Goal: Task Accomplishment & Management: Manage account settings

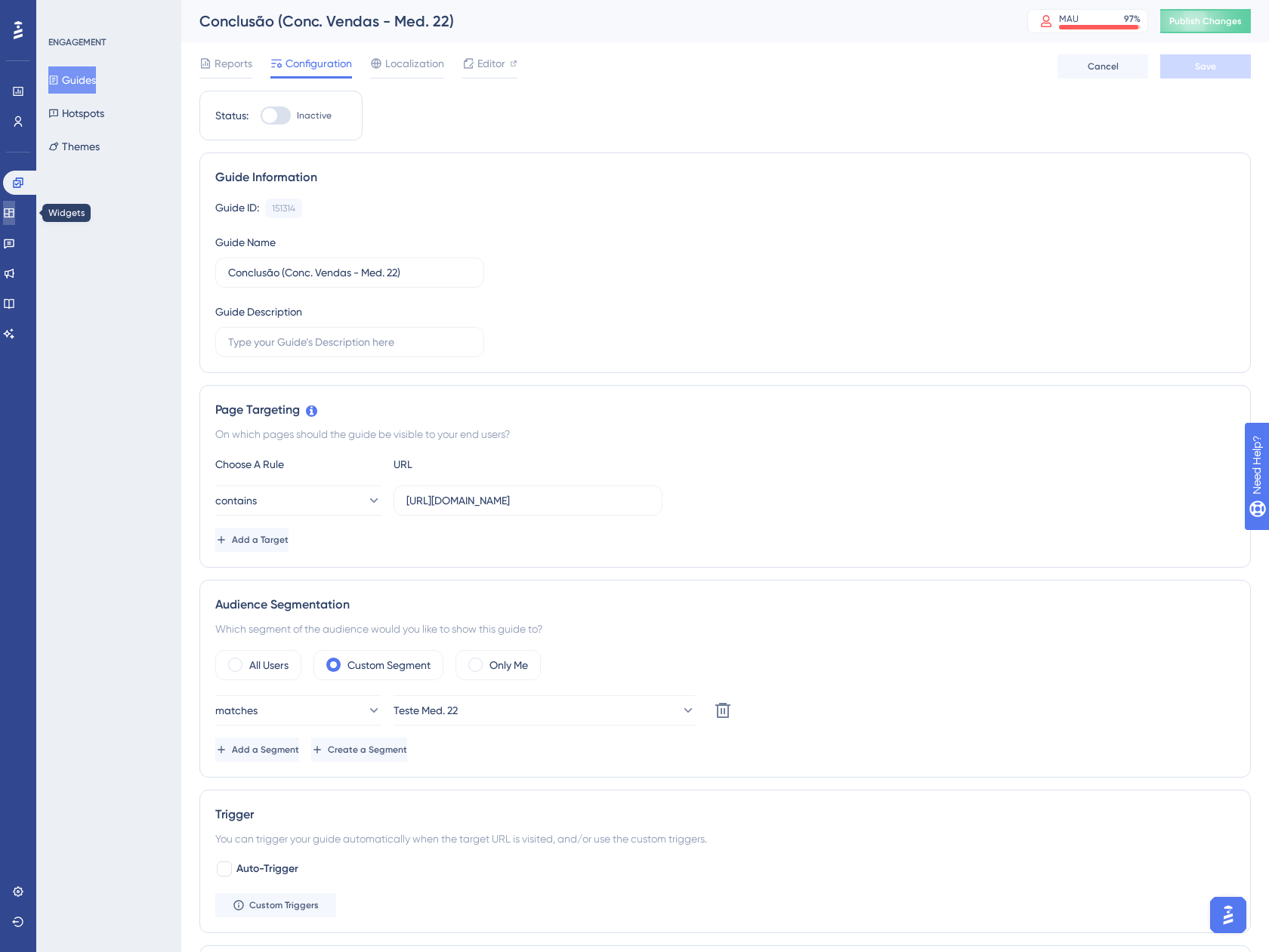
click at [15, 216] on icon at bounding box center [9, 213] width 12 height 12
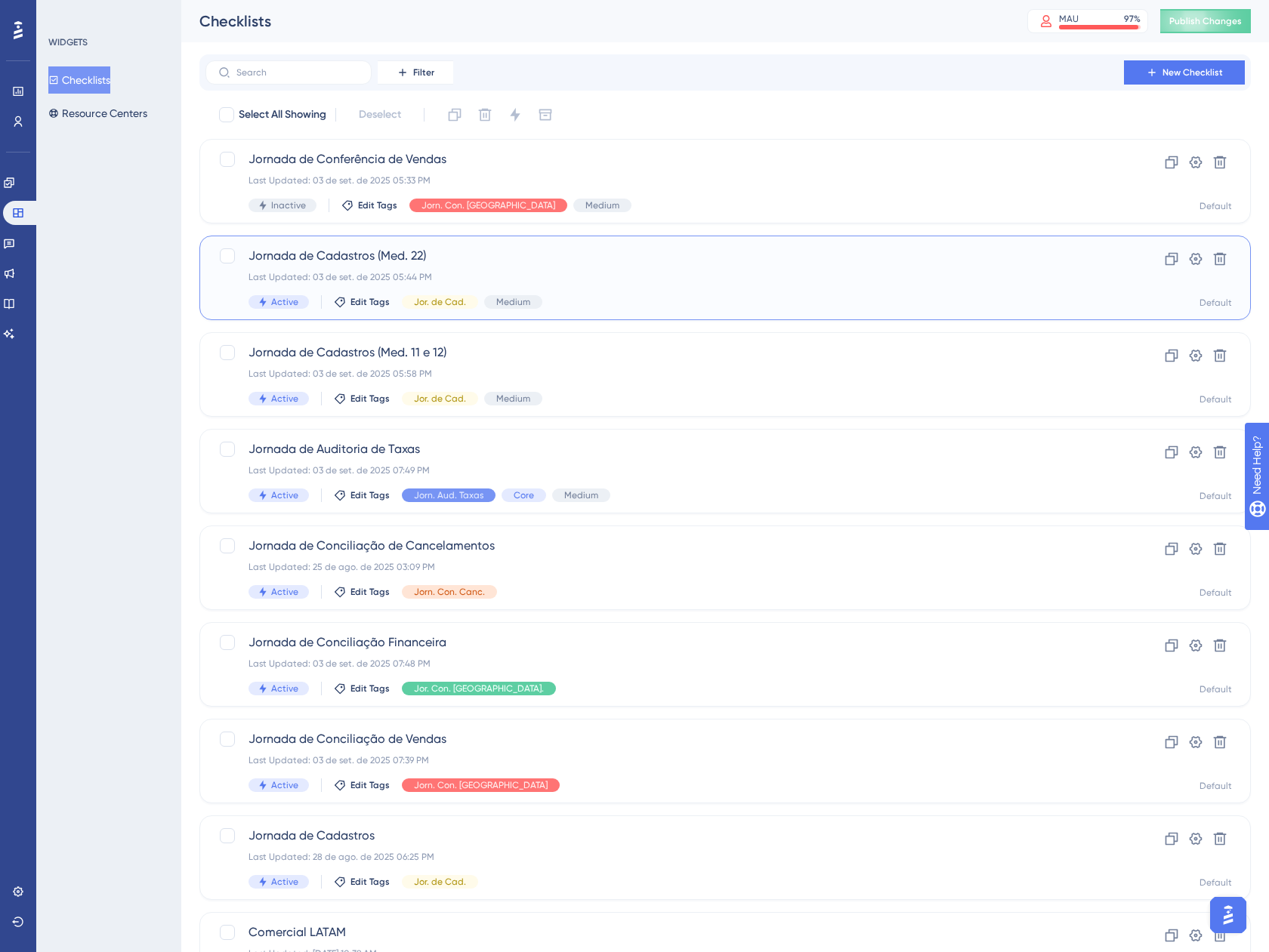
click at [729, 294] on div "Jornada de Cadastros (Med. 22) Last Updated: 03 de set. de 2025 05:44 PM Active…" at bounding box center [664, 278] width 832 height 62
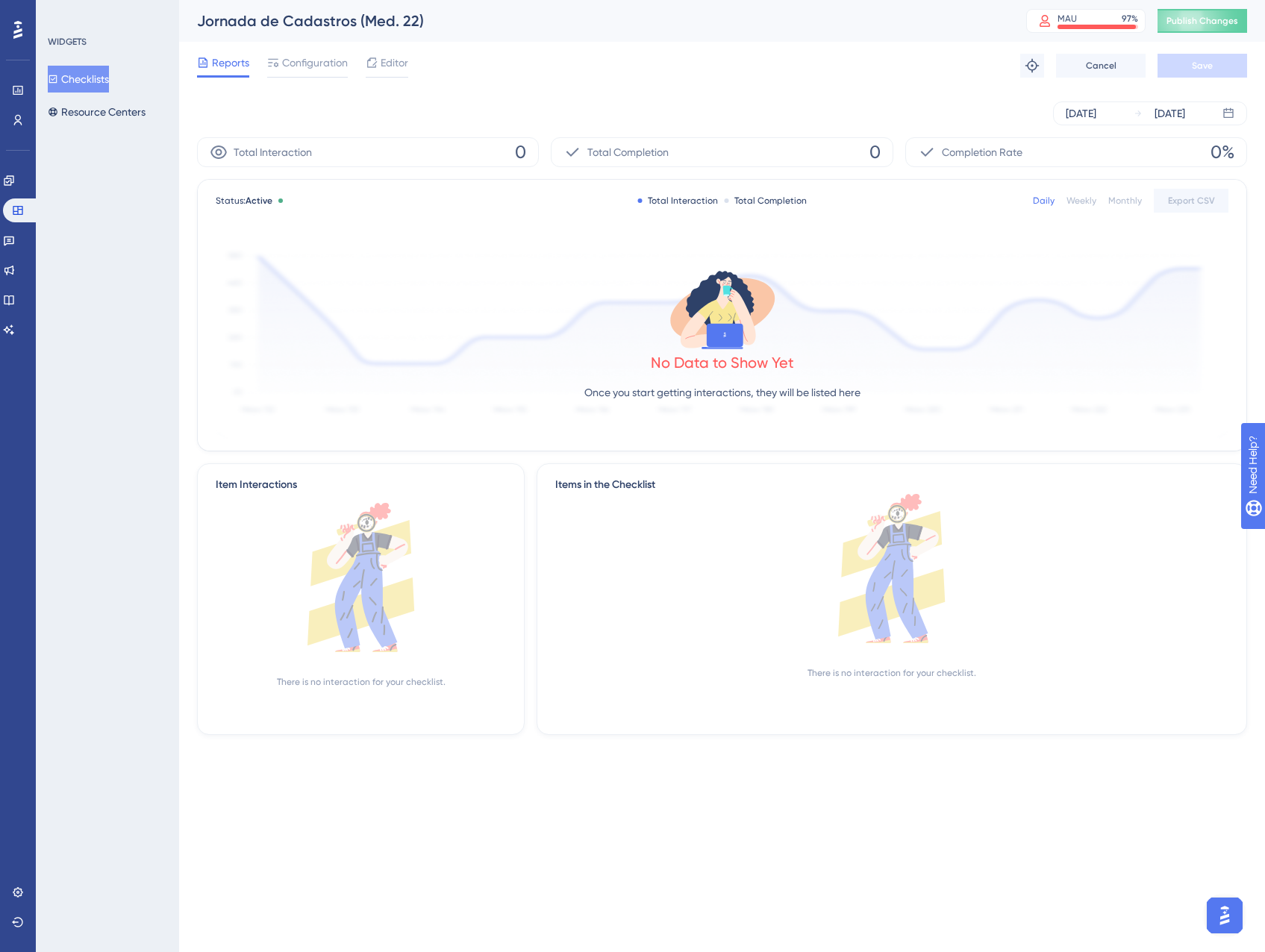
click at [279, 52] on div "Reports Configuration Editor Troubleshoot Cancel Save" at bounding box center [721, 65] width 1050 height 48
click at [284, 59] on span "Configuration" at bounding box center [314, 62] width 65 height 18
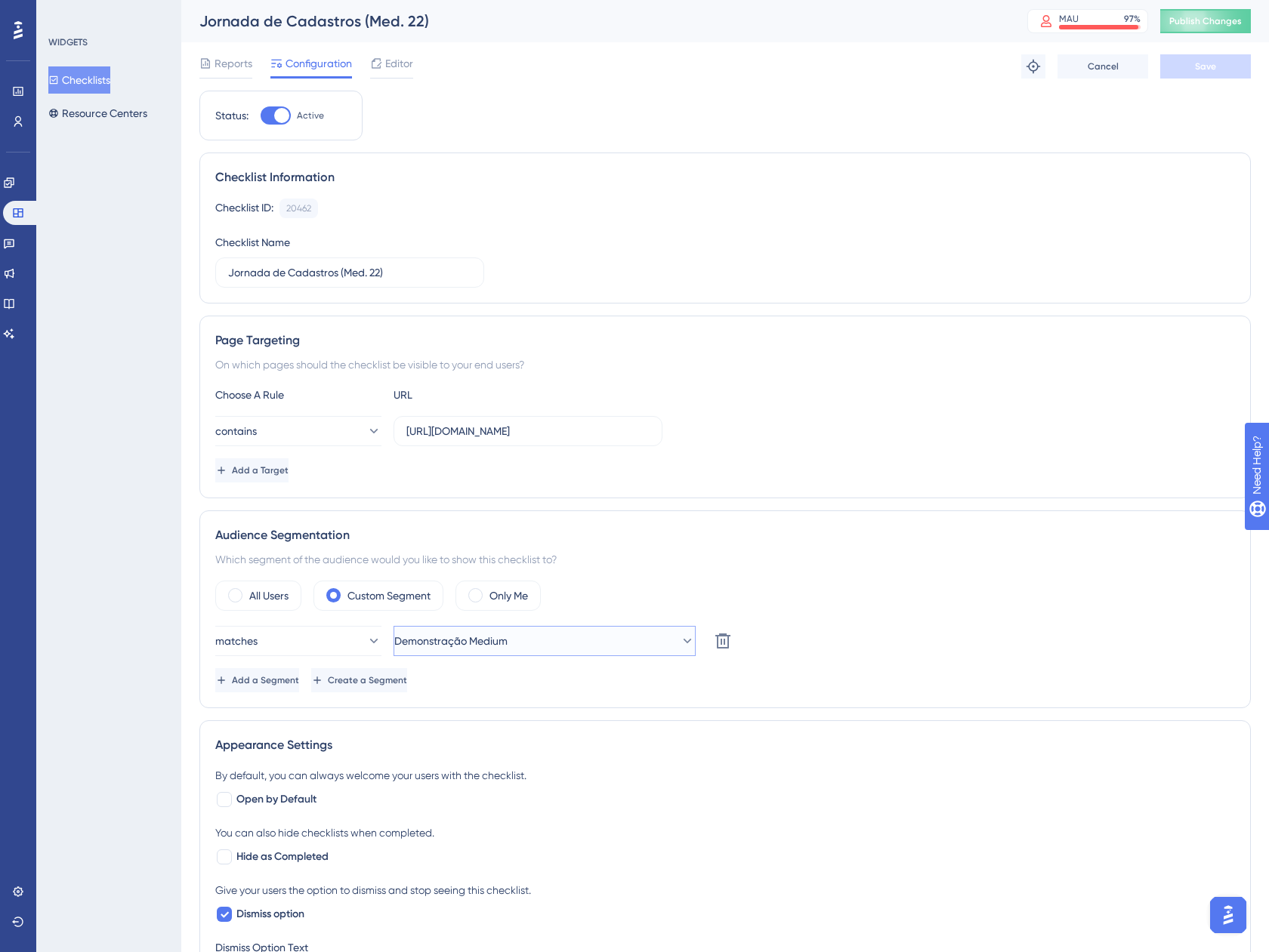
click at [555, 640] on button "Demonstração Medium" at bounding box center [544, 640] width 302 height 30
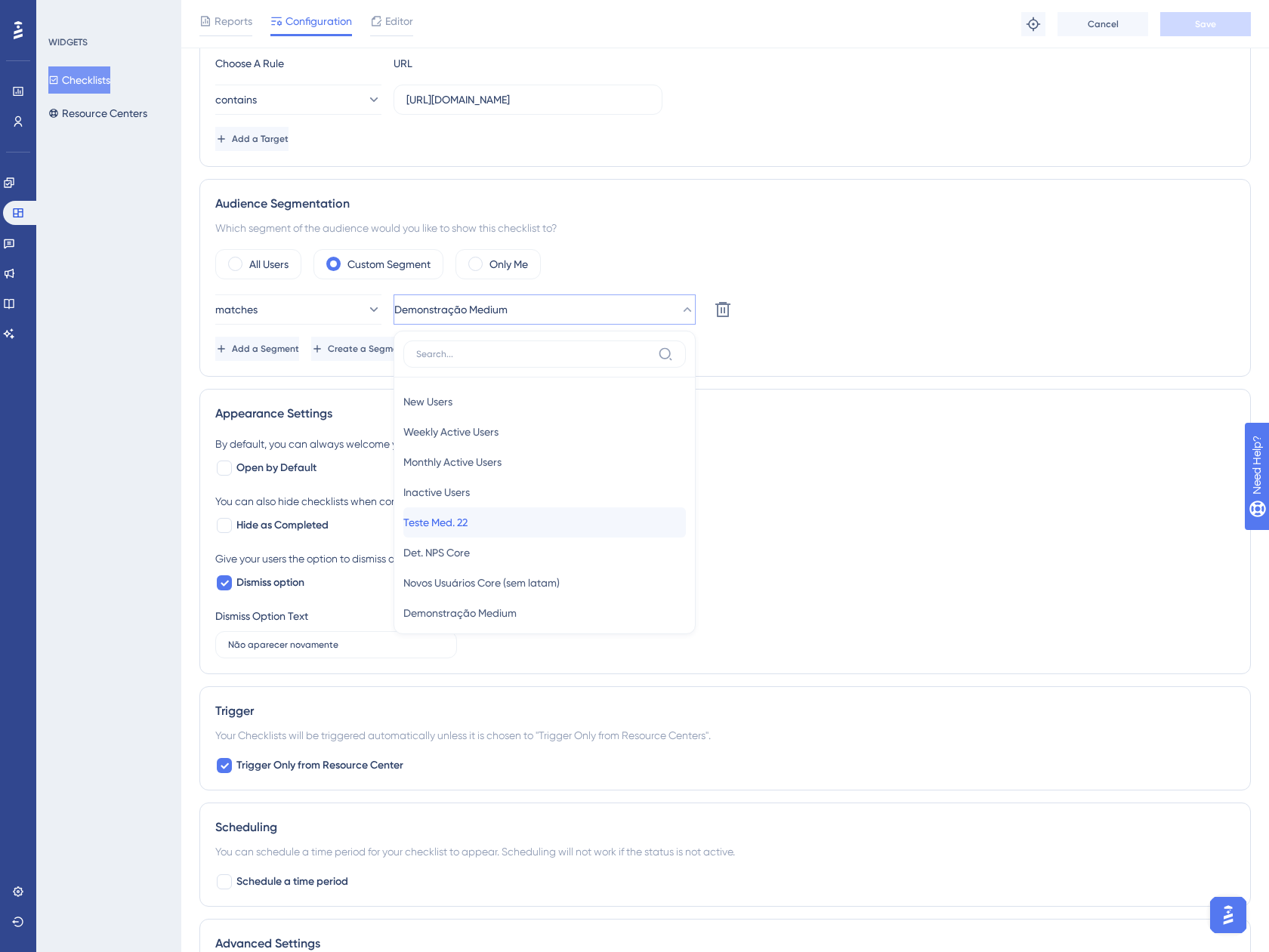
click at [464, 533] on div "Teste Med. 22 Teste Med. 22" at bounding box center [544, 522] width 282 height 30
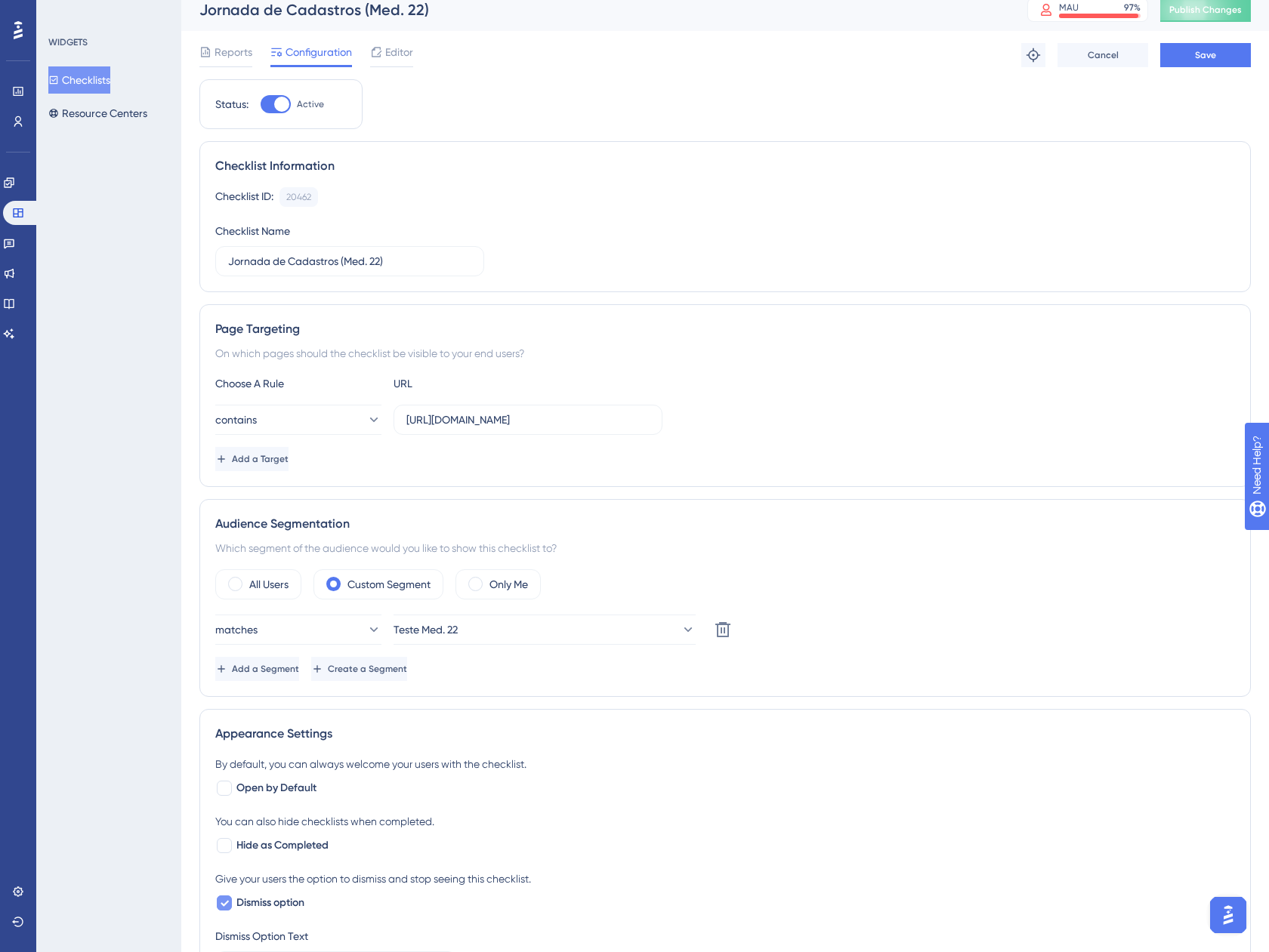
scroll to position [0, 0]
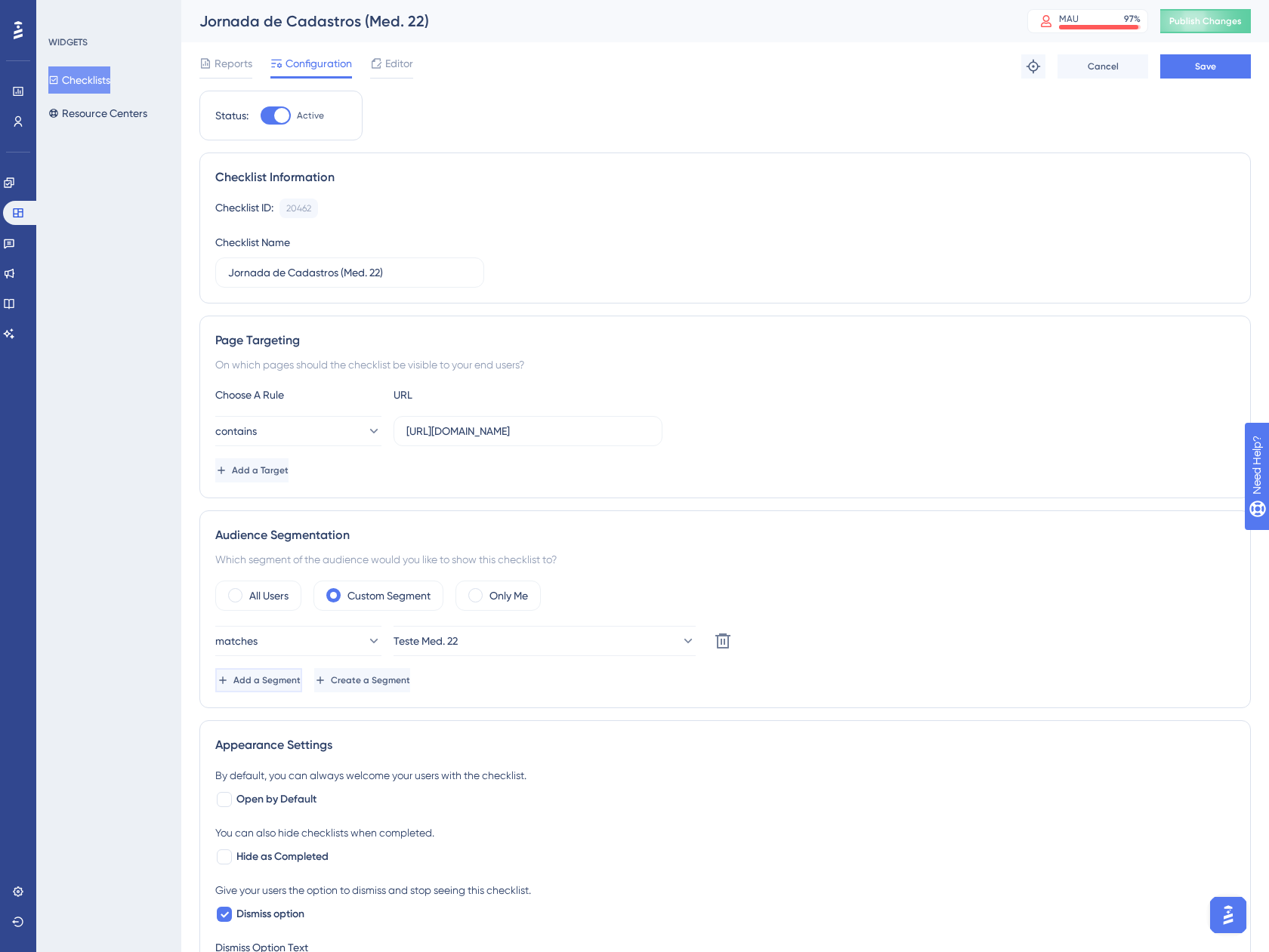
click at [288, 675] on span "Add a Segment" at bounding box center [267, 680] width 67 height 12
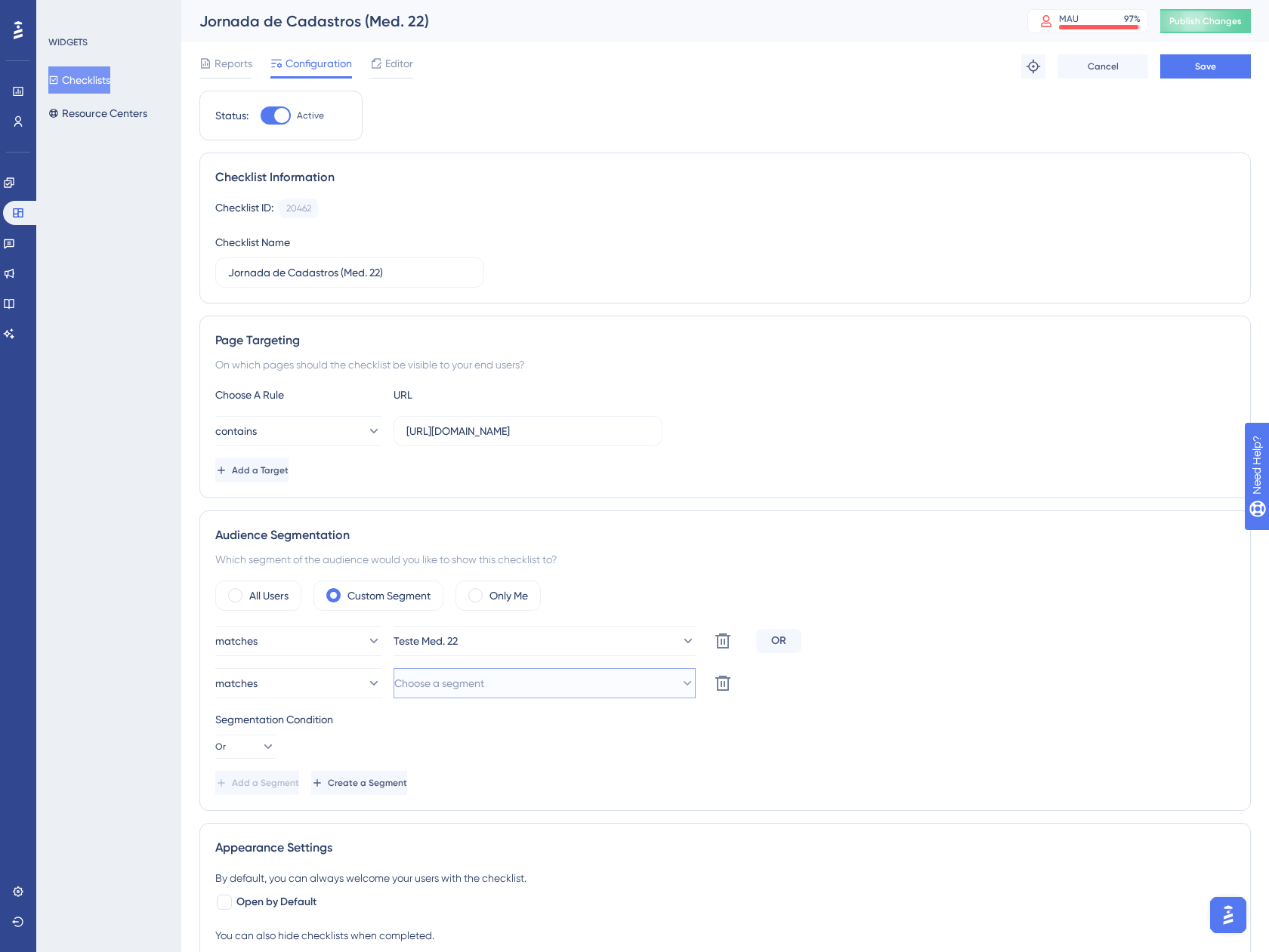
click at [469, 689] on span "Choose a segment" at bounding box center [439, 682] width 90 height 18
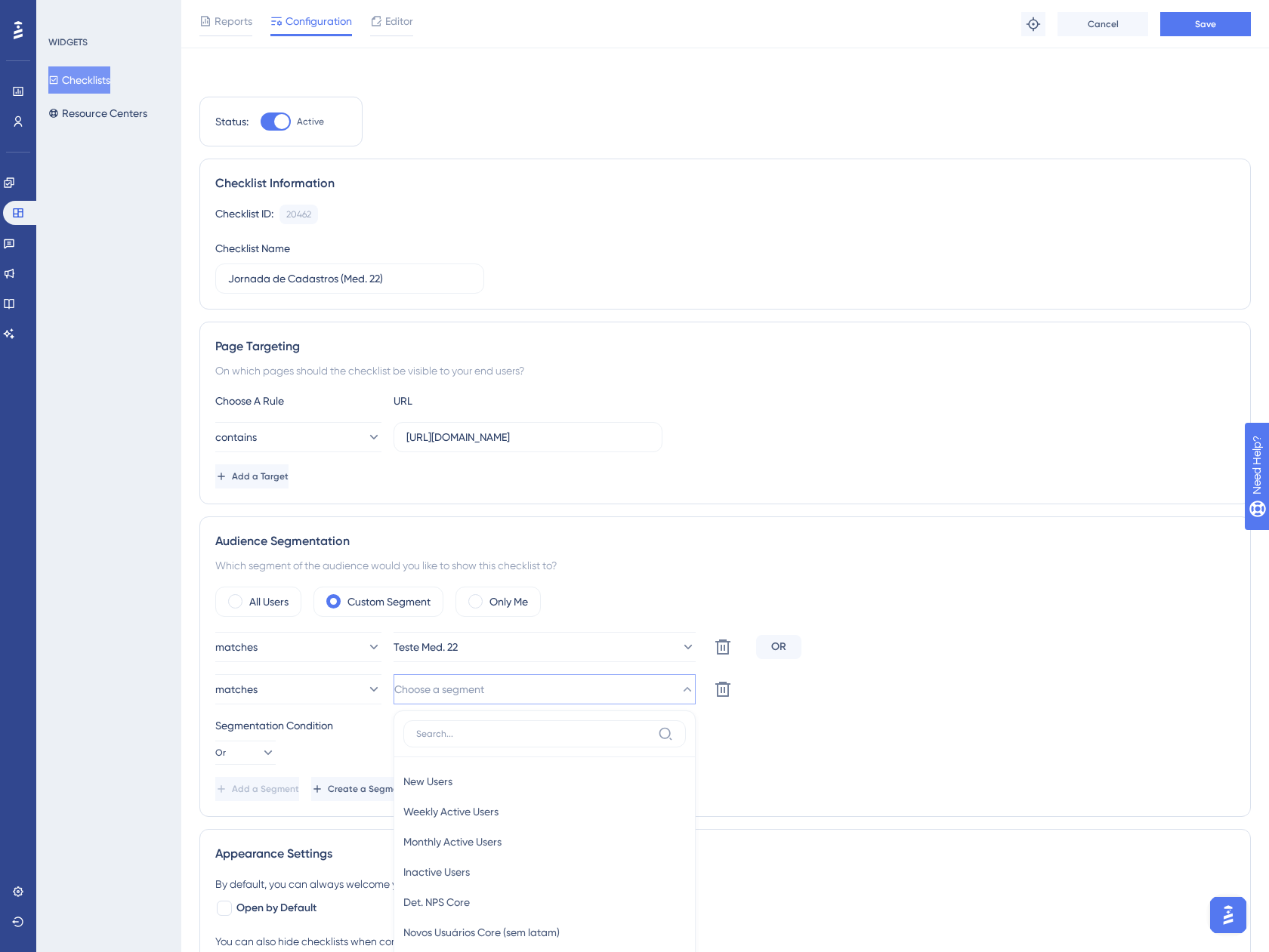
scroll to position [384, 0]
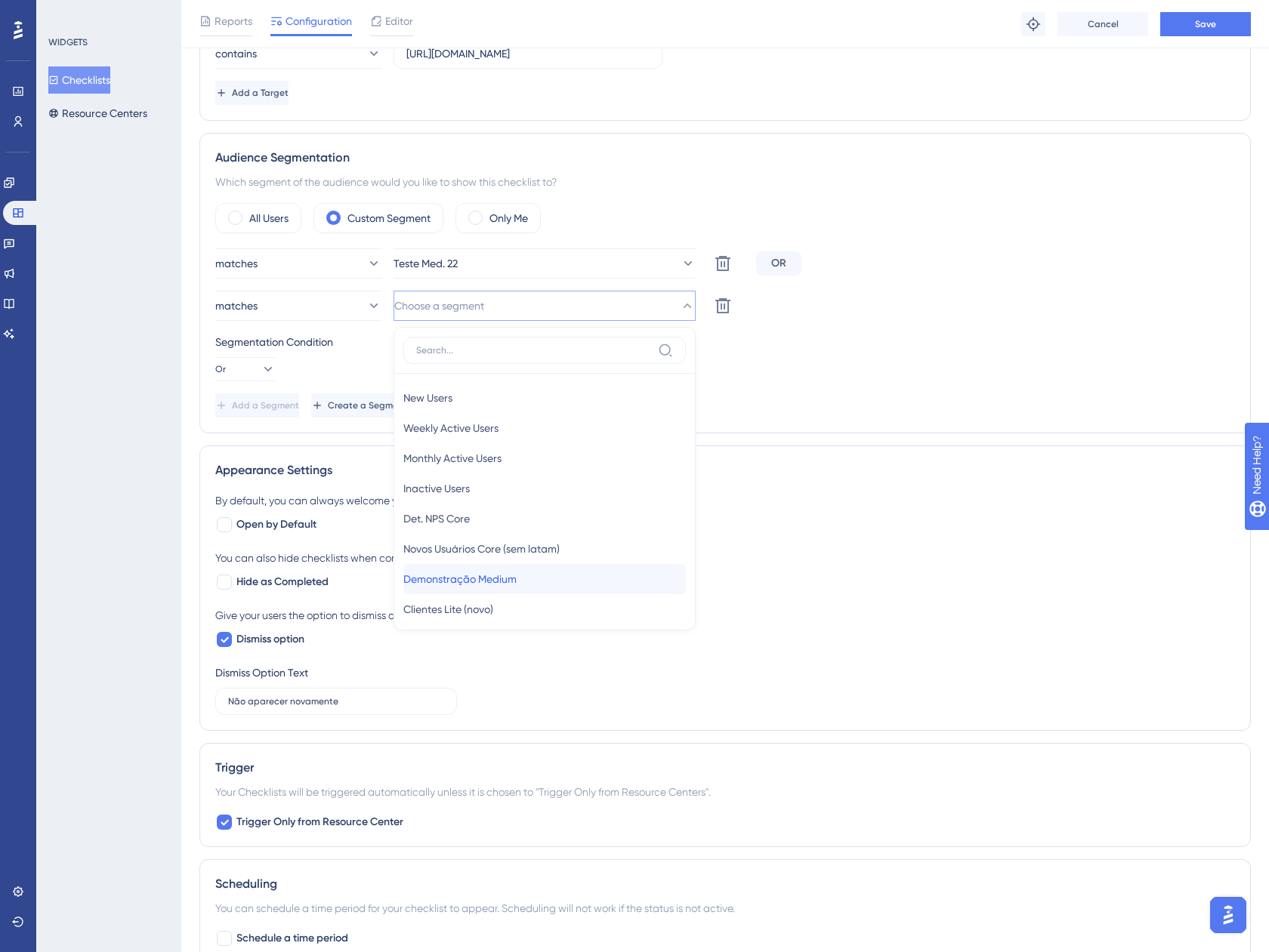
click at [503, 585] on span "Demonstração Medium" at bounding box center [460, 579] width 113 height 18
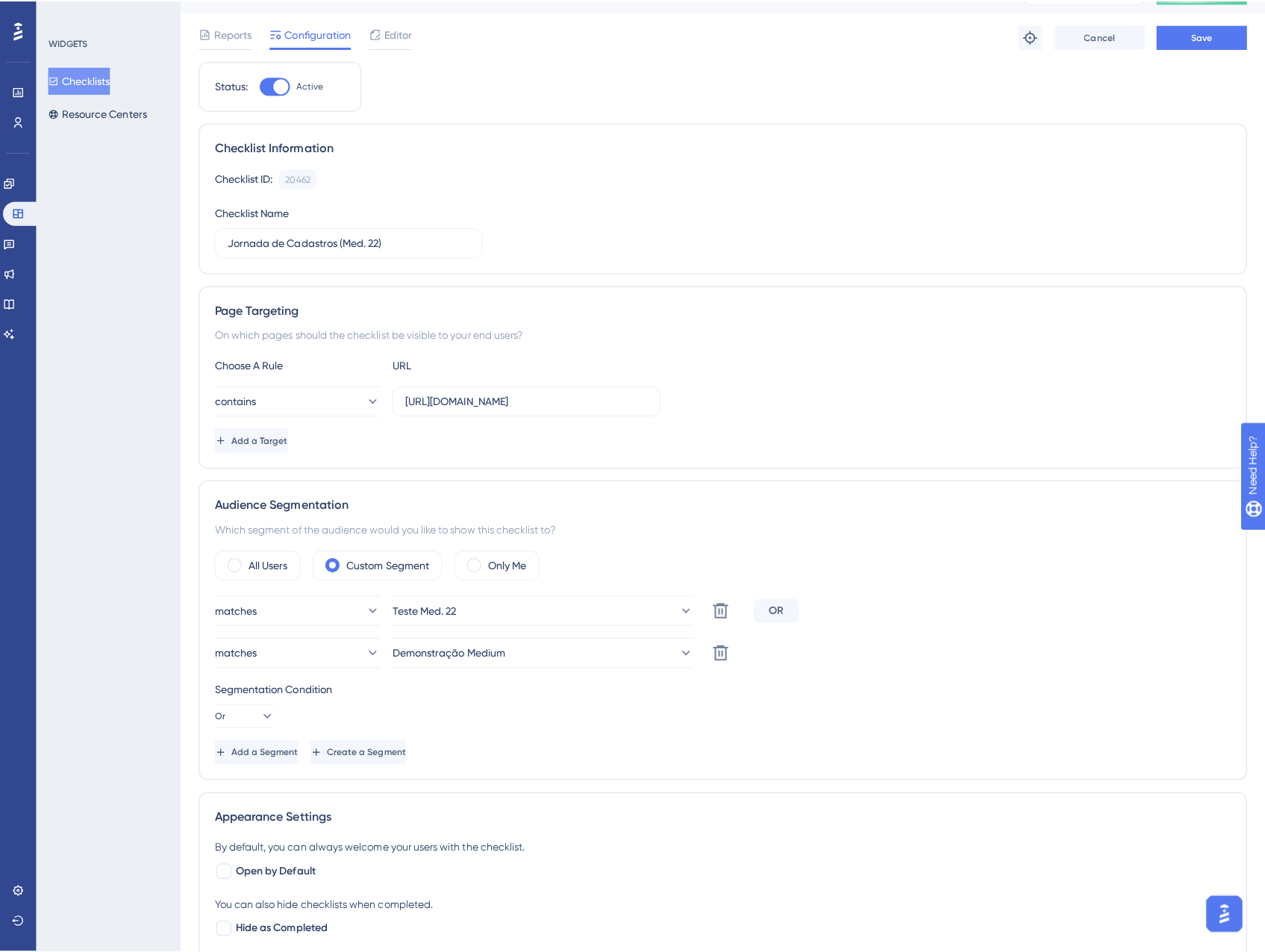
scroll to position [0, 0]
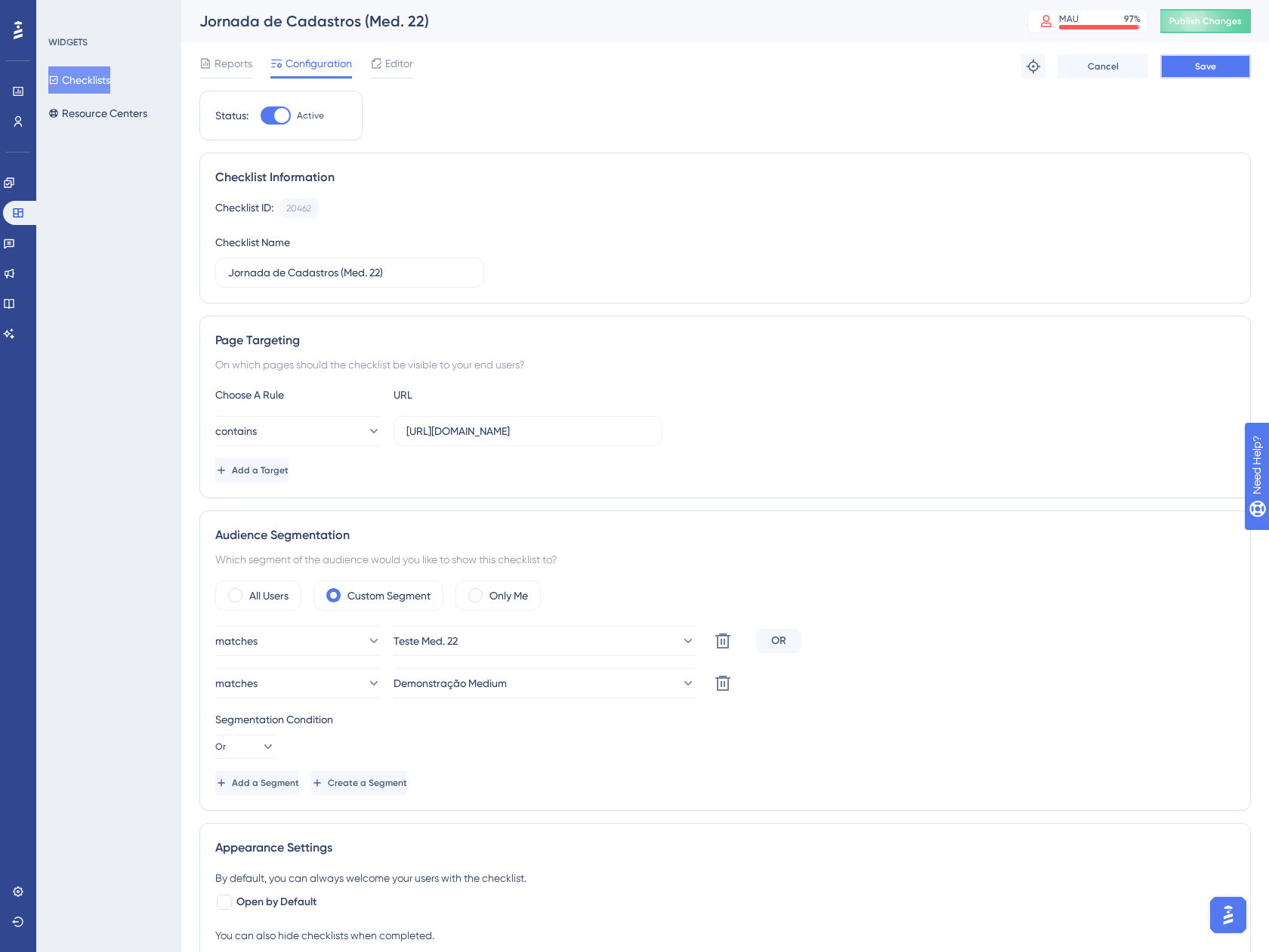
click at [1217, 59] on button "Save" at bounding box center [1205, 66] width 91 height 24
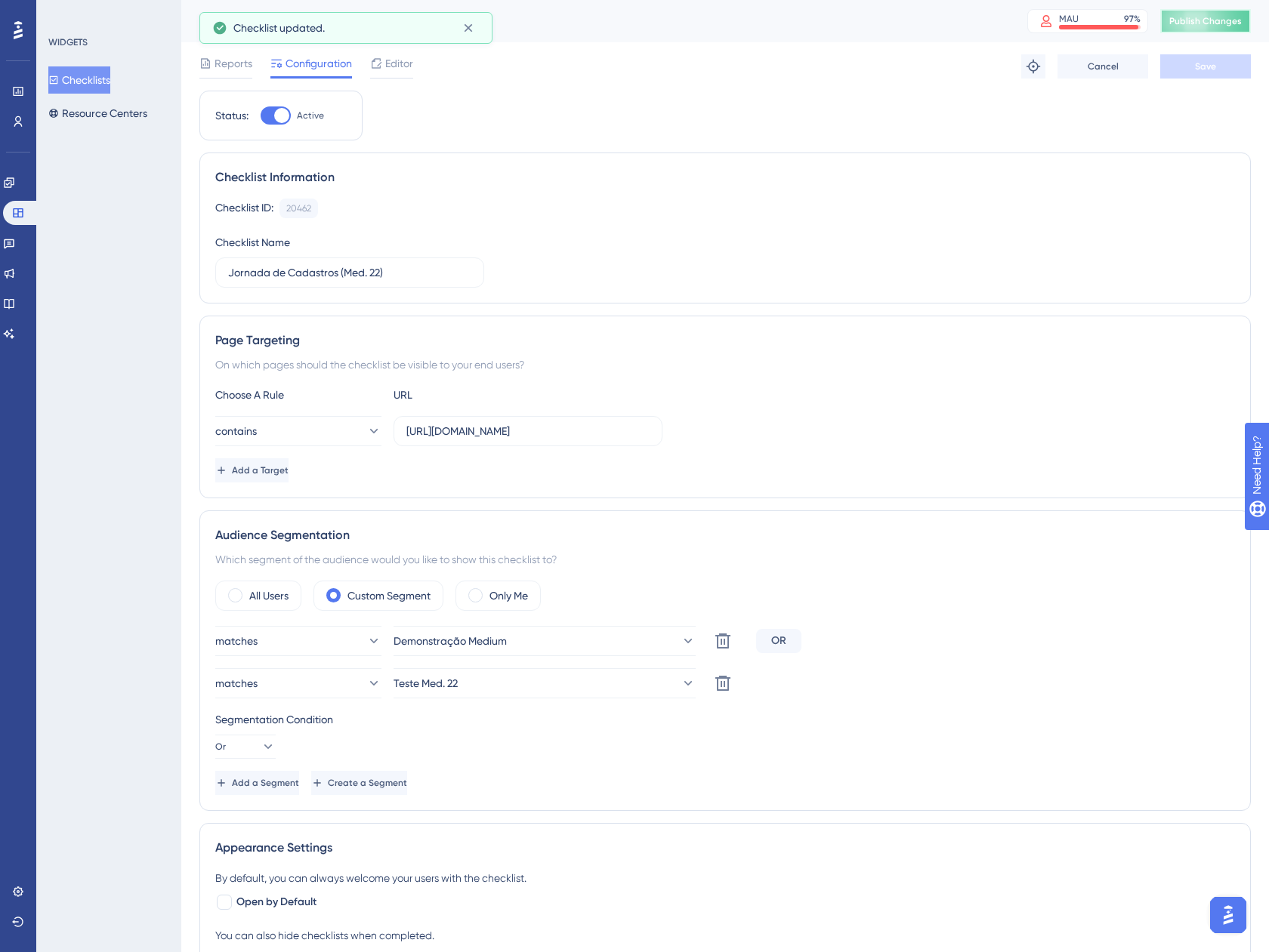
click at [1187, 20] on span "Publish Changes" at bounding box center [1205, 21] width 72 height 12
click at [97, 82] on button "Checklists" at bounding box center [79, 80] width 62 height 27
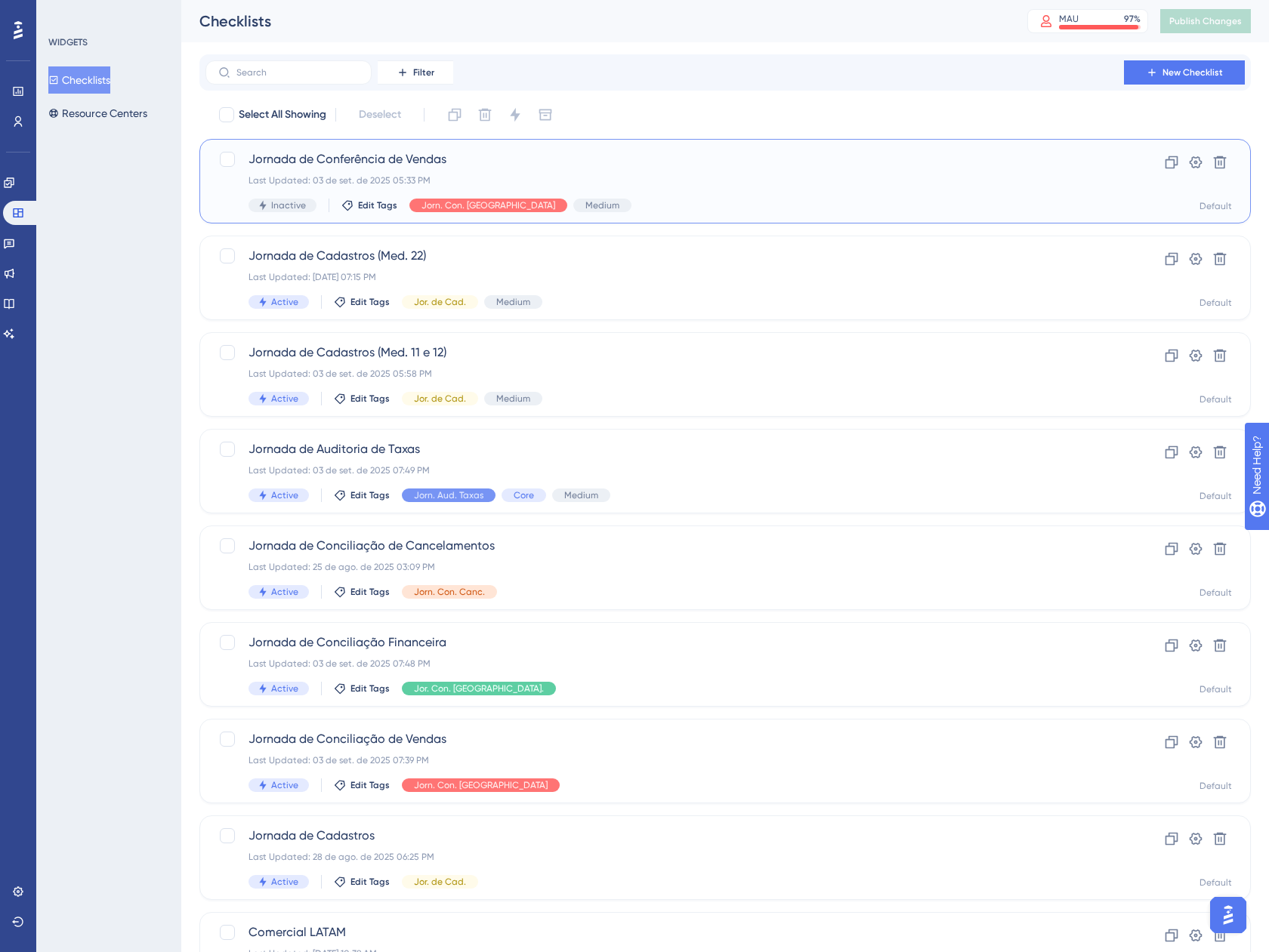
click at [647, 173] on div "Jornada de Conferência de Vendas Last Updated: 03 de set. de 2025 05:33 PM Inac…" at bounding box center [664, 181] width 832 height 62
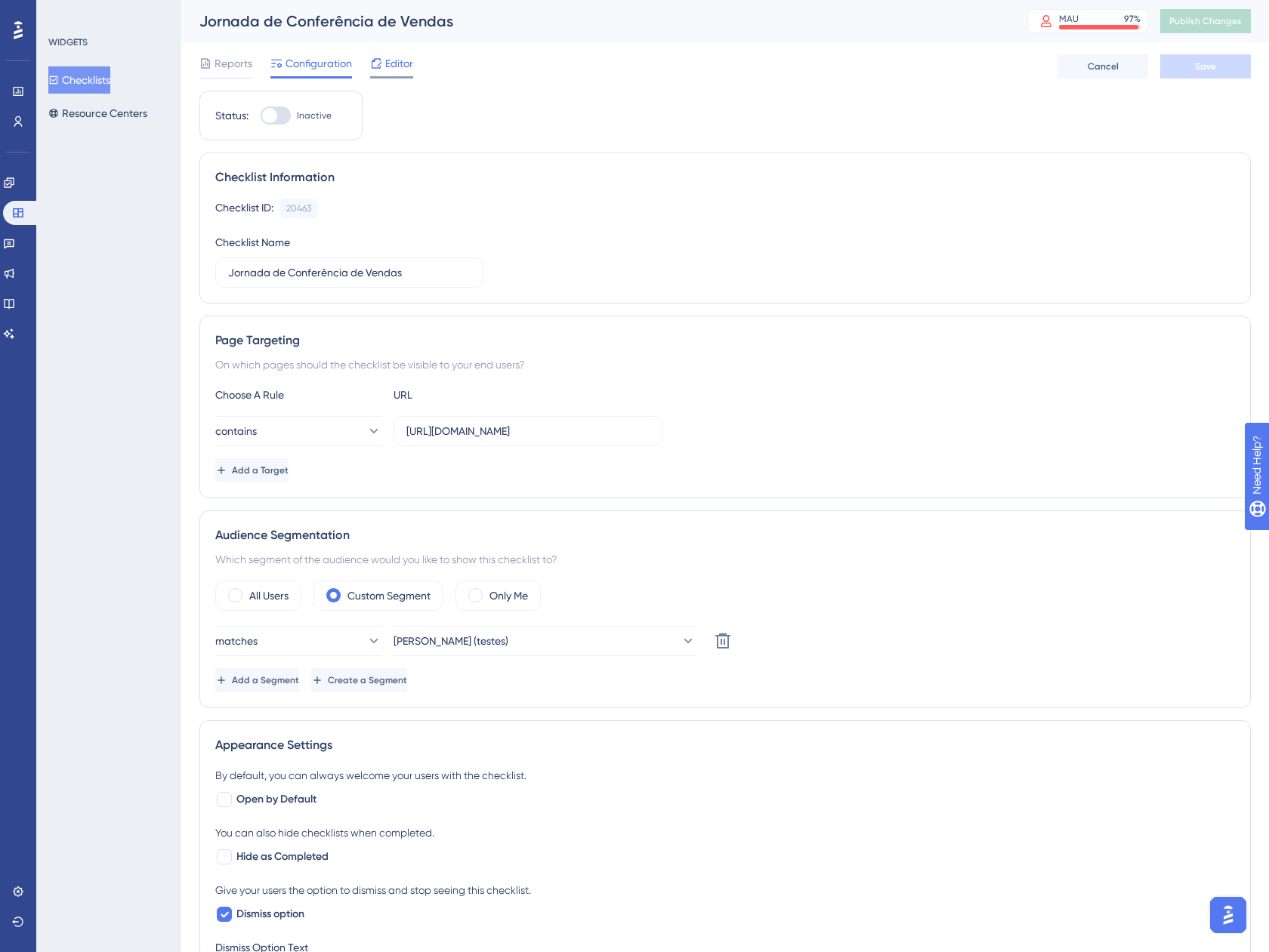
click at [376, 59] on icon at bounding box center [376, 63] width 9 height 9
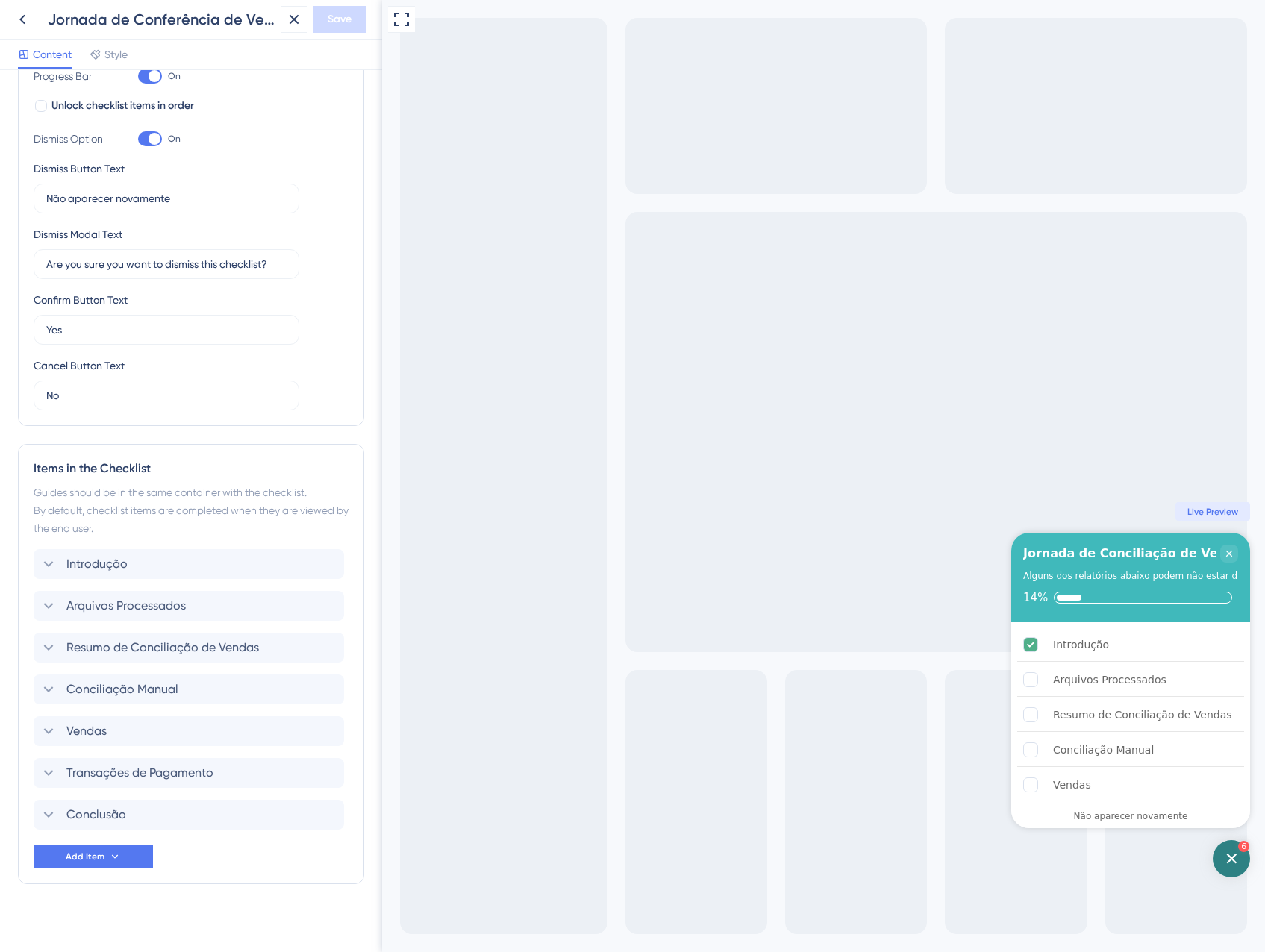
scroll to position [277, 0]
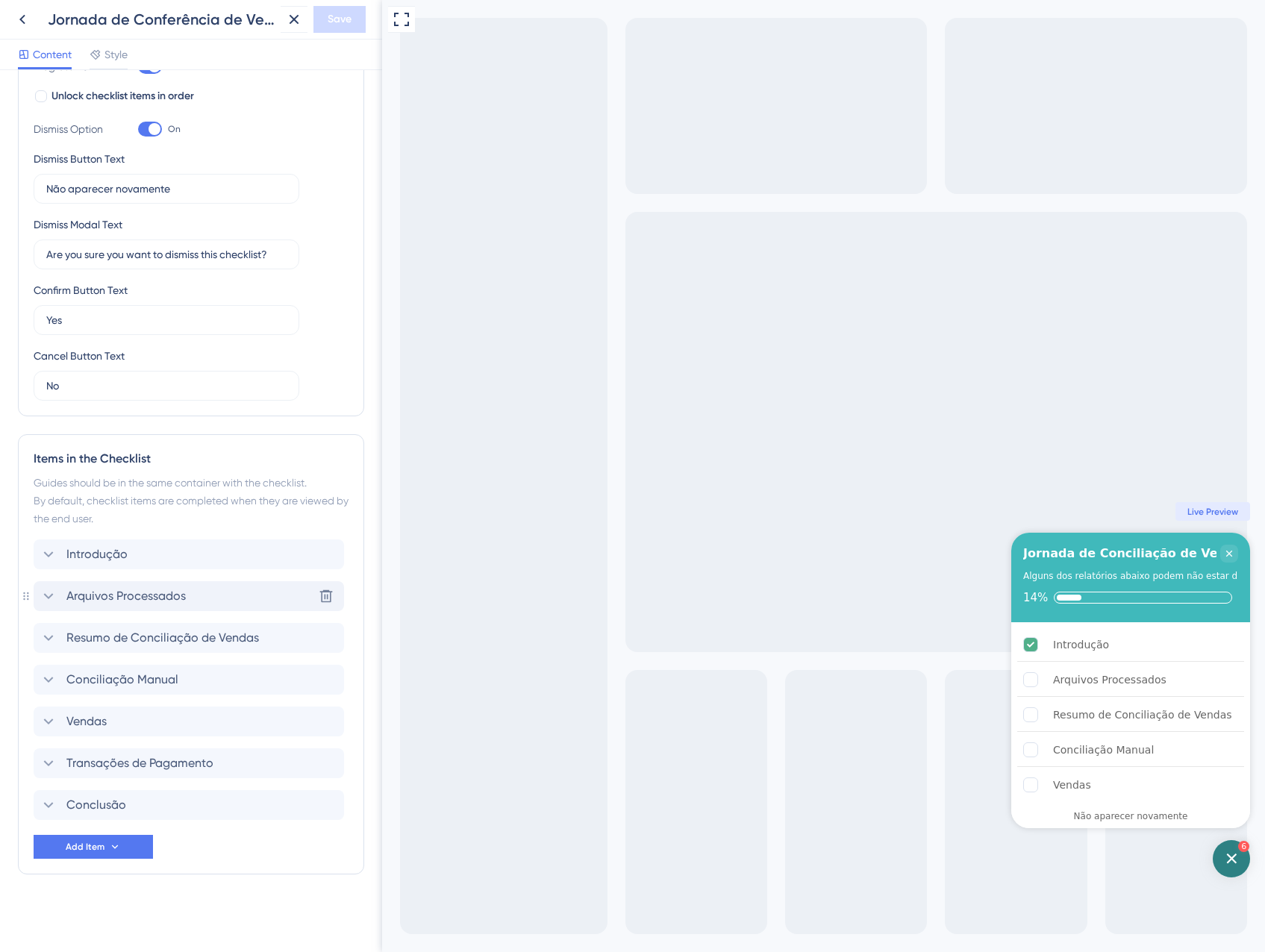
click at [159, 597] on span "Arquivos Processados" at bounding box center [126, 596] width 120 height 18
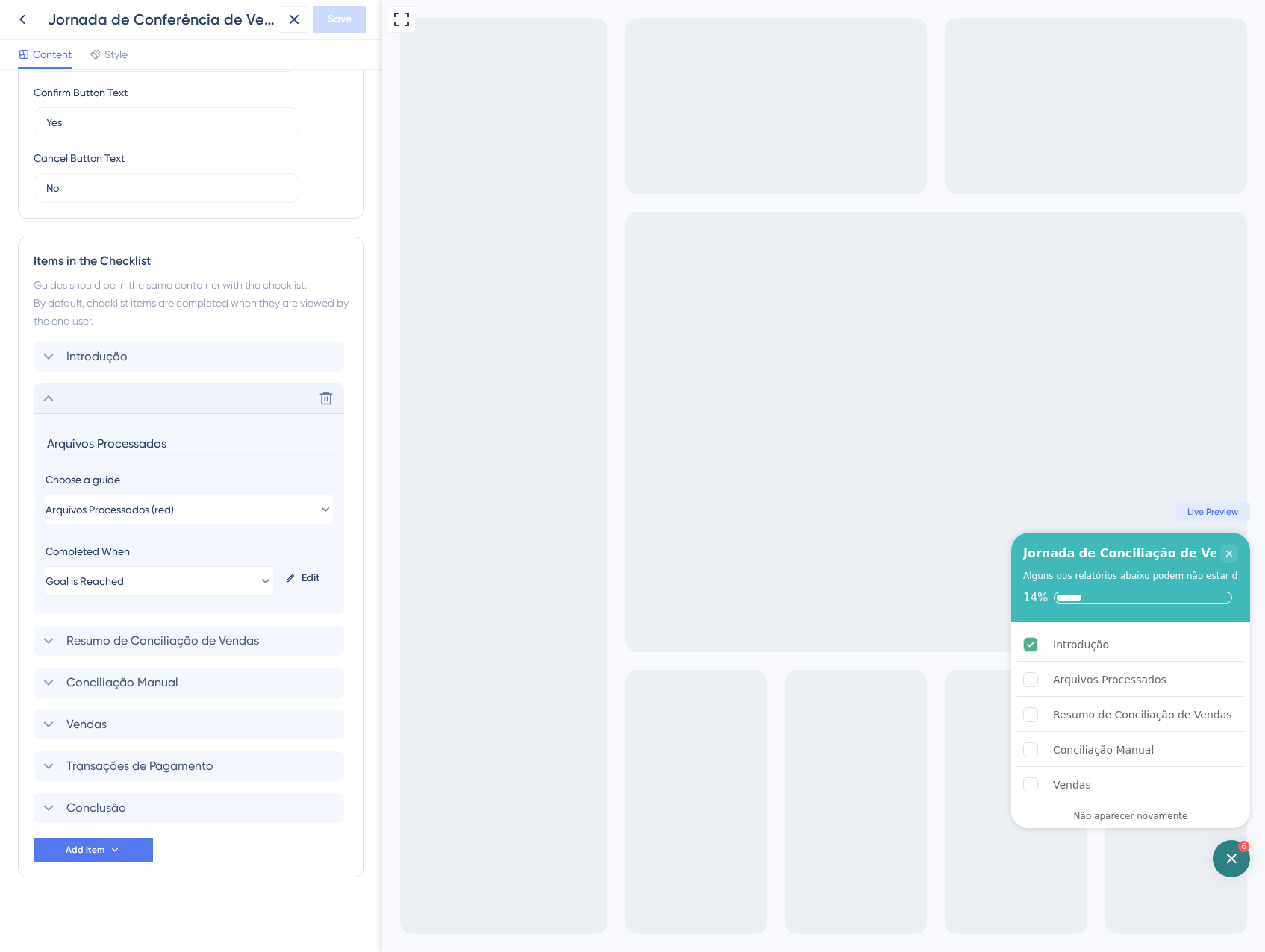
scroll to position [479, 0]
click at [195, 506] on button "Arquivos Processados (red)" at bounding box center [189, 507] width 288 height 30
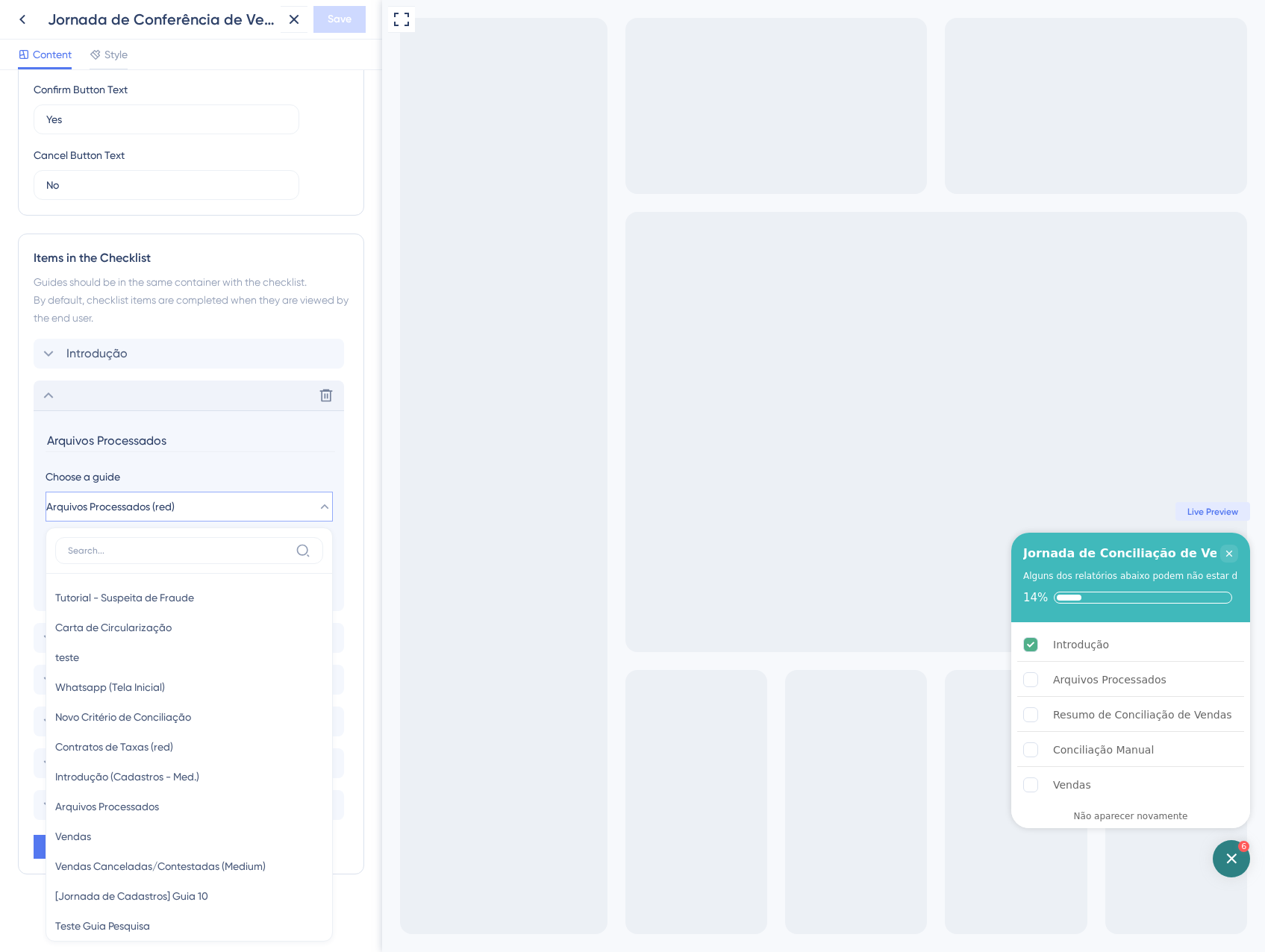
scroll to position [686, 0]
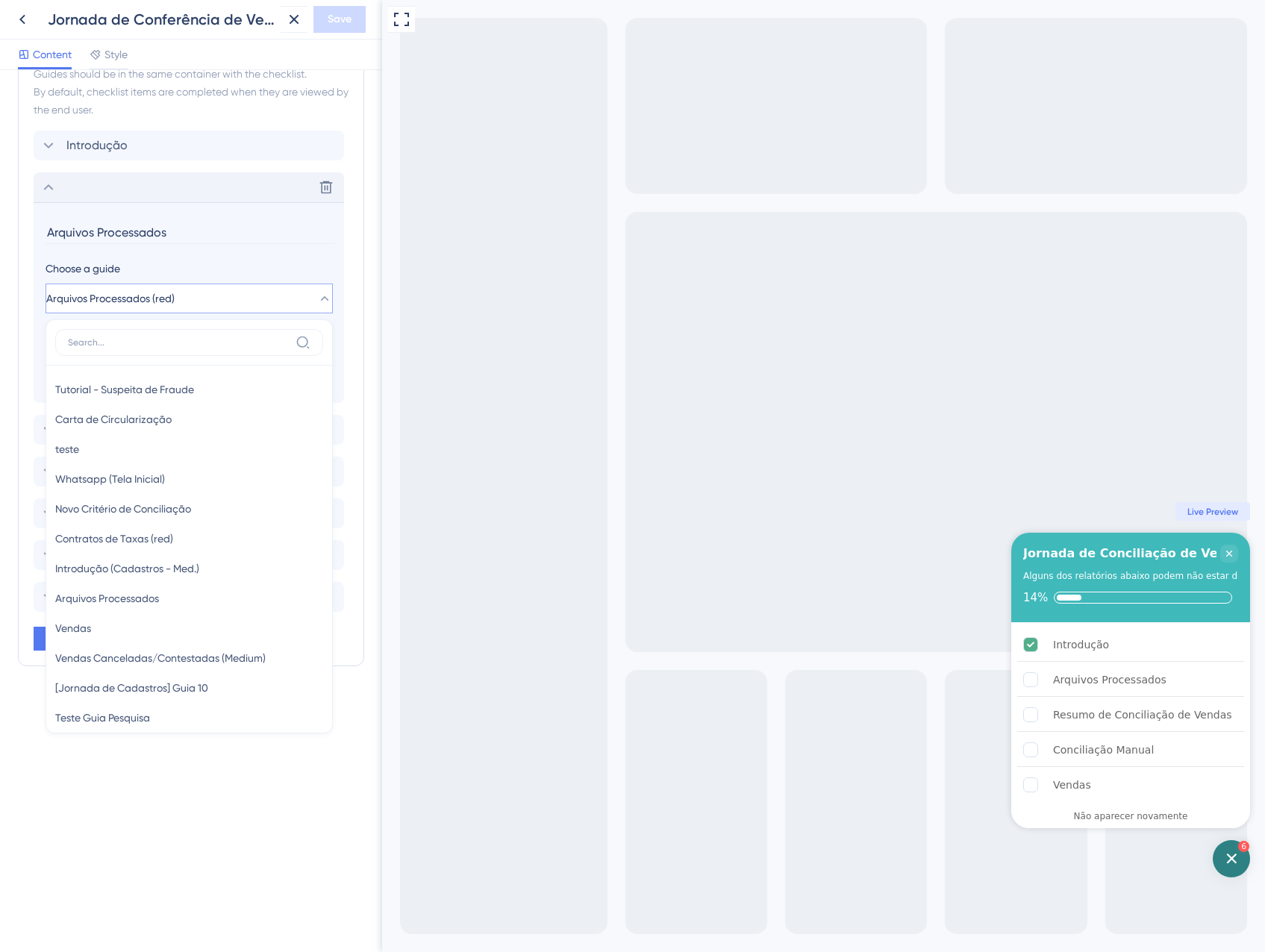
click at [77, 199] on div "Delete" at bounding box center [189, 187] width 311 height 30
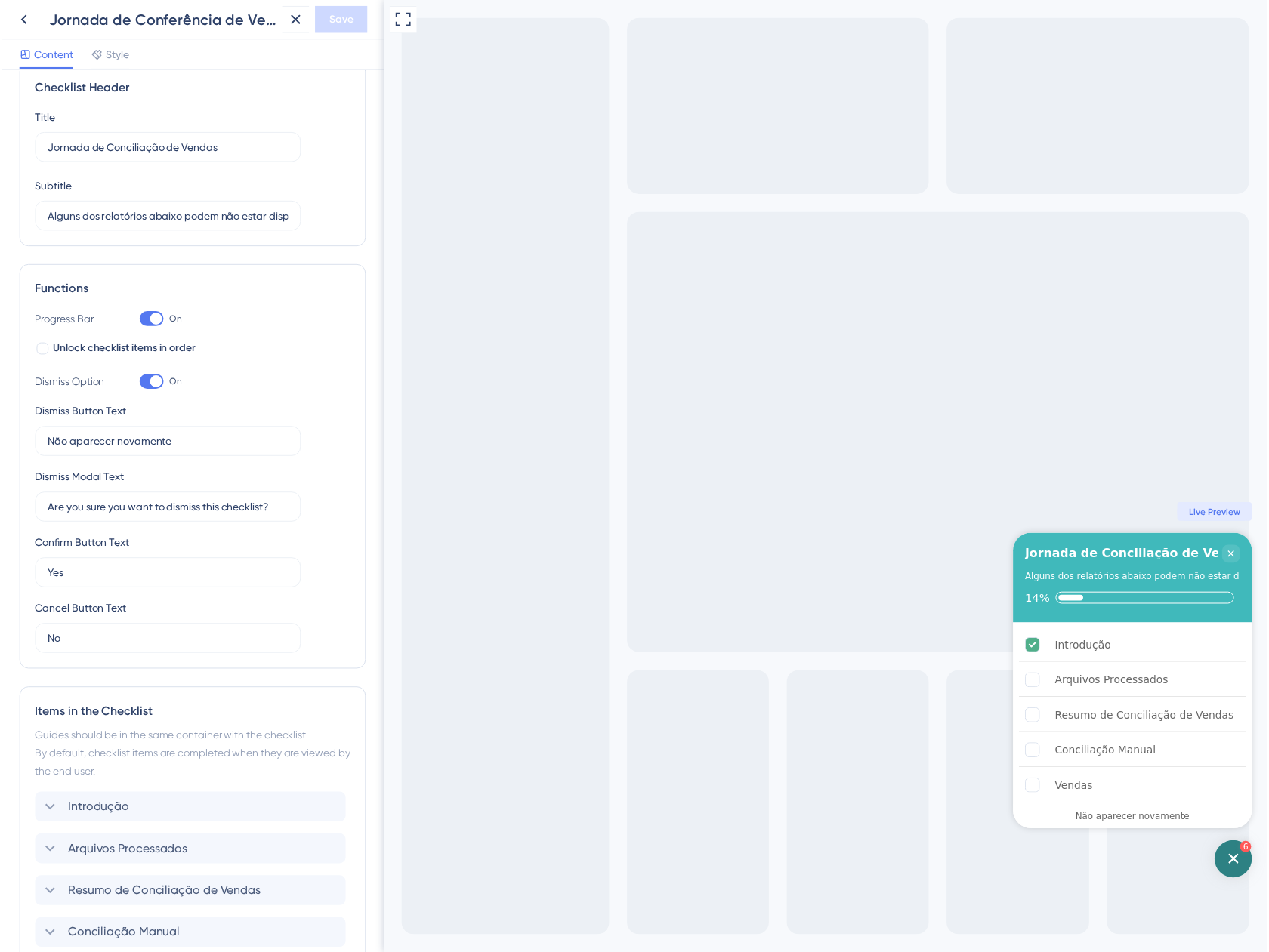
scroll to position [0, 0]
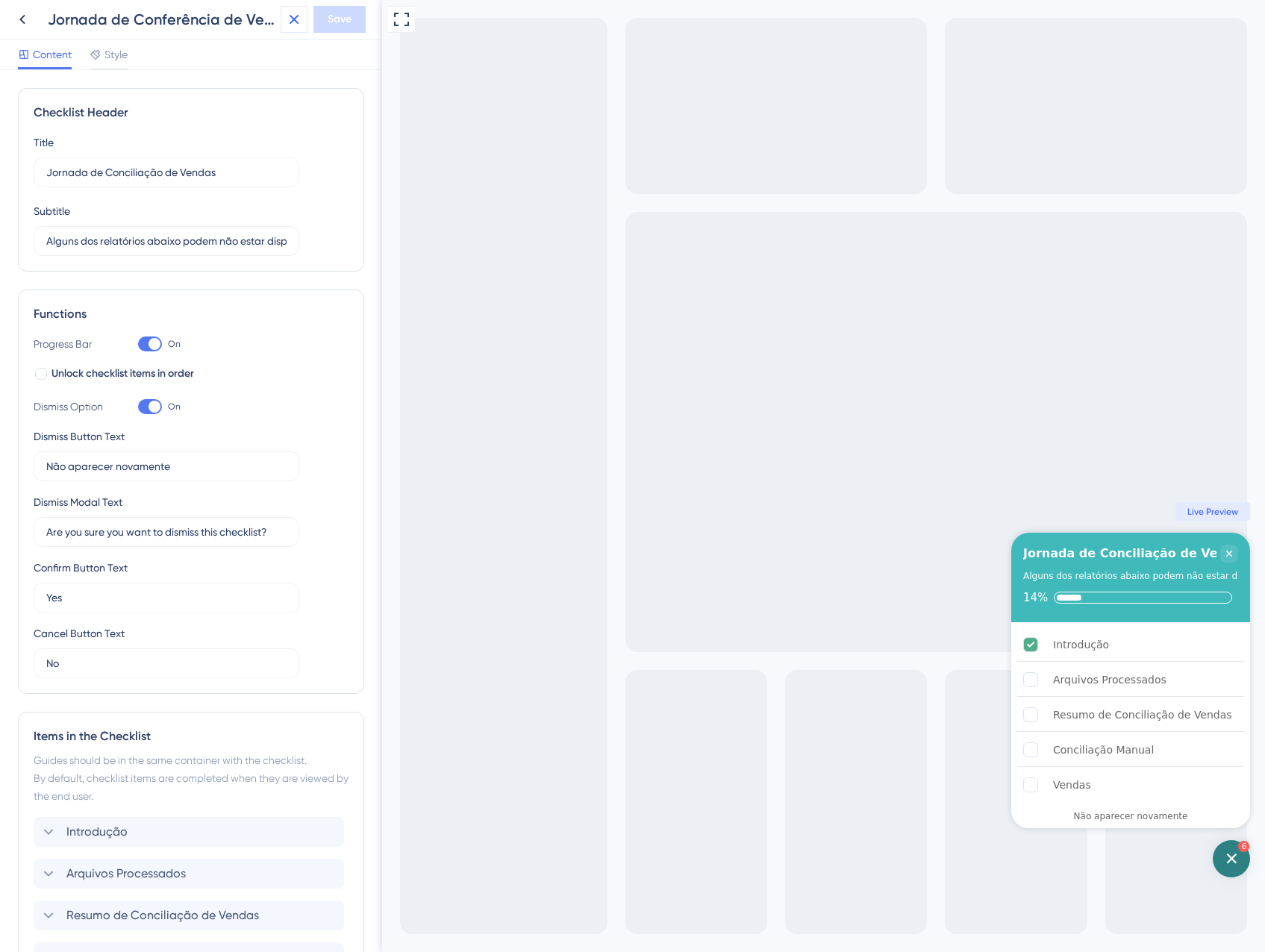
click at [289, 19] on icon at bounding box center [294, 19] width 18 height 18
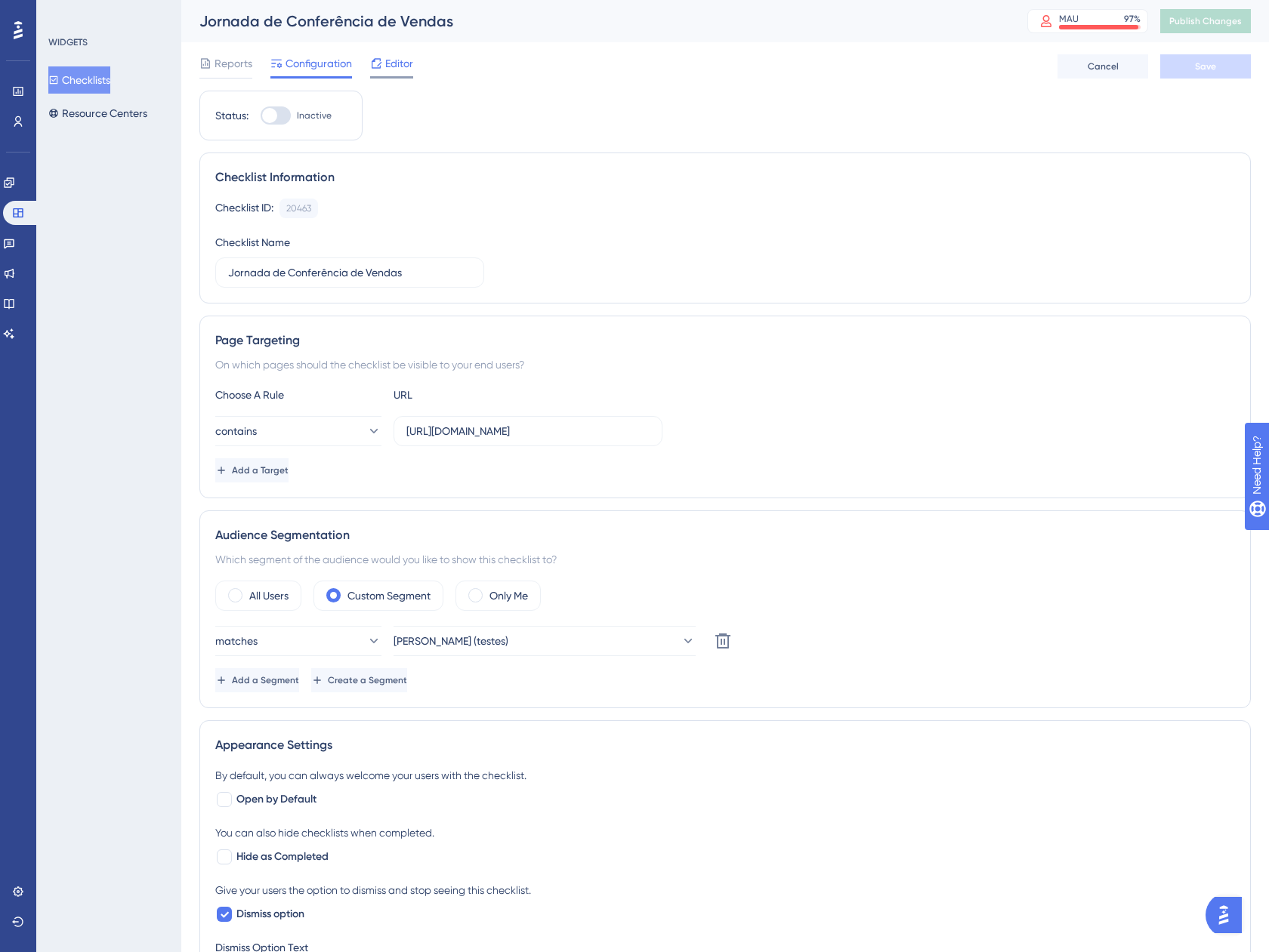
click at [379, 56] on div at bounding box center [376, 63] width 12 height 18
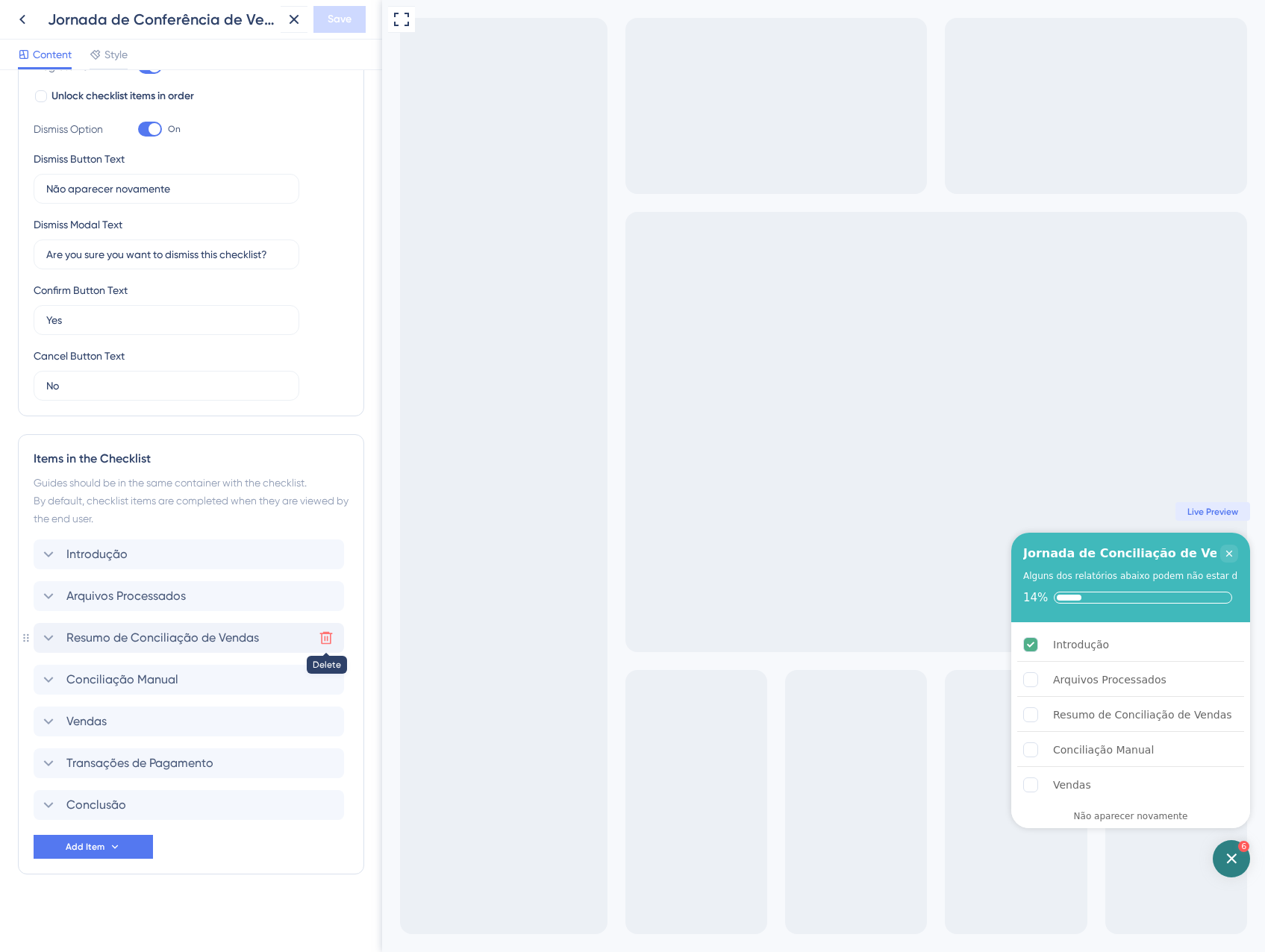
click at [322, 638] on icon at bounding box center [327, 638] width 15 height 15
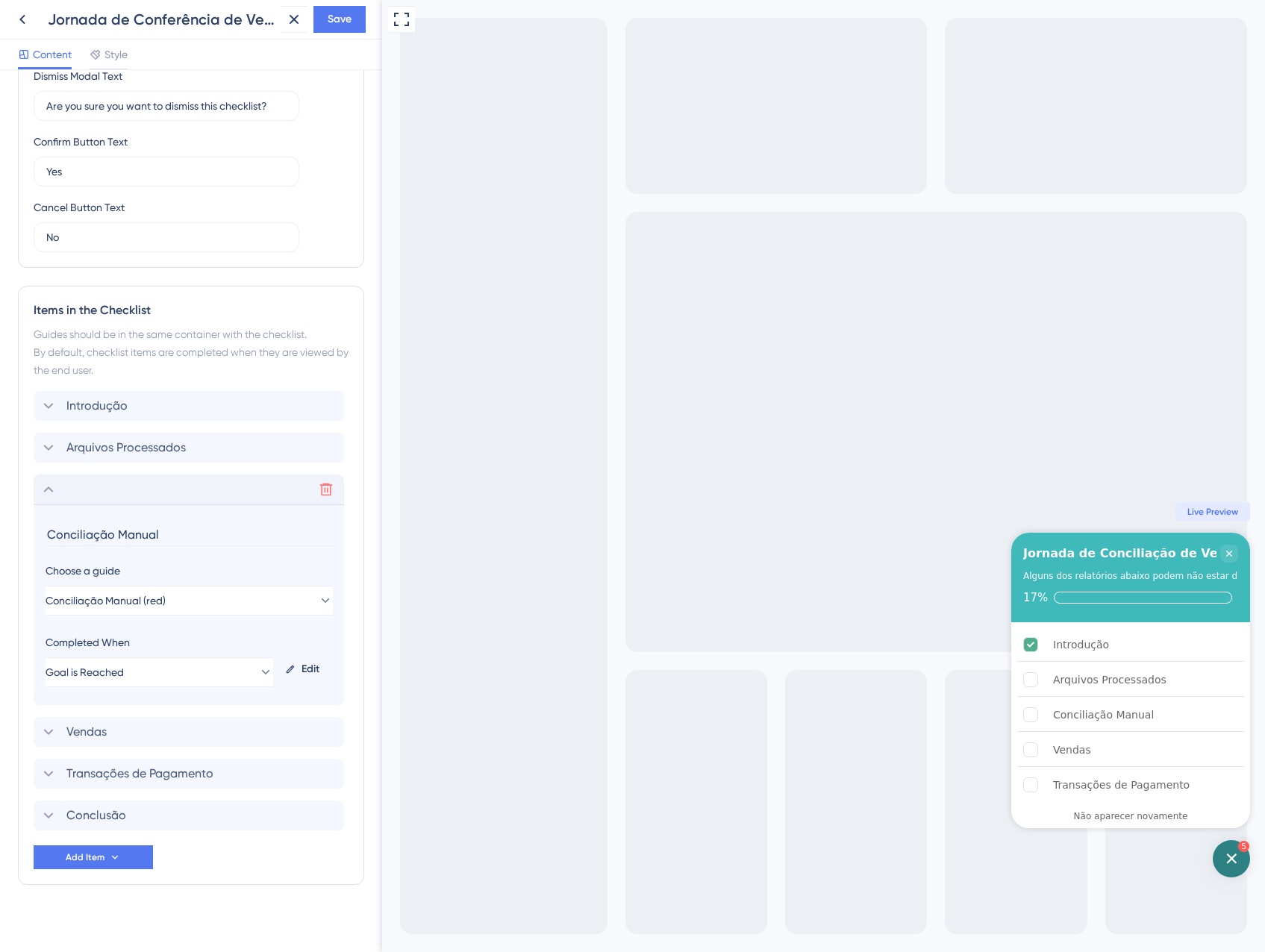
scroll to position [437, 0]
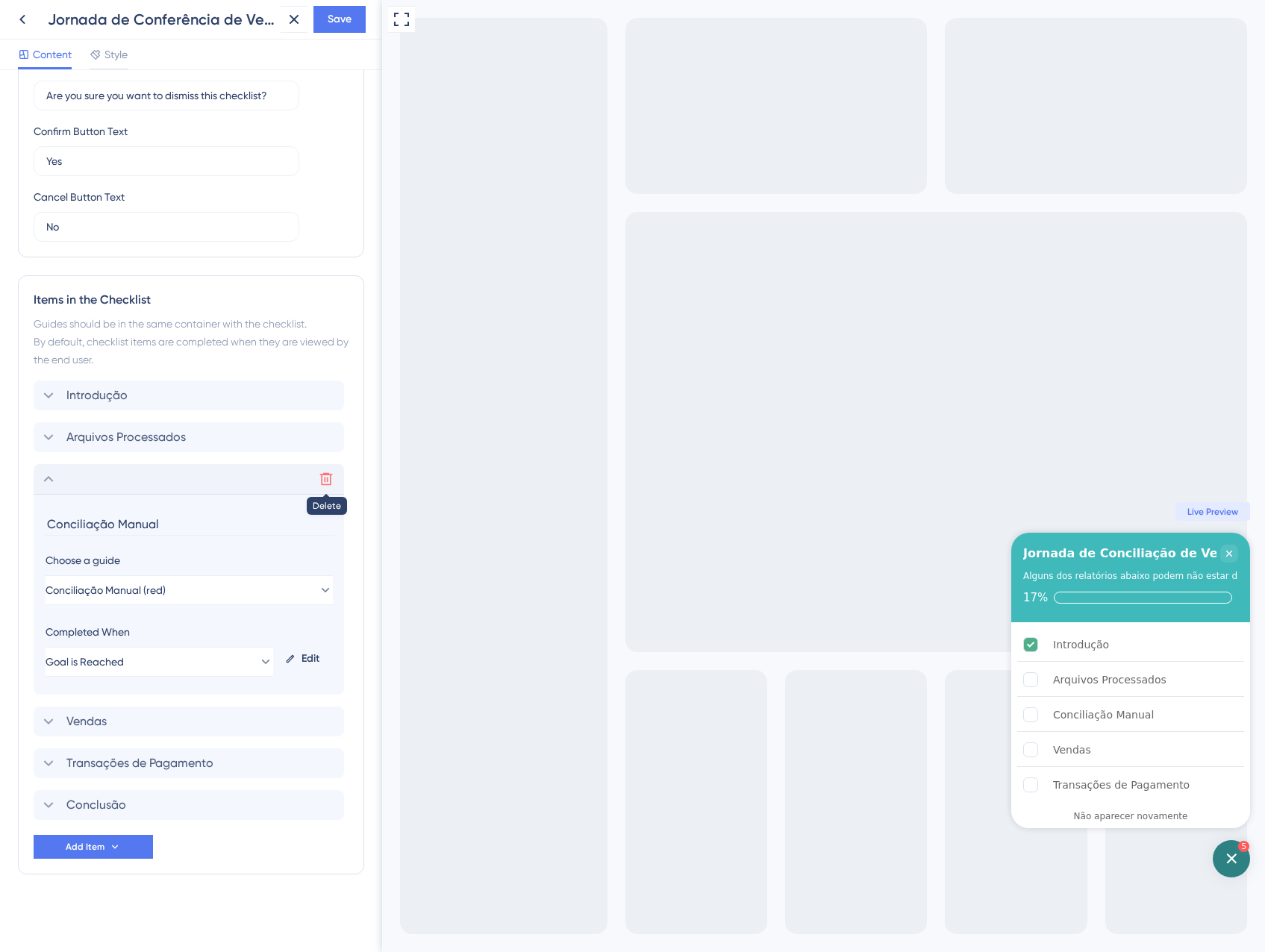
click at [322, 473] on icon at bounding box center [327, 479] width 15 height 15
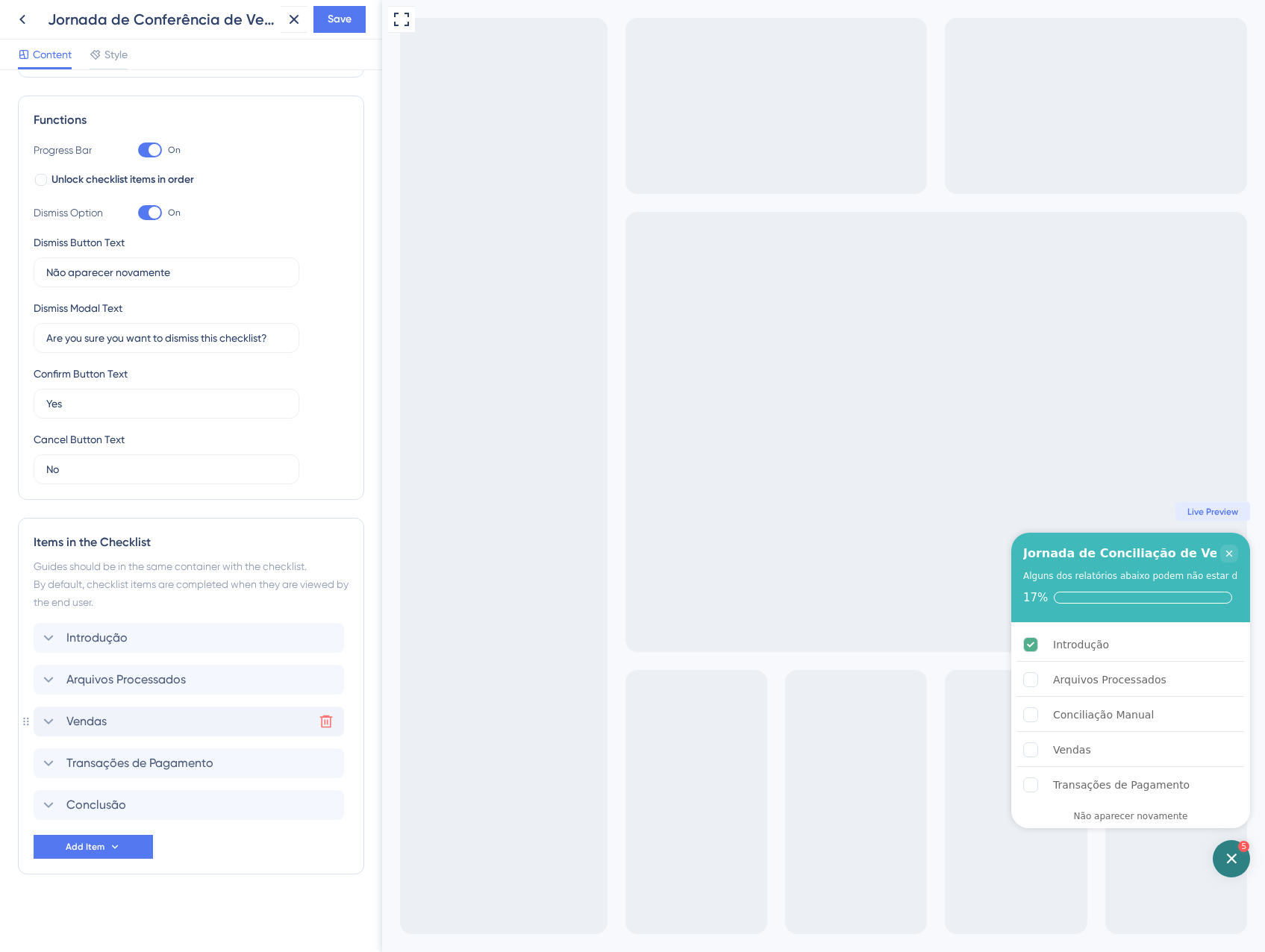
scroll to position [194, 0]
click at [325, 769] on icon at bounding box center [326, 764] width 13 height 13
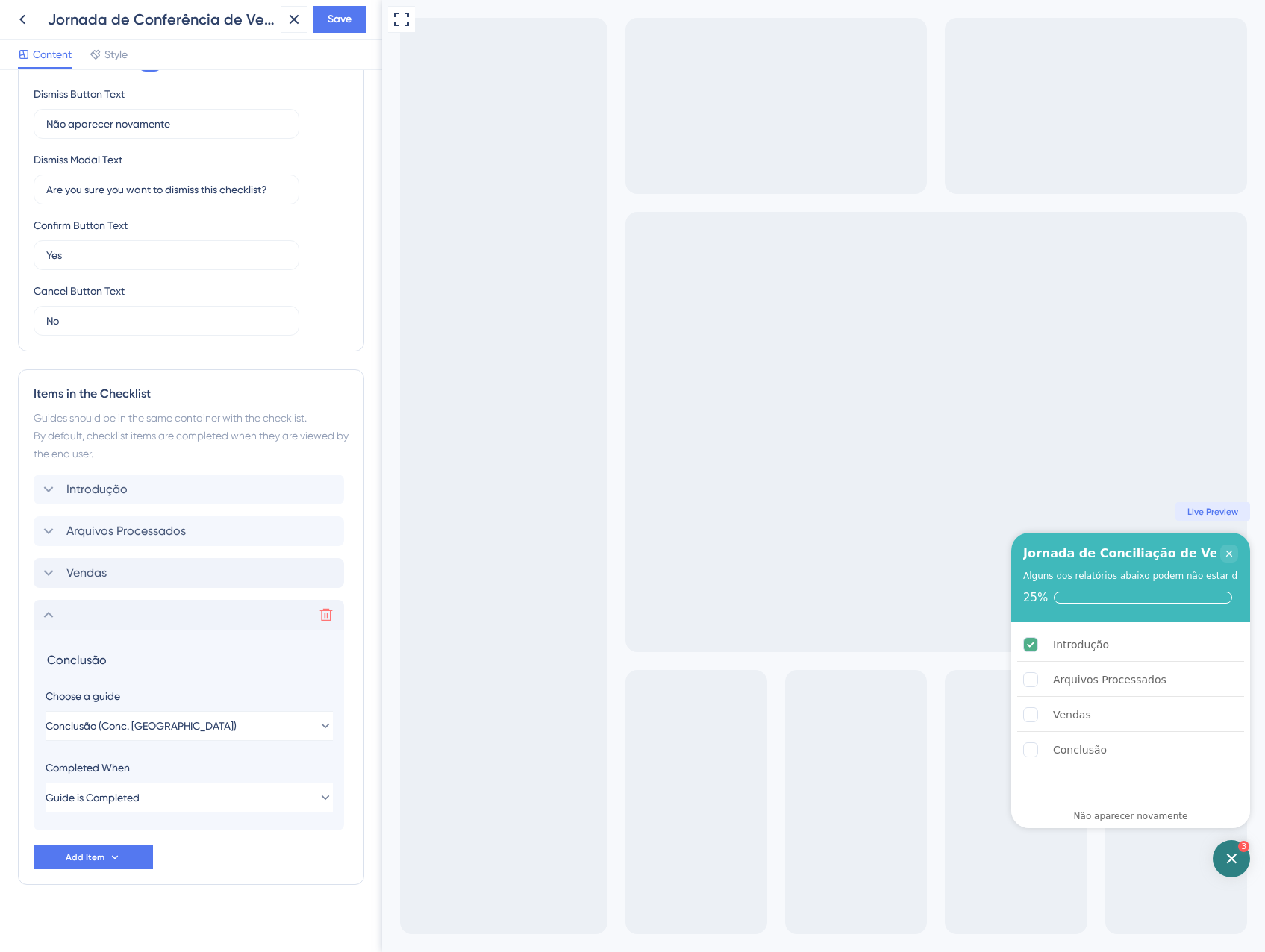
scroll to position [353, 0]
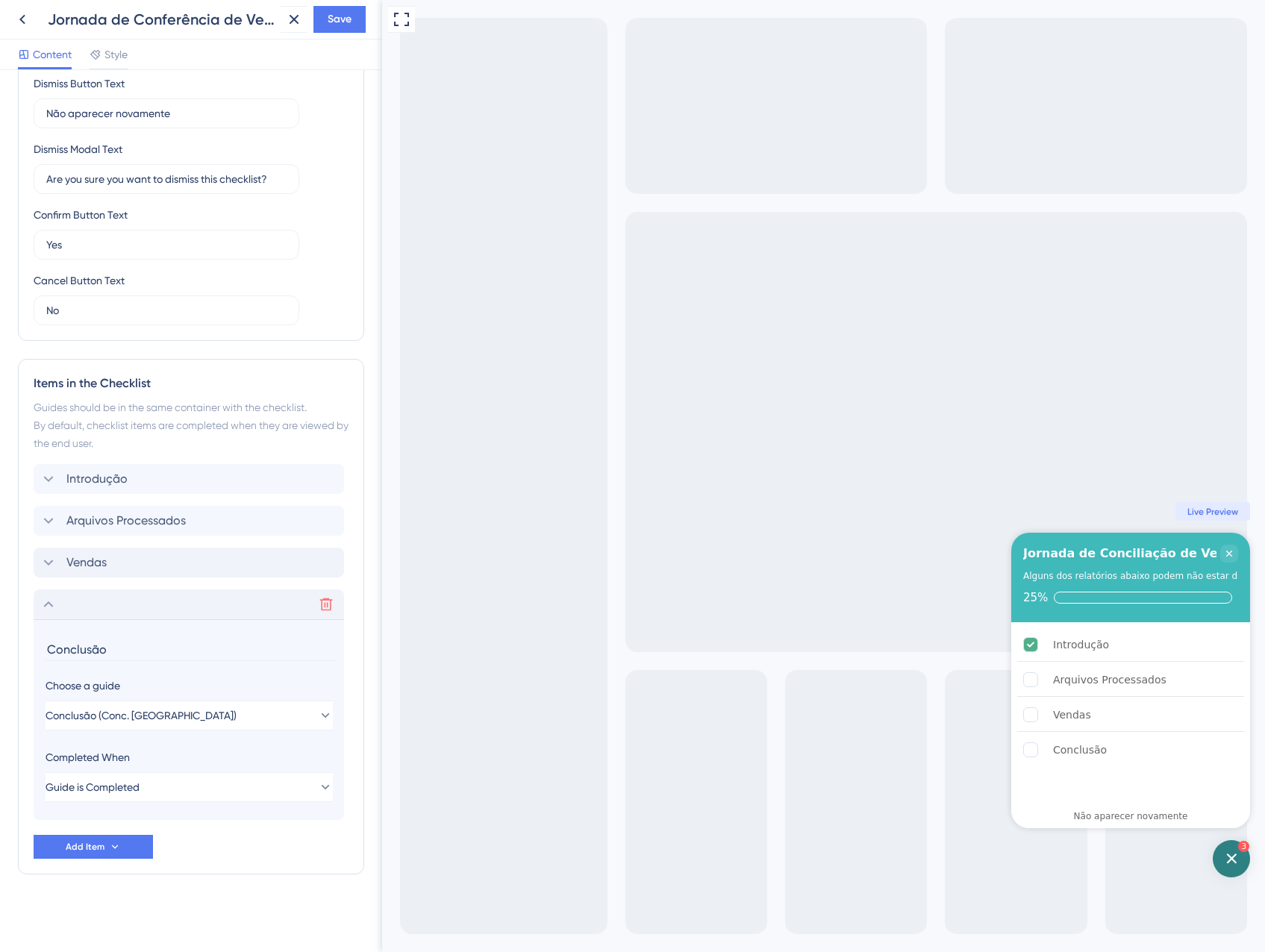
click at [79, 598] on div "Delete" at bounding box center [189, 604] width 311 height 30
click at [79, 598] on div "Items in the Checklist Guides should be in the same container with the checklis…" at bounding box center [191, 617] width 346 height 516
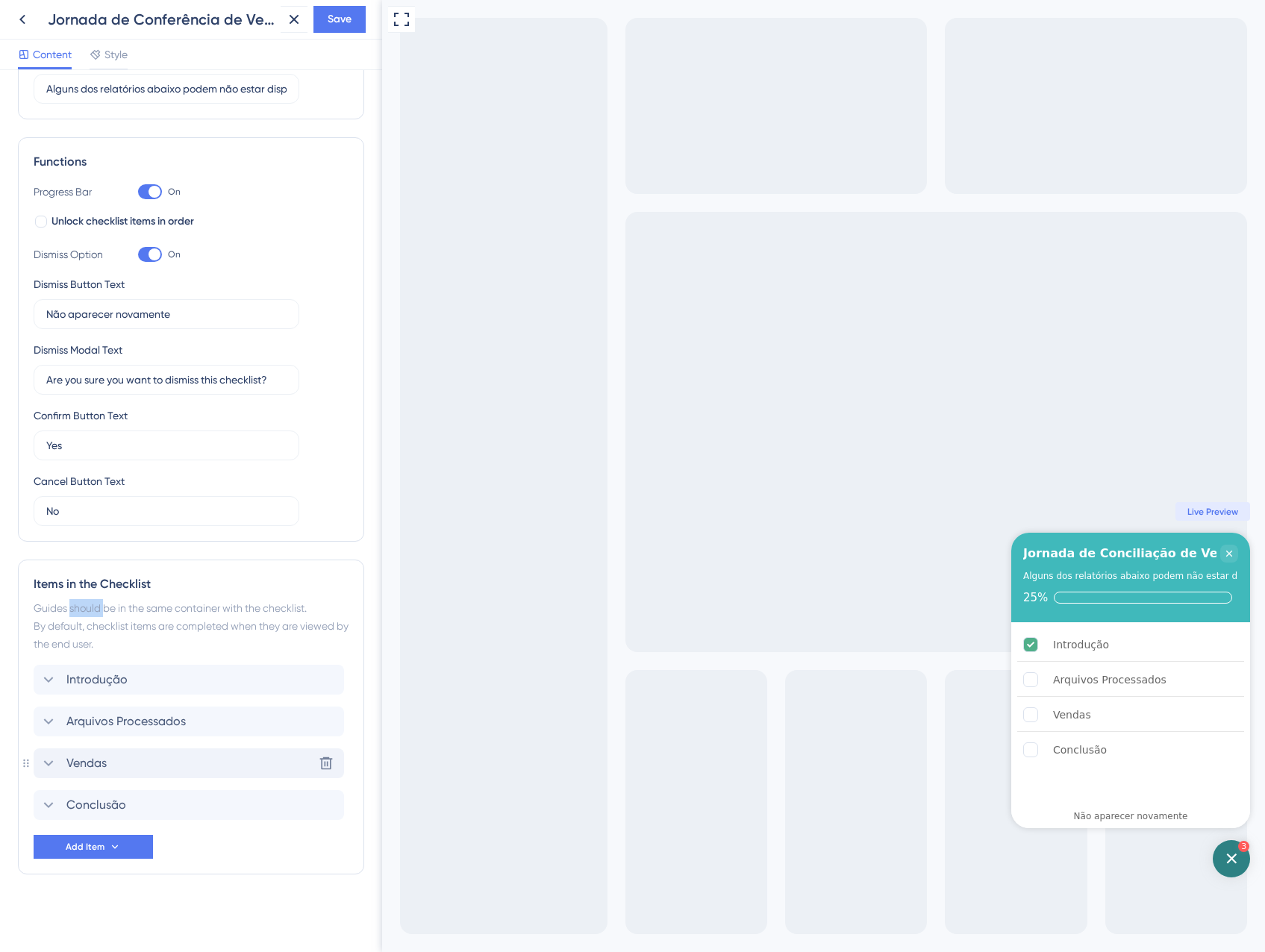
click at [146, 766] on div "Vendas Delete" at bounding box center [189, 763] width 311 height 30
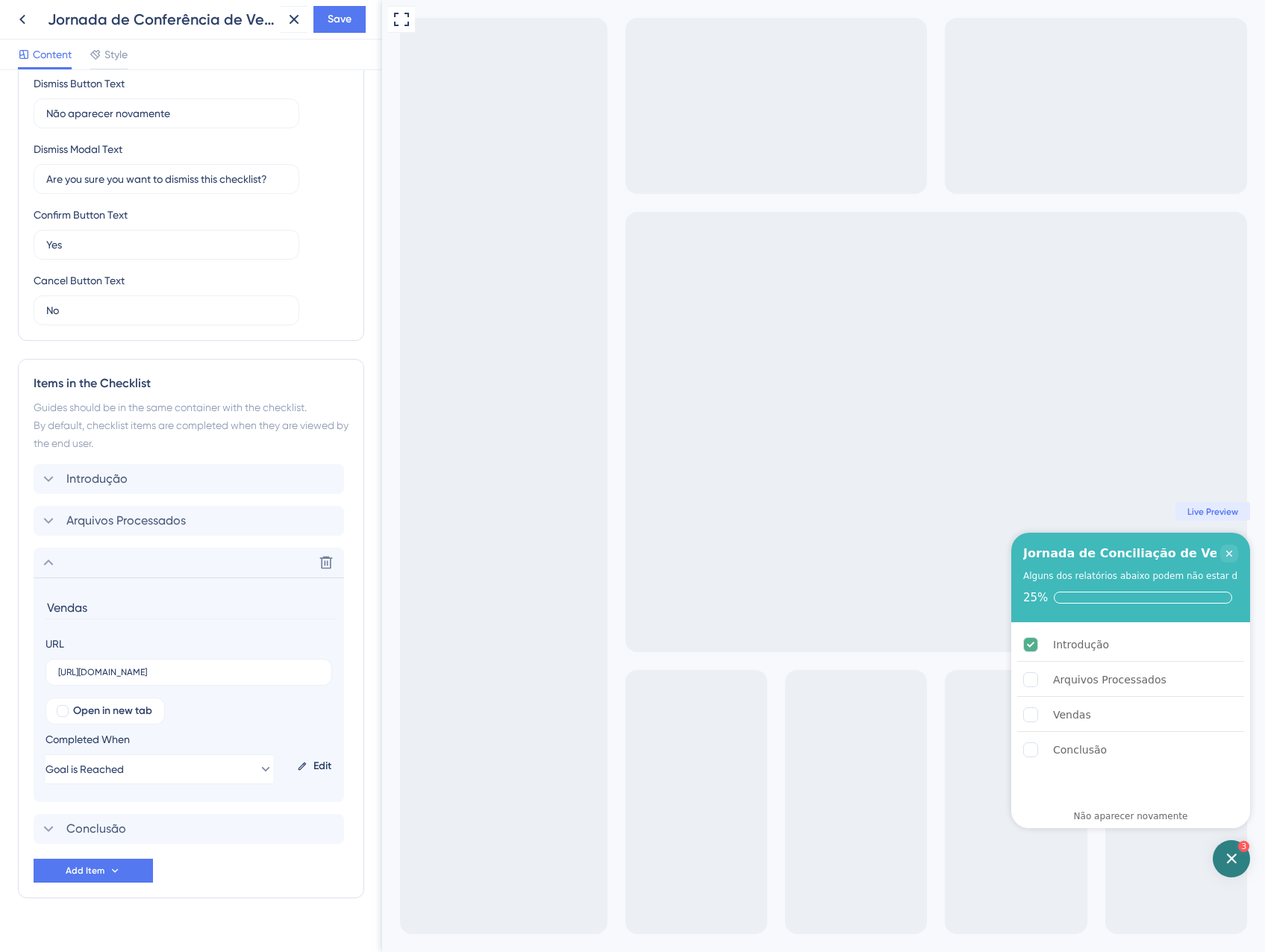
scroll to position [377, 0]
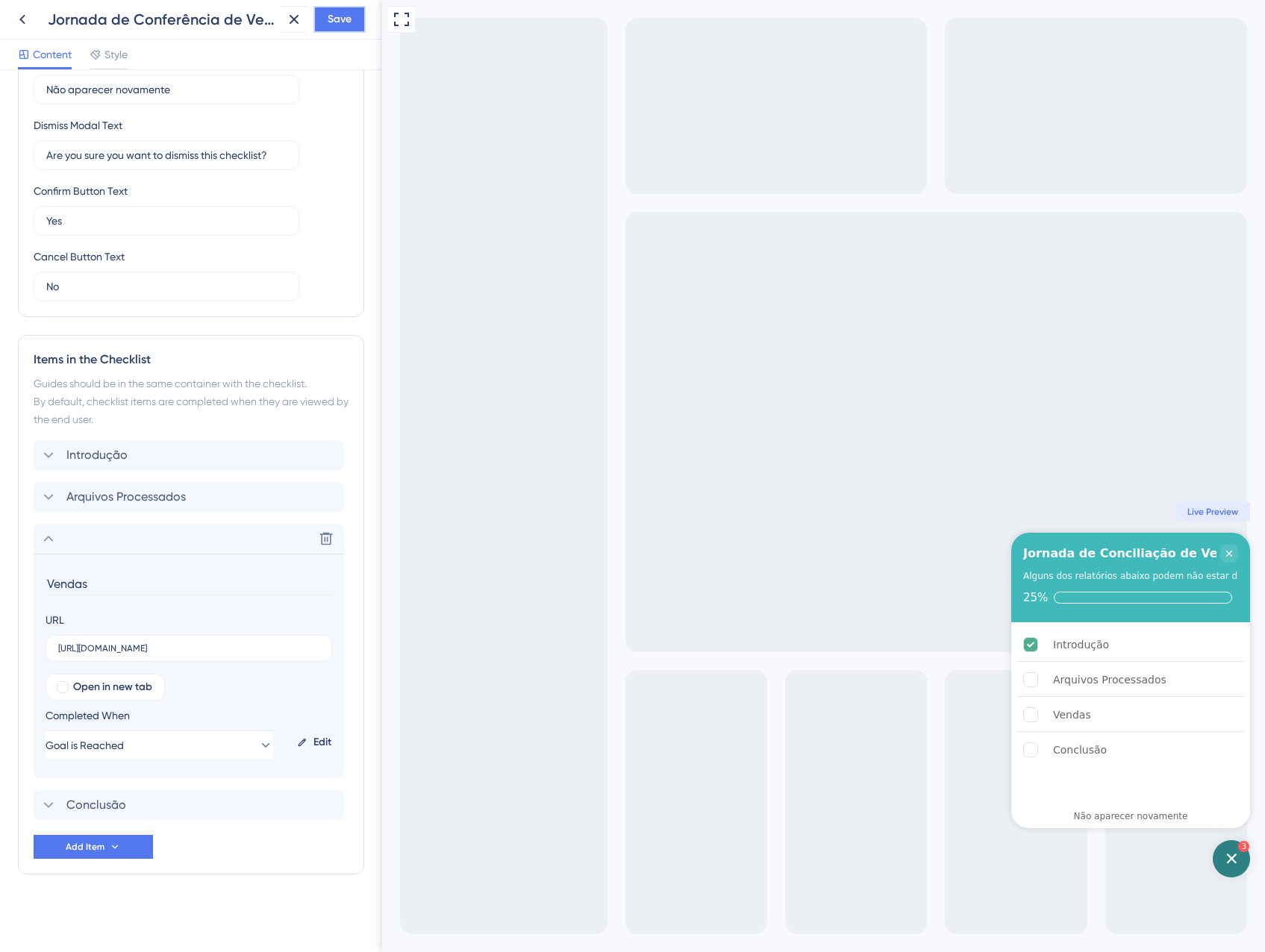
click at [350, 28] on span "Save" at bounding box center [339, 19] width 24 height 18
click at [139, 507] on div "Arquivos Processados Delete" at bounding box center [189, 496] width 311 height 30
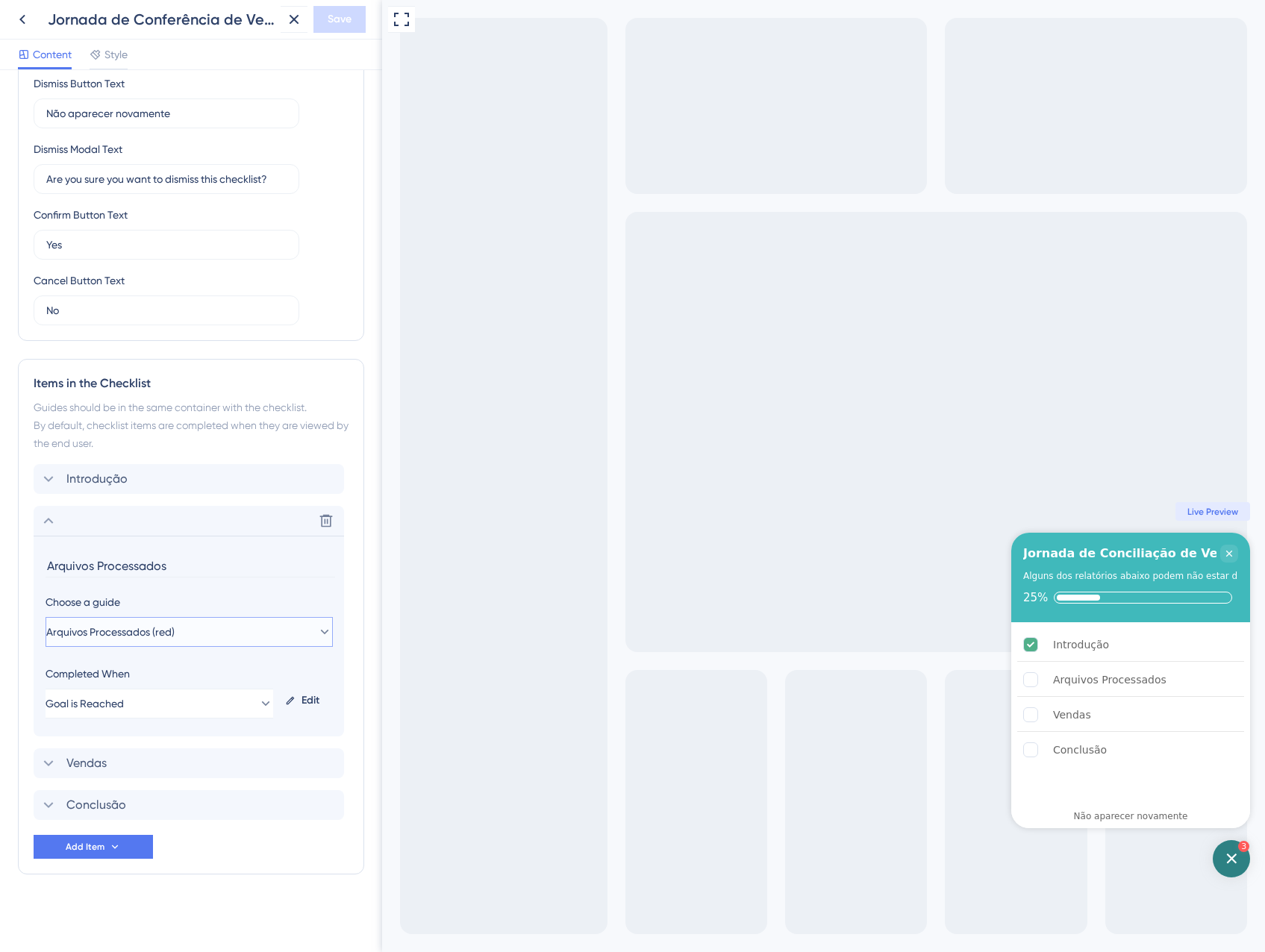
click at [153, 621] on button "Arquivos Processados (red)" at bounding box center [189, 631] width 288 height 30
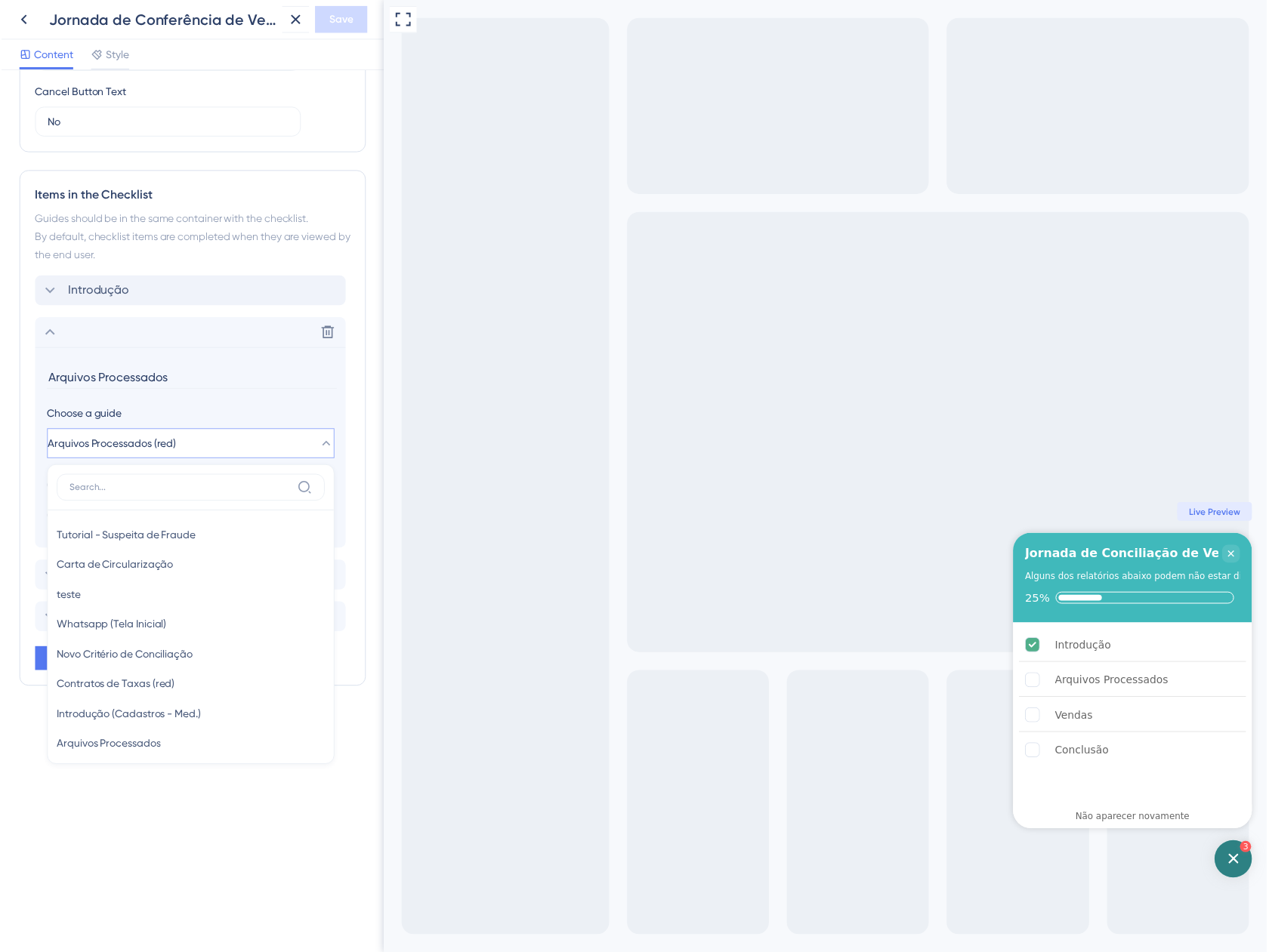
scroll to position [426, 0]
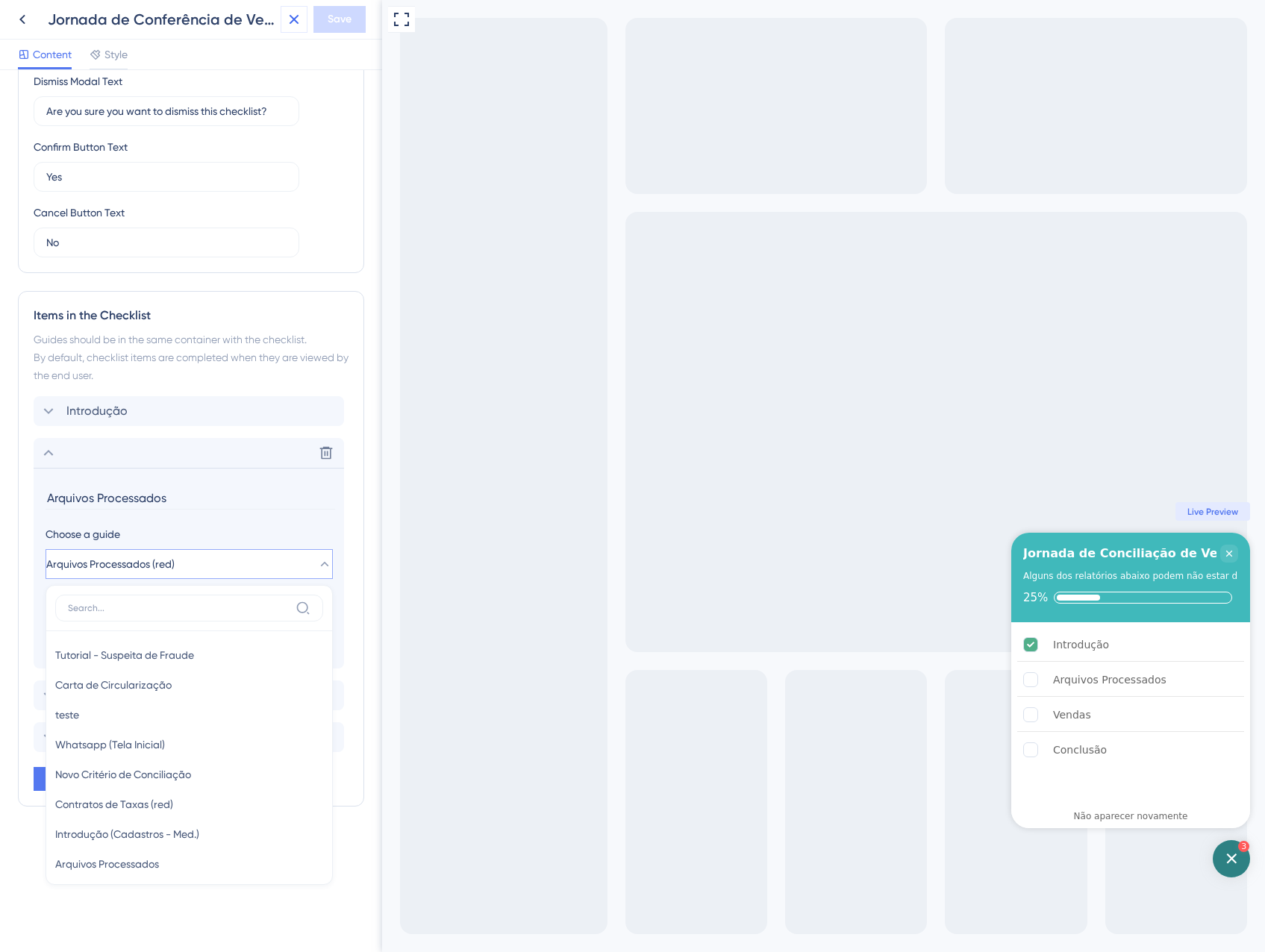
click at [292, 25] on icon at bounding box center [294, 19] width 18 height 18
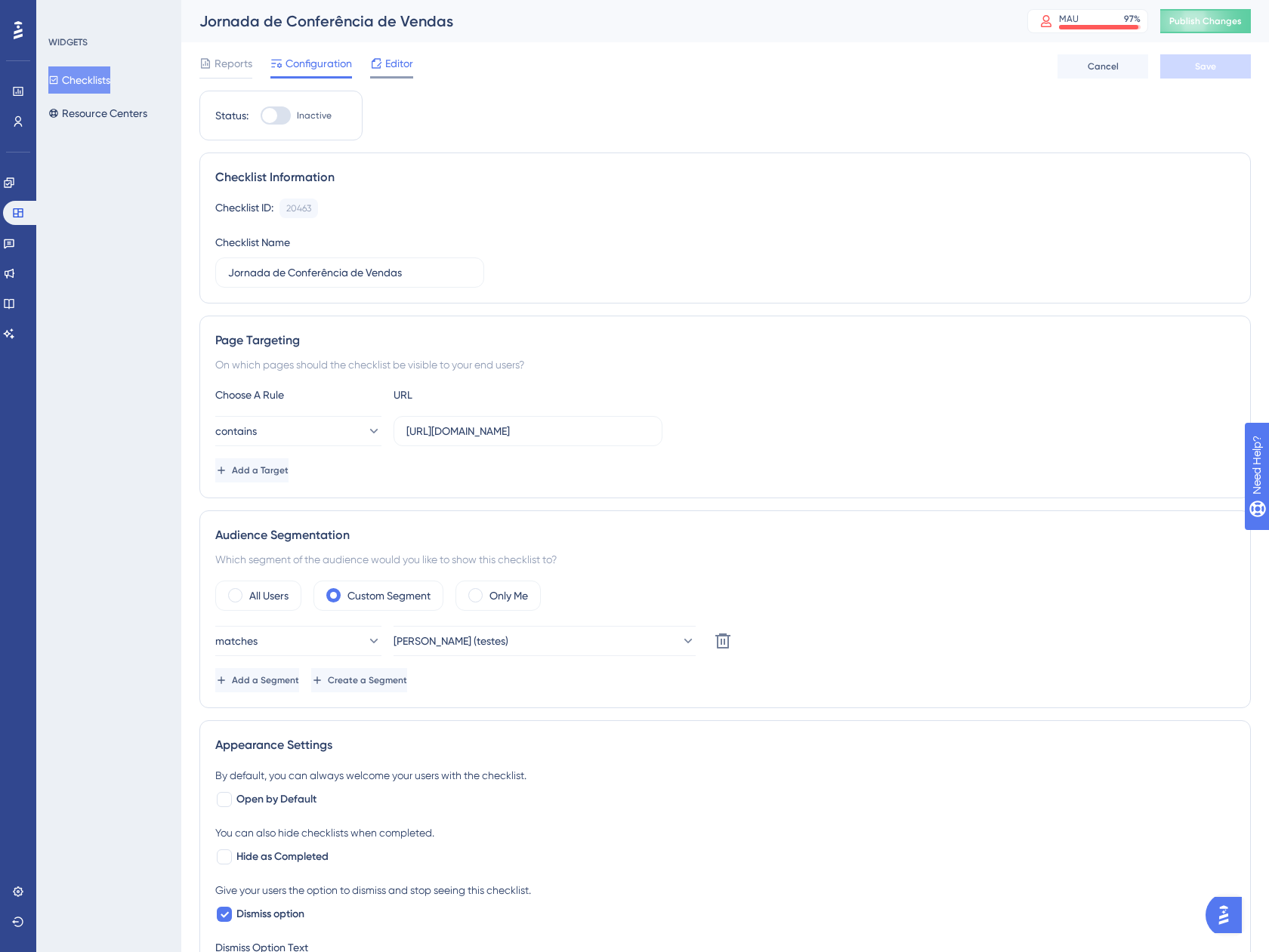
click at [400, 60] on span "Editor" at bounding box center [399, 63] width 28 height 18
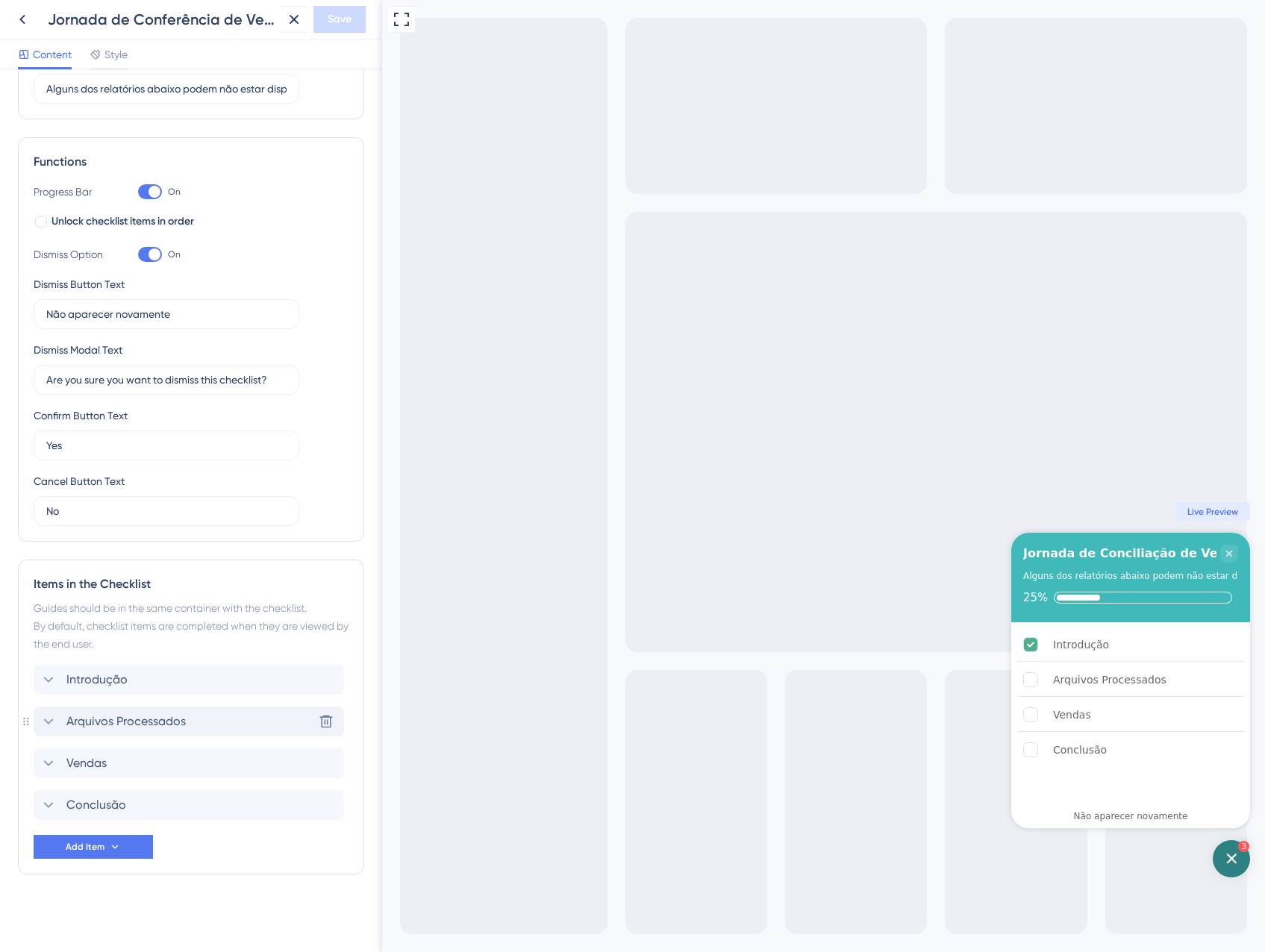
click at [149, 721] on span "Arquivos Processados" at bounding box center [126, 721] width 120 height 18
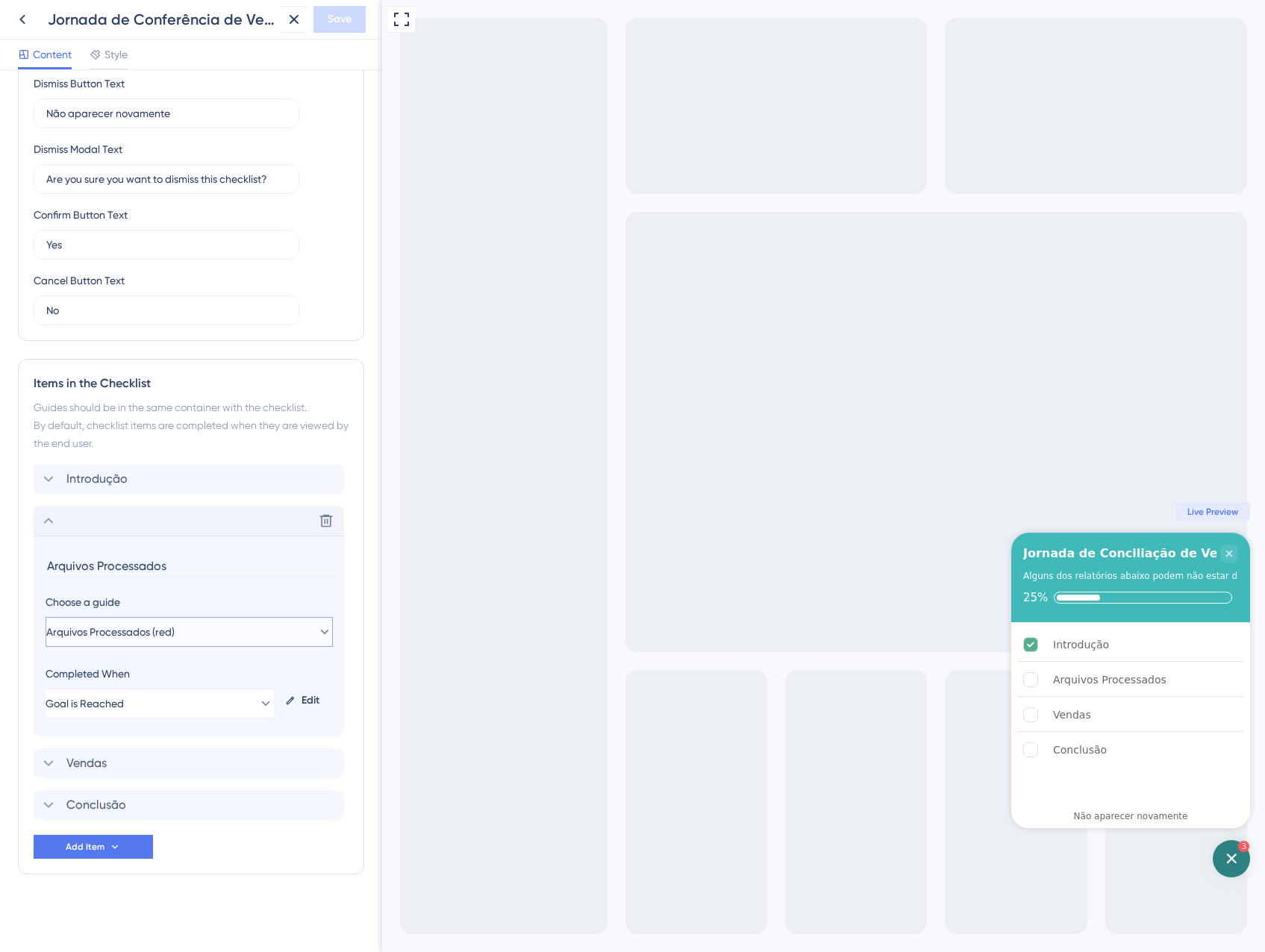
click at [193, 617] on button "Arquivos Processados (red)" at bounding box center [189, 631] width 288 height 30
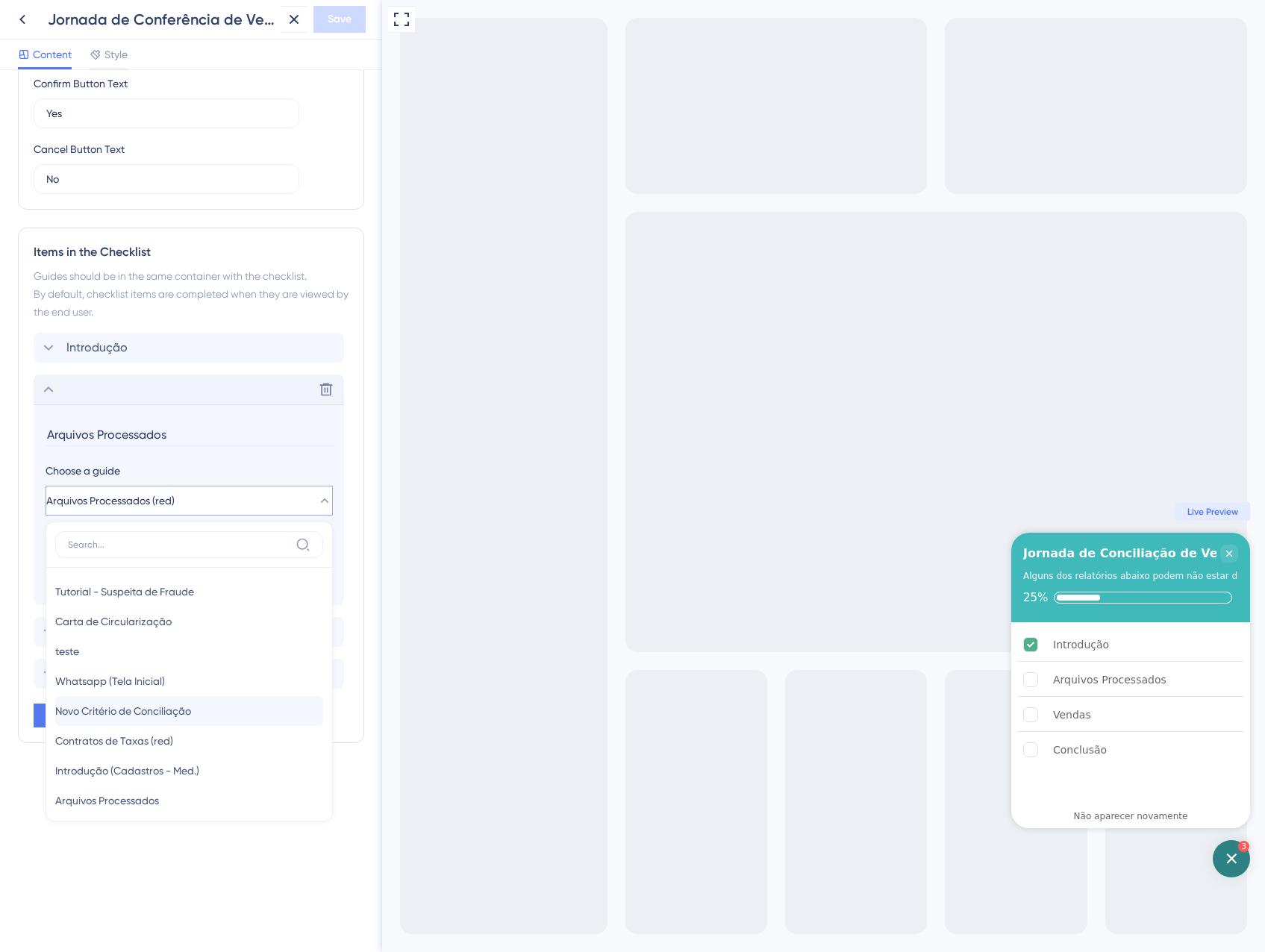
scroll to position [559, 0]
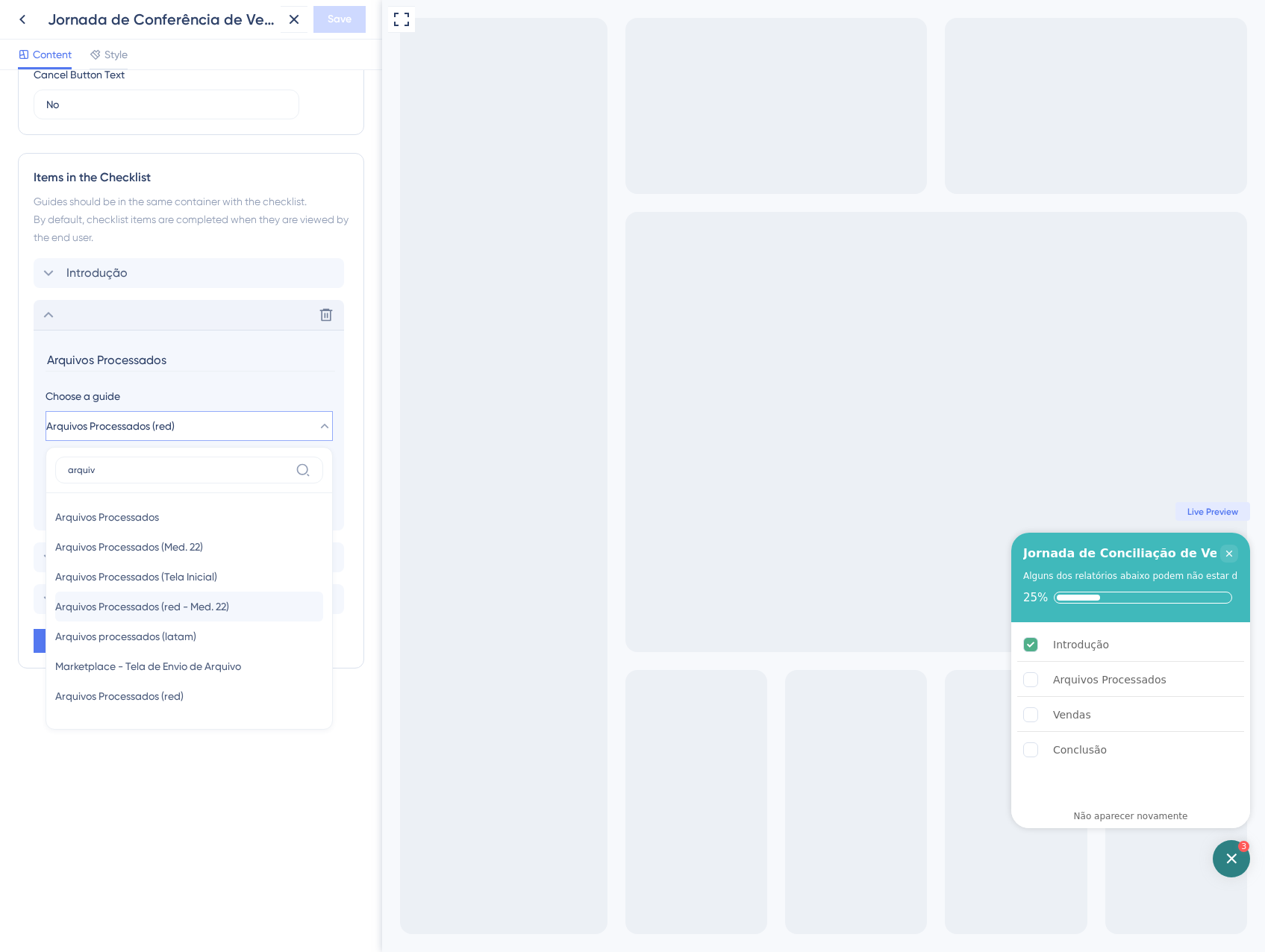
type input "arquiv"
click at [159, 603] on span "Arquivos Processados (red - Med. 22)" at bounding box center [142, 606] width 174 height 18
type input "Arquivos Processados (red - Med. 22)"
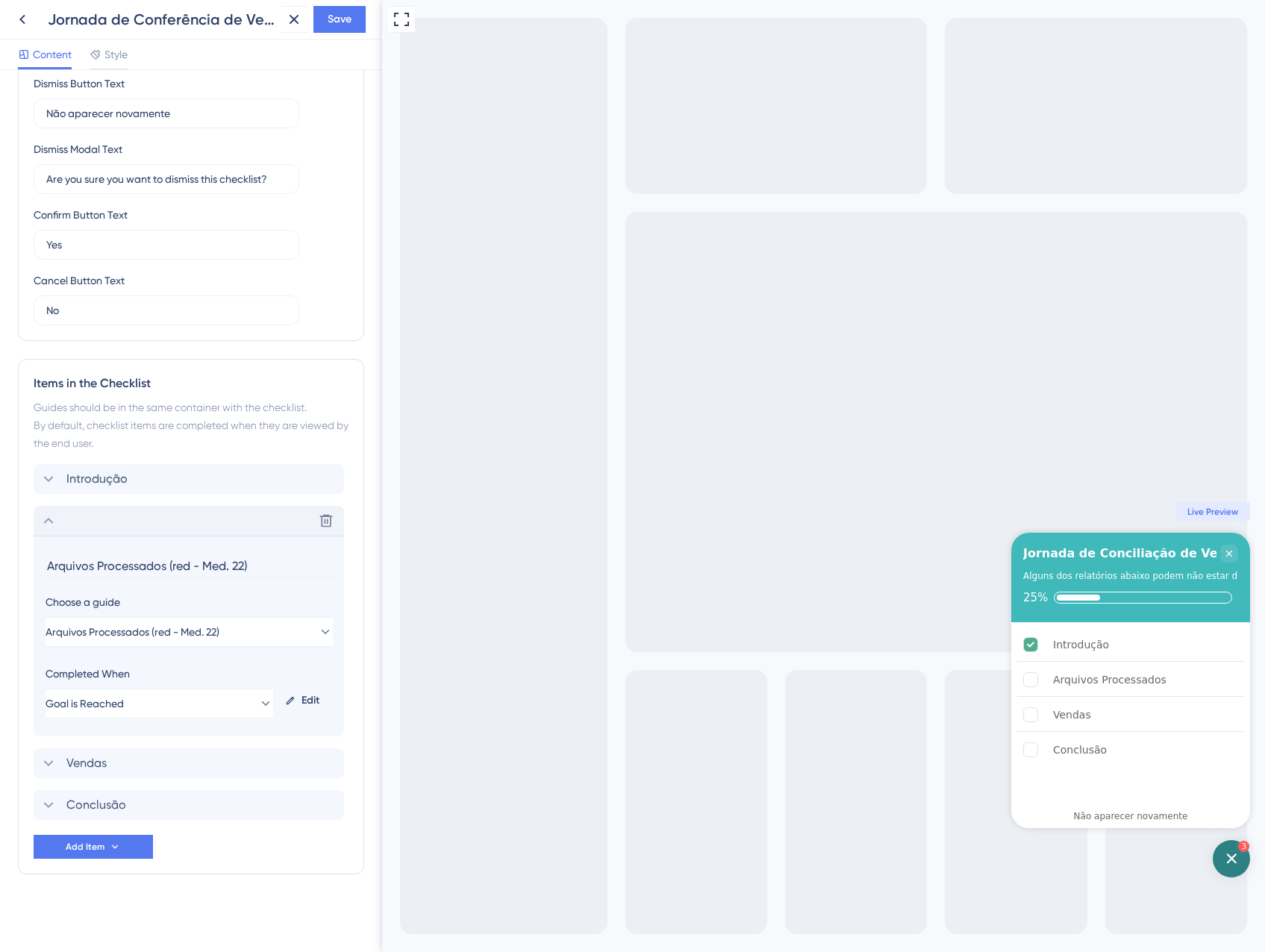
scroll to position [353, 0]
click at [300, 692] on div "Edit" at bounding box center [305, 701] width 53 height 36
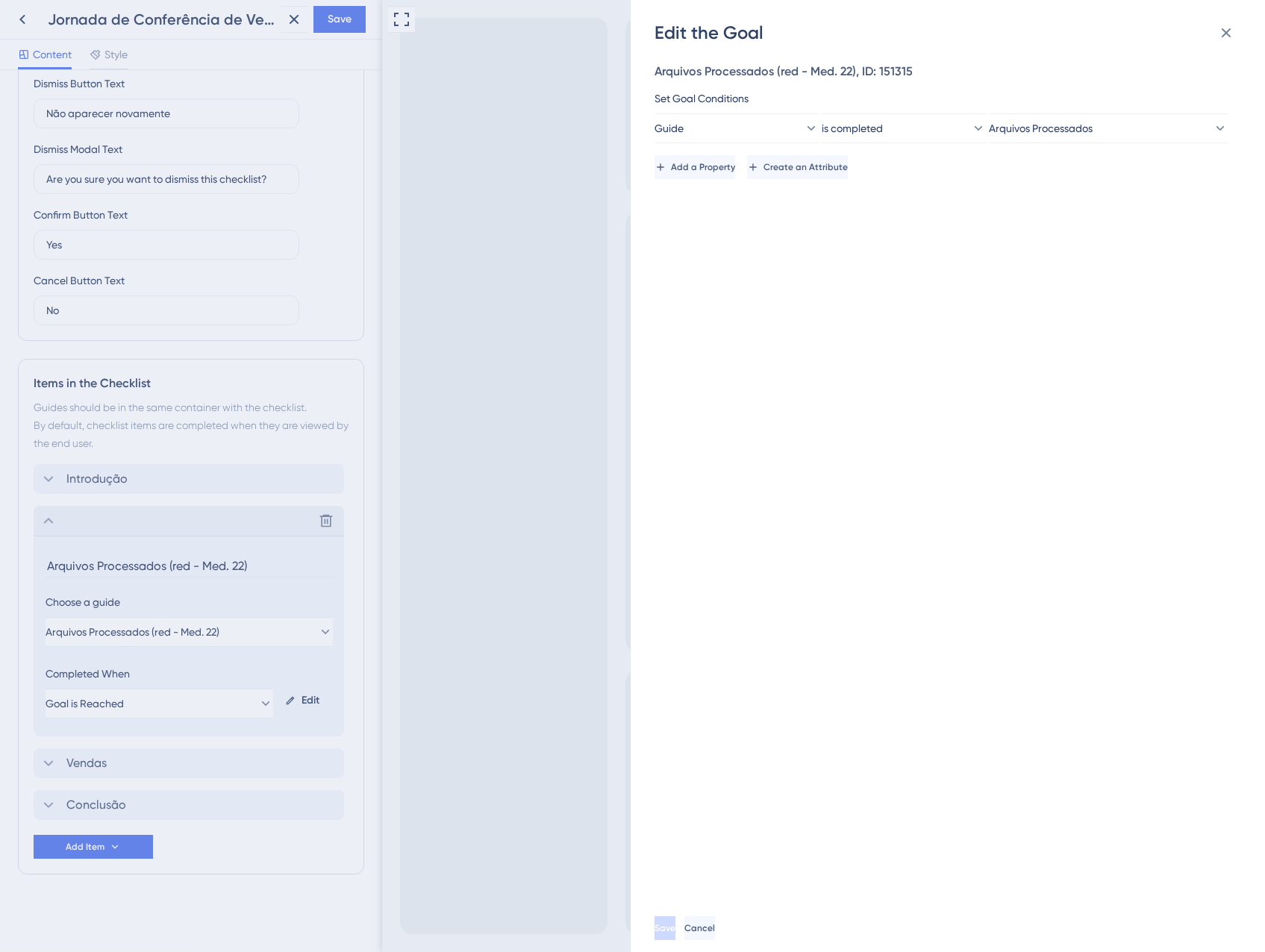
click at [1100, 113] on div "Set Goal Conditions Guide is completed Arquivos Processados" at bounding box center [943, 116] width 578 height 53
click at [1100, 115] on button "Arquivos Processados" at bounding box center [1107, 128] width 238 height 30
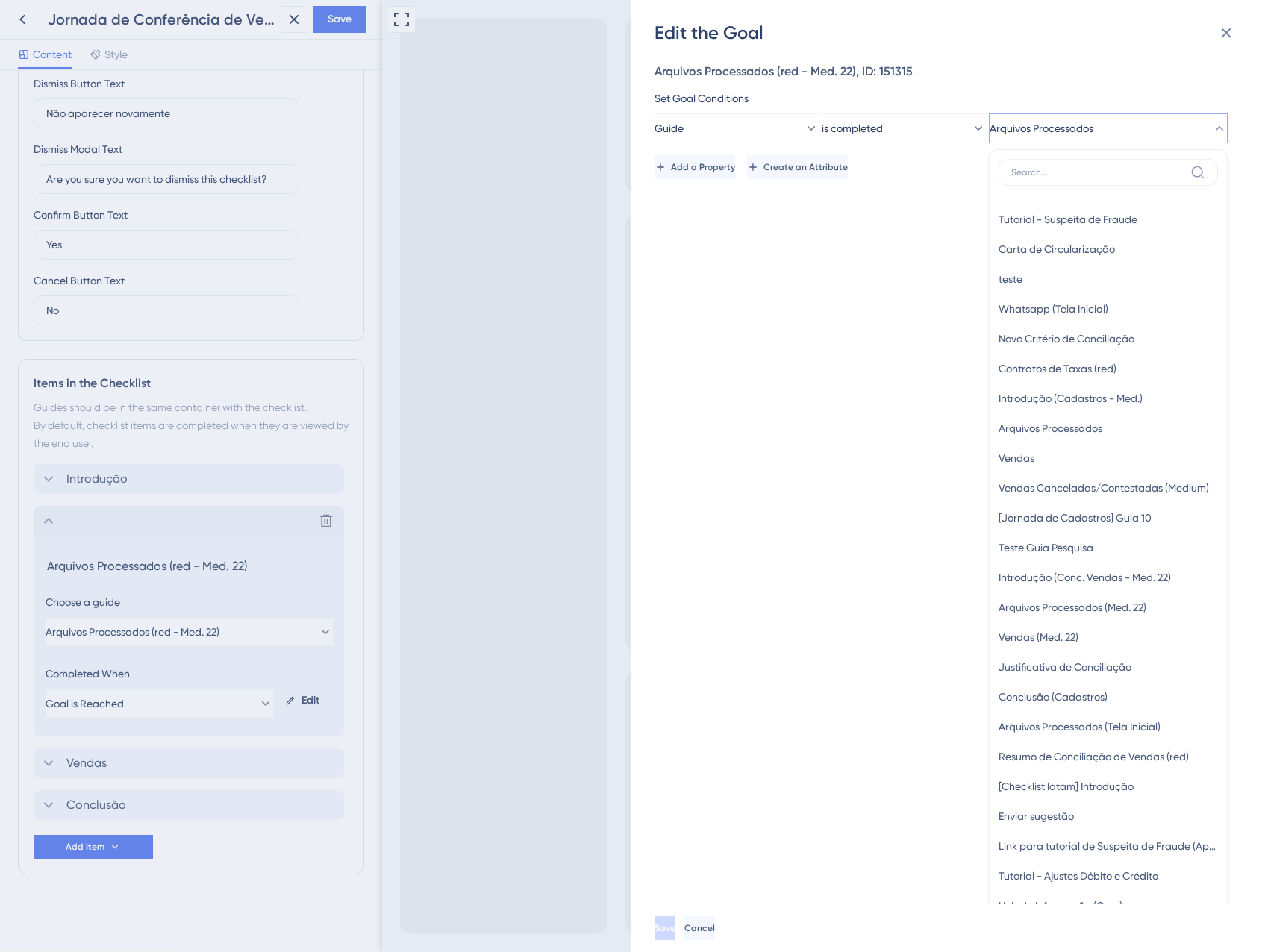
scroll to position [64, 0]
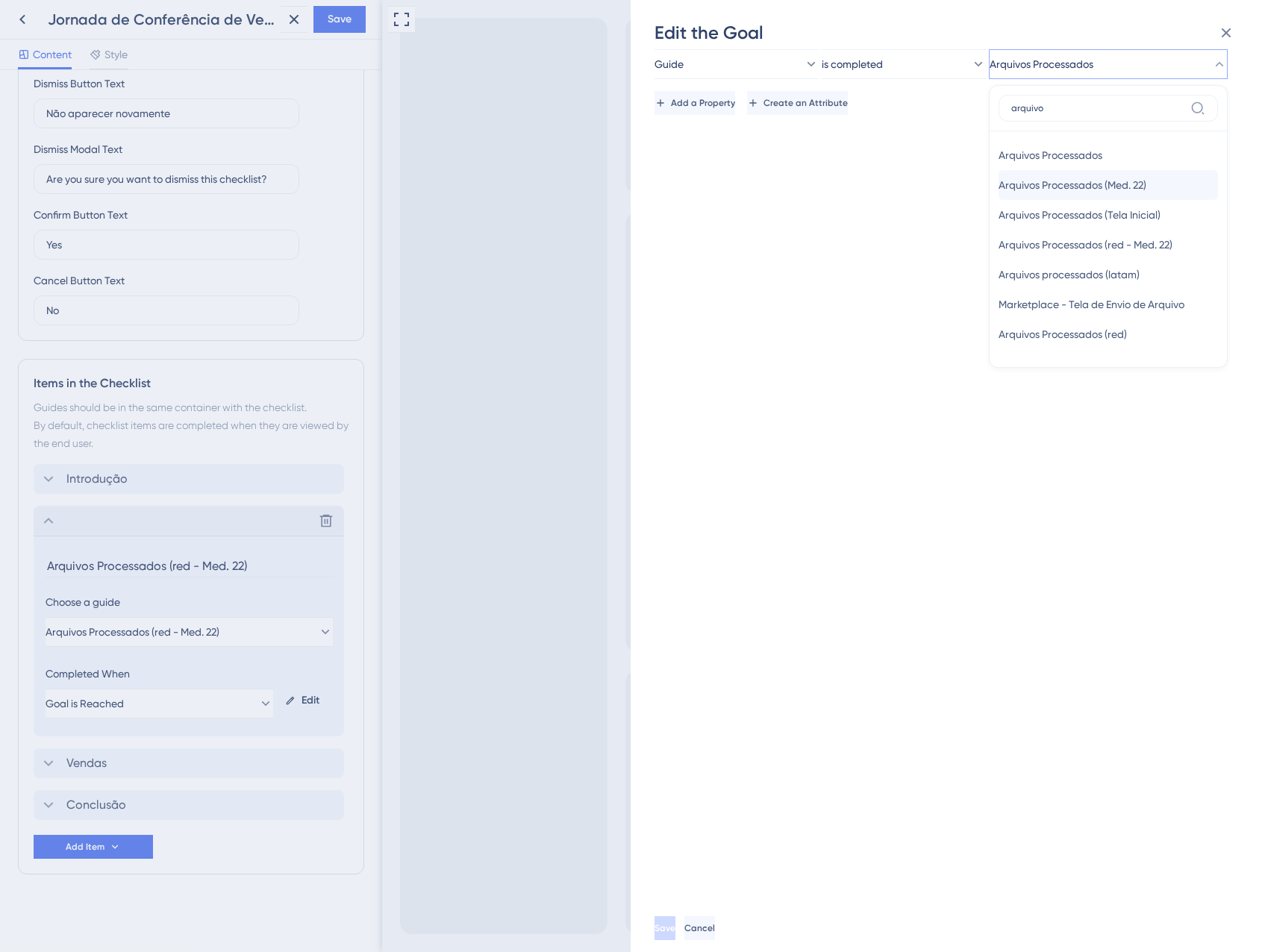
type input "arquivo"
click at [1105, 182] on span "Arquivos Processados (Med. 22)" at bounding box center [1072, 185] width 148 height 18
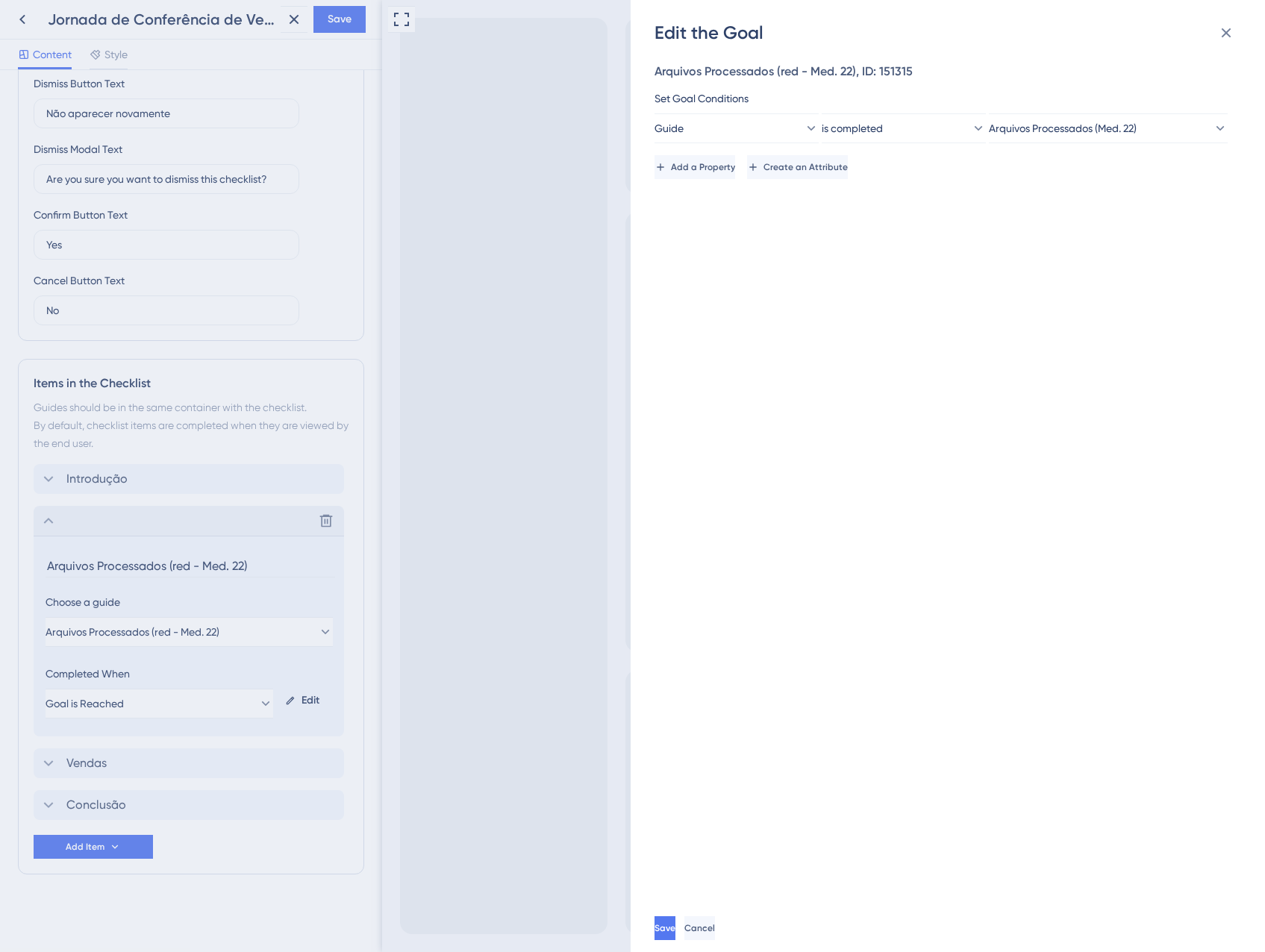
scroll to position [0, 0]
click at [677, 927] on span "Save" at bounding box center [666, 928] width 21 height 12
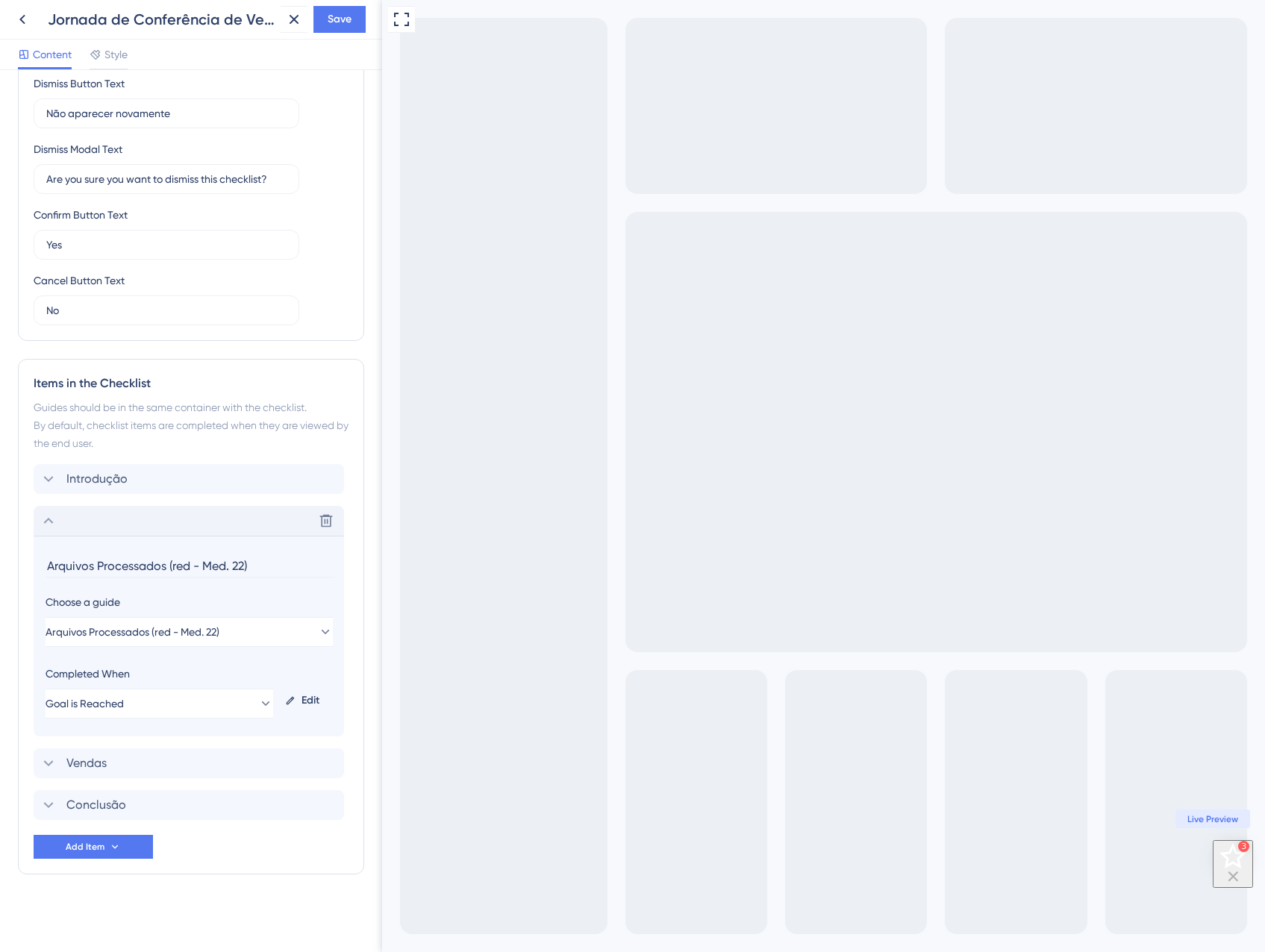
click at [118, 514] on div "Delete" at bounding box center [189, 520] width 311 height 30
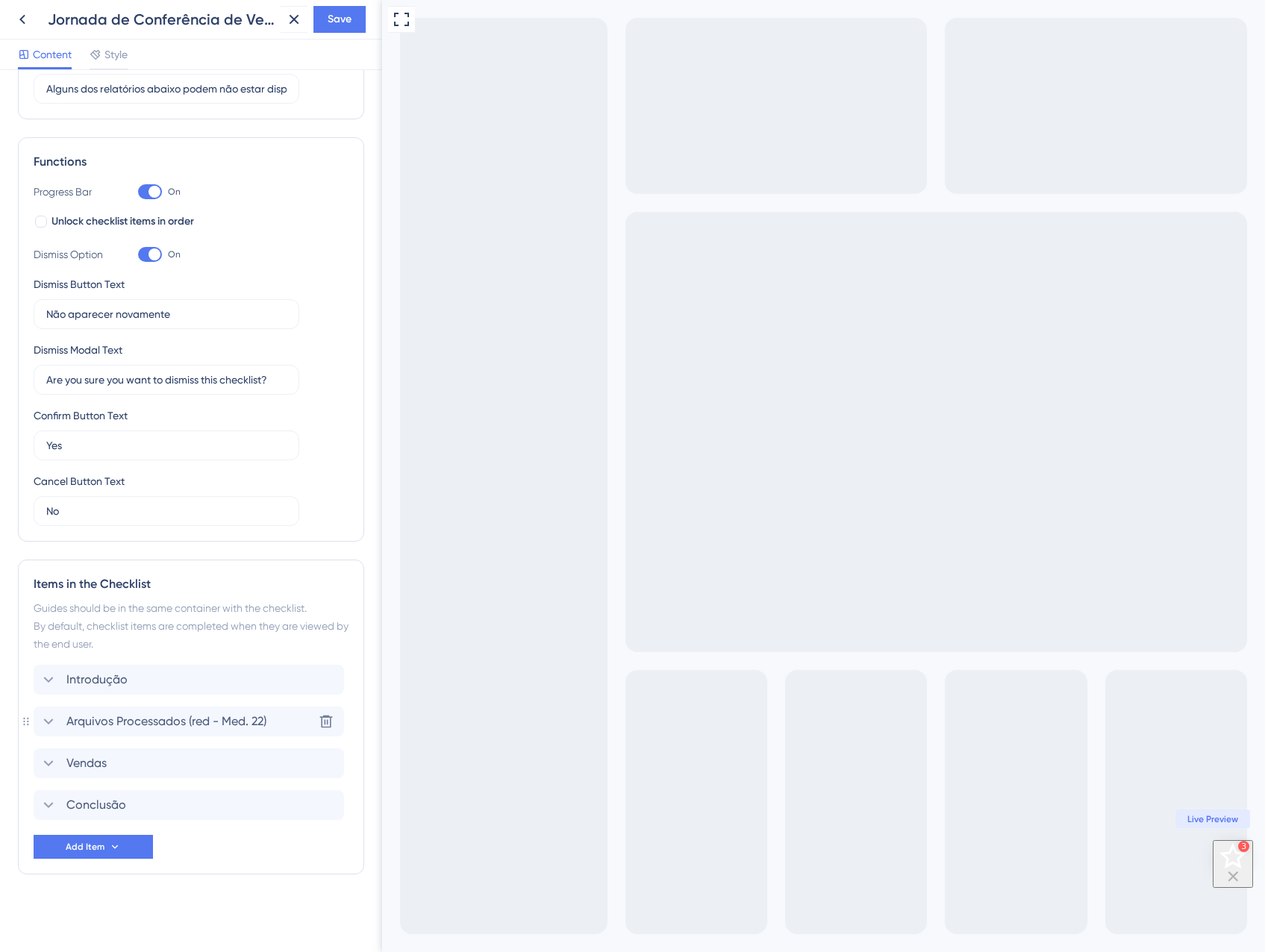
click at [199, 727] on span "Arquivos Processados (red - Med. 22)" at bounding box center [166, 721] width 200 height 18
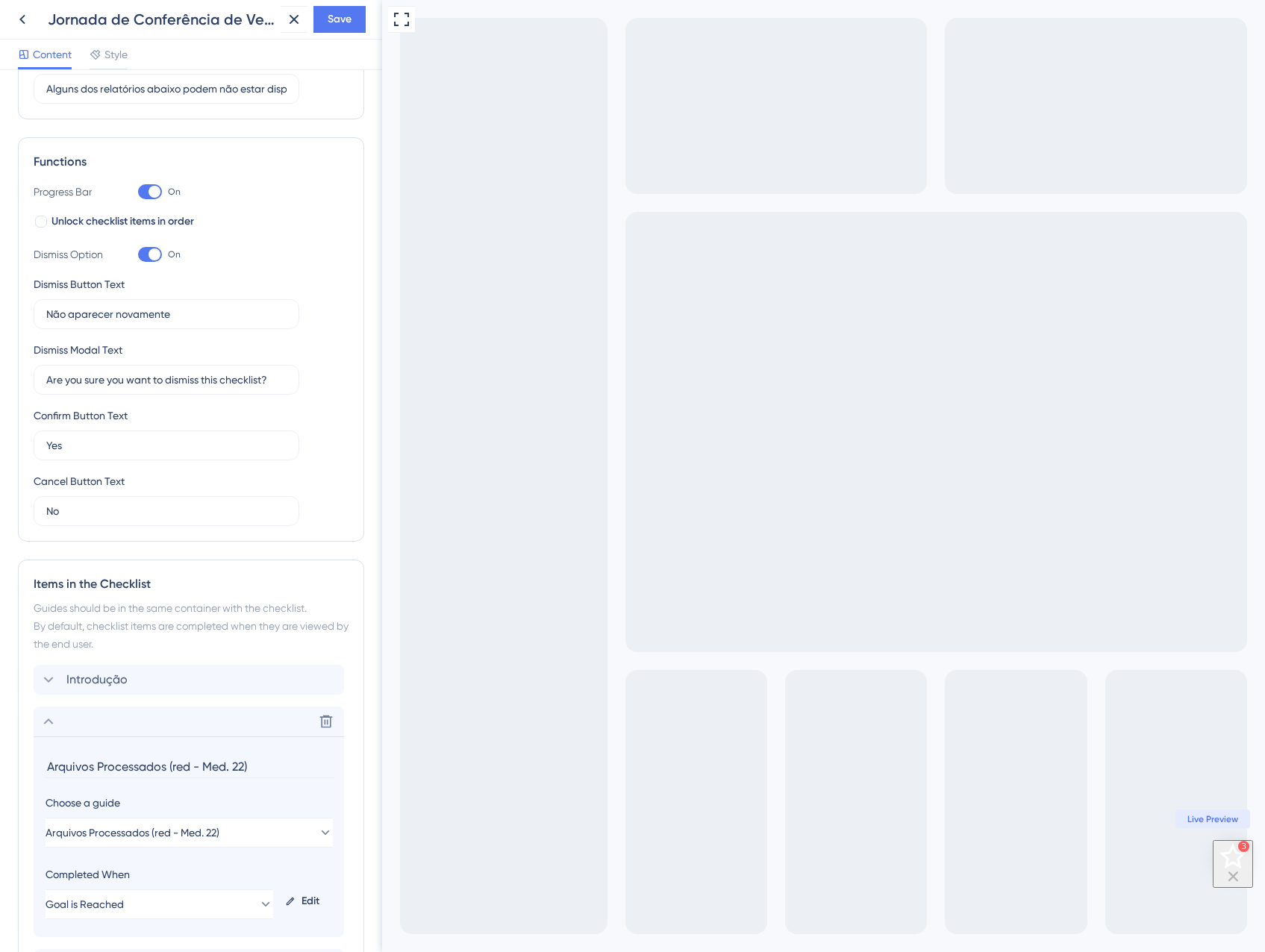
scroll to position [353, 0]
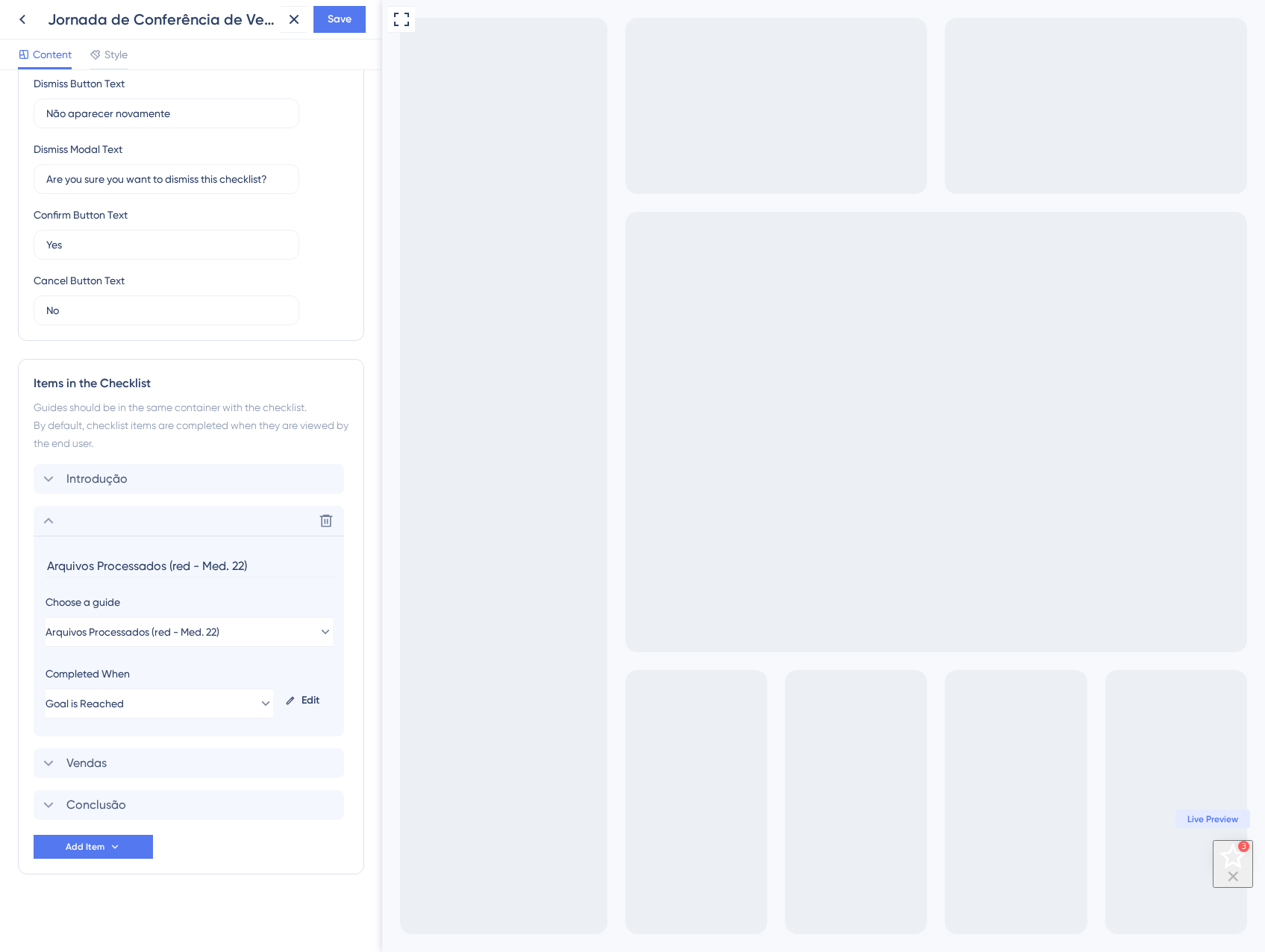
drag, startPoint x: 255, startPoint y: 566, endPoint x: 165, endPoint y: 569, distance: 90.0
click at [165, 569] on input "Arquivos Processados (red - Med. 22)" at bounding box center [190, 565] width 289 height 23
type input "Arquivos Processados"
click at [109, 528] on div "Delete" at bounding box center [189, 520] width 311 height 30
click at [109, 341] on div "Functions Progress Bar On Unlock checklist items in order Dismiss Option On Dis…" at bounding box center [191, 138] width 346 height 405
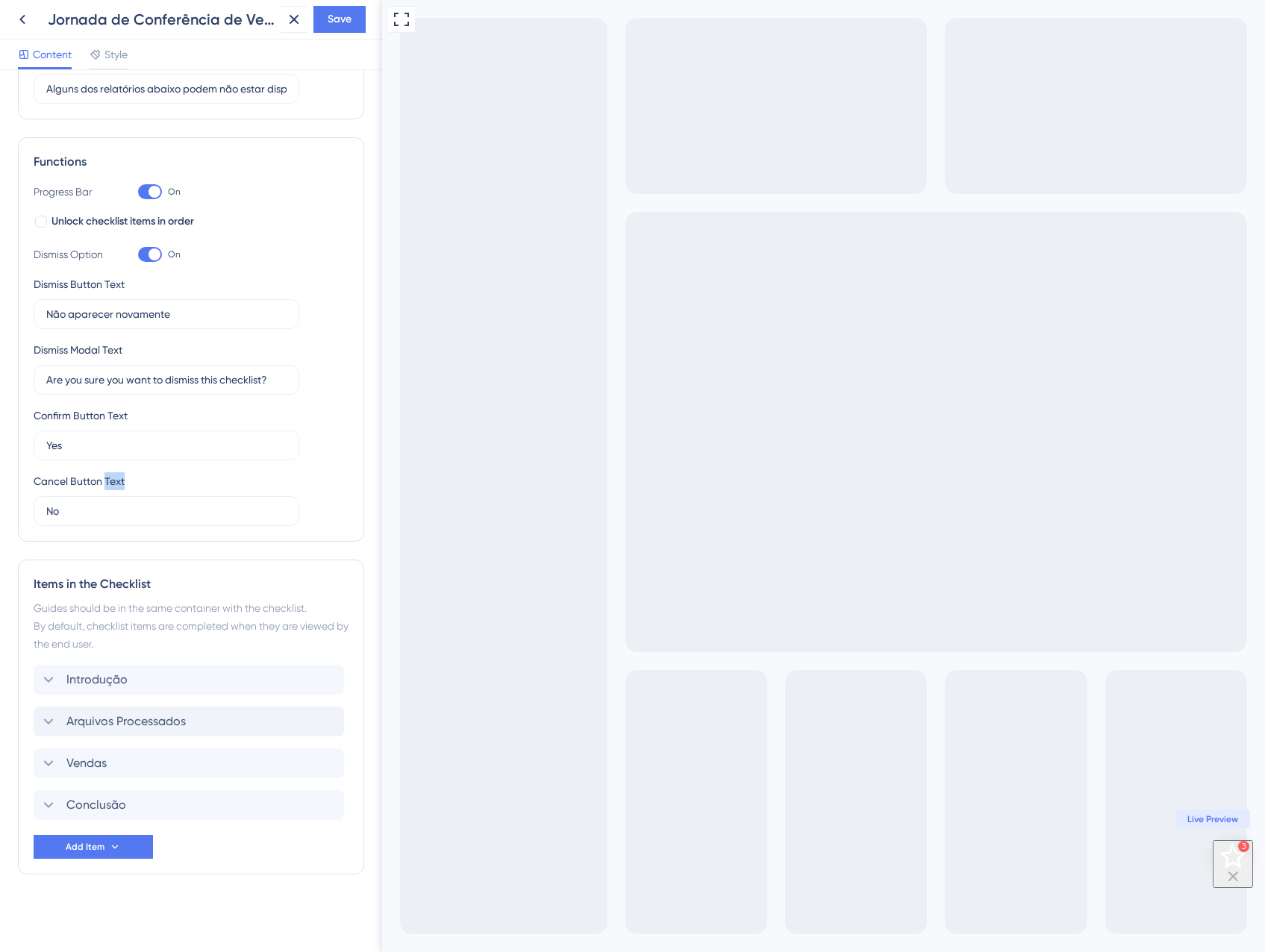
scroll to position [152, 0]
click at [166, 759] on div "Vendas Delete" at bounding box center [189, 763] width 311 height 30
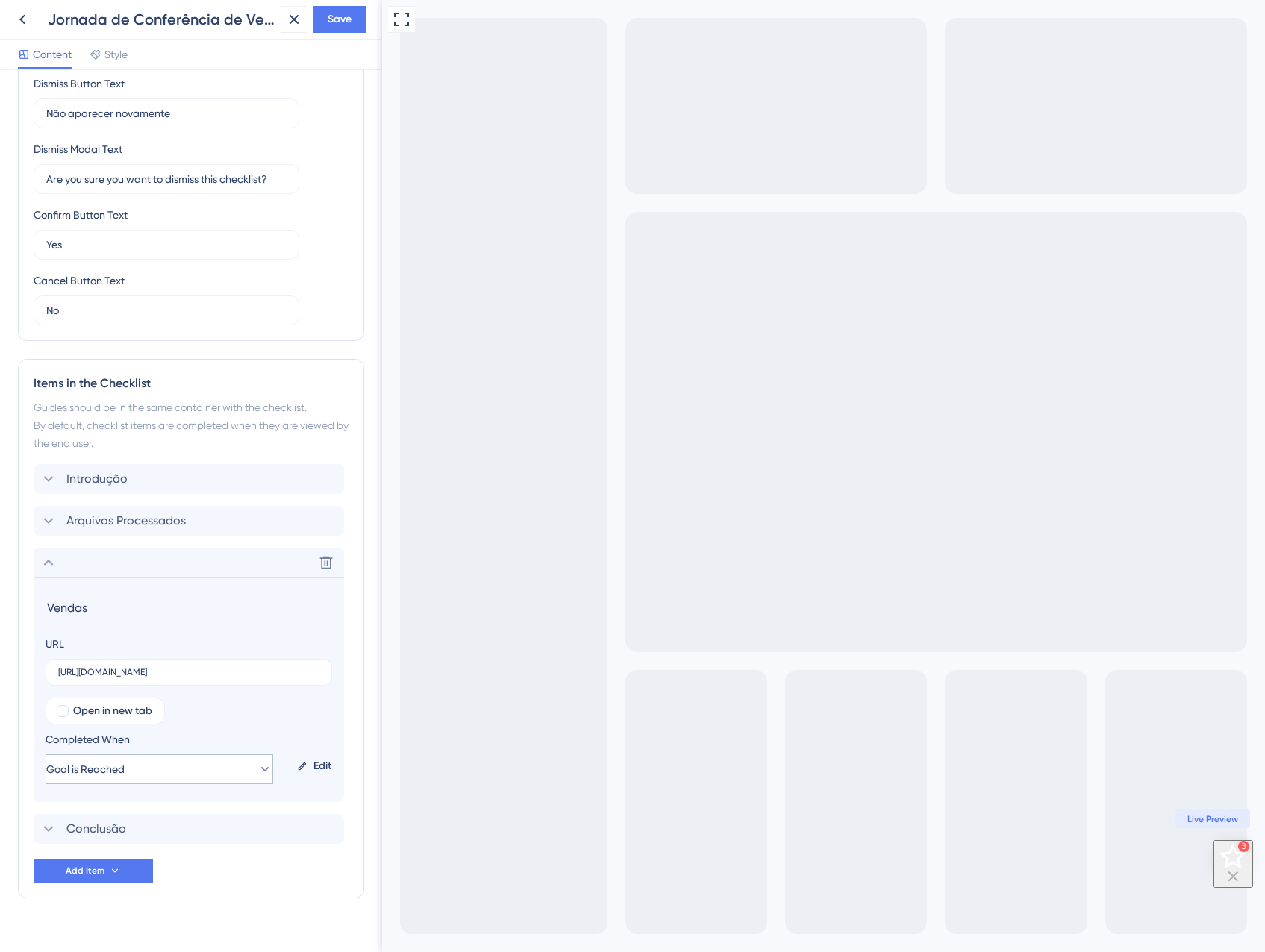
scroll to position [377, 0]
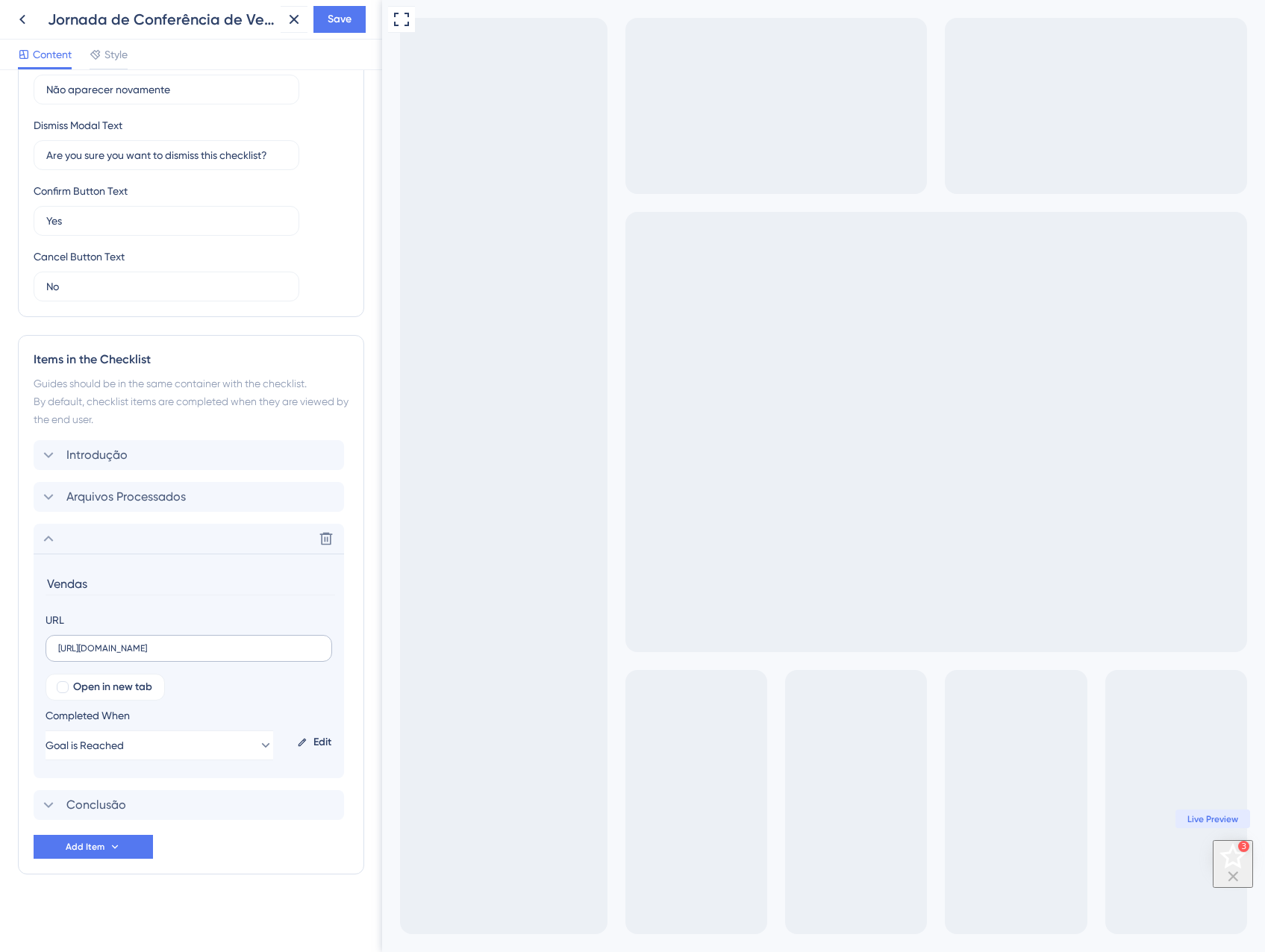
click at [146, 655] on label "https://app.equals.com.br/conciliador/empresa/consultaGeralVenda/show?__ug__=14…" at bounding box center [189, 648] width 287 height 27
click at [146, 653] on input "https://app.equals.com.br/conciliador/empresa/consultaGeralVenda/show?__ug__=14…" at bounding box center [189, 648] width 261 height 10
paste input "51295"
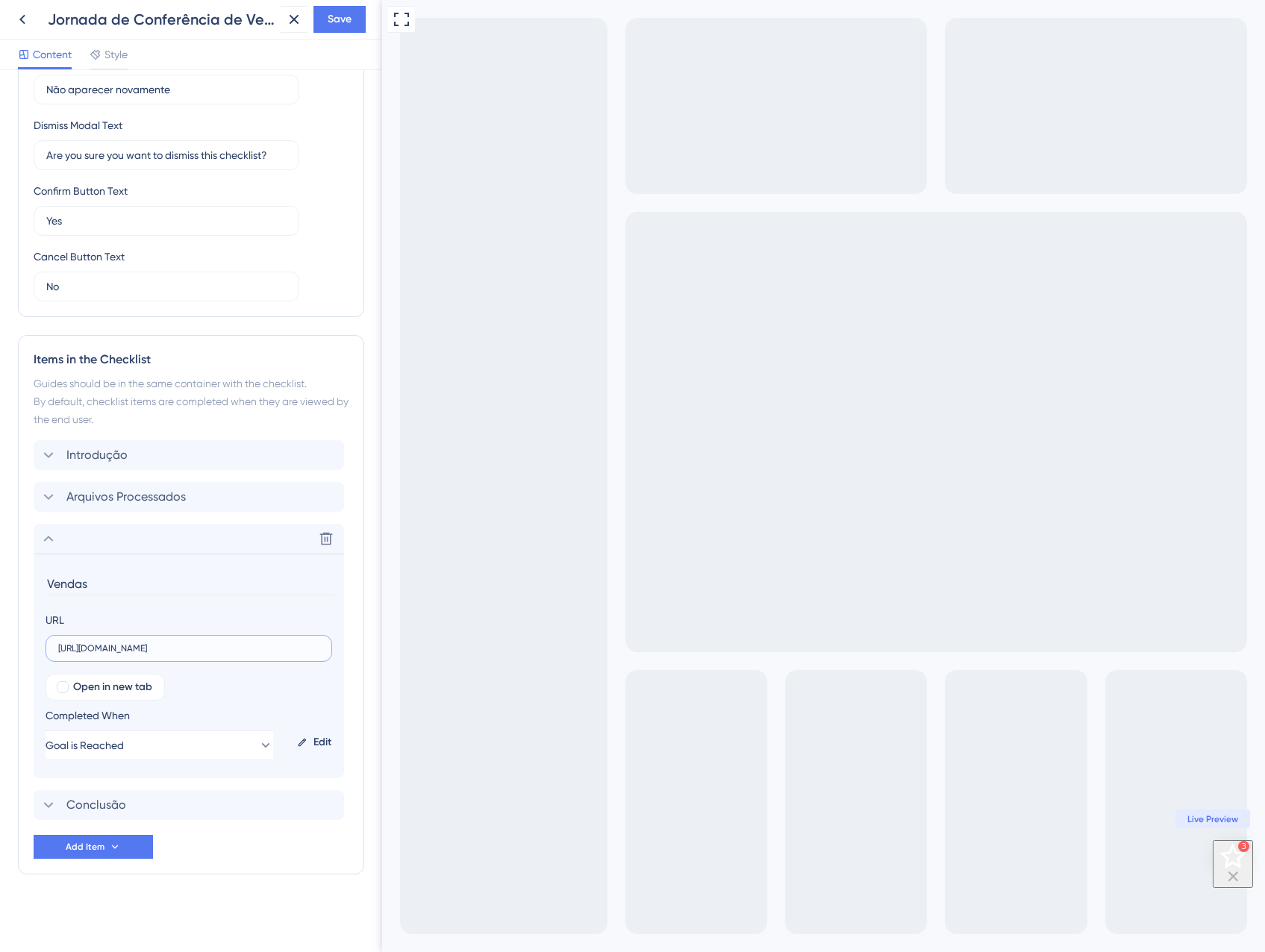
type input "https://app.equals.com.br/conciliador/empresa/consultaGeralVenda/show?__ug__=15…"
click at [247, 686] on div "Open in new tab Completed When Goal is Reached Edit" at bounding box center [189, 717] width 287 height 87
click at [232, 752] on button "Goal is Reached" at bounding box center [160, 745] width 227 height 30
click at [322, 748] on div "Edit" at bounding box center [314, 742] width 47 height 36
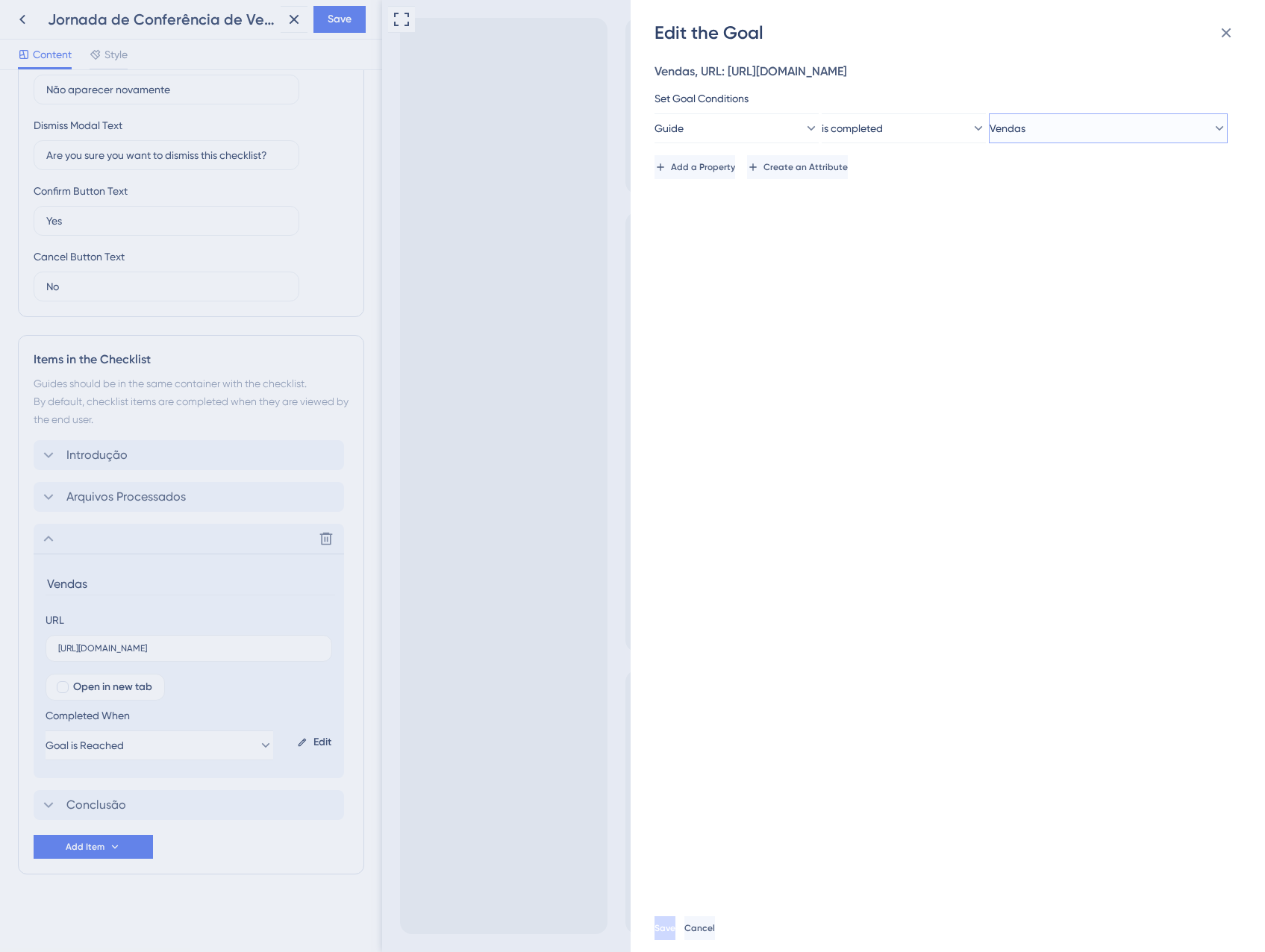
click at [1050, 143] on button "Vendas" at bounding box center [1107, 128] width 238 height 30
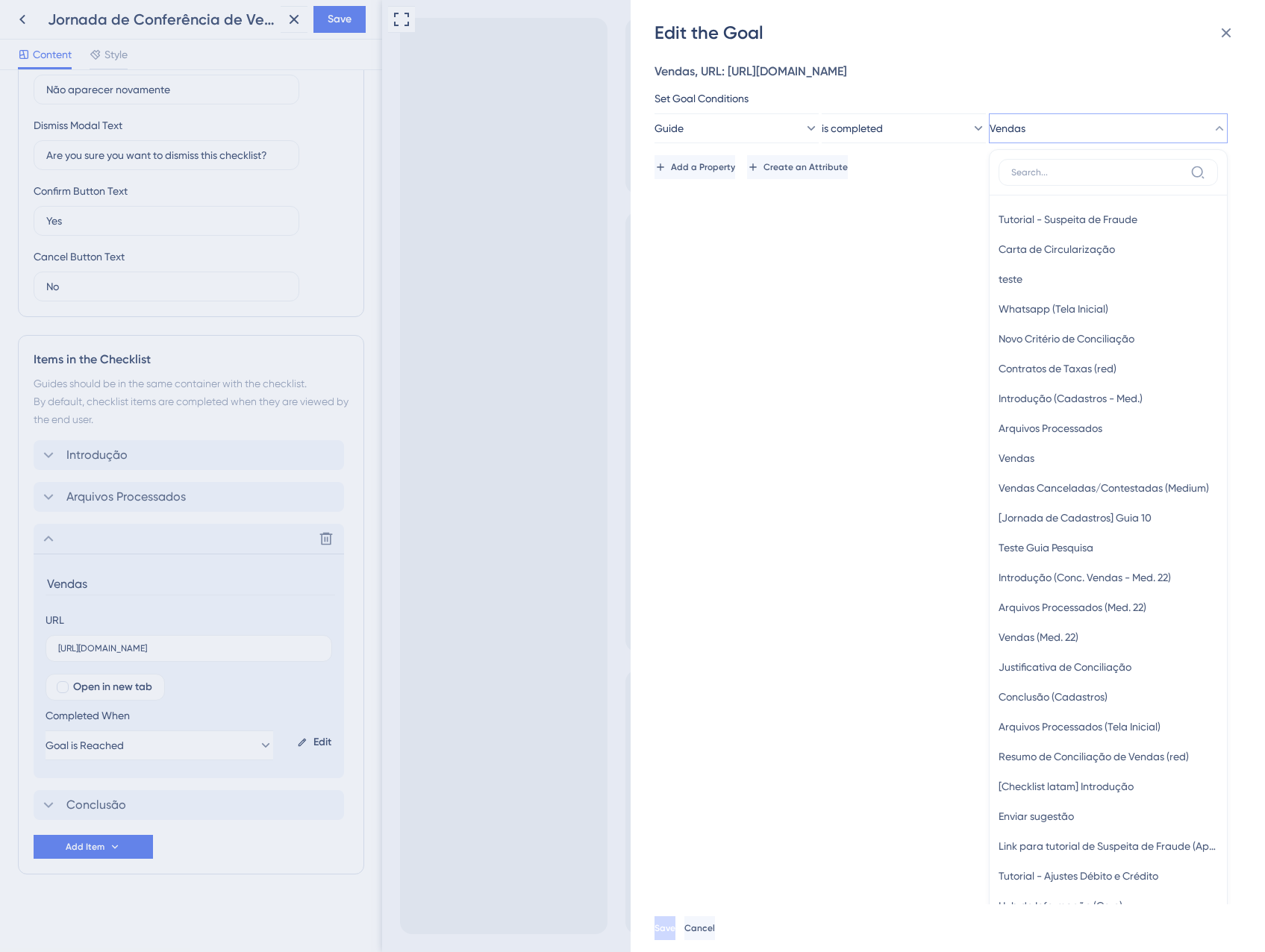
scroll to position [3, 0]
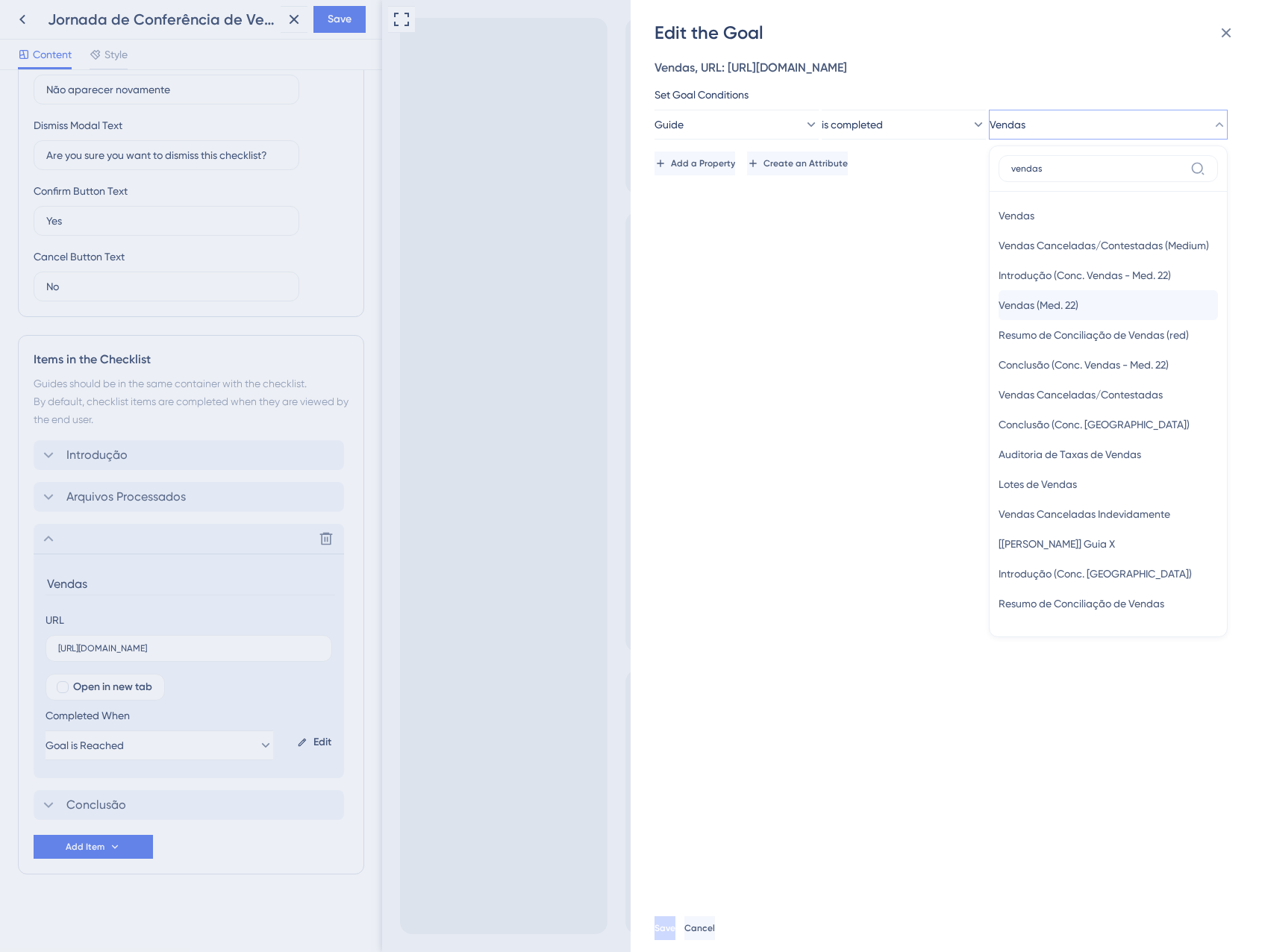
type input "vendas"
click at [1044, 314] on span "Vendas (Med. 22)" at bounding box center [1038, 305] width 80 height 18
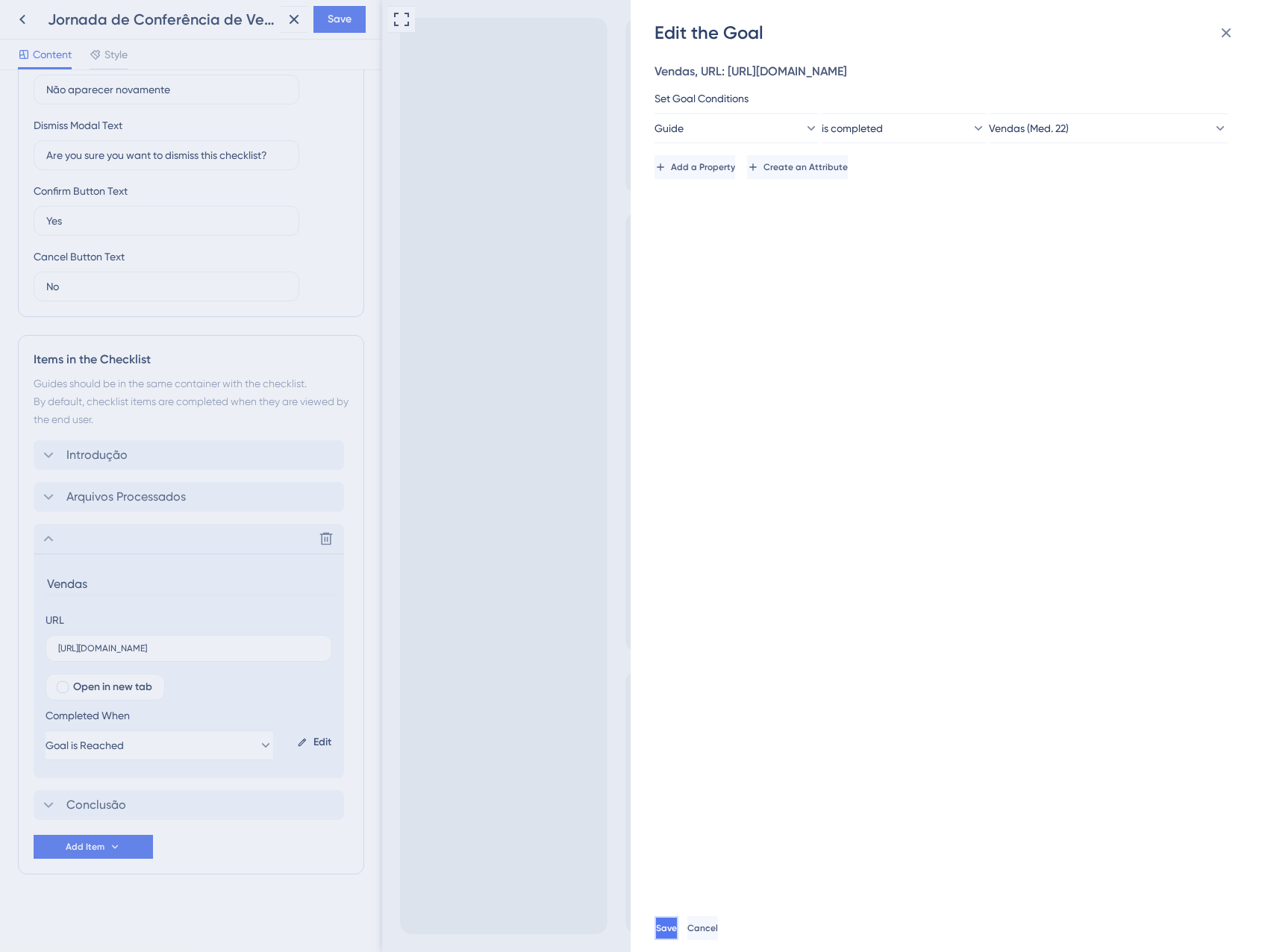
click at [677, 931] on span "Save" at bounding box center [666, 928] width 21 height 12
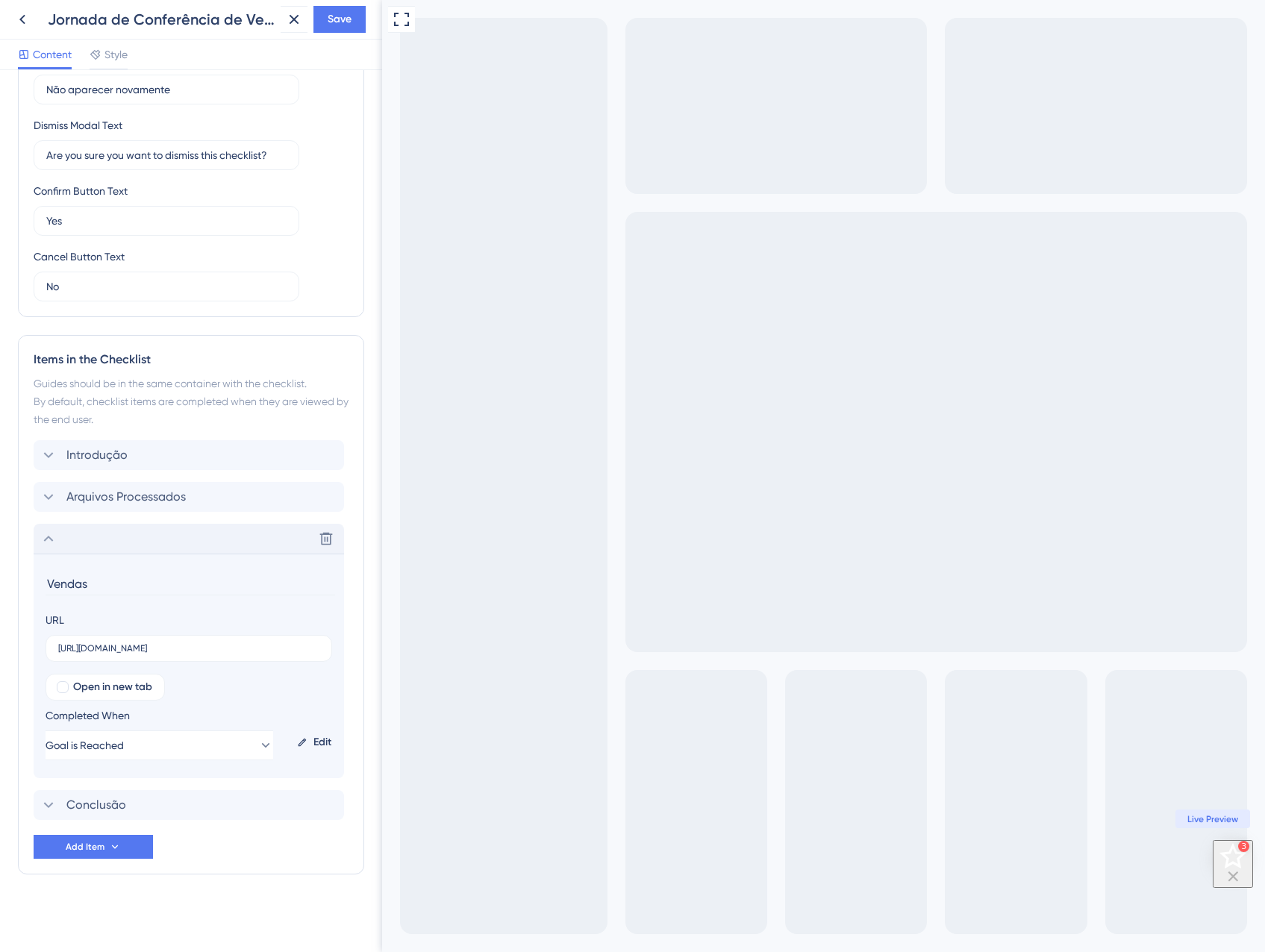
click at [66, 534] on div "Delete" at bounding box center [189, 538] width 311 height 30
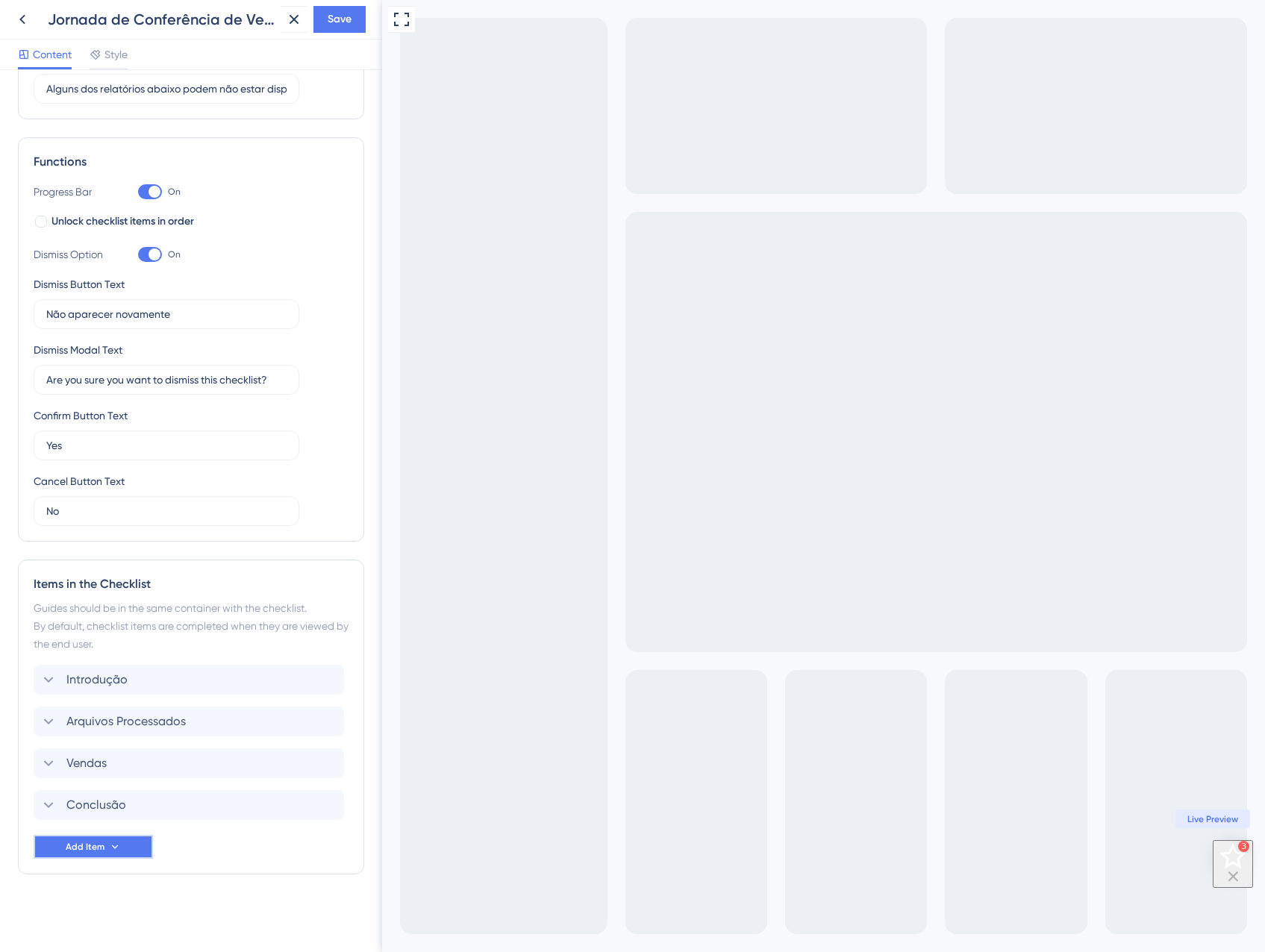
click at [87, 854] on button "Add Item" at bounding box center [93, 847] width 120 height 24
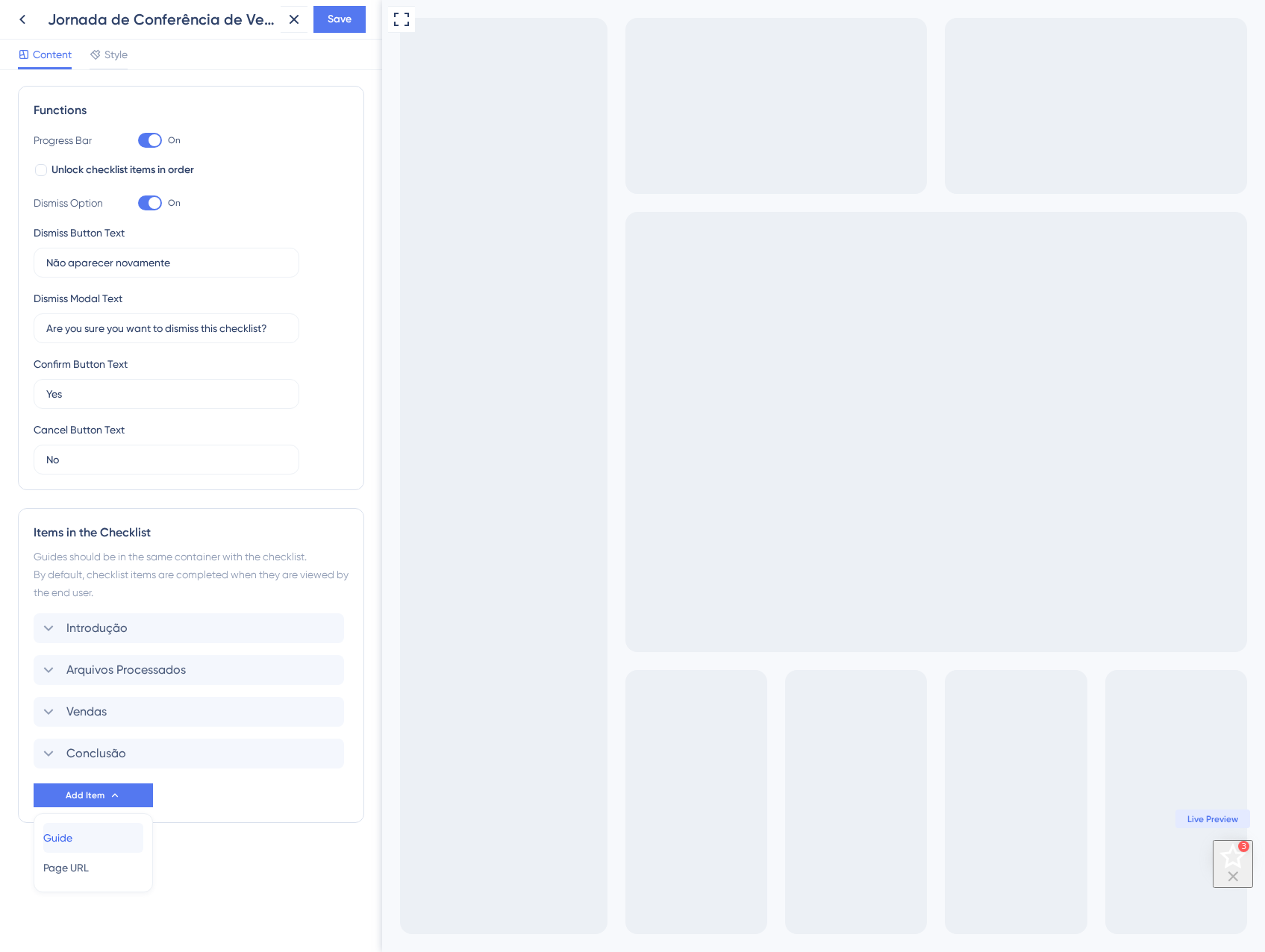
click at [93, 848] on div "Guide Guide" at bounding box center [93, 837] width 100 height 30
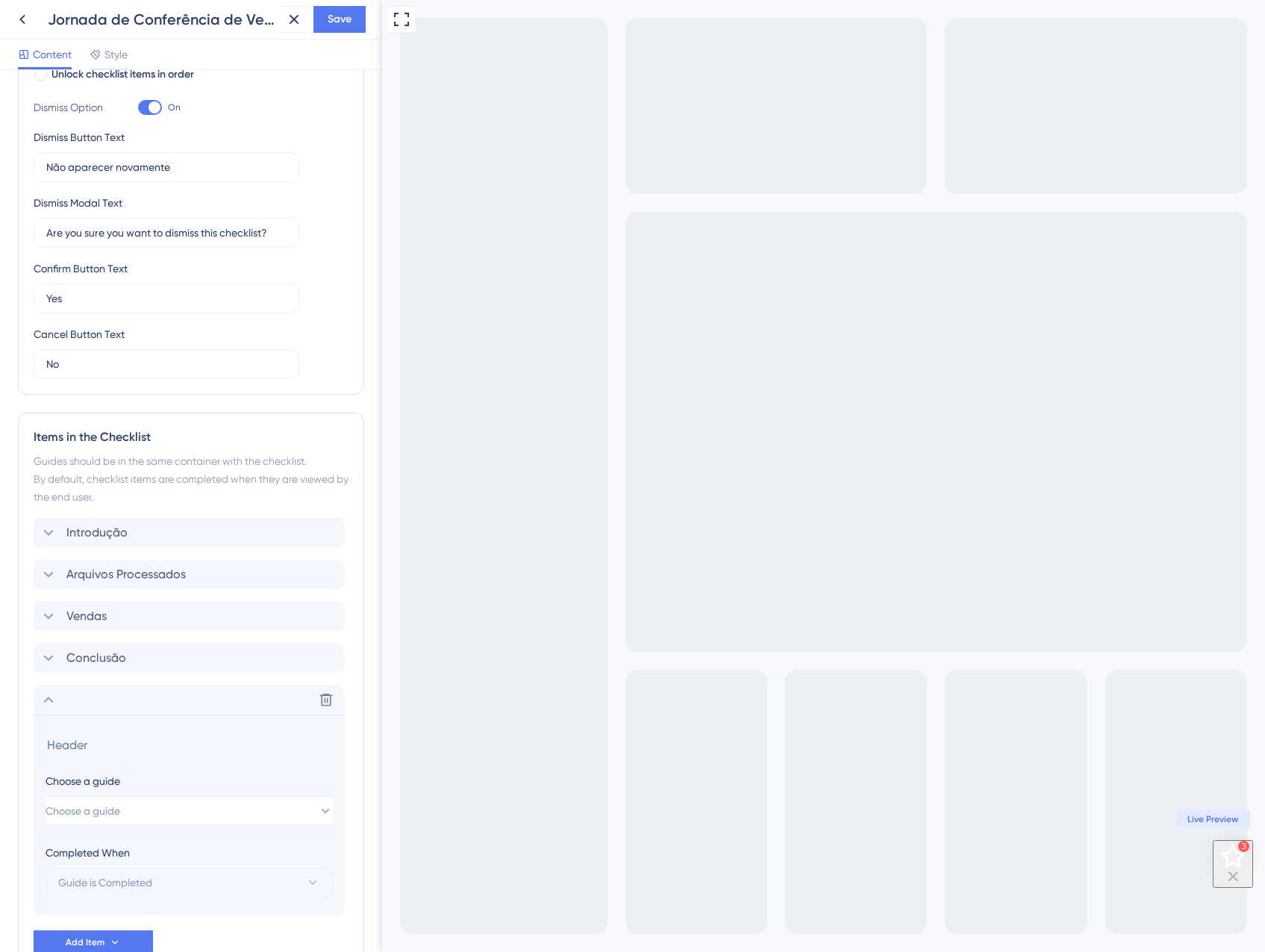
scroll to position [395, 0]
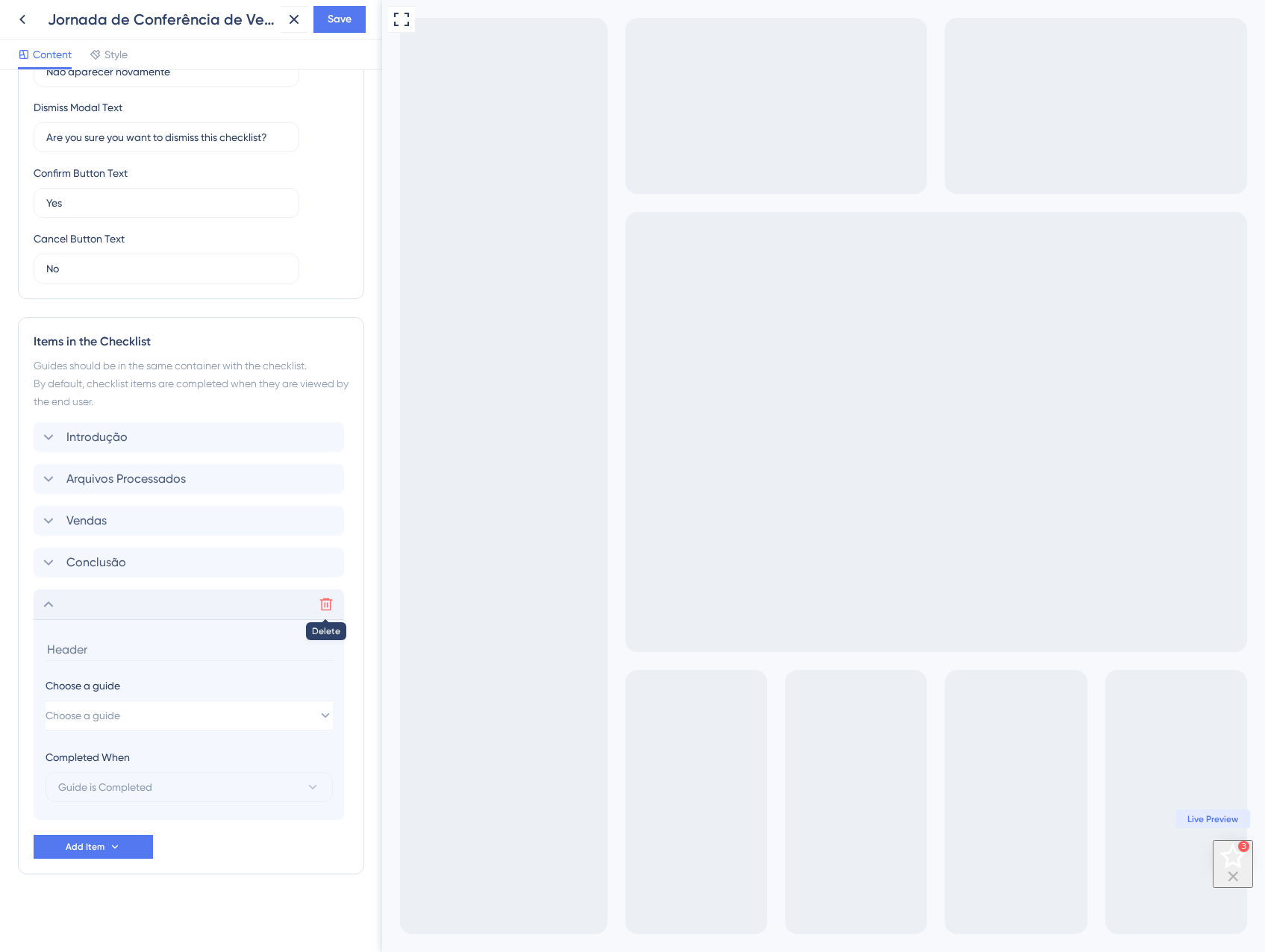
click at [319, 610] on icon at bounding box center [327, 605] width 15 height 15
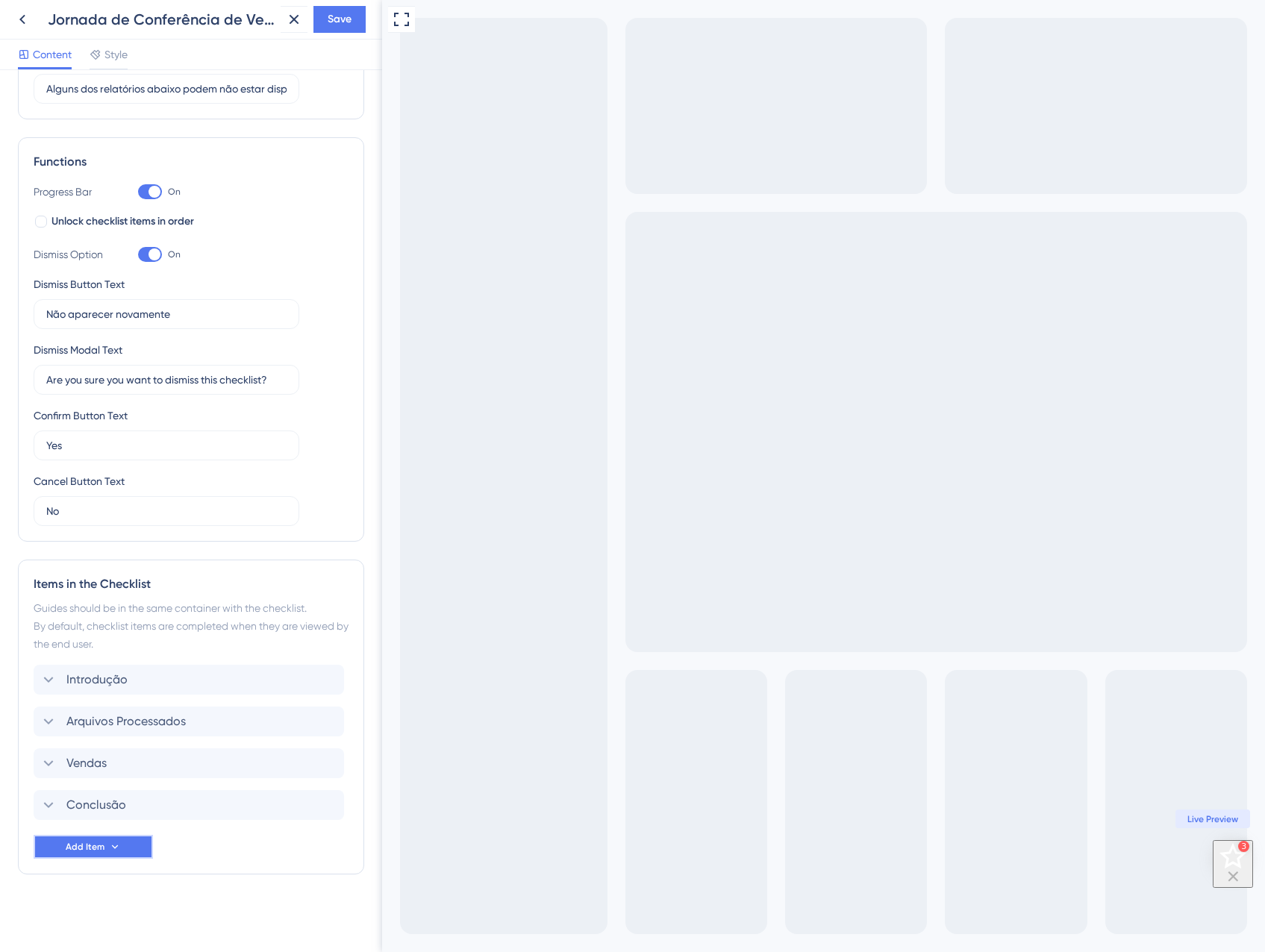
click at [92, 846] on span "Add Item" at bounding box center [85, 847] width 39 height 12
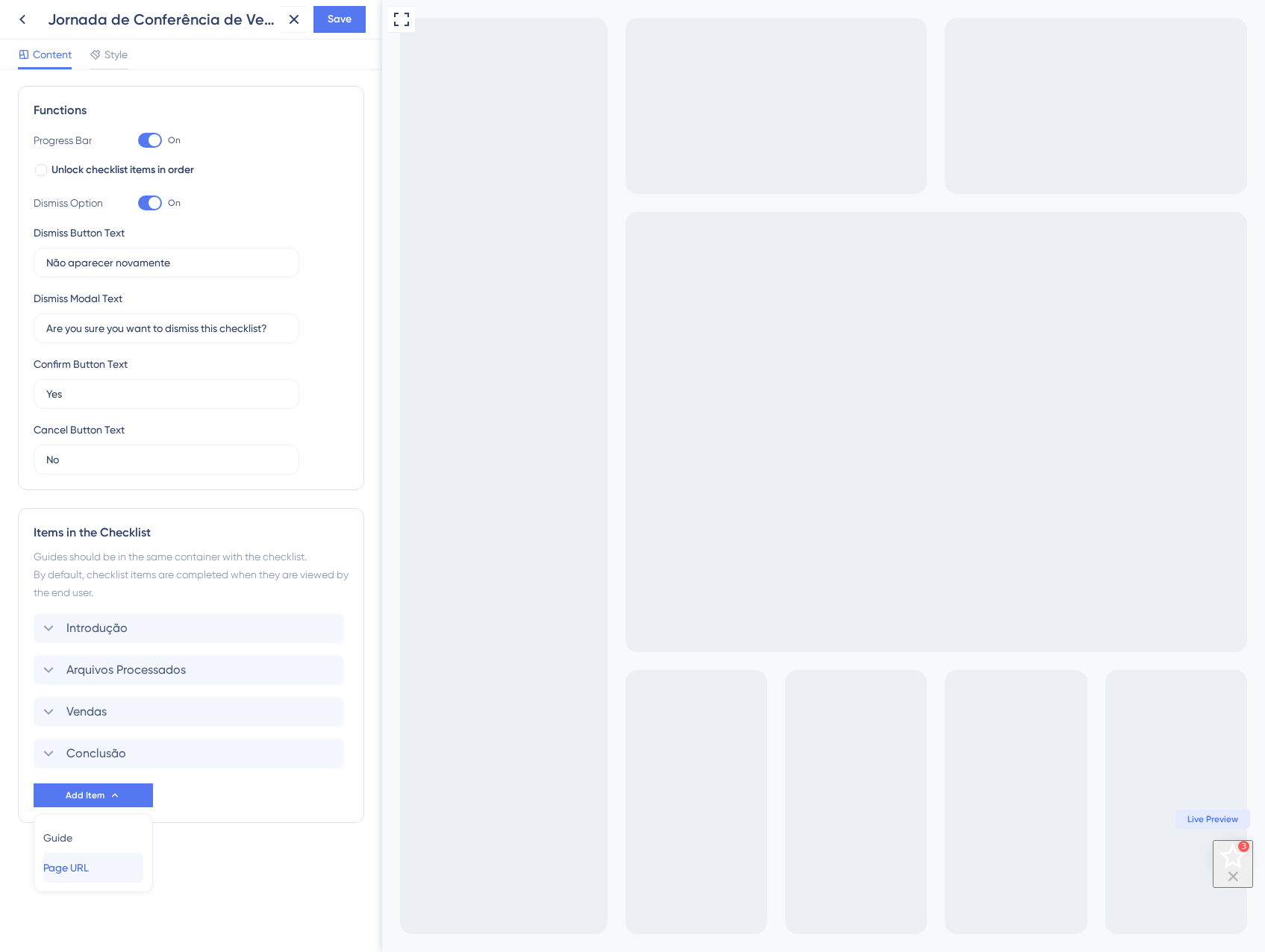
click at [104, 863] on div "Page URL Page URL" at bounding box center [93, 867] width 100 height 30
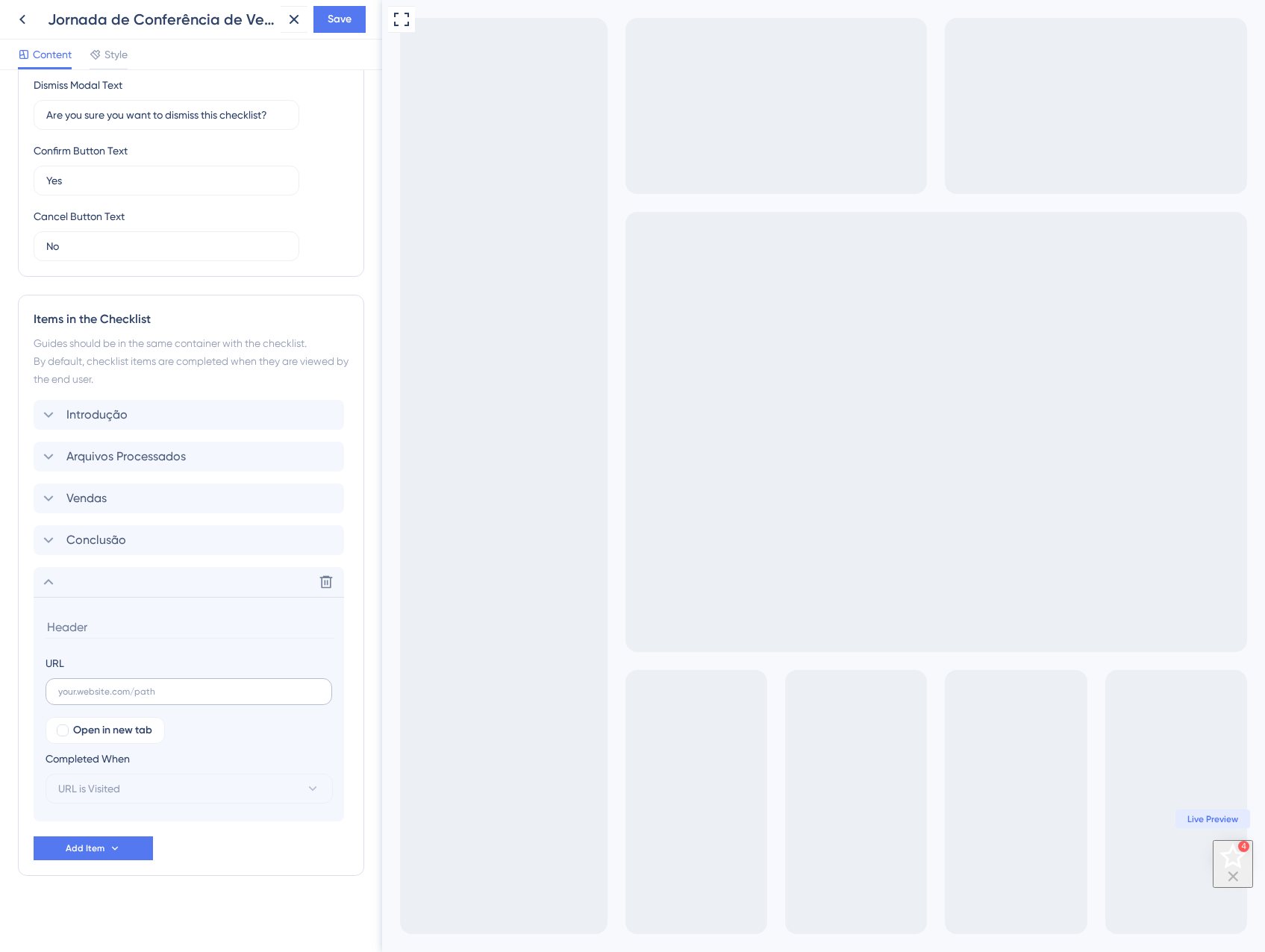
scroll to position [418, 0]
click at [124, 697] on label at bounding box center [189, 691] width 287 height 27
click at [124, 696] on input "text" at bounding box center [189, 690] width 261 height 10
click at [103, 630] on input at bounding box center [190, 625] width 289 height 23
paste input "Vendas Canceladas/Contestadas"
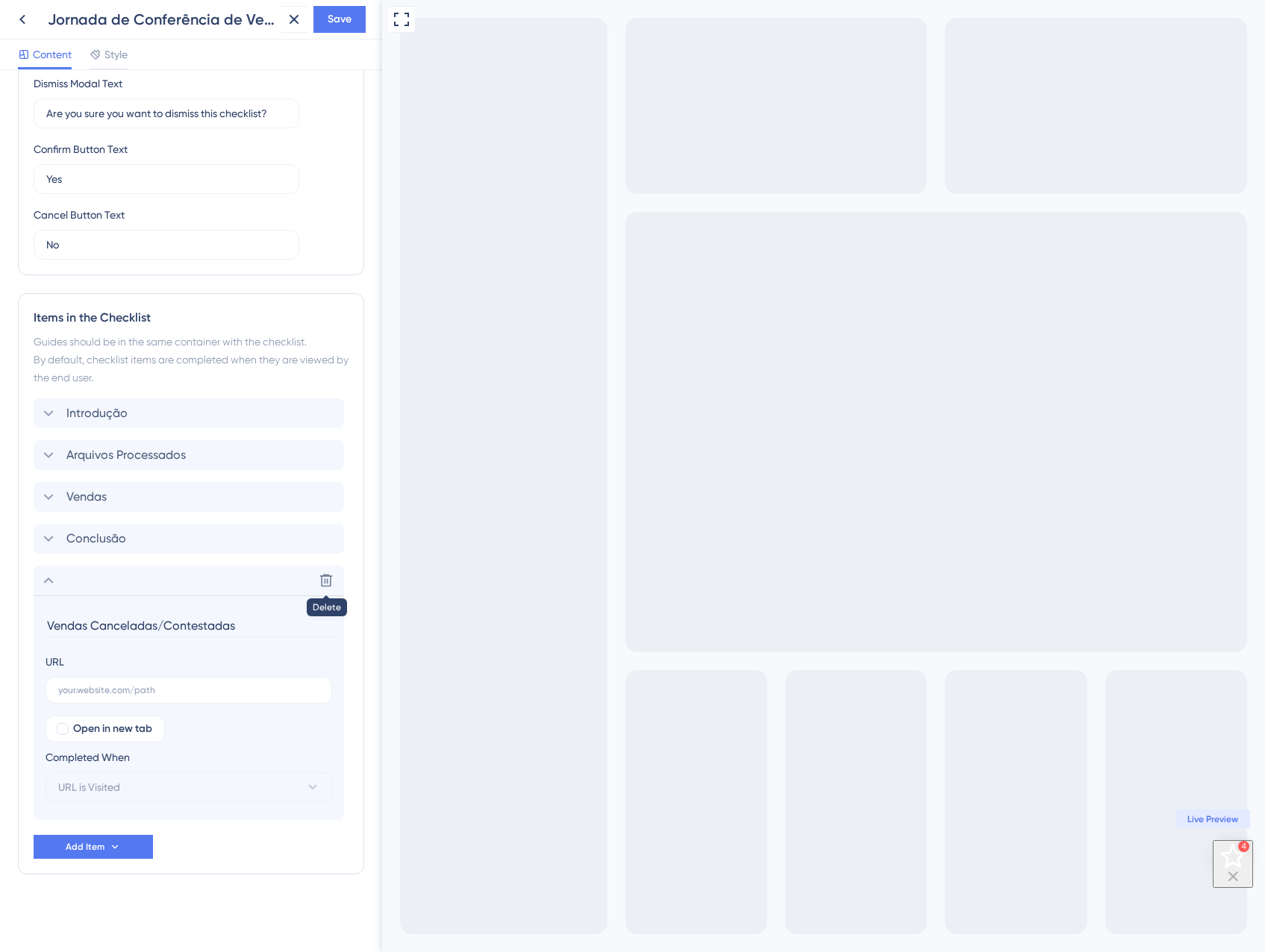
type input "Vendas Canceladas/Contestadas"
click at [106, 679] on label at bounding box center [189, 691] width 287 height 27
click at [106, 685] on input "text" at bounding box center [189, 690] width 261 height 10
paste input "https://app.equals.com.br/conciliador/empresa/consultaVendaCancelada/show?__ug_…"
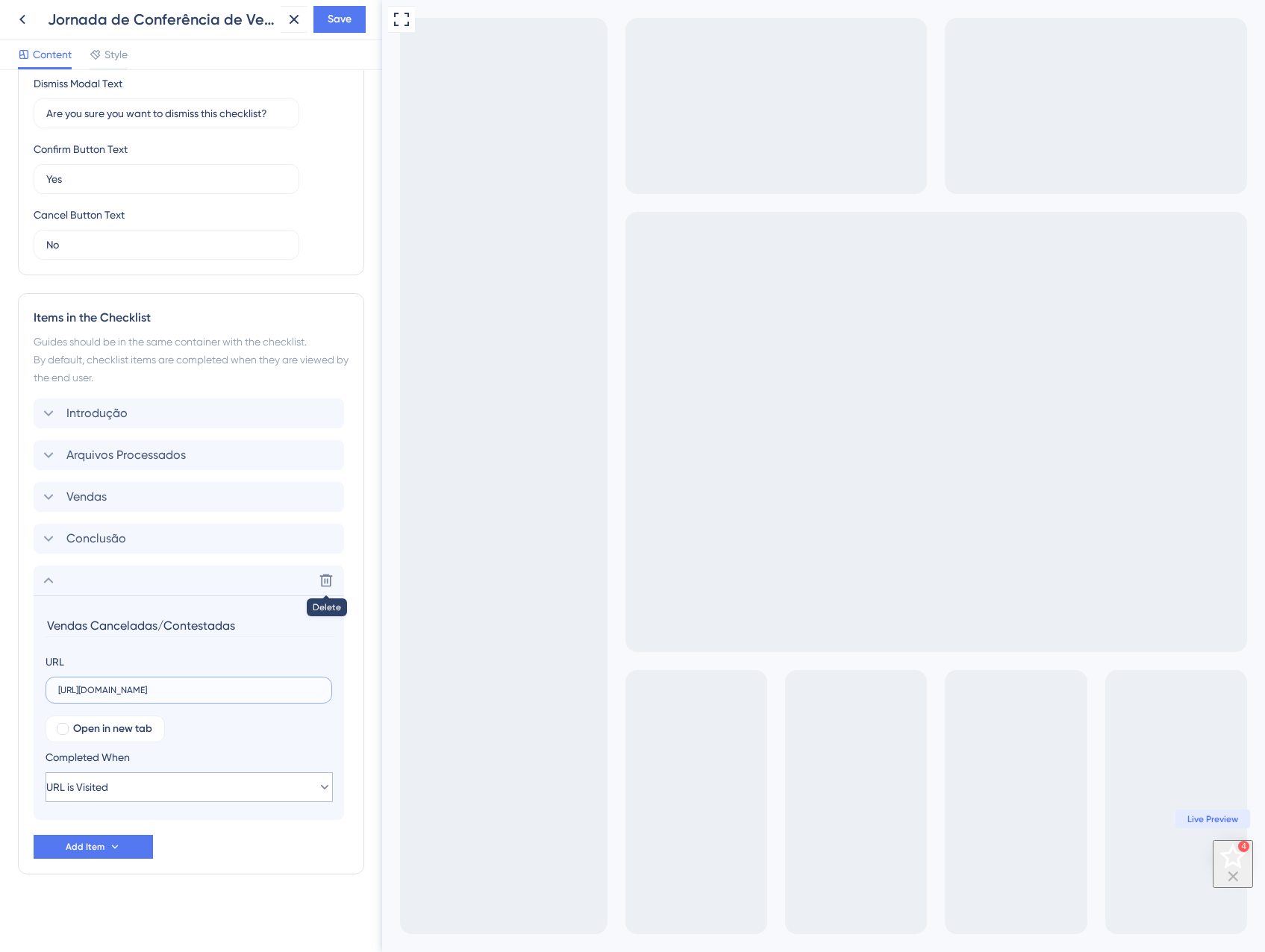
type input "https://app.equals.com.br/conciliador/empresa/consultaVendaCancelada/show?__ug_…"
click at [134, 798] on button "URL is Visited" at bounding box center [189, 787] width 288 height 30
click at [131, 859] on span "Goal is Reached" at bounding box center [94, 862] width 78 height 18
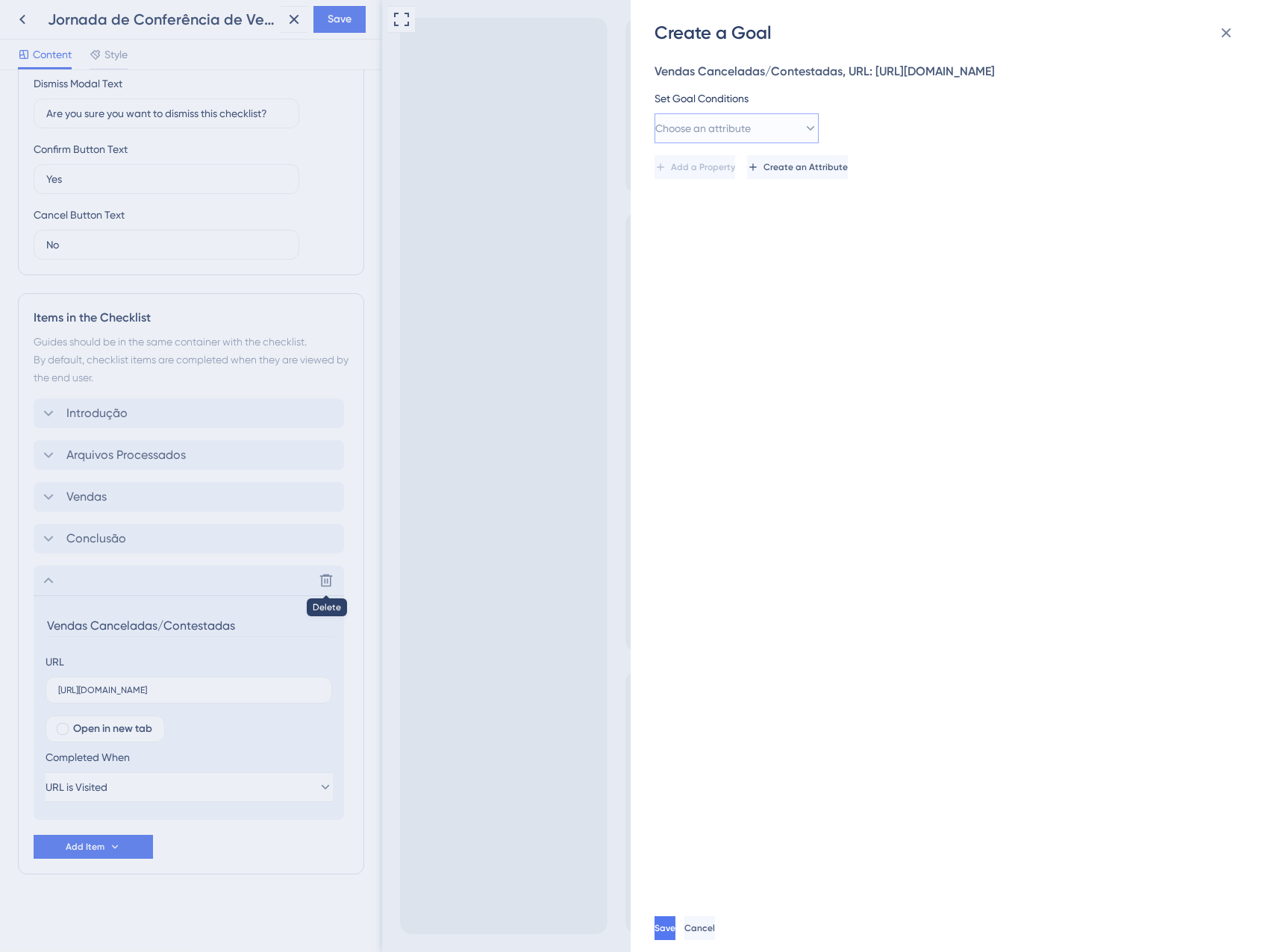
click at [751, 137] on span "Choose an attribute" at bounding box center [702, 128] width 96 height 18
click at [713, 354] on div "Guide Guide" at bounding box center [736, 339] width 145 height 30
click at [902, 142] on button "is seen" at bounding box center [903, 128] width 164 height 30
click at [887, 243] on span "is completed" at bounding box center [862, 233] width 61 height 18
click at [1067, 137] on span "Select an option" at bounding box center [1027, 128] width 77 height 18
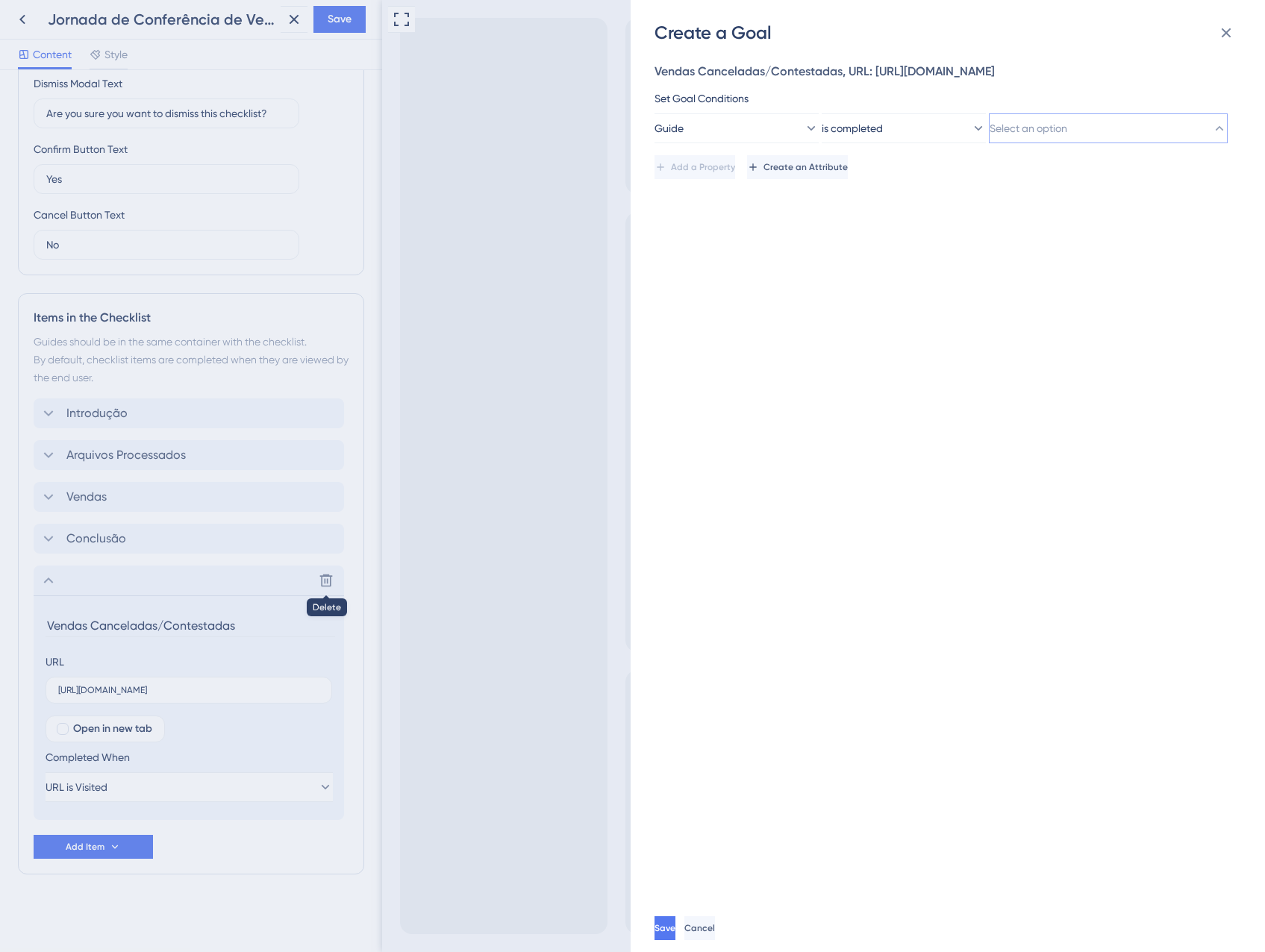
click at [1067, 137] on span "Select an option" at bounding box center [1027, 128] width 77 height 18
type input "contes"
click at [1134, 228] on span "Vendas Canceladas/Contestadas (Medium)" at bounding box center [1104, 219] width 210 height 18
click at [677, 924] on span "Save" at bounding box center [666, 928] width 21 height 12
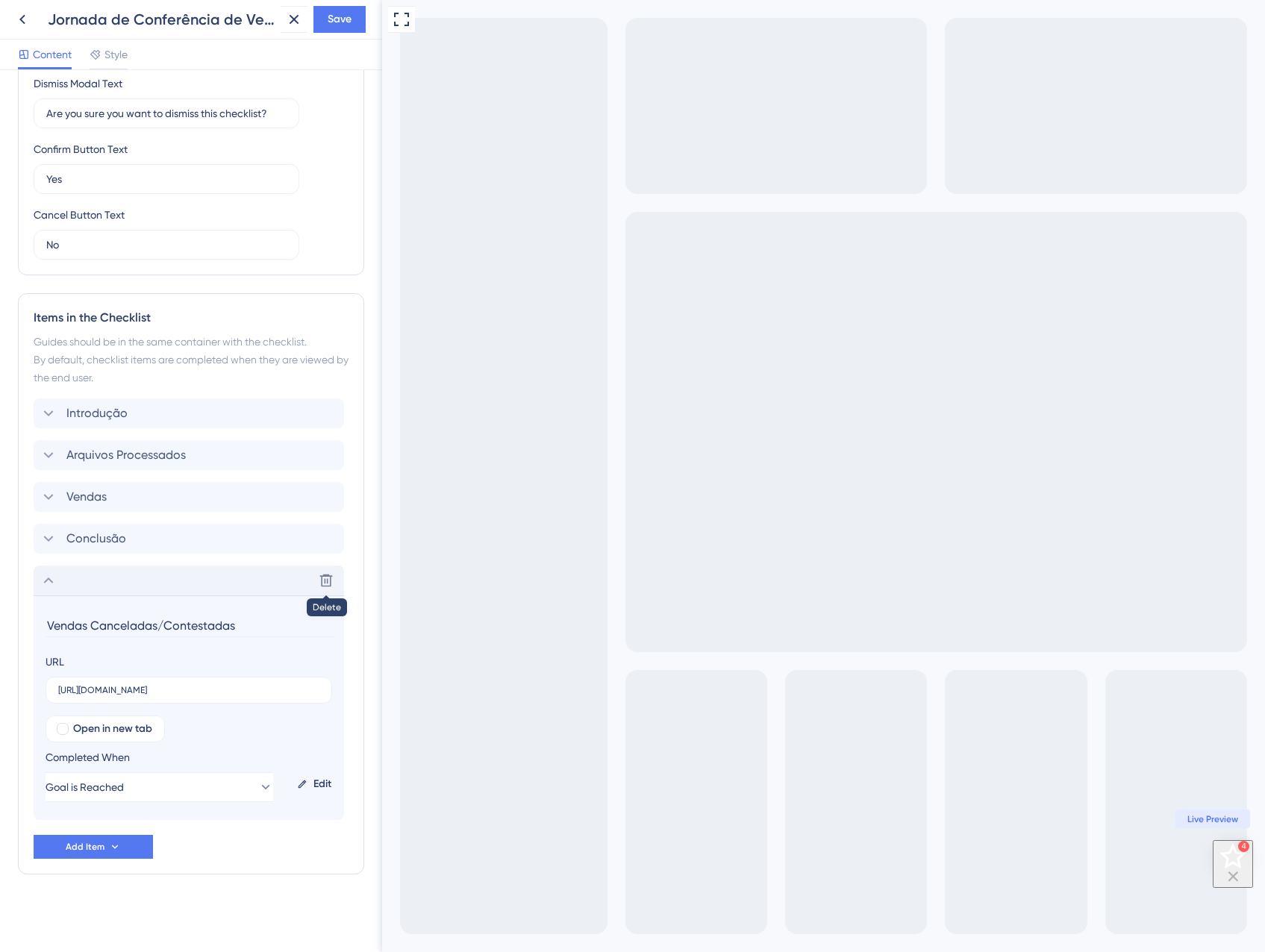
click at [36, 581] on div "Delete" at bounding box center [189, 580] width 311 height 30
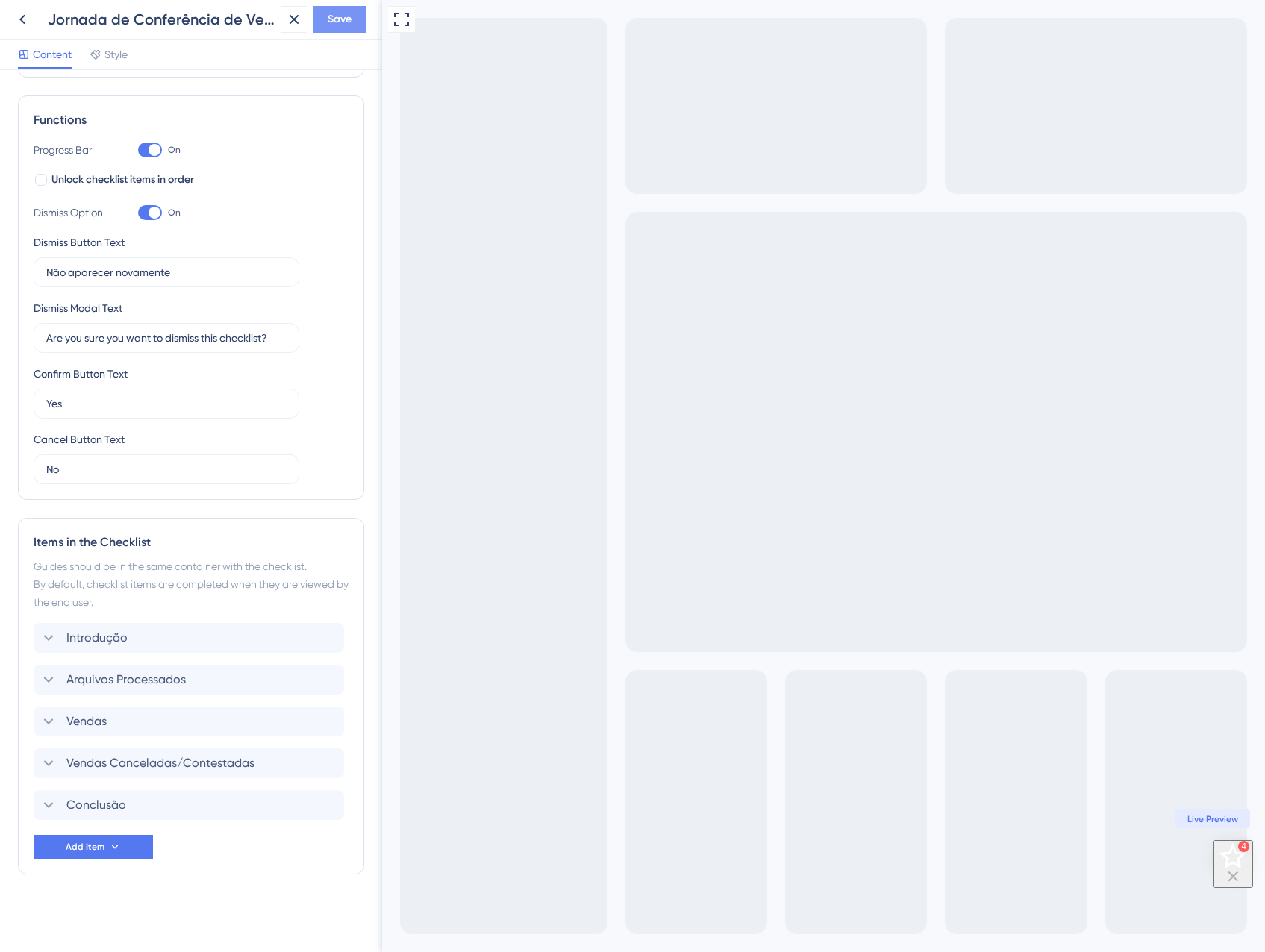
click at [357, 17] on button "Save" at bounding box center [339, 20] width 53 height 27
click at [284, 26] on icon at bounding box center [283, 28] width 8 height 8
click at [289, 18] on icon at bounding box center [294, 19] width 18 height 18
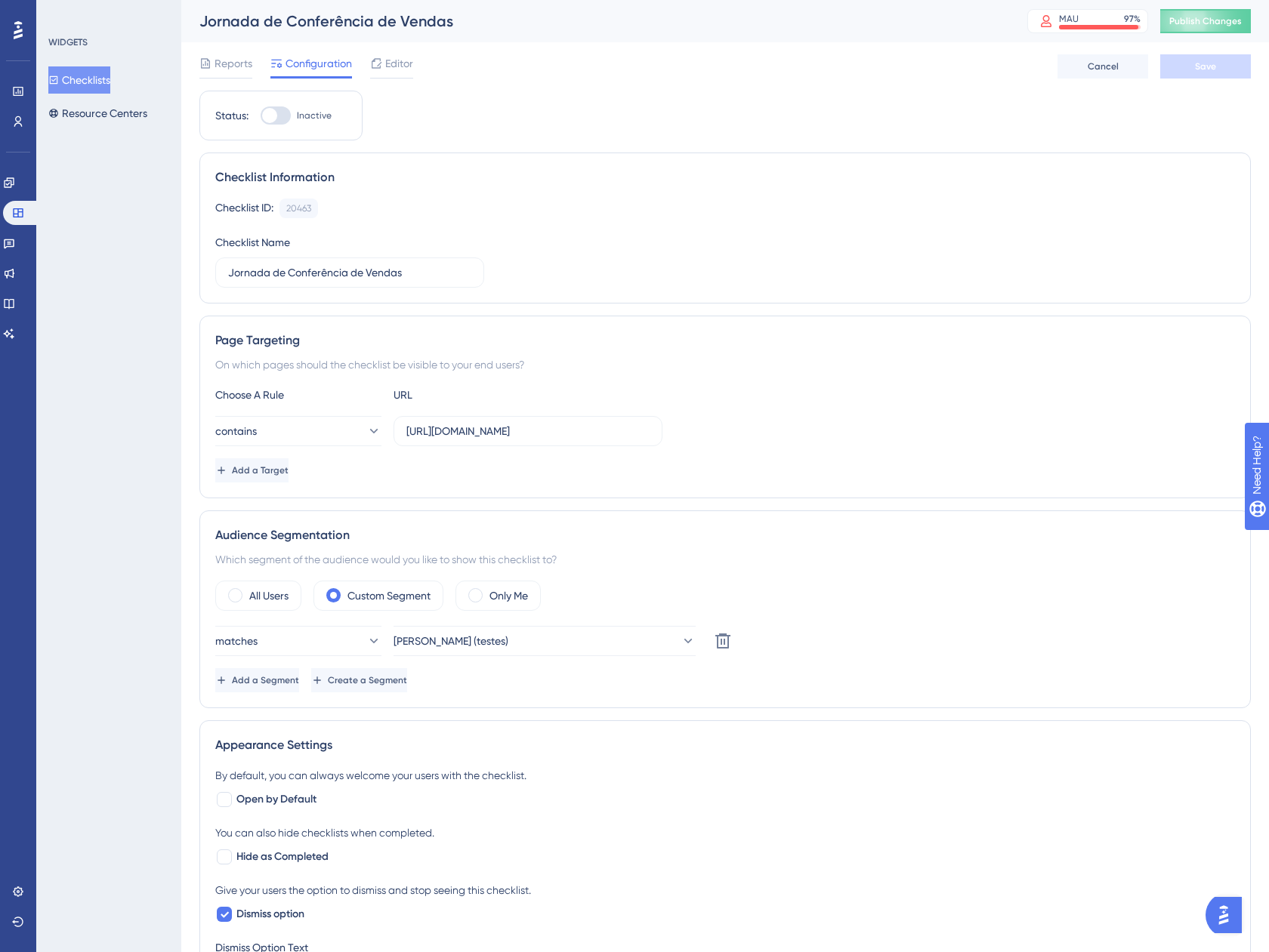
click at [271, 117] on div at bounding box center [270, 116] width 15 height 15
click at [260, 116] on input "Inactive" at bounding box center [260, 116] width 1 height 1
checkbox input "true"
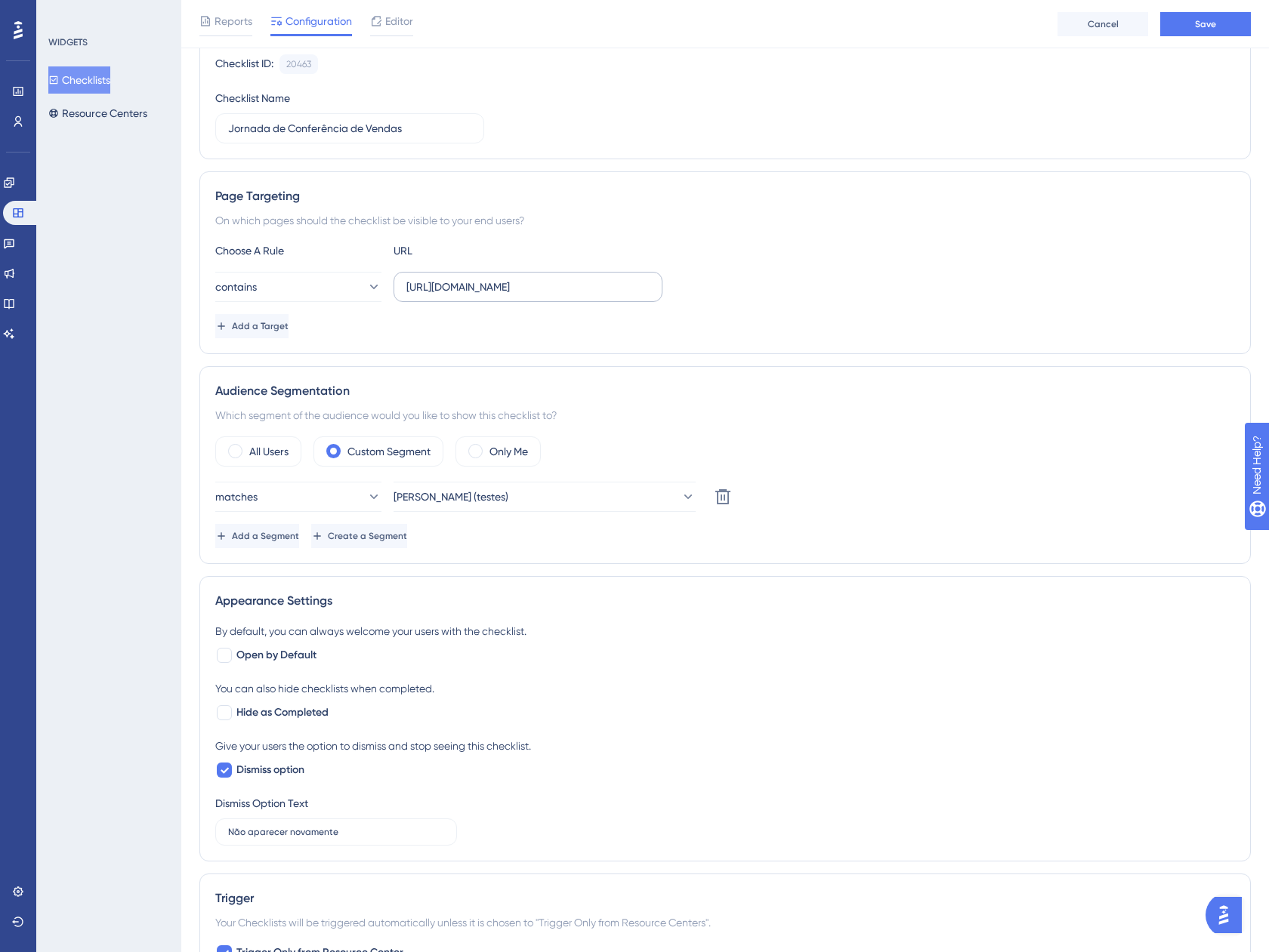
scroll to position [151, 0]
click at [571, 491] on button "Leonardo Guedes (testes)" at bounding box center [544, 495] width 302 height 30
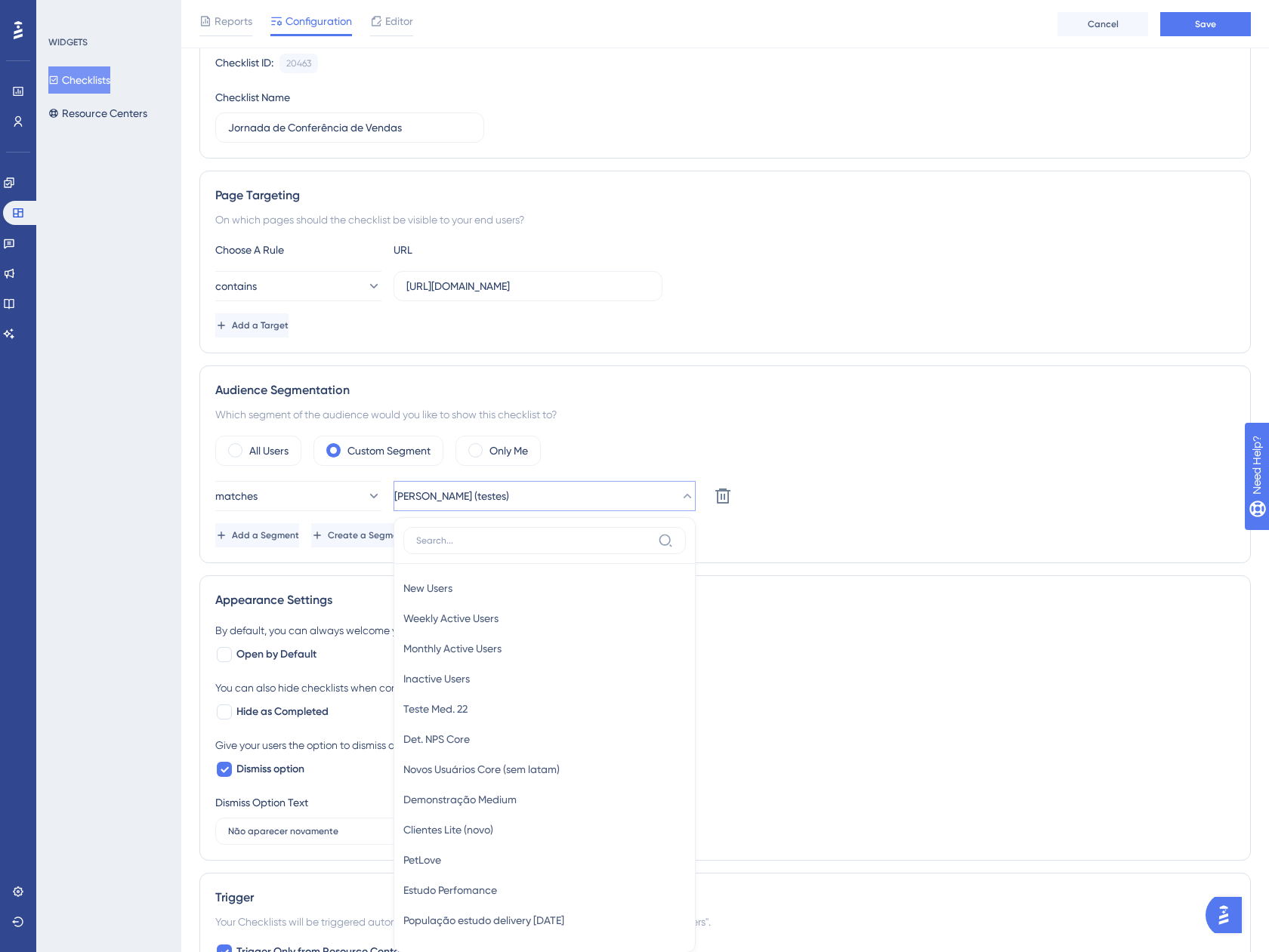
scroll to position [410, 0]
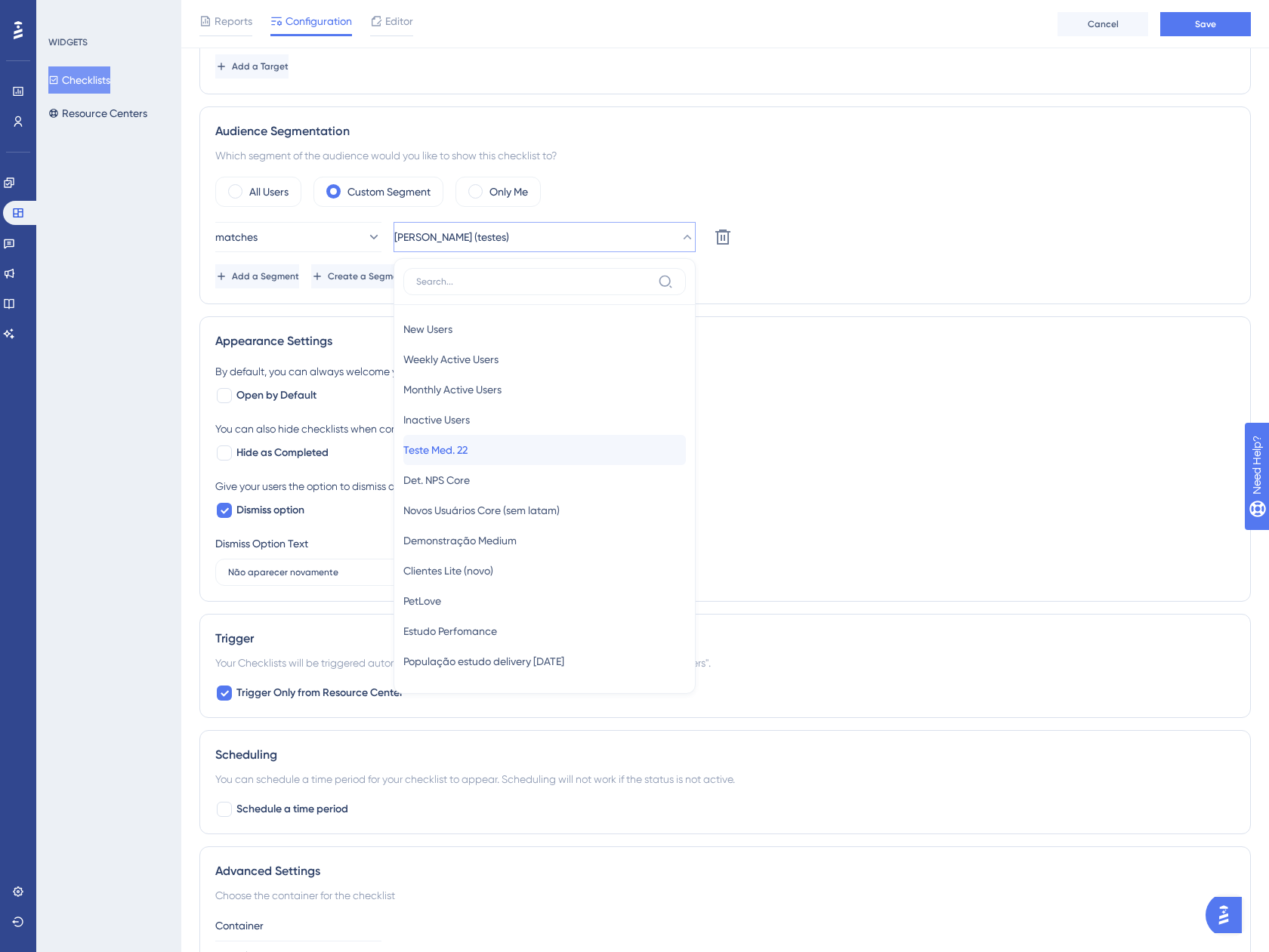
click at [501, 456] on div "Teste Med. 22 Teste Med. 22" at bounding box center [544, 450] width 282 height 30
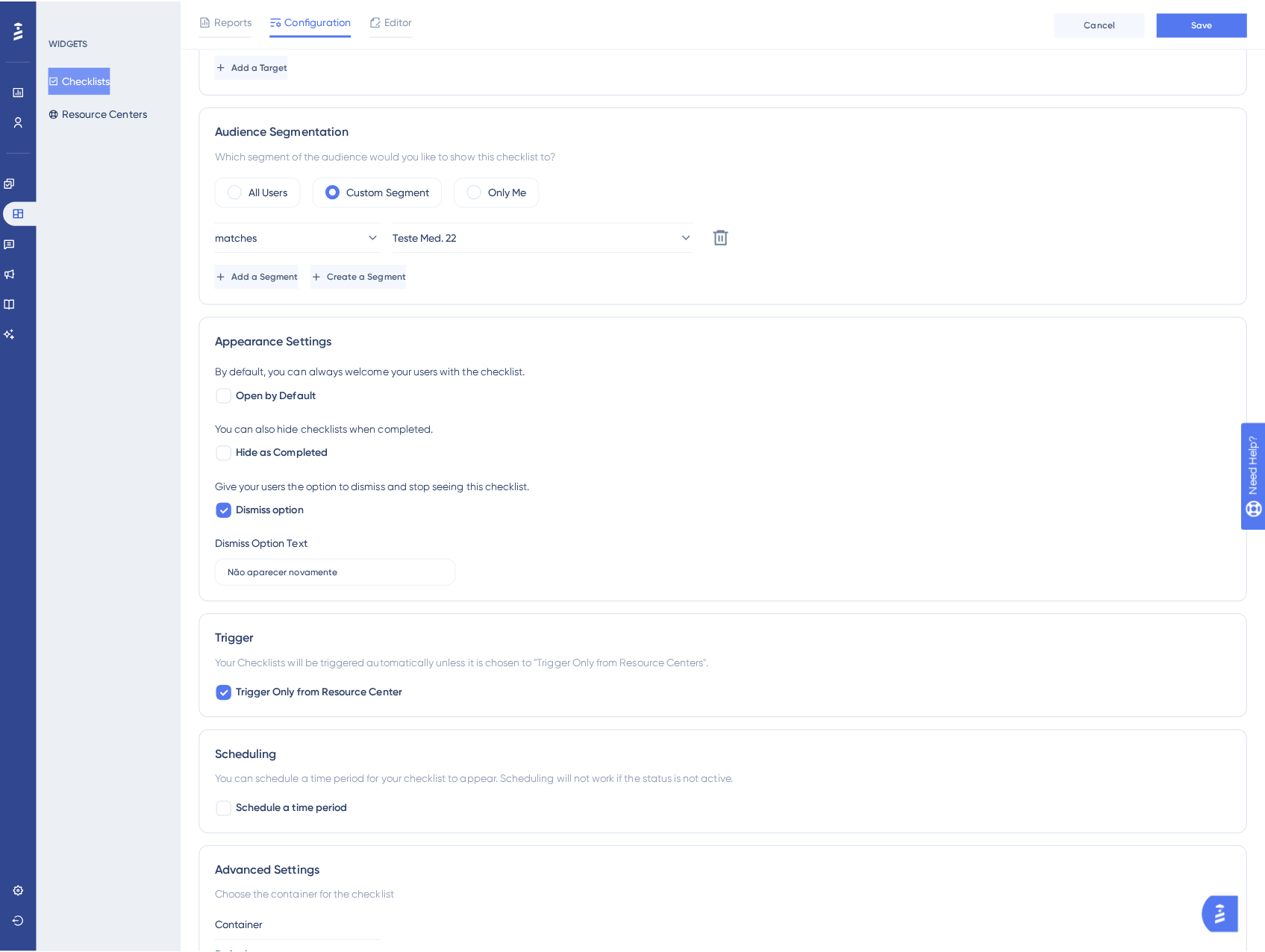
scroll to position [0, 0]
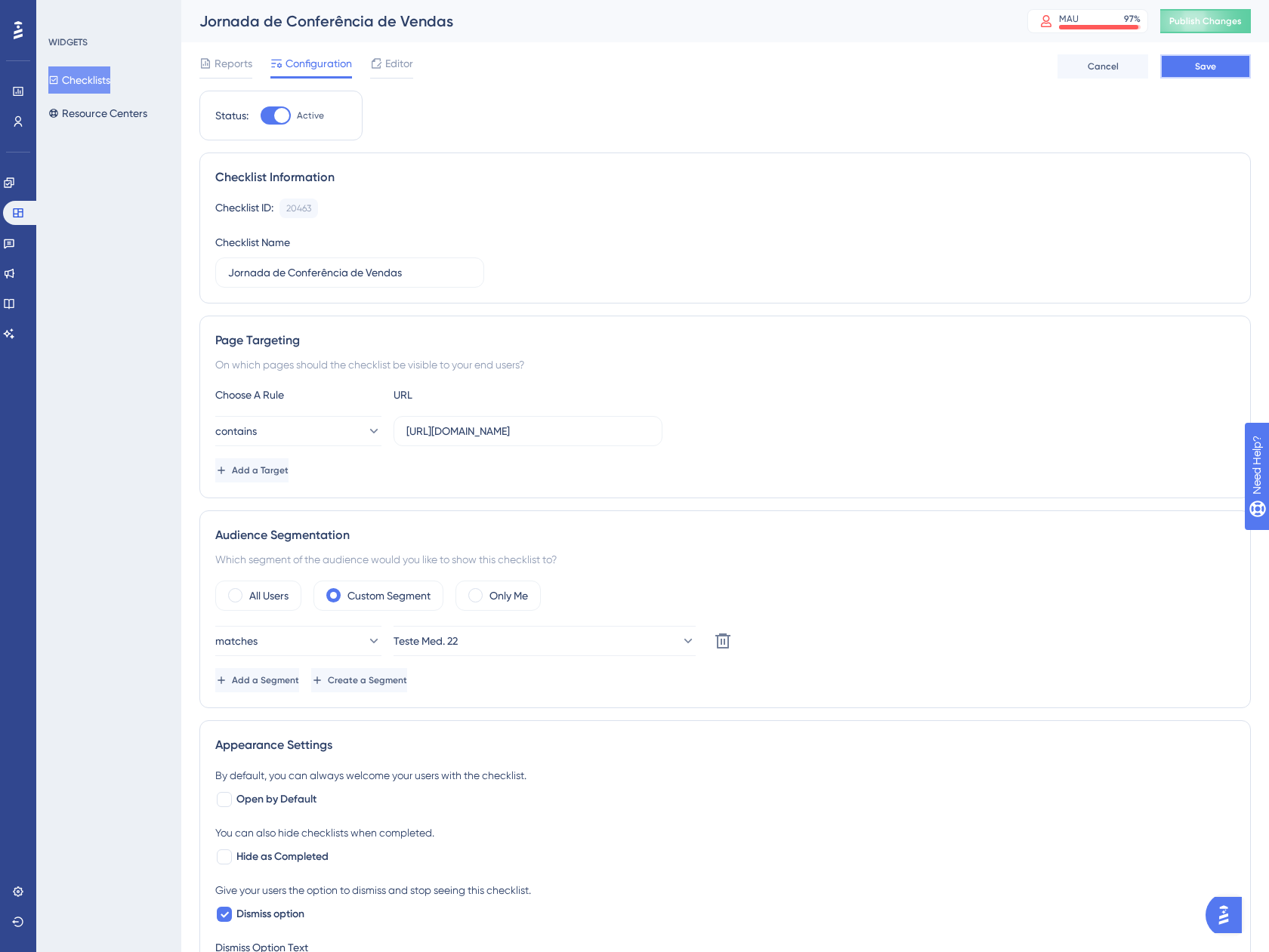
click at [1197, 75] on button "Save" at bounding box center [1205, 66] width 91 height 24
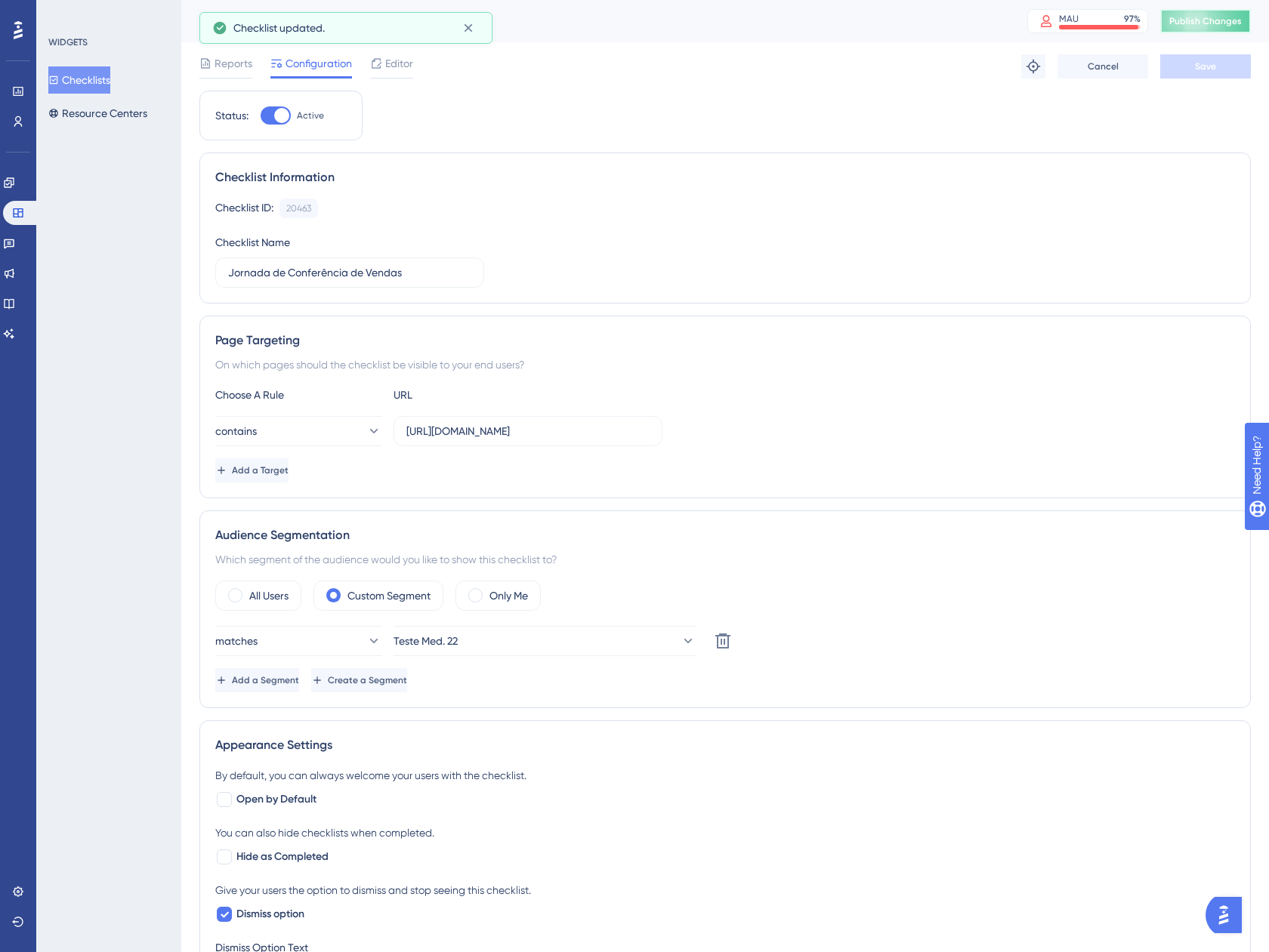
click at [1198, 24] on span "Publish Changes" at bounding box center [1205, 21] width 72 height 12
click at [1202, 27] on span "Publish Changes" at bounding box center [1205, 21] width 72 height 12
click at [117, 120] on button "Resource Centers" at bounding box center [97, 113] width 99 height 27
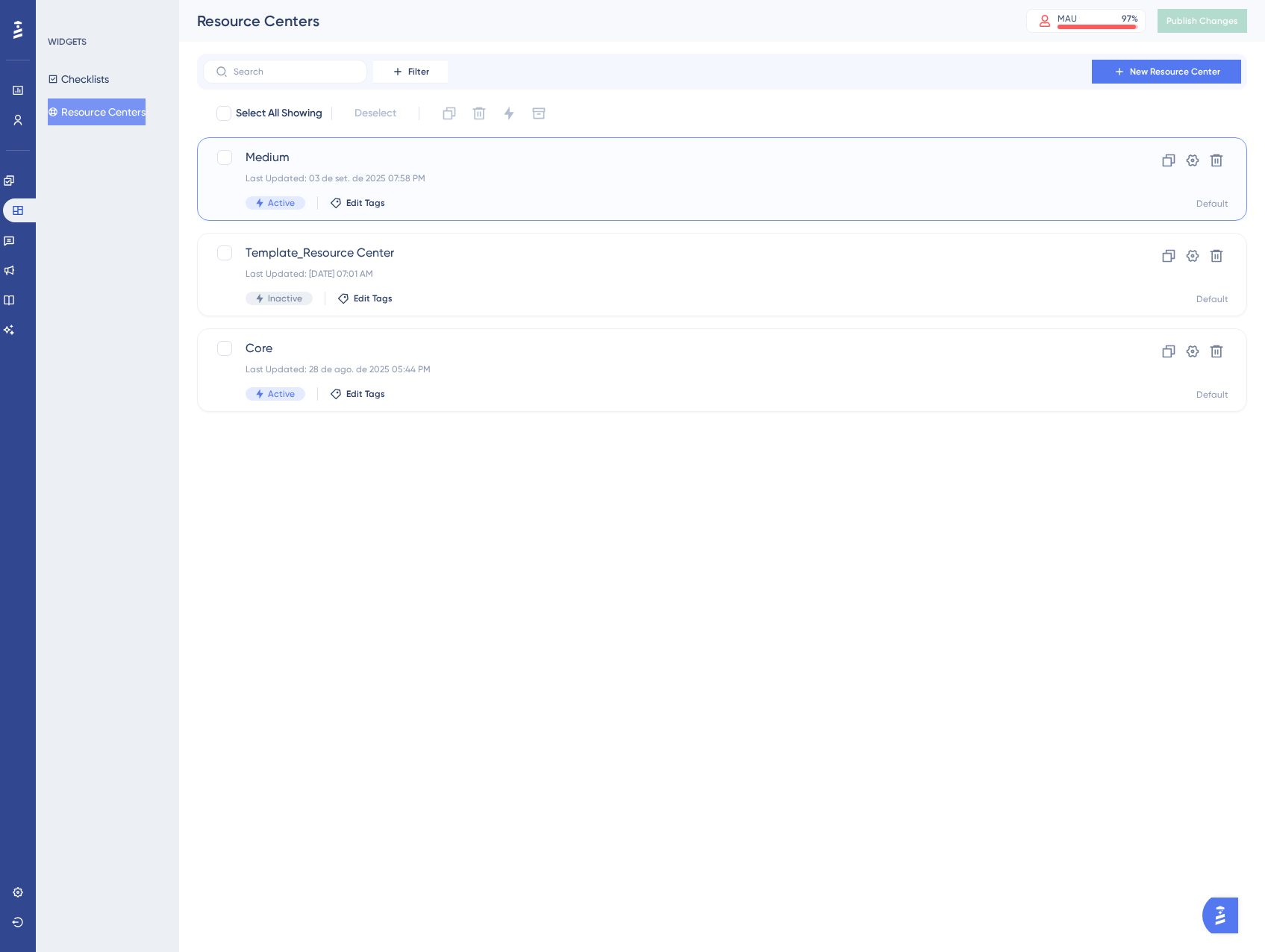
click at [515, 182] on div "Last Updated: 03 de set. de 2025 07:58 PM" at bounding box center [662, 178] width 833 height 12
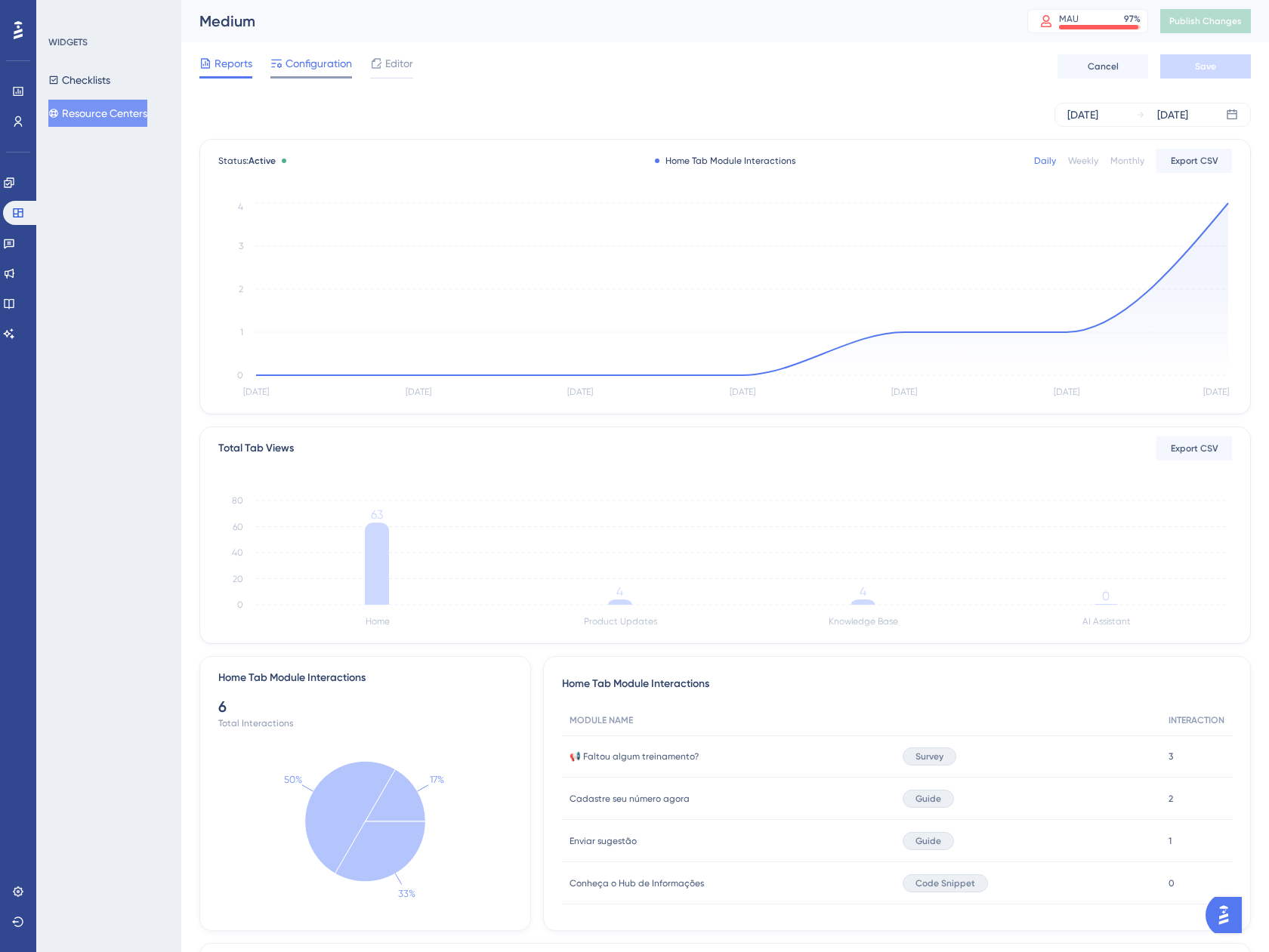
click at [306, 63] on span "Configuration" at bounding box center [318, 63] width 66 height 18
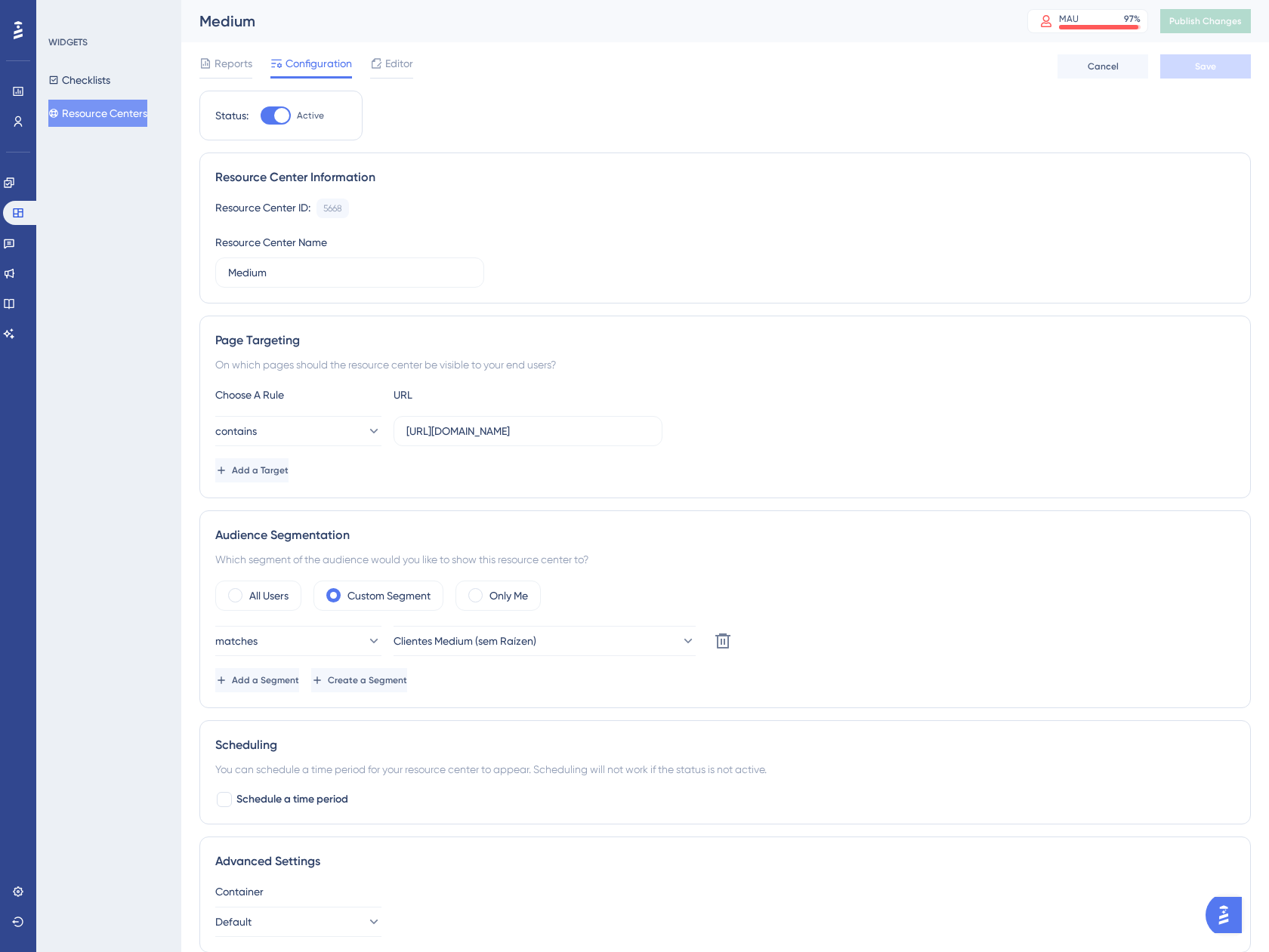
click at [369, 64] on div "Reports Configuration Editor" at bounding box center [306, 66] width 214 height 24
click at [381, 65] on icon at bounding box center [376, 64] width 12 height 12
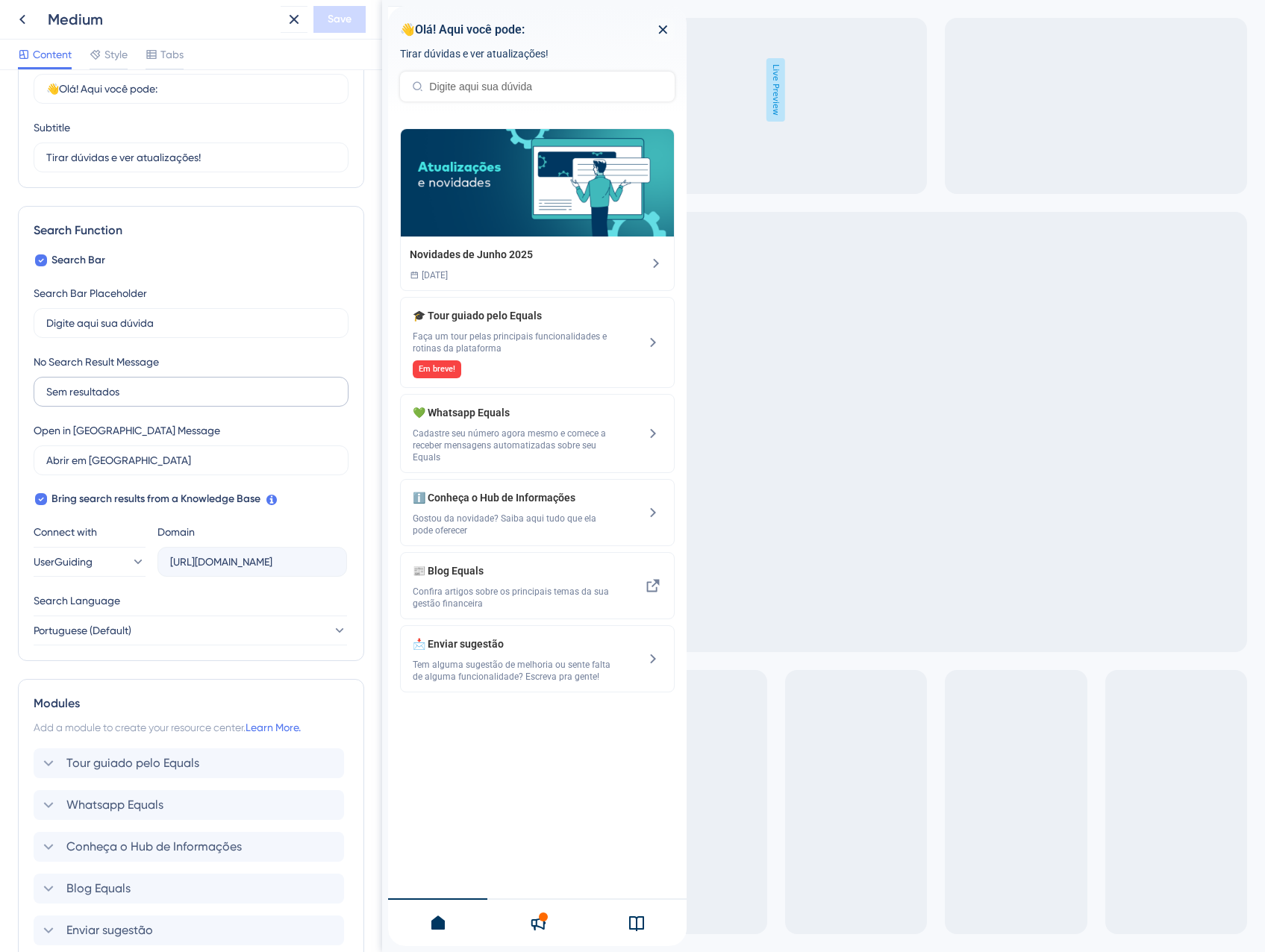
scroll to position [212, 0]
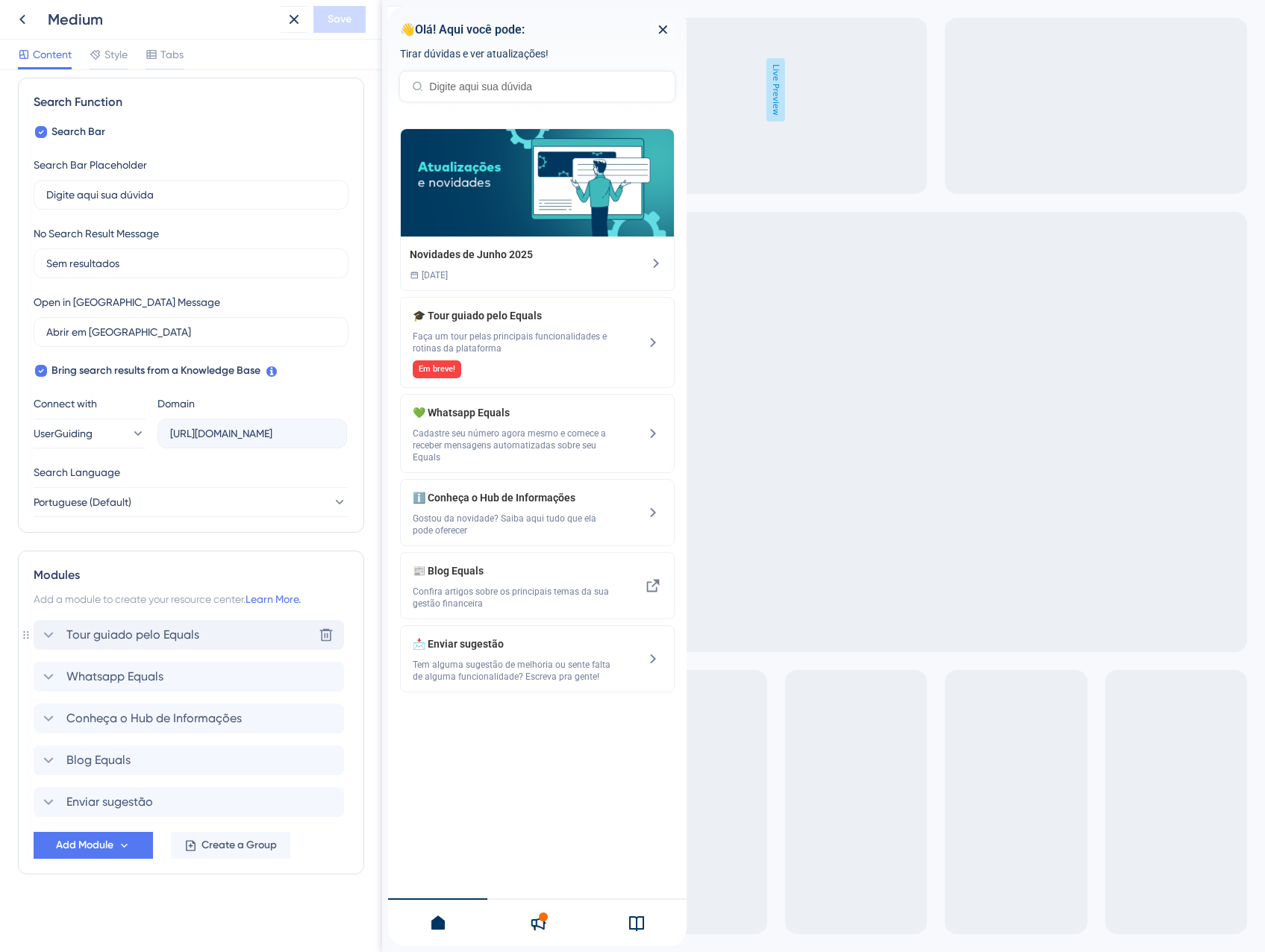
click at [74, 642] on span "Tour guiado pelo Equals" at bounding box center [132, 635] width 133 height 18
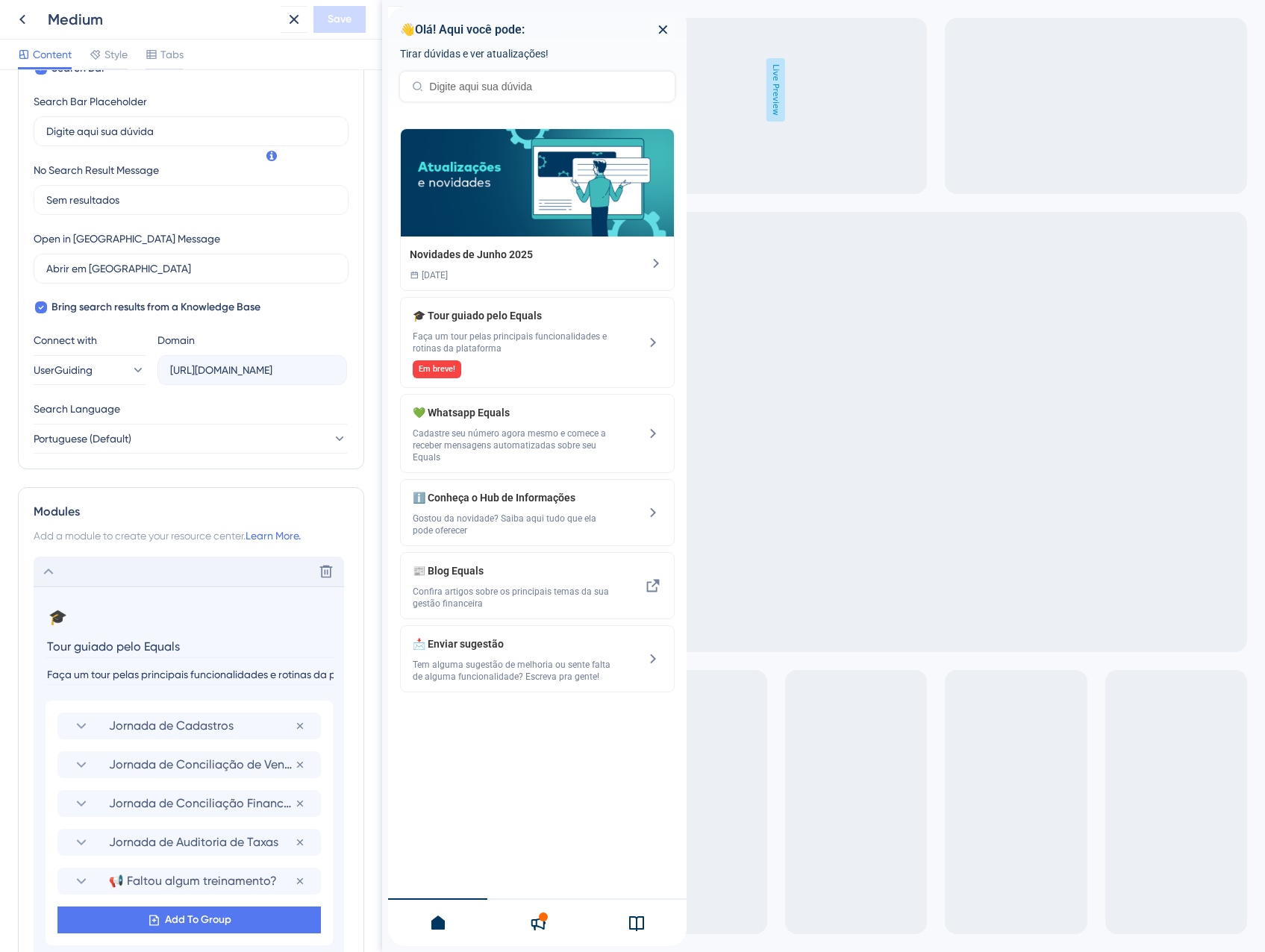
scroll to position [436, 0]
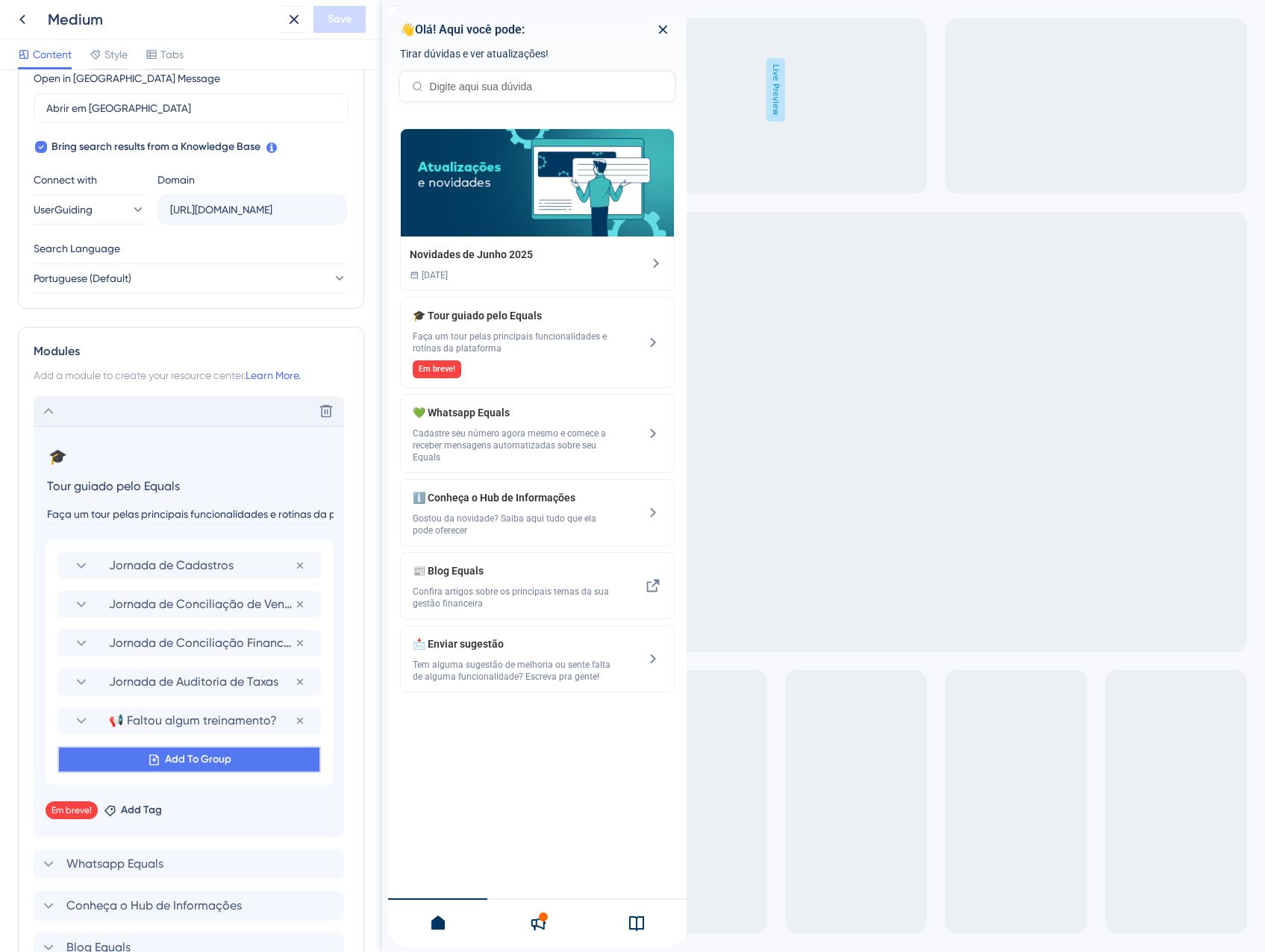
click at [169, 771] on button "Add To Group" at bounding box center [189, 760] width 263 height 27
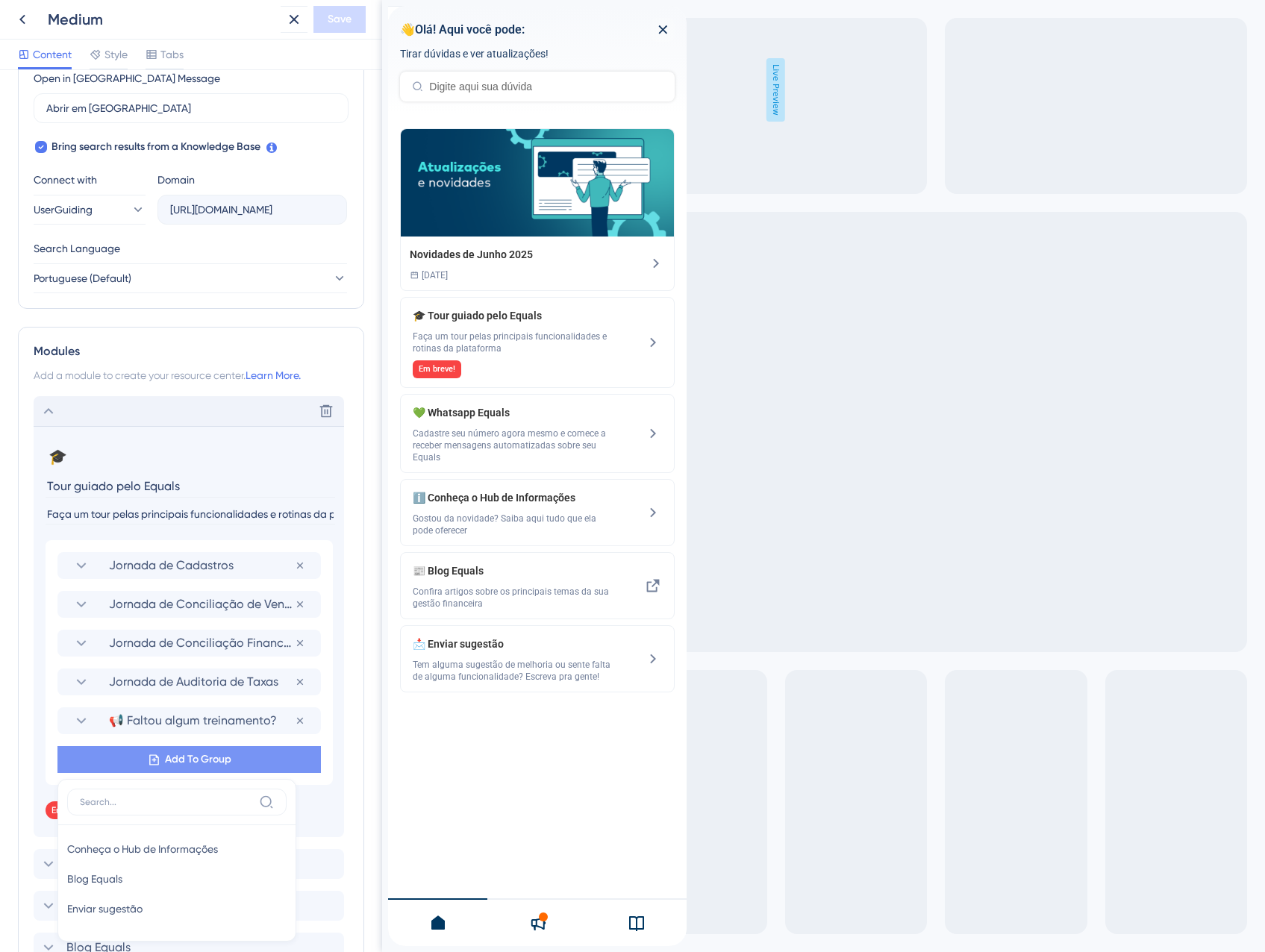
scroll to position [623, 0]
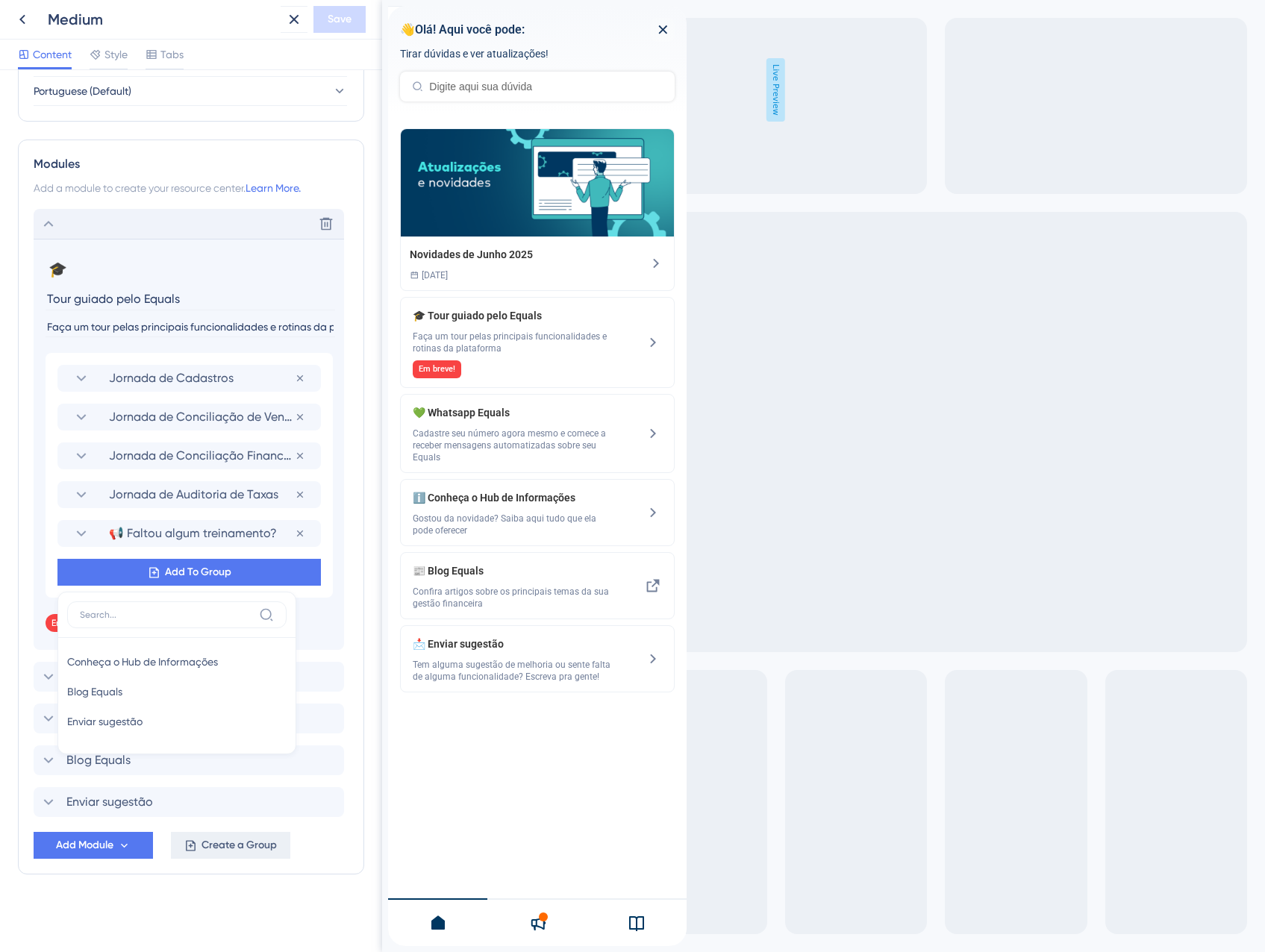
click at [211, 842] on span "Create a Group" at bounding box center [238, 845] width 76 height 18
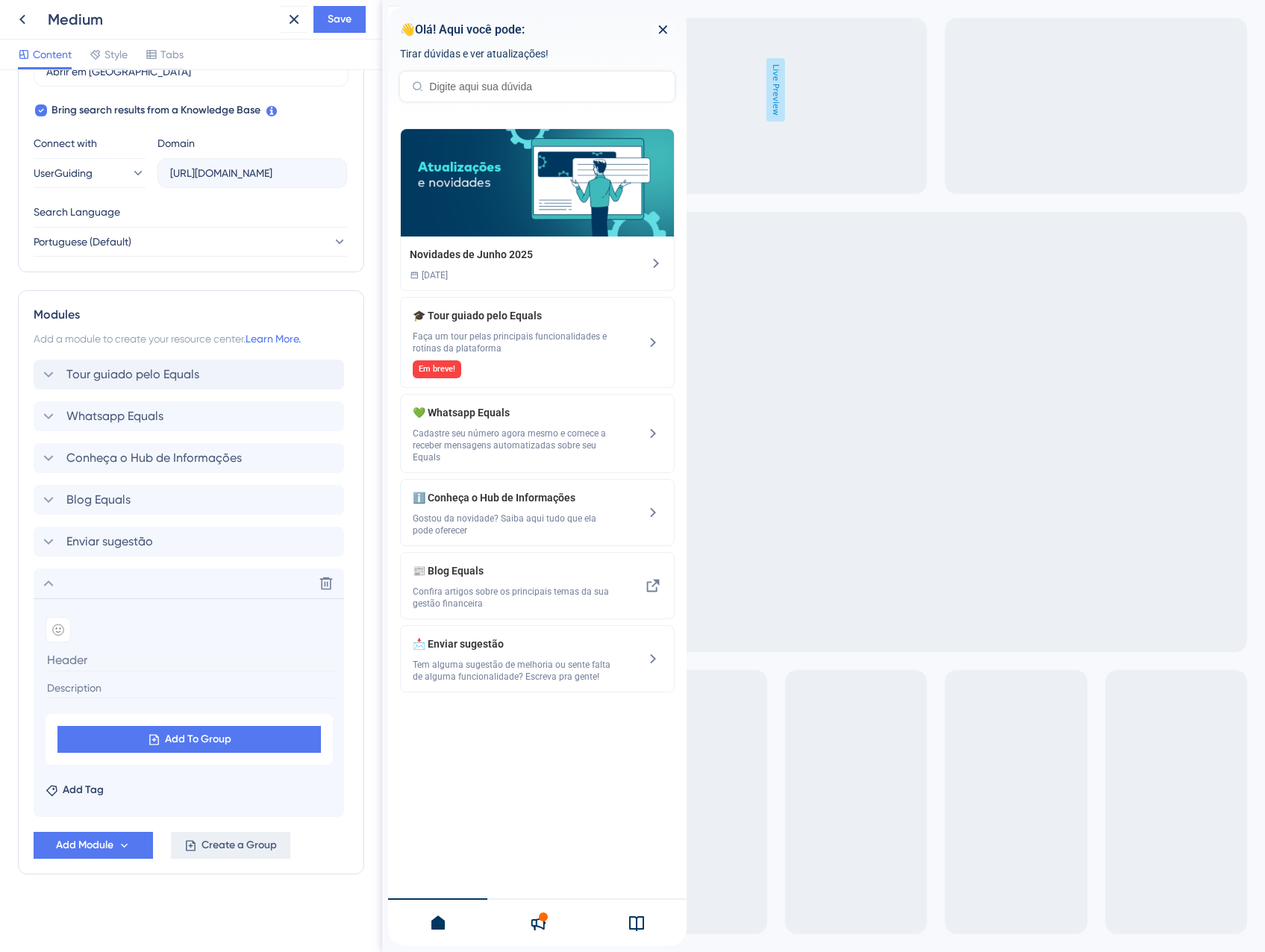
scroll to position [473, 0]
click at [55, 629] on icon at bounding box center [59, 630] width 12 height 12
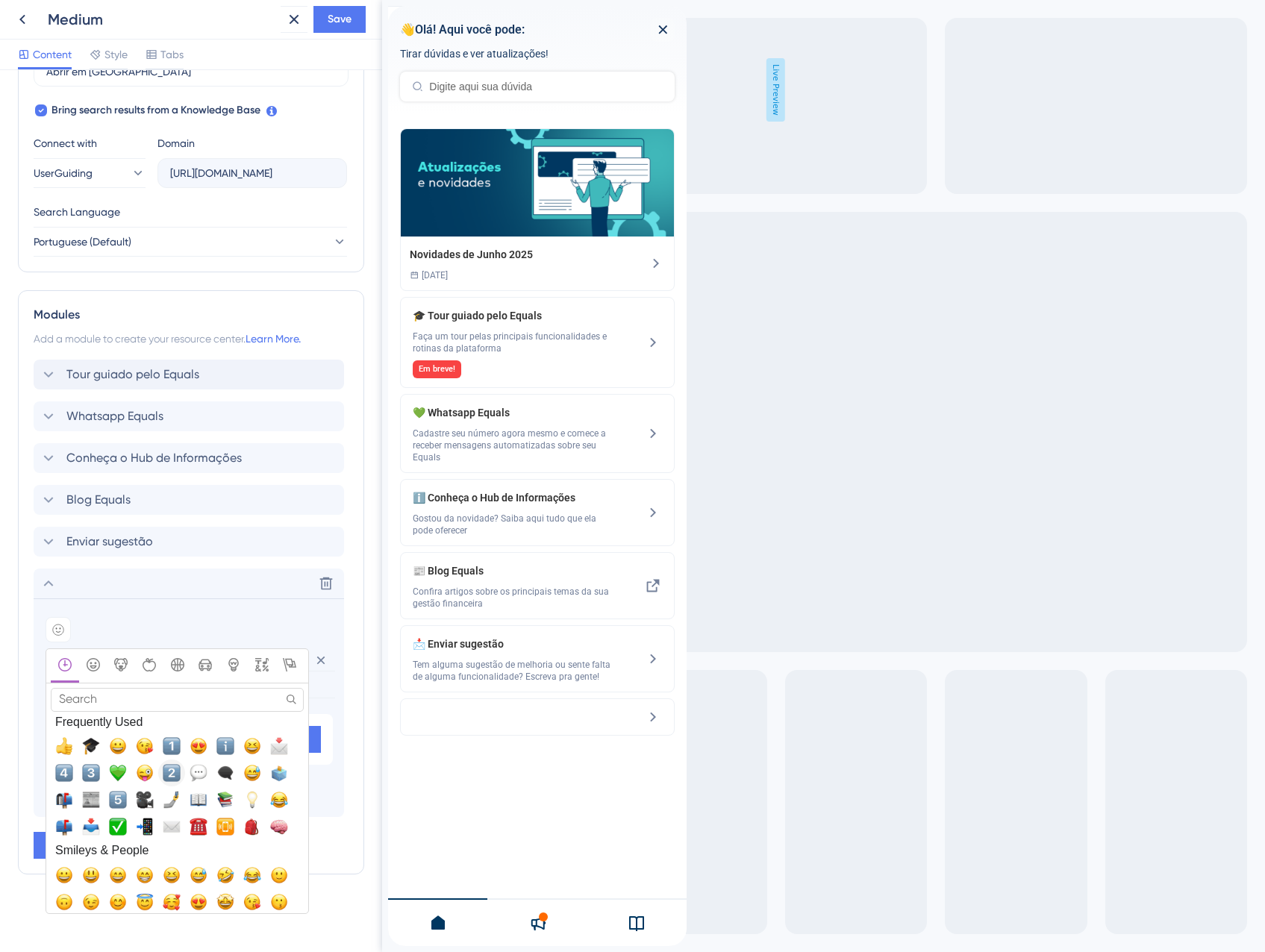
click at [169, 769] on span "2️⃣, two" at bounding box center [171, 773] width 18 height 18
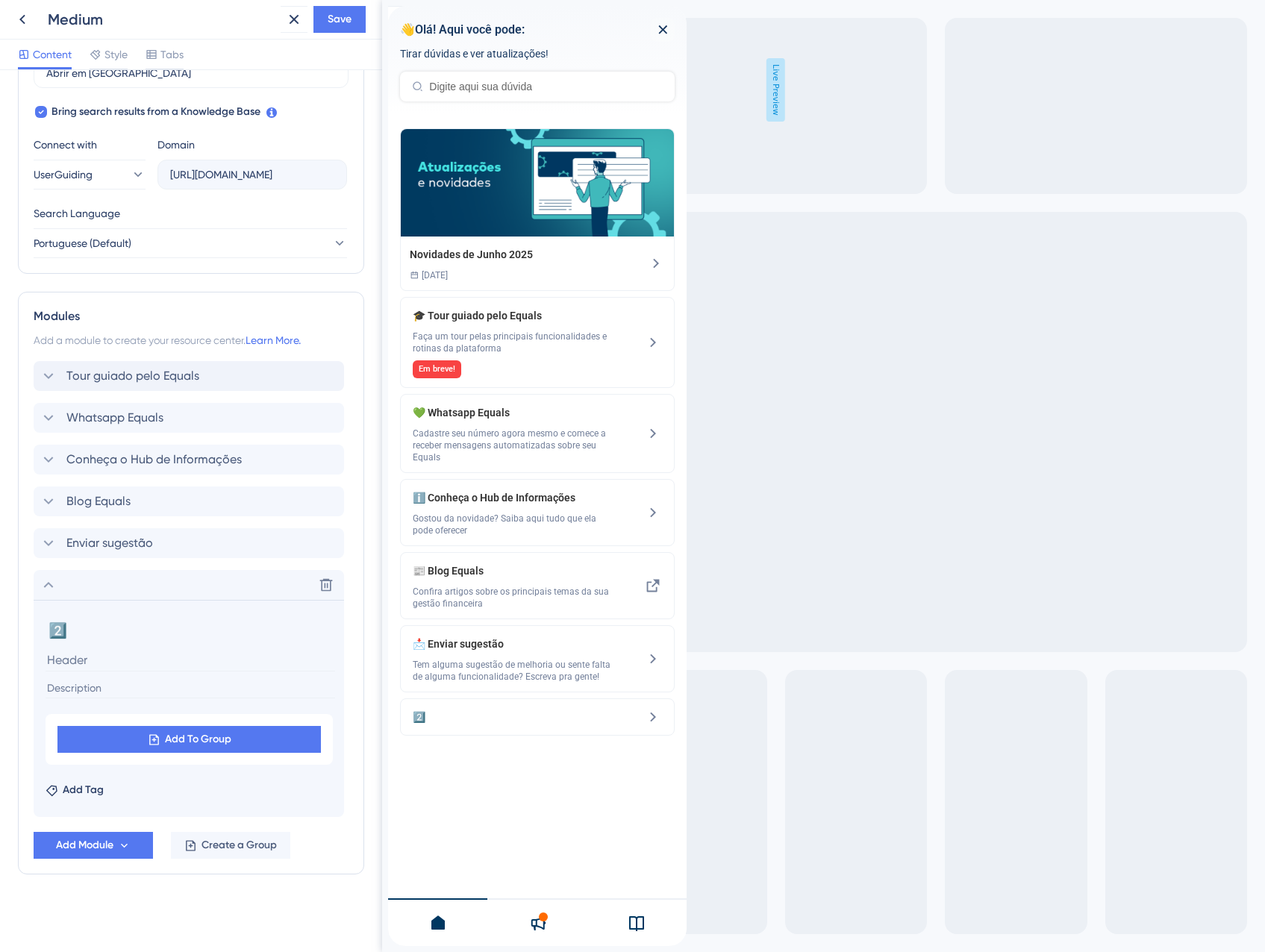
scroll to position [471, 0]
click at [102, 655] on input at bounding box center [190, 659] width 289 height 23
type input "Conferência de Vendas"
click at [151, 746] on icon at bounding box center [154, 740] width 13 height 13
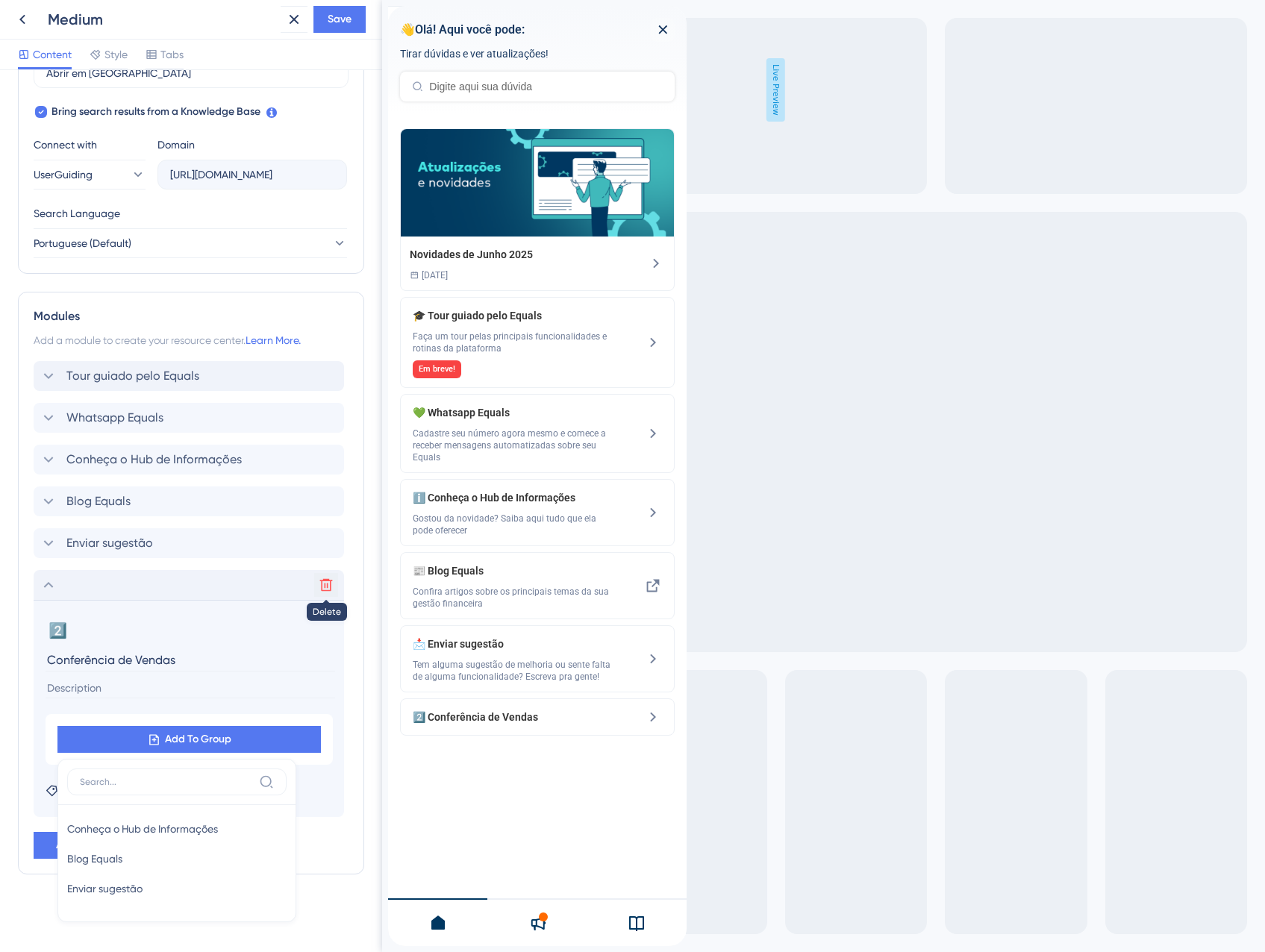
click at [338, 588] on div "Delete" at bounding box center [189, 585] width 311 height 30
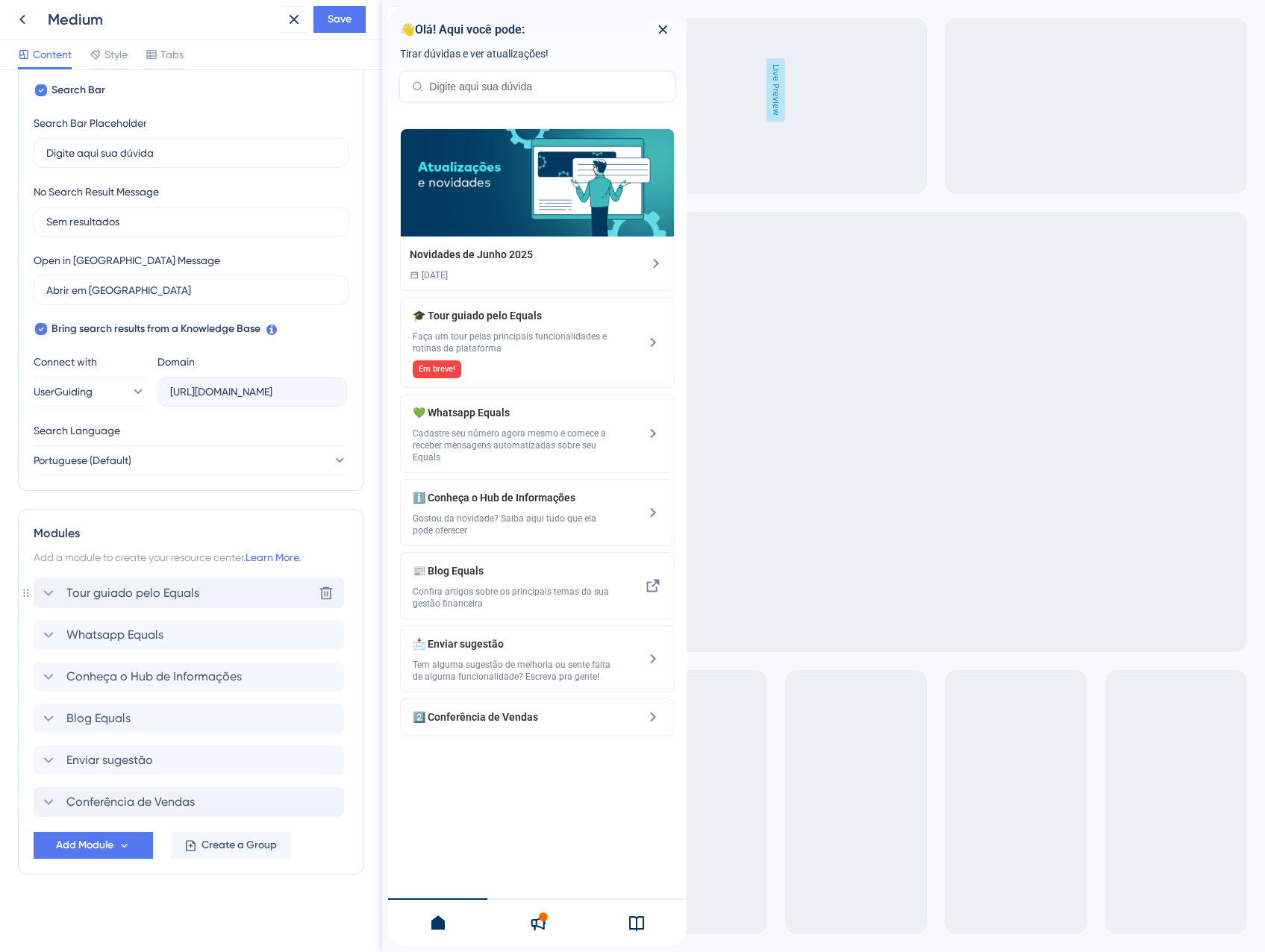
scroll to position [254, 0]
click at [106, 851] on span "Add Module" at bounding box center [85, 845] width 58 height 18
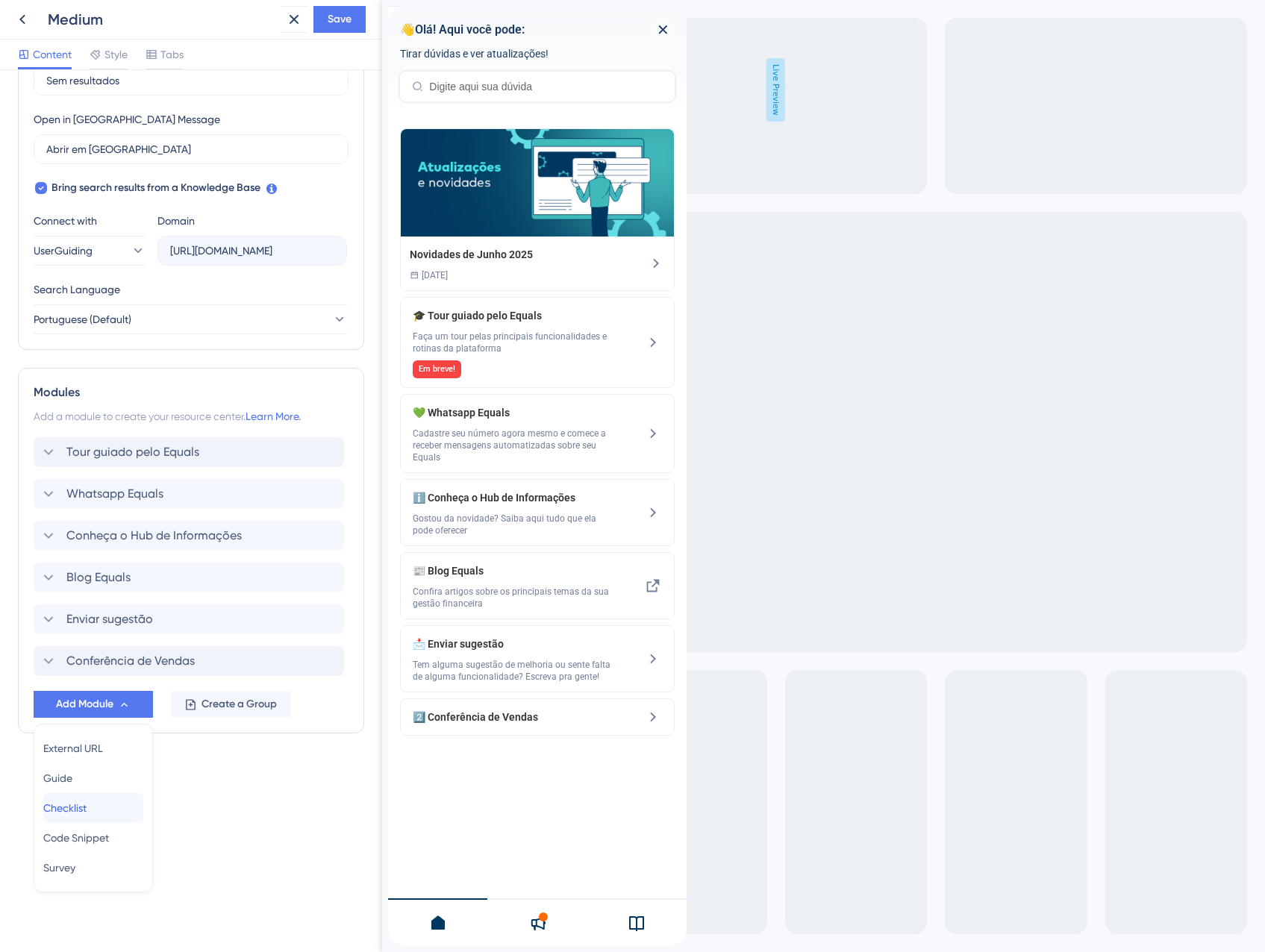
click at [107, 804] on div "Checklist Checklist" at bounding box center [93, 808] width 100 height 30
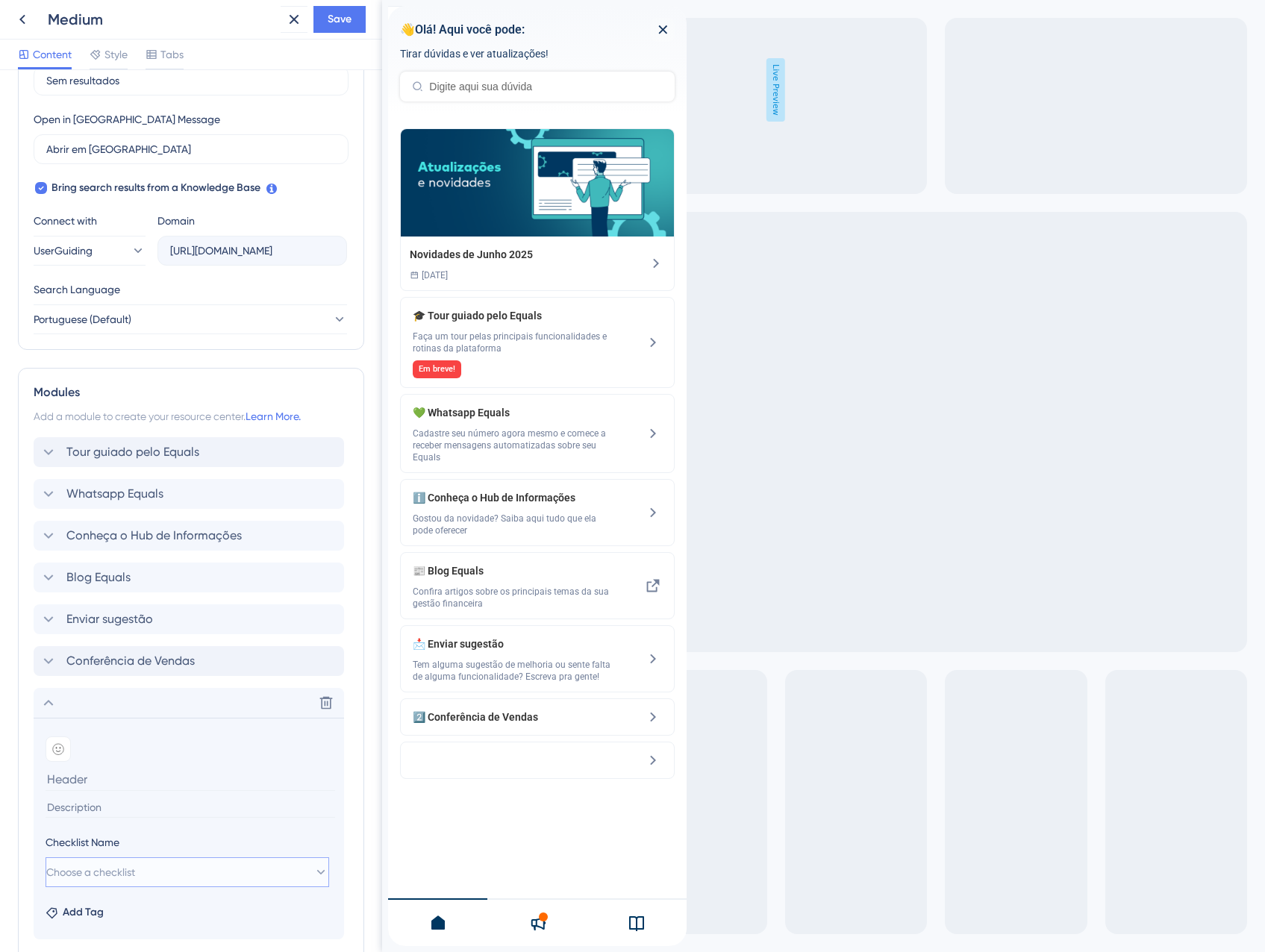
click at [160, 861] on button "Choose a checklist" at bounding box center [188, 872] width 283 height 30
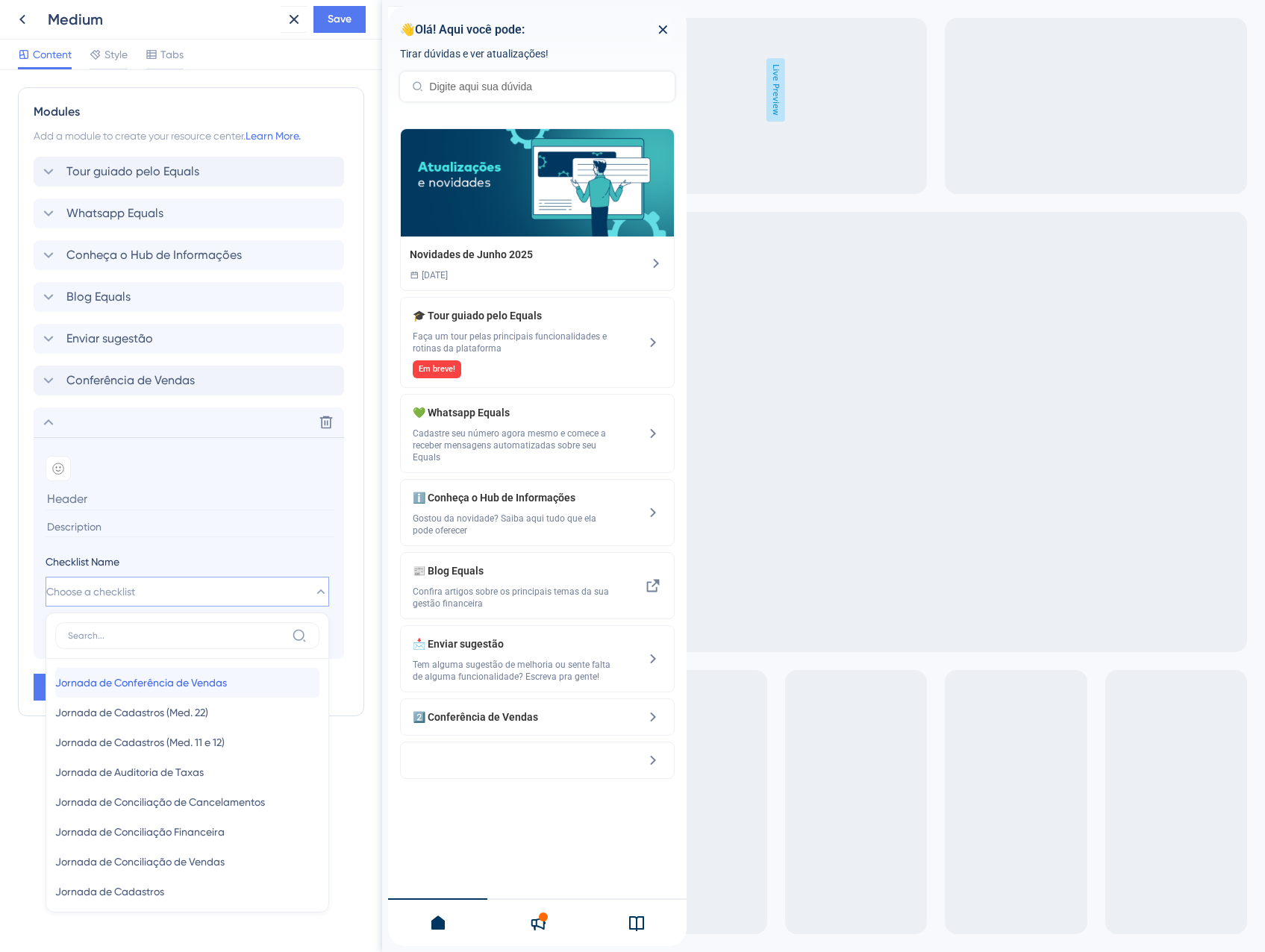
click at [214, 691] on span "Jornada de Conferência de Vendas" at bounding box center [141, 682] width 171 height 18
type input "Jornada de Conferência de Vendas"
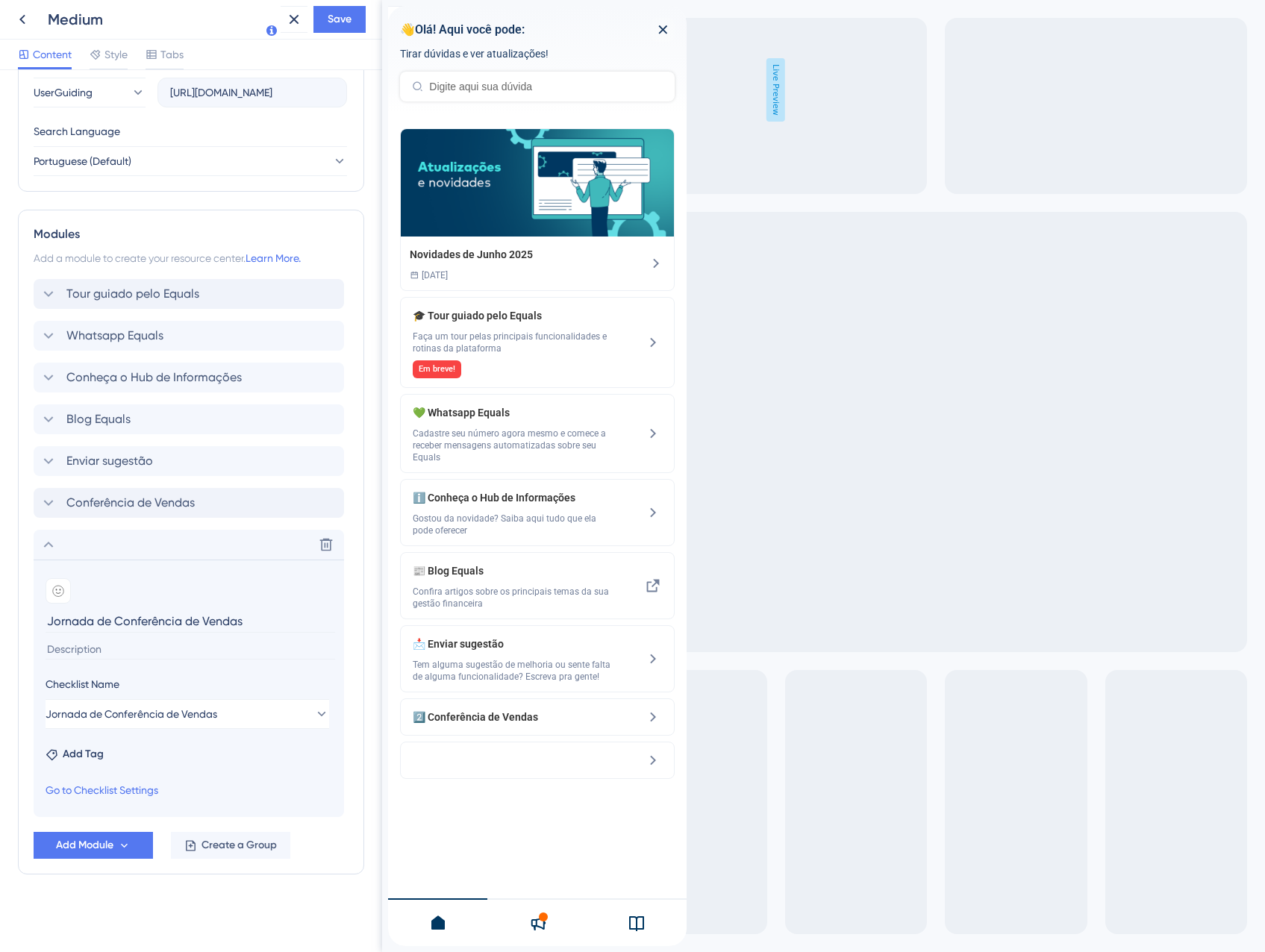
scroll to position [553, 0]
click at [47, 600] on div at bounding box center [59, 591] width 25 height 25
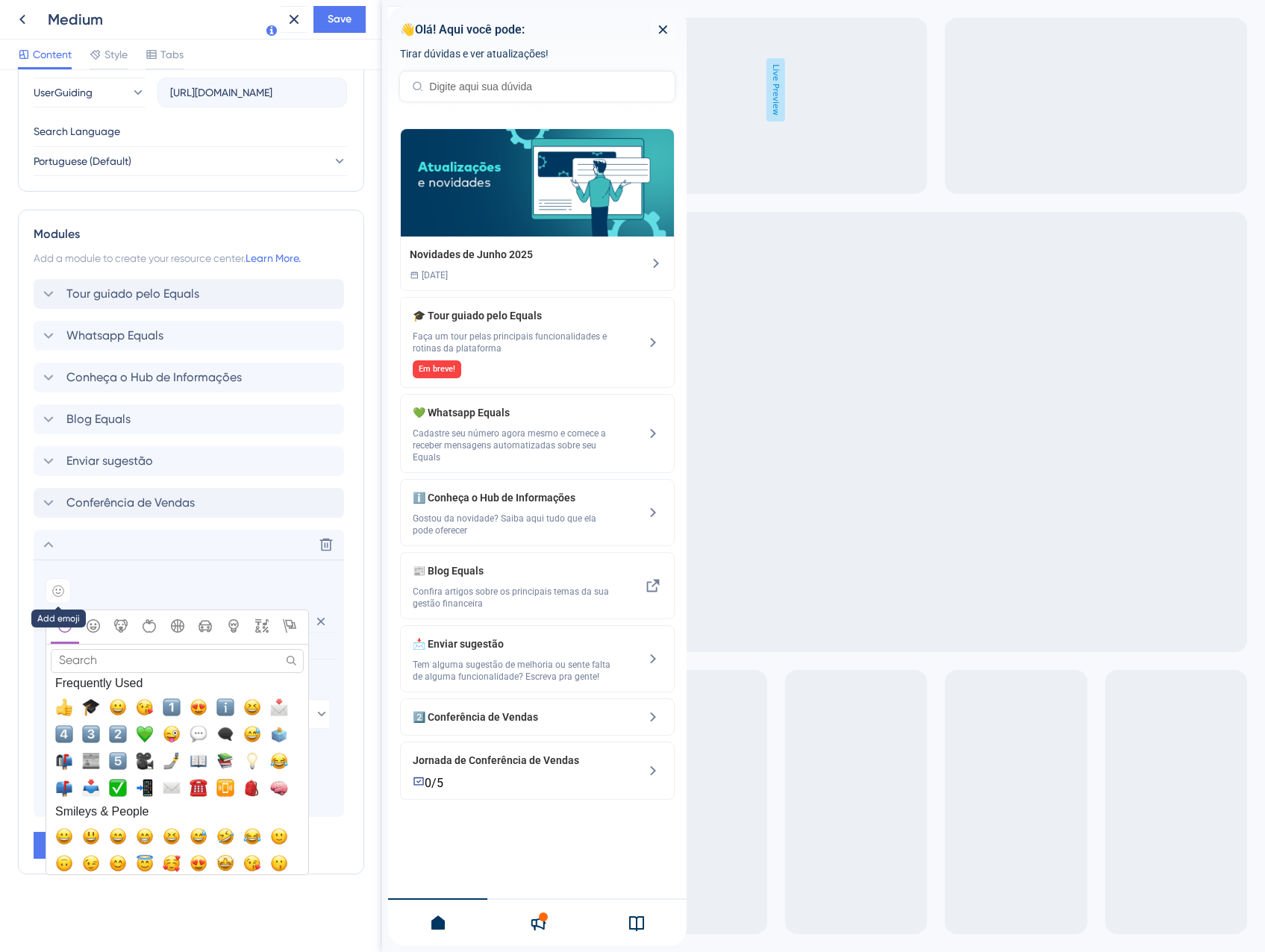
click at [56, 594] on icon at bounding box center [59, 591] width 12 height 12
click at [128, 731] on button "2️⃣, two" at bounding box center [118, 735] width 27 height 27
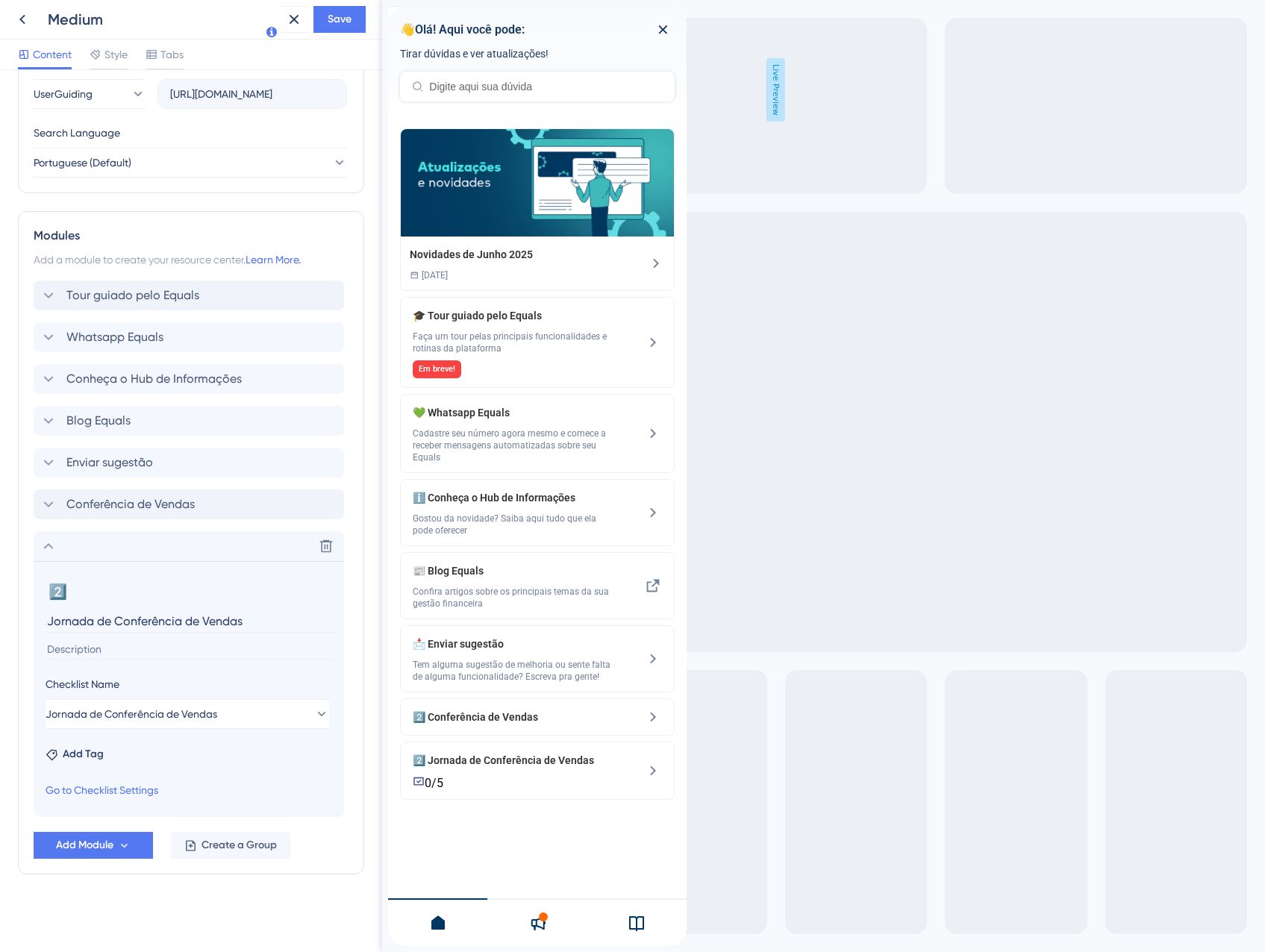
scroll to position [552, 0]
click at [63, 558] on div "Delete" at bounding box center [189, 546] width 311 height 30
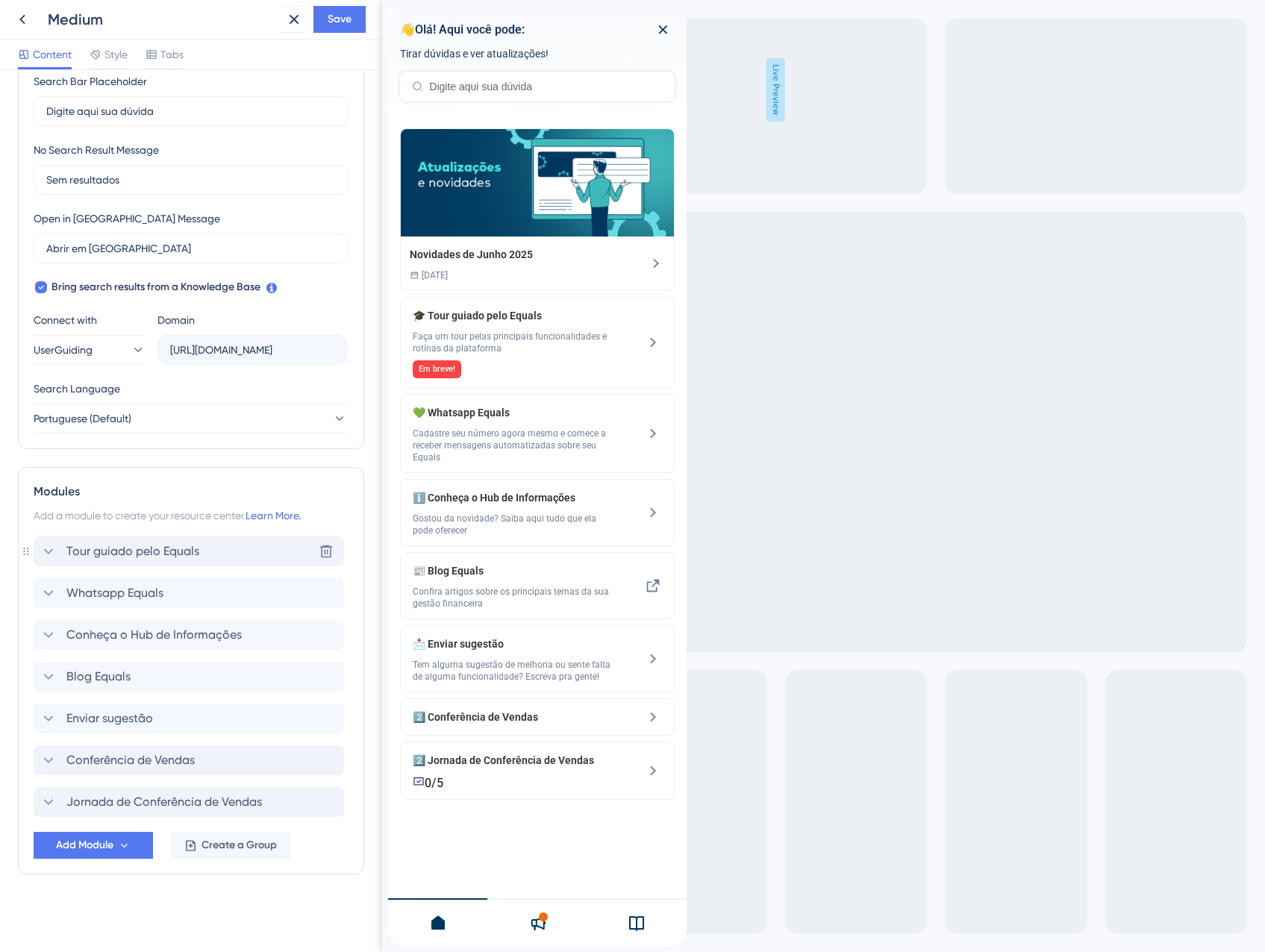
scroll to position [295, 0]
click at [125, 553] on span "Tour guiado pelo Equals" at bounding box center [132, 551] width 133 height 18
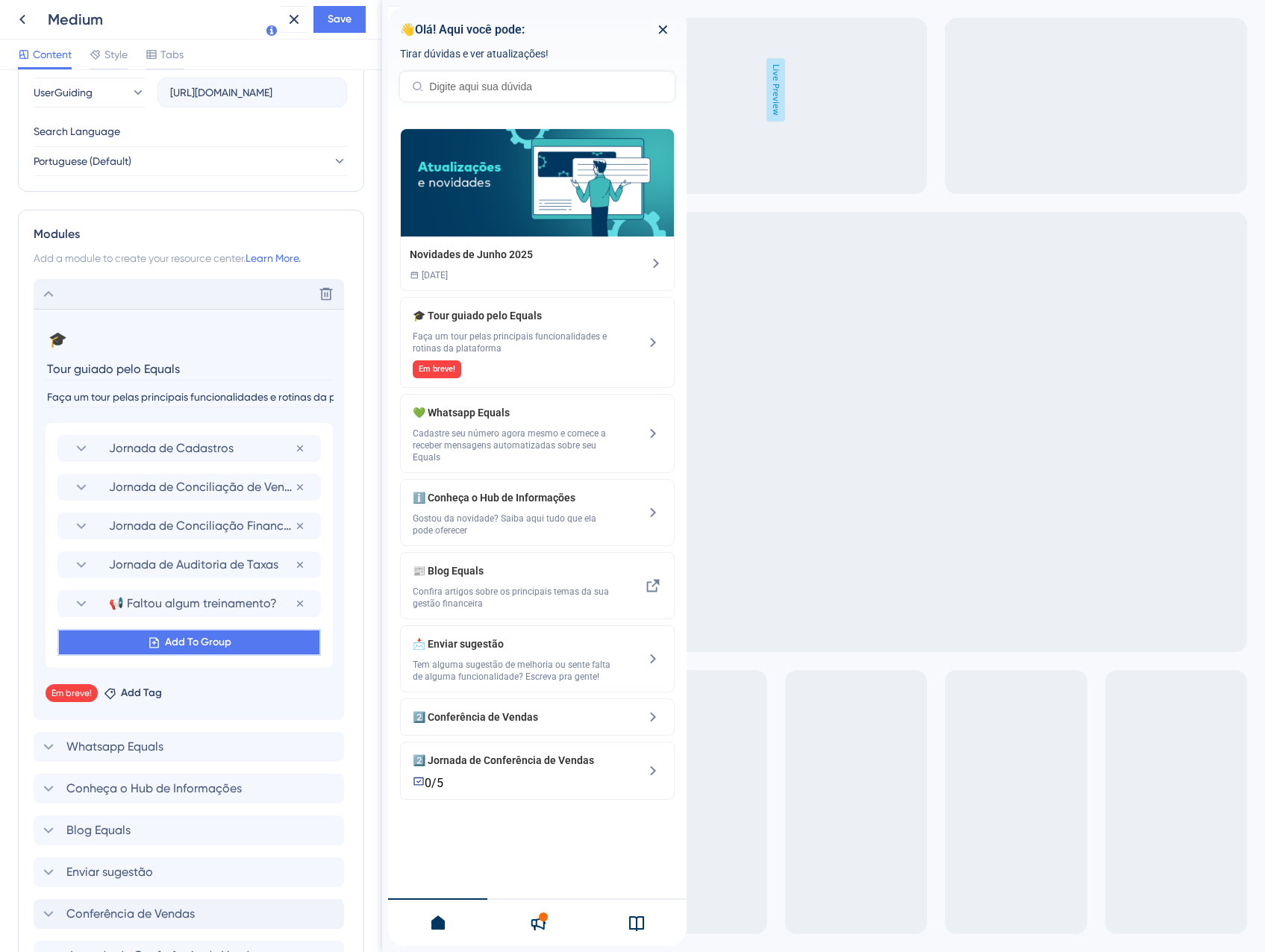
click at [160, 642] on button "Add To Group" at bounding box center [189, 642] width 263 height 27
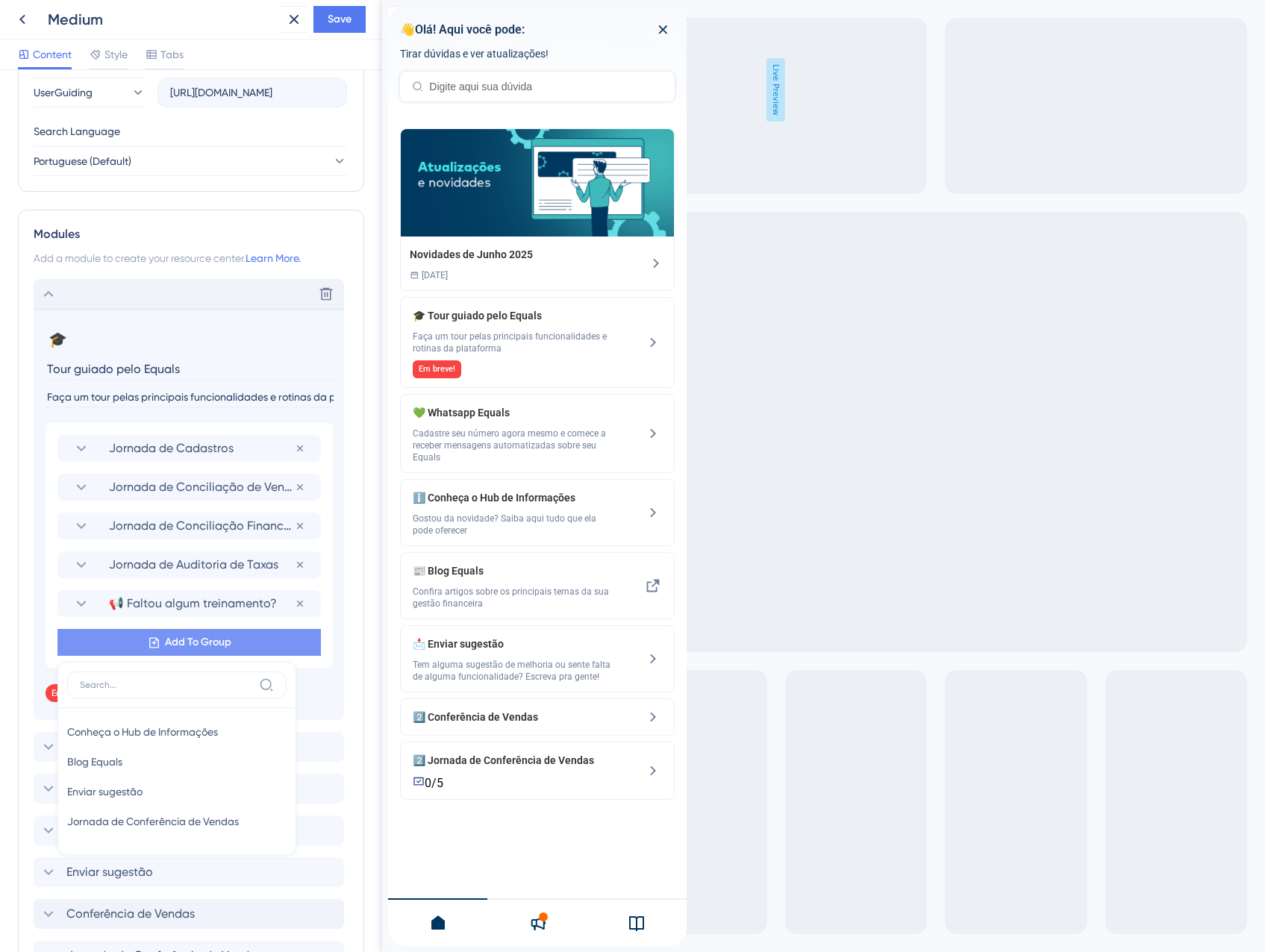
scroll to position [707, 0]
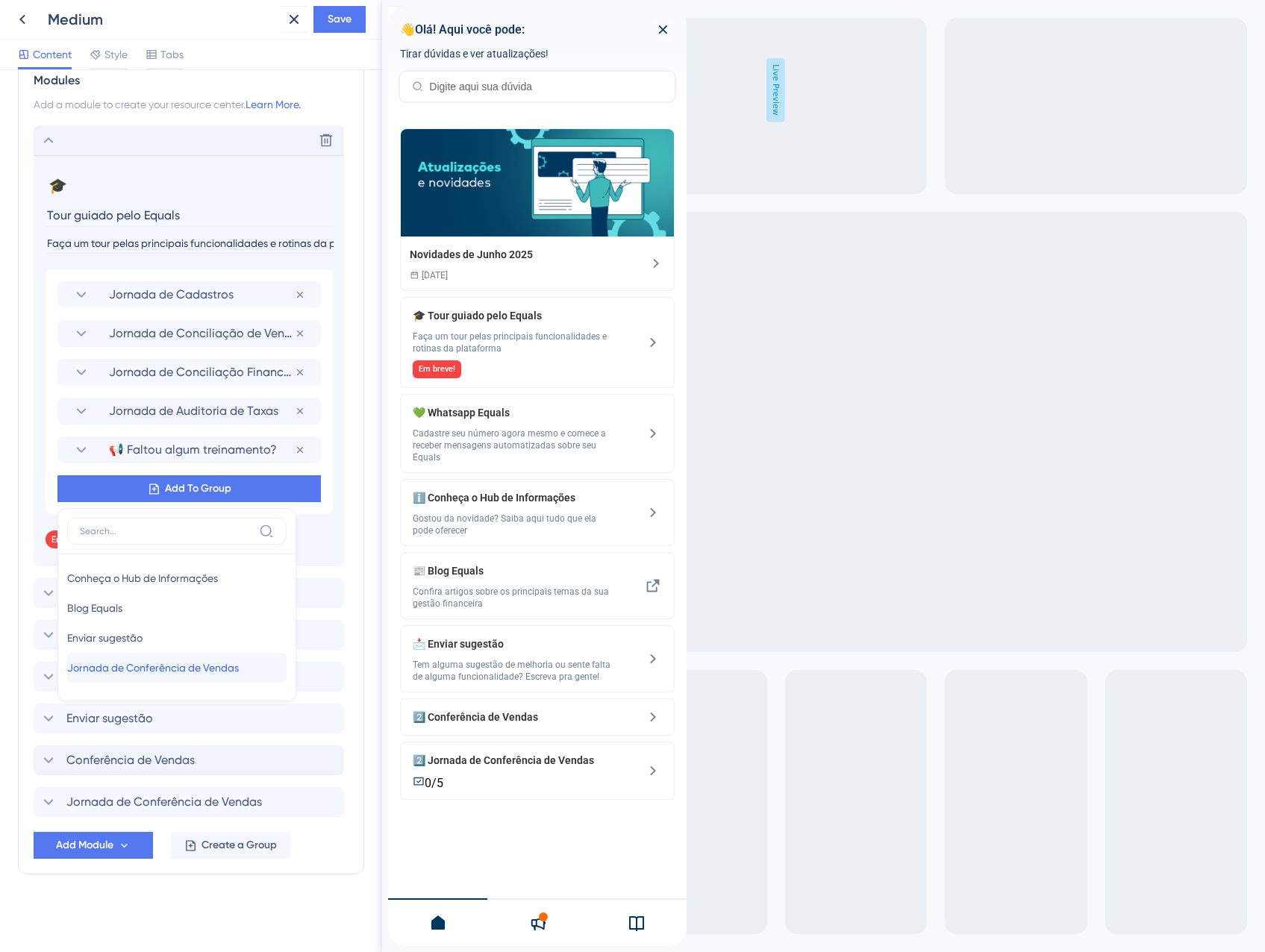
click at [161, 666] on span "Jornada de Conferência de Vendas" at bounding box center [153, 668] width 171 height 18
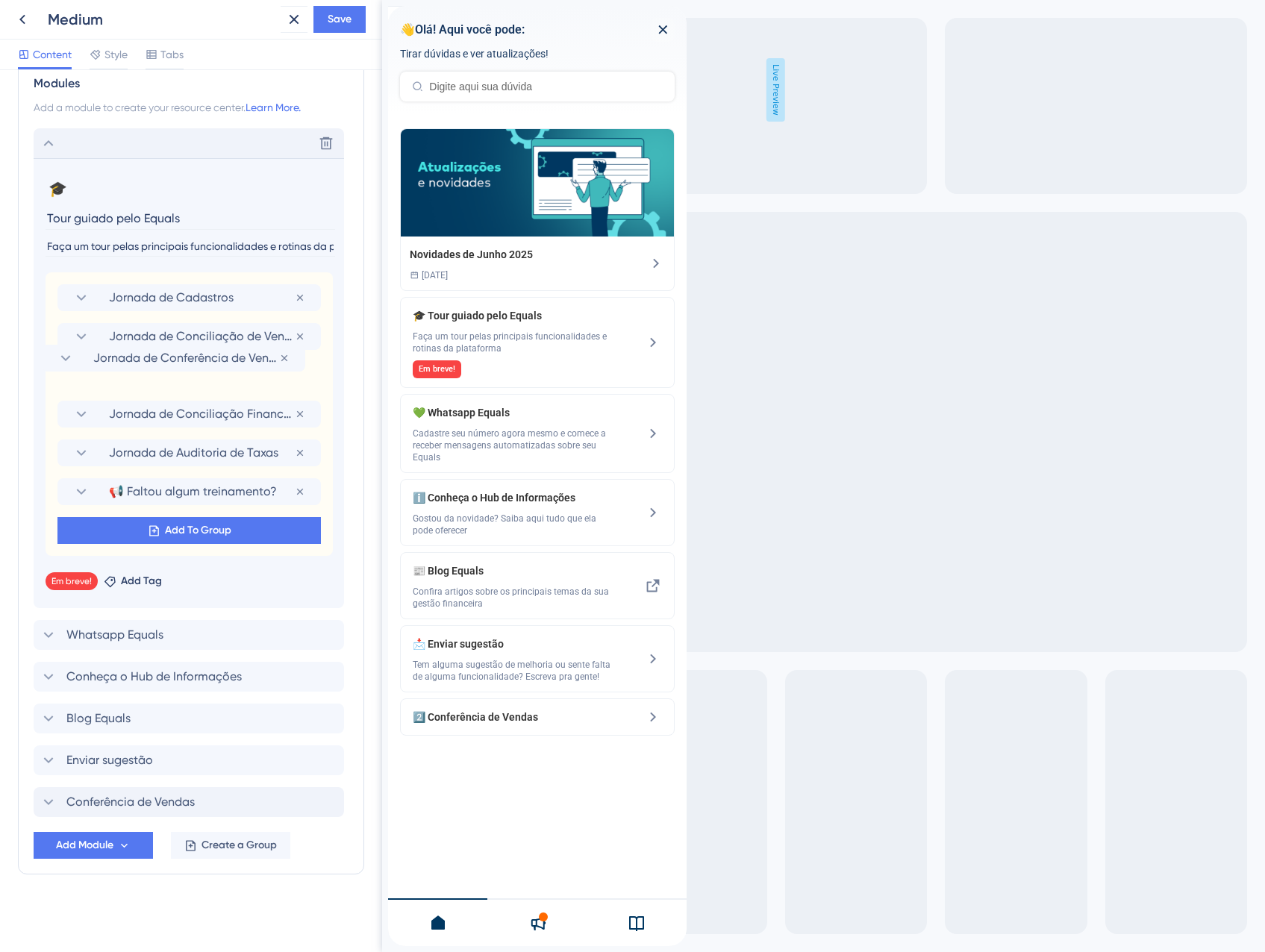
drag, startPoint x: 51, startPoint y: 492, endPoint x: 35, endPoint y: 353, distance: 139.9
click at [35, 353] on section "🎓 Change emoji Remove emoji Tour guiado pelo Equals Faça um tour pelas principa…" at bounding box center [189, 383] width 311 height 450
click at [129, 327] on section "Jornada de Conciliação de Vendas" at bounding box center [188, 337] width 233 height 27
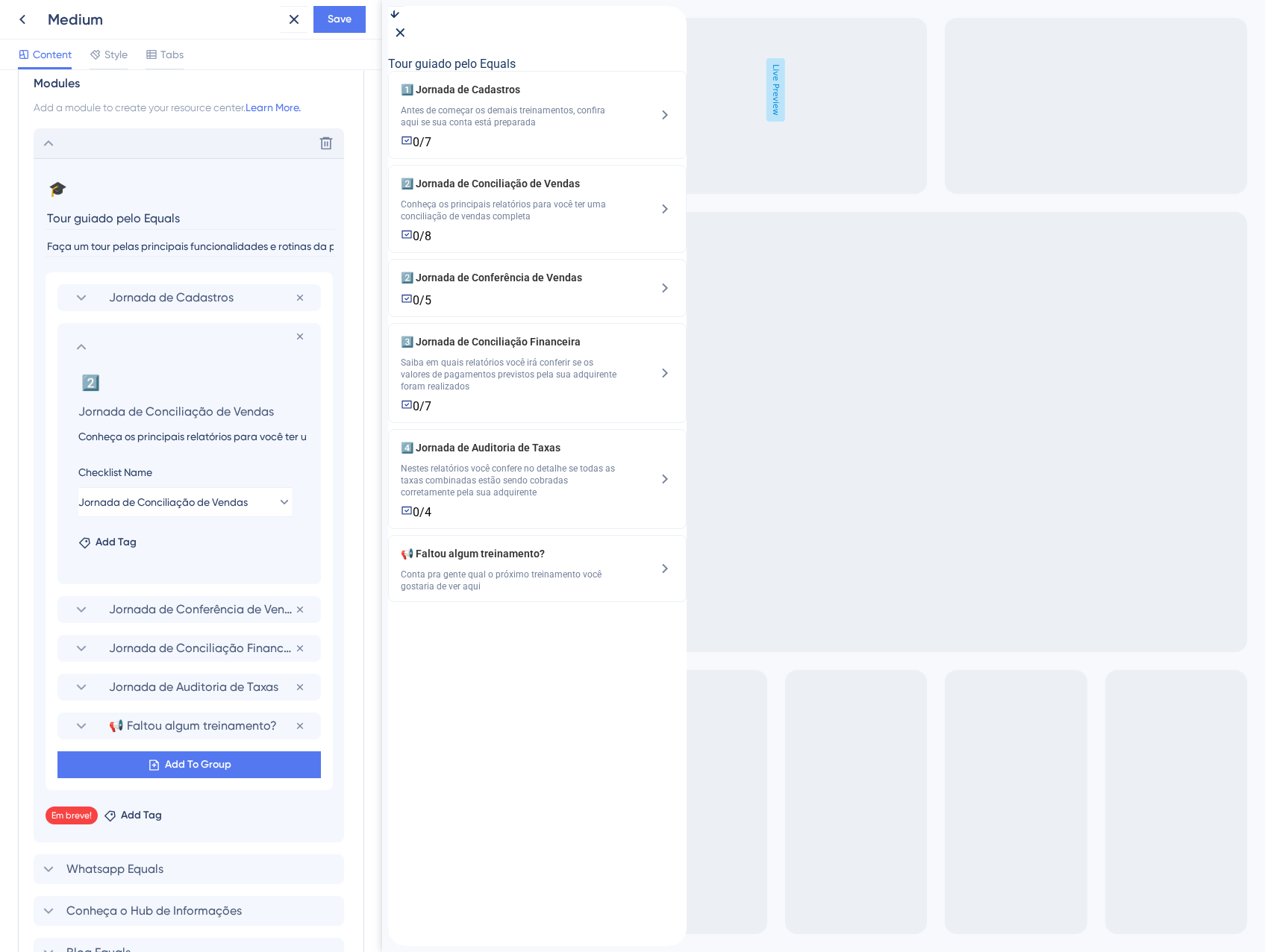
click at [164, 438] on input "Conheça os principais relatórios para você ter uma conciliação de vendas comple…" at bounding box center [192, 436] width 251 height 18
click at [76, 343] on icon at bounding box center [81, 346] width 18 height 18
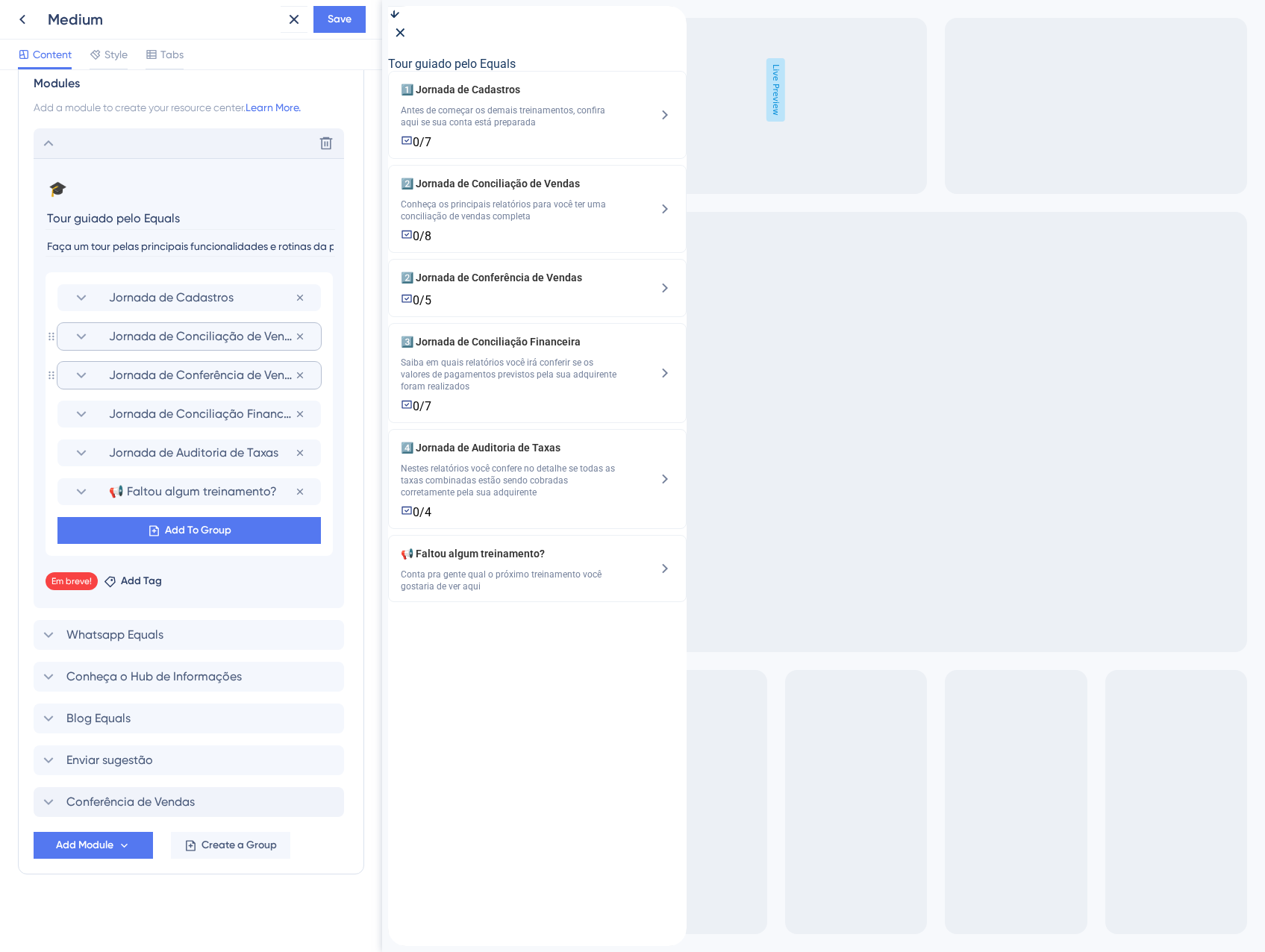
click at [127, 376] on span "Jornada de Conferência de Vendas" at bounding box center [201, 375] width 186 height 18
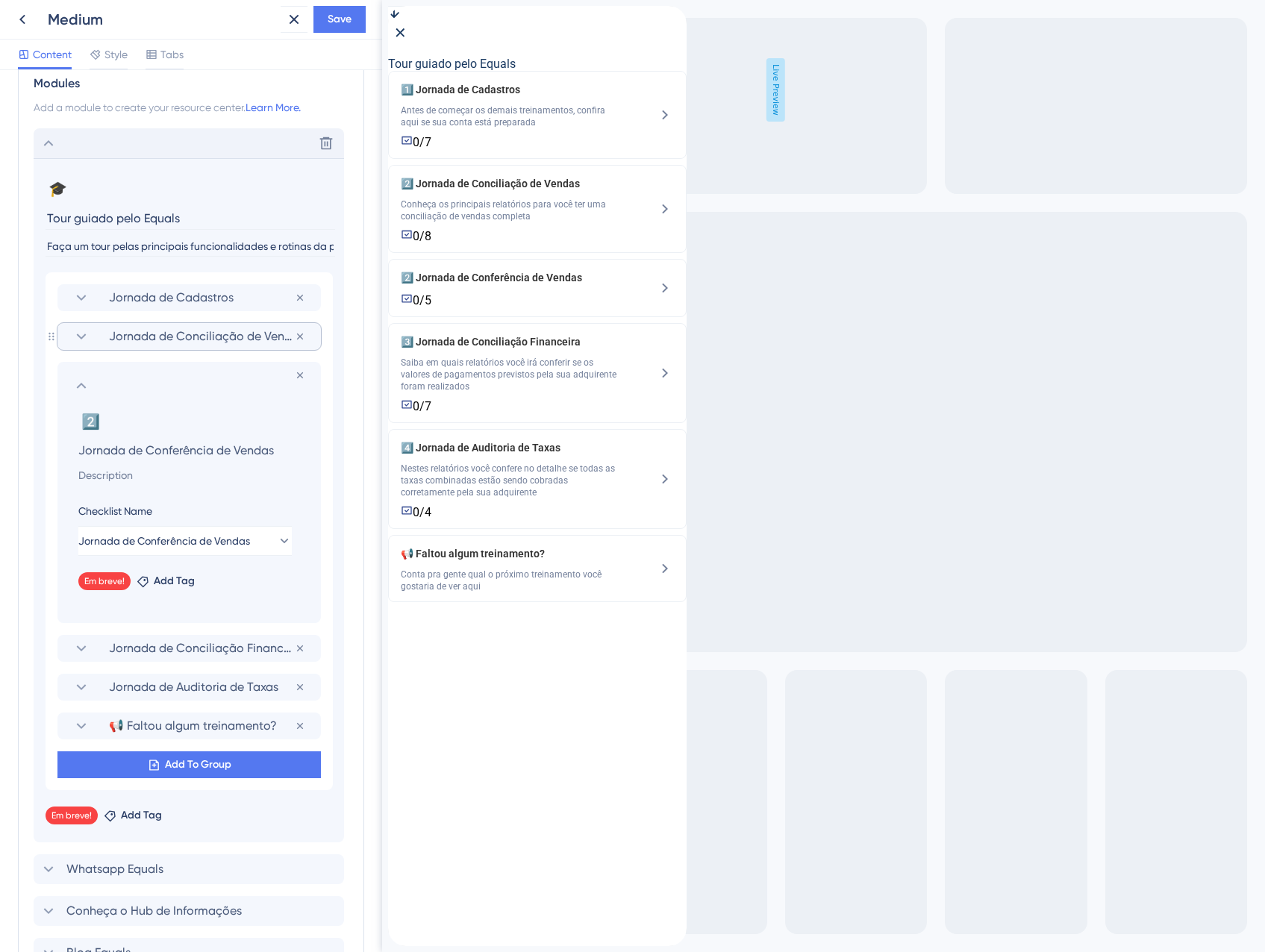
click at [143, 474] on input at bounding box center [192, 475] width 251 height 18
paste input "Conheça os principais relatórios para você ter uma conciliação de vendas comple…"
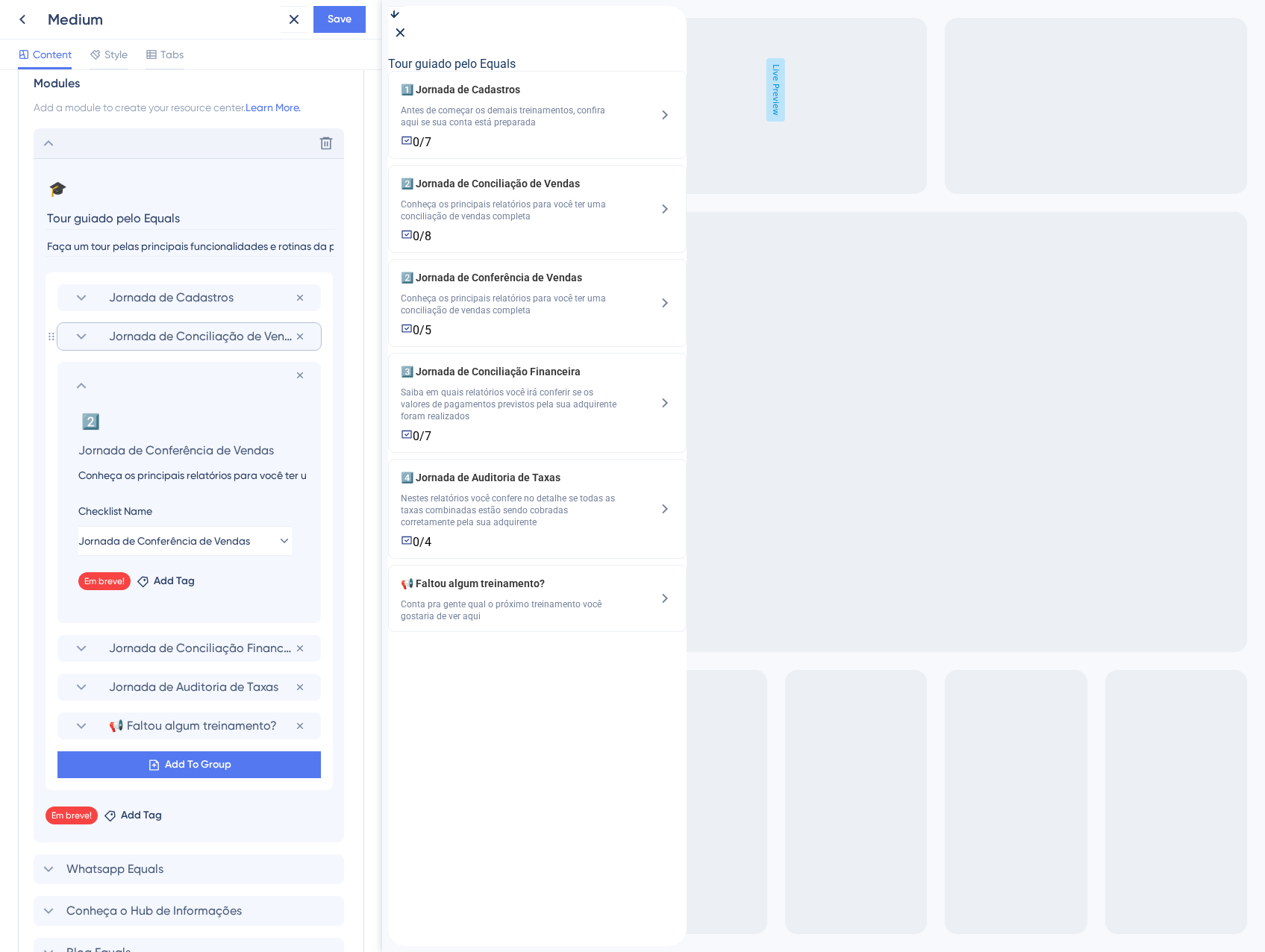
scroll to position [0, 176]
type input "Conheça os principais relatórios para você ter uma conciliação de vendas comple…"
click at [331, 22] on span "Save" at bounding box center [339, 19] width 24 height 18
click at [279, 33] on icon at bounding box center [283, 28] width 15 height 15
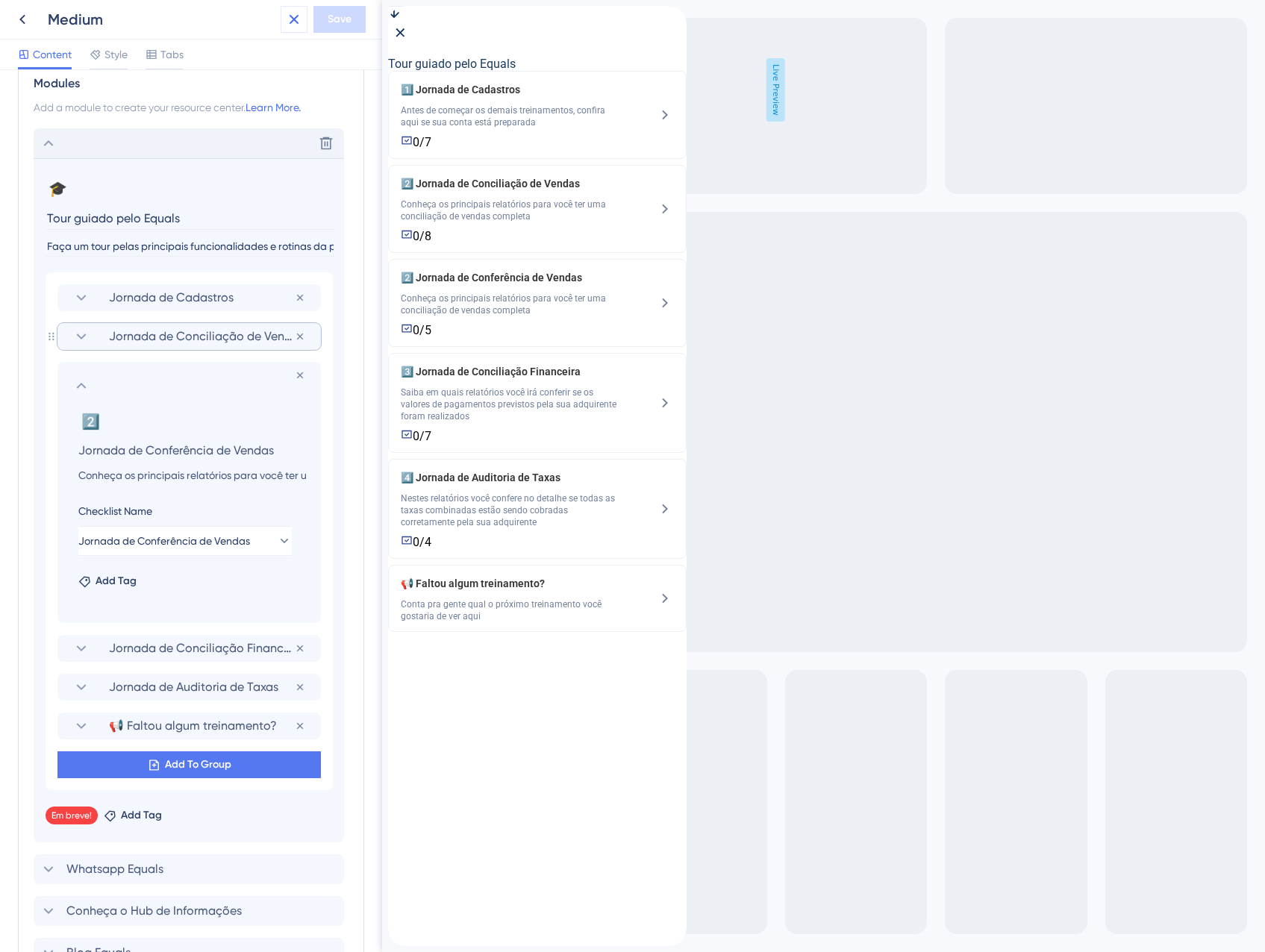
click at [288, 20] on icon at bounding box center [294, 19] width 18 height 18
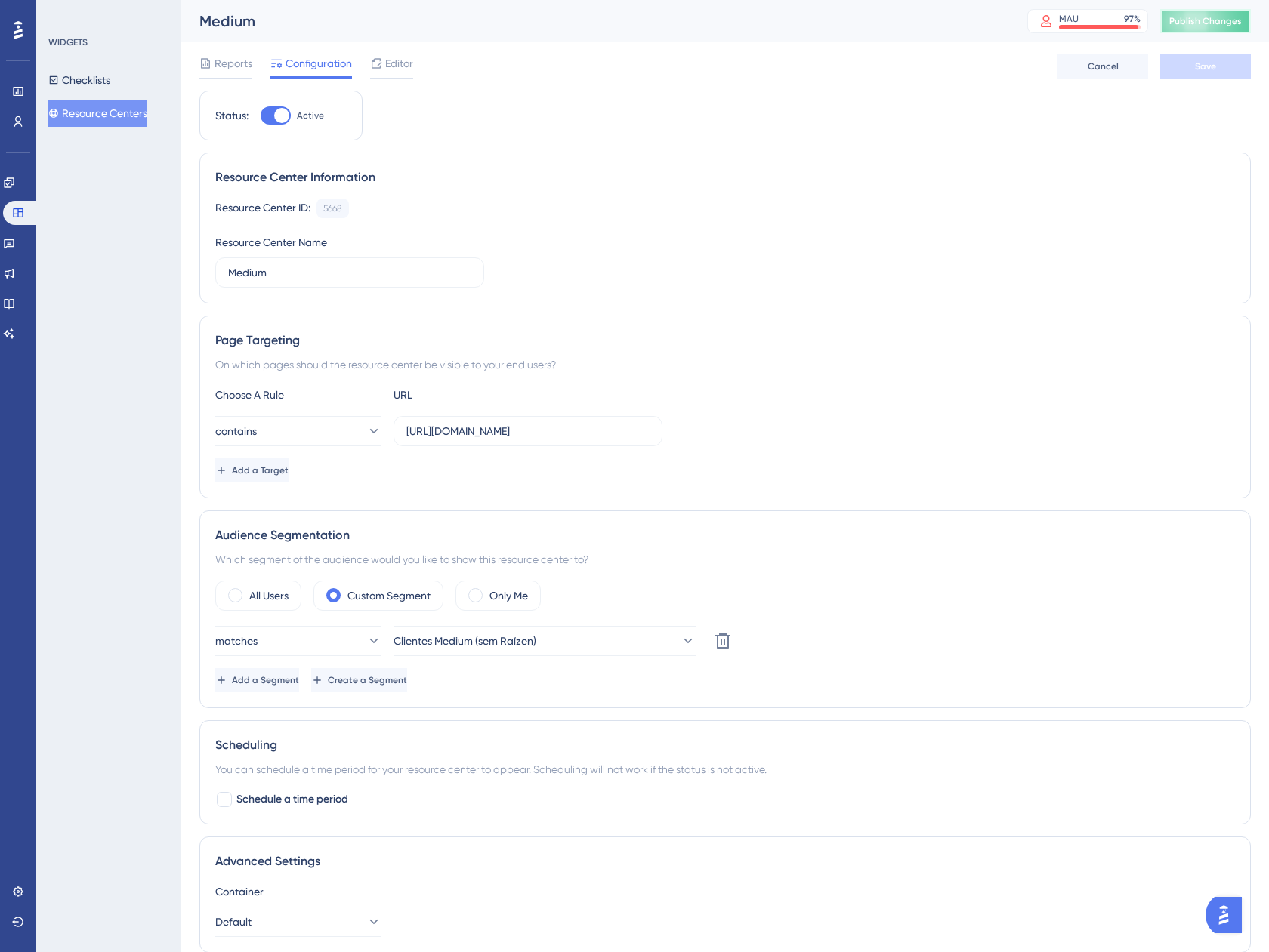
click at [1206, 22] on span "Publish Changes" at bounding box center [1205, 21] width 72 height 12
click at [74, 80] on button "Checklists" at bounding box center [79, 80] width 62 height 27
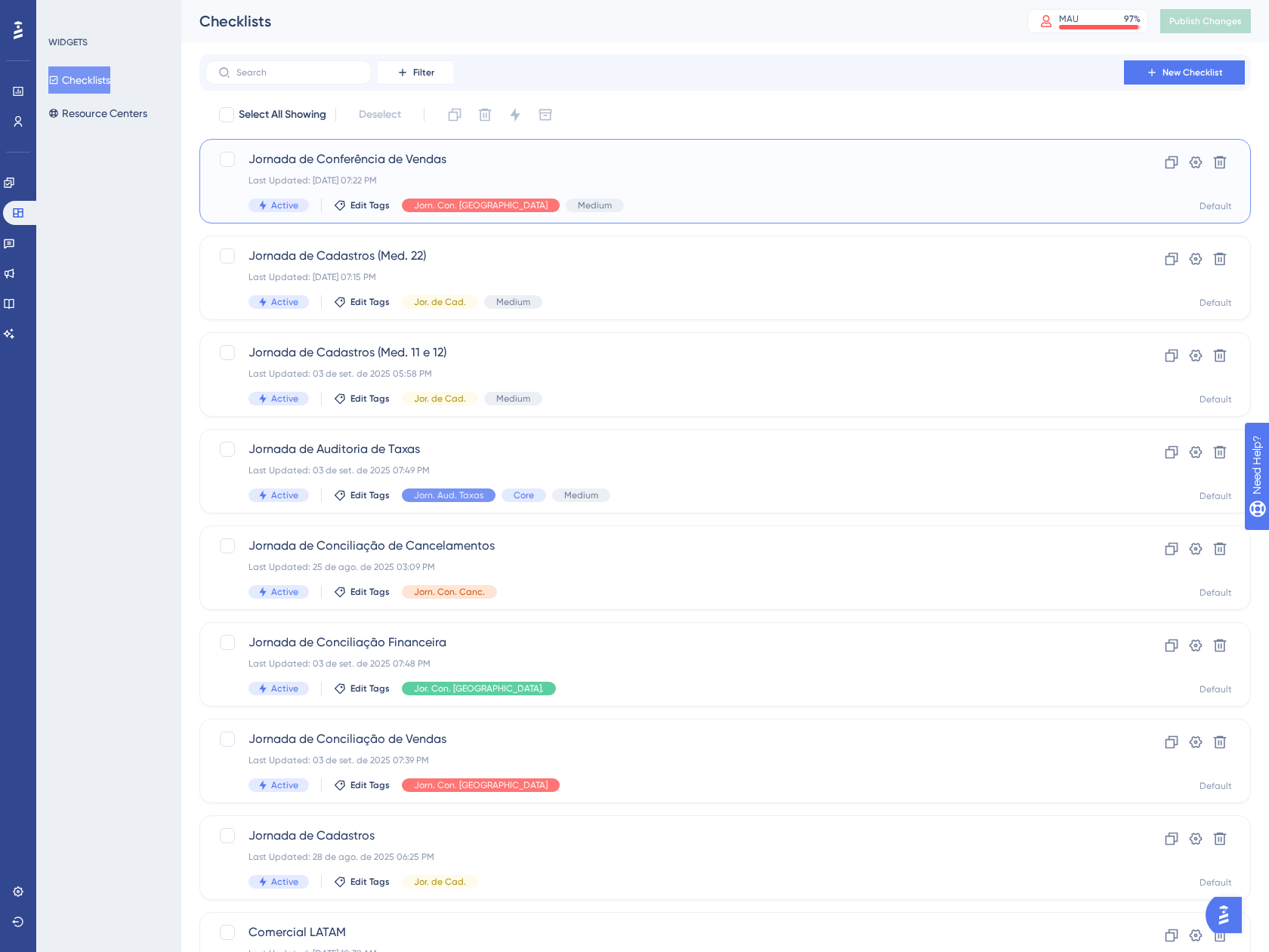
click at [662, 192] on div "Jornada de Conferência de Vendas Last Updated: 04 de set. de 2025 07:22 PM Acti…" at bounding box center [664, 181] width 832 height 62
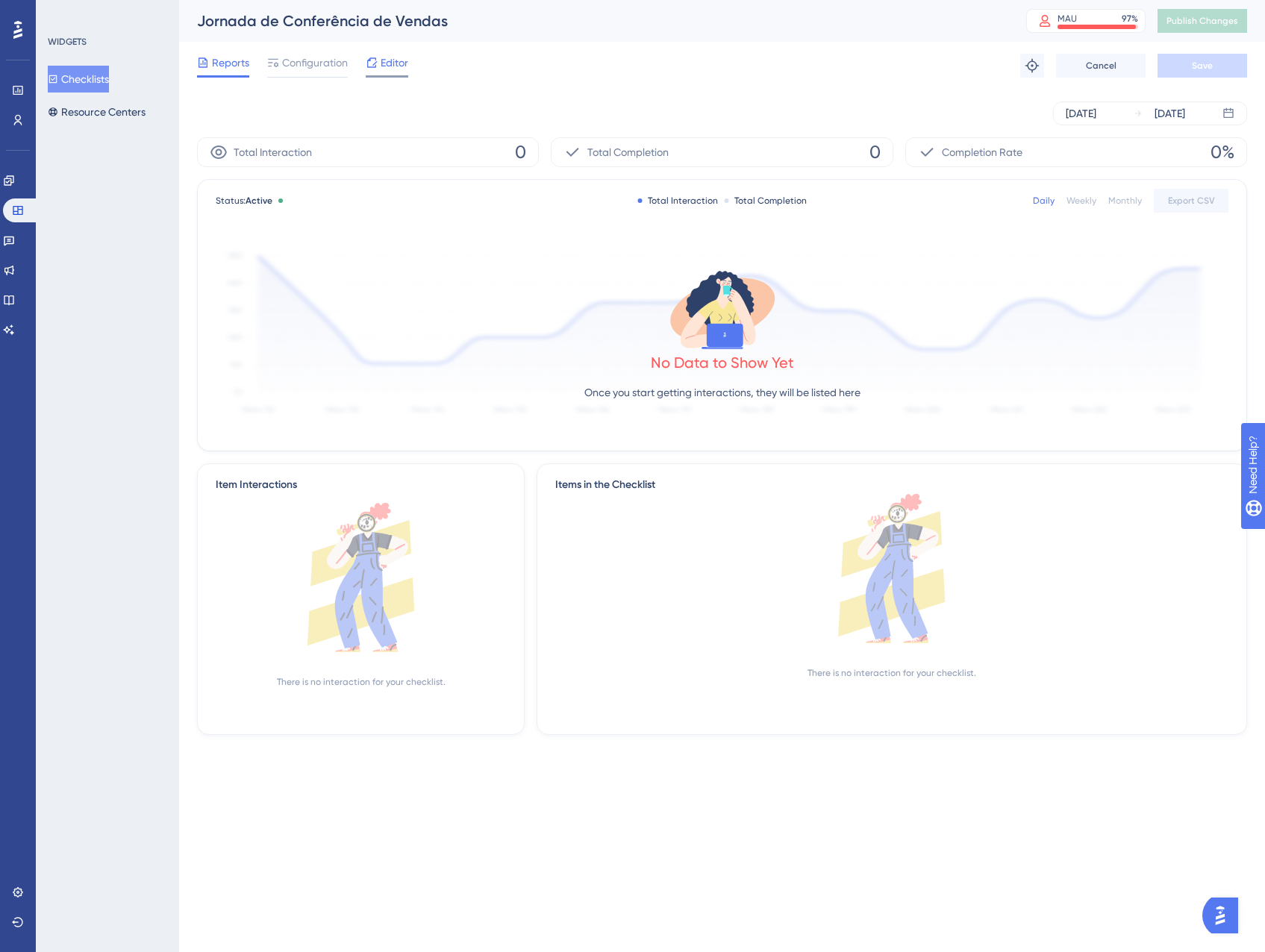
click at [389, 70] on span "Editor" at bounding box center [395, 62] width 28 height 18
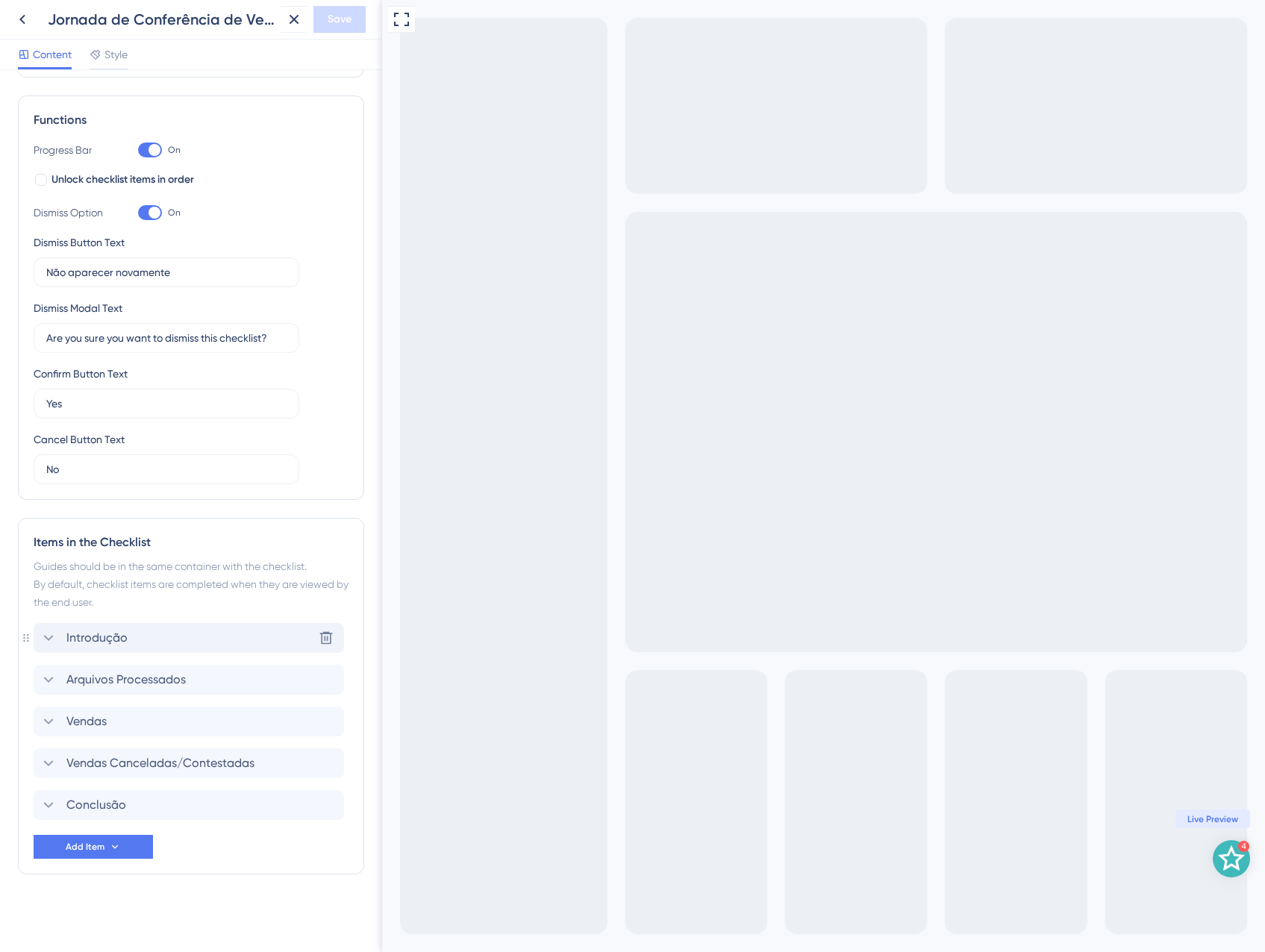
click at [109, 647] on span "Introdução" at bounding box center [97, 637] width 61 height 18
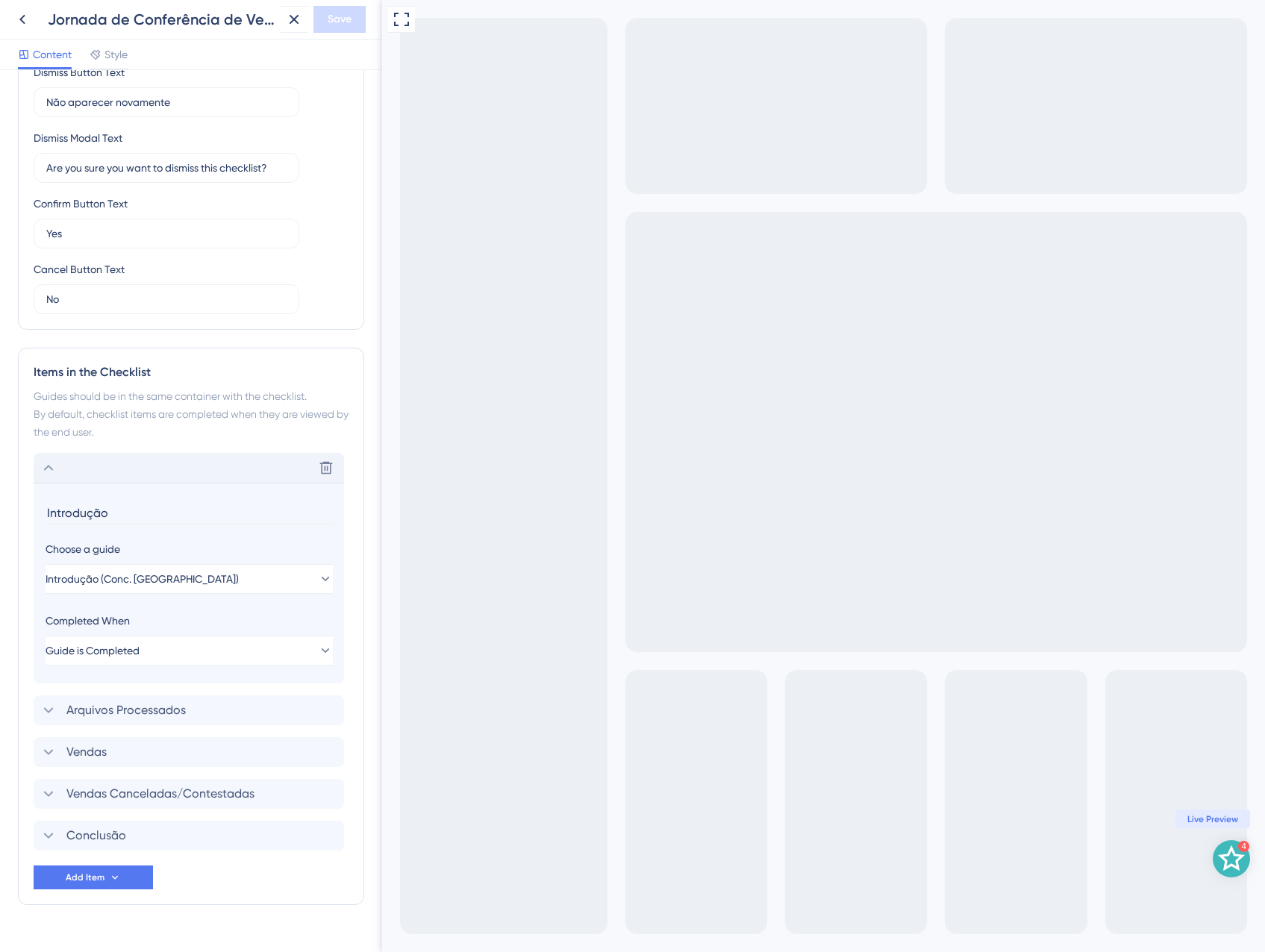
scroll to position [395, 0]
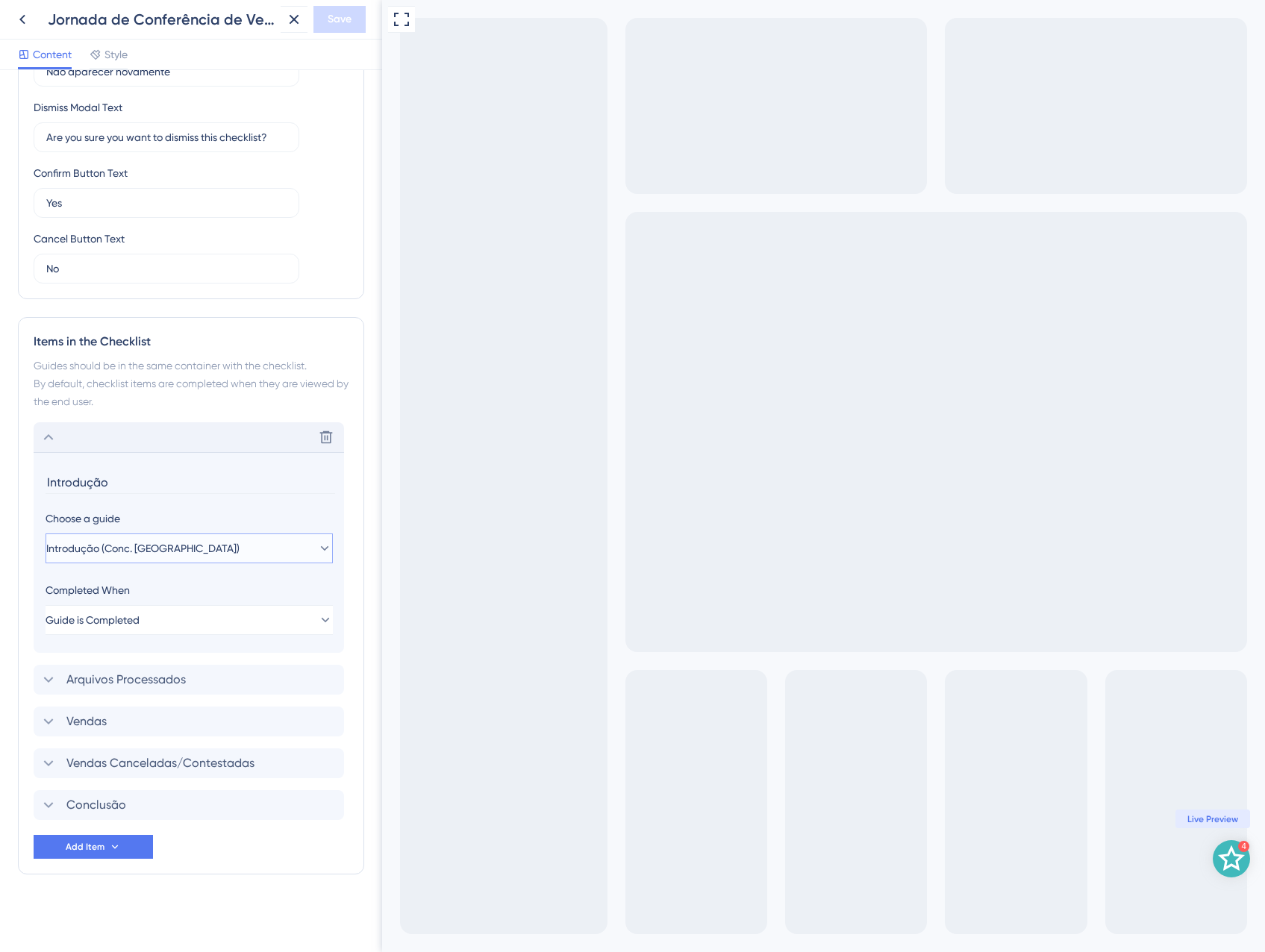
click at [148, 552] on span "Introdução (Conc. Vendas)" at bounding box center [143, 548] width 193 height 18
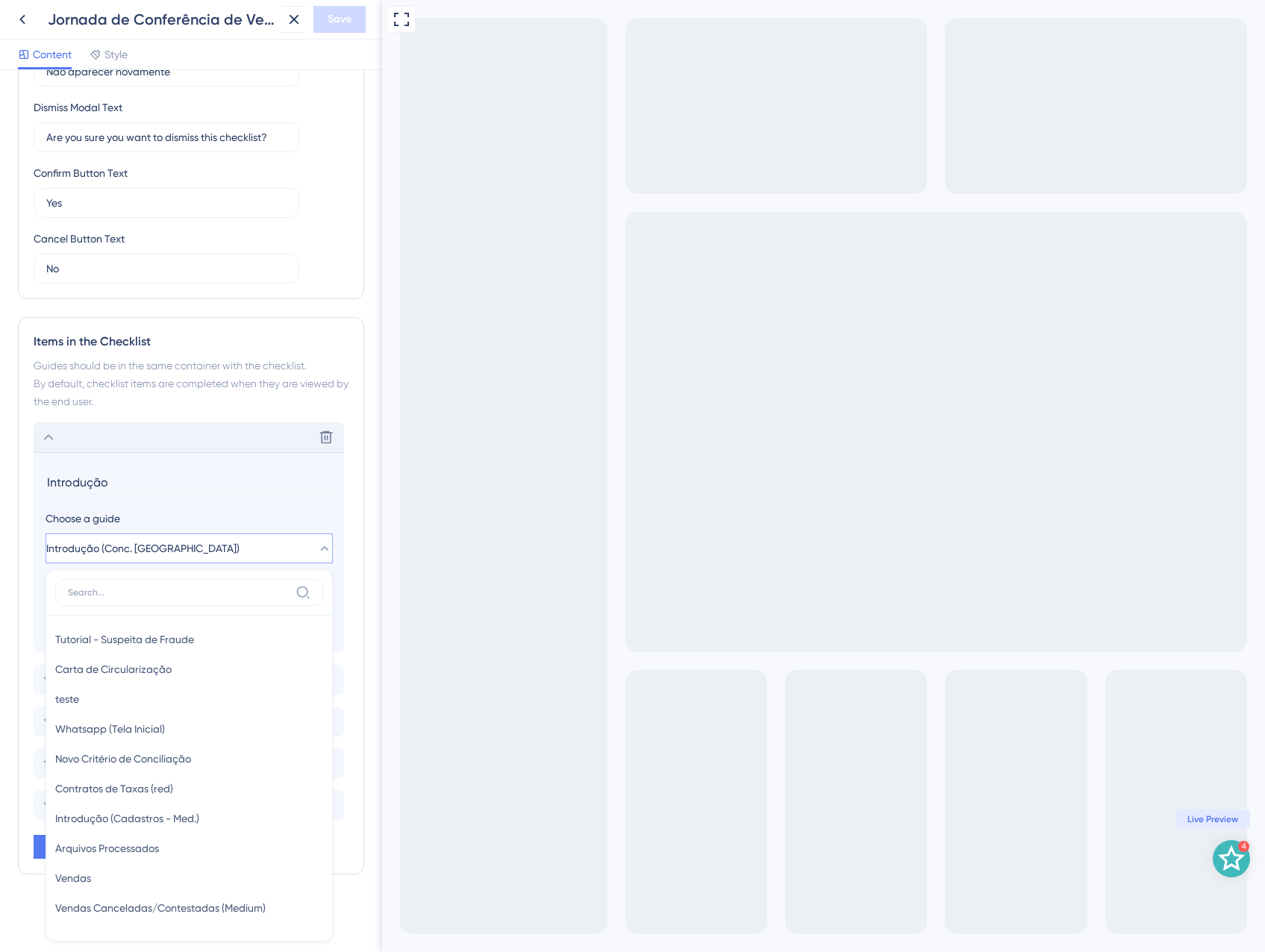
scroll to position [603, 0]
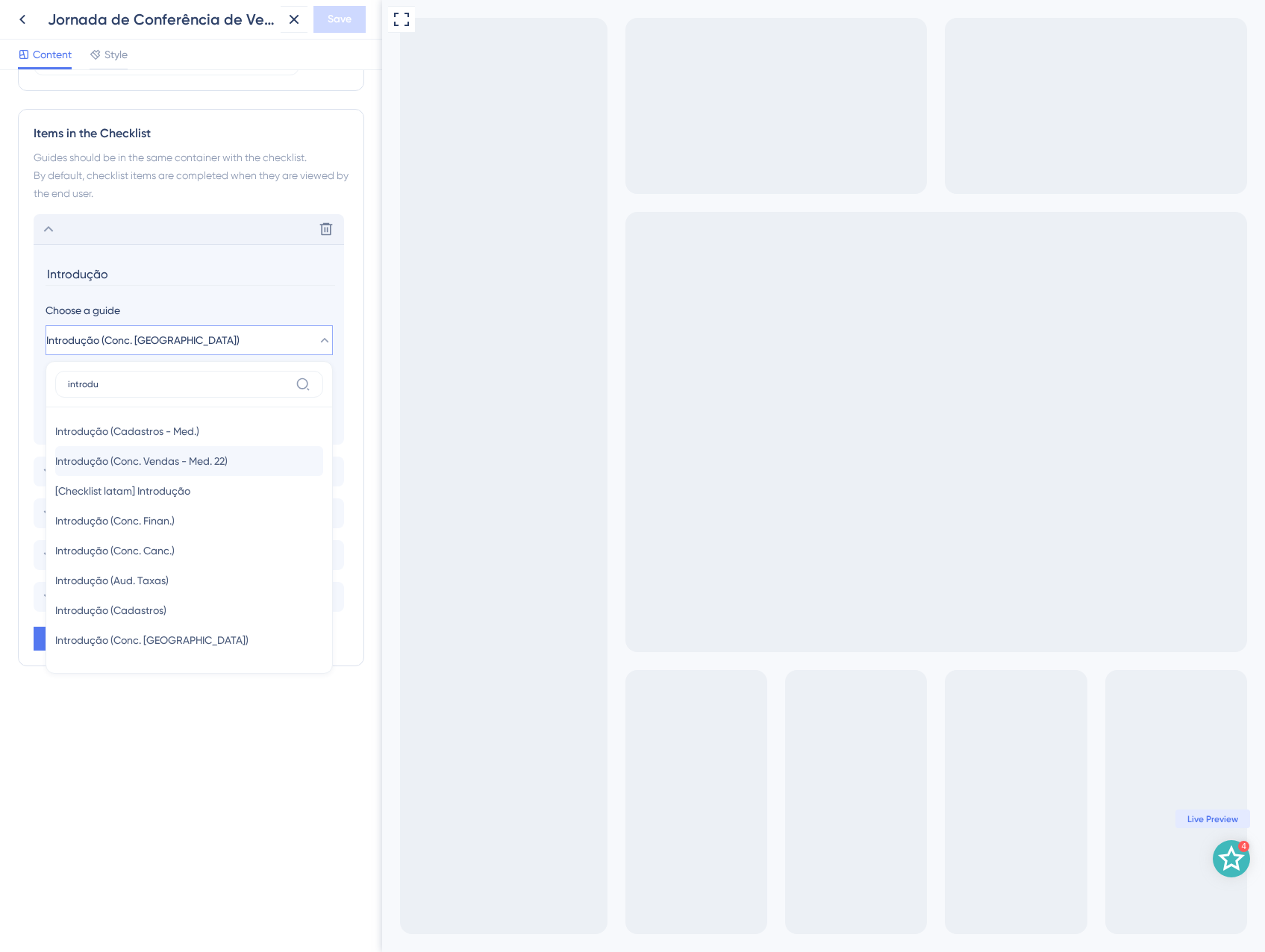
type input "introdu"
click at [215, 465] on span "Introdução (Conc. Vendas - Med. 22)" at bounding box center [141, 461] width 172 height 18
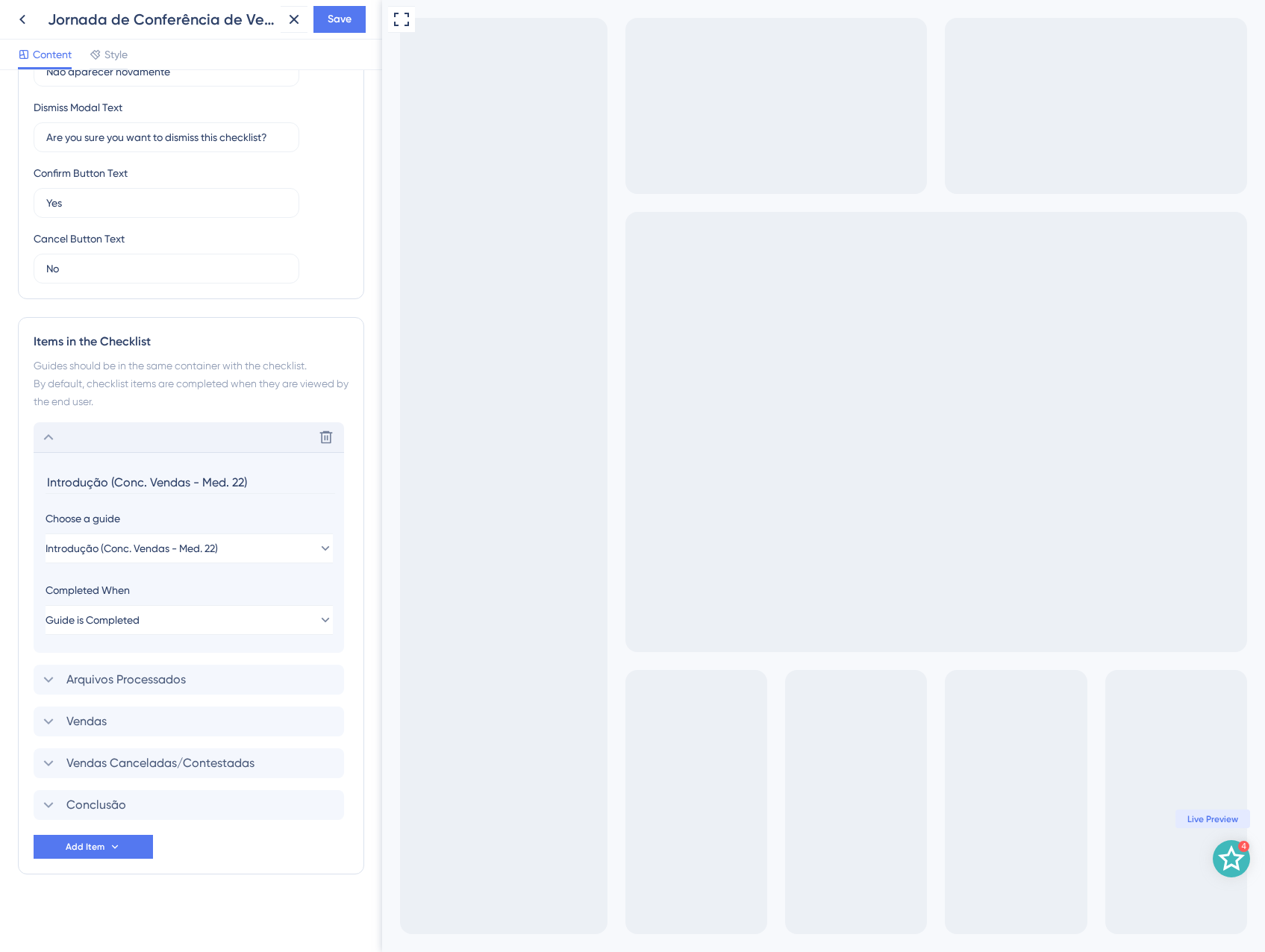
scroll to position [395, 0]
drag, startPoint x: 271, startPoint y: 490, endPoint x: 112, endPoint y: 492, distance: 159.0
click at [112, 492] on input "Introdução (Conc. Vendas - Med. 22)" at bounding box center [190, 482] width 289 height 23
type input "Introdução"
click at [108, 439] on div "Delete" at bounding box center [189, 437] width 311 height 30
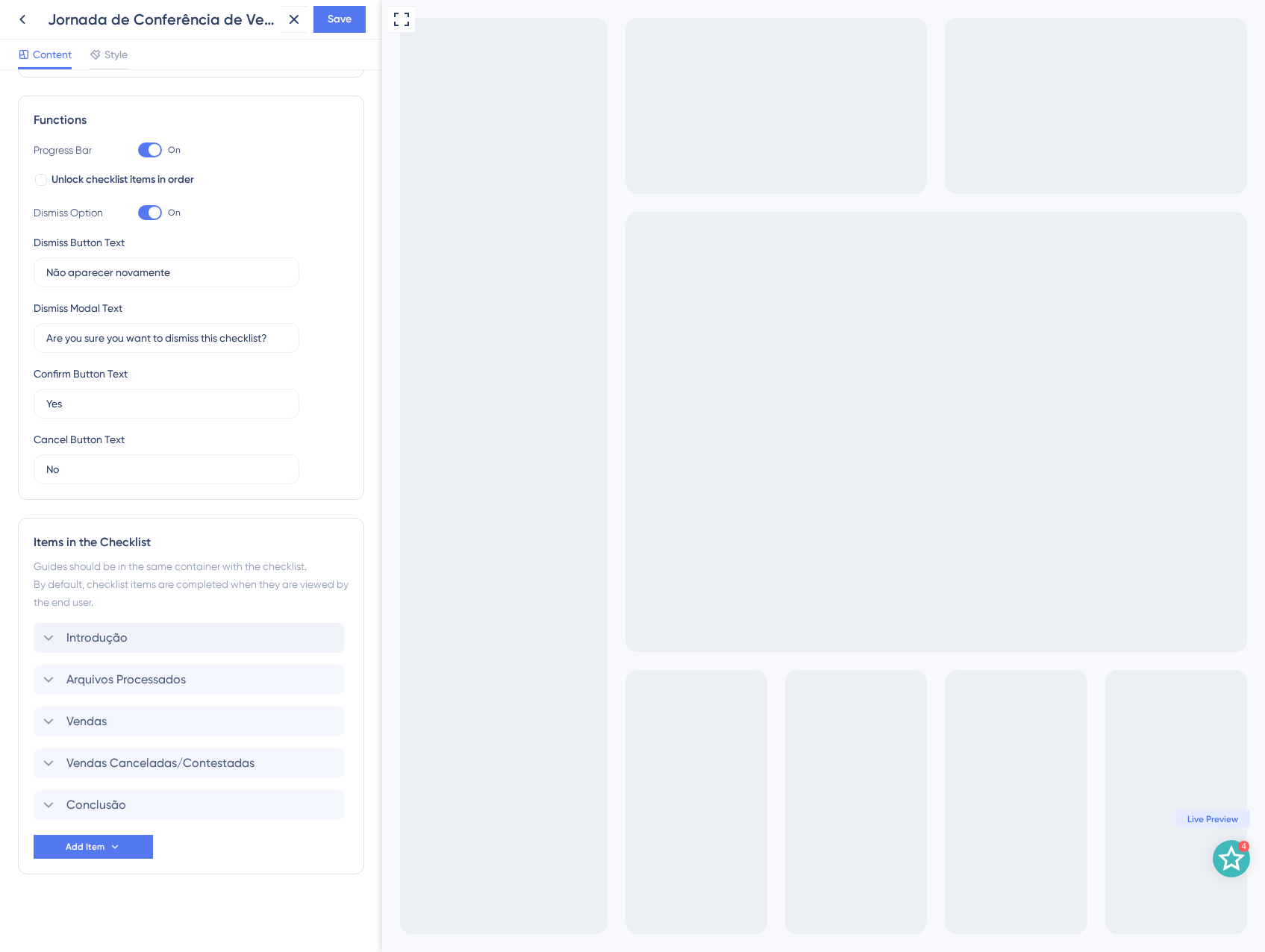
scroll to position [194, 0]
click at [192, 802] on div "Conclusão Delete" at bounding box center [189, 804] width 311 height 30
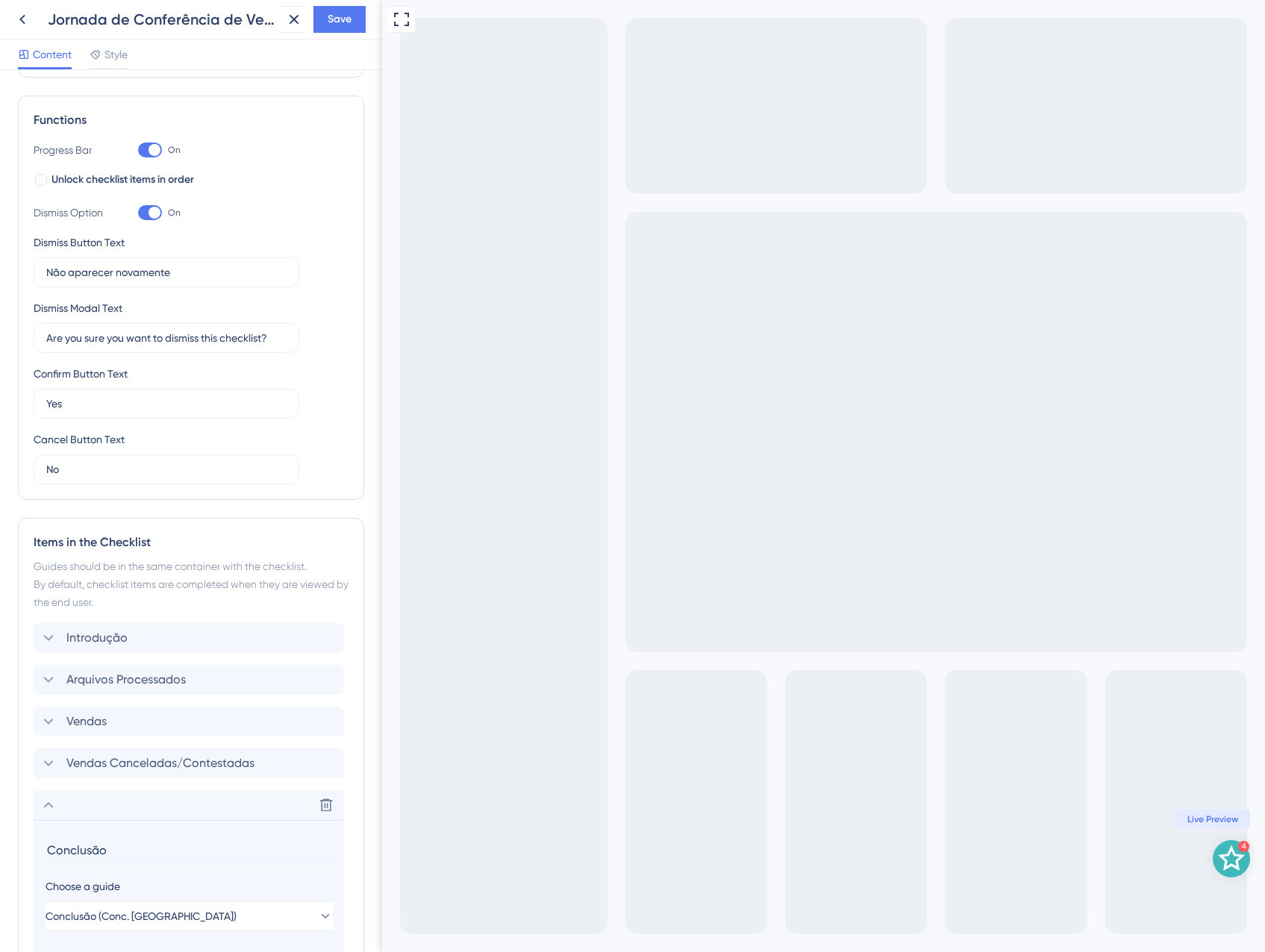
scroll to position [395, 0]
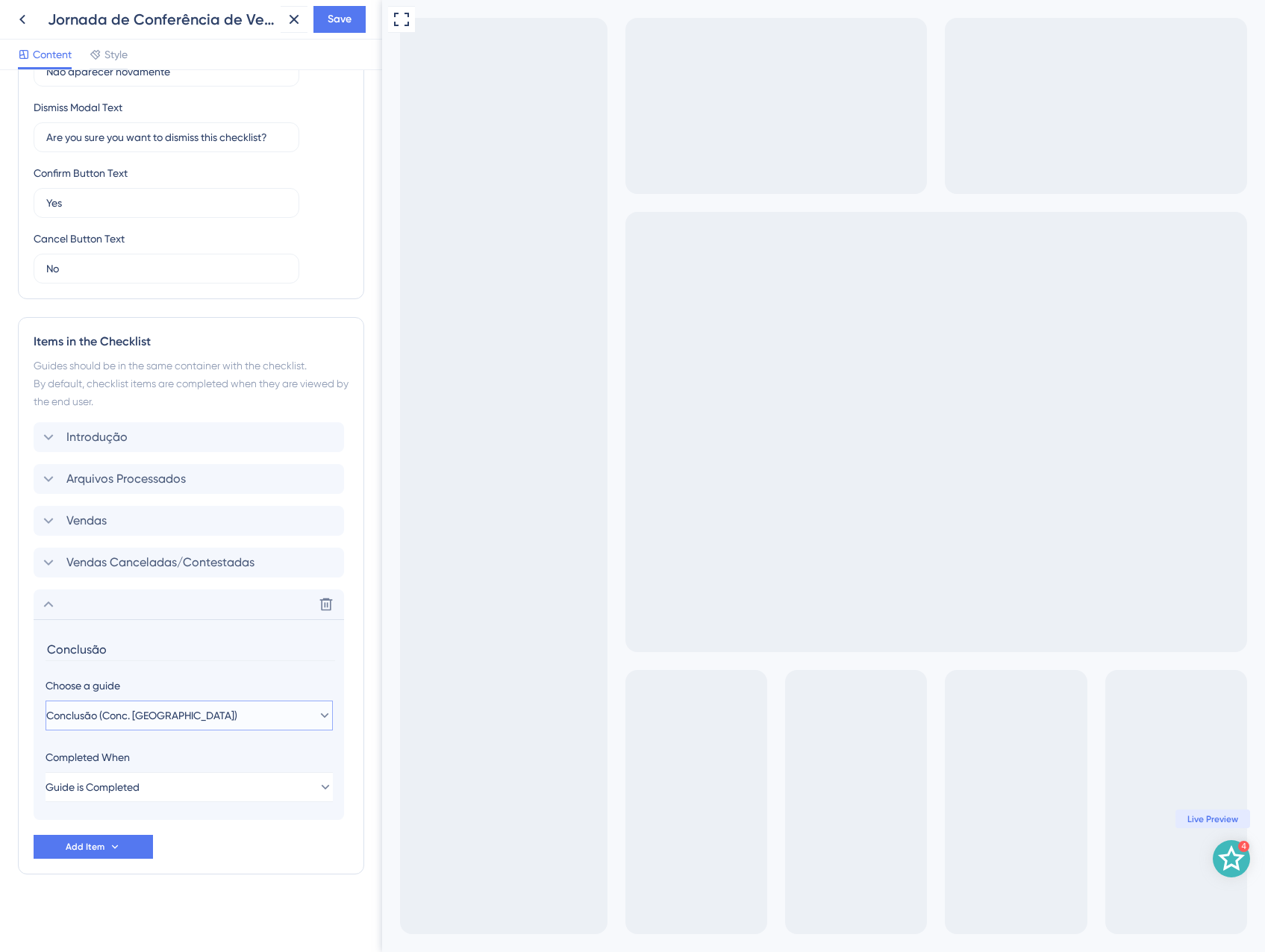
click at [185, 717] on button "Conclusão (Conc. Vendas)" at bounding box center [189, 715] width 288 height 30
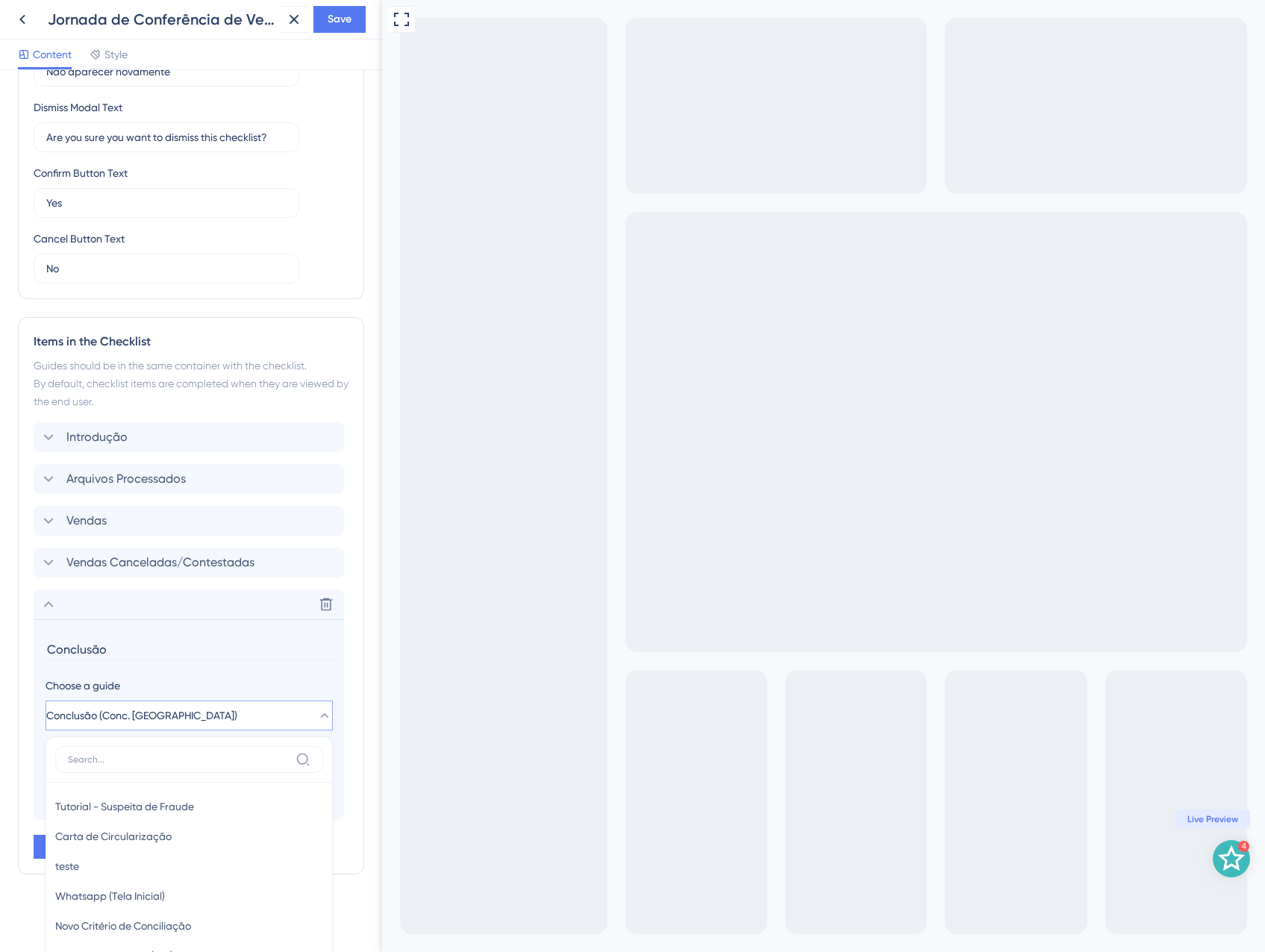
scroll to position [740, 0]
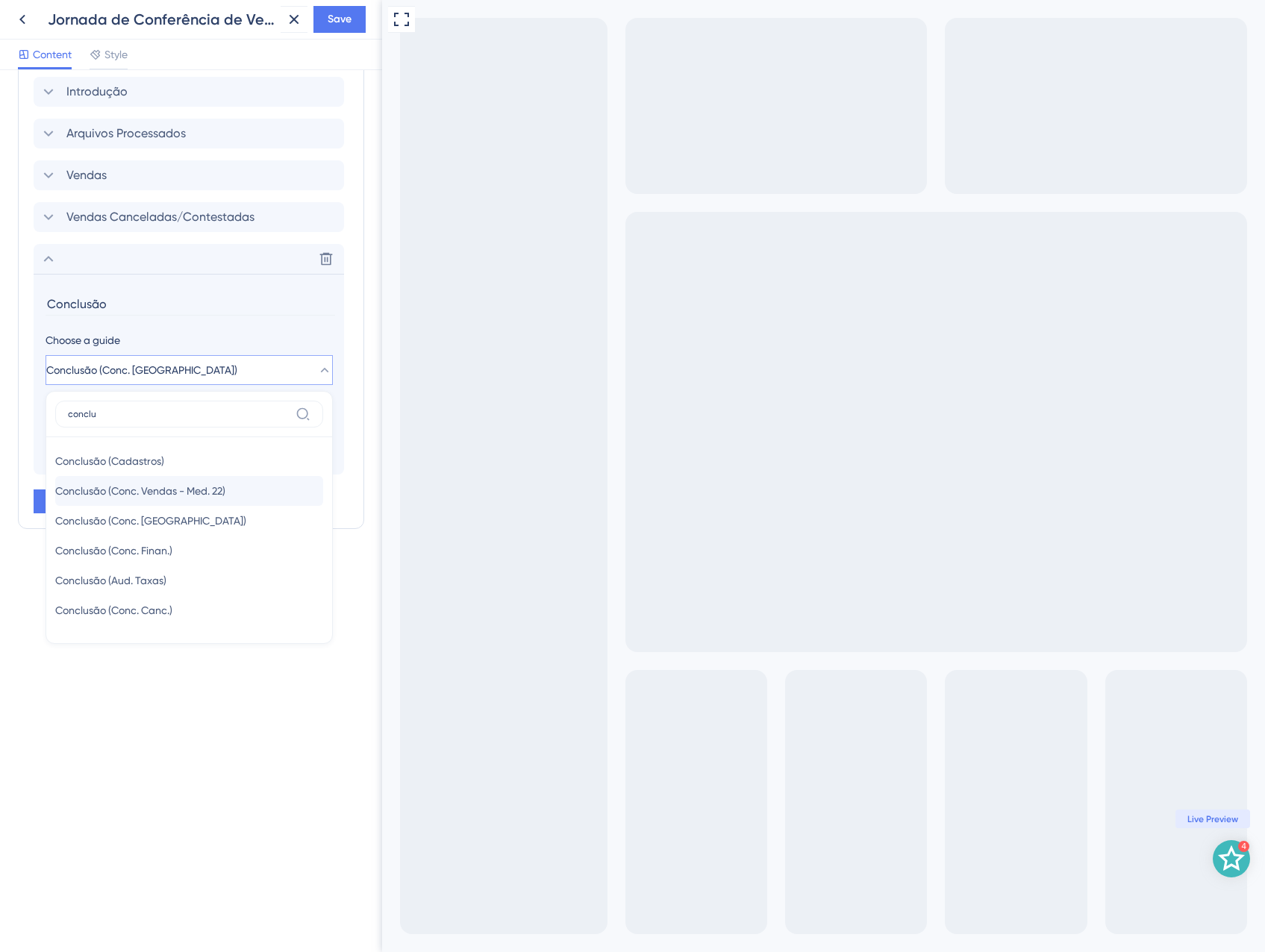
type input "conclu"
click at [201, 500] on div "Conclusão (Conc. Vendas - Med. 22) Conclusão (Conc. Vendas - Med. 22)" at bounding box center [189, 490] width 268 height 30
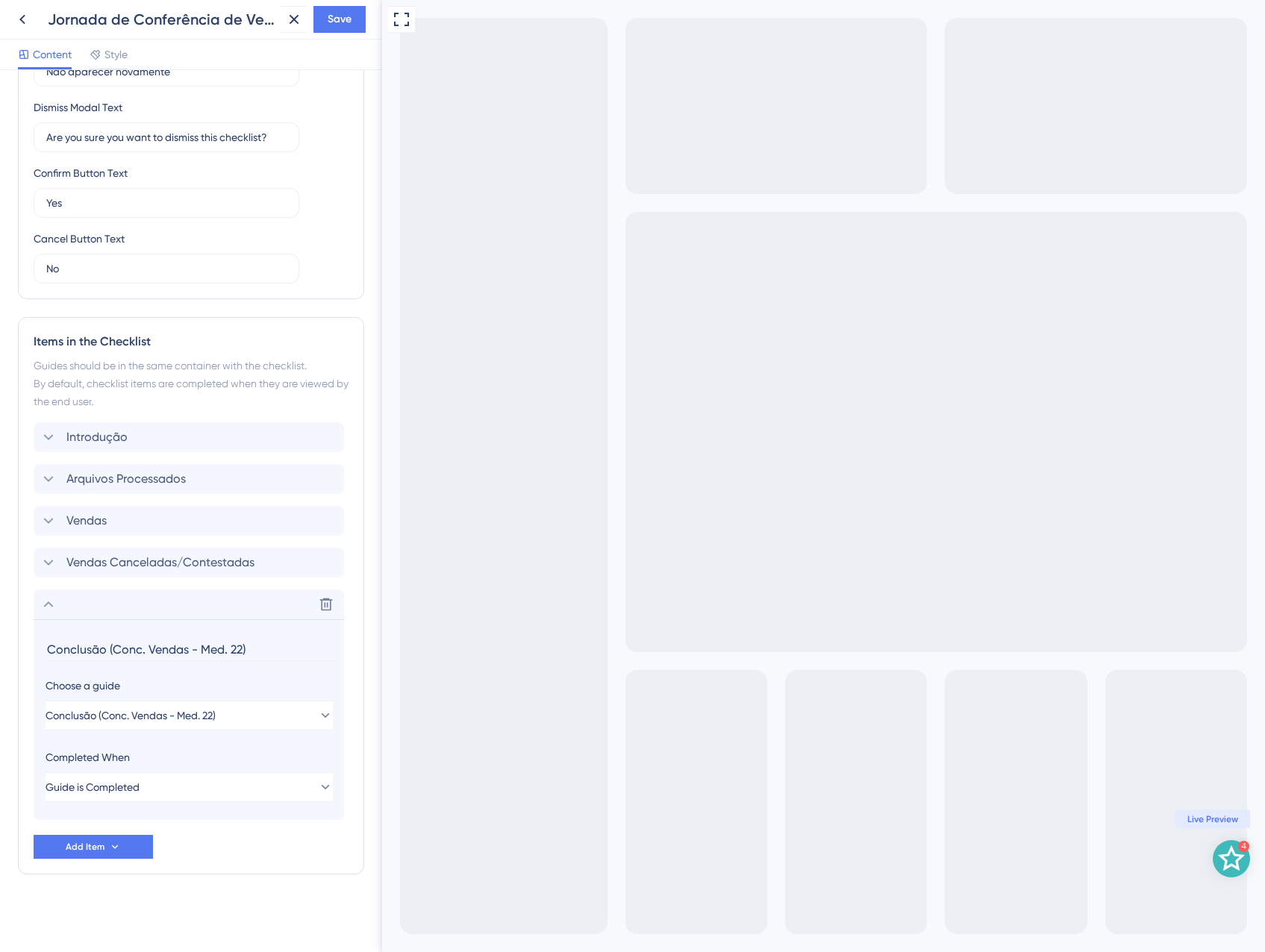
drag, startPoint x: 277, startPoint y: 644, endPoint x: 103, endPoint y: 630, distance: 174.6
click at [103, 630] on section "Conclusão (Conc. Vendas - Med. 22) Choose a guide Conclusão (Conc. Vendas - Med…" at bounding box center [189, 720] width 311 height 201
type input "Conclusão"
click at [329, 23] on span "Save" at bounding box center [339, 19] width 24 height 18
click at [282, 24] on icon at bounding box center [283, 28] width 15 height 15
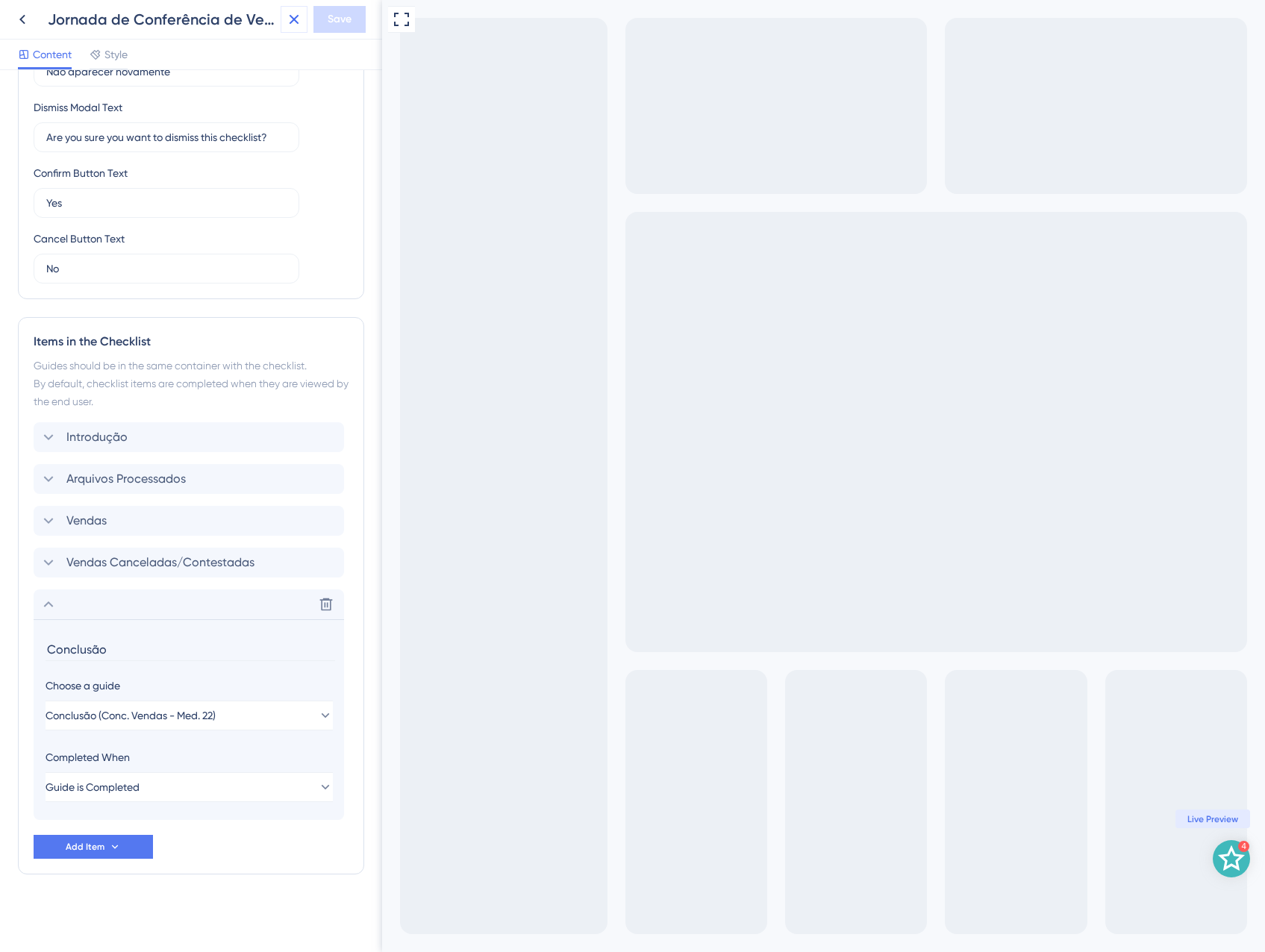
click at [289, 13] on icon at bounding box center [294, 19] width 18 height 18
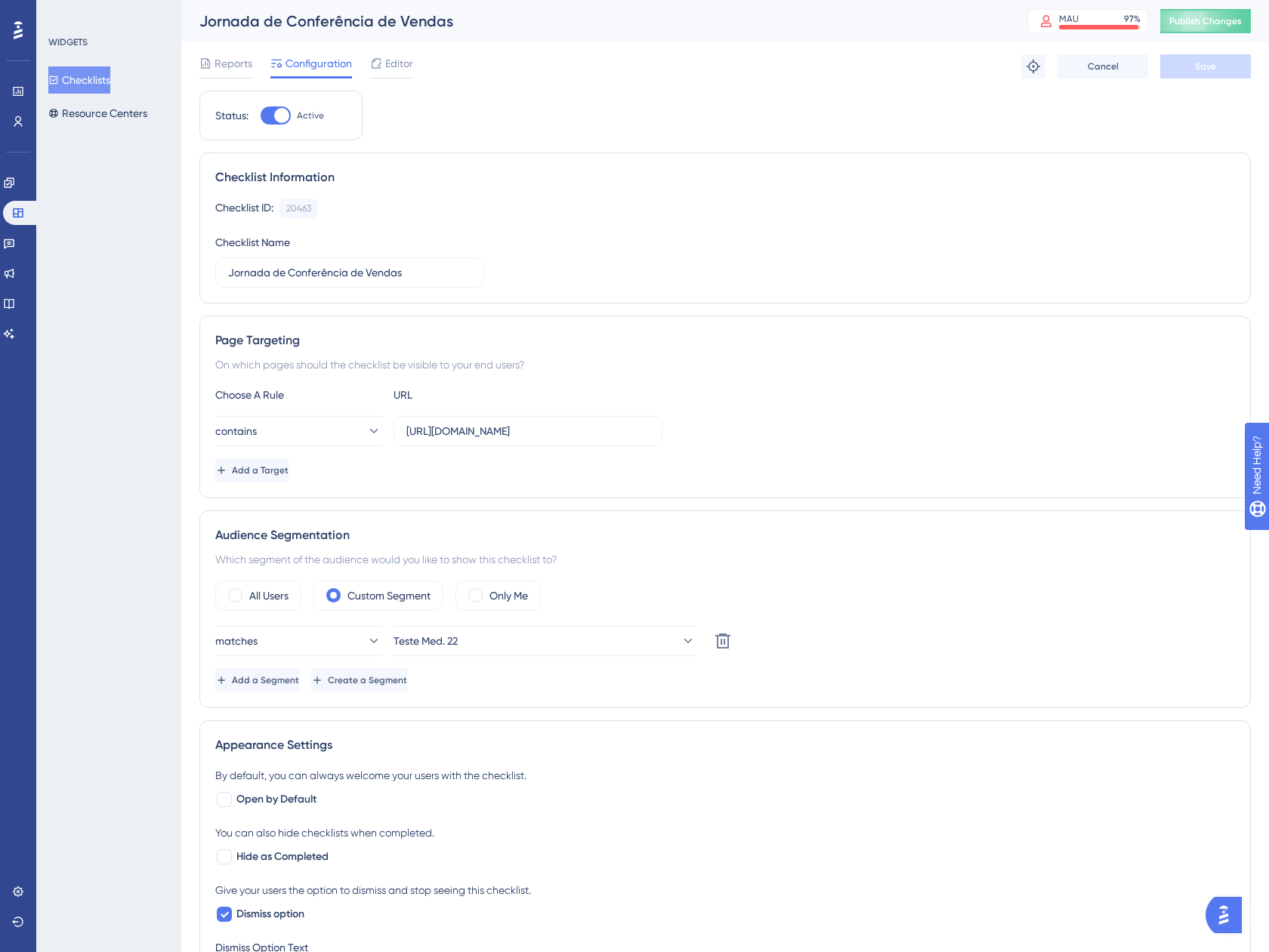
click at [110, 82] on button "Checklists" at bounding box center [79, 80] width 62 height 27
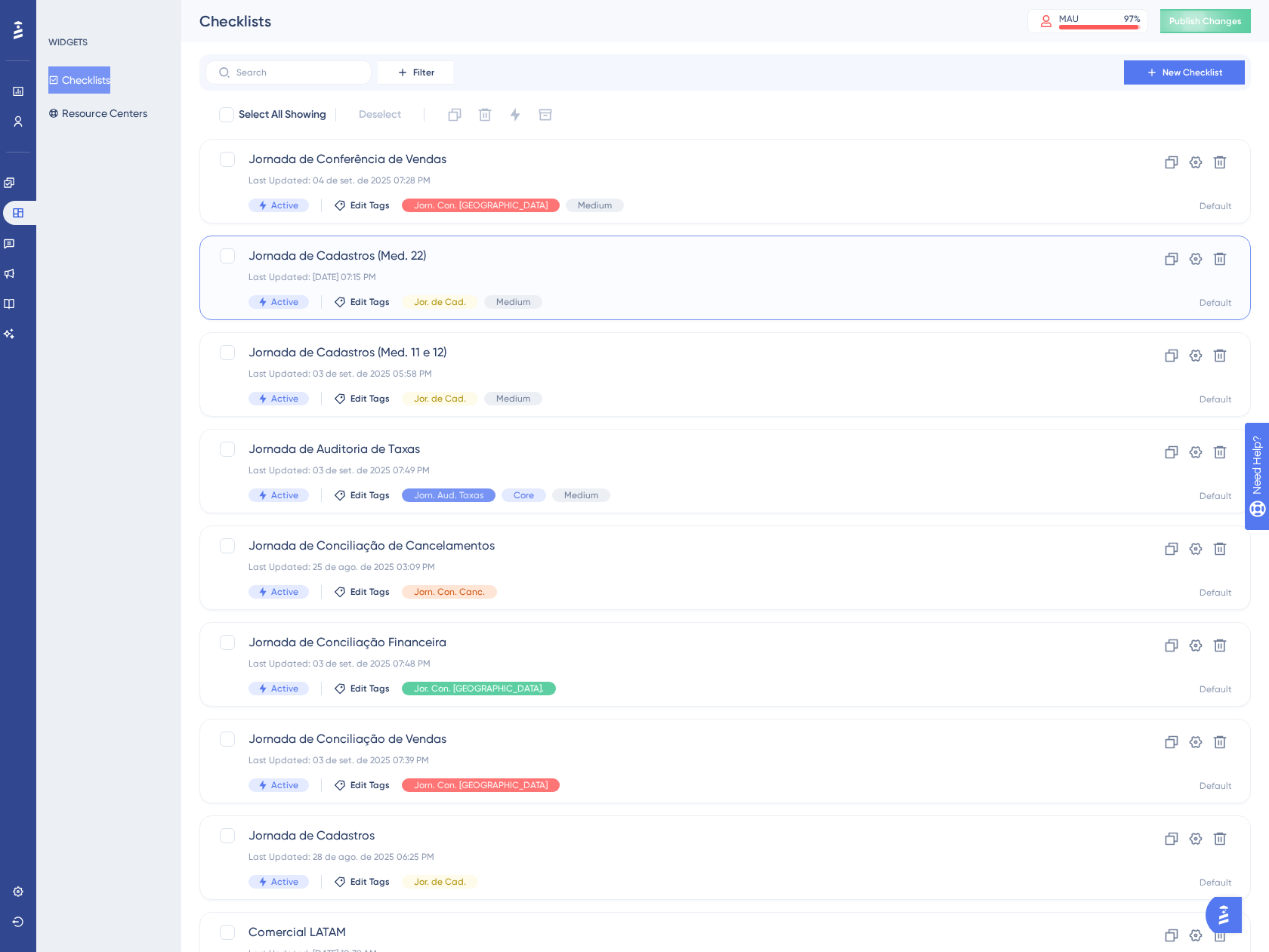
click at [597, 260] on span "Jornada de Cadastros (Med. 22)" at bounding box center [664, 256] width 832 height 18
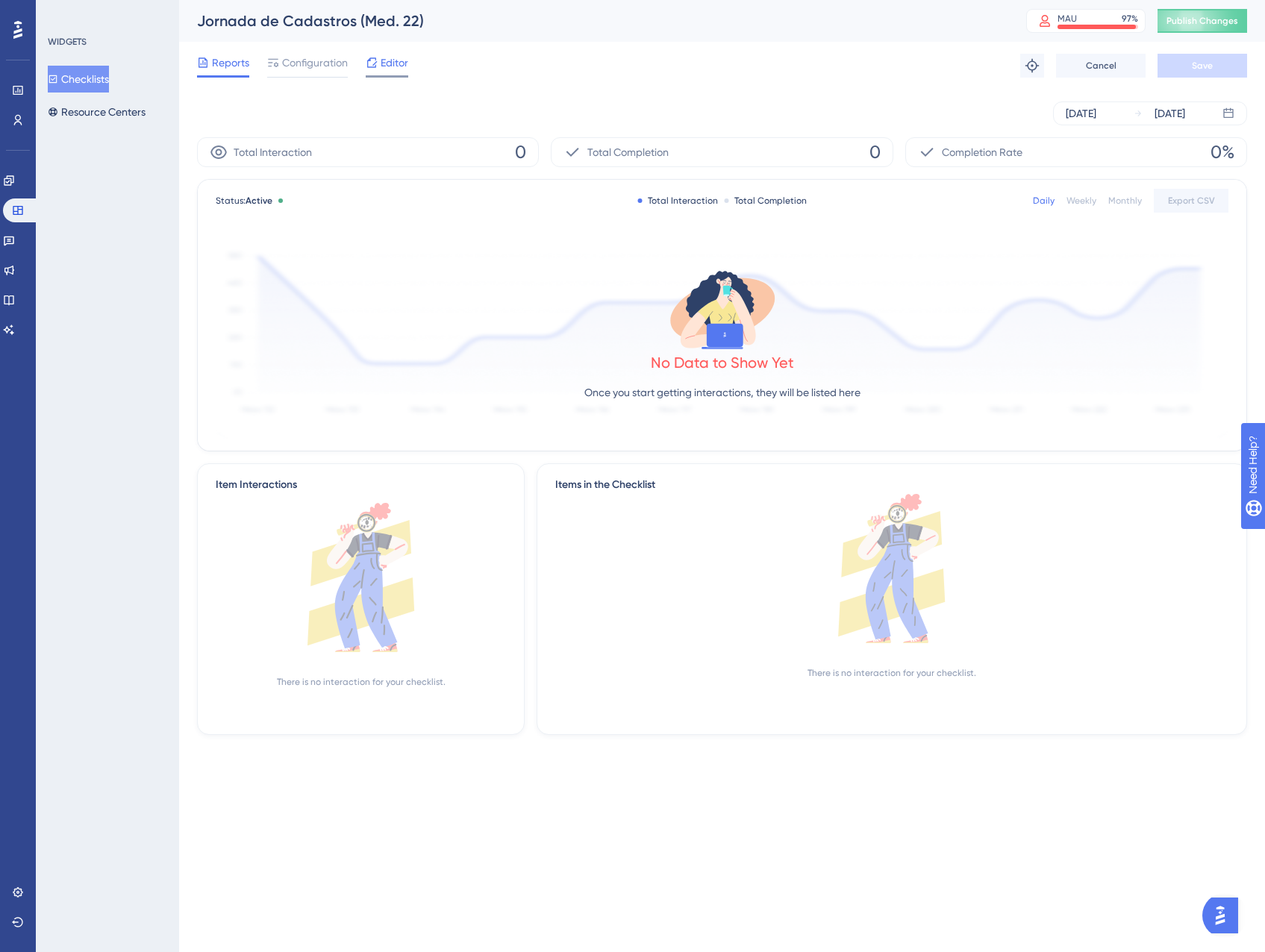
click at [402, 68] on span "Editor" at bounding box center [395, 62] width 28 height 18
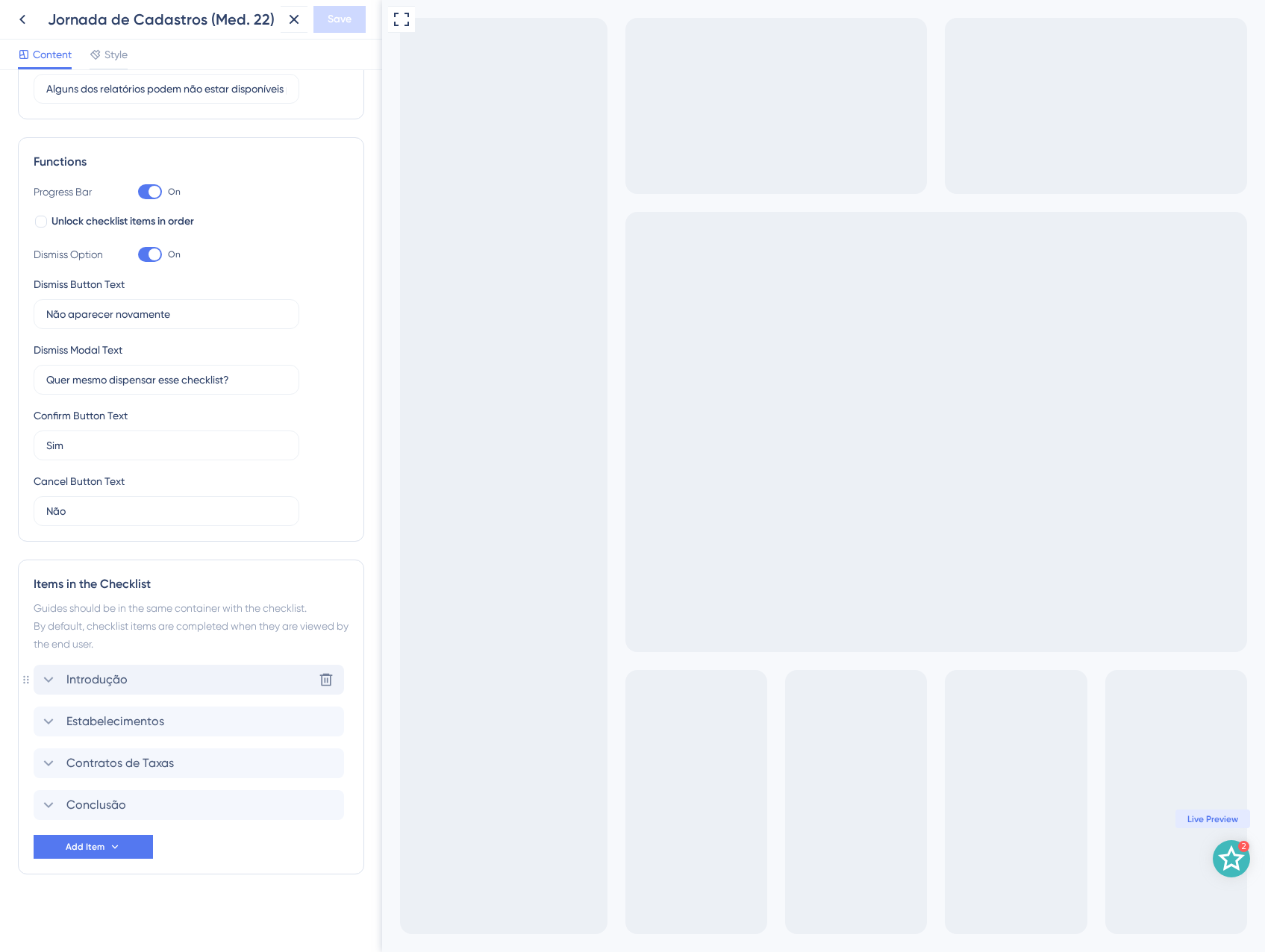
click at [176, 693] on div "Introdução Delete" at bounding box center [189, 680] width 311 height 30
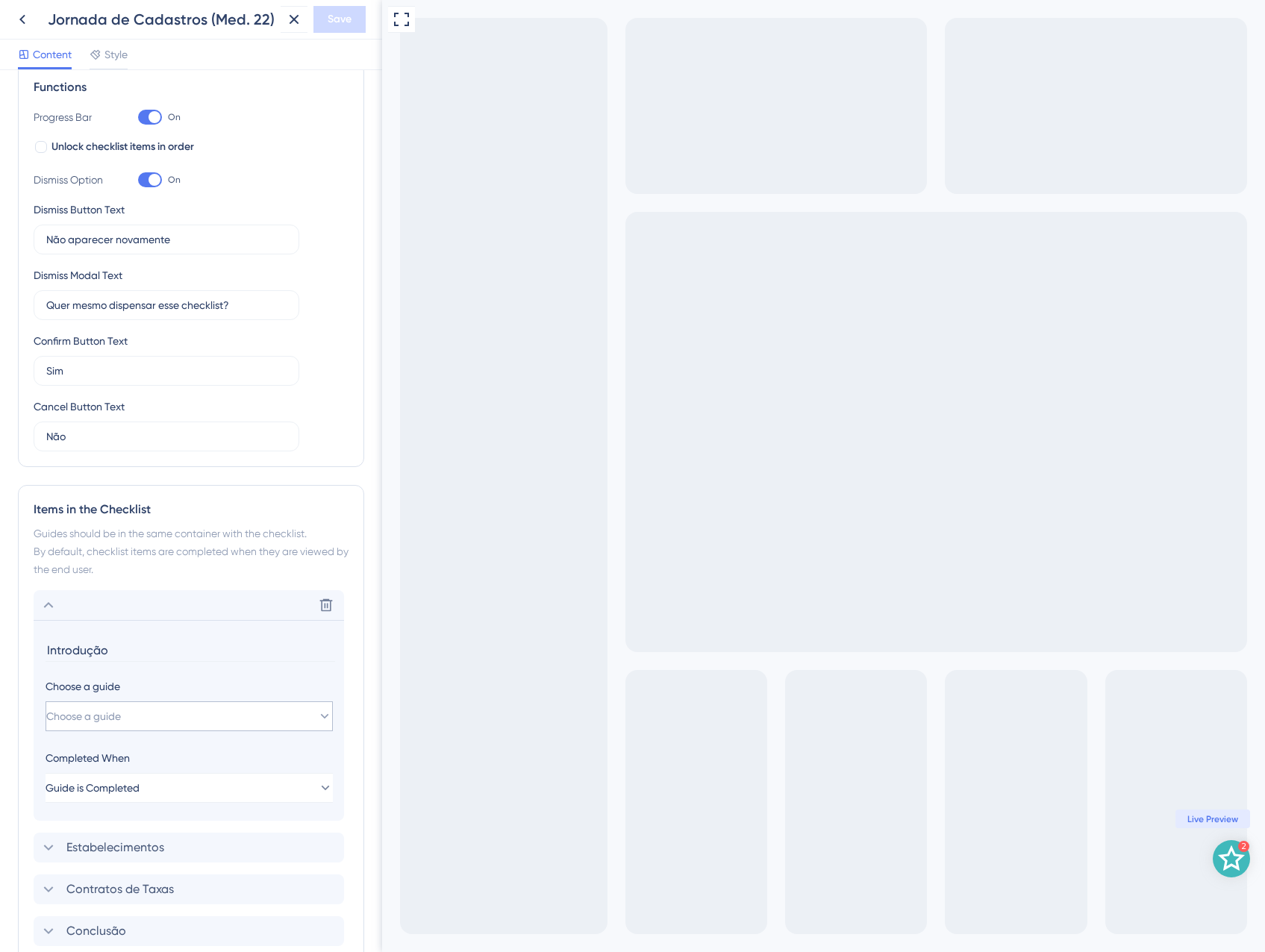
scroll to position [353, 0]
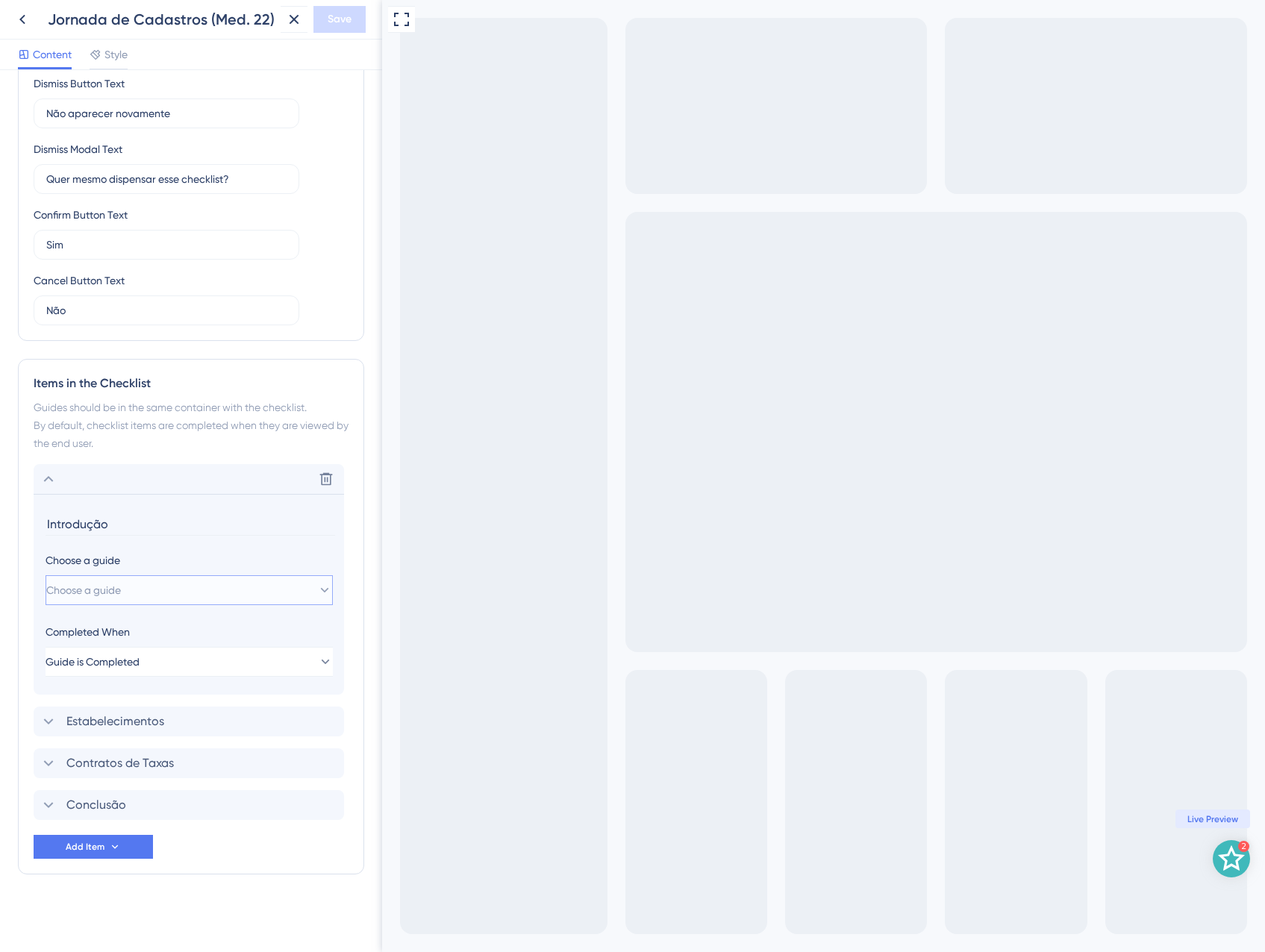
click at [186, 579] on button "Choose a guide" at bounding box center [189, 590] width 288 height 30
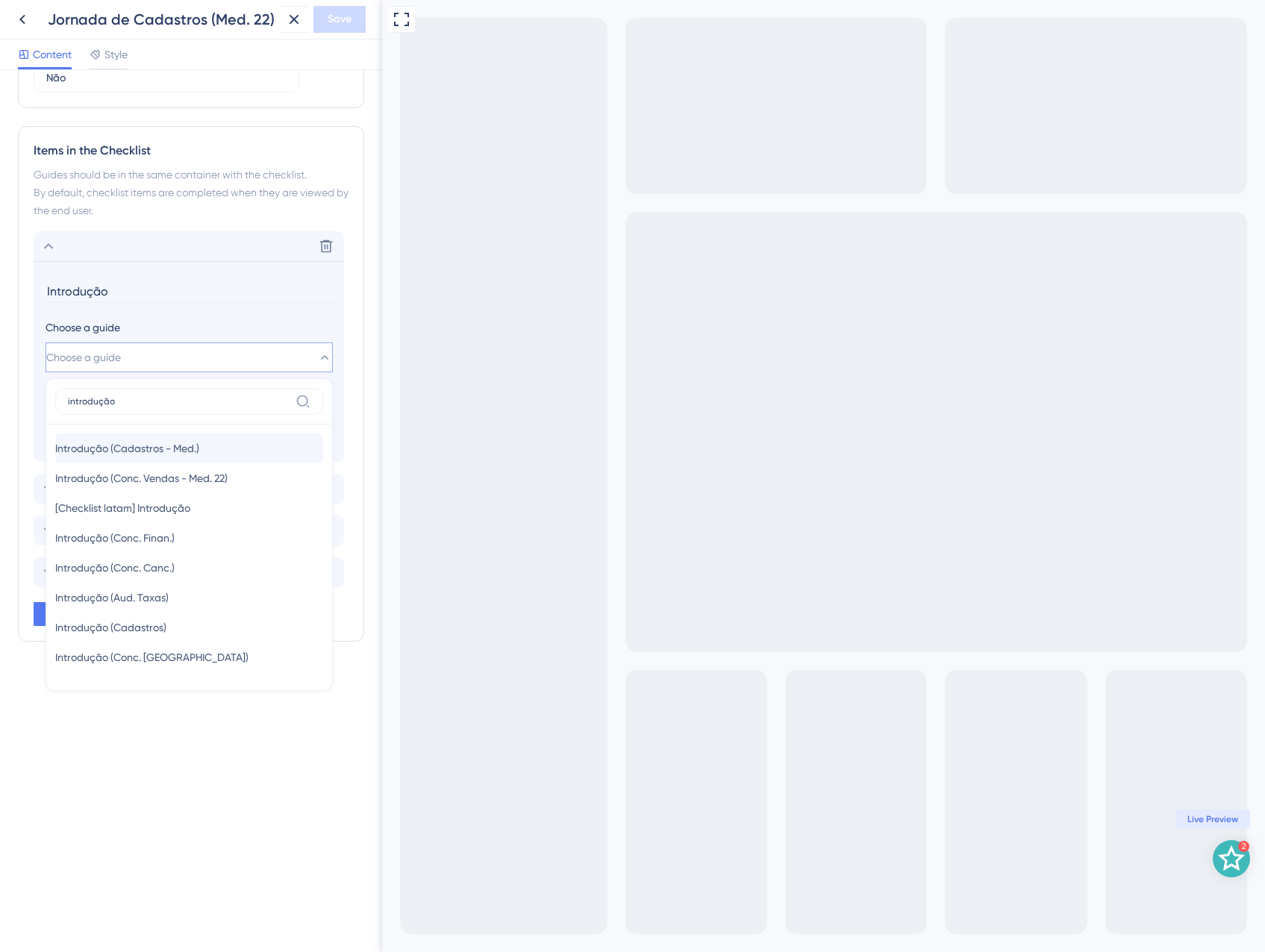
type input "introdução"
click at [161, 452] on span "Introdução (Cadastros - Med.)" at bounding box center [127, 448] width 144 height 18
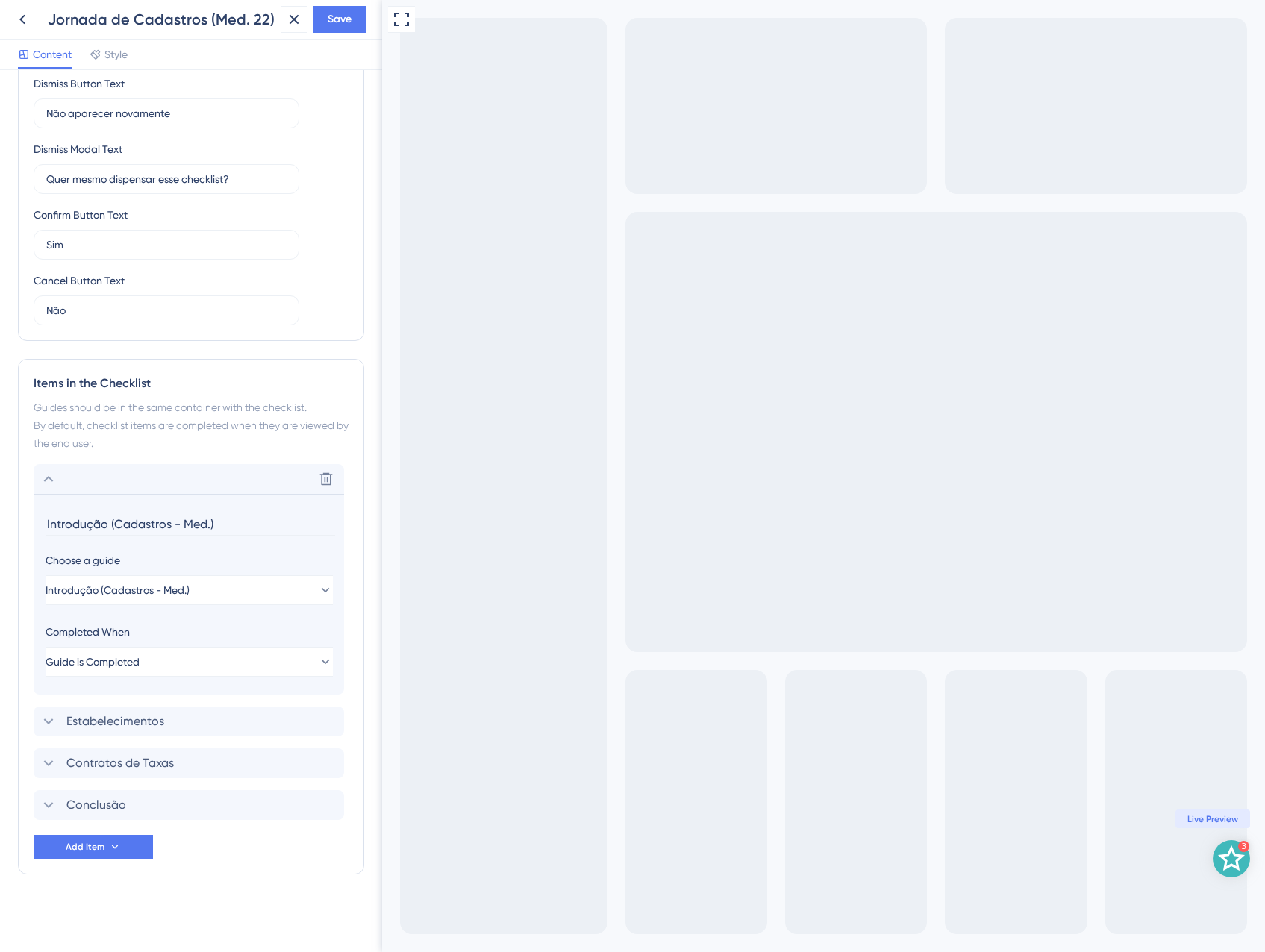
drag, startPoint x: 254, startPoint y: 527, endPoint x: 92, endPoint y: 530, distance: 162.0
click at [109, 529] on input "Introdução (Cadastros - Med.)" at bounding box center [190, 524] width 289 height 23
type input "Introdução"
click at [81, 488] on div "Delete" at bounding box center [189, 479] width 311 height 30
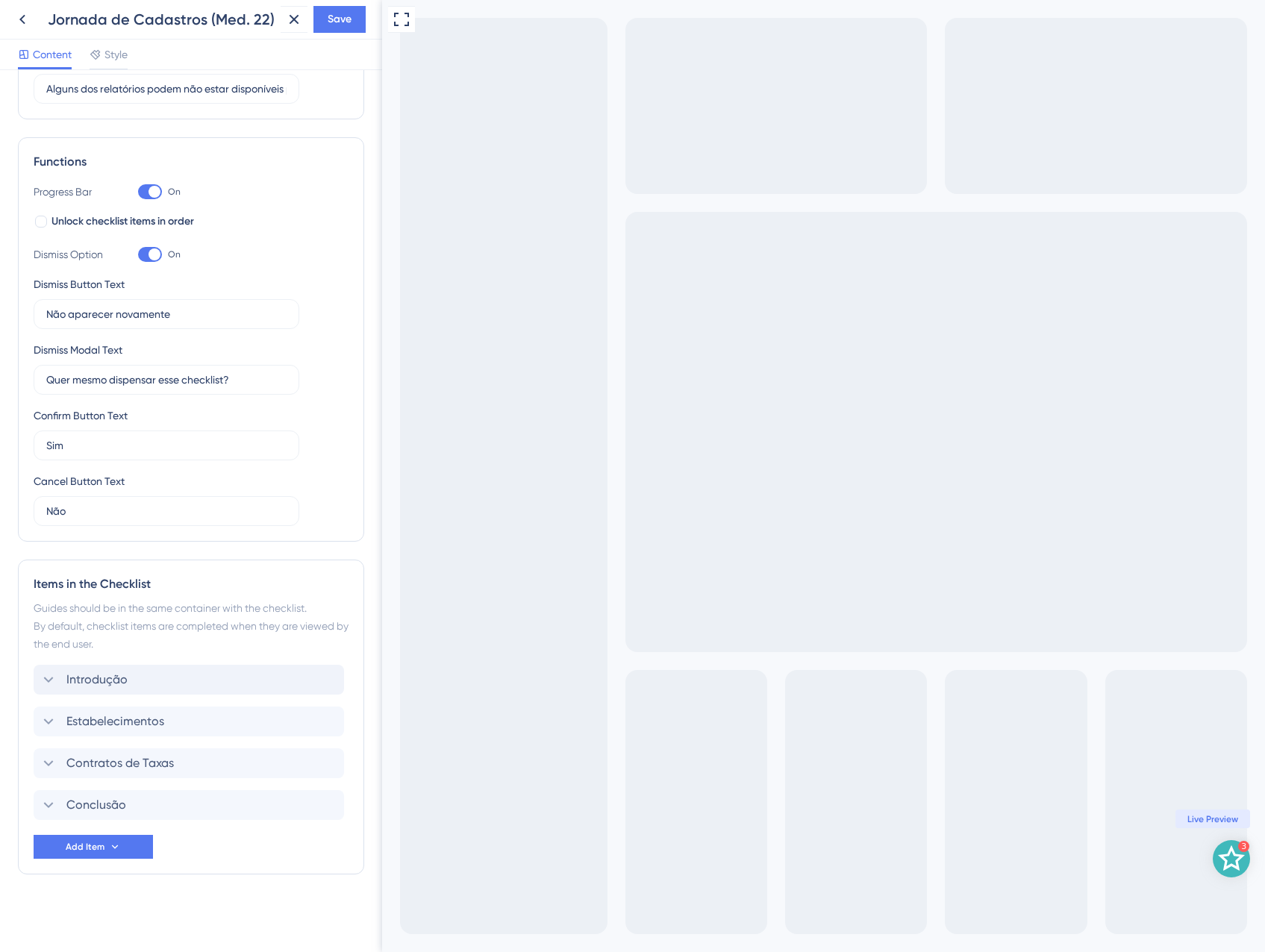
scroll to position [152, 0]
click at [116, 734] on div "Estabelecimentos Delete" at bounding box center [189, 721] width 311 height 30
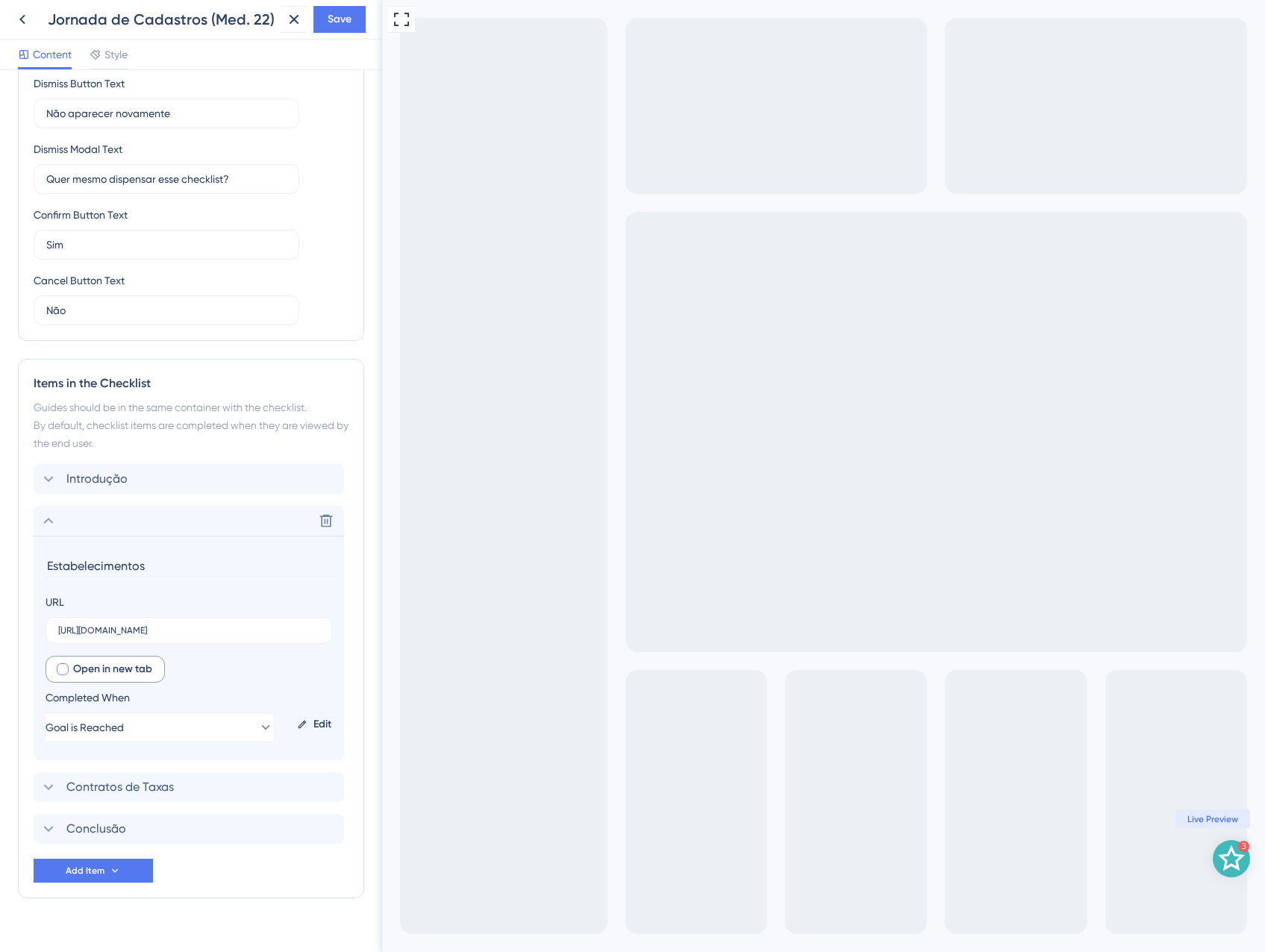
scroll to position [377, 0]
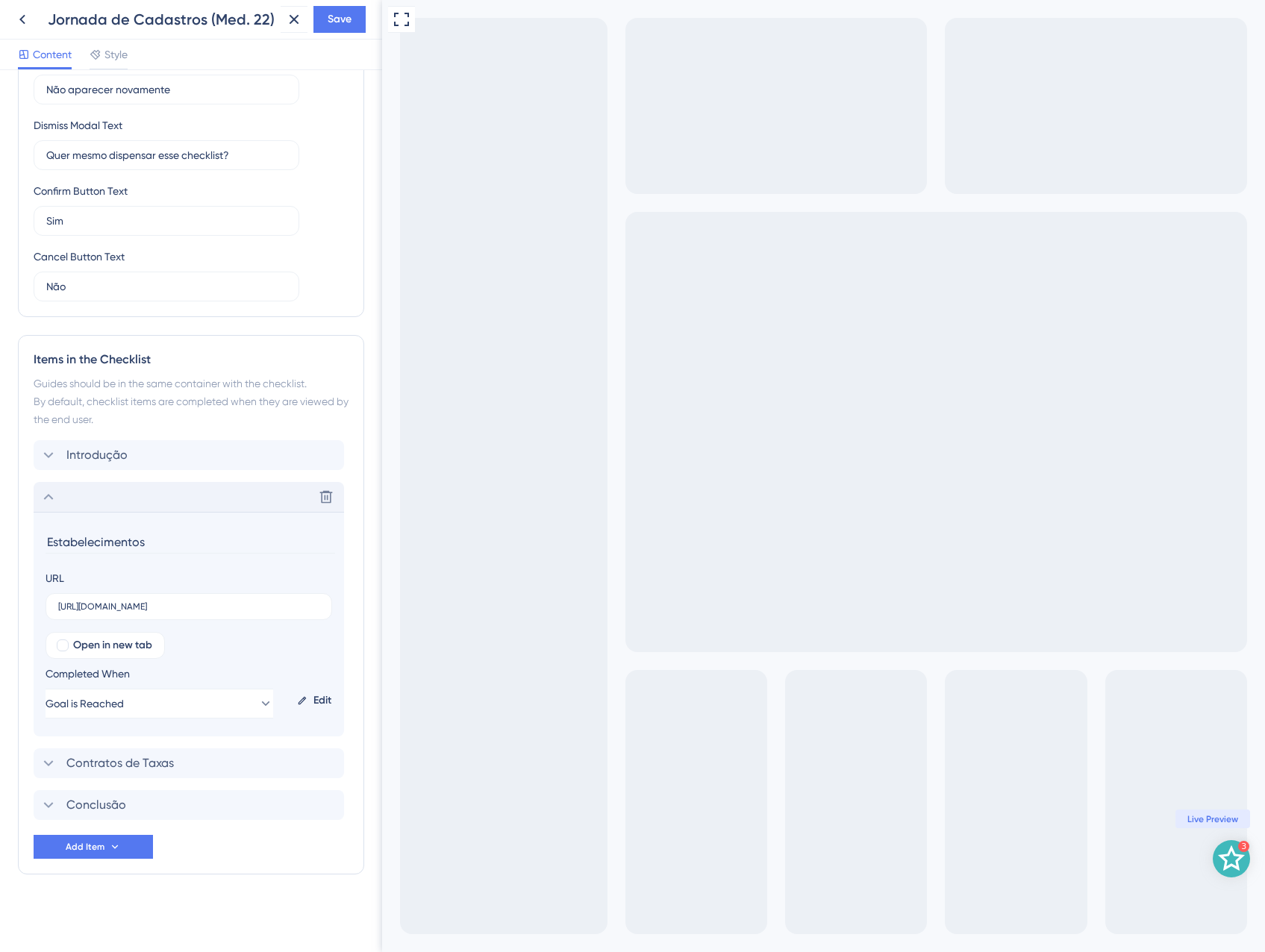
click at [68, 497] on div "Delete" at bounding box center [189, 496] width 311 height 30
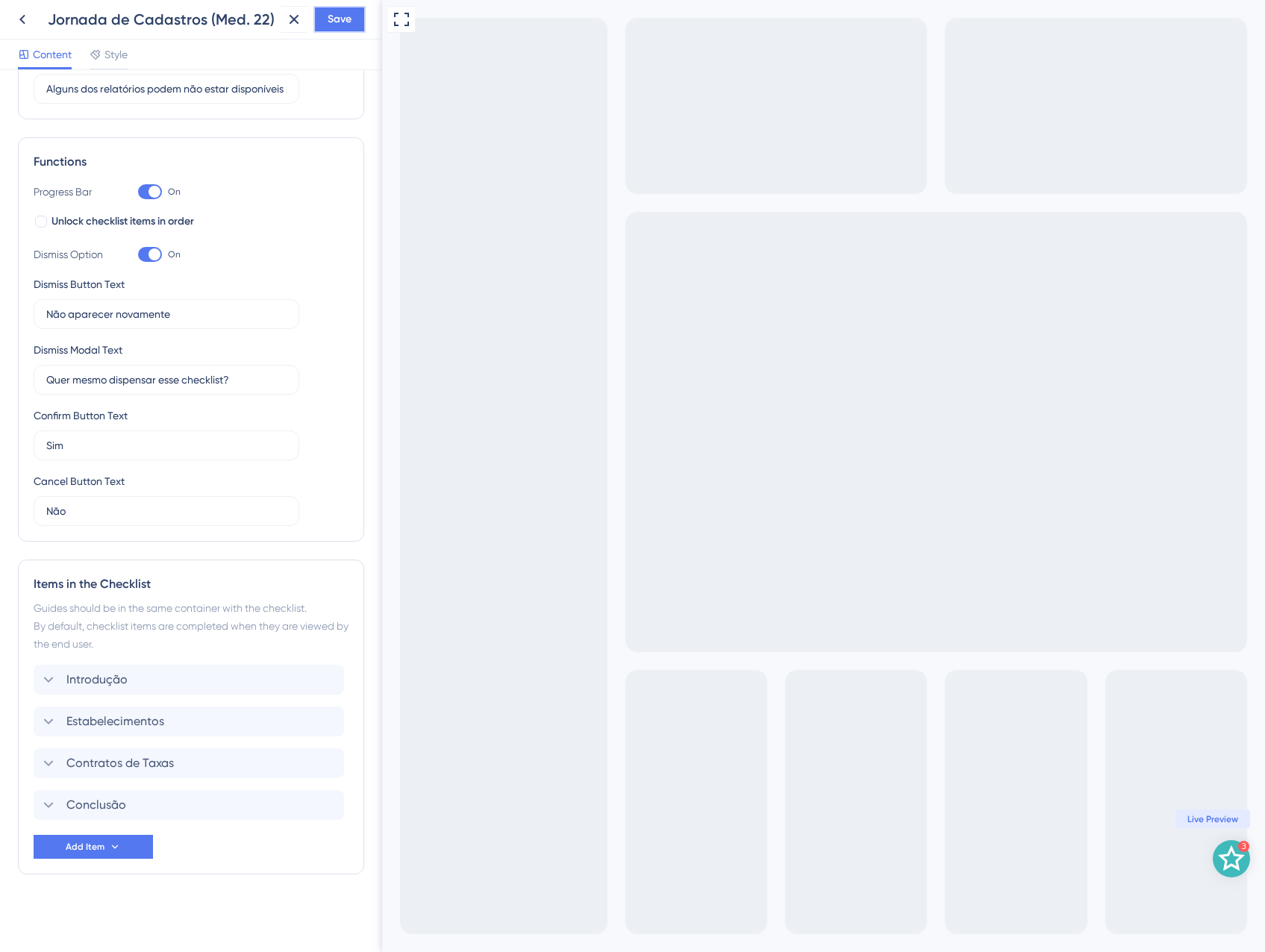
click at [336, 24] on span "Save" at bounding box center [339, 19] width 24 height 18
click at [289, 20] on icon at bounding box center [294, 19] width 18 height 18
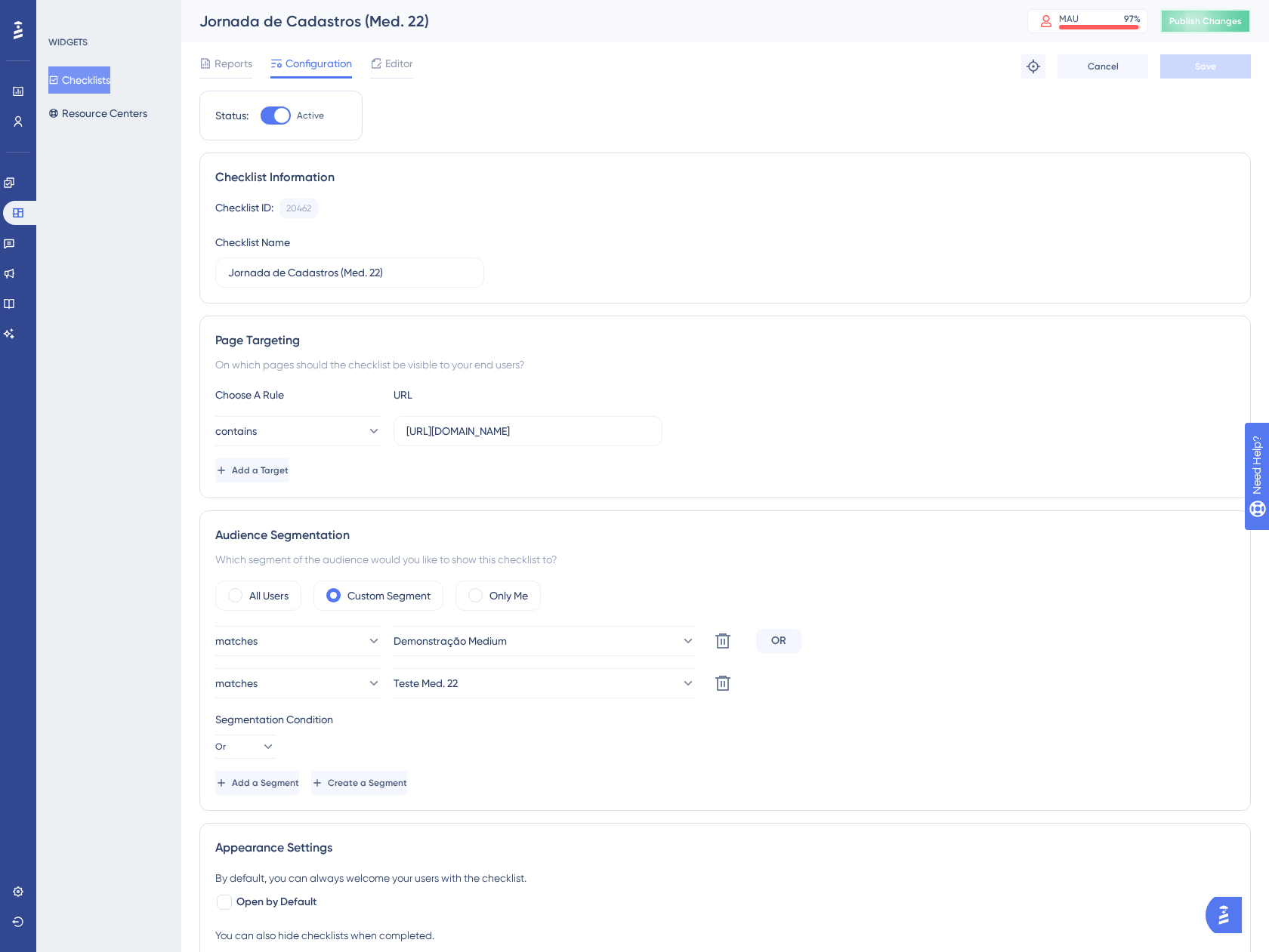
click at [1193, 29] on button "Publish Changes" at bounding box center [1205, 21] width 91 height 24
click at [110, 74] on button "Checklists" at bounding box center [79, 80] width 62 height 27
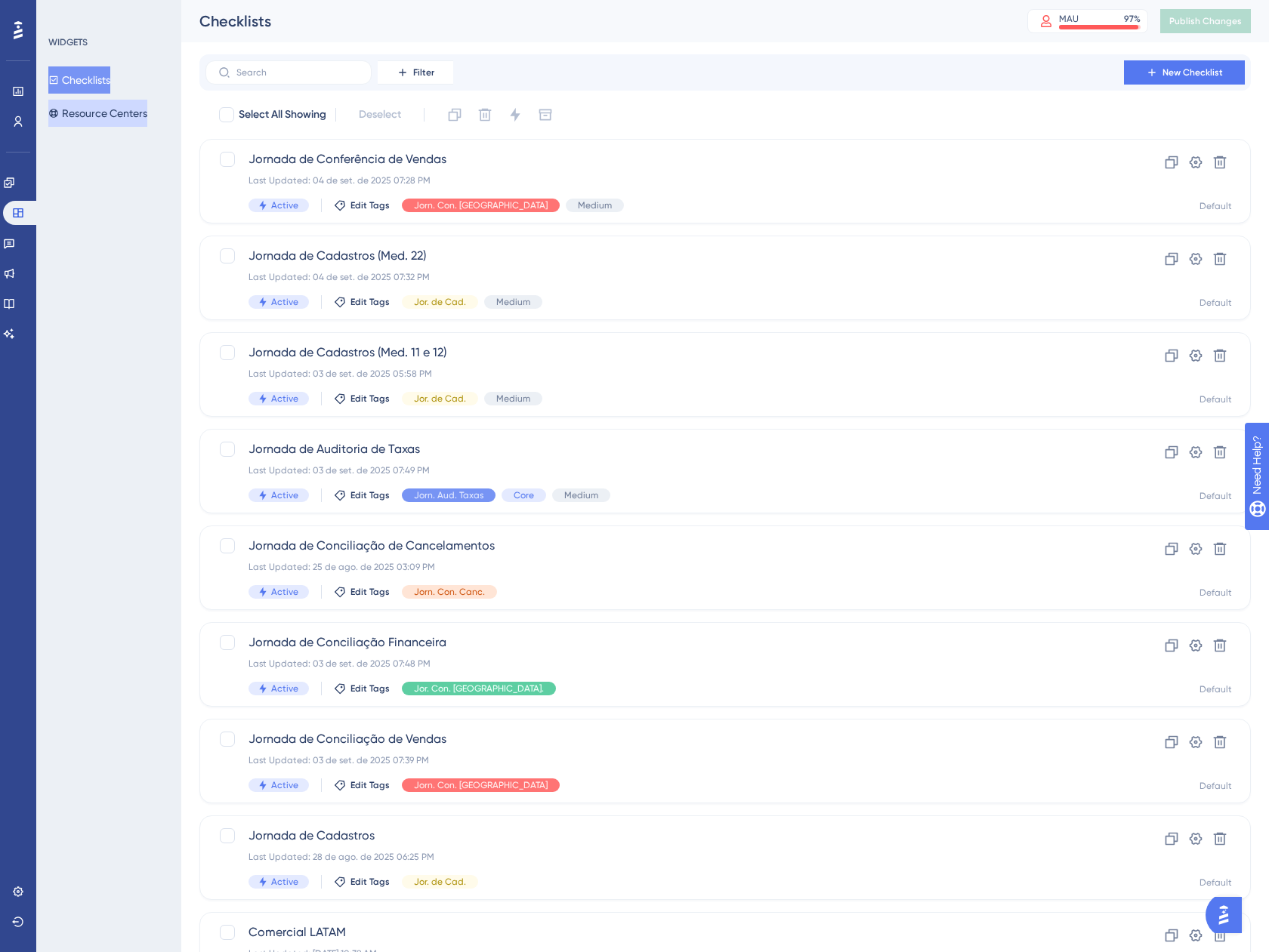
click at [118, 118] on button "Resource Centers" at bounding box center [97, 113] width 99 height 27
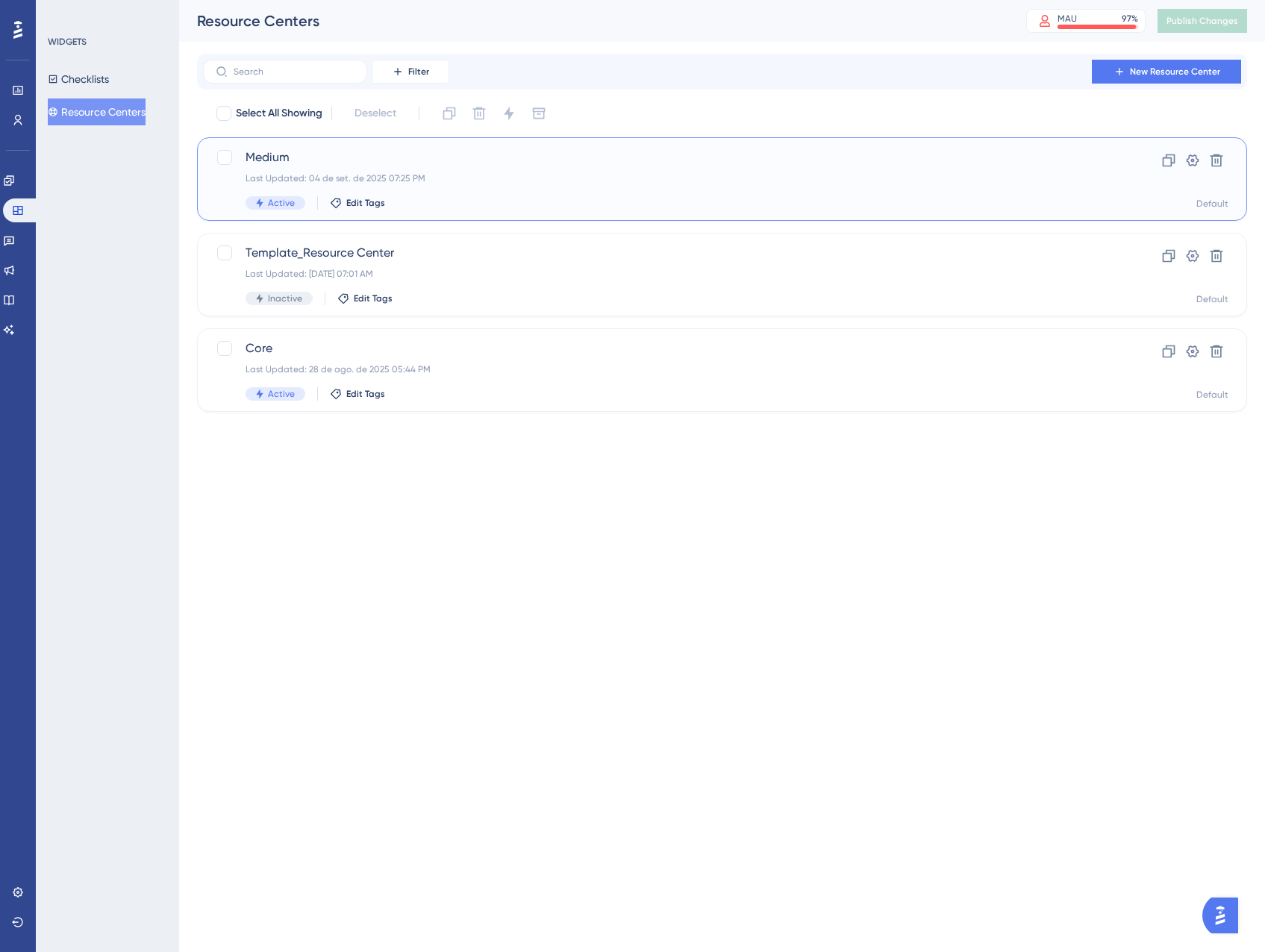
click at [623, 178] on div "Last Updated: 04 de set. de 2025 07:25 PM" at bounding box center [662, 178] width 833 height 12
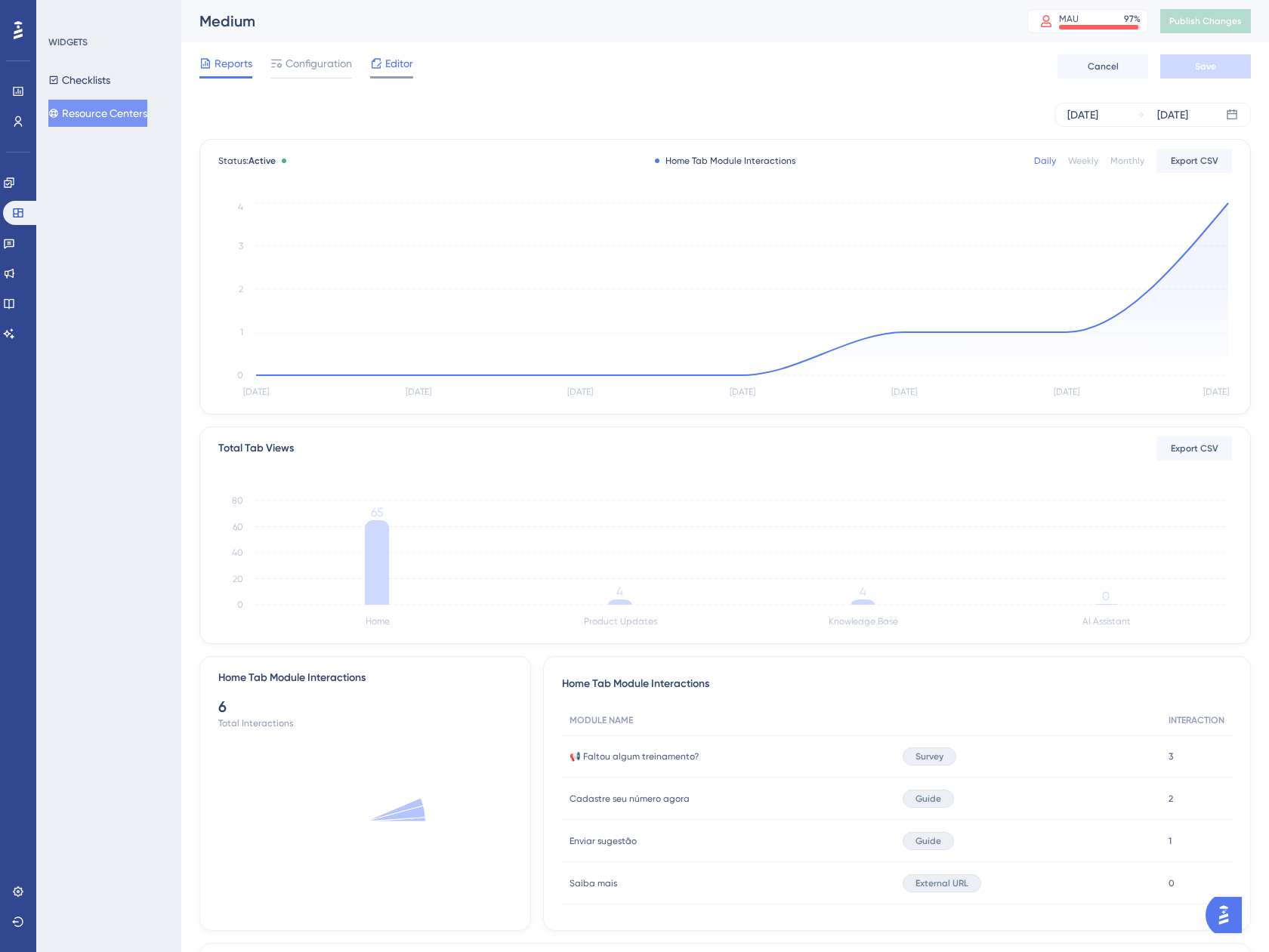
click at [397, 68] on span "Editor" at bounding box center [399, 63] width 28 height 18
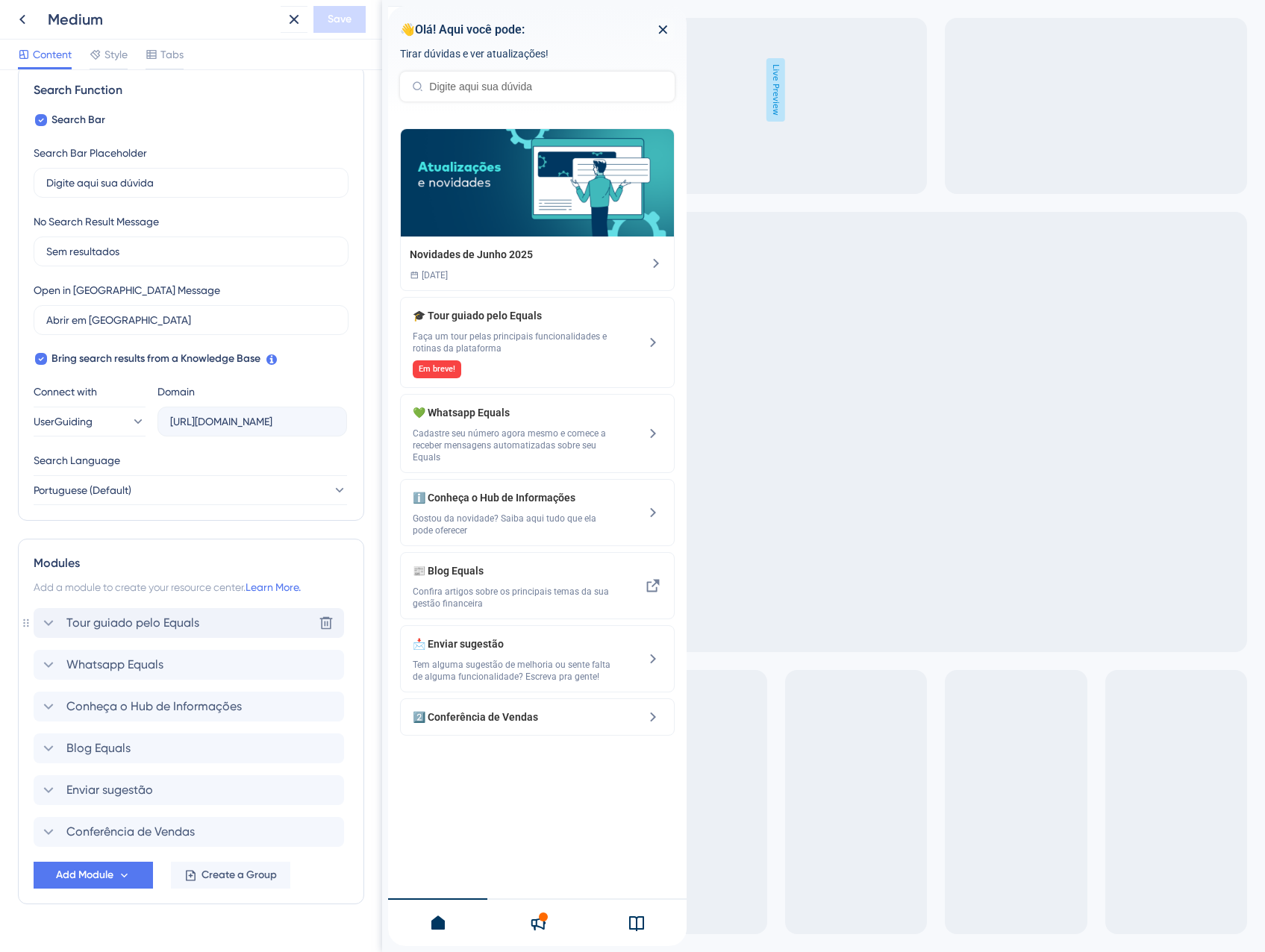
click at [97, 619] on span "Tour guiado pelo Equals" at bounding box center [132, 623] width 133 height 18
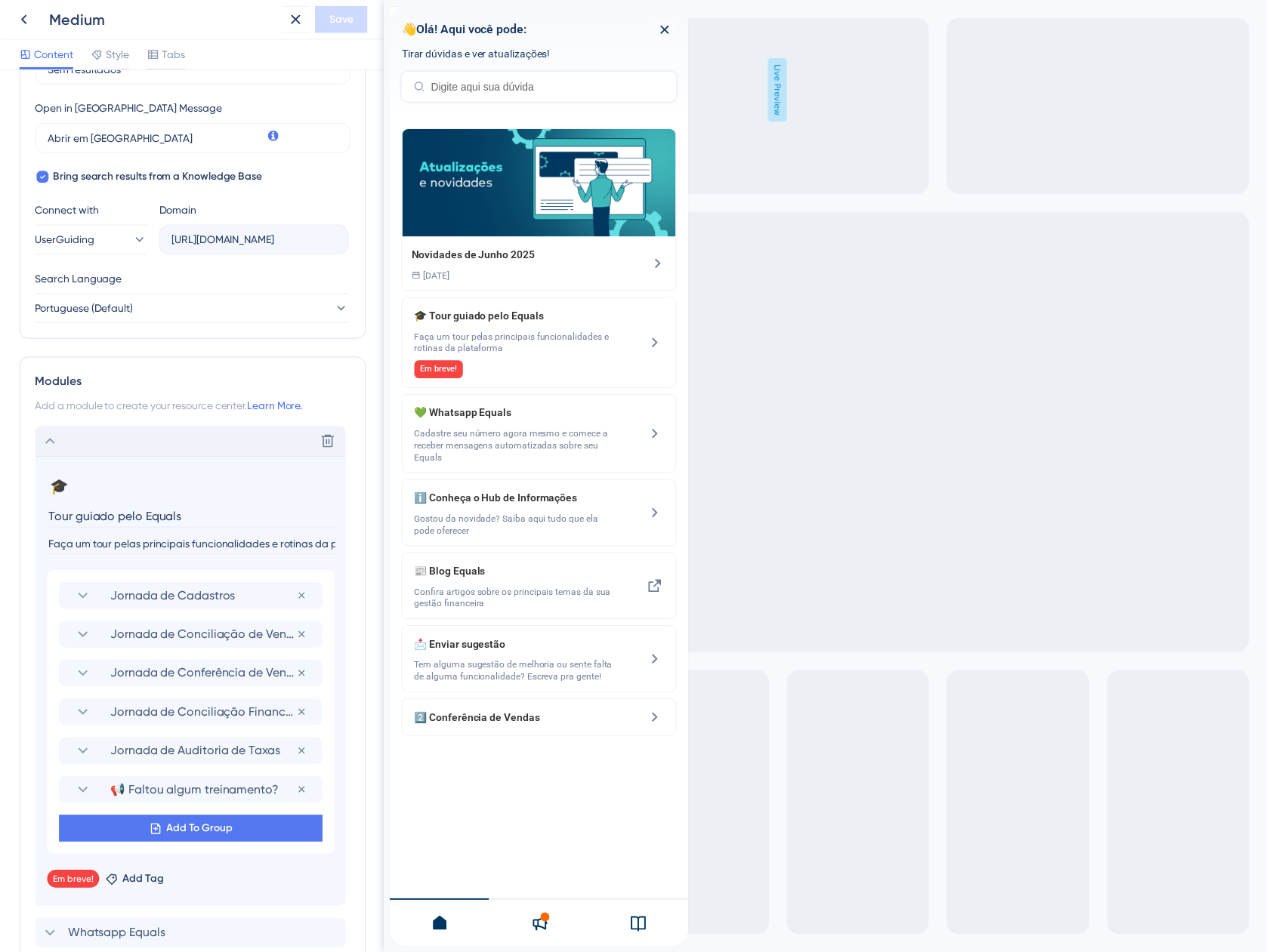
scroll to position [453, 0]
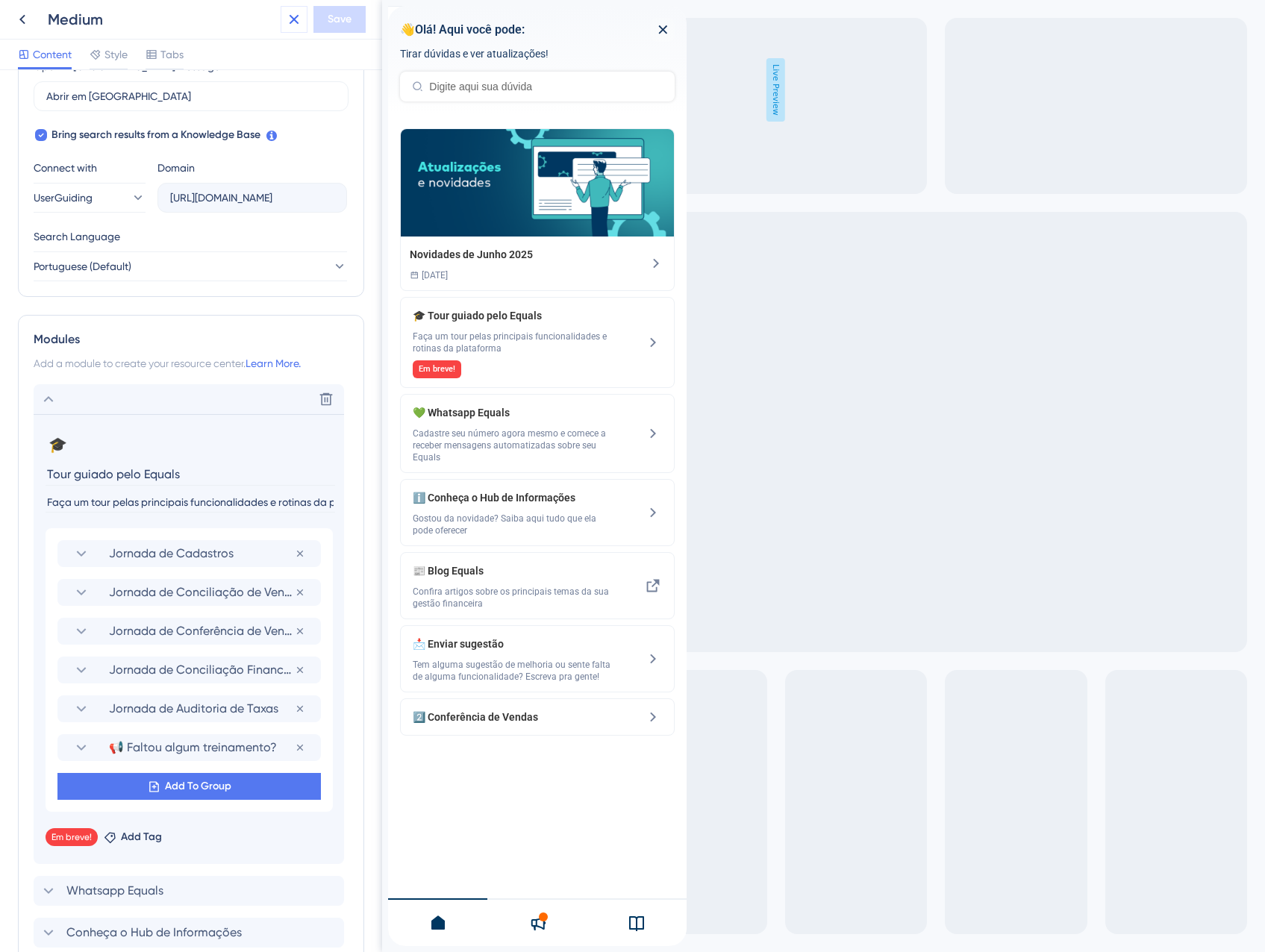
click at [300, 25] on icon at bounding box center [294, 19] width 18 height 18
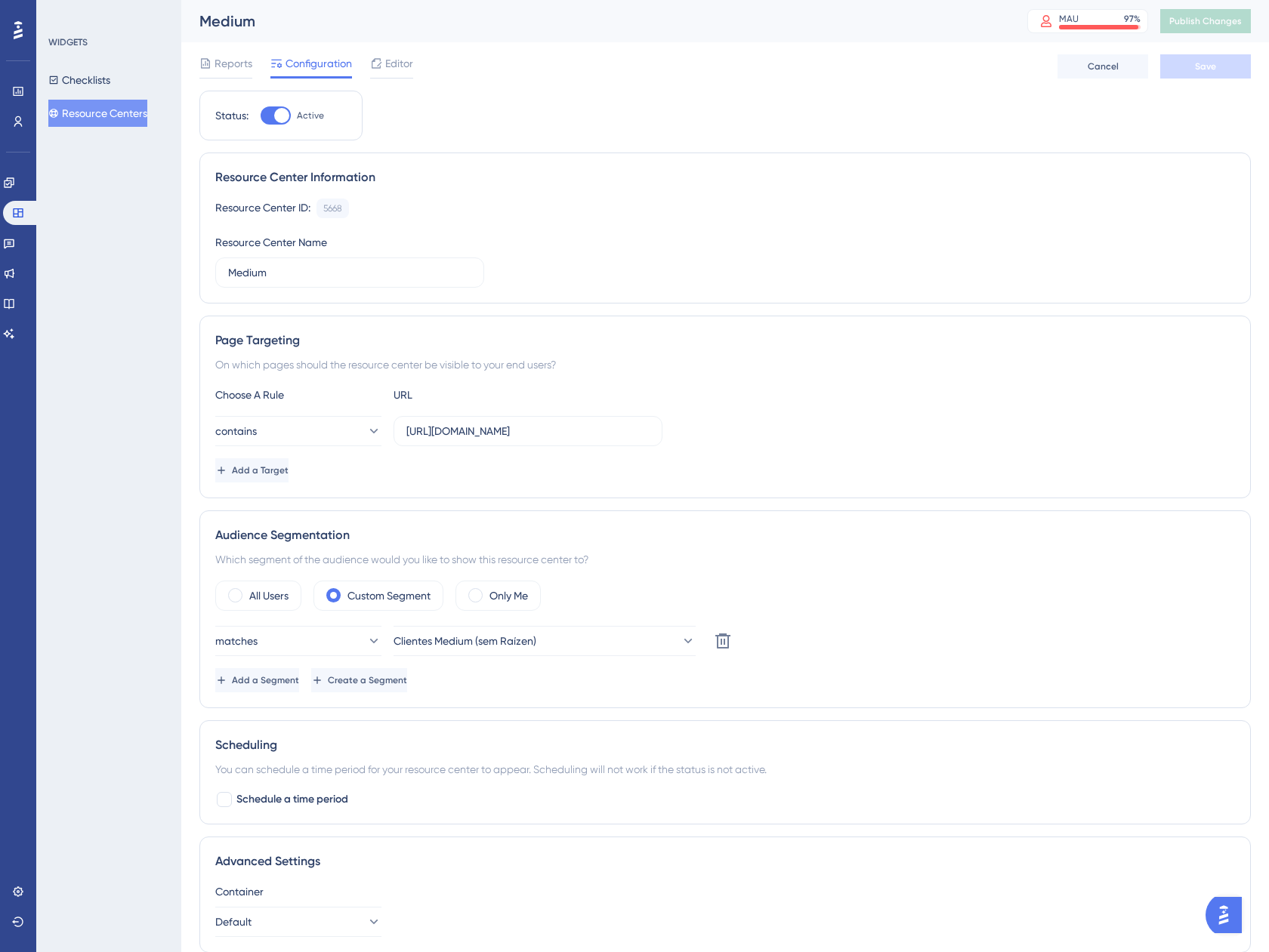
click at [124, 112] on button "Resource Centers" at bounding box center [97, 113] width 99 height 27
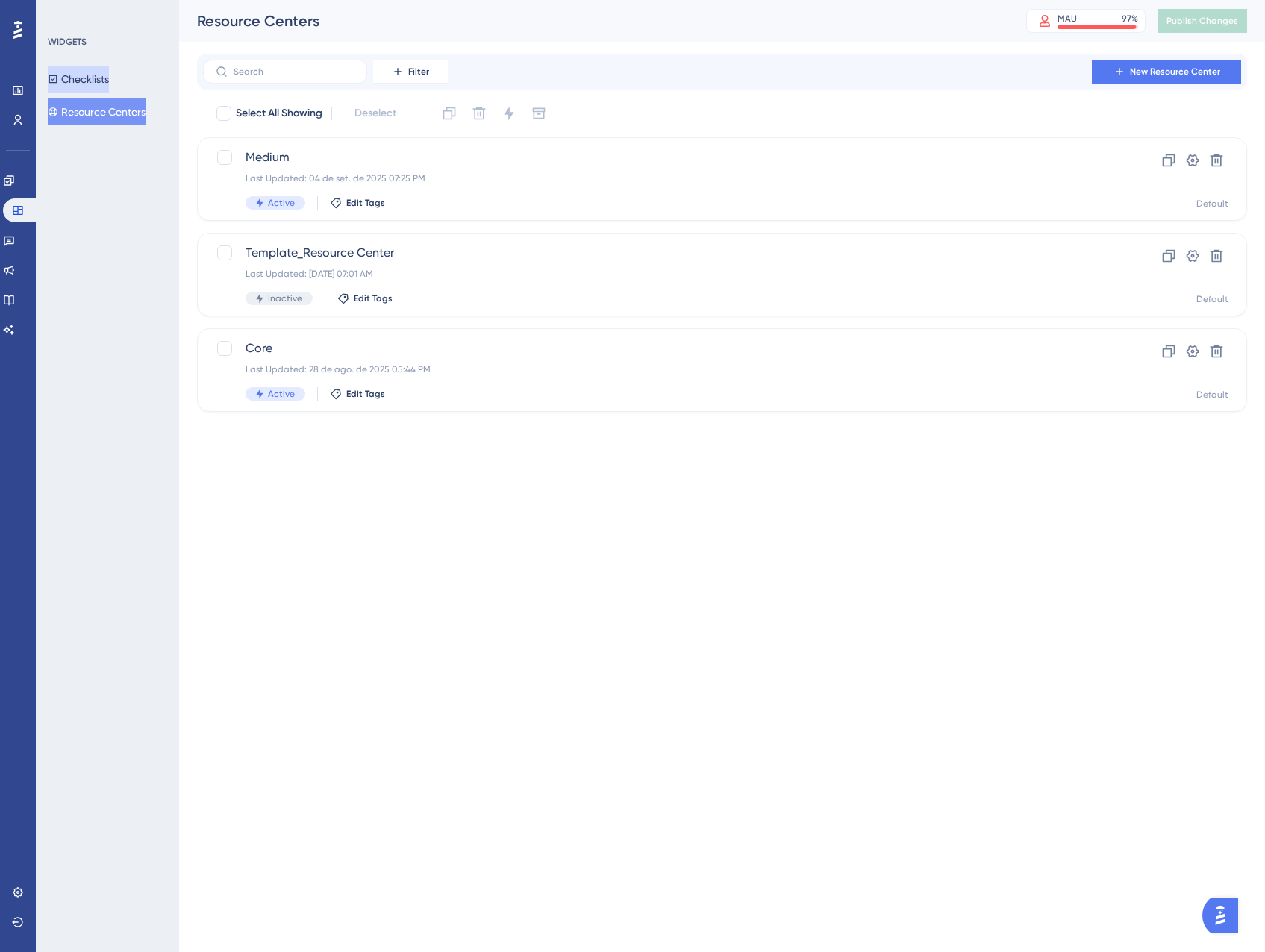
click at [97, 85] on button "Checklists" at bounding box center [78, 79] width 61 height 27
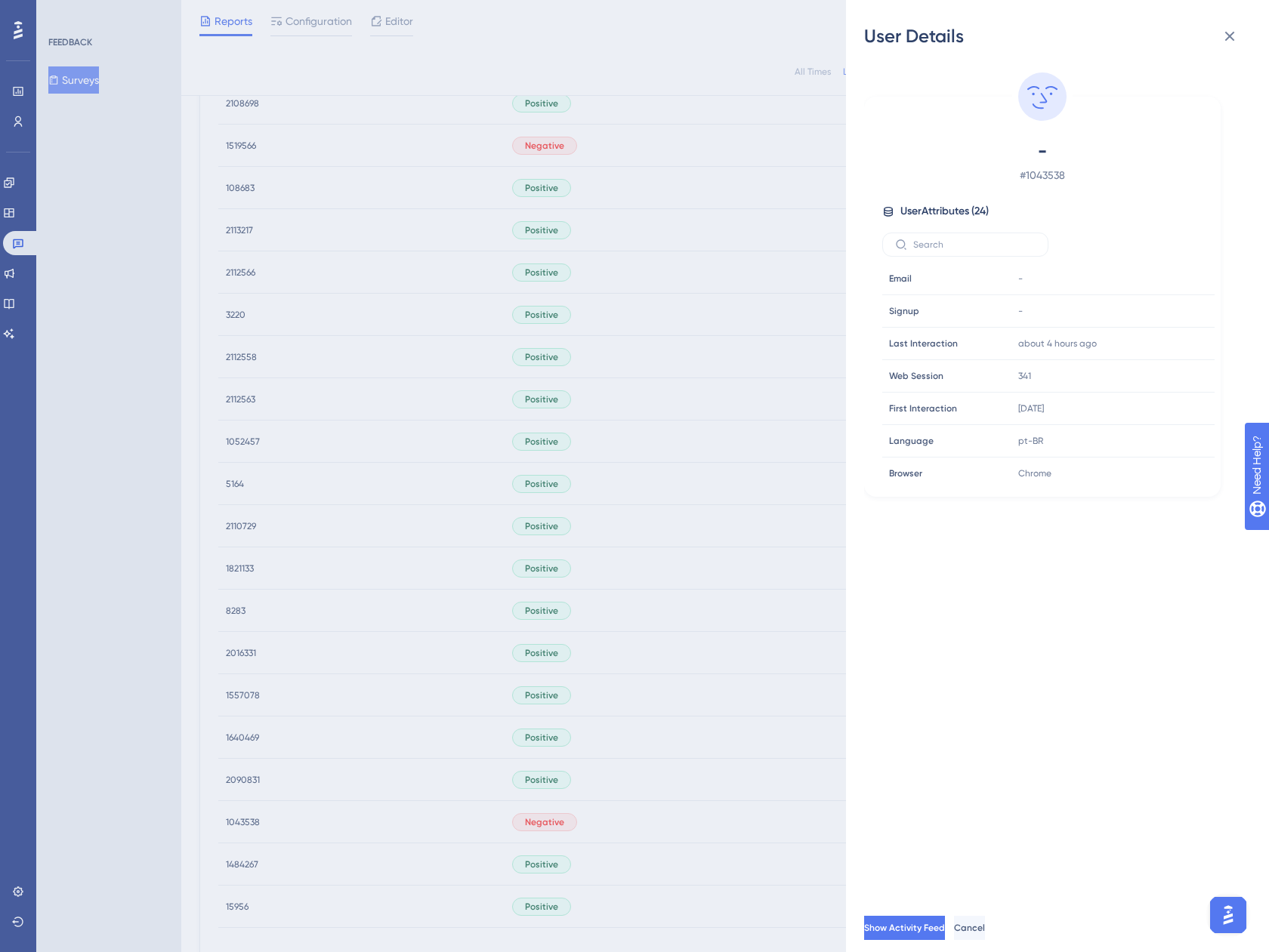
scroll to position [406, 0]
click at [1236, 34] on icon at bounding box center [1229, 36] width 18 height 18
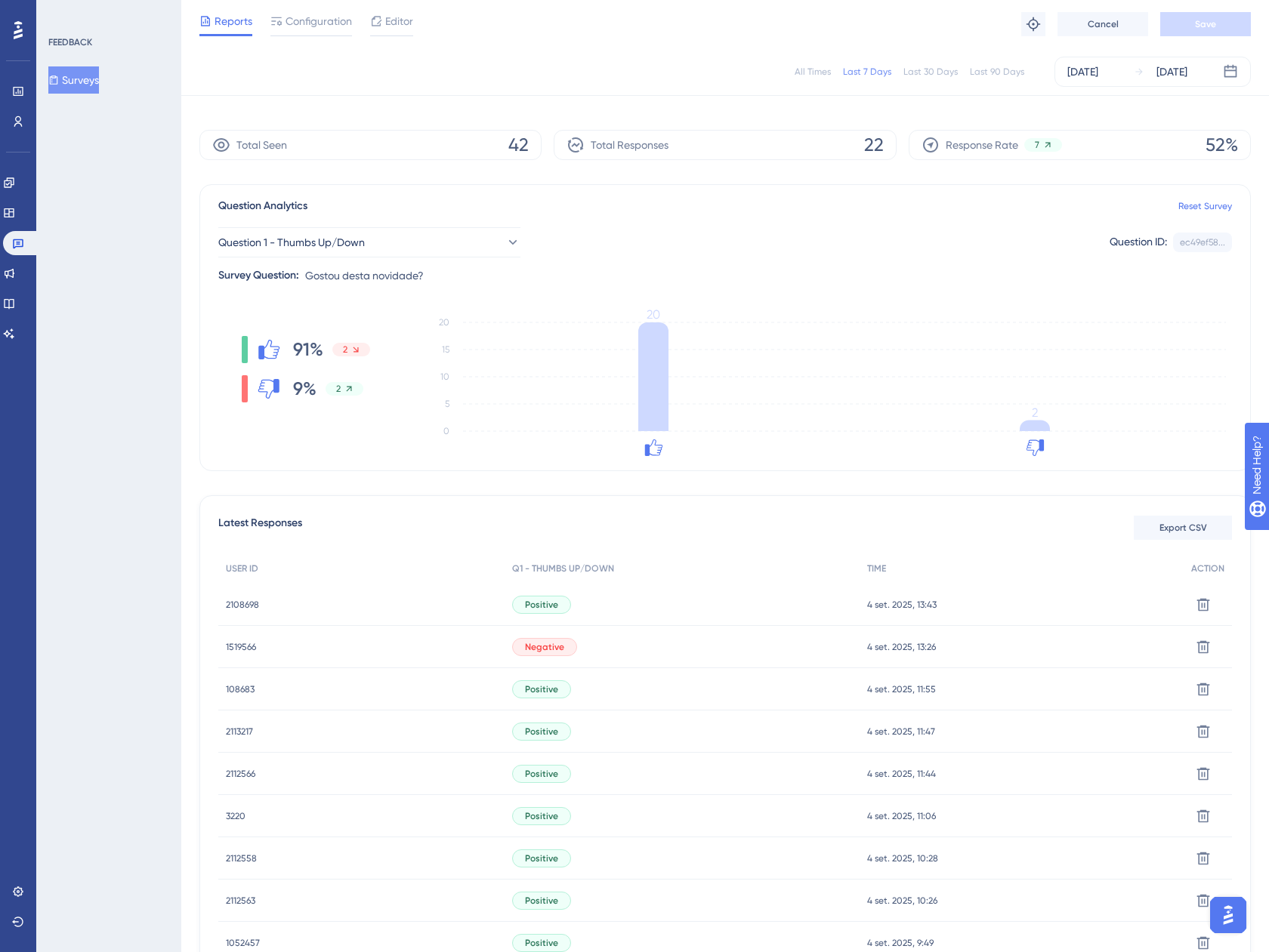
scroll to position [0, 0]
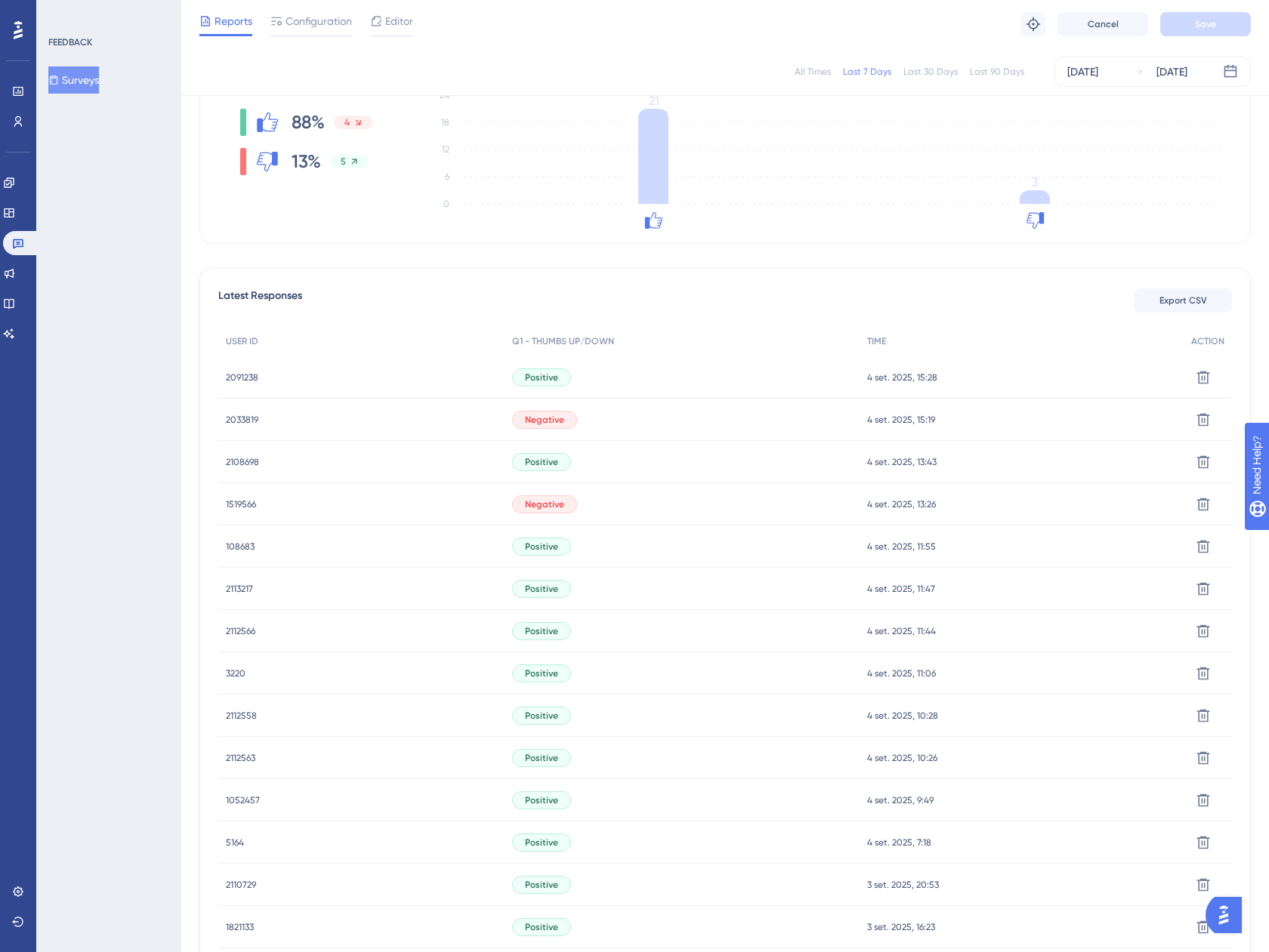
scroll to position [197, 0]
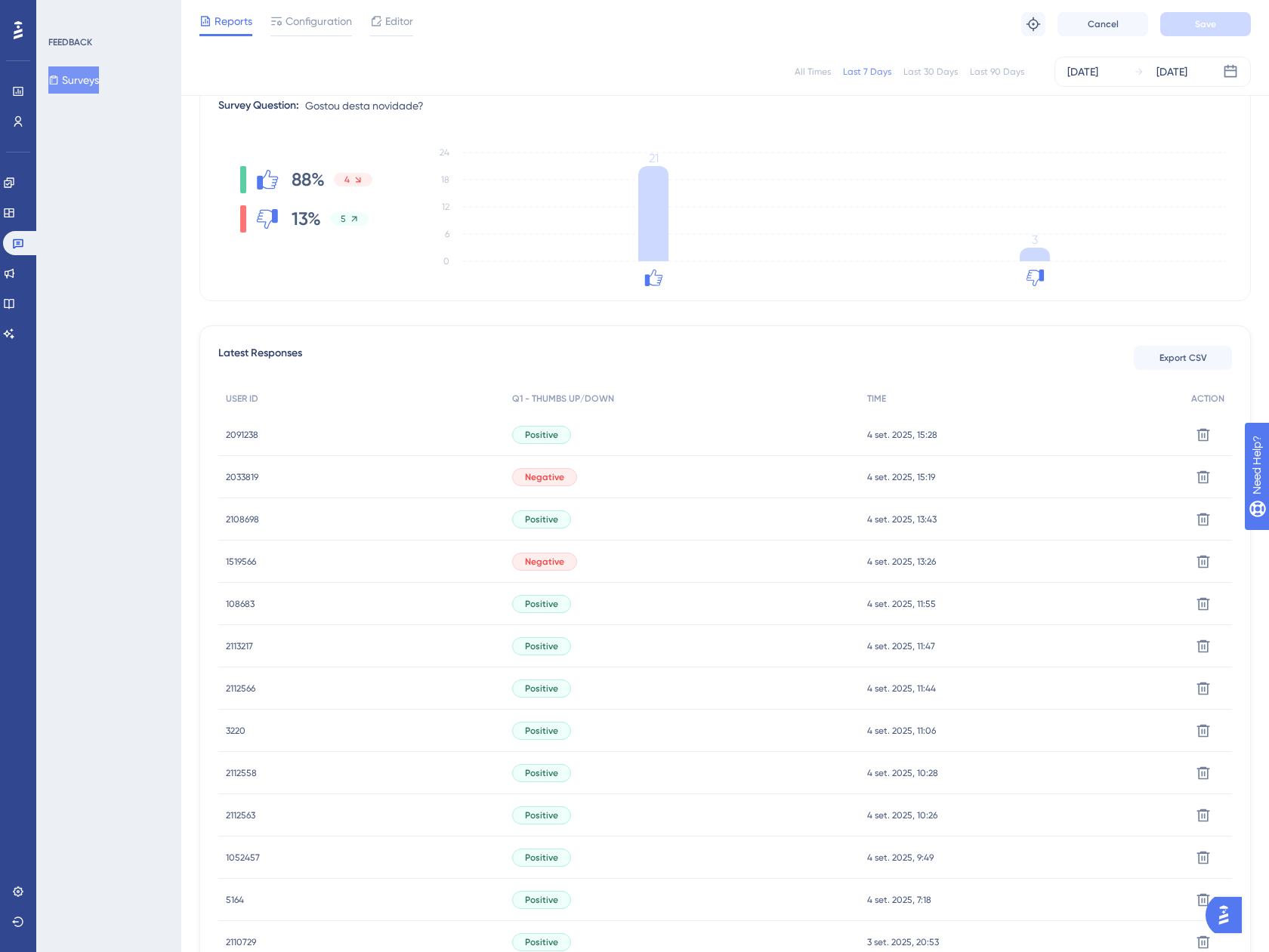
click at [234, 472] on span "2033819" at bounding box center [242, 477] width 33 height 12
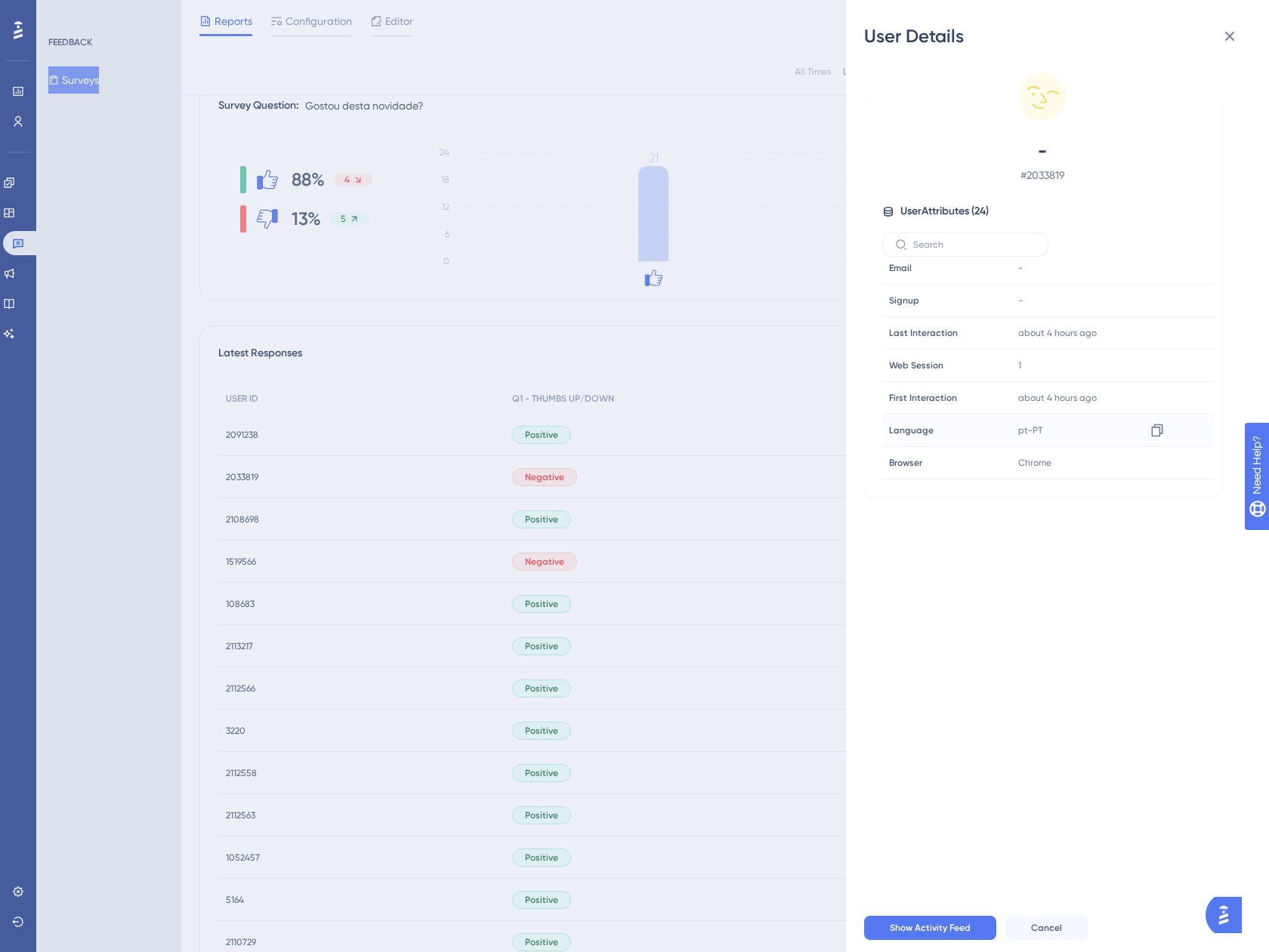
scroll to position [0, 0]
click at [1220, 33] on button at bounding box center [1229, 36] width 30 height 30
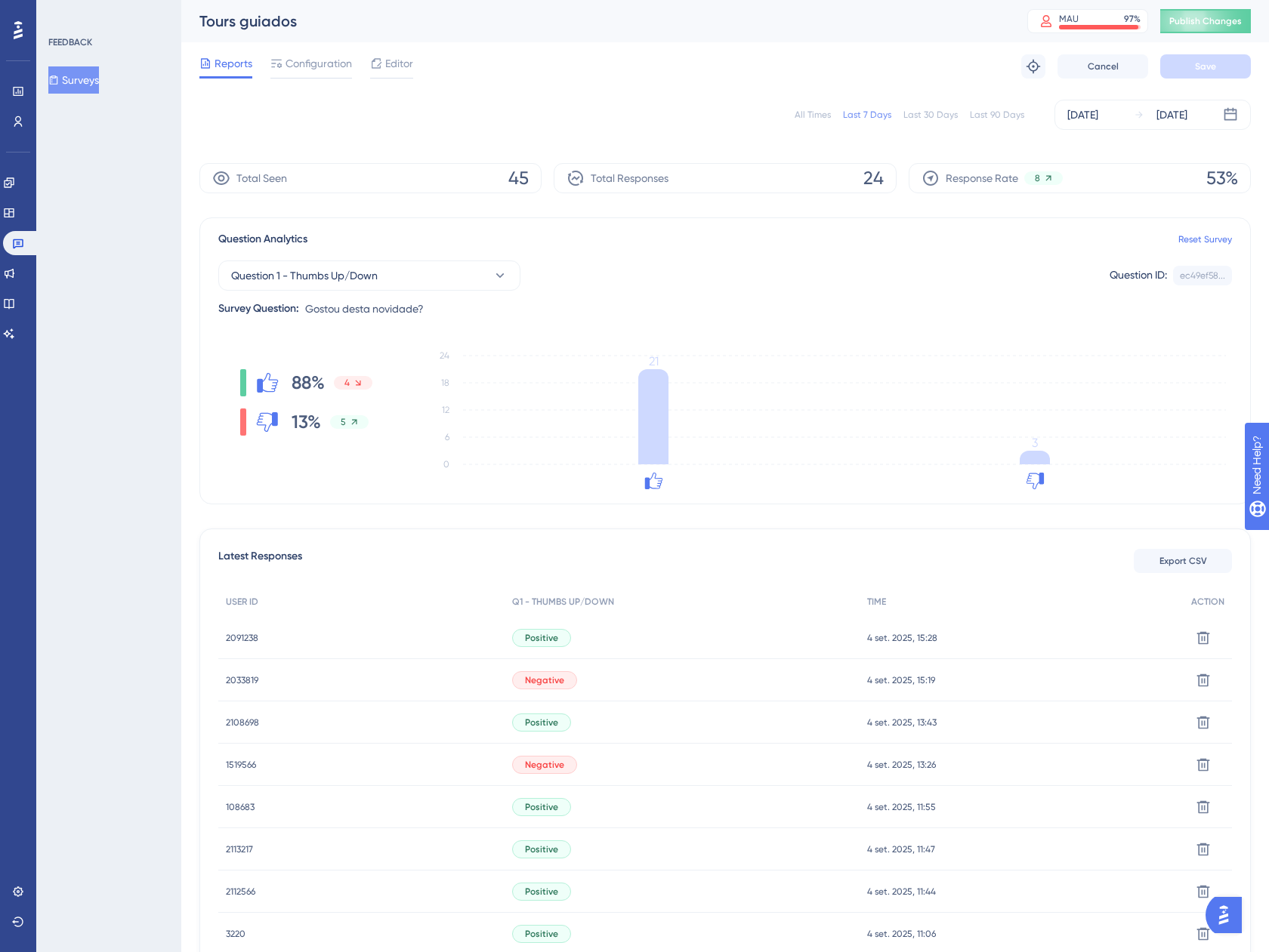
click at [806, 122] on div "All Times Last 7 Days Last 30 Days Last 90 Days Aug 29 2025 Sep 04 2025" at bounding box center [725, 114] width 1051 height 30
click at [803, 107] on div "All Times Last 7 Days Last 30 Days Last 90 Days Aug 29 2025 Sep 04 2025" at bounding box center [725, 114] width 1051 height 30
click at [805, 115] on div "All Times" at bounding box center [812, 115] width 36 height 12
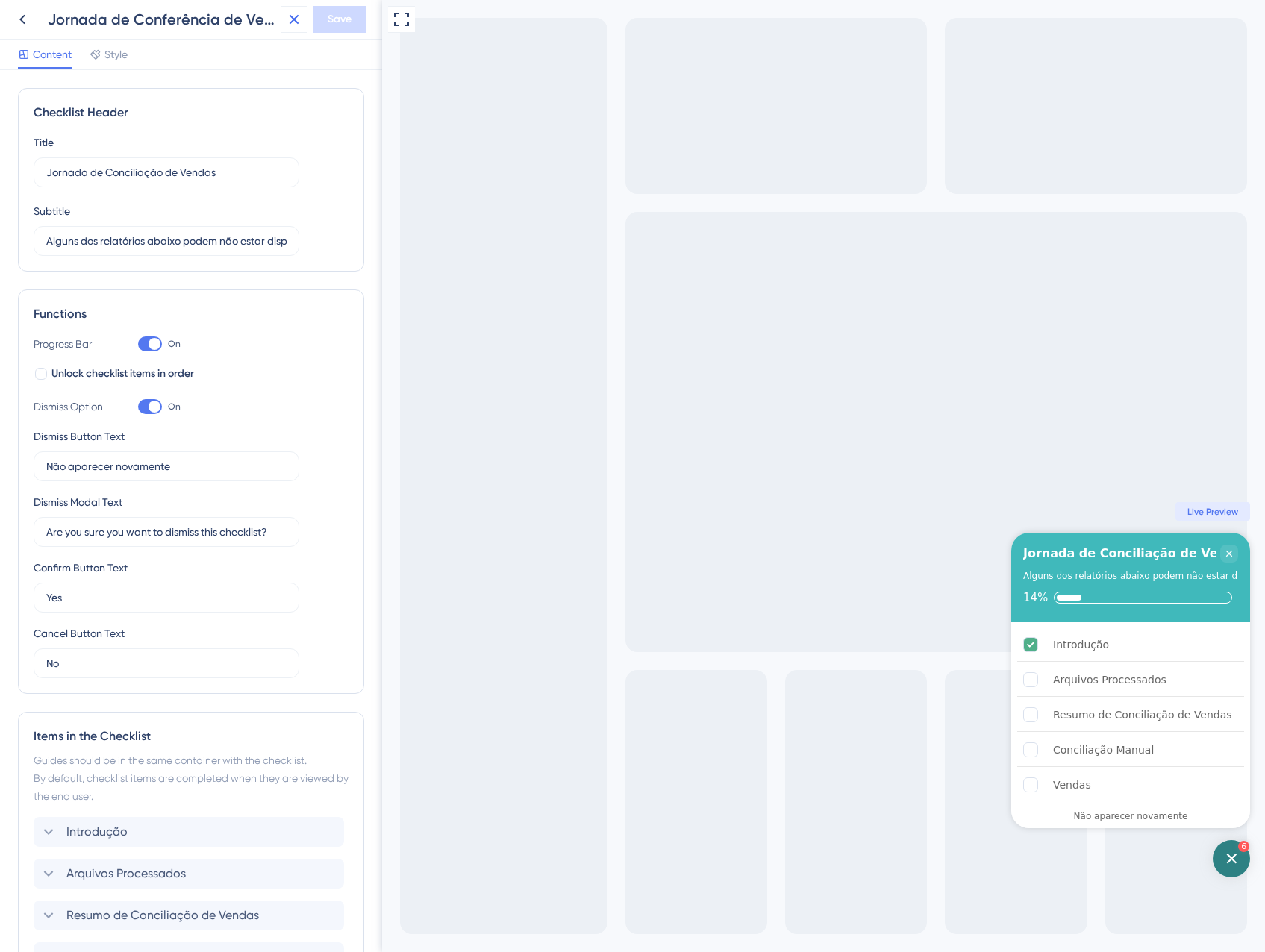
click at [303, 24] on button at bounding box center [294, 20] width 27 height 27
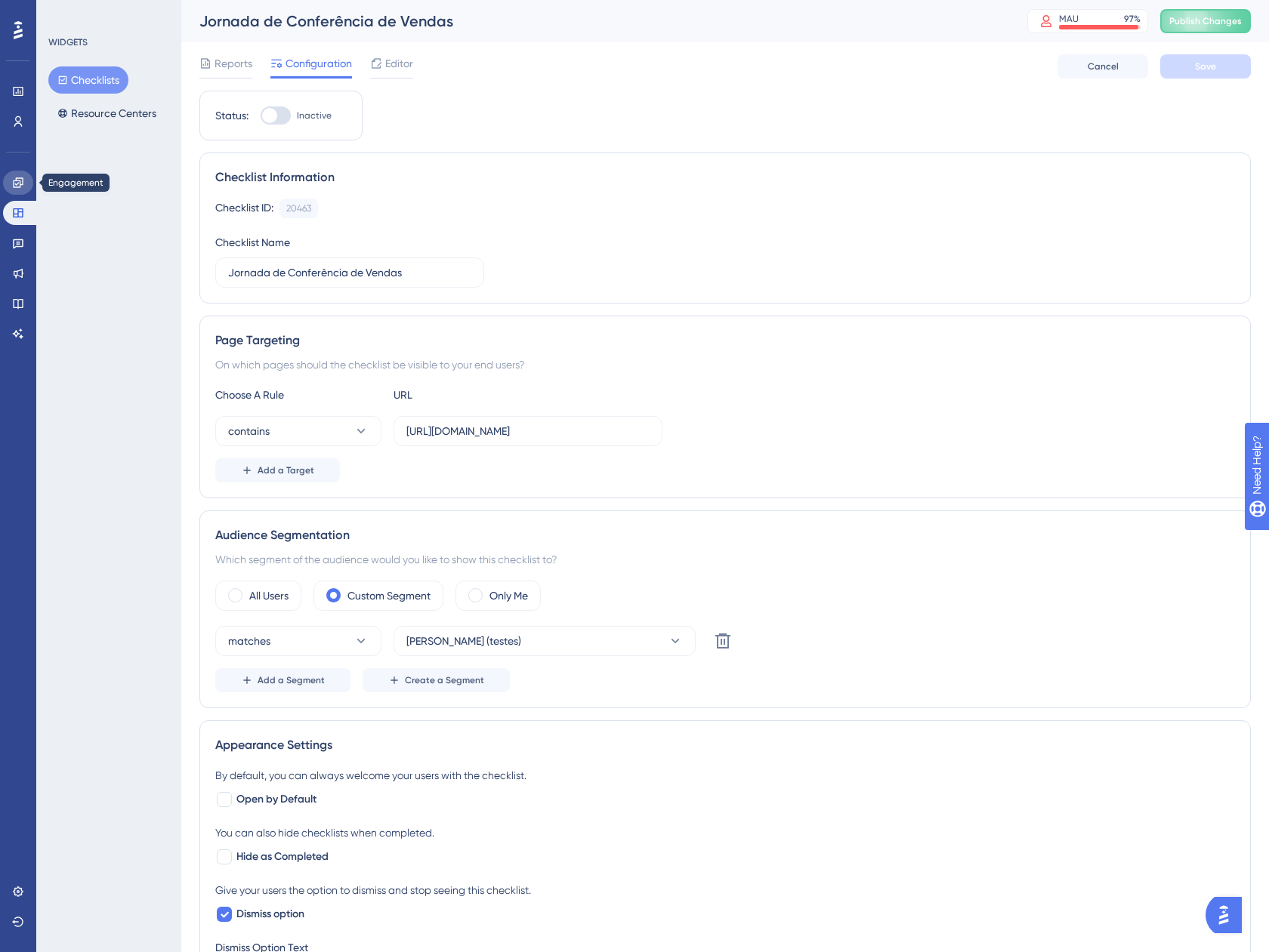
click at [21, 179] on icon at bounding box center [18, 183] width 12 height 12
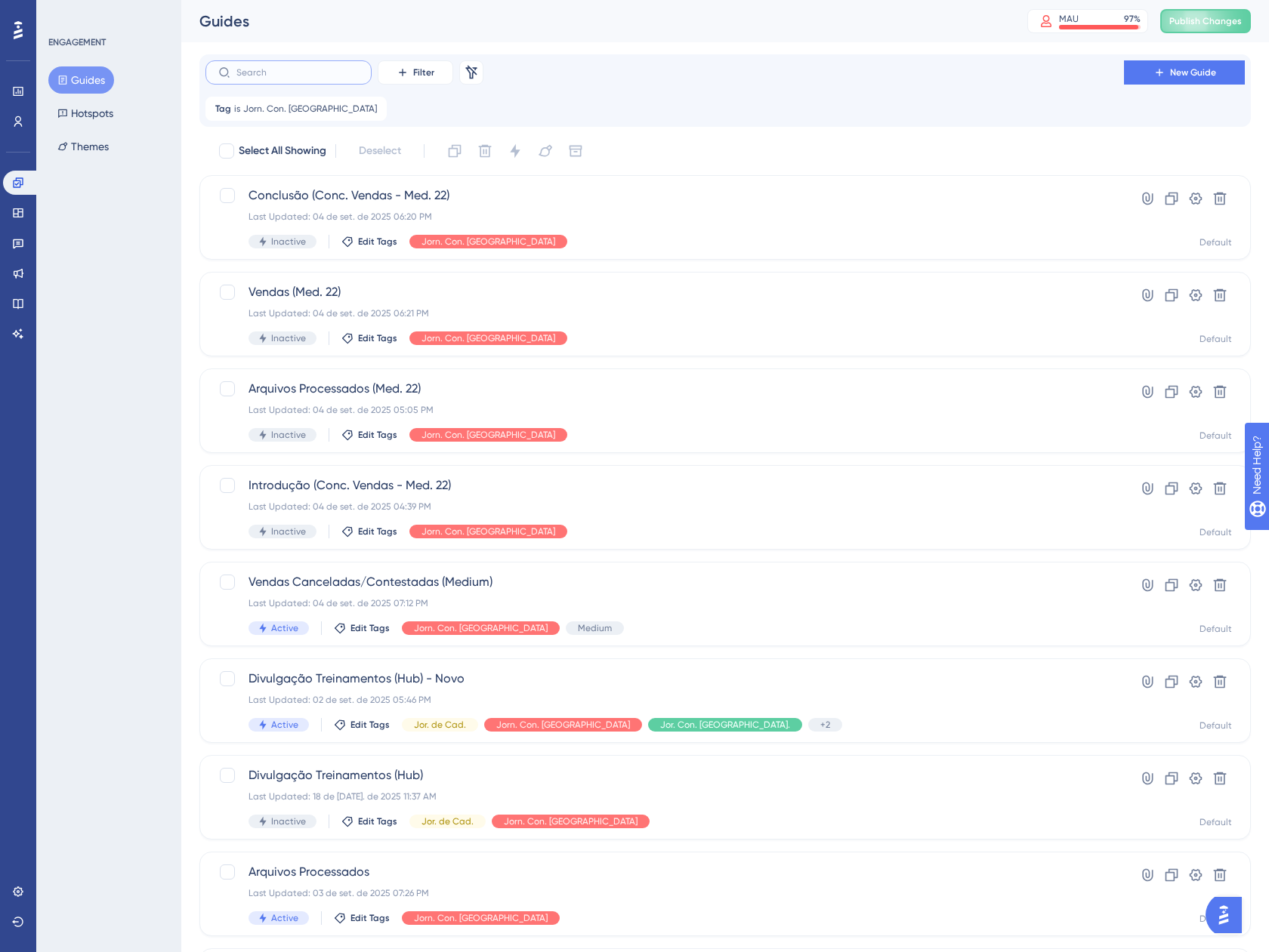
click at [319, 72] on input "text" at bounding box center [297, 72] width 122 height 10
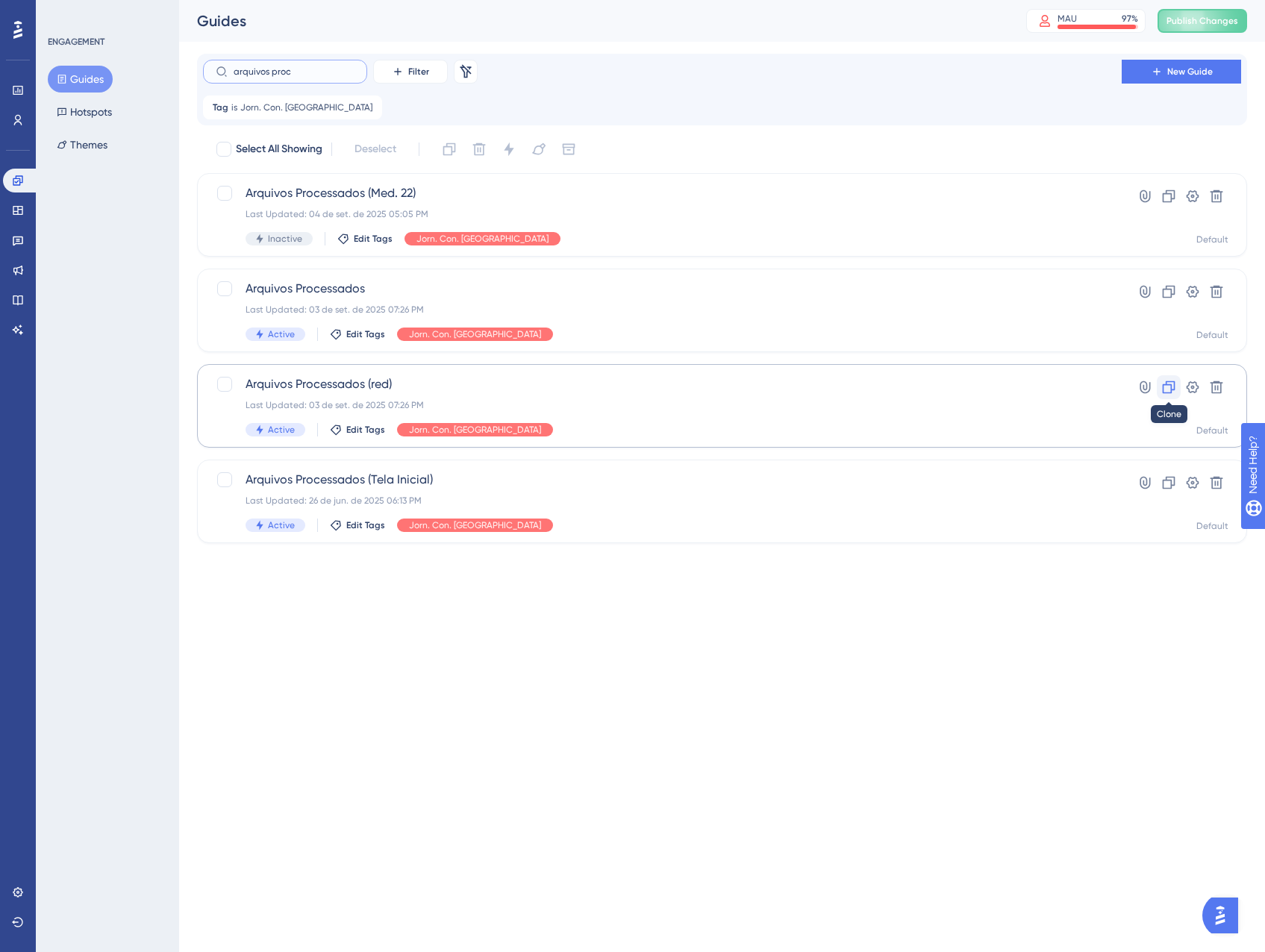
type input "arquivos proc"
click at [1173, 387] on icon at bounding box center [1168, 387] width 13 height 13
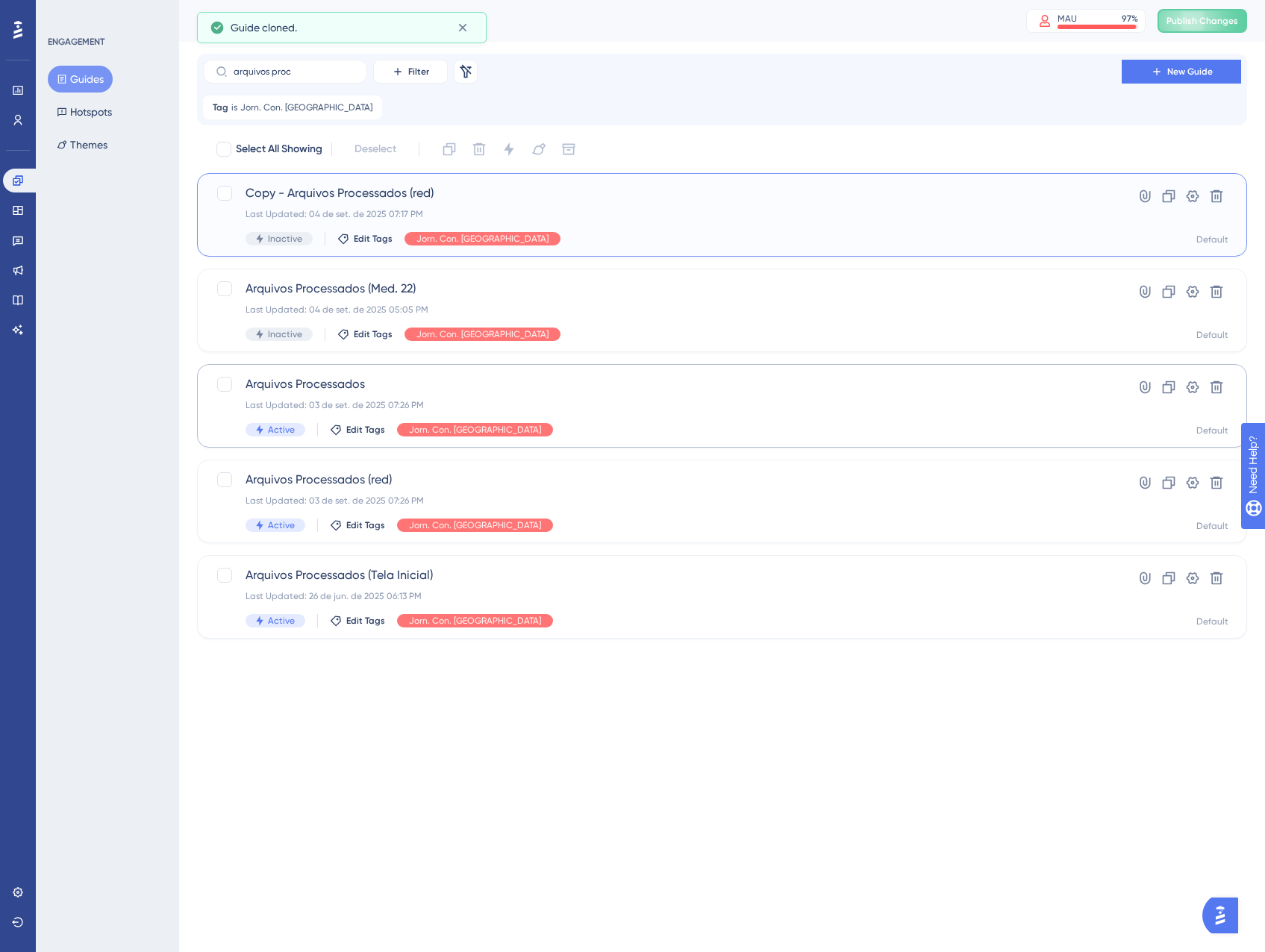
click at [607, 196] on span "Copy - Arquivos Processados (red)" at bounding box center [662, 193] width 833 height 18
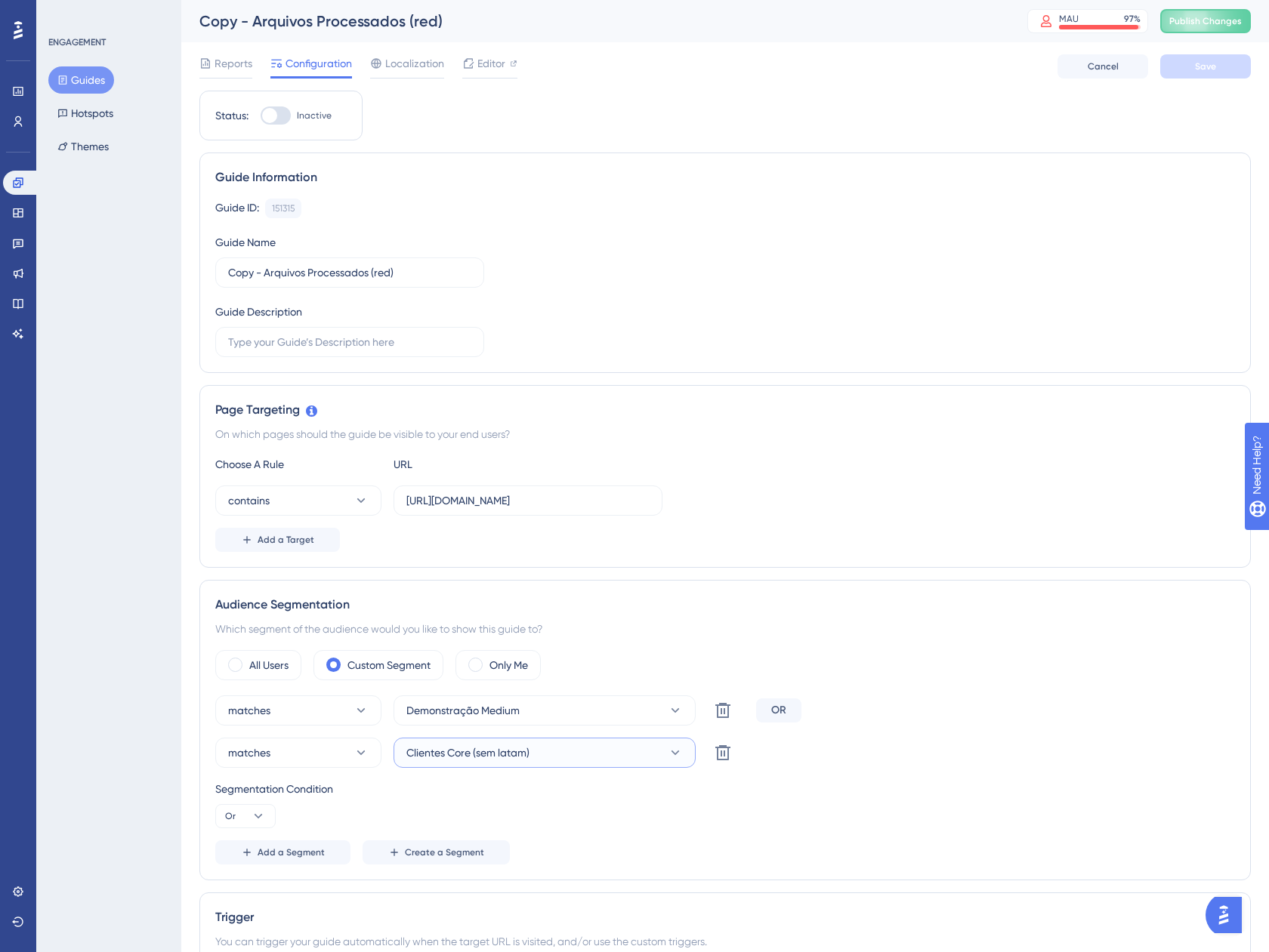
click at [632, 749] on button "Clientes Core (sem latam)" at bounding box center [544, 752] width 302 height 30
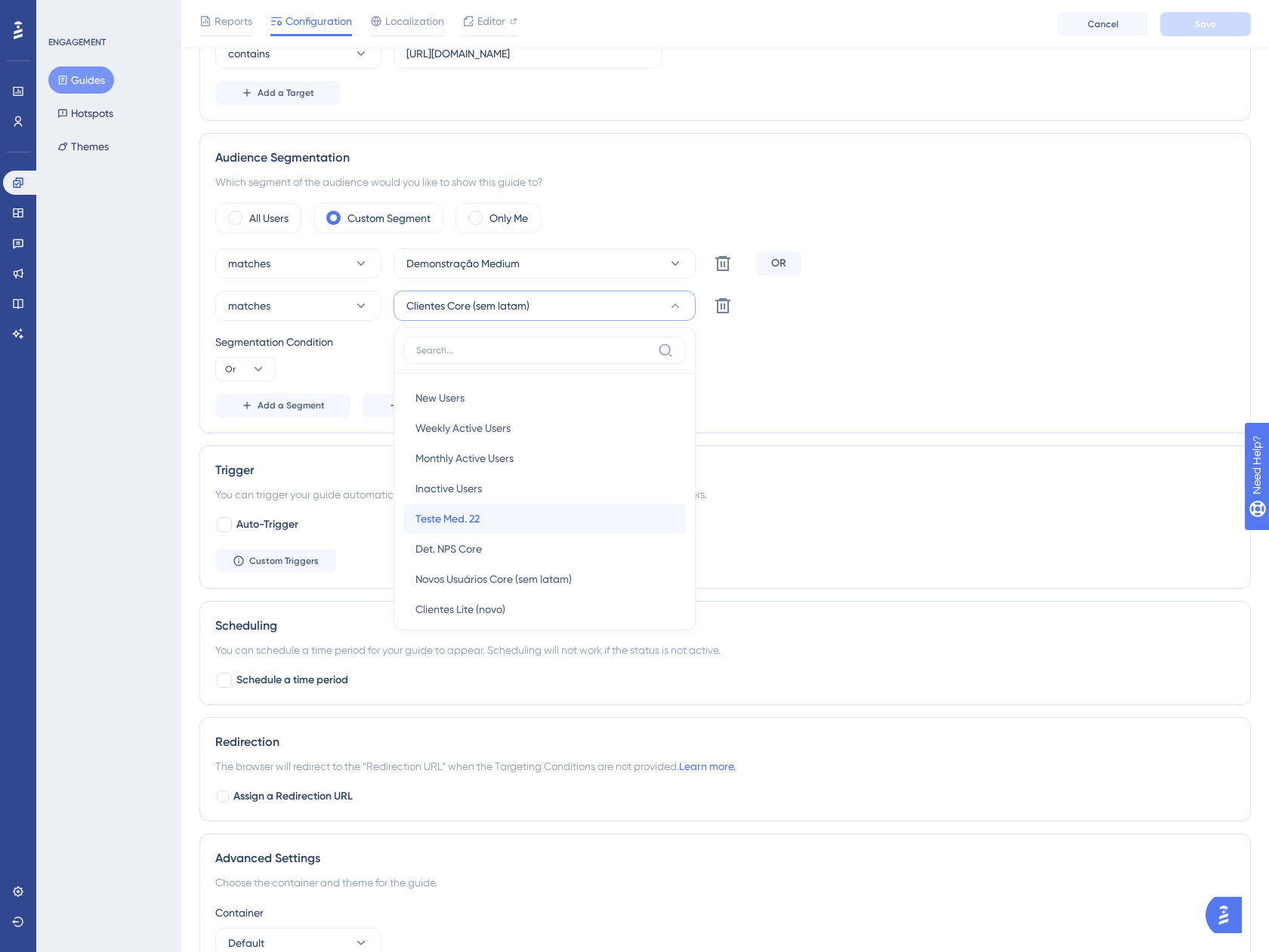
click at [473, 531] on div "Teste Med. 22 Teste Med. 22" at bounding box center [544, 518] width 258 height 30
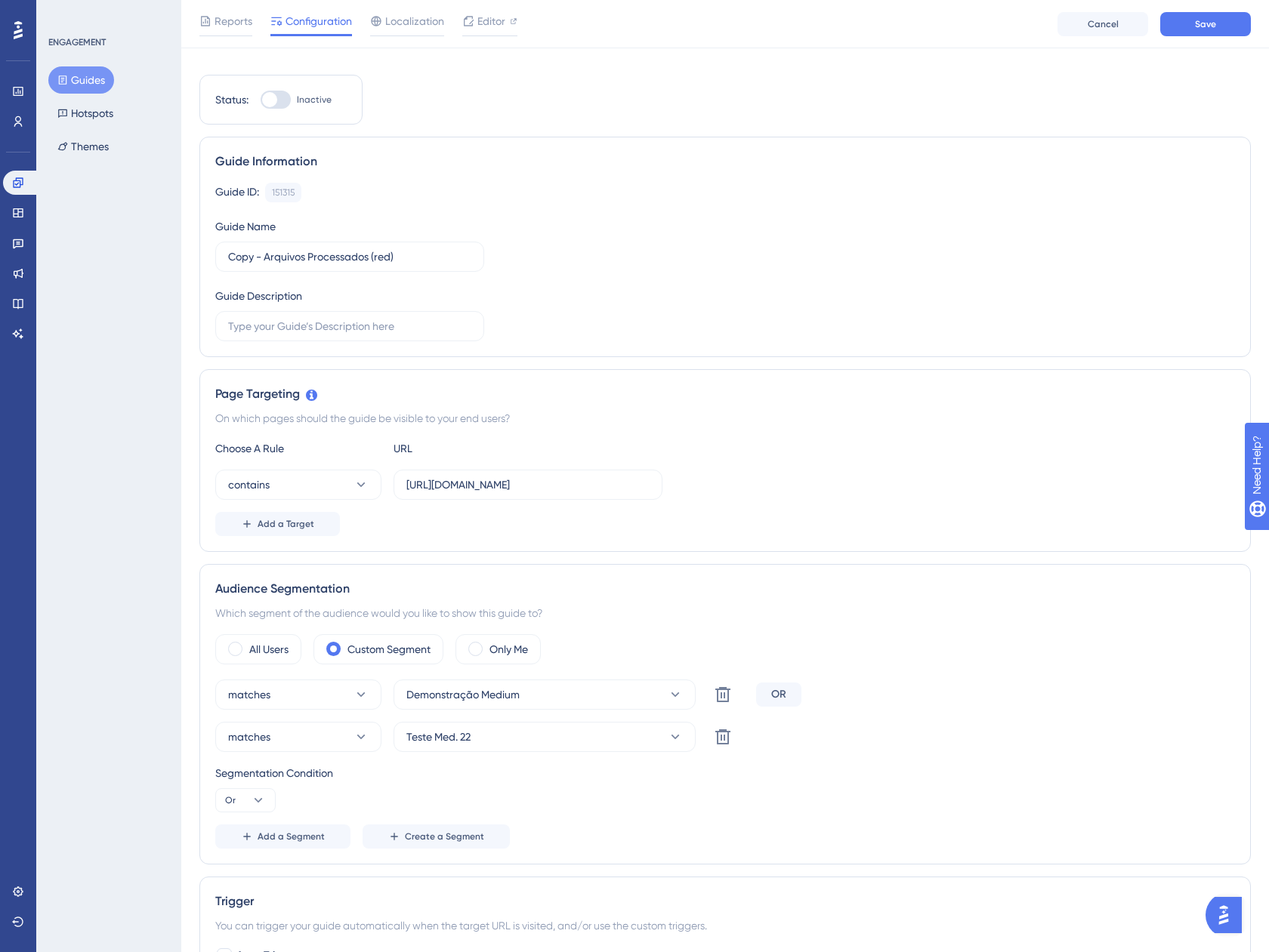
scroll to position [0, 0]
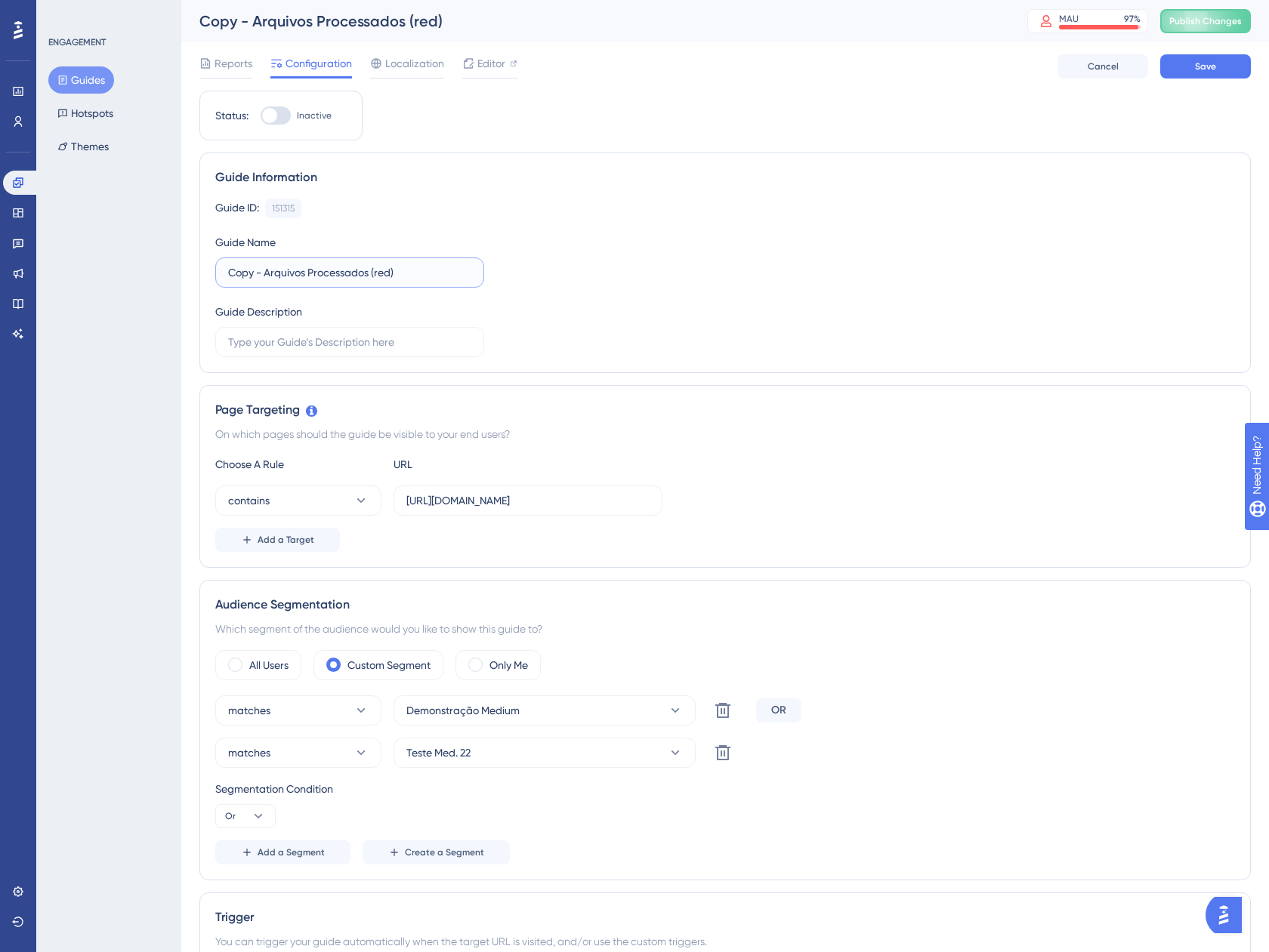
drag, startPoint x: 265, startPoint y: 269, endPoint x: 185, endPoint y: 261, distance: 80.4
click at [185, 261] on div "Performance Users Engagement Widgets Feedback Product Updates Knowledge Base AI…" at bounding box center [725, 763] width 1087 height 1526
click at [353, 272] on input "Arquivos Processados (red)" at bounding box center [349, 272] width 243 height 16
type input "Arquivos Processados (red - Med. 22)"
click at [1200, 66] on span "Save" at bounding box center [1205, 66] width 21 height 12
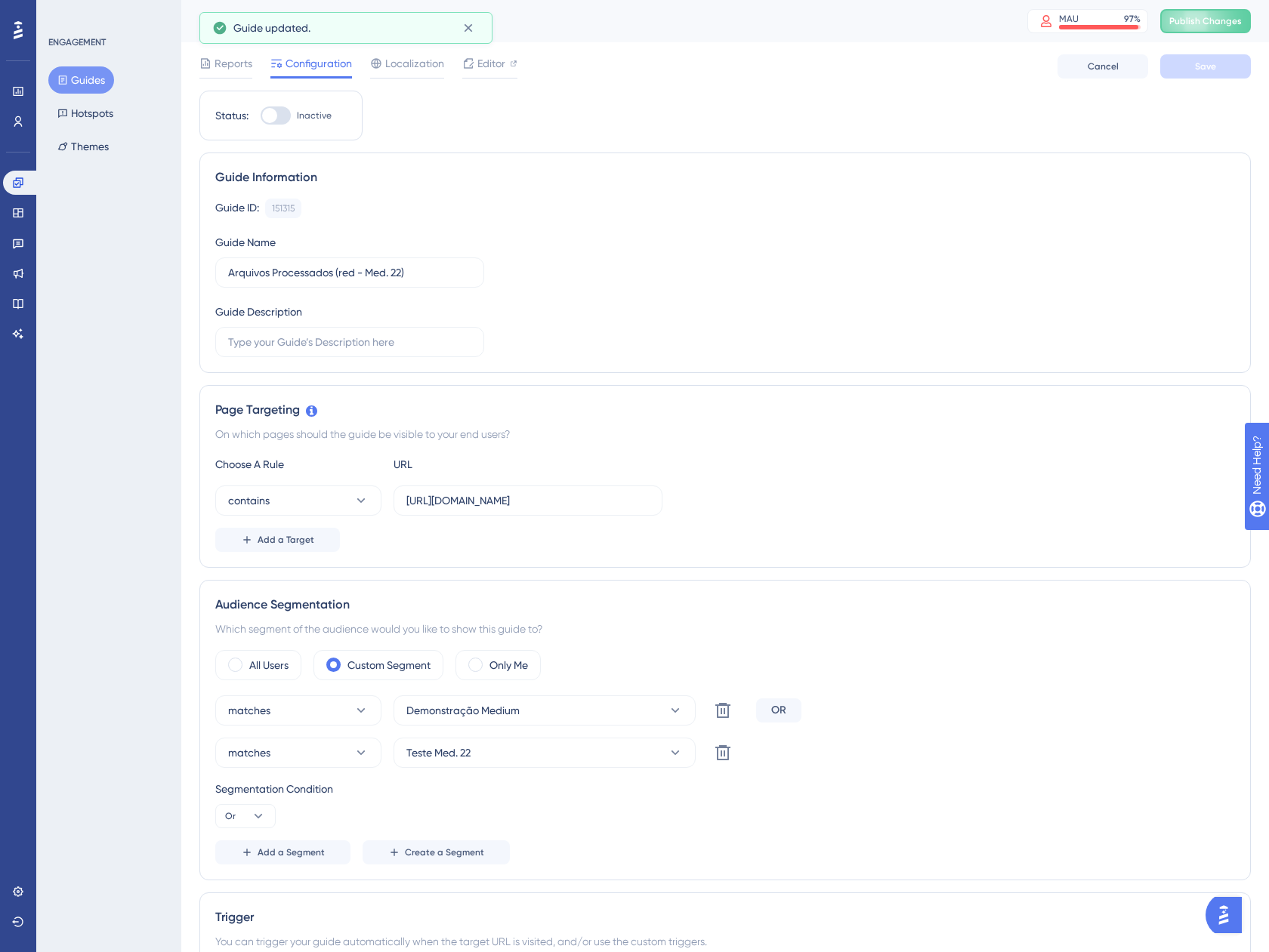
click at [280, 114] on div at bounding box center [275, 115] width 30 height 18
click at [260, 116] on input "Inactive" at bounding box center [260, 116] width 1 height 1
checkbox input "true"
click at [1188, 74] on button "Save" at bounding box center [1205, 66] width 91 height 24
click at [68, 85] on button "Guides" at bounding box center [81, 80] width 66 height 27
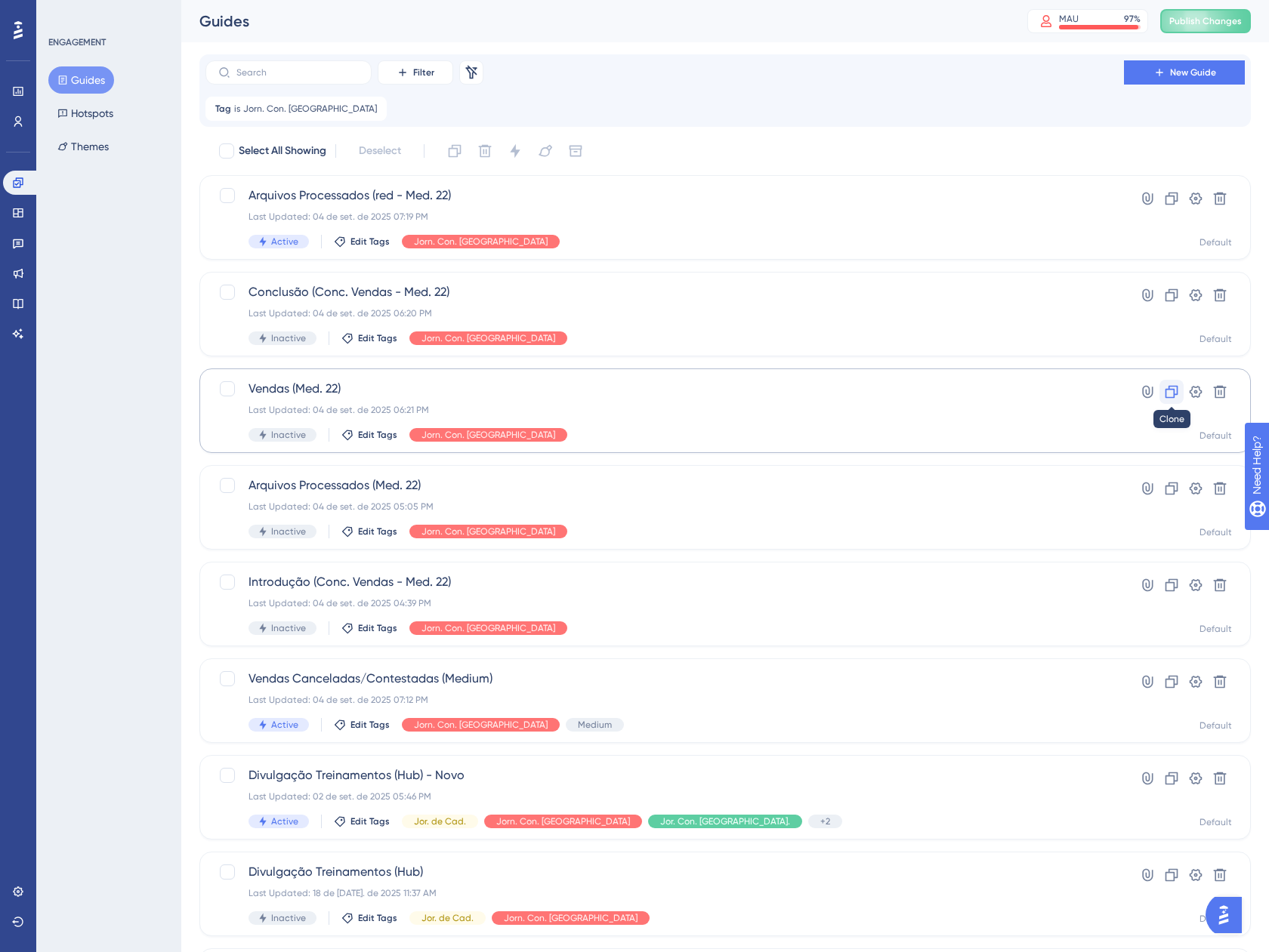
click at [1168, 394] on icon at bounding box center [1171, 392] width 15 height 15
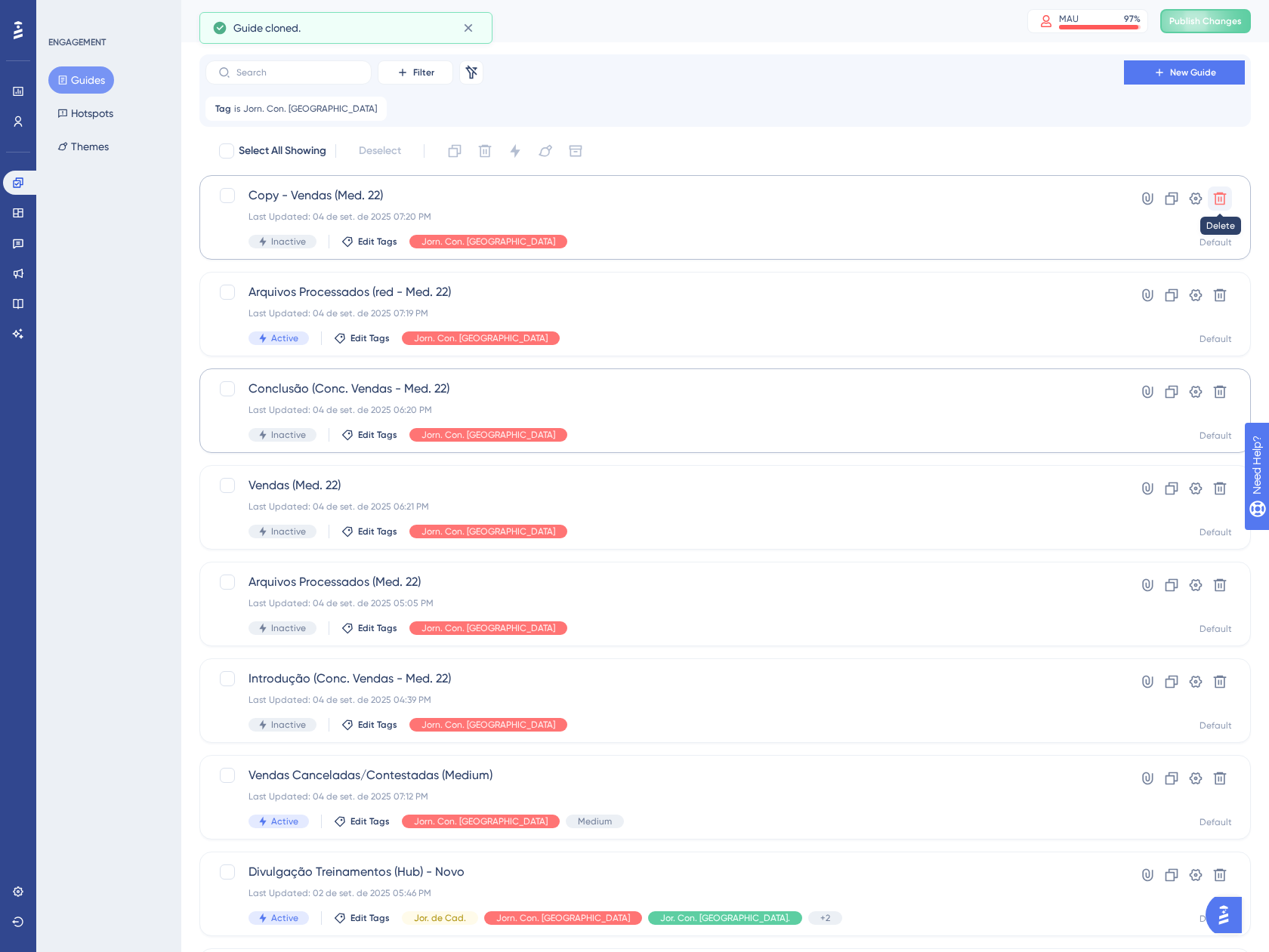
click at [1220, 197] on icon at bounding box center [1219, 198] width 13 height 13
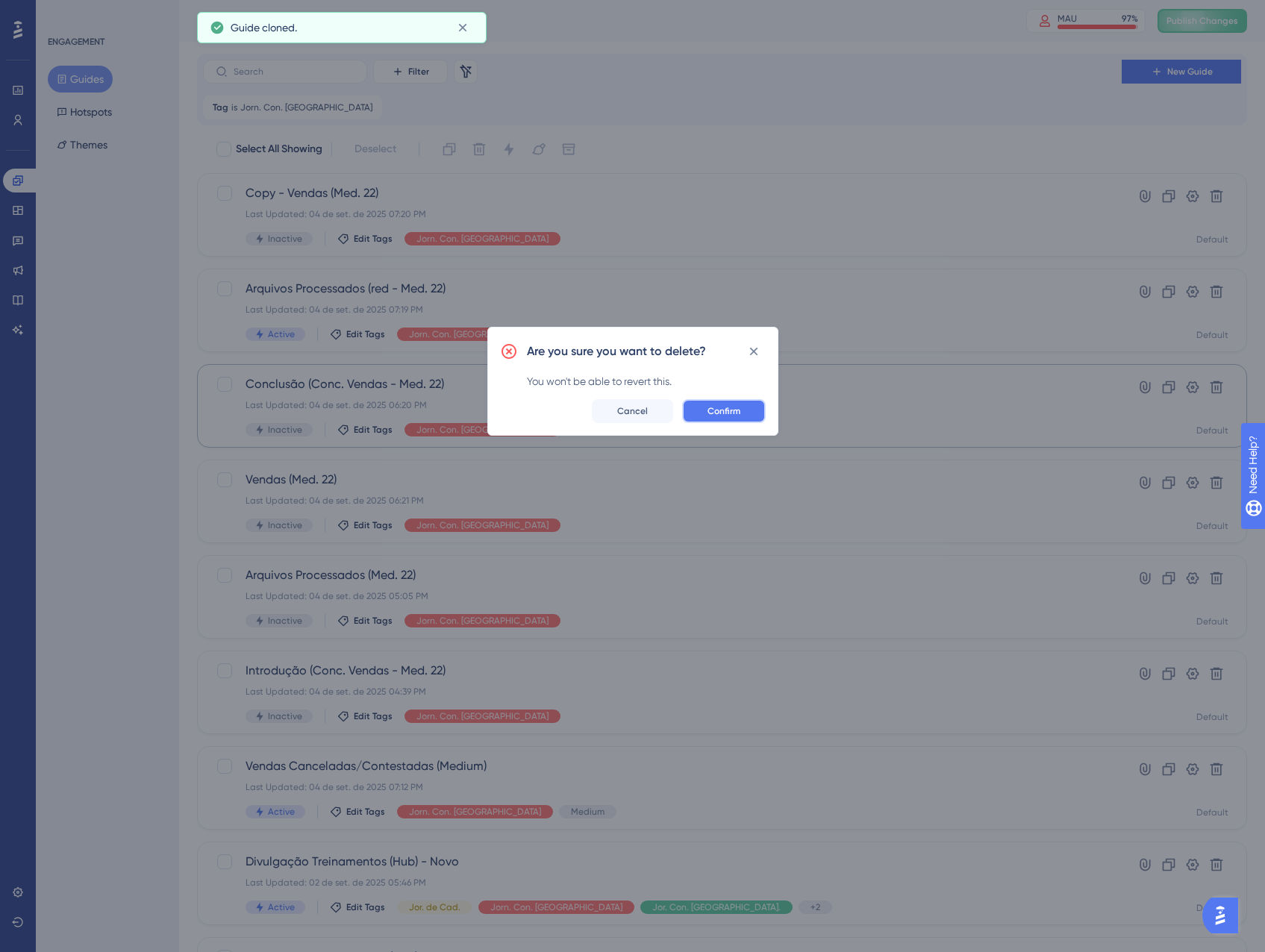
click at [703, 412] on button "Confirm" at bounding box center [724, 412] width 84 height 24
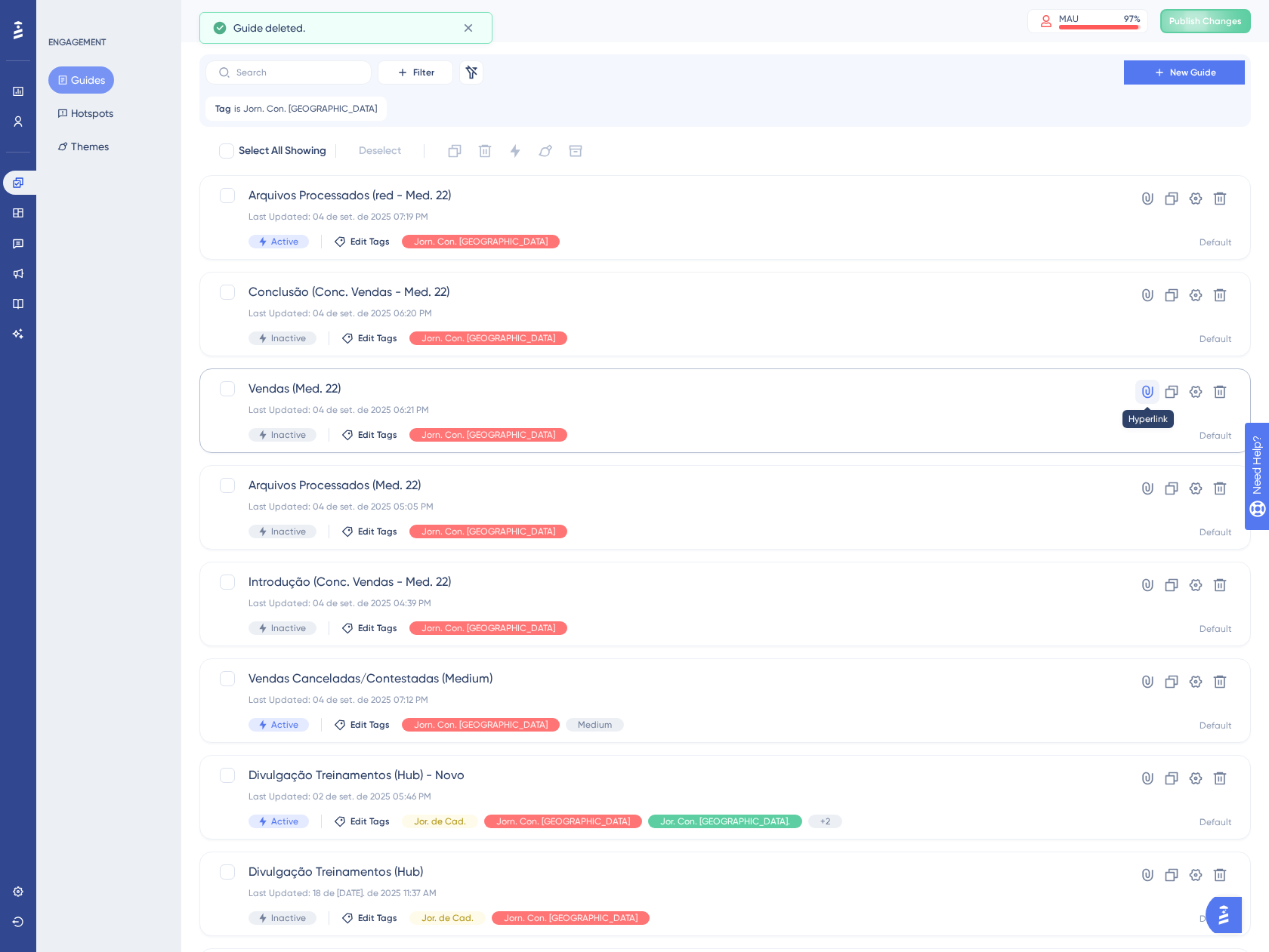
click at [1144, 388] on icon at bounding box center [1147, 392] width 15 height 15
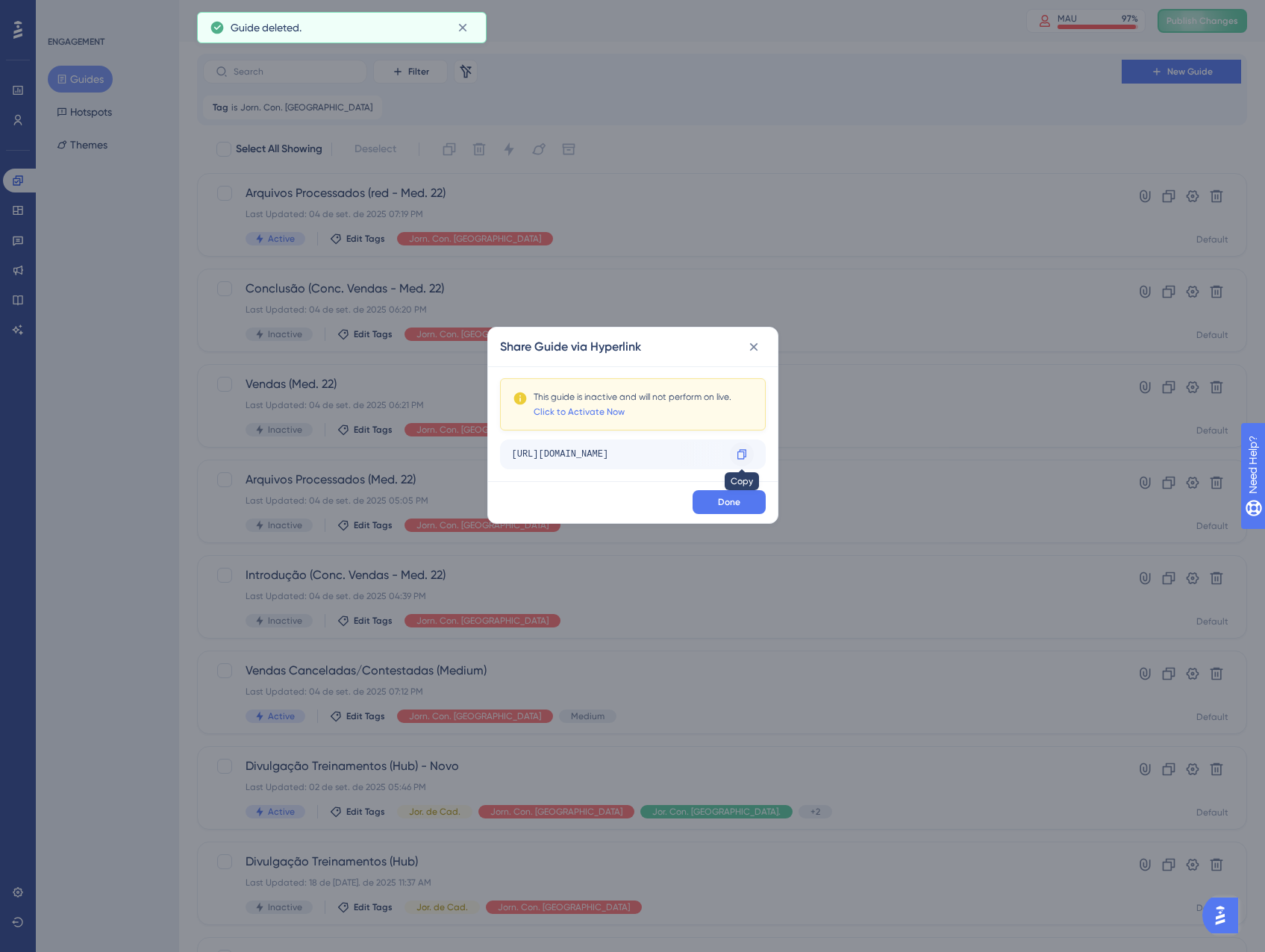
click at [733, 457] on div at bounding box center [742, 455] width 24 height 24
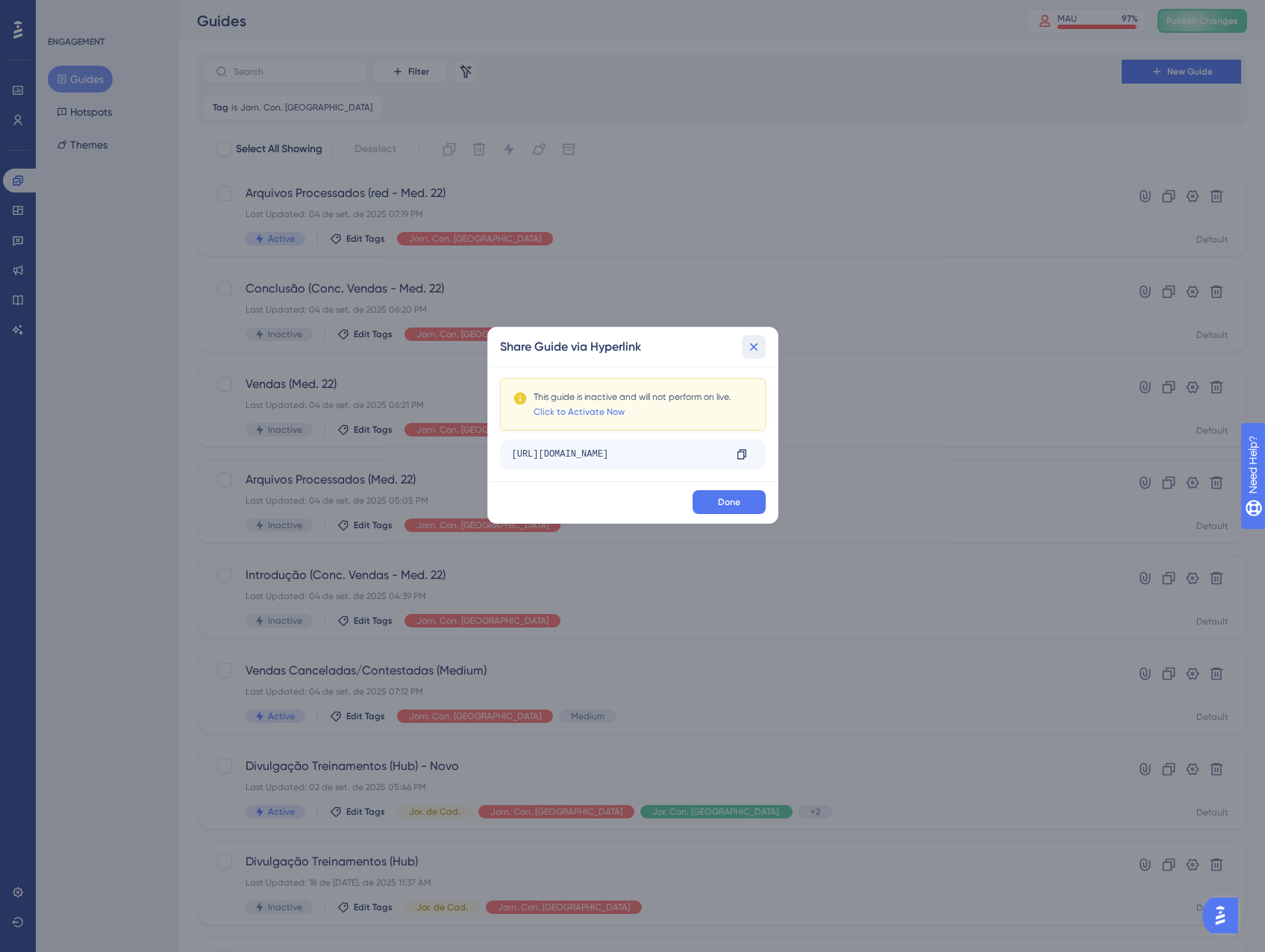
click at [752, 344] on icon at bounding box center [754, 347] width 15 height 15
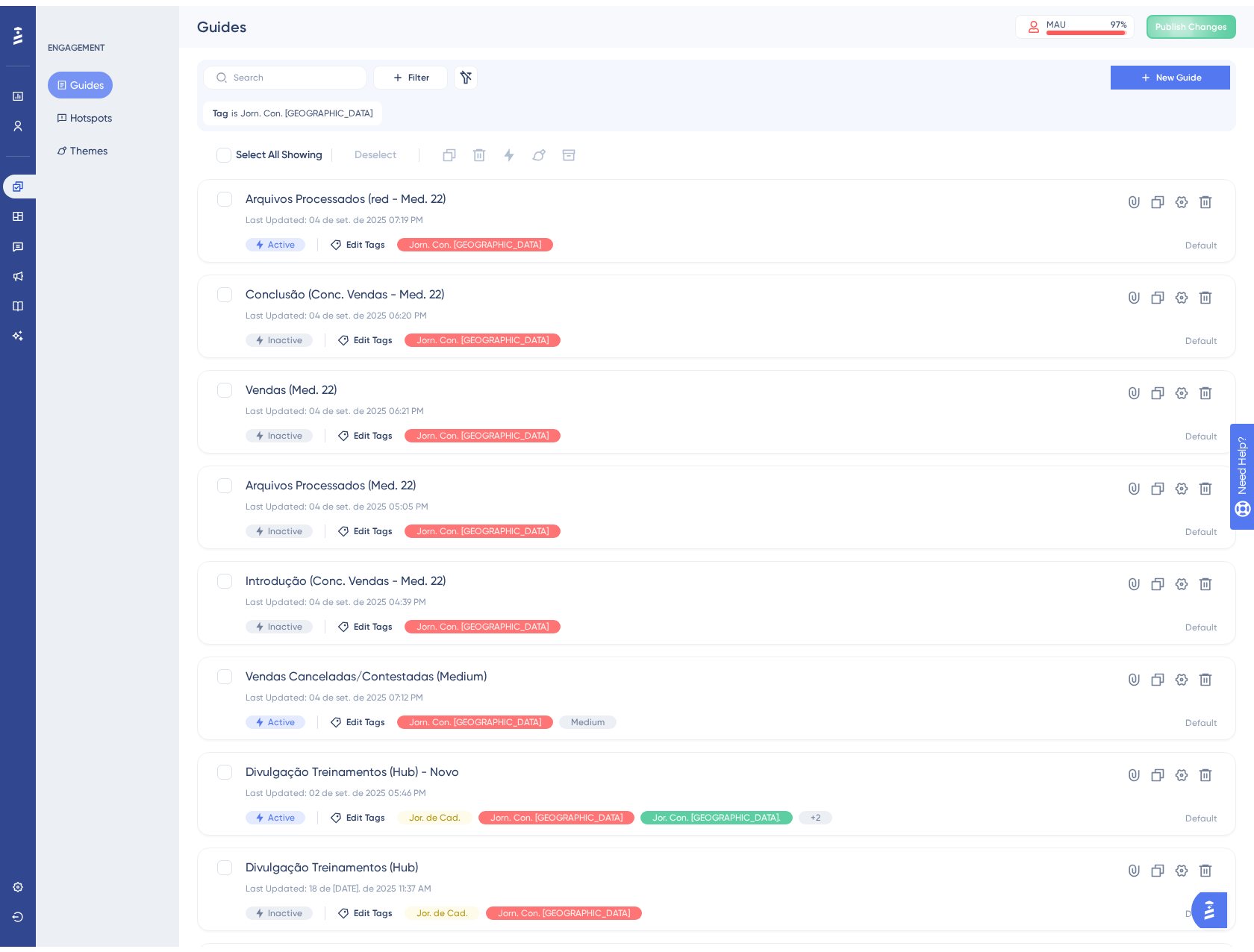
scroll to position [75, 0]
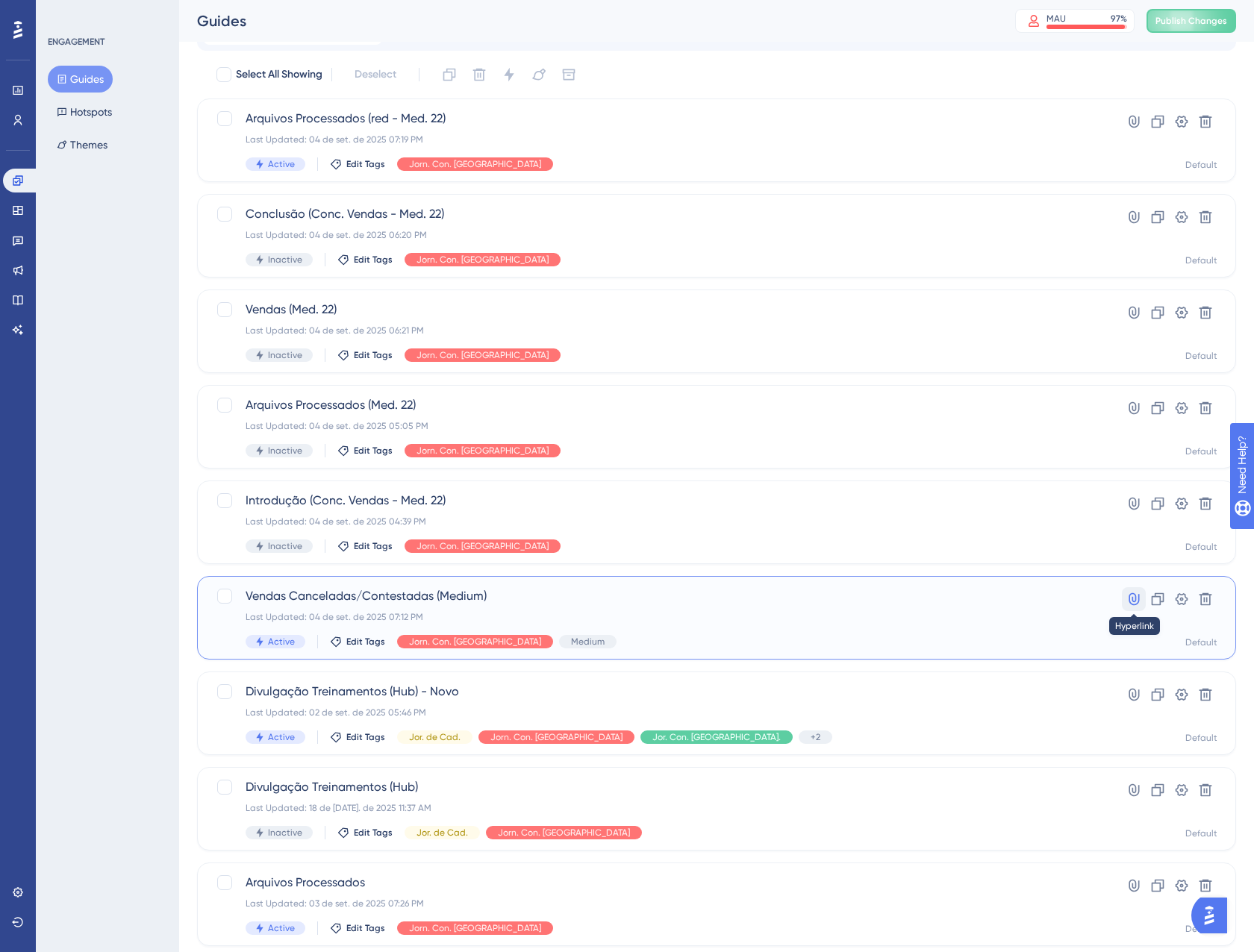
click at [1127, 598] on icon at bounding box center [1134, 599] width 15 height 15
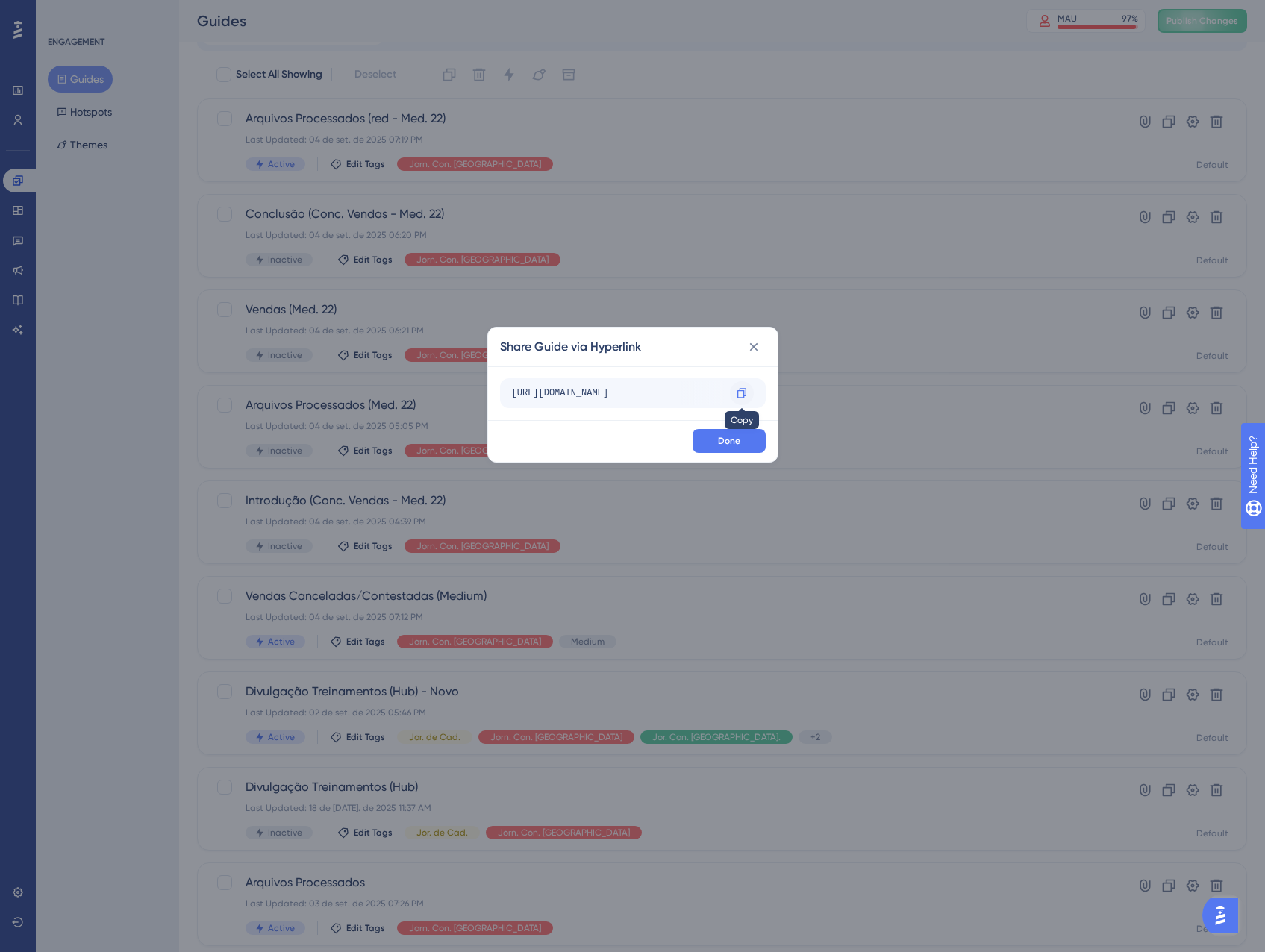
click at [736, 393] on icon at bounding box center [742, 393] width 12 height 12
click at [761, 350] on button at bounding box center [753, 347] width 24 height 24
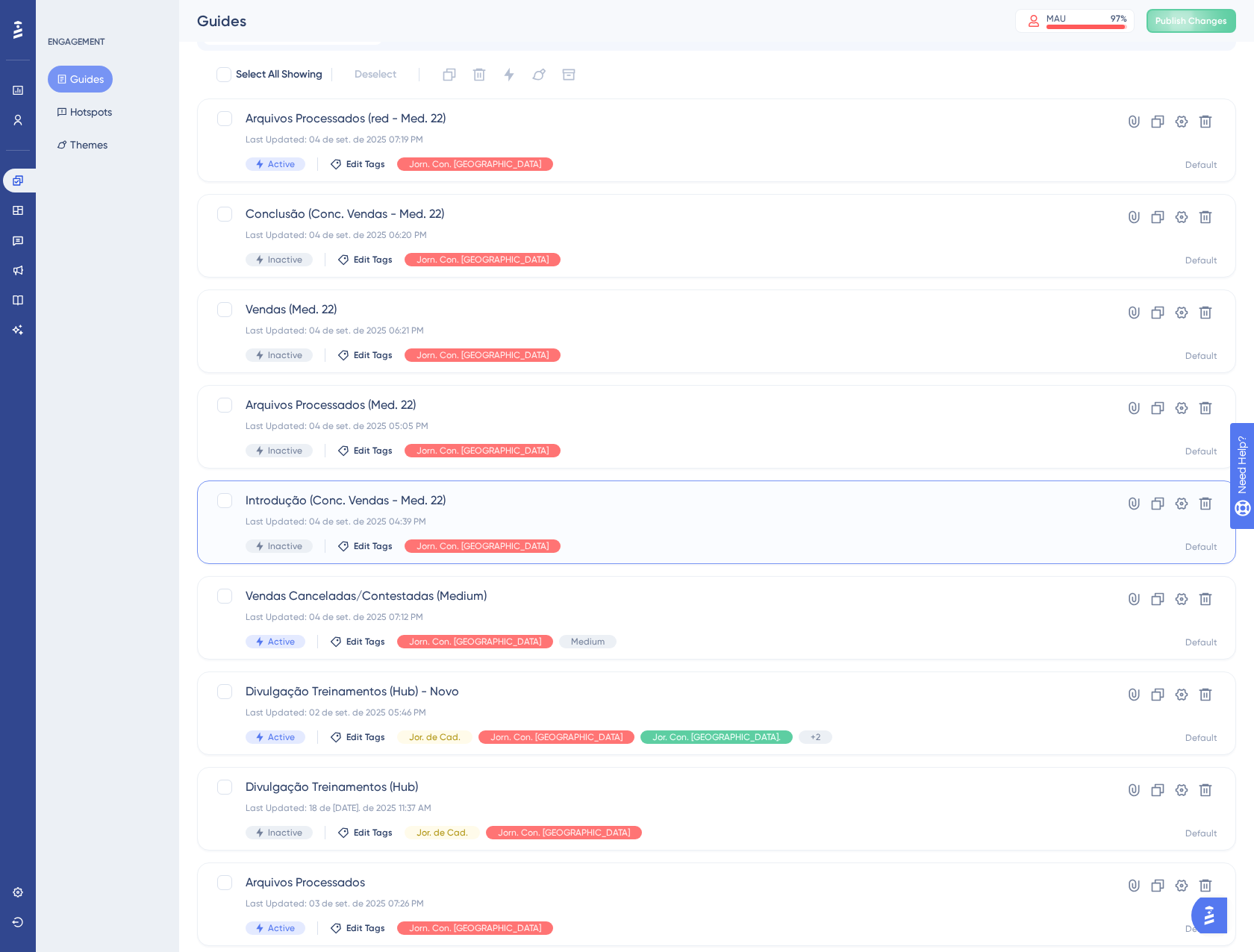
click at [666, 517] on div "Last Updated: 04 de set. de 2025 04:39 PM" at bounding box center [656, 522] width 822 height 12
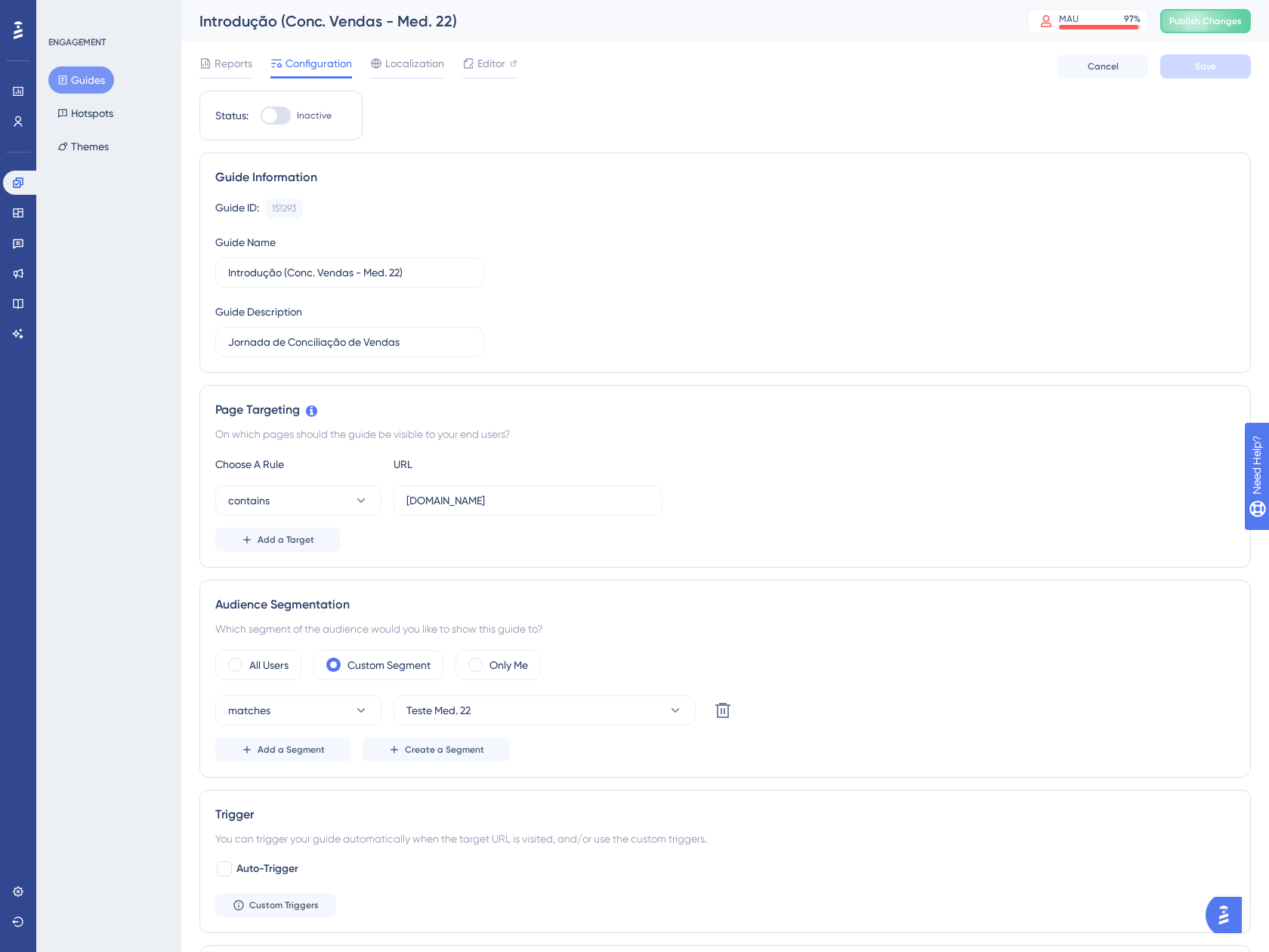
click at [274, 112] on div at bounding box center [270, 116] width 15 height 15
click at [260, 116] on input "Inactive" at bounding box center [260, 116] width 1 height 1
checkbox input "true"
click at [1239, 59] on button "Save" at bounding box center [1205, 66] width 91 height 24
click at [100, 72] on button "Guides" at bounding box center [81, 80] width 66 height 27
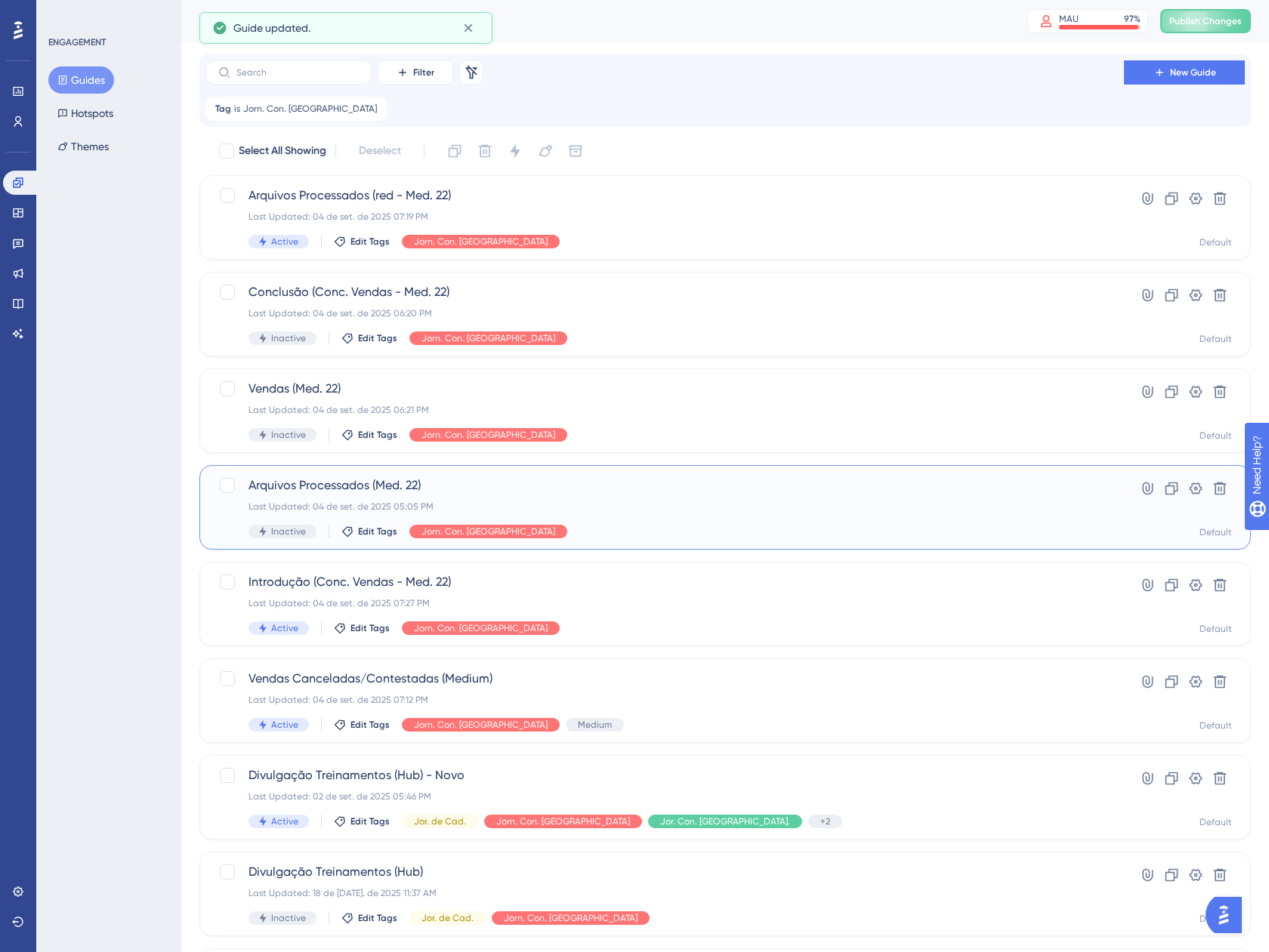
click at [615, 500] on div "Arquivos Processados (Med. 22) Last Updated: 04 de set. de 2025 05:05 PM Inacti…" at bounding box center [664, 507] width 832 height 62
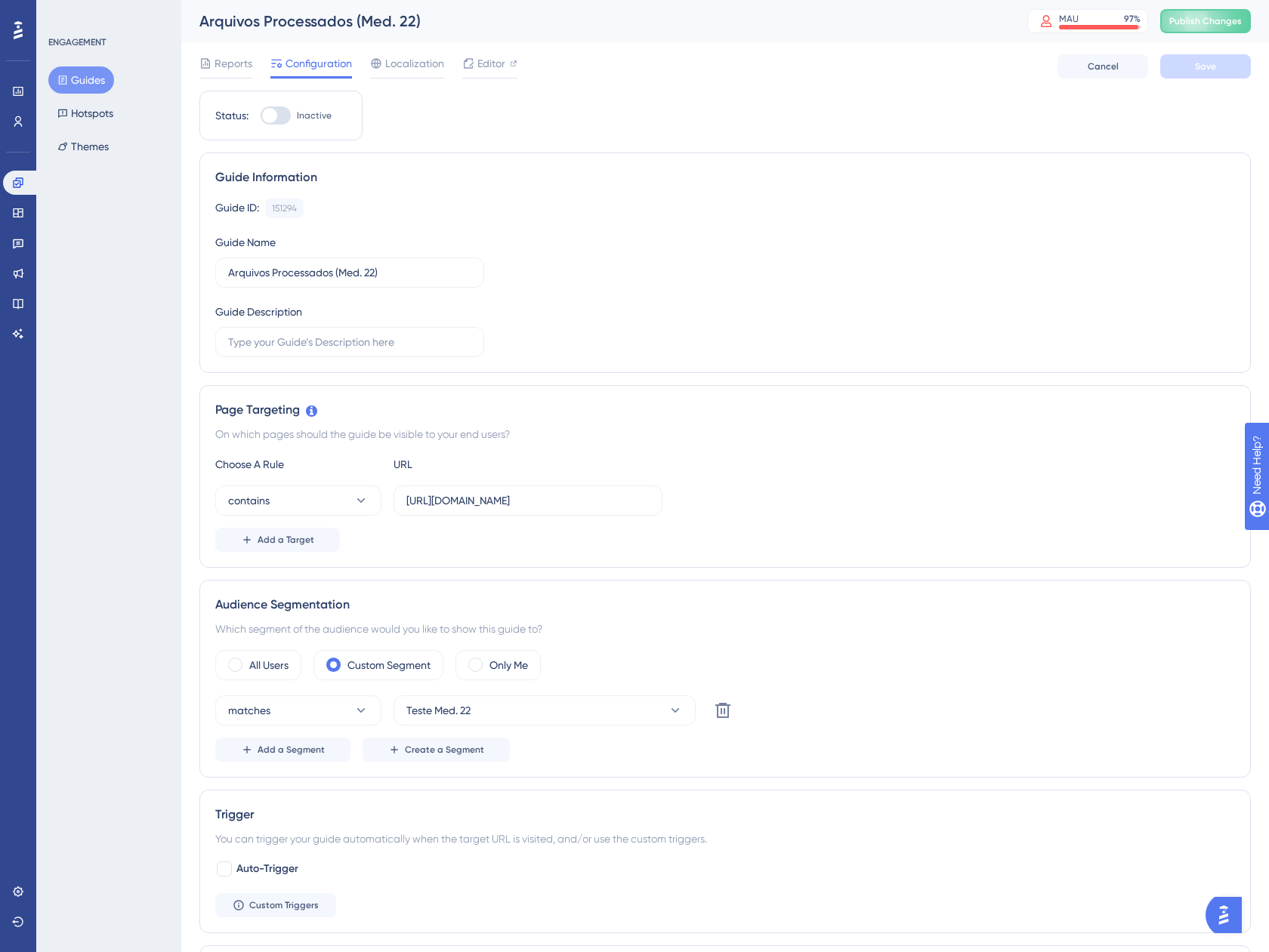
click at [279, 131] on div "Status: Inactive" at bounding box center [281, 116] width 163 height 50
click at [287, 122] on div at bounding box center [275, 115] width 30 height 18
click at [260, 116] on input "Inactive" at bounding box center [260, 116] width 1 height 1
checkbox input "true"
click at [1226, 64] on button "Save" at bounding box center [1205, 66] width 91 height 24
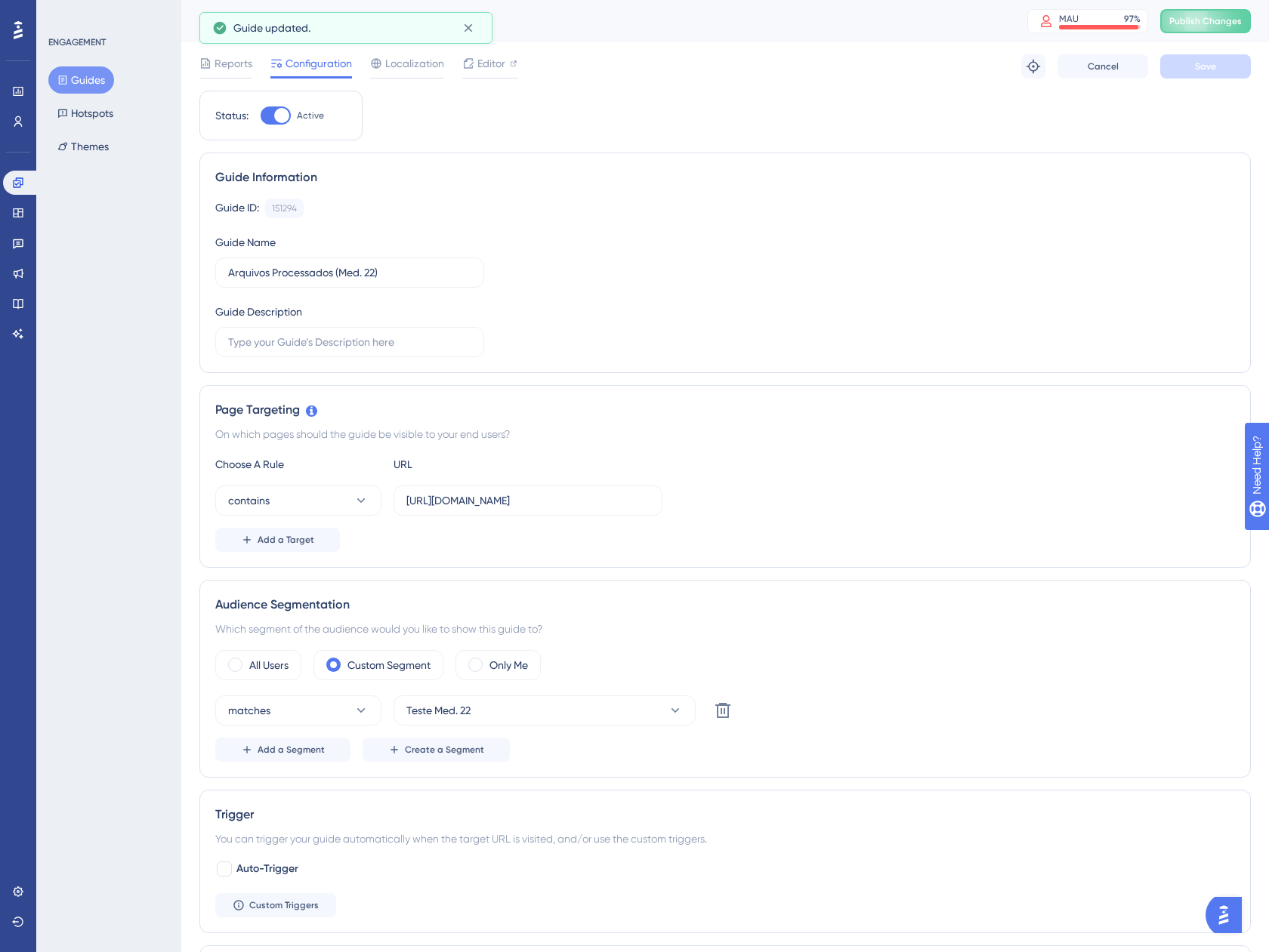
click at [101, 82] on button "Guides" at bounding box center [81, 80] width 66 height 27
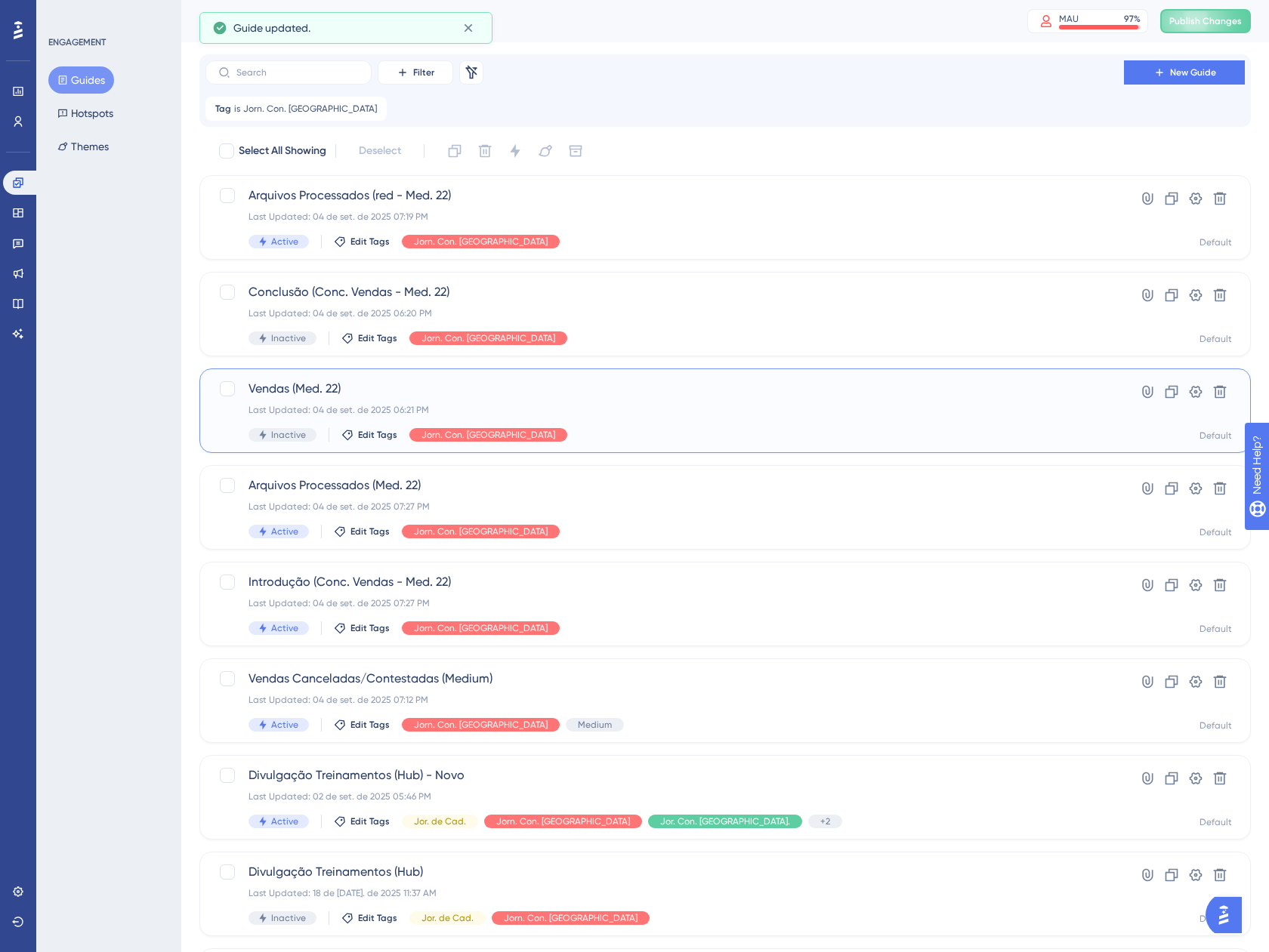
click at [264, 436] on icon at bounding box center [263, 434] width 7 height 9
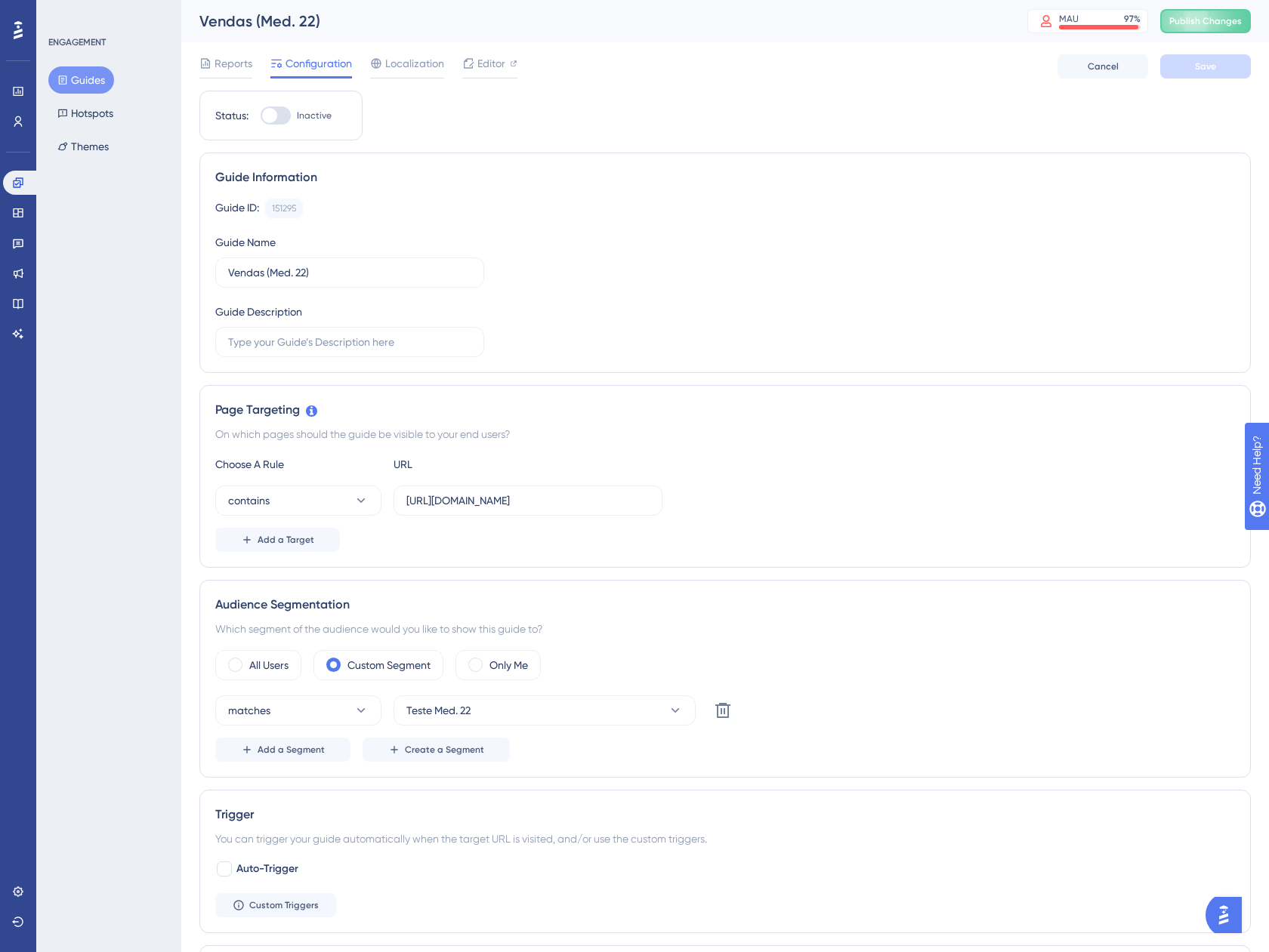
click at [277, 126] on div "Status: Inactive" at bounding box center [281, 116] width 163 height 50
click at [274, 114] on div at bounding box center [270, 116] width 15 height 15
click at [260, 116] on input "Inactive" at bounding box center [260, 116] width 1 height 1
checkbox input "true"
click at [1244, 60] on button "Save" at bounding box center [1205, 66] width 91 height 24
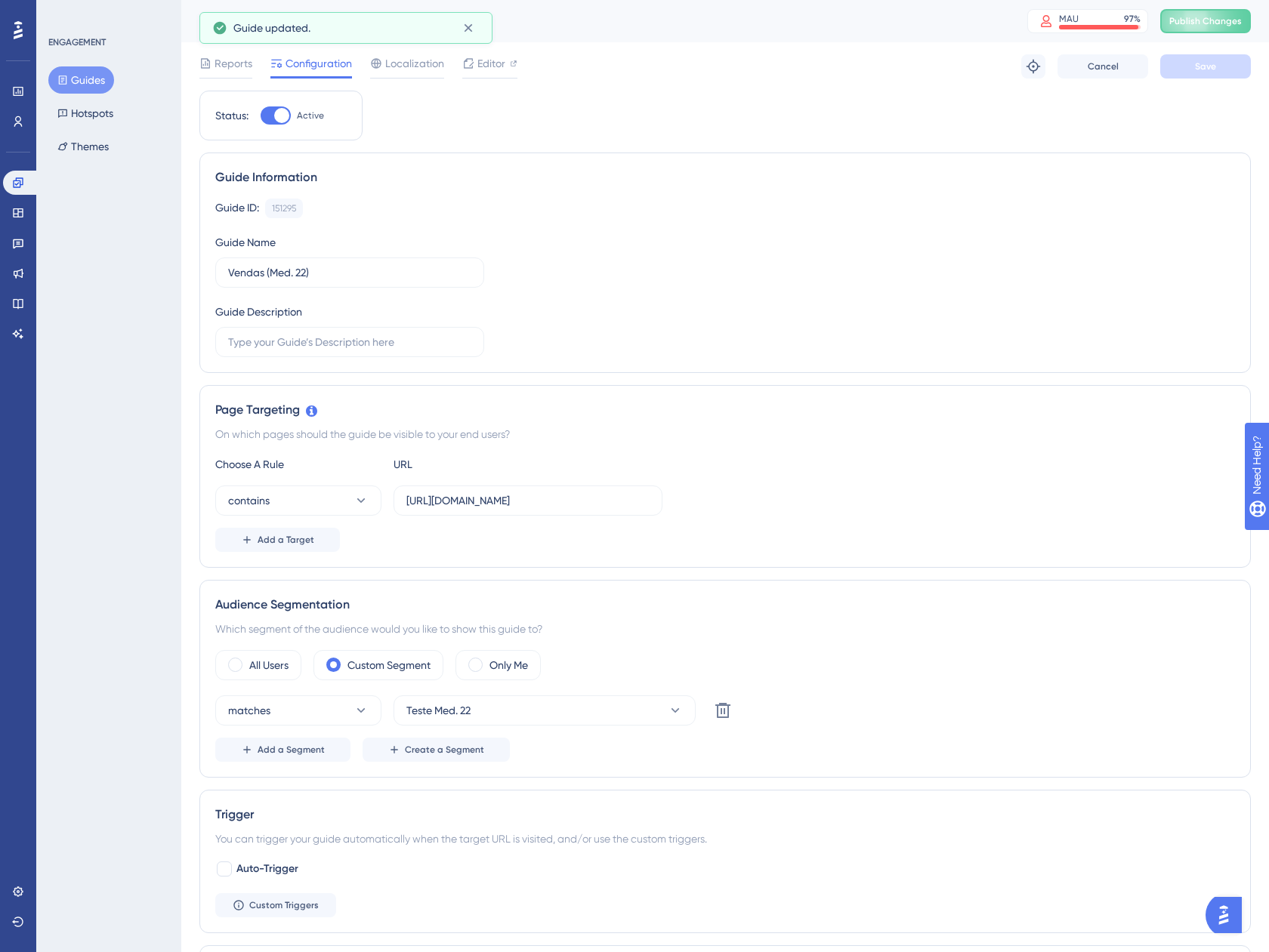
click at [97, 79] on button "Guides" at bounding box center [81, 80] width 66 height 27
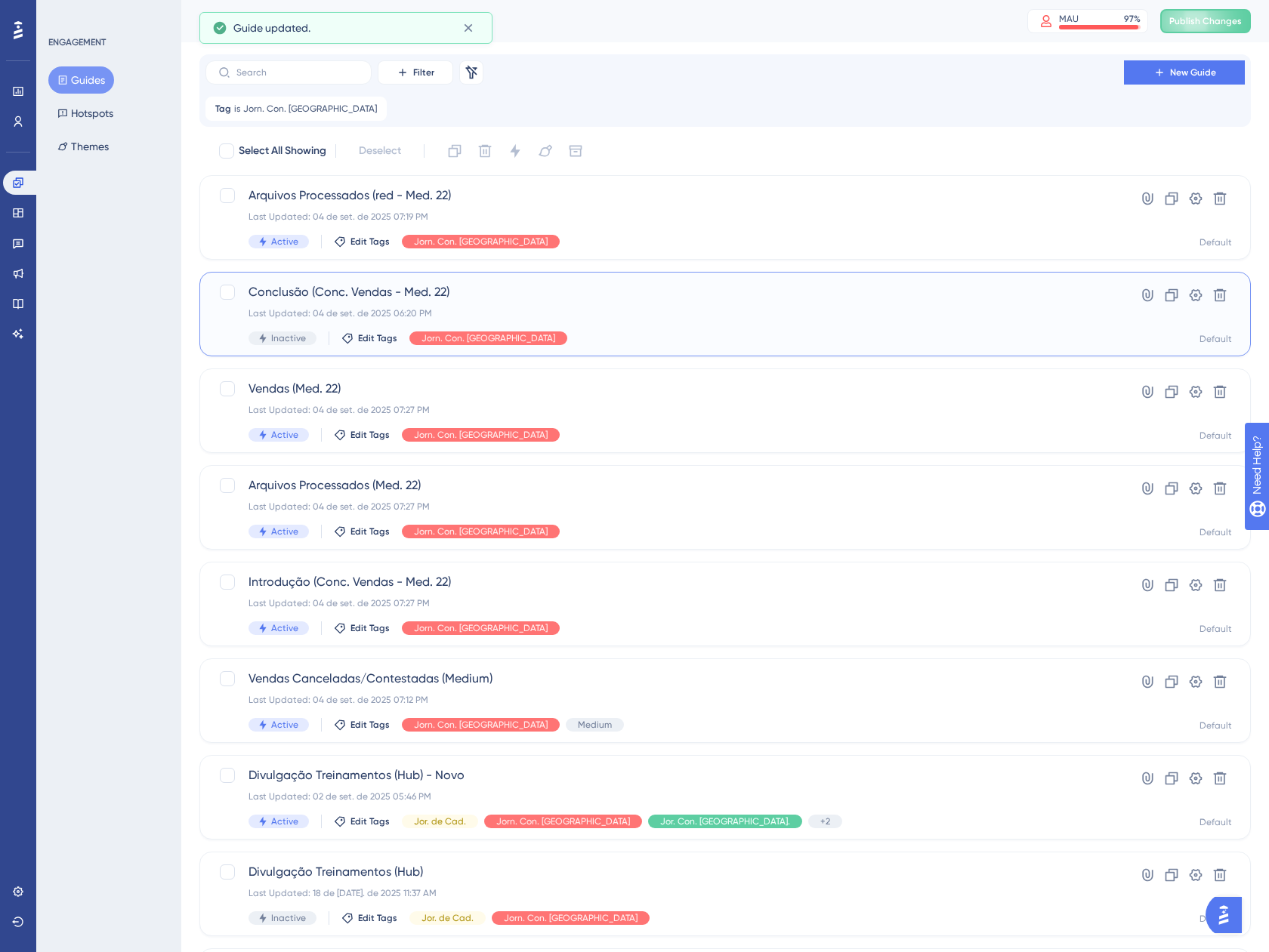
click at [619, 339] on div "Inactive Edit Tags Jorn. Con. Vendas" at bounding box center [664, 338] width 832 height 14
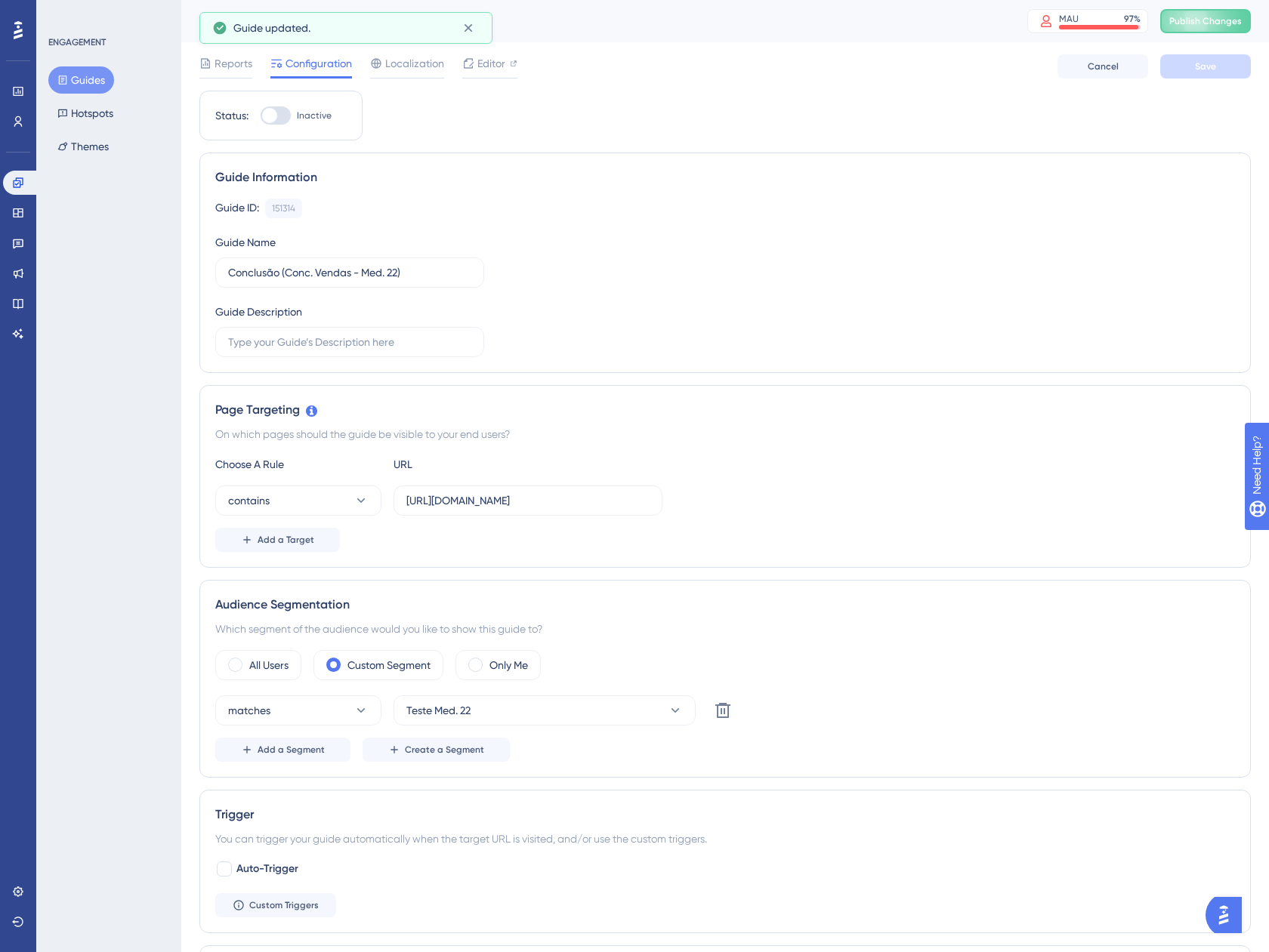
click at [265, 116] on div at bounding box center [270, 116] width 15 height 15
click at [260, 116] on input "Inactive" at bounding box center [260, 116] width 1 height 1
checkbox input "true"
click at [1181, 70] on button "Save" at bounding box center [1205, 66] width 91 height 24
click at [88, 84] on button "Guides" at bounding box center [81, 80] width 66 height 27
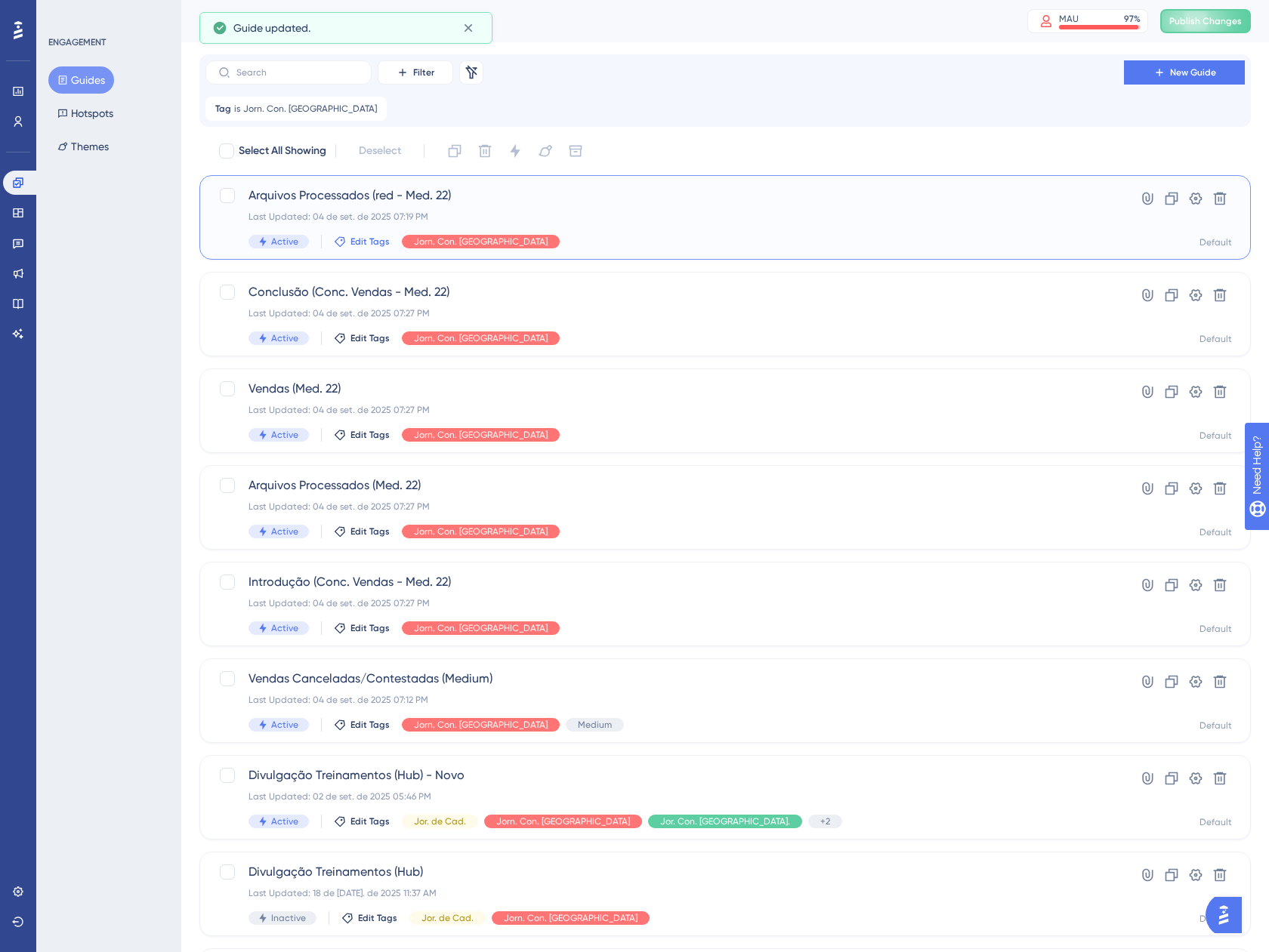
click at [348, 241] on button "Edit Tags" at bounding box center [361, 241] width 56 height 12
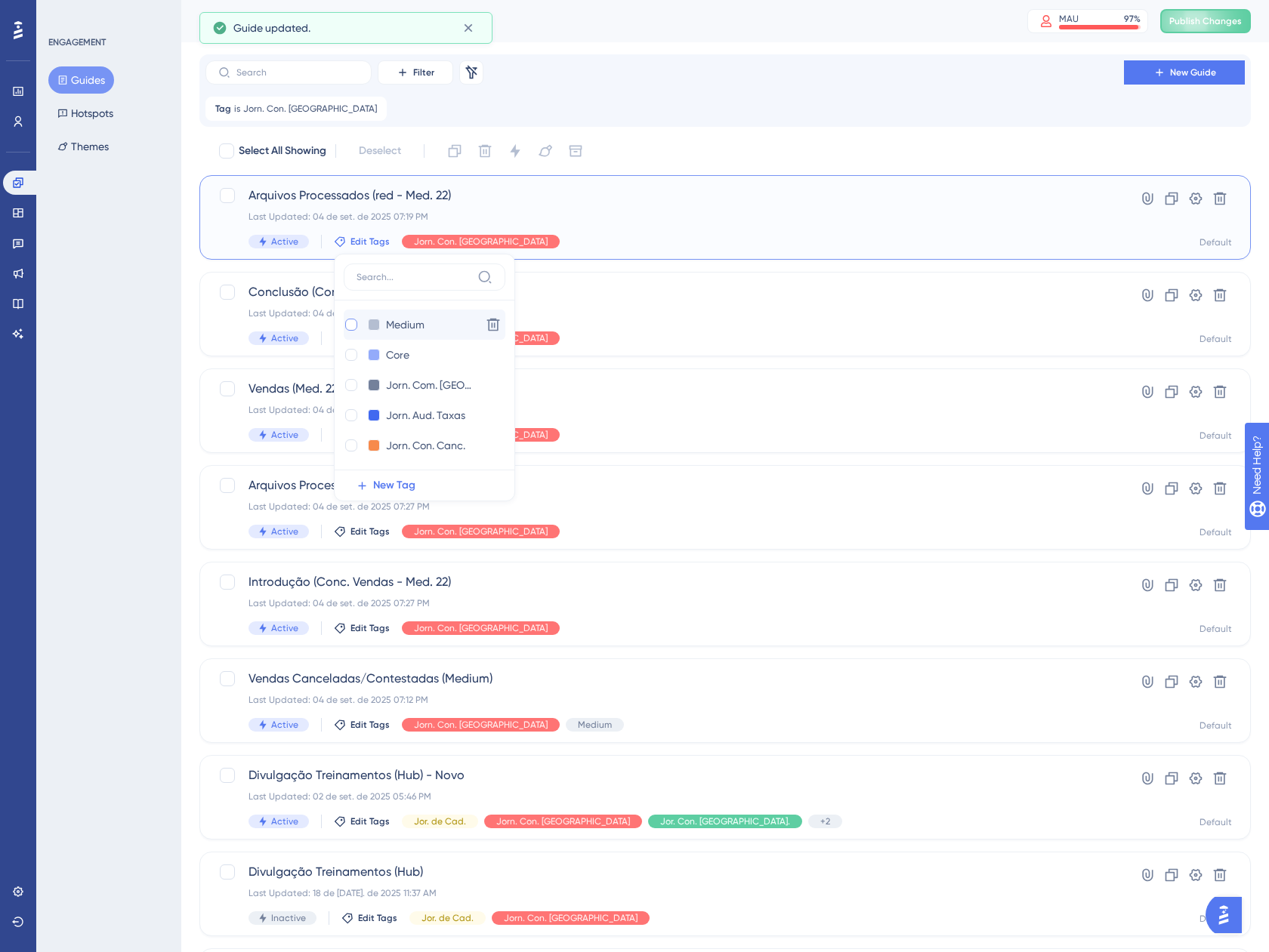
click at [355, 324] on div at bounding box center [351, 324] width 12 height 12
checkbox input "true"
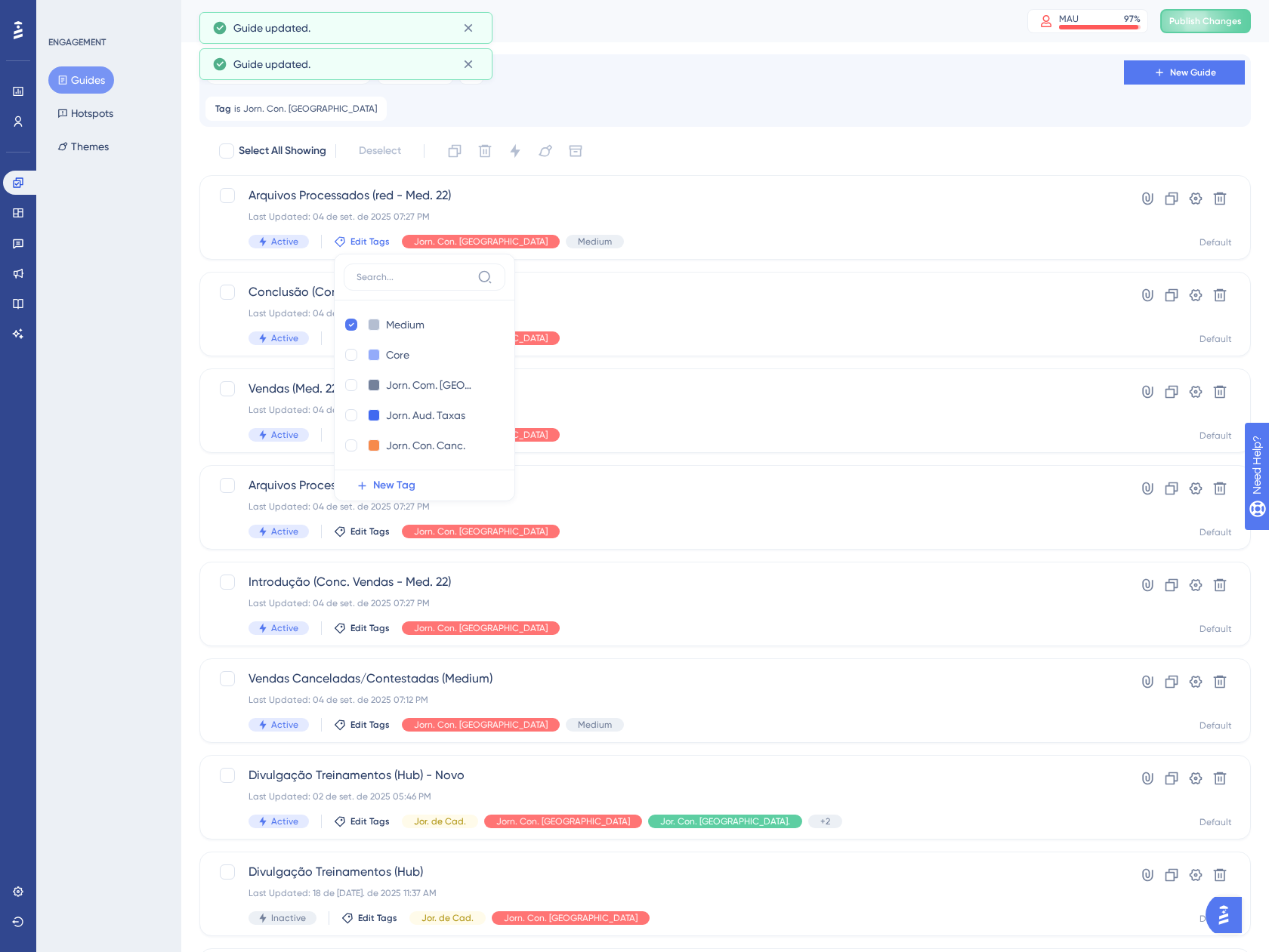
click at [190, 323] on div "Performance Users Engagement Widgets Feedback Product Updates Knowledge Base AI…" at bounding box center [725, 591] width 1087 height 1184
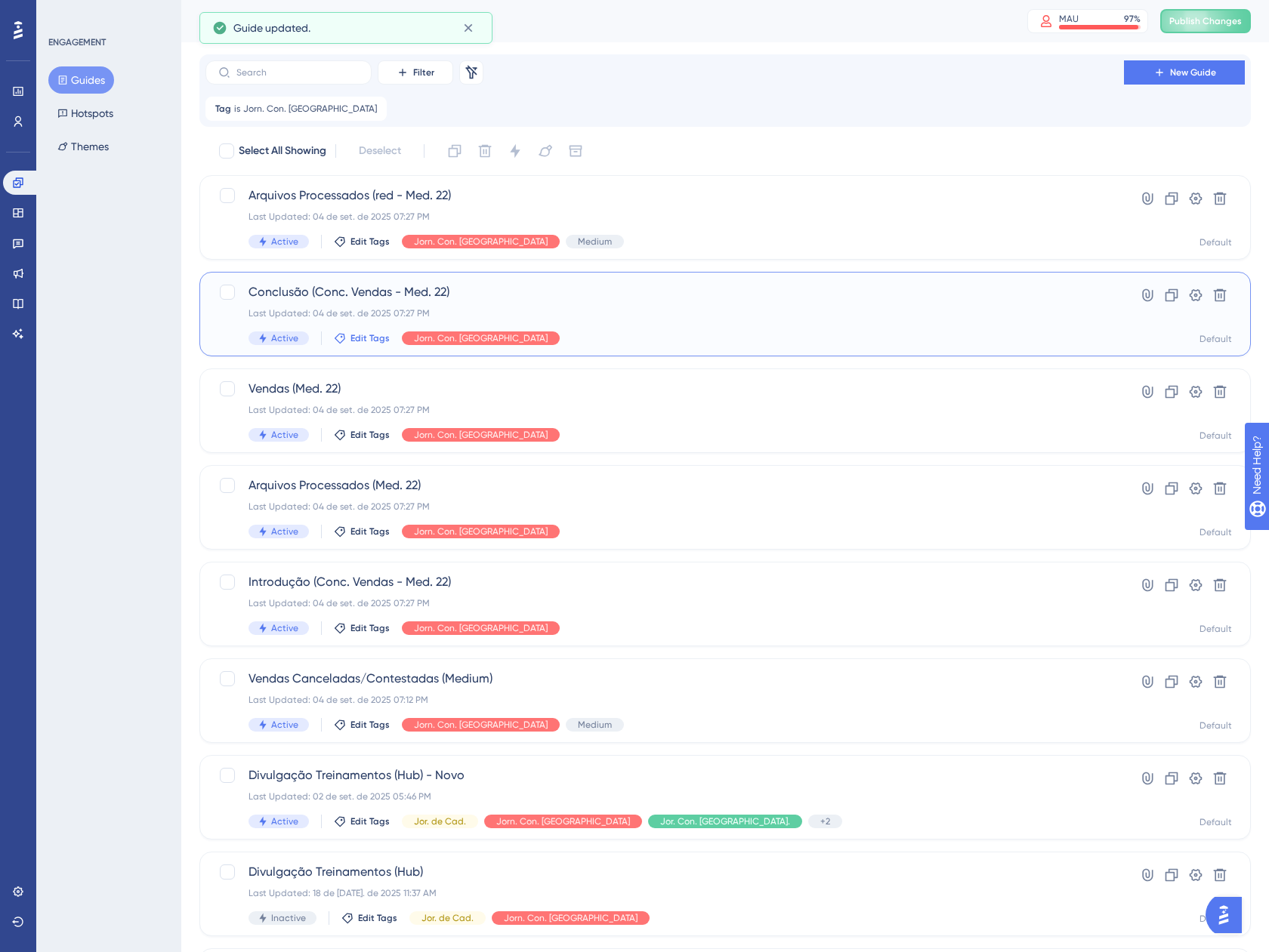
click at [351, 336] on span "Edit Tags" at bounding box center [370, 338] width 39 height 12
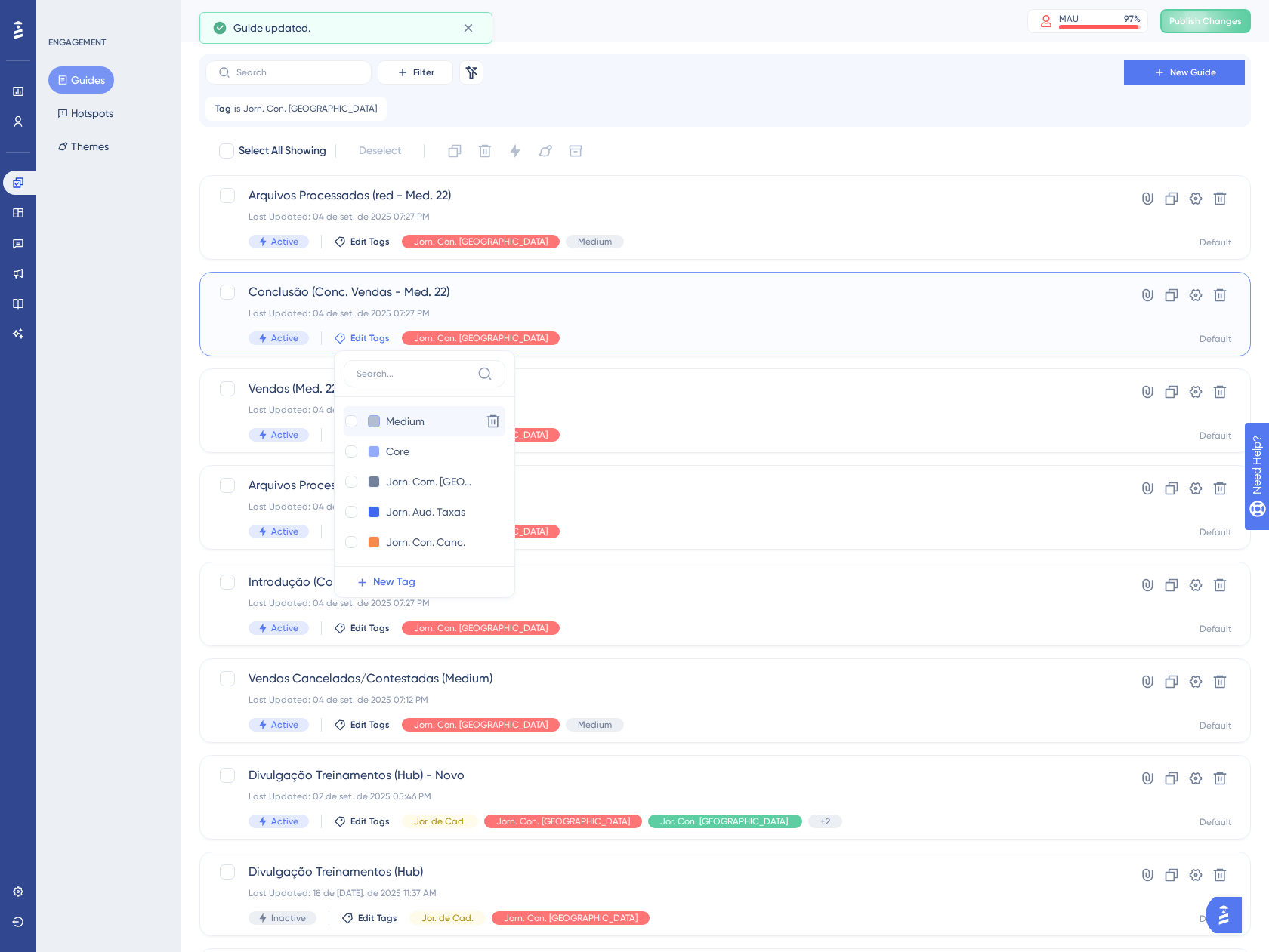
click at [373, 416] on button at bounding box center [373, 421] width 12 height 12
click at [350, 418] on div at bounding box center [351, 421] width 12 height 12
checkbox input "true"
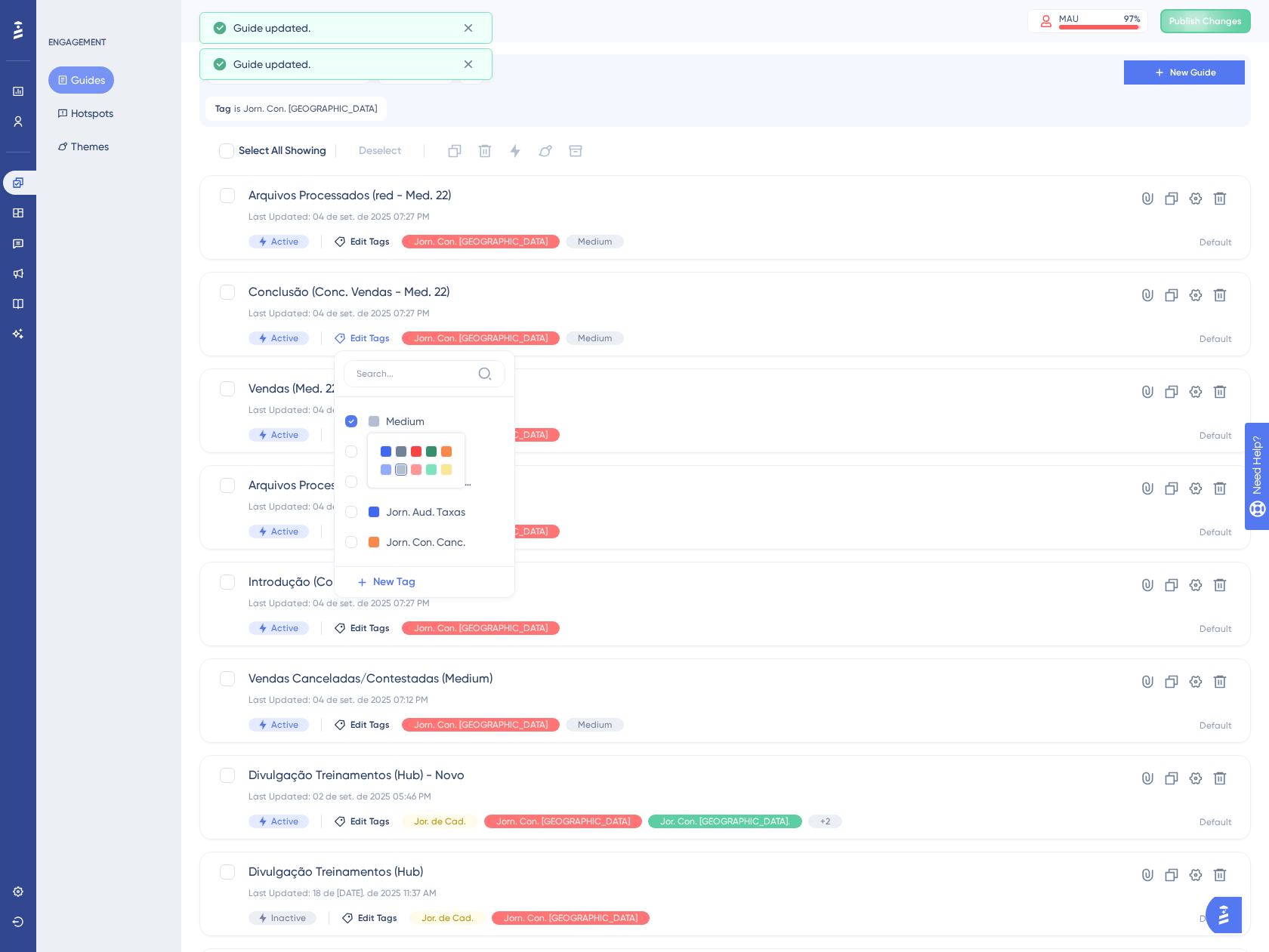
click at [136, 399] on div "ENGAGEMENT Guides Hotspots Themes" at bounding box center [108, 476] width 145 height 952
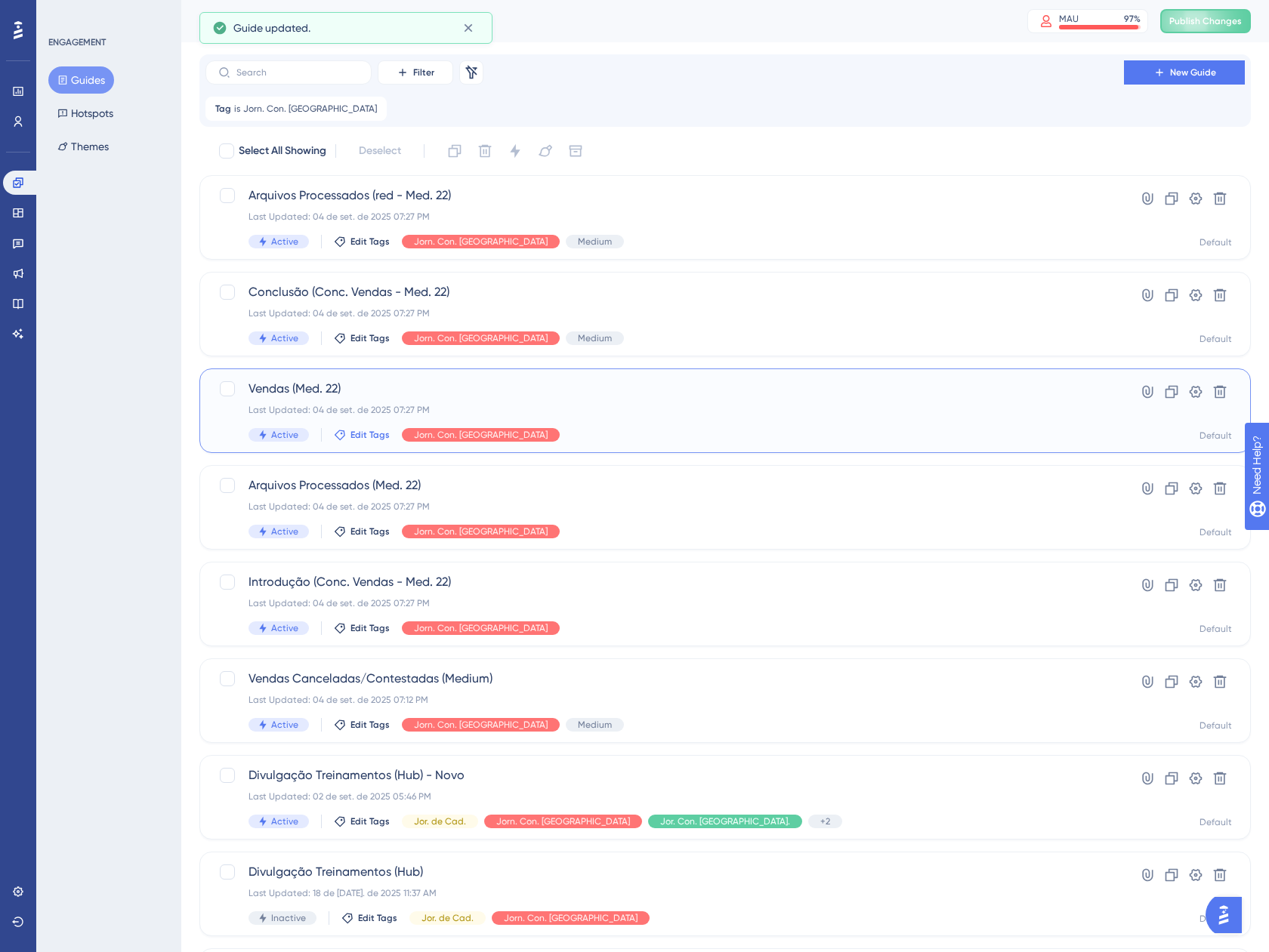
click at [350, 435] on span "Edit Tags" at bounding box center [370, 435] width 39 height 12
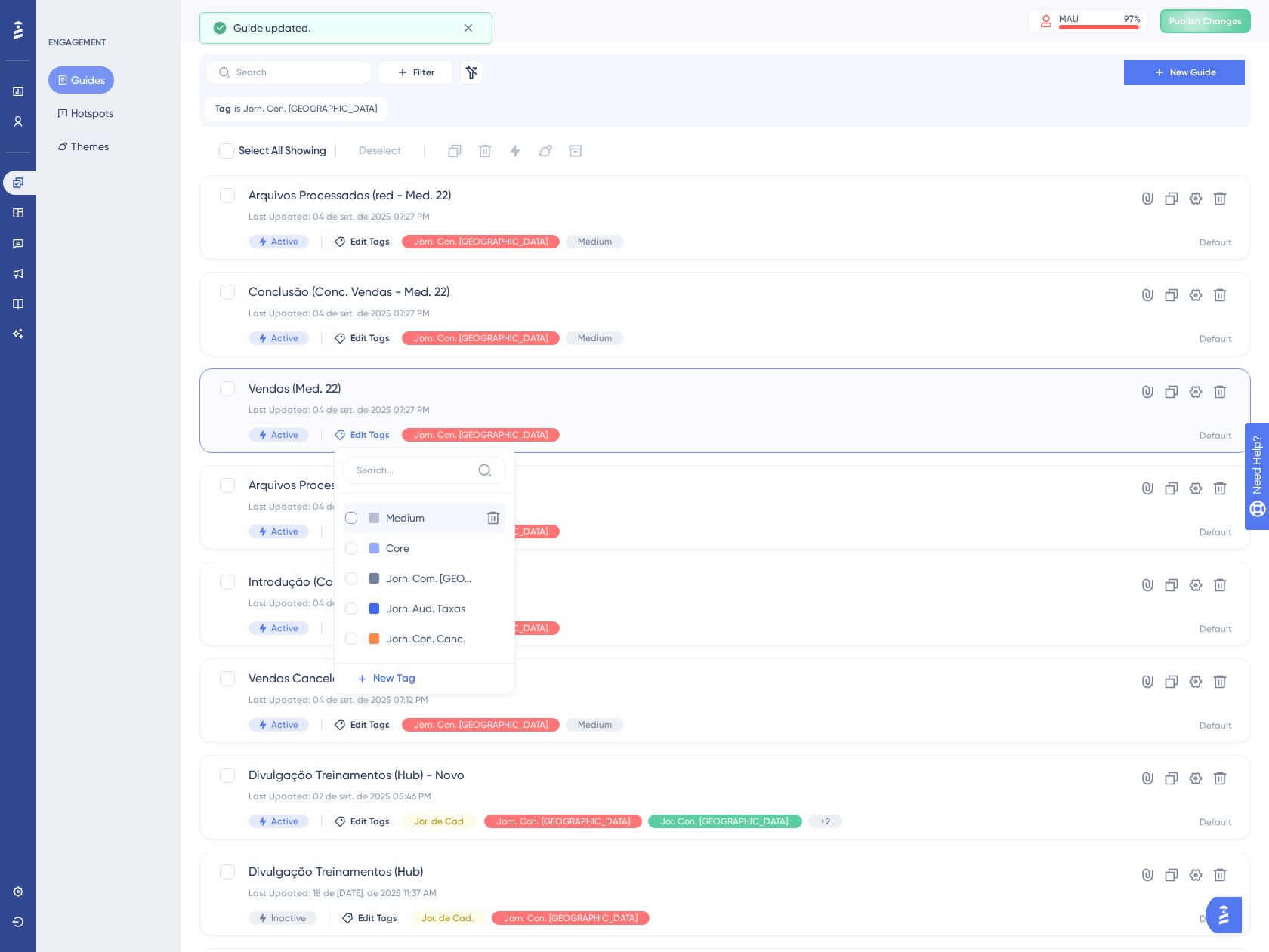
drag, startPoint x: 354, startPoint y: 521, endPoint x: 343, endPoint y: 518, distance: 11.4
click at [352, 521] on div at bounding box center [351, 518] width 12 height 12
checkbox input "true"
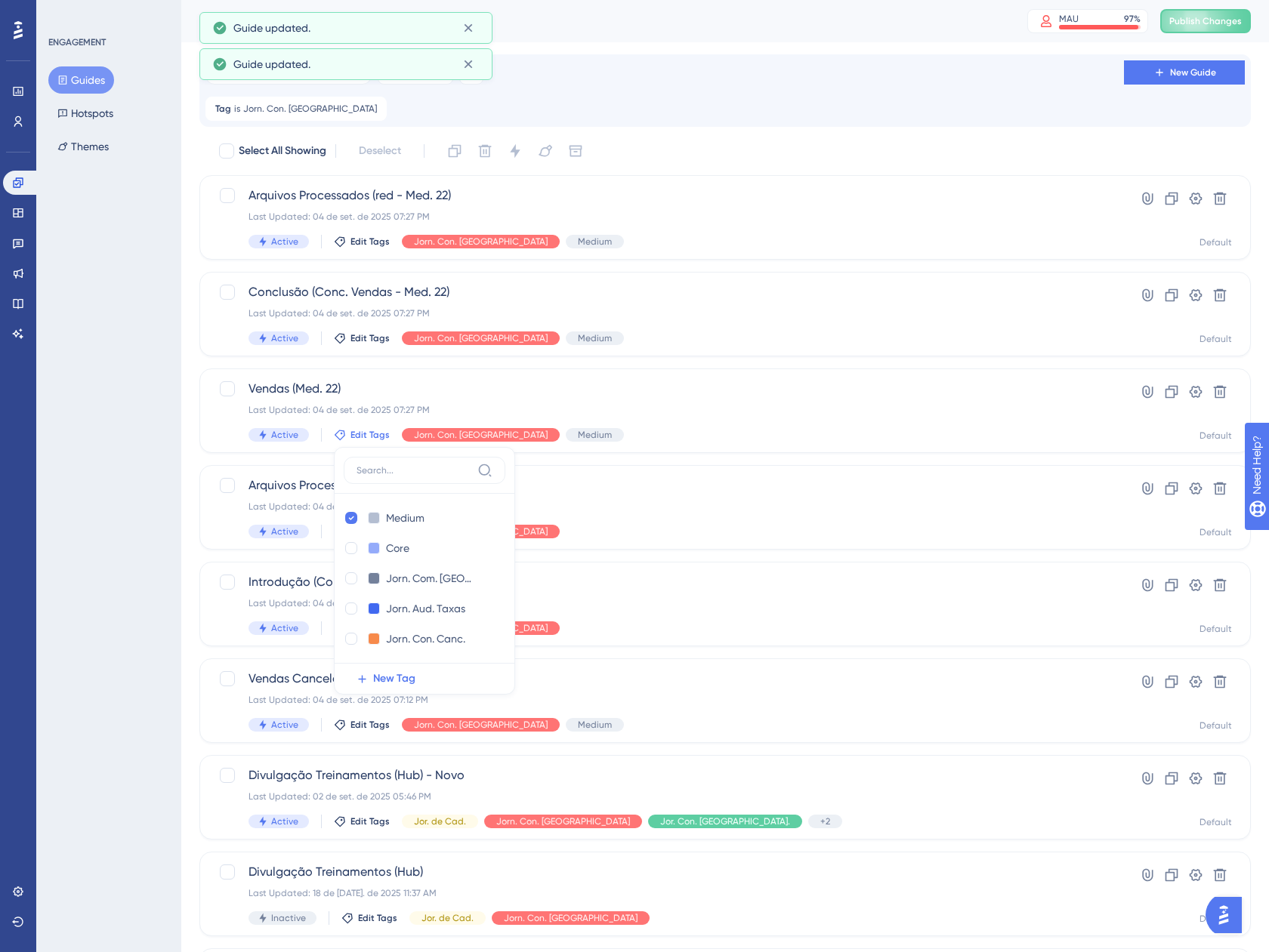
click at [100, 477] on div "ENGAGEMENT Guides Hotspots Themes" at bounding box center [108, 476] width 145 height 952
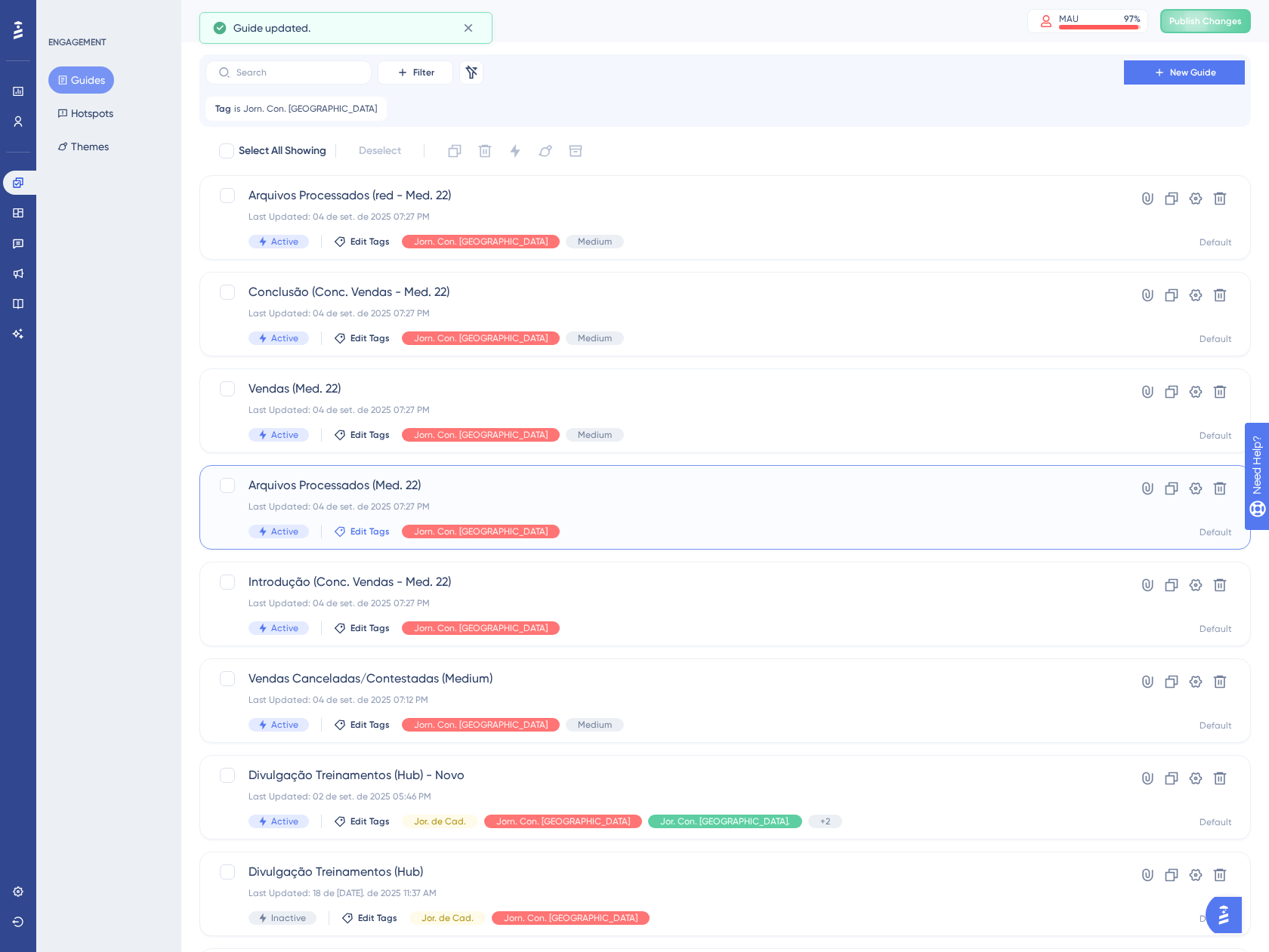
click at [353, 534] on span "Edit Tags" at bounding box center [370, 531] width 39 height 12
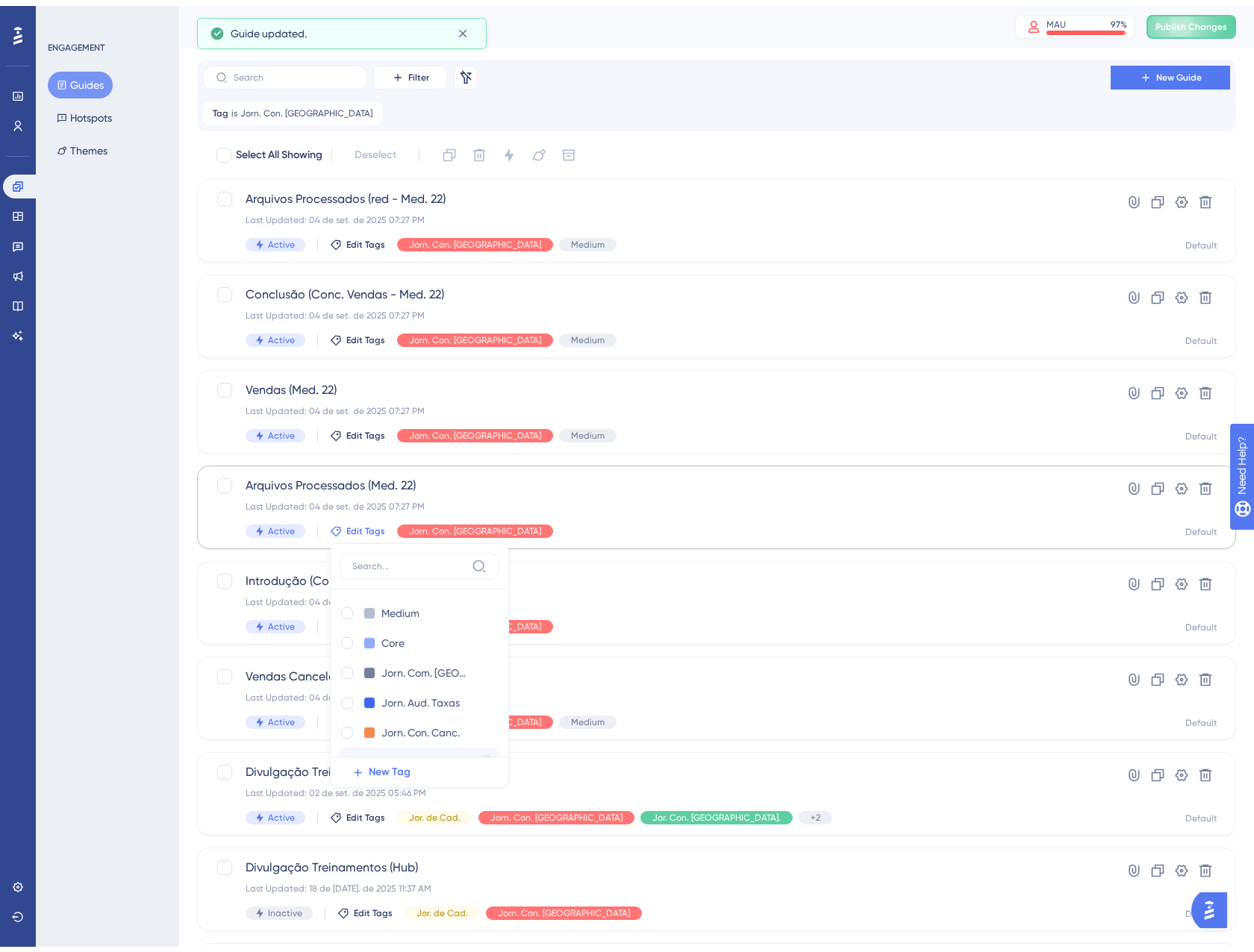
scroll to position [189, 0]
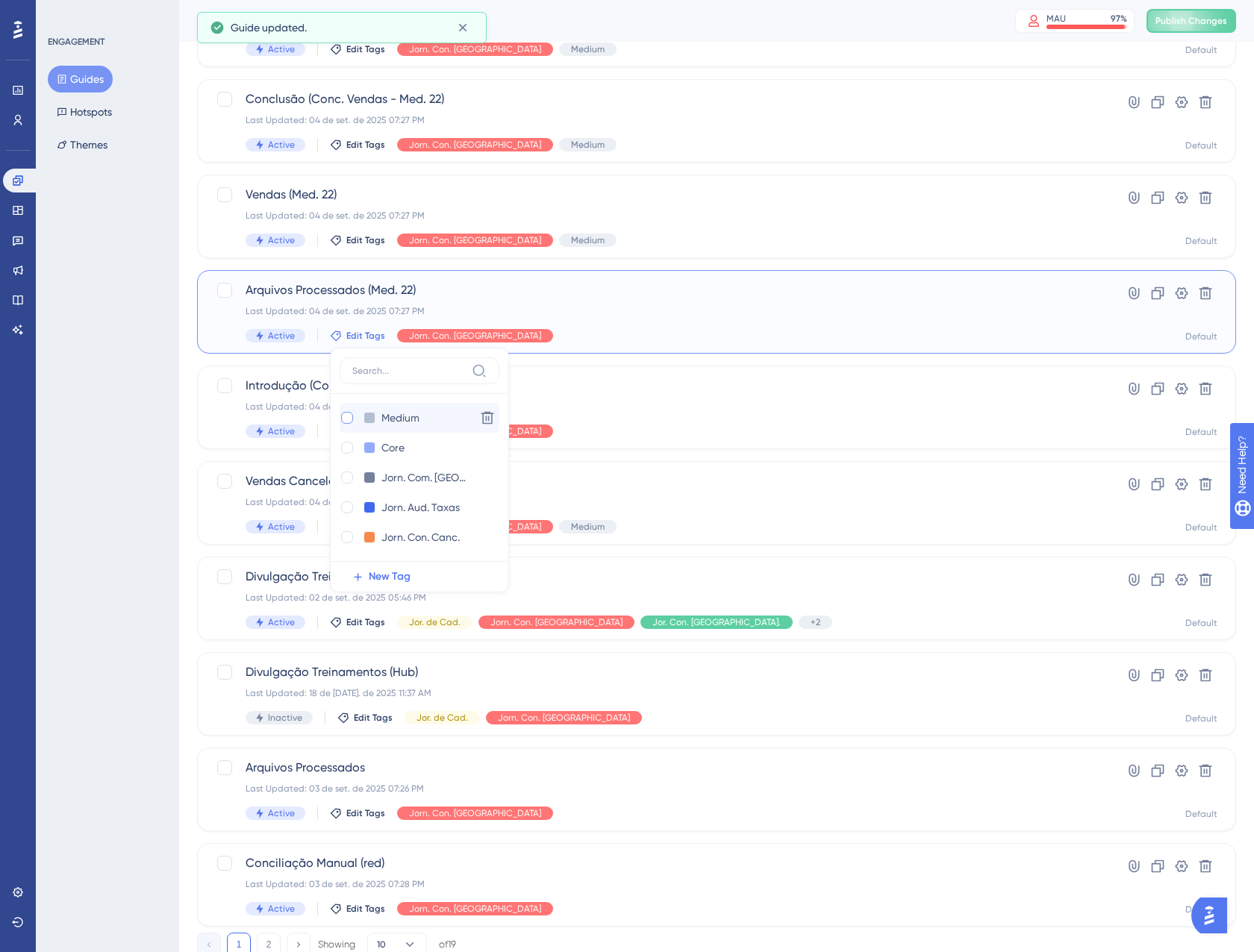
click at [347, 420] on div at bounding box center [347, 417] width 12 height 12
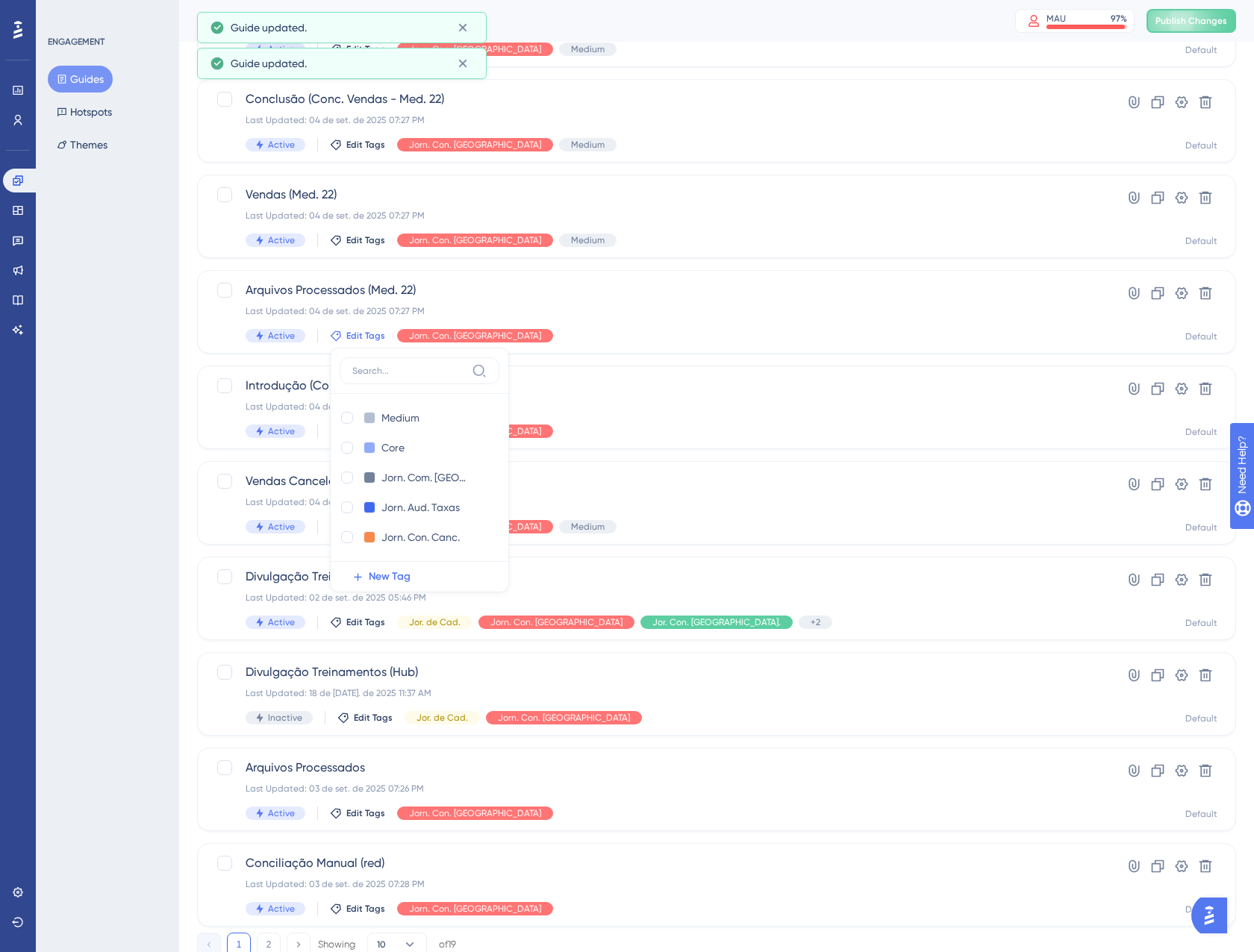
checkbox input "true"
click at [73, 486] on div "ENGAGEMENT Guides Hotspots Themes" at bounding box center [107, 476] width 143 height 952
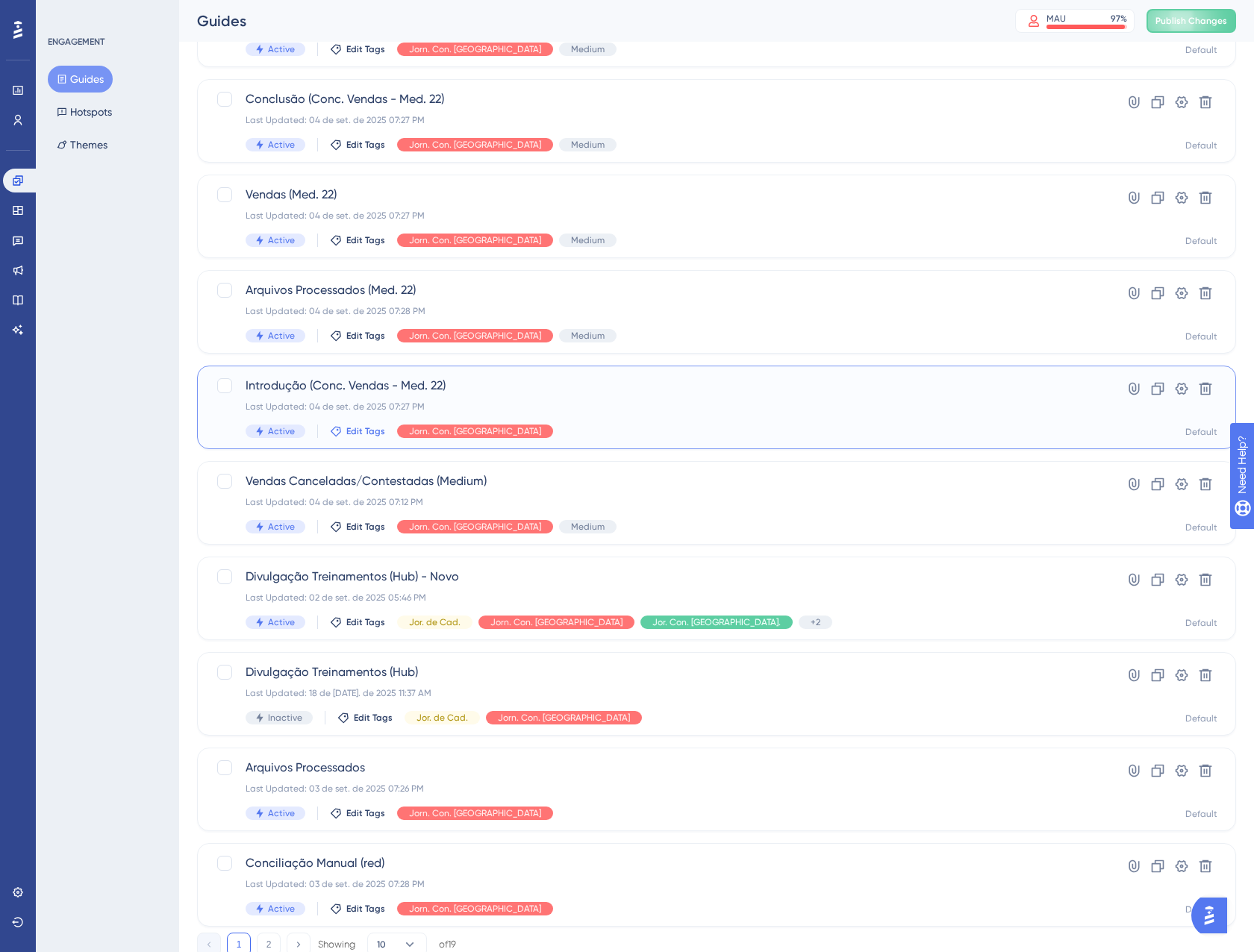
click at [355, 428] on span "Edit Tags" at bounding box center [366, 431] width 39 height 12
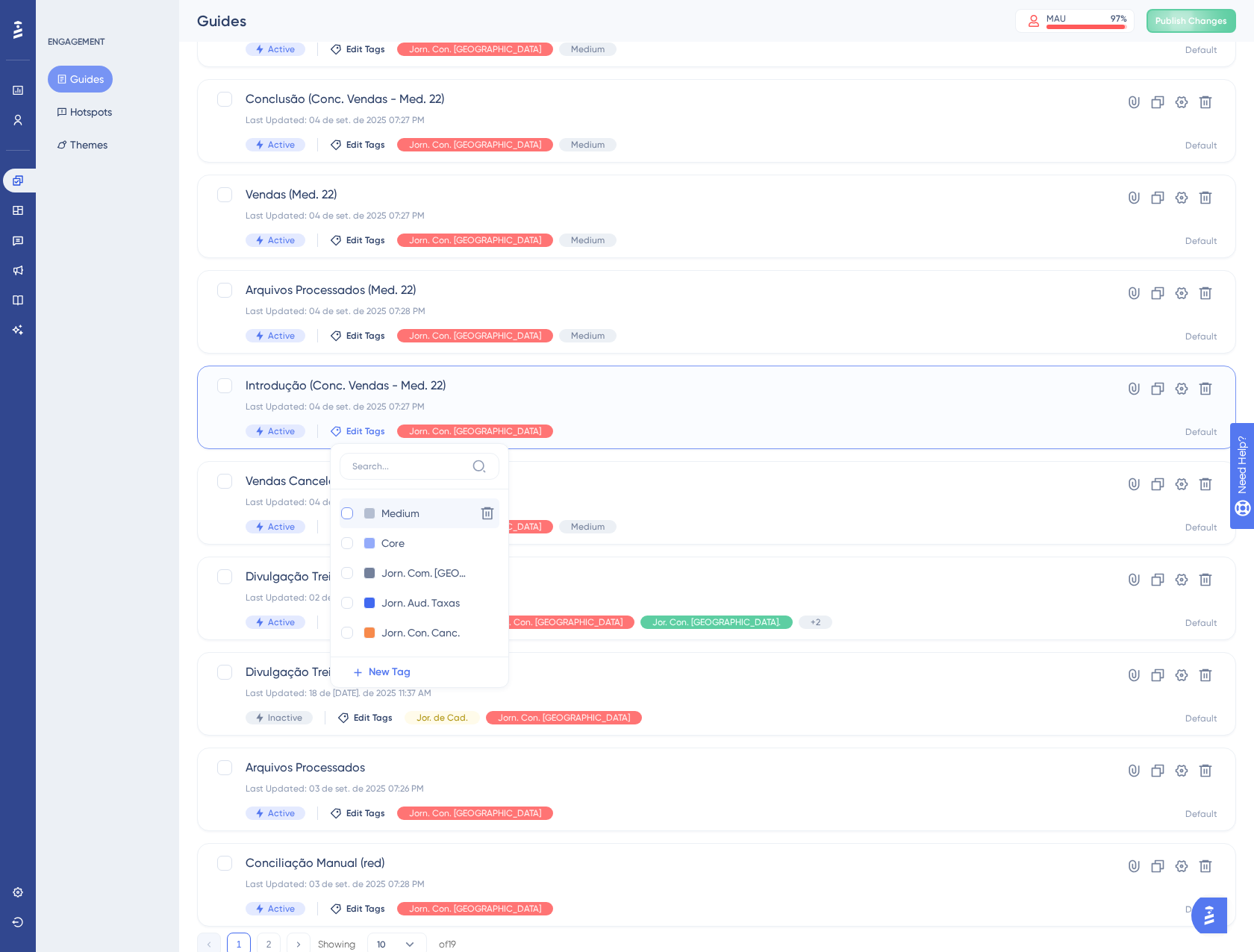
click at [341, 513] on div at bounding box center [347, 513] width 12 height 12
checkbox input "true"
click at [94, 517] on div "ENGAGEMENT Guides Hotspots Themes" at bounding box center [107, 476] width 143 height 952
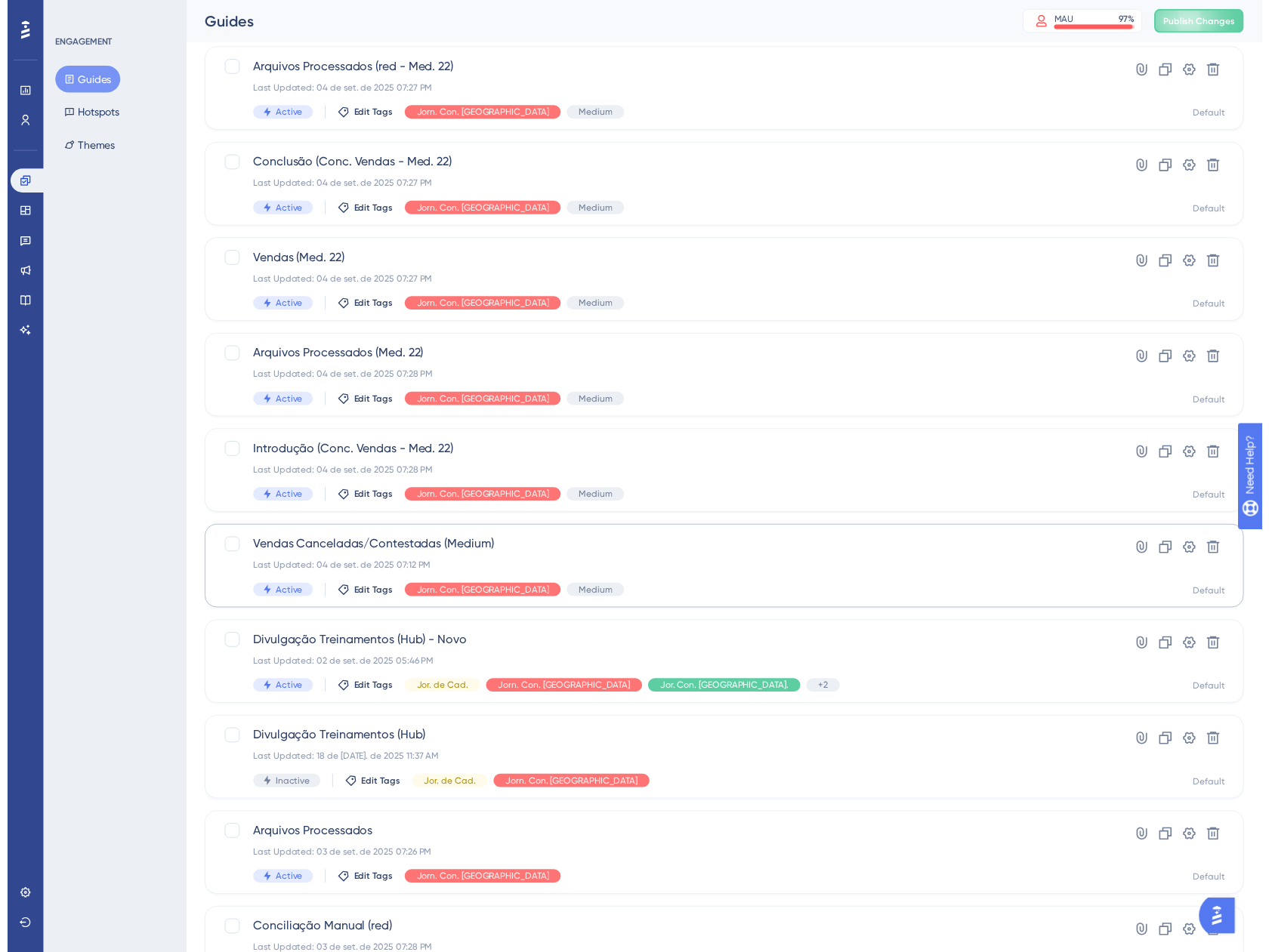
scroll to position [0, 0]
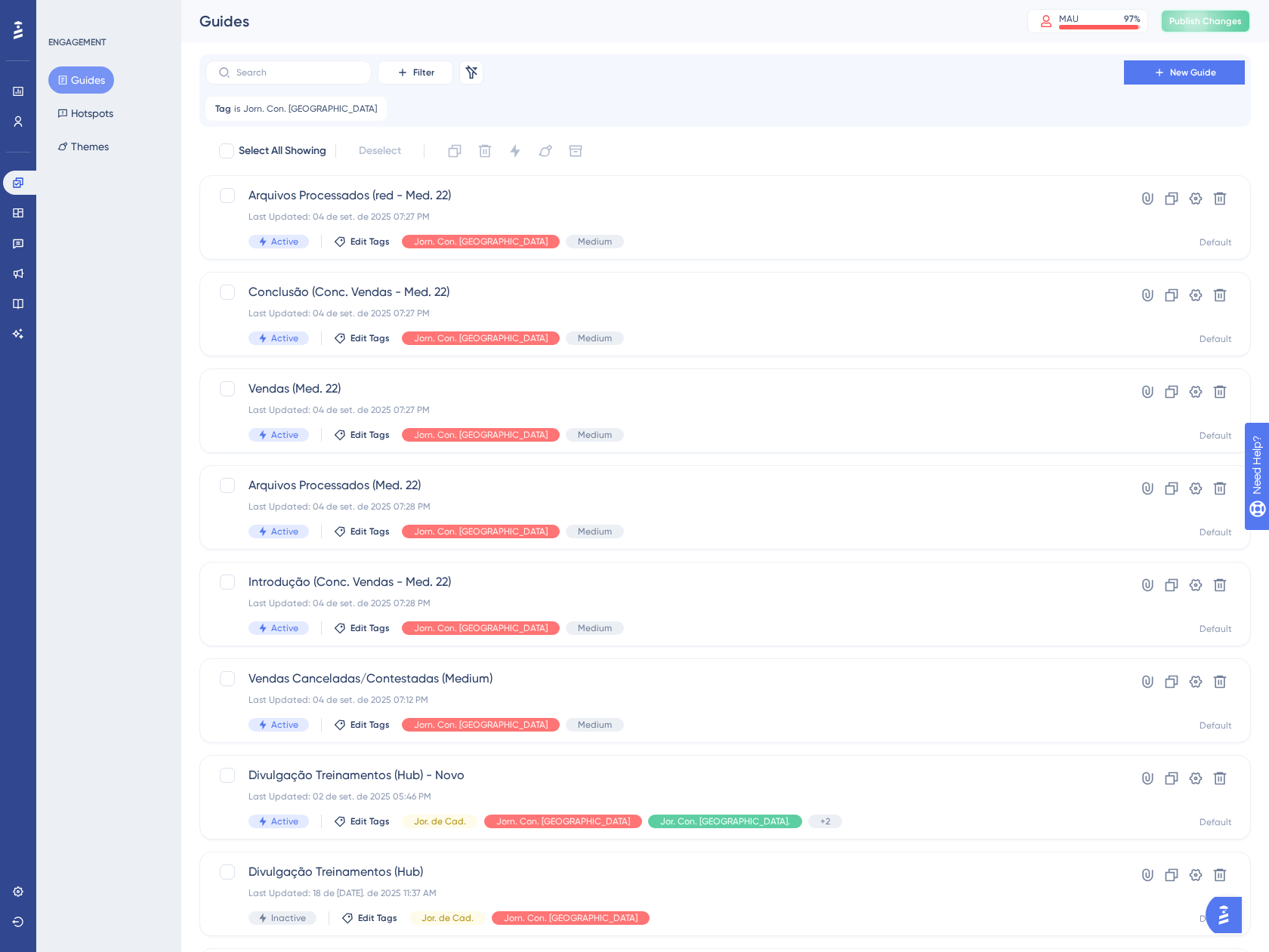
click at [1219, 30] on button "Publish Changes" at bounding box center [1205, 21] width 91 height 24
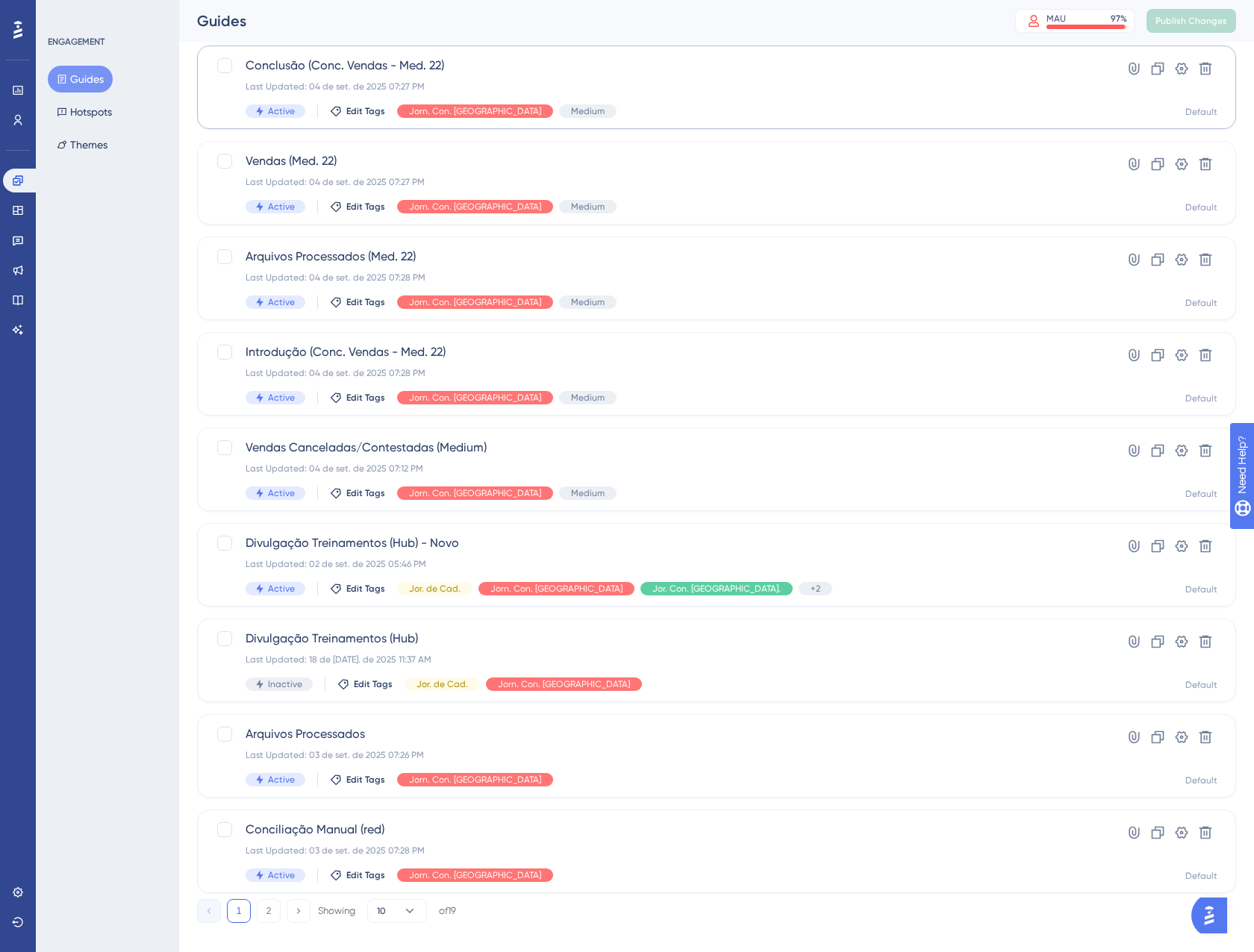
scroll to position [224, 0]
click at [21, 208] on icon at bounding box center [18, 210] width 12 height 12
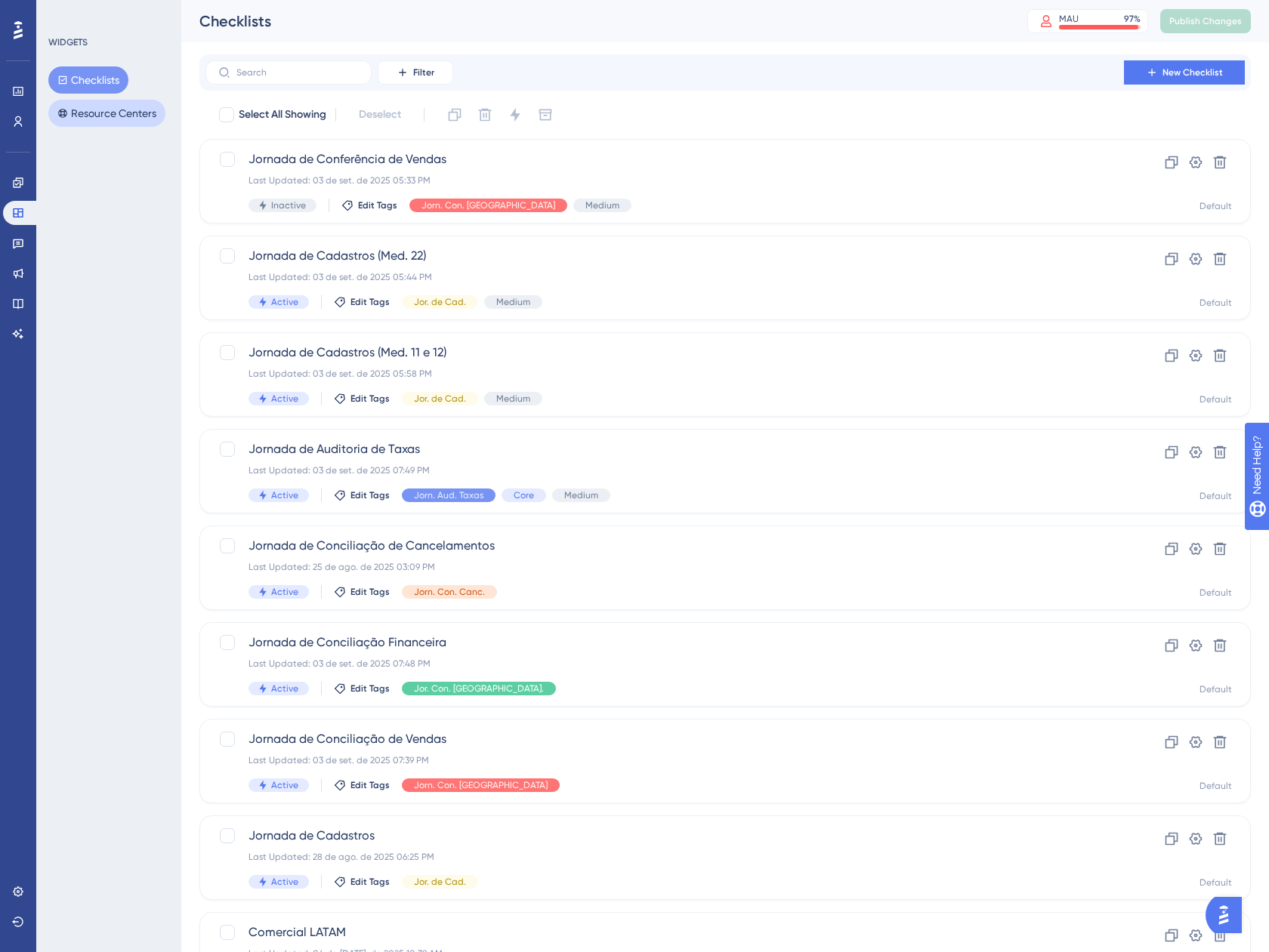
click at [142, 115] on button "Resource Centers" at bounding box center [106, 113] width 117 height 27
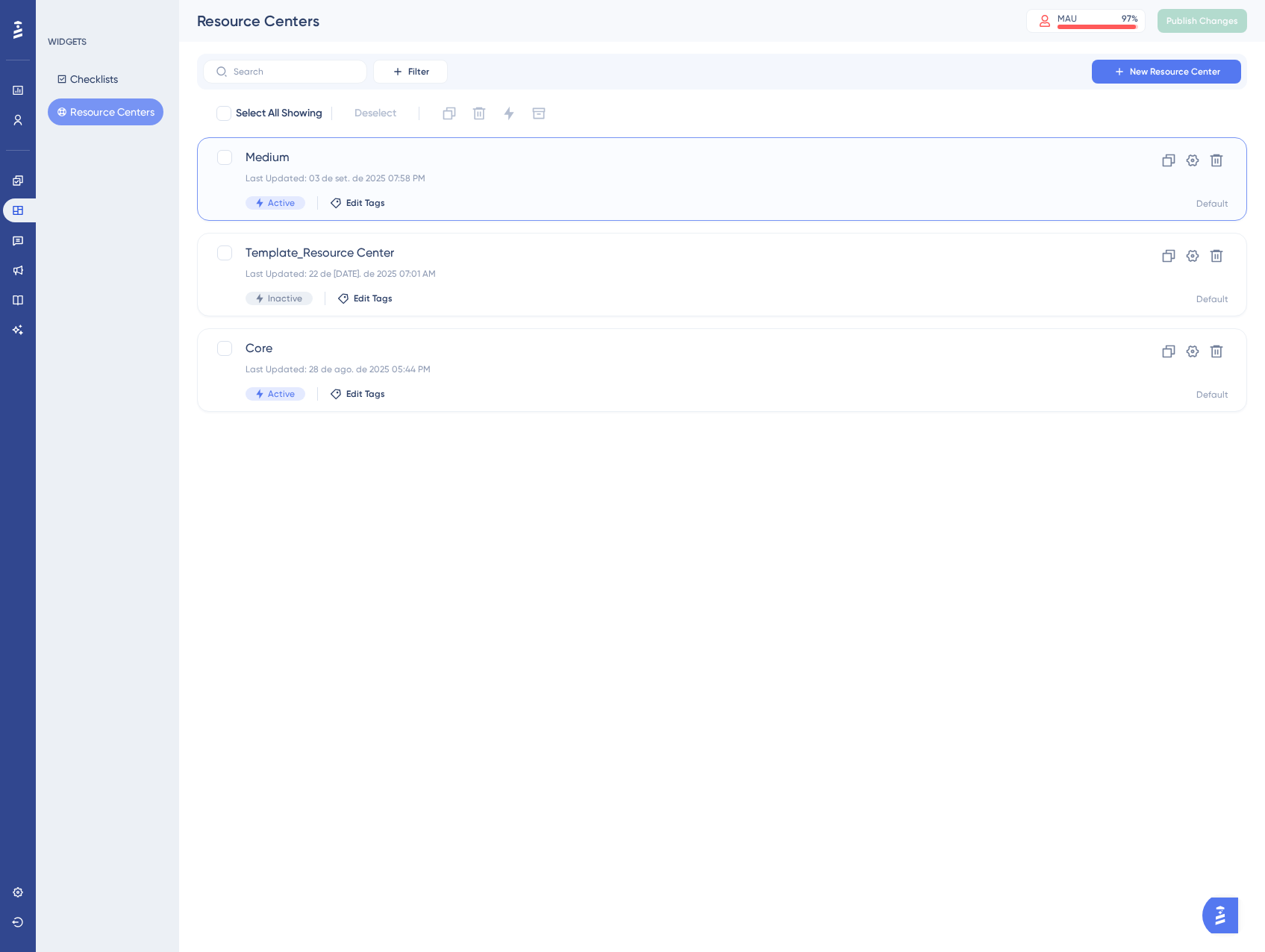
click at [456, 172] on div "Last Updated: 03 de set. de 2025 07:58 PM" at bounding box center [662, 178] width 833 height 12
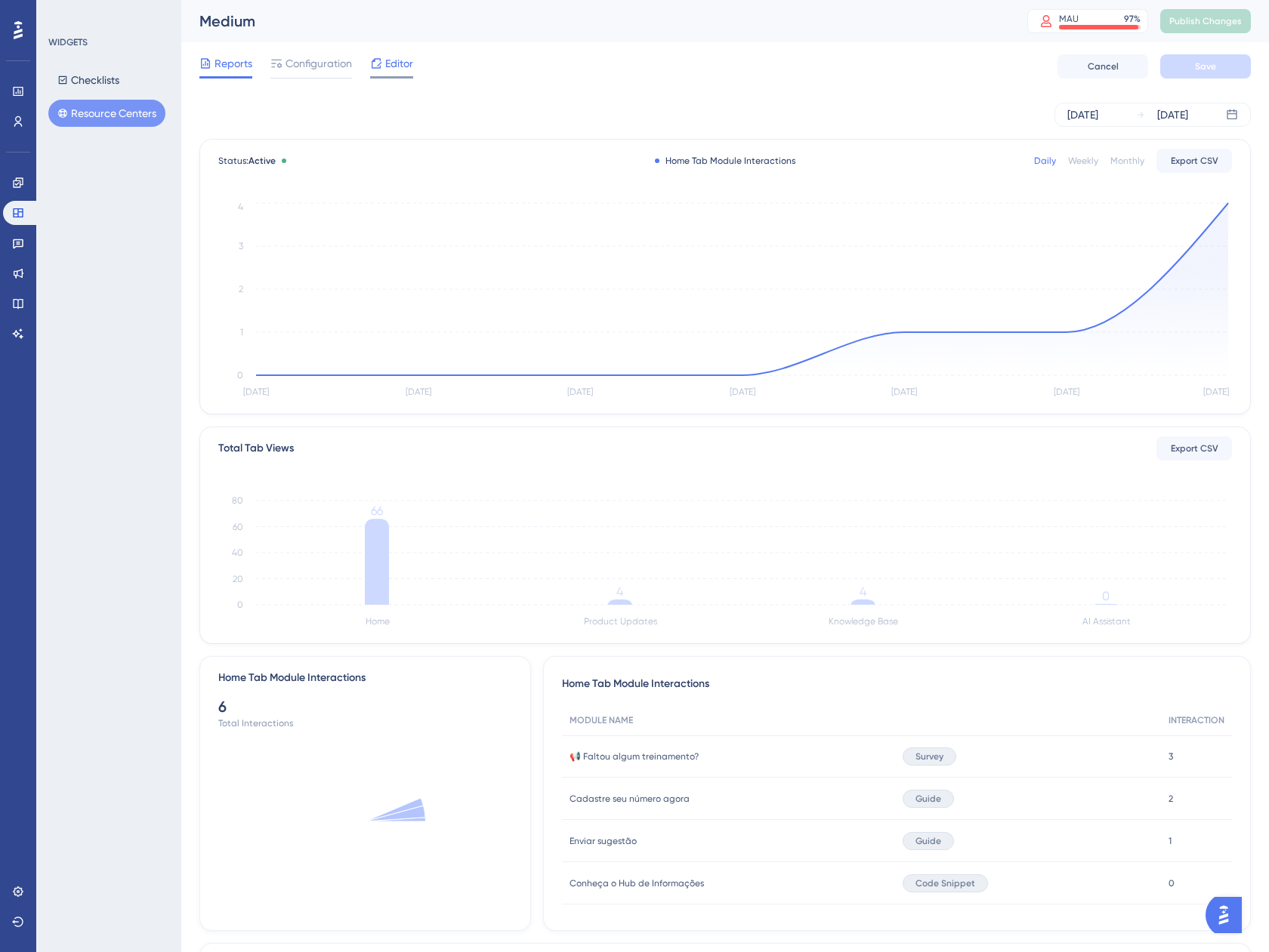
click at [373, 64] on icon at bounding box center [376, 64] width 12 height 12
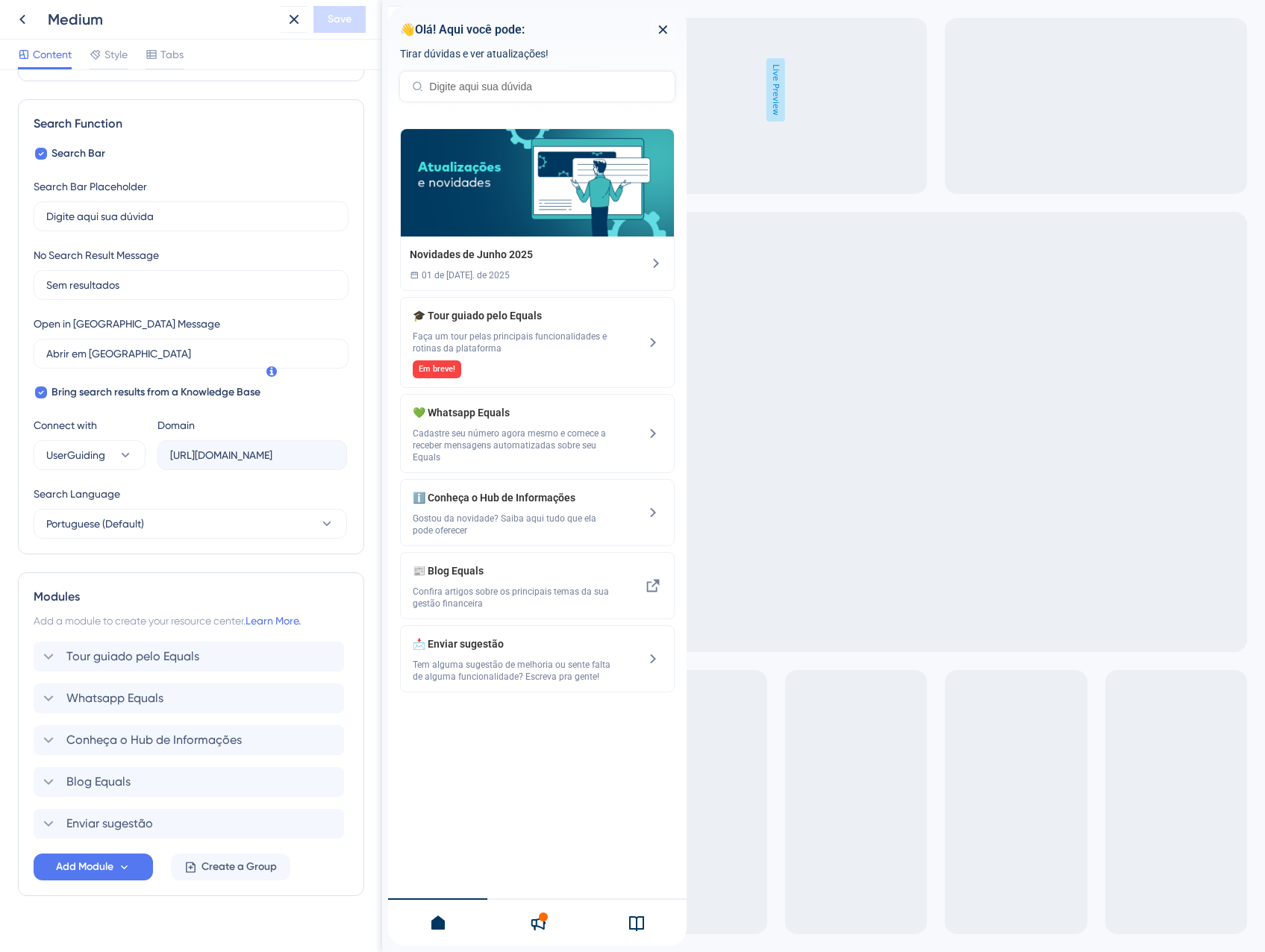
scroll to position [212, 0]
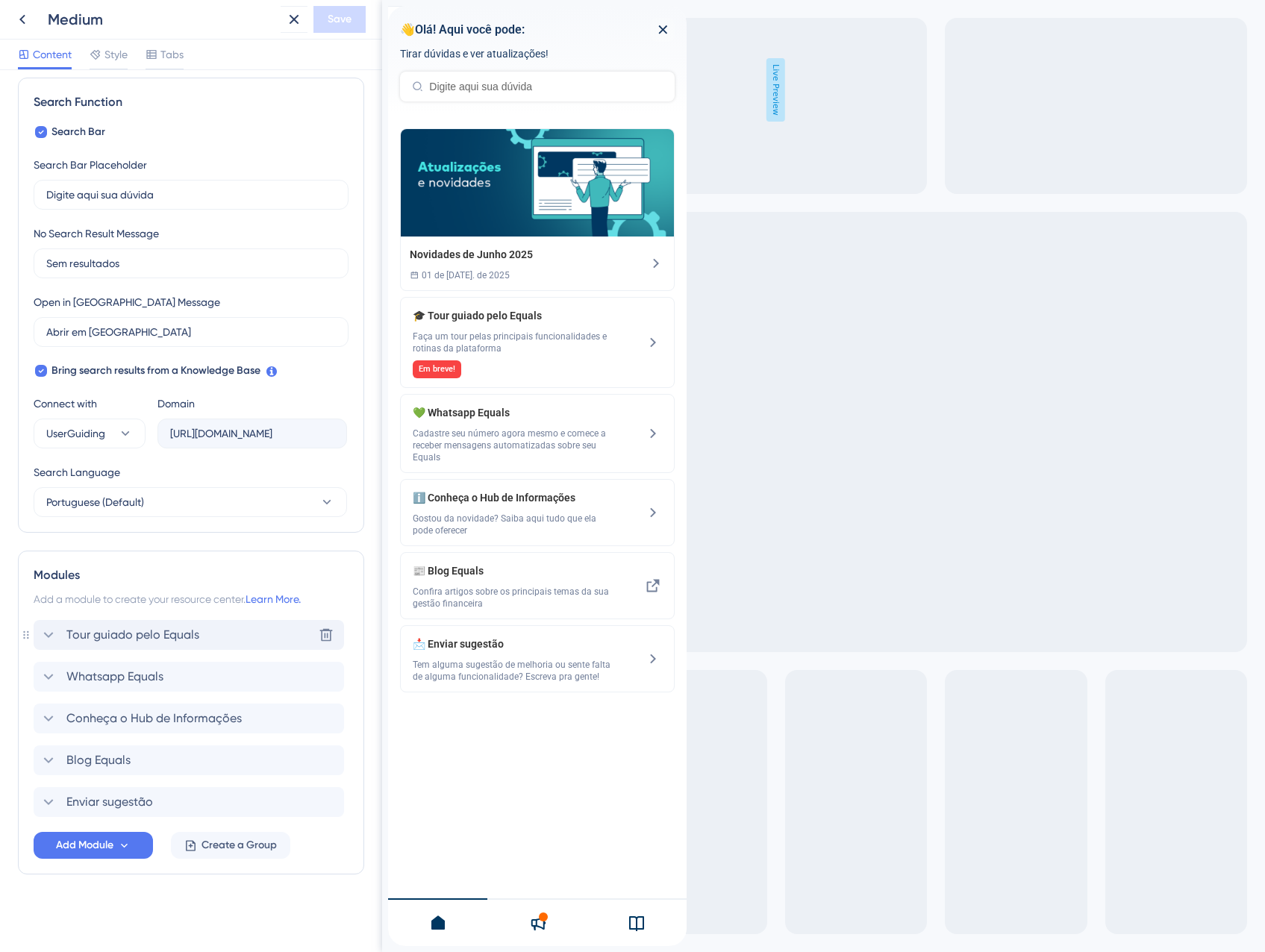
click at [79, 630] on span "Tour guiado pelo Equals" at bounding box center [132, 635] width 133 height 18
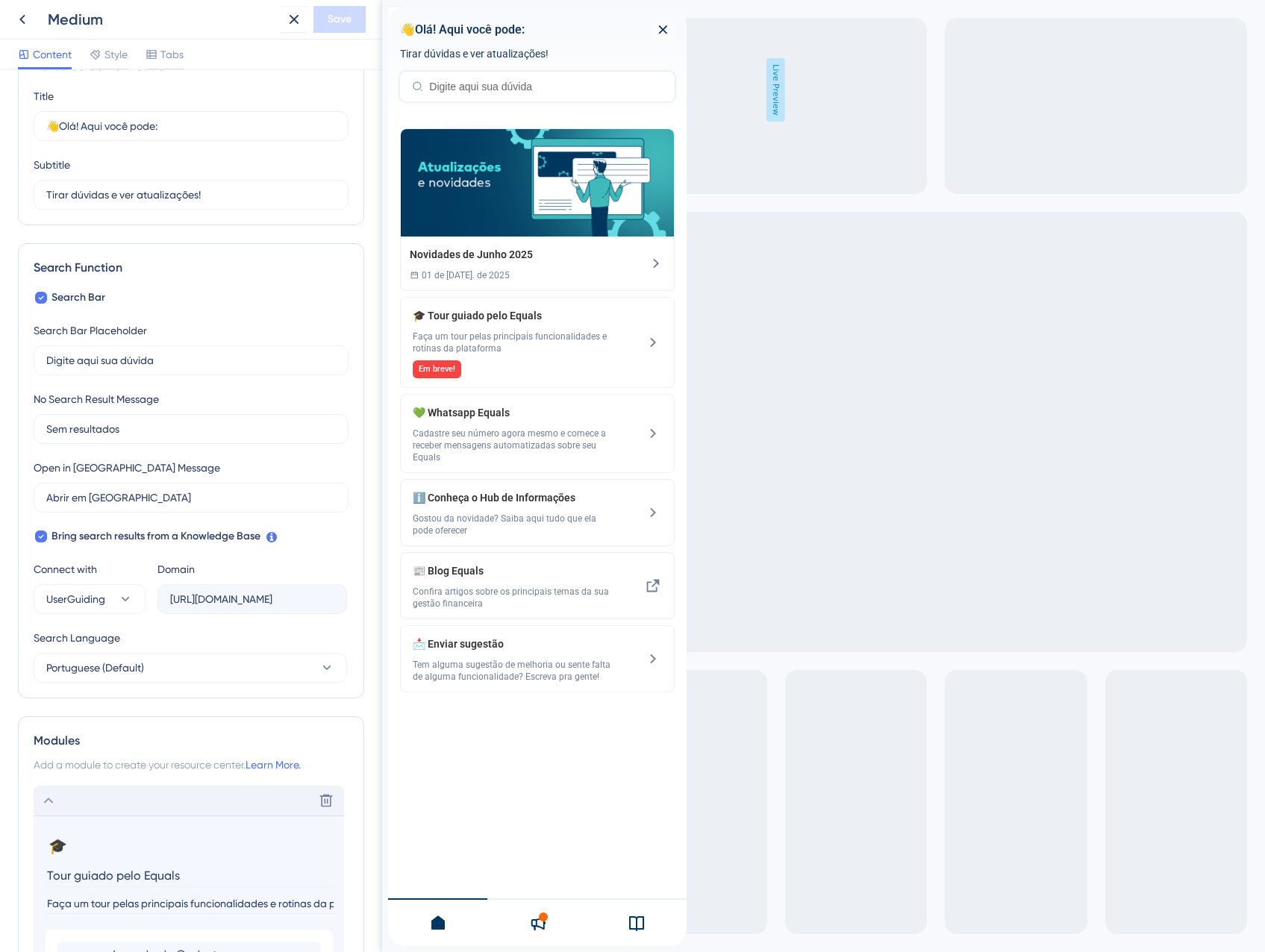
scroll to position [224, 0]
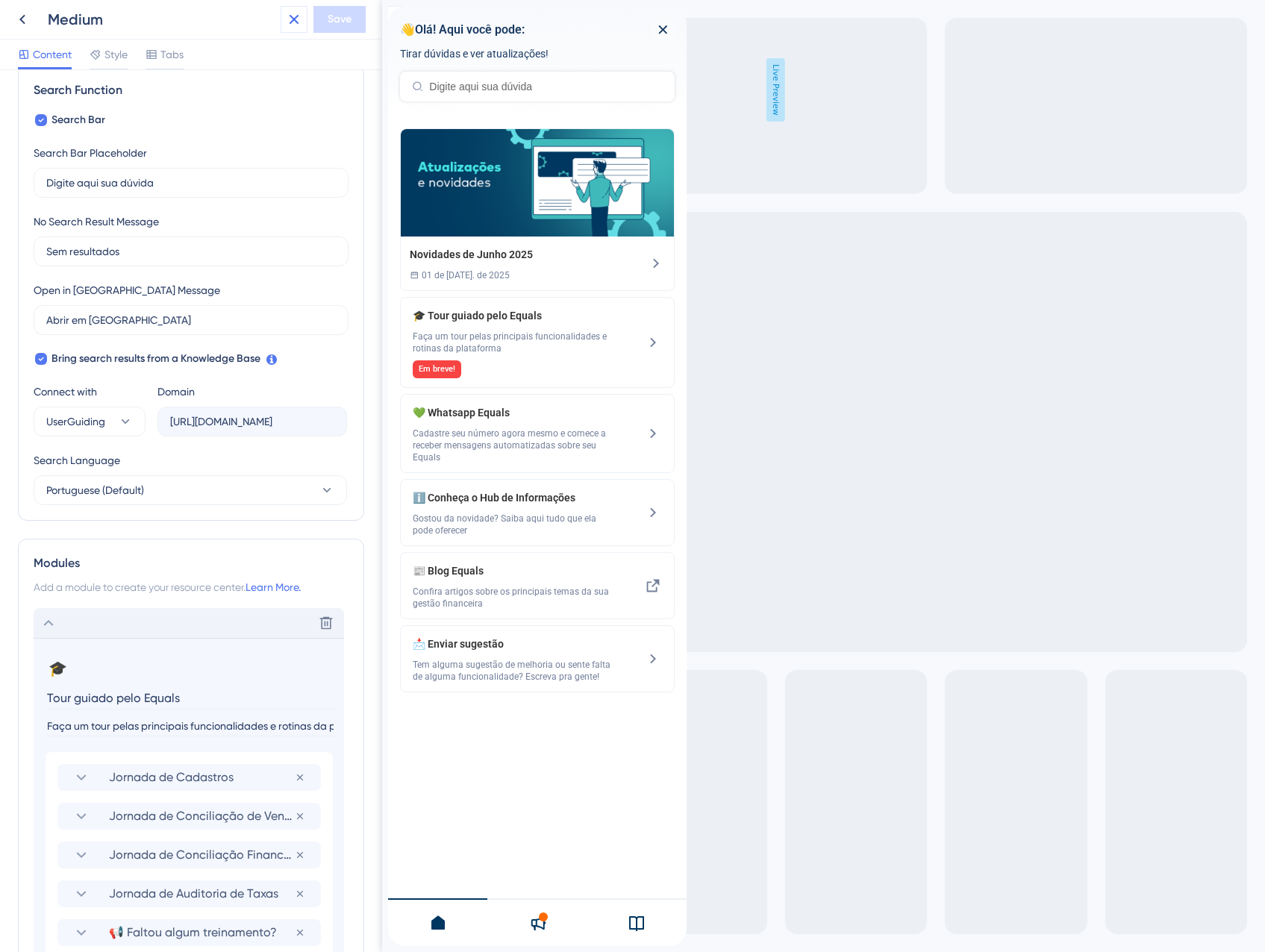
click at [289, 22] on icon at bounding box center [294, 19] width 18 height 18
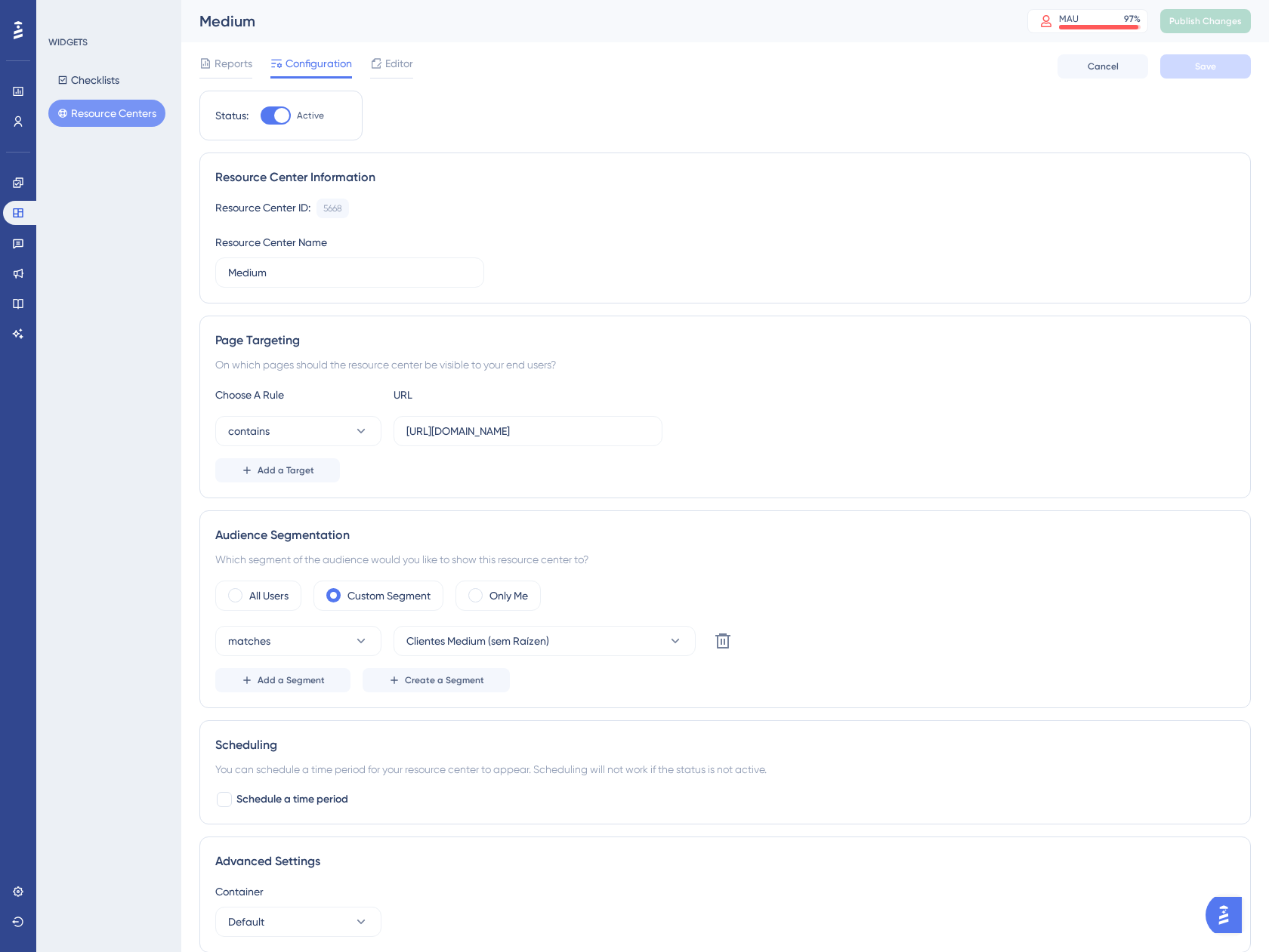
click at [392, 66] on span "Editor" at bounding box center [399, 63] width 28 height 18
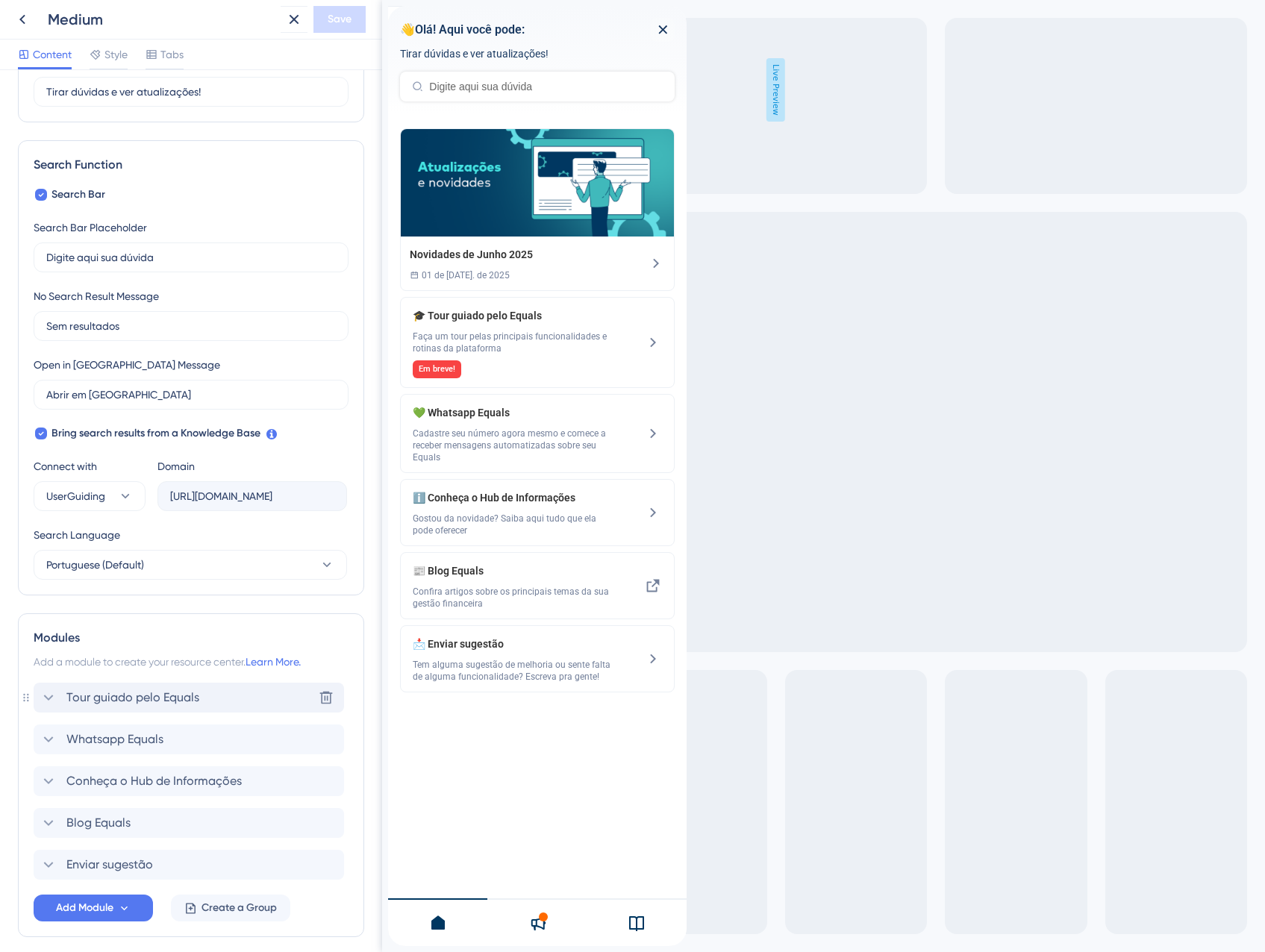
click at [93, 703] on span "Tour guiado pelo Equals" at bounding box center [132, 697] width 133 height 18
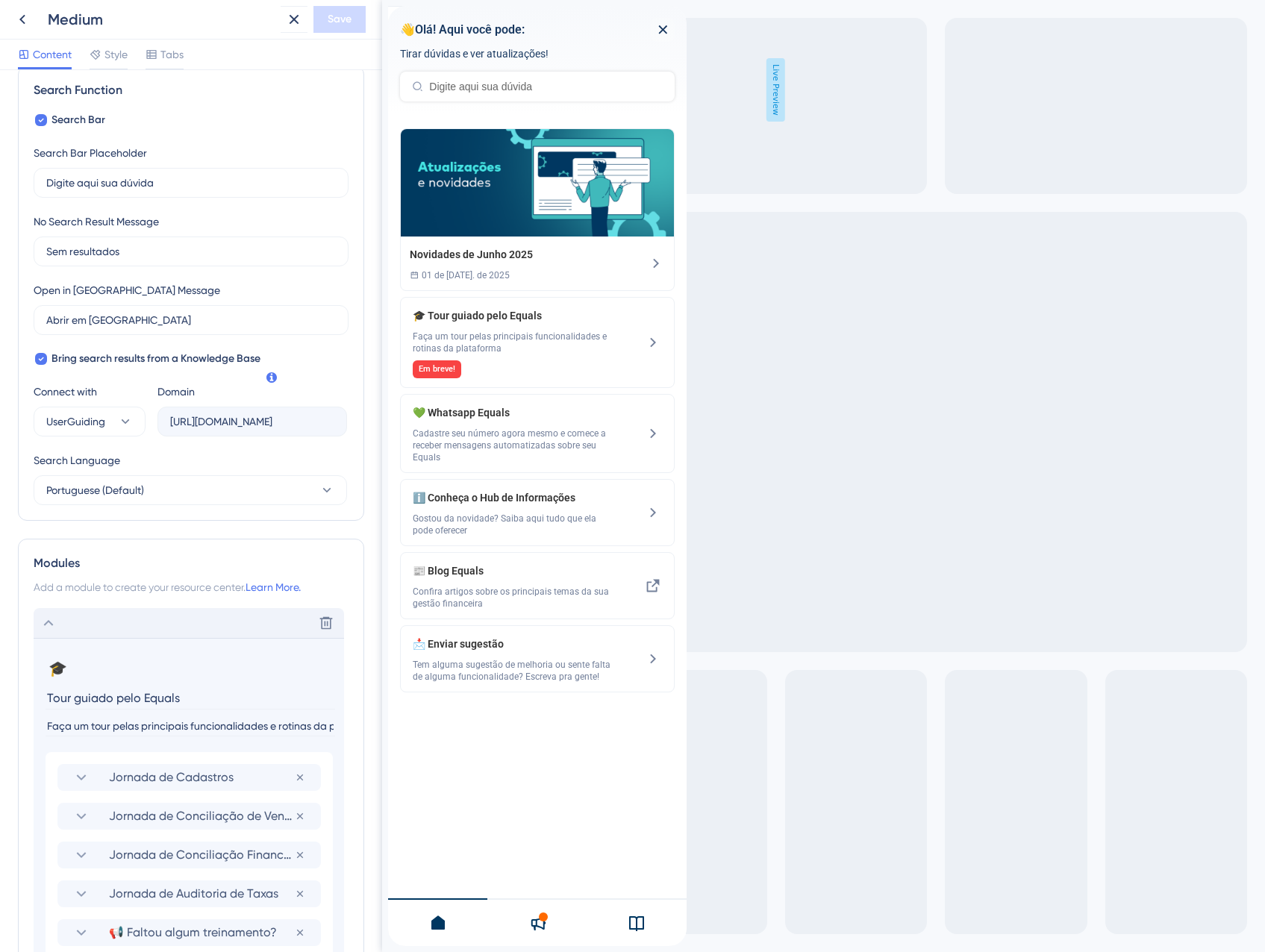
scroll to position [149, 0]
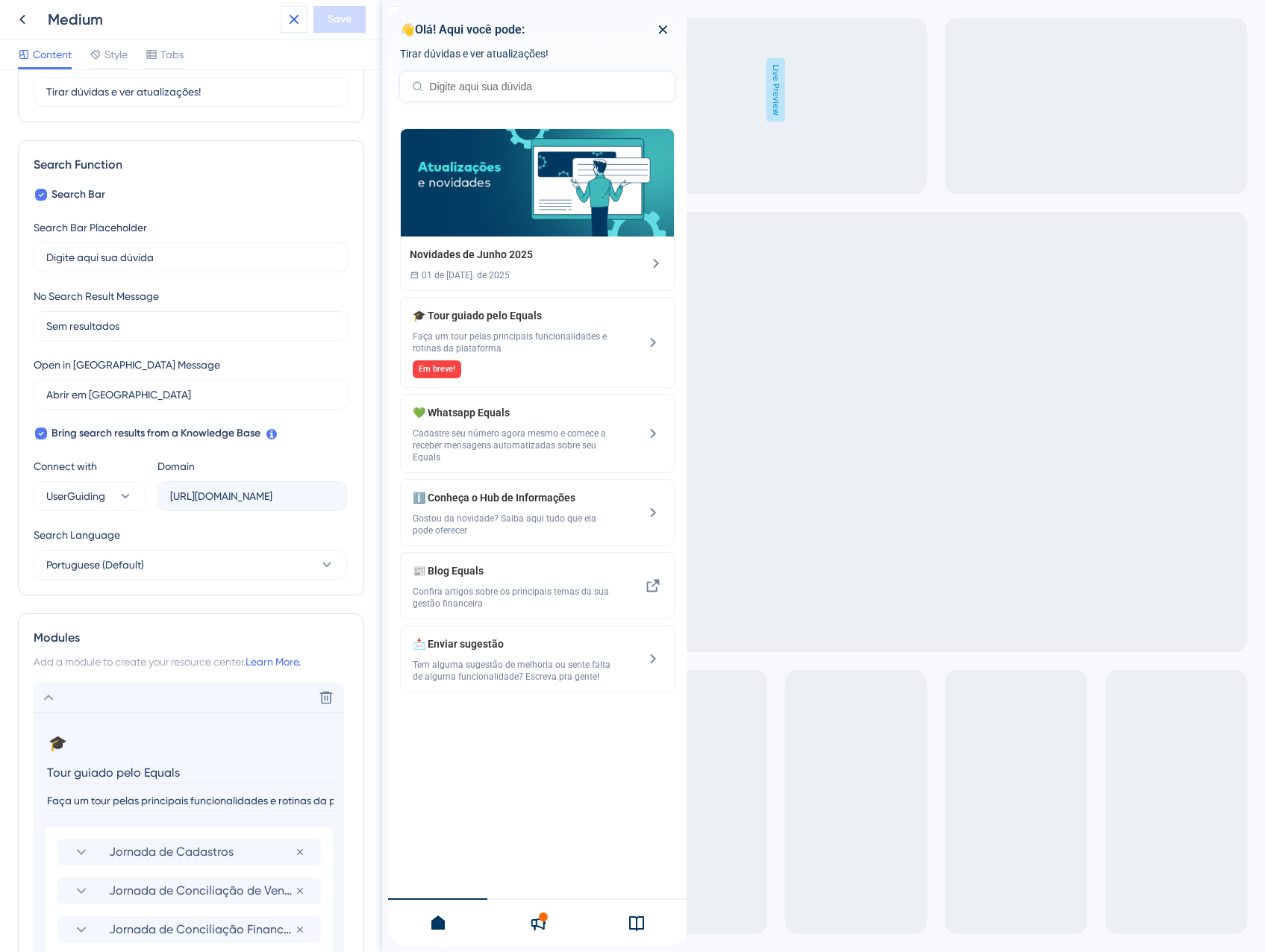
click at [291, 22] on icon at bounding box center [294, 20] width 9 height 9
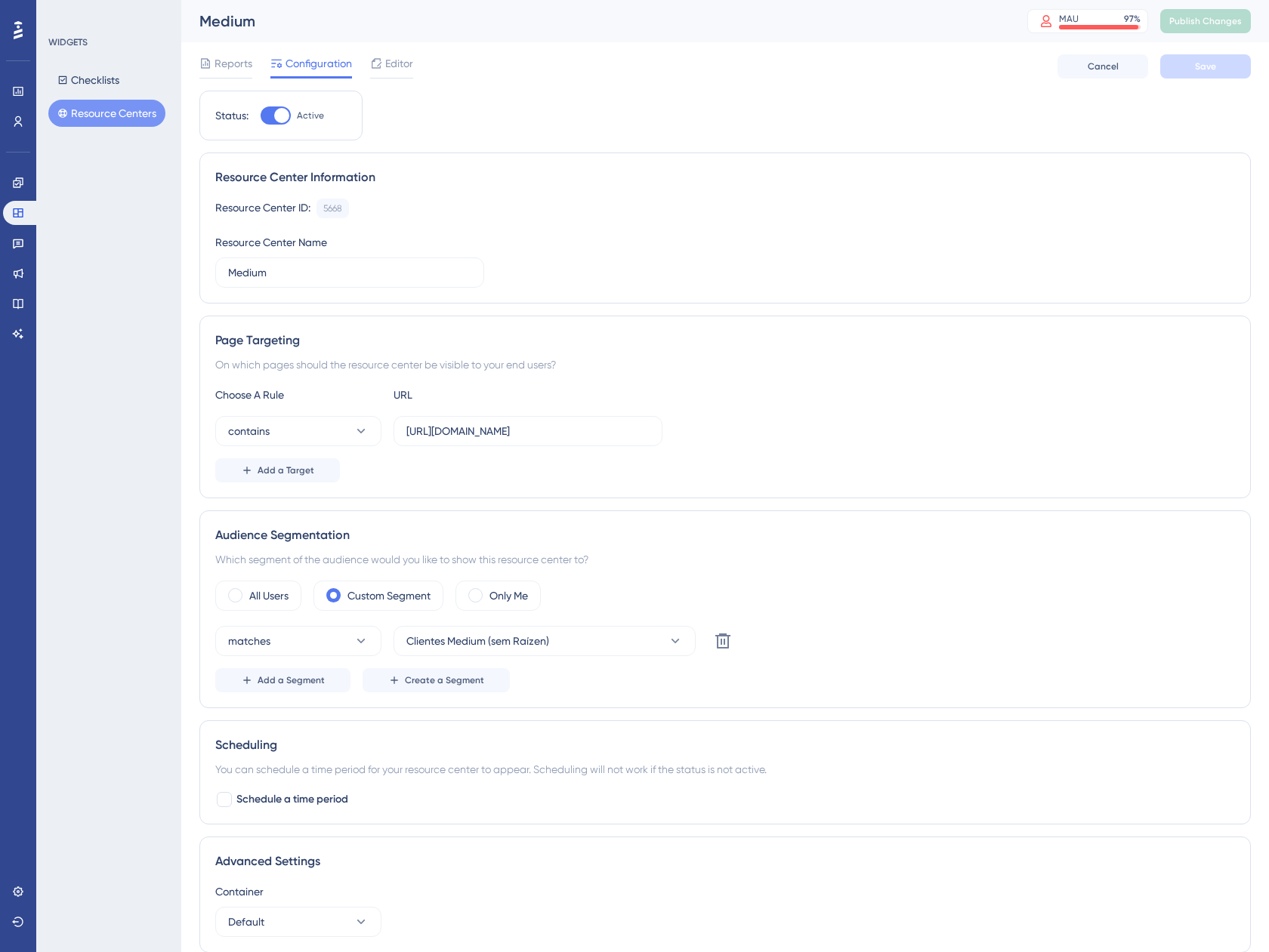
click at [100, 117] on button "Resource Centers" at bounding box center [106, 113] width 117 height 27
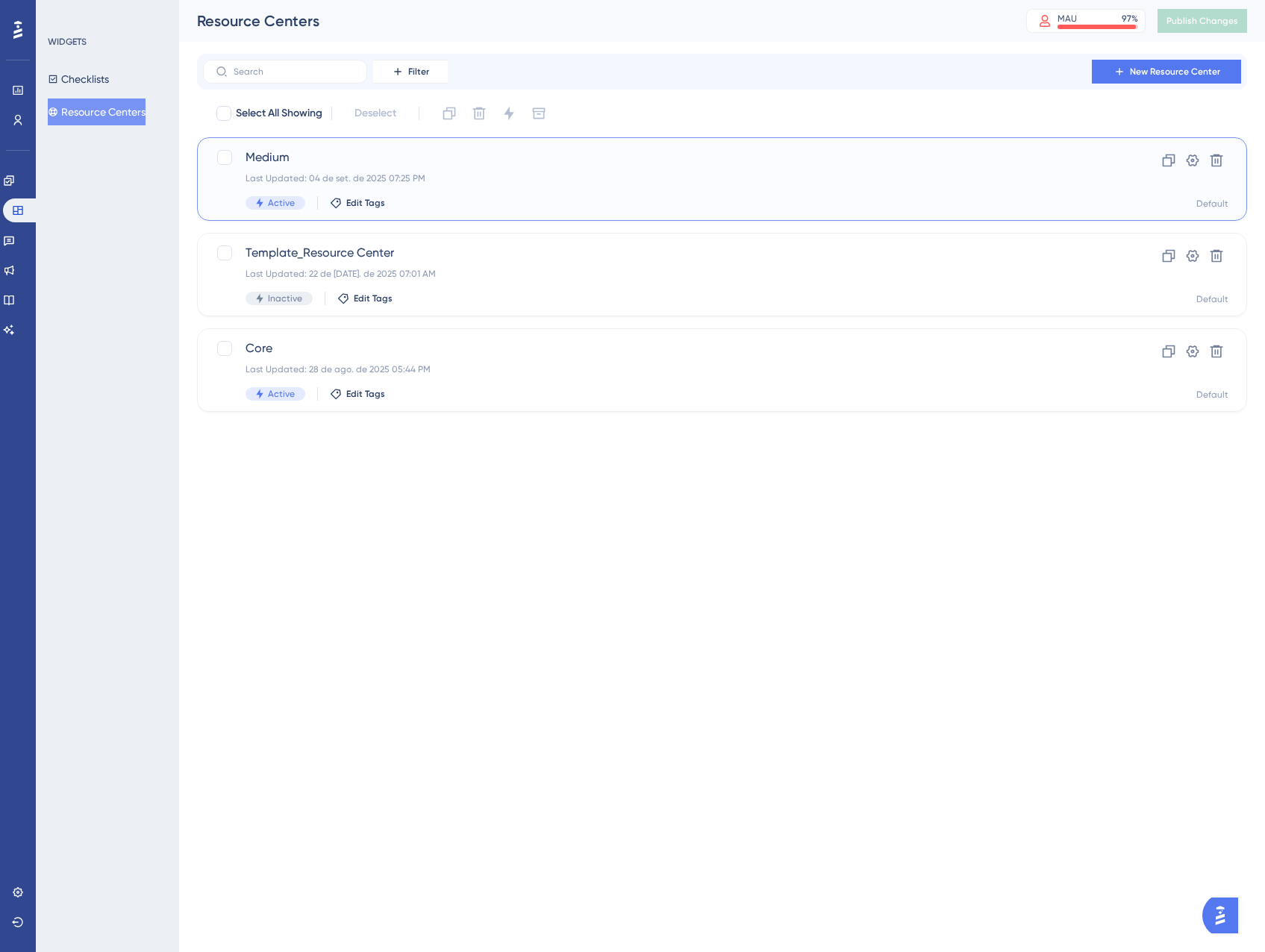
click at [462, 166] on div "Medium Last Updated: 04 de set. de 2025 07:25 PM Active Edit Tags" at bounding box center [662, 179] width 833 height 61
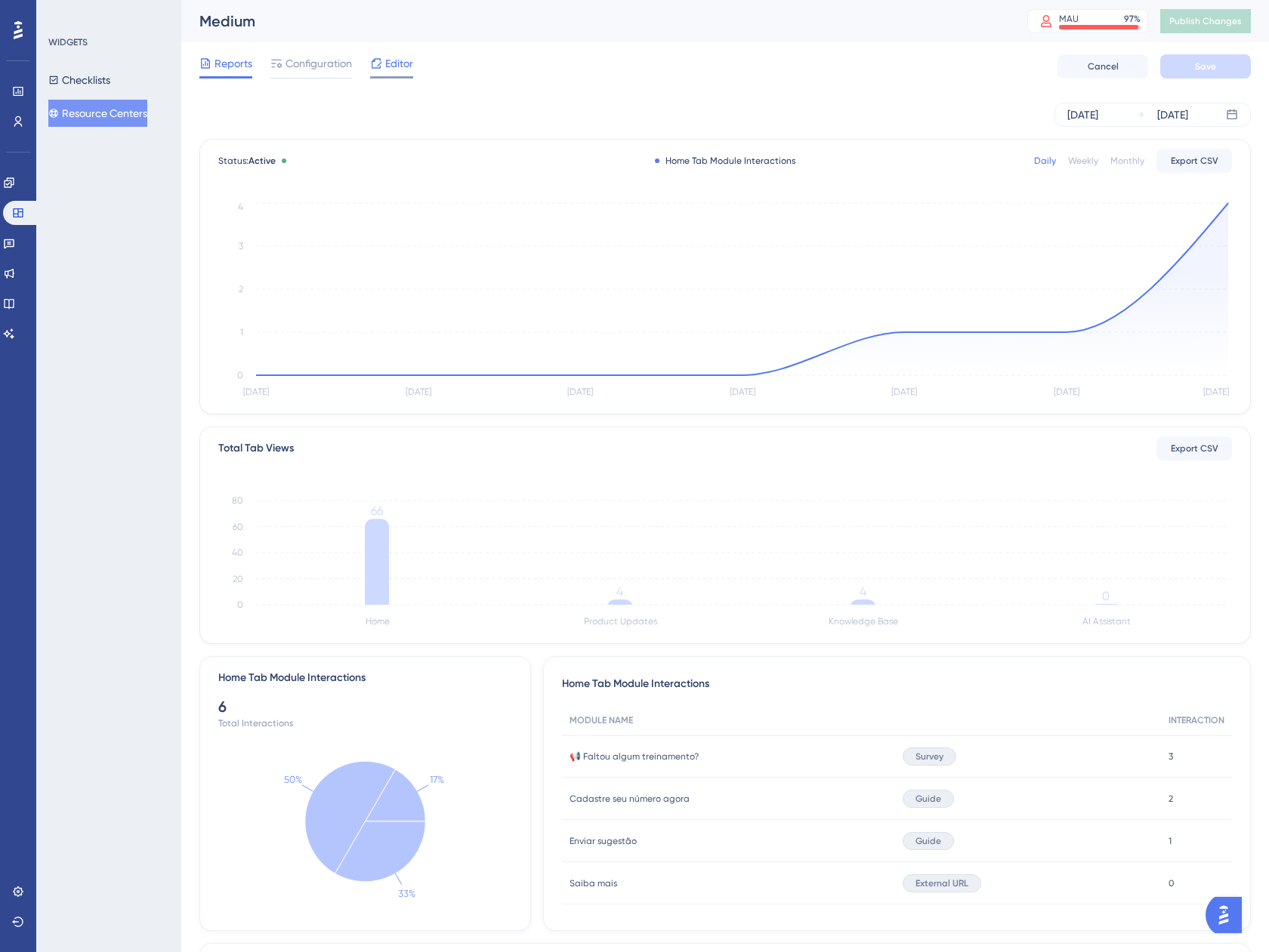
click at [393, 64] on span "Editor" at bounding box center [399, 63] width 28 height 18
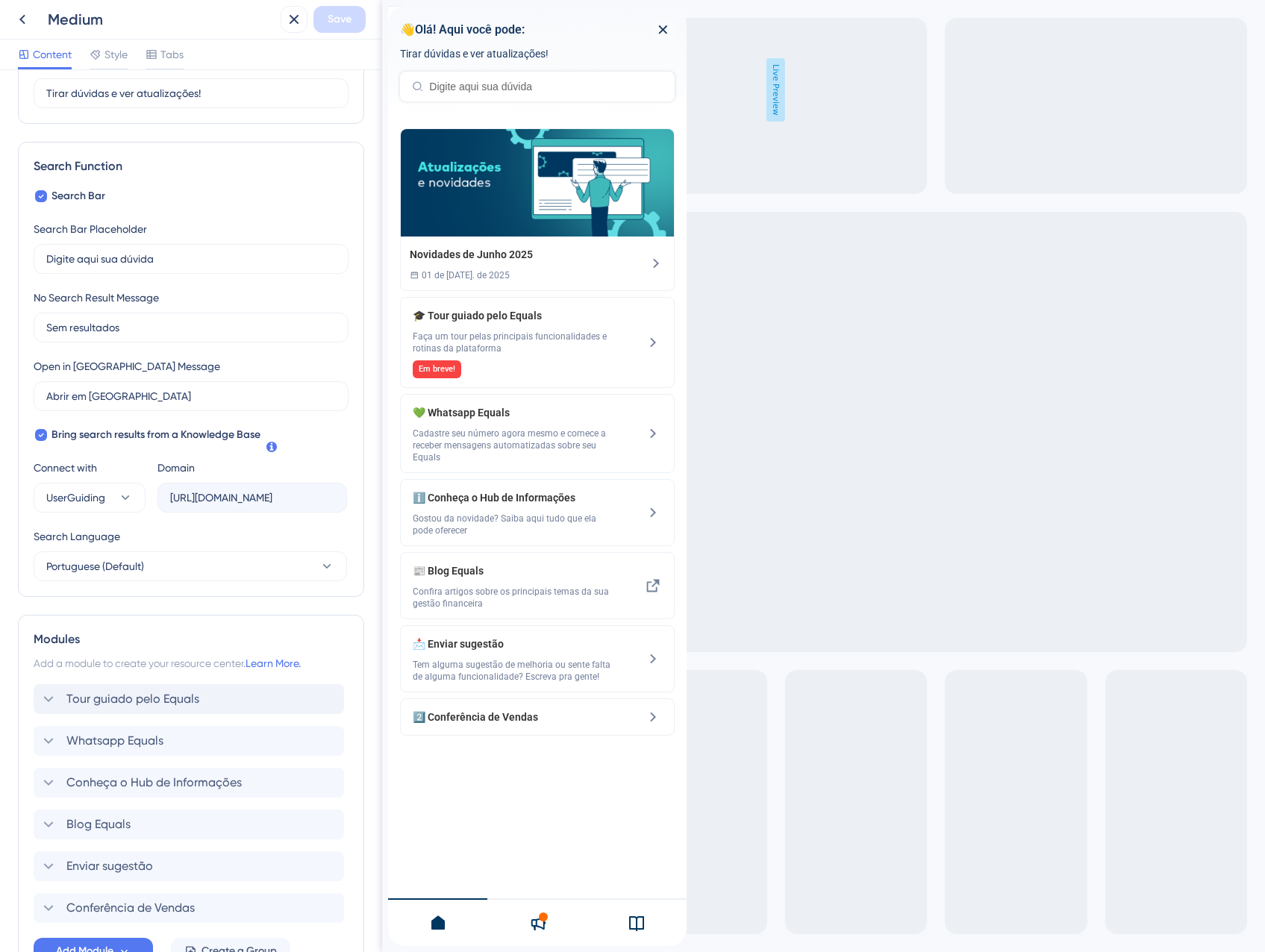
scroll to position [149, 0]
click at [140, 684] on div "Tour guiado pelo Equals Delete" at bounding box center [189, 697] width 311 height 30
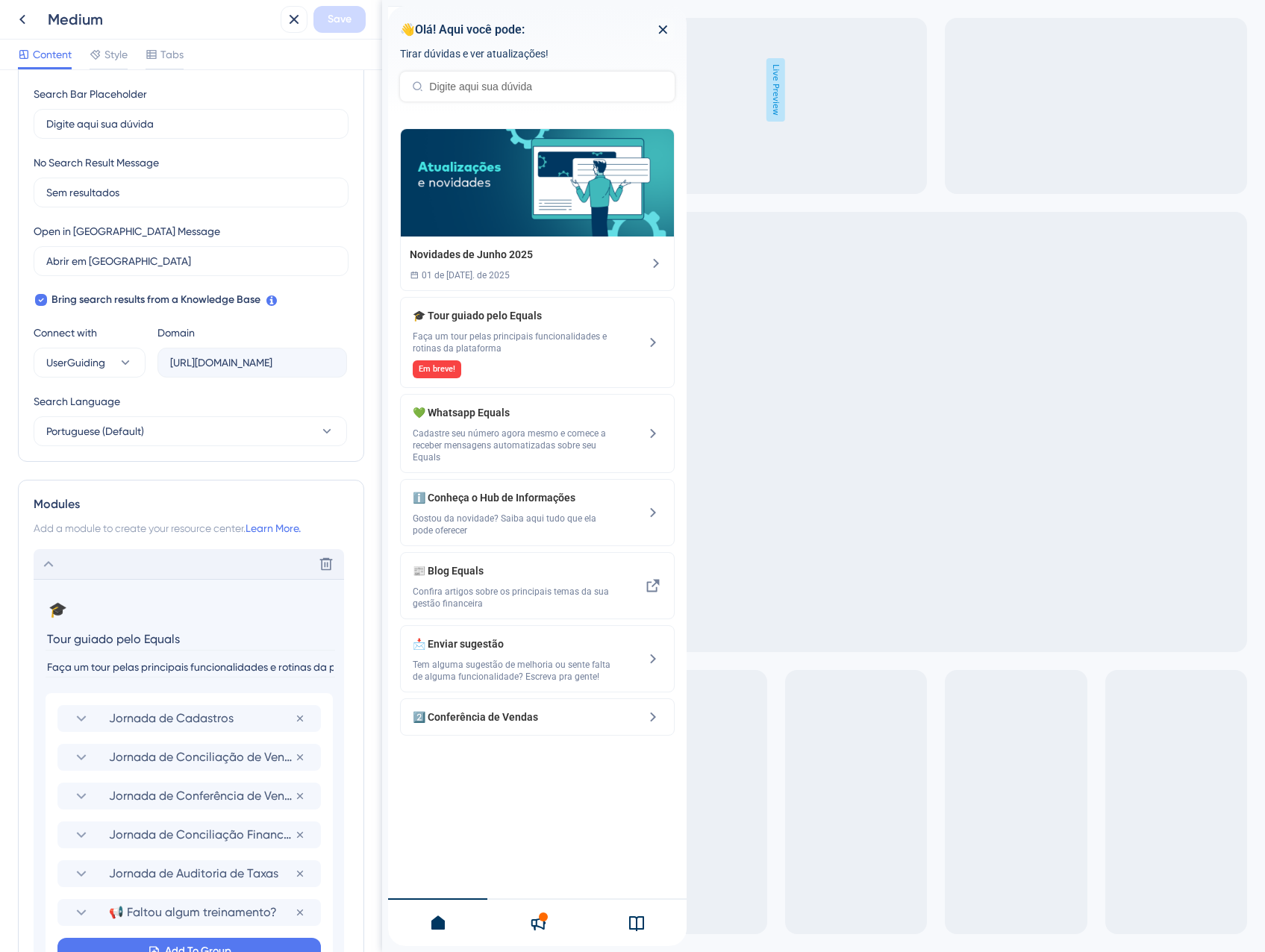
scroll to position [373, 0]
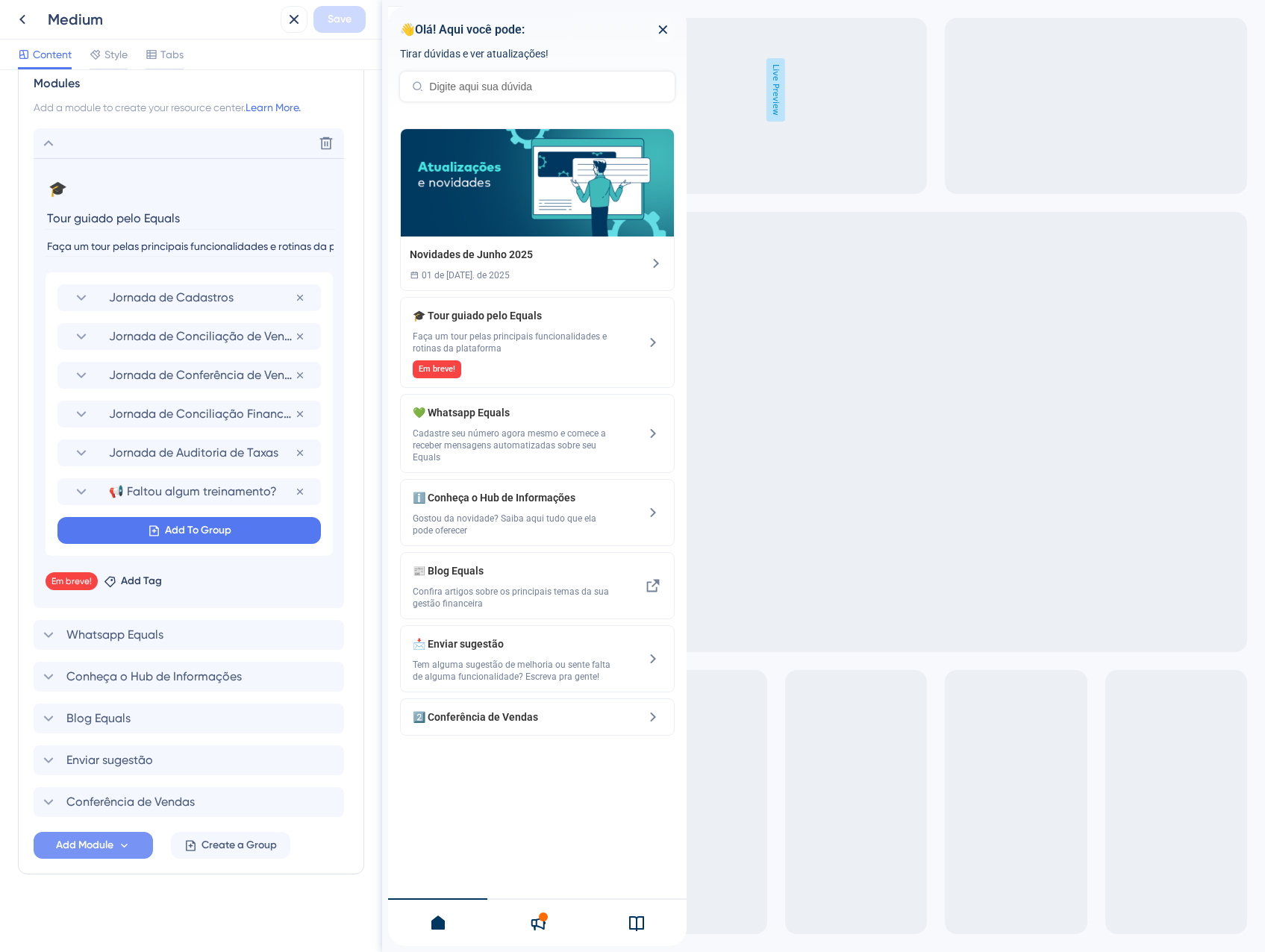
click at [111, 843] on span "Add Module" at bounding box center [85, 845] width 58 height 18
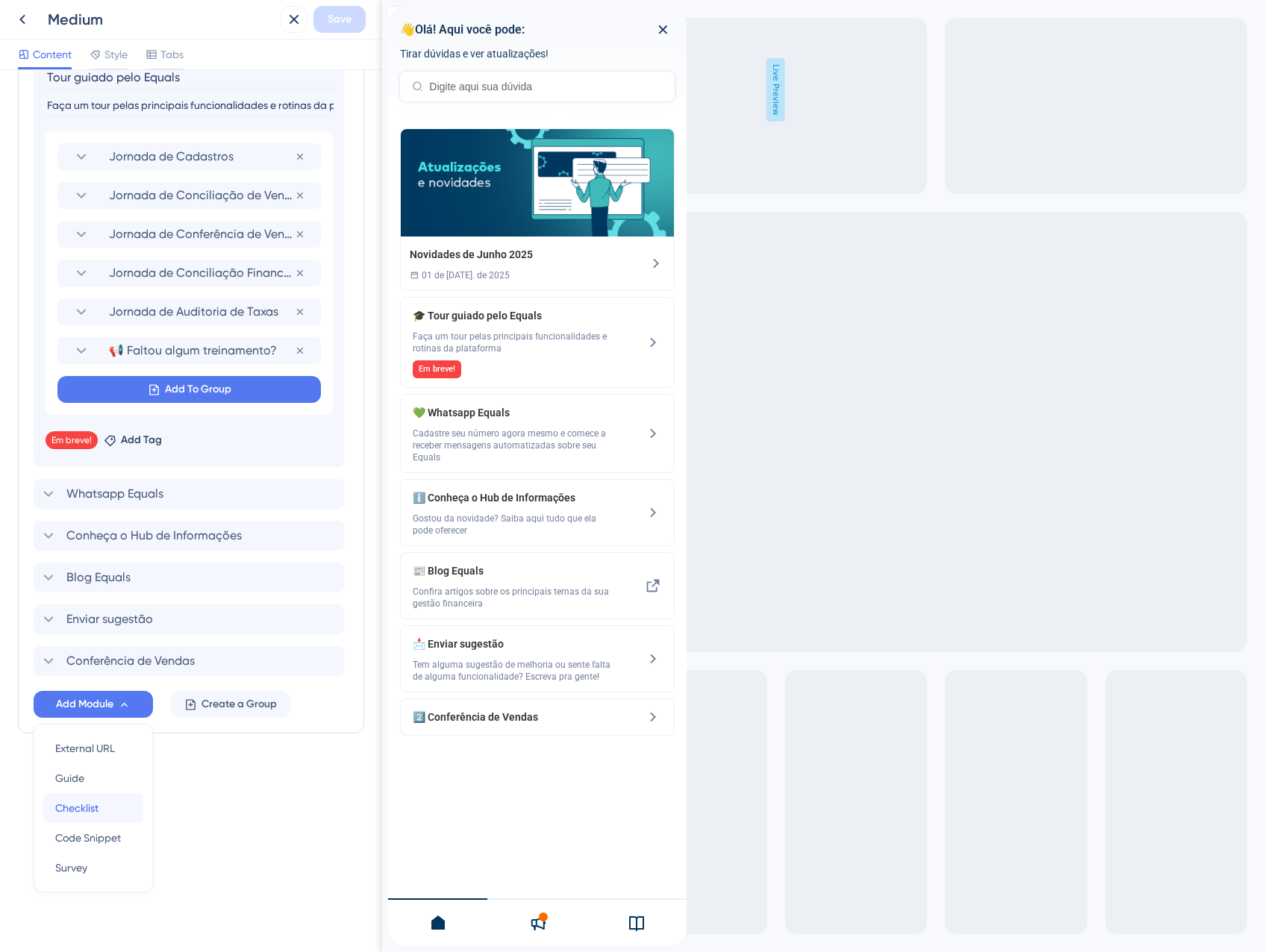
click at [100, 801] on div "Checklist Checklist" at bounding box center [93, 808] width 76 height 30
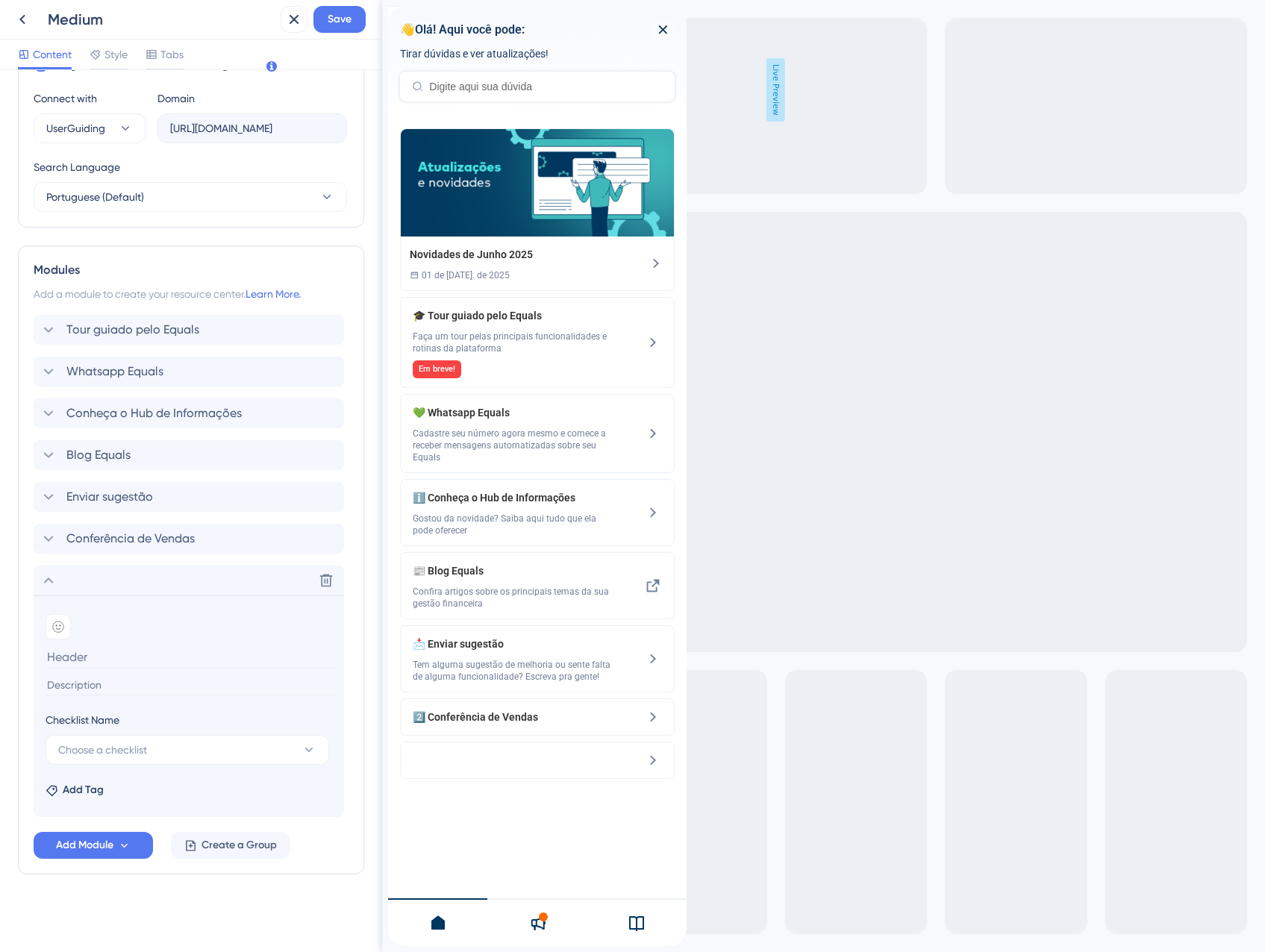
scroll to position [517, 0]
click at [56, 632] on icon at bounding box center [58, 627] width 10 height 10
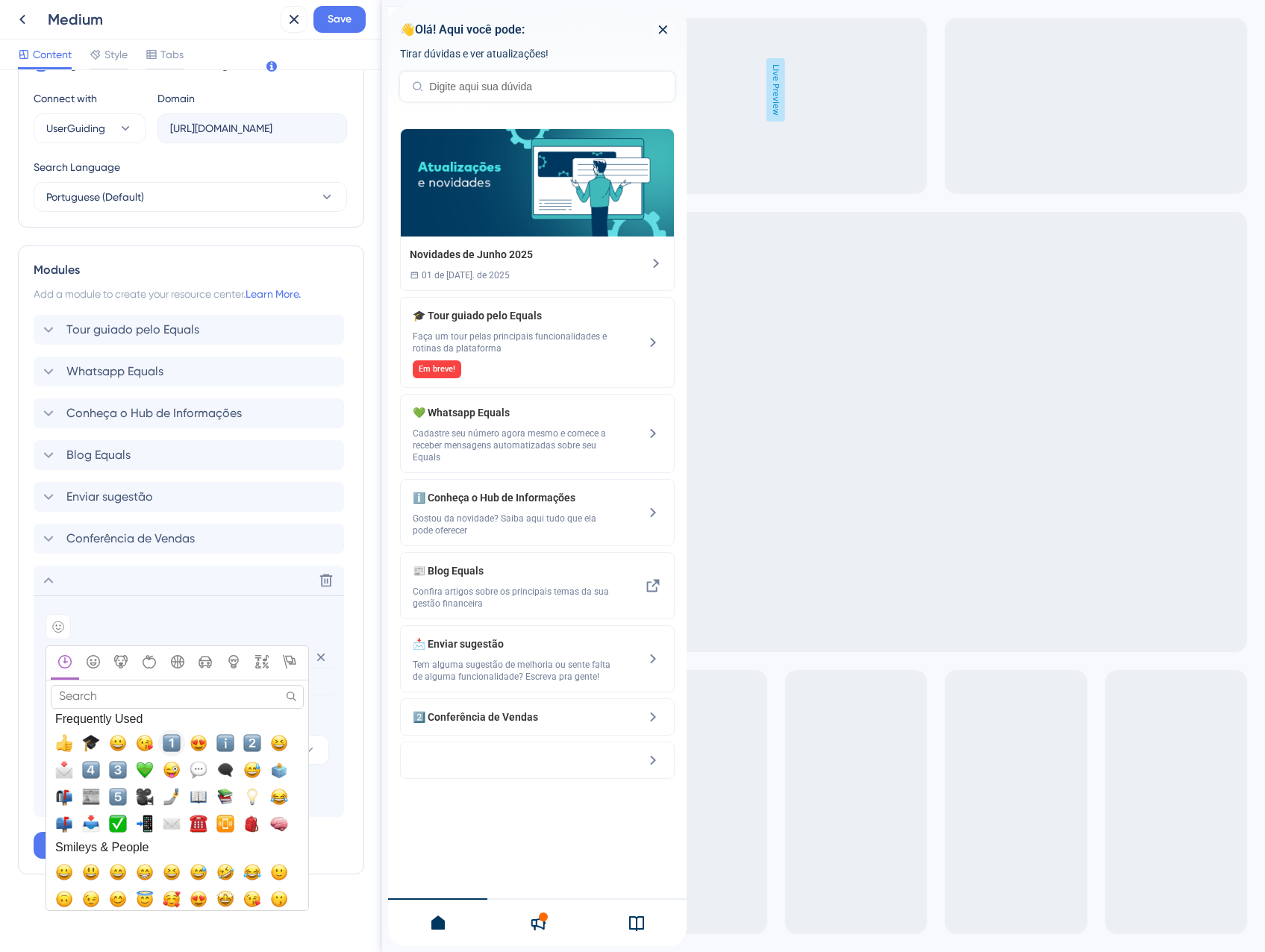
click at [168, 744] on span "1️⃣, one" at bounding box center [171, 742] width 18 height 18
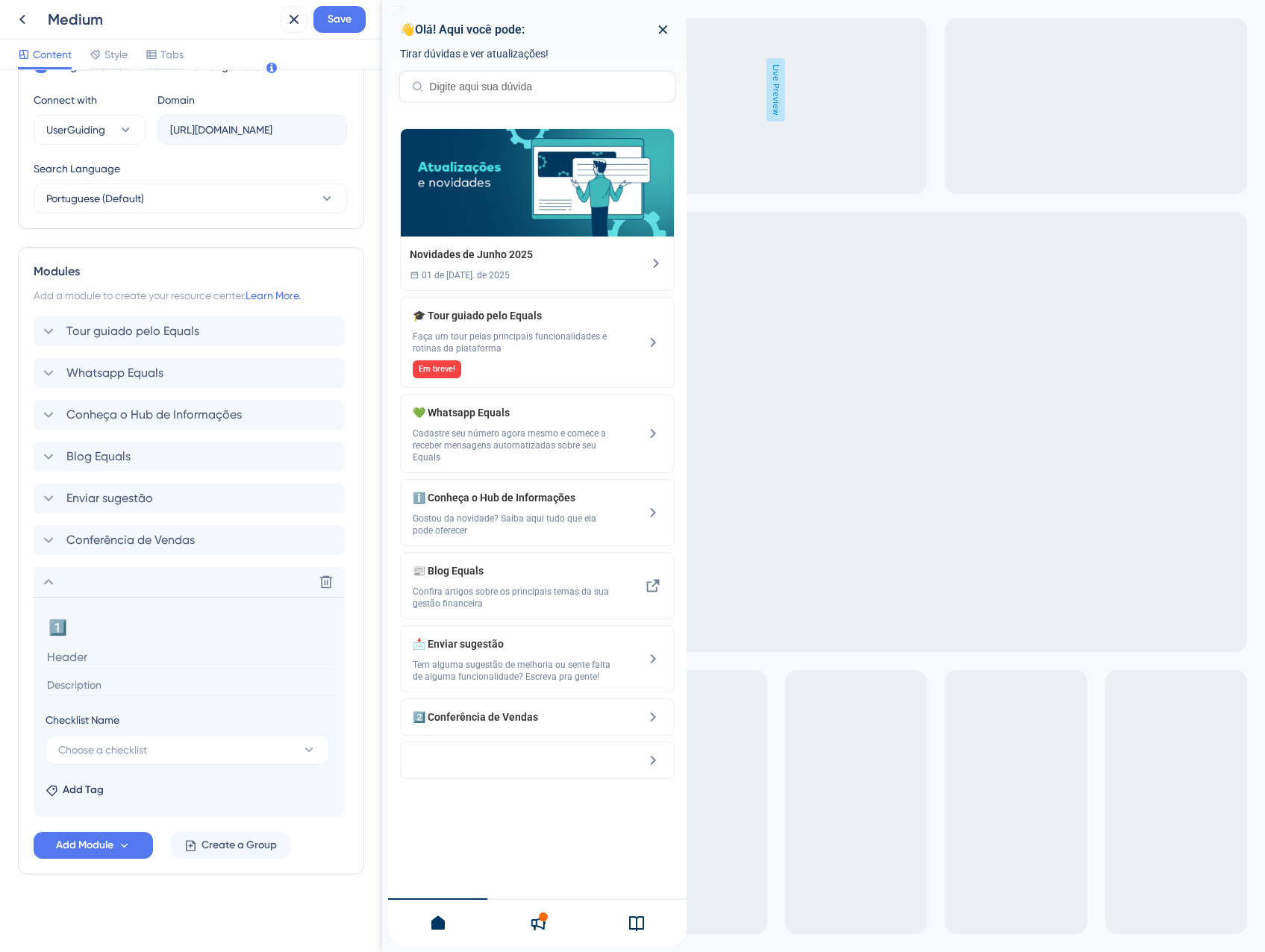
scroll to position [516, 0]
click at [129, 740] on button "Choose a checklist" at bounding box center [188, 749] width 283 height 30
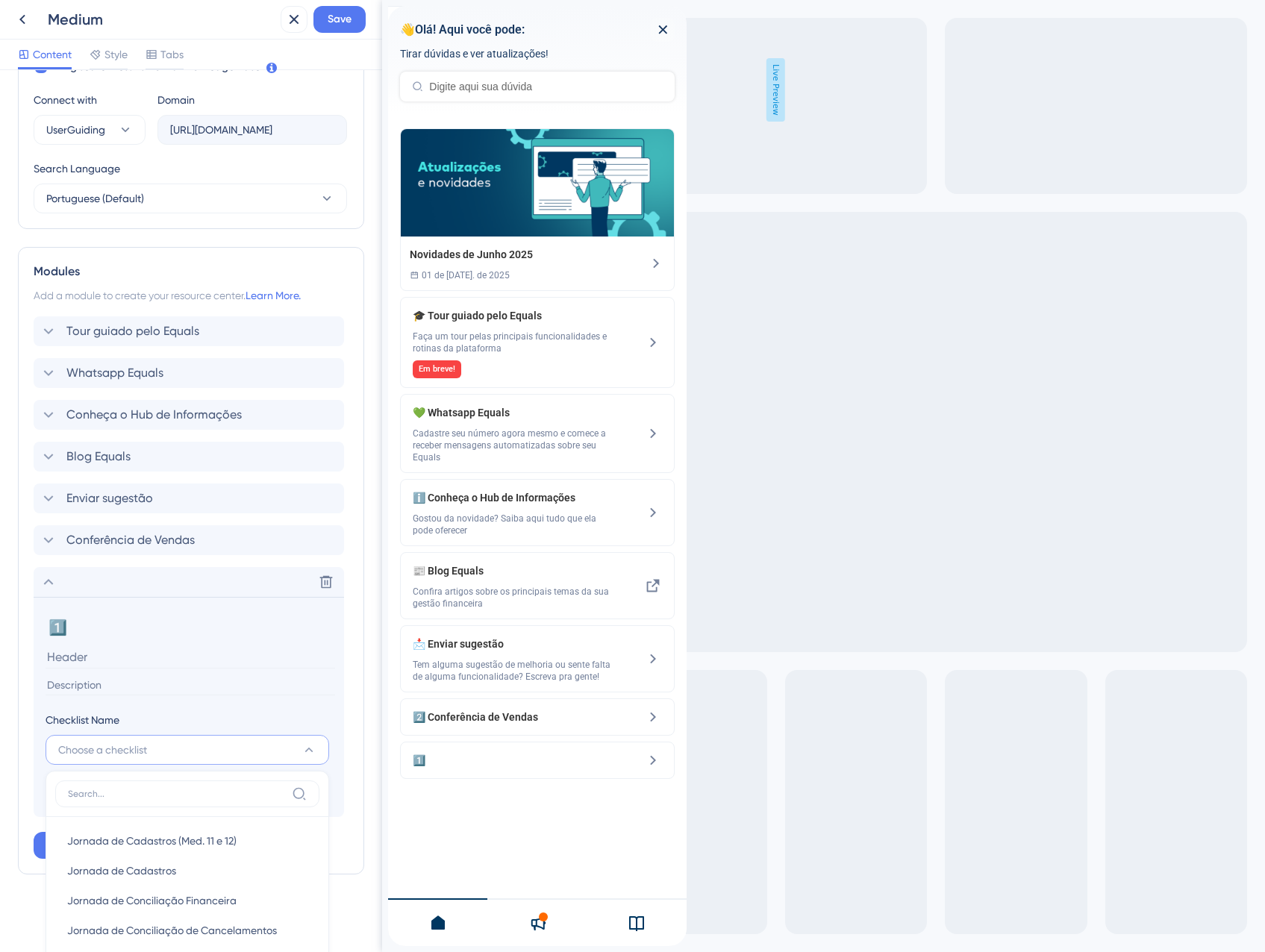
scroll to position [674, 0]
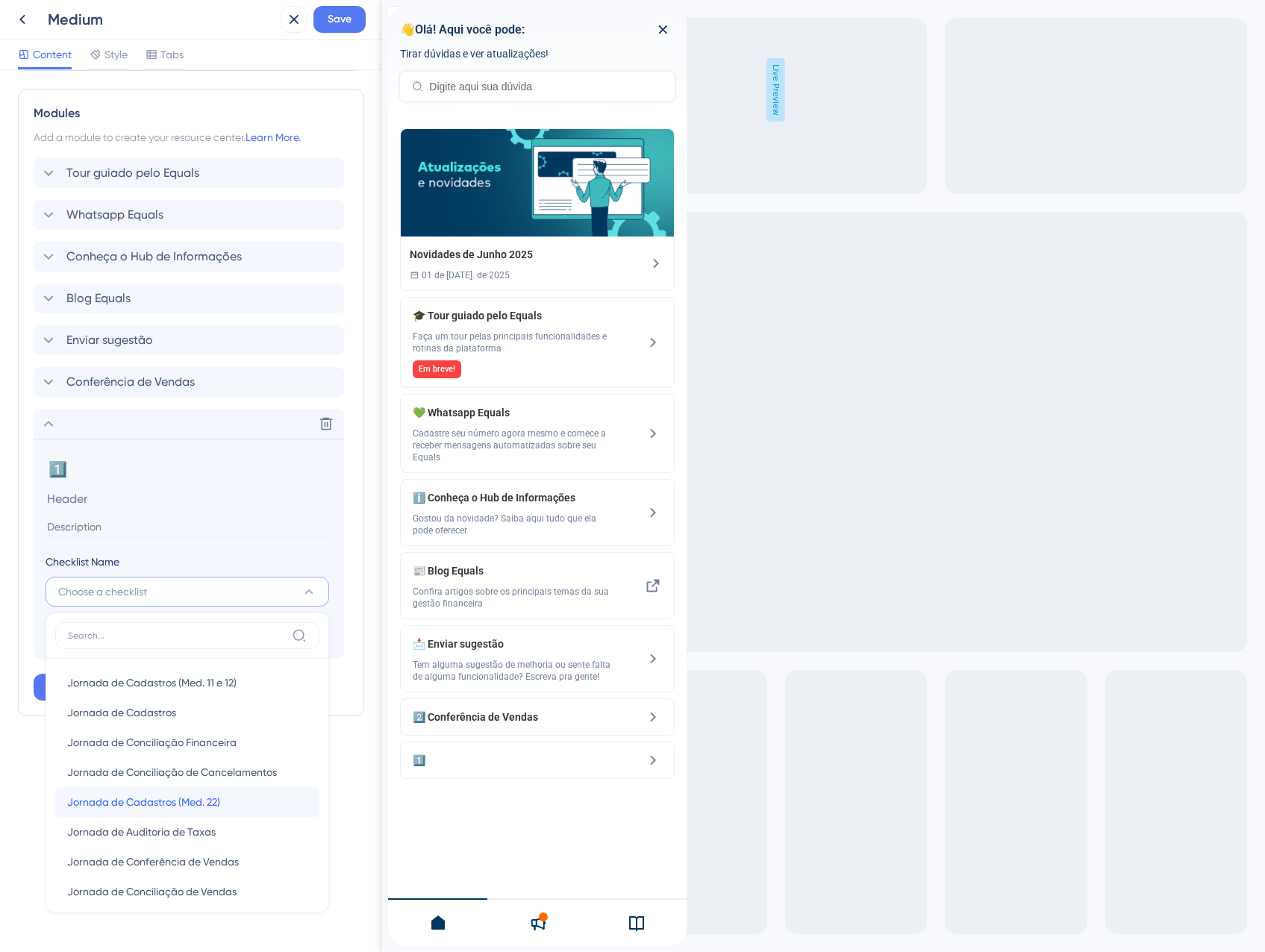
click at [157, 798] on span "Jornada de Cadastros (Med. 22)" at bounding box center [143, 802] width 153 height 18
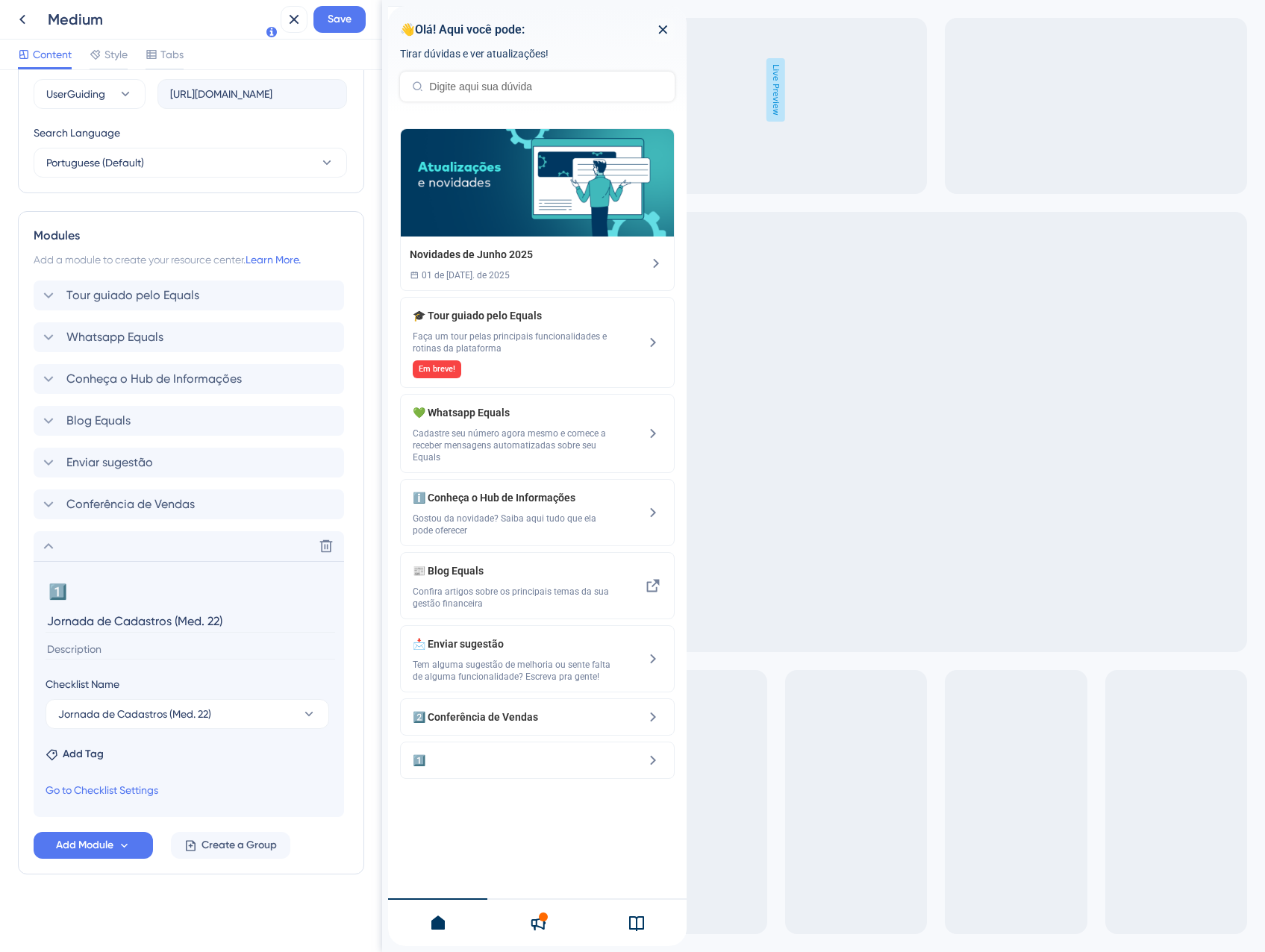
scroll to position [552, 0]
drag, startPoint x: 256, startPoint y: 623, endPoint x: 176, endPoint y: 627, distance: 80.1
click at [176, 627] on input "Jornada de Cadastros (Med. 22)" at bounding box center [190, 621] width 289 height 23
type input "Jornada de Cadastros"
click at [146, 553] on div "Delete" at bounding box center [189, 546] width 311 height 30
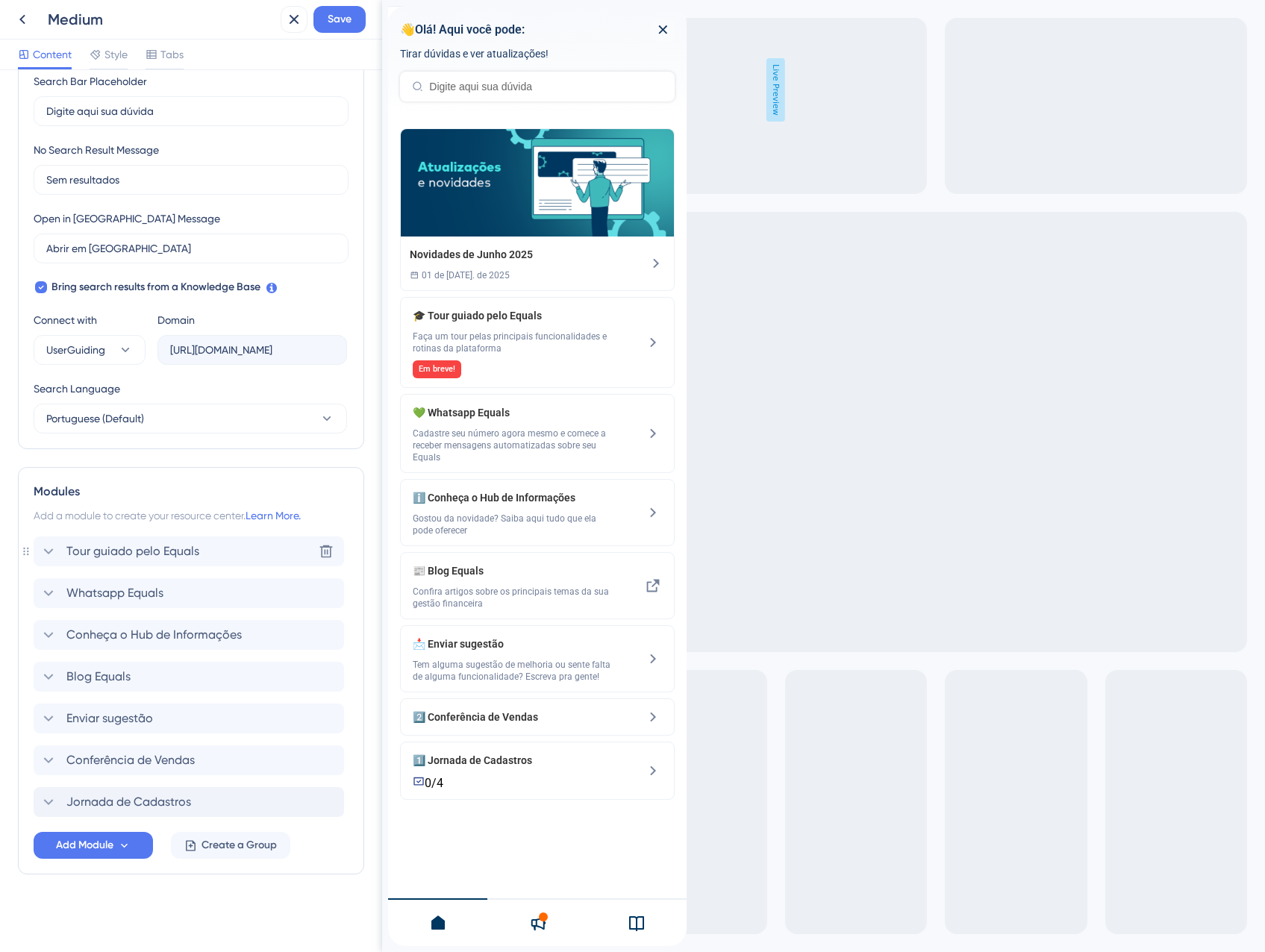
scroll to position [295, 0]
click at [133, 552] on span "Tour guiado pelo Equals" at bounding box center [132, 551] width 133 height 18
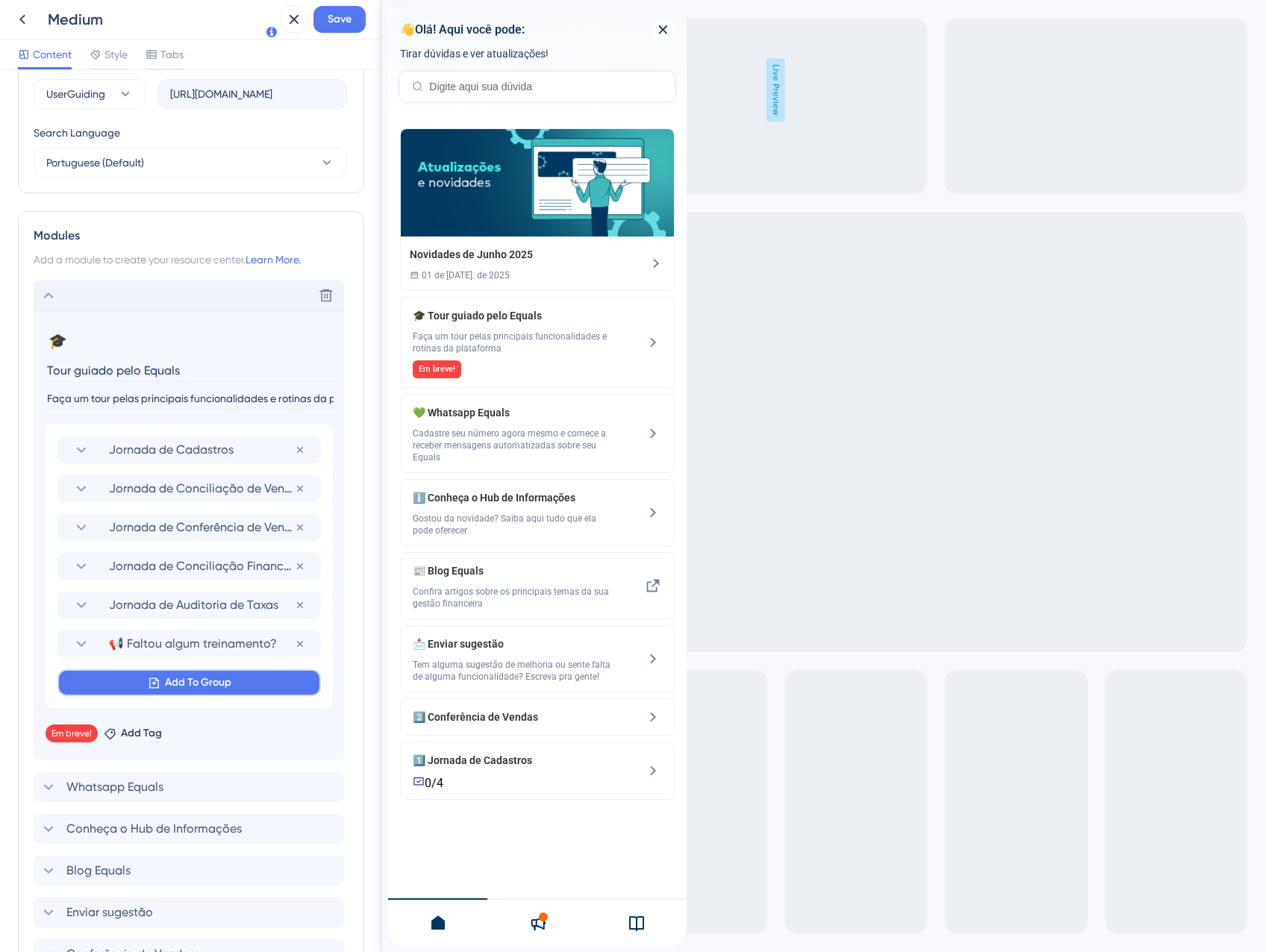
click at [165, 679] on span "Add To Group" at bounding box center [198, 682] width 66 height 18
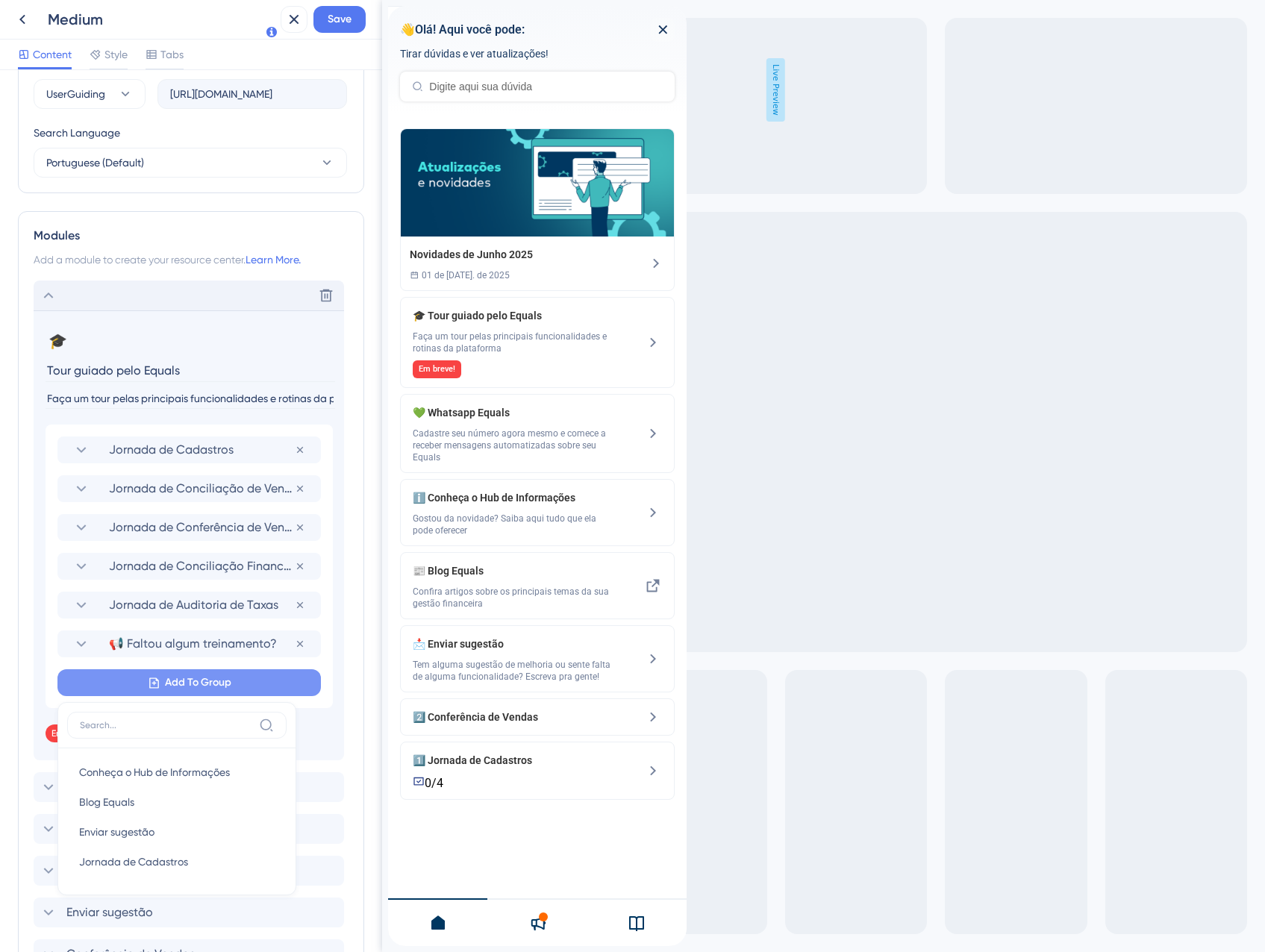
scroll to position [746, 0]
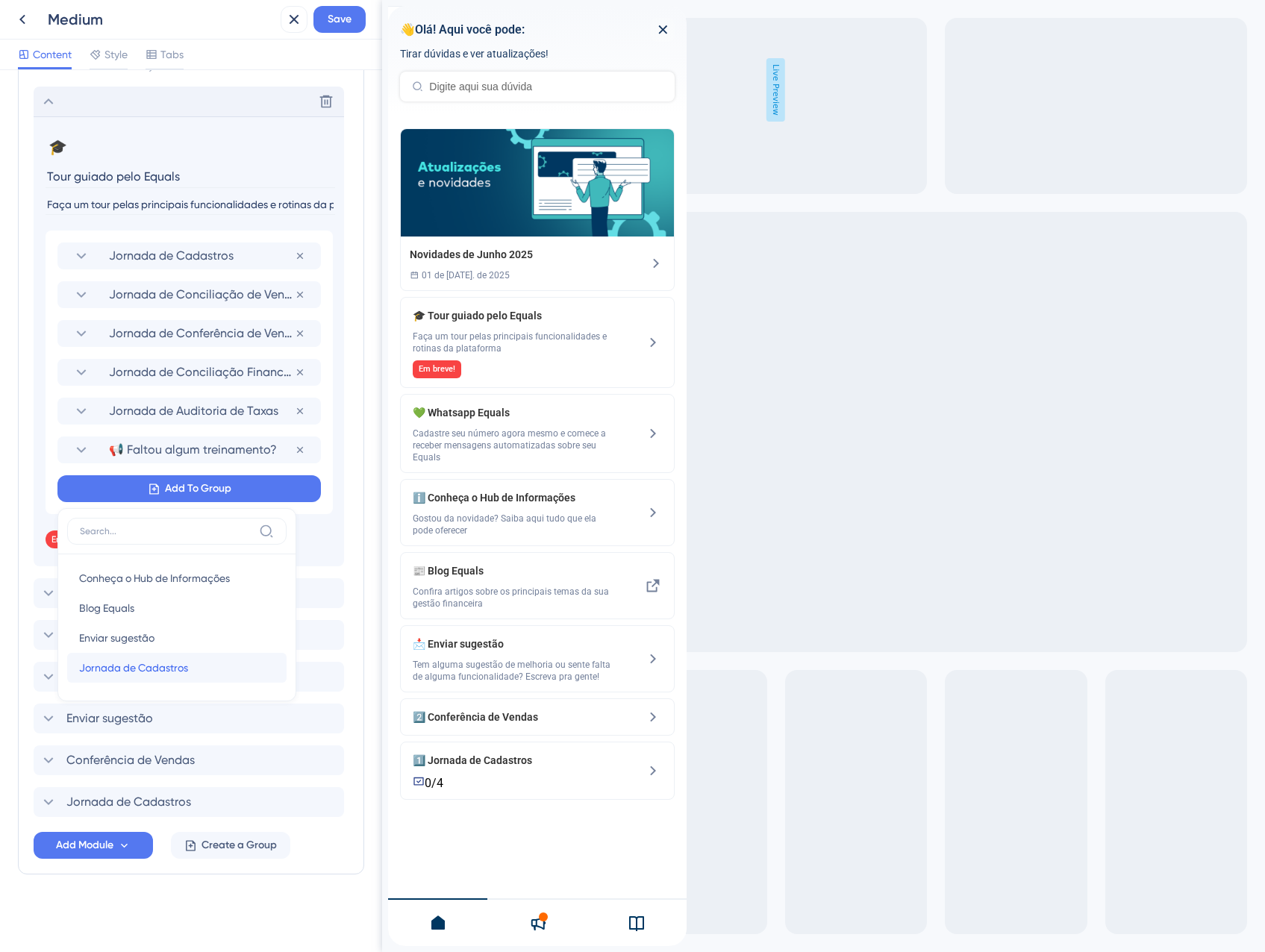
click at [171, 663] on span "Jornada de Cadastros" at bounding box center [133, 668] width 109 height 18
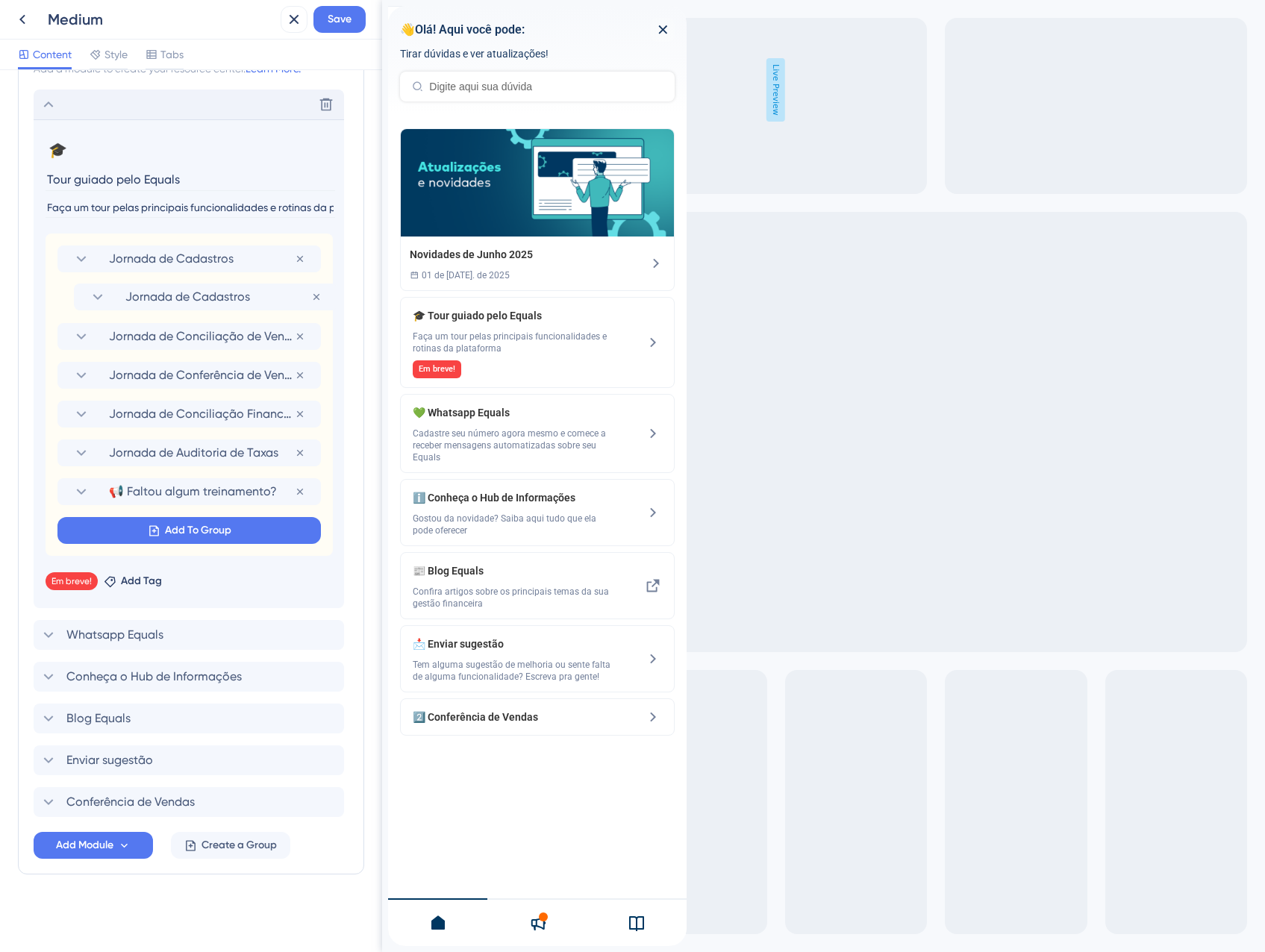
drag, startPoint x: 130, startPoint y: 492, endPoint x: 145, endPoint y: 293, distance: 199.6
click at [145, 293] on div "Jornada de Cadastros Remove from group Jornada de Conciliação de Vendas Remove …" at bounding box center [189, 395] width 288 height 322
click at [151, 251] on span "Jornada de Cadastros" at bounding box center [201, 259] width 186 height 18
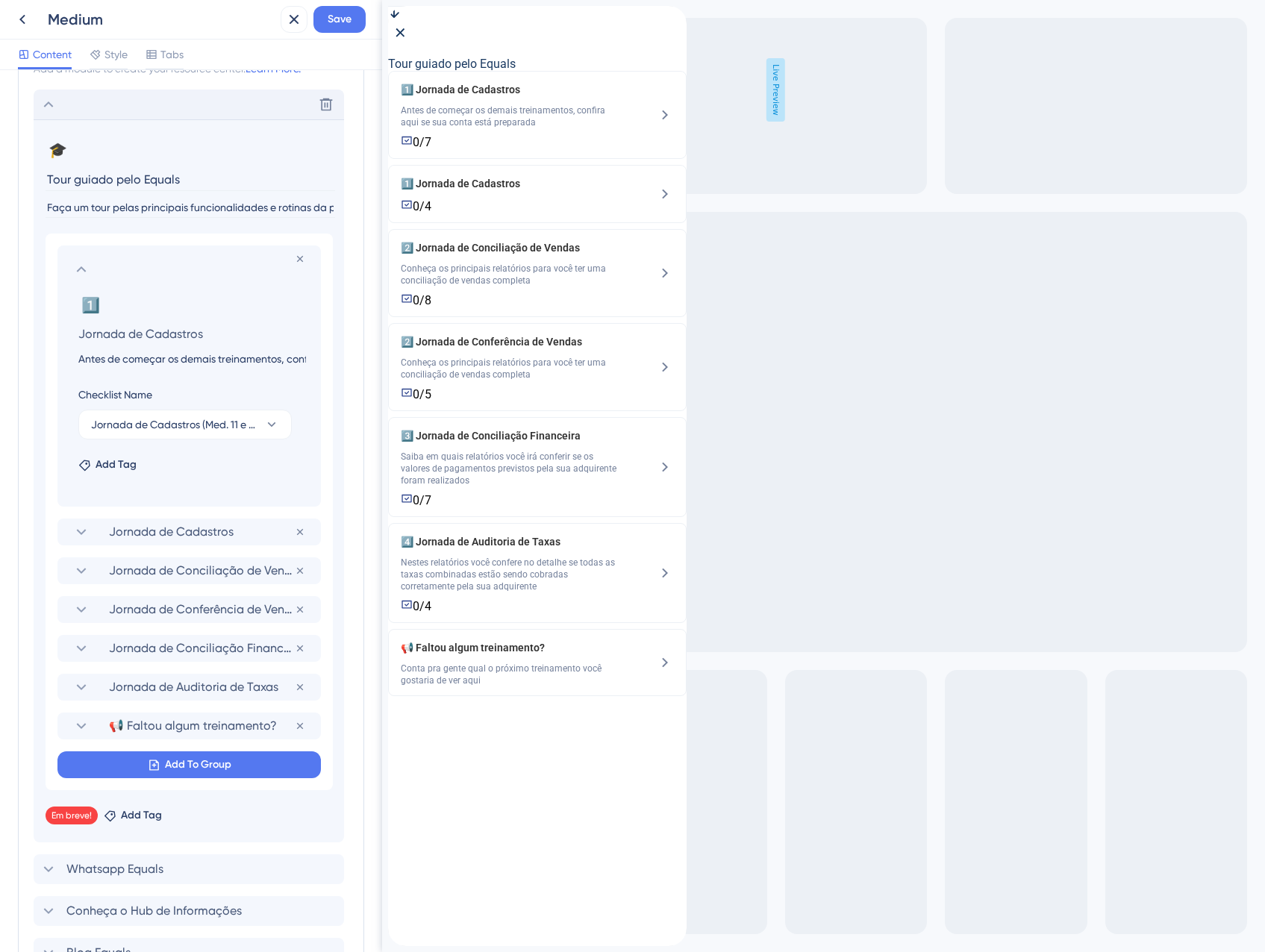
click at [154, 364] on input "Antes de começar os demais treinamentos, confira aqui se sua conta está prepara…" at bounding box center [192, 358] width 251 height 18
click at [88, 268] on icon at bounding box center [81, 269] width 18 height 18
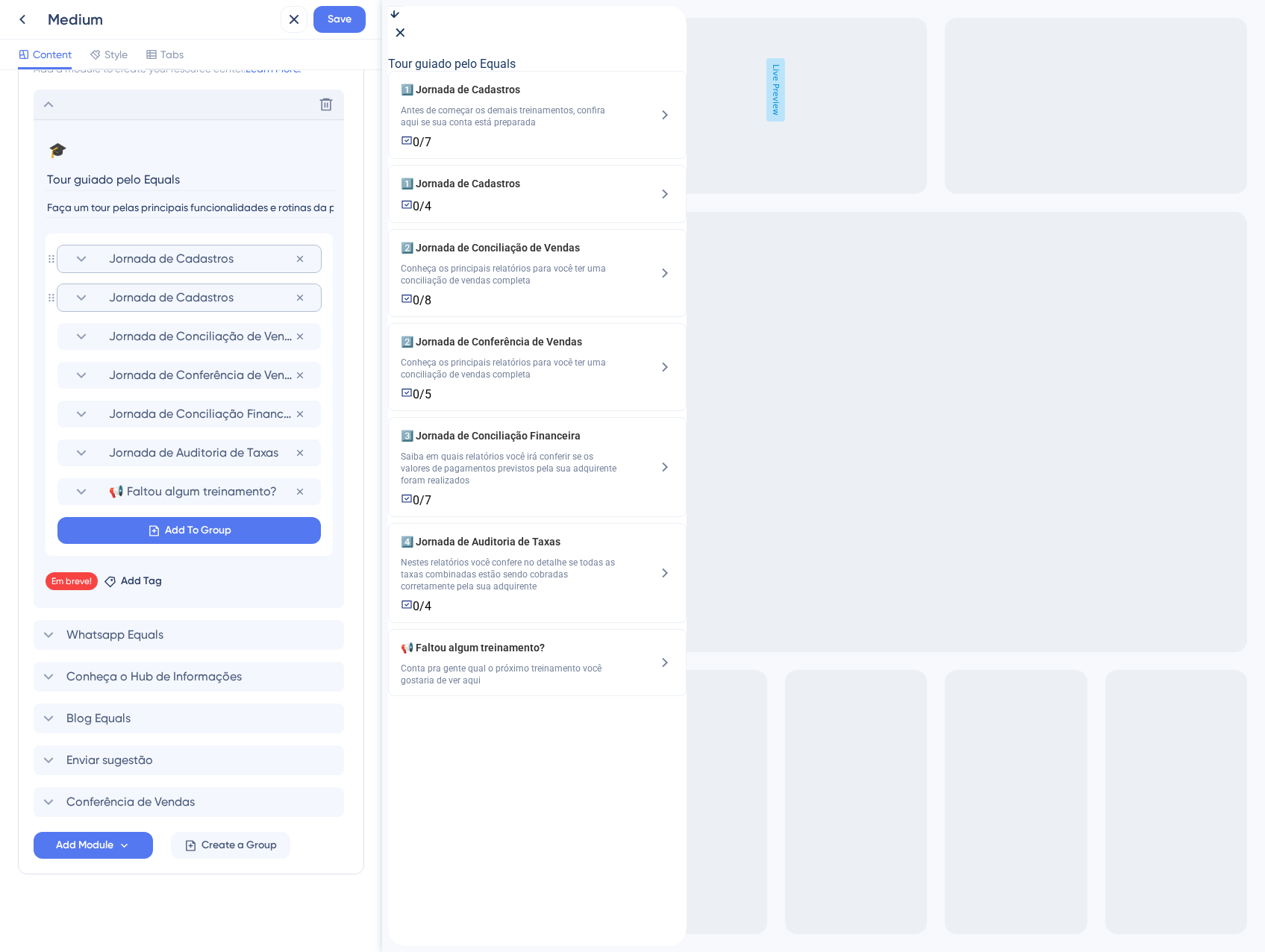
click at [120, 300] on span "Jornada de Cadastros" at bounding box center [201, 297] width 186 height 18
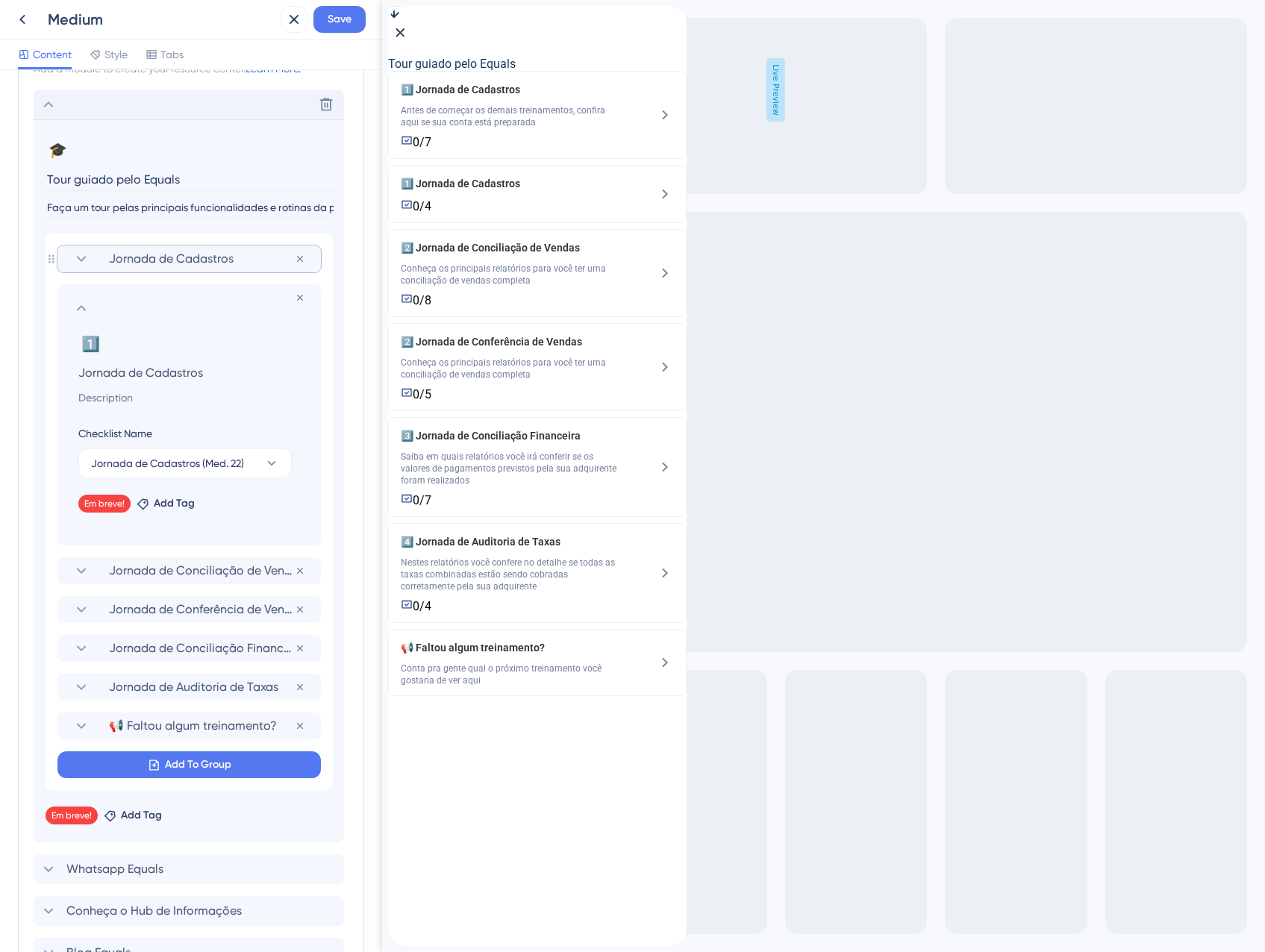
click at [120, 400] on input at bounding box center [192, 397] width 251 height 18
paste input "Antes de começar os demais treinamentos, confira aqui se sua conta está prepara…"
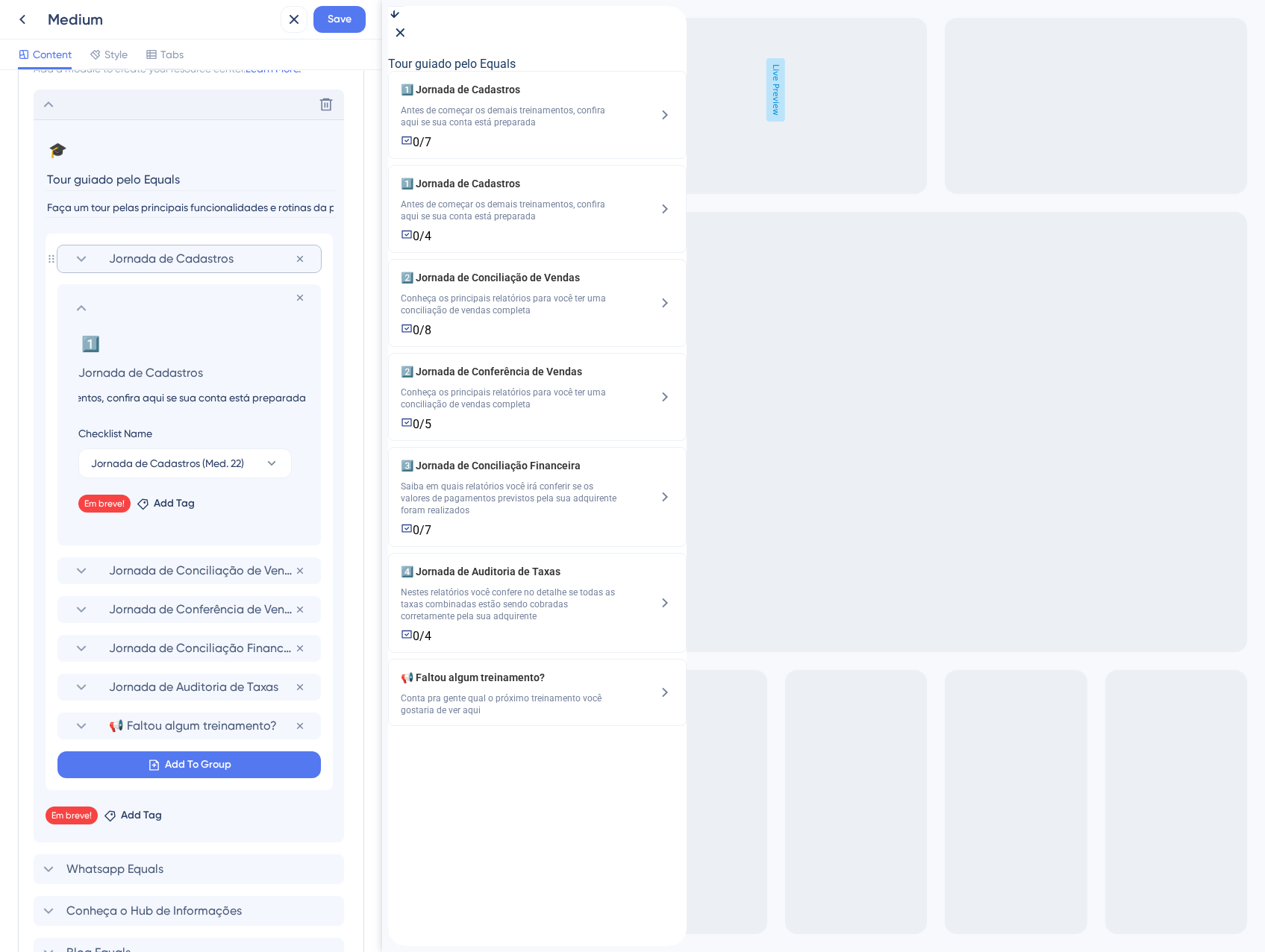
type input "Antes de começar os demais treinamentos, confira aqui se sua conta está prepara…"
click at [117, 308] on section at bounding box center [188, 308] width 233 height 18
click at [87, 308] on icon at bounding box center [81, 308] width 18 height 18
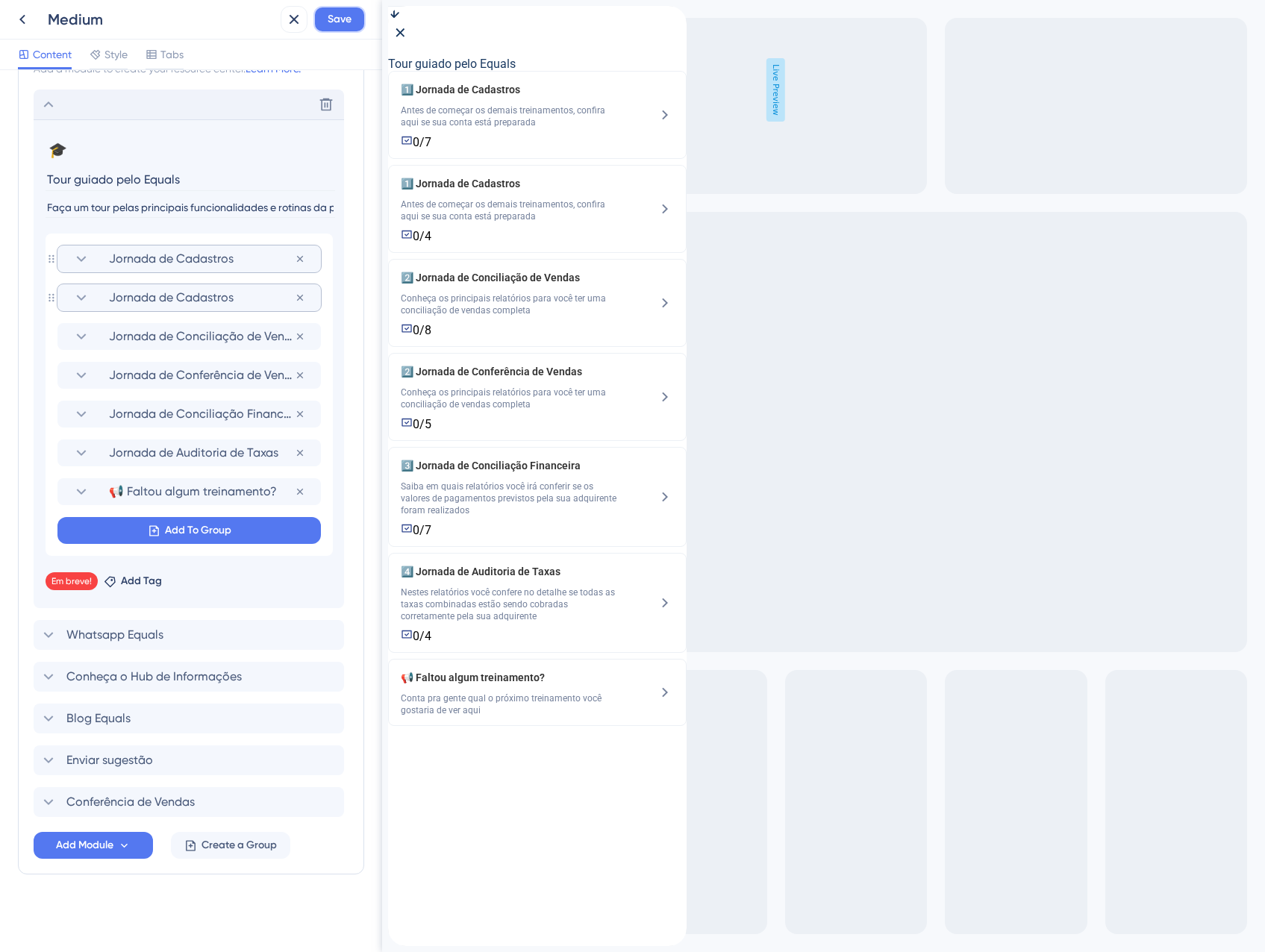
click at [343, 22] on span "Save" at bounding box center [339, 19] width 24 height 18
click at [273, 28] on button at bounding box center [283, 27] width 23 height 24
click at [288, 22] on icon at bounding box center [294, 19] width 18 height 18
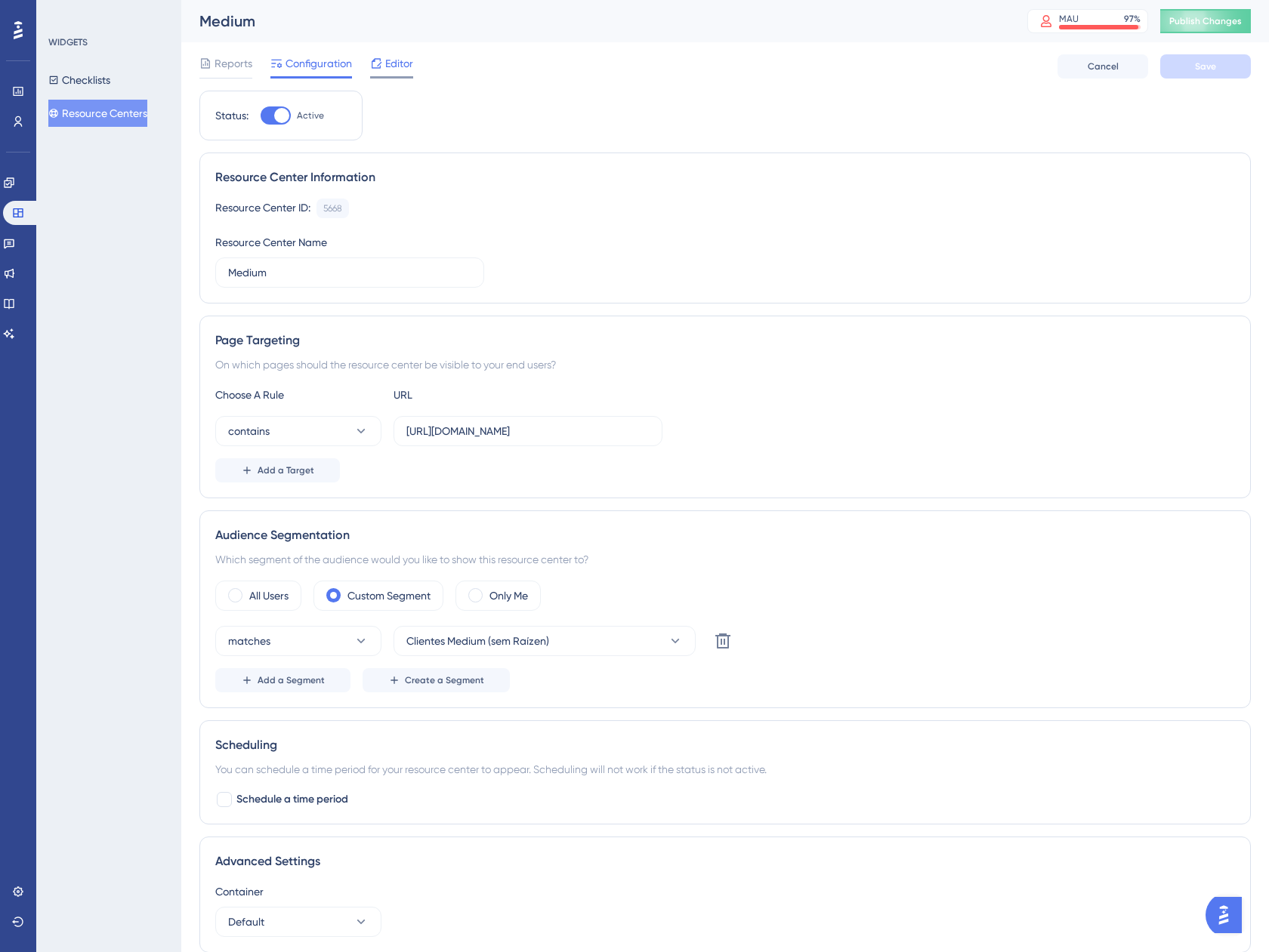
click at [373, 64] on icon at bounding box center [376, 64] width 12 height 12
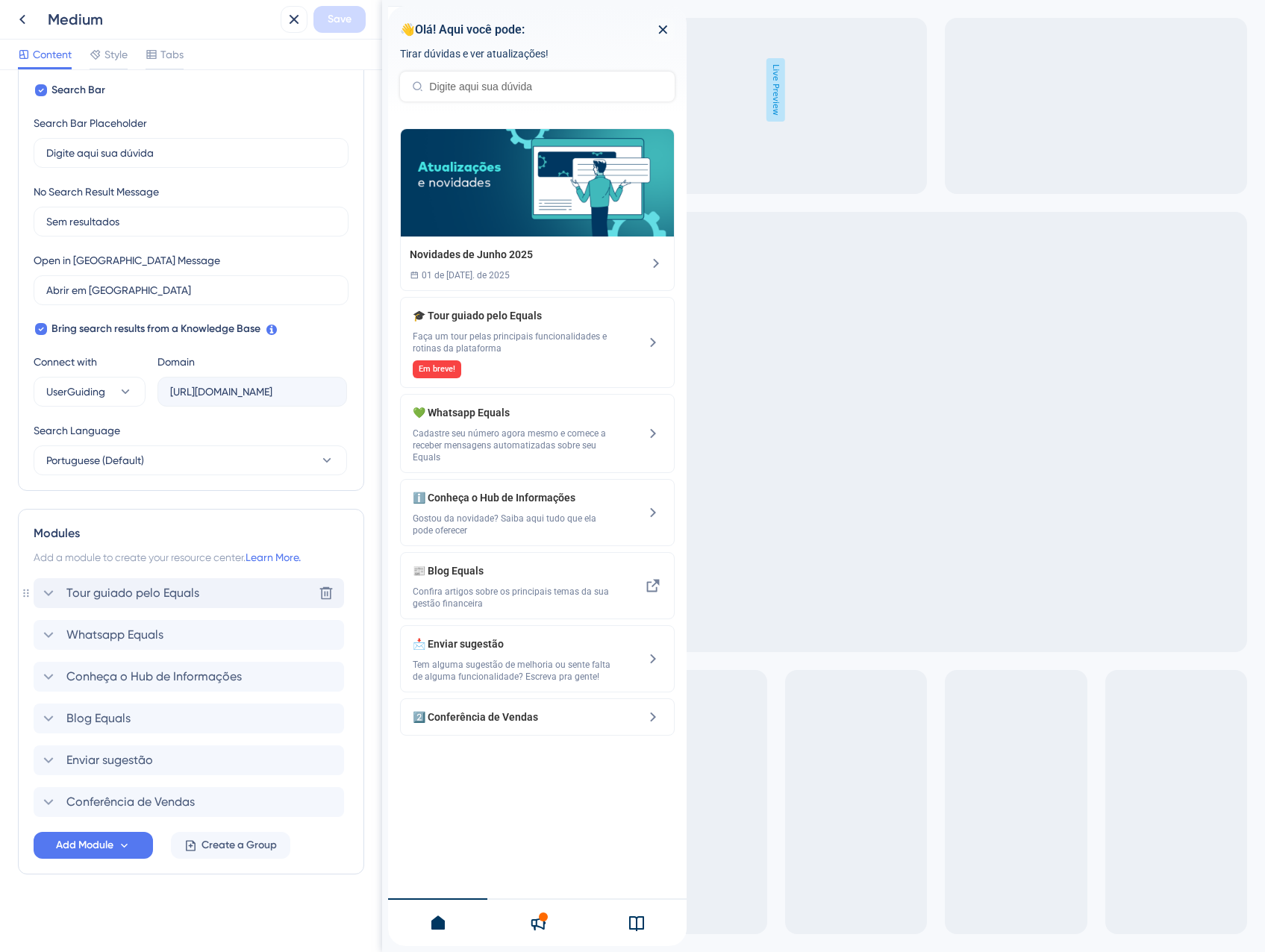
click at [187, 587] on span "Tour guiado pelo Equals" at bounding box center [132, 593] width 133 height 18
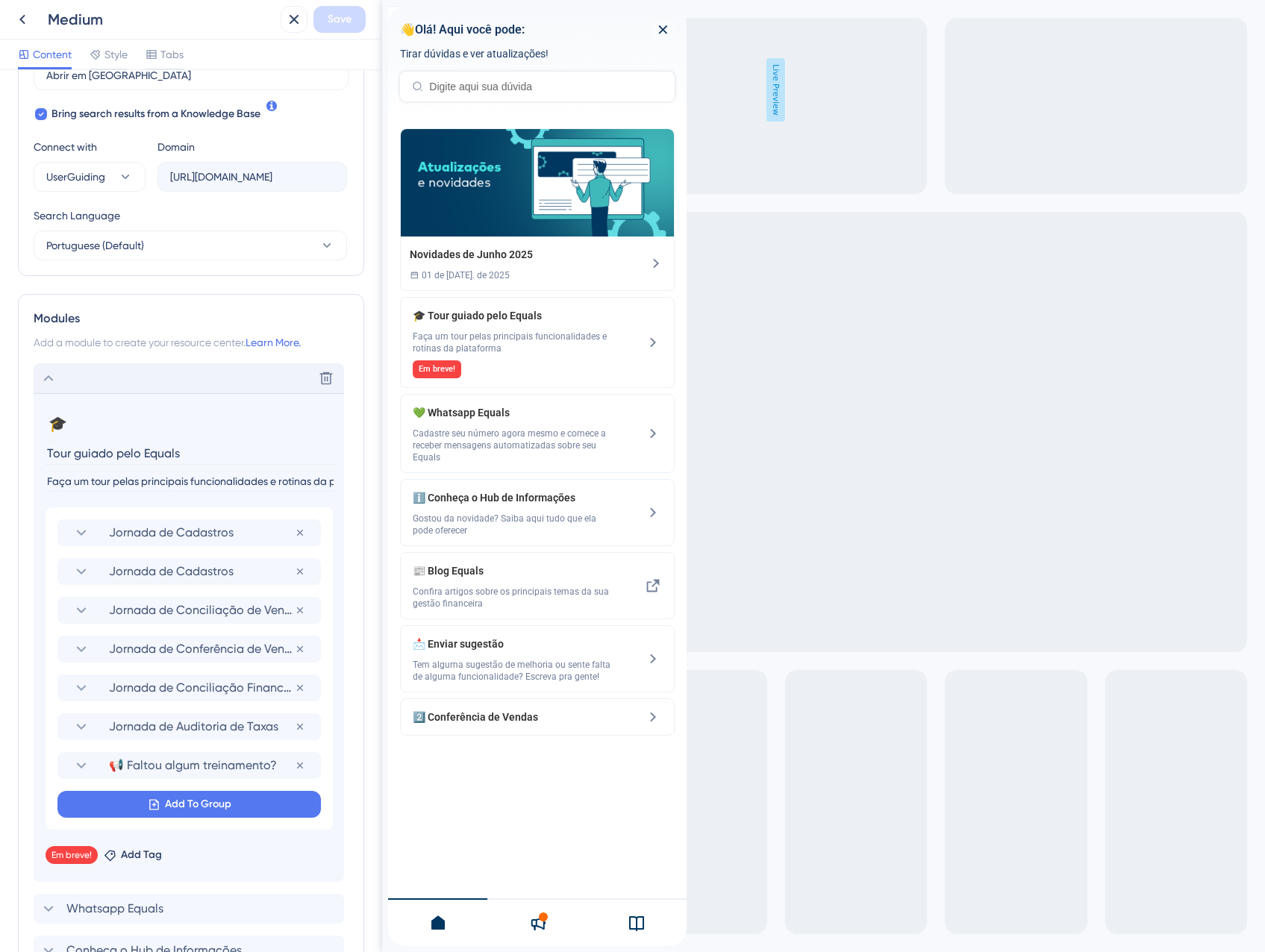
scroll to position [478, 0]
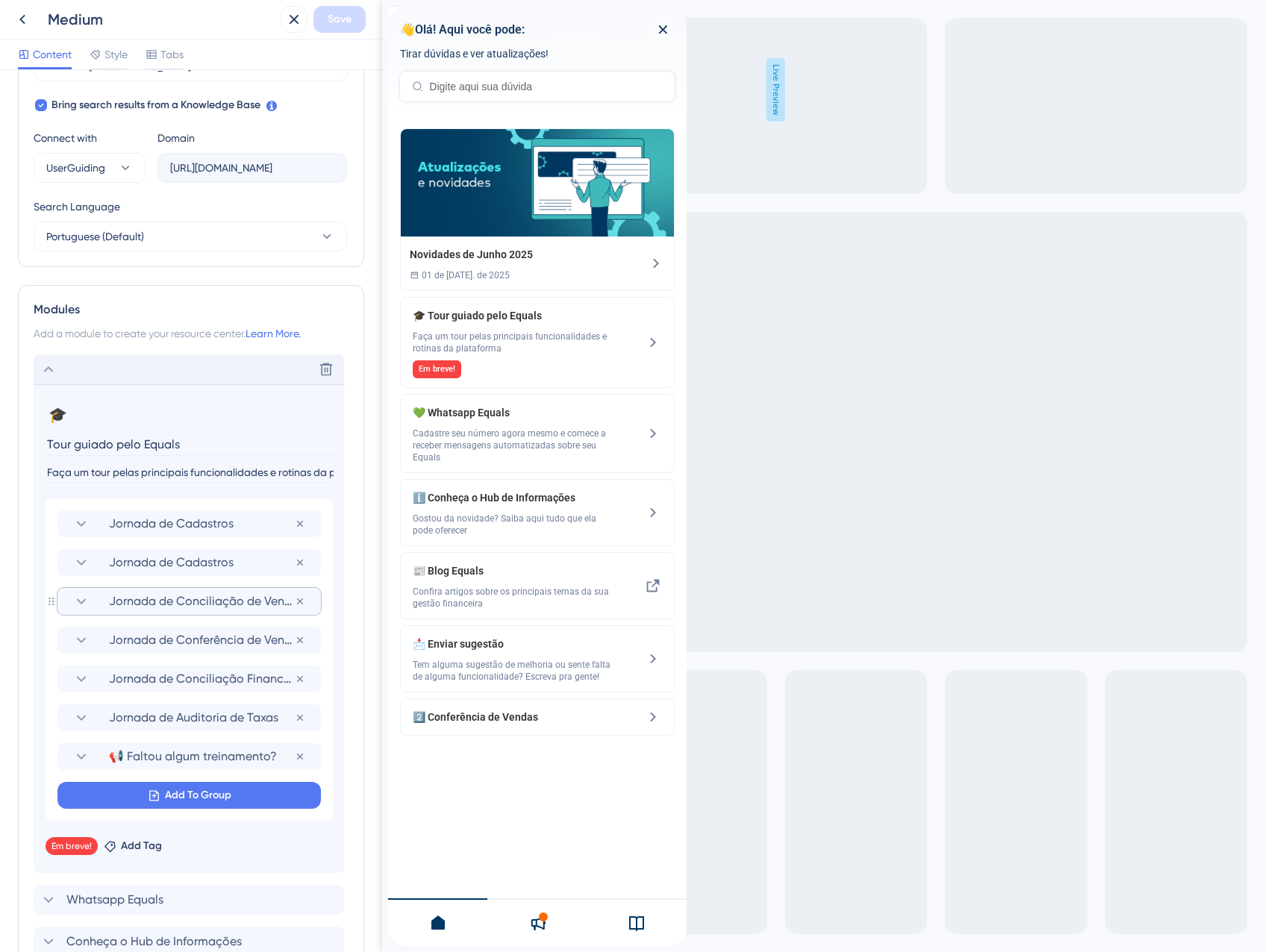
click at [178, 610] on section "Jornada de Conciliação de Vendas" at bounding box center [188, 602] width 233 height 27
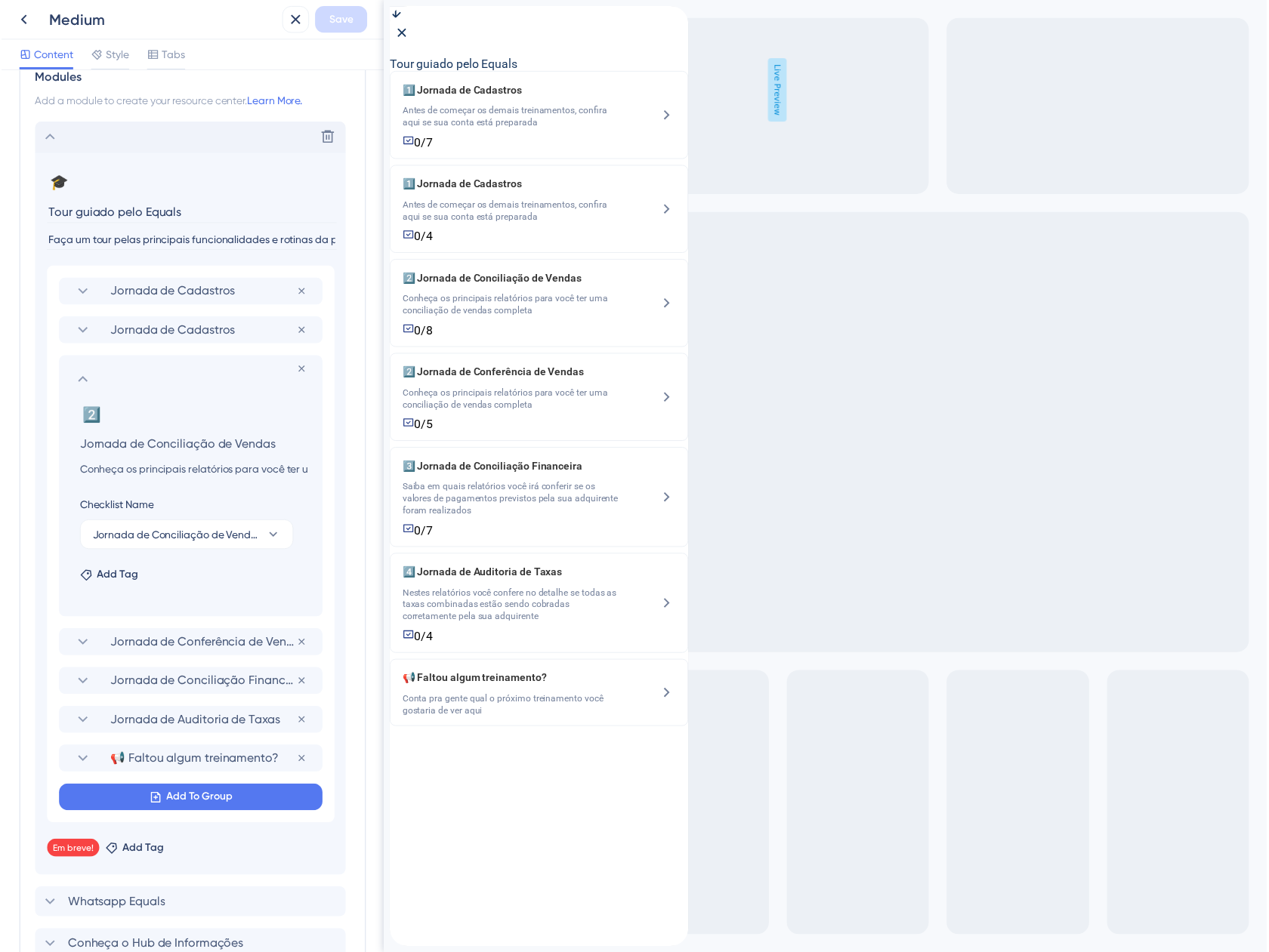
scroll to position [861, 0]
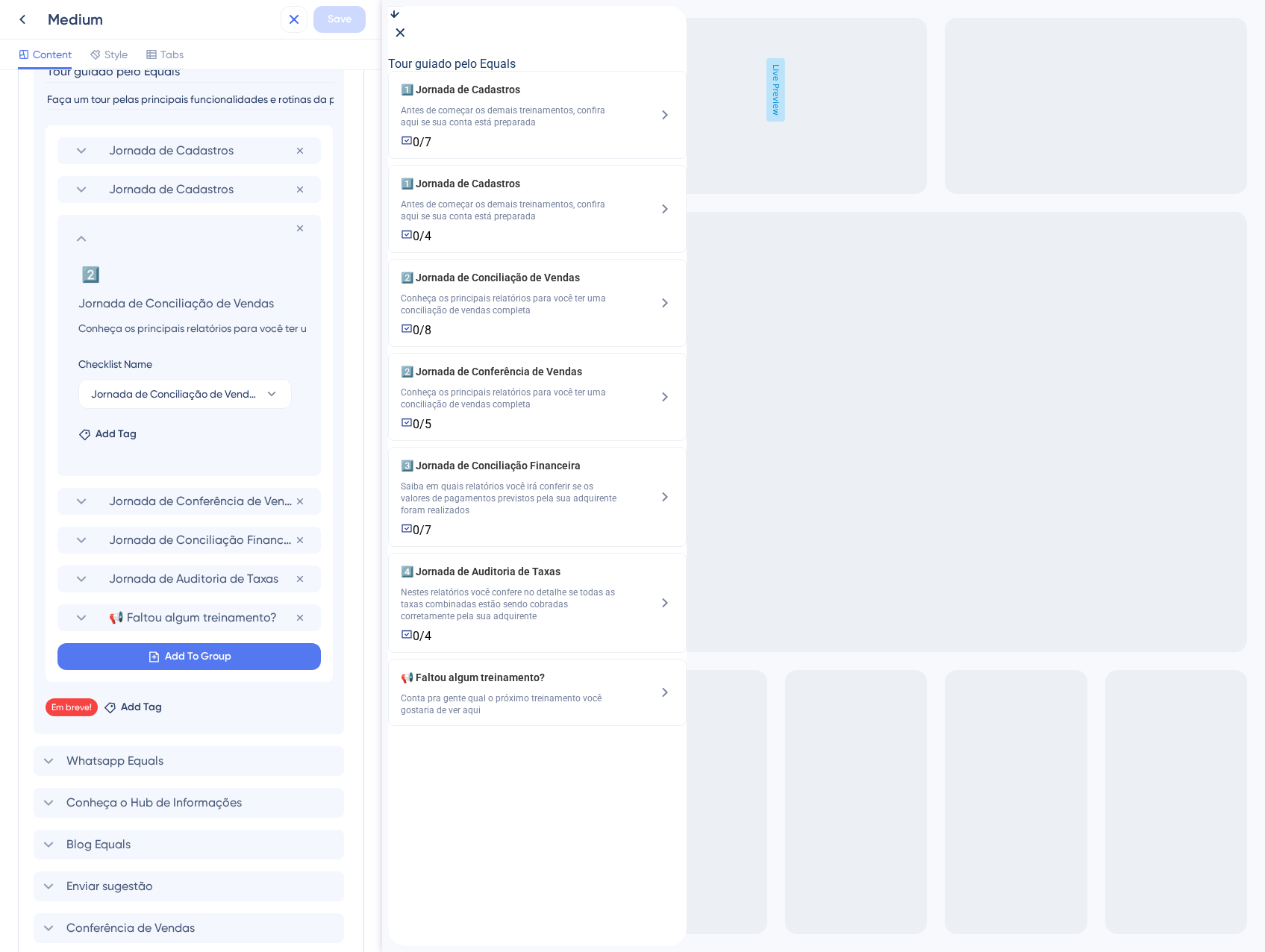
click at [283, 15] on button at bounding box center [294, 20] width 27 height 27
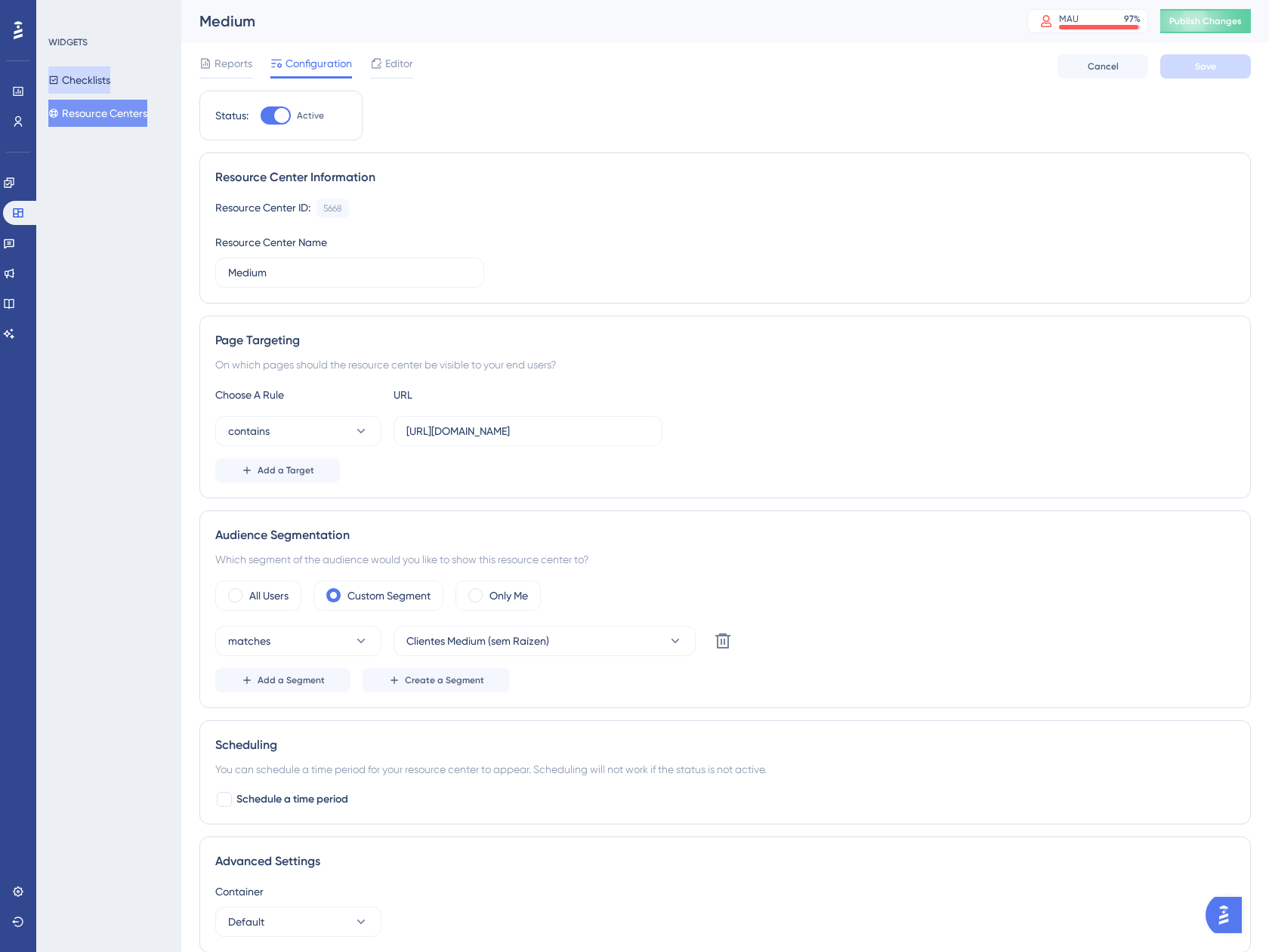
click at [110, 84] on button "Checklists" at bounding box center [79, 80] width 62 height 27
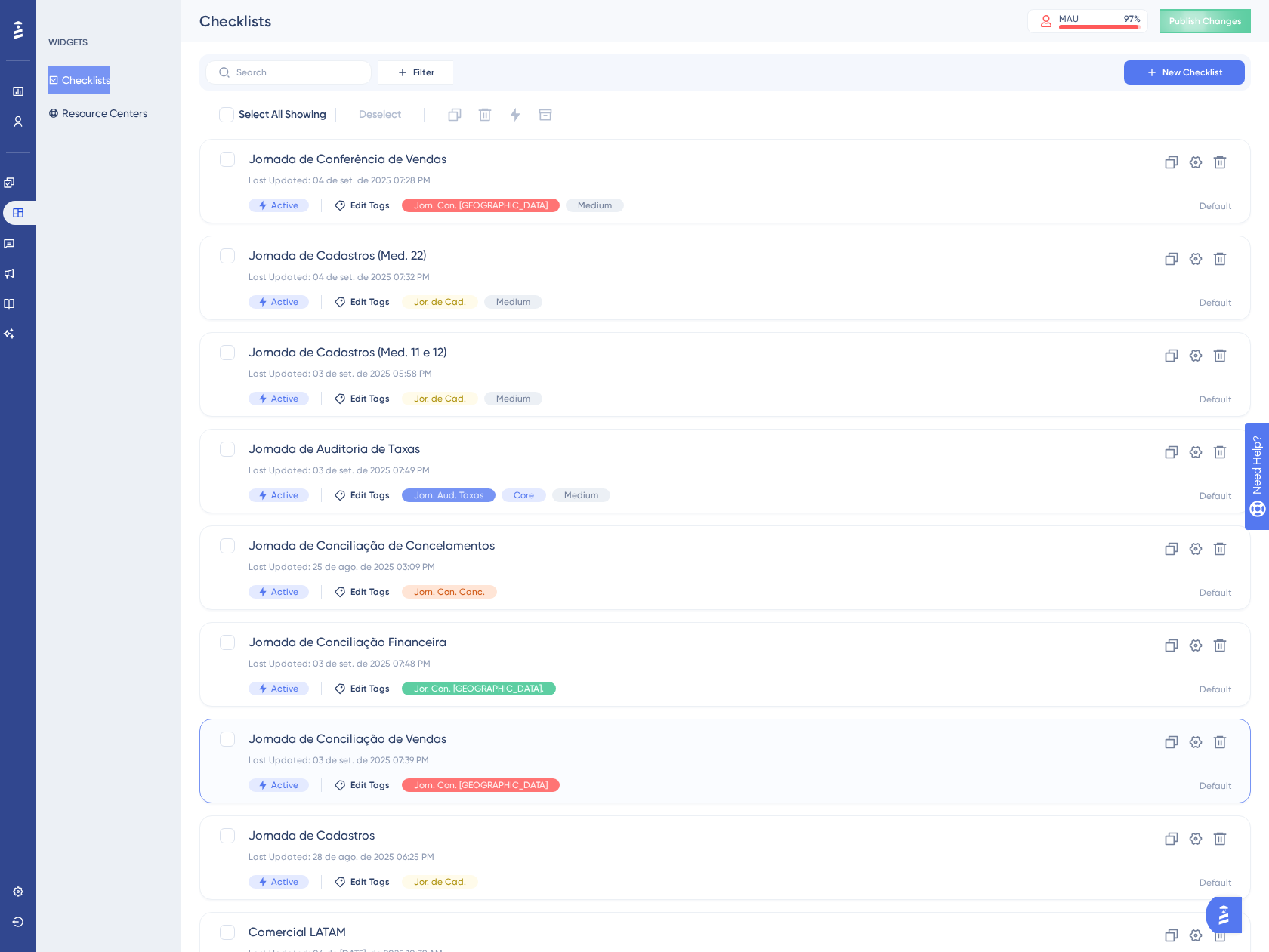
click at [659, 739] on span "Jornada de Conciliação de Vendas" at bounding box center [664, 738] width 832 height 18
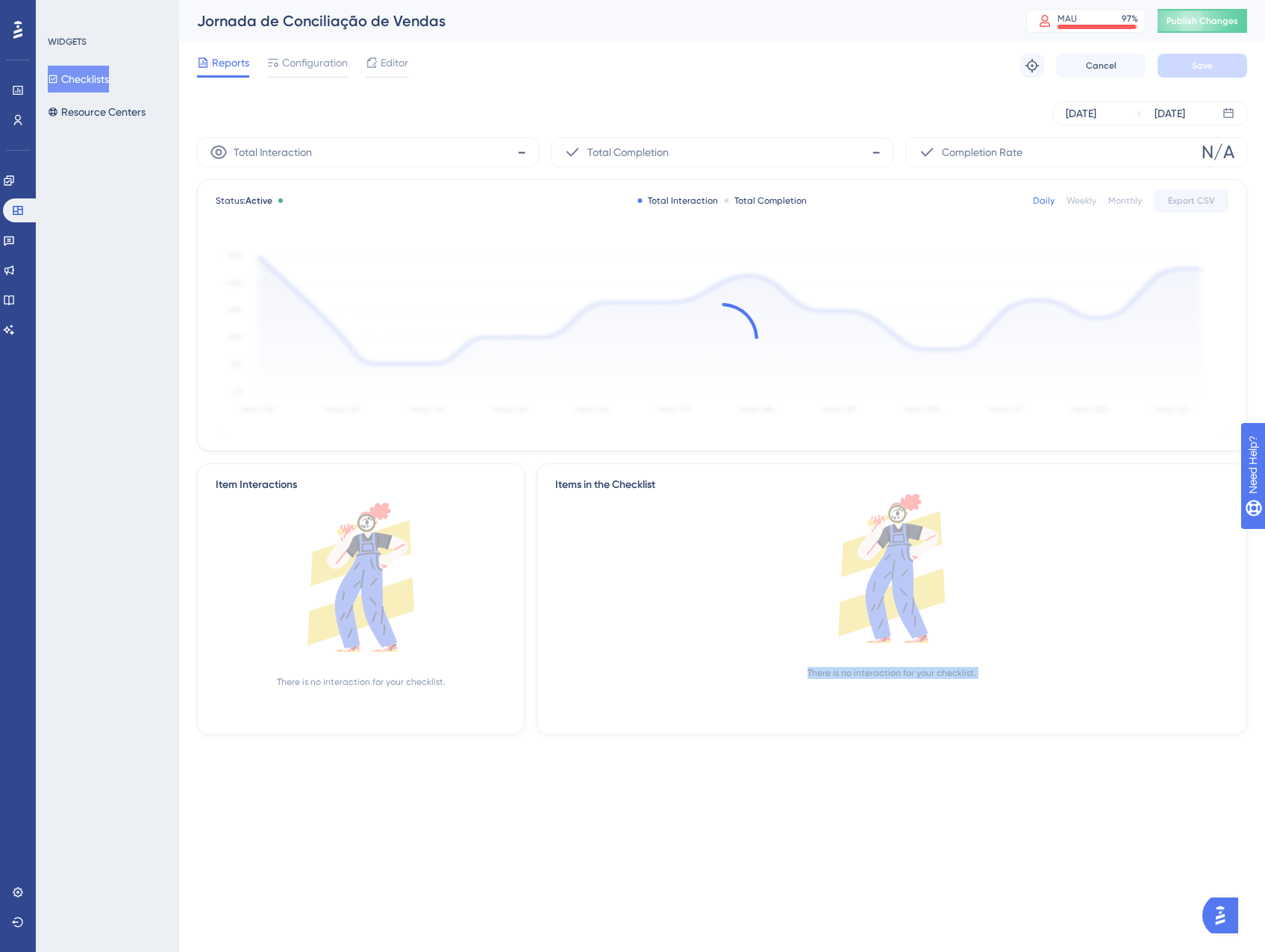
click at [652, 731] on div "Items in the Checklist There is no interaction for your checklist." at bounding box center [891, 599] width 710 height 272
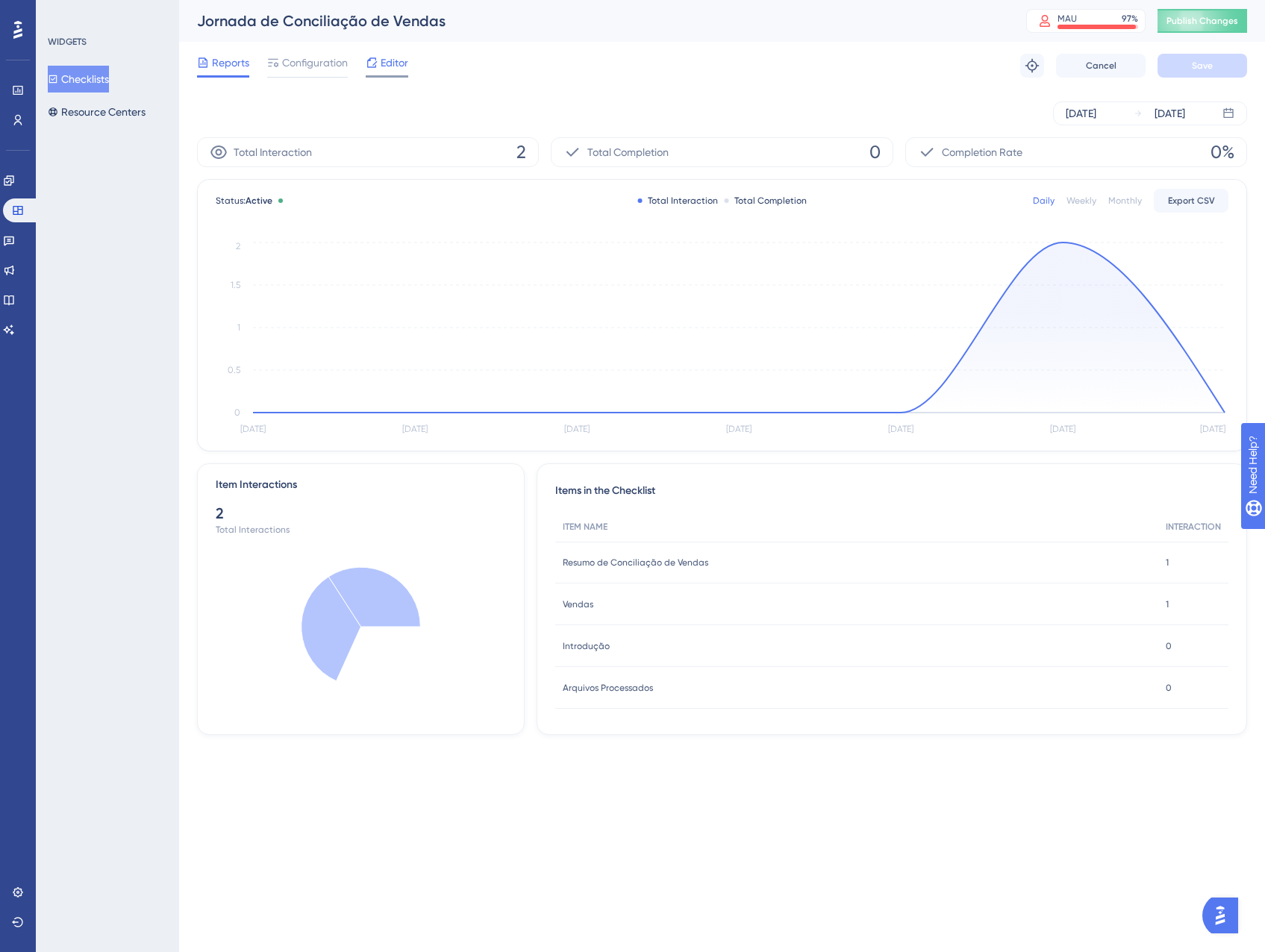
click at [383, 66] on span "Editor" at bounding box center [395, 62] width 28 height 18
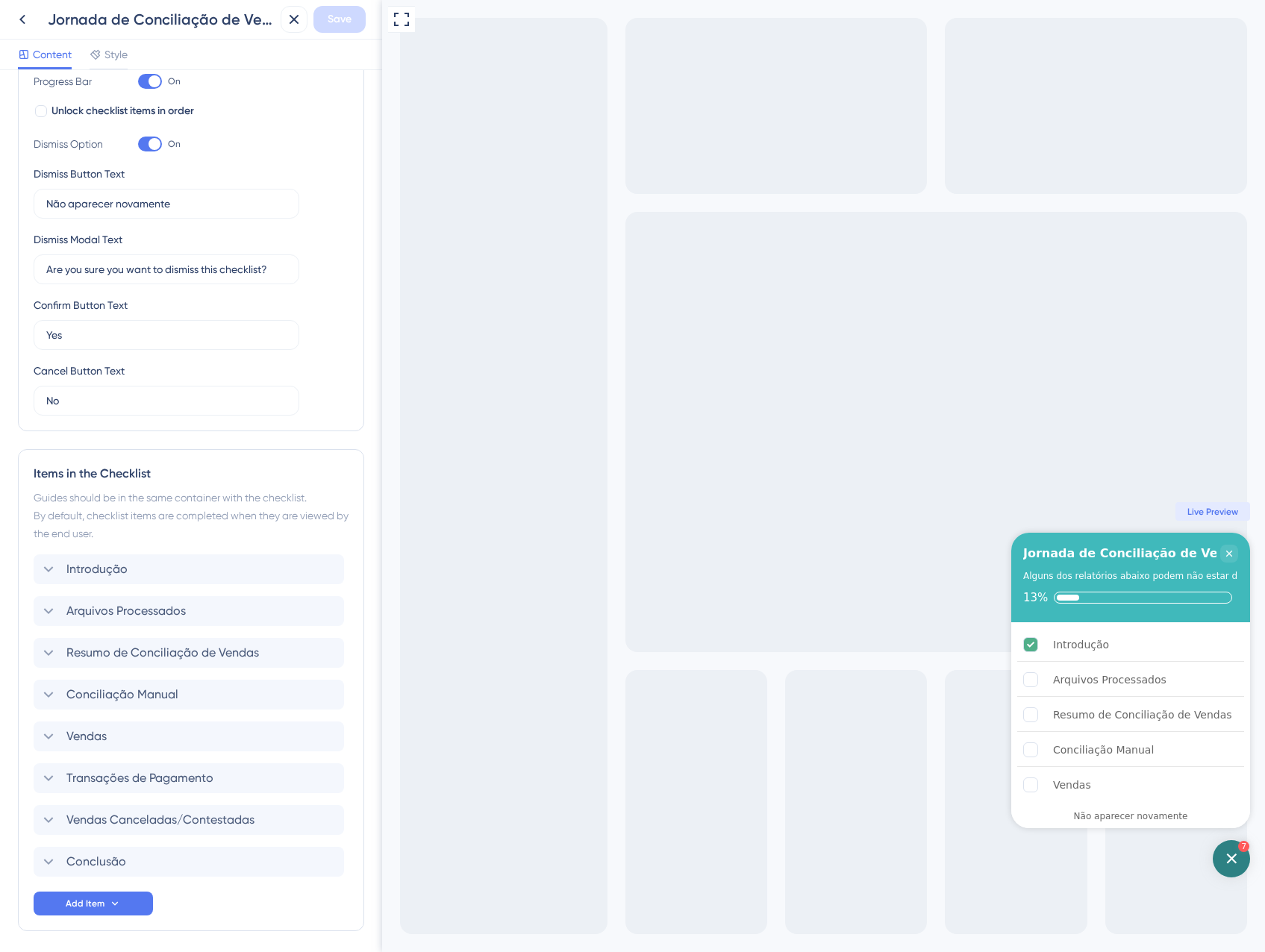
scroll to position [299, 0]
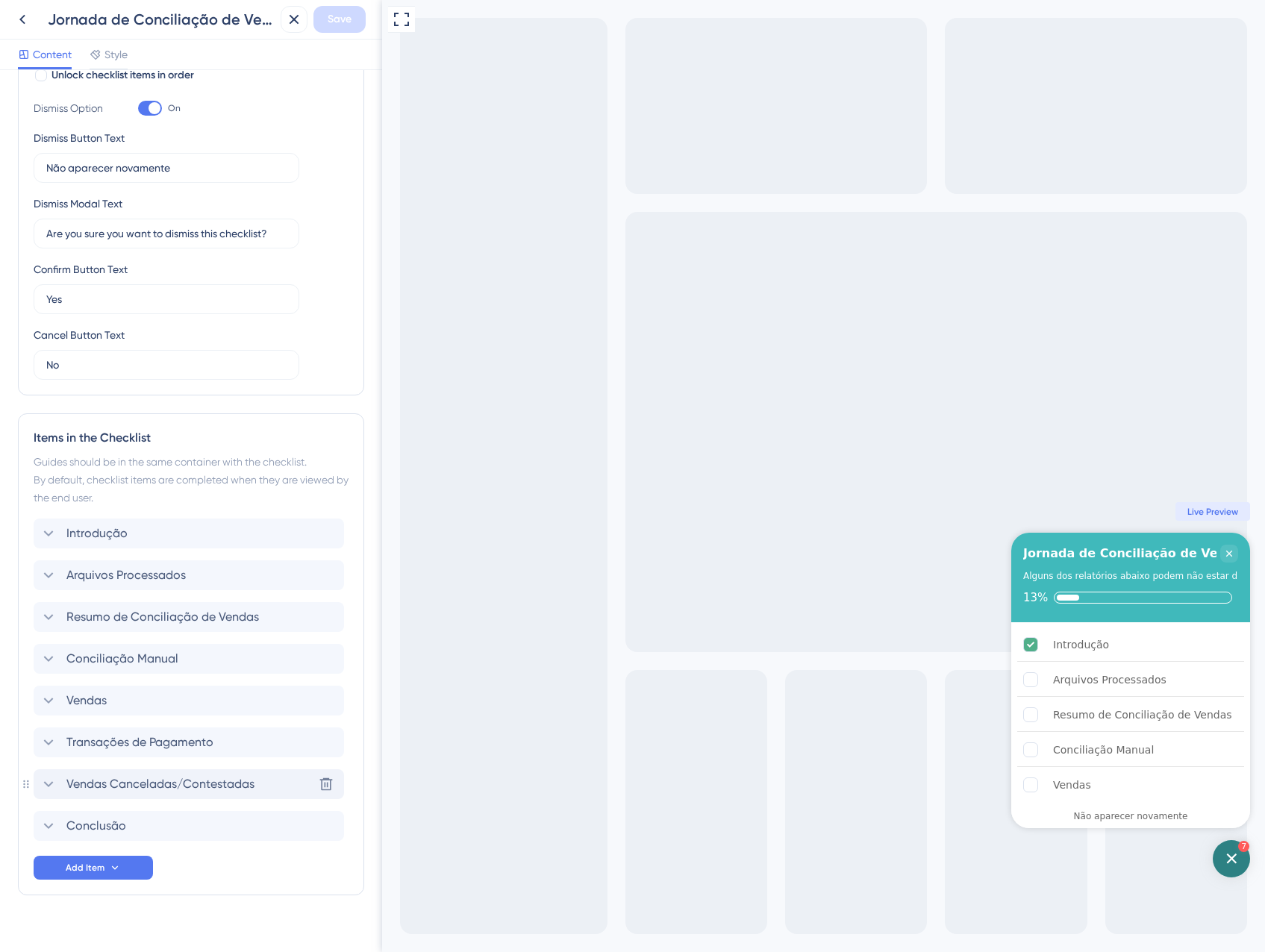
click at [141, 775] on div "Vendas Canceladas/Contestadas Delete" at bounding box center [189, 784] width 311 height 30
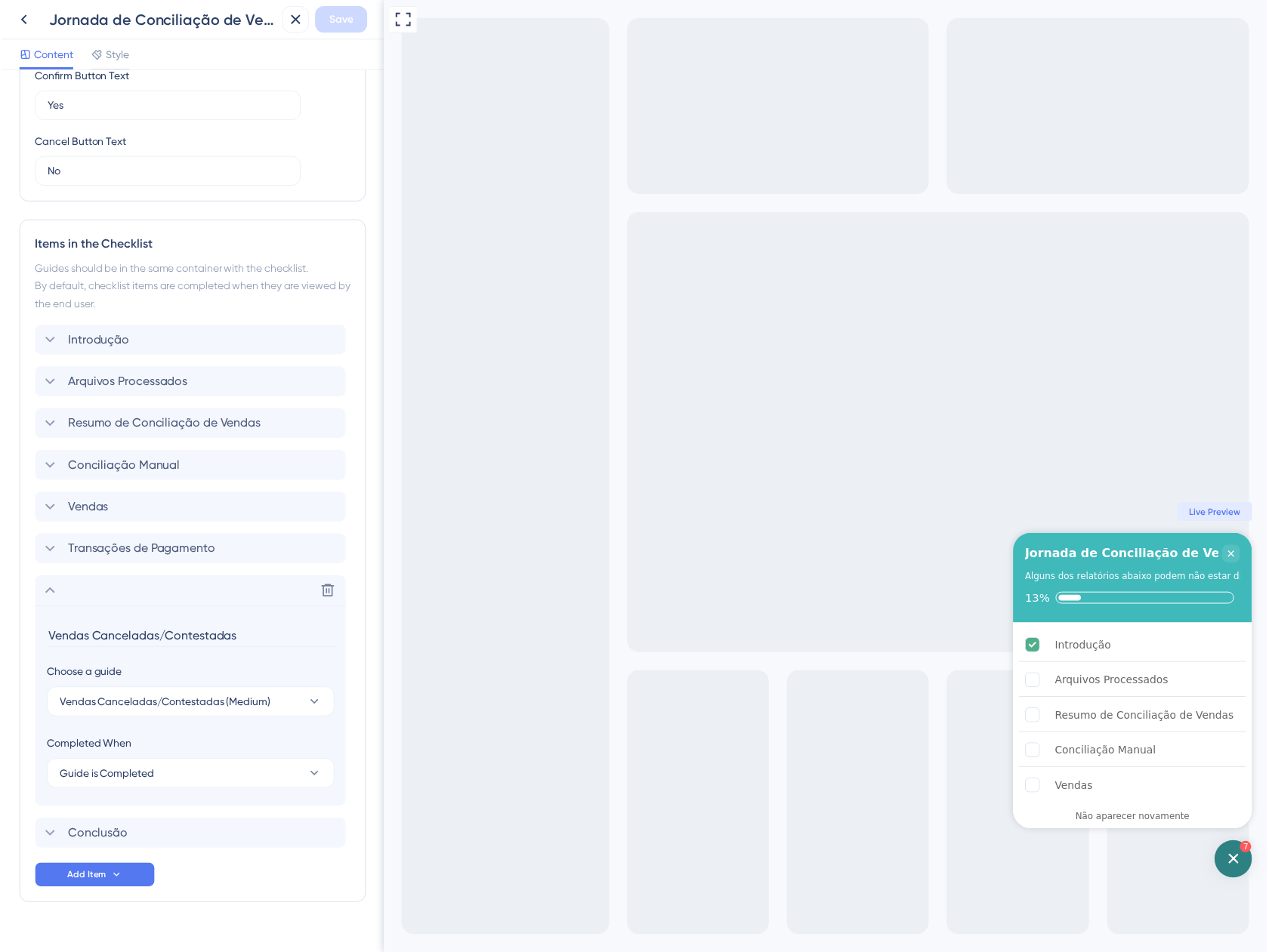
scroll to position [526, 0]
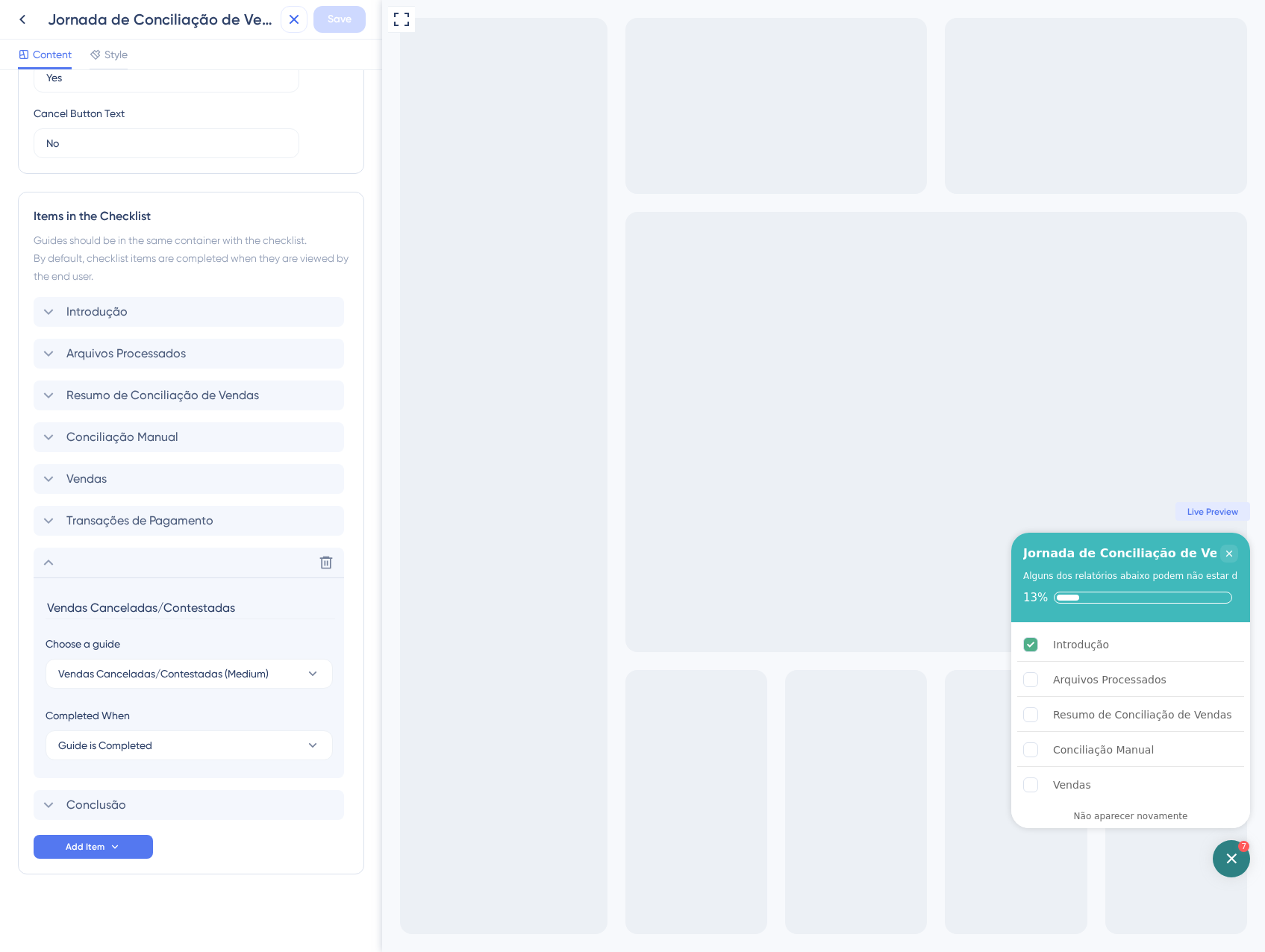
click at [297, 16] on icon at bounding box center [294, 20] width 9 height 9
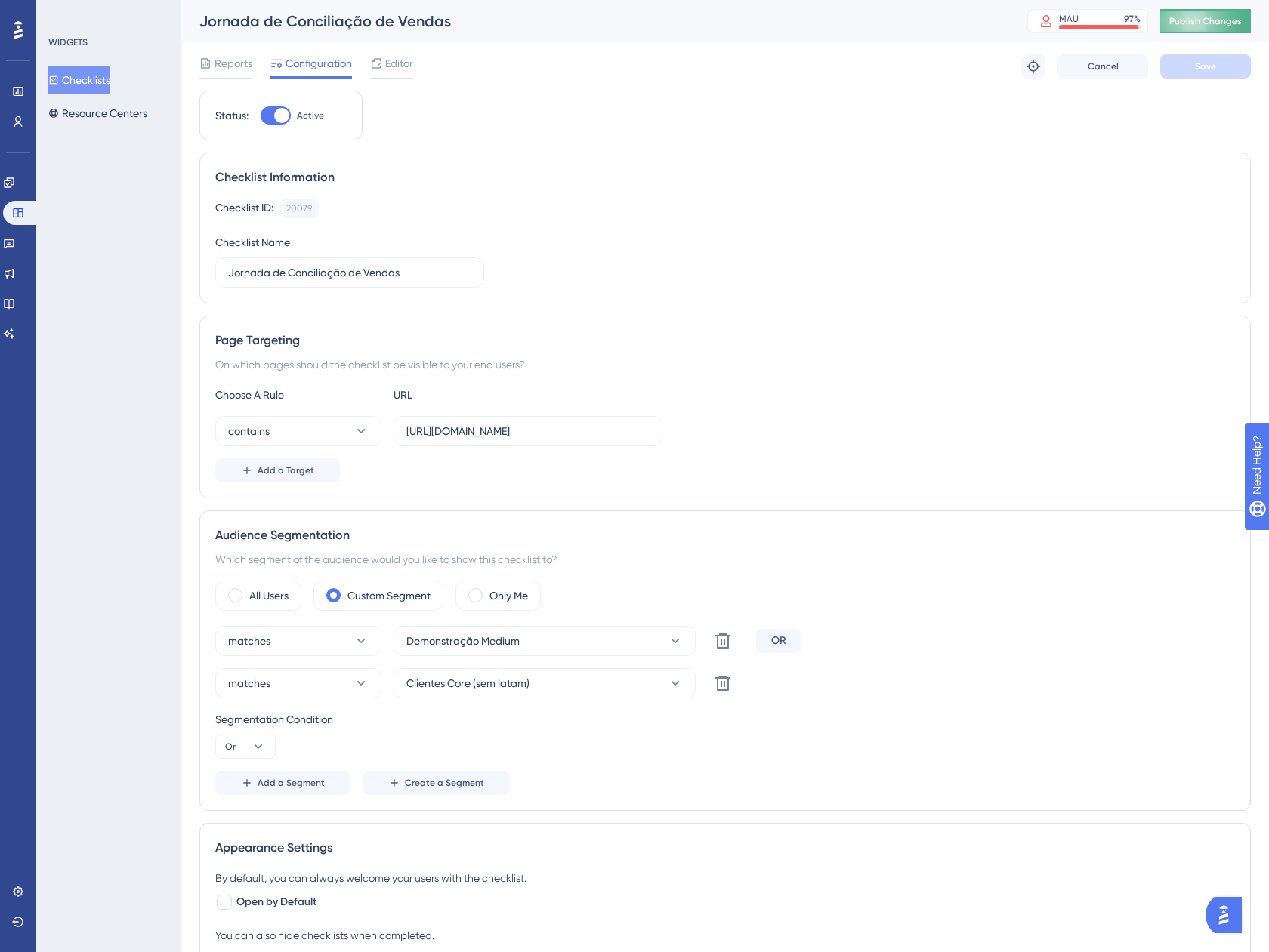
click at [1201, 22] on span "Publish Changes" at bounding box center [1205, 21] width 72 height 12
click at [11, 187] on link at bounding box center [9, 183] width 12 height 24
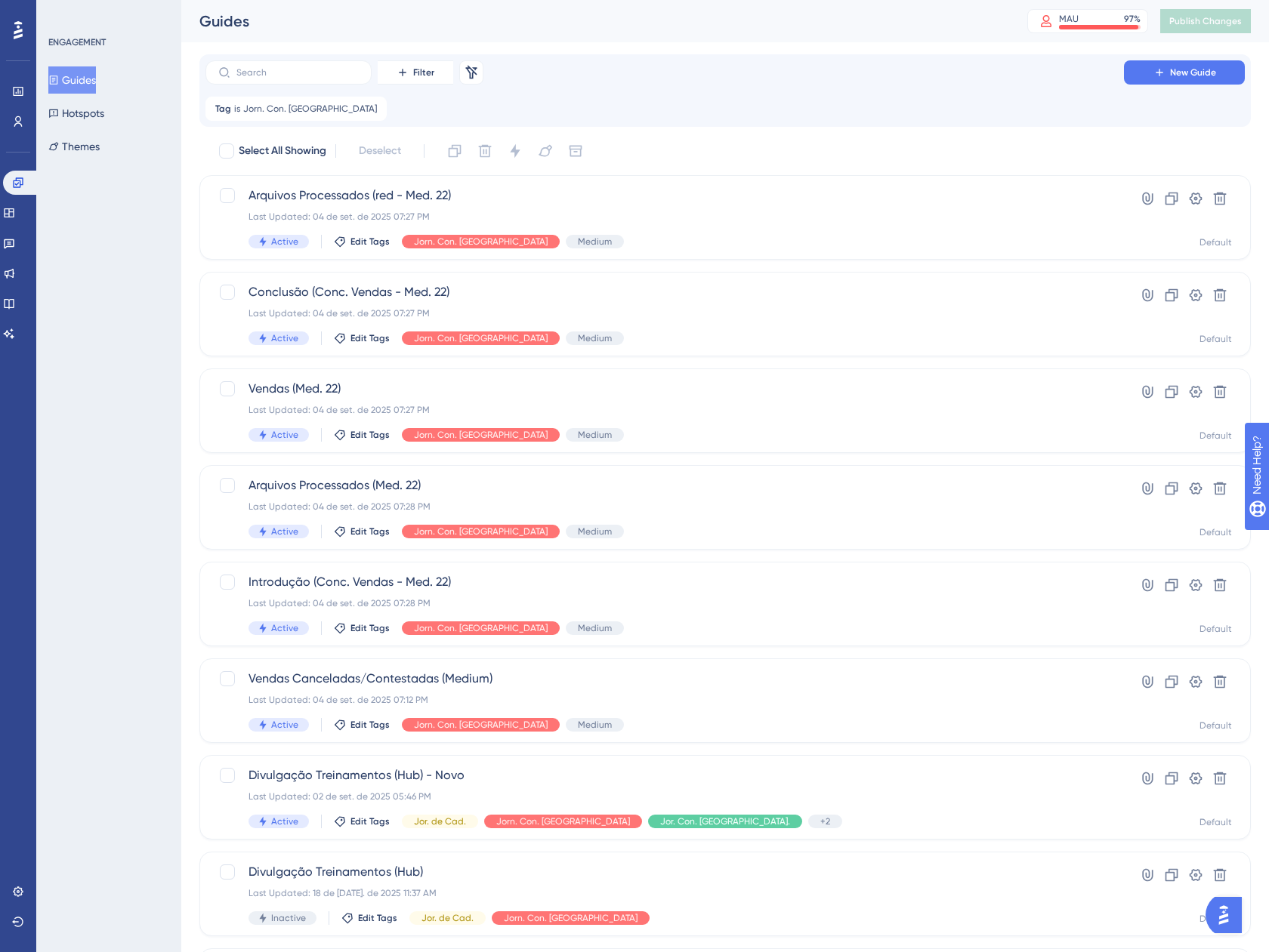
click at [96, 82] on button "Guides" at bounding box center [71, 80] width 47 height 27
click at [777, 604] on div "Last Updated: 04 de set. de 2025 07:28 PM" at bounding box center [664, 603] width 832 height 12
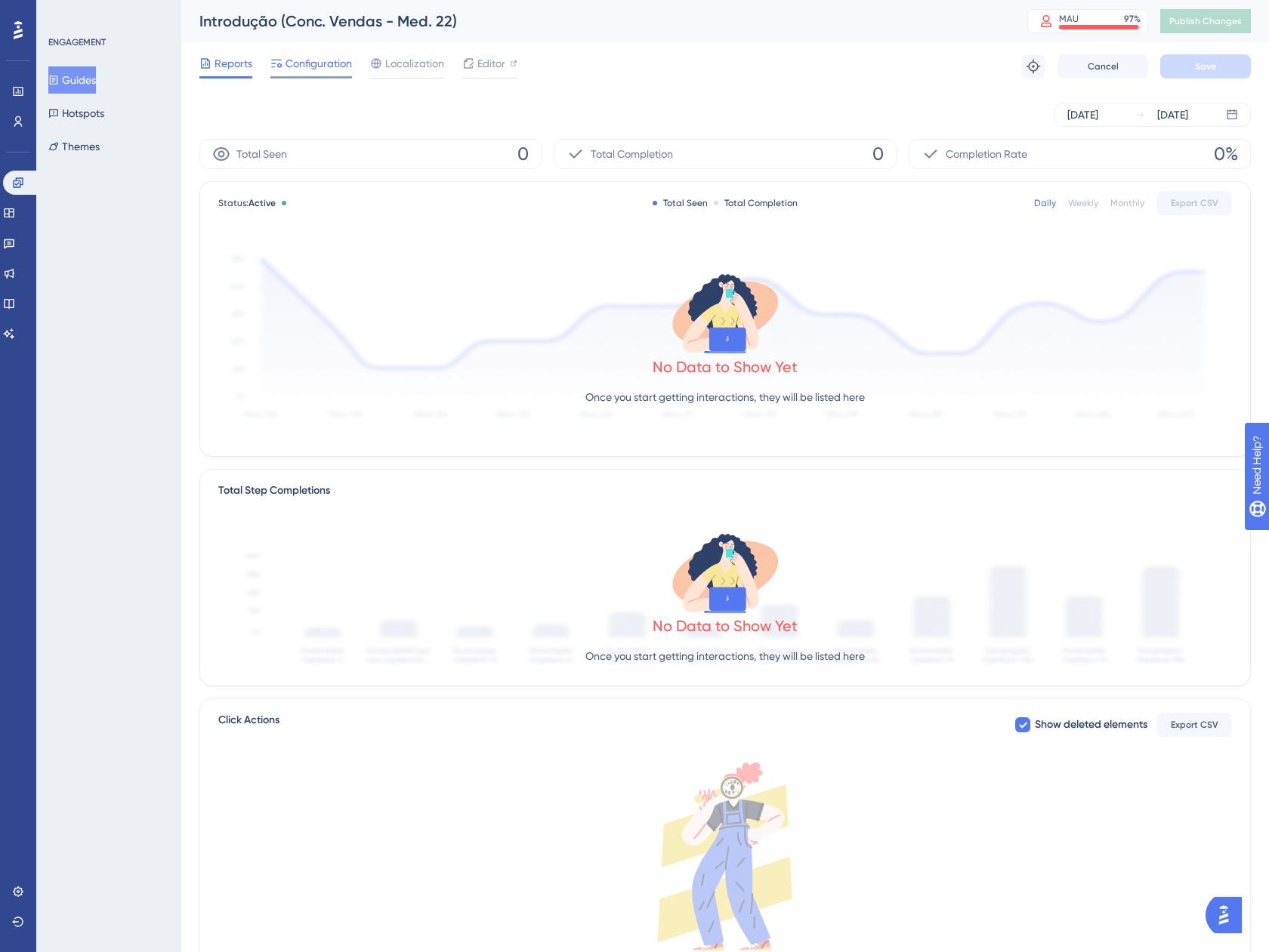
click at [308, 66] on span "Configuration" at bounding box center [318, 63] width 66 height 18
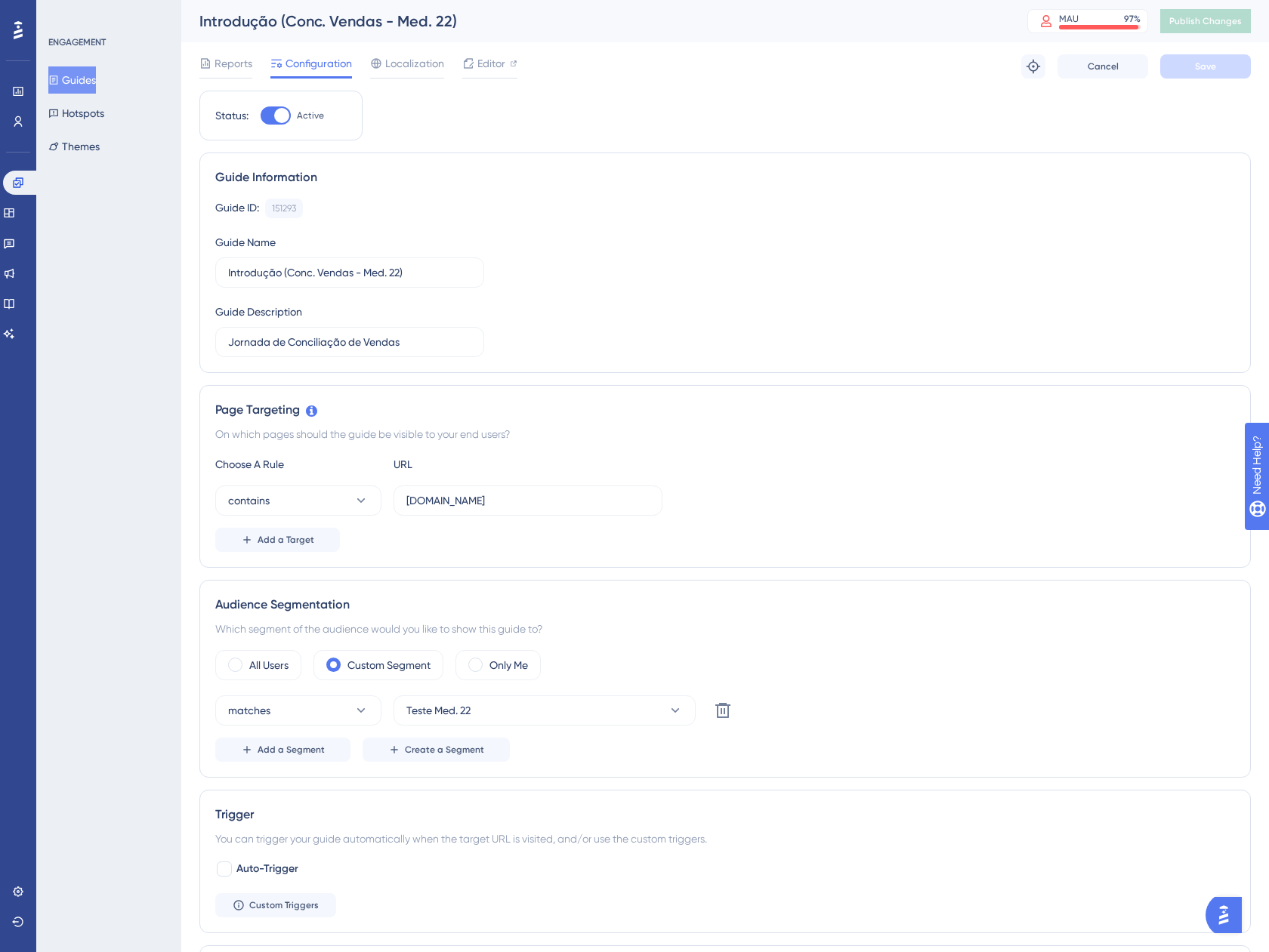
click at [77, 70] on button "Guides" at bounding box center [71, 80] width 47 height 27
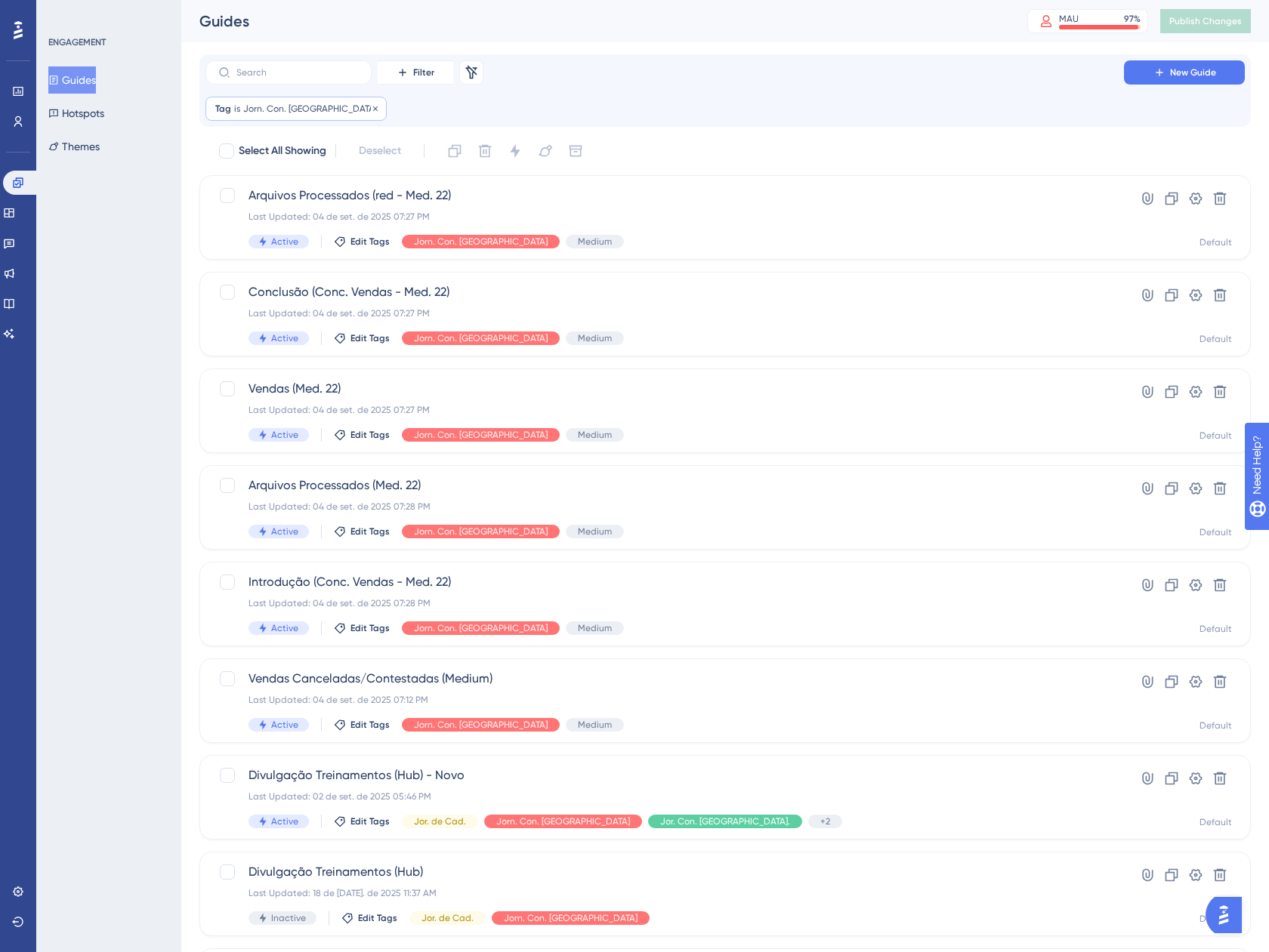
click at [254, 105] on span "Jorn. Con. [GEOGRAPHIC_DATA]" at bounding box center [310, 109] width 134 height 12
click at [323, 184] on button "Jorn. Con. [GEOGRAPHIC_DATA]" at bounding box center [301, 181] width 166 height 30
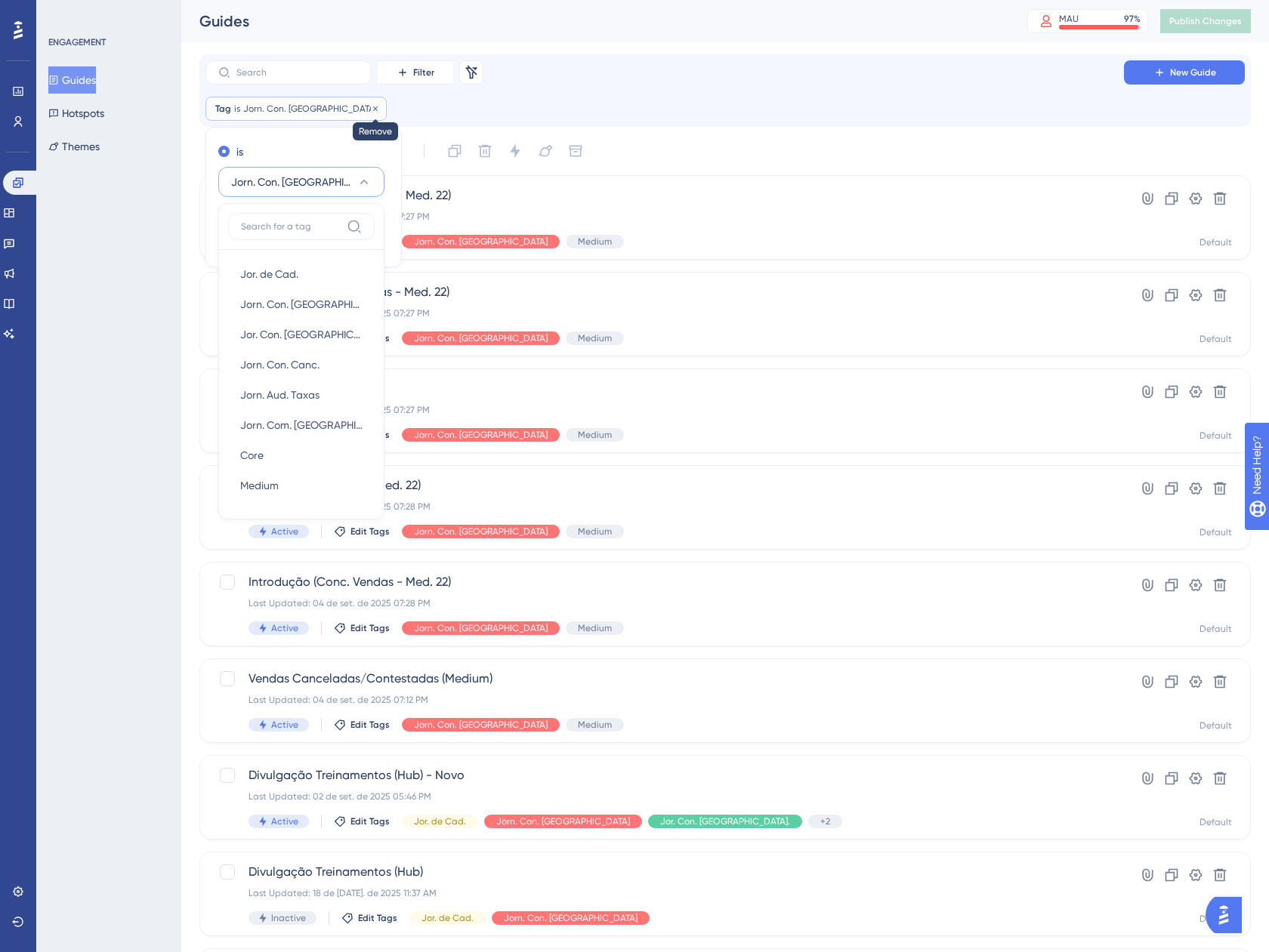
click at [373, 107] on icon at bounding box center [374, 107] width 4 height 4
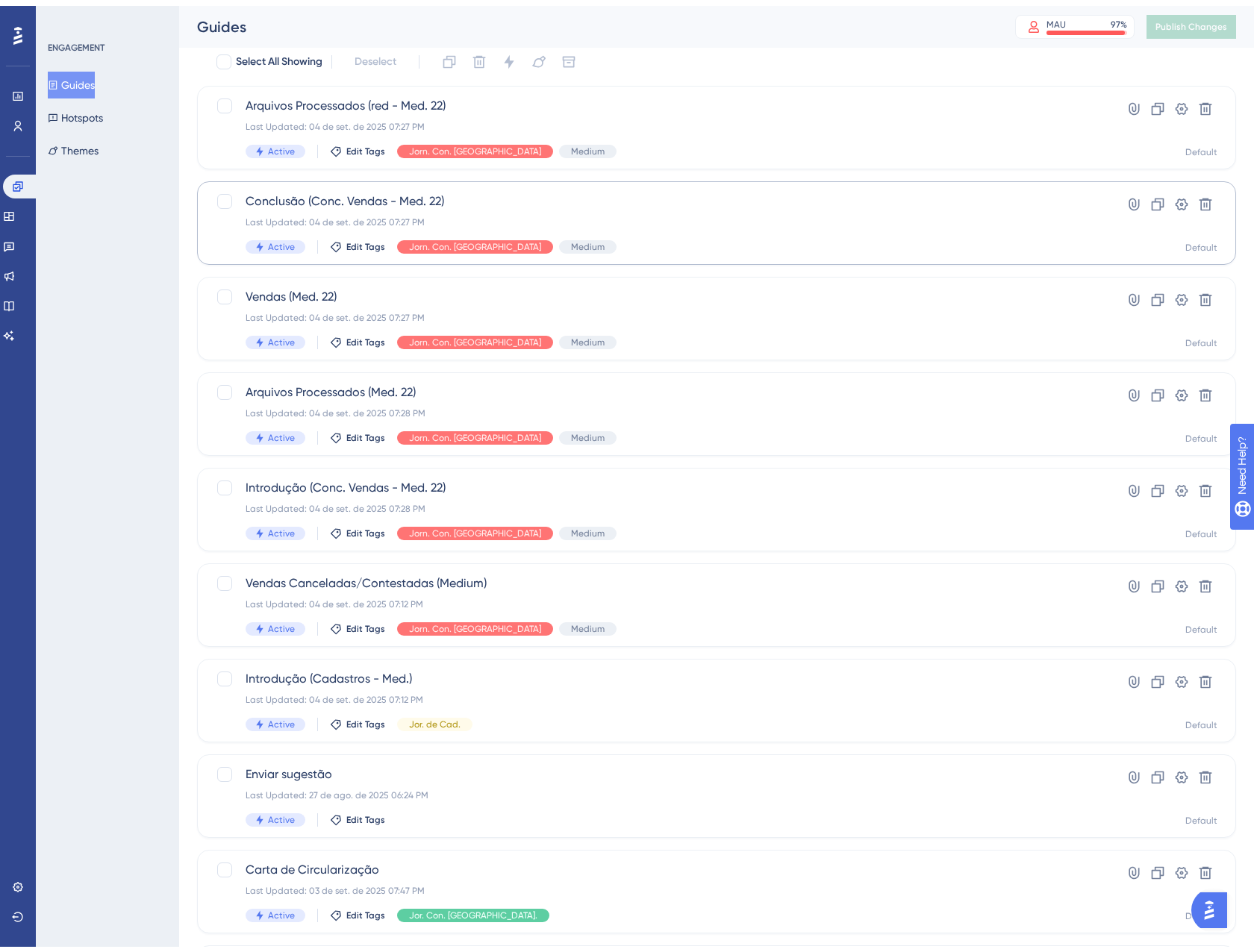
scroll to position [149, 0]
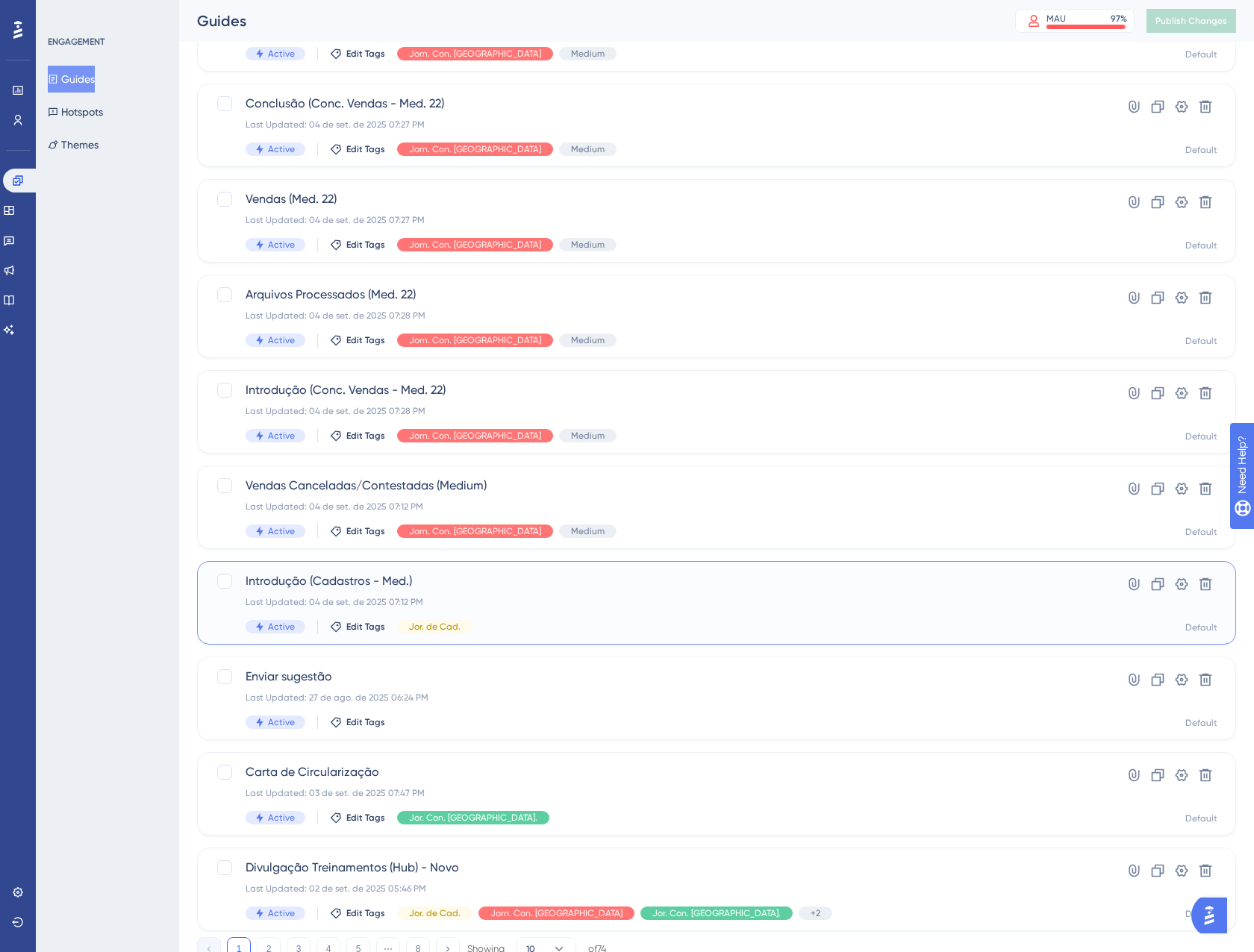
click at [614, 616] on div "Introdução (Cadastros - Med.) Last Updated: 04 de set. de 2025 07:12 PM Active …" at bounding box center [656, 603] width 822 height 61
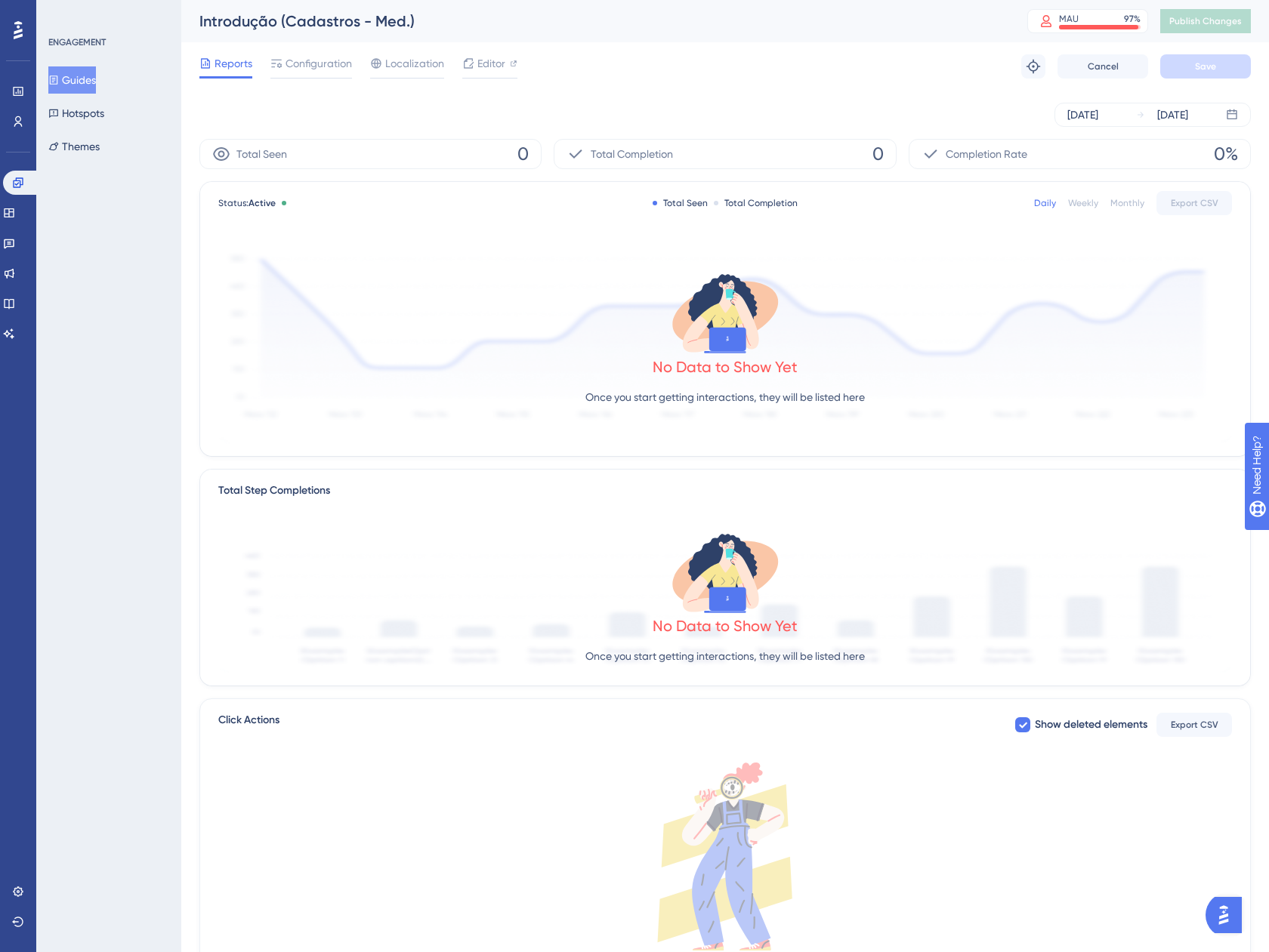
click at [96, 71] on button "Guides" at bounding box center [71, 80] width 47 height 27
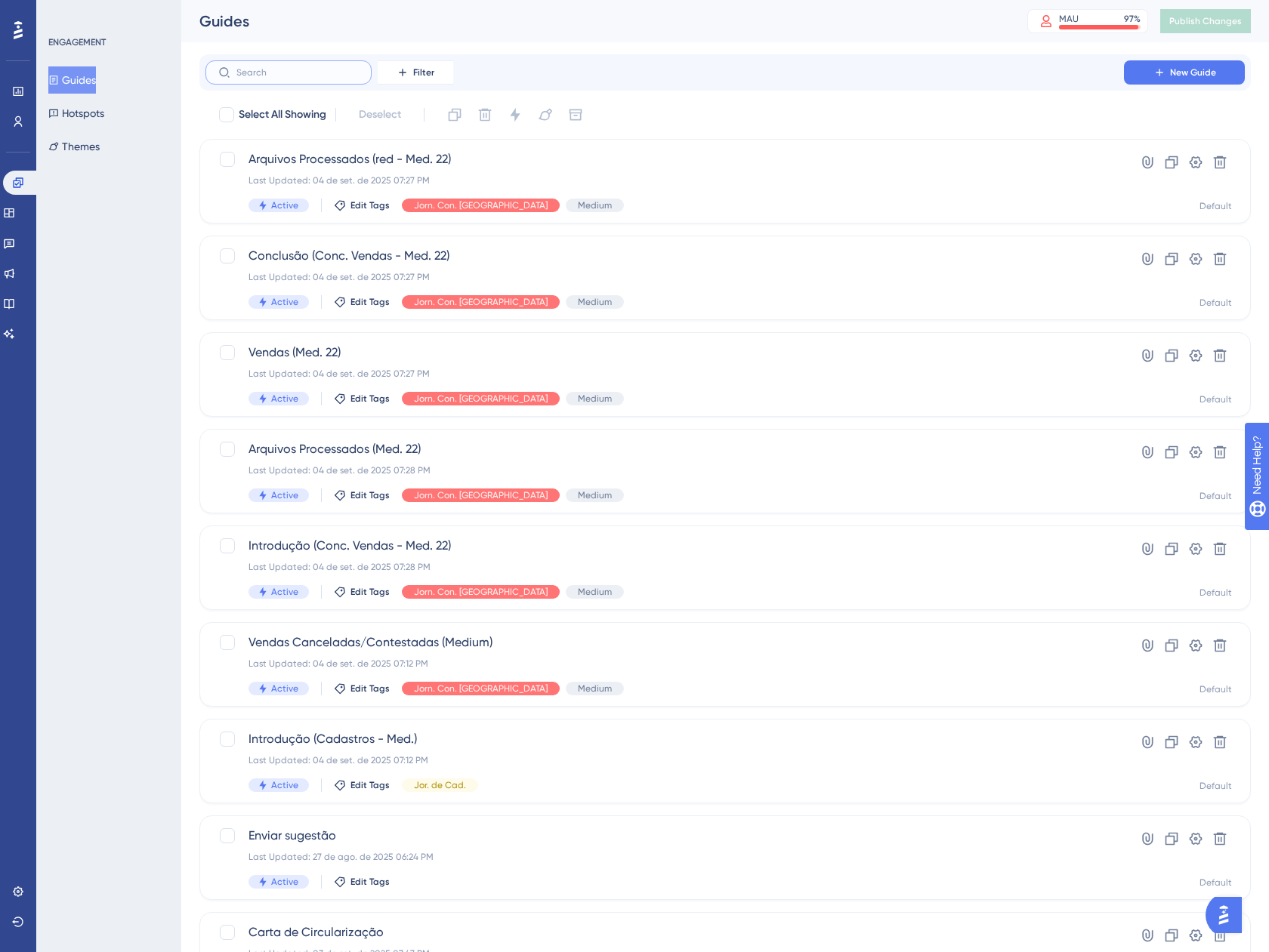
click at [279, 73] on input "text" at bounding box center [297, 72] width 122 height 10
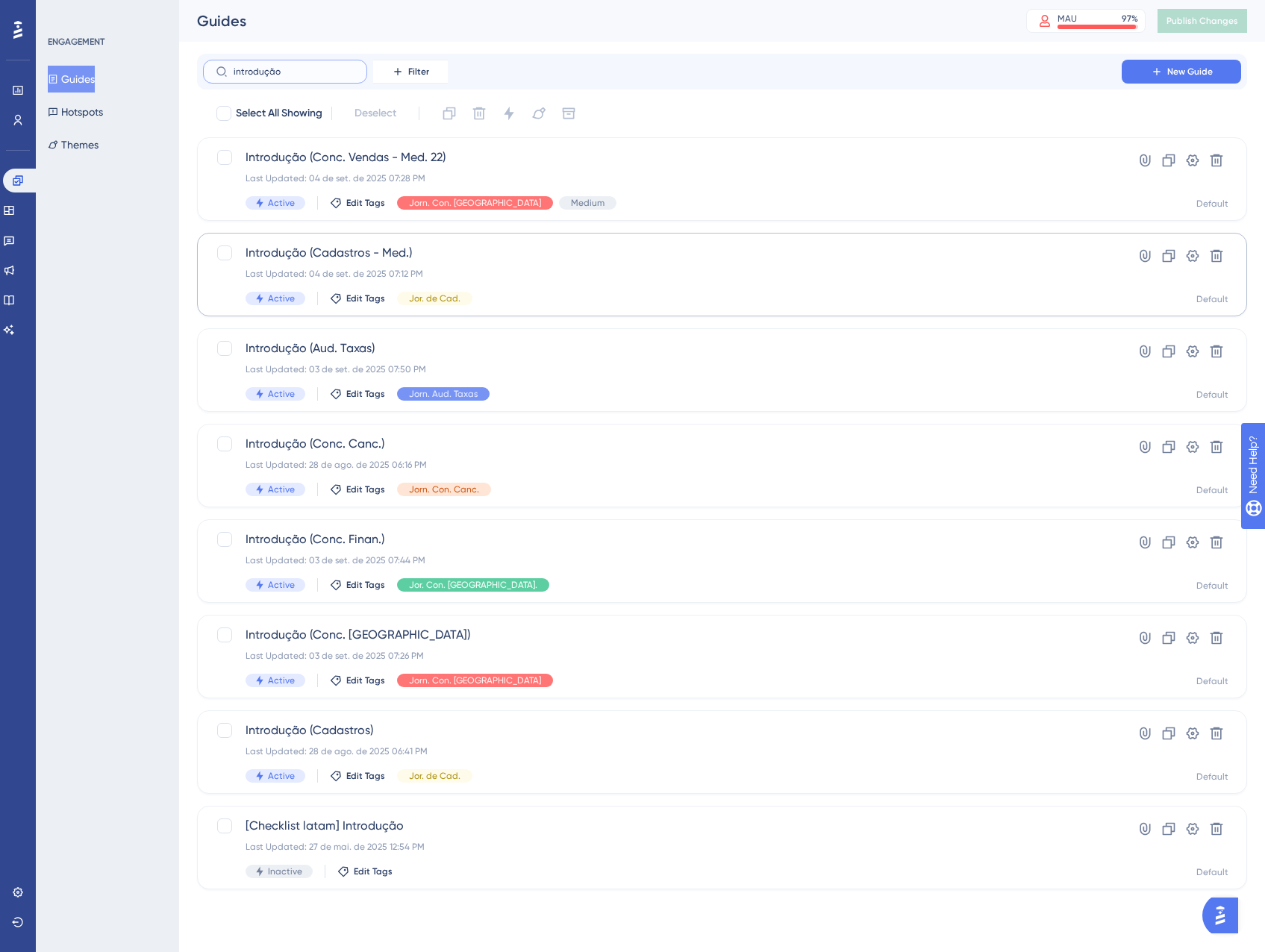
type input "introdução"
click at [534, 293] on div "Active Edit Tags Jor. de Cad." at bounding box center [662, 299] width 833 height 14
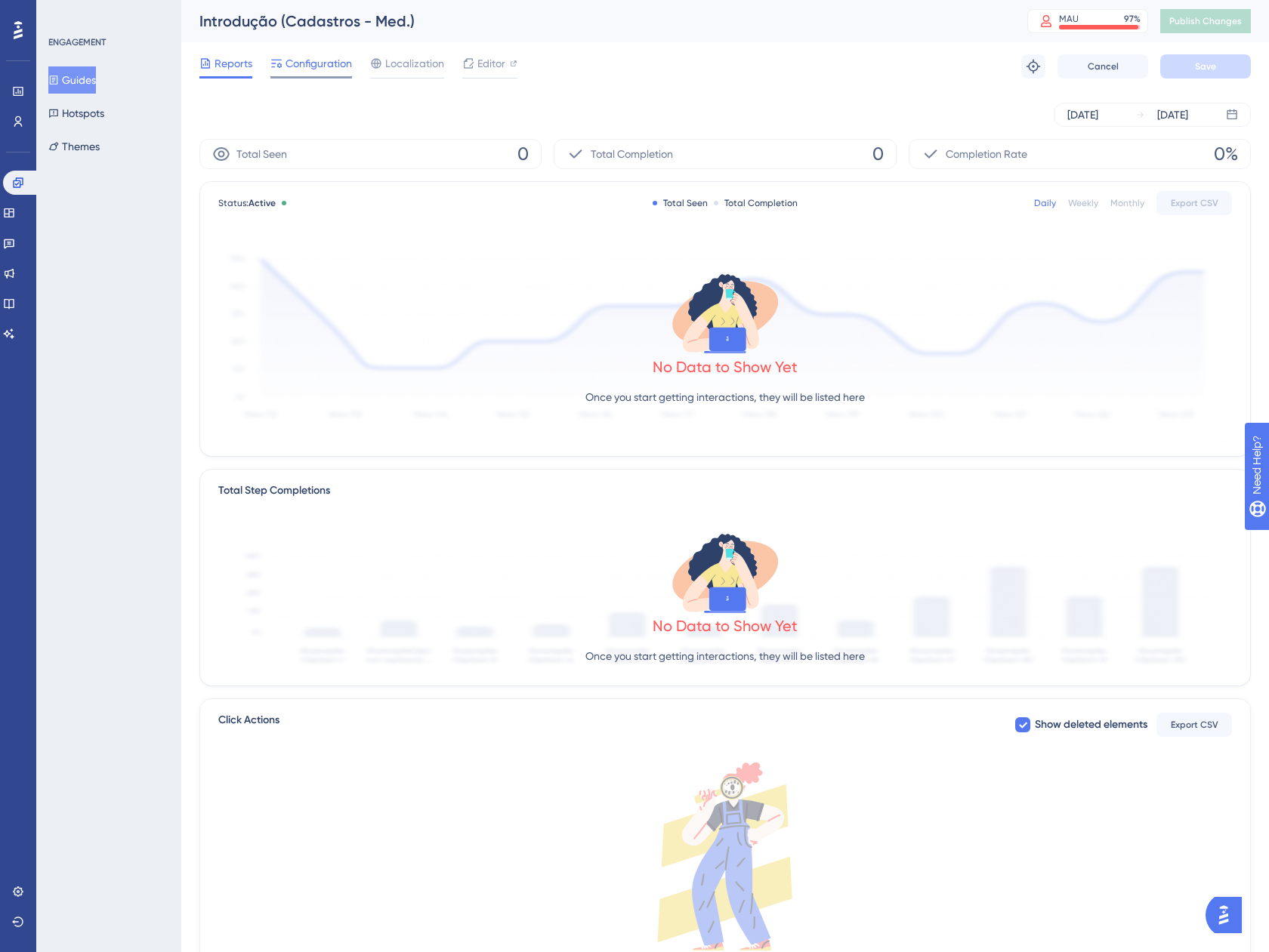
click at [313, 66] on span "Configuration" at bounding box center [318, 63] width 66 height 18
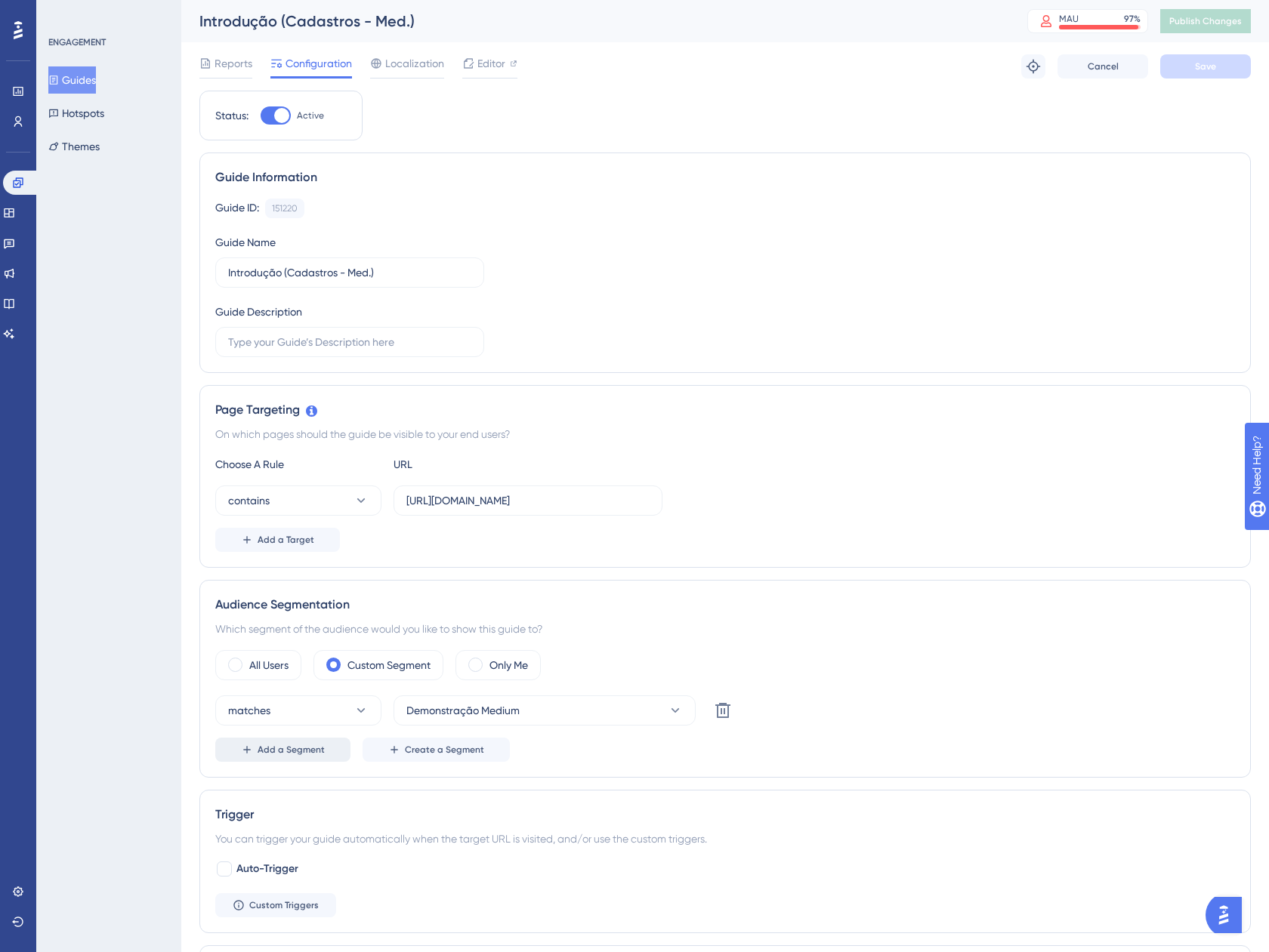
click at [291, 758] on button "Add a Segment" at bounding box center [282, 749] width 135 height 24
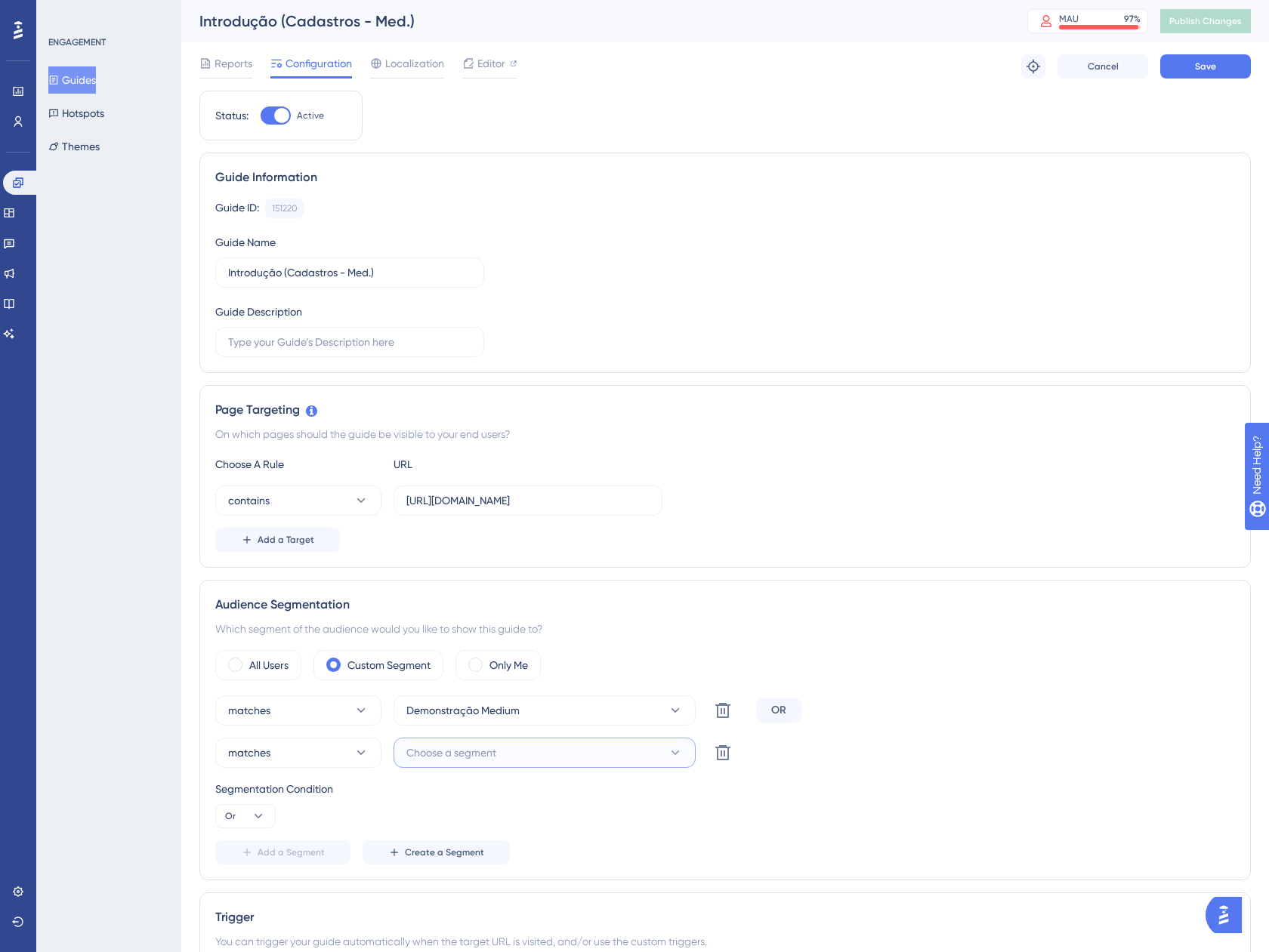
click at [473, 749] on span "Choose a segment" at bounding box center [451, 752] width 90 height 18
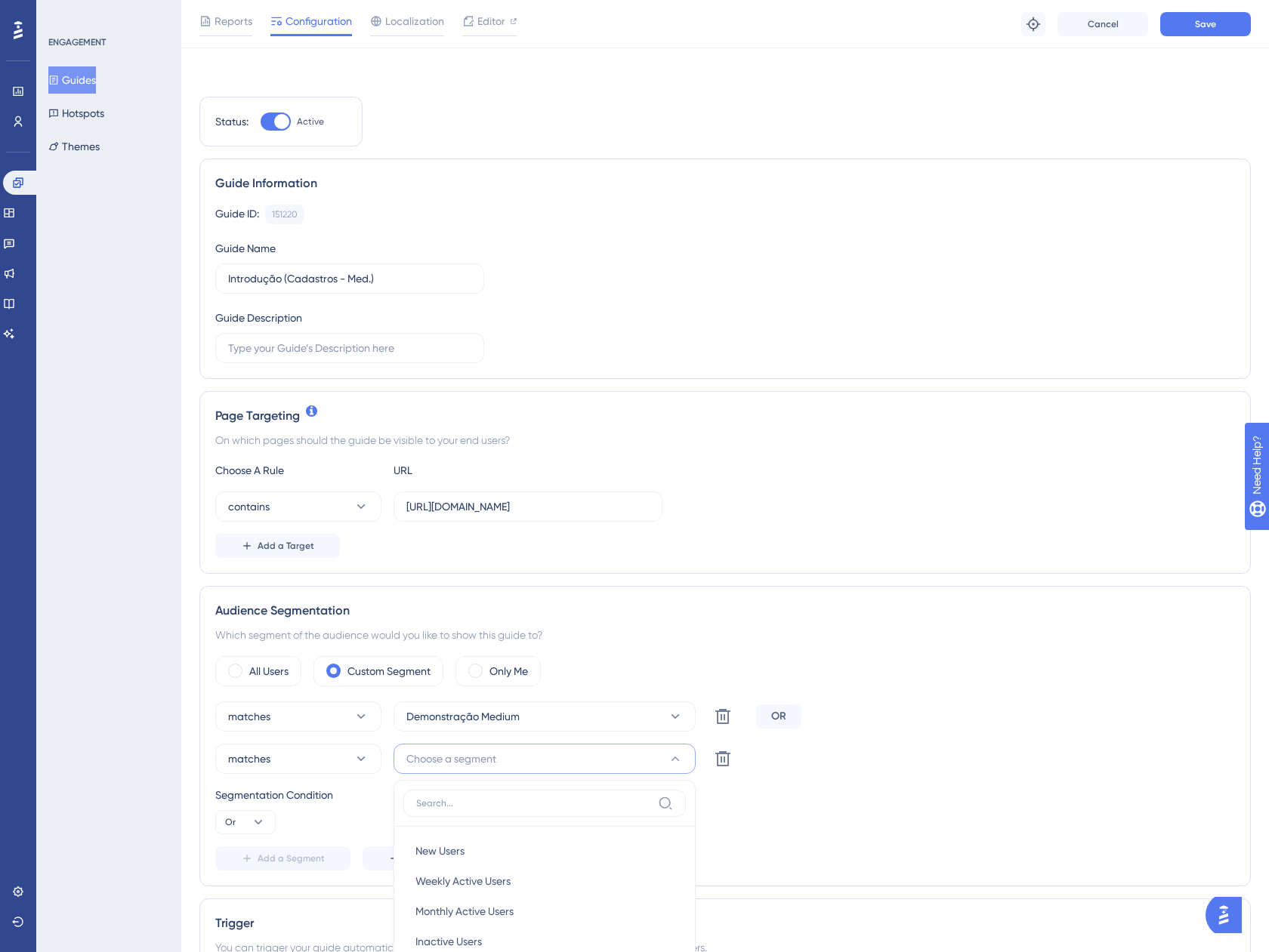
scroll to position [453, 0]
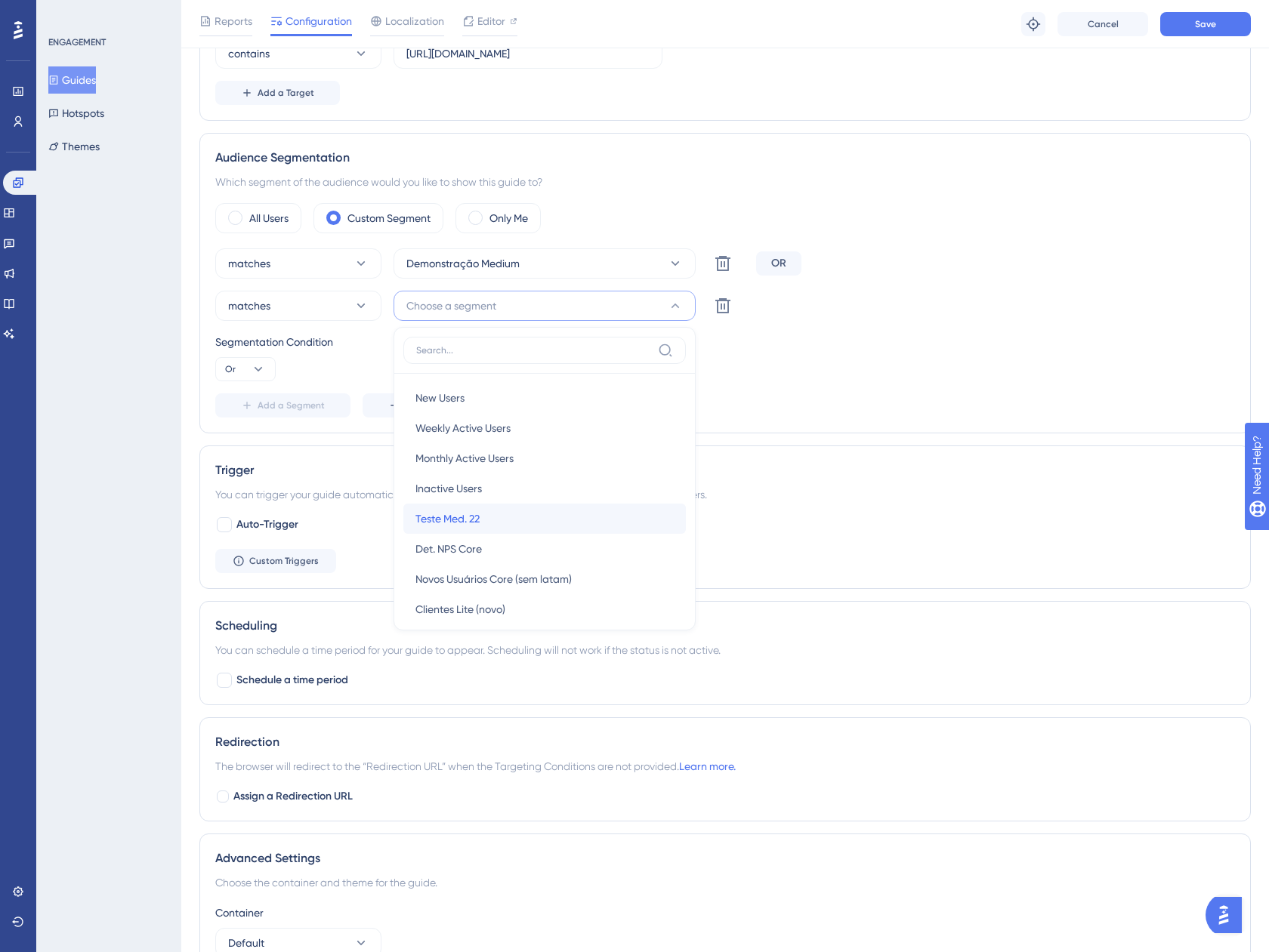
click at [532, 518] on div "Teste Med. 22 Teste Med. 22" at bounding box center [544, 518] width 258 height 30
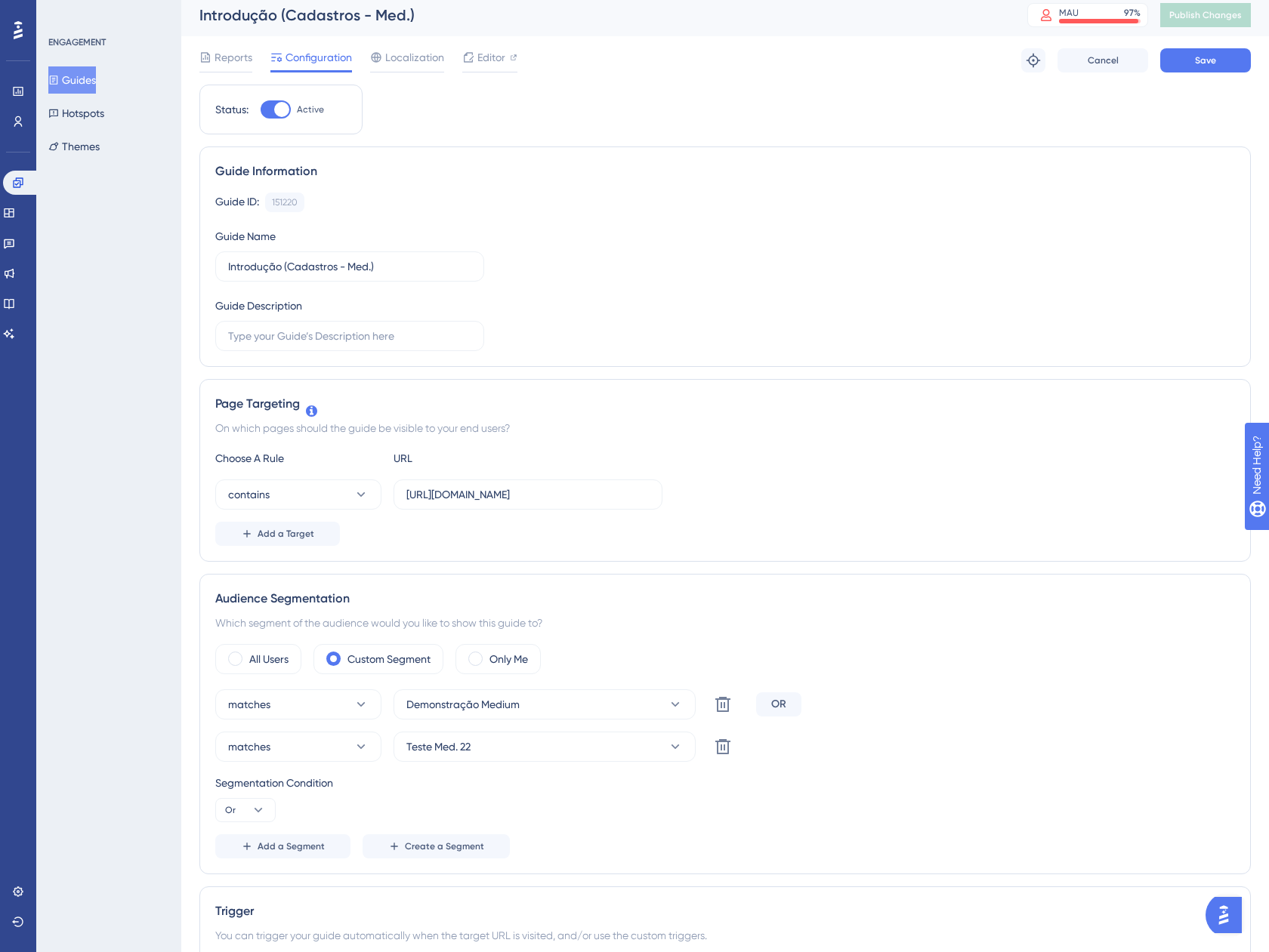
scroll to position [0, 0]
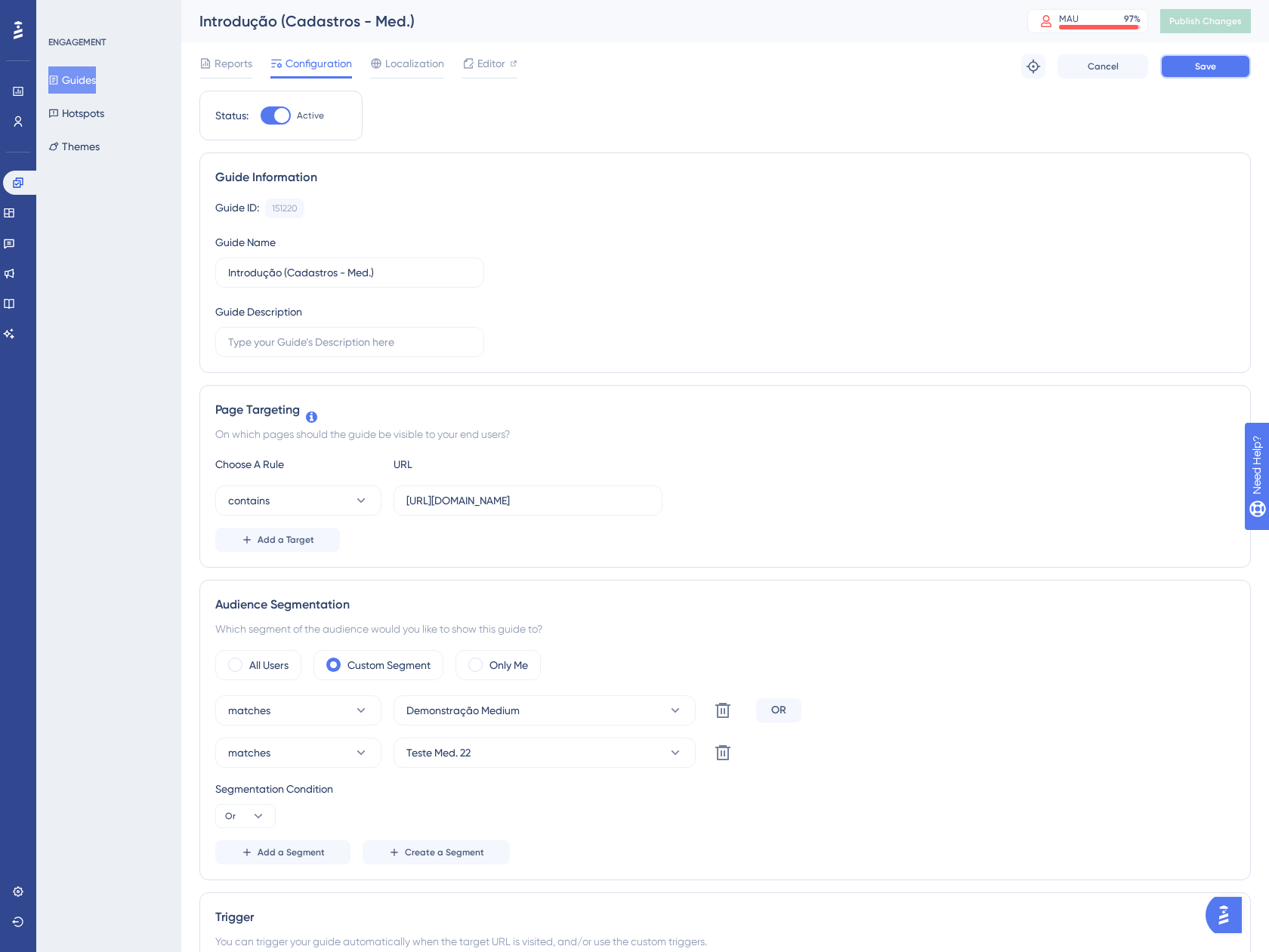
click at [1217, 57] on button "Save" at bounding box center [1205, 66] width 91 height 24
click at [81, 81] on button "Guides" at bounding box center [71, 80] width 47 height 27
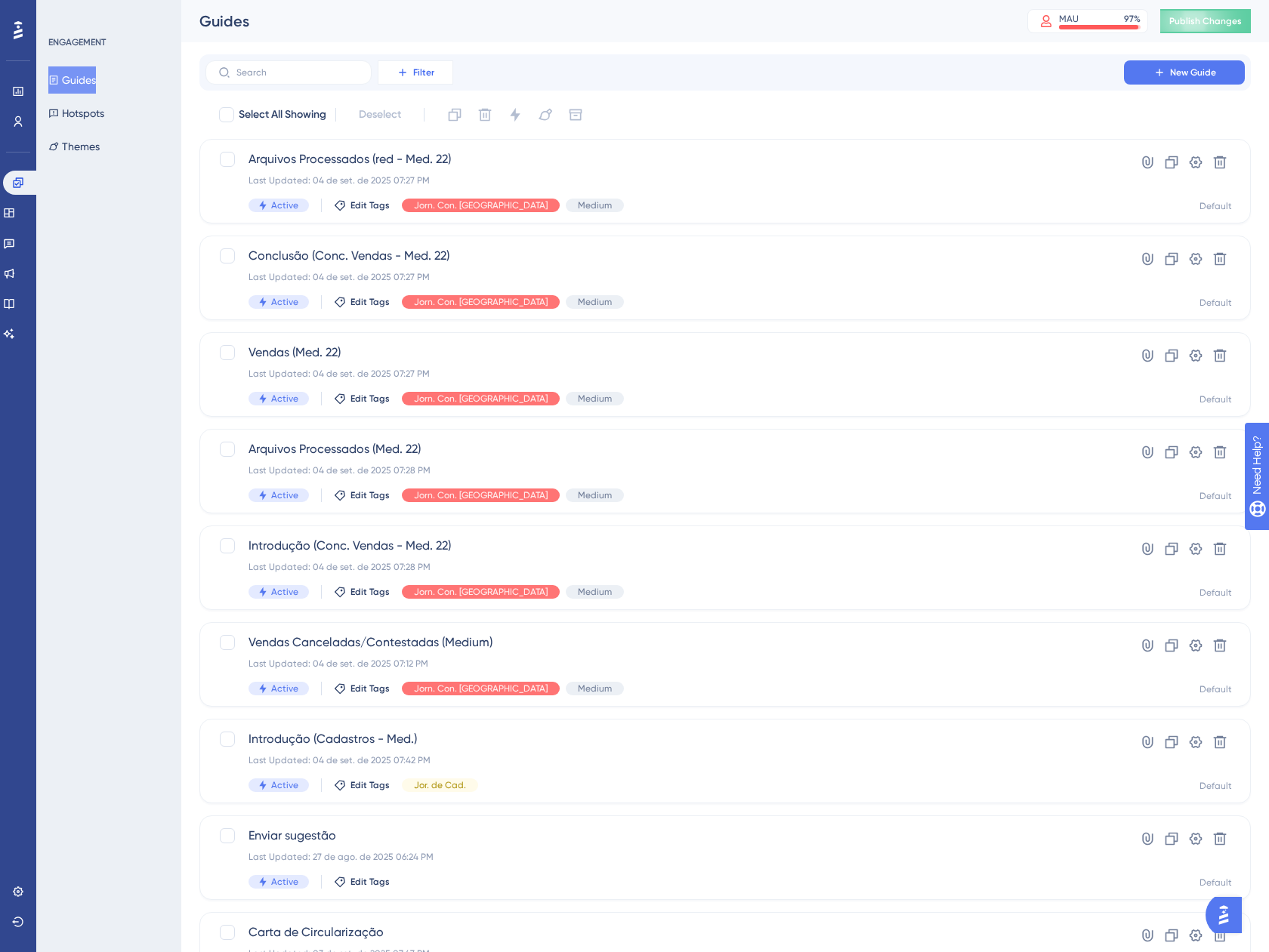
click at [440, 76] on button "Filter" at bounding box center [416, 72] width 76 height 24
click at [421, 108] on span "Tags" at bounding box center [410, 115] width 23 height 18
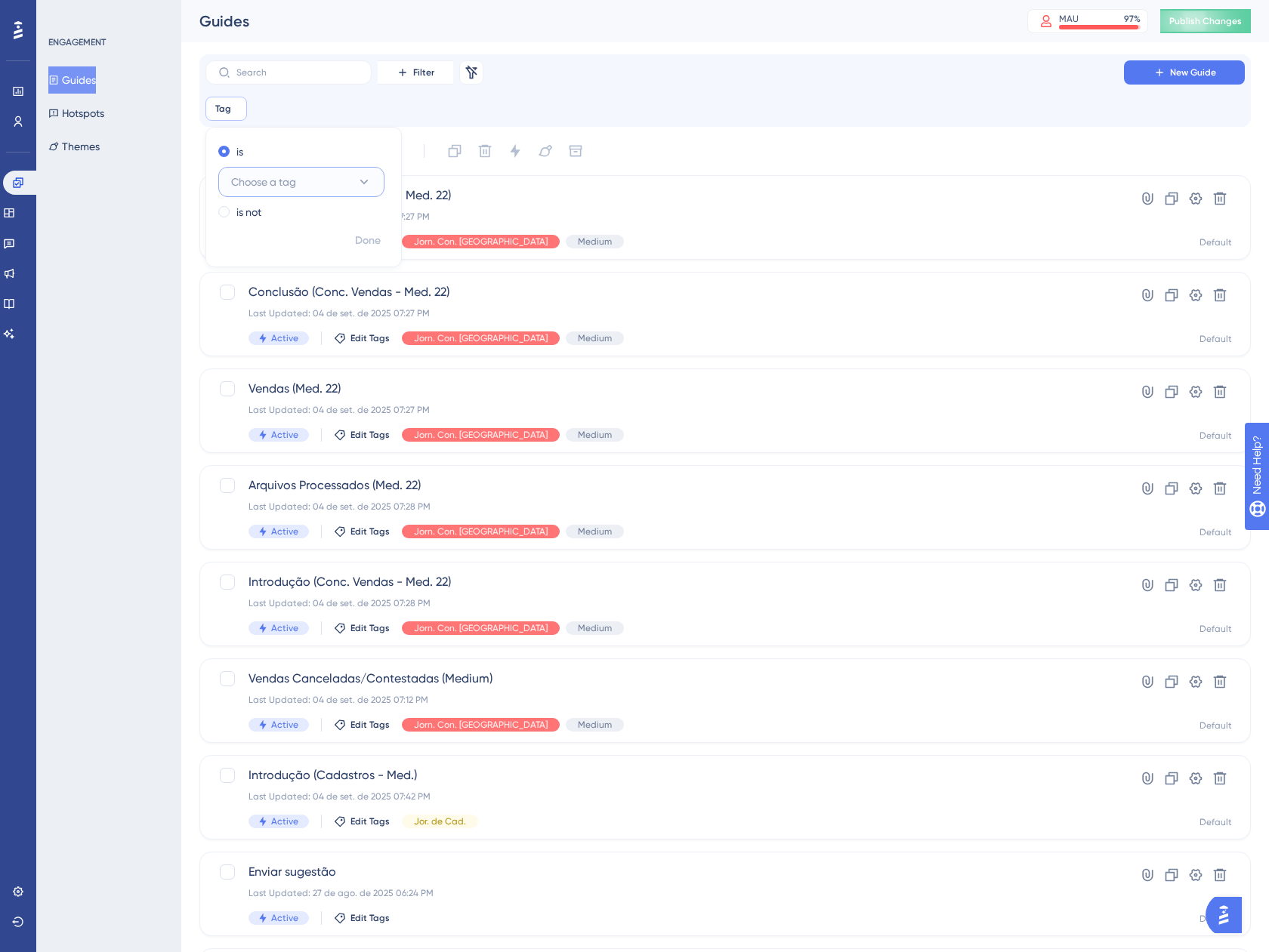
click at [267, 178] on span "Choose a tag" at bounding box center [264, 181] width 65 height 18
click at [269, 271] on span "Jor. de Cad." at bounding box center [270, 274] width 58 height 18
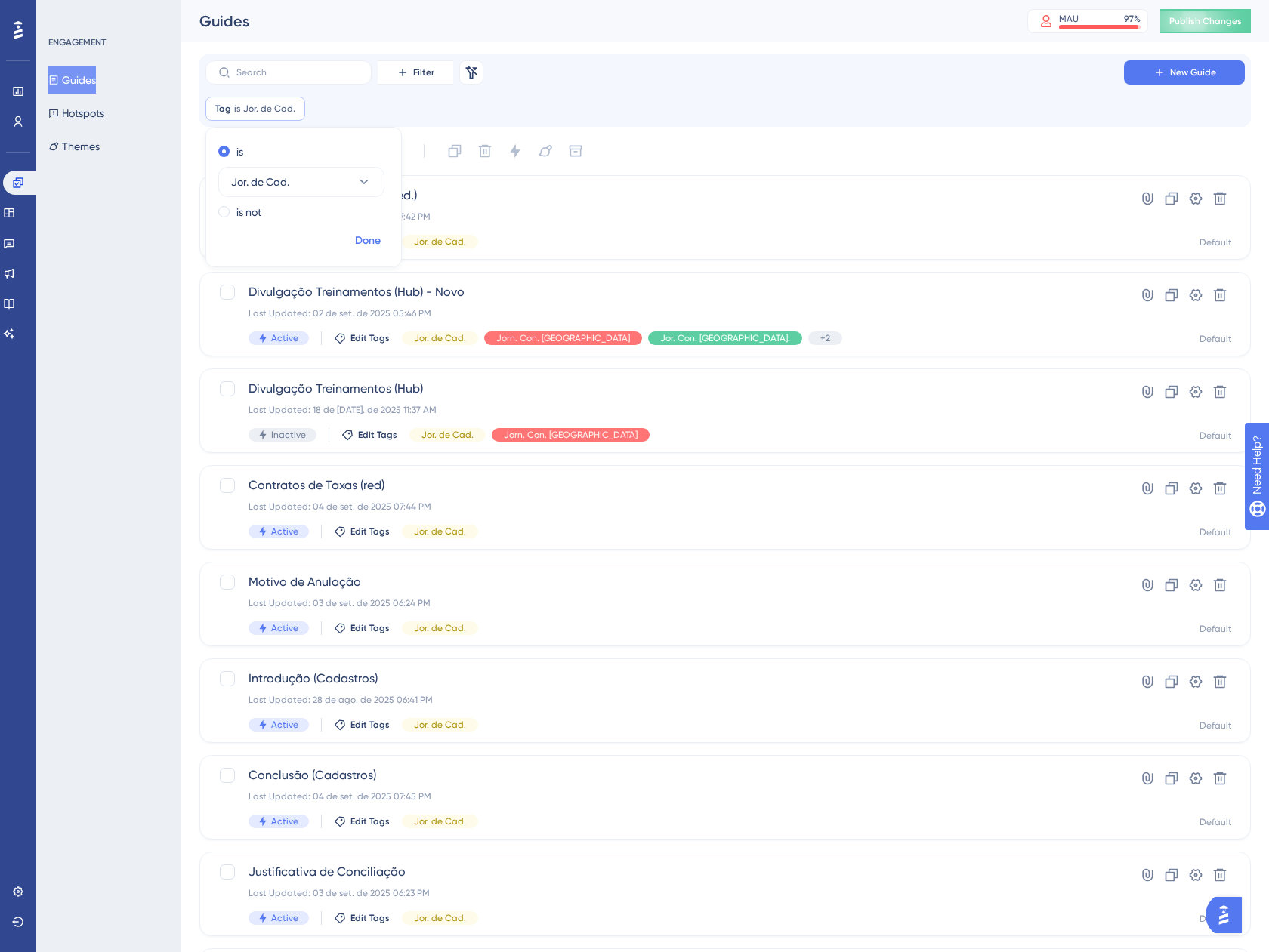
click at [383, 243] on button "Done" at bounding box center [367, 241] width 42 height 27
click at [291, 110] on icon at bounding box center [293, 107] width 4 height 4
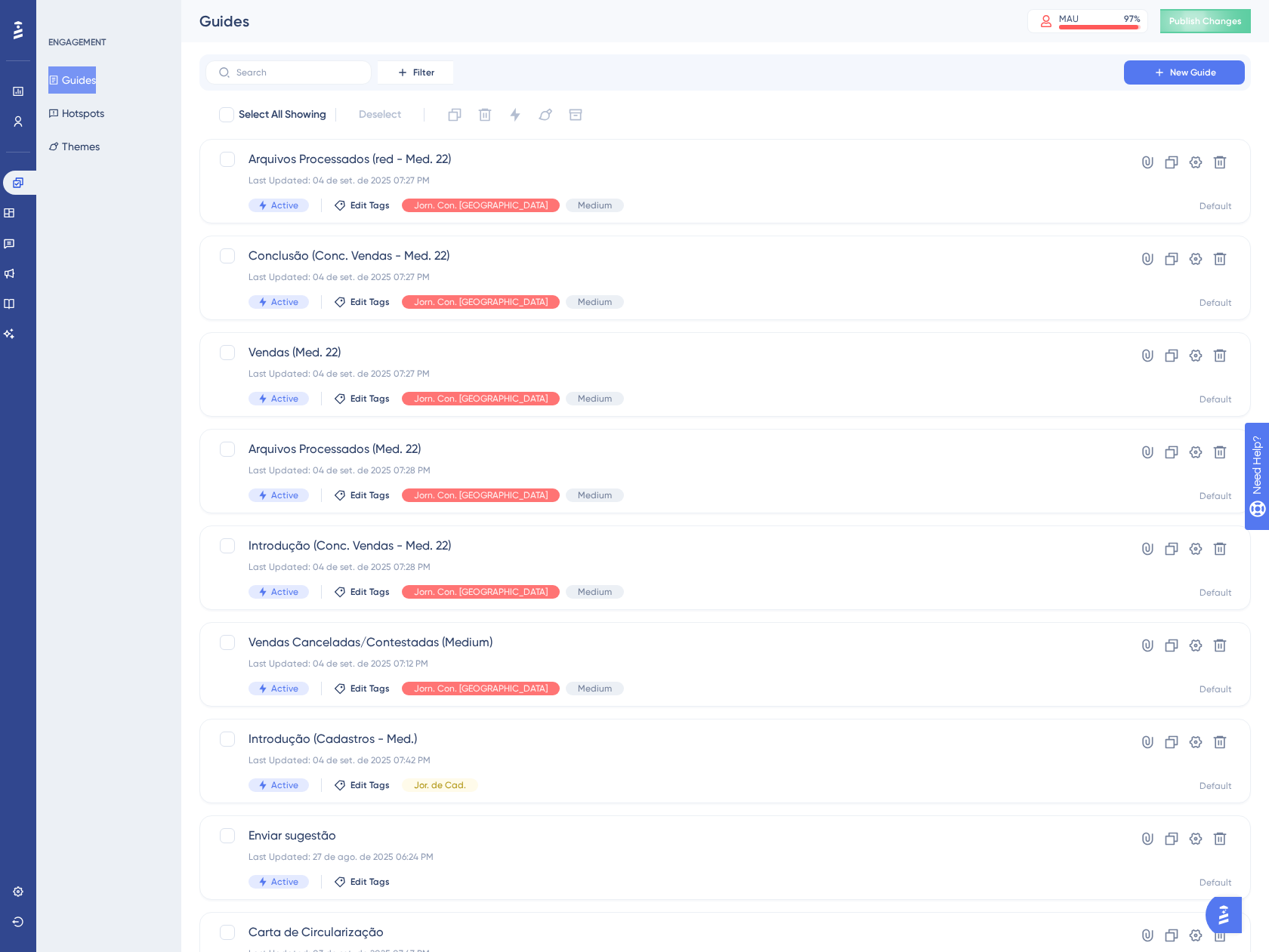
click at [291, 110] on span "Select All Showing" at bounding box center [282, 114] width 88 height 18
checkbox input "true"
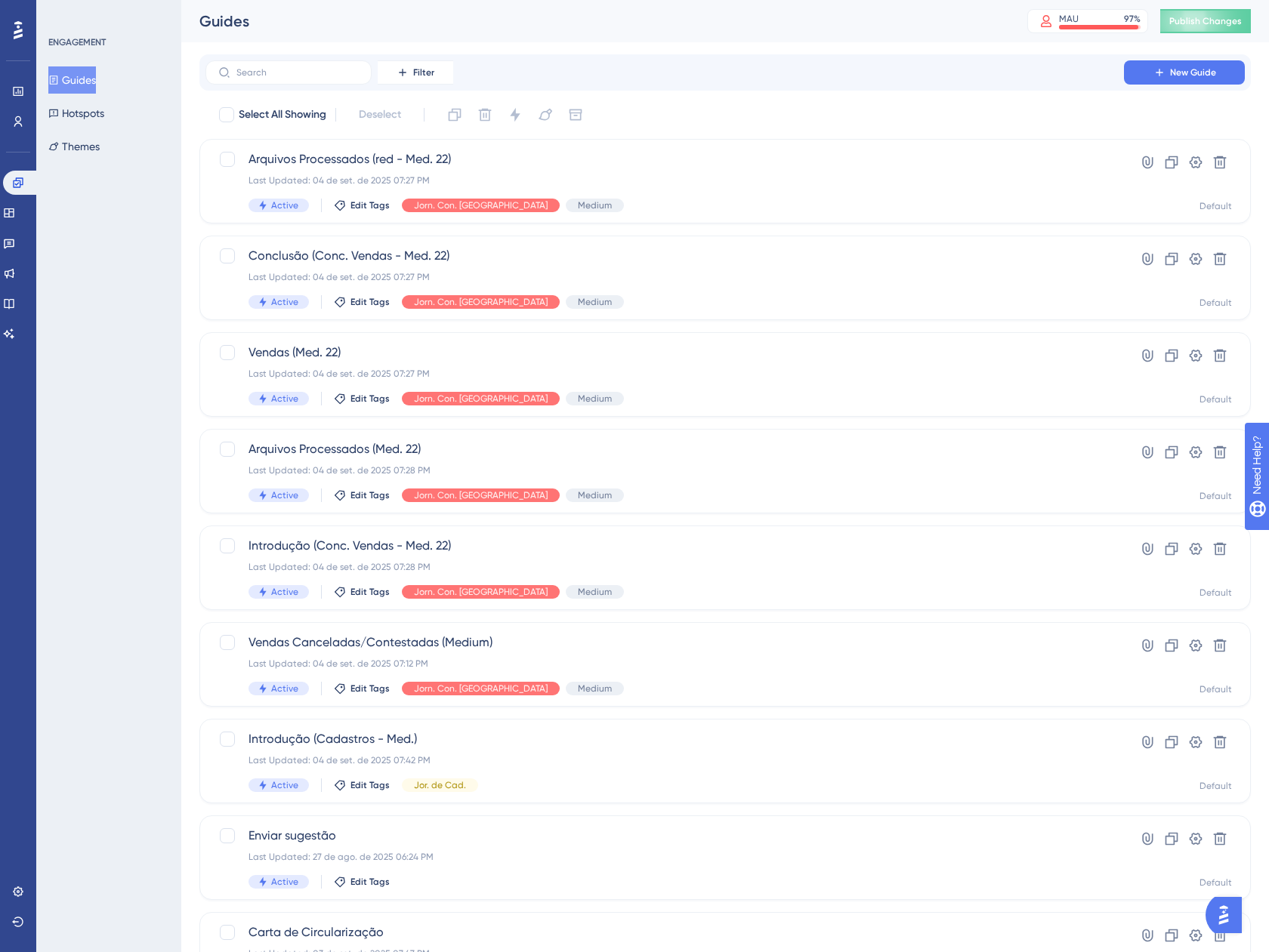
checkbox input "true"
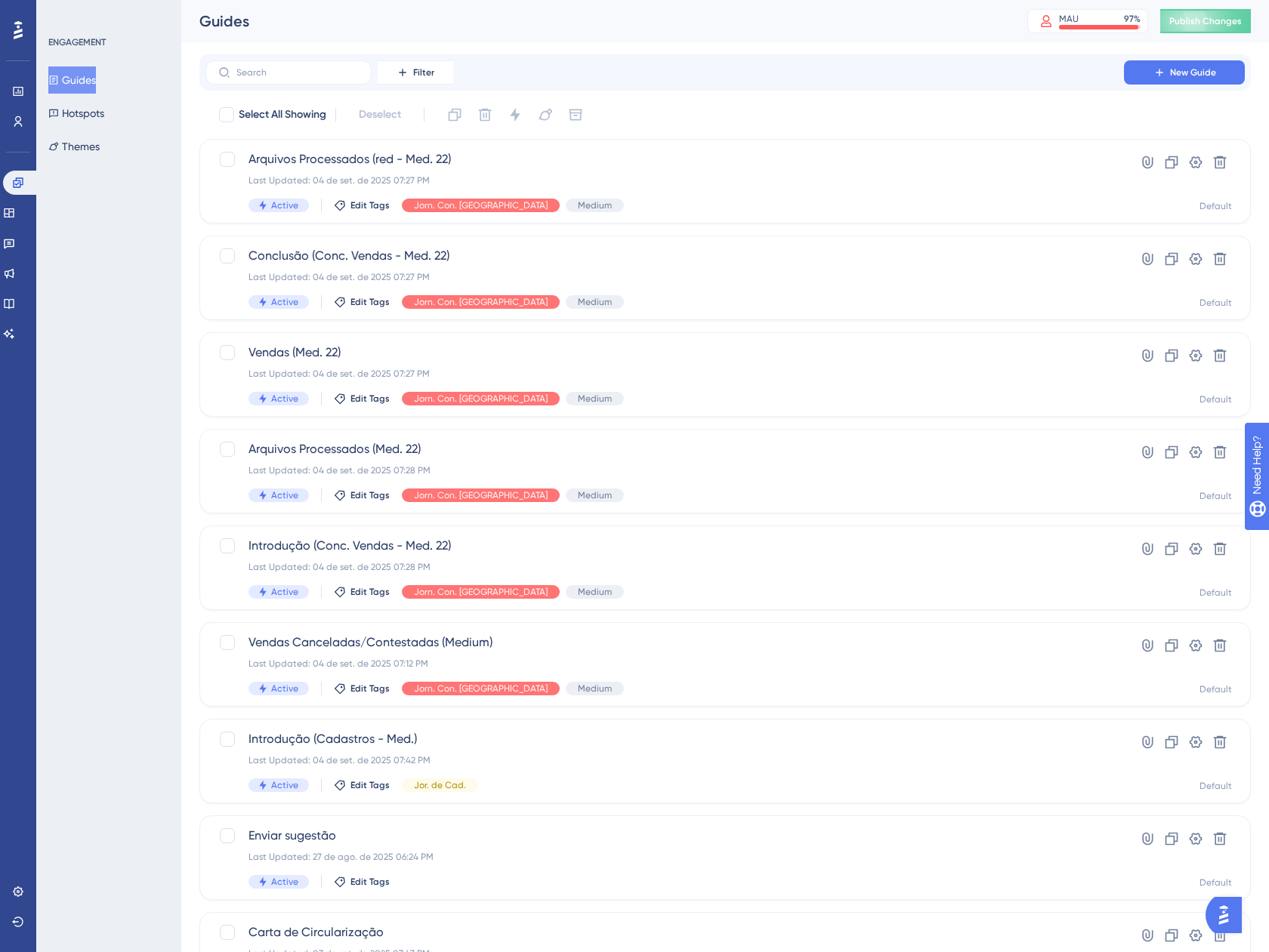
checkbox input "true"
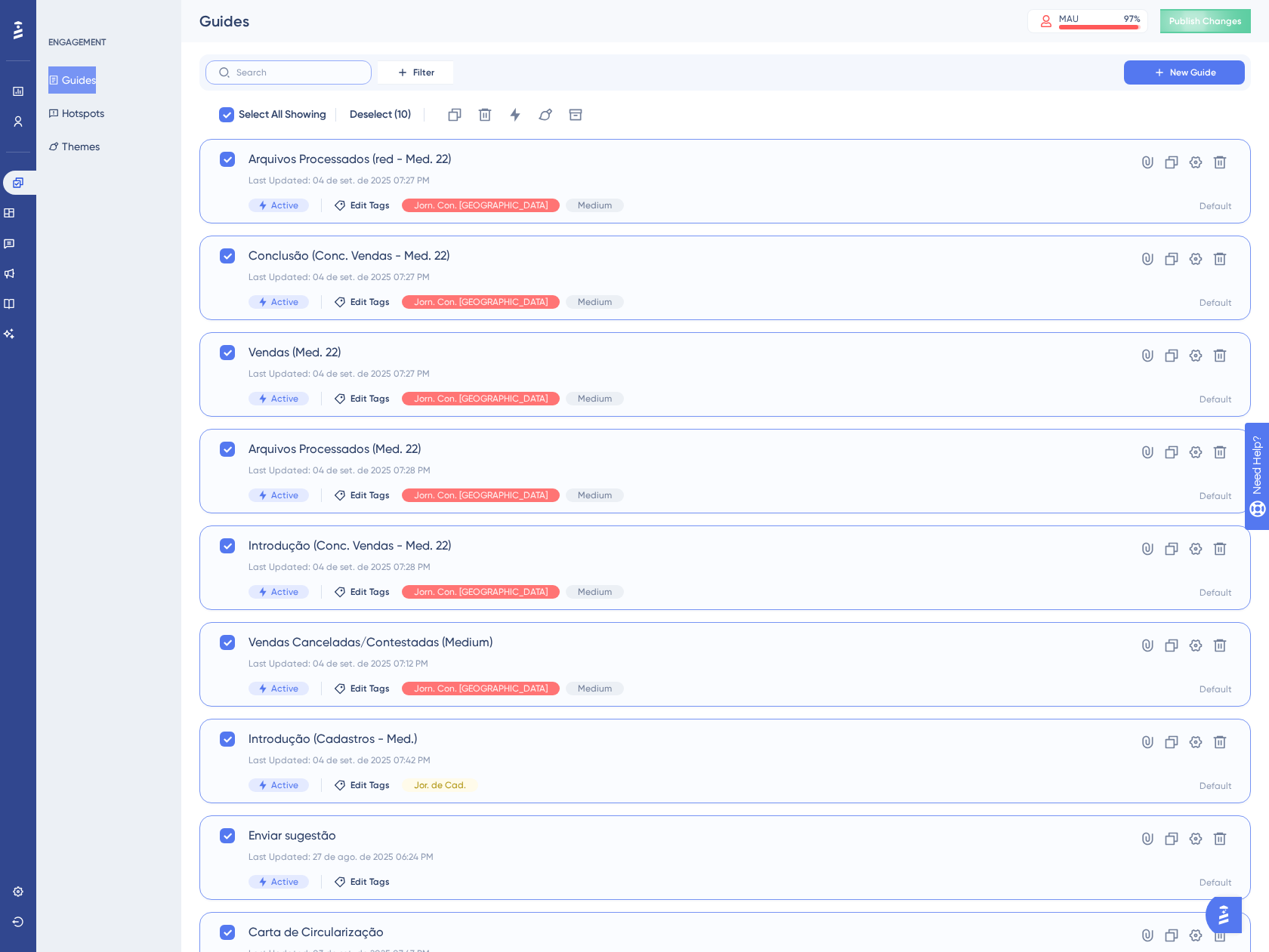
click at [331, 74] on input "text" at bounding box center [297, 72] width 122 height 10
click at [257, 112] on span "Select All Showing" at bounding box center [282, 114] width 88 height 18
checkbox input "false"
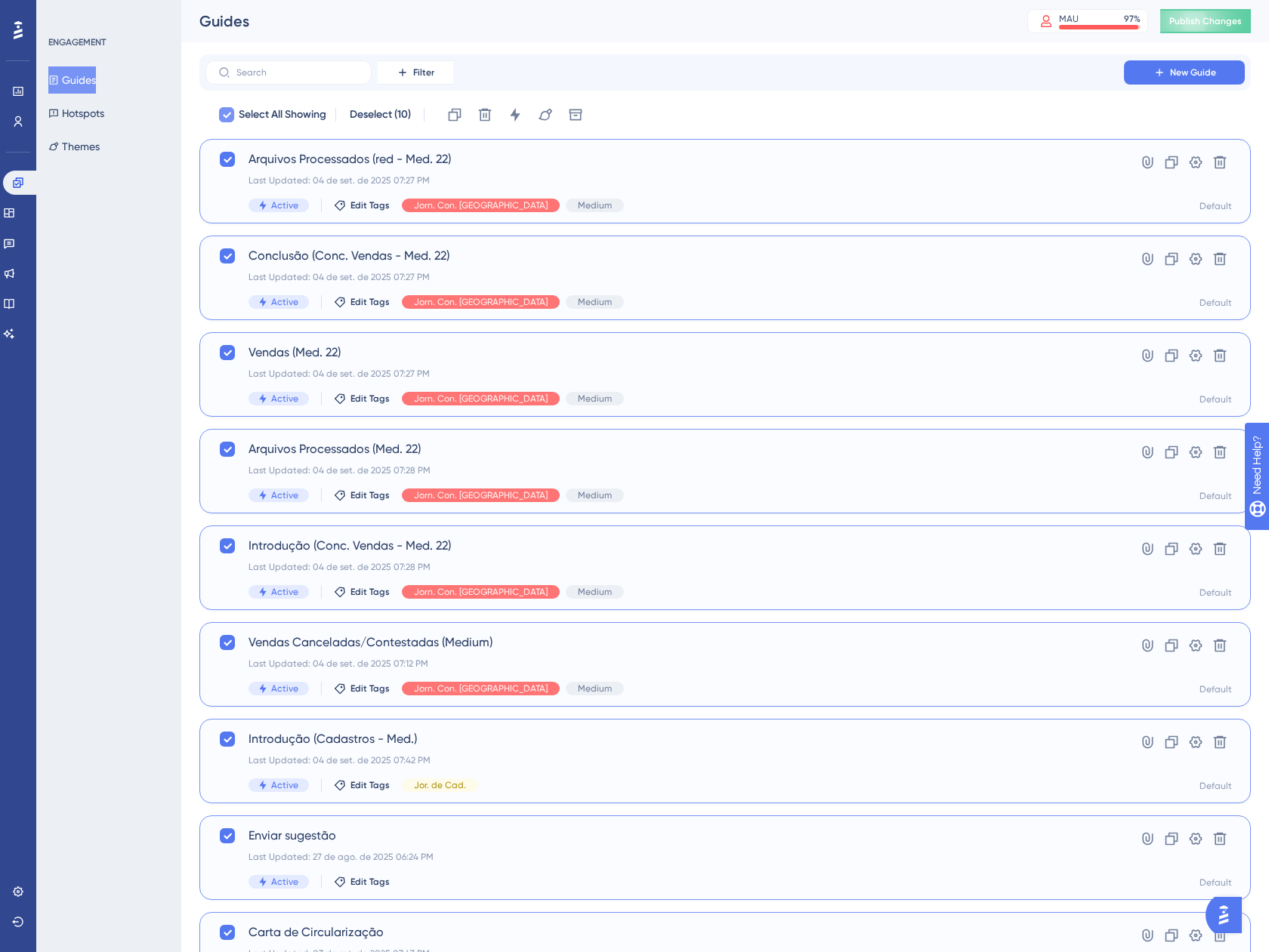
checkbox input "false"
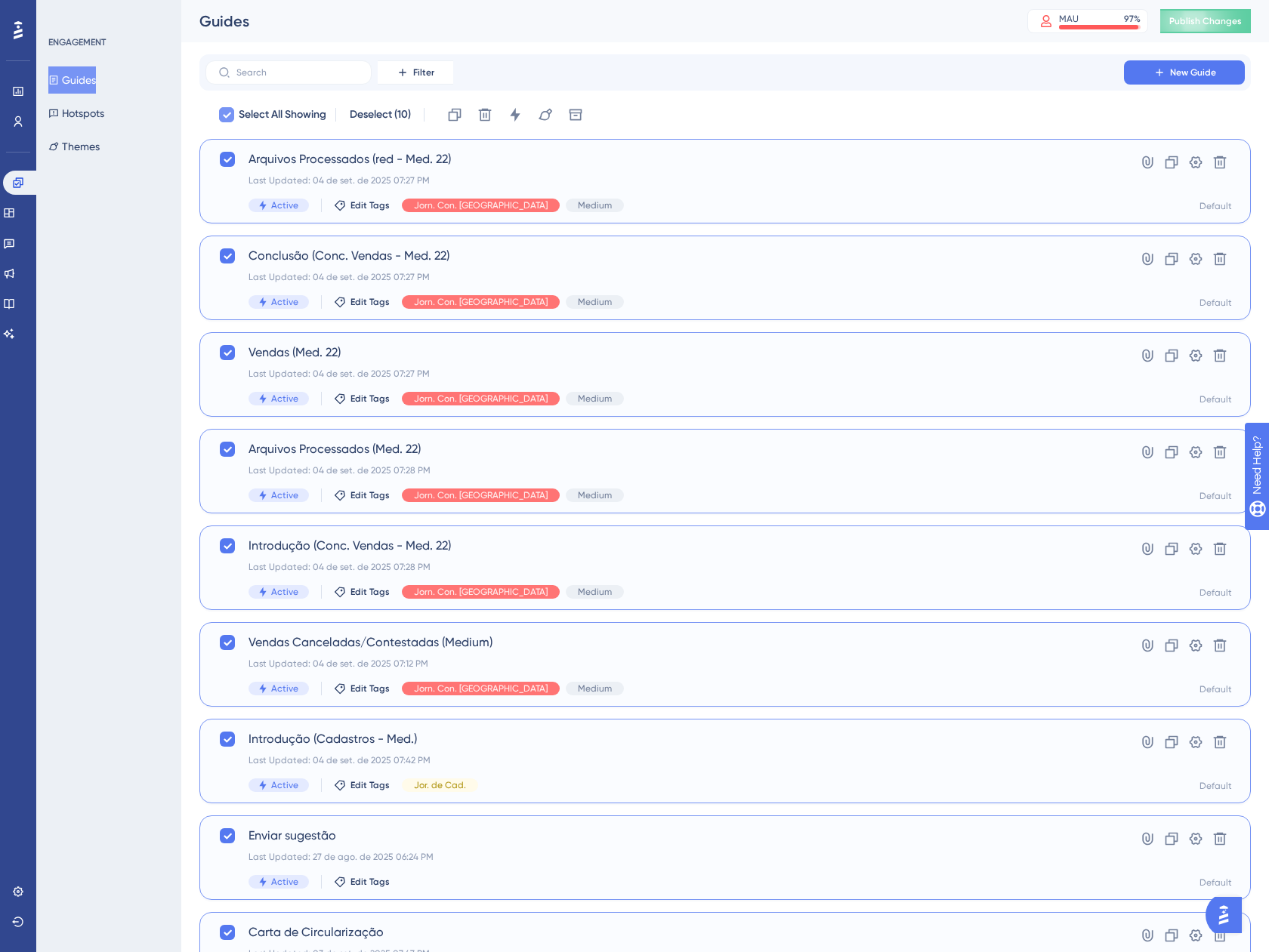
checkbox input "false"
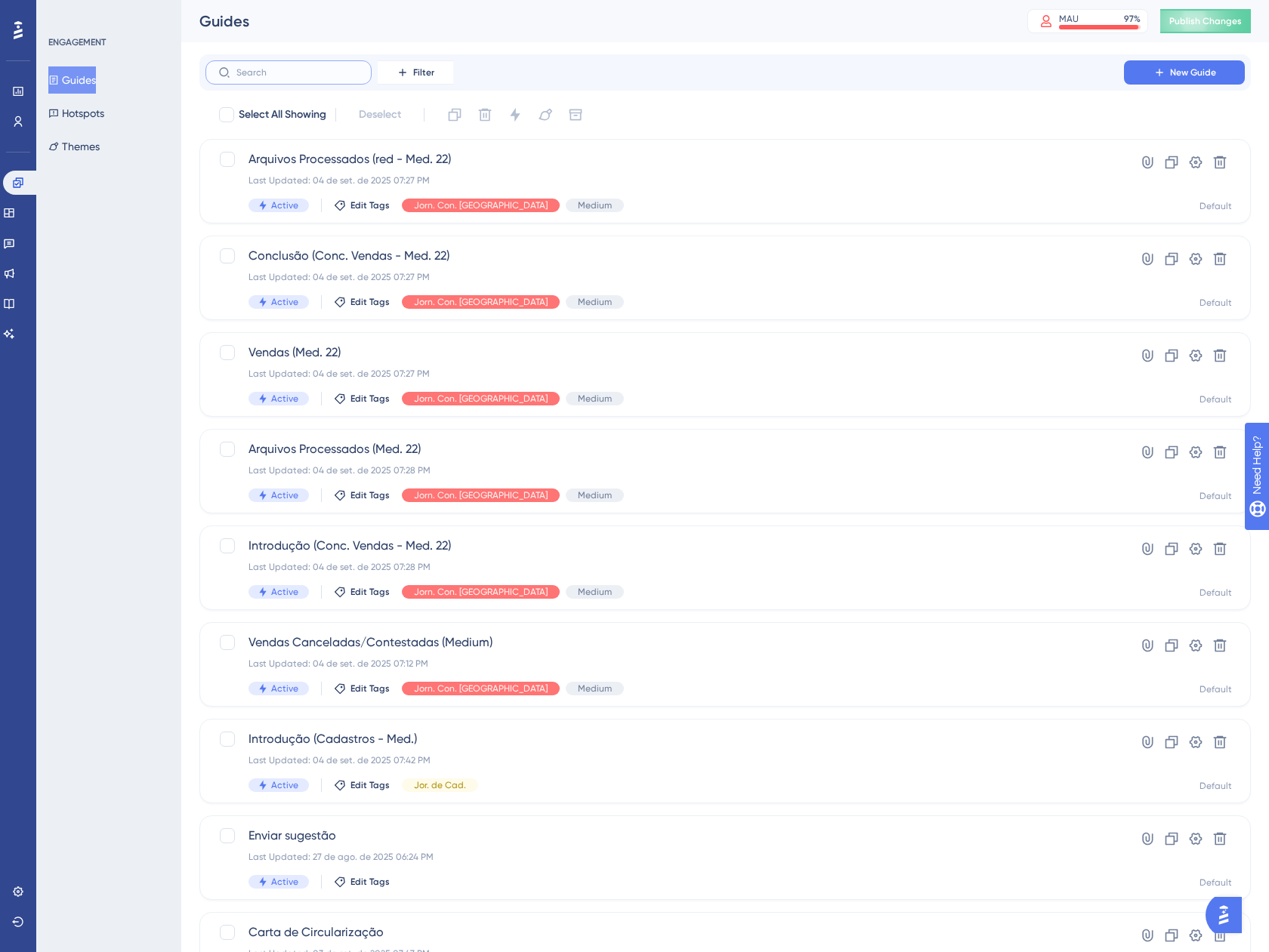
click at [261, 73] on input "text" at bounding box center [297, 72] width 122 height 10
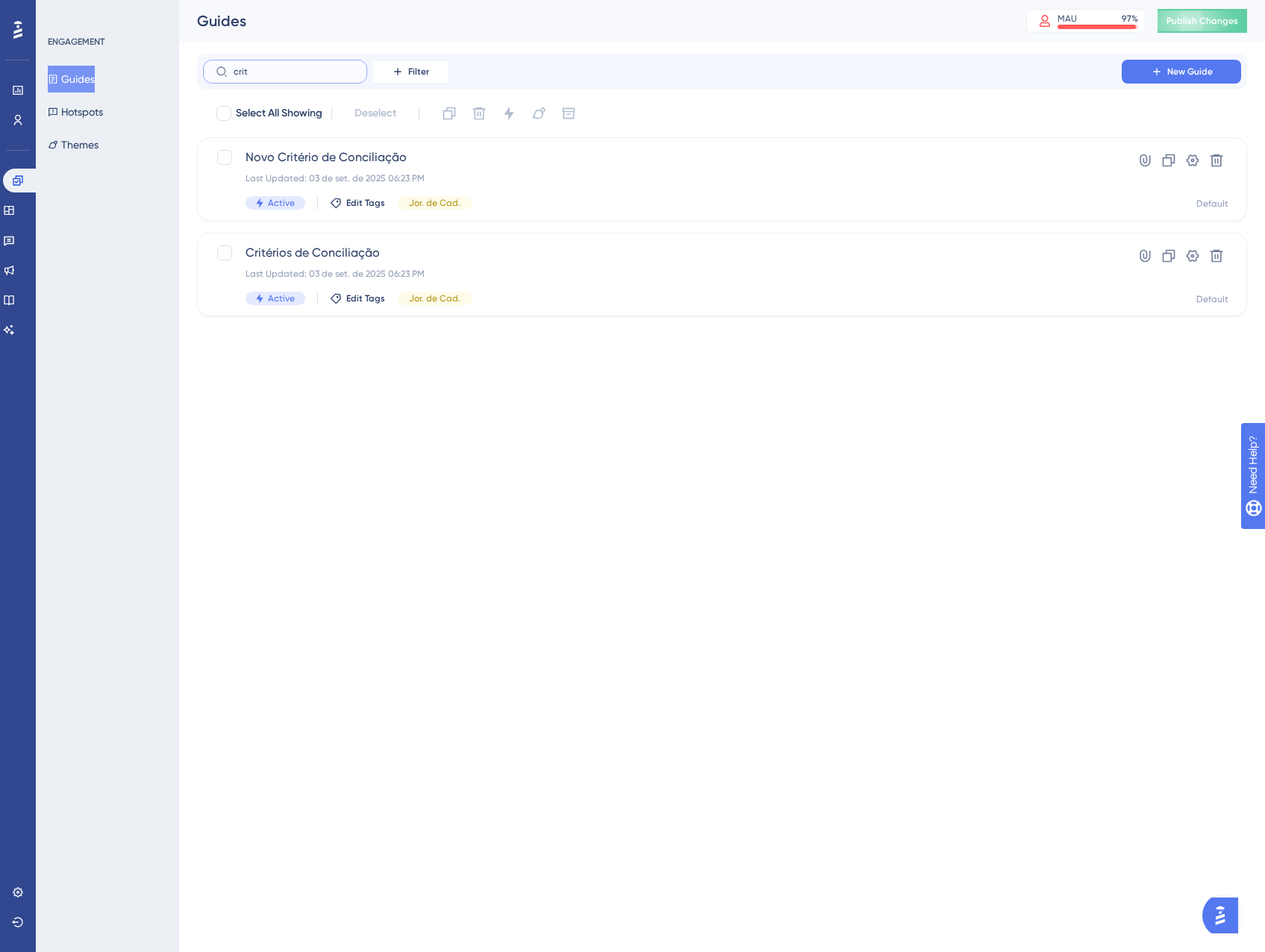
type input "crite"
checkbox input "true"
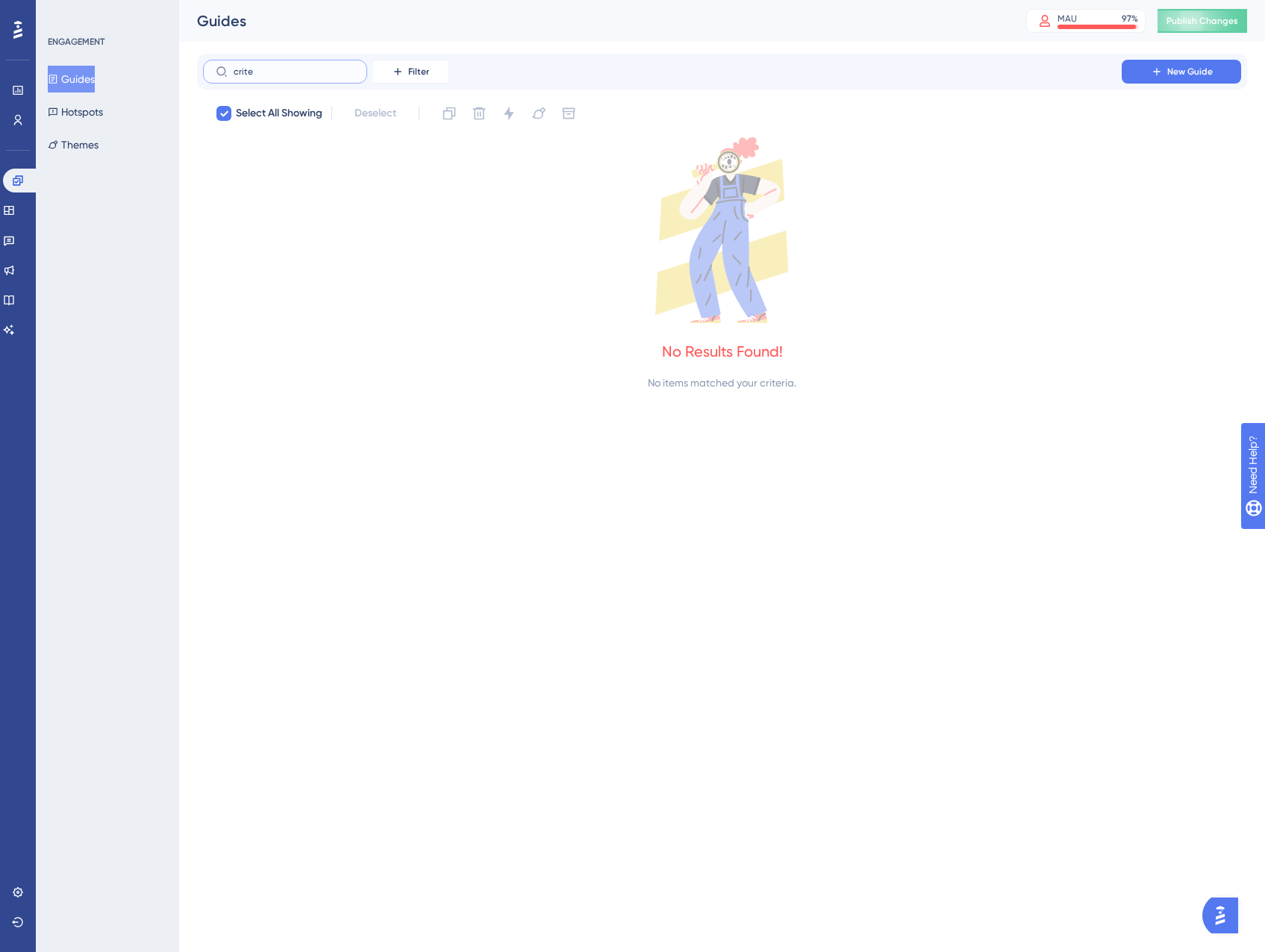
type input "crit"
checkbox input "false"
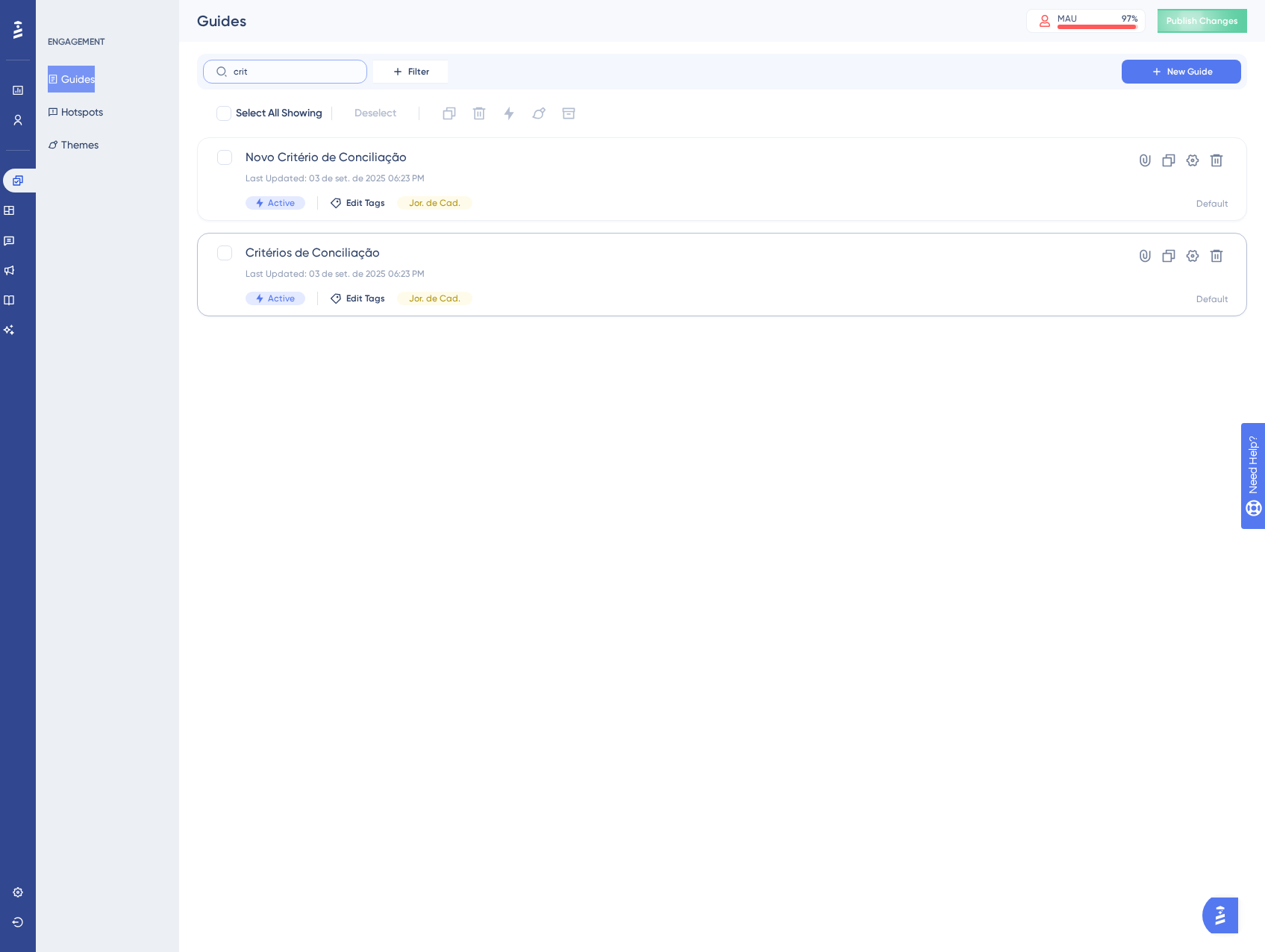
type input "crit"
click at [585, 276] on div "Last Updated: 03 de set. de 2025 06:23 PM" at bounding box center [662, 274] width 833 height 12
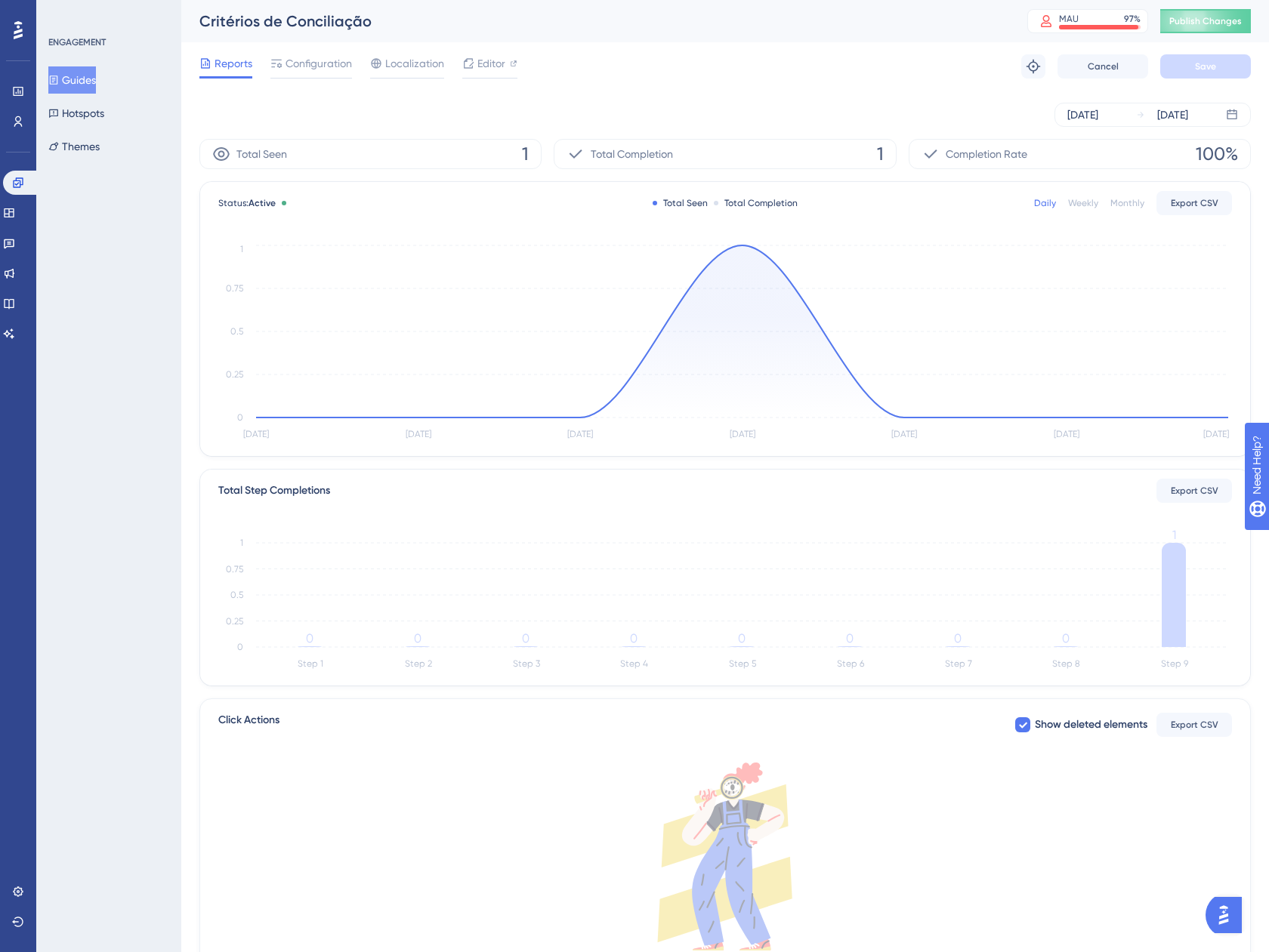
click at [293, 53] on div "Reports Configuration Localization Editor Troubleshoot Cancel Save" at bounding box center [725, 66] width 1051 height 48
click at [294, 59] on span "Configuration" at bounding box center [318, 63] width 66 height 18
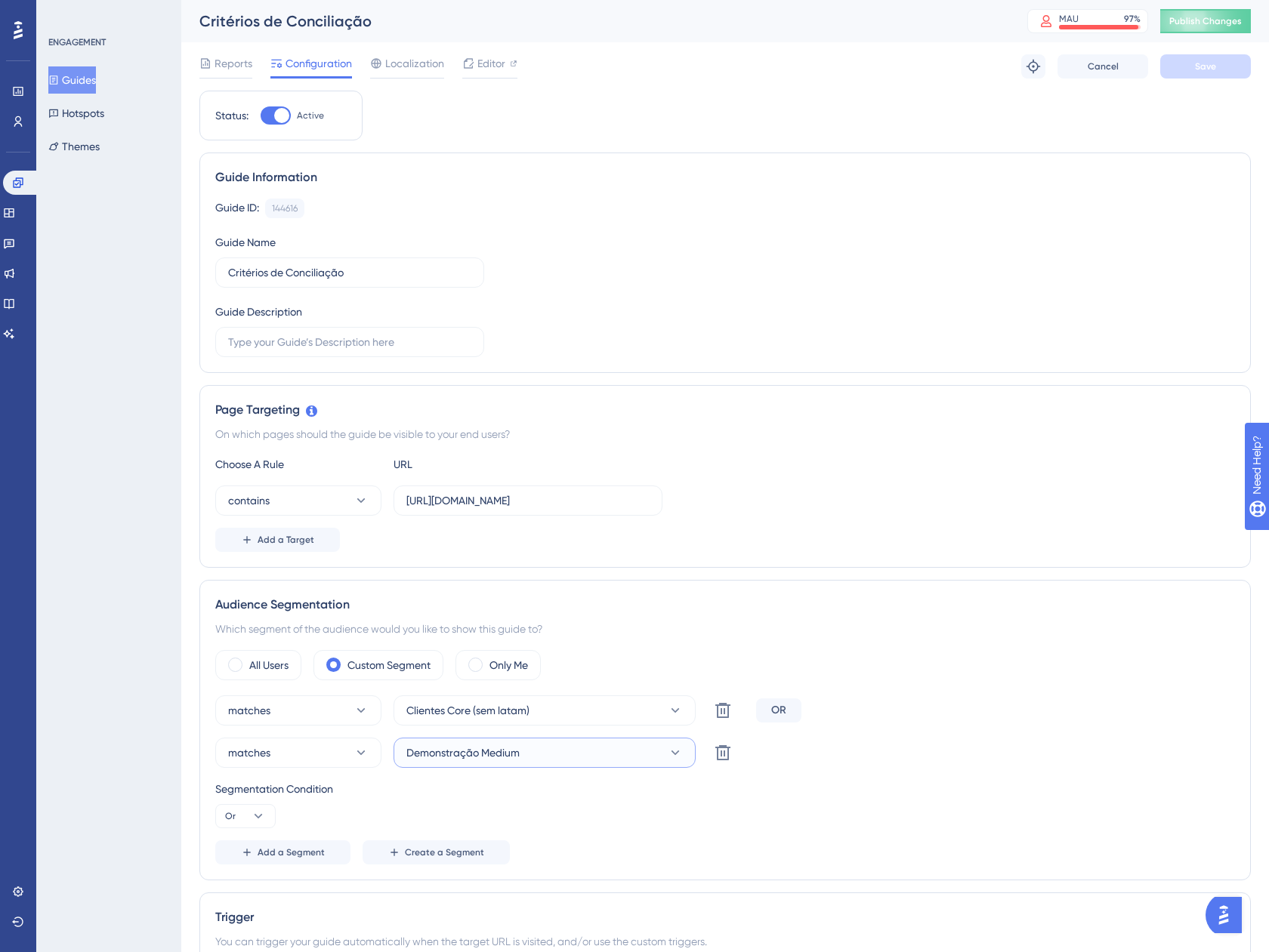
click at [580, 738] on button "Demonstração Medium" at bounding box center [544, 752] width 302 height 30
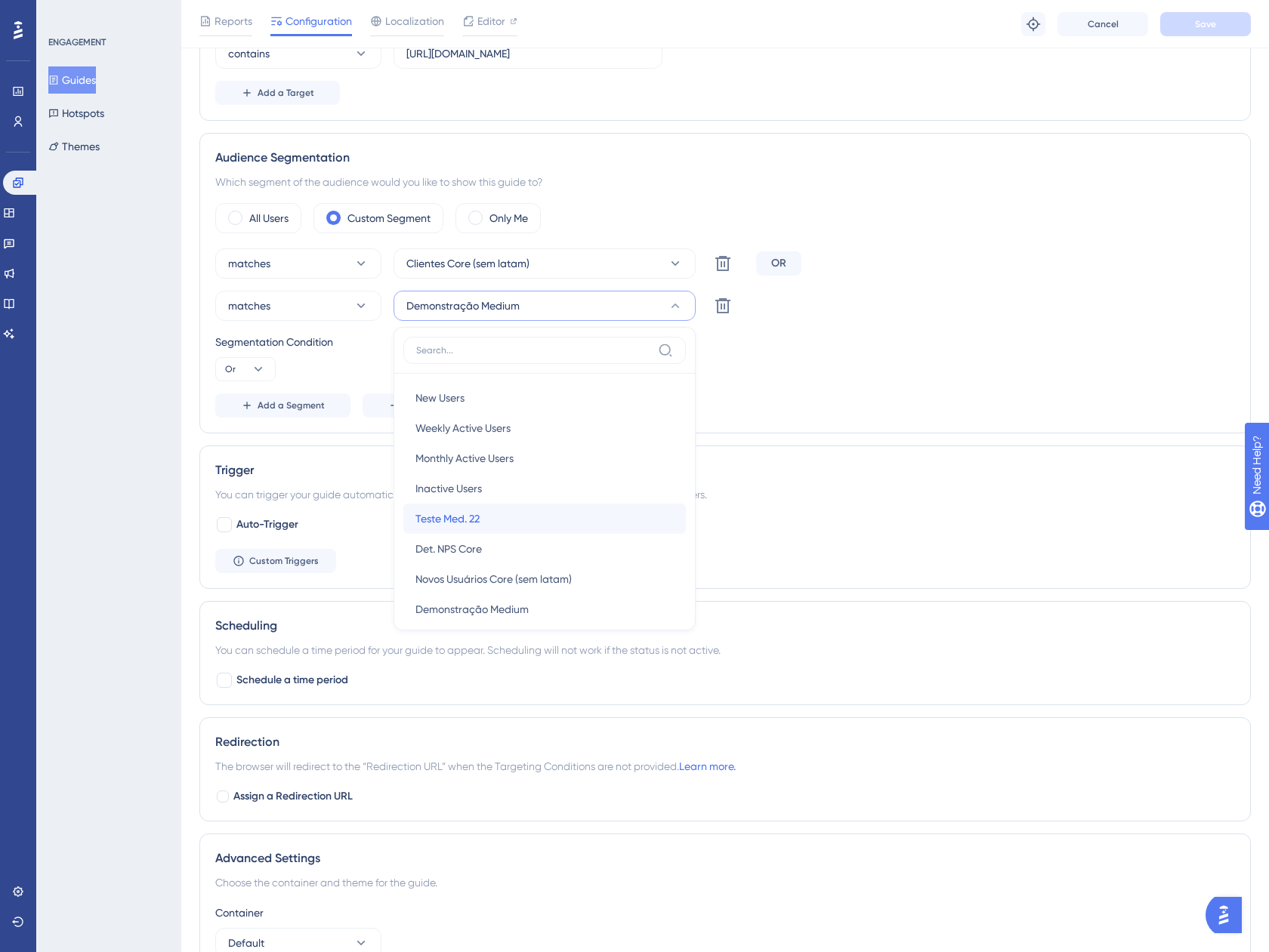
click at [507, 518] on div "Teste Med. 22 Teste Med. 22" at bounding box center [544, 518] width 258 height 30
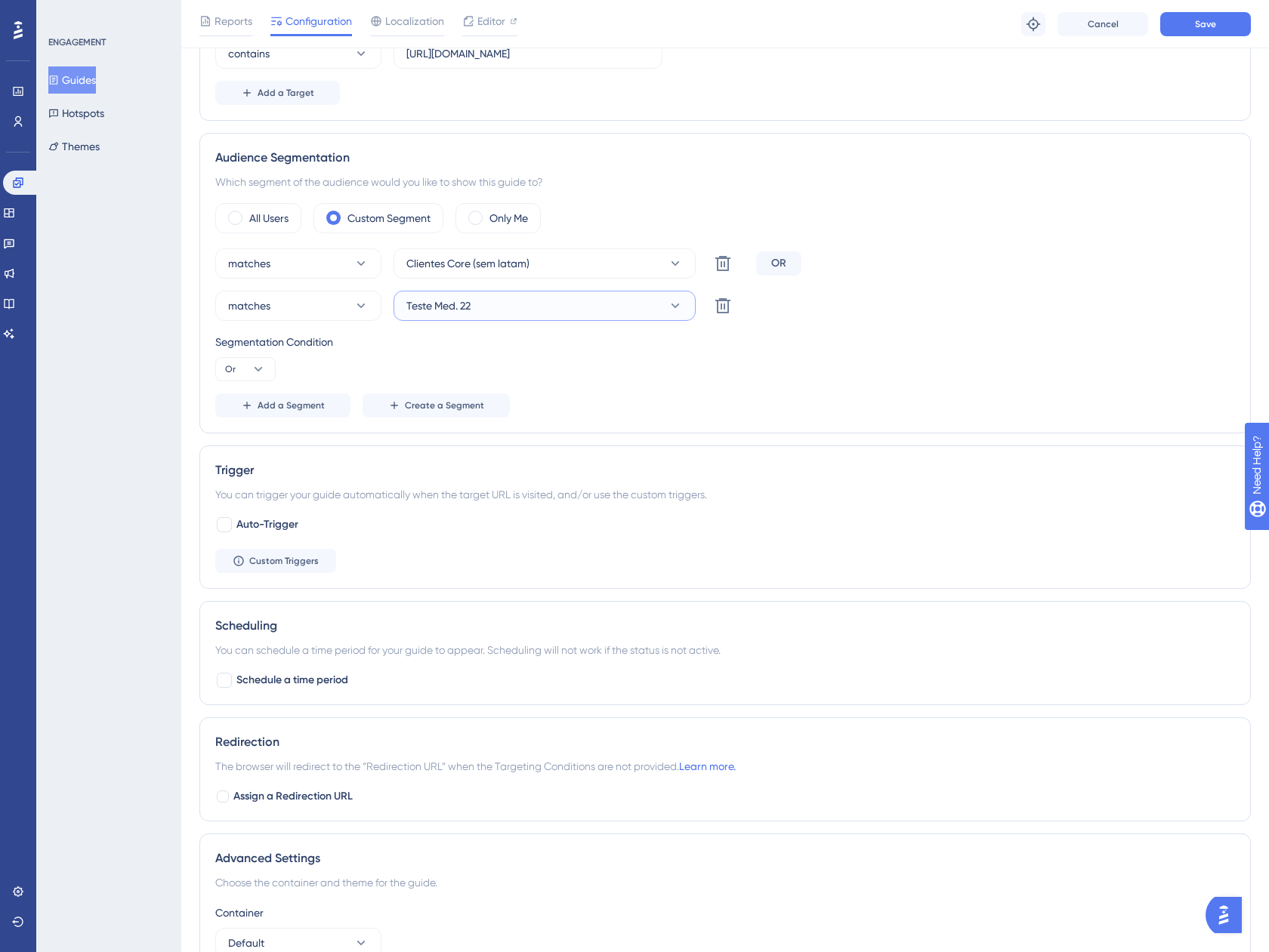
click at [511, 306] on button "Teste Med. 22" at bounding box center [544, 306] width 302 height 30
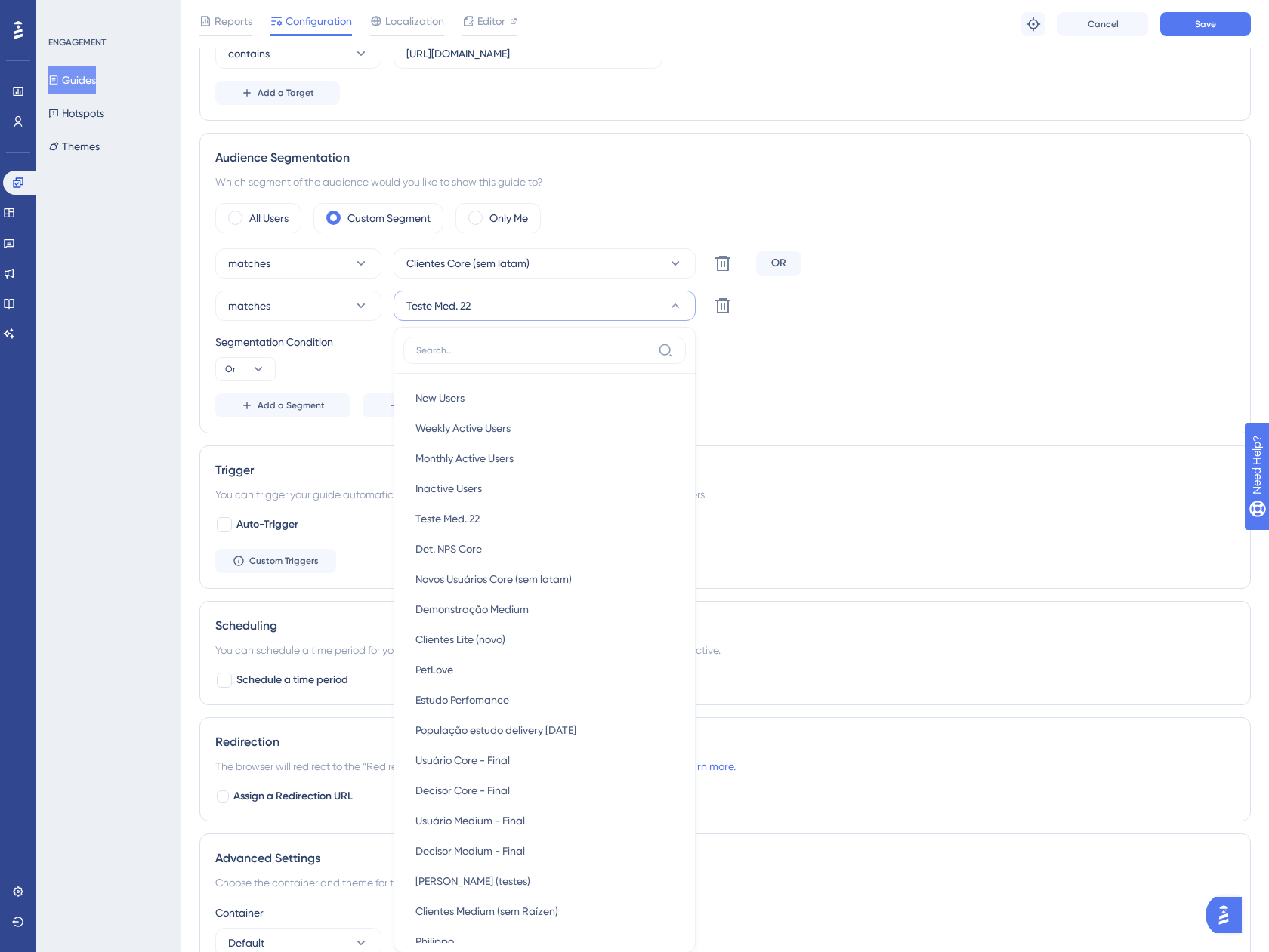
scroll to position [611, 0]
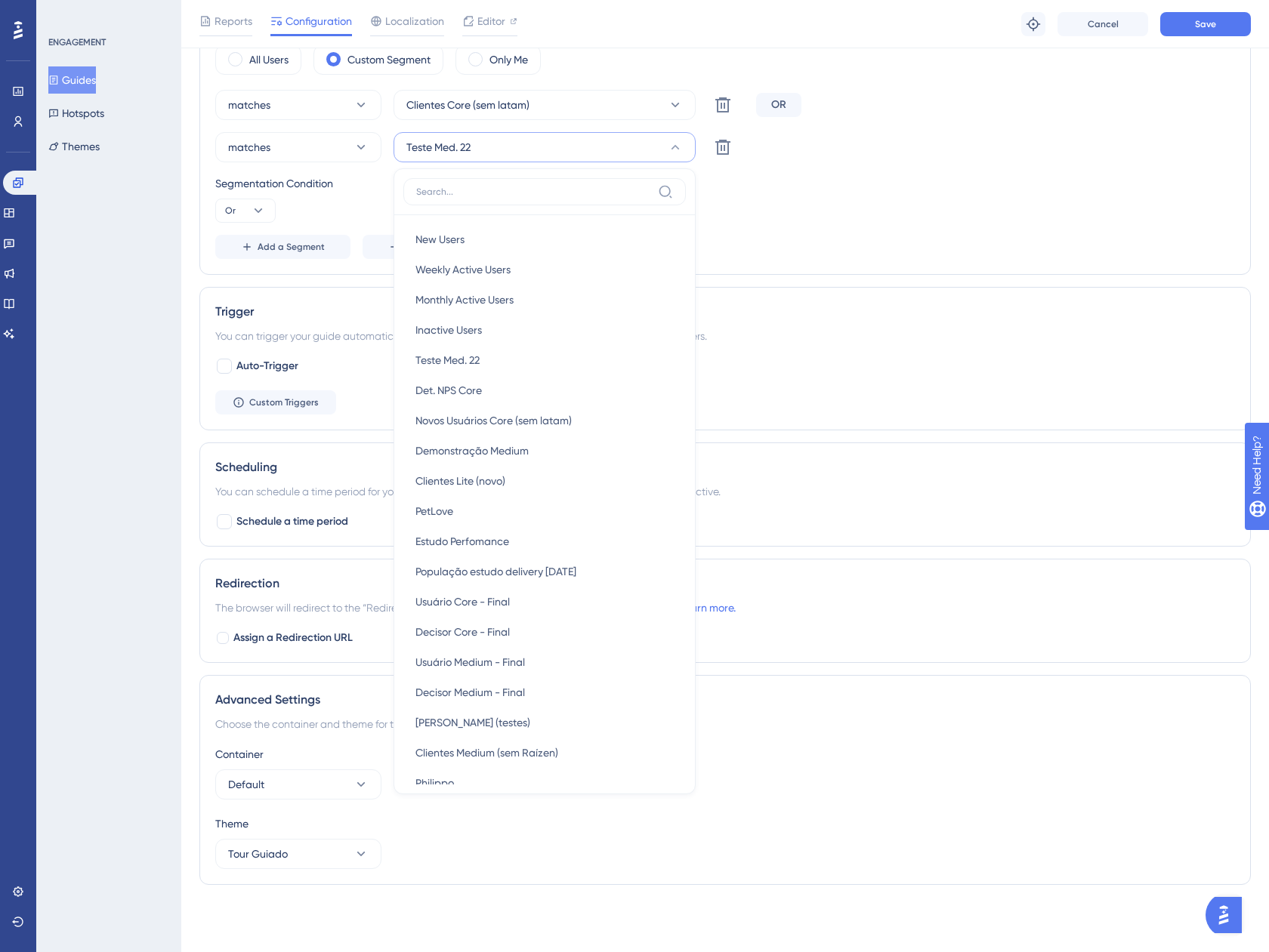
click at [865, 280] on div "Status: Active Guide Information Guide ID: 144616 Copy Guide Name Critérios de …" at bounding box center [725, 191] width 1051 height 1412
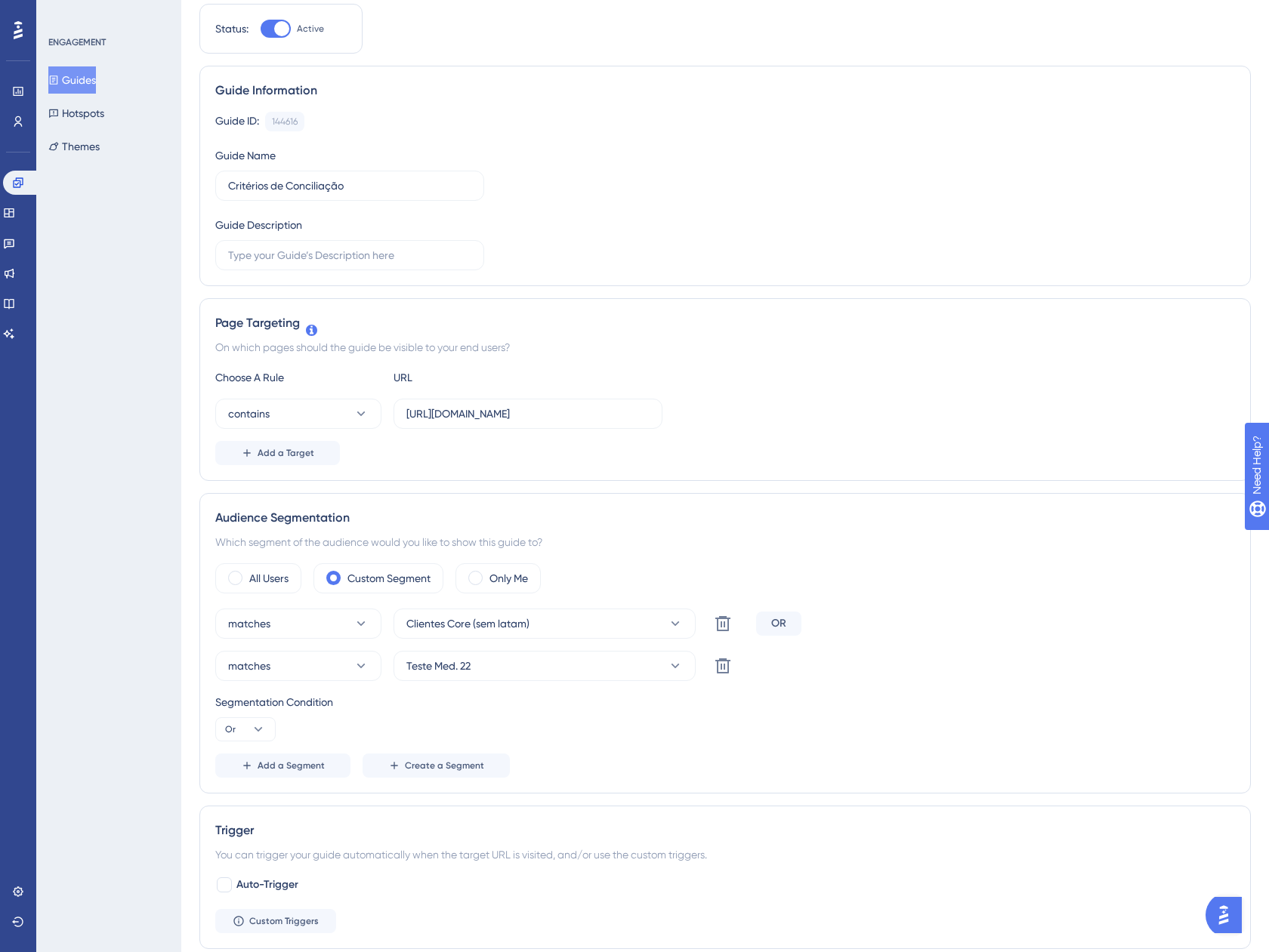
scroll to position [0, 0]
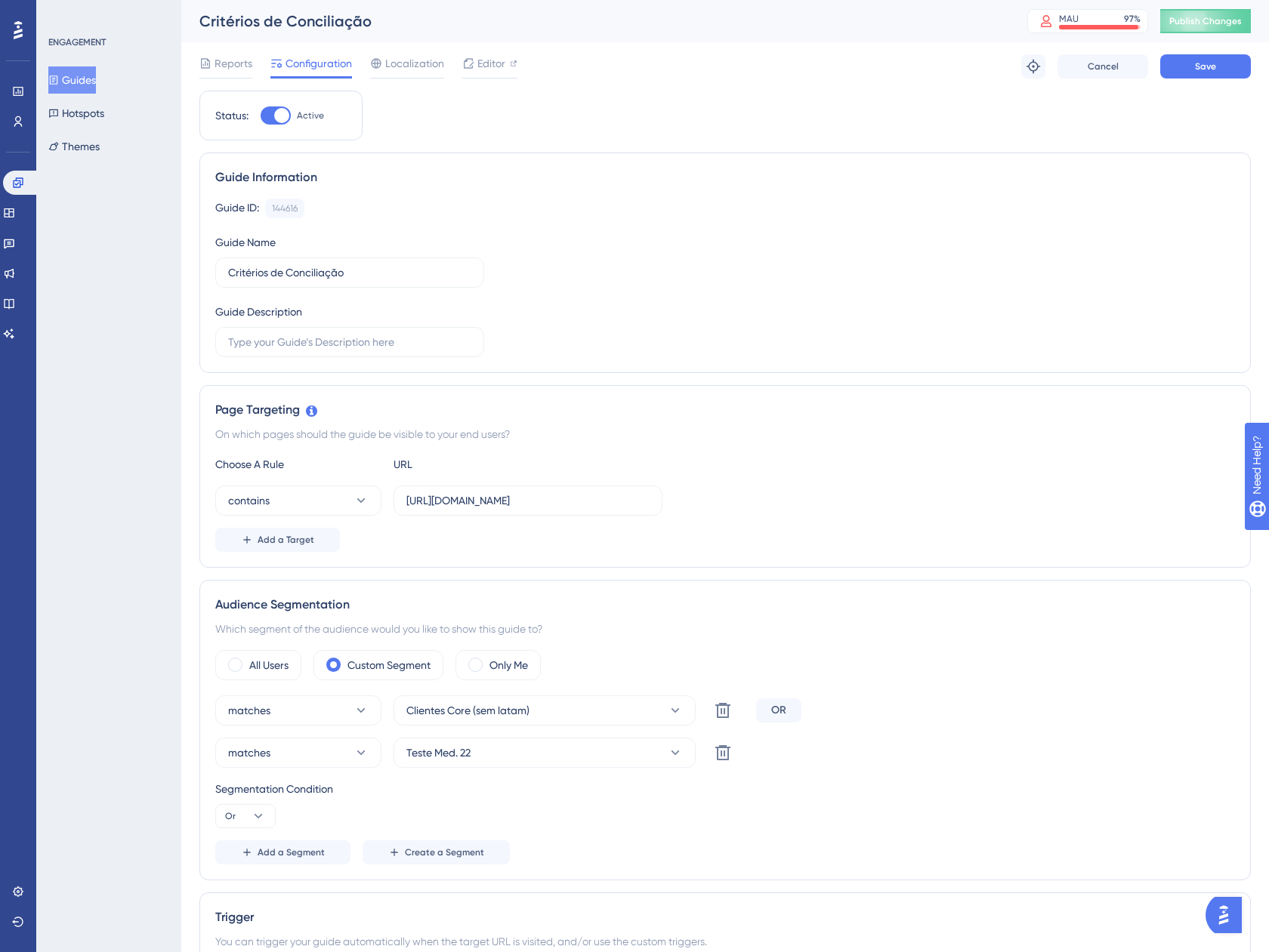
click at [1196, 53] on div "Reports Configuration Localization Editor Troubleshoot Cancel Save" at bounding box center [725, 66] width 1051 height 48
click at [1187, 66] on button "Save" at bounding box center [1205, 66] width 91 height 24
click at [1196, 25] on span "Publish Changes" at bounding box center [1205, 21] width 72 height 12
click at [563, 752] on button "Teste Med. 22" at bounding box center [544, 752] width 302 height 30
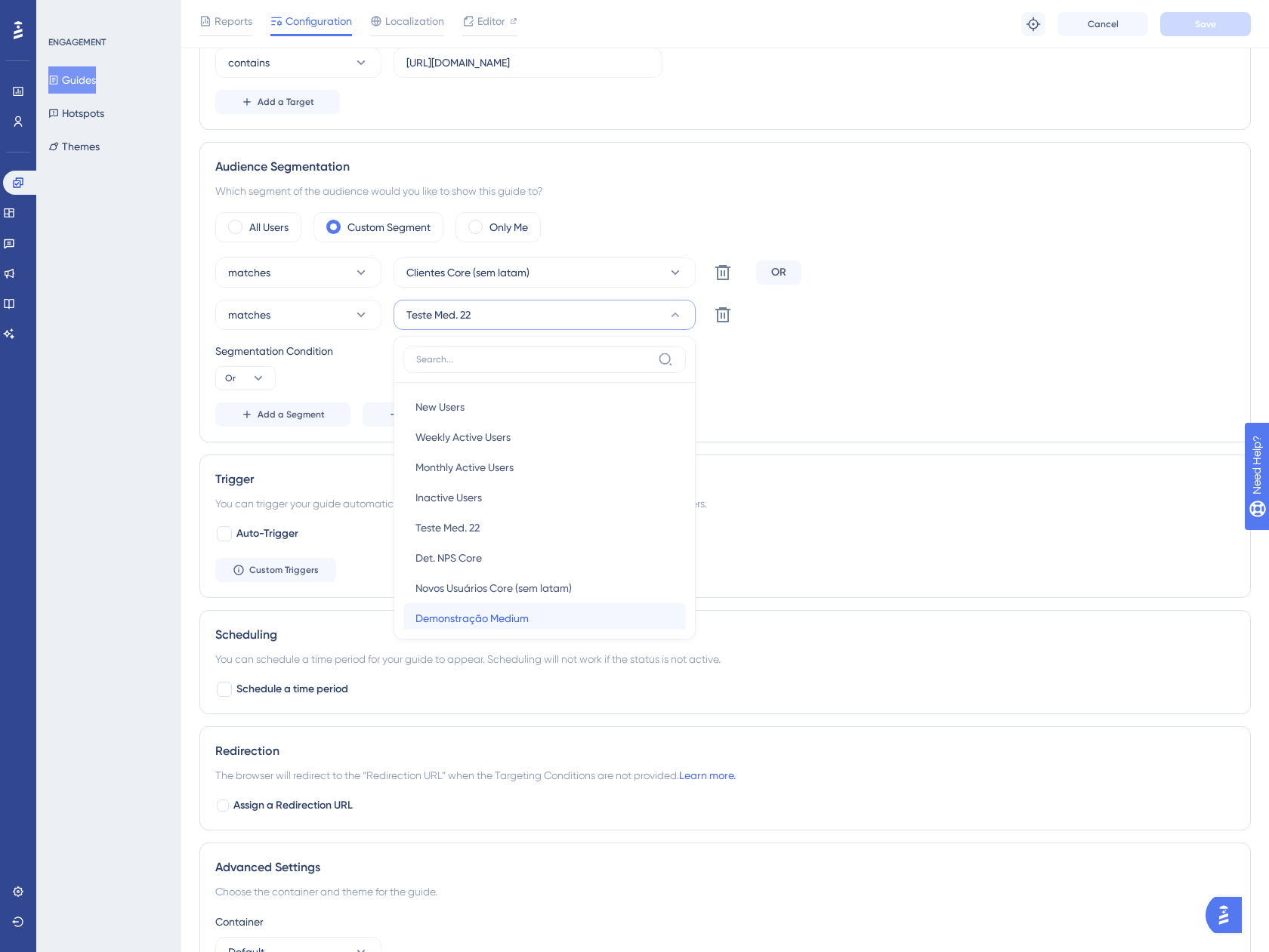
click at [541, 618] on div "Demonstração Medium Demonstração Medium" at bounding box center [544, 618] width 258 height 30
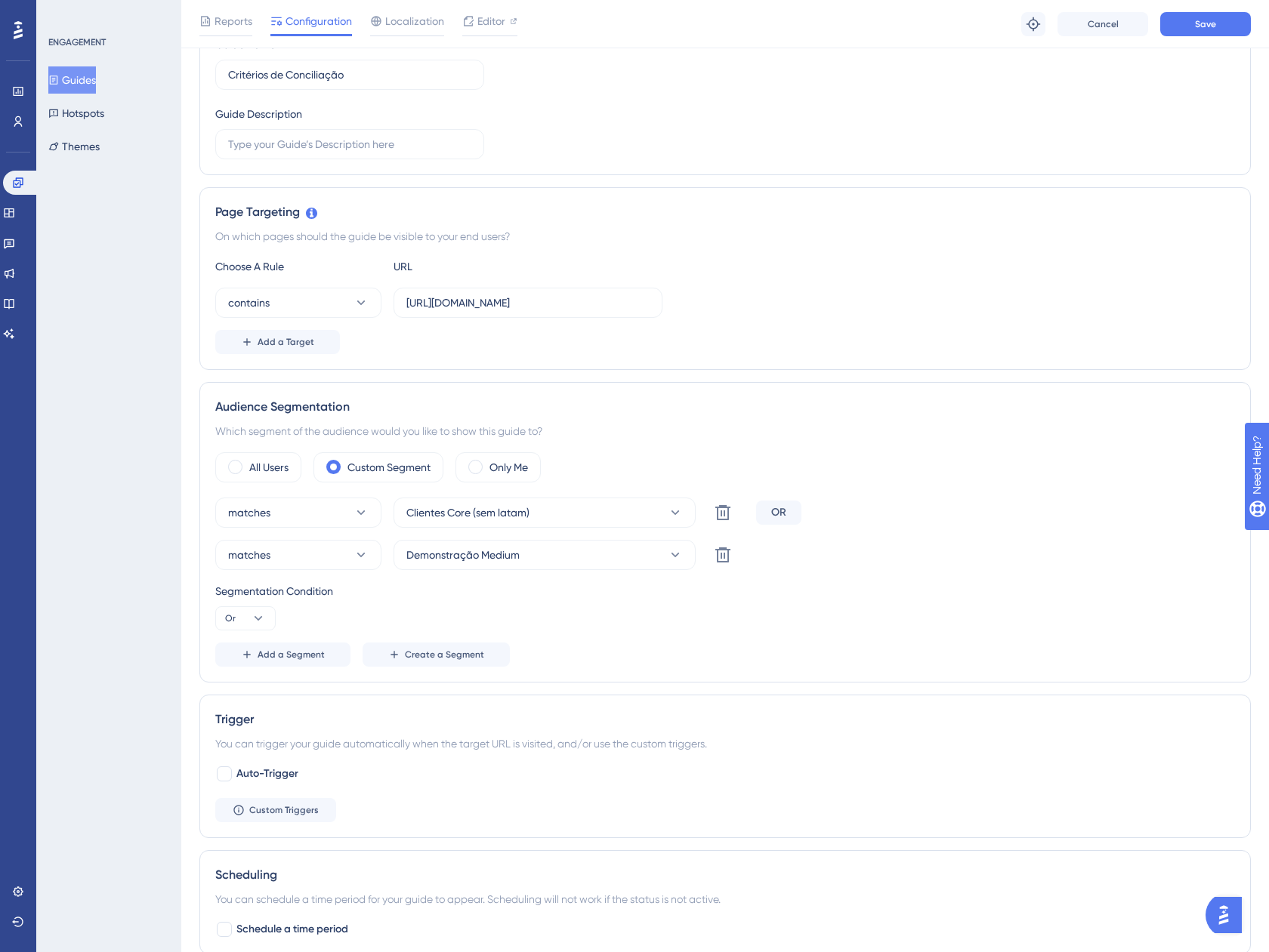
scroll to position [0, 0]
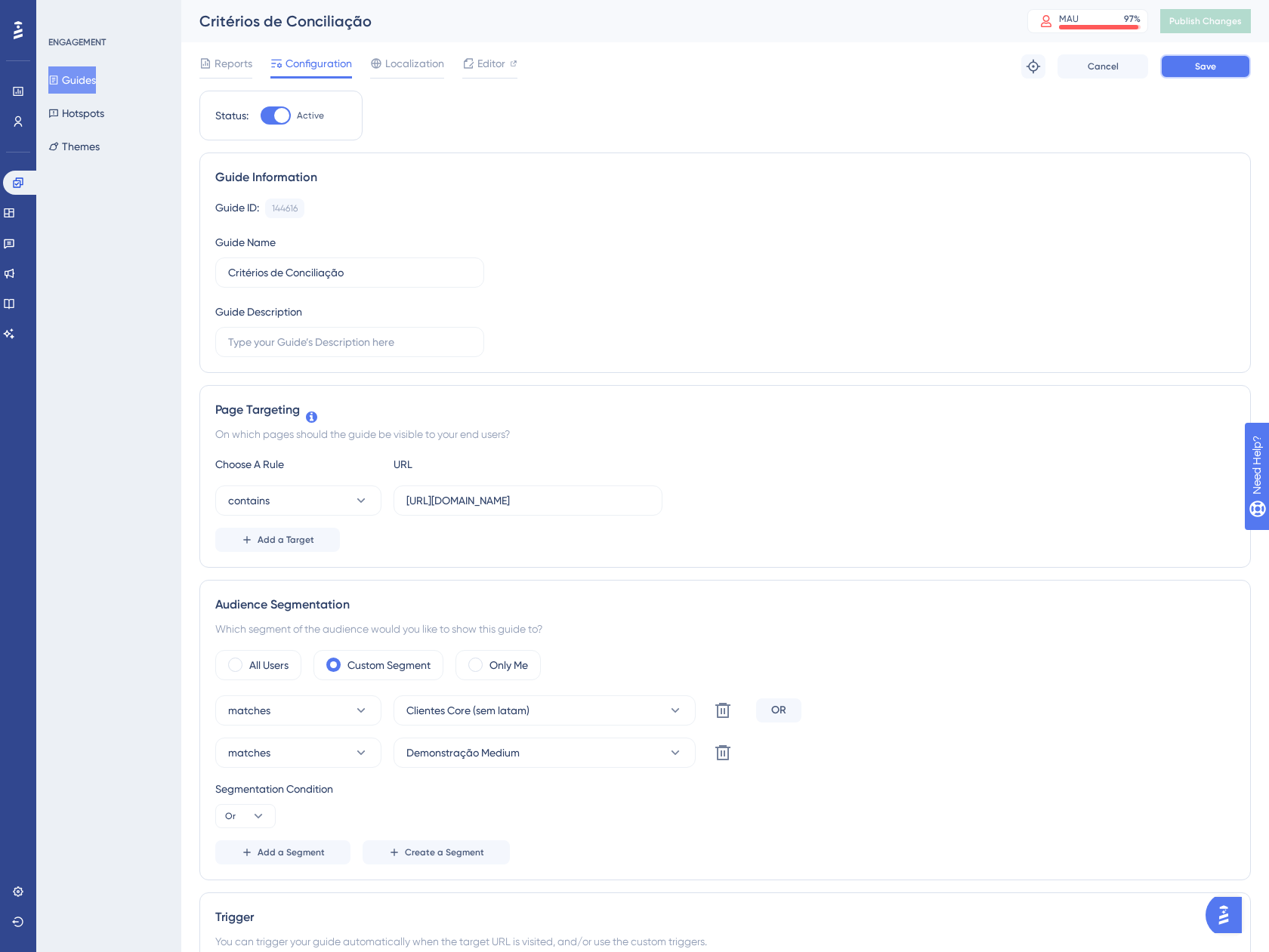
click at [1193, 59] on button "Save" at bounding box center [1205, 66] width 91 height 24
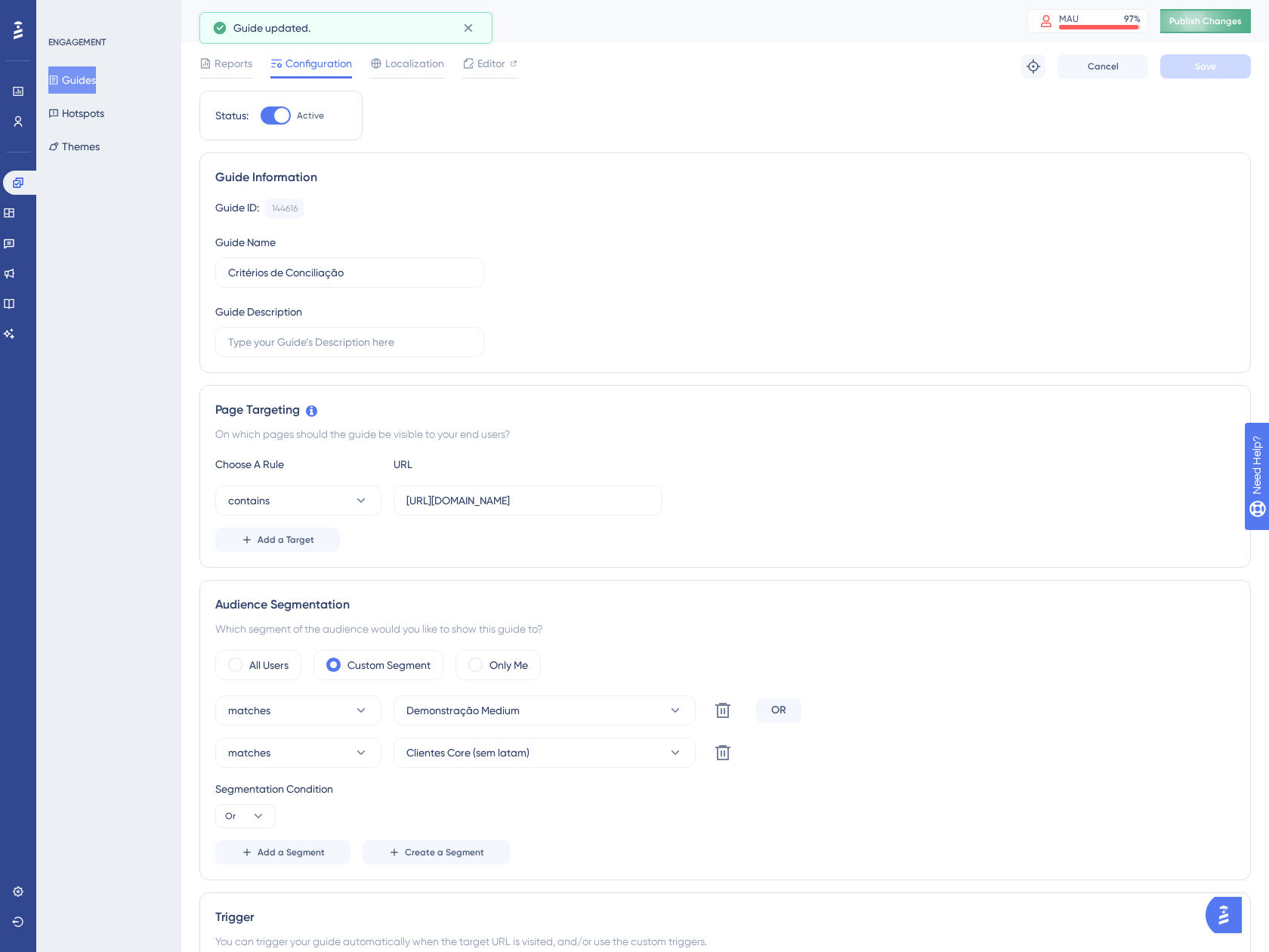
click at [1216, 23] on span "Publish Changes" at bounding box center [1205, 21] width 72 height 12
click at [474, 31] on icon at bounding box center [468, 28] width 15 height 15
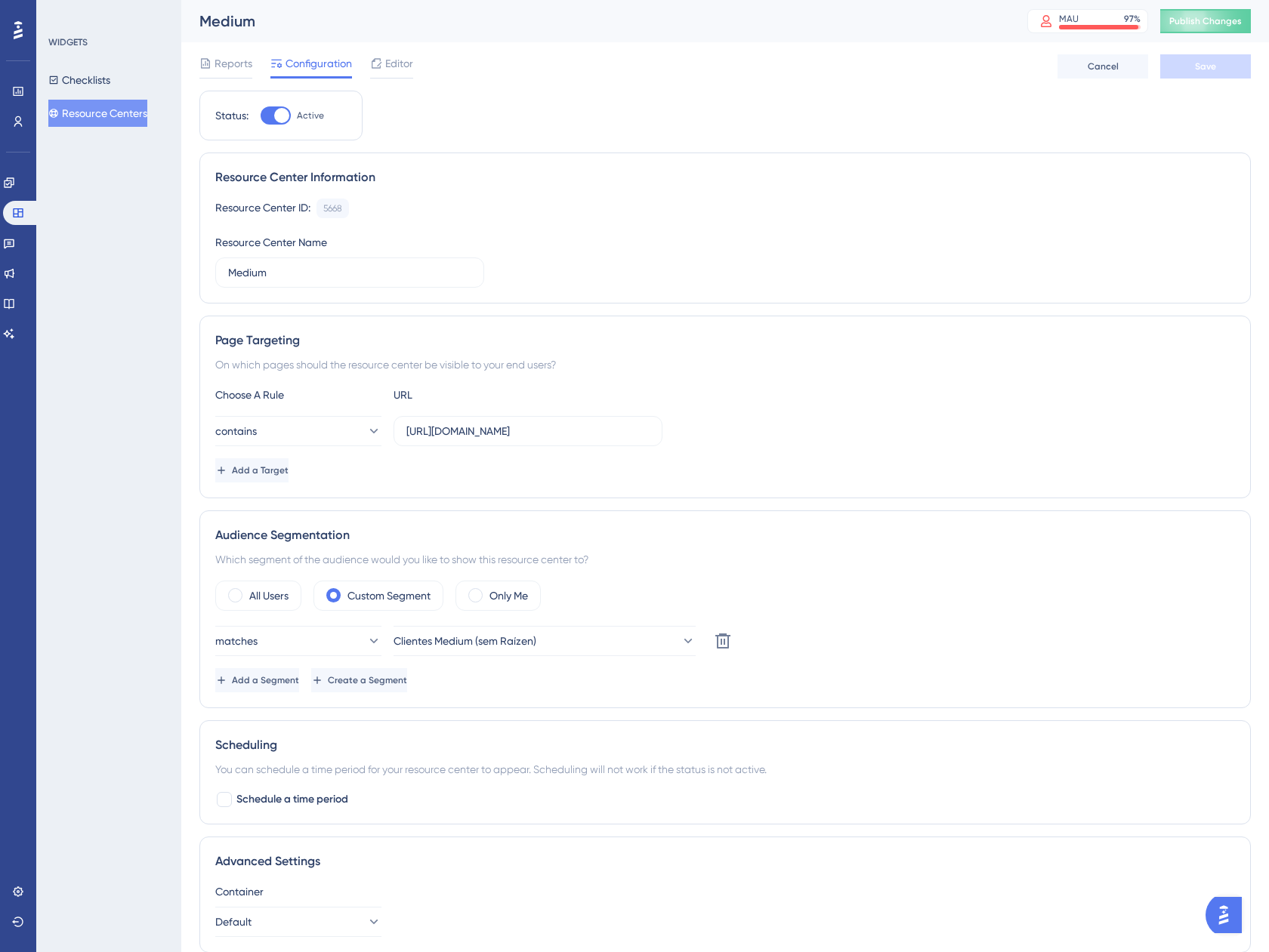
click at [102, 61] on div "WIDGETS Checklists Resource Centers" at bounding box center [109, 82] width 122 height 91
click at [100, 76] on button "Checklists" at bounding box center [79, 80] width 62 height 27
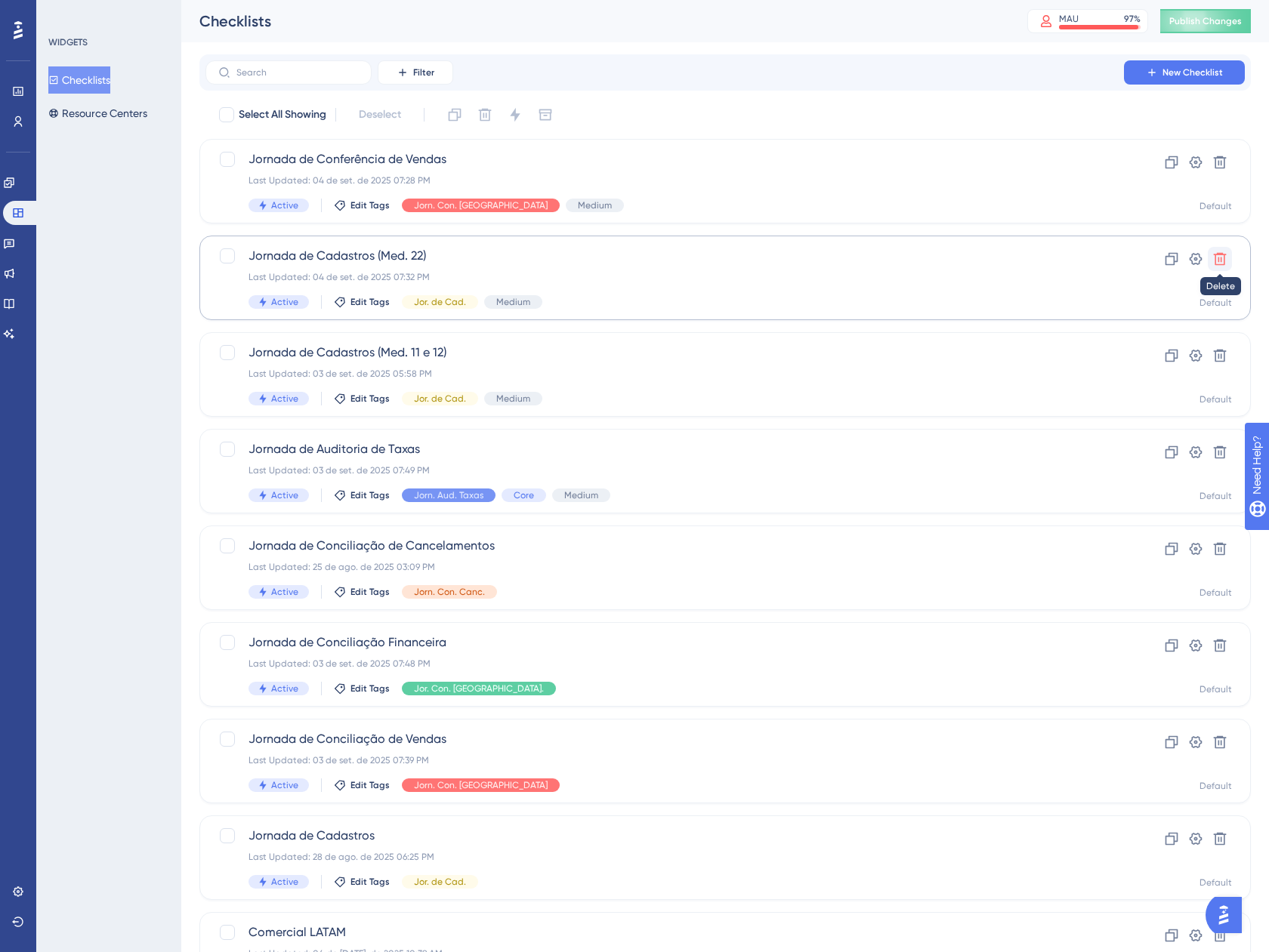
click at [1218, 256] on icon at bounding box center [1220, 259] width 15 height 15
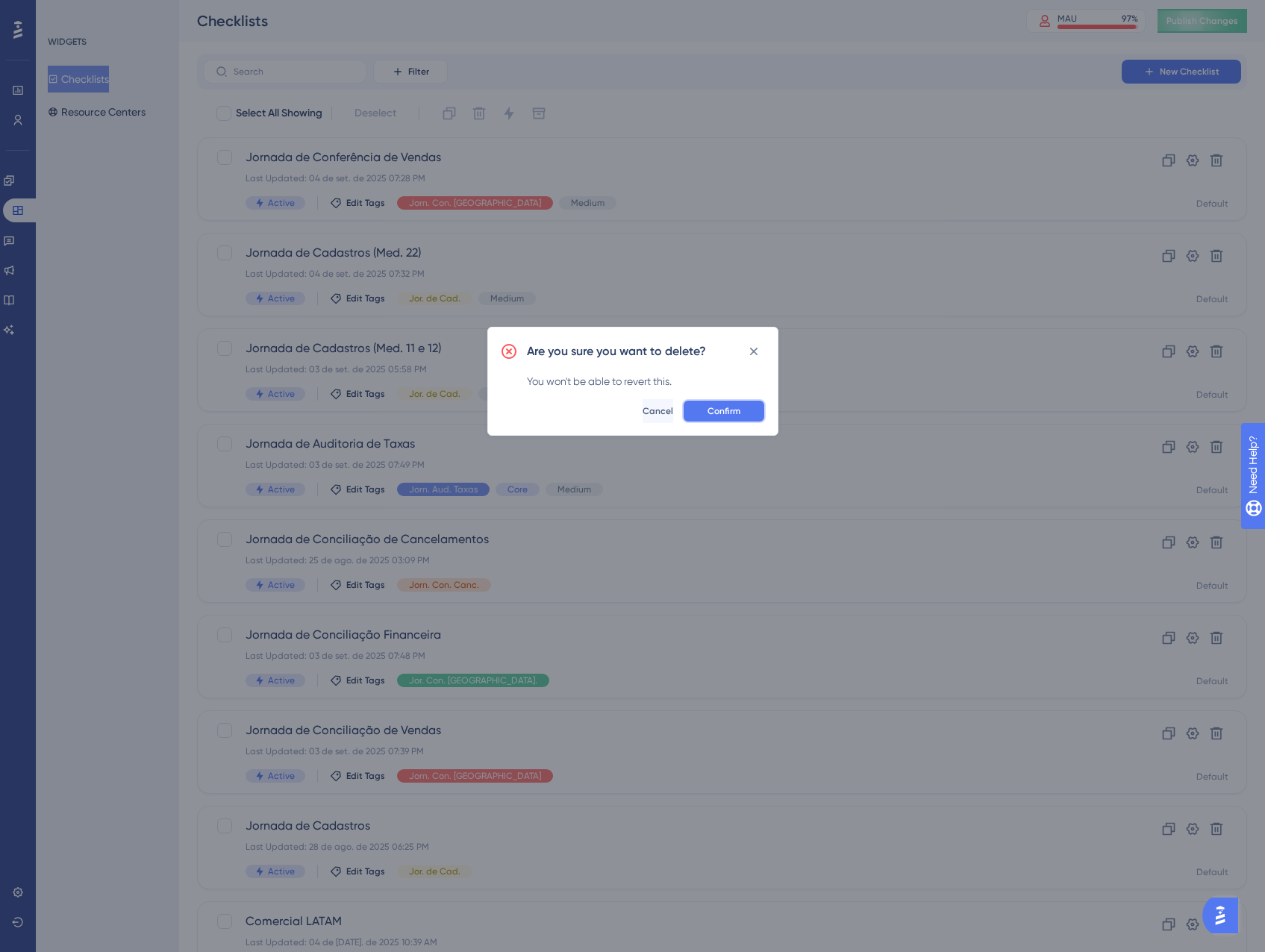
click at [702, 412] on button "Confirm" at bounding box center [724, 412] width 84 height 24
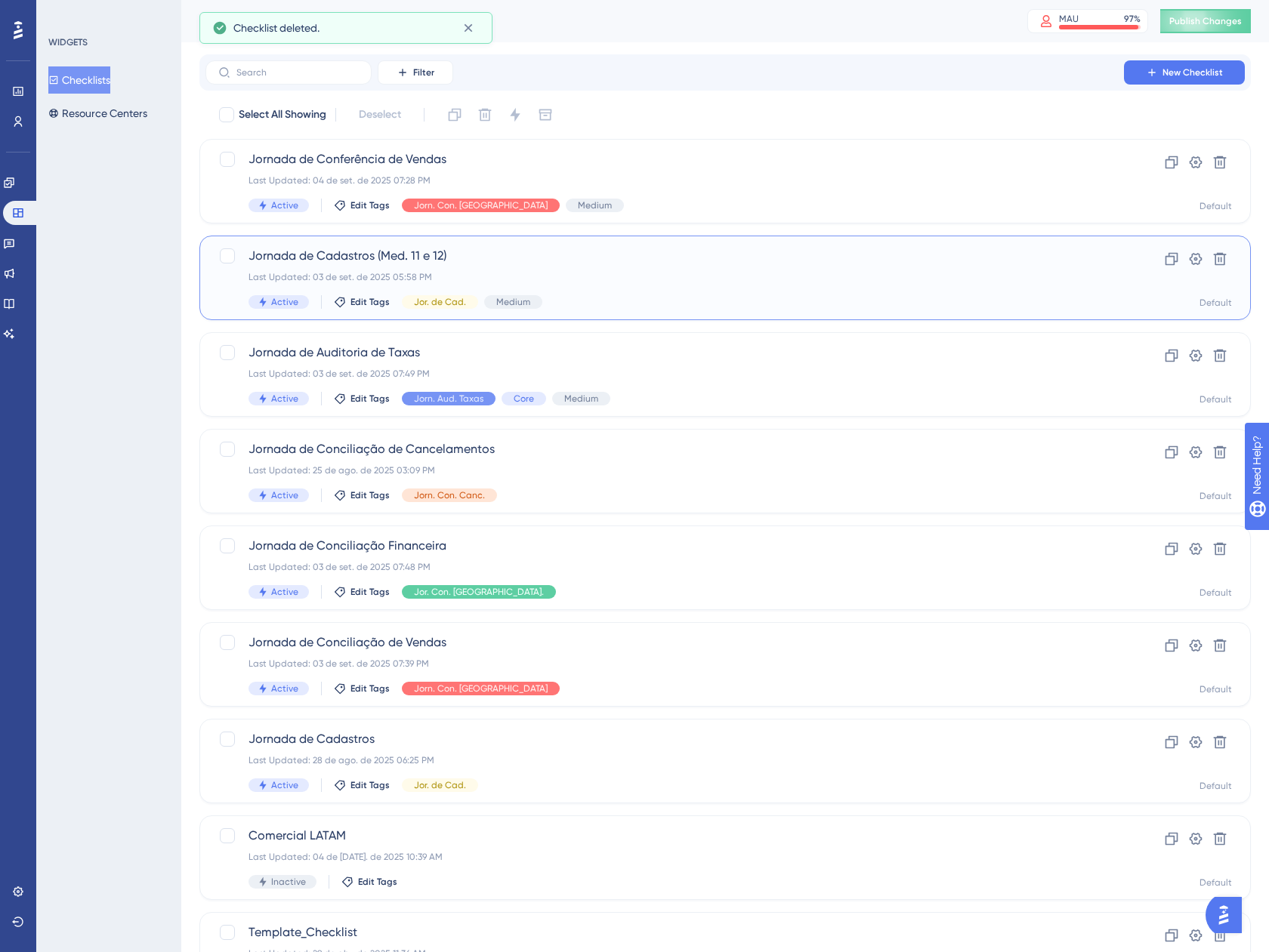
click at [439, 264] on span "Jornada de Cadastros (Med. 11 e 12)" at bounding box center [664, 256] width 832 height 18
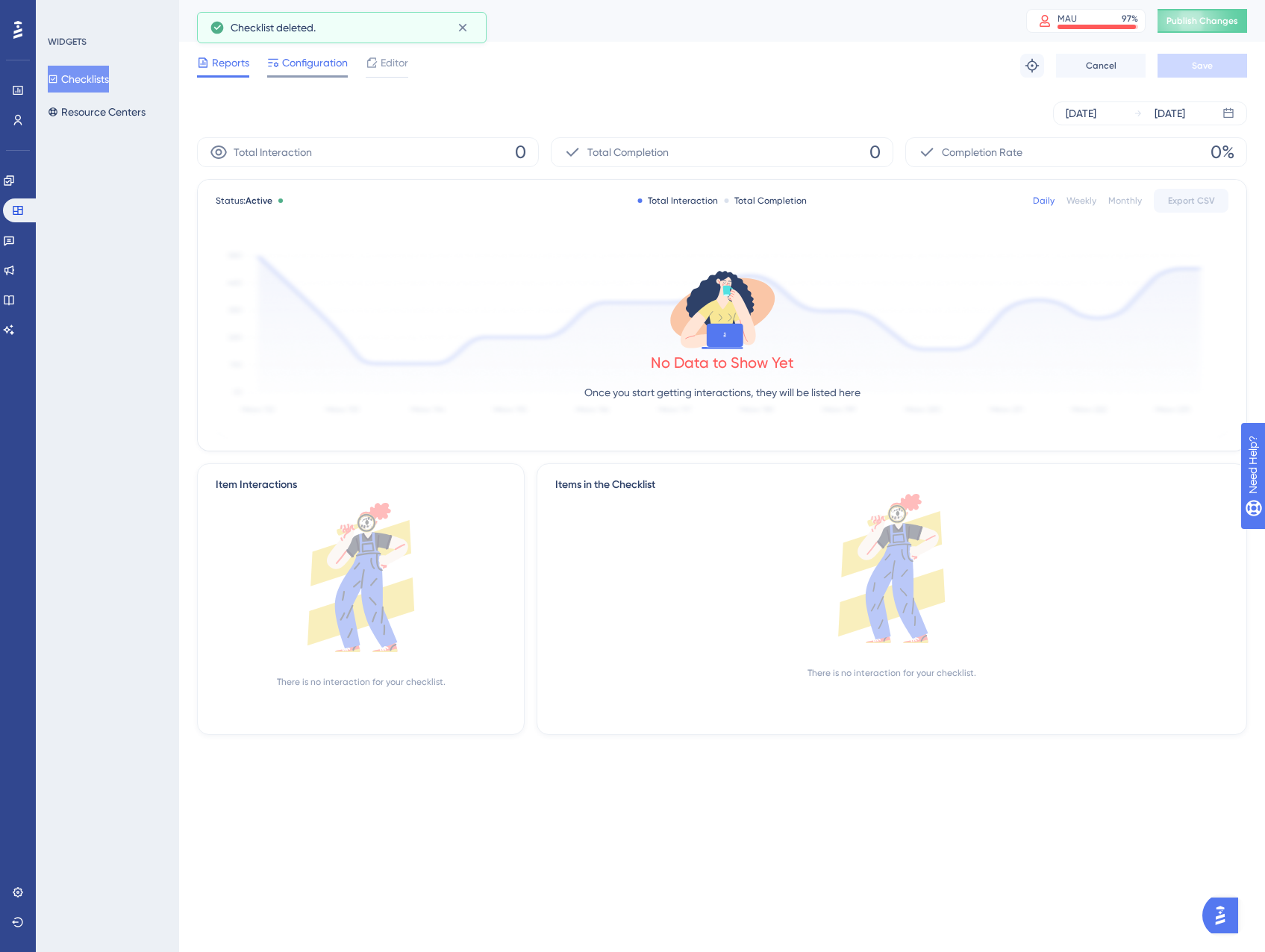
click at [292, 61] on span "Configuration" at bounding box center [314, 62] width 65 height 18
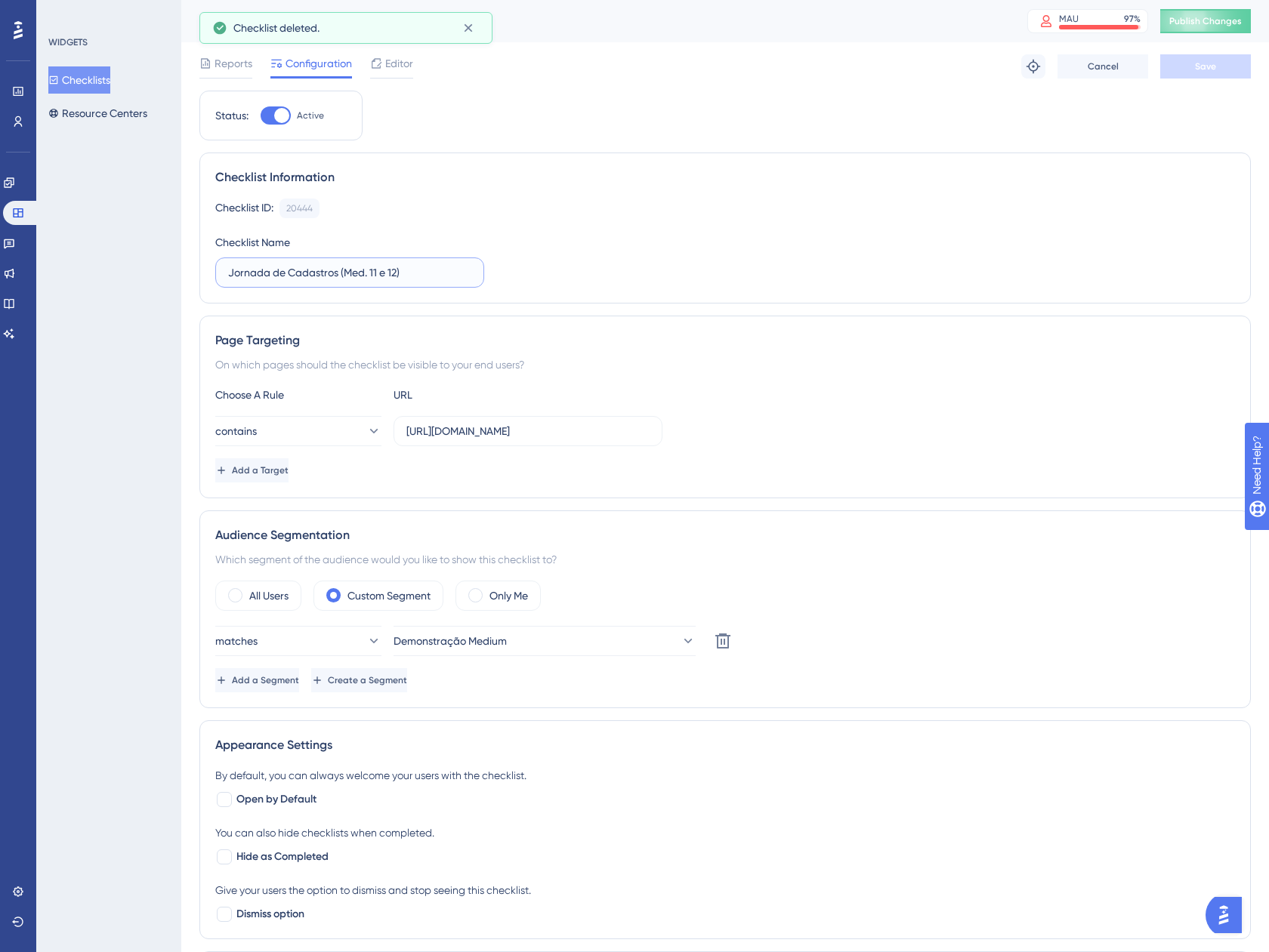
click at [391, 266] on input "Jornada de Cadastros (Med. 11 e 12)" at bounding box center [349, 272] width 243 height 16
type input "Jornada de Cadastros (Med.)"
click at [1222, 66] on button "Save" at bounding box center [1205, 66] width 91 height 24
click at [397, 70] on span "Editor" at bounding box center [399, 63] width 28 height 18
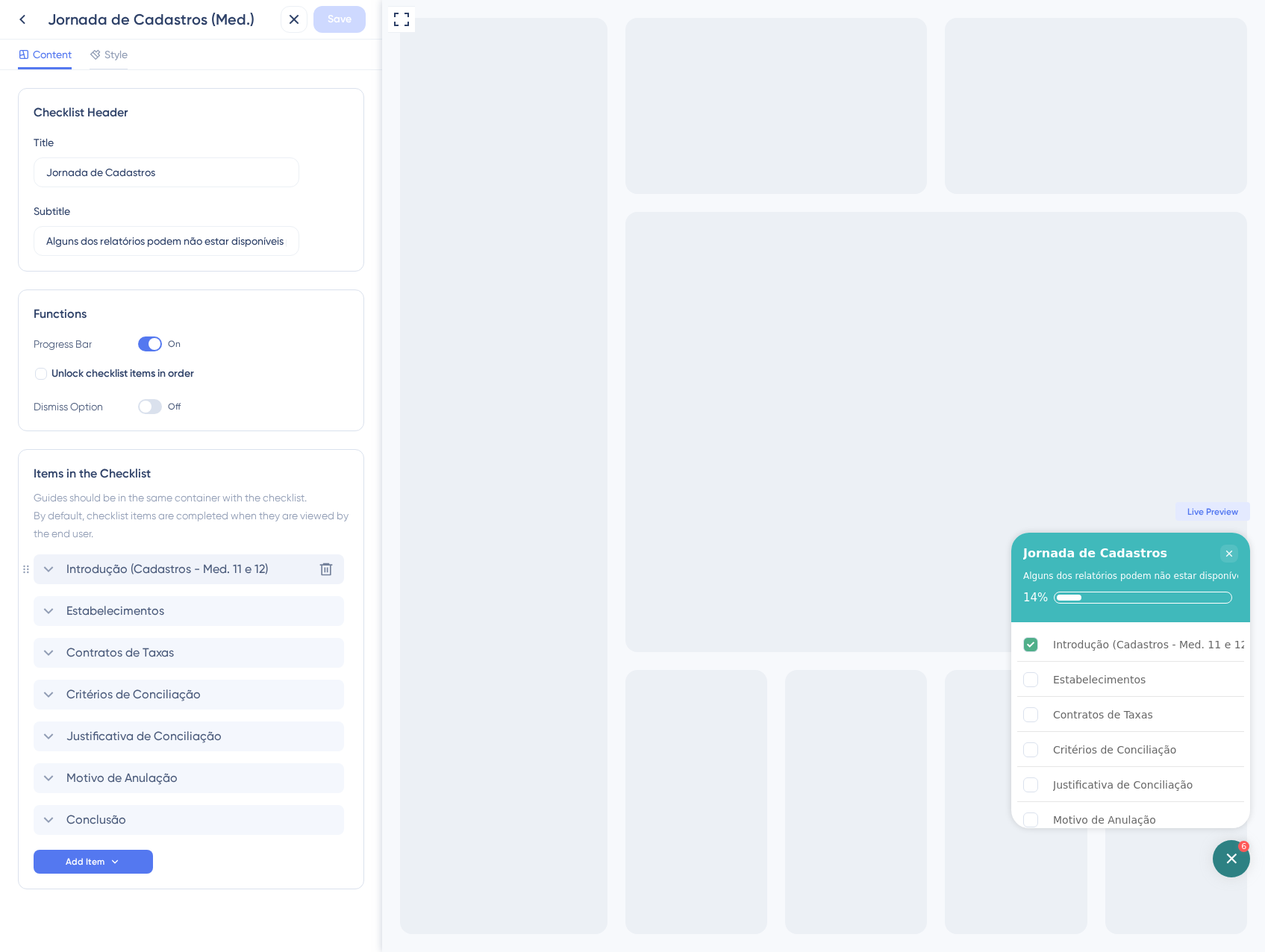
click at [227, 564] on span "Introdução (Cadastros - Med. 11 e 12)" at bounding box center [166, 569] width 201 height 18
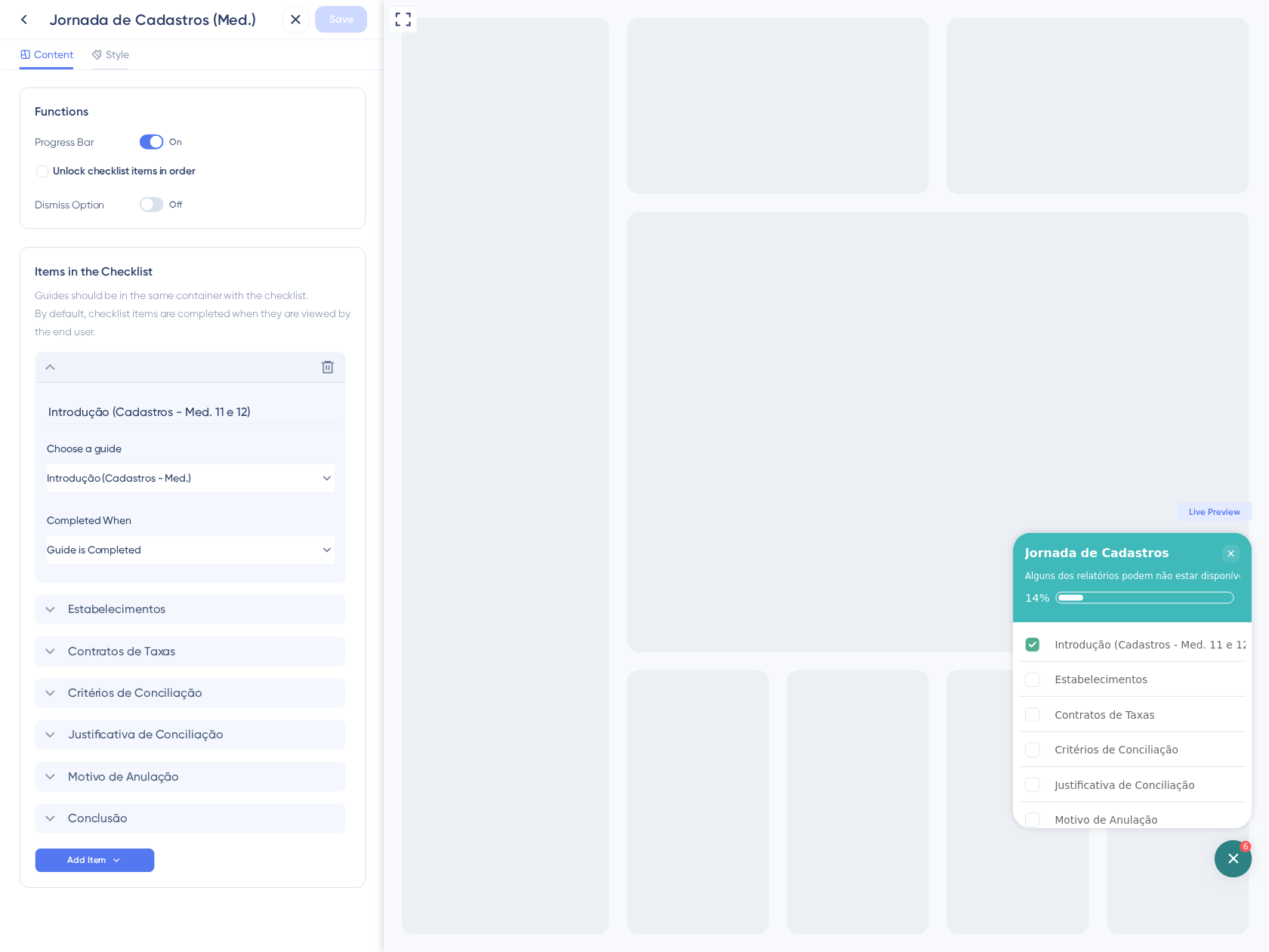
scroll to position [218, 0]
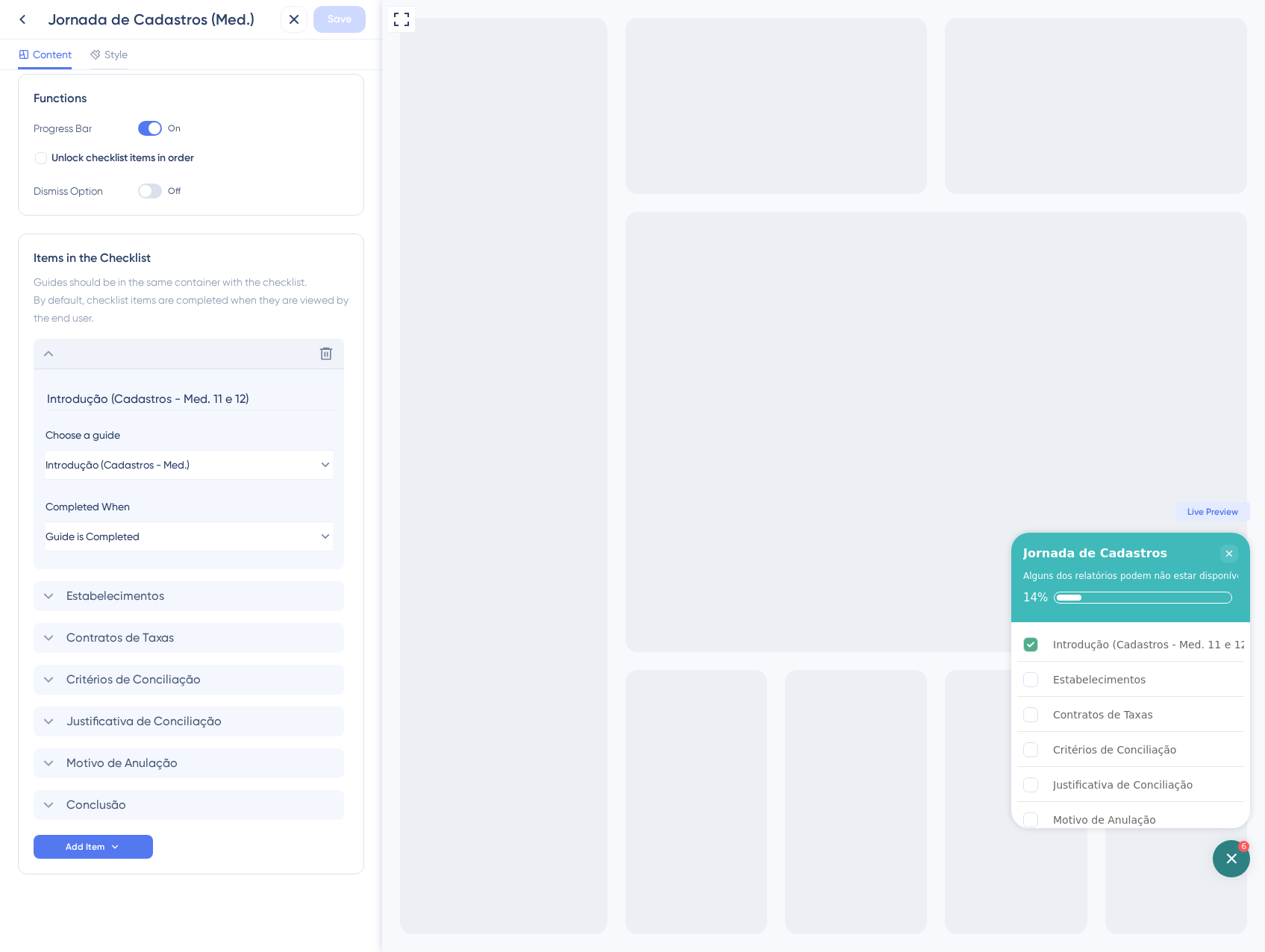
drag, startPoint x: 294, startPoint y: 399, endPoint x: 109, endPoint y: 389, distance: 185.3
click at [109, 389] on input "Introdução (Cadastros - Med. 11 e 12)" at bounding box center [190, 398] width 289 height 23
type input "Introdução"
click at [349, 31] on button "Save" at bounding box center [339, 20] width 53 height 27
click at [294, 34] on button at bounding box center [283, 27] width 23 height 24
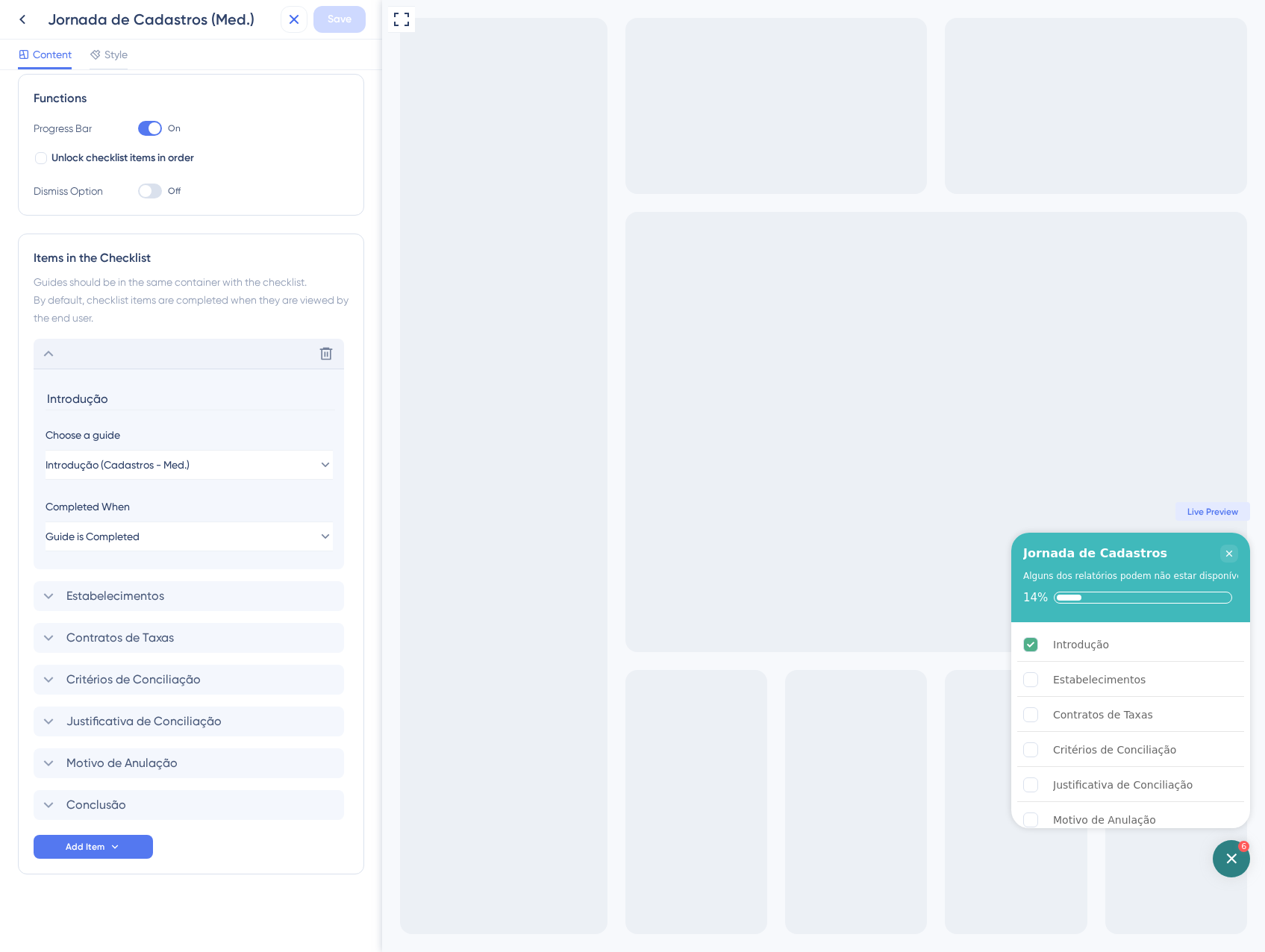
click at [294, 18] on icon at bounding box center [294, 20] width 9 height 9
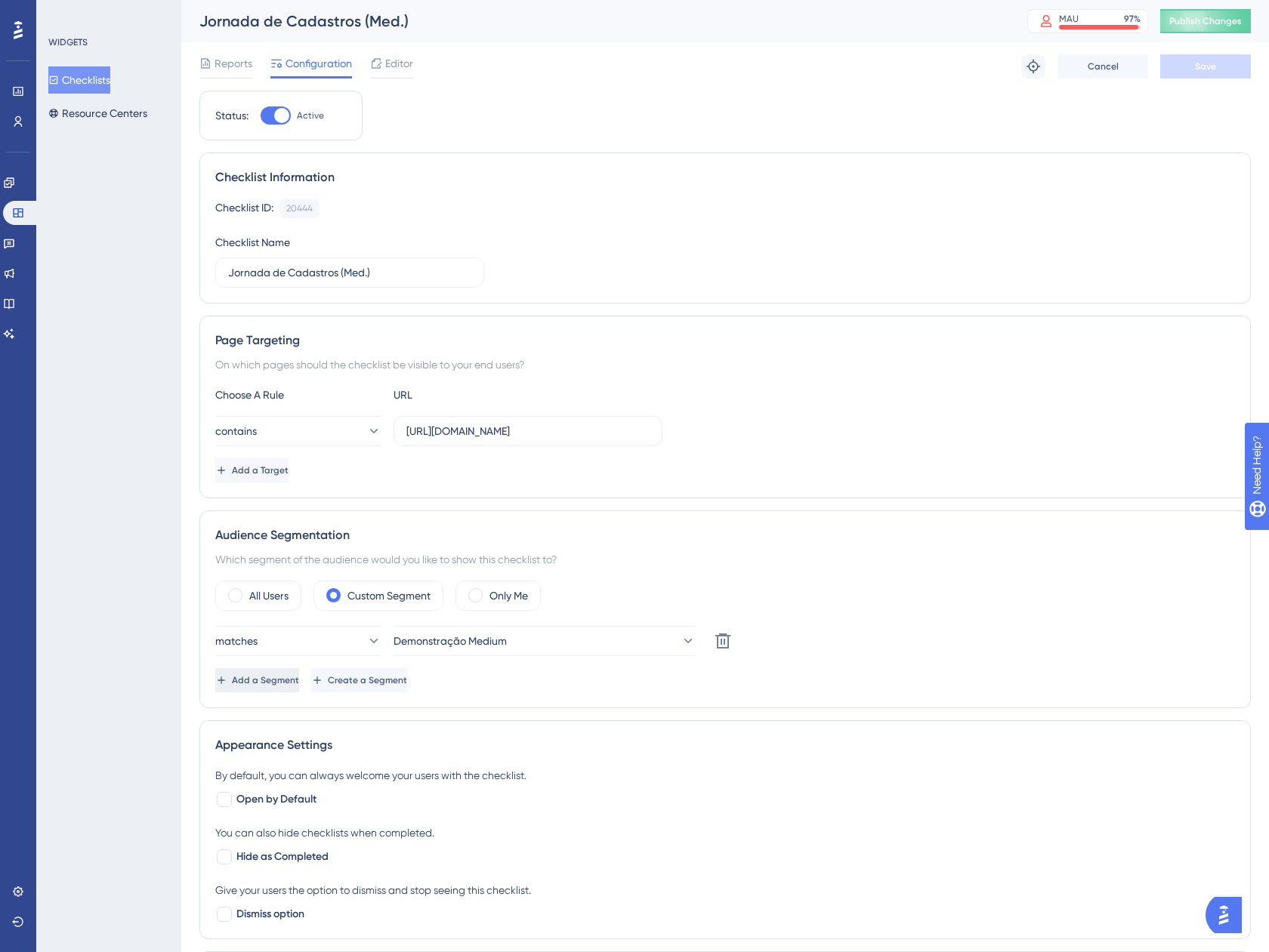
click at [267, 686] on span "Add a Segment" at bounding box center [265, 680] width 67 height 12
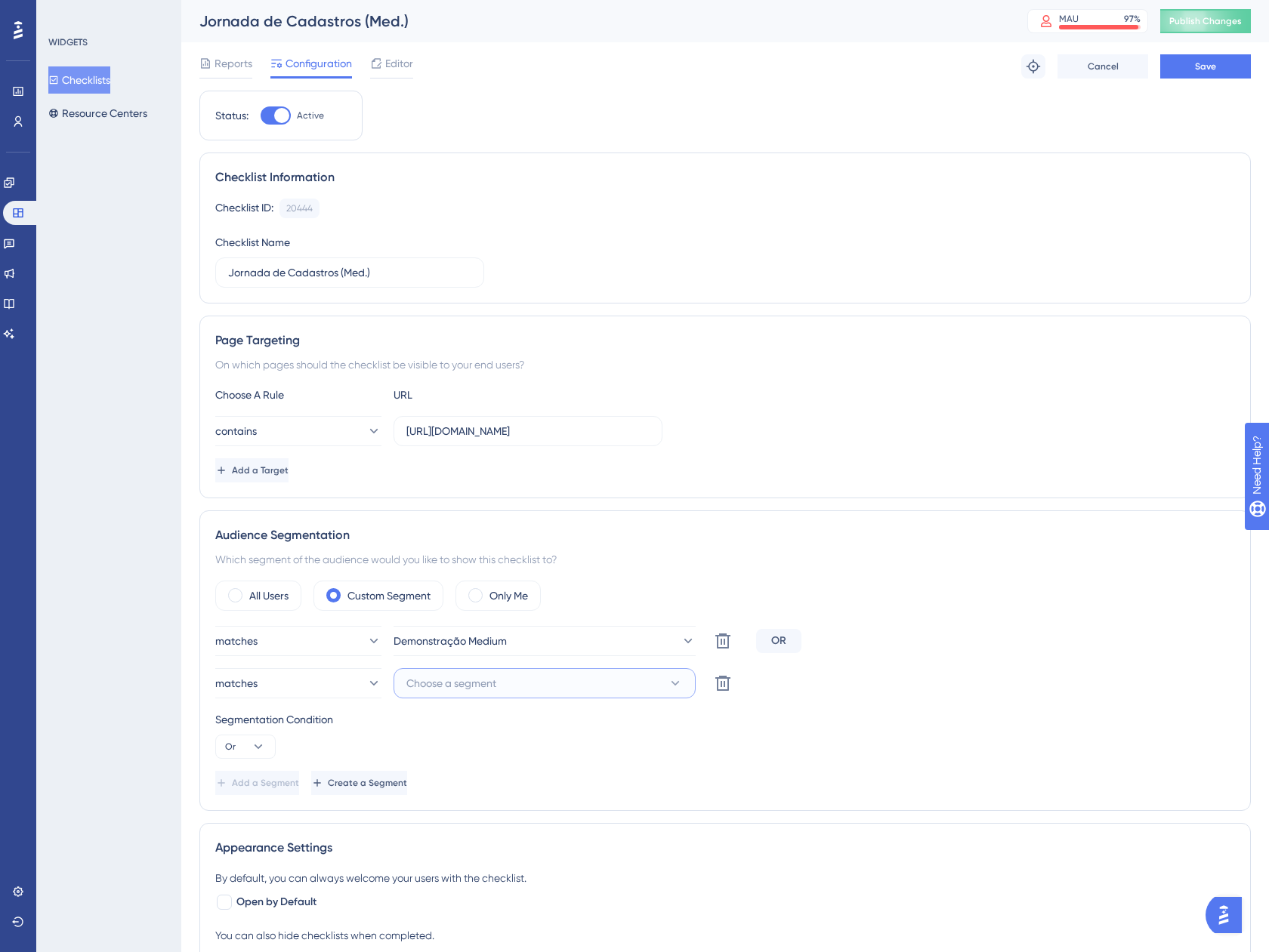
click at [516, 689] on button "Choose a segment" at bounding box center [544, 682] width 302 height 30
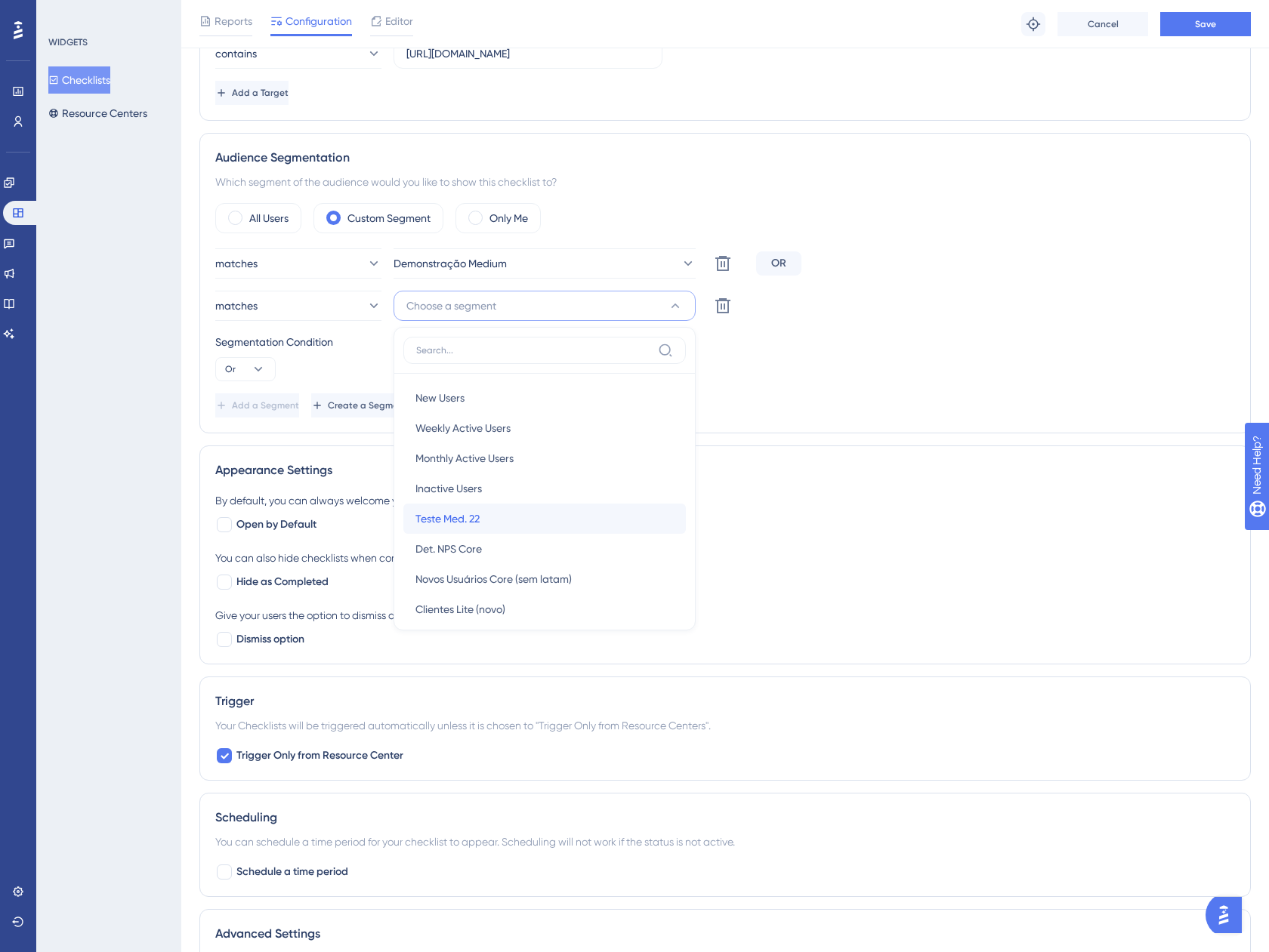
click at [513, 524] on div "Teste Med. 22 Teste Med. 22" at bounding box center [544, 518] width 258 height 30
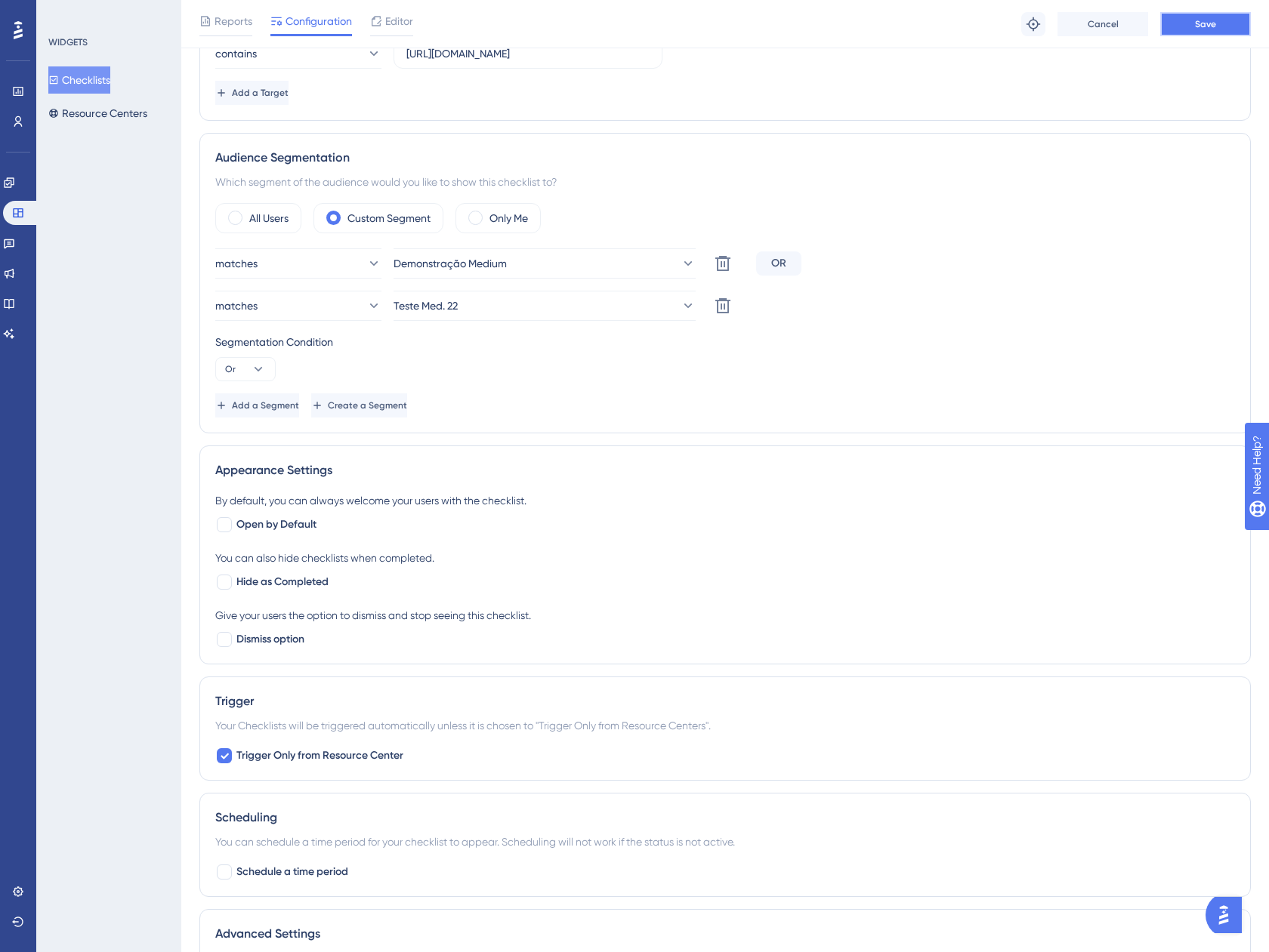
click at [1181, 20] on button "Save" at bounding box center [1205, 24] width 91 height 24
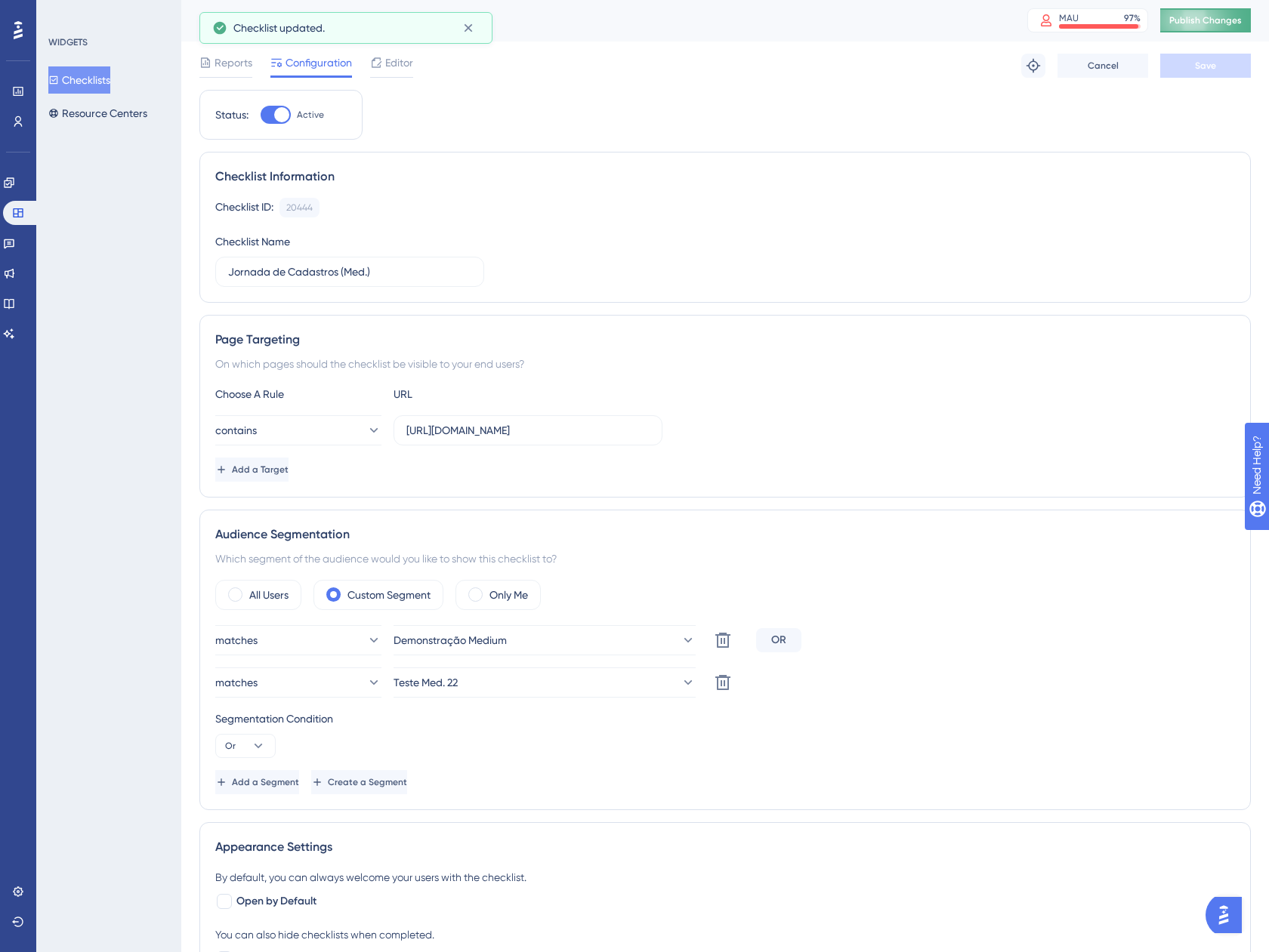
scroll to position [0, 0]
click at [15, 178] on icon at bounding box center [9, 183] width 12 height 12
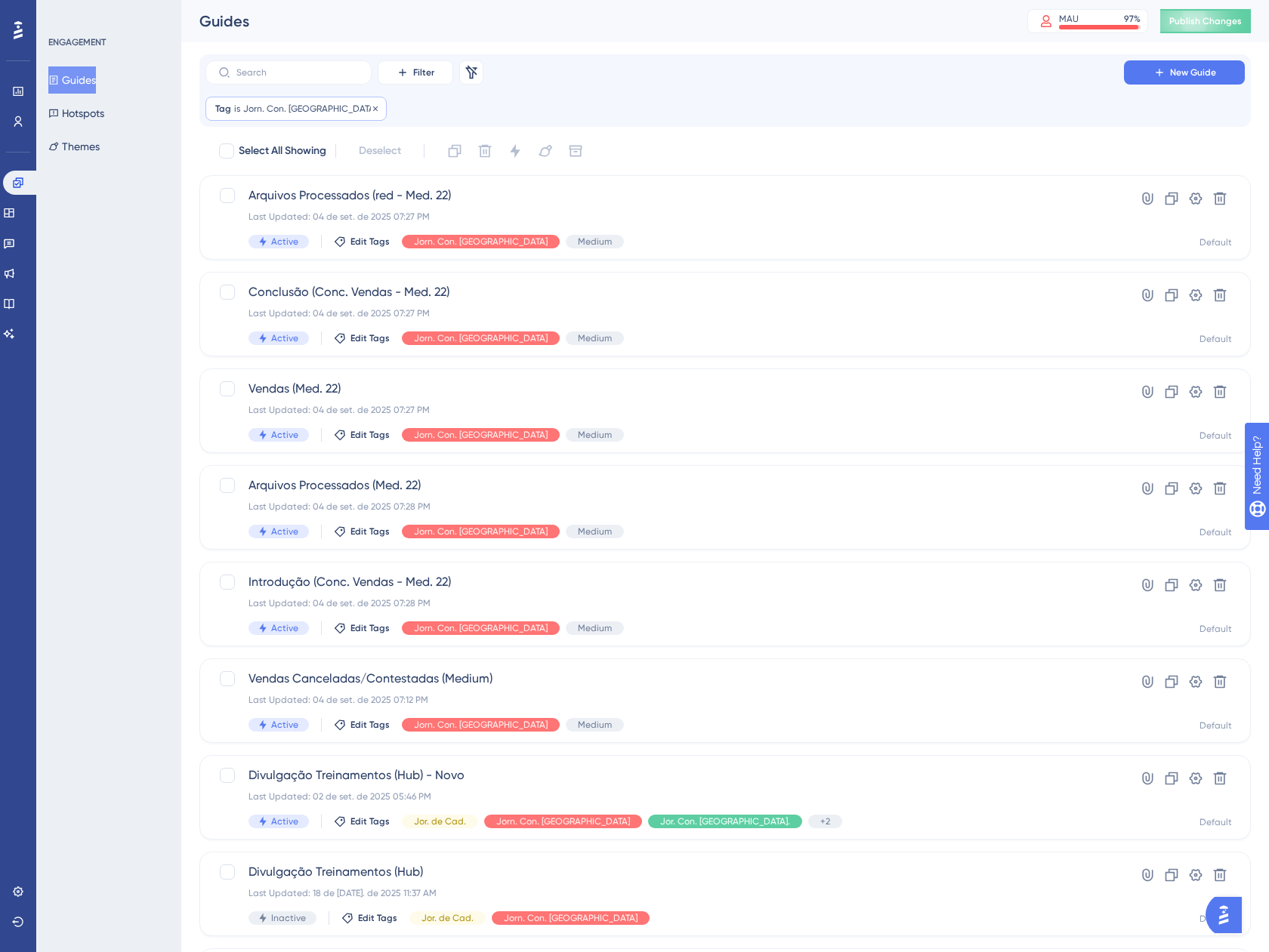
click at [266, 110] on span "Jorn. Con. [GEOGRAPHIC_DATA]" at bounding box center [310, 109] width 134 height 12
click at [267, 182] on span "Jorn. Con. [GEOGRAPHIC_DATA]" at bounding box center [290, 181] width 143 height 18
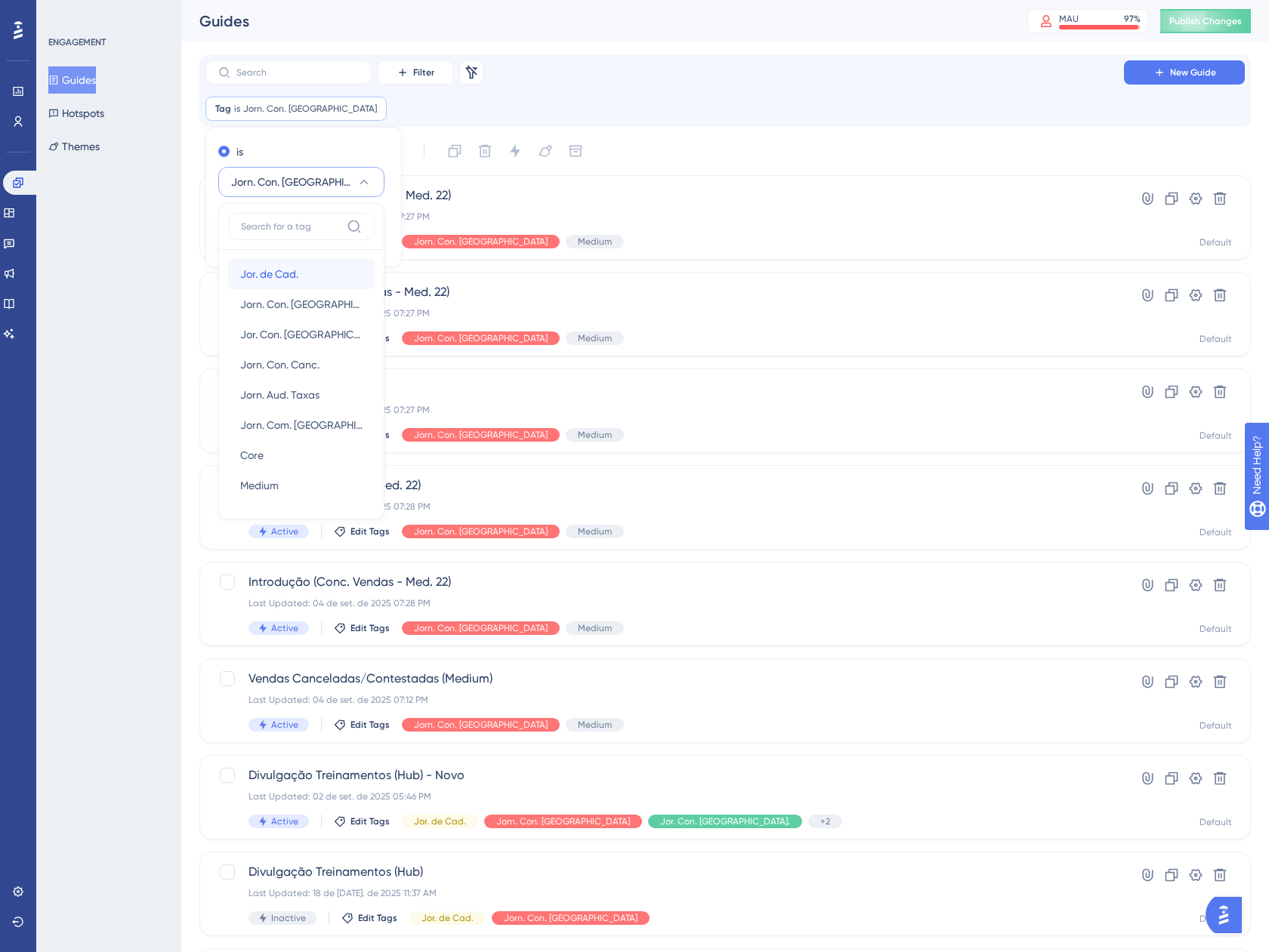
click at [280, 274] on span "Jor. de Cad." at bounding box center [270, 274] width 58 height 18
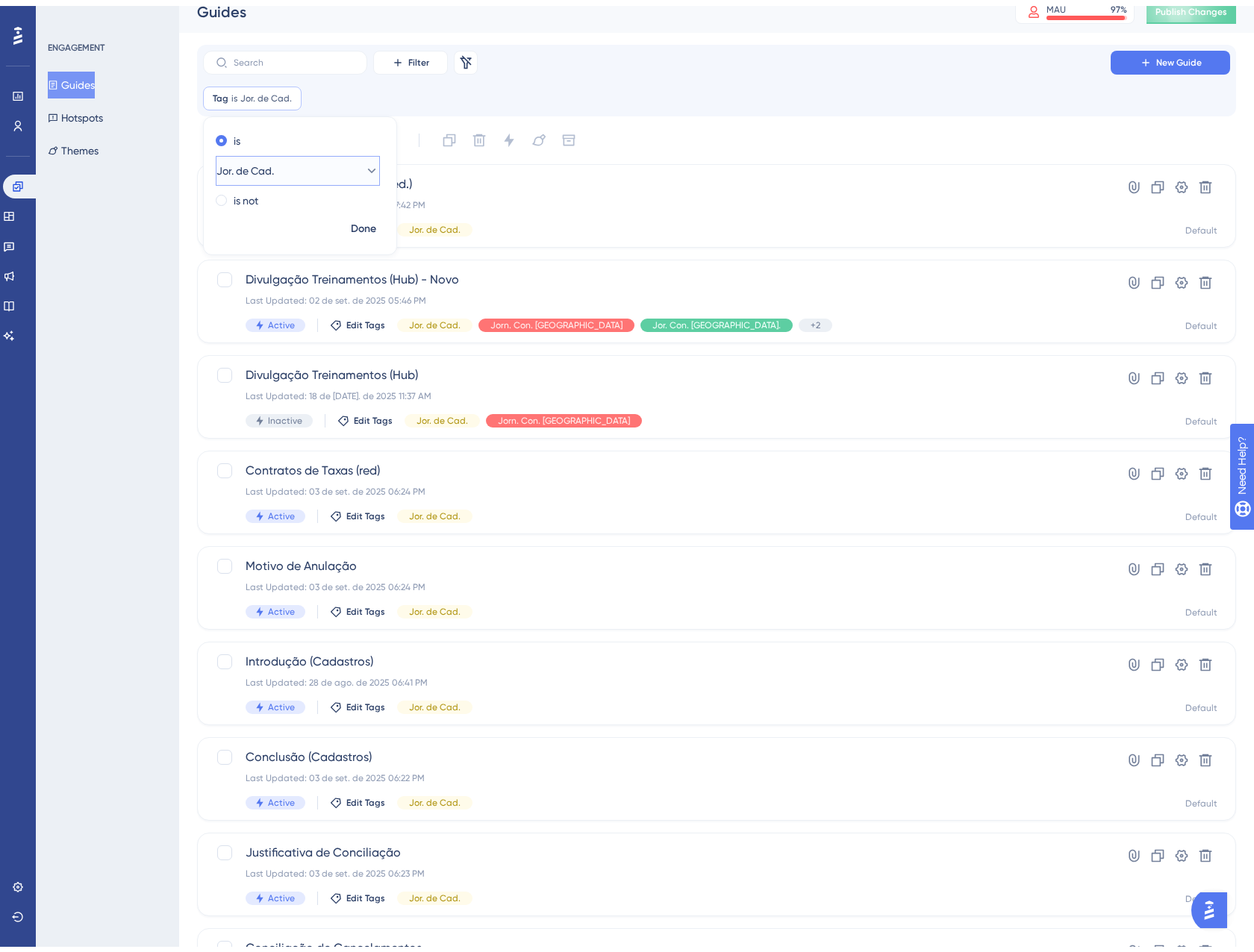
scroll to position [149, 0]
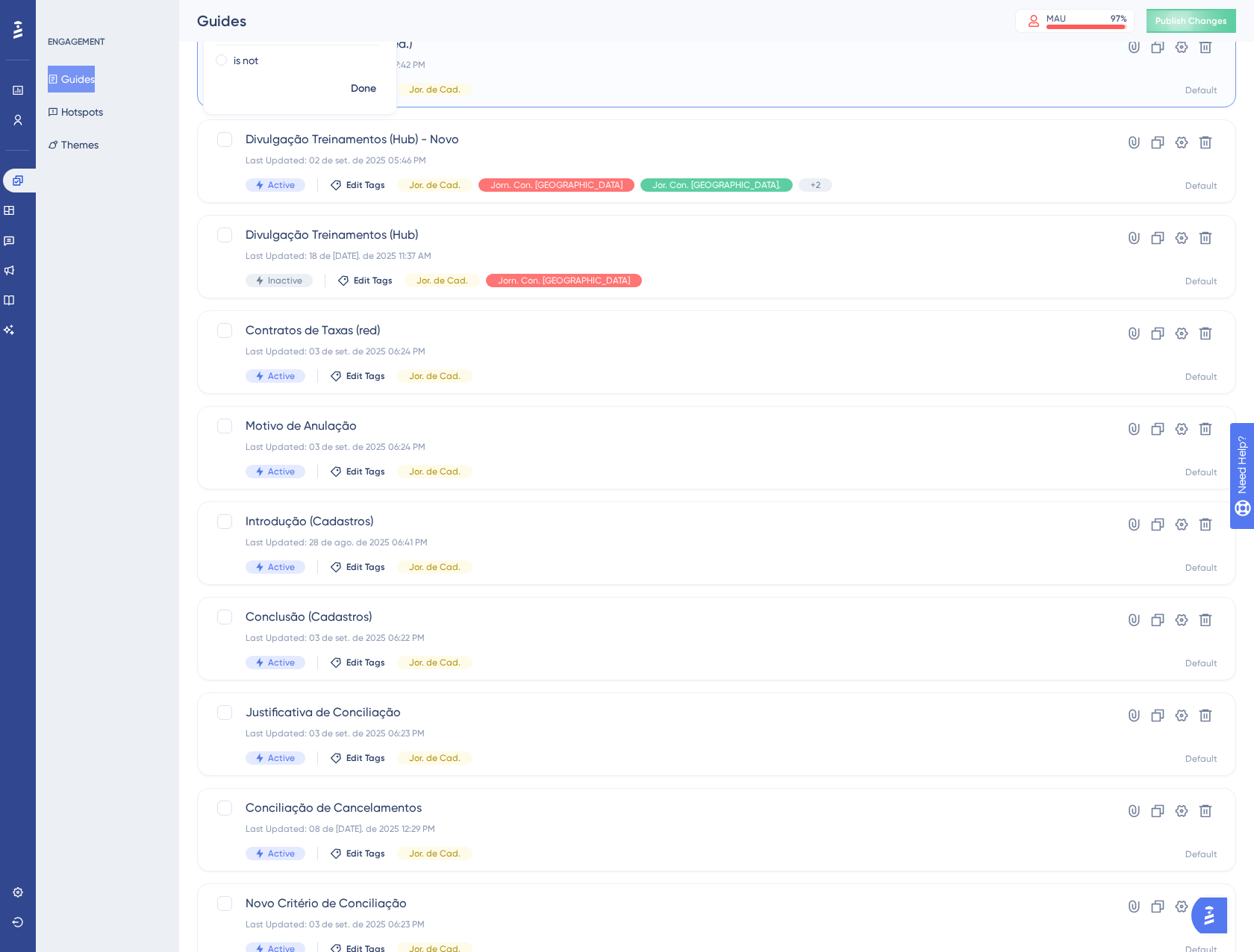
drag, startPoint x: 796, startPoint y: 47, endPoint x: 795, endPoint y: 38, distance: 9.1
click at [796, 44] on span "Introdução (Cadastros - Med.)" at bounding box center [656, 43] width 822 height 18
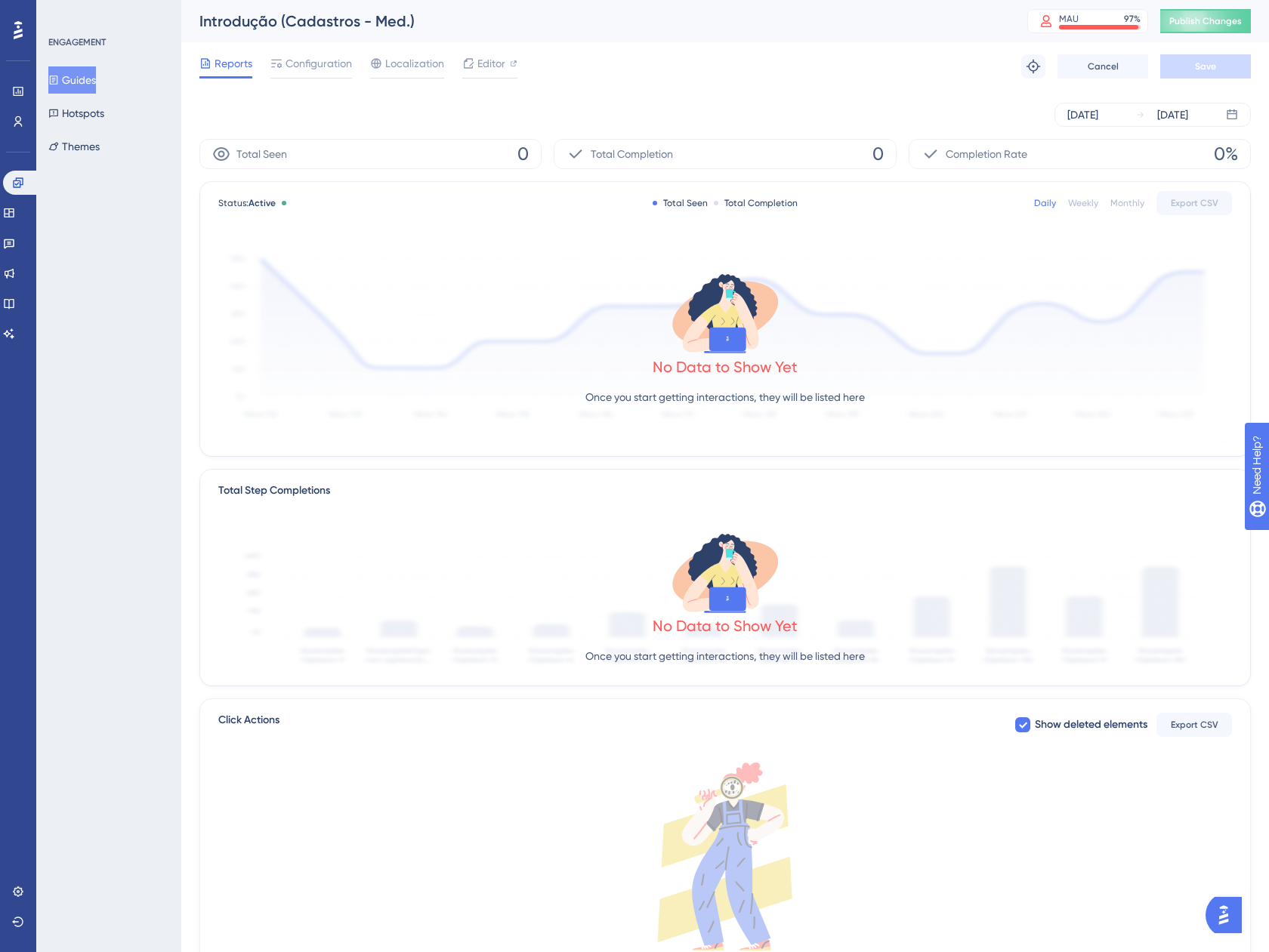
click at [87, 67] on button "Guides" at bounding box center [71, 80] width 47 height 27
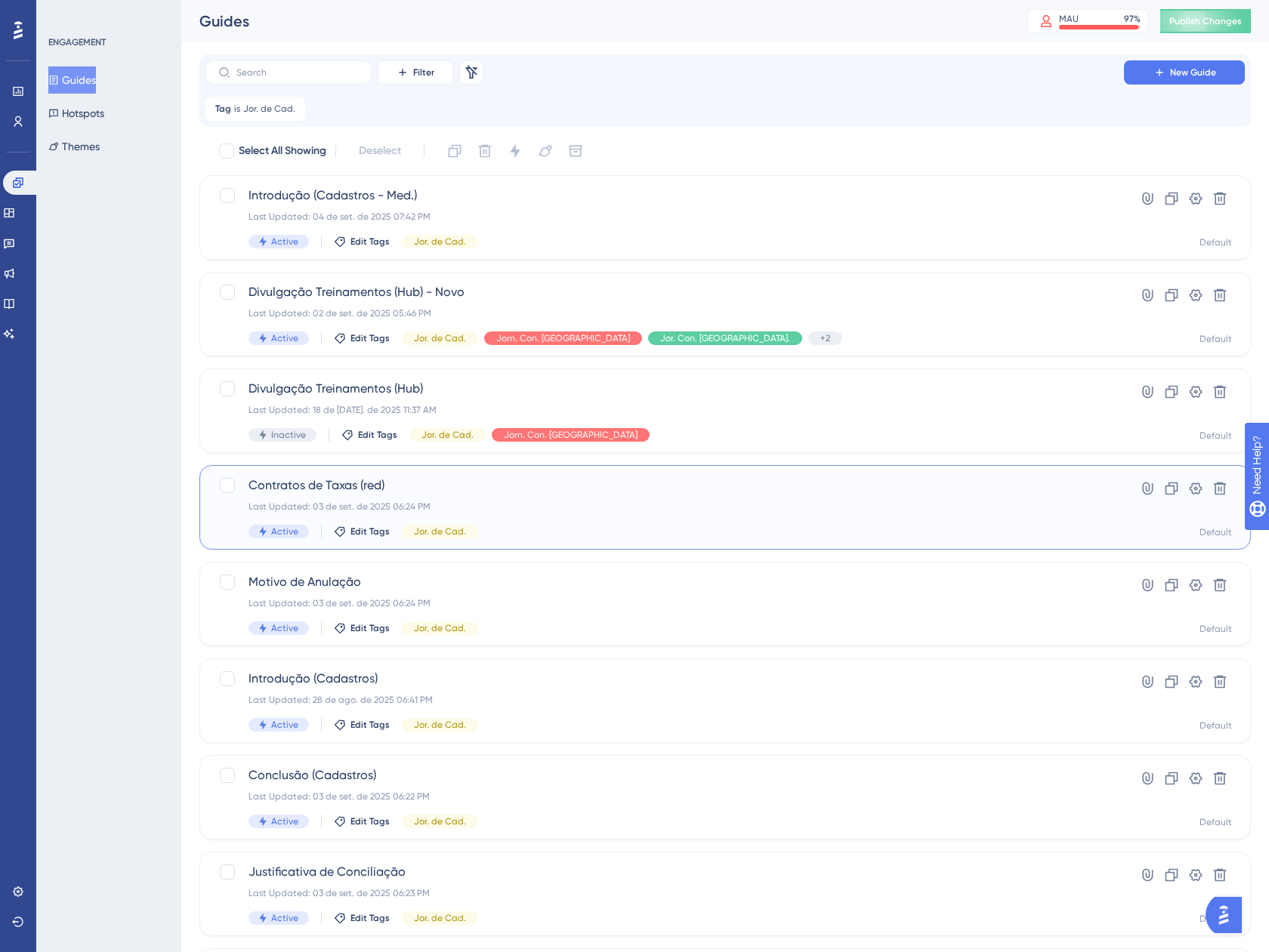
click at [621, 494] on span "Contratos de Taxas (red)" at bounding box center [664, 485] width 832 height 18
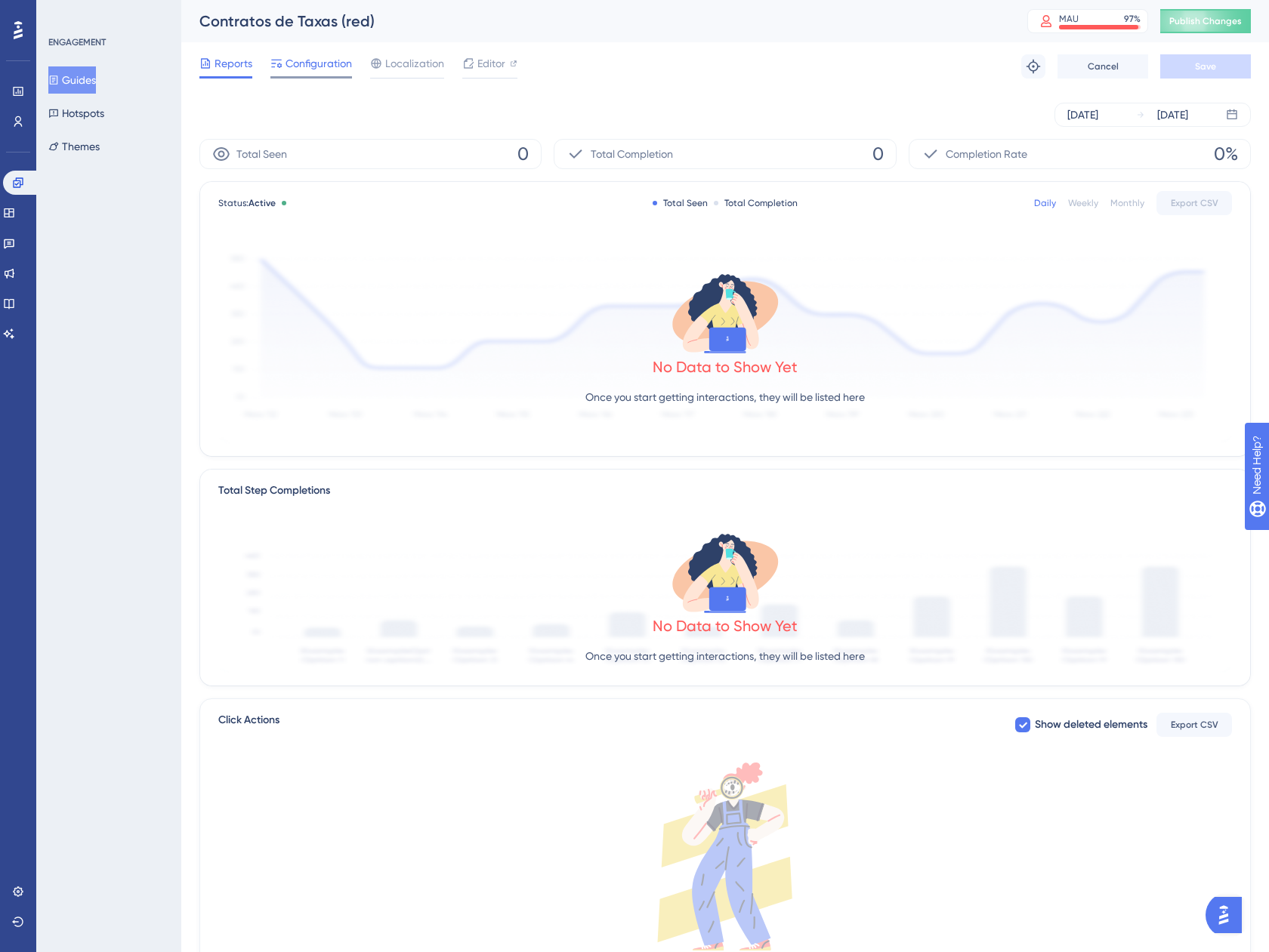
click at [301, 66] on span "Configuration" at bounding box center [318, 63] width 66 height 18
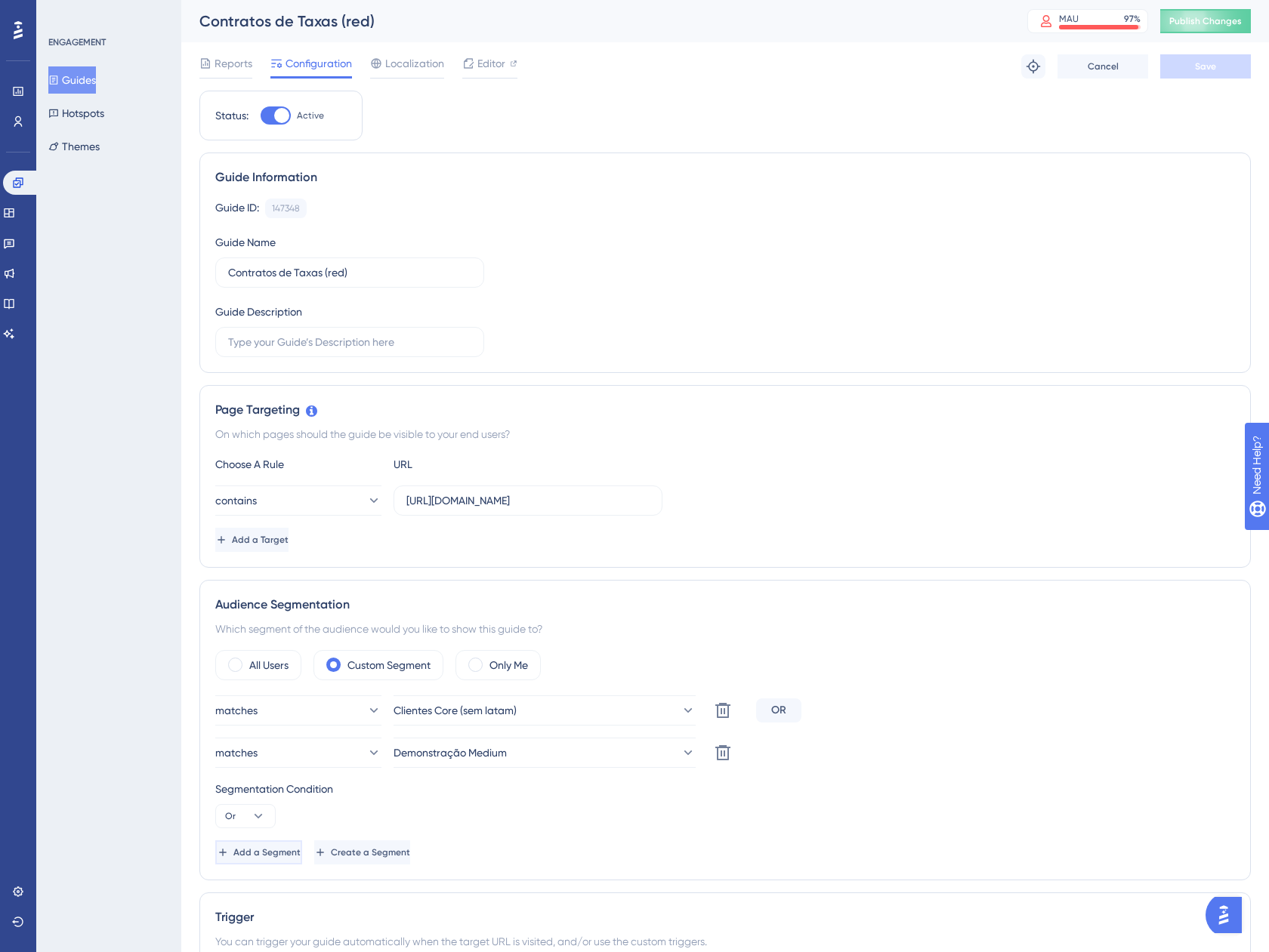
click at [299, 846] on button "Add a Segment" at bounding box center [258, 852] width 87 height 24
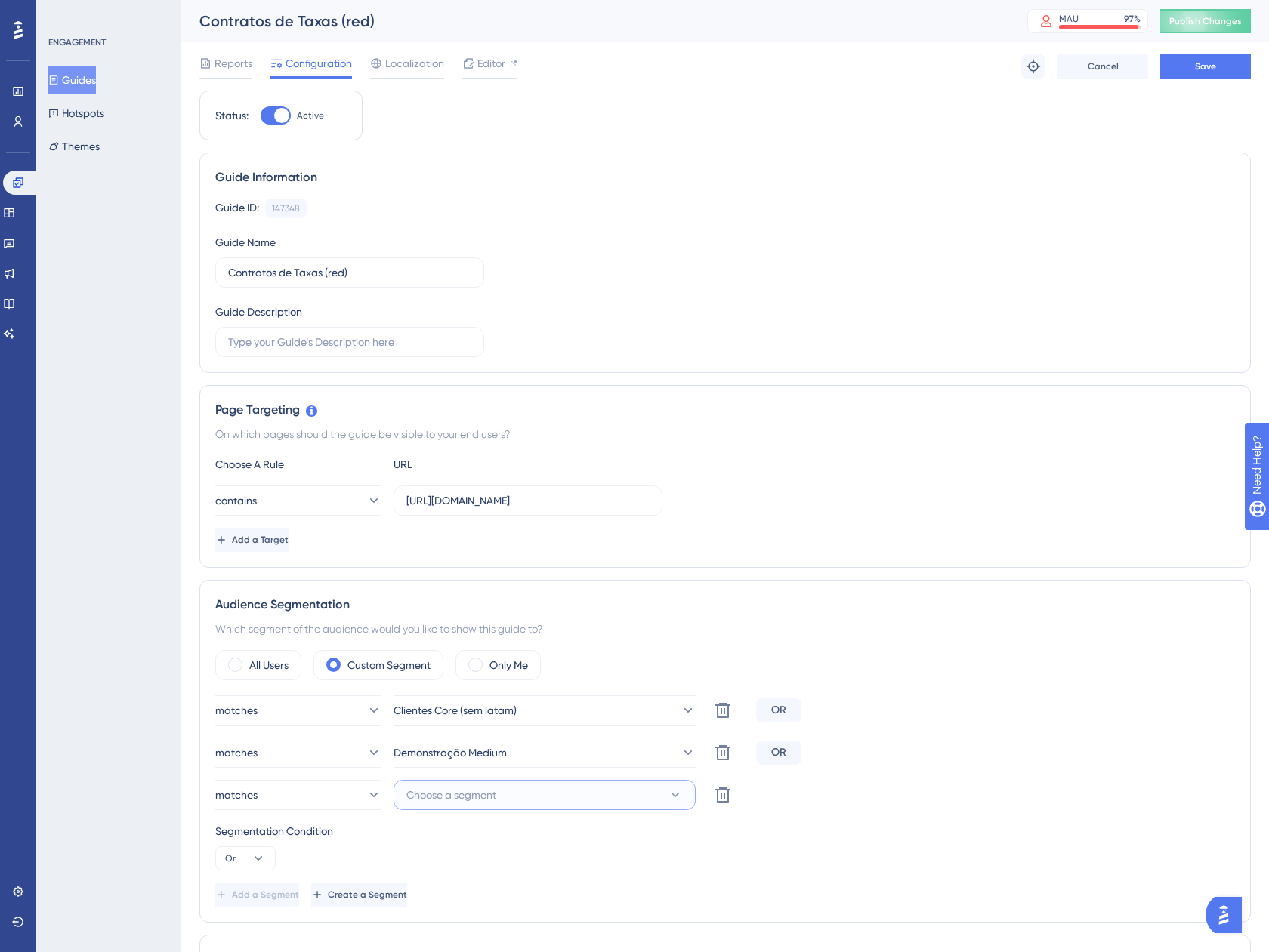
click at [500, 805] on button "Choose a segment" at bounding box center [544, 795] width 302 height 30
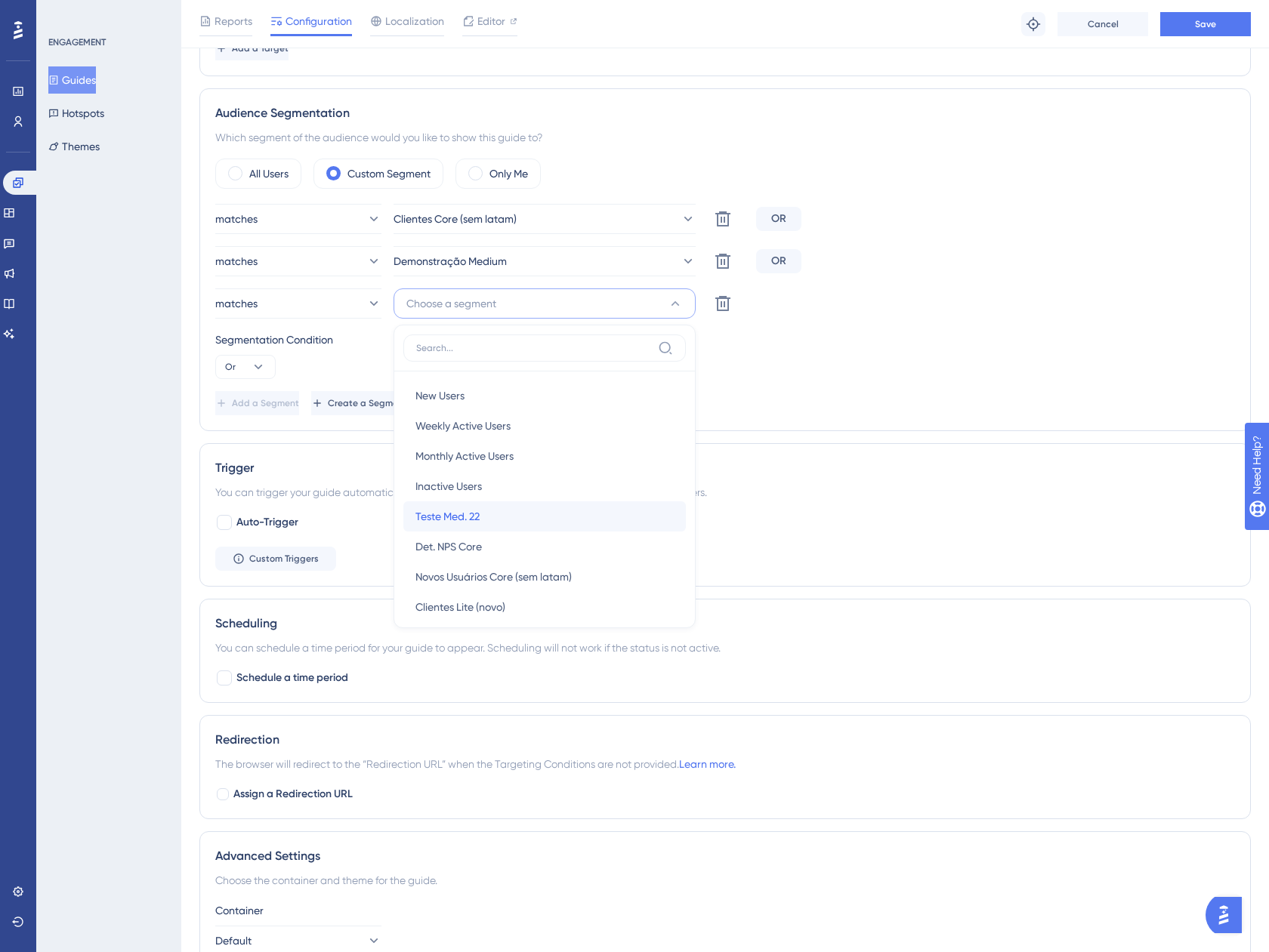
click at [533, 517] on div "Teste Med. 22 Teste Med. 22" at bounding box center [544, 516] width 258 height 30
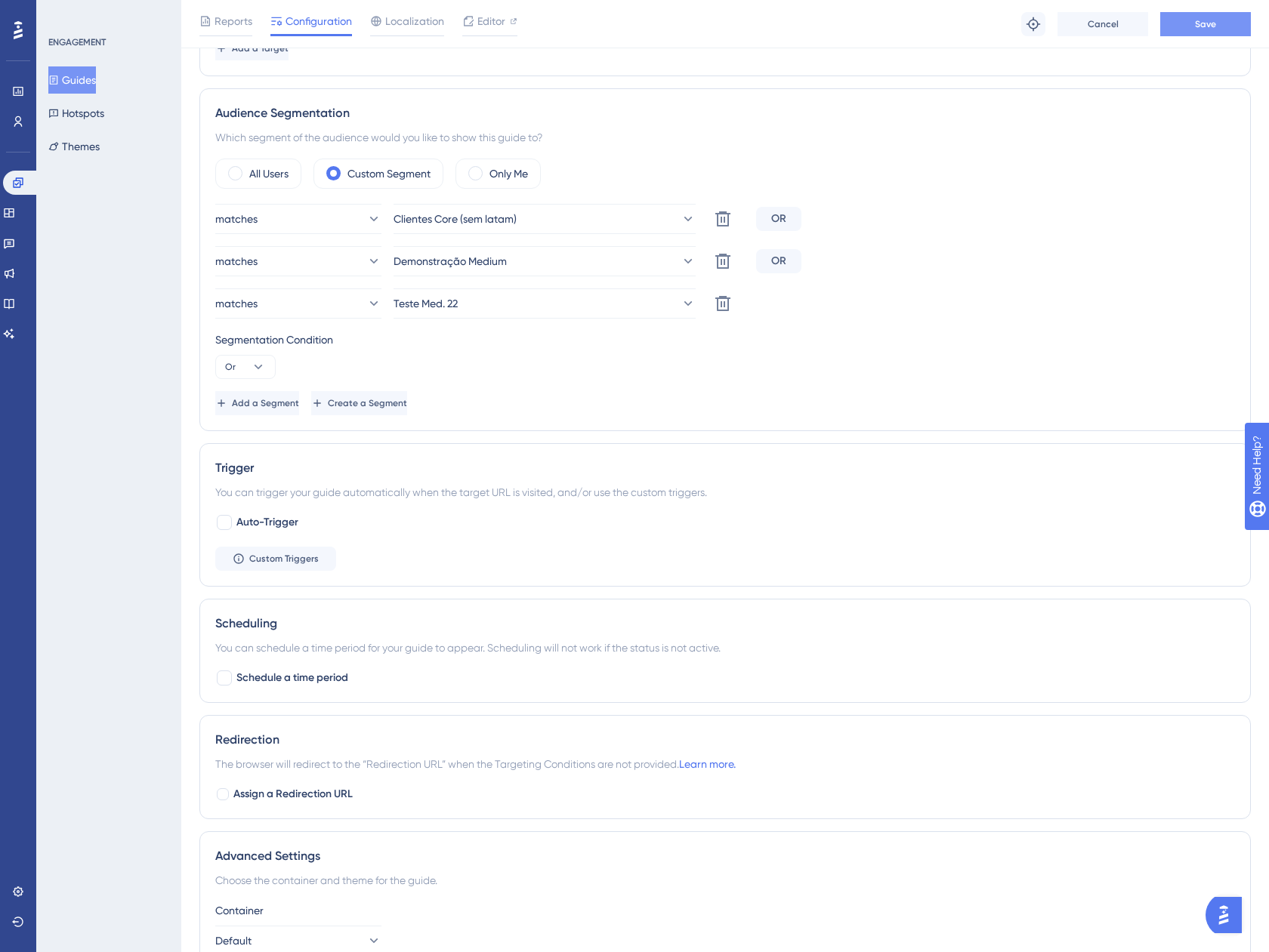
click at [1196, 28] on span "Save" at bounding box center [1205, 24] width 21 height 12
click at [94, 86] on button "Guides" at bounding box center [71, 80] width 47 height 27
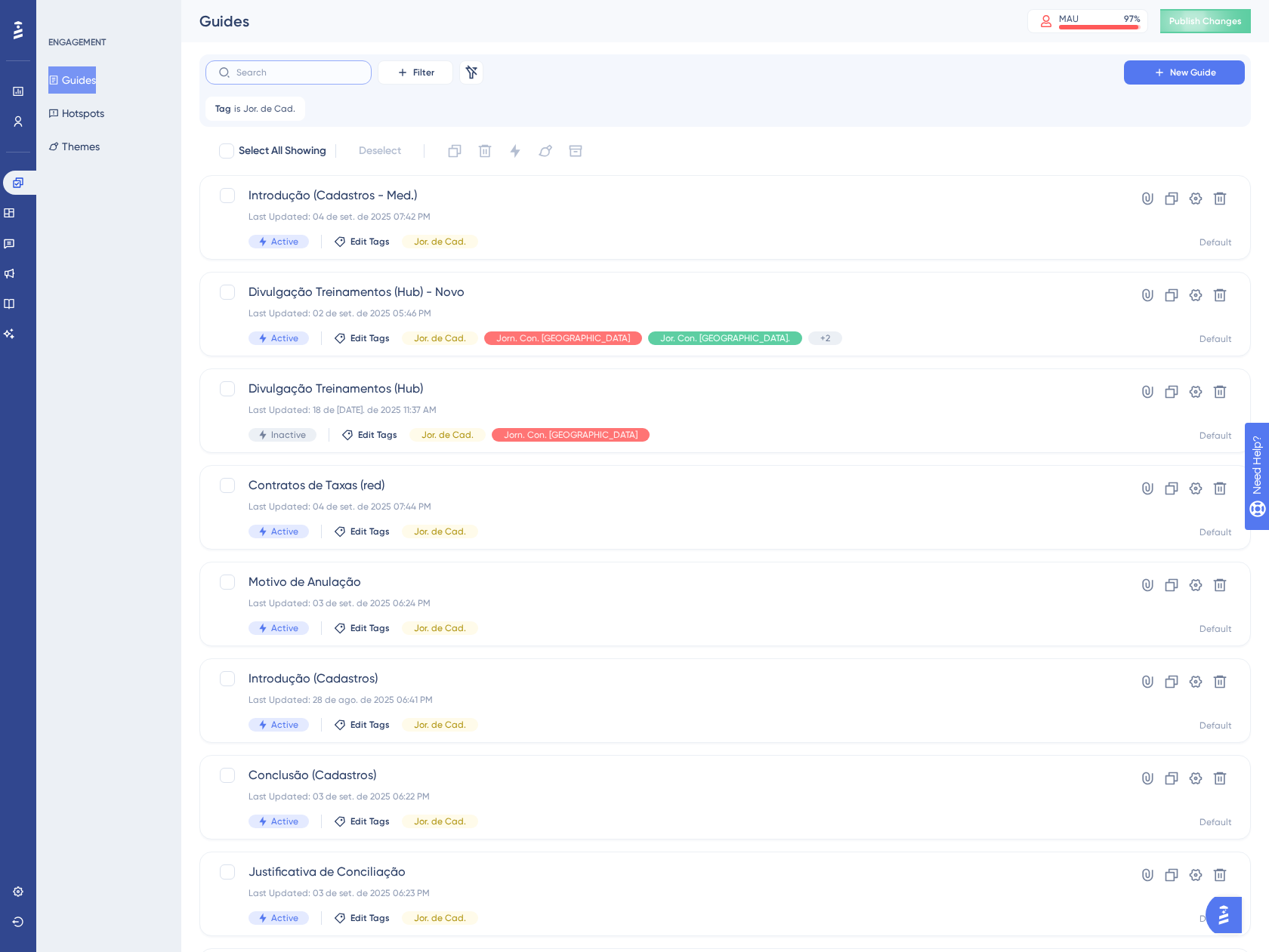
click at [319, 70] on input "text" at bounding box center [297, 72] width 122 height 10
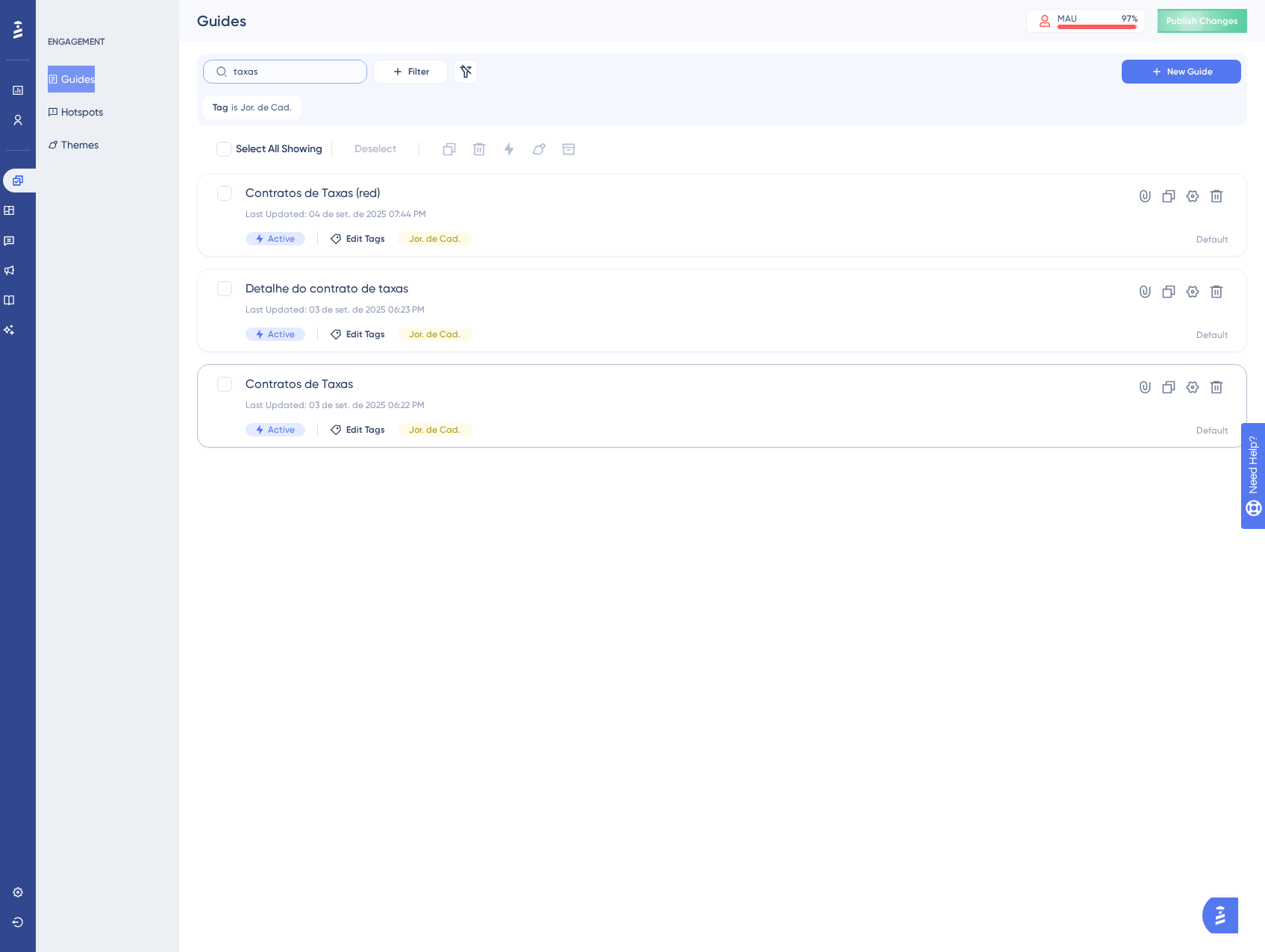
type input "taxas"
click at [580, 390] on span "Contratos de Taxas" at bounding box center [662, 384] width 833 height 18
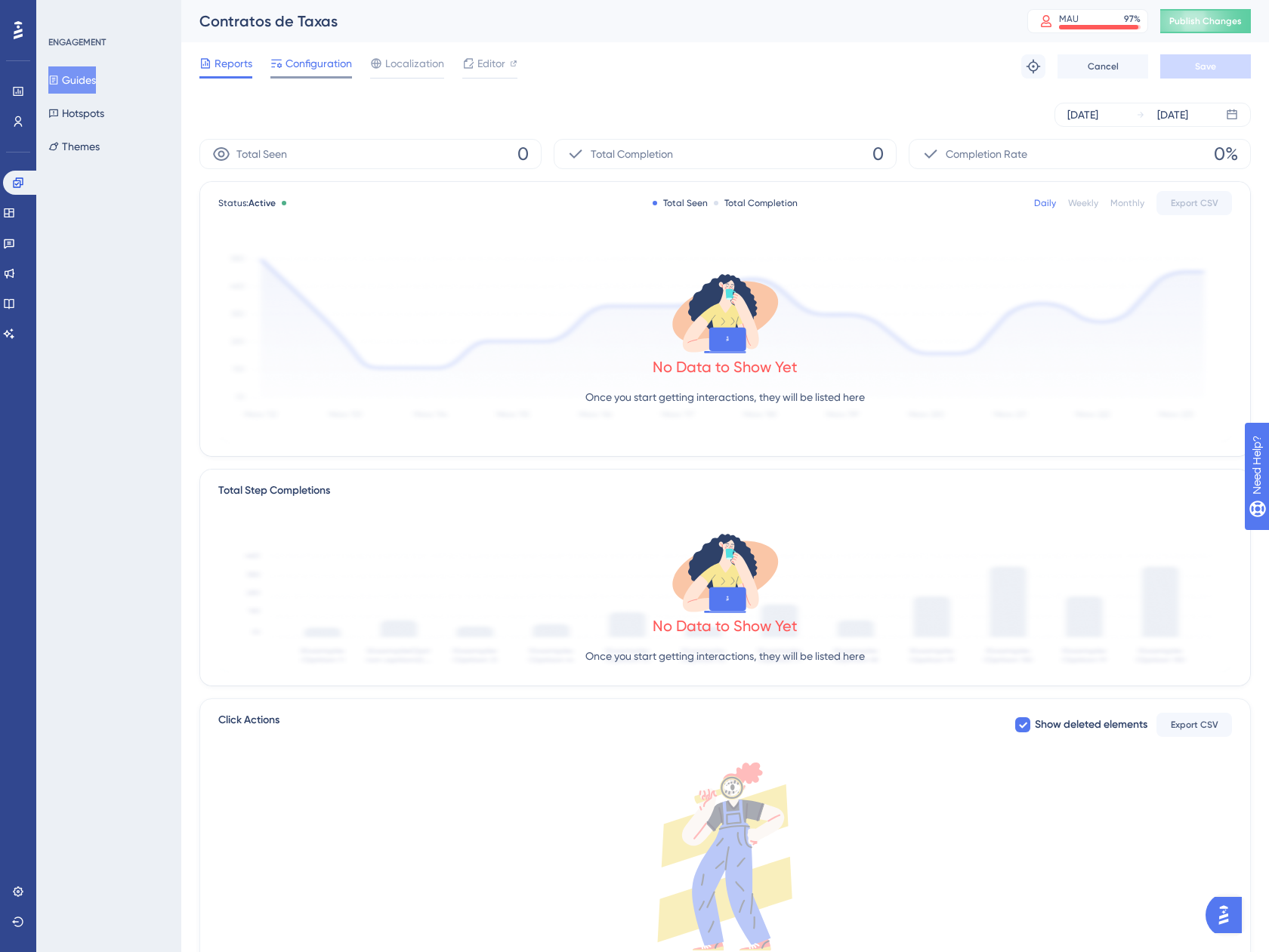
click at [332, 67] on span "Configuration" at bounding box center [318, 63] width 66 height 18
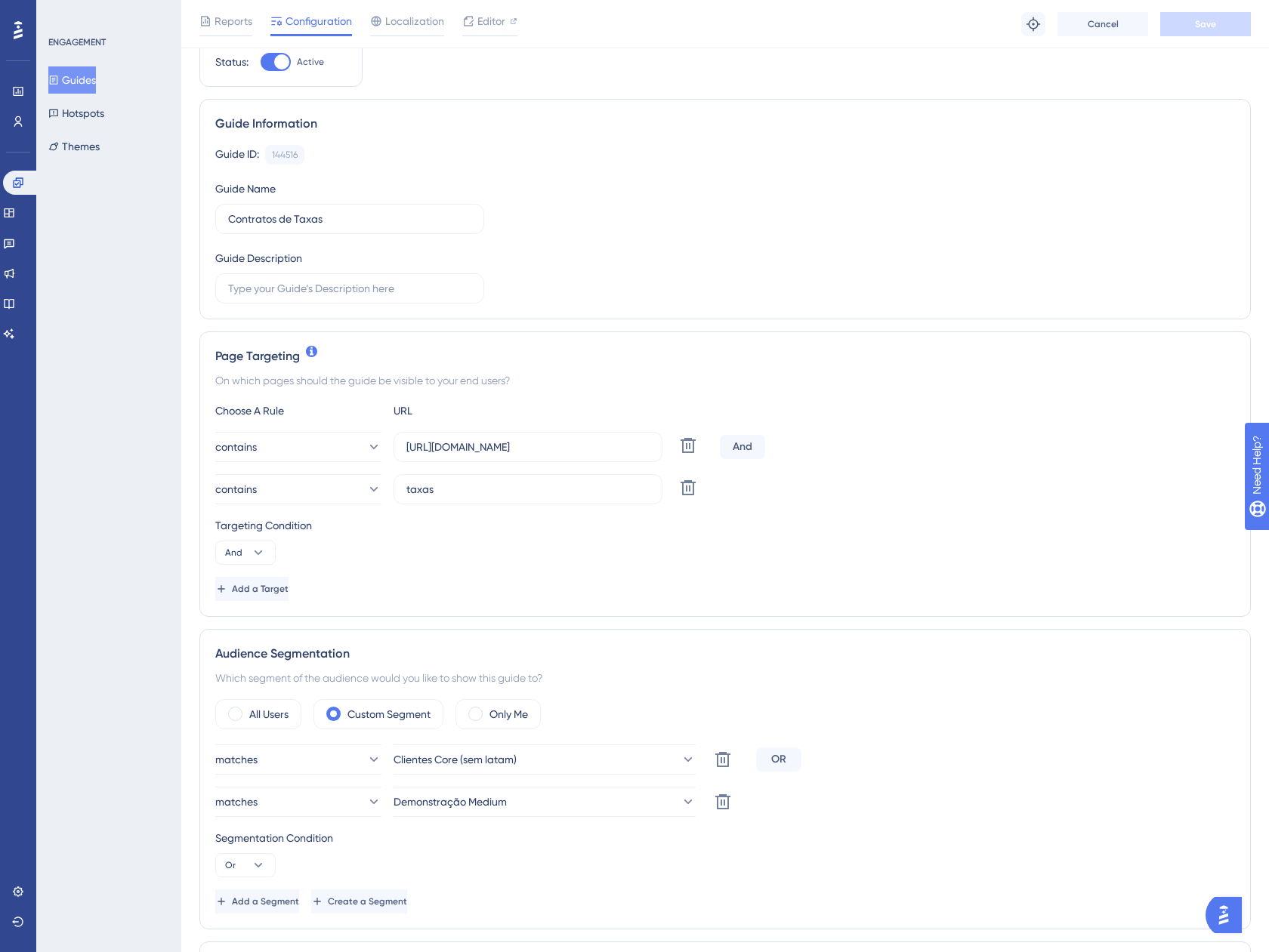
scroll to position [151, 0]
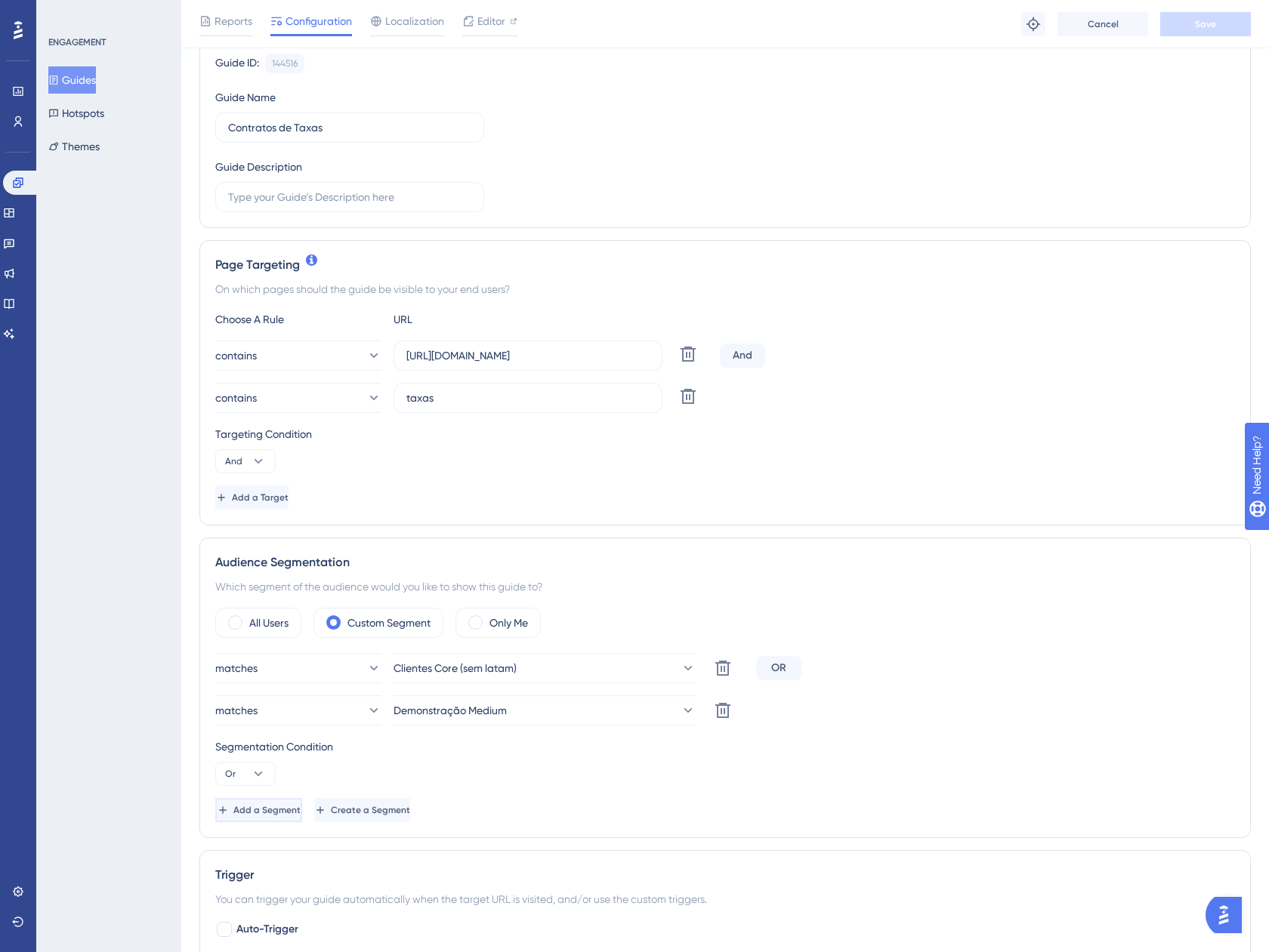
click at [282, 807] on span "Add a Segment" at bounding box center [267, 810] width 67 height 12
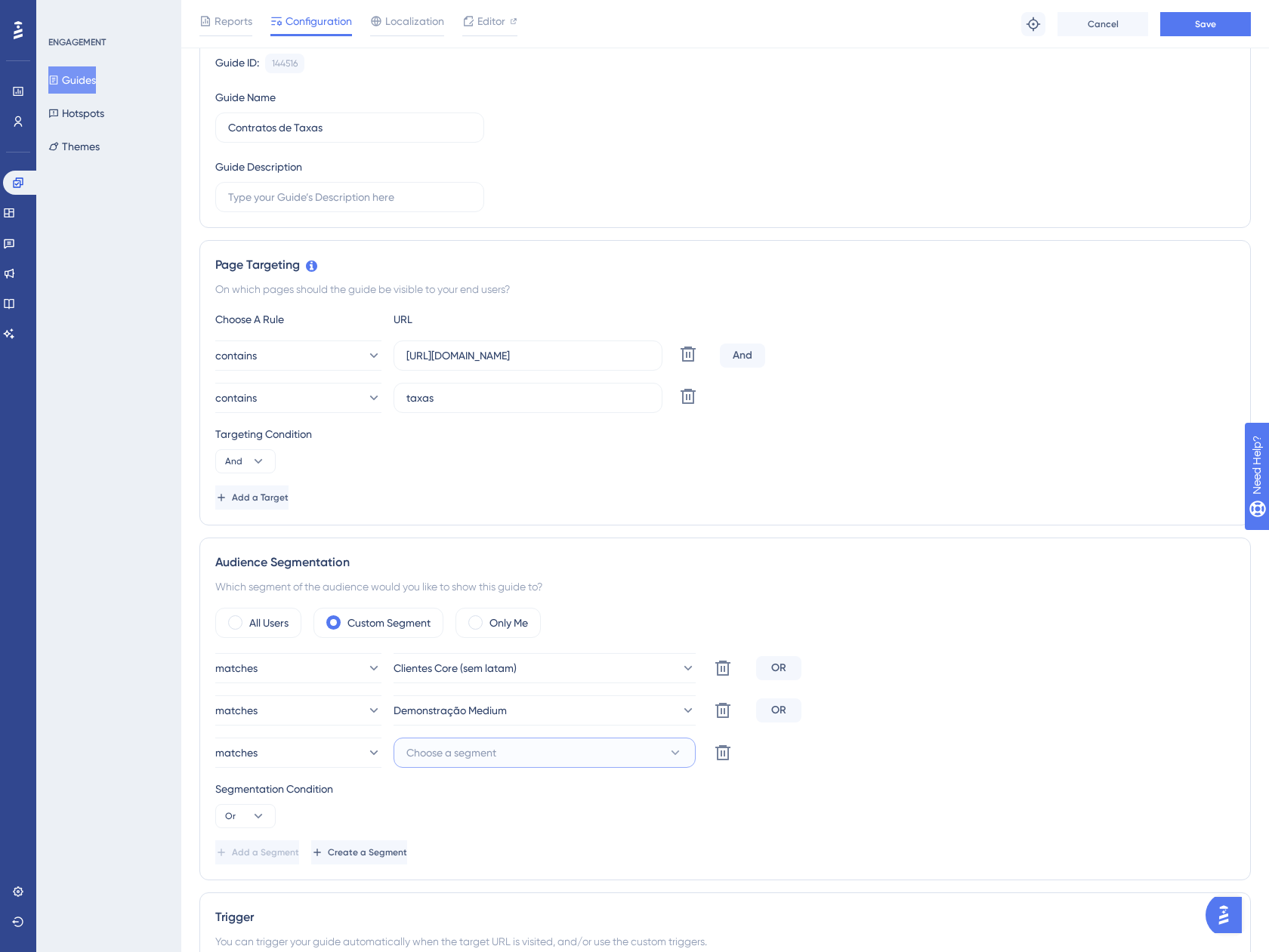
click at [536, 747] on button "Choose a segment" at bounding box center [544, 752] width 302 height 30
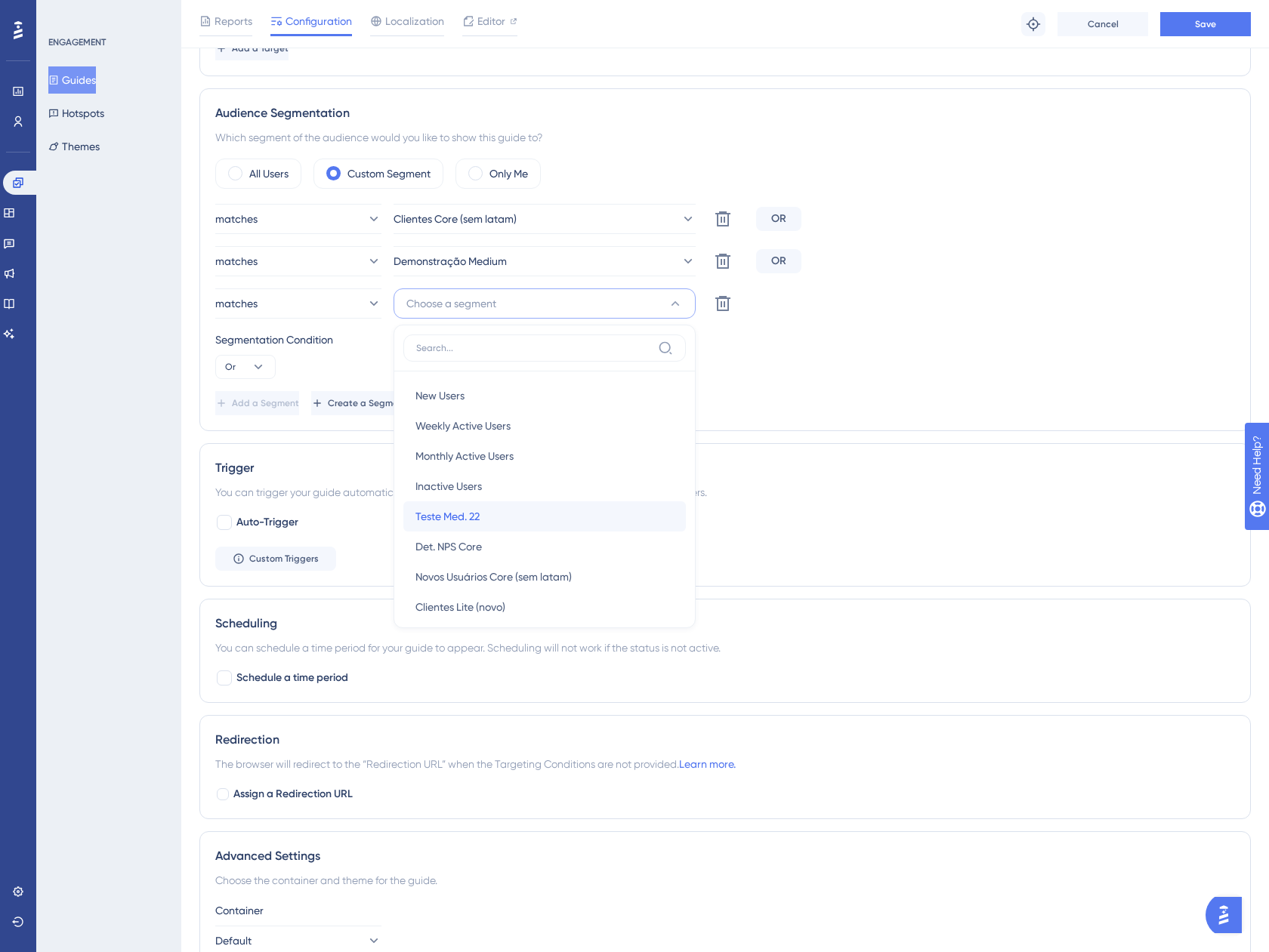
click at [501, 512] on div "Teste Med. 22 Teste Med. 22" at bounding box center [544, 516] width 258 height 30
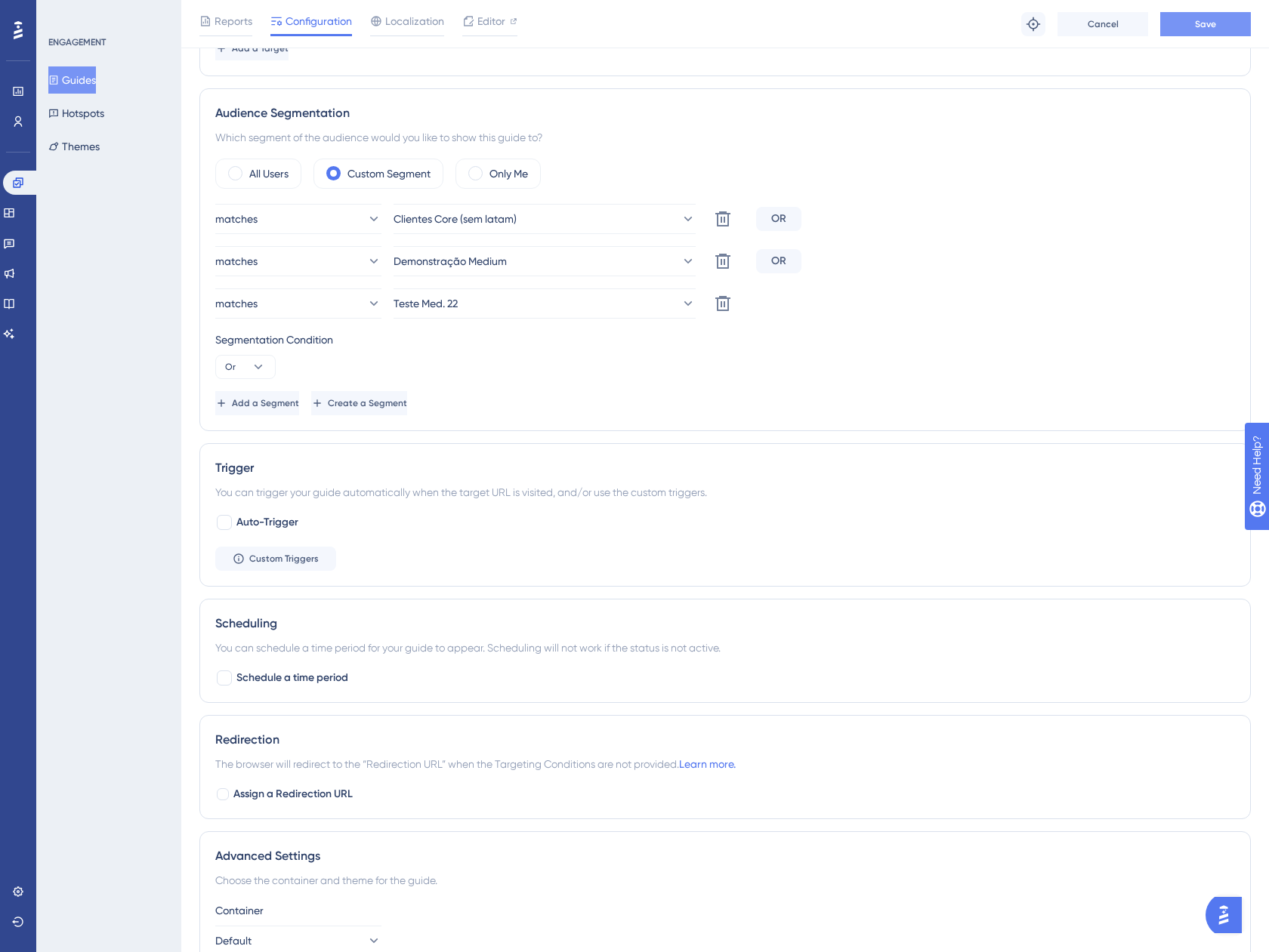
click at [1199, 27] on span "Save" at bounding box center [1205, 24] width 21 height 12
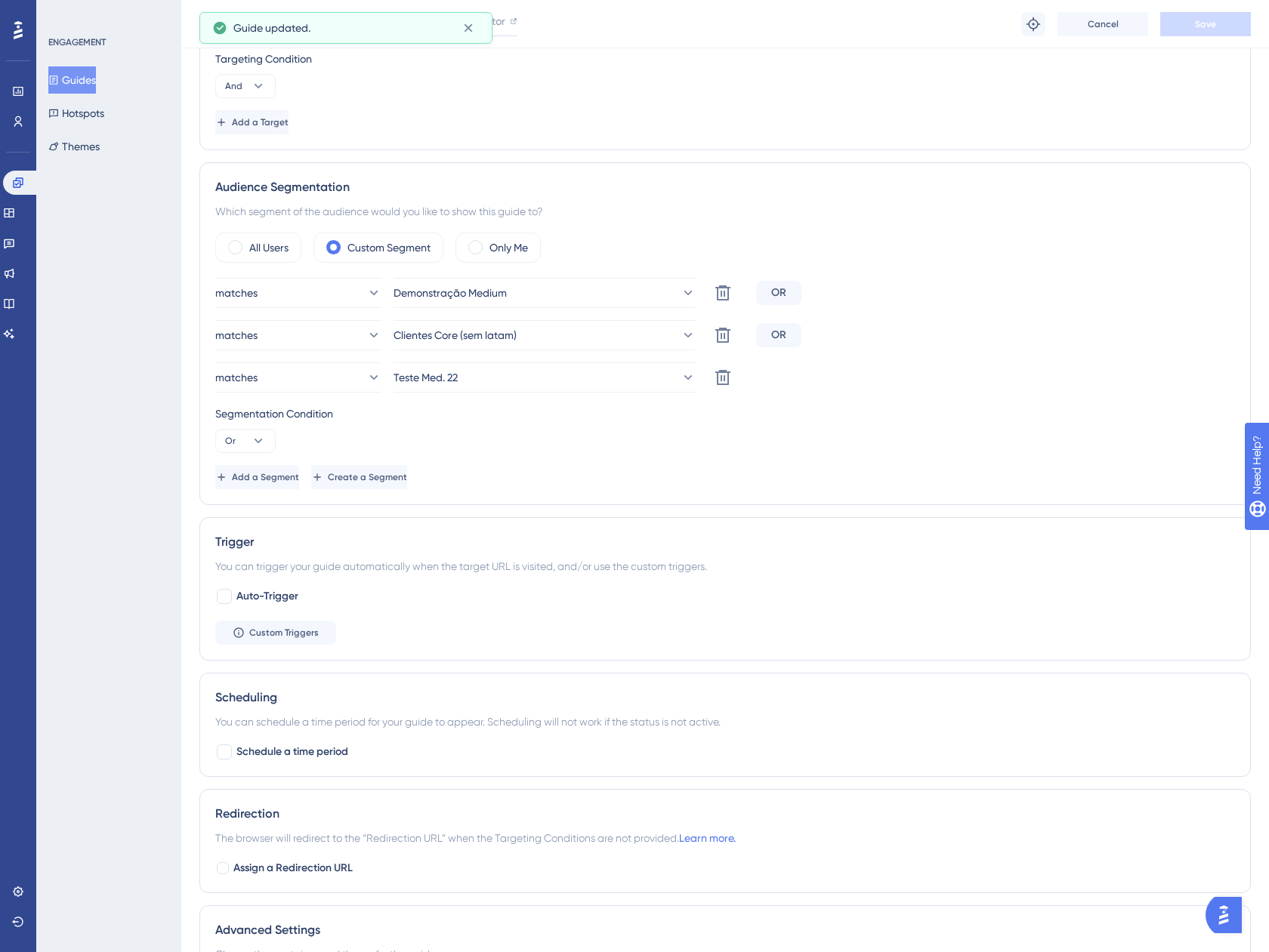
scroll to position [449, 0]
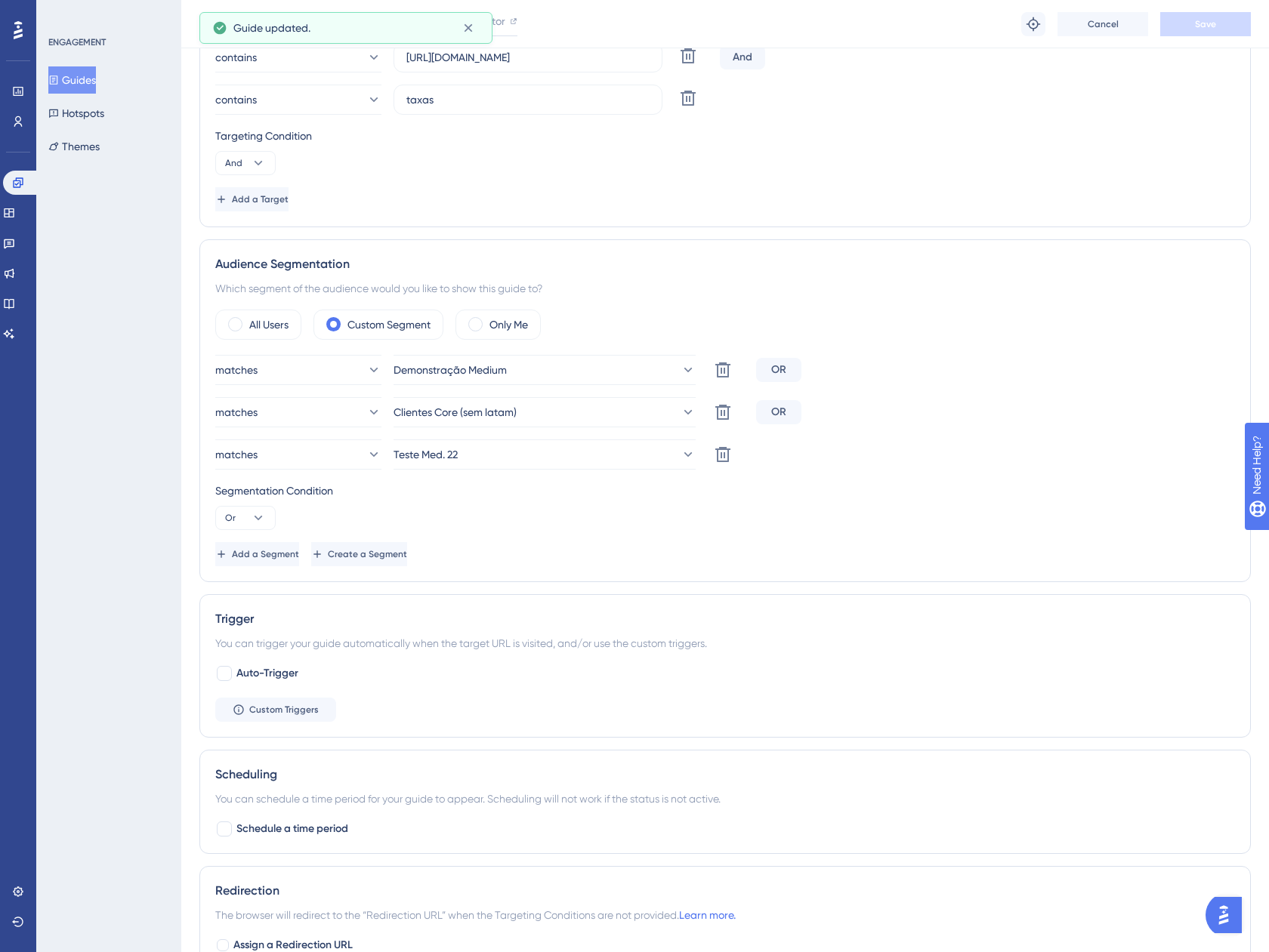
click at [96, 78] on button "Guides" at bounding box center [71, 80] width 47 height 27
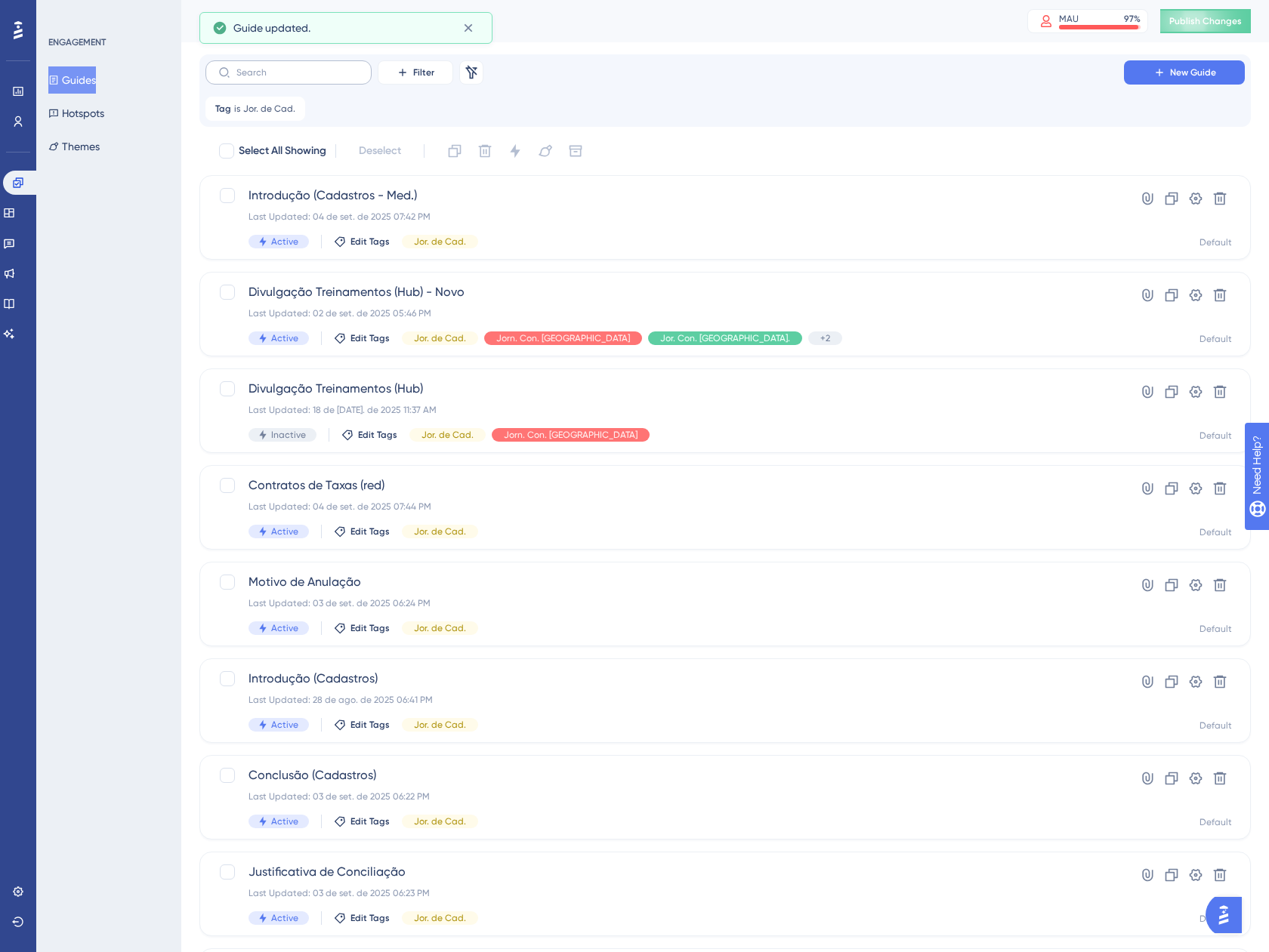
click at [341, 78] on label at bounding box center [288, 72] width 166 height 24
click at [341, 78] on input "text" at bounding box center [297, 72] width 122 height 10
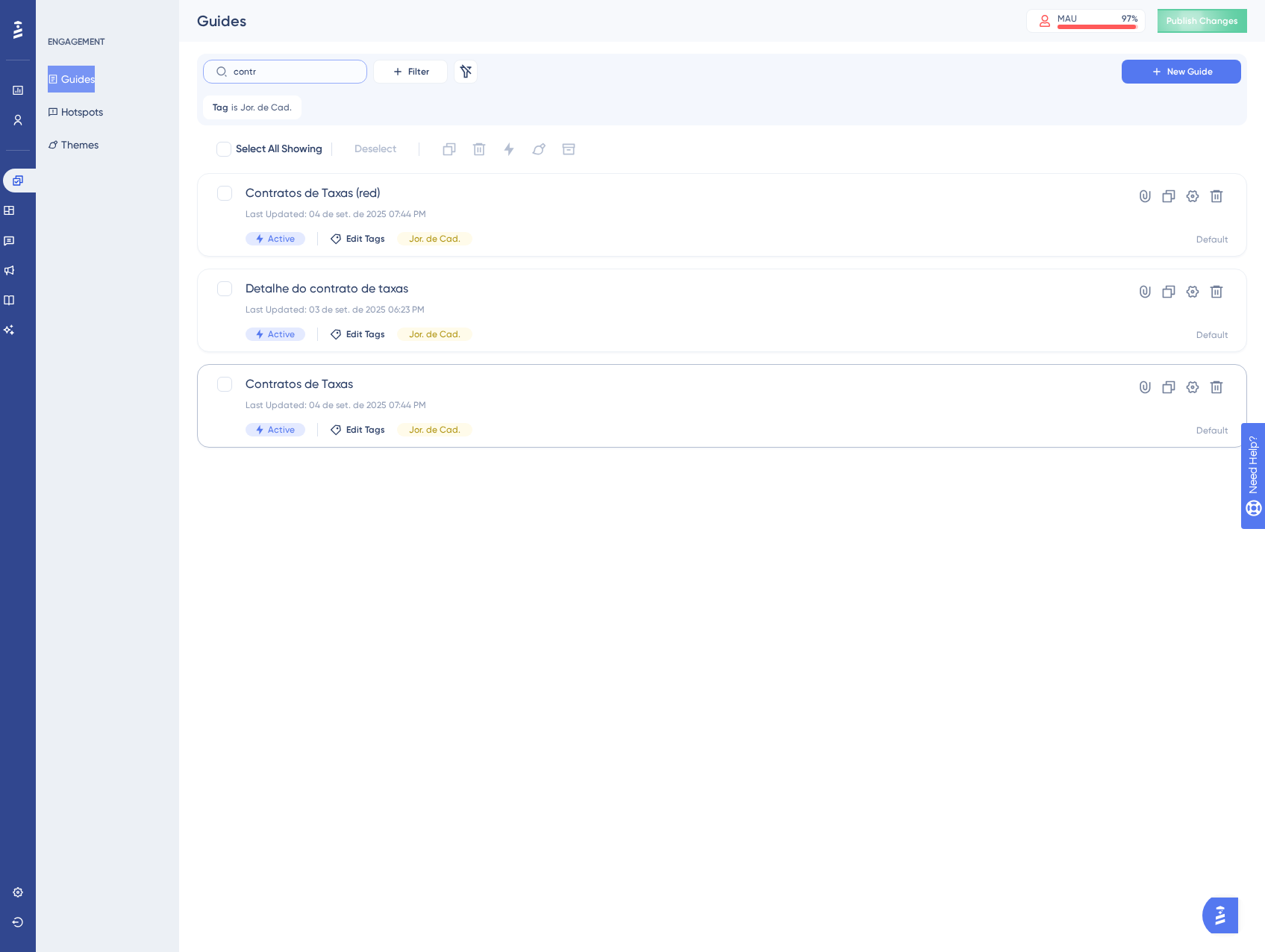
type input "contr"
click at [602, 411] on div "Last Updated: 04 de set. de 2025 07:44 PM" at bounding box center [662, 406] width 833 height 12
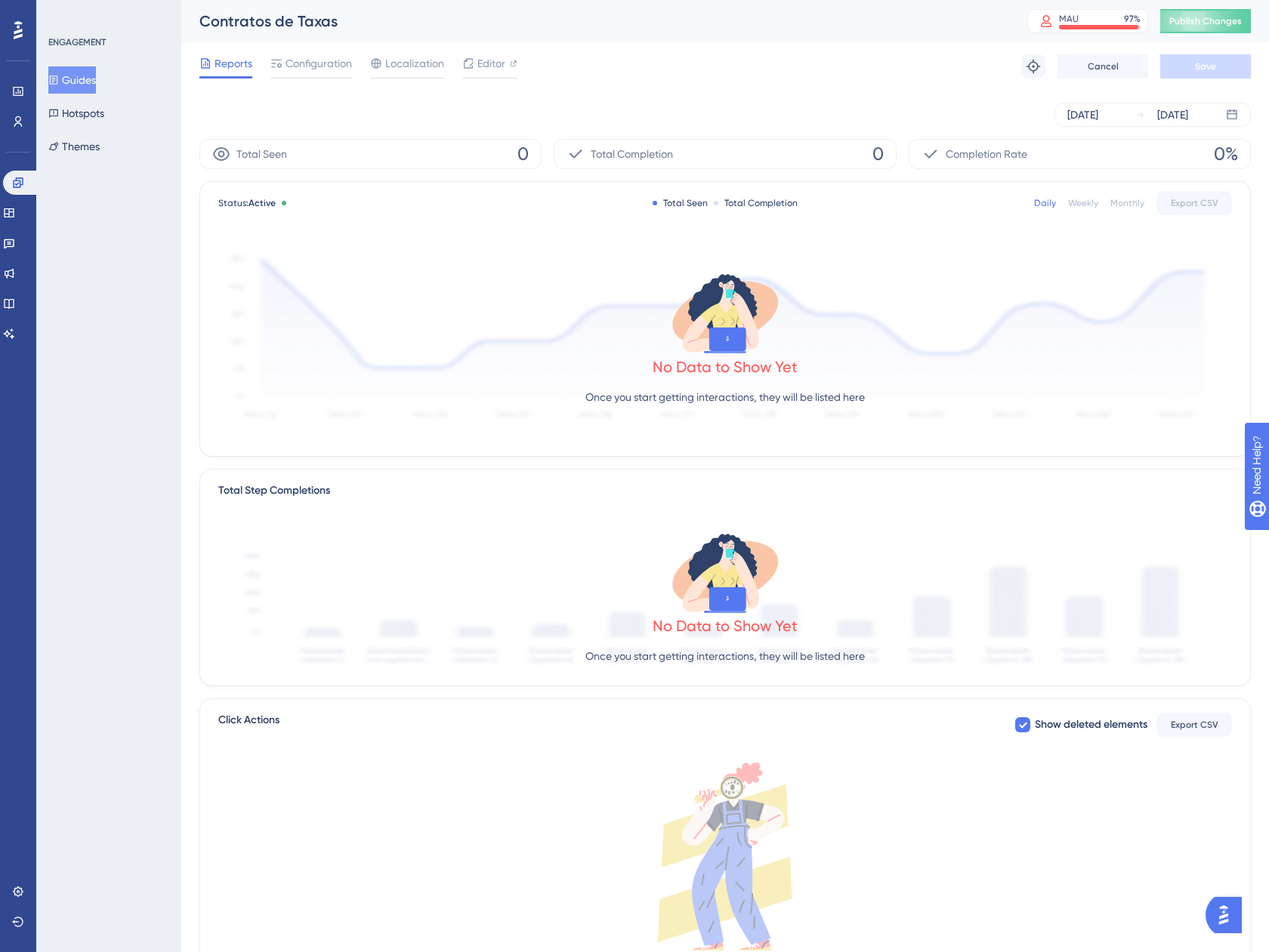
click at [297, 52] on div "Reports Configuration Localization Editor Troubleshoot Cancel Save" at bounding box center [725, 66] width 1051 height 48
click at [299, 64] on span "Configuration" at bounding box center [318, 63] width 66 height 18
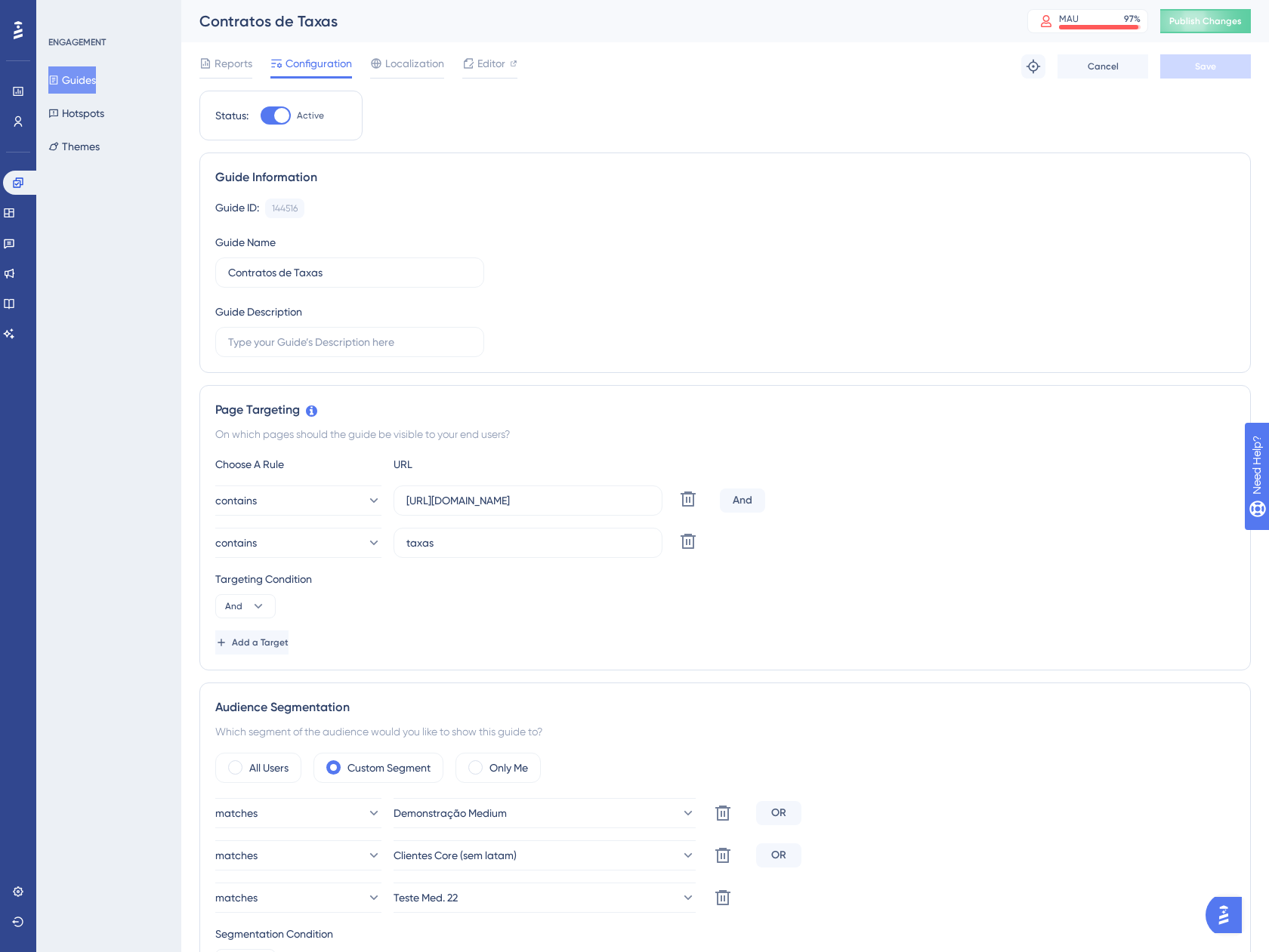
click at [93, 84] on button "Guides" at bounding box center [71, 80] width 47 height 27
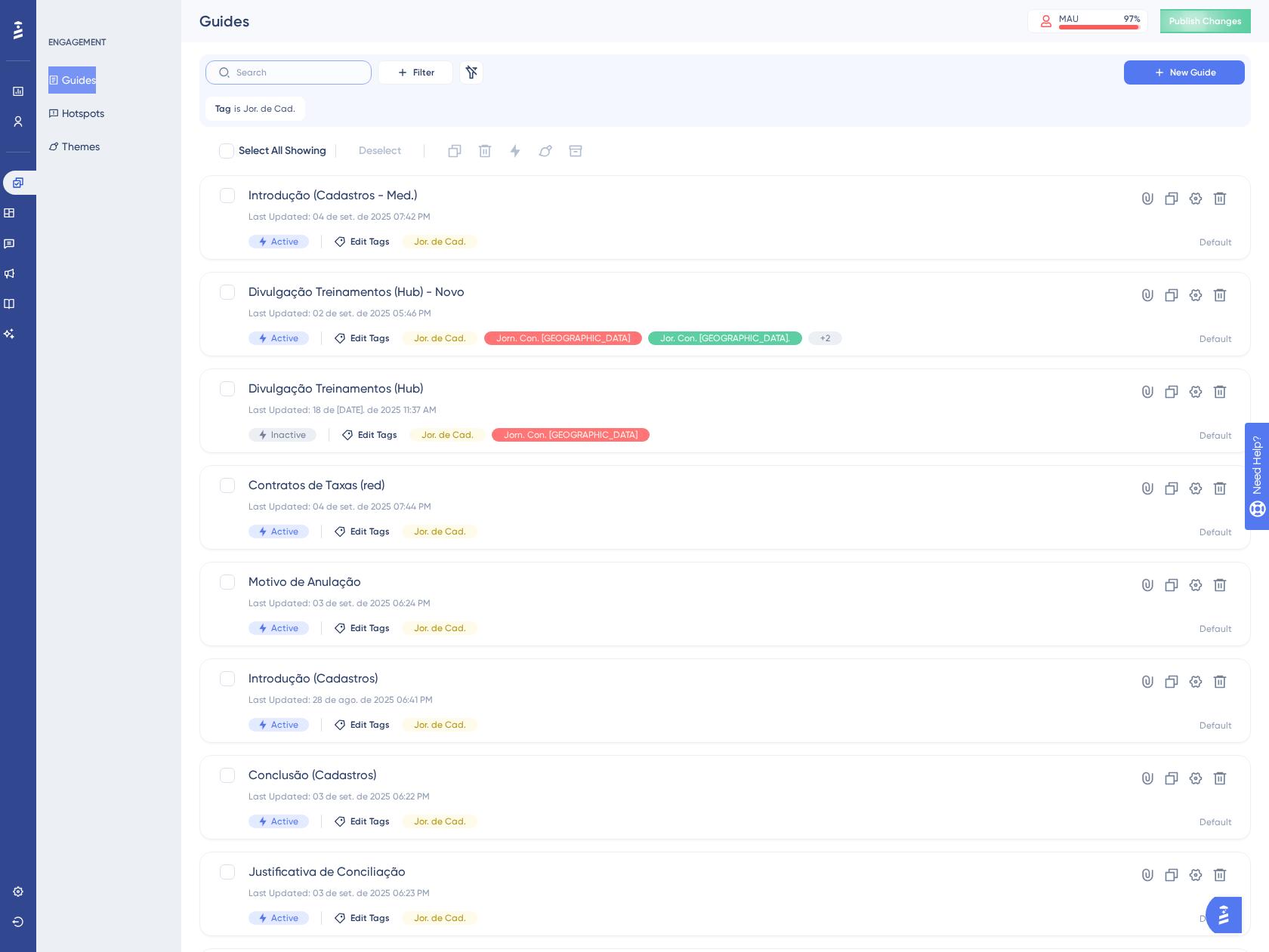
click at [294, 76] on input "text" at bounding box center [297, 72] width 122 height 10
type input "o"
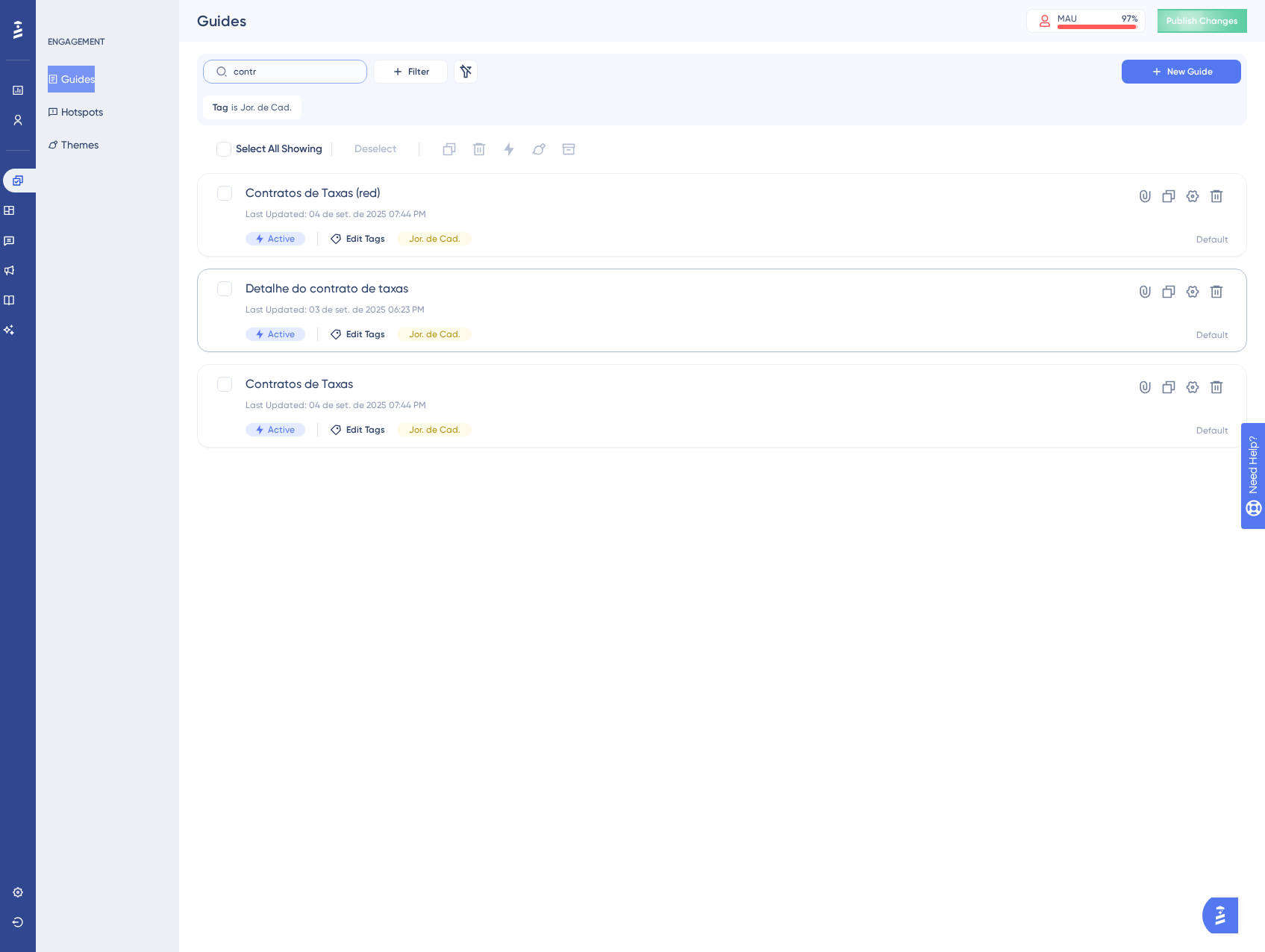
type input "contr"
click at [518, 311] on div "Last Updated: 03 de set. de 2025 06:23 PM" at bounding box center [662, 310] width 833 height 12
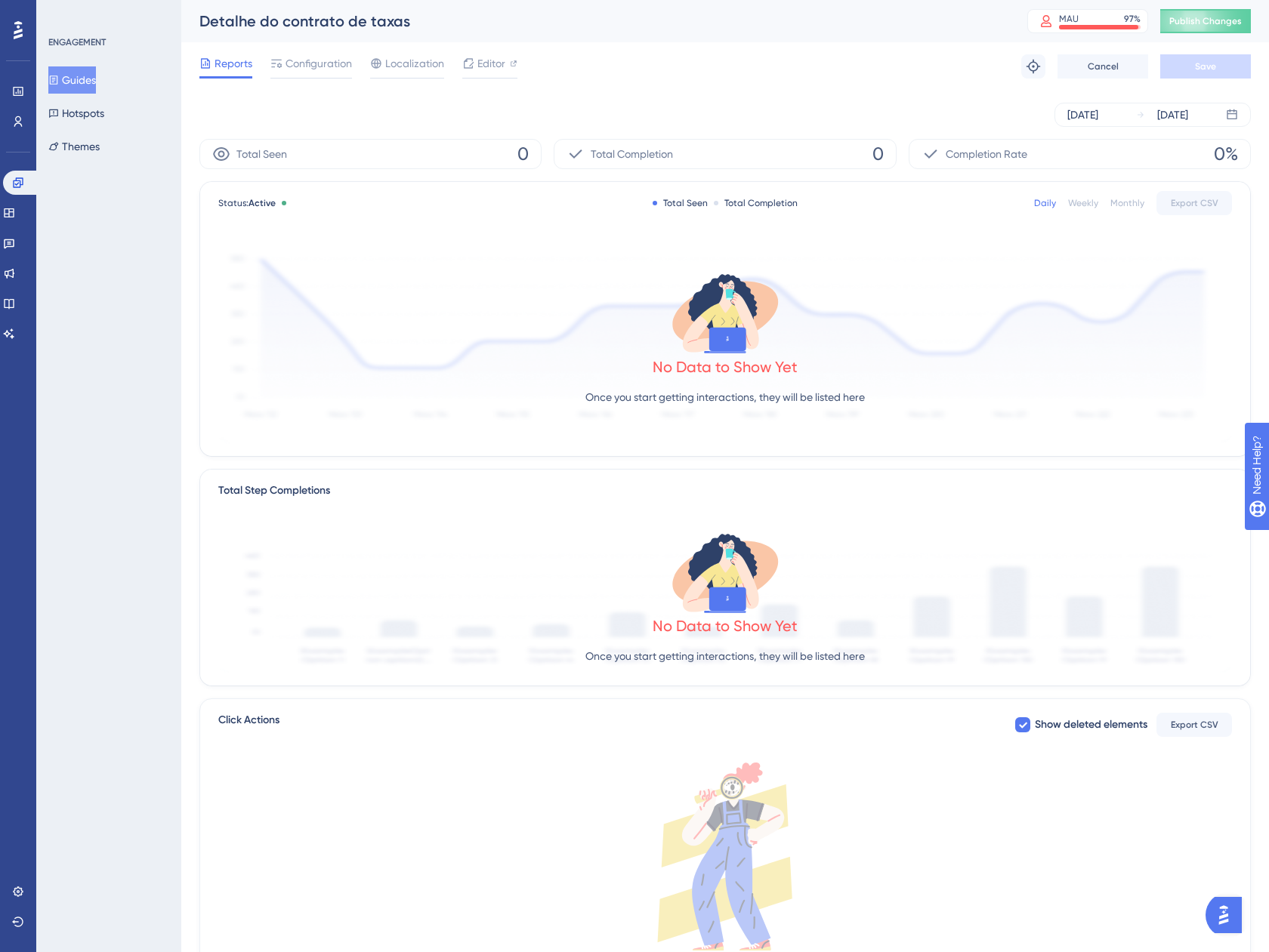
click at [315, 53] on div "Reports Configuration Localization Editor Troubleshoot Cancel Save" at bounding box center [725, 66] width 1051 height 48
click at [315, 56] on span "Configuration" at bounding box center [318, 63] width 66 height 18
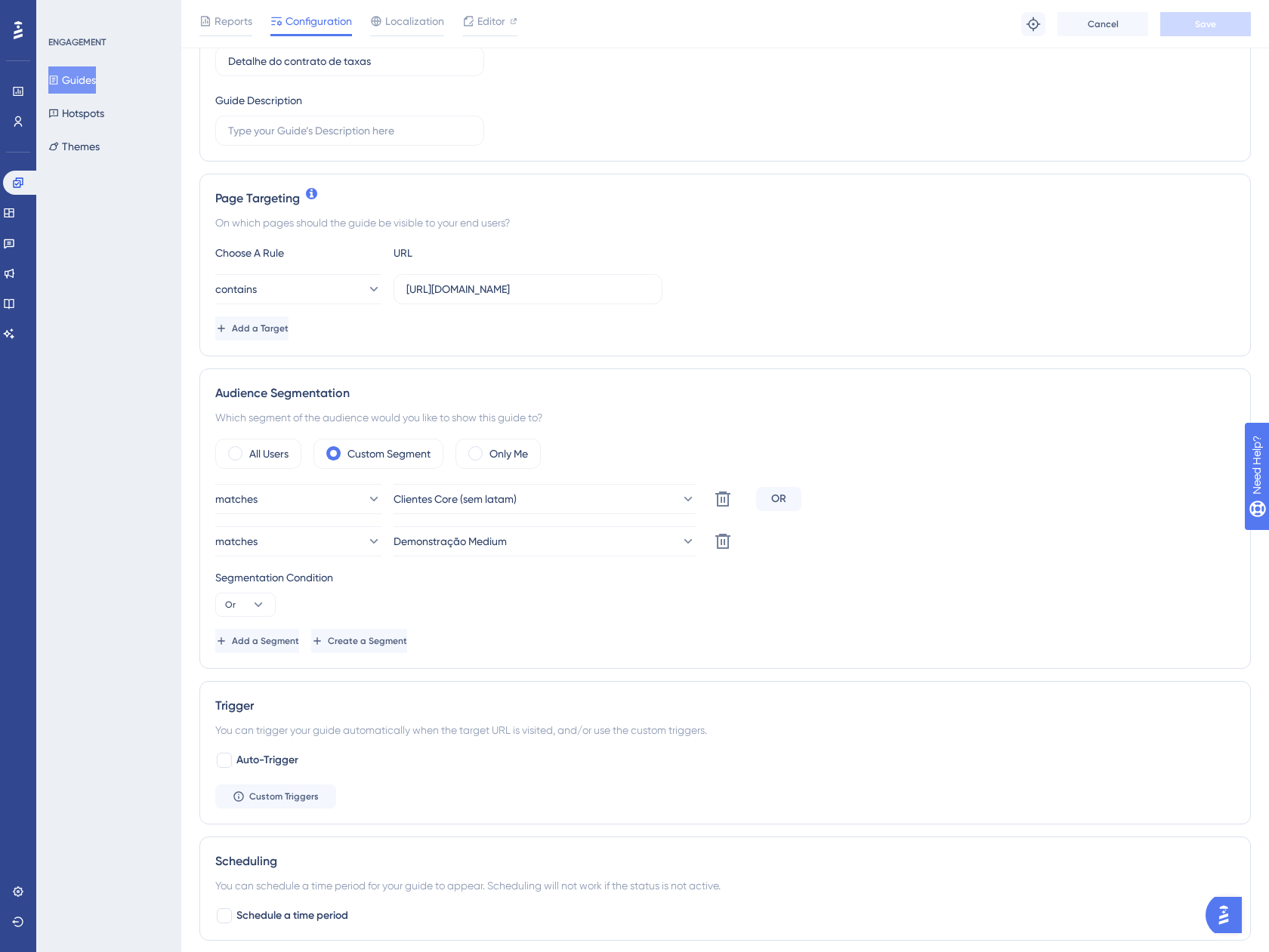
scroll to position [227, 0]
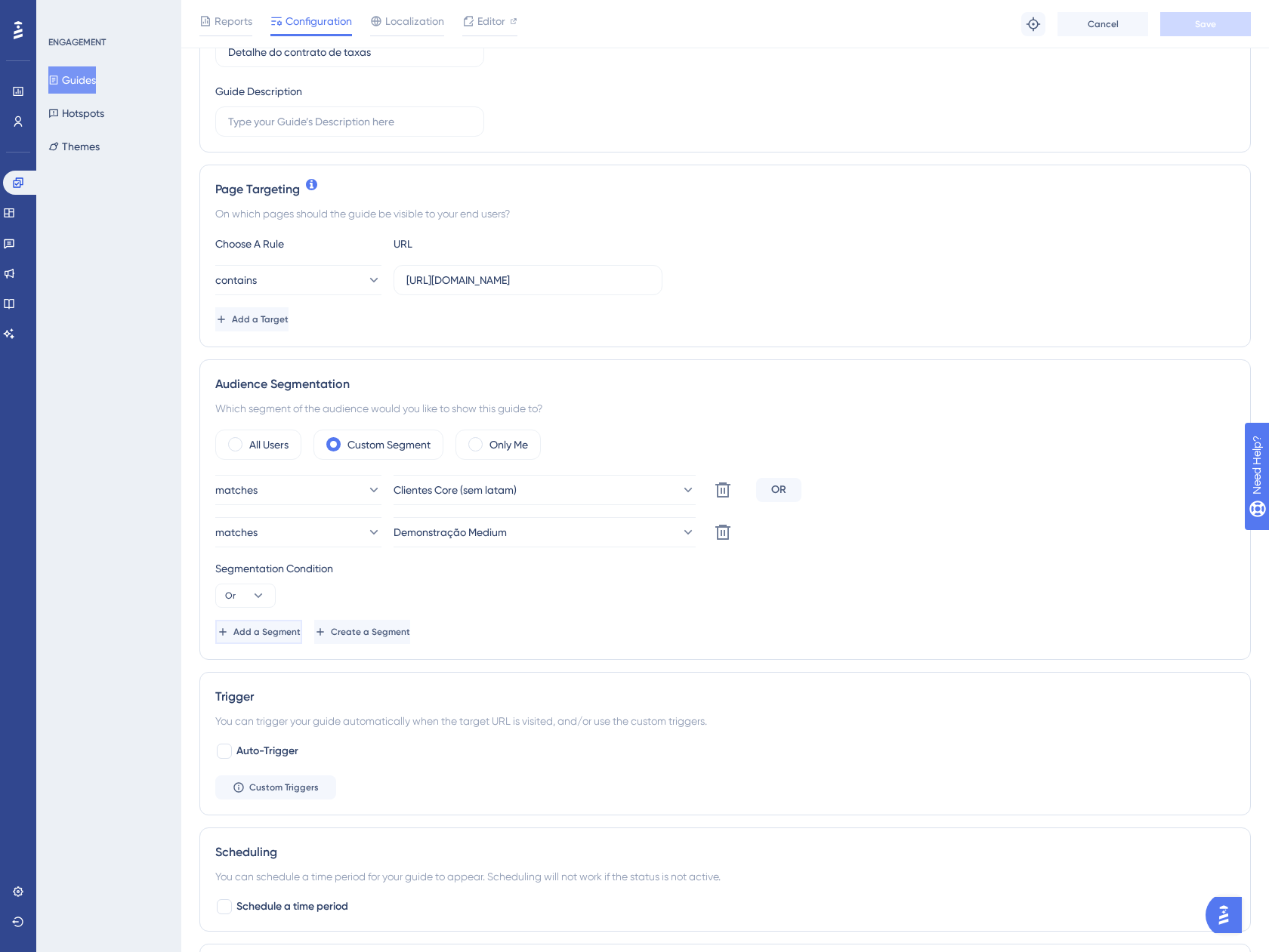
click at [285, 630] on span "Add a Segment" at bounding box center [267, 632] width 67 height 12
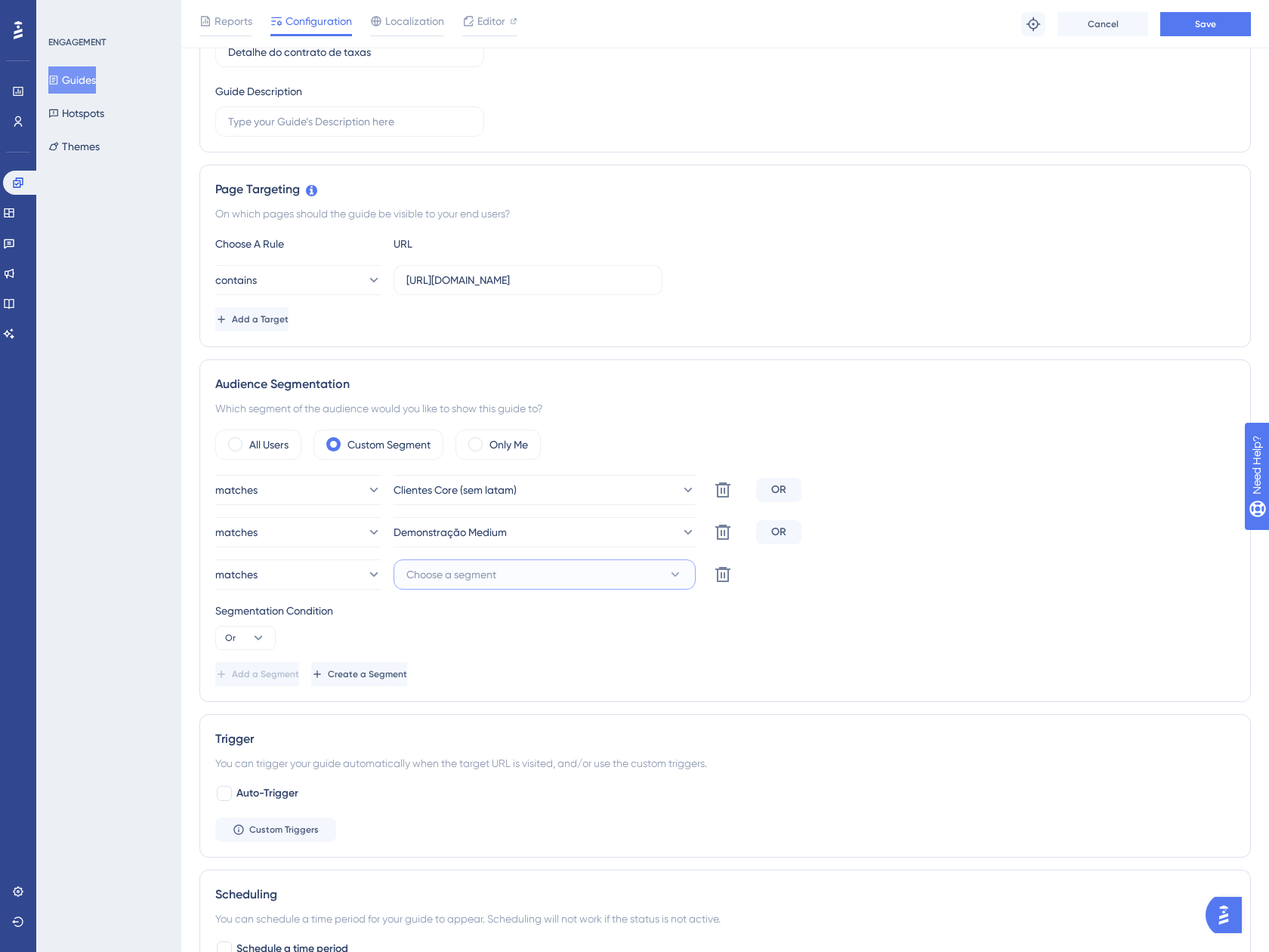
click at [452, 567] on span "Choose a segment" at bounding box center [451, 574] width 90 height 18
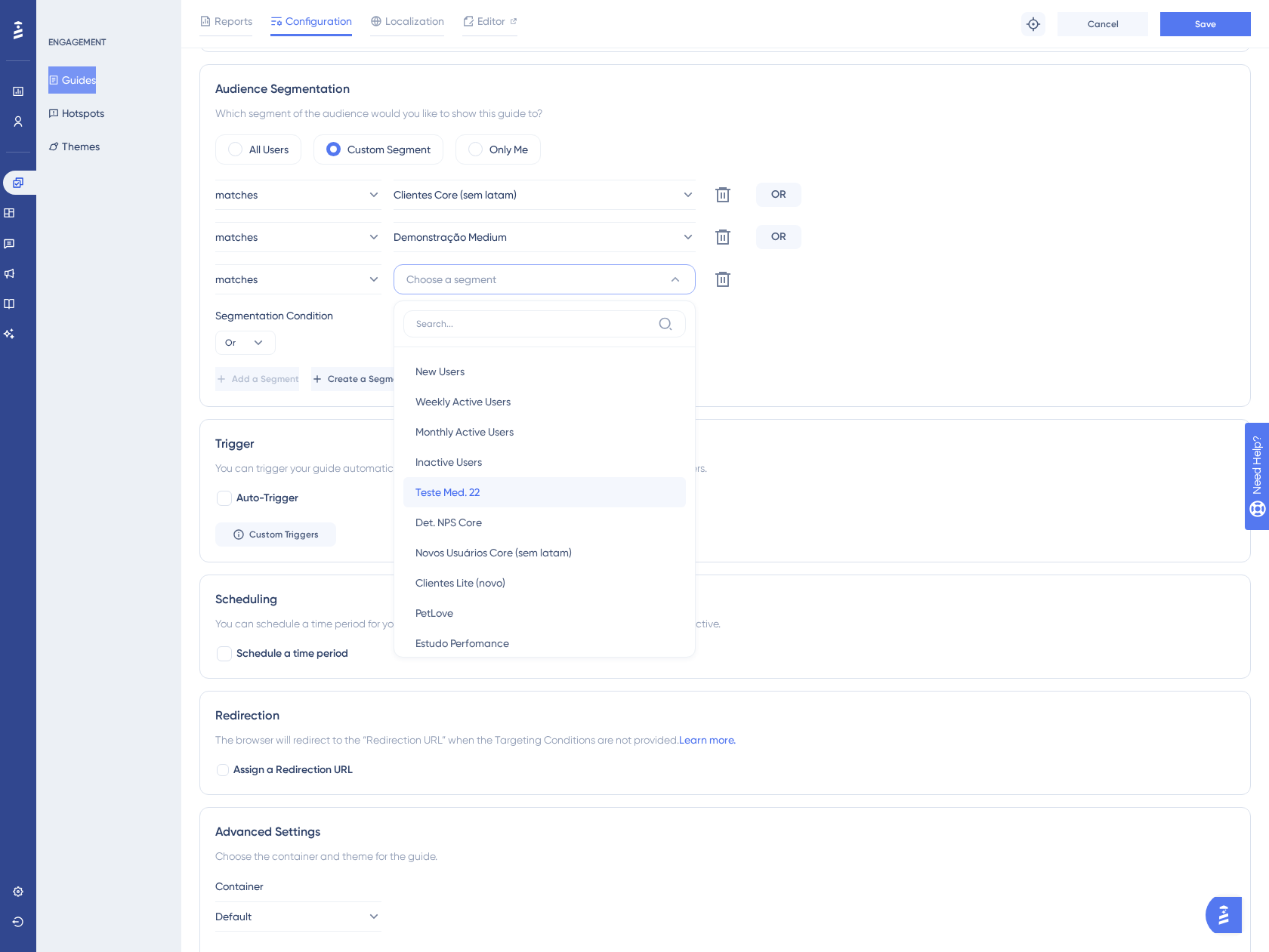
click at [520, 493] on div "Teste Med. 22 Teste Med. 22" at bounding box center [544, 492] width 258 height 30
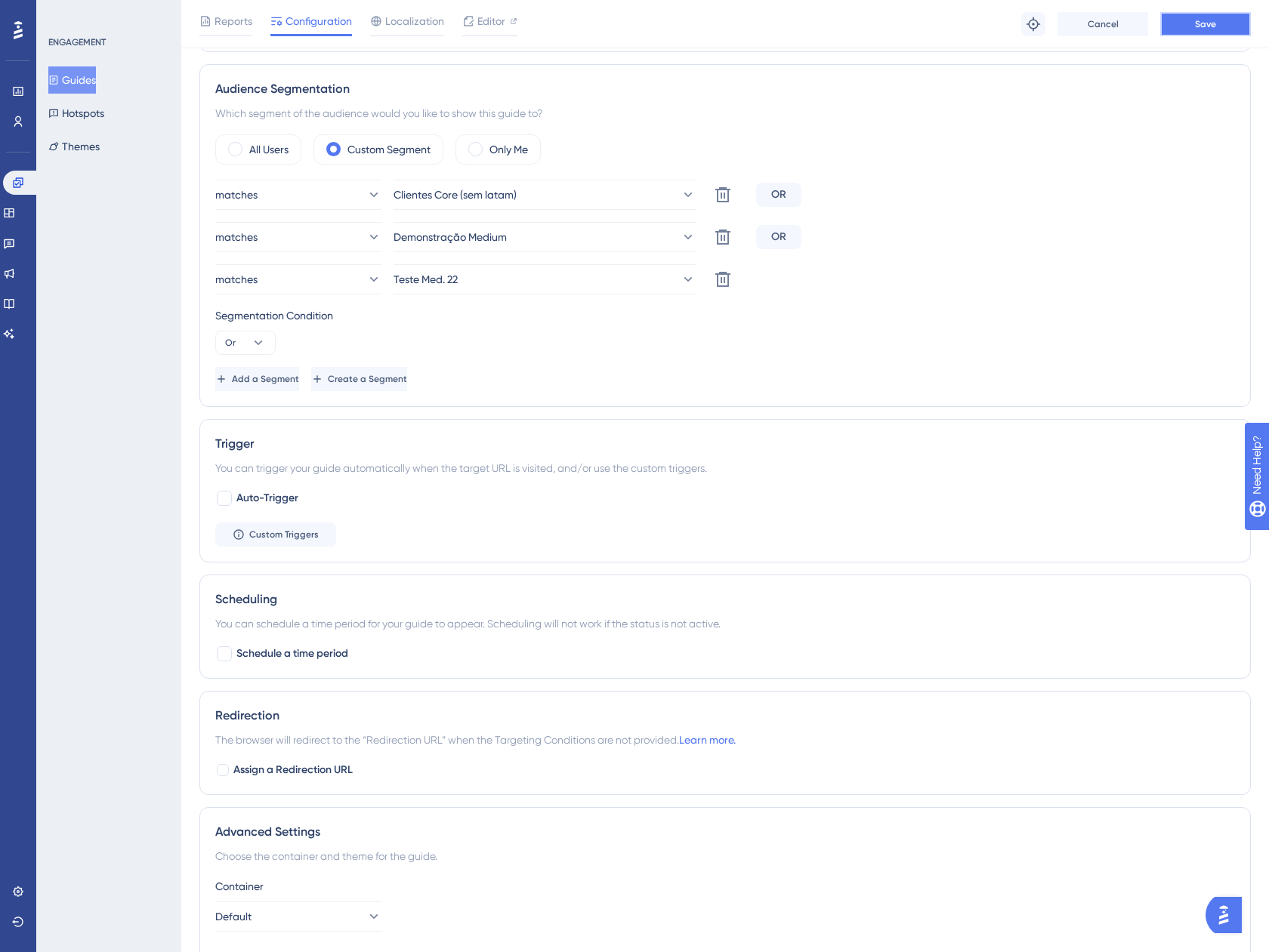
click at [1196, 22] on span "Save" at bounding box center [1205, 24] width 21 height 12
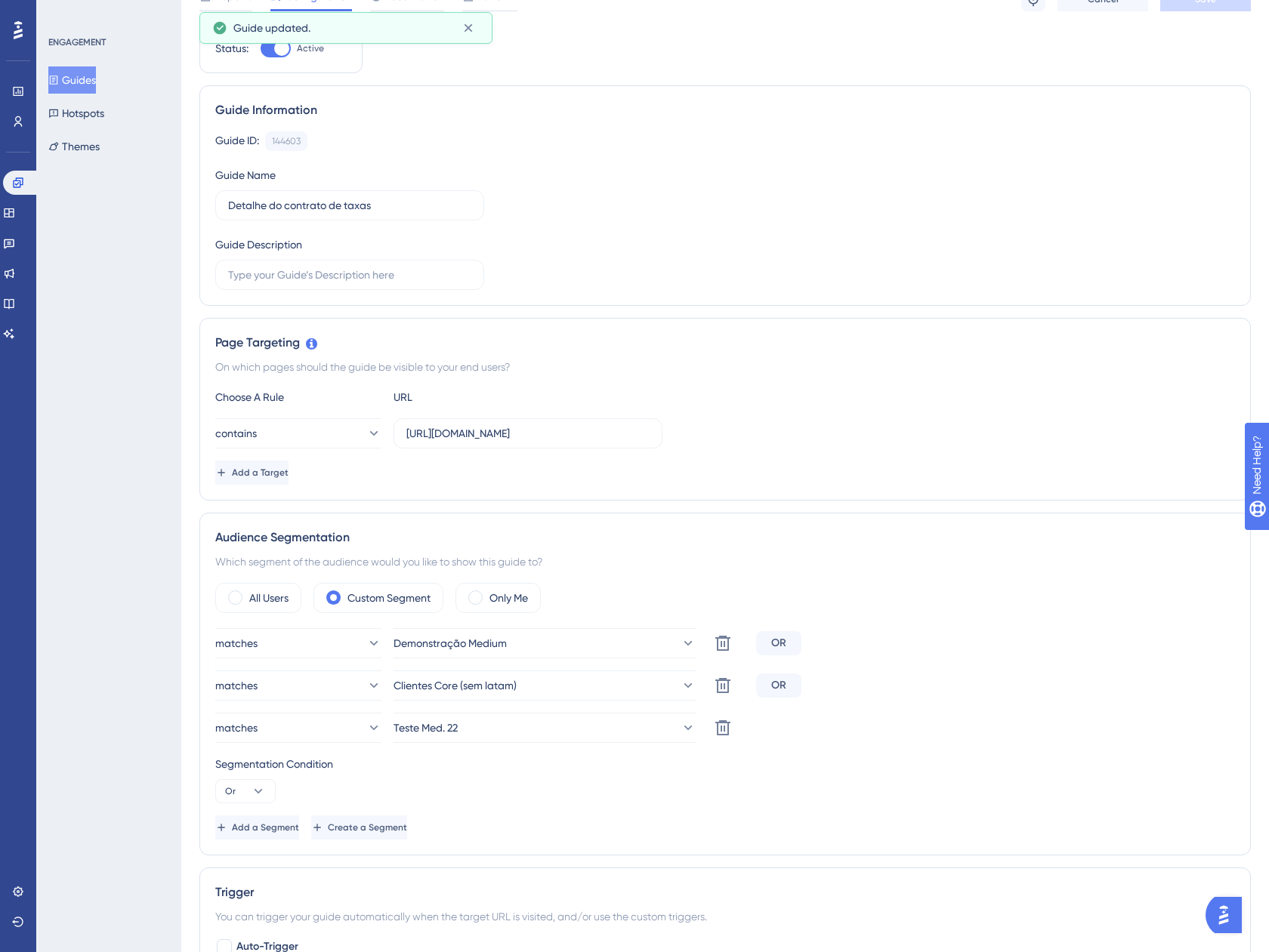
scroll to position [0, 0]
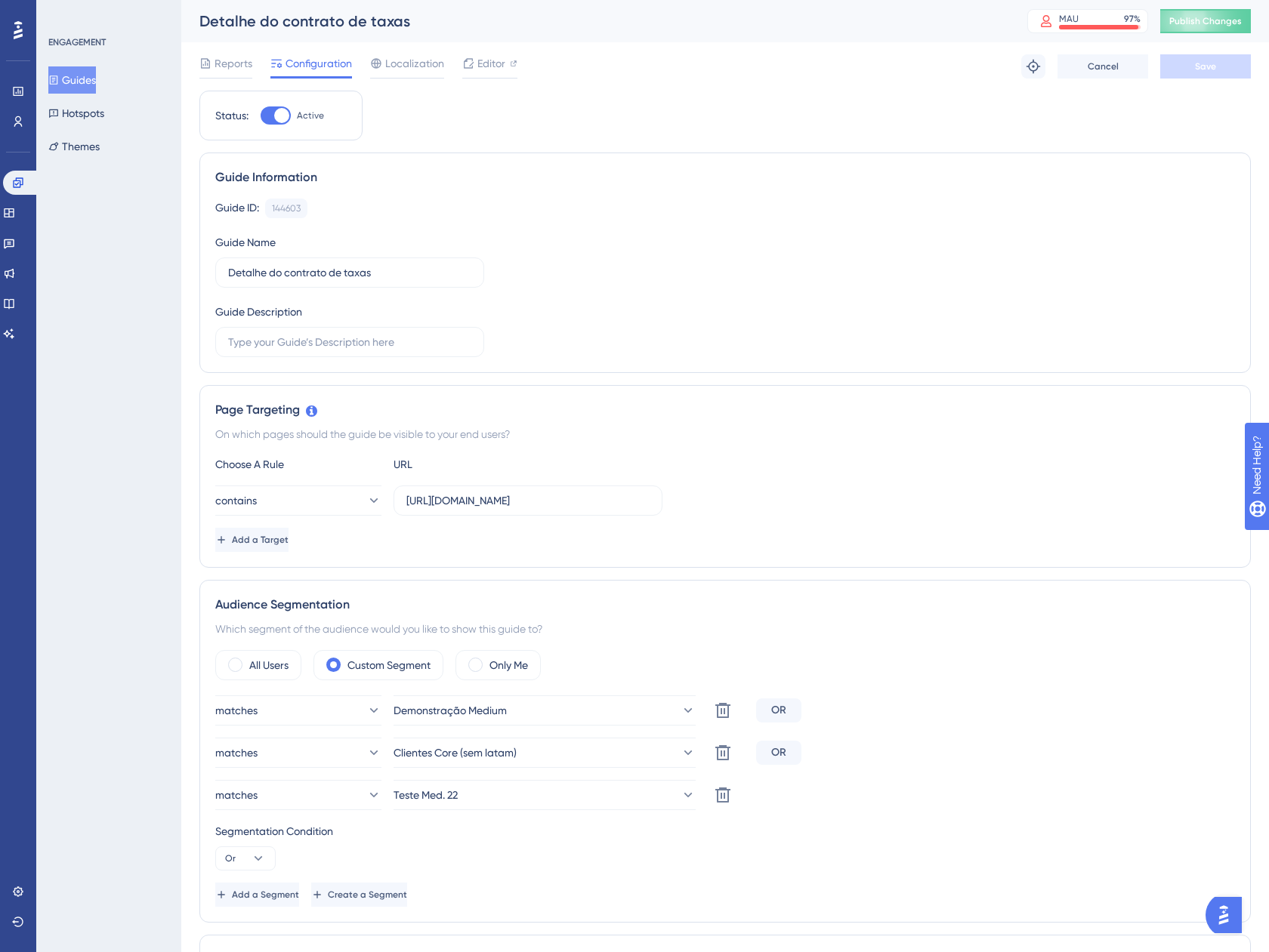
click at [79, 79] on button "Guides" at bounding box center [71, 80] width 47 height 27
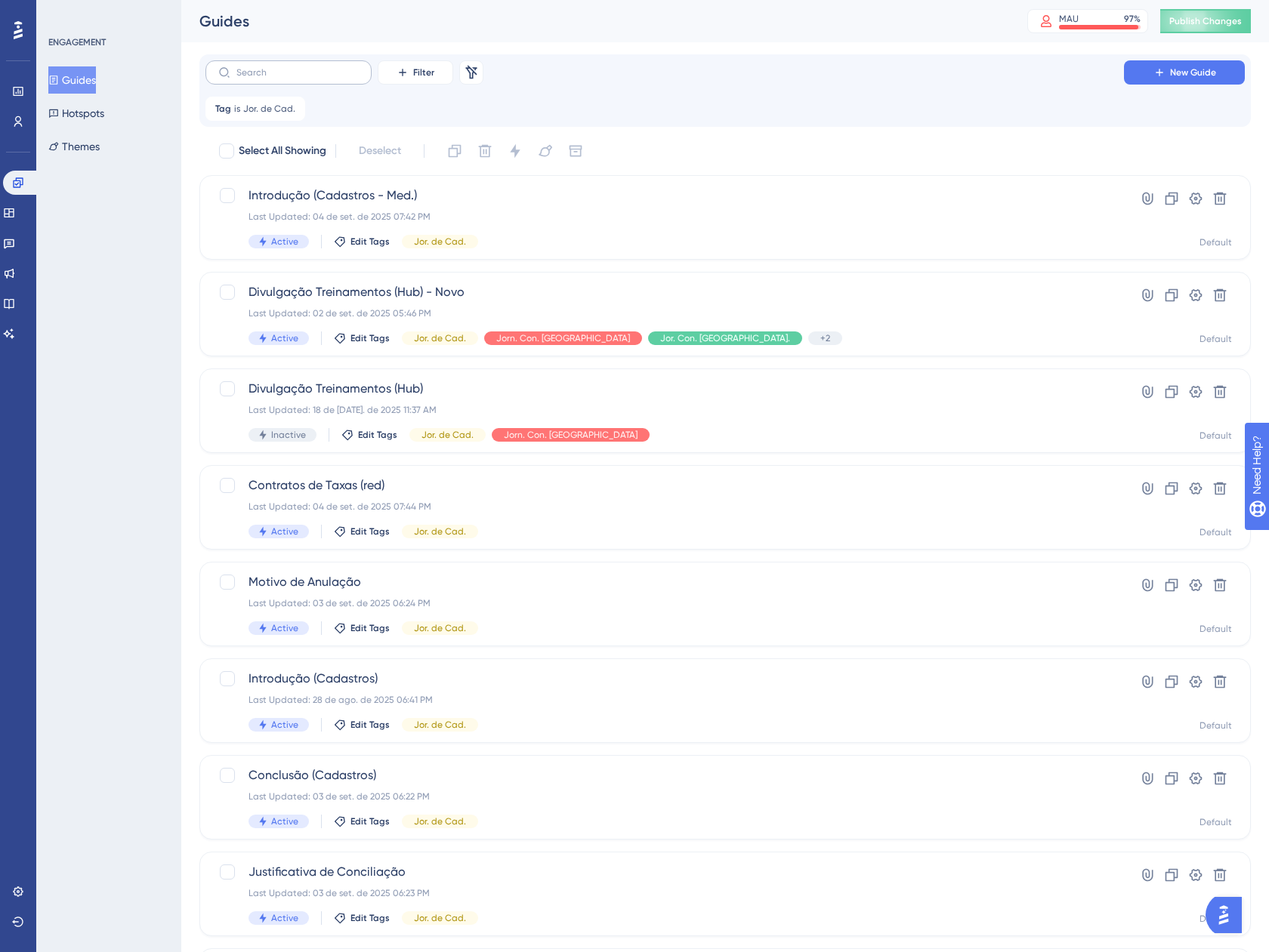
click at [313, 82] on label at bounding box center [288, 72] width 166 height 24
click at [313, 78] on input "text" at bounding box center [297, 72] width 122 height 10
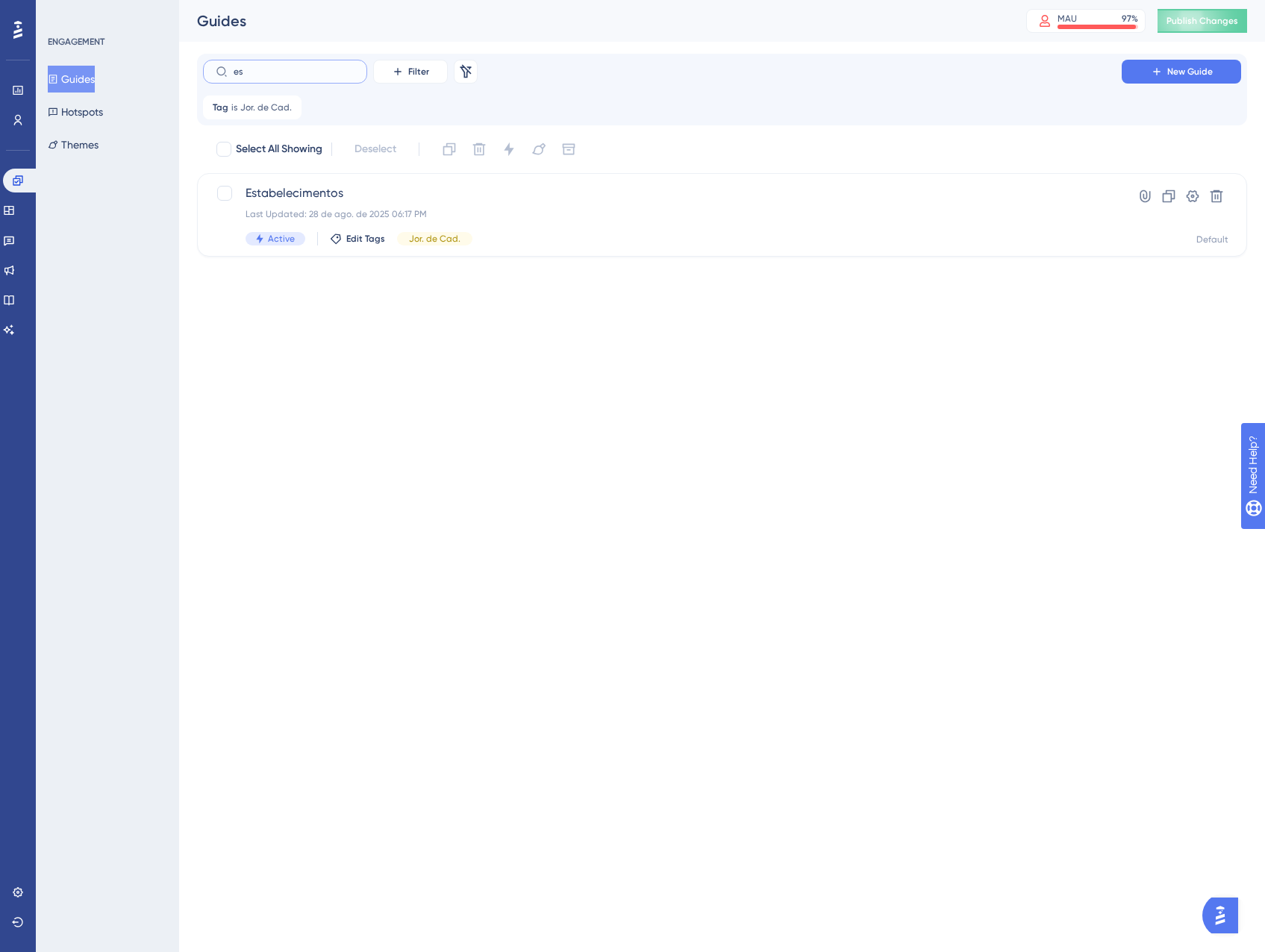
type input "e"
type input "concl"
click at [563, 213] on div "Last Updated: 03 de set. de 2025 06:22 PM" at bounding box center [662, 214] width 833 height 12
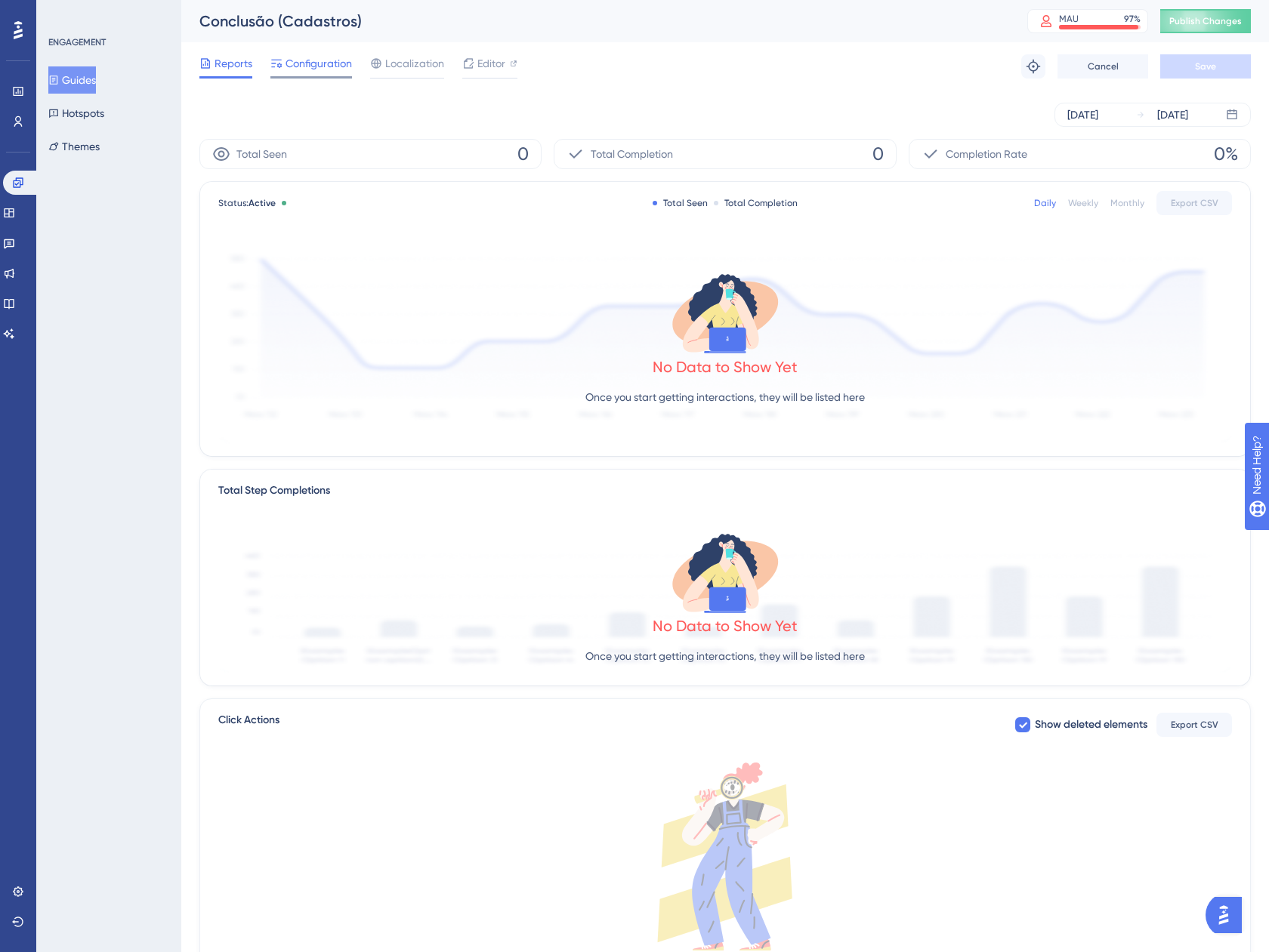
click at [281, 54] on div at bounding box center [276, 63] width 12 height 18
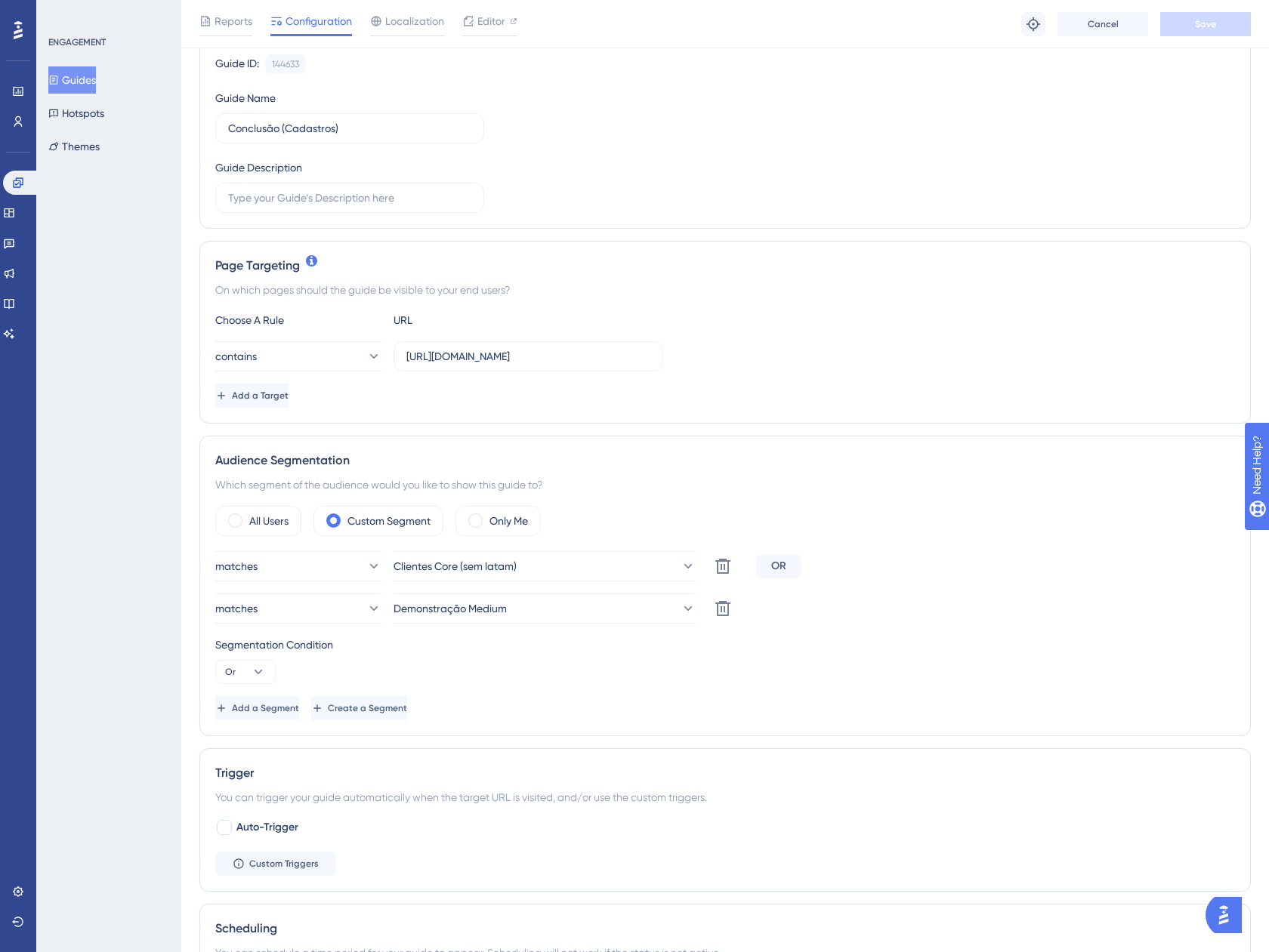
scroll to position [151, 0]
click at [291, 694] on div "matches Clientes Core (sem latam) Delete OR matches Demonstração Medium Delete …" at bounding box center [725, 634] width 1019 height 169
click at [290, 700] on button "Add a Segment" at bounding box center [258, 707] width 87 height 24
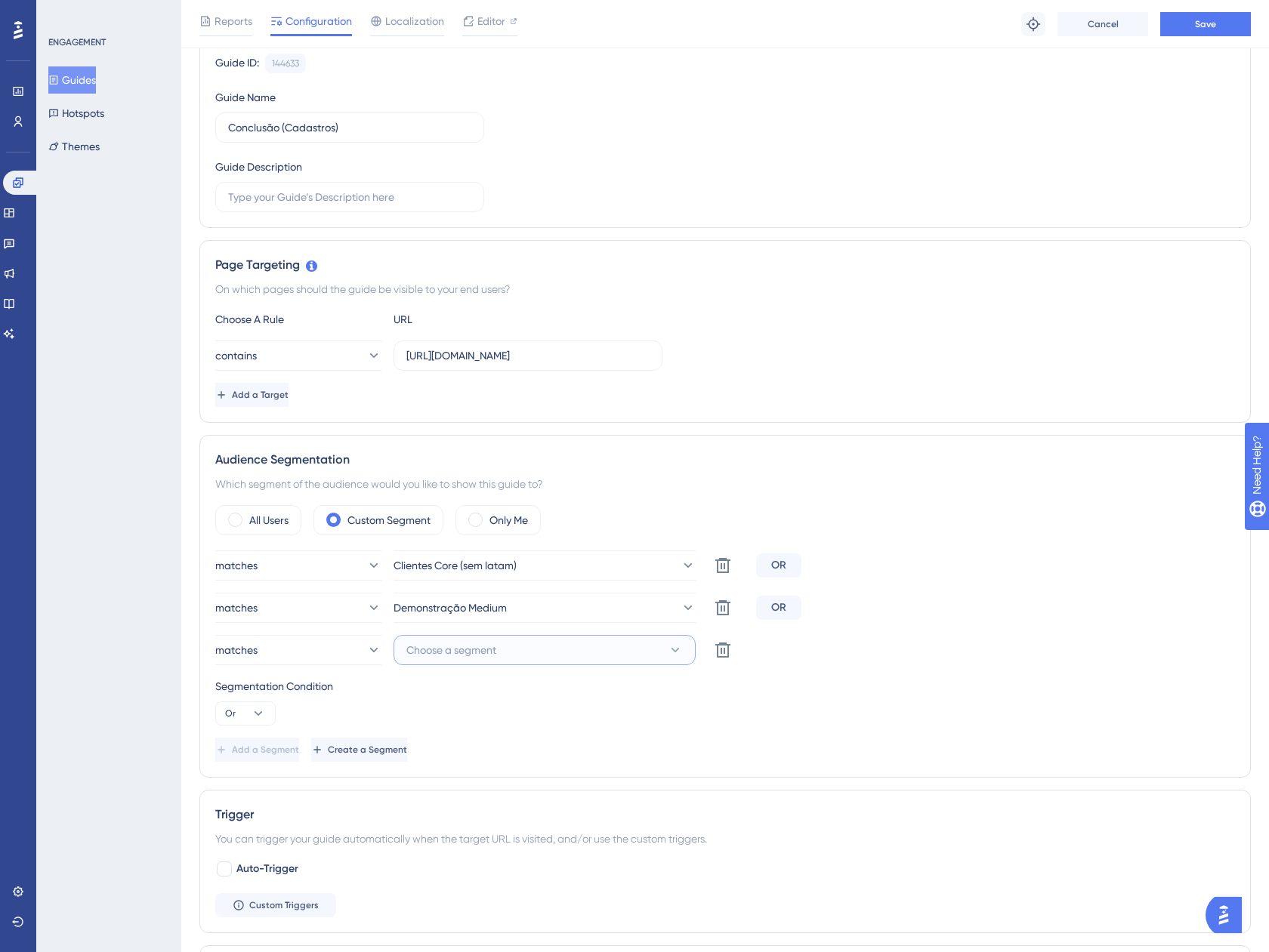
click at [474, 655] on span "Choose a segment" at bounding box center [451, 650] width 90 height 18
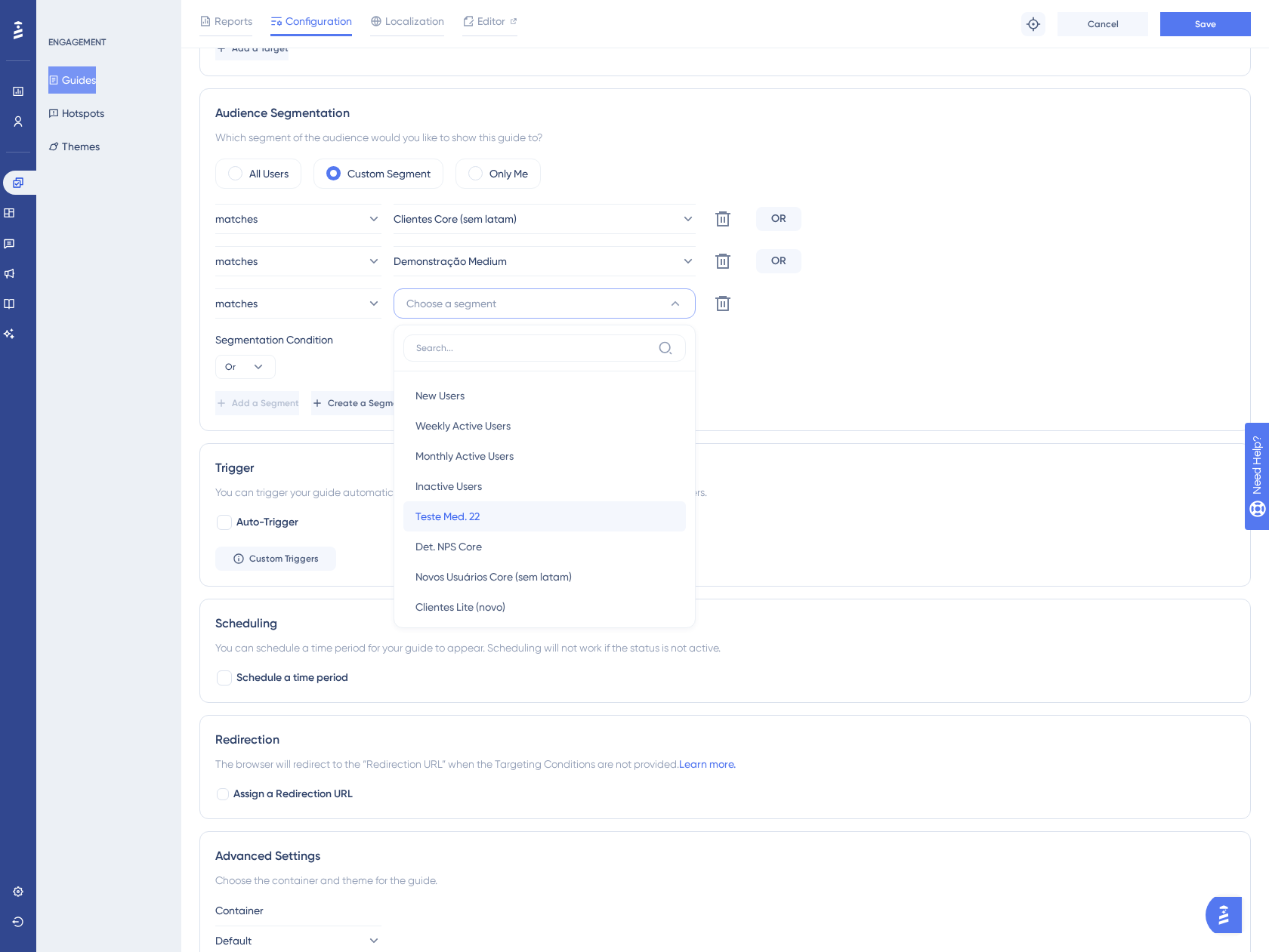
click at [485, 520] on div "Teste Med. 22 Teste Med. 22" at bounding box center [544, 516] width 258 height 30
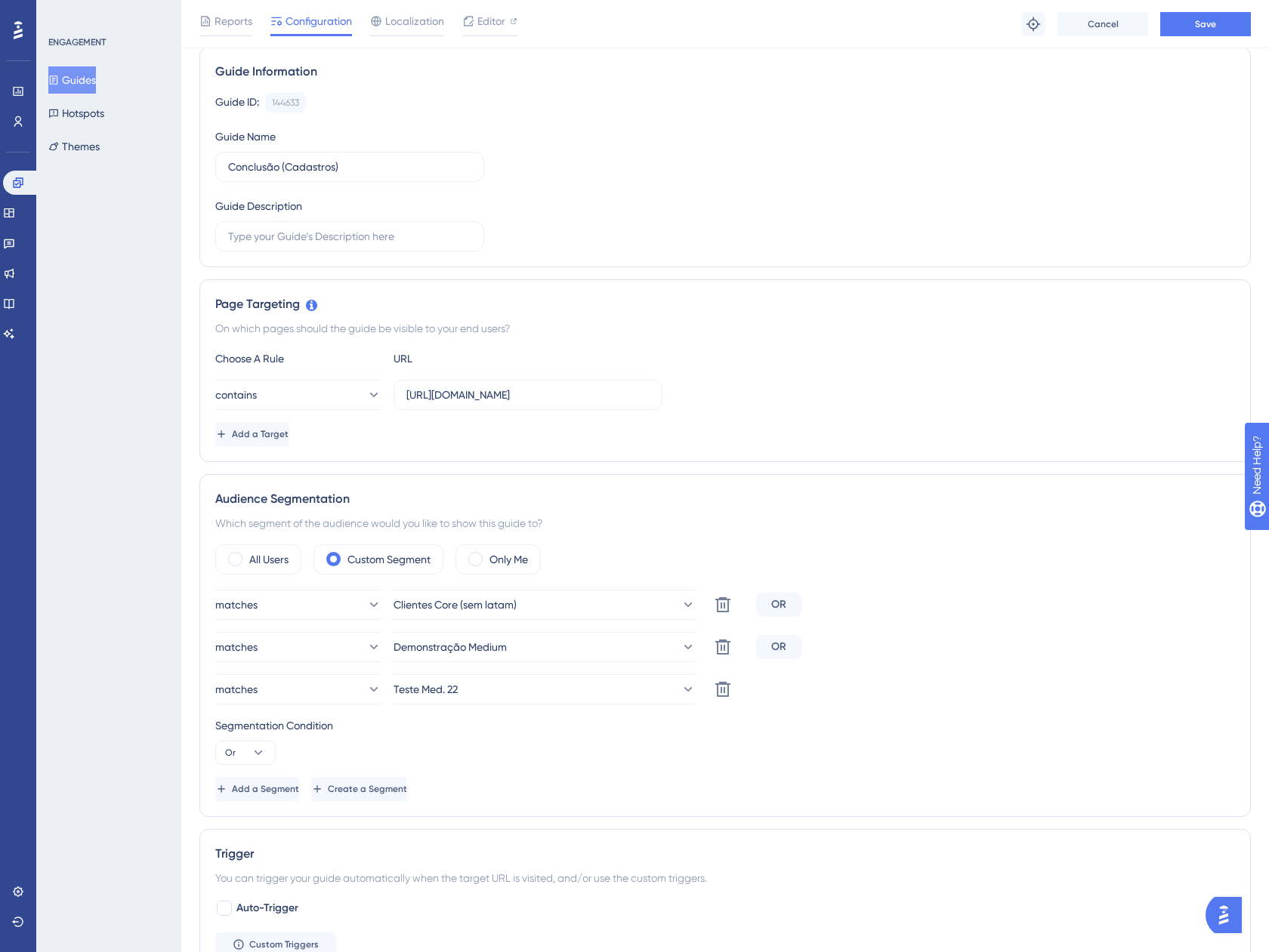
scroll to position [0, 0]
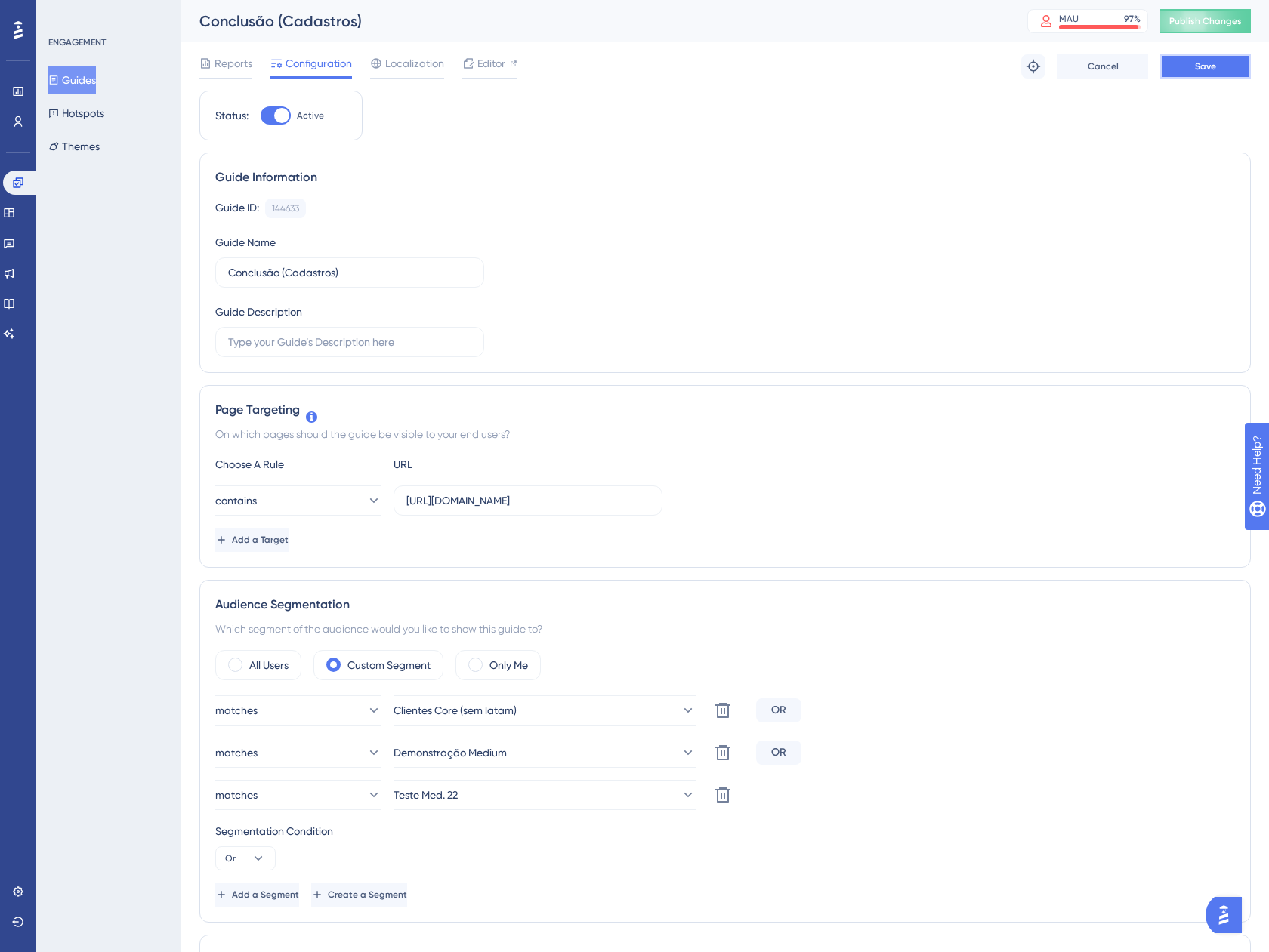
click at [1197, 73] on button "Save" at bounding box center [1205, 66] width 91 height 24
click at [1193, 21] on span "Publish Changes" at bounding box center [1205, 21] width 72 height 12
click at [78, 73] on button "Guides" at bounding box center [71, 80] width 47 height 27
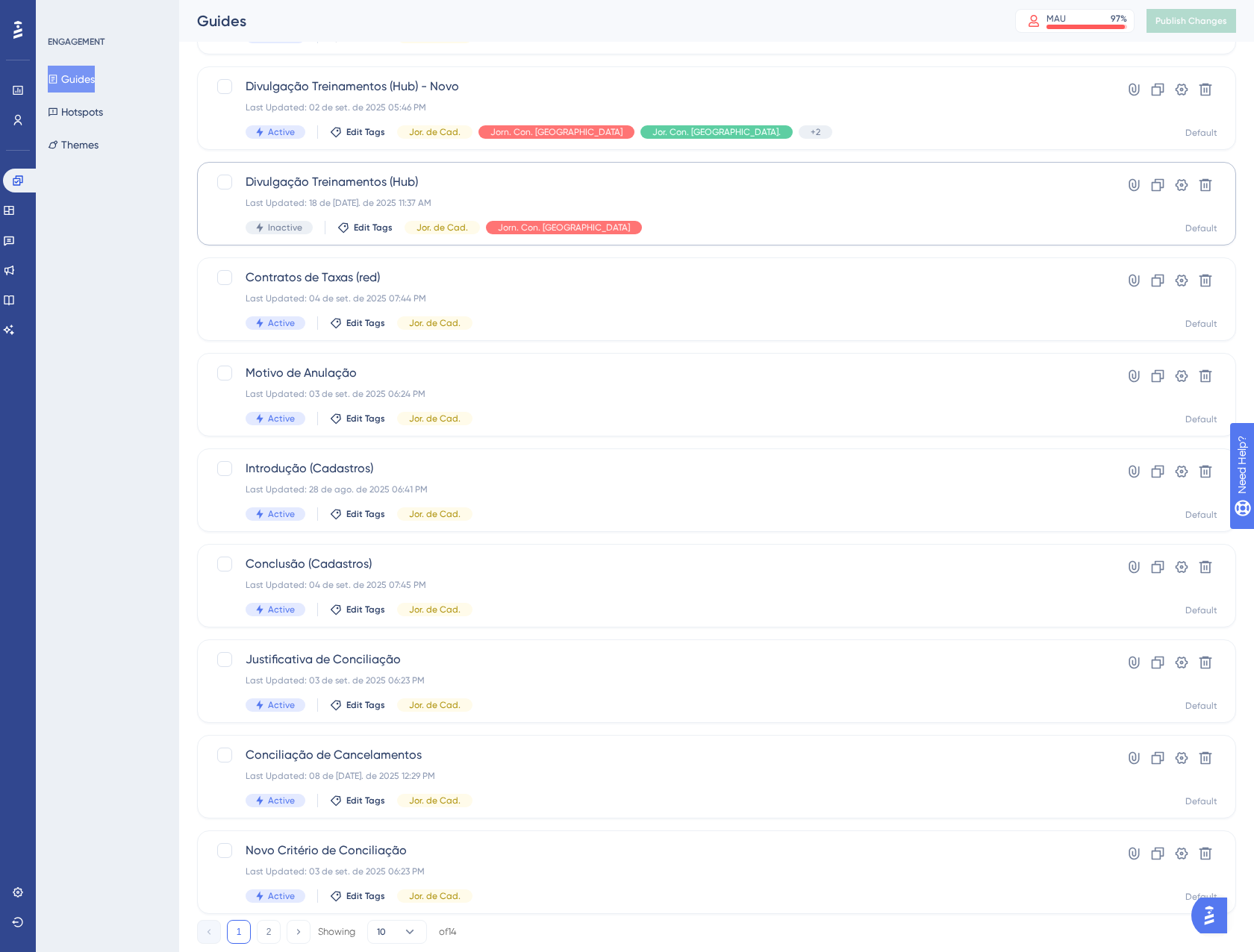
scroll to position [242, 0]
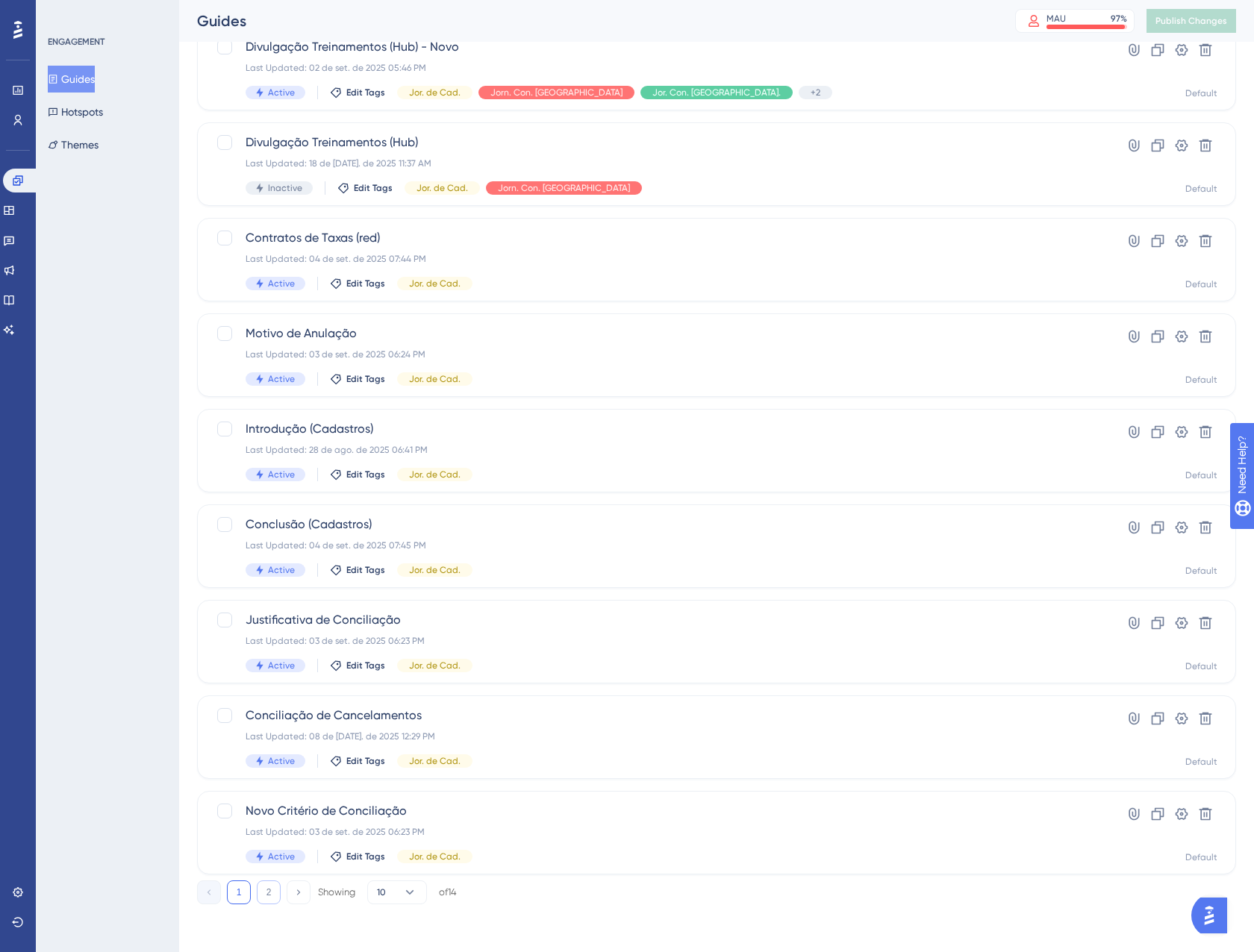
click at [275, 898] on button "2" at bounding box center [269, 893] width 24 height 24
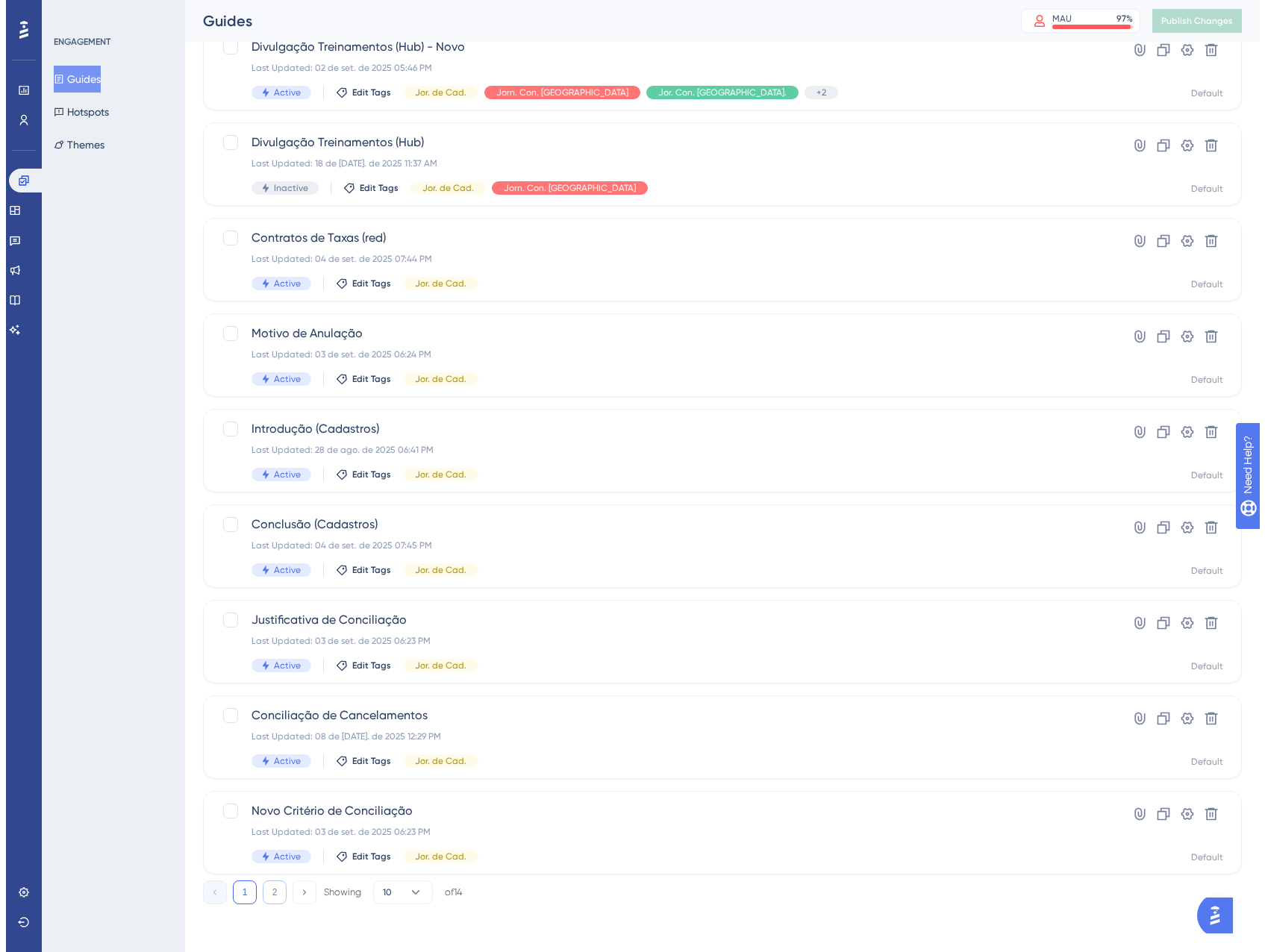
scroll to position [0, 0]
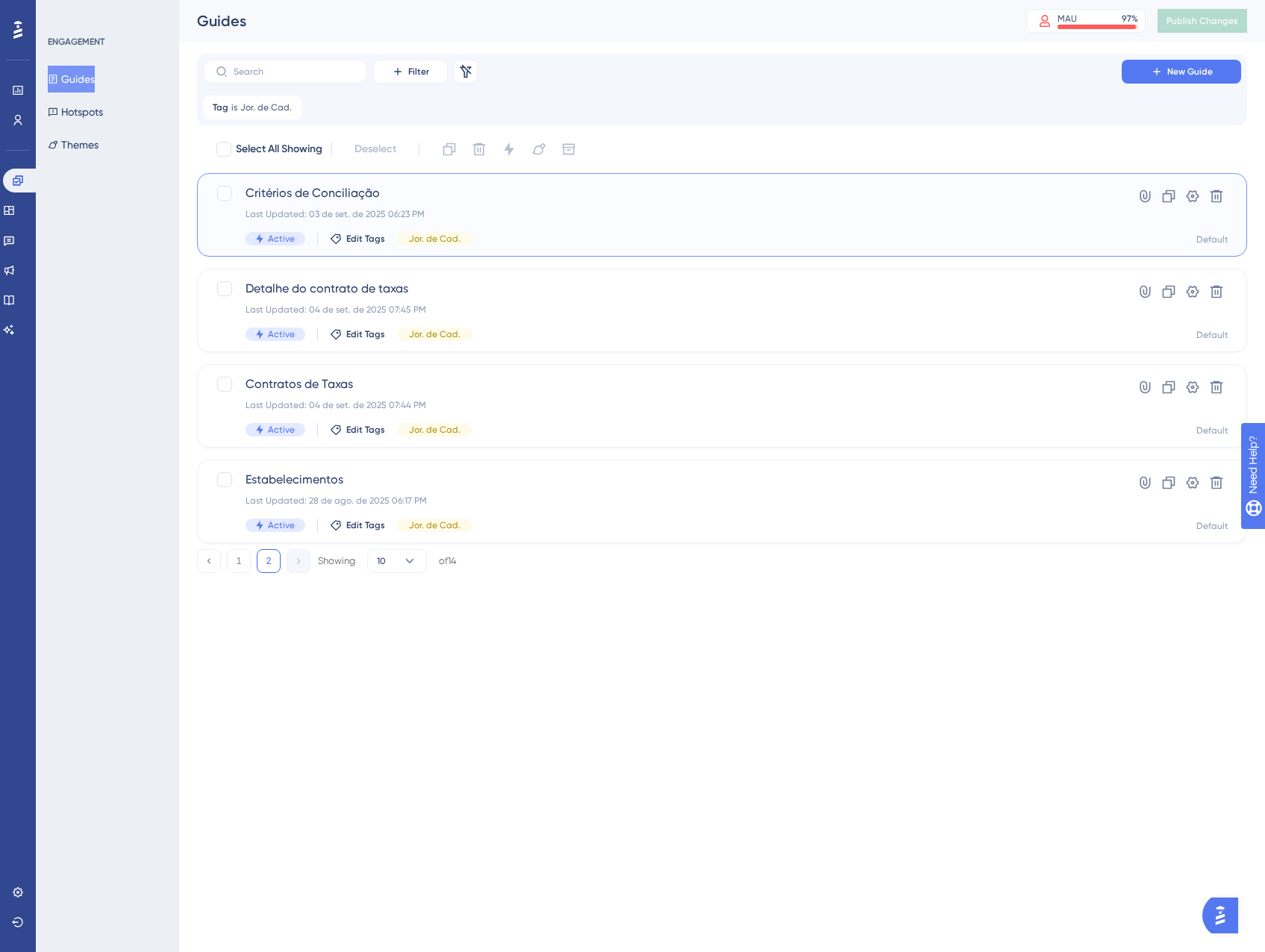
click at [625, 222] on div "Critérios de Conciliação Last Updated: 03 de set. de 2025 06:23 PM Active Edit …" at bounding box center [662, 215] width 833 height 61
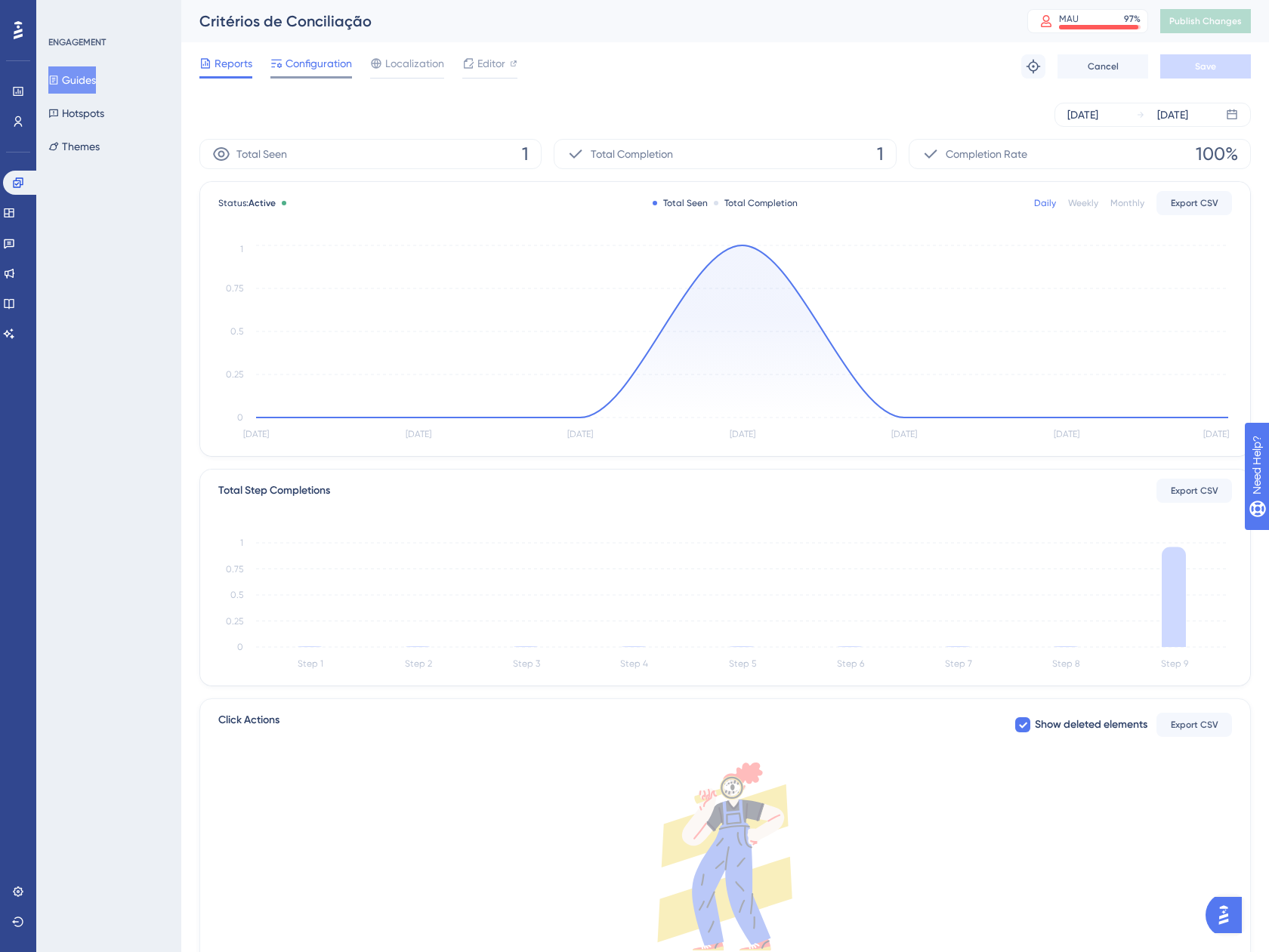
click at [329, 64] on span "Configuration" at bounding box center [318, 63] width 66 height 18
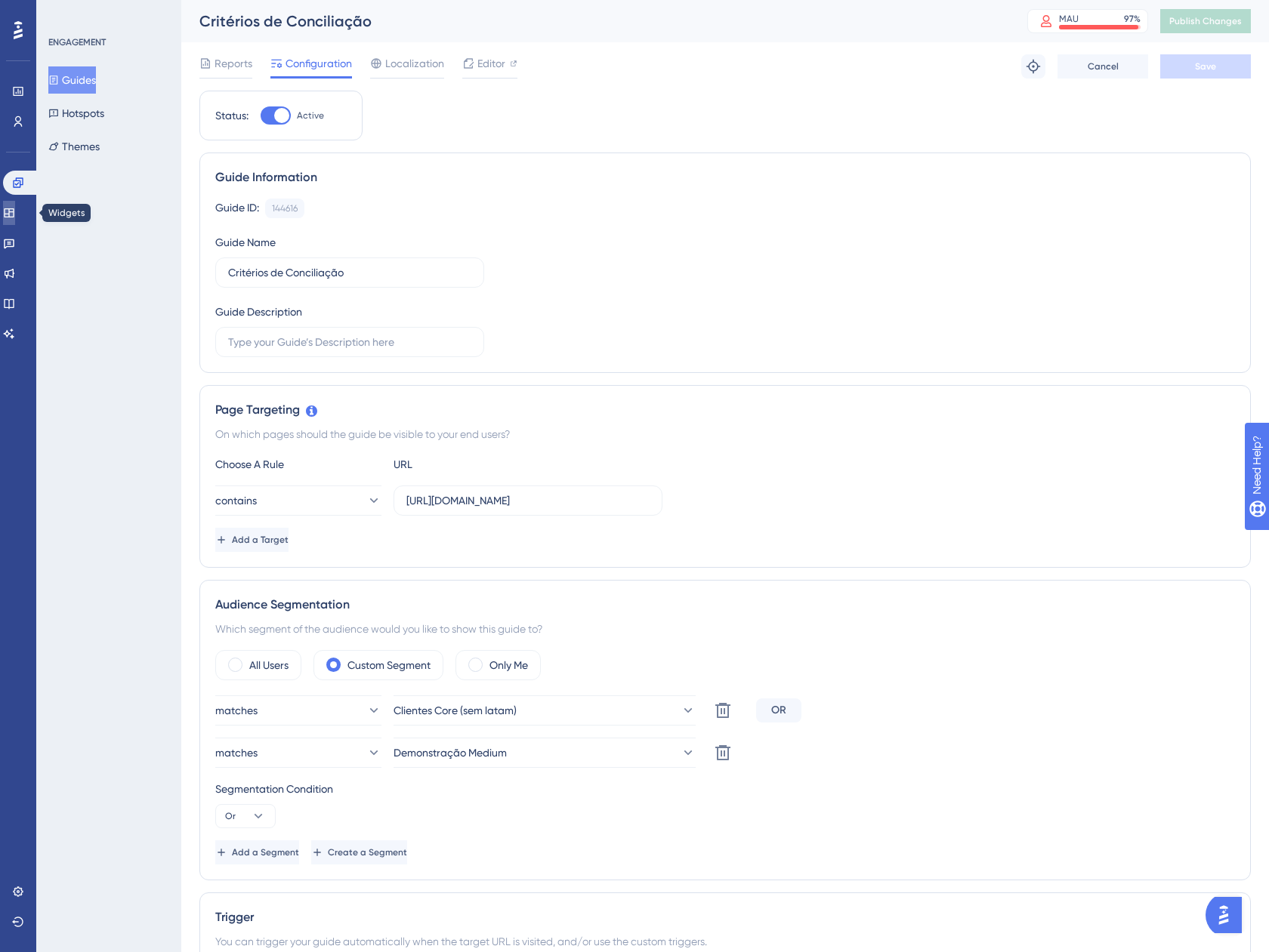
click at [9, 206] on link at bounding box center [9, 213] width 12 height 24
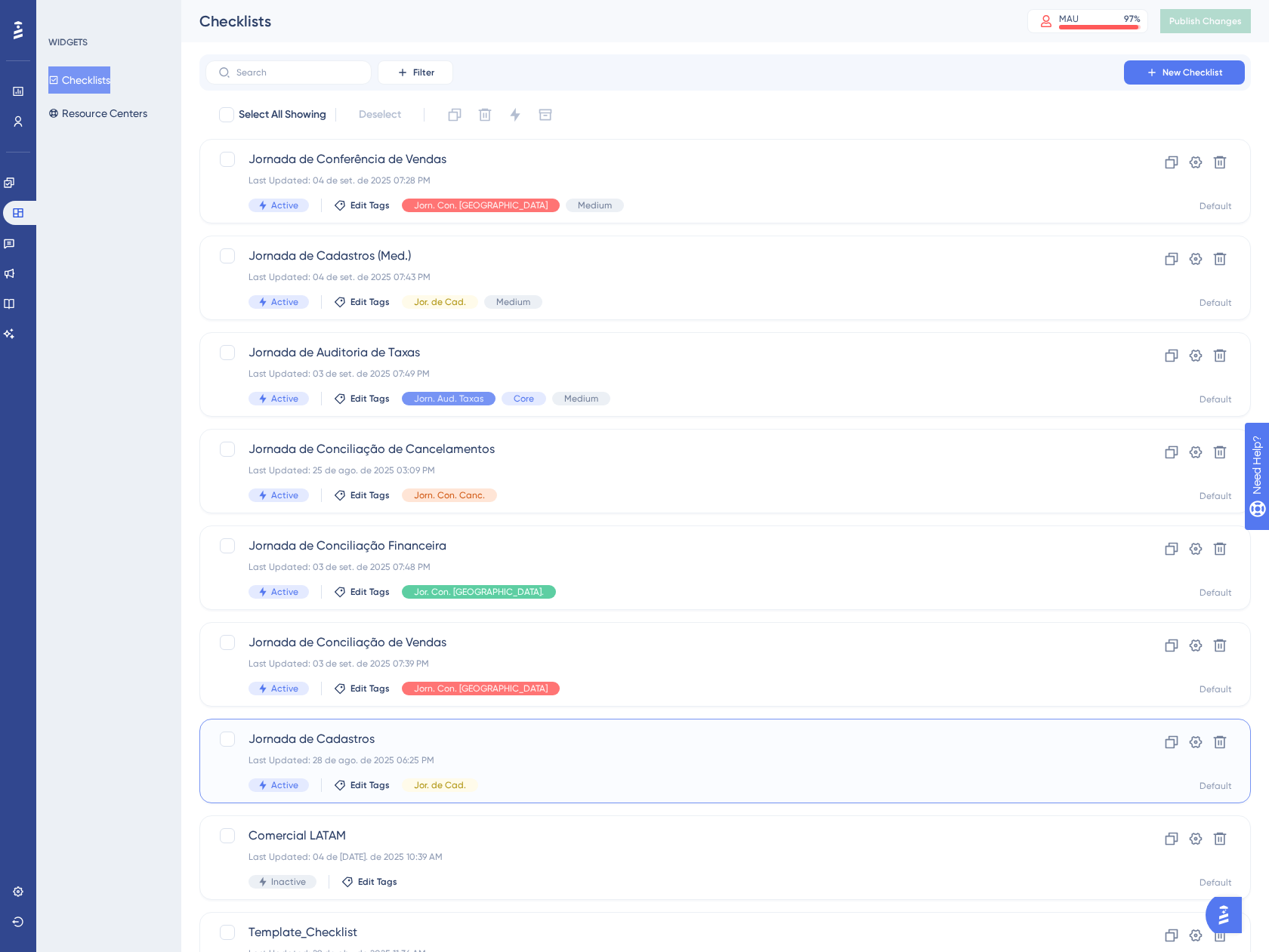
click at [573, 755] on div "Last Updated: 28 de ago. de 2025 06:25 PM" at bounding box center [664, 761] width 832 height 12
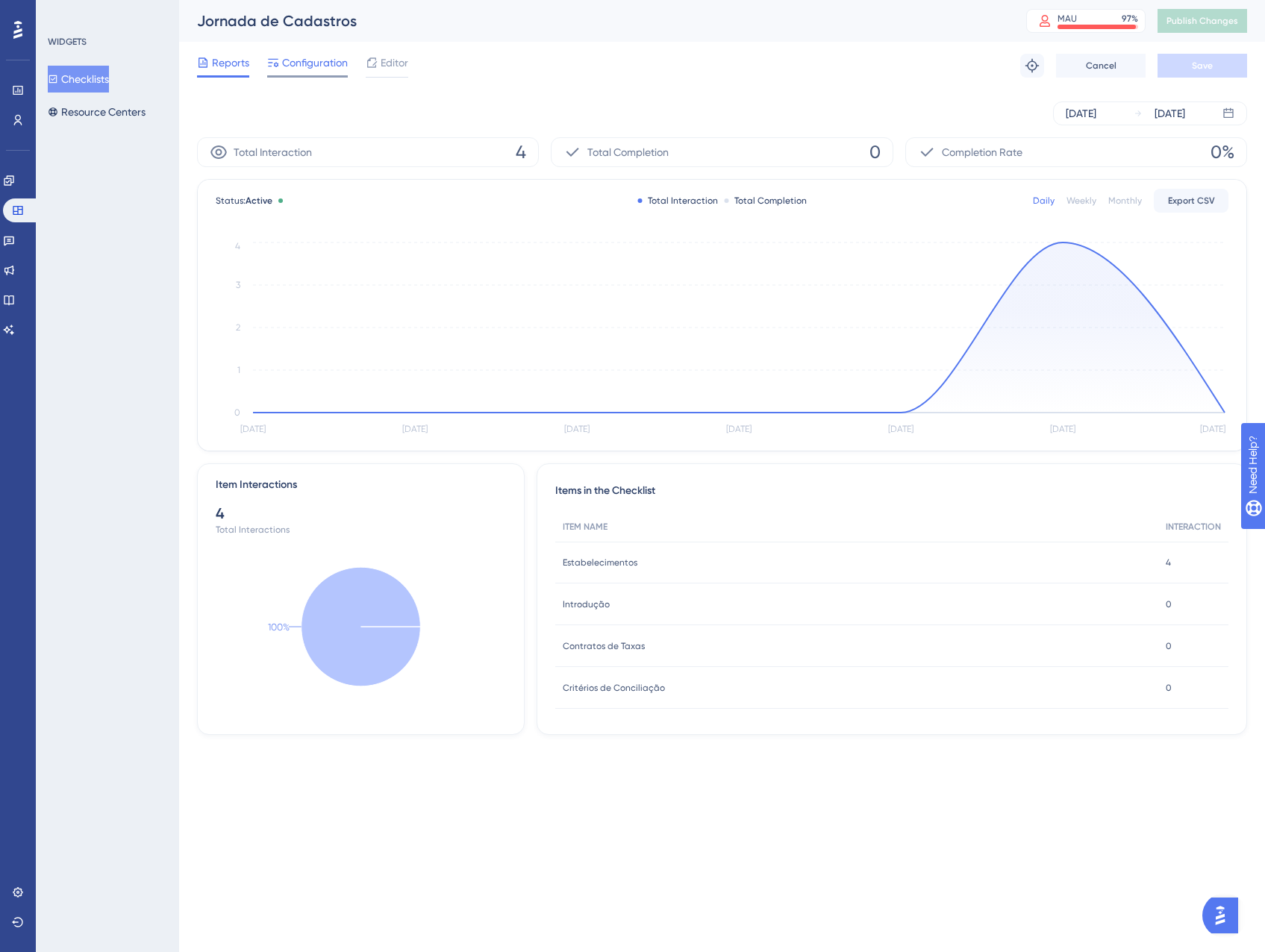
click at [282, 65] on span "Configuration" at bounding box center [314, 62] width 65 height 18
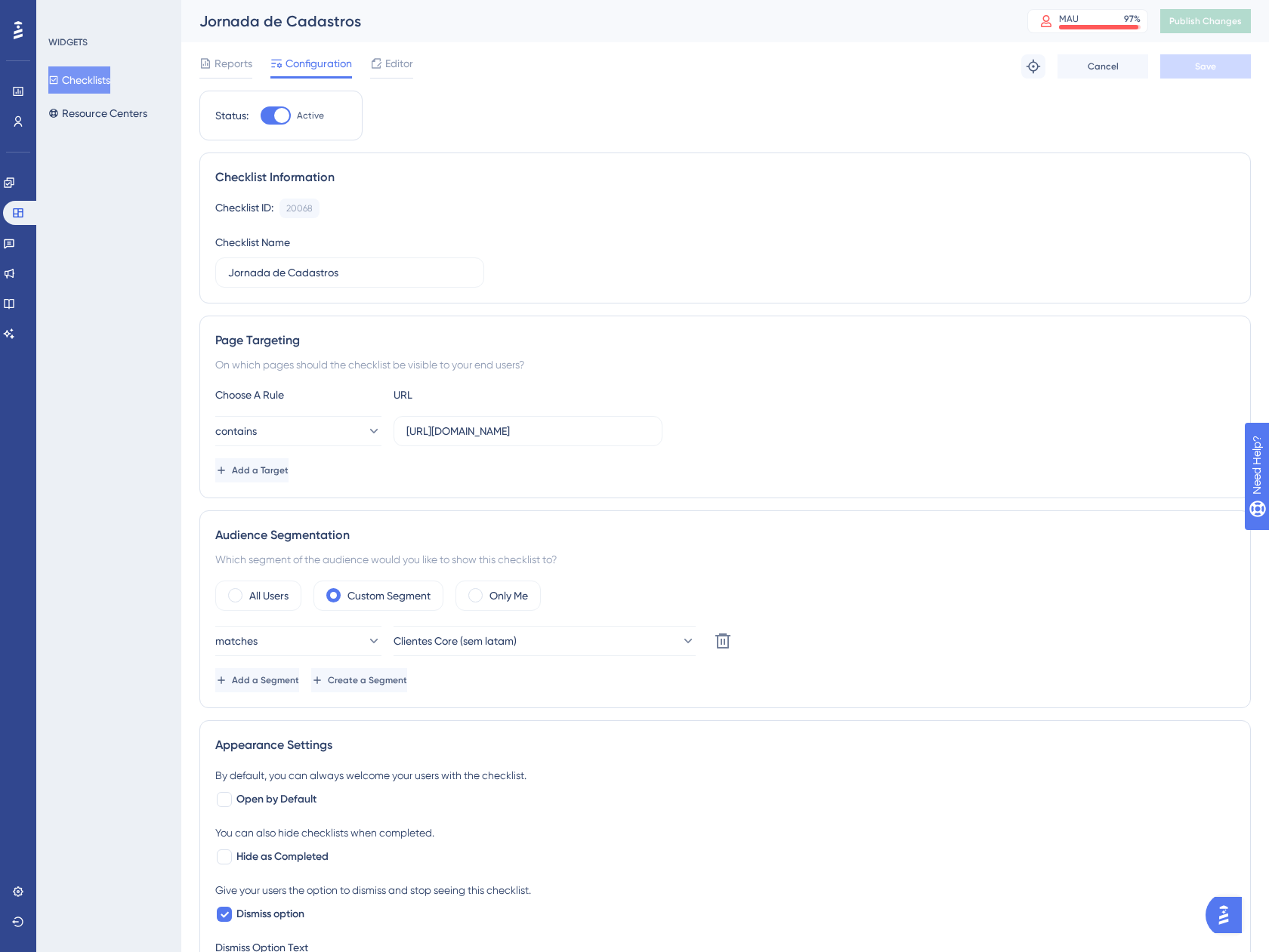
click at [297, 66] on span "Configuration" at bounding box center [318, 63] width 66 height 18
click at [83, 73] on button "Checklists" at bounding box center [79, 80] width 62 height 27
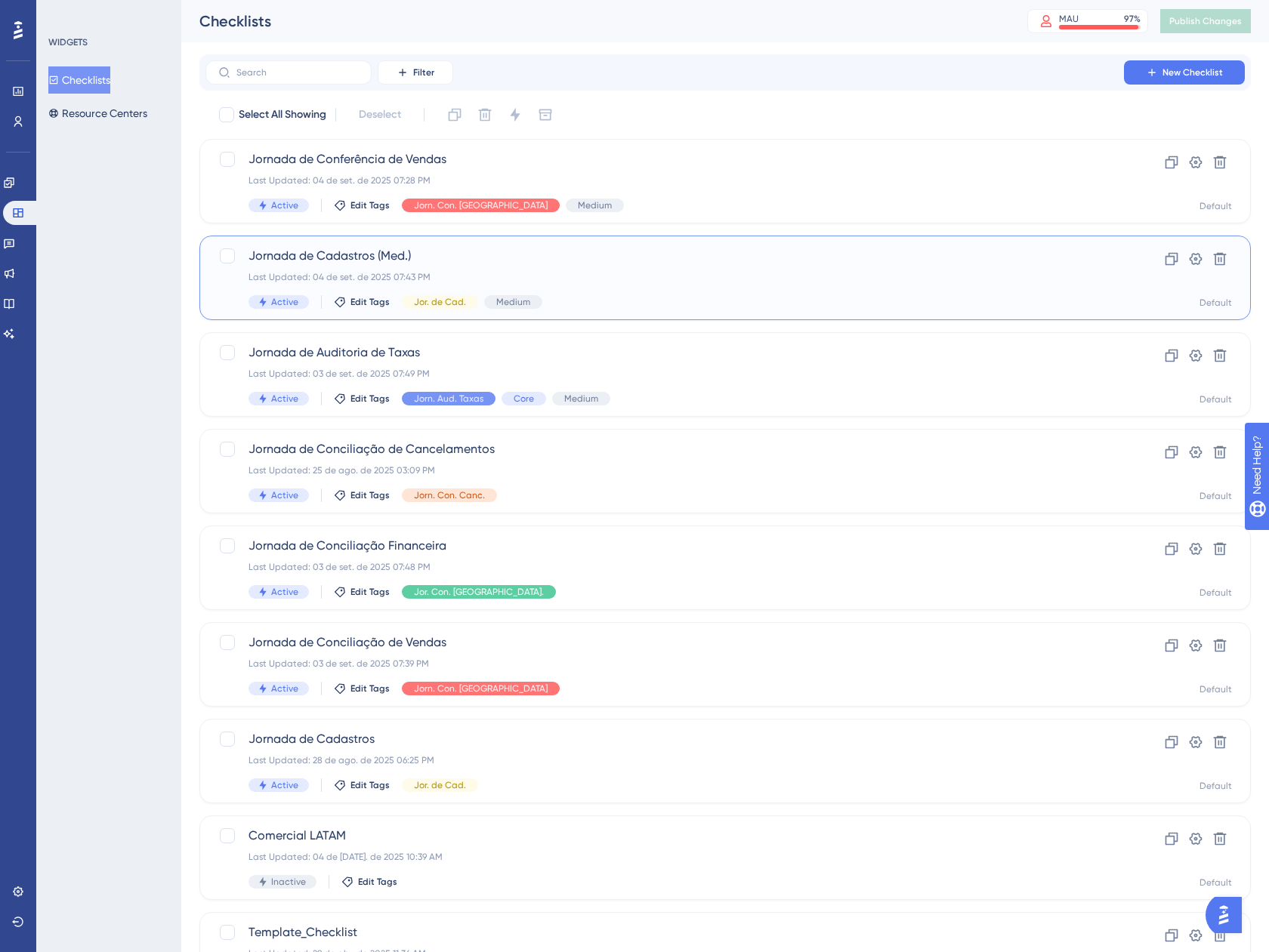
click at [648, 289] on div "Jornada de Cadastros (Med.) Last Updated: 04 de set. de 2025 07:43 PM Active Ed…" at bounding box center [664, 278] width 832 height 62
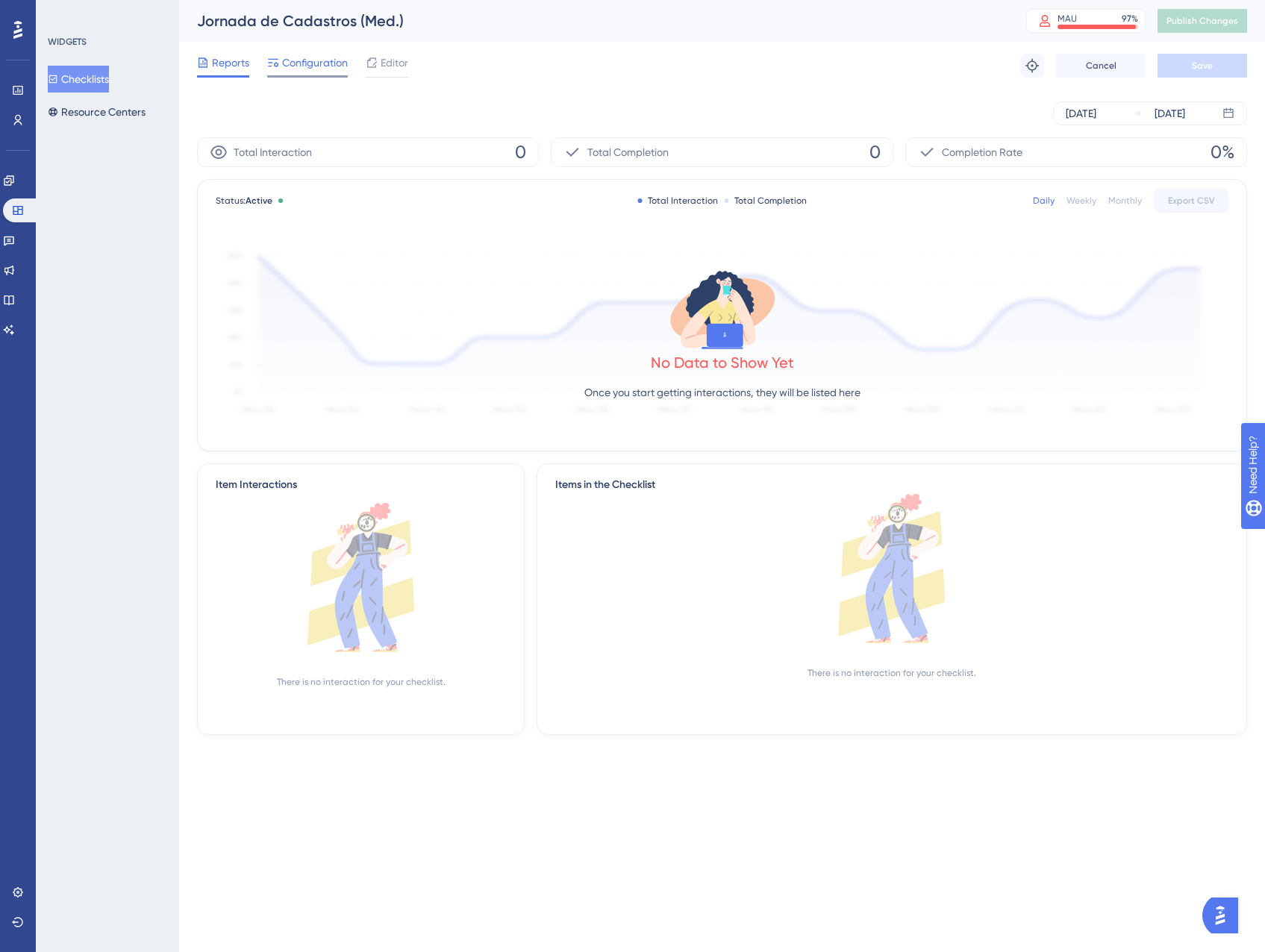
click at [305, 62] on span "Configuration" at bounding box center [314, 62] width 65 height 18
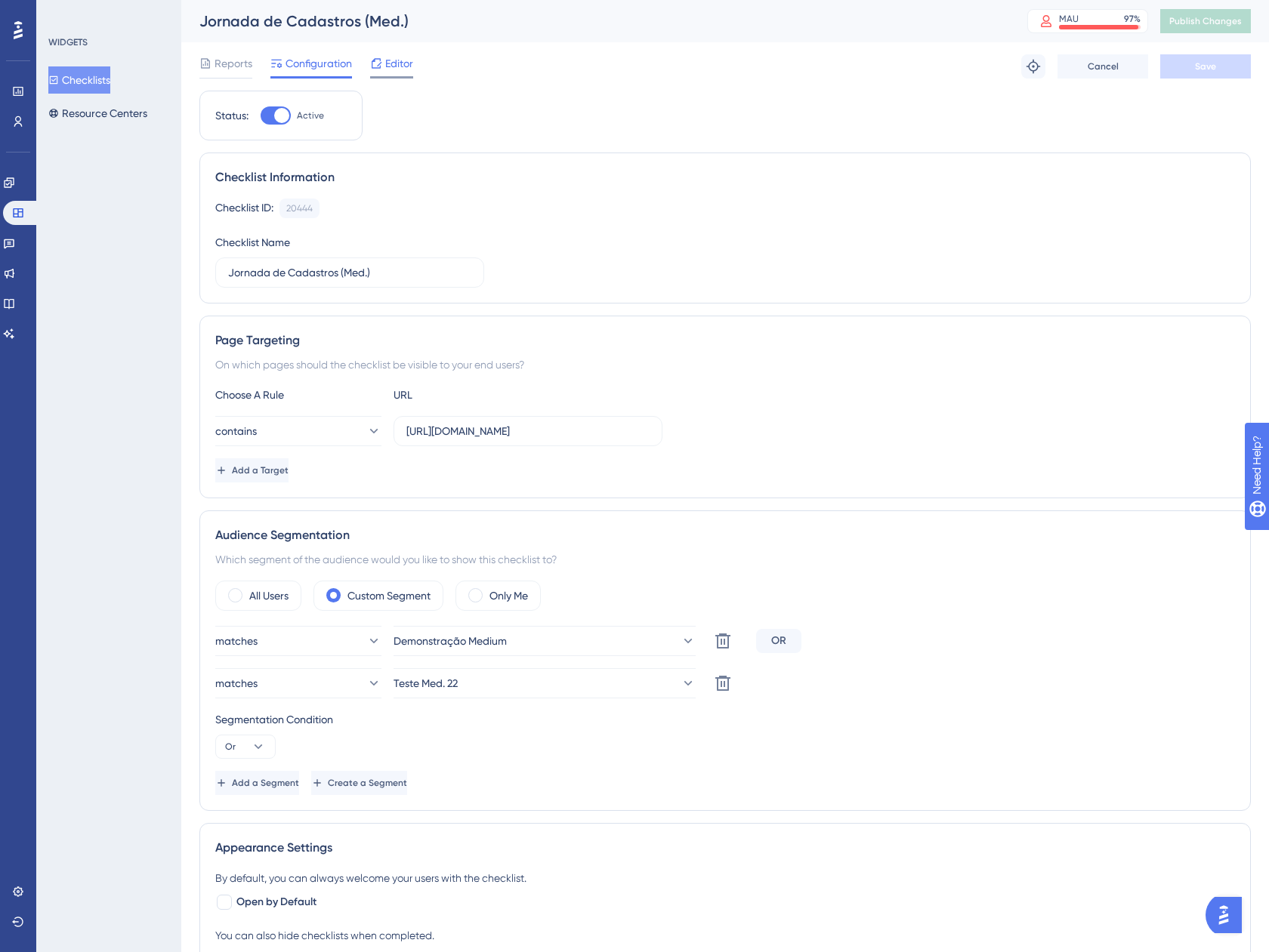
click at [398, 67] on span "Editor" at bounding box center [399, 63] width 28 height 18
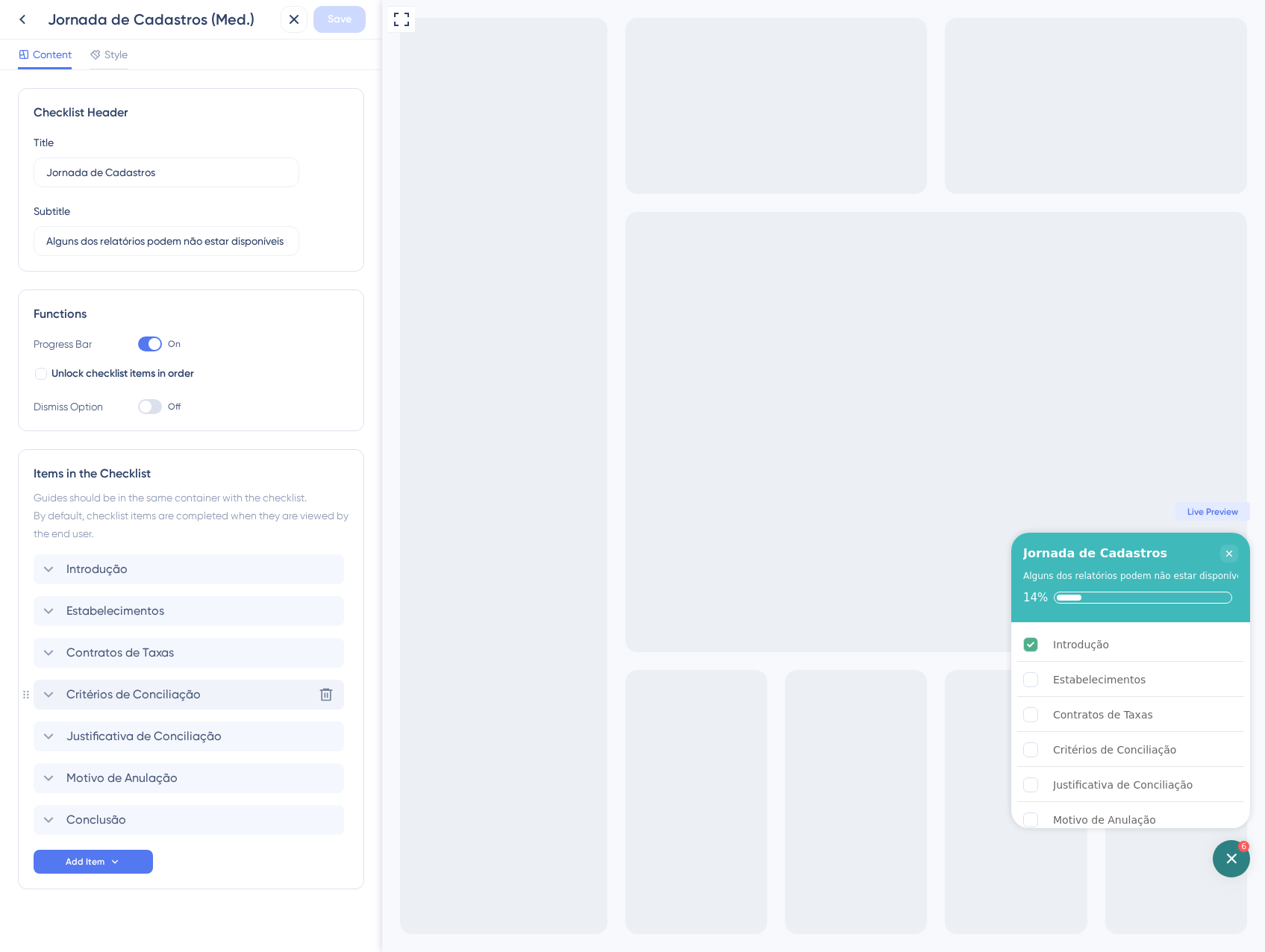
click at [145, 697] on span "Critérios de Conciliação" at bounding box center [133, 694] width 134 height 18
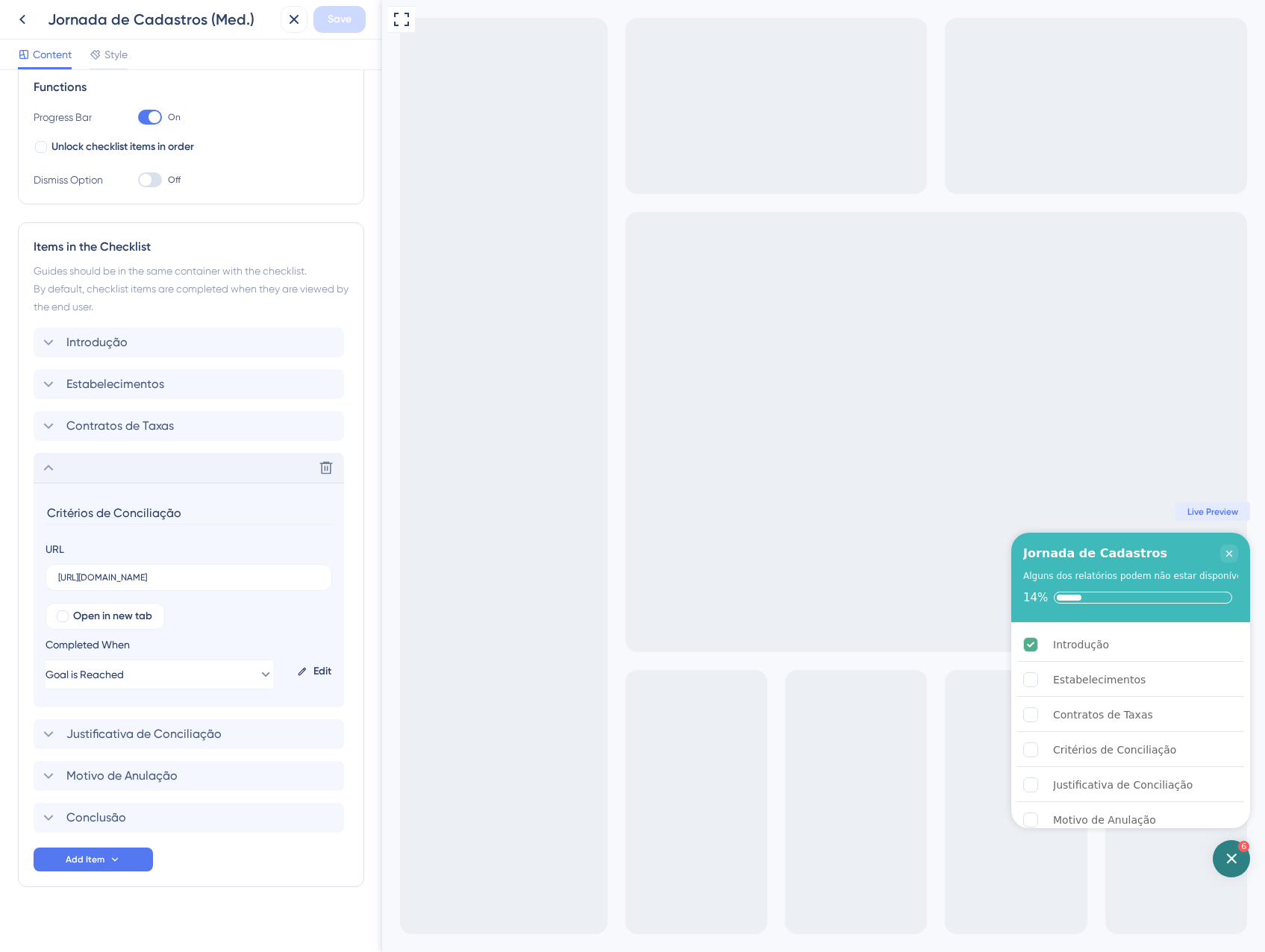
scroll to position [239, 0]
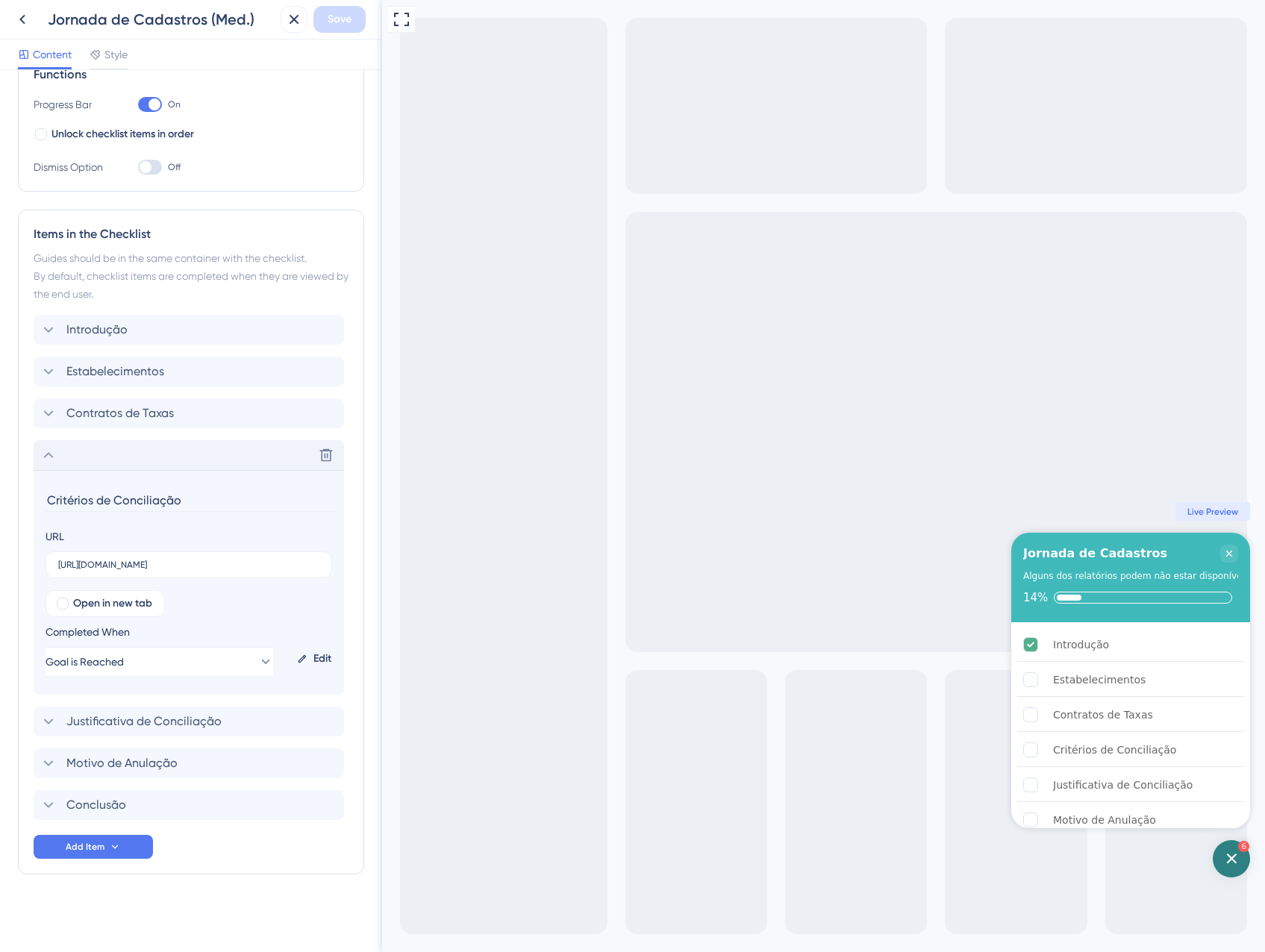
click at [127, 463] on div "Delete" at bounding box center [189, 455] width 311 height 30
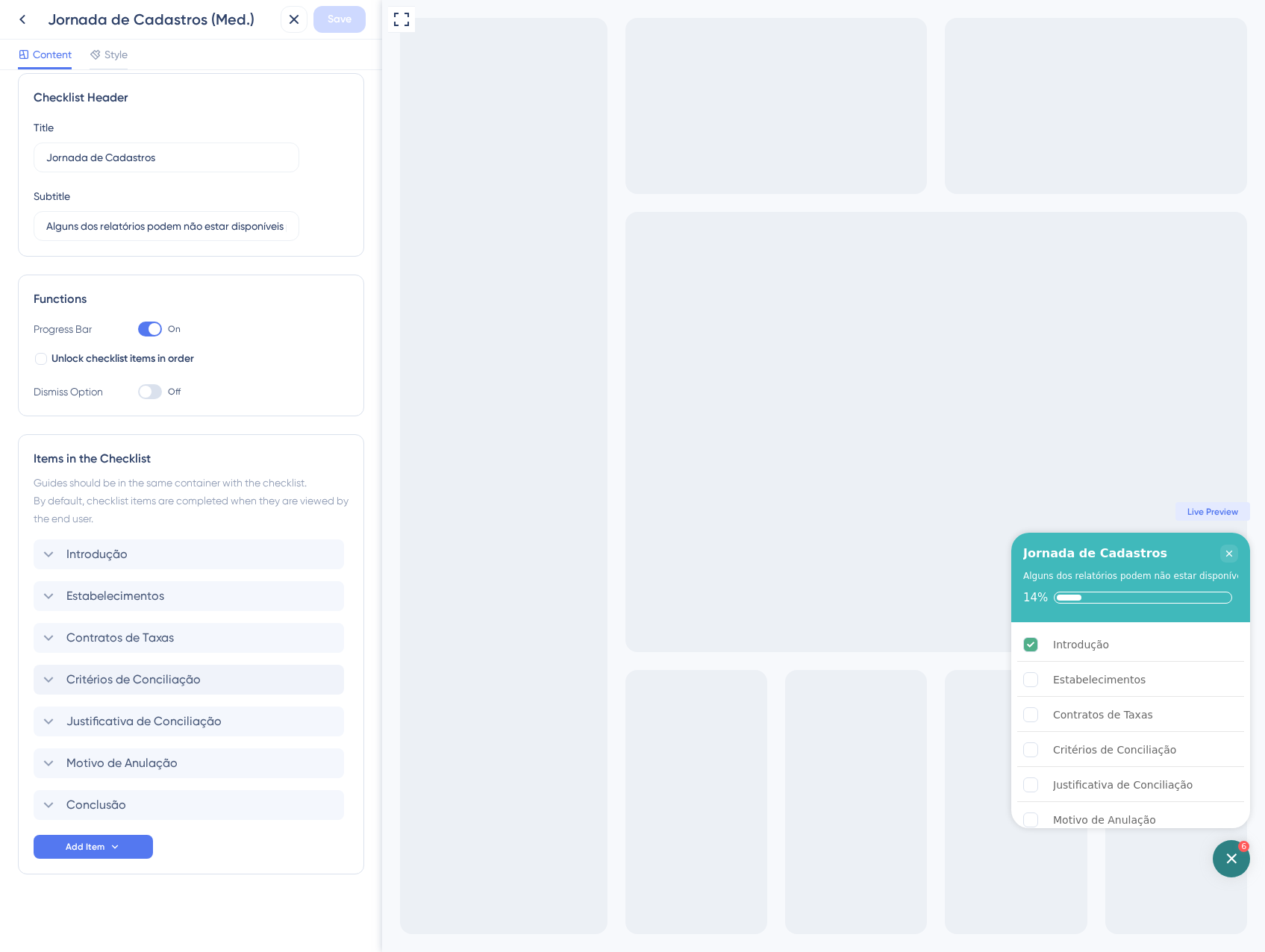
scroll to position [15, 0]
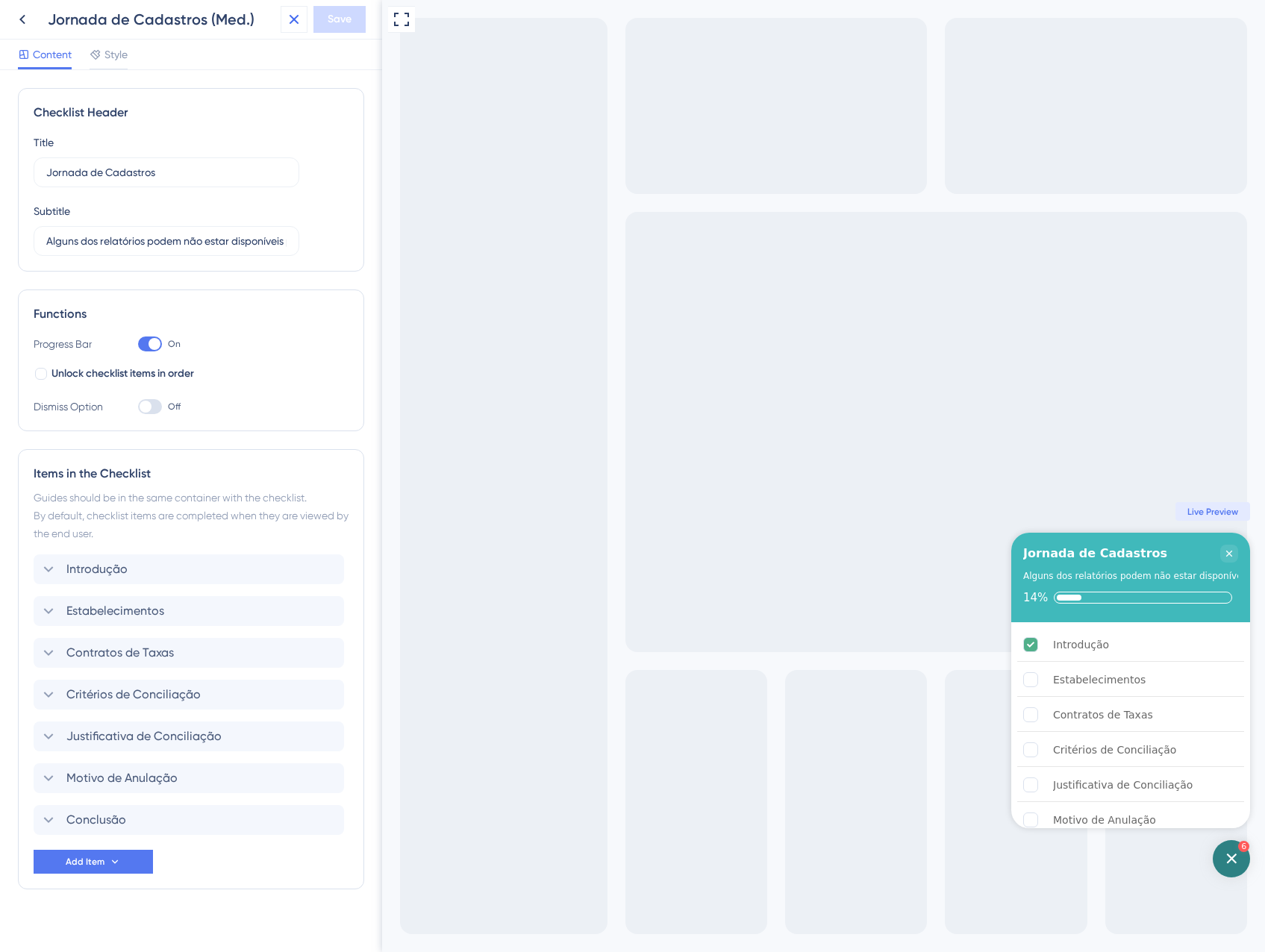
click at [292, 16] on icon at bounding box center [294, 20] width 9 height 9
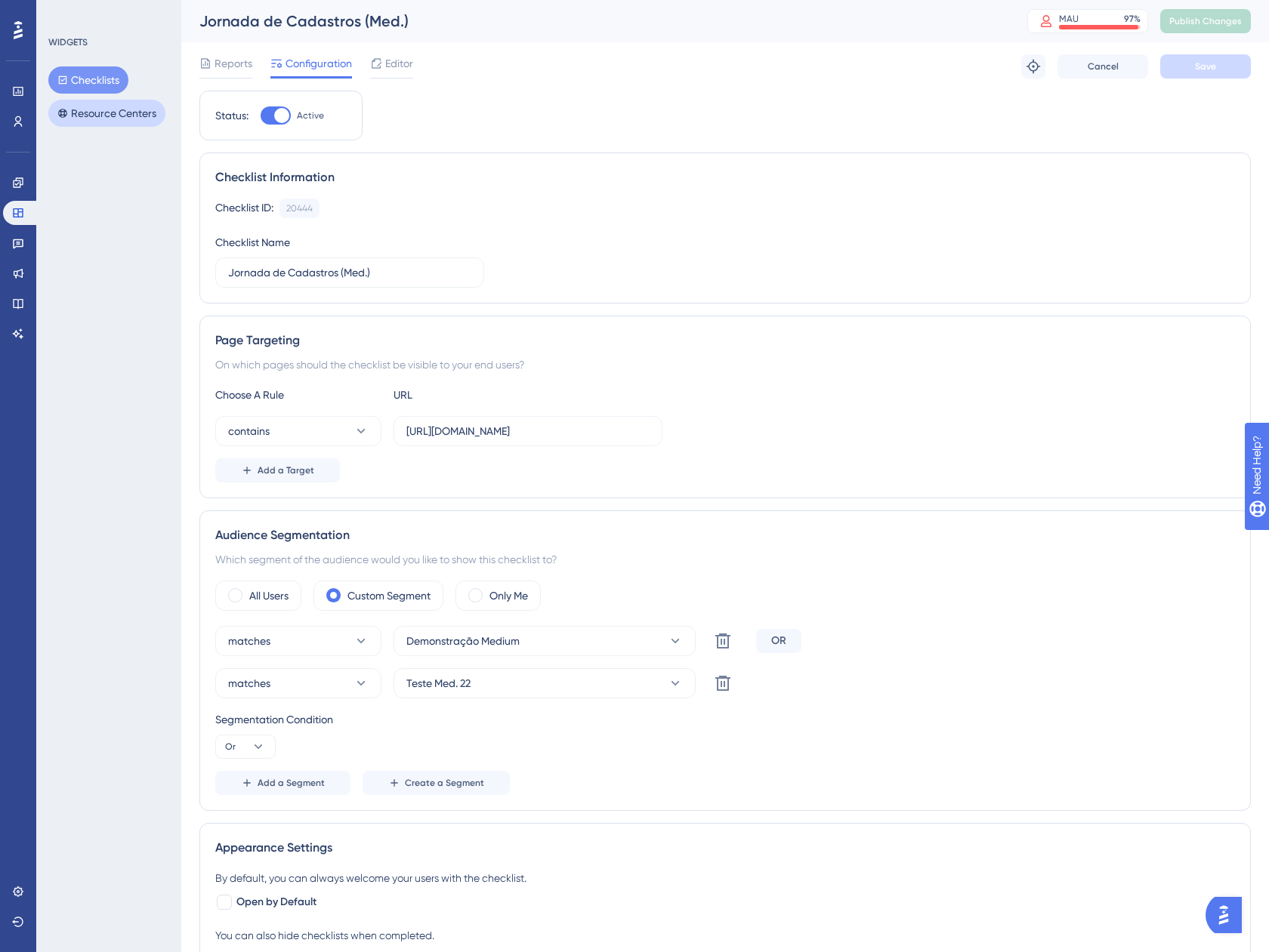
click at [106, 110] on button "Resource Centers" at bounding box center [106, 113] width 117 height 27
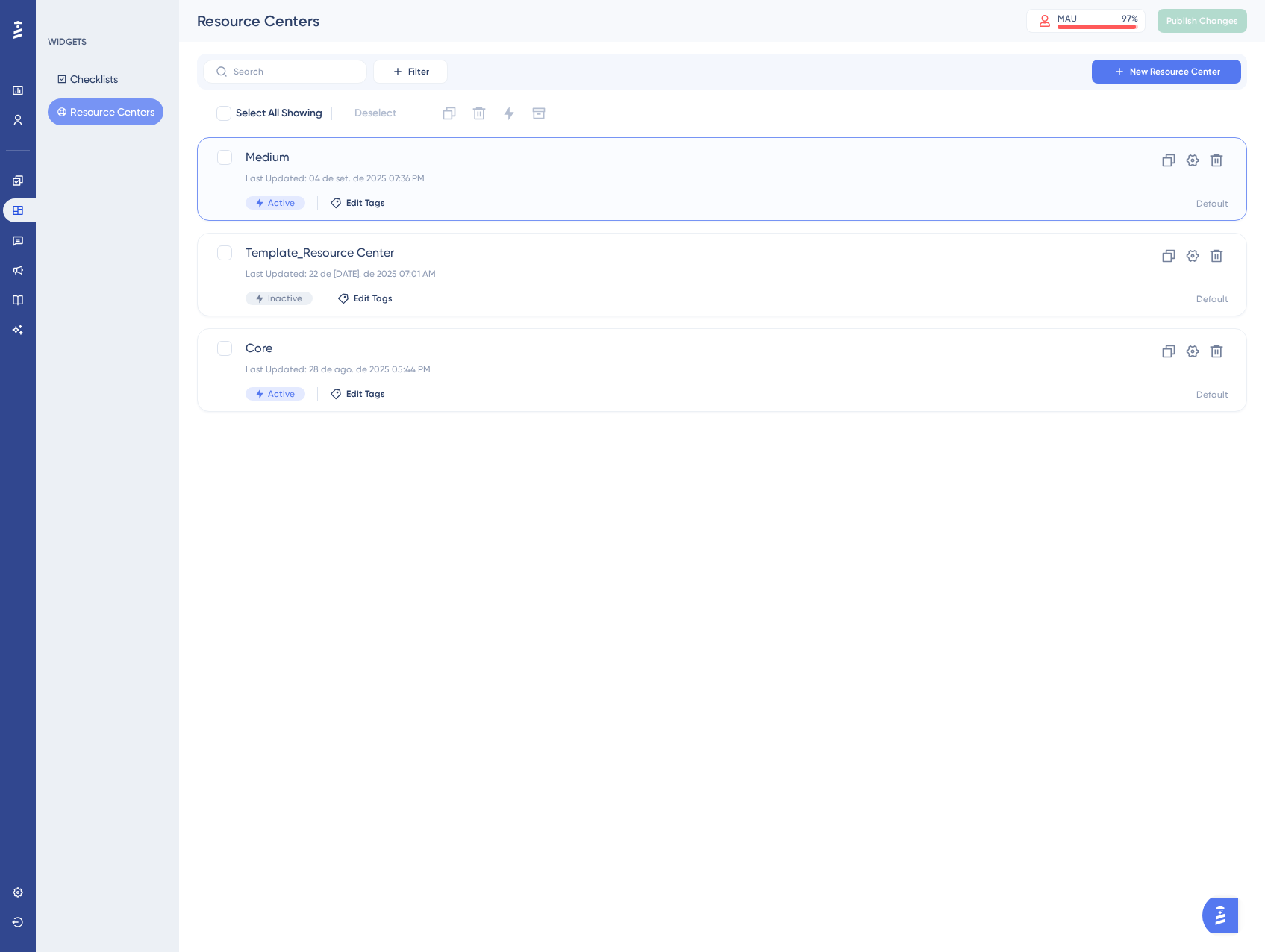
click at [415, 165] on span "Medium" at bounding box center [662, 157] width 833 height 18
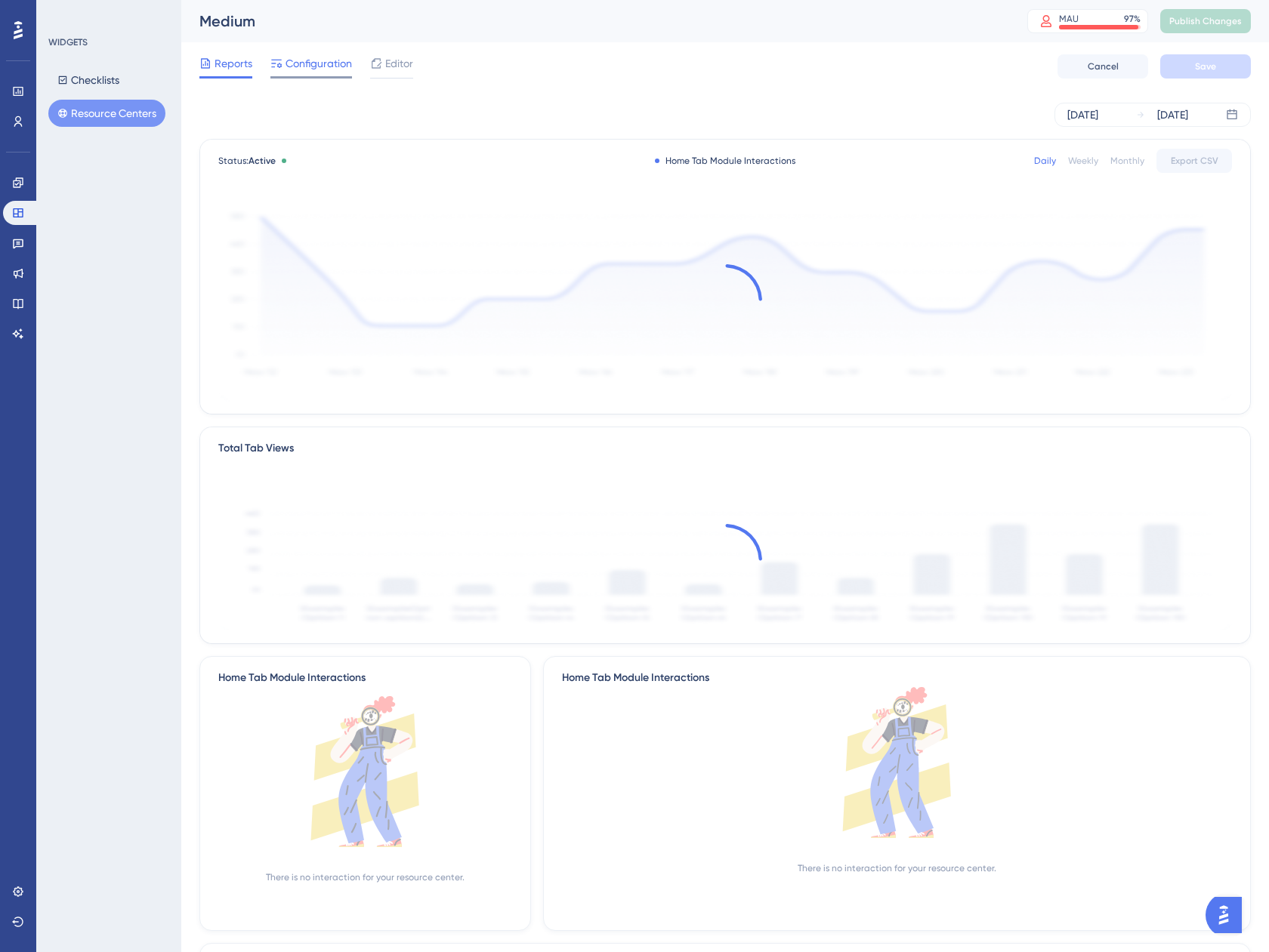
click at [294, 68] on span "Configuration" at bounding box center [318, 63] width 66 height 18
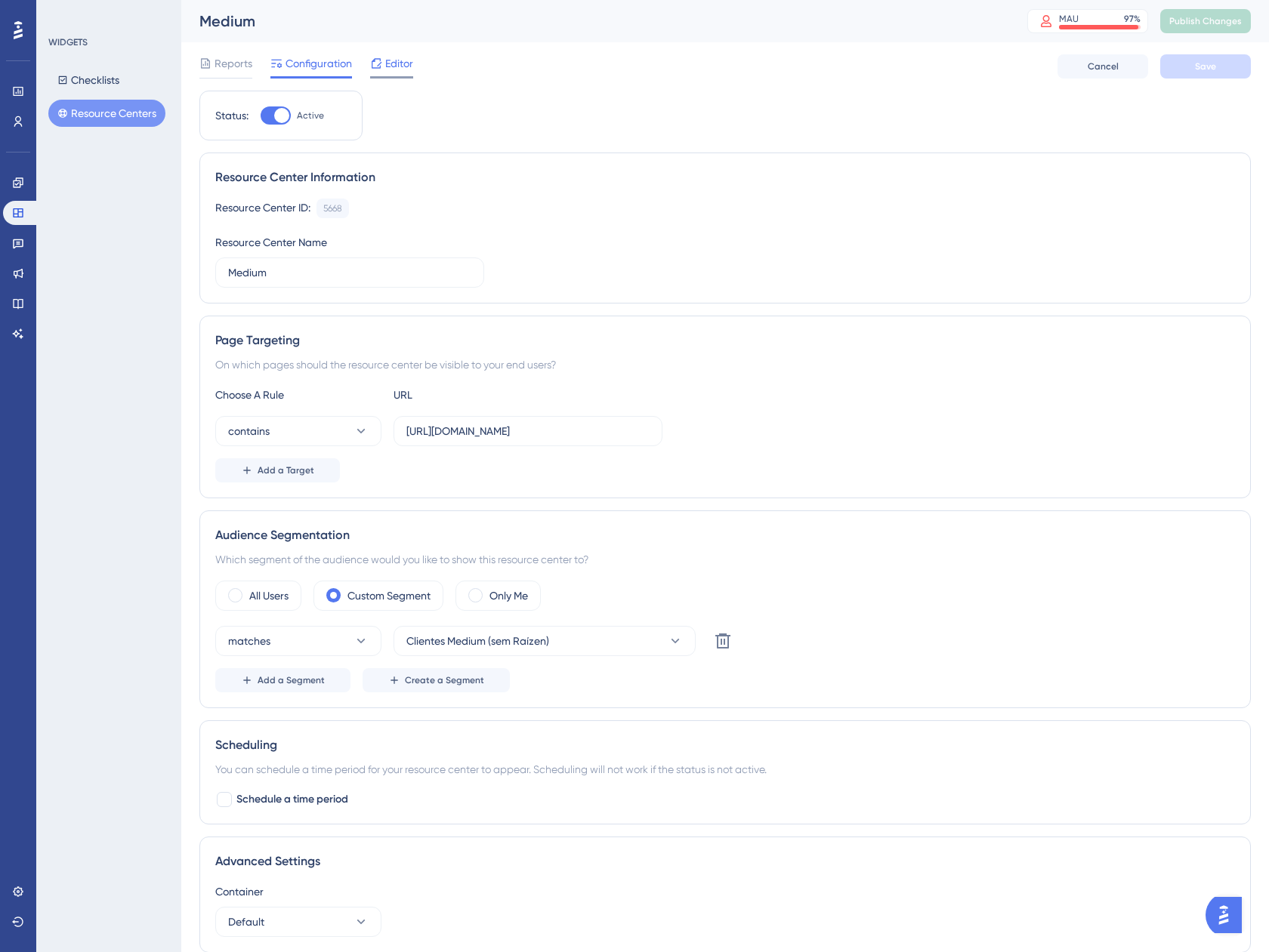
click at [379, 71] on div at bounding box center [376, 63] width 12 height 18
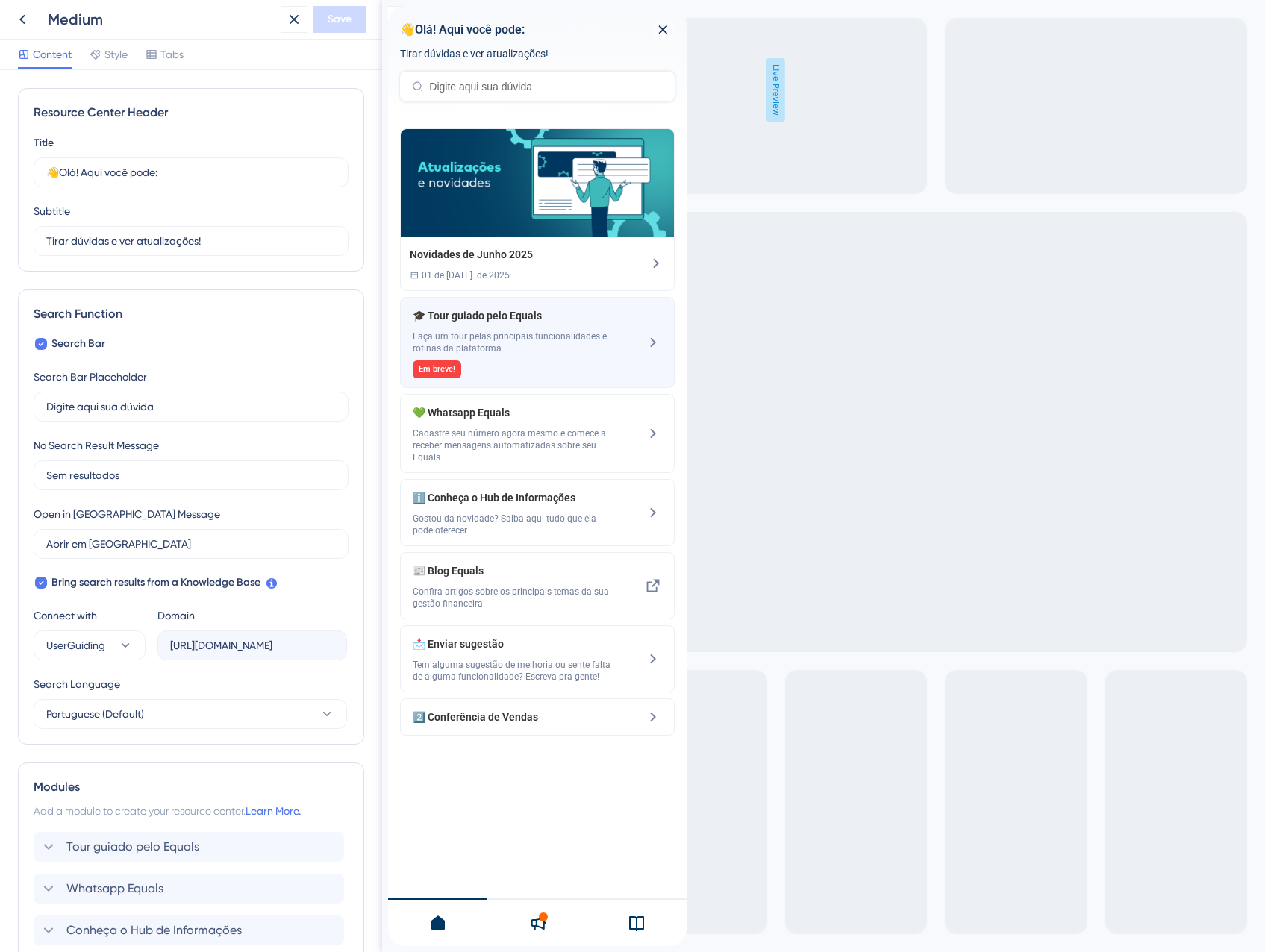
click at [518, 346] on span "Faça um tour pelas principais funcionalidades e rotinas da plataforma" at bounding box center [512, 343] width 199 height 24
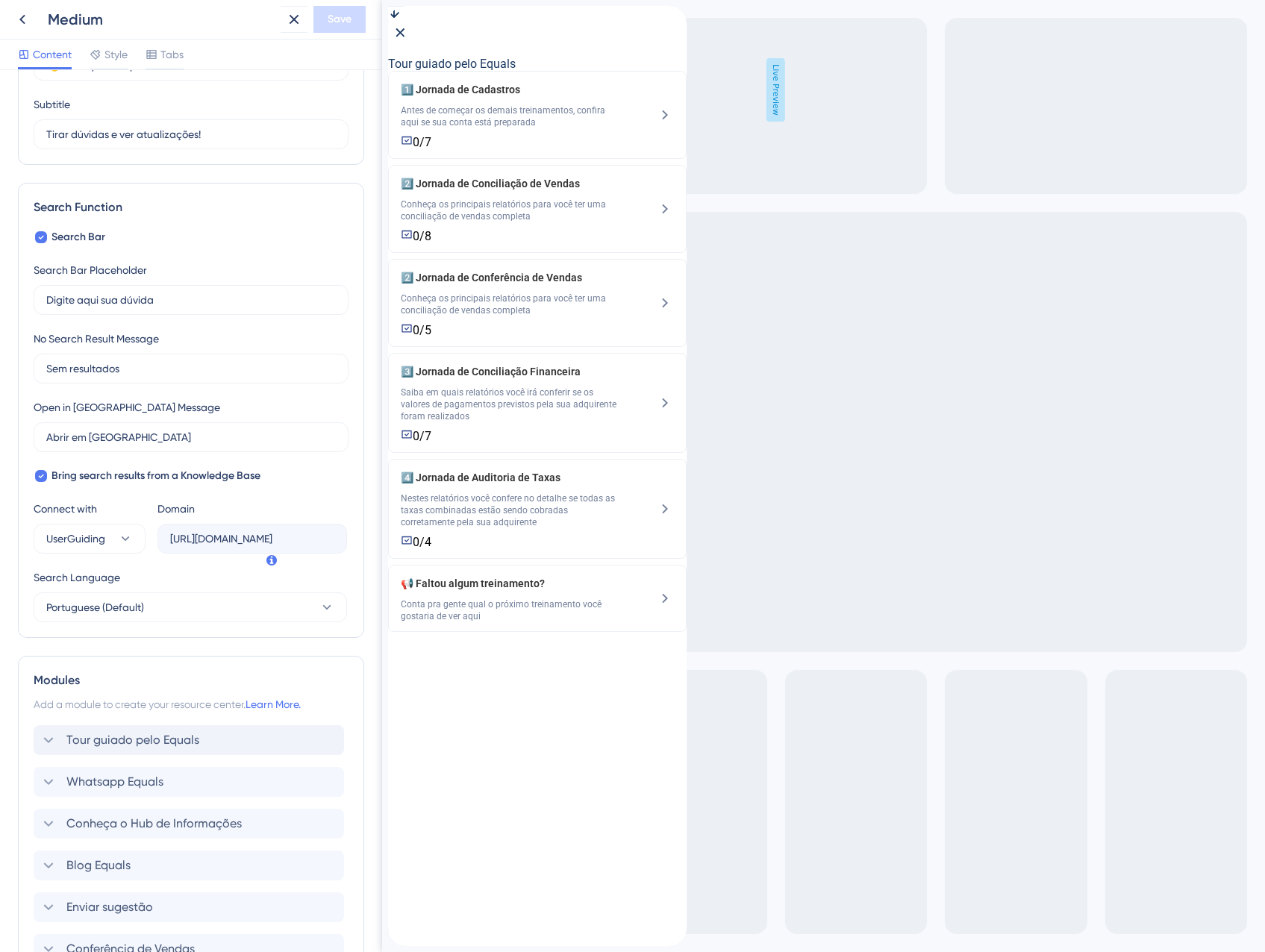
scroll to position [254, 0]
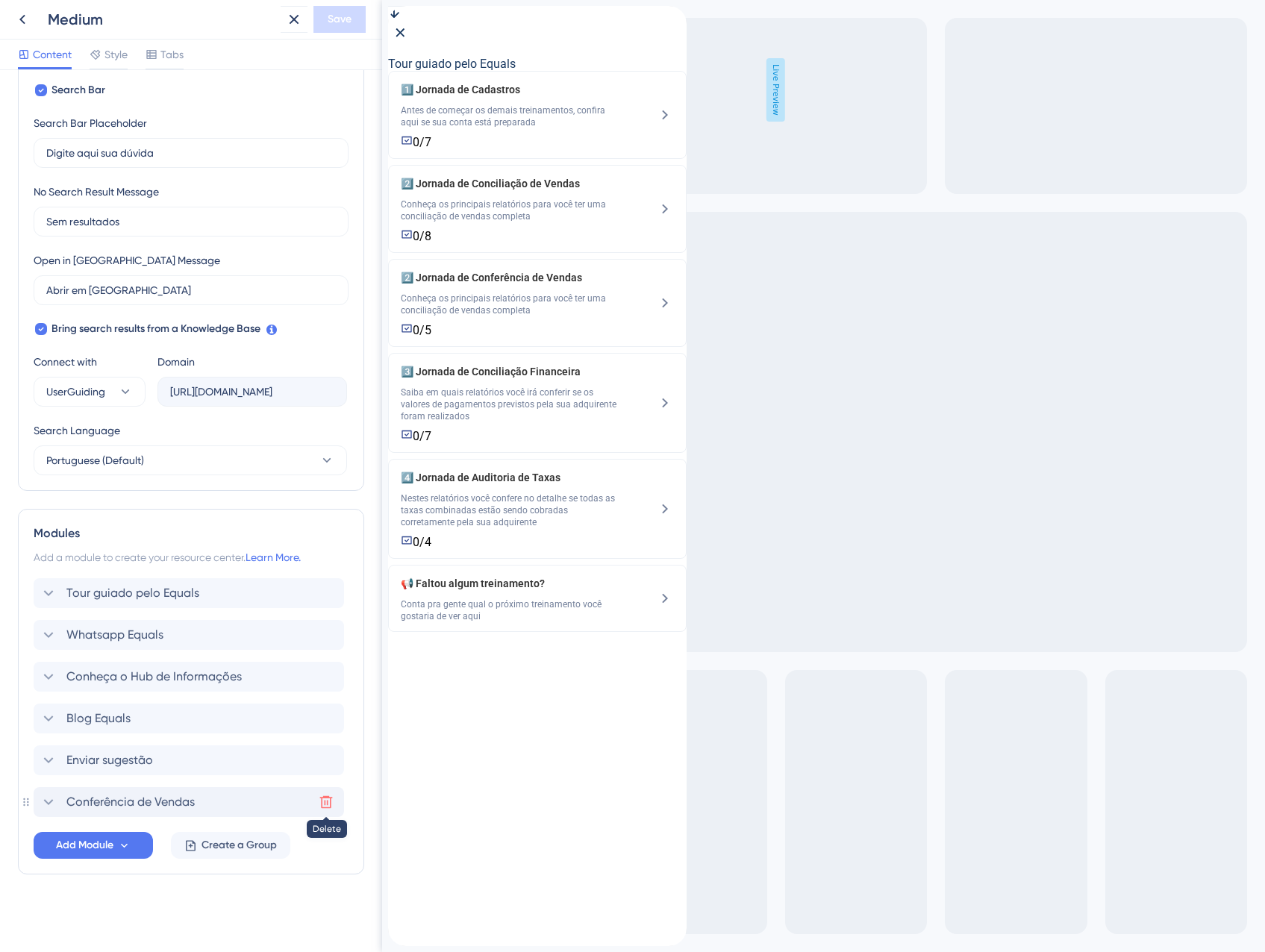
click at [321, 806] on icon at bounding box center [327, 803] width 15 height 15
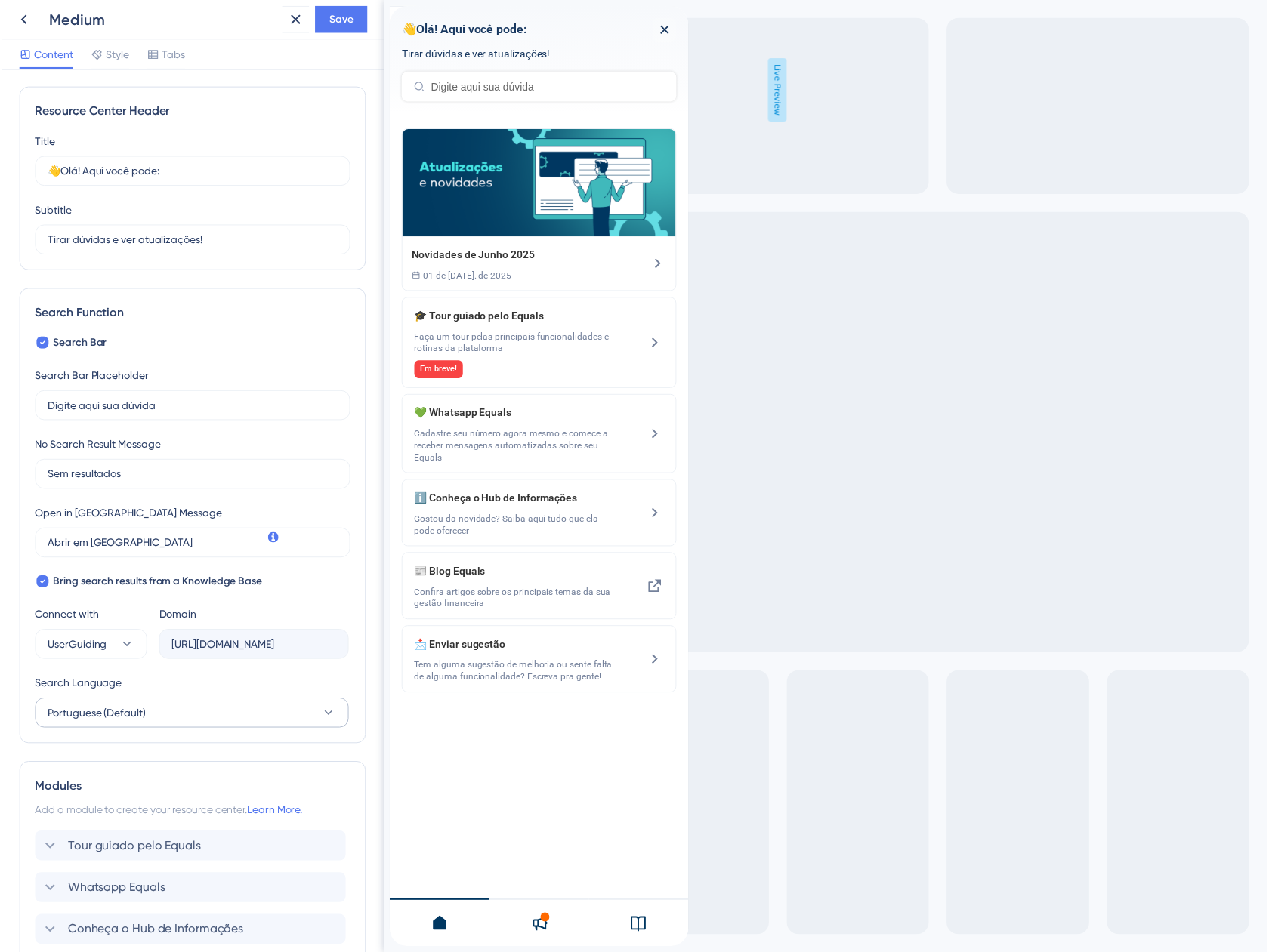
scroll to position [0, 0]
click at [336, 15] on span "Save" at bounding box center [343, 19] width 24 height 18
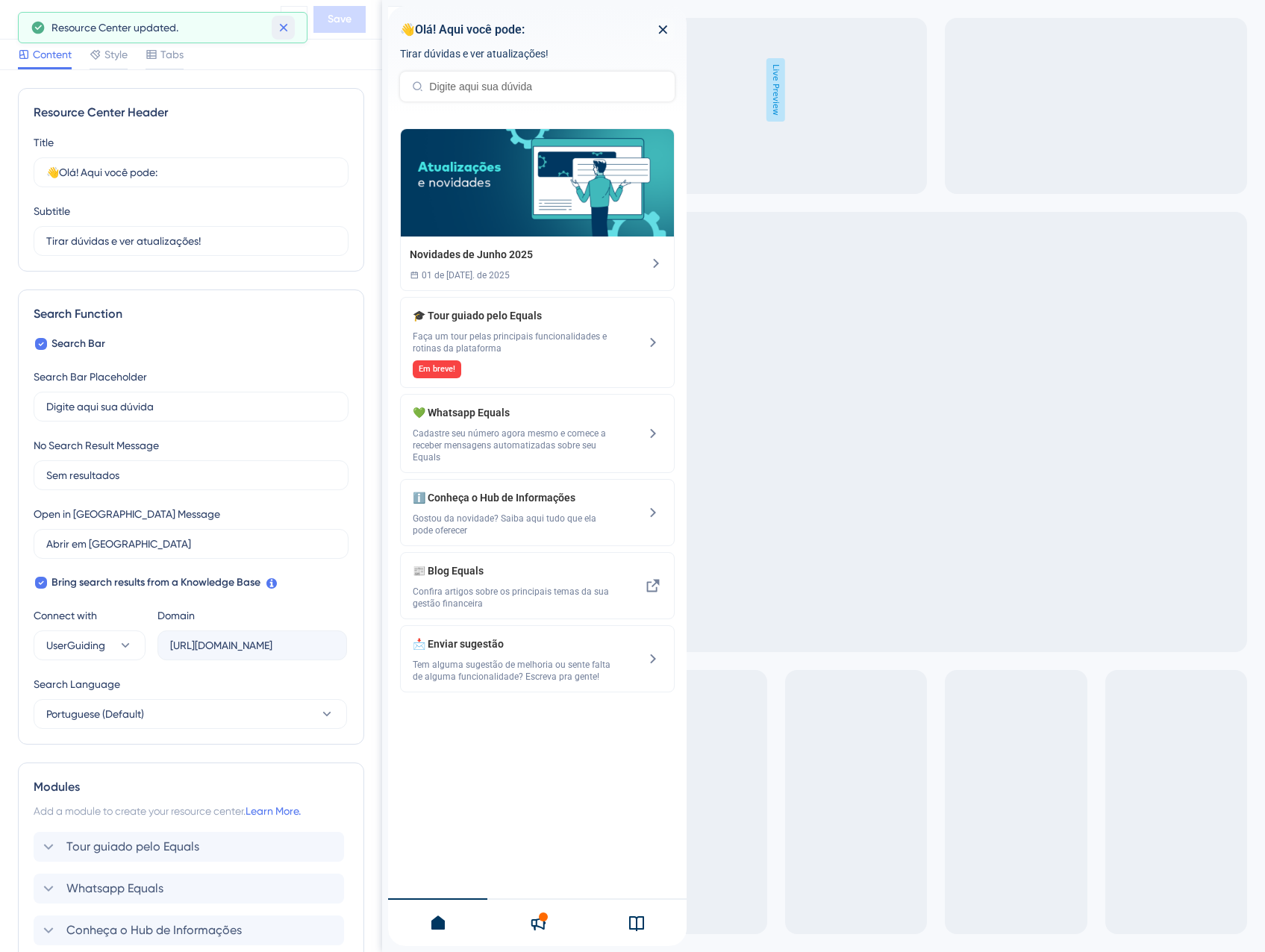
click at [281, 23] on icon at bounding box center [283, 28] width 15 height 15
click at [294, 18] on icon at bounding box center [294, 20] width 9 height 9
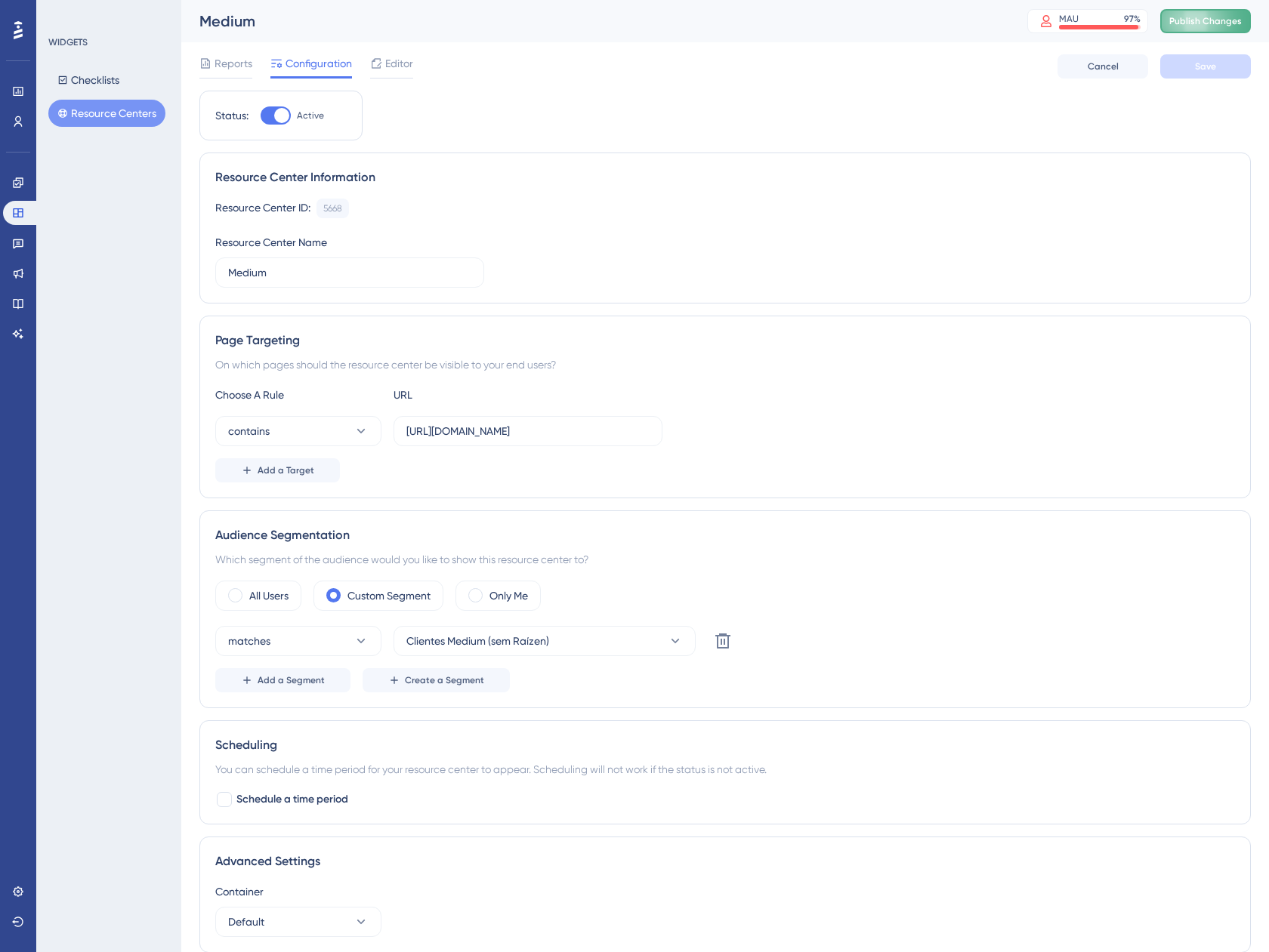
click at [1187, 19] on span "Publish Changes" at bounding box center [1205, 21] width 72 height 12
click at [111, 79] on button "Checklists" at bounding box center [88, 80] width 80 height 27
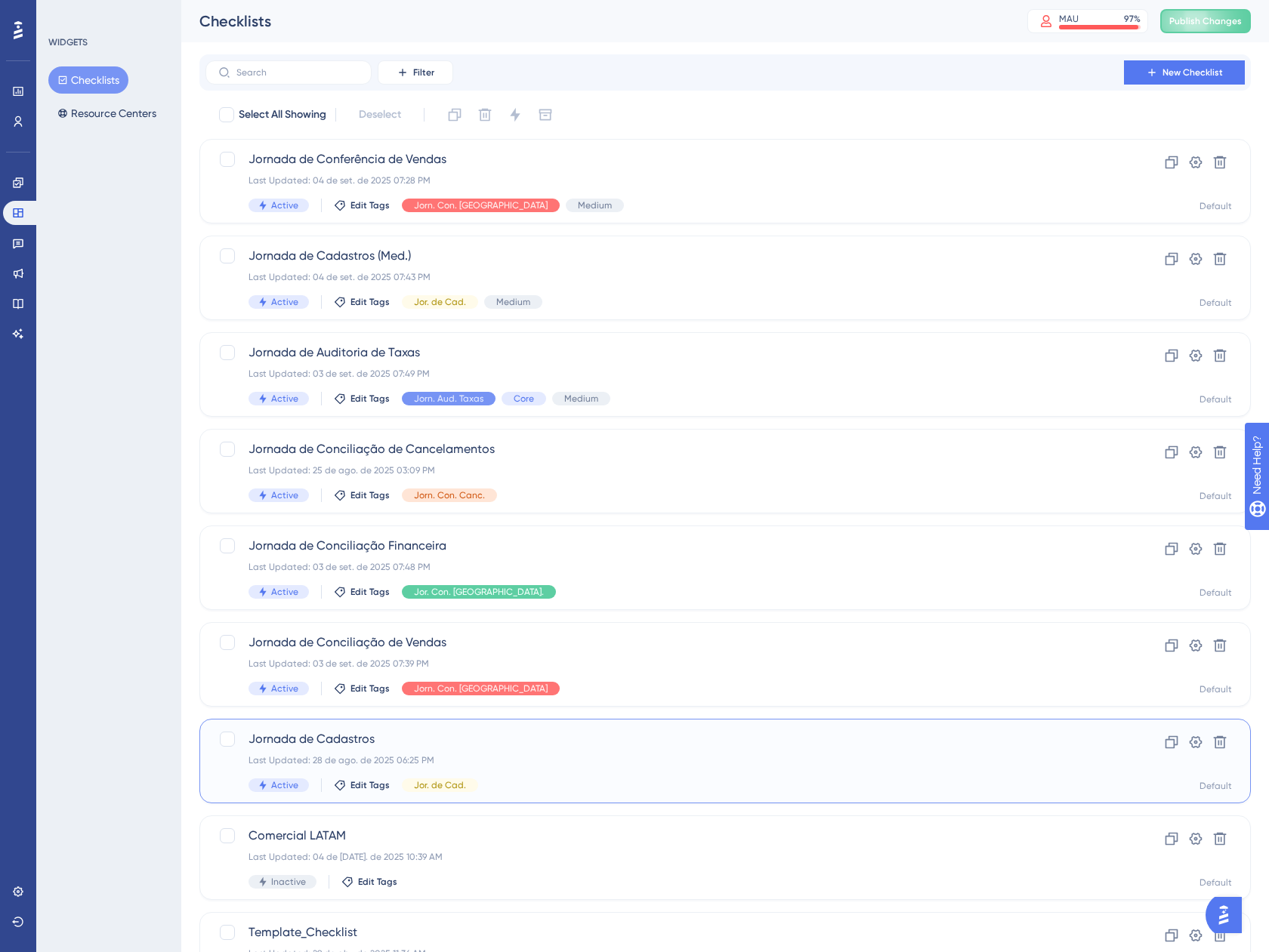
click at [616, 753] on div "Jornada de Cadastros Last Updated: 28 de ago. de 2025 06:25 PM Active Edit Tags…" at bounding box center [664, 761] width 832 height 62
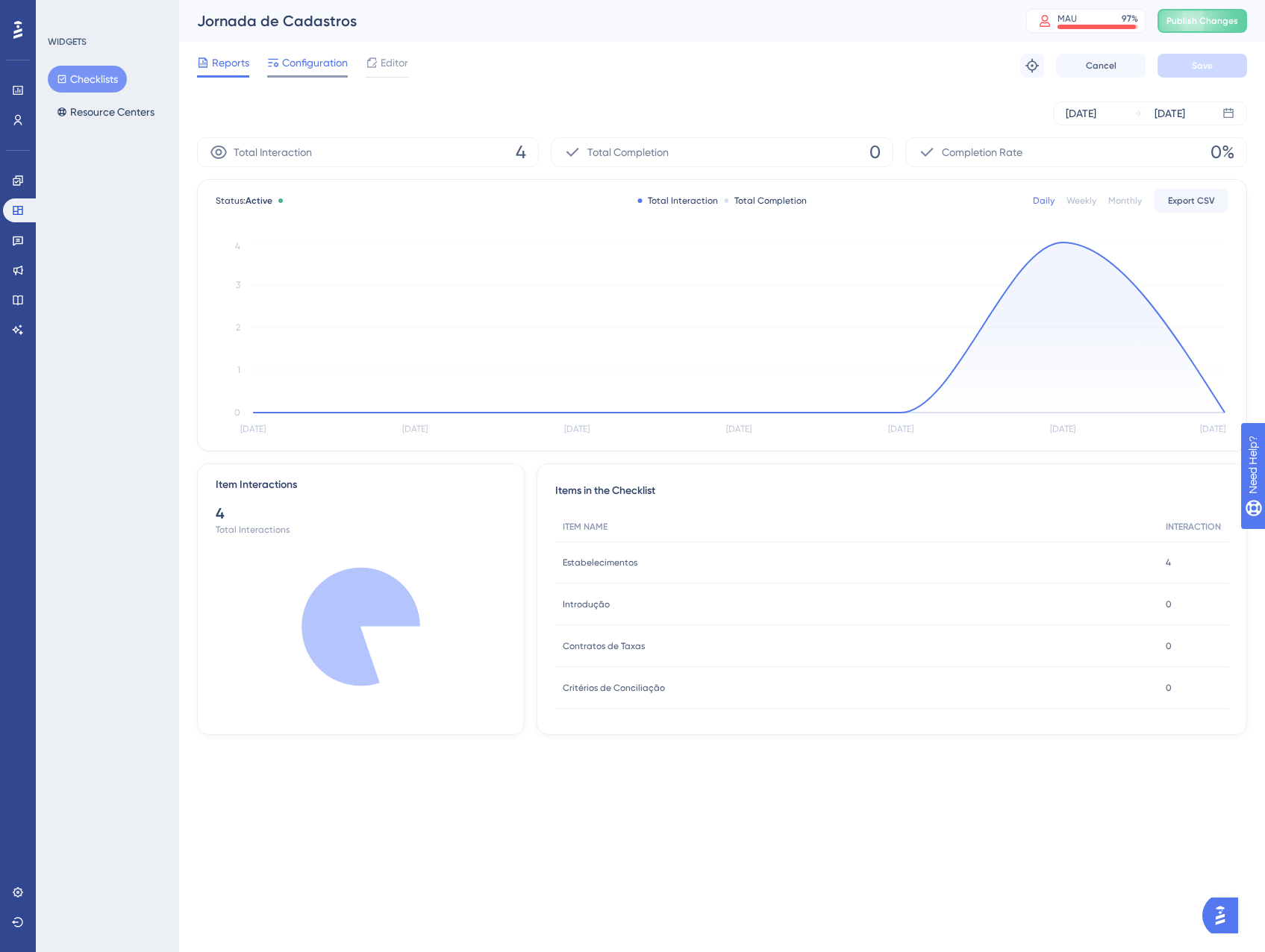
click at [313, 77] on div at bounding box center [307, 76] width 81 height 3
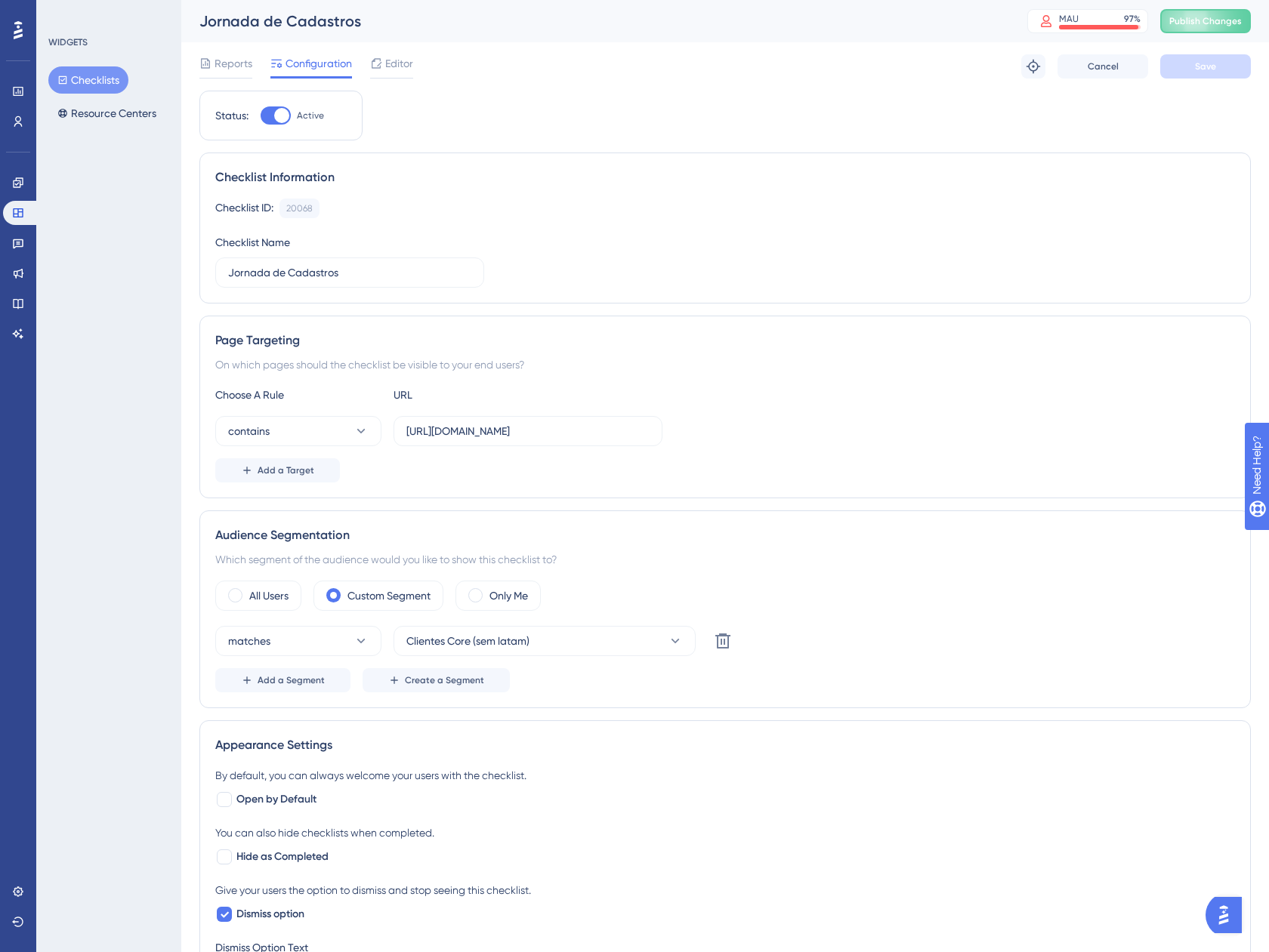
click at [94, 78] on button "Checklists" at bounding box center [88, 80] width 80 height 27
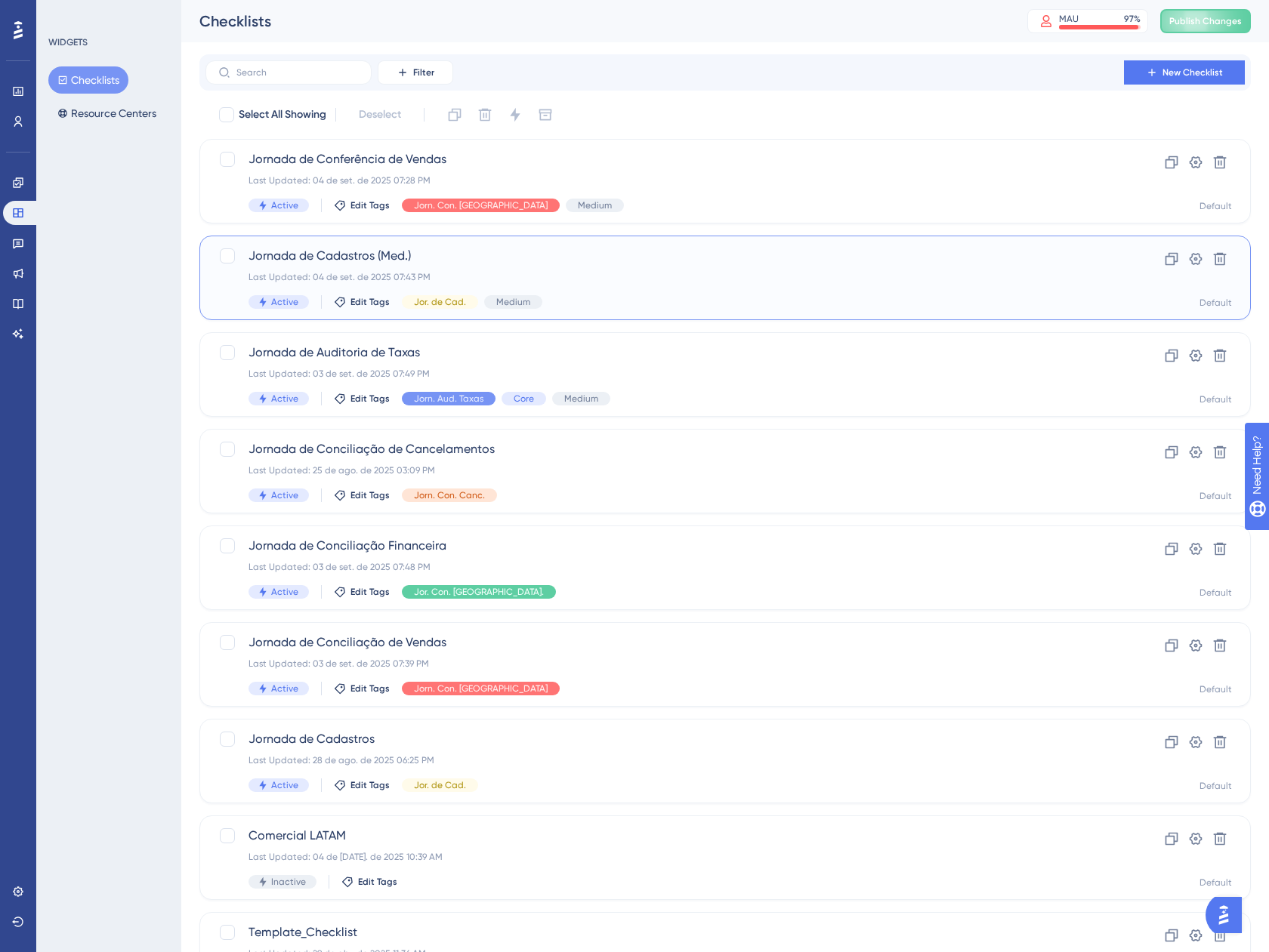
click at [662, 285] on div "Jornada de Cadastros (Med.) Last Updated: 04 de set. de 2025 07:43 PM Active Ed…" at bounding box center [664, 278] width 832 height 62
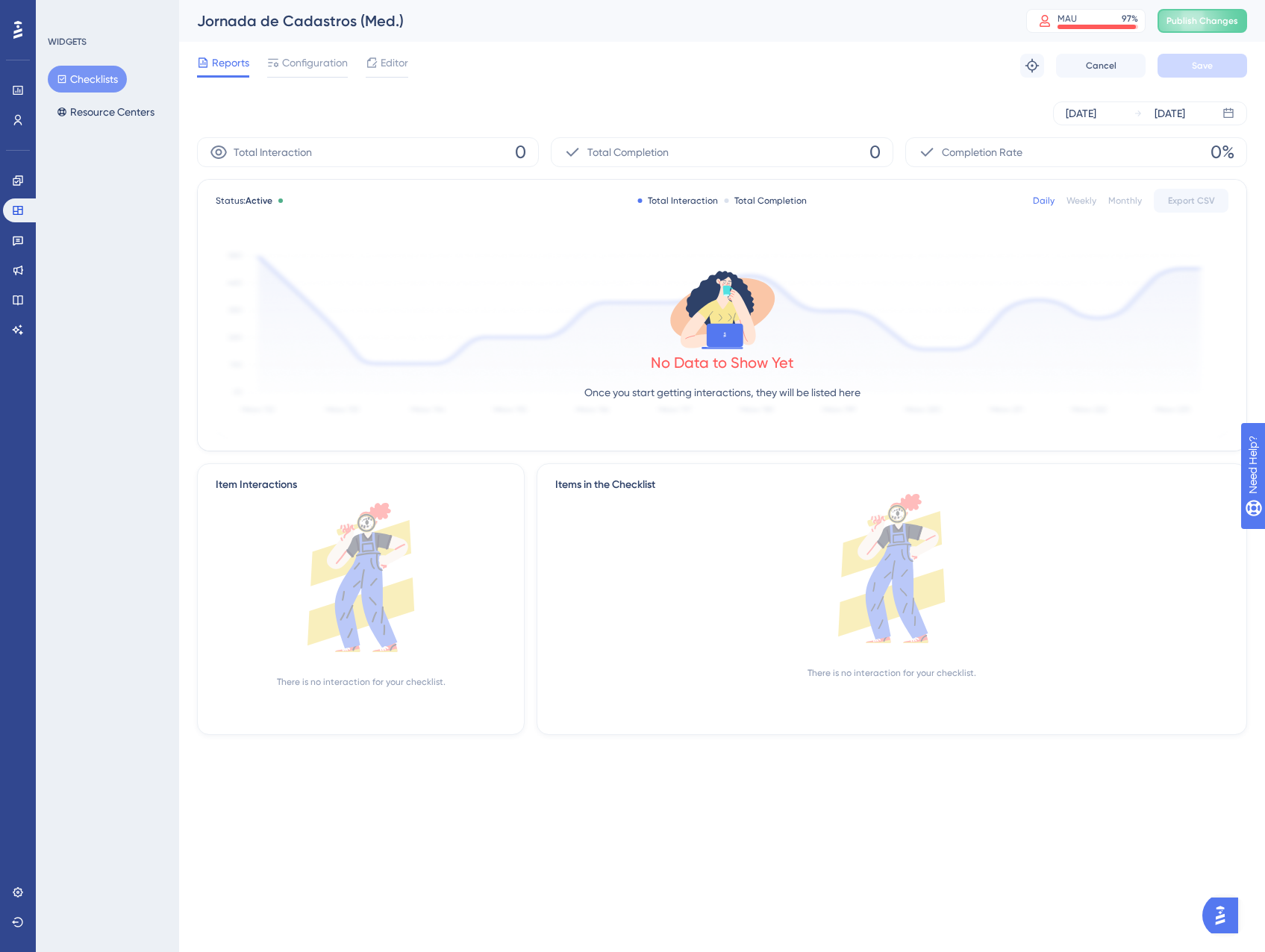
click at [263, 58] on div "Reports Configuration Editor" at bounding box center [302, 65] width 211 height 24
click at [291, 59] on span "Configuration" at bounding box center [314, 62] width 65 height 18
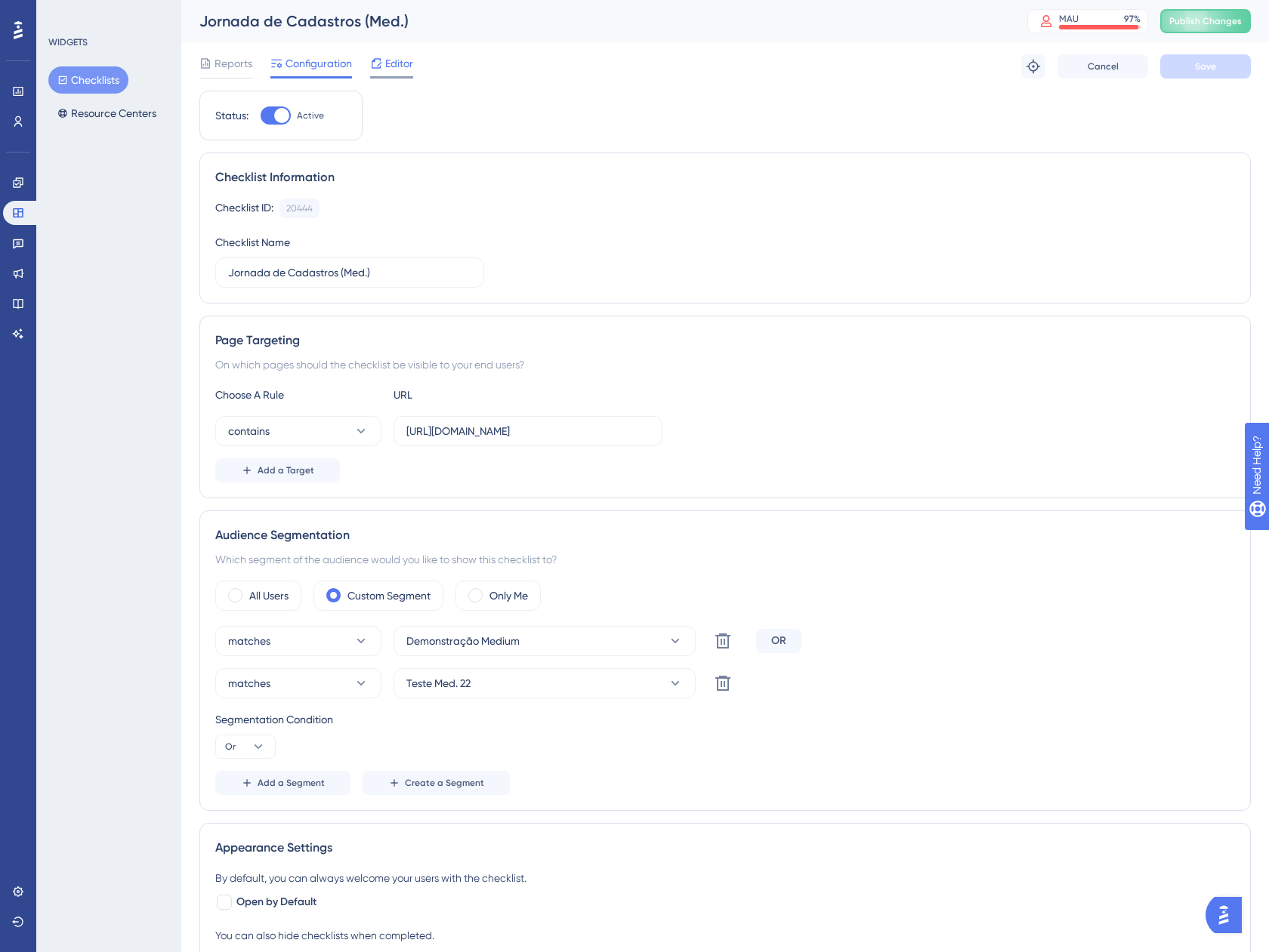
click at [392, 67] on span "Editor" at bounding box center [399, 63] width 28 height 18
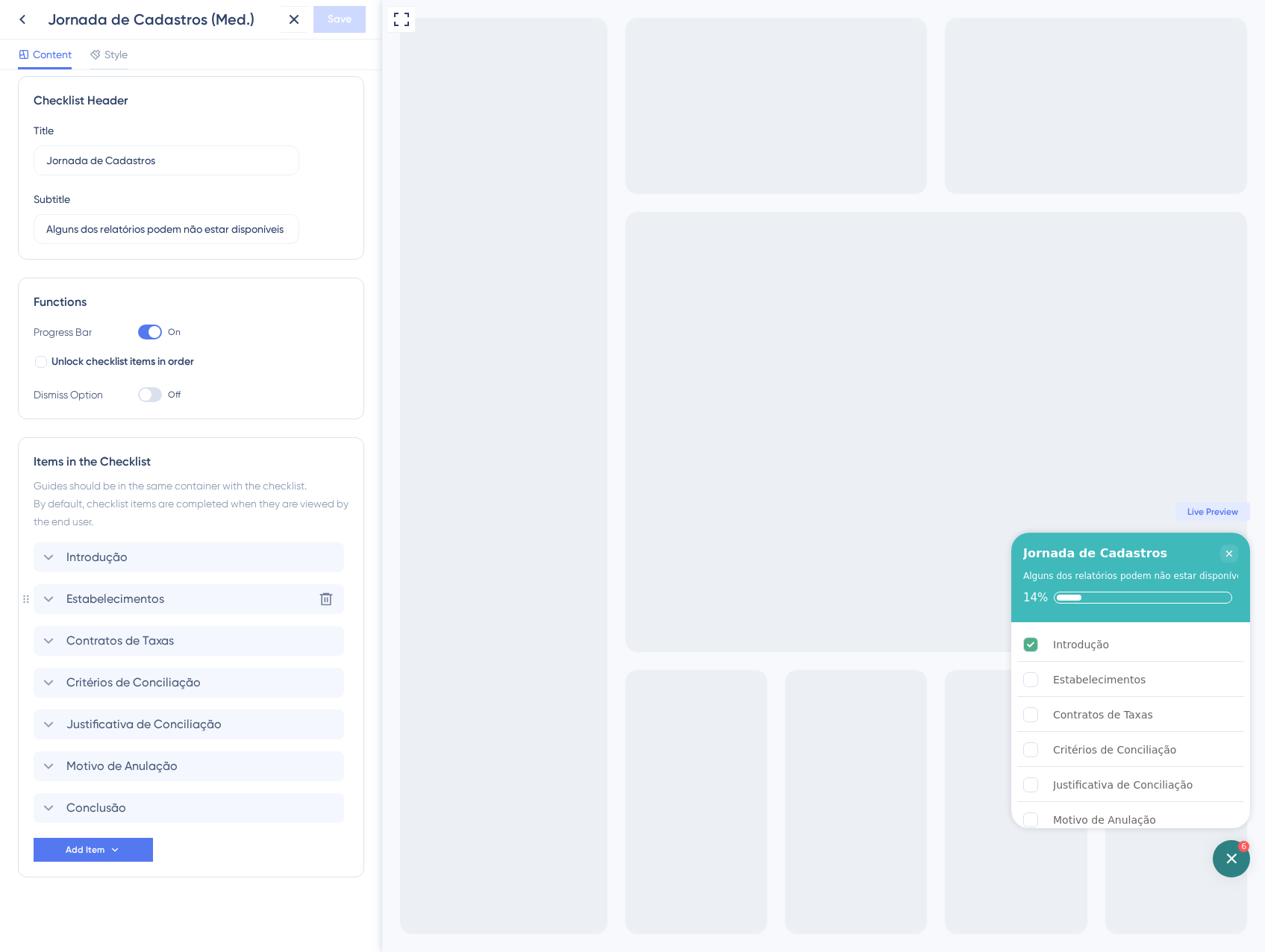
scroll to position [15, 0]
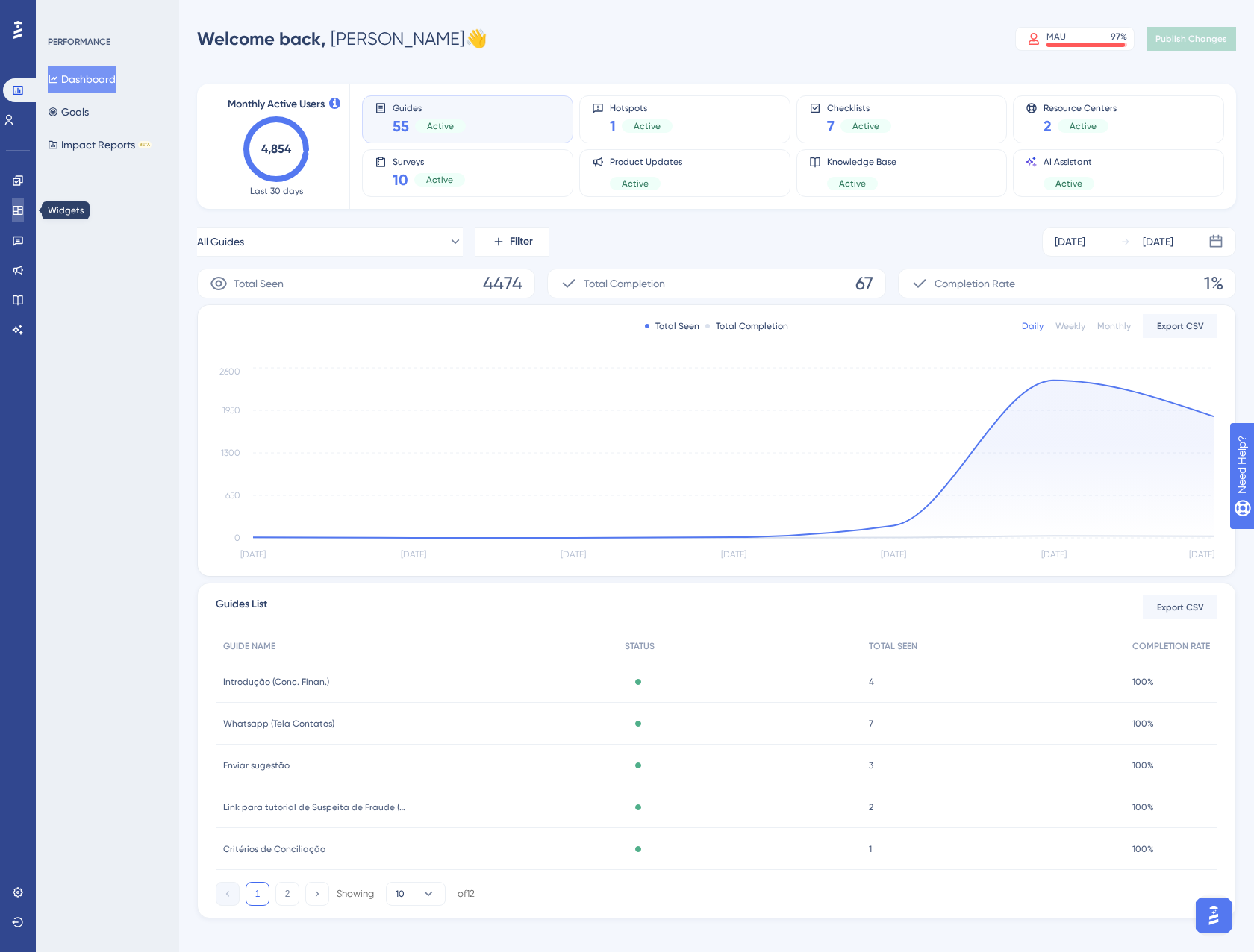
click at [12, 207] on link at bounding box center [18, 210] width 12 height 24
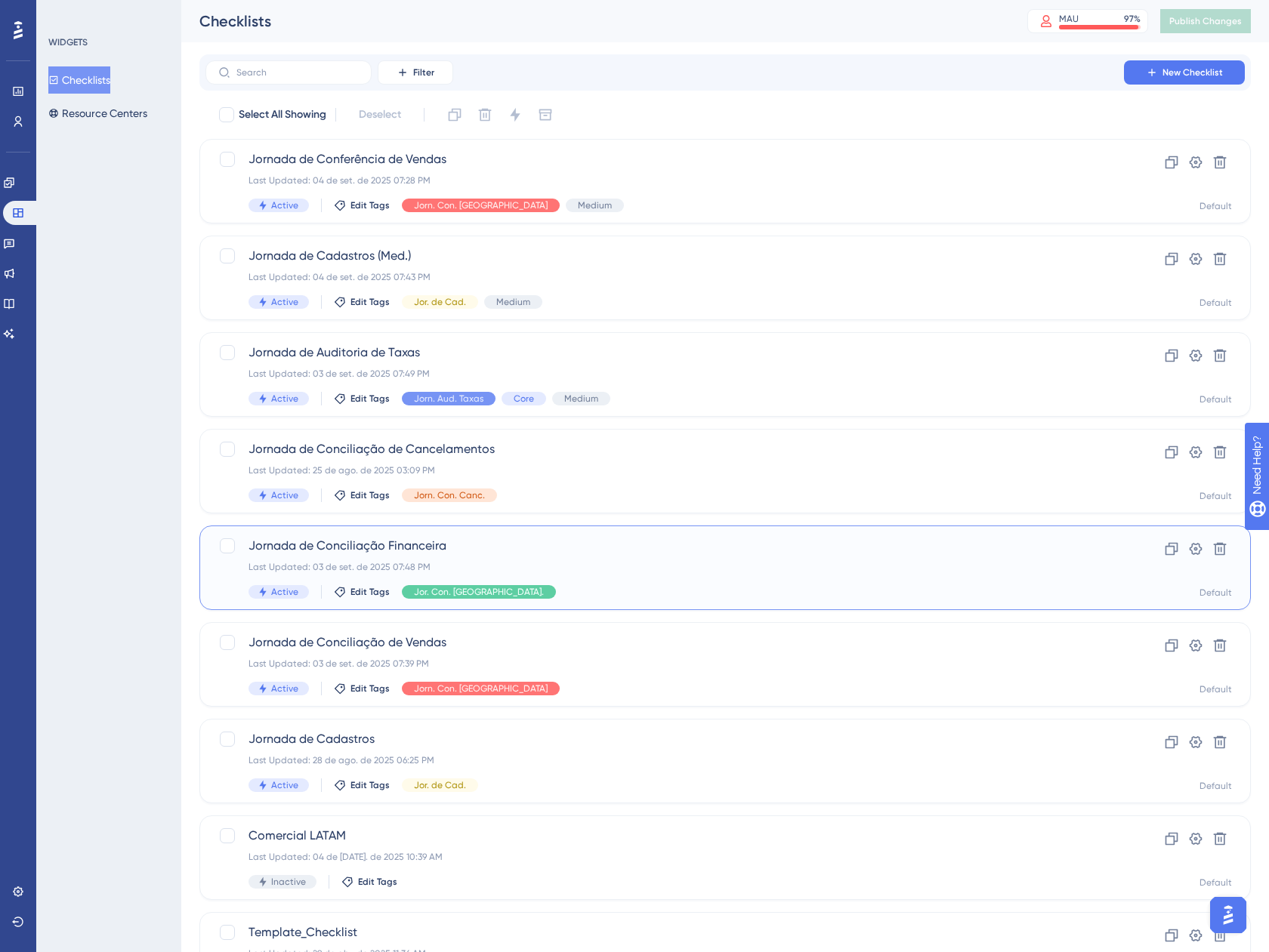
click at [687, 544] on span "Jornada de Conciliação Financeira" at bounding box center [664, 545] width 832 height 18
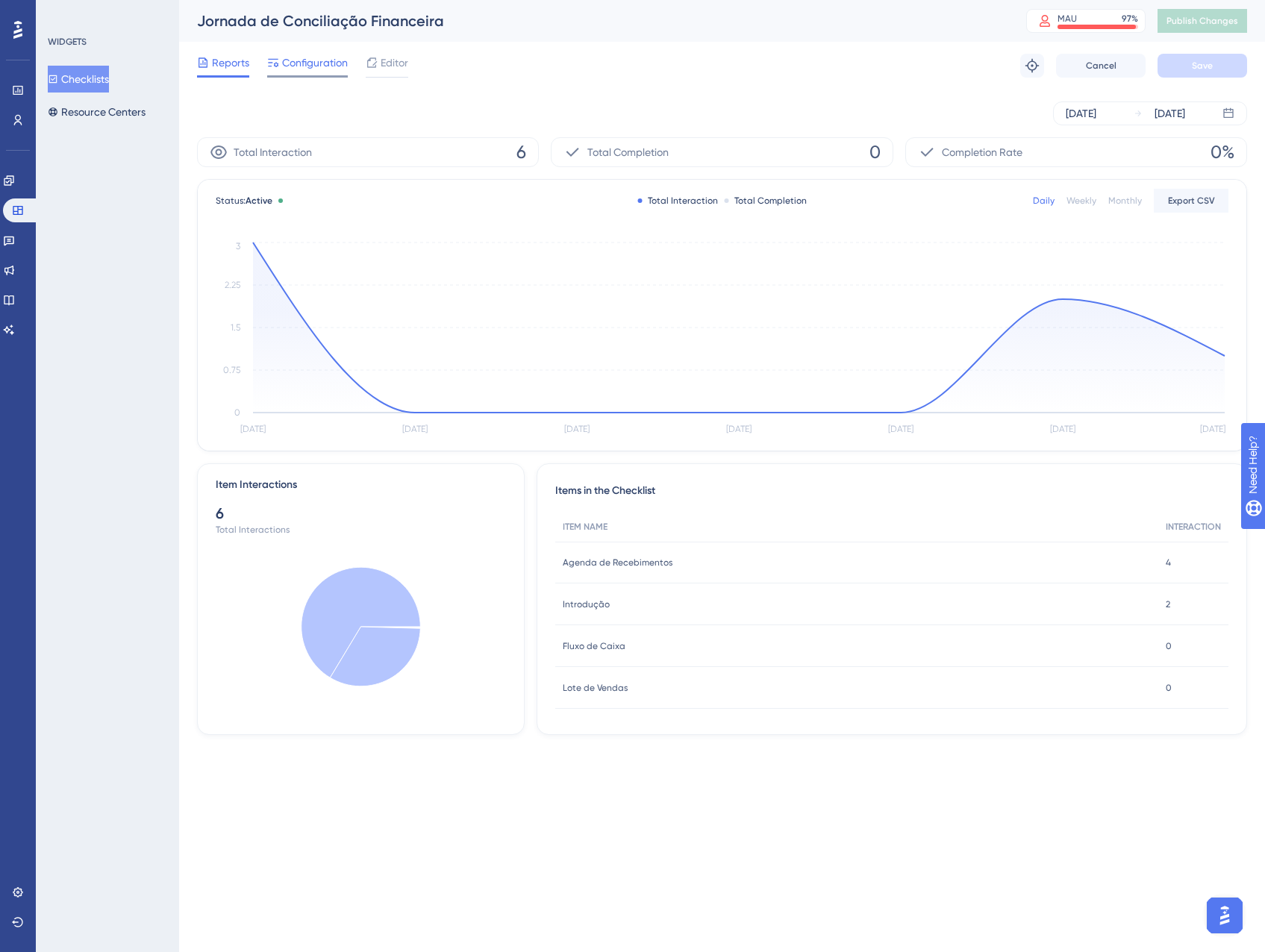
click at [304, 66] on span "Configuration" at bounding box center [314, 62] width 65 height 18
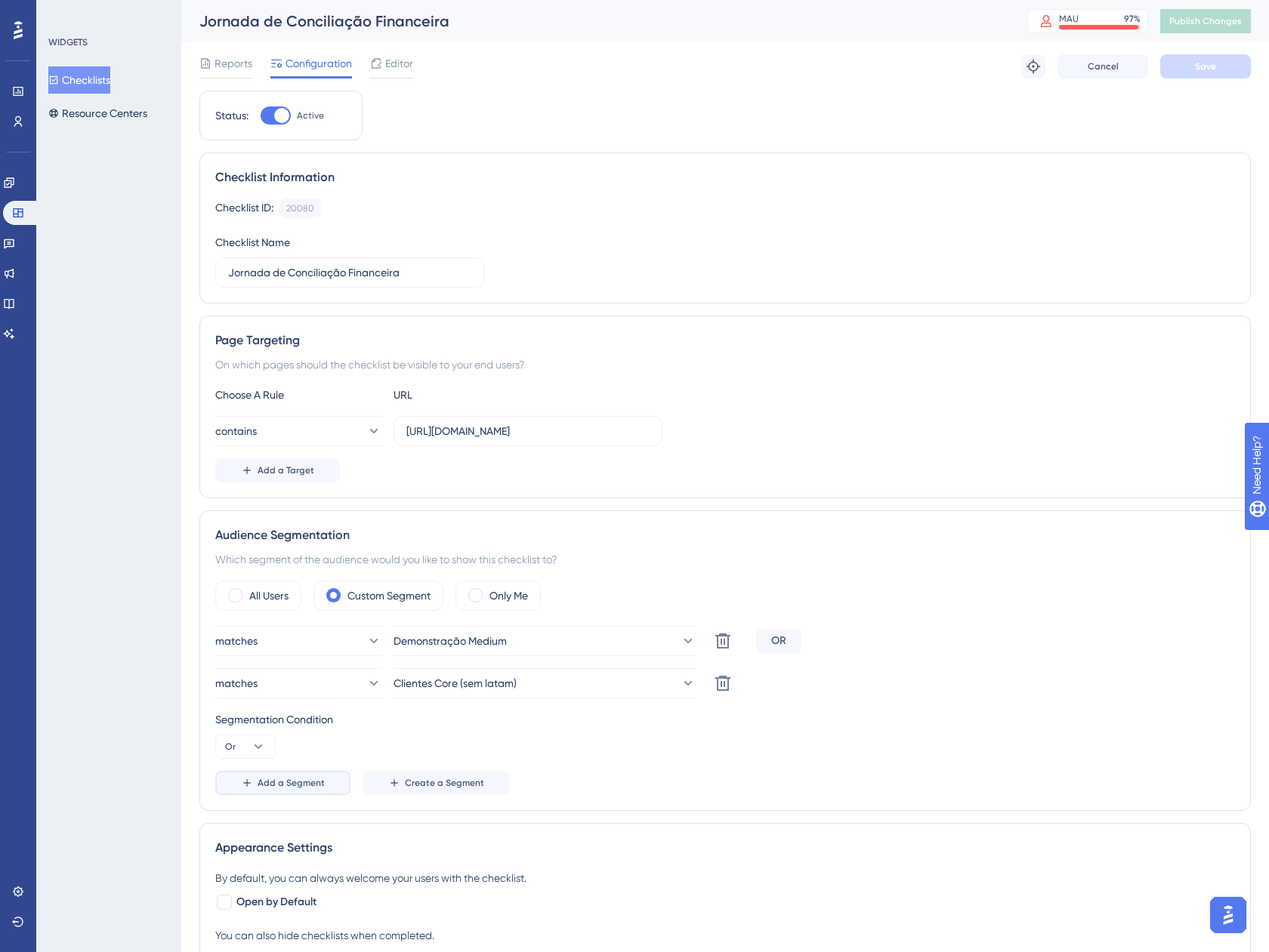
click at [304, 783] on span "Add a Segment" at bounding box center [291, 783] width 67 height 12
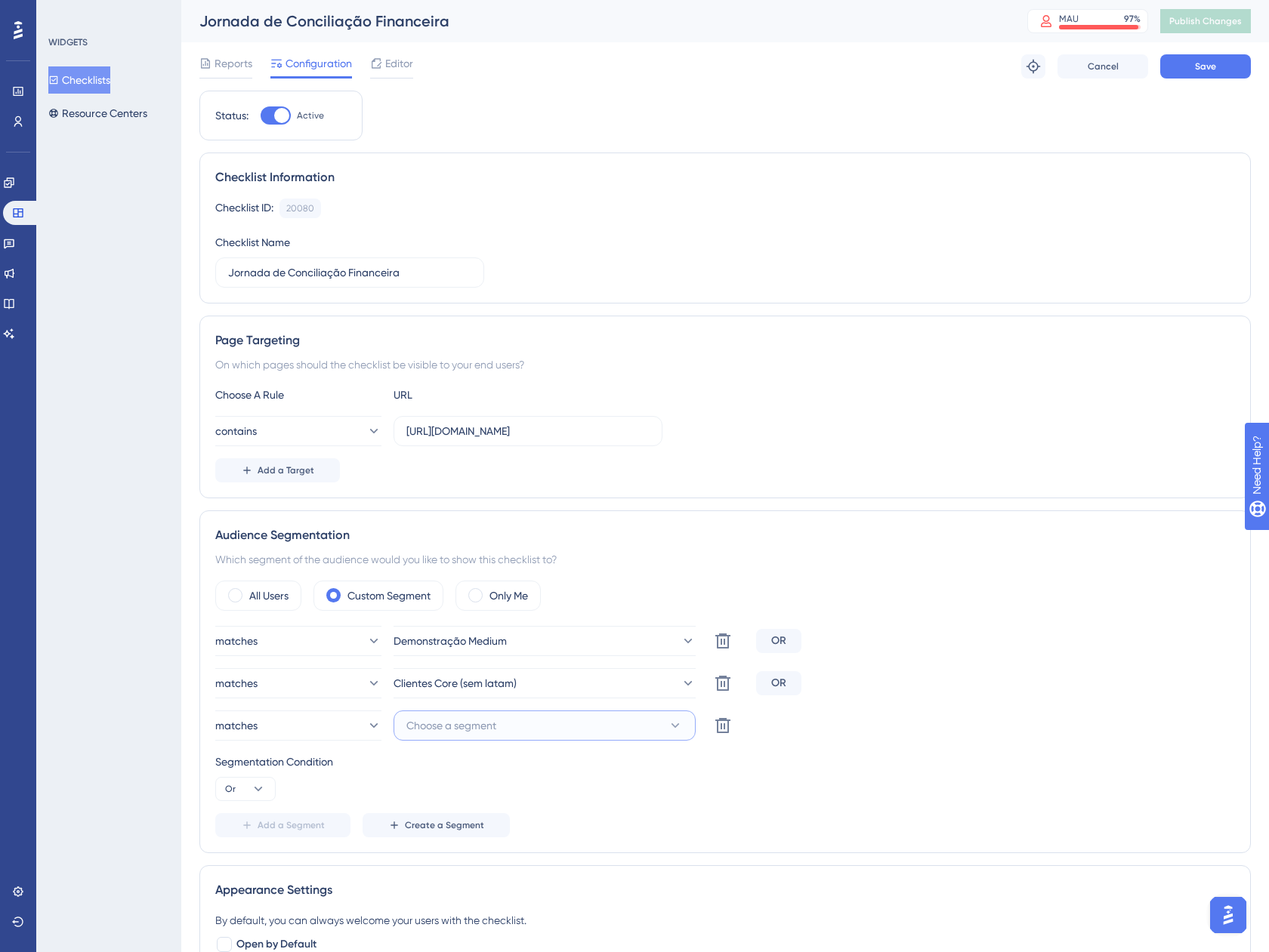
click at [475, 737] on button "Choose a segment" at bounding box center [544, 725] width 302 height 30
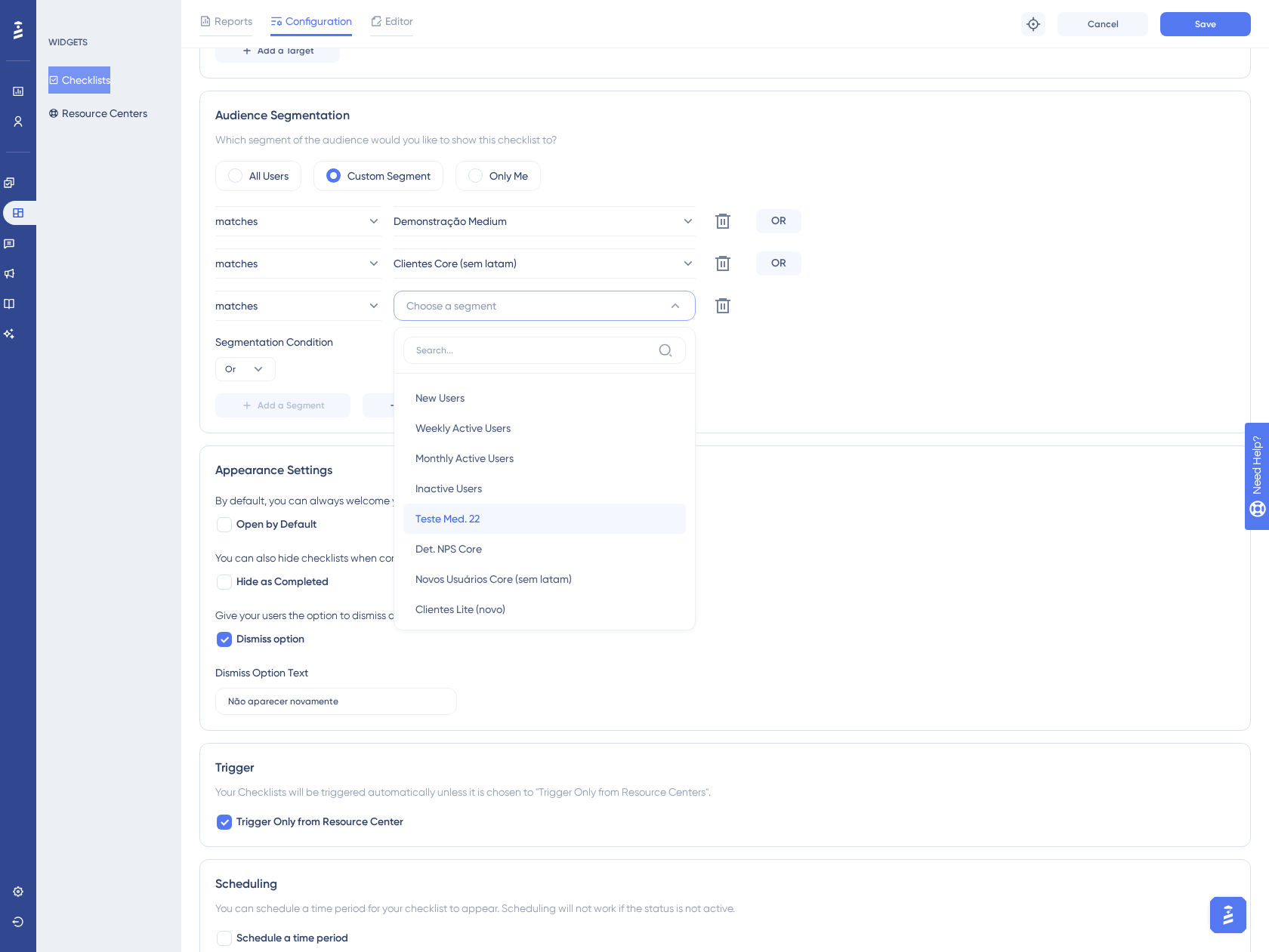
click at [547, 528] on div "Teste Med. 22 Teste Med. 22" at bounding box center [544, 518] width 258 height 30
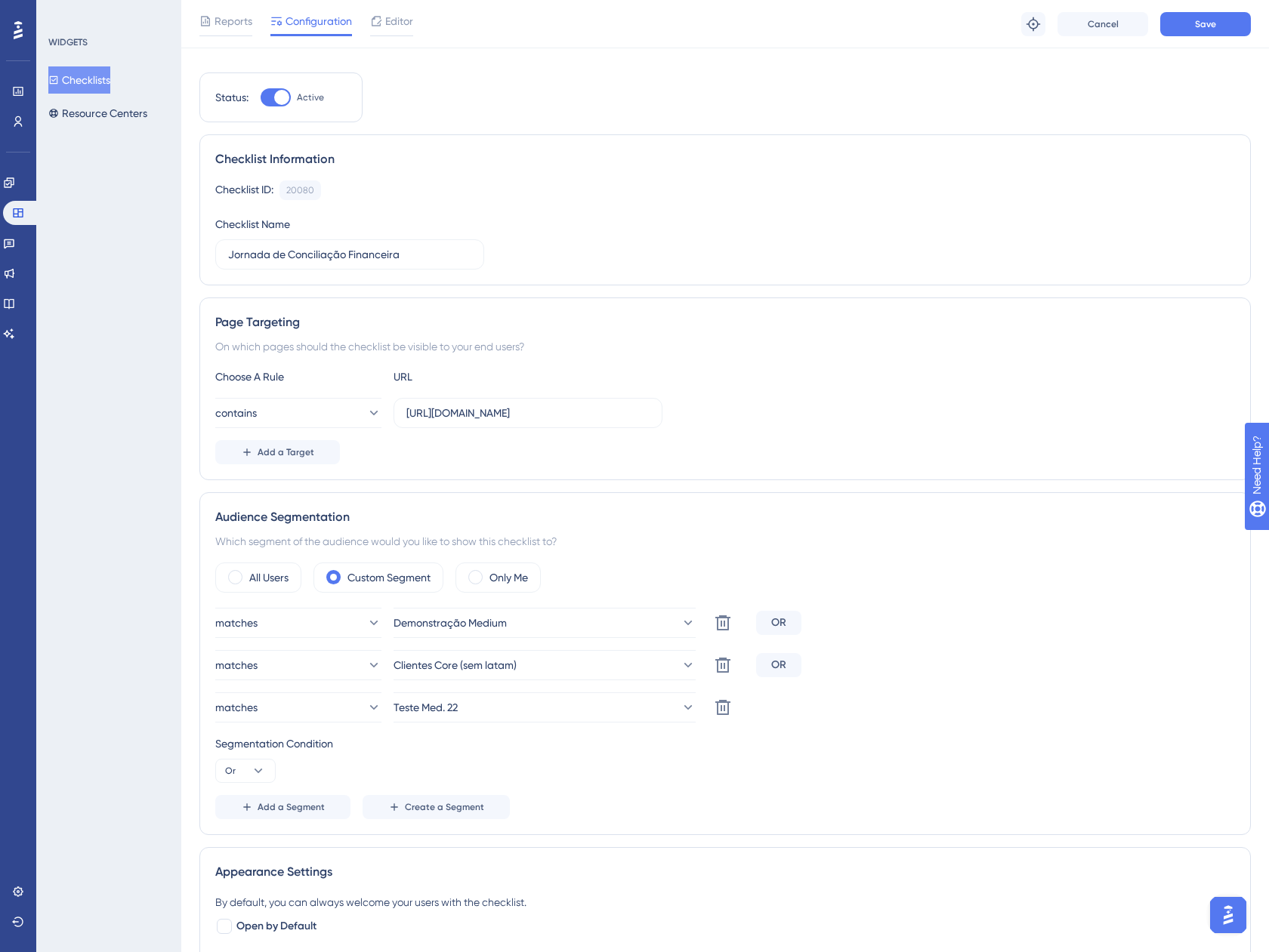
scroll to position [0, 0]
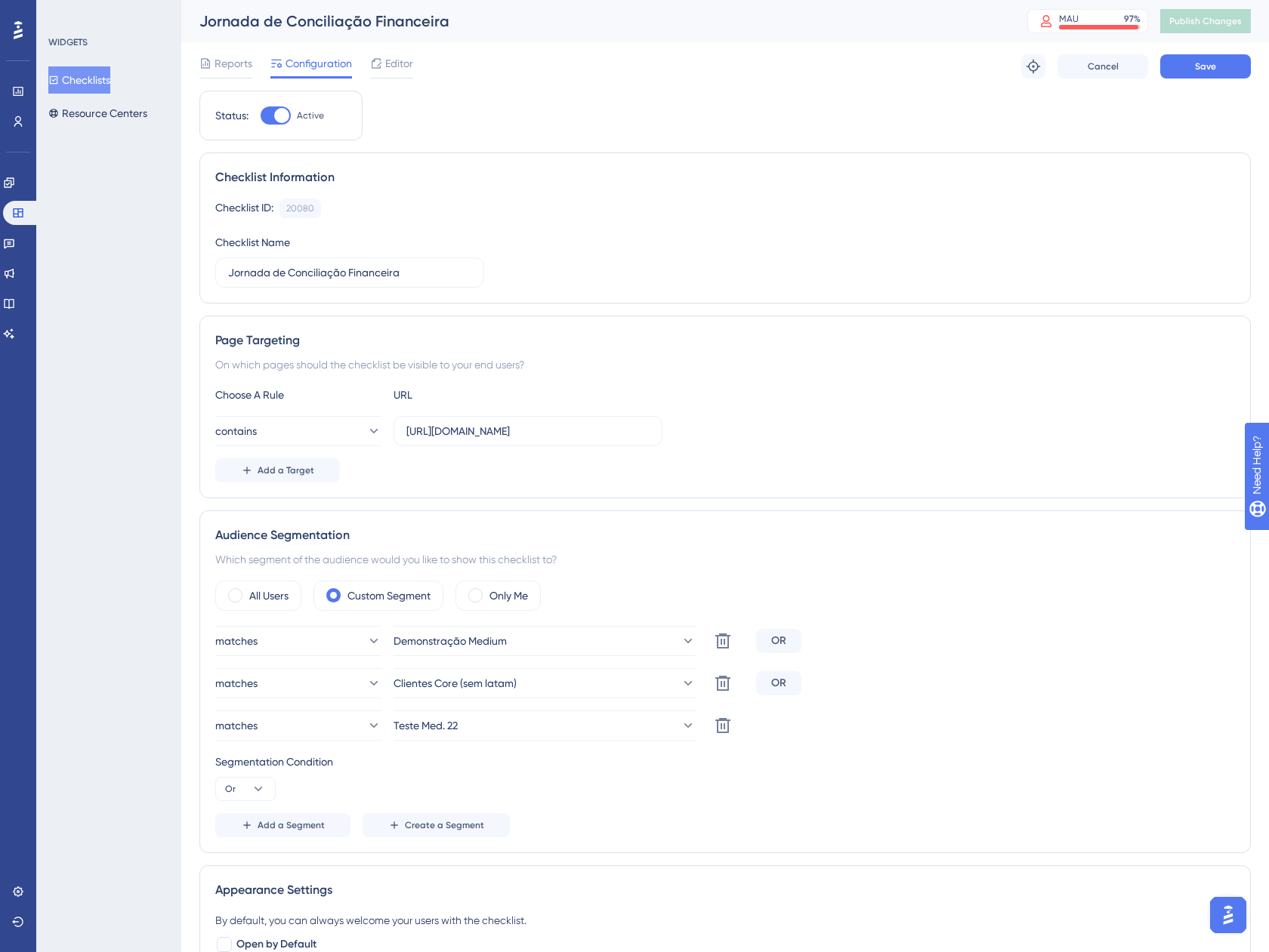
click at [1222, 80] on div "Reports Configuration Editor Troubleshoot Cancel Save" at bounding box center [725, 66] width 1051 height 48
click at [1219, 72] on button "Save" at bounding box center [1205, 66] width 91 height 24
click at [98, 73] on button "Checklists" at bounding box center [79, 80] width 62 height 27
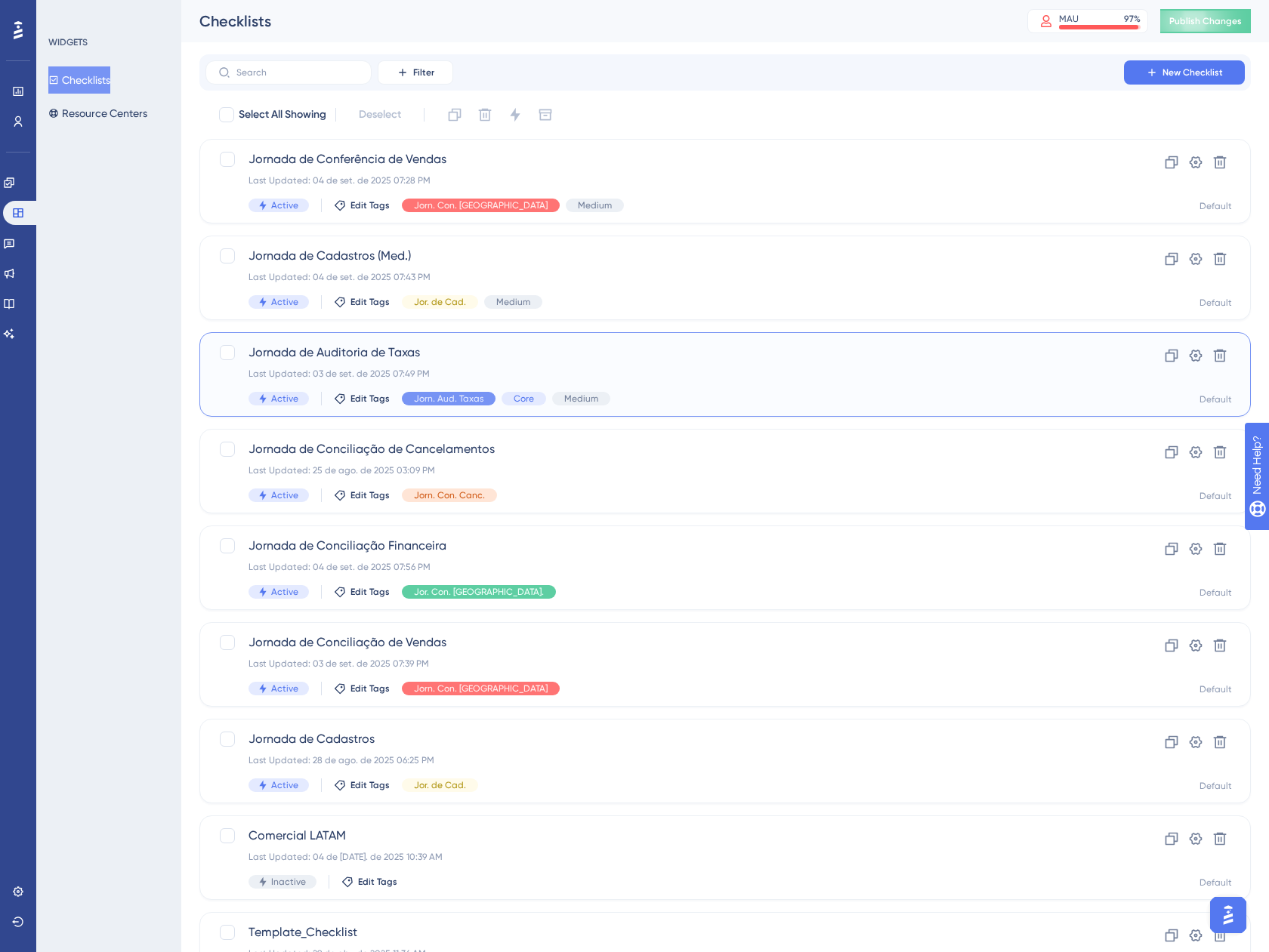
click at [738, 385] on div "Jornada de Auditoria de Taxas Last Updated: 03 de set. de 2025 07:49 PM Active …" at bounding box center [664, 374] width 832 height 62
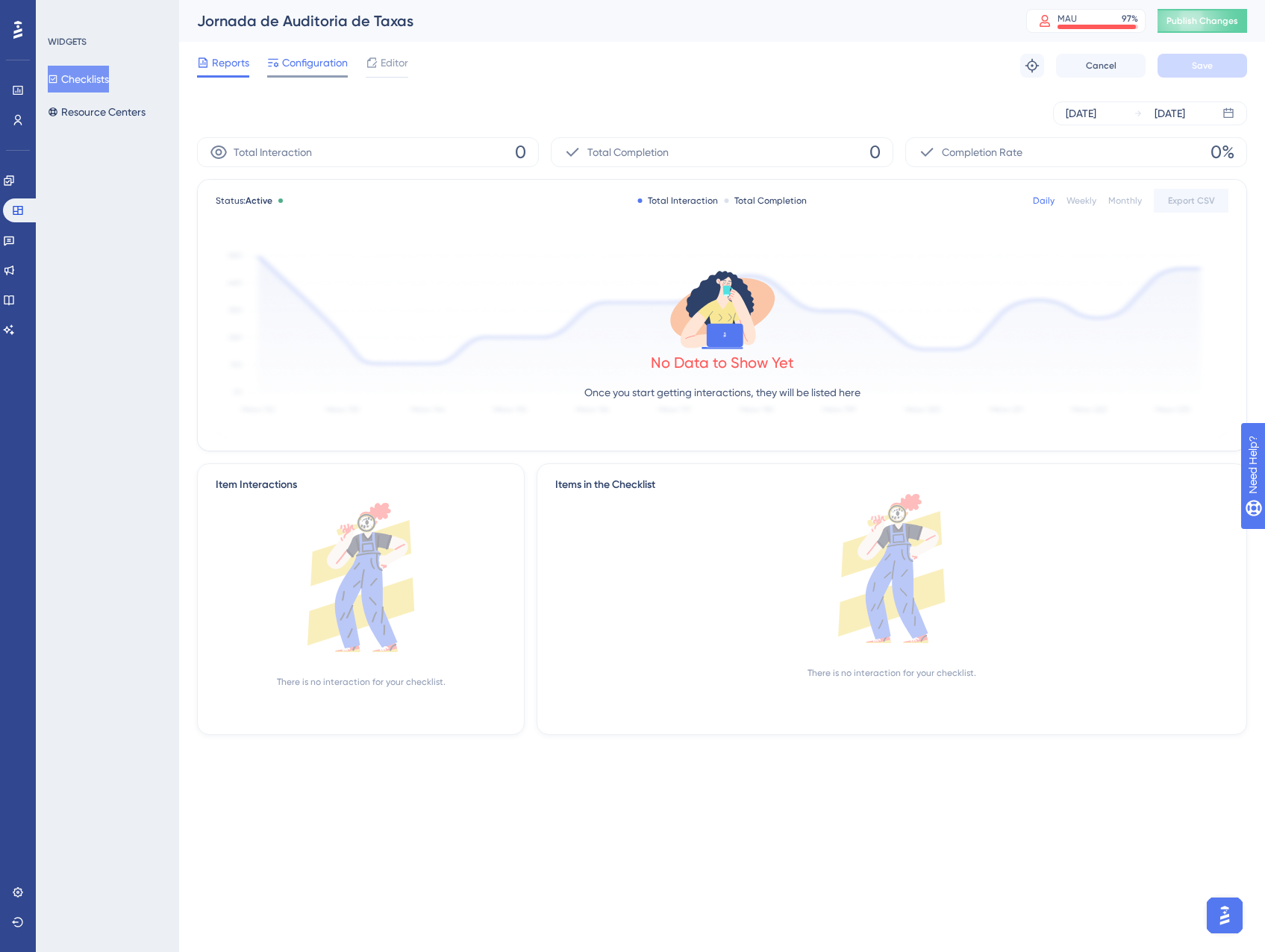
click at [297, 67] on span "Configuration" at bounding box center [314, 62] width 65 height 18
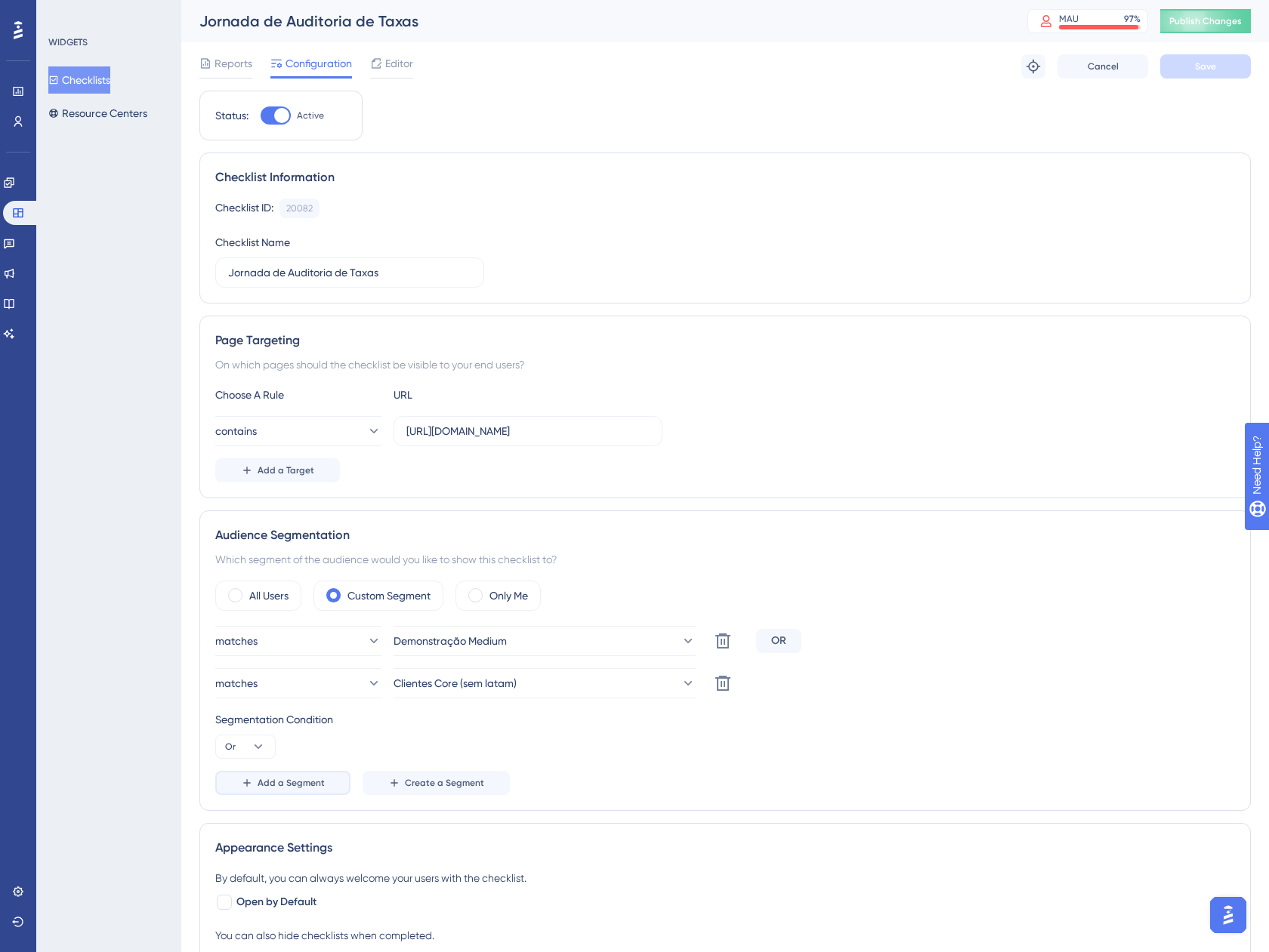
click at [295, 784] on span "Add a Segment" at bounding box center [291, 783] width 67 height 12
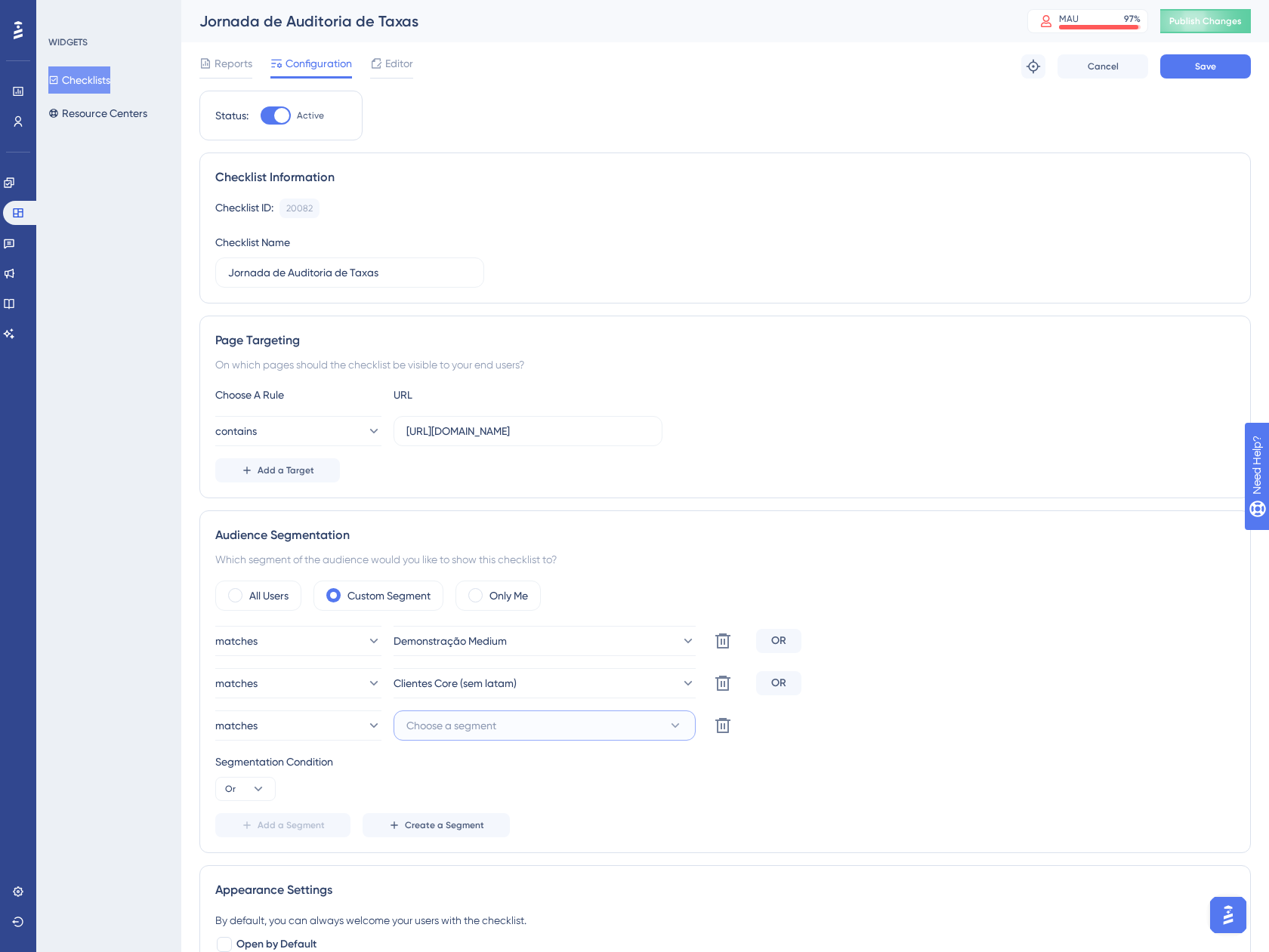
click at [491, 728] on span "Choose a segment" at bounding box center [451, 725] width 90 height 18
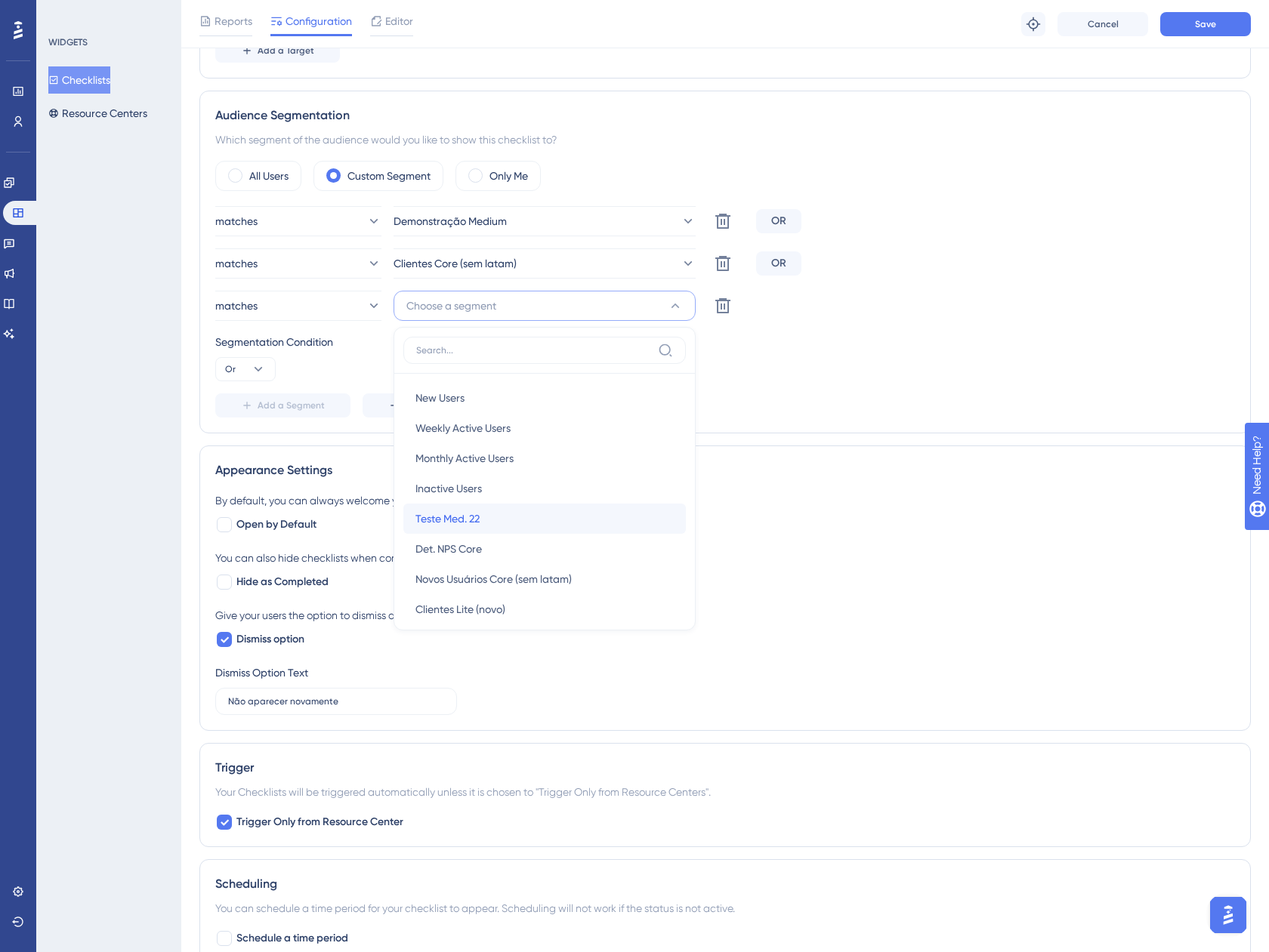
click at [528, 523] on div "Teste Med. 22 Teste Med. 22" at bounding box center [544, 518] width 258 height 30
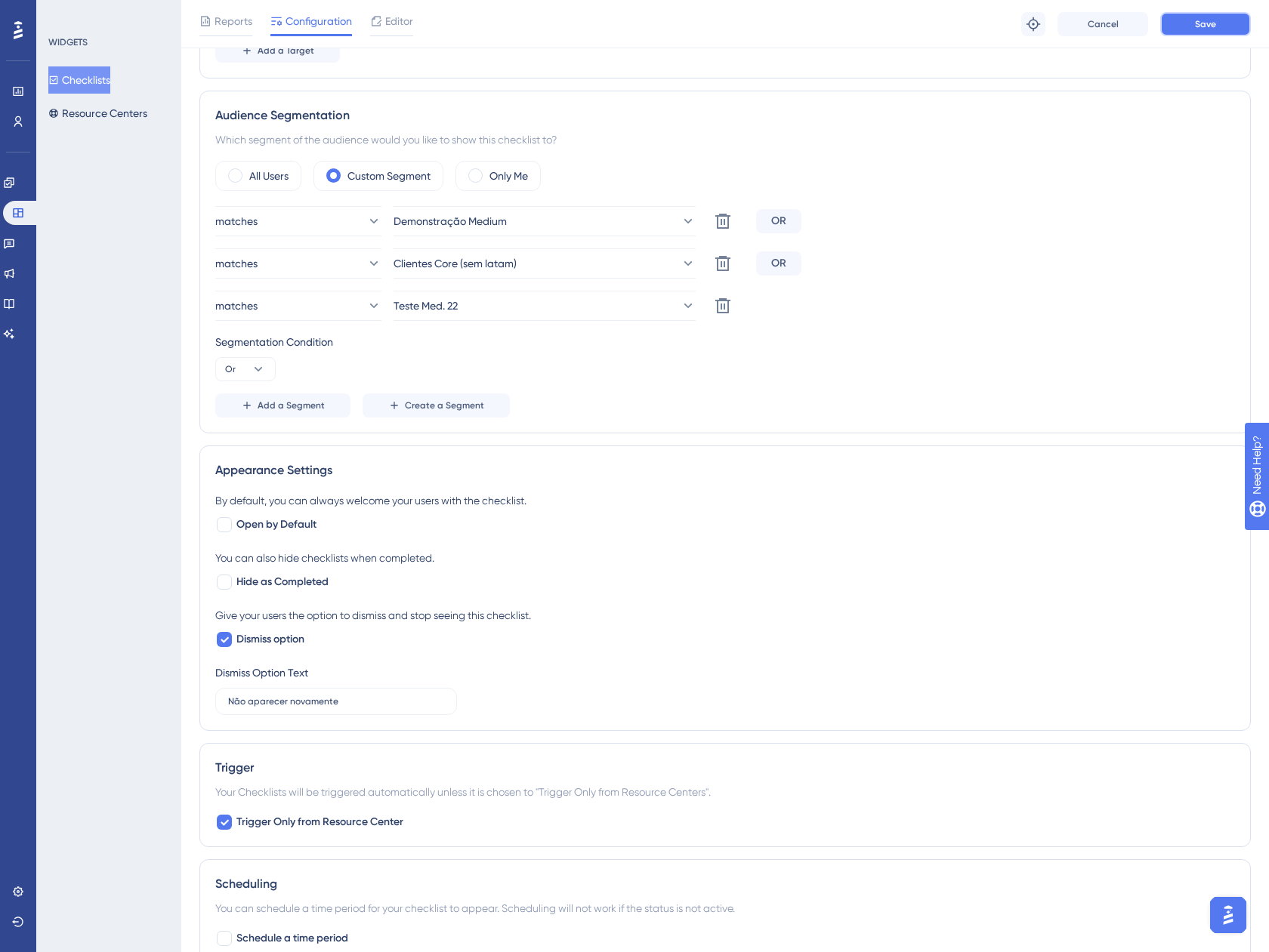
click at [1211, 21] on span "Save" at bounding box center [1205, 24] width 21 height 12
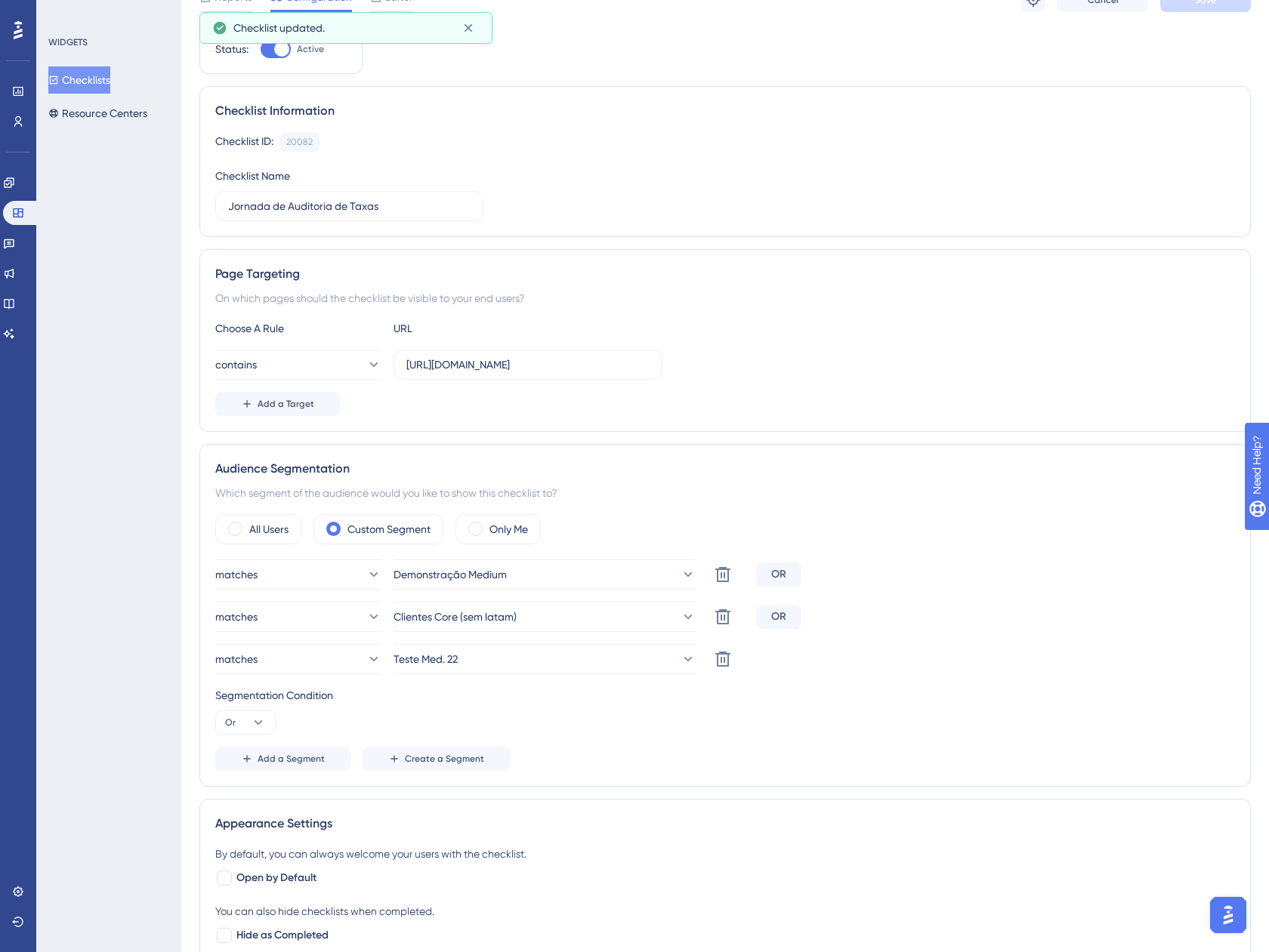
scroll to position [0, 0]
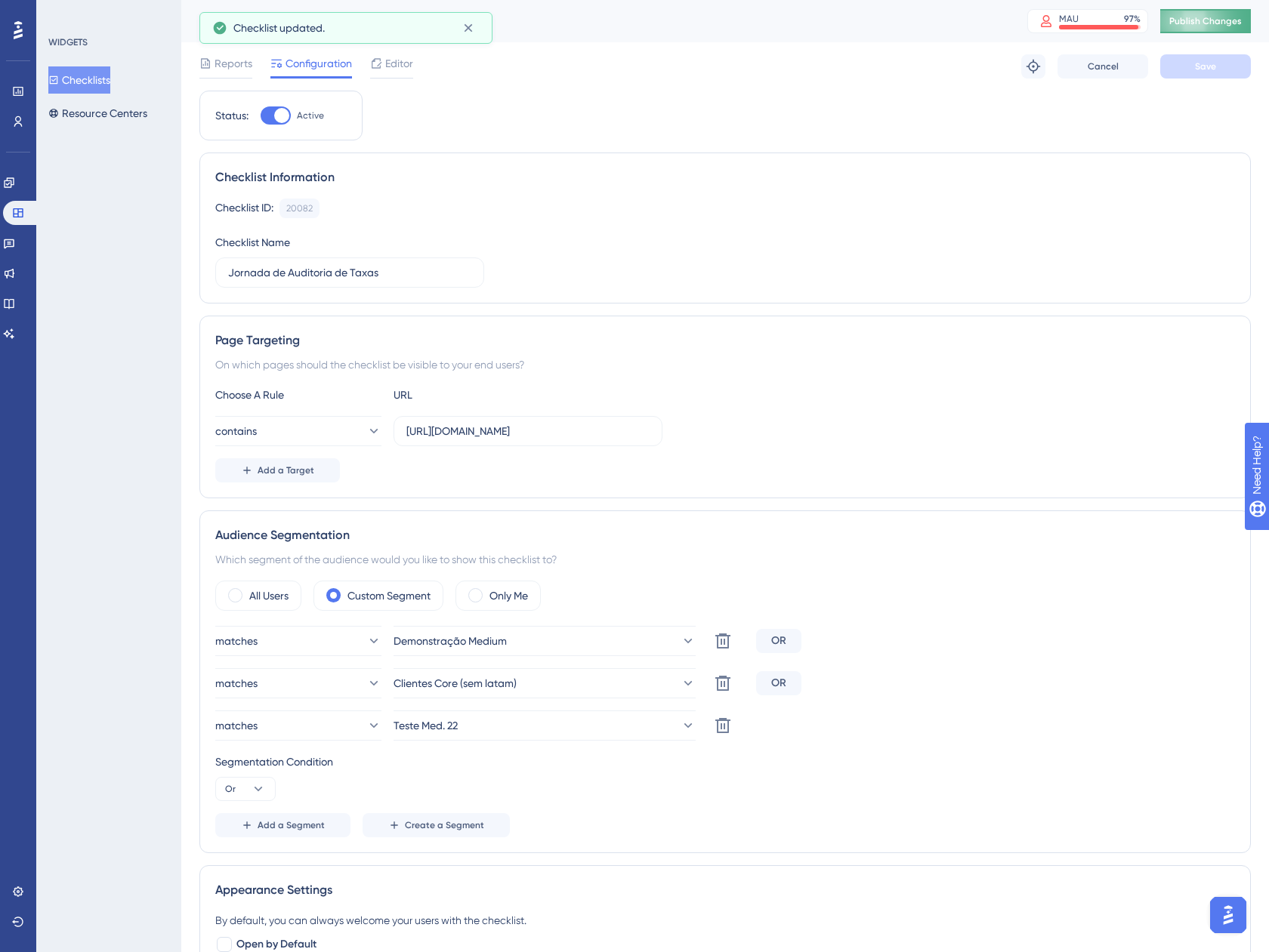
click at [1196, 21] on span "Publish Changes" at bounding box center [1205, 21] width 72 height 12
click at [13, 182] on icon at bounding box center [9, 183] width 12 height 12
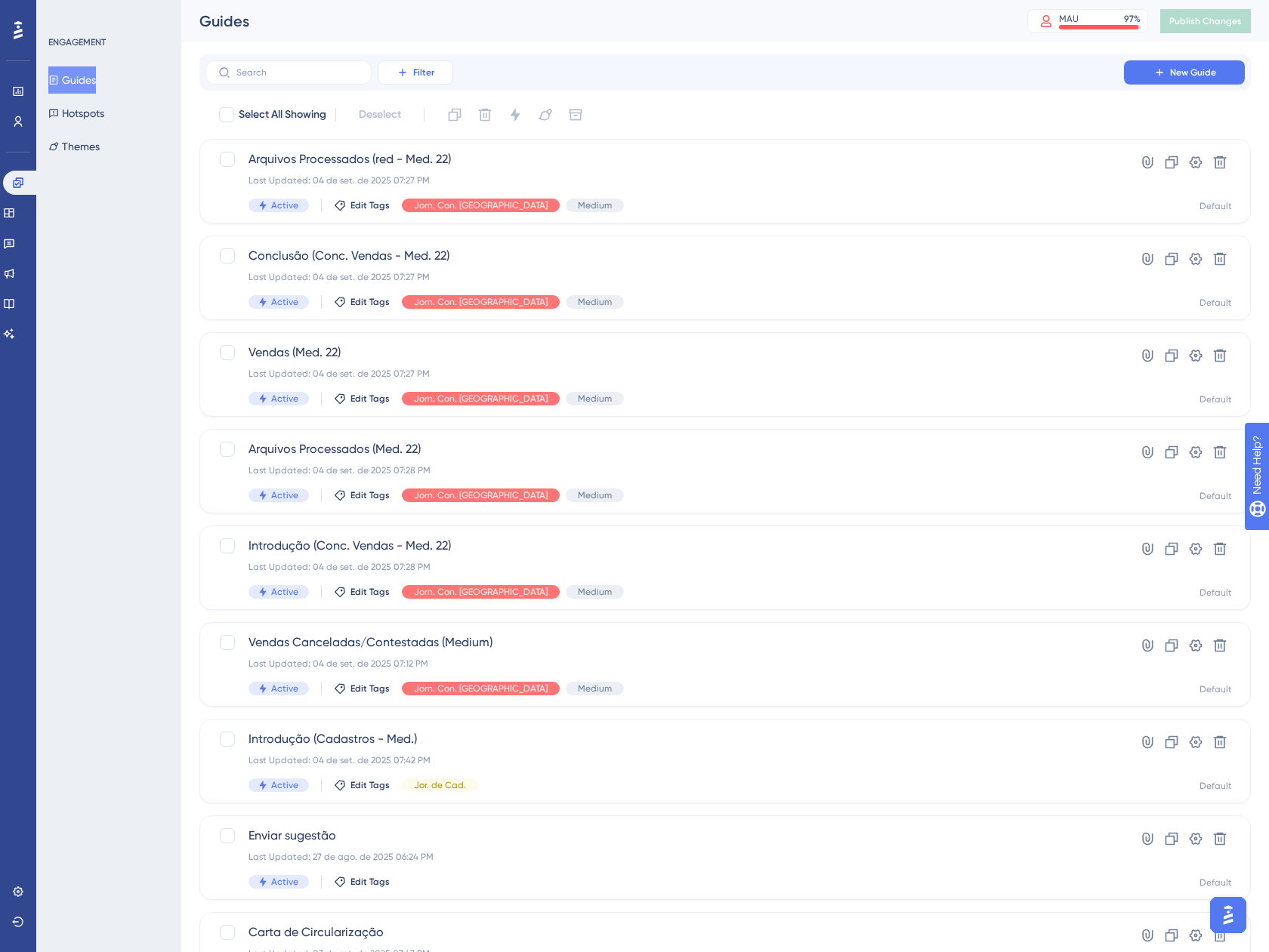
click at [410, 70] on button "Filter" at bounding box center [416, 72] width 76 height 24
click at [400, 116] on span "Tags" at bounding box center [410, 115] width 23 height 18
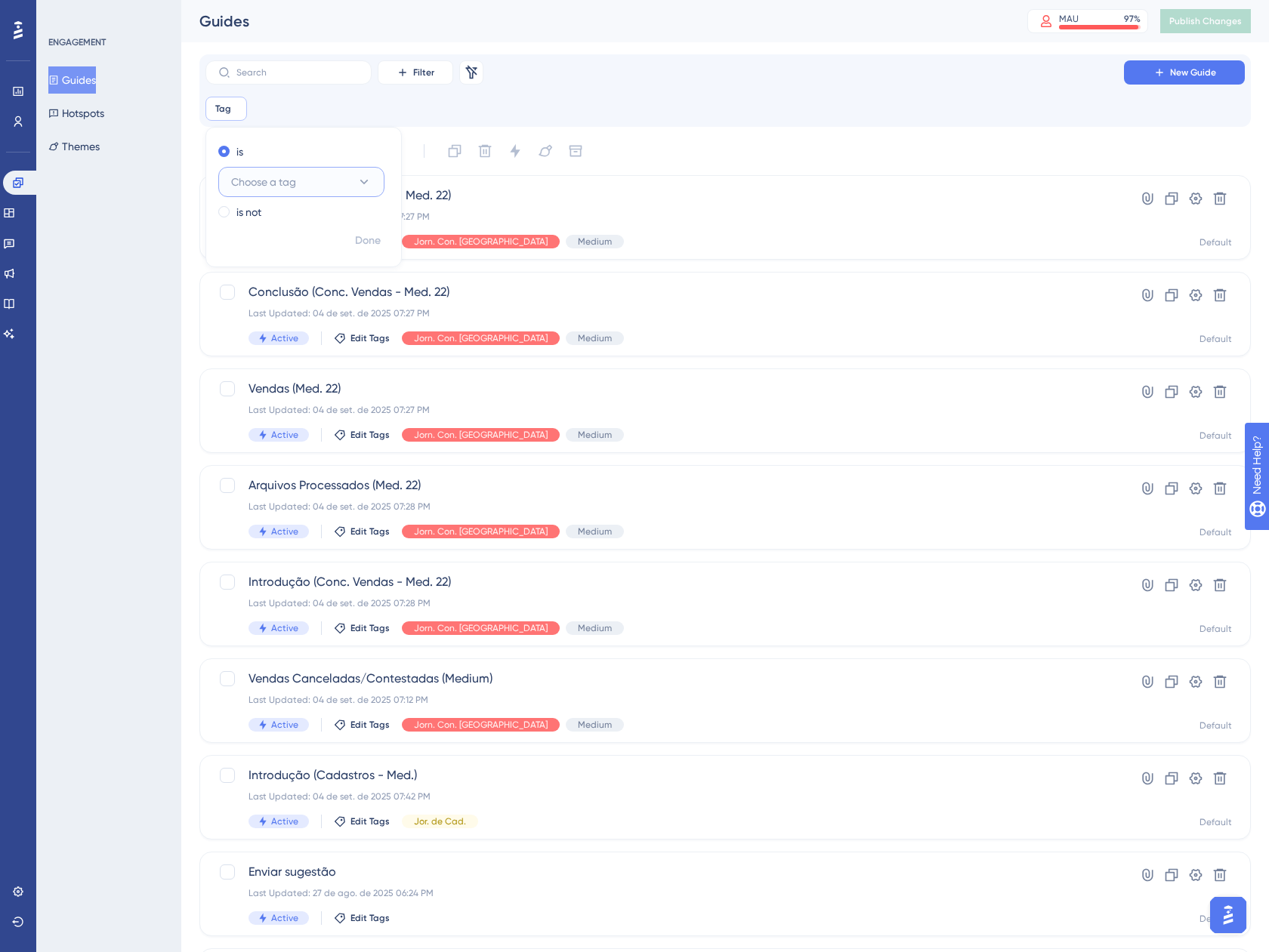
click at [282, 175] on span "Choose a tag" at bounding box center [264, 181] width 65 height 18
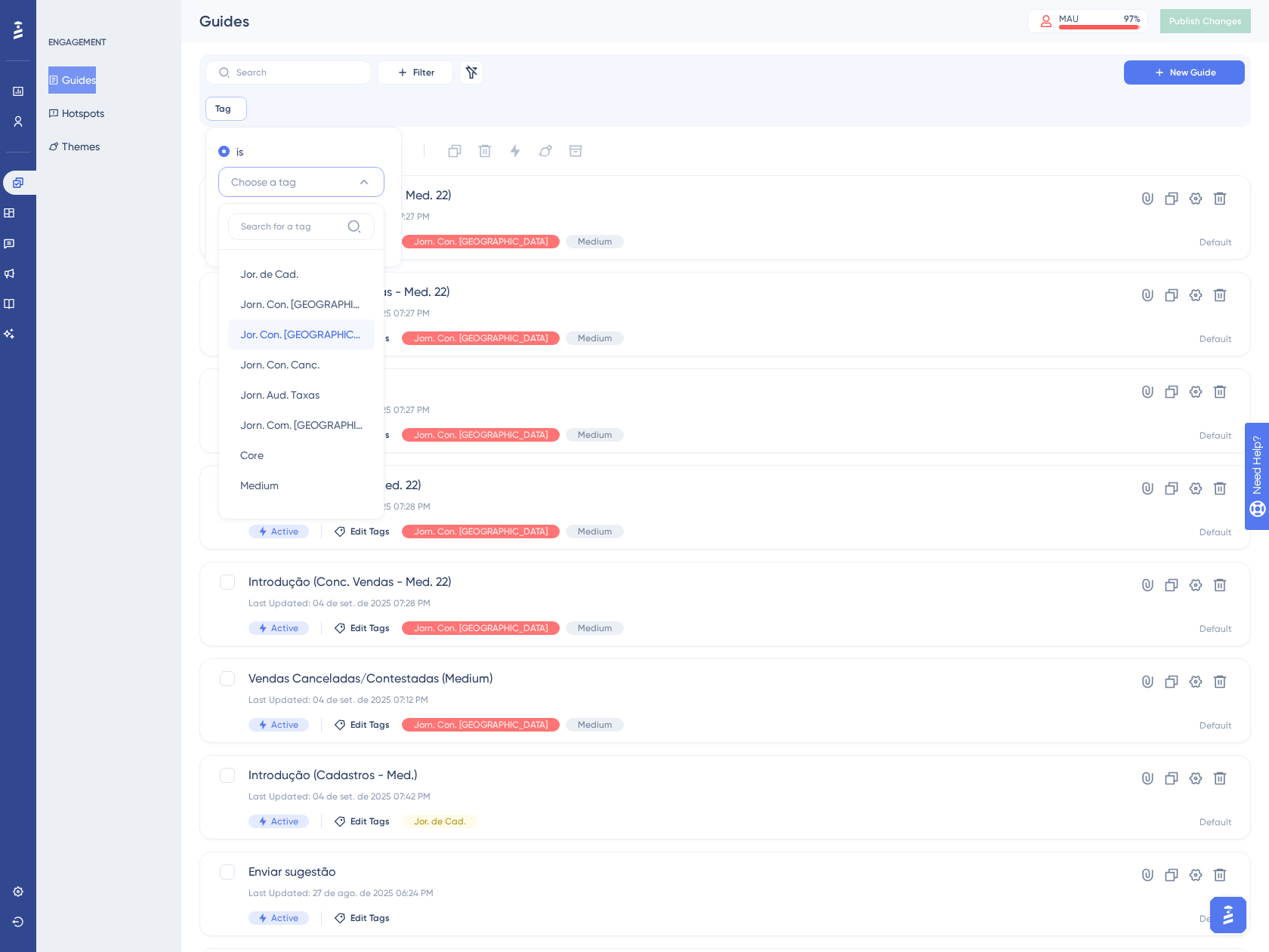
click at [314, 333] on span "Jor. Con. [GEOGRAPHIC_DATA]." at bounding box center [301, 334] width 122 height 18
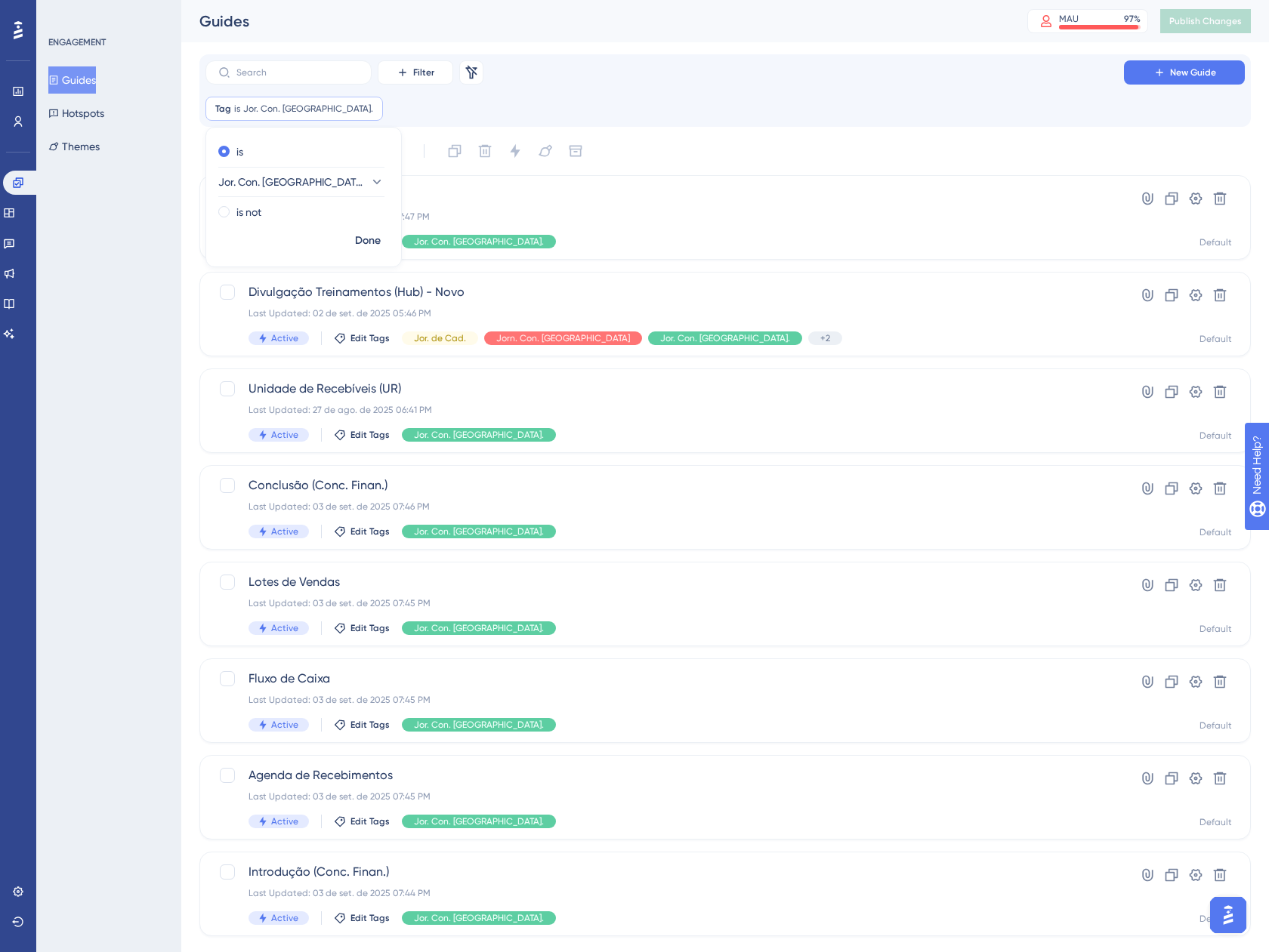
click at [718, 69] on div "Filter Remove Filters New Guide" at bounding box center [725, 72] width 1039 height 24
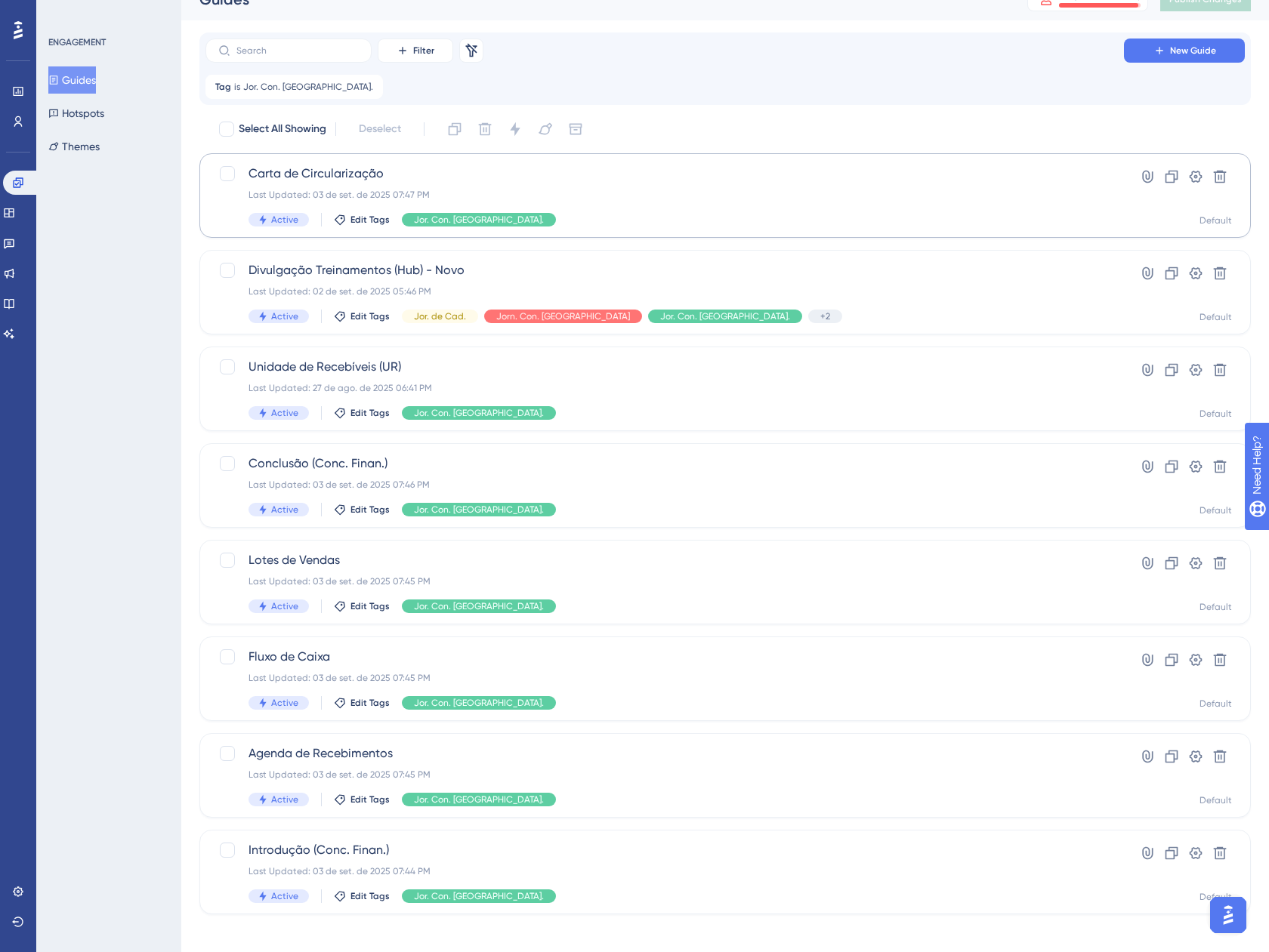
scroll to position [33, 0]
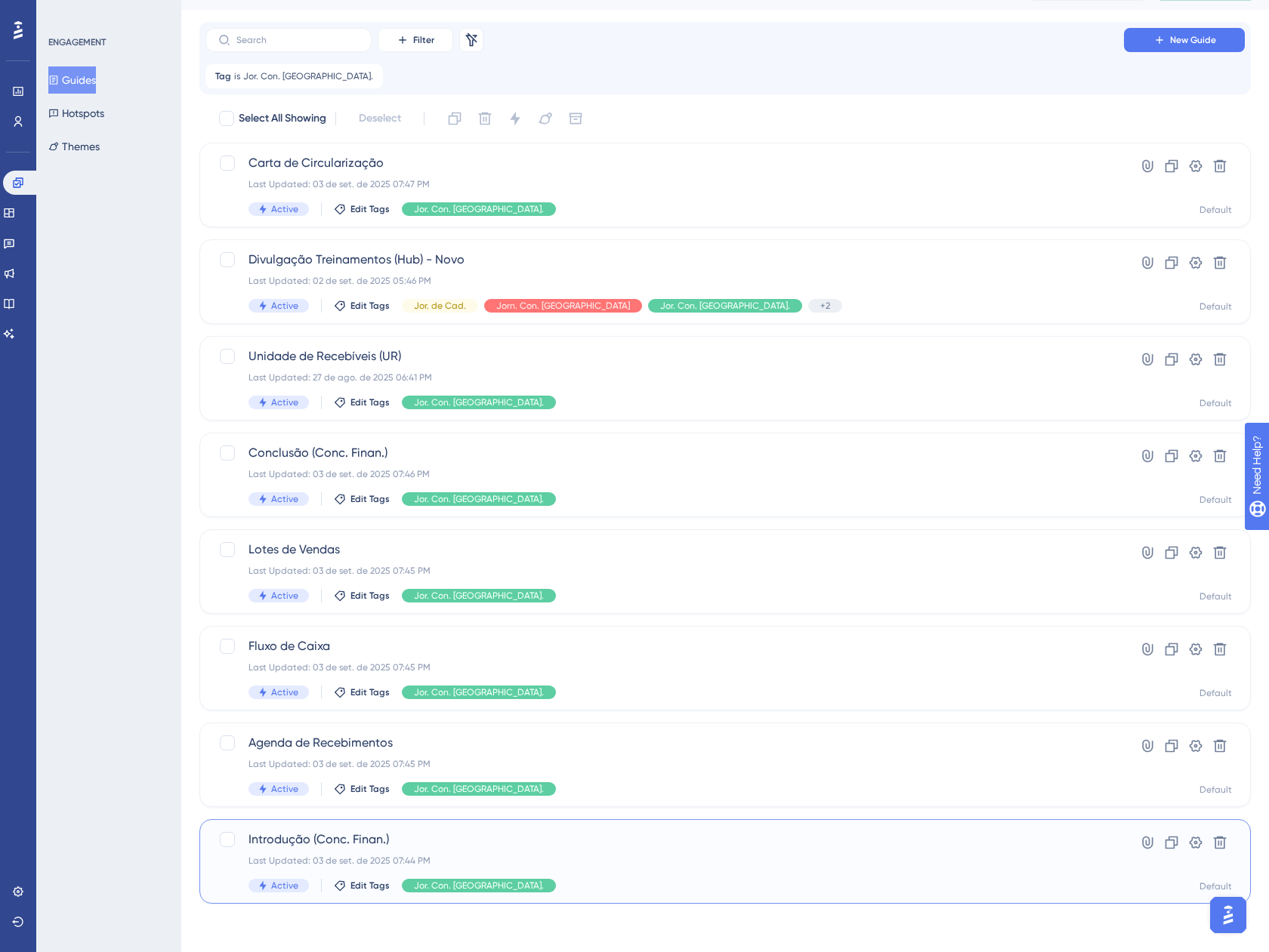
click at [625, 858] on div "Last Updated: 03 de set. de 2025 07:44 PM" at bounding box center [664, 861] width 832 height 12
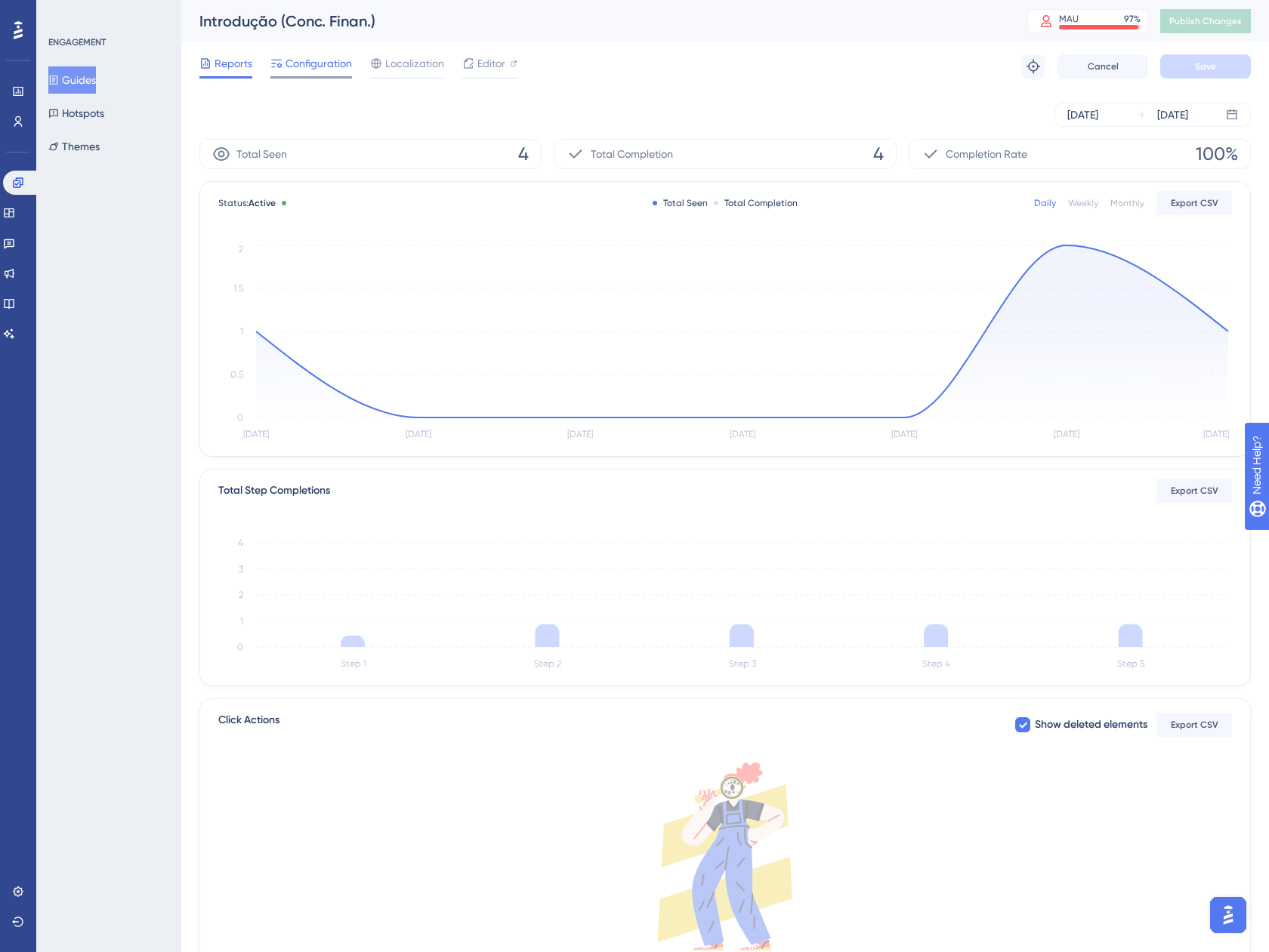
click at [304, 71] on span "Configuration" at bounding box center [318, 63] width 66 height 18
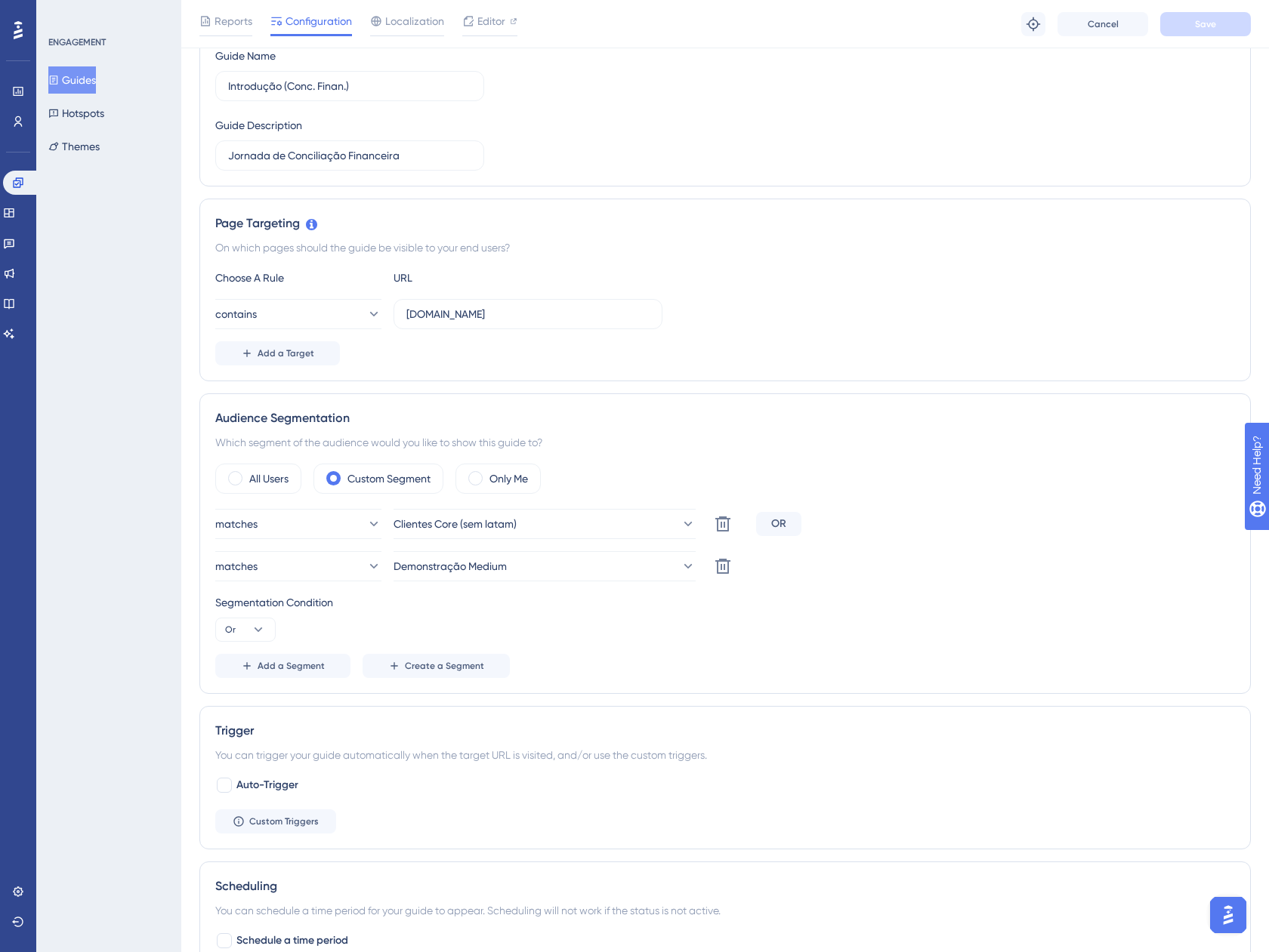
scroll to position [227, 0]
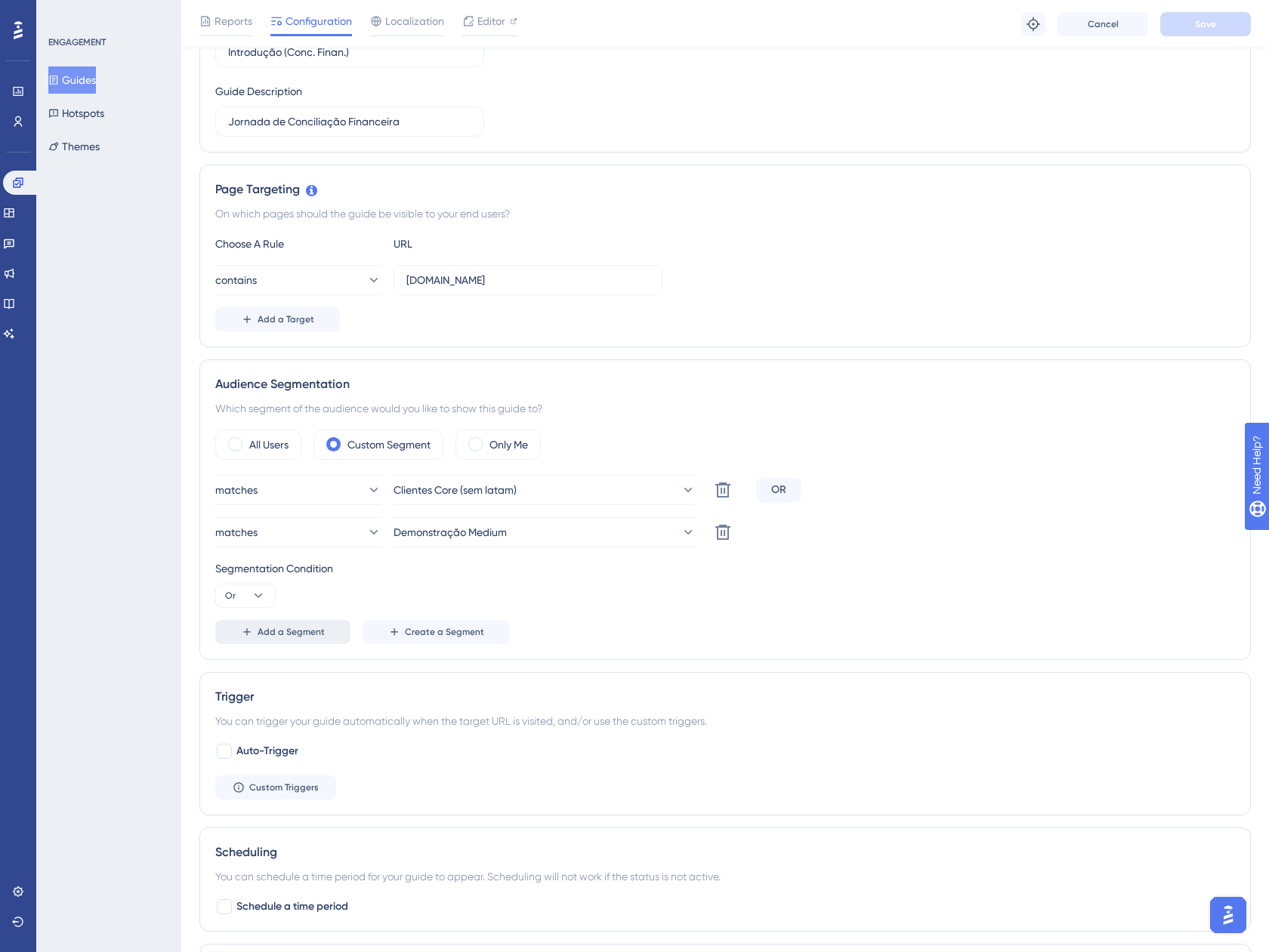
click at [254, 634] on button "Add a Segment" at bounding box center [282, 632] width 135 height 24
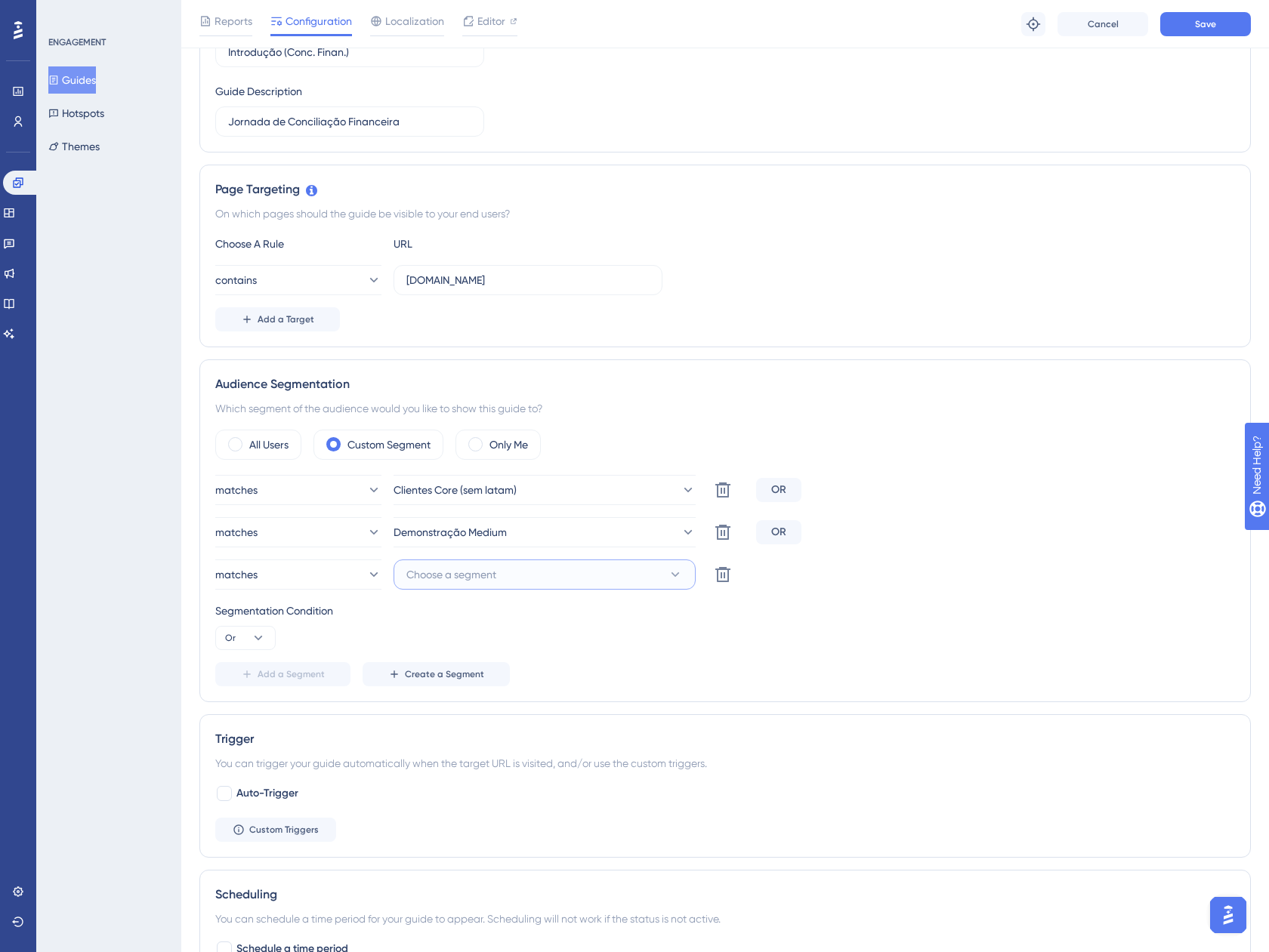
click at [479, 570] on span "Choose a segment" at bounding box center [451, 574] width 90 height 18
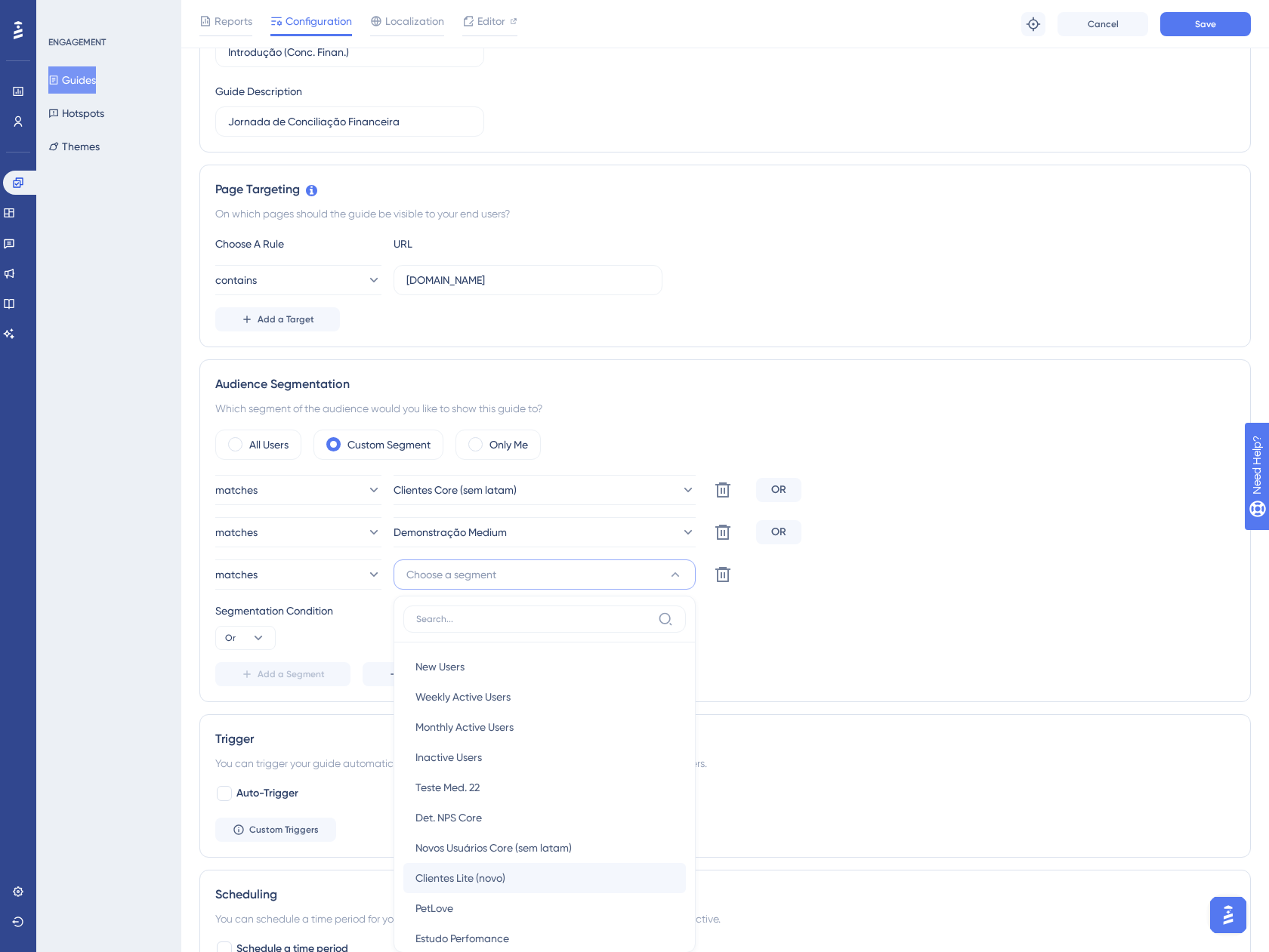
scroll to position [522, 0]
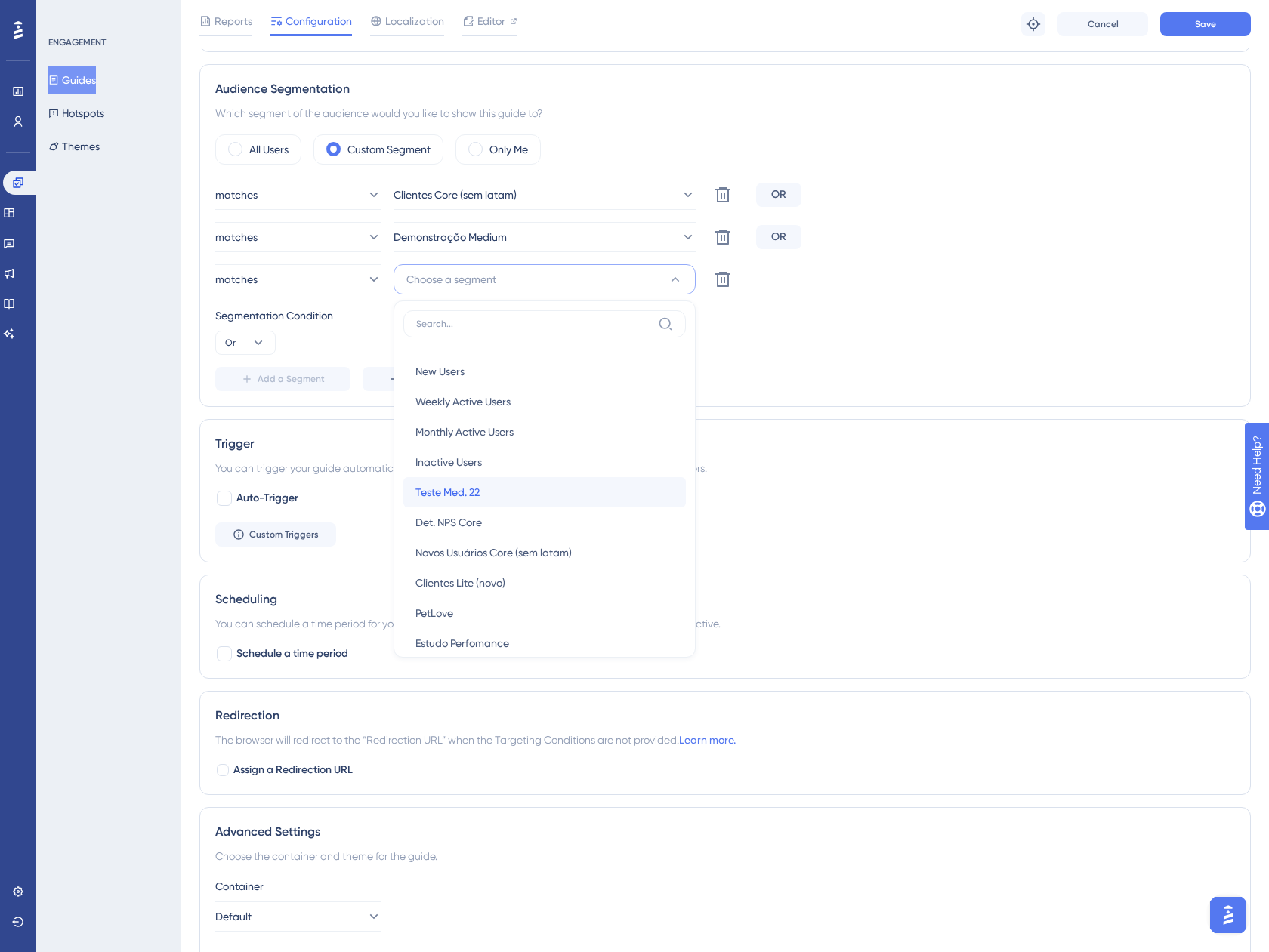
click at [499, 498] on div "Teste Med. 22 Teste Med. 22" at bounding box center [544, 492] width 258 height 30
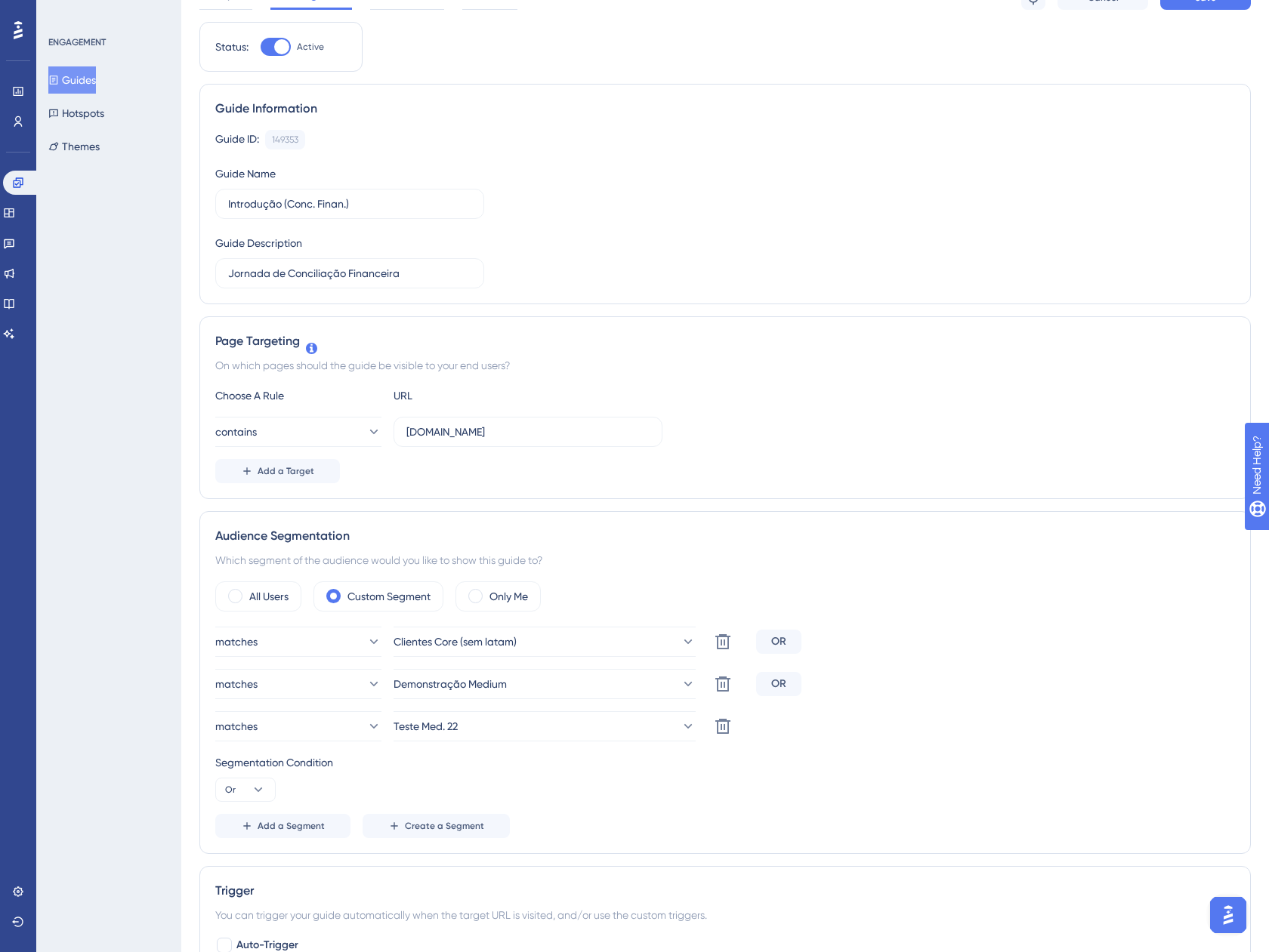
scroll to position [0, 0]
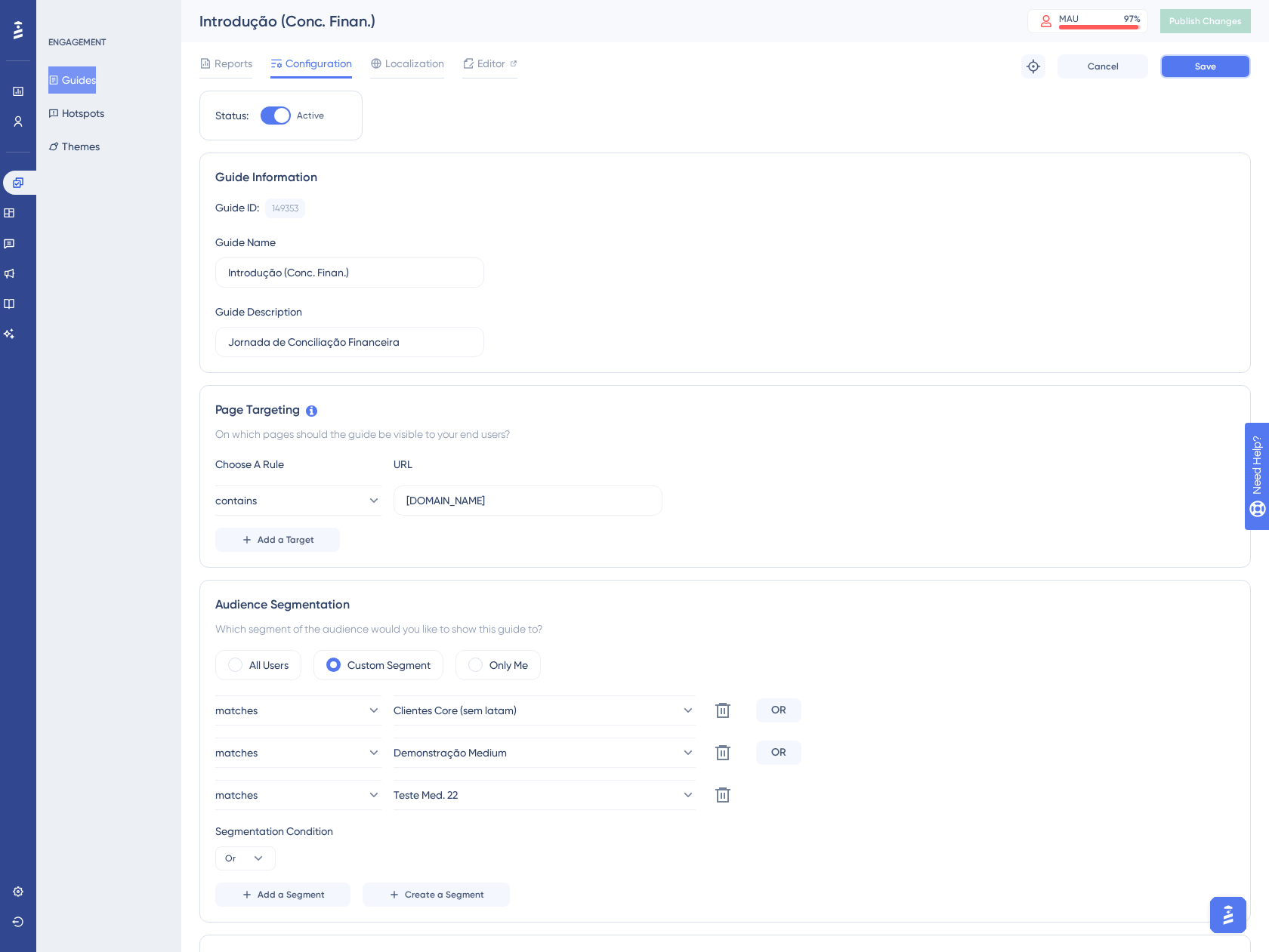
click at [1181, 66] on button "Save" at bounding box center [1205, 66] width 91 height 24
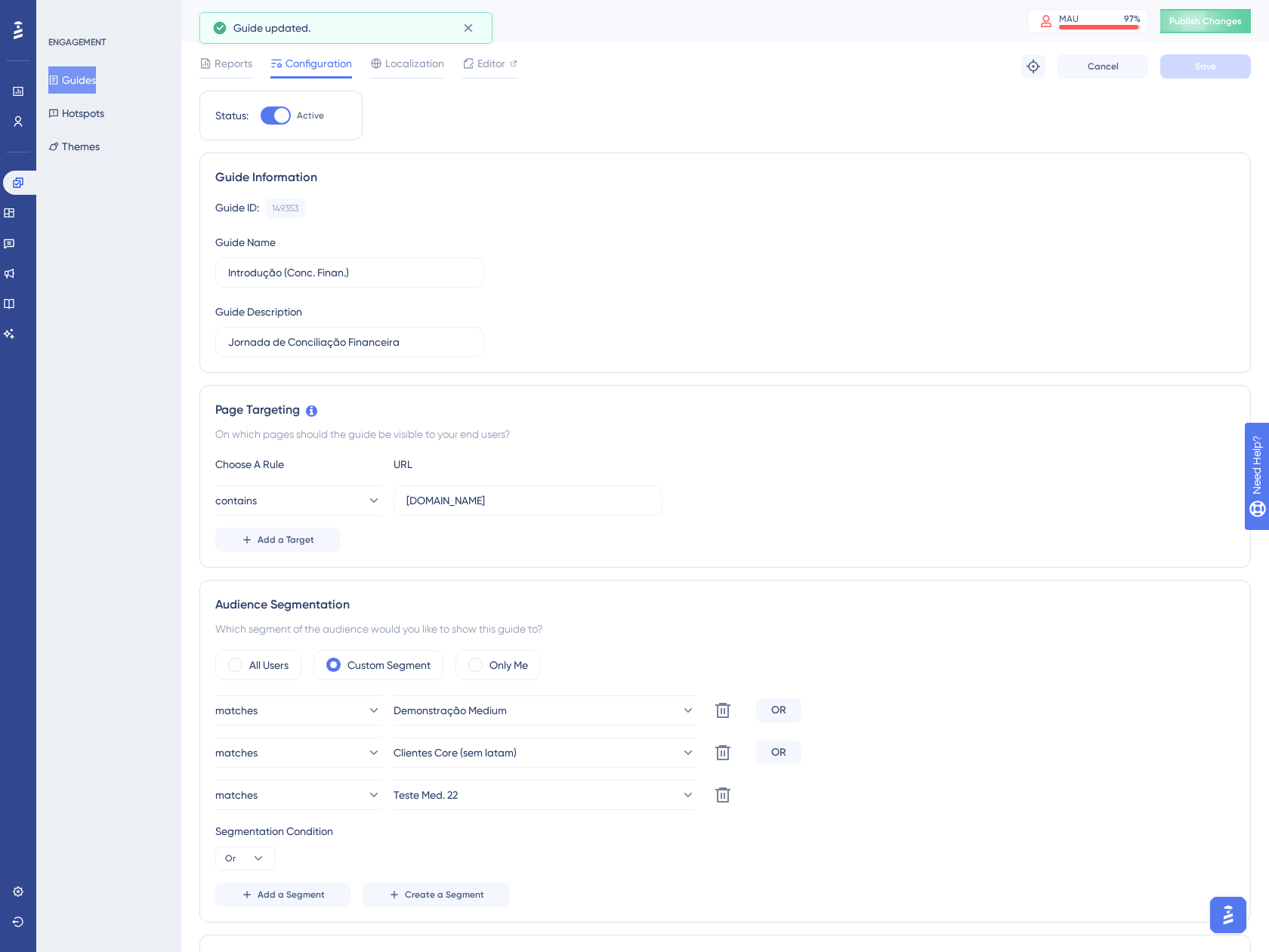
click at [94, 84] on button "Guides" at bounding box center [71, 80] width 47 height 27
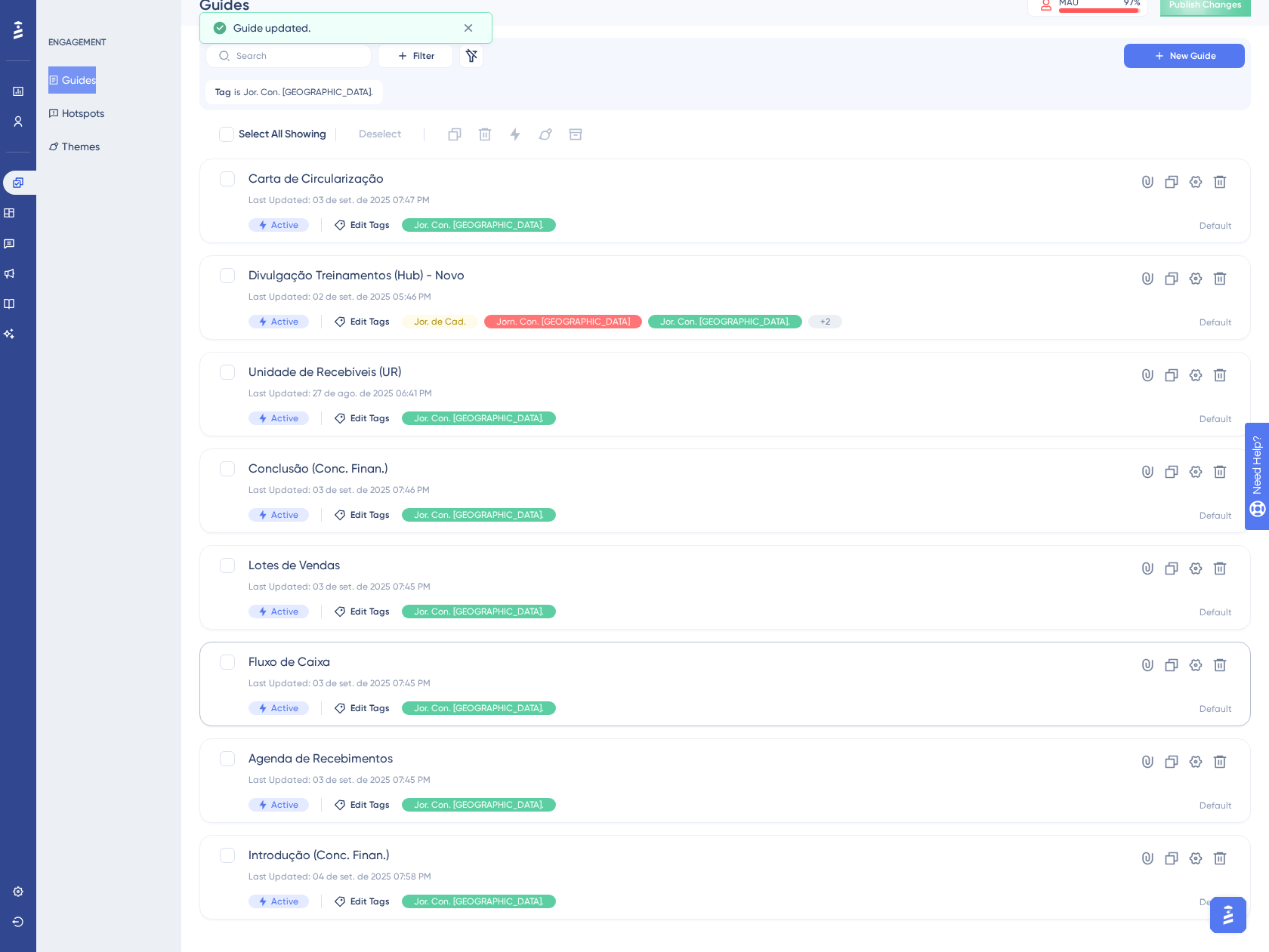
scroll to position [33, 0]
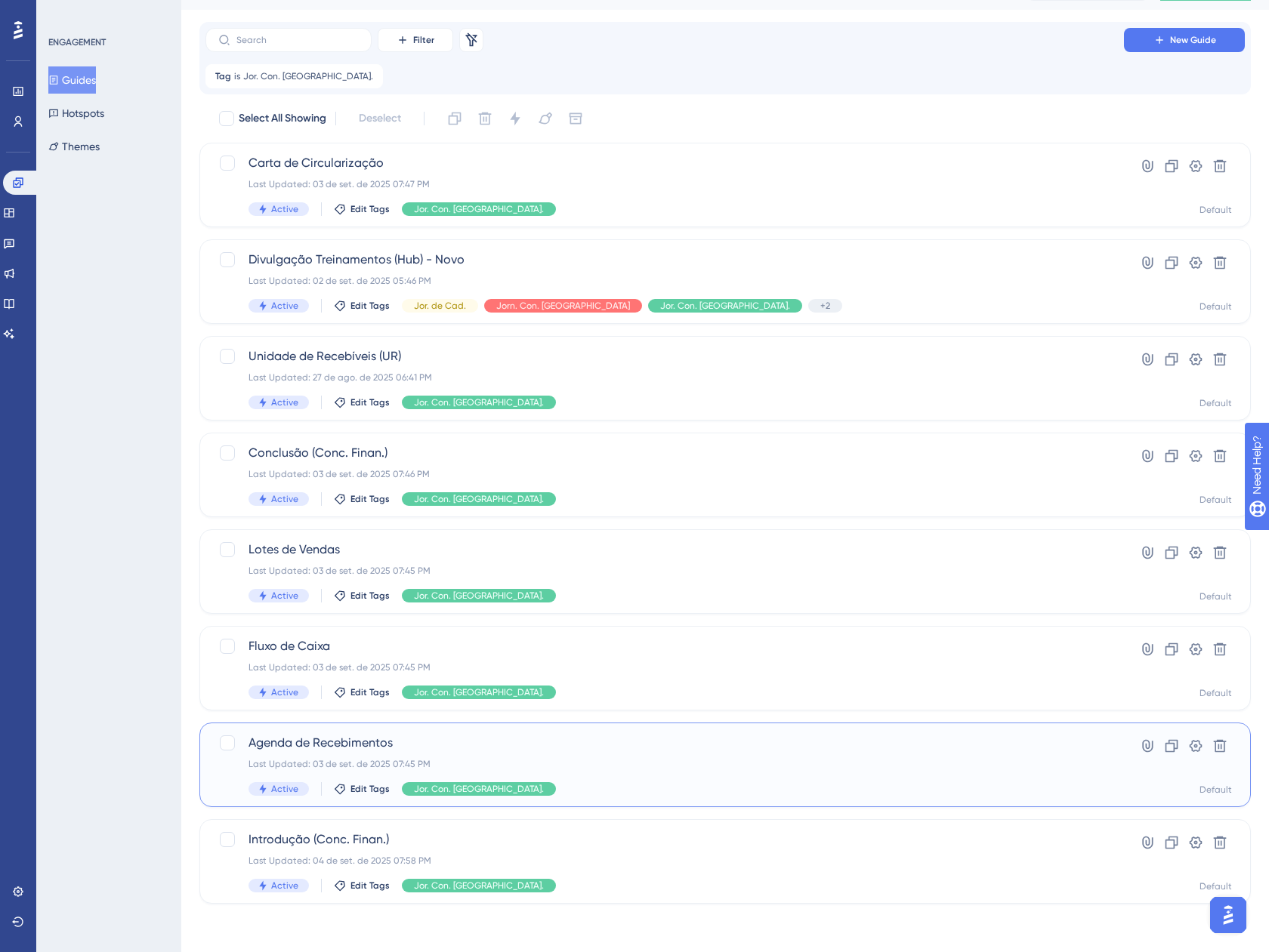
click at [597, 761] on div "Last Updated: 03 de set. de 2025 07:45 PM" at bounding box center [664, 764] width 832 height 12
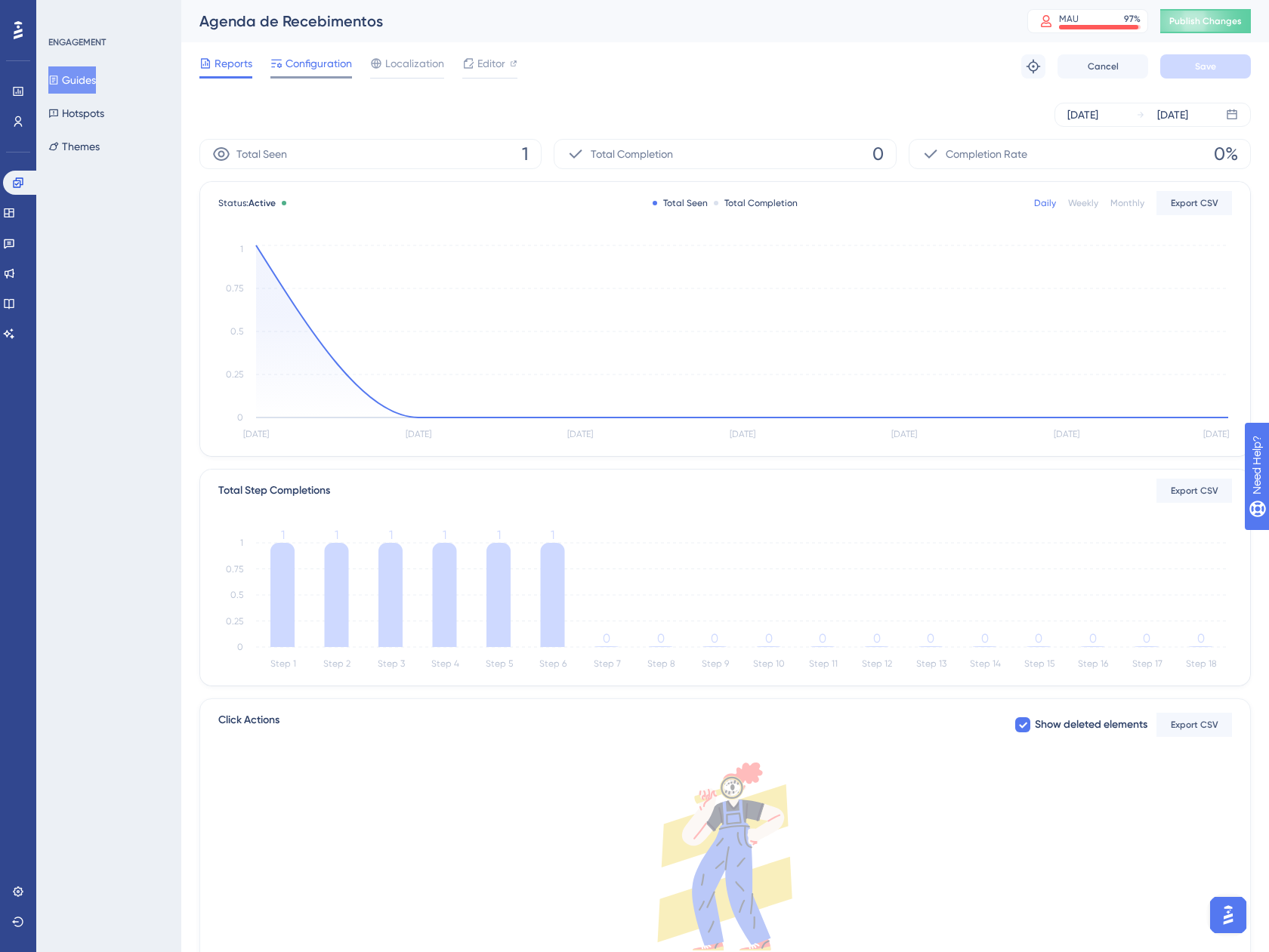
click at [322, 71] on span "Configuration" at bounding box center [318, 63] width 66 height 18
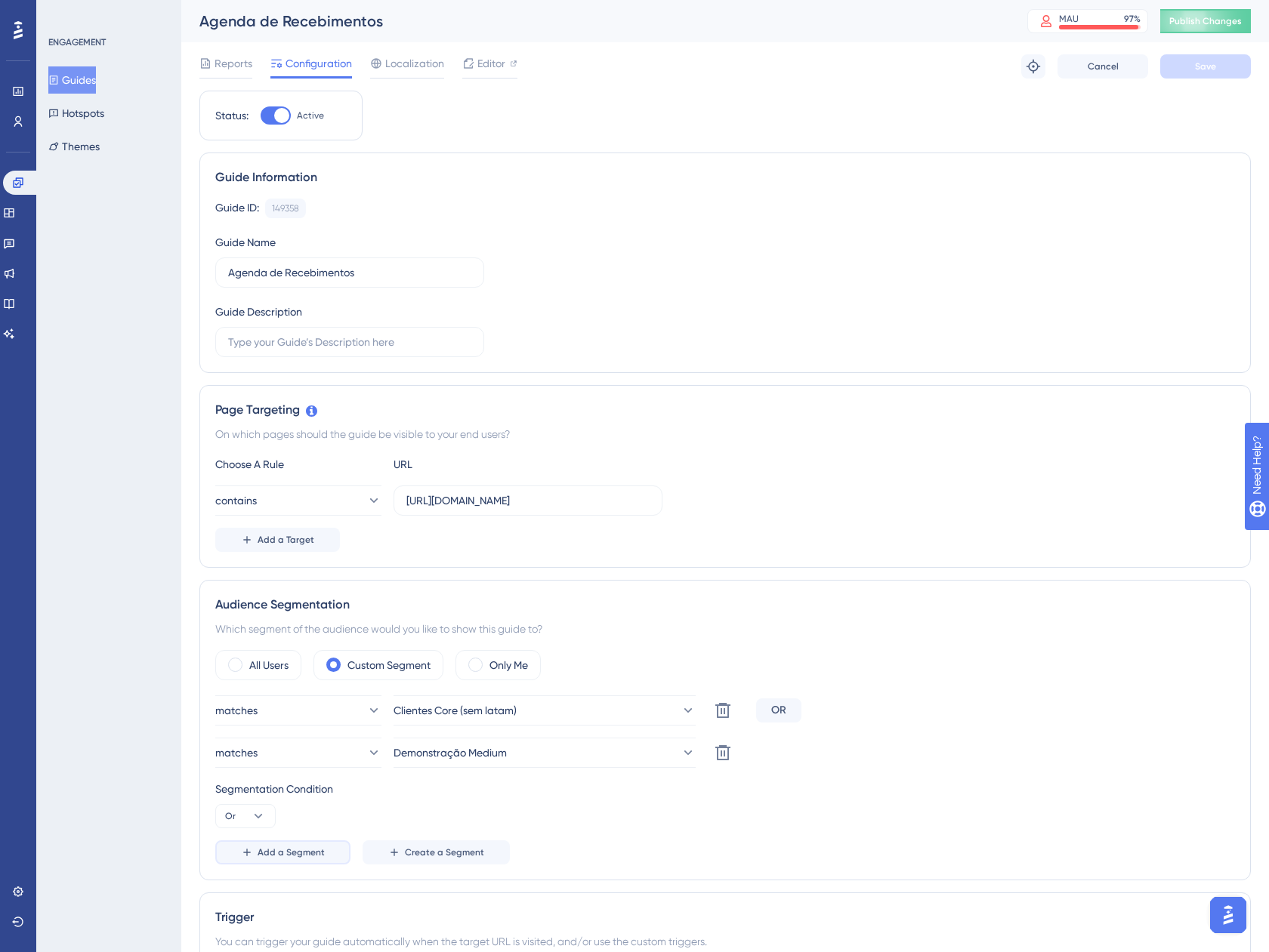
click at [288, 849] on span "Add a Segment" at bounding box center [291, 852] width 67 height 12
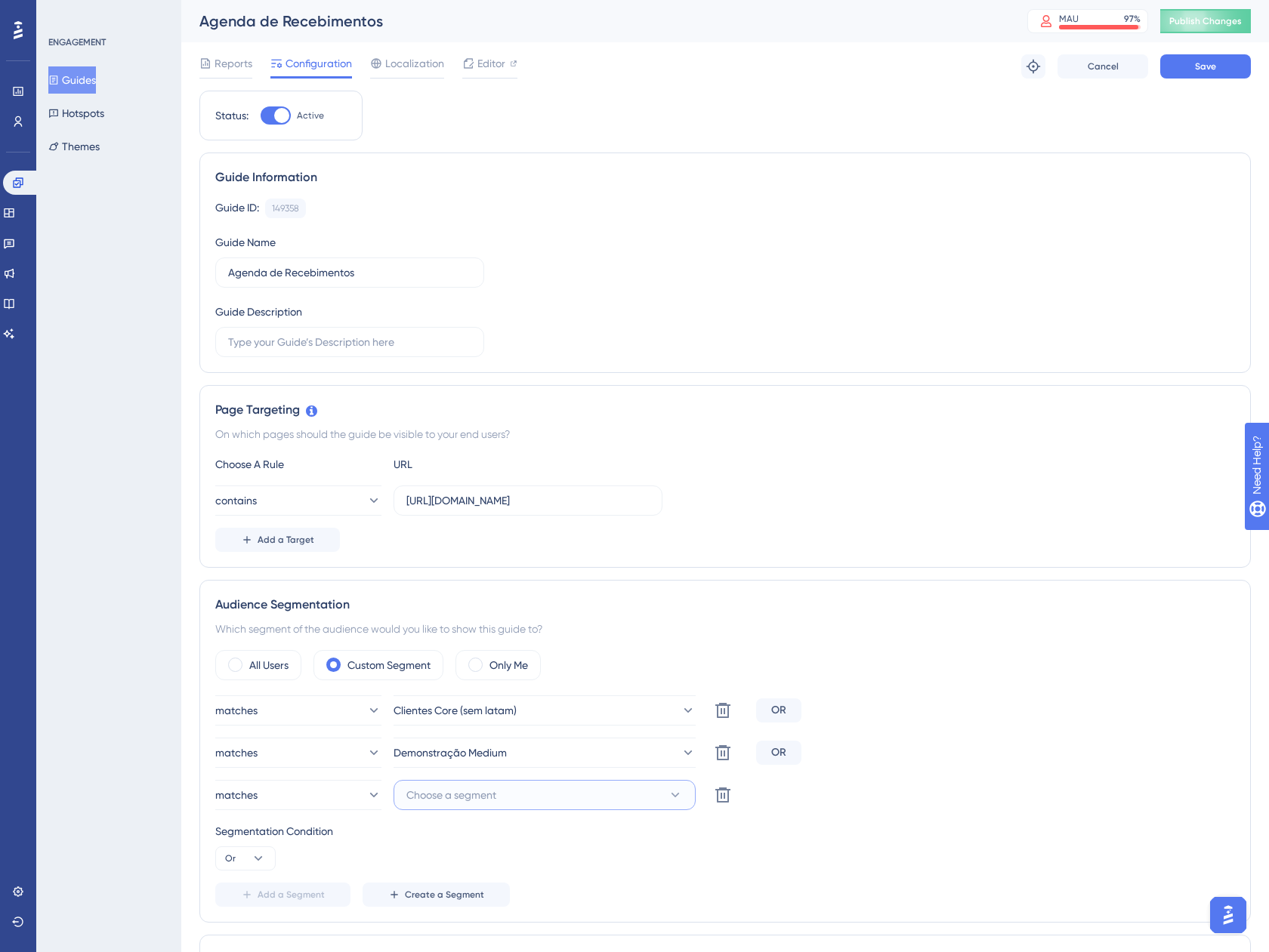
click at [473, 794] on span "Choose a segment" at bounding box center [451, 795] width 90 height 18
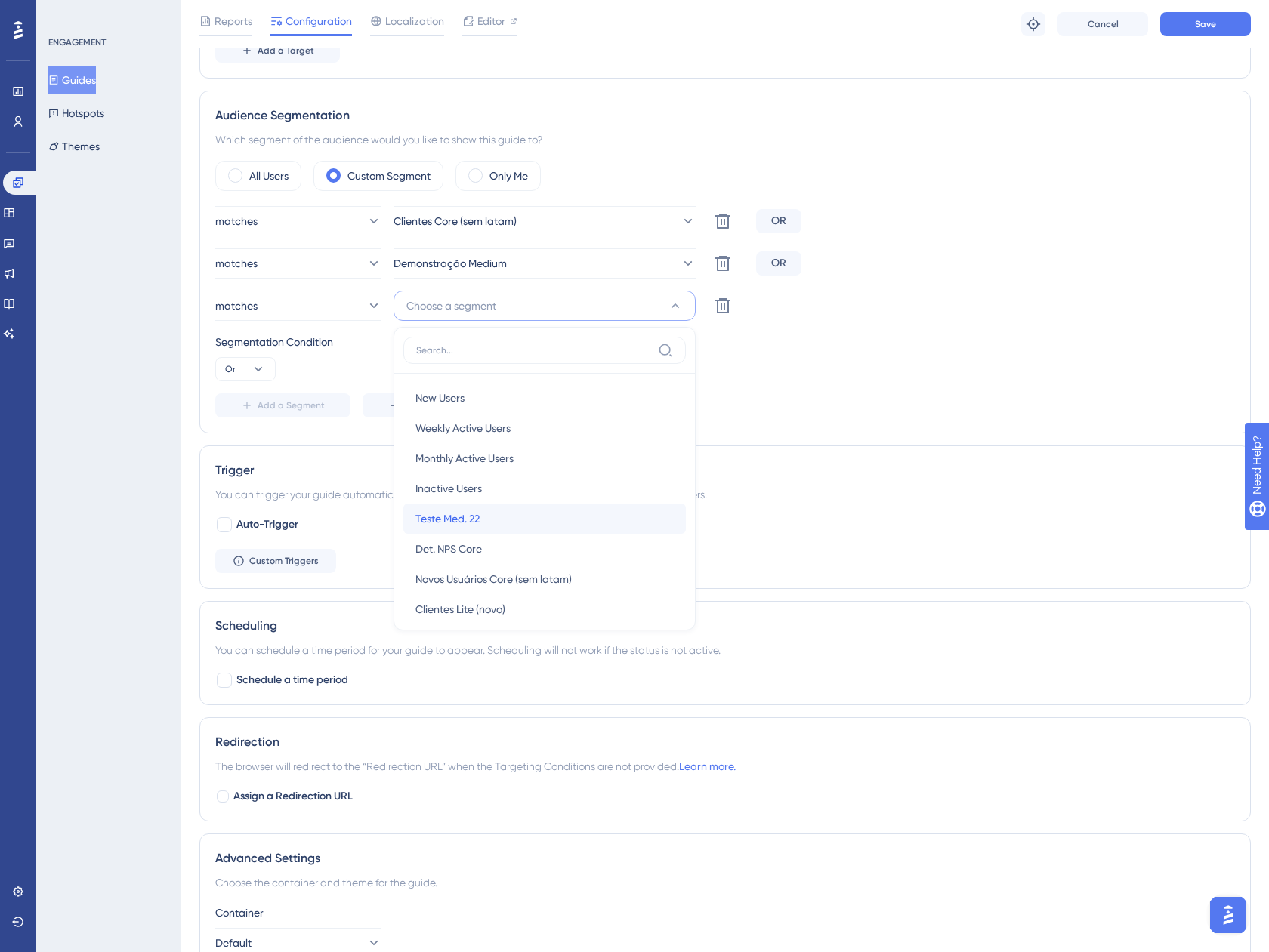
click at [490, 517] on div "Teste Med. 22 Teste Med. 22" at bounding box center [544, 518] width 258 height 30
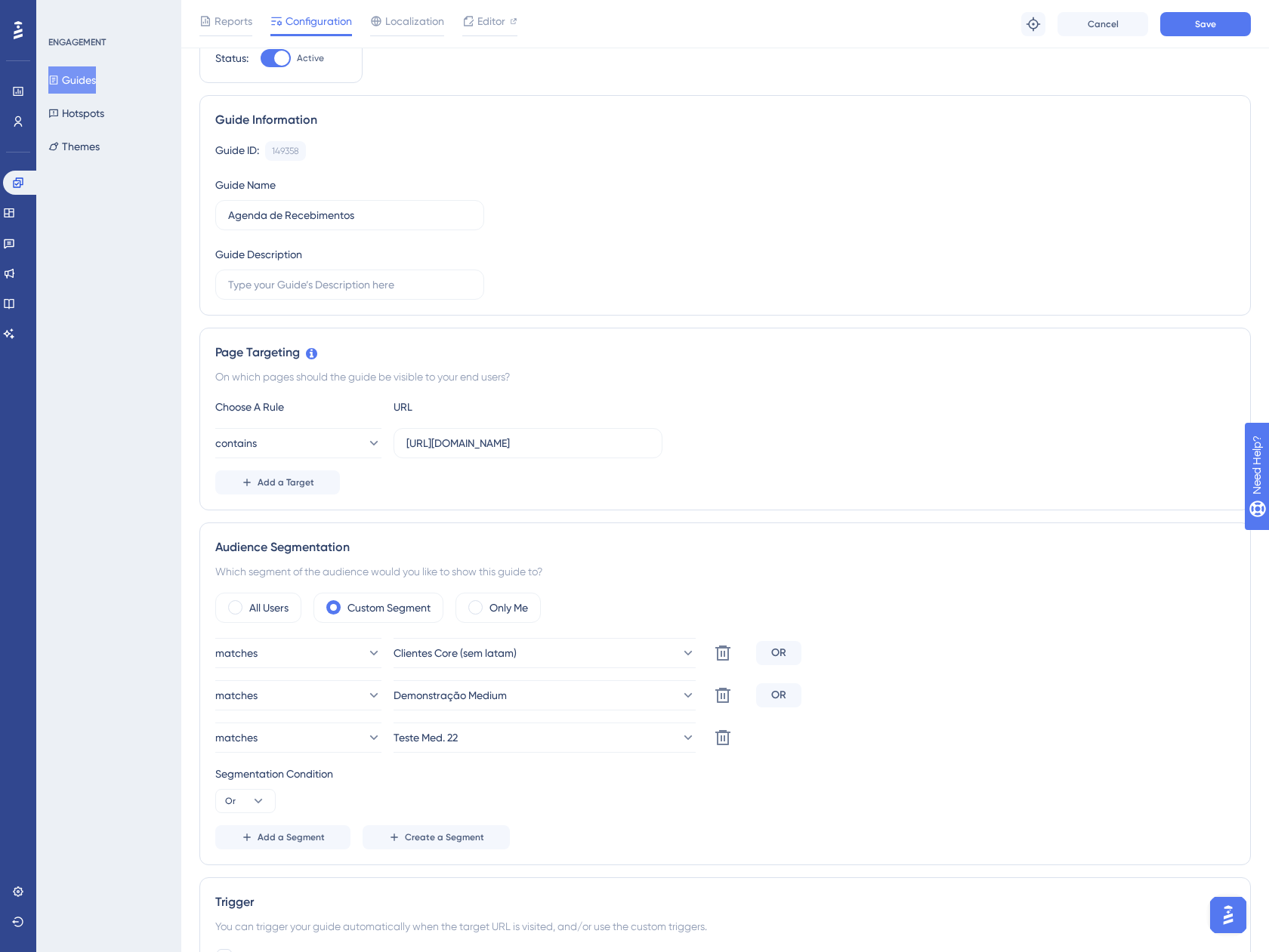
scroll to position [0, 0]
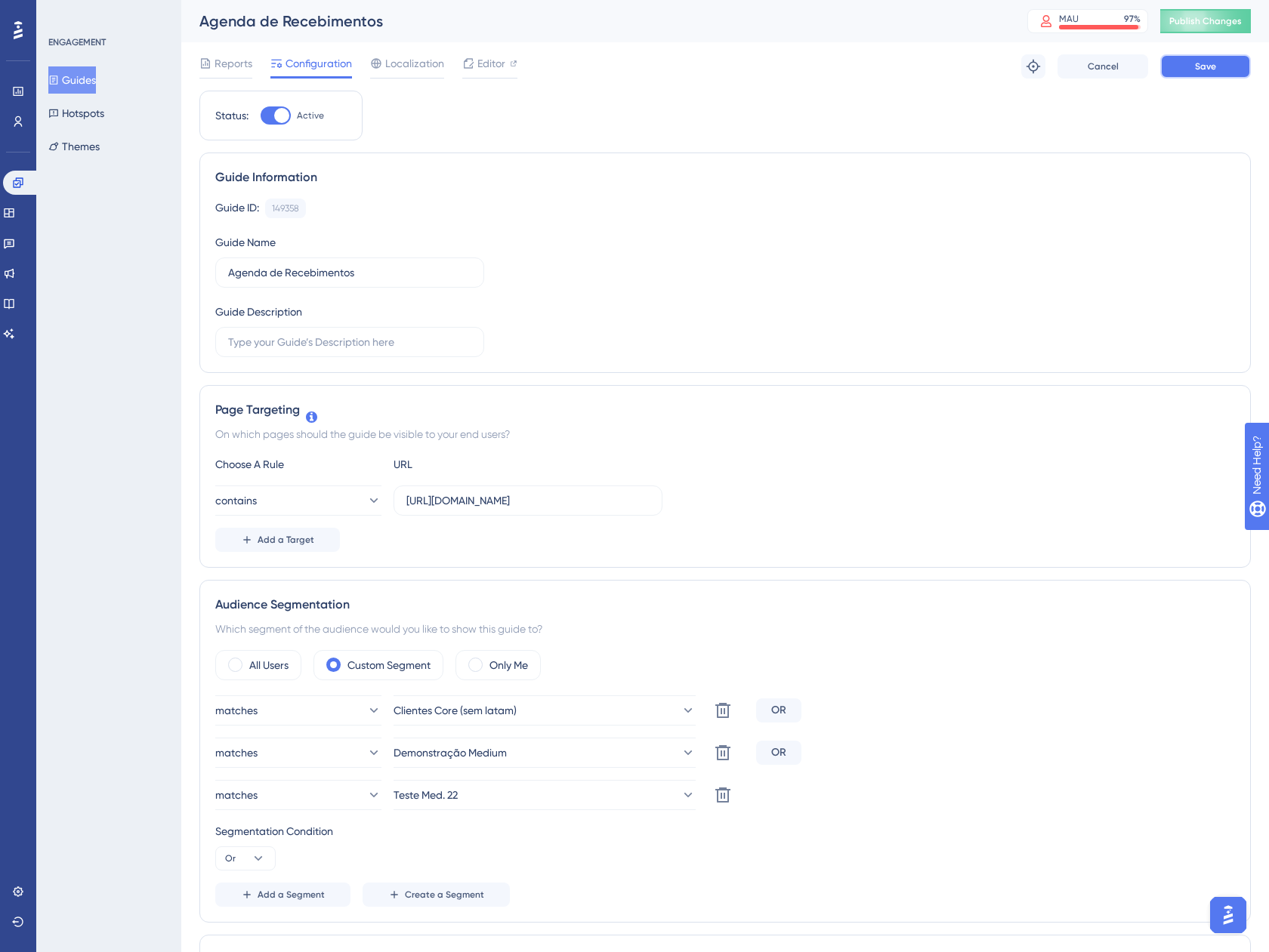
click at [1192, 66] on button "Save" at bounding box center [1205, 66] width 91 height 24
click at [87, 72] on button "Guides" at bounding box center [71, 80] width 47 height 27
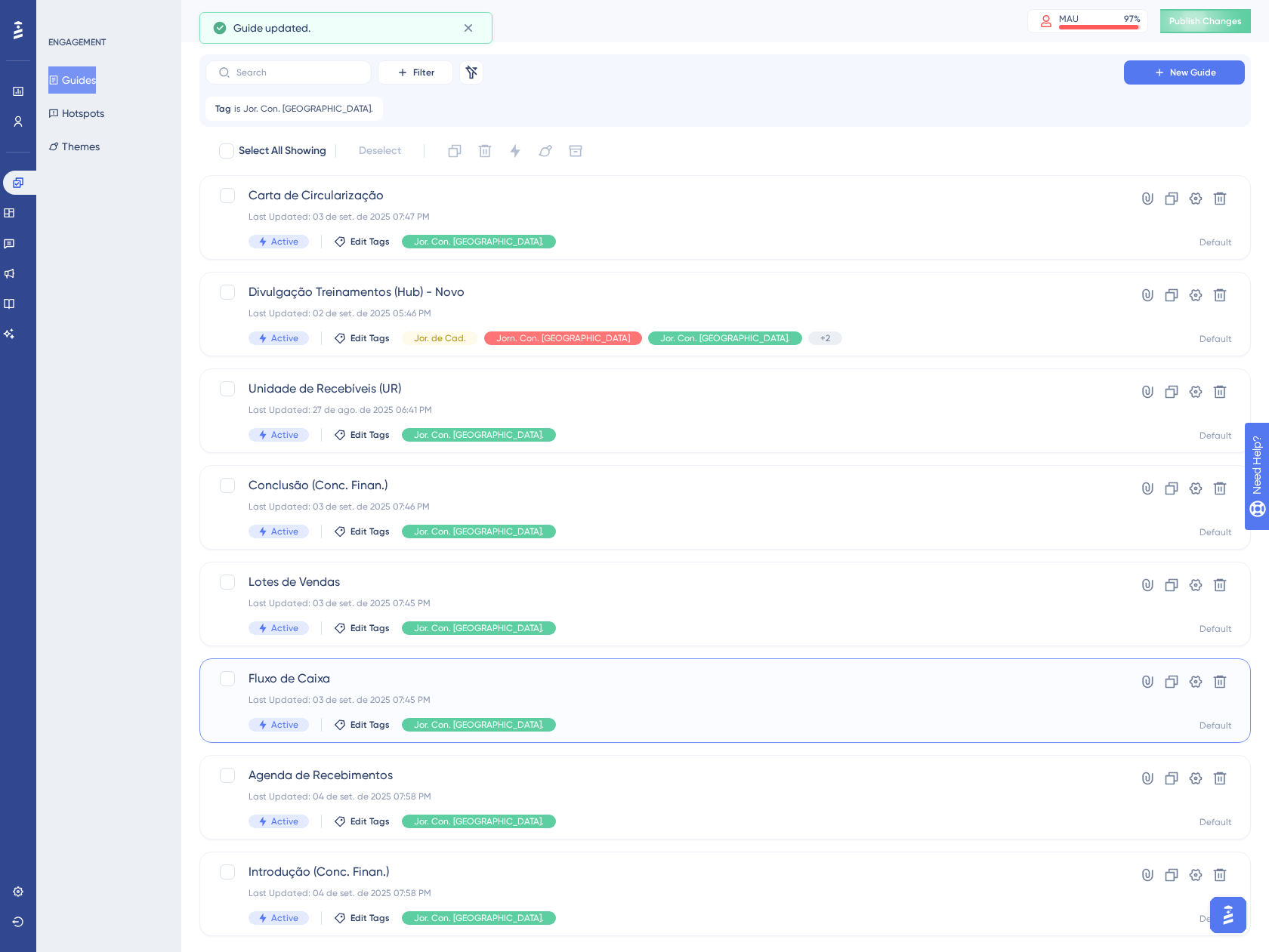
click at [574, 691] on div "Fluxo de Caixa Last Updated: 03 de set. de 2025 07:45 PM Active Edit Tags Jor. …" at bounding box center [664, 700] width 832 height 62
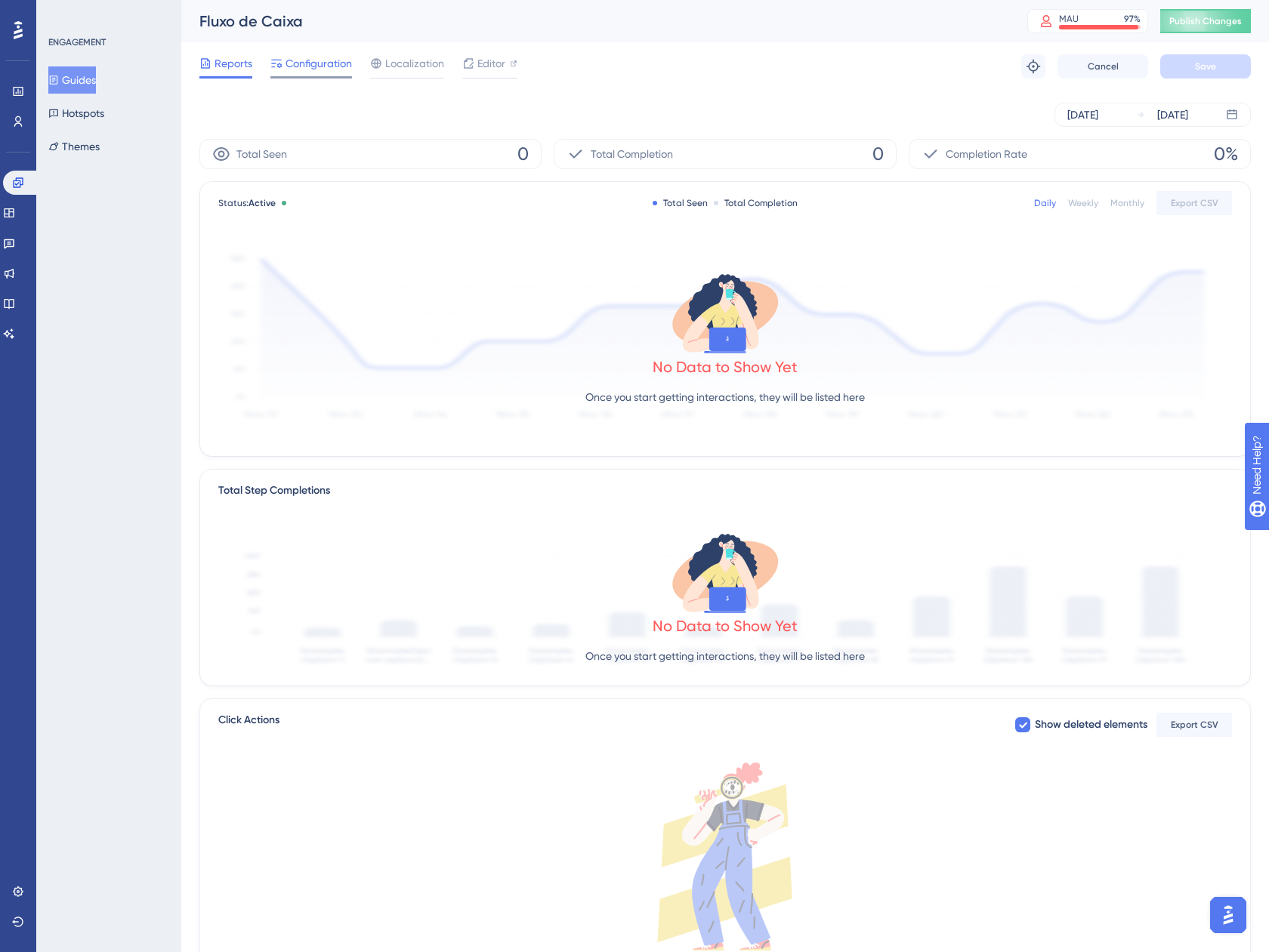
click at [302, 63] on span "Configuration" at bounding box center [318, 63] width 66 height 18
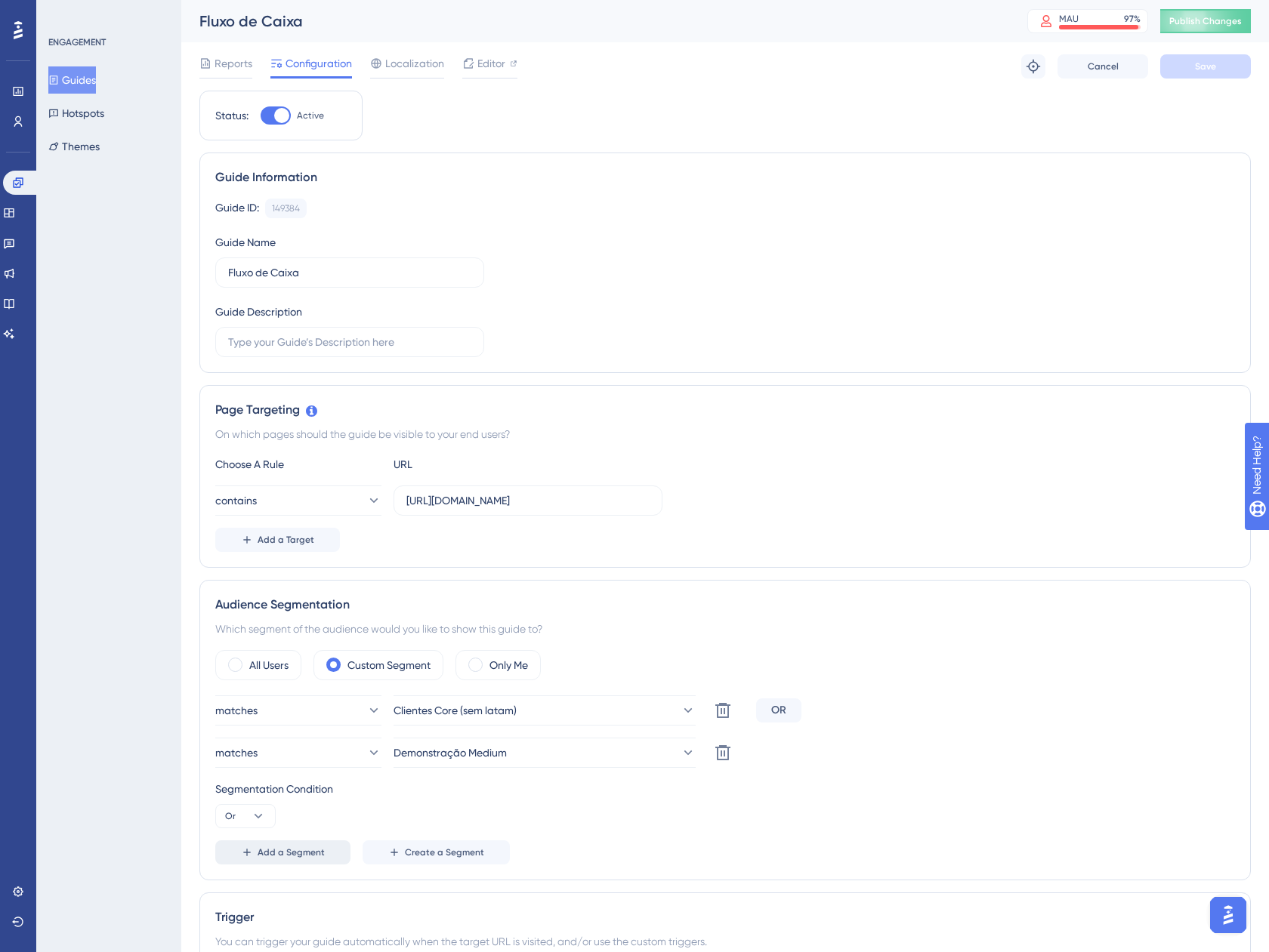
click at [283, 848] on span "Add a Segment" at bounding box center [291, 852] width 67 height 12
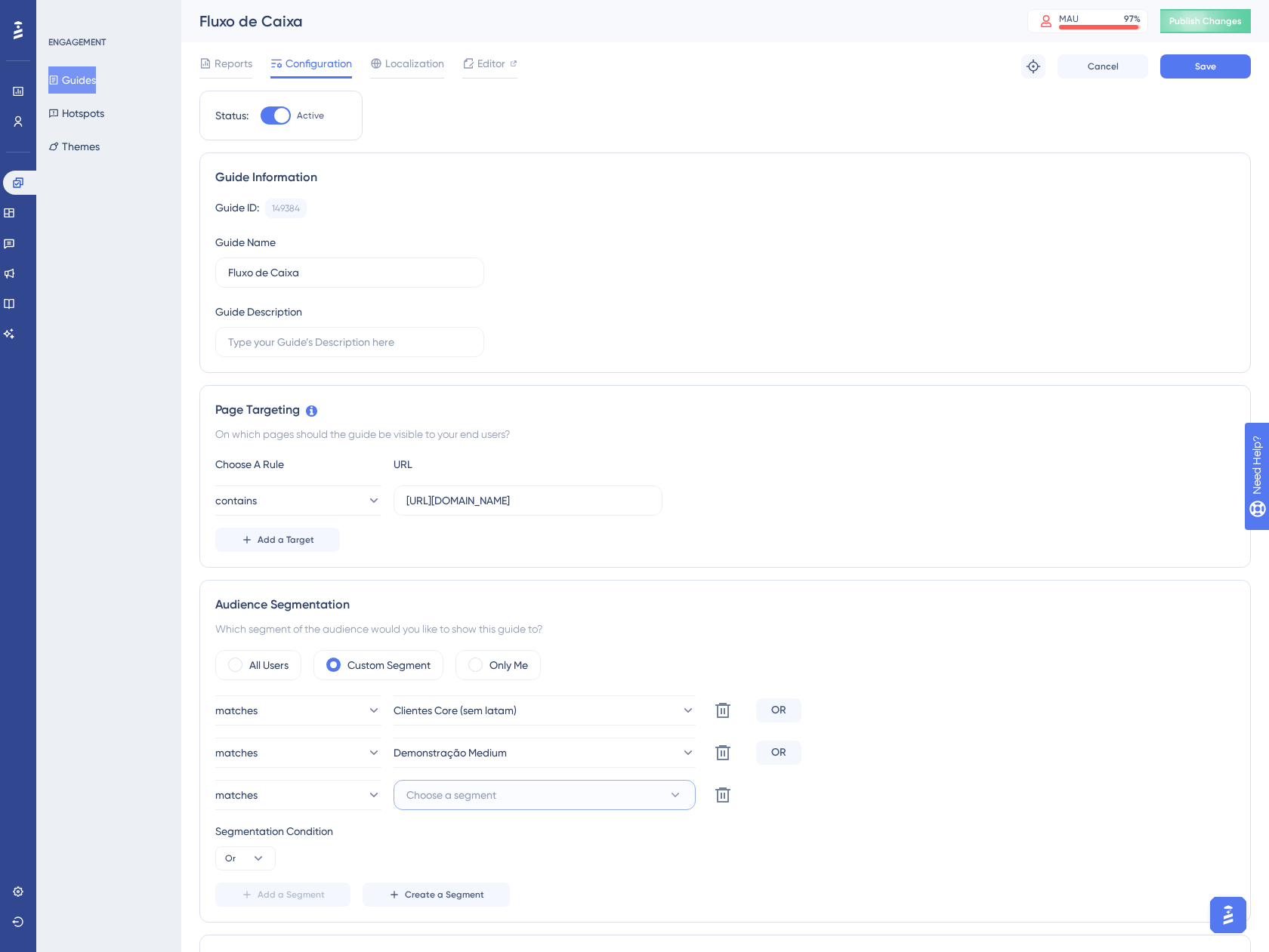
click at [483, 791] on span "Choose a segment" at bounding box center [451, 795] width 90 height 18
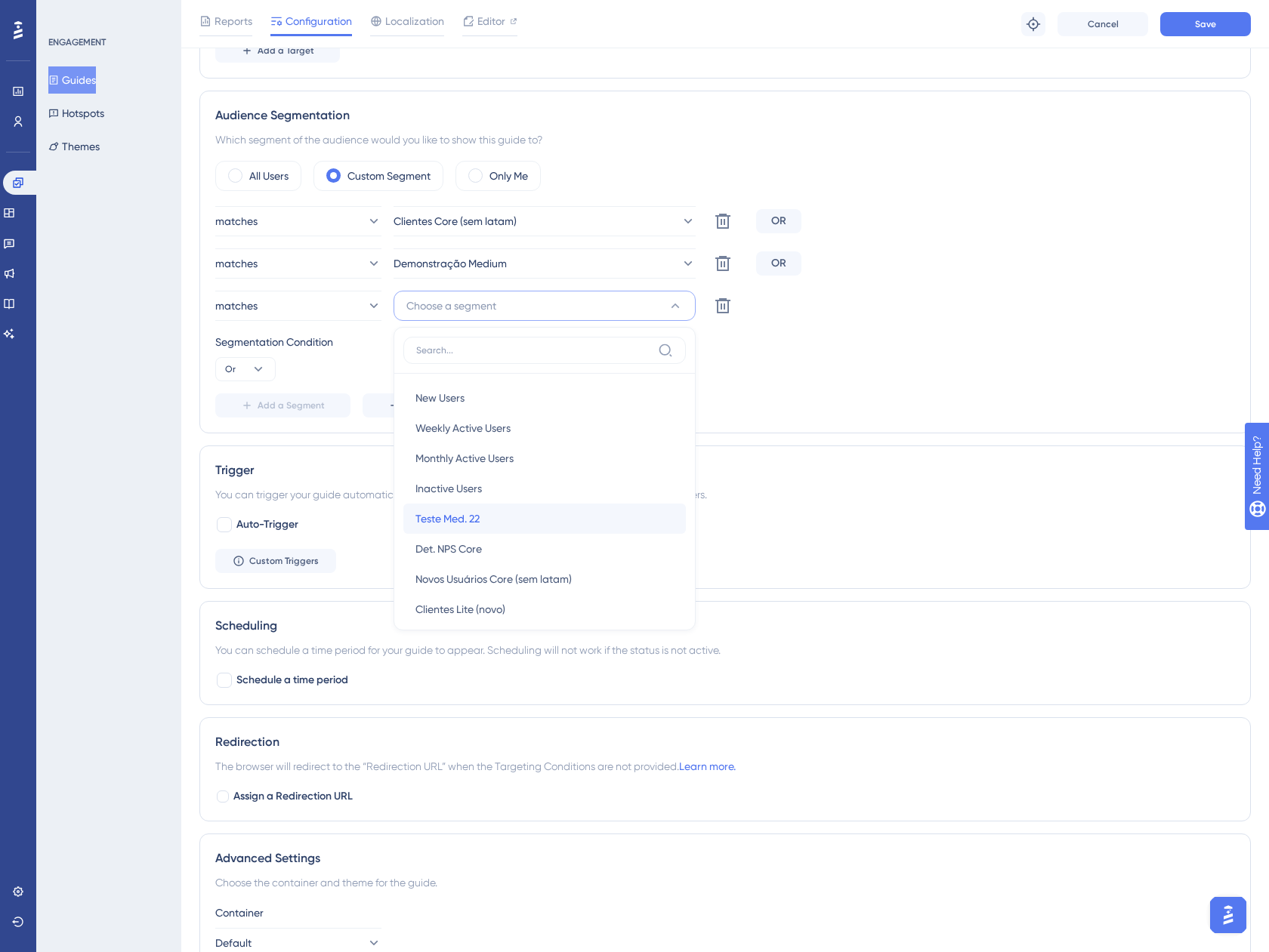
click at [456, 514] on span "Teste Med. 22" at bounding box center [447, 518] width 64 height 18
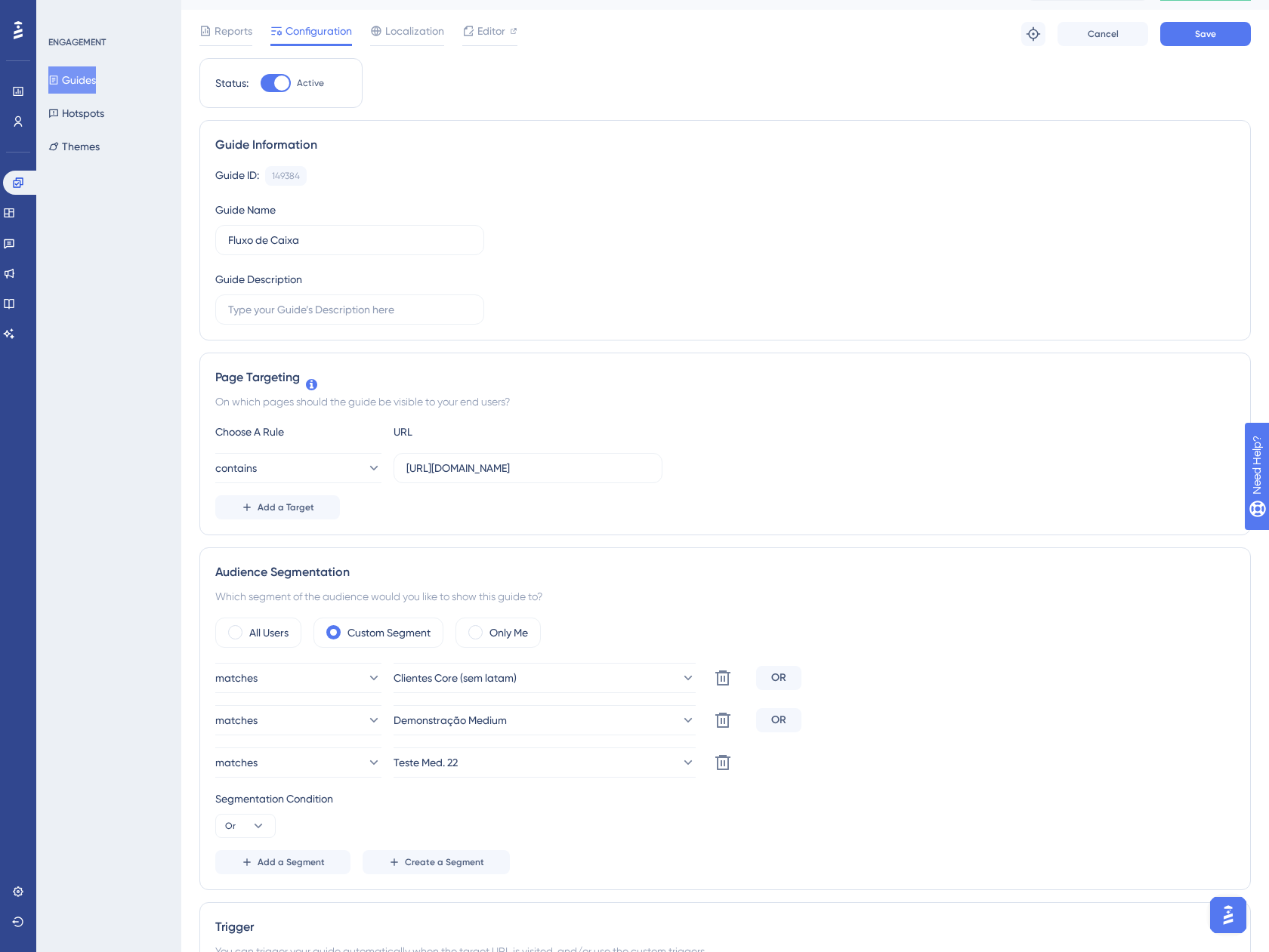
scroll to position [0, 0]
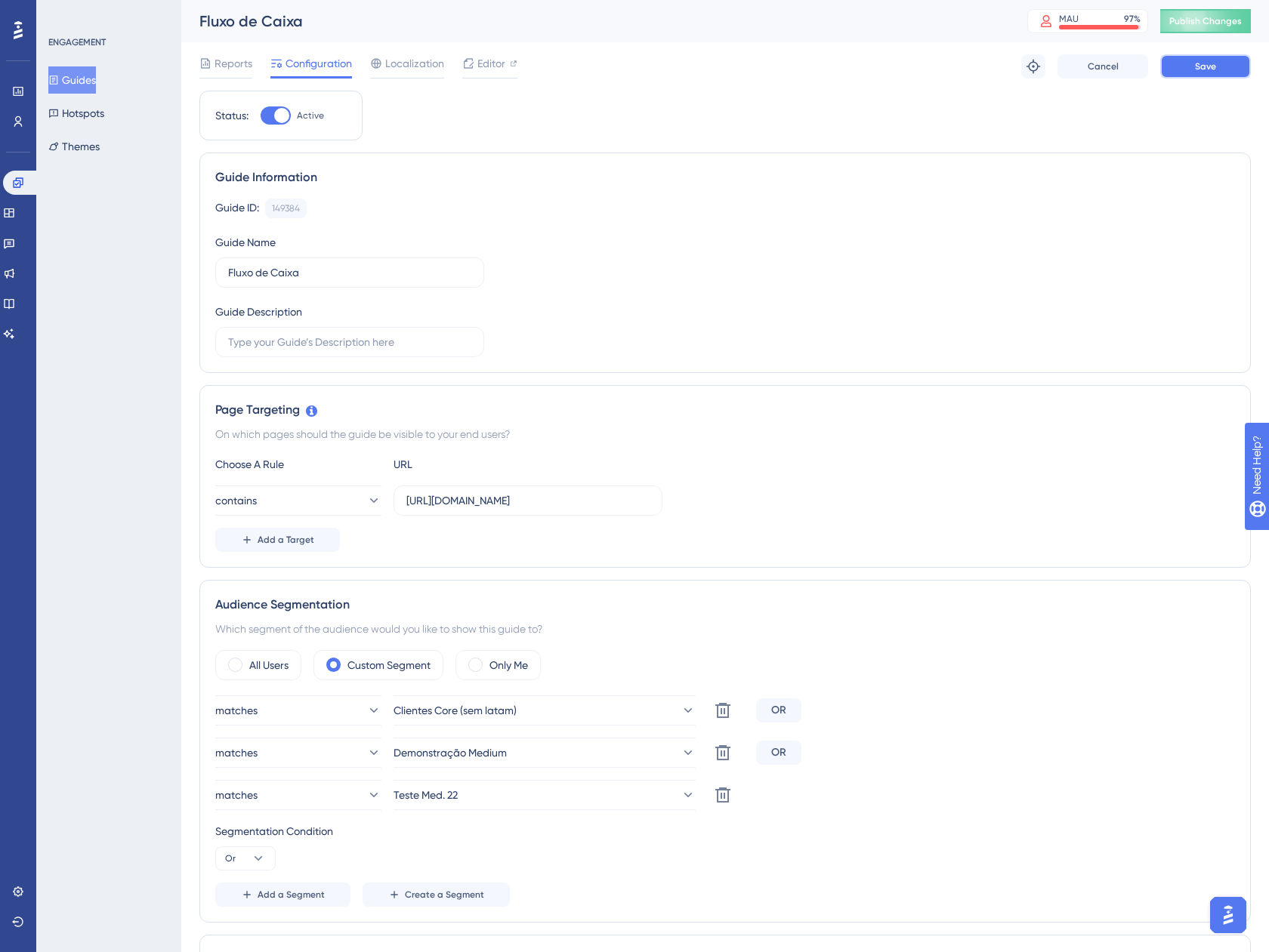
click at [1182, 65] on button "Save" at bounding box center [1205, 66] width 91 height 24
click at [90, 78] on button "Guides" at bounding box center [71, 80] width 47 height 27
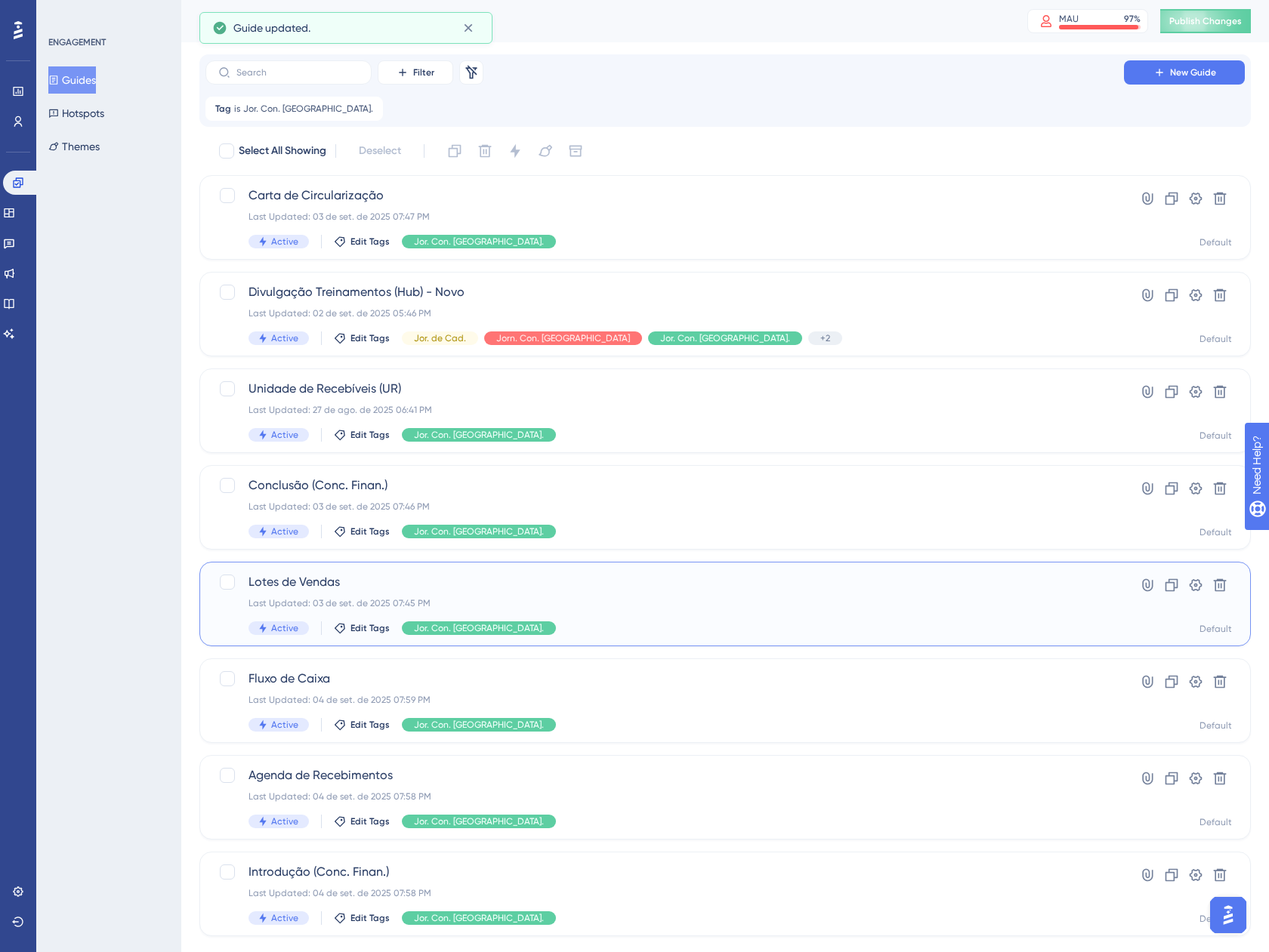
click at [597, 611] on div "Lotes de Vendas Last Updated: 03 de set. de 2025 07:45 PM Active Edit Tags Jor.…" at bounding box center [664, 604] width 832 height 62
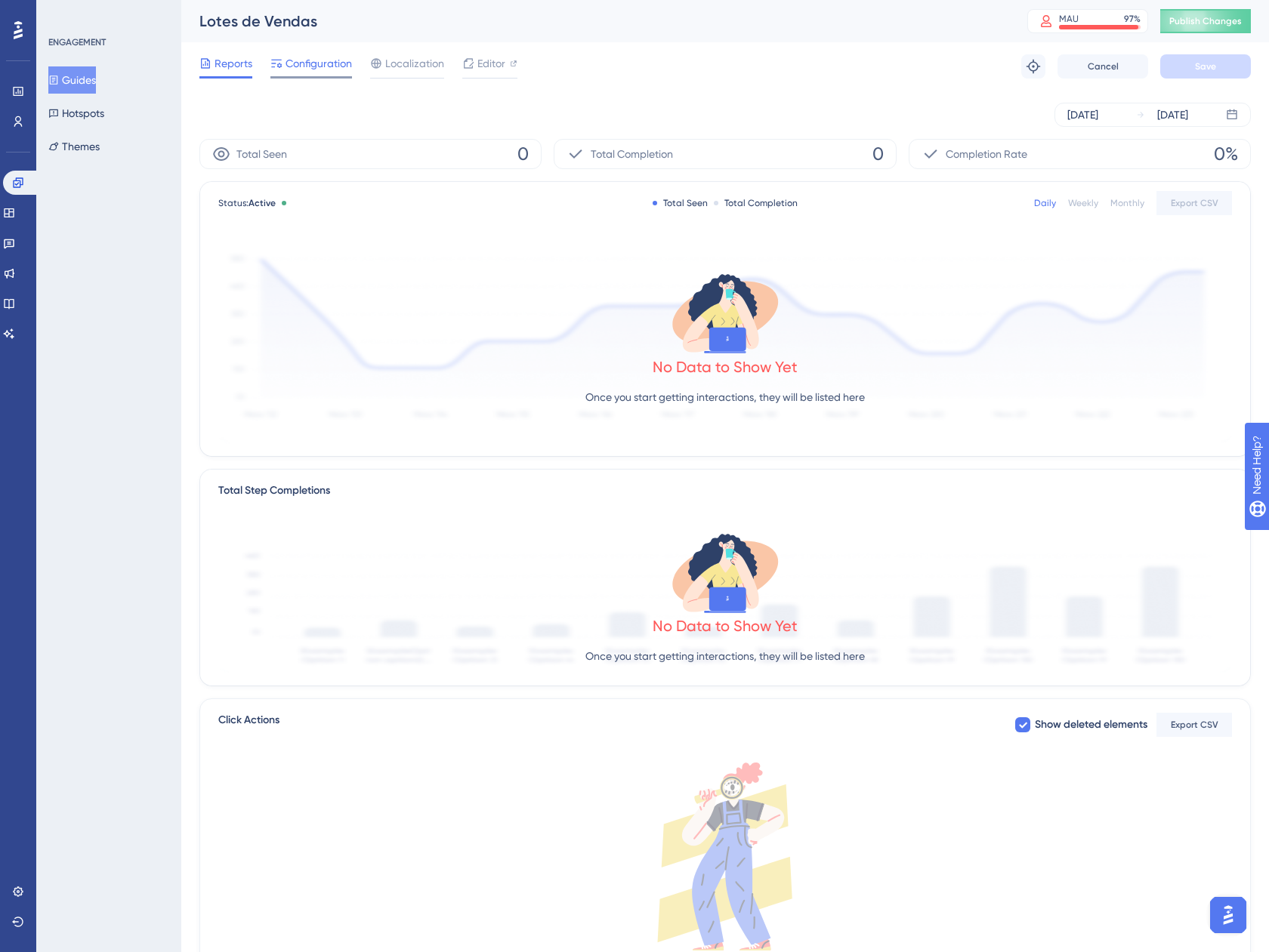
click at [292, 62] on span "Configuration" at bounding box center [318, 63] width 66 height 18
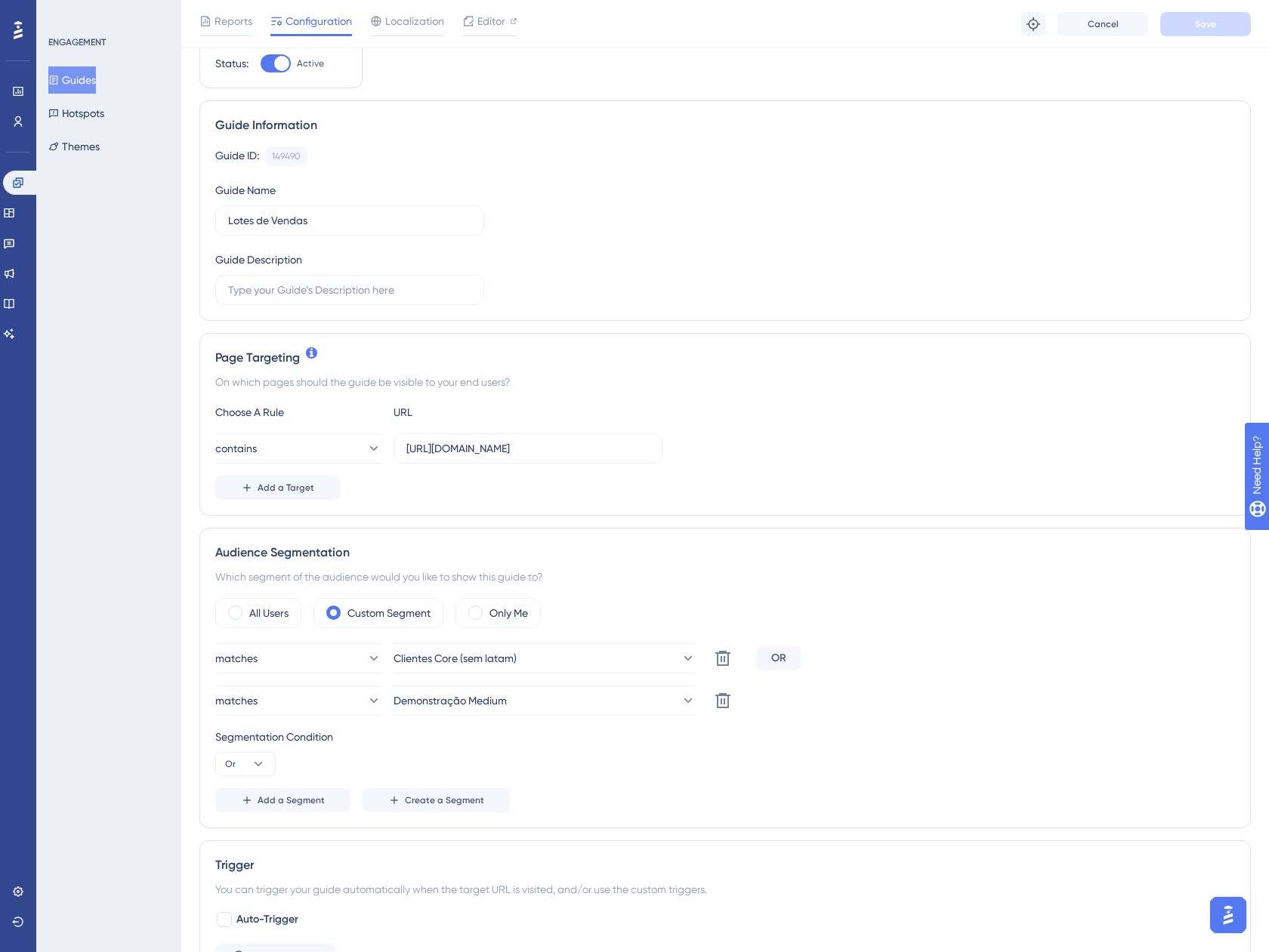
scroll to position [76, 0]
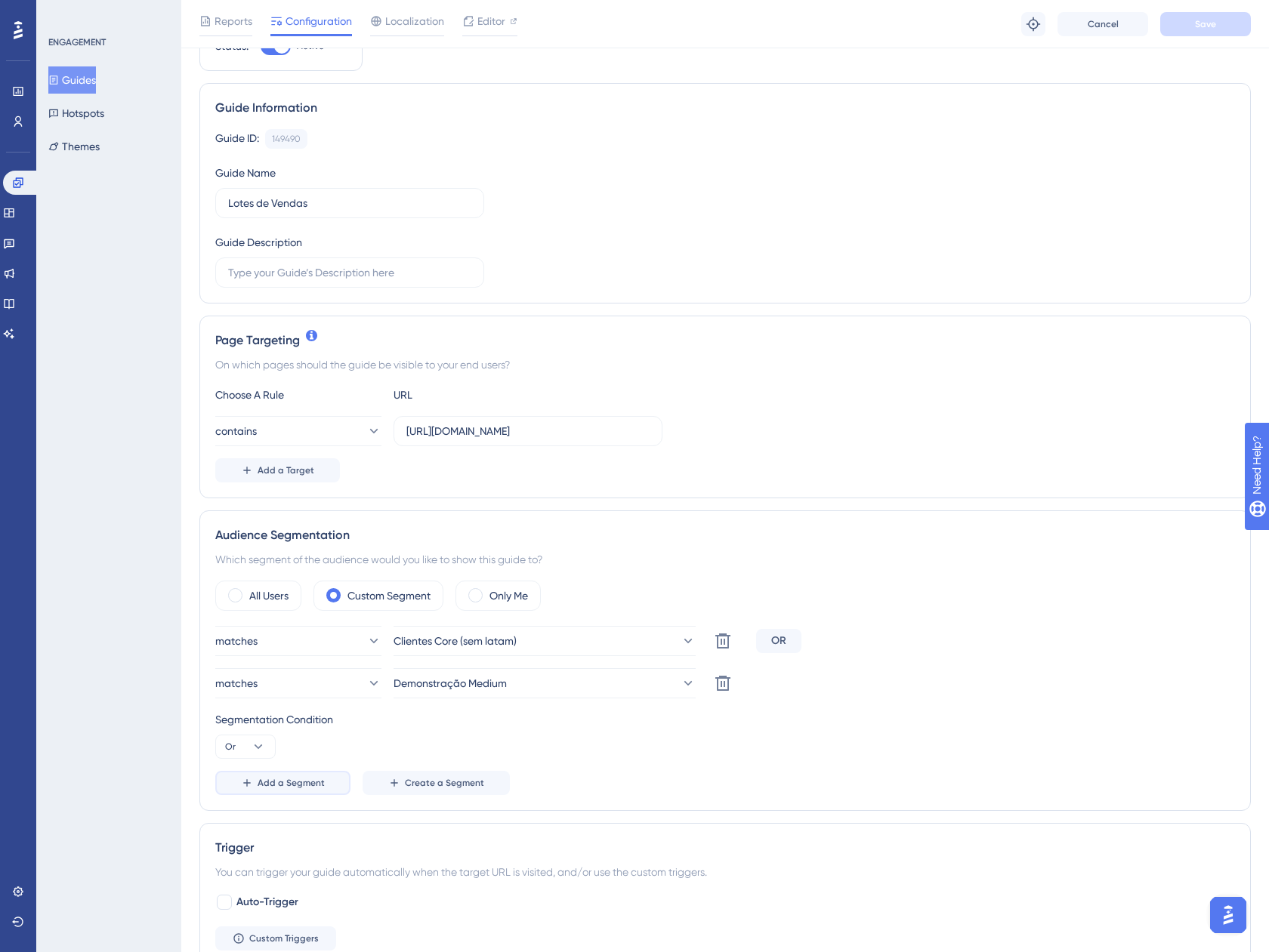
click at [283, 792] on button "Add a Segment" at bounding box center [282, 783] width 135 height 24
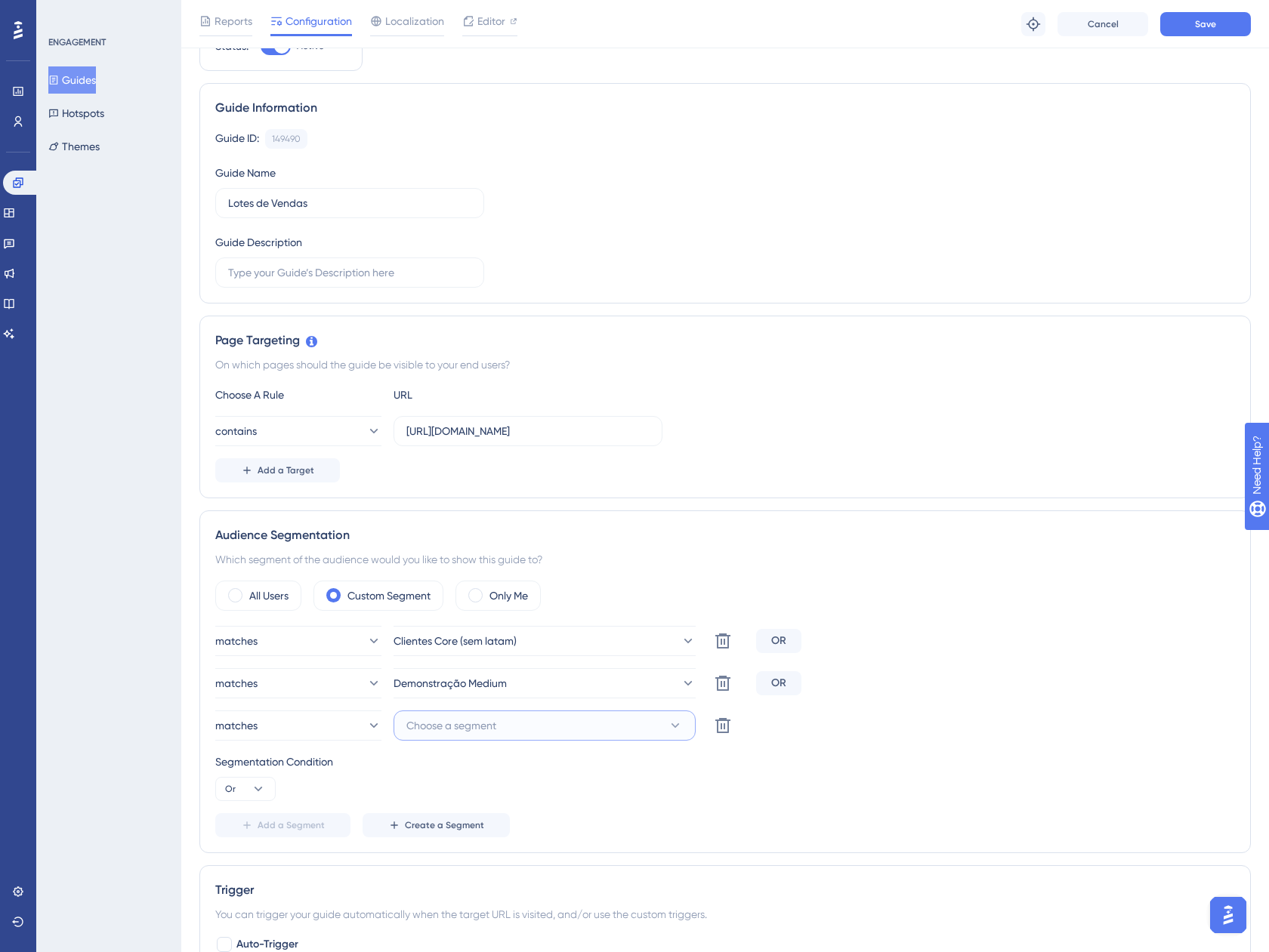
click at [505, 726] on button "Choose a segment" at bounding box center [544, 725] width 302 height 30
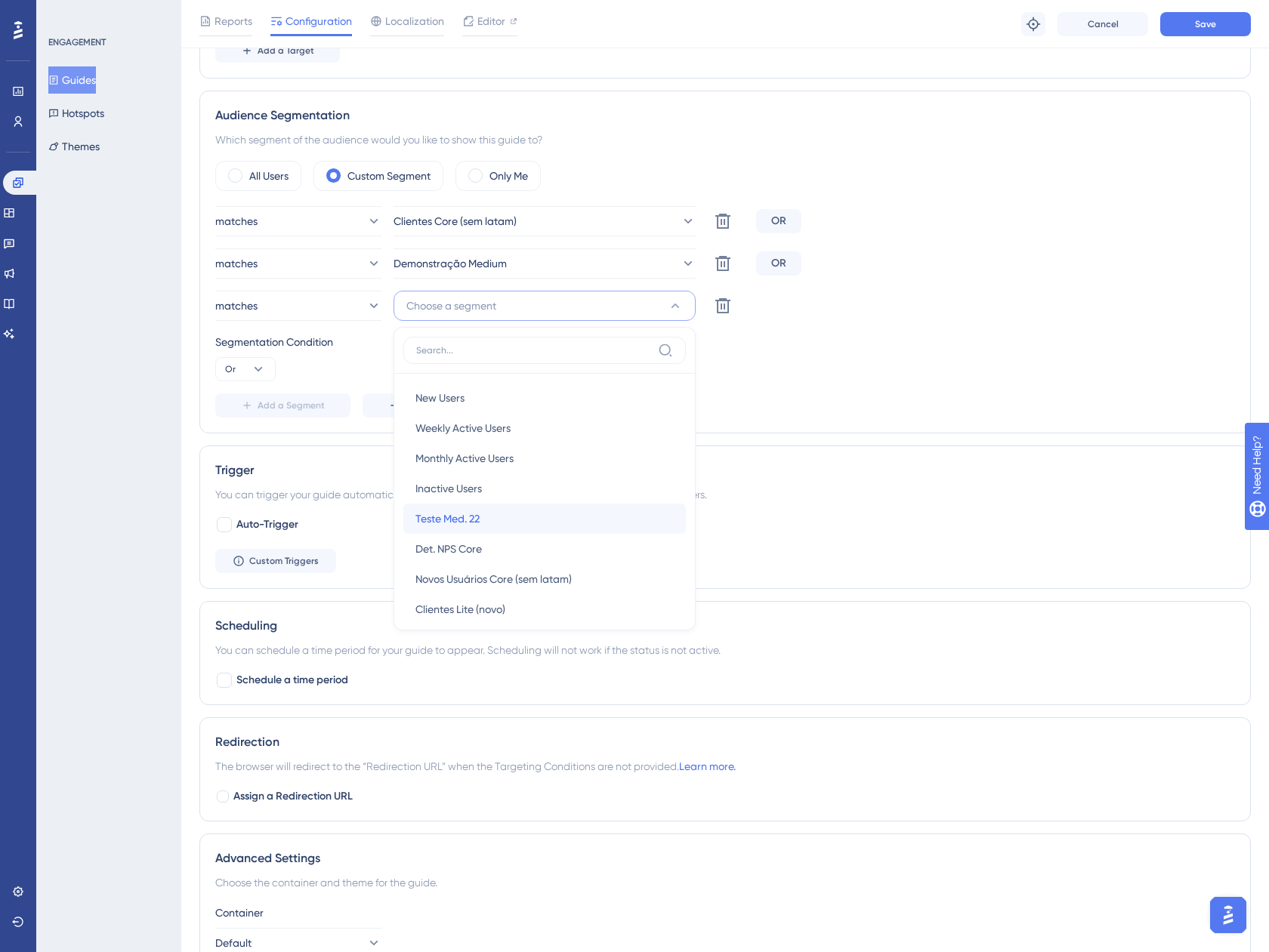
click at [478, 509] on div "Teste Med. 22 Teste Med. 22" at bounding box center [544, 518] width 258 height 30
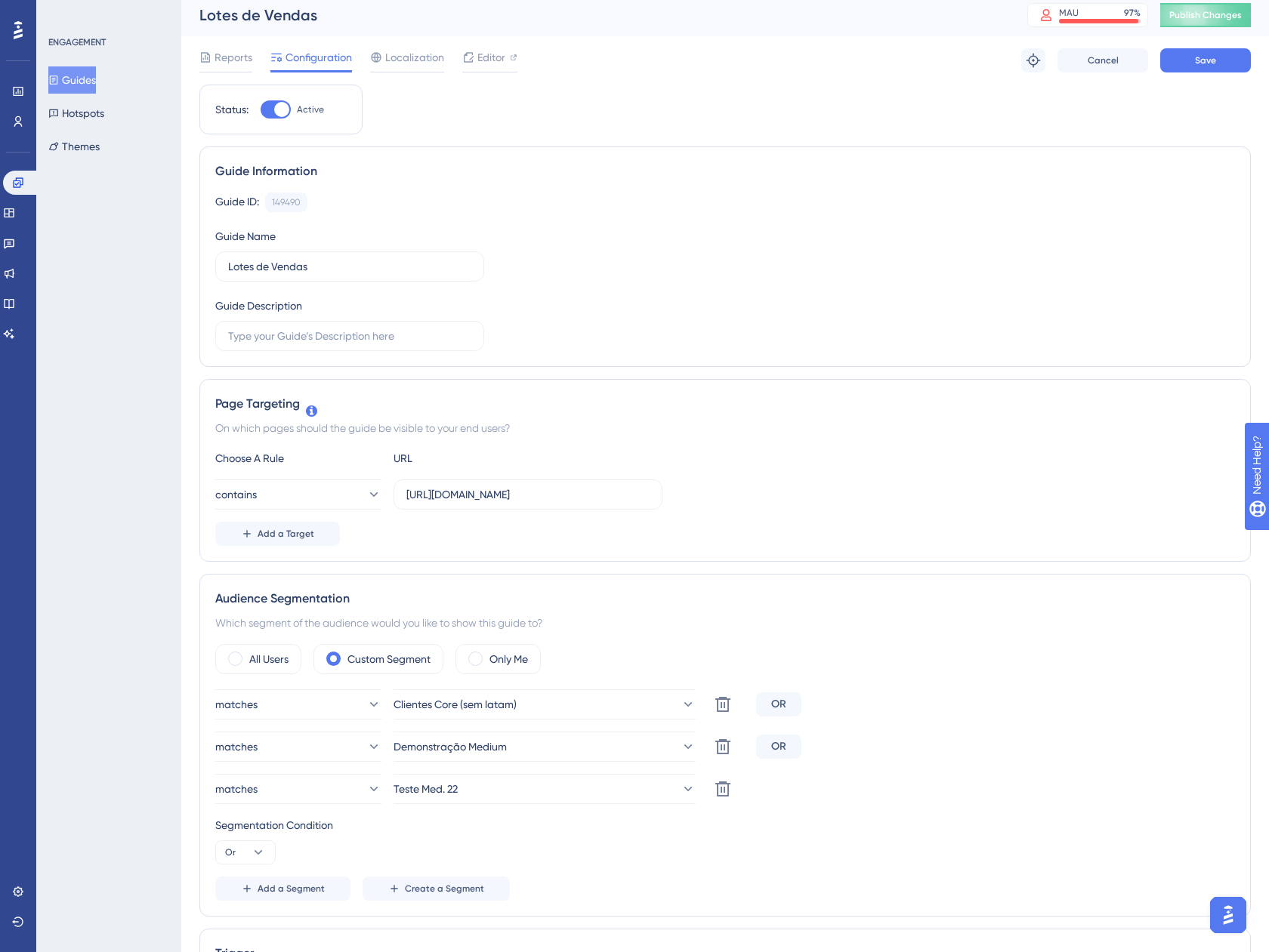
scroll to position [0, 0]
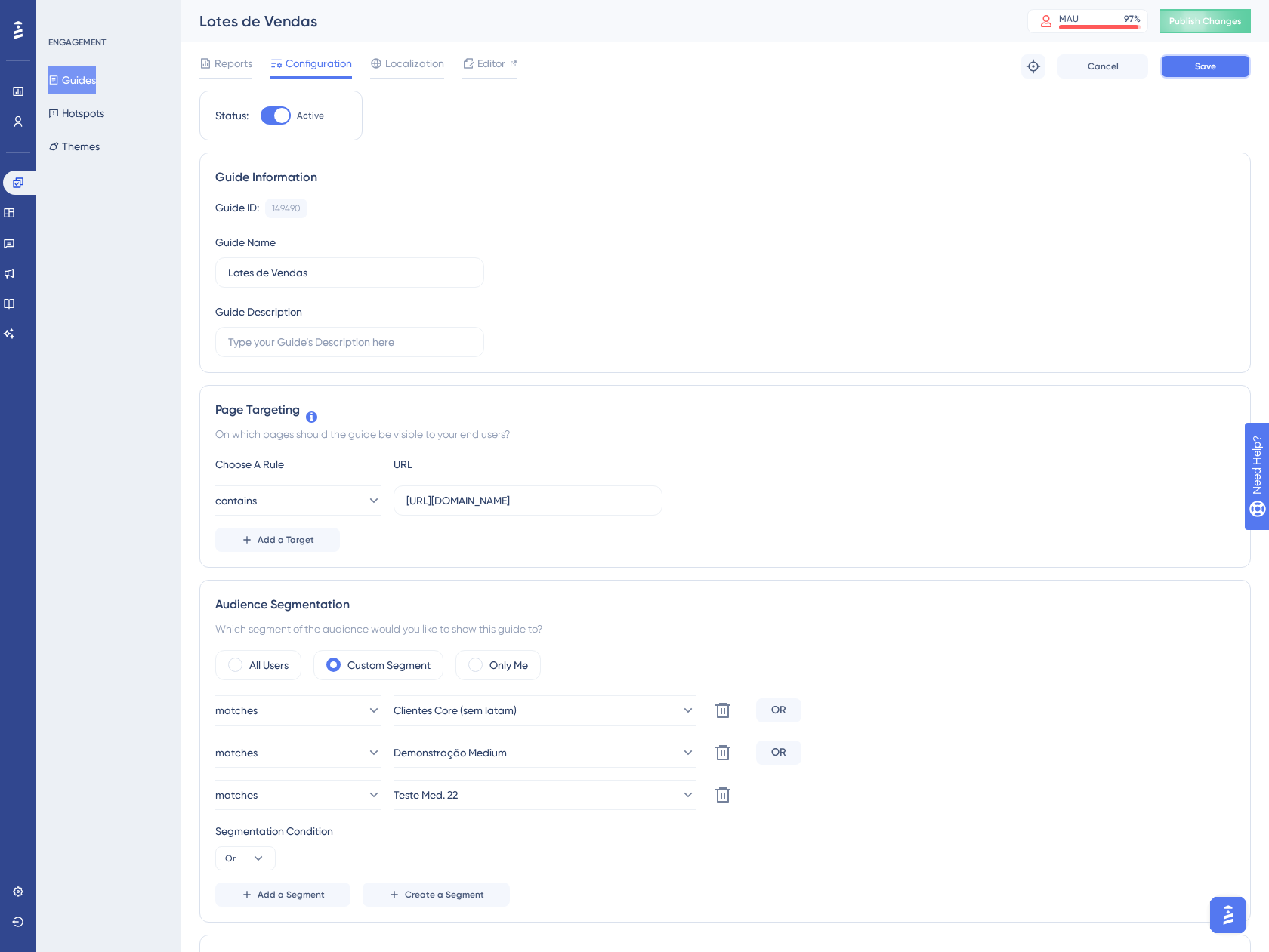
click at [1188, 72] on button "Save" at bounding box center [1205, 66] width 91 height 24
click at [72, 83] on button "Guides" at bounding box center [71, 80] width 47 height 27
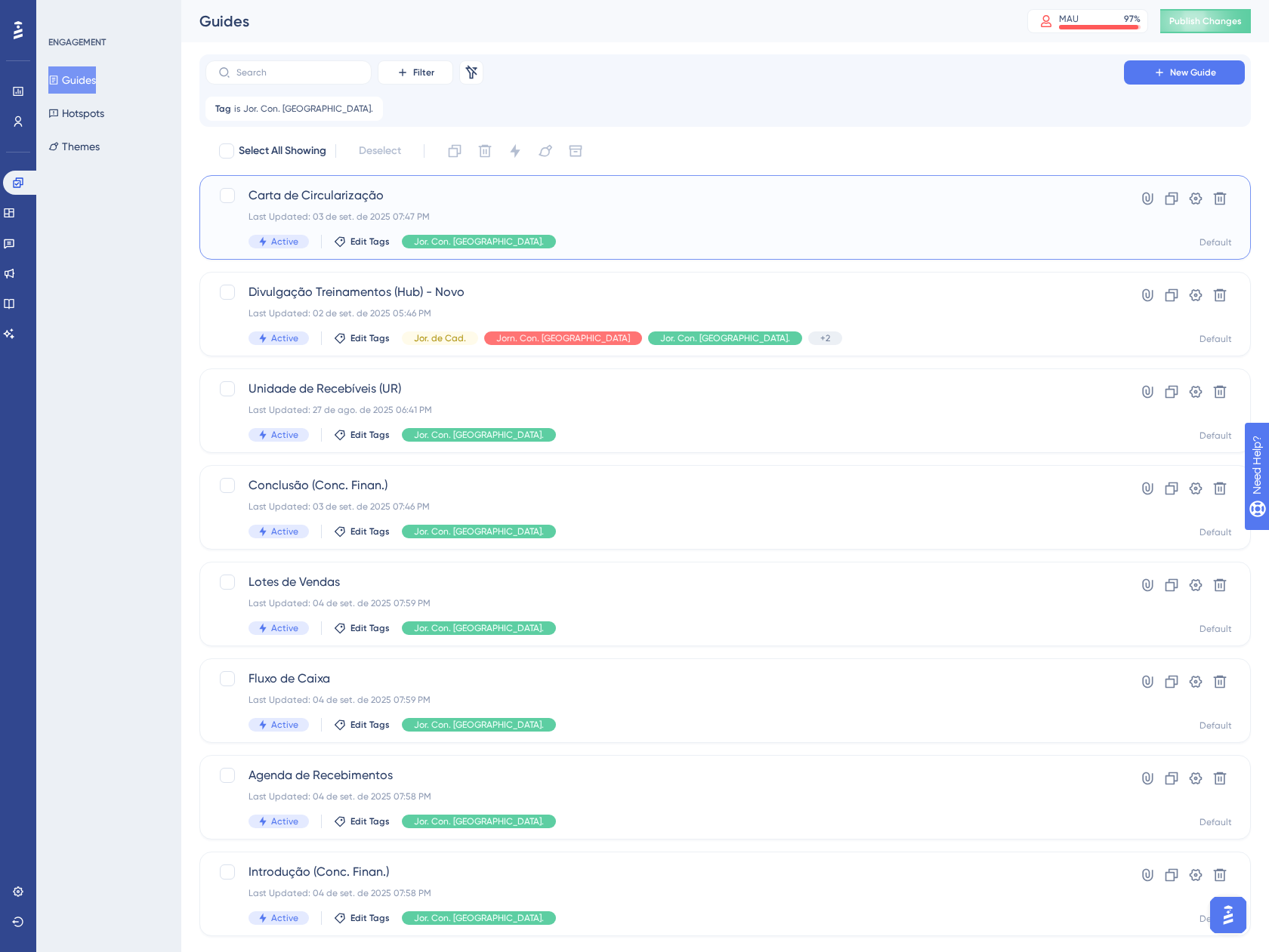
click at [652, 236] on div "Active Edit Tags Jor. Con. [GEOGRAPHIC_DATA]." at bounding box center [664, 242] width 832 height 14
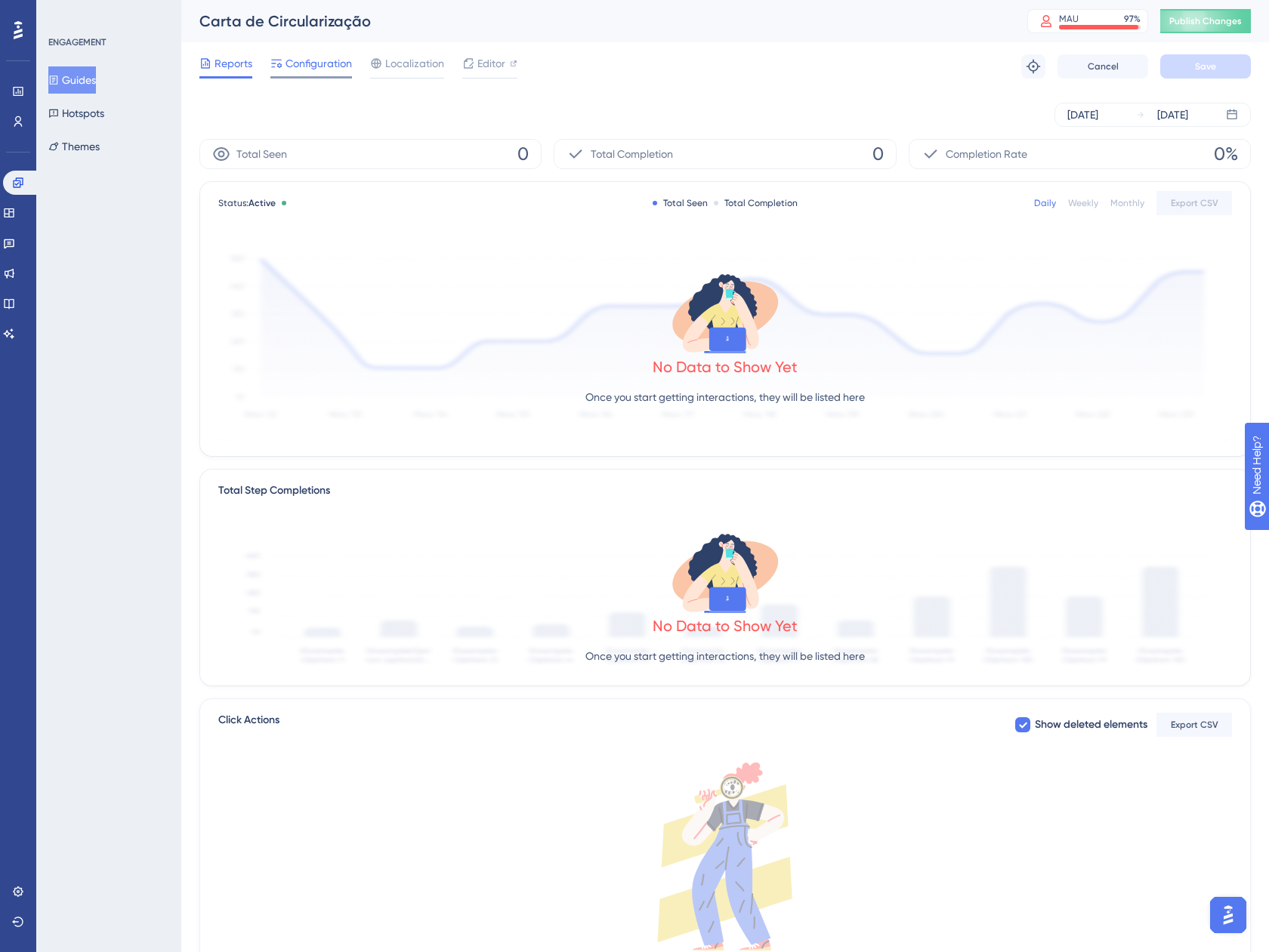
click at [321, 60] on span "Configuration" at bounding box center [318, 63] width 66 height 18
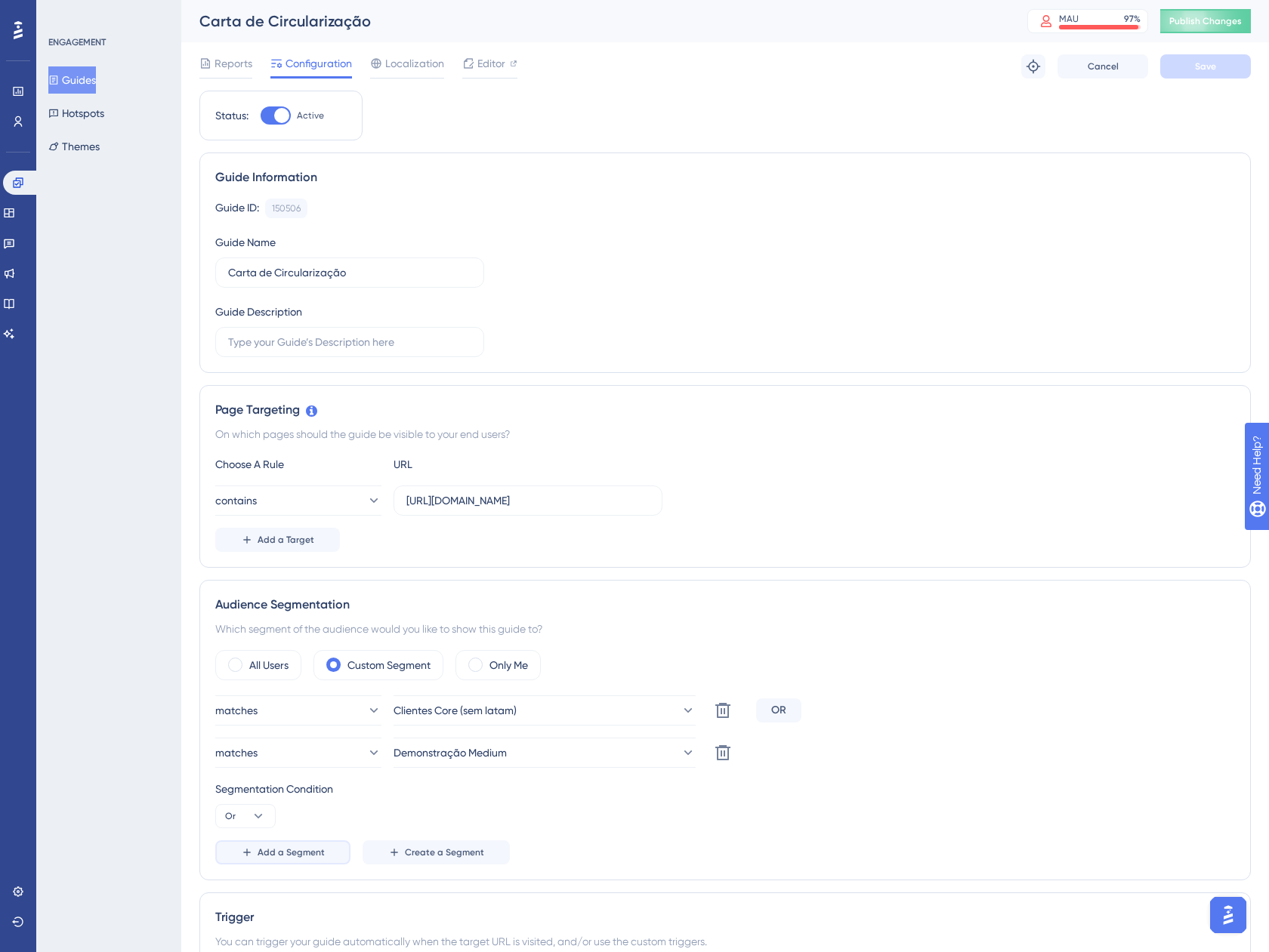
click at [300, 863] on button "Add a Segment" at bounding box center [282, 852] width 135 height 24
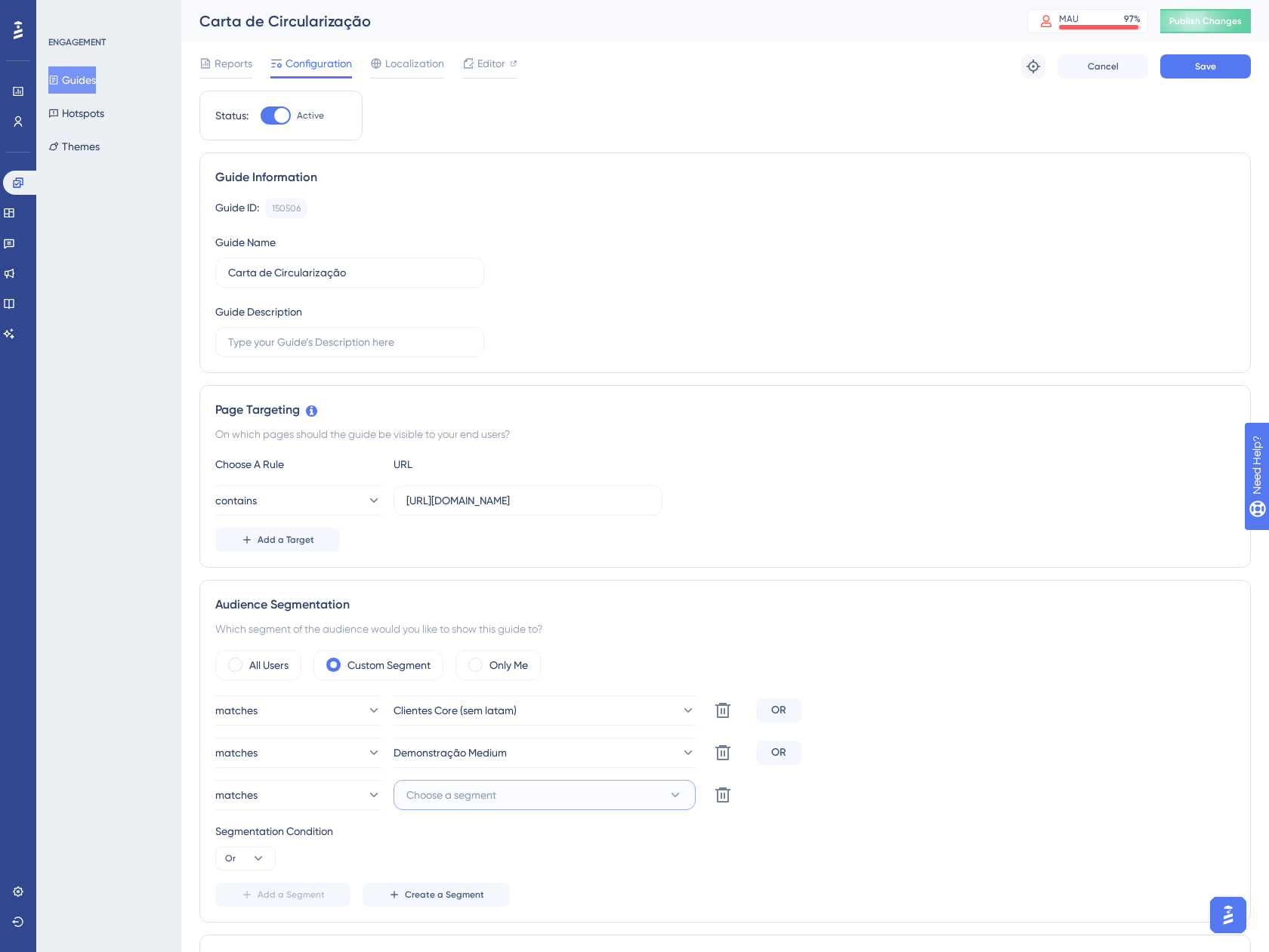
click at [493, 801] on span "Choose a segment" at bounding box center [451, 795] width 90 height 18
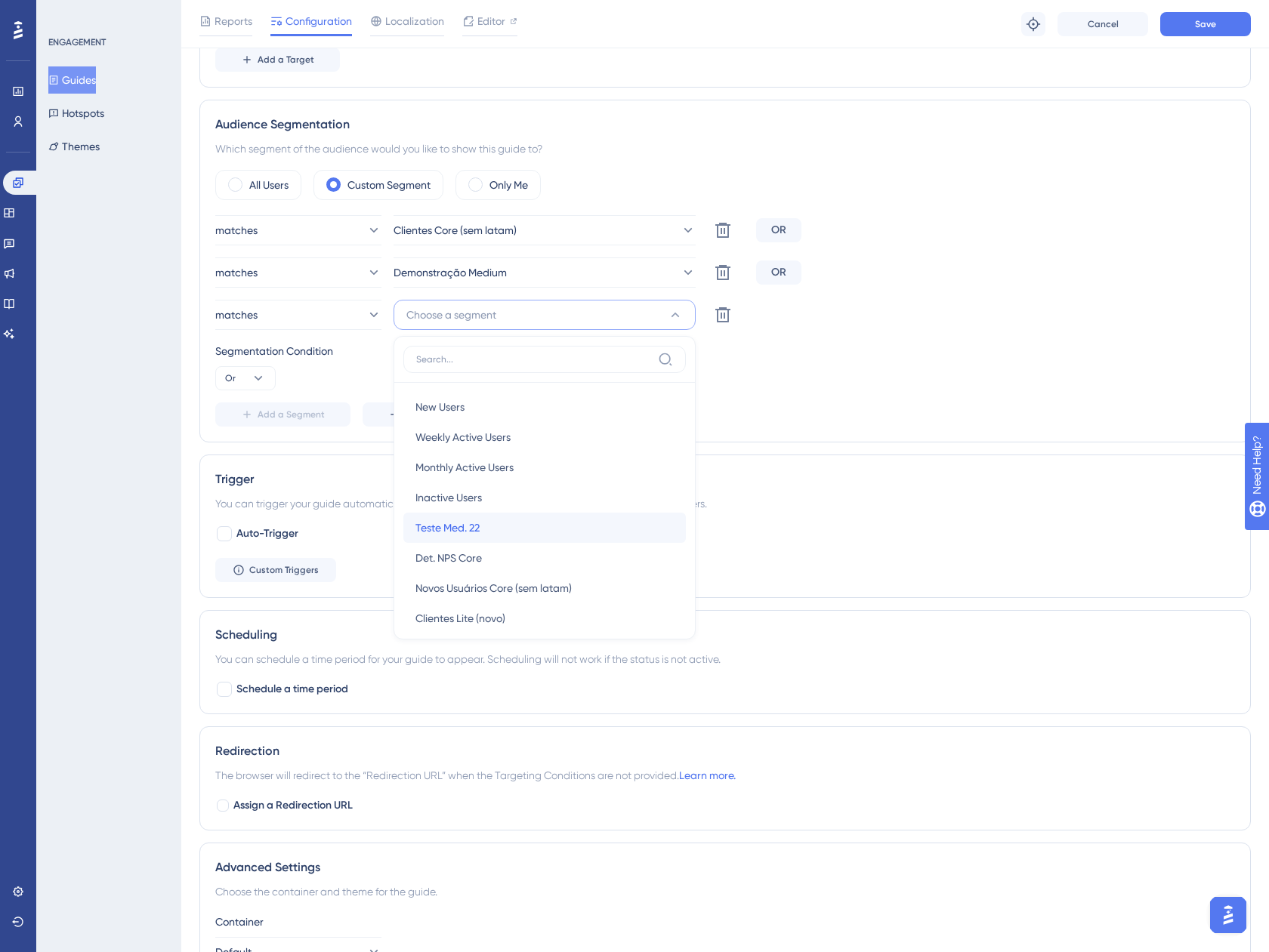
click at [465, 522] on span "Teste Med. 22" at bounding box center [447, 527] width 64 height 18
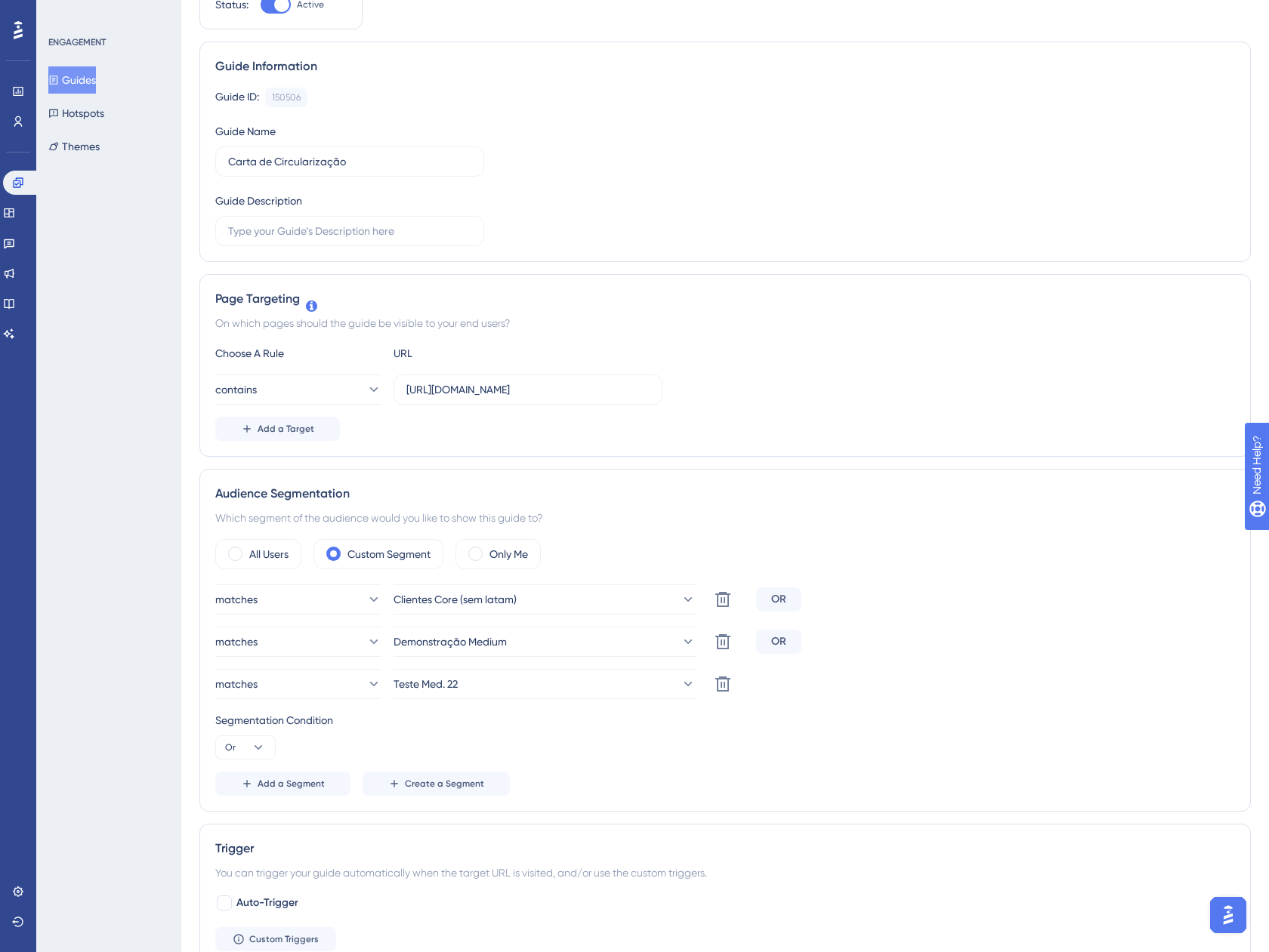
scroll to position [33, 0]
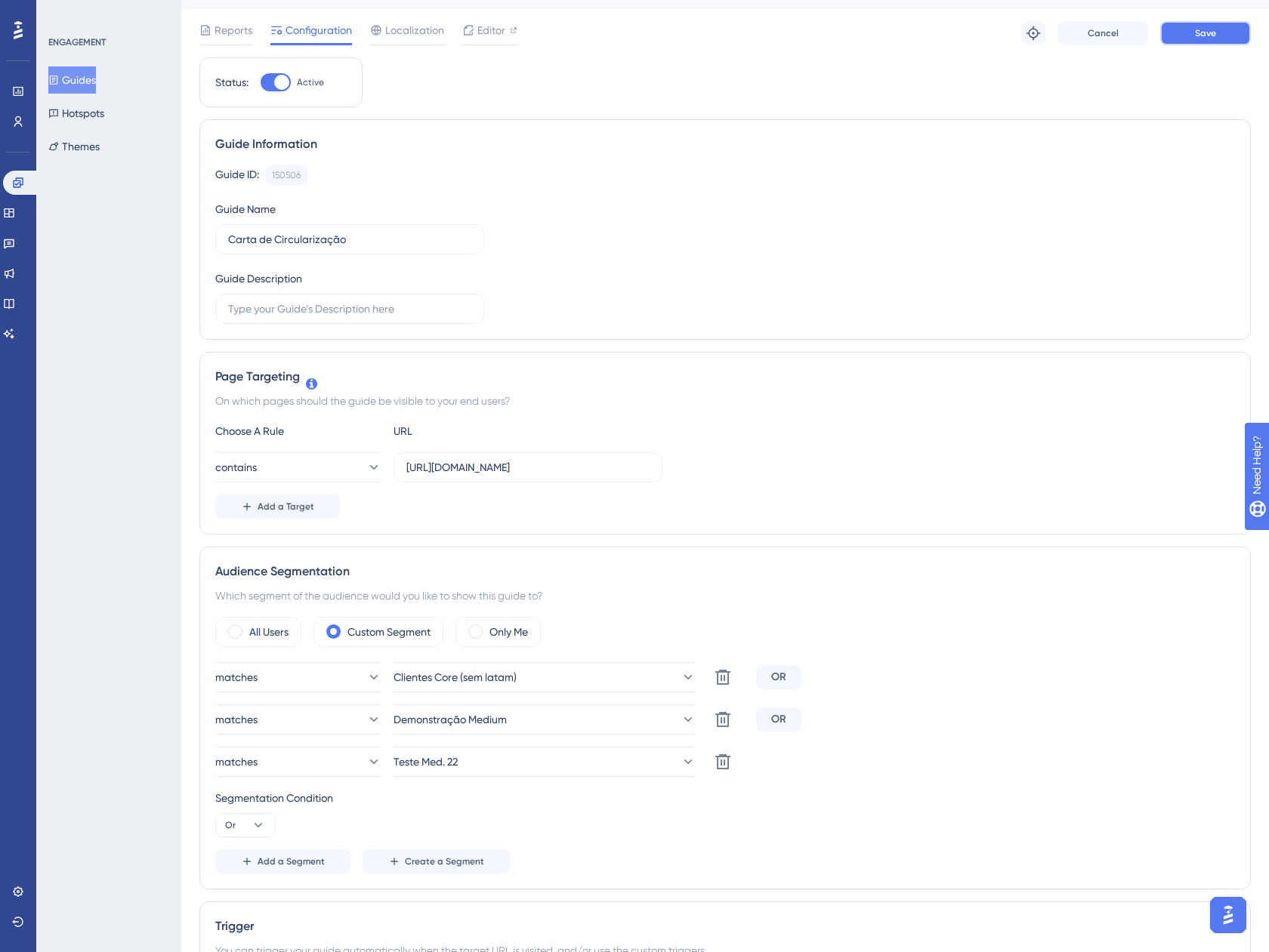
click at [1183, 27] on button "Save" at bounding box center [1205, 33] width 91 height 24
click at [85, 73] on button "Guides" at bounding box center [71, 80] width 47 height 27
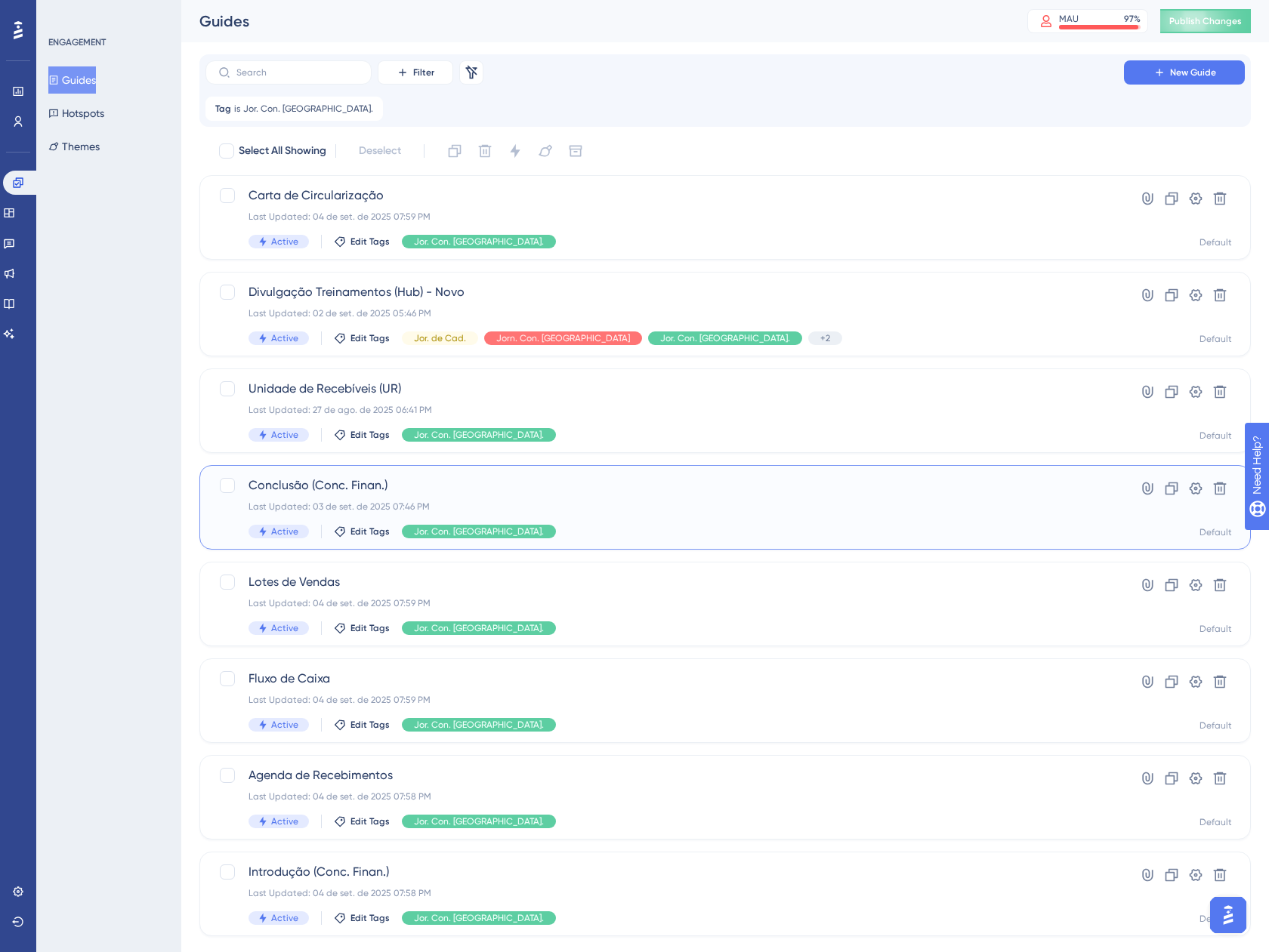
click at [633, 484] on span "Conclusão (Conc. Finan.)" at bounding box center [664, 485] width 832 height 18
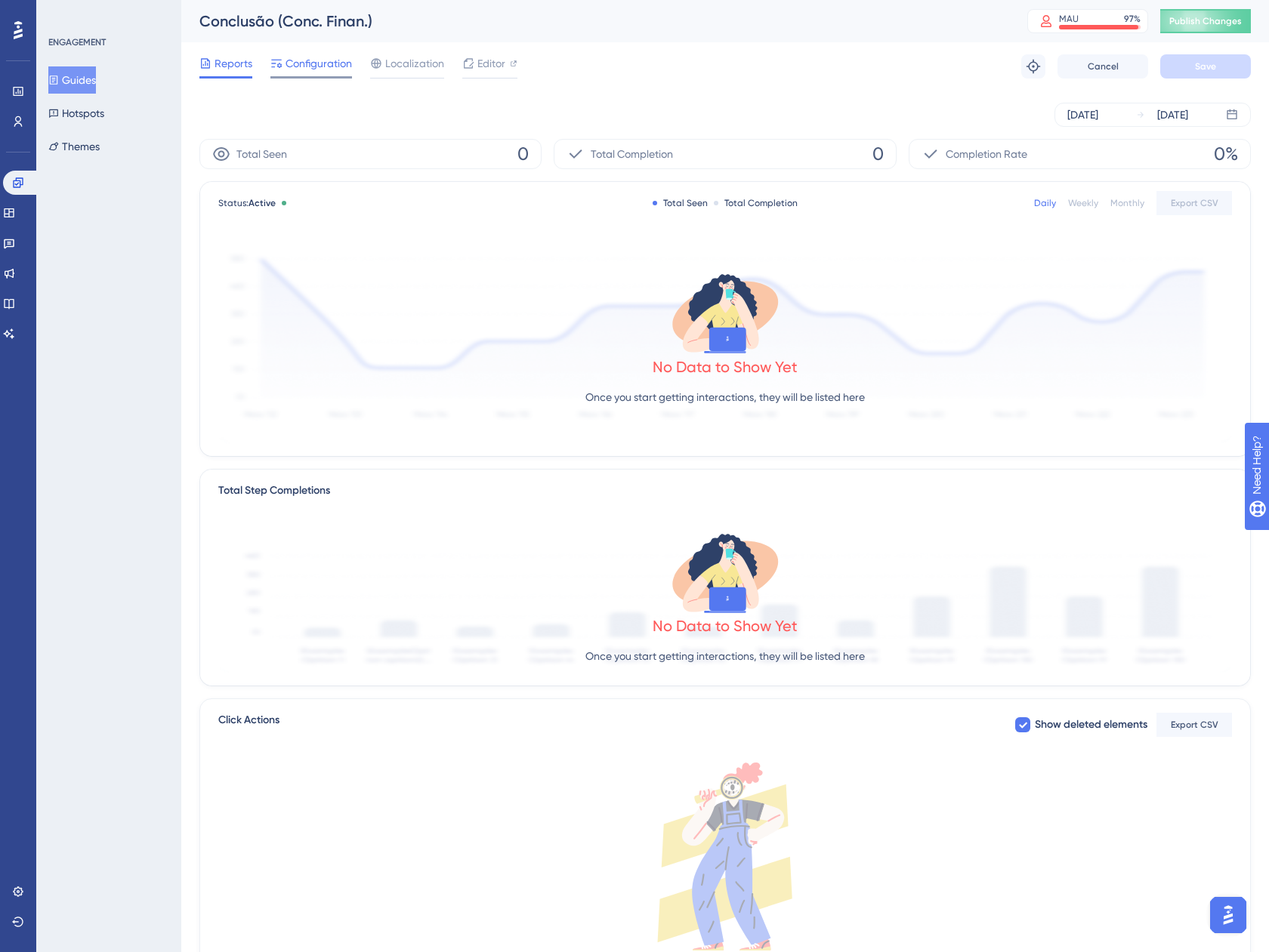
click at [319, 74] on div "Configuration" at bounding box center [311, 66] width 82 height 24
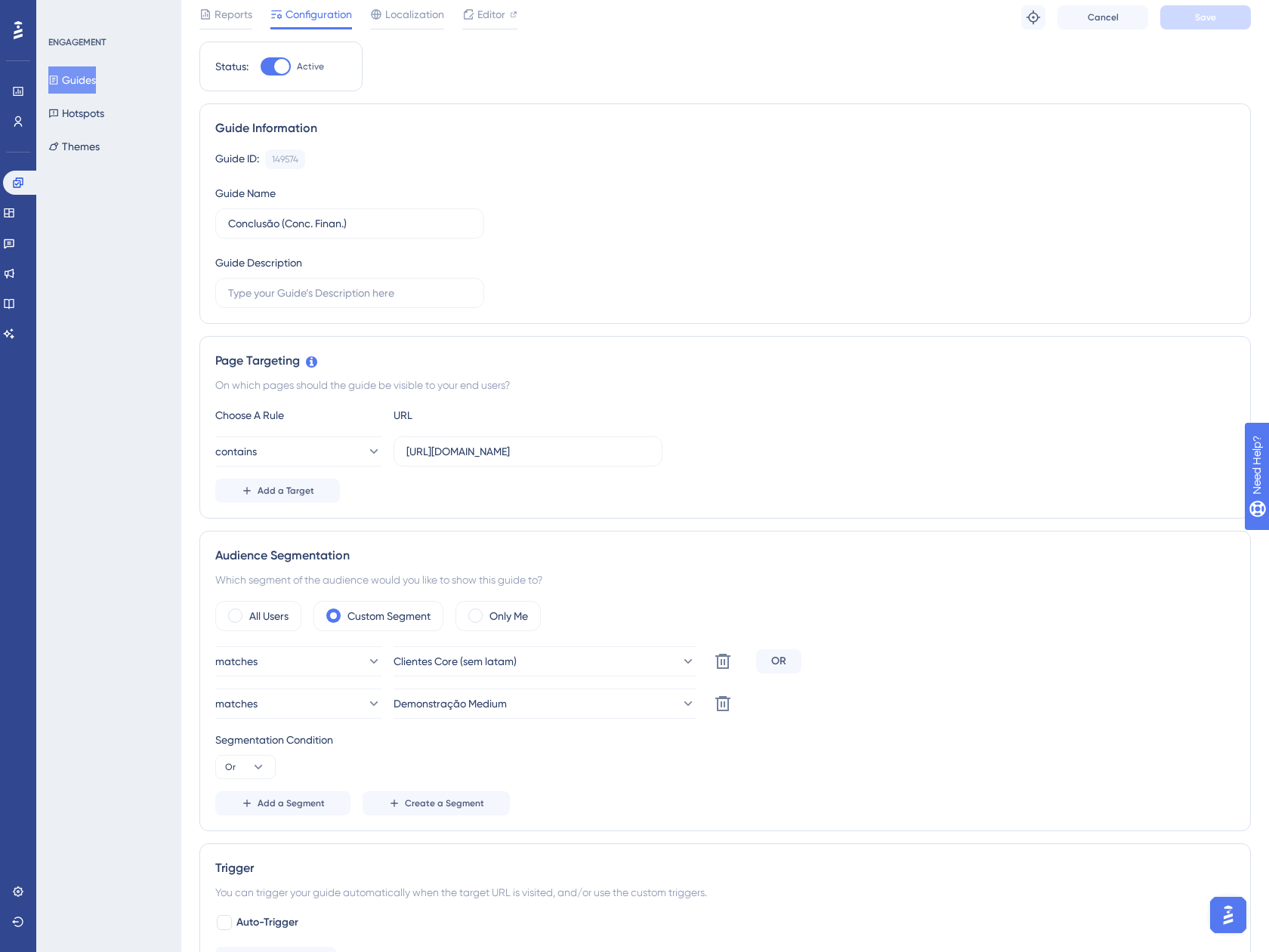
scroll to position [76, 0]
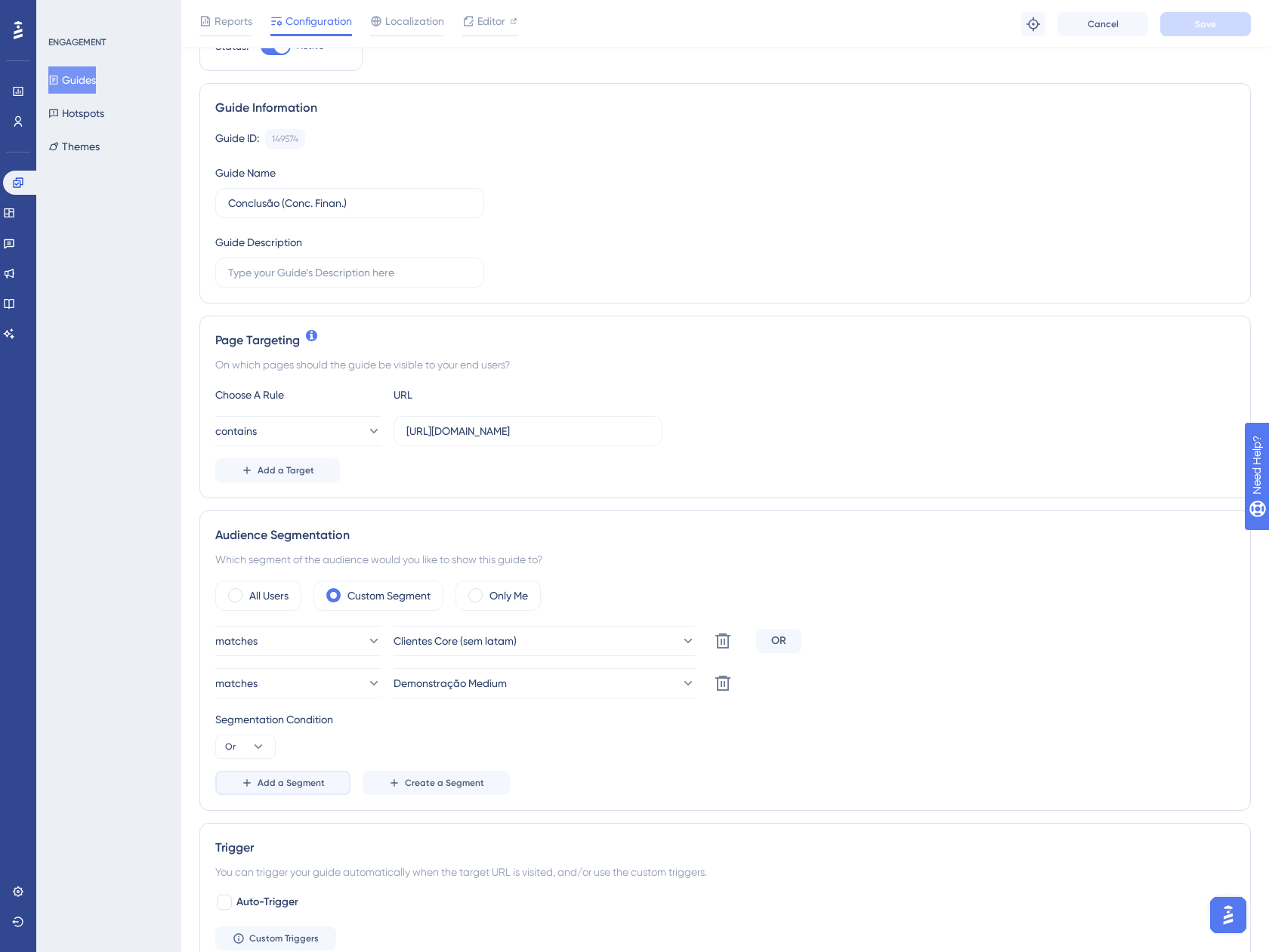
click at [307, 784] on span "Add a Segment" at bounding box center [291, 783] width 67 height 12
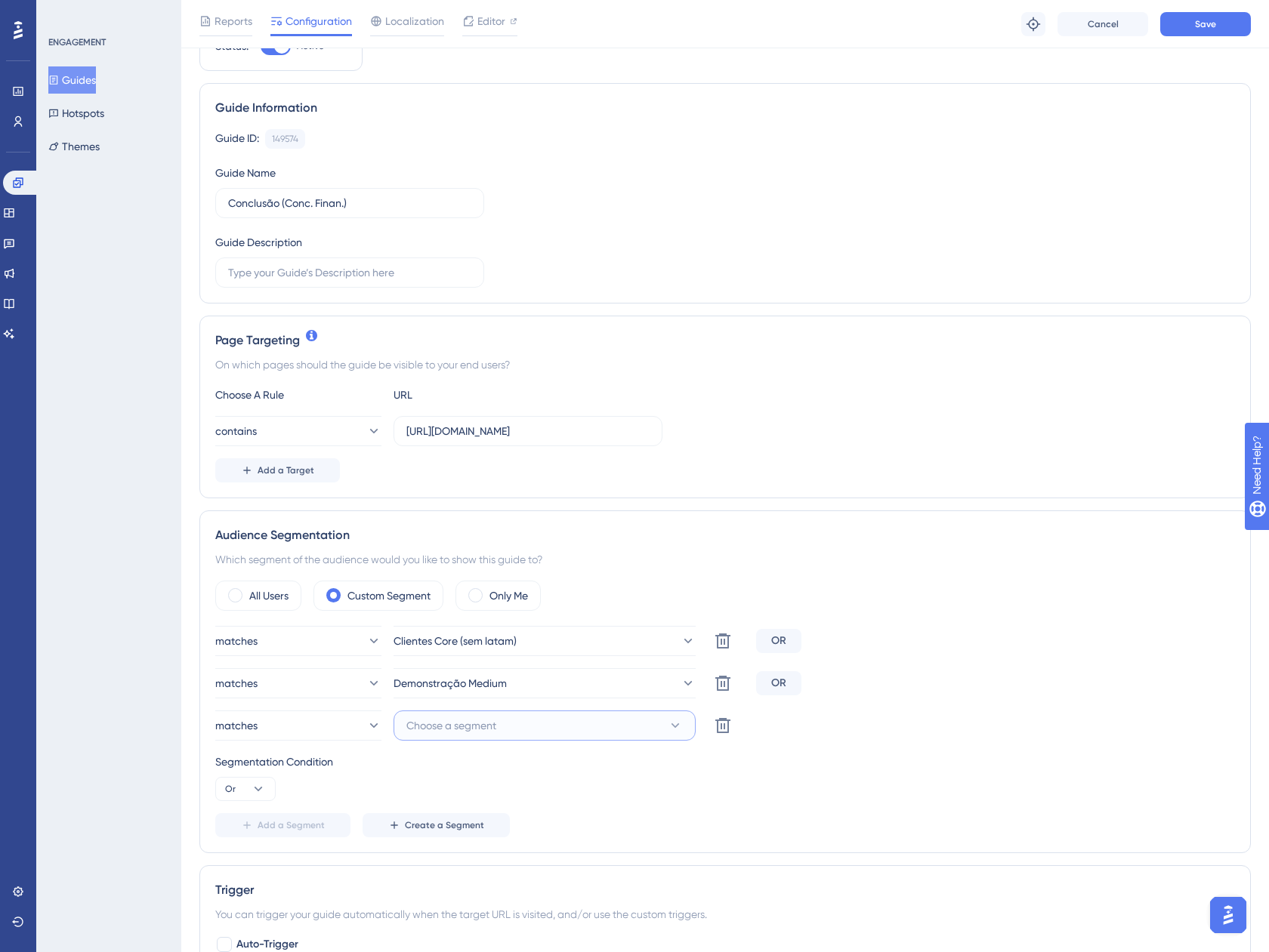
click at [503, 718] on button "Choose a segment" at bounding box center [544, 725] width 302 height 30
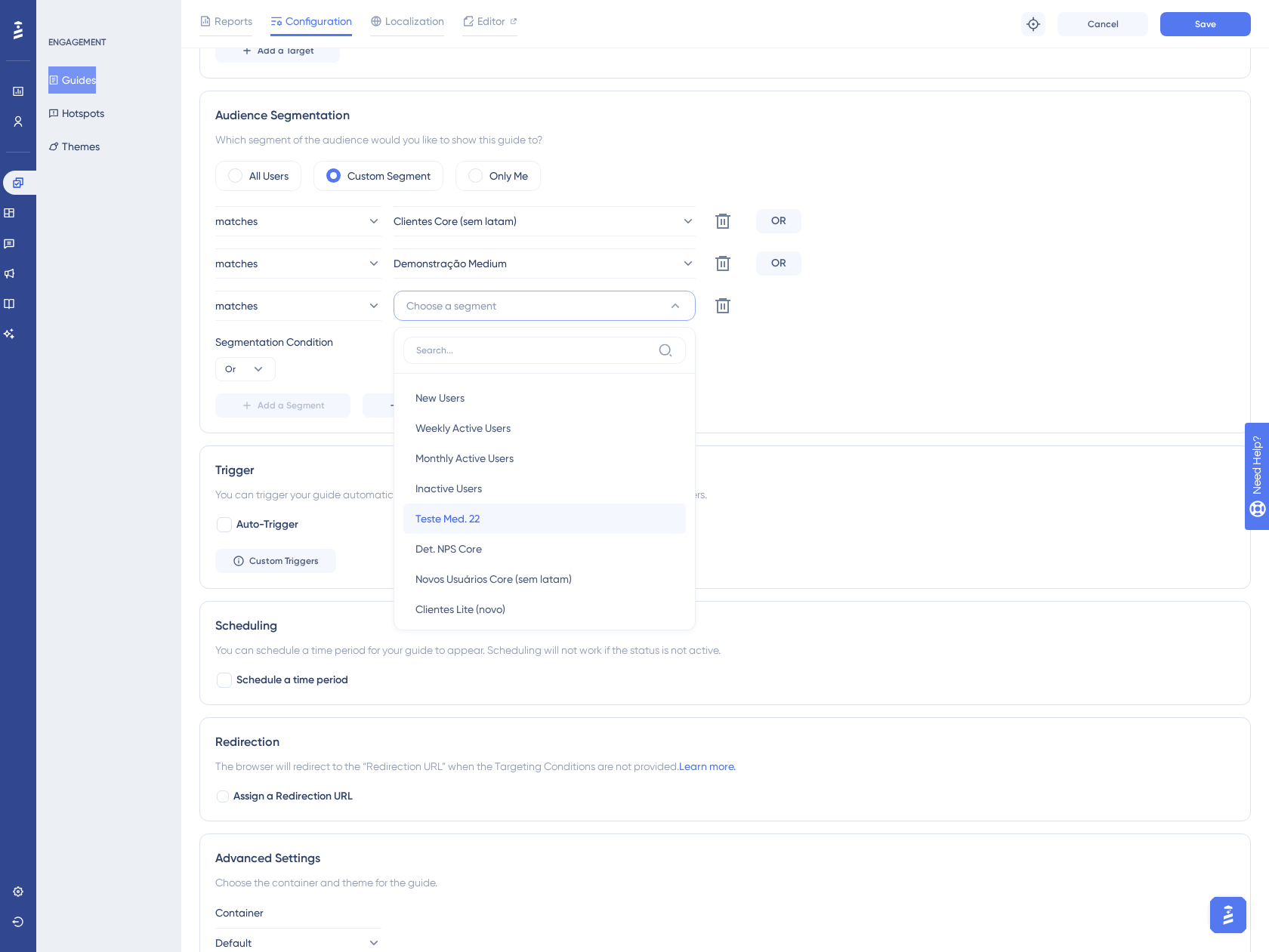
click at [542, 511] on div "Teste Med. 22 Teste Med. 22" at bounding box center [544, 518] width 258 height 30
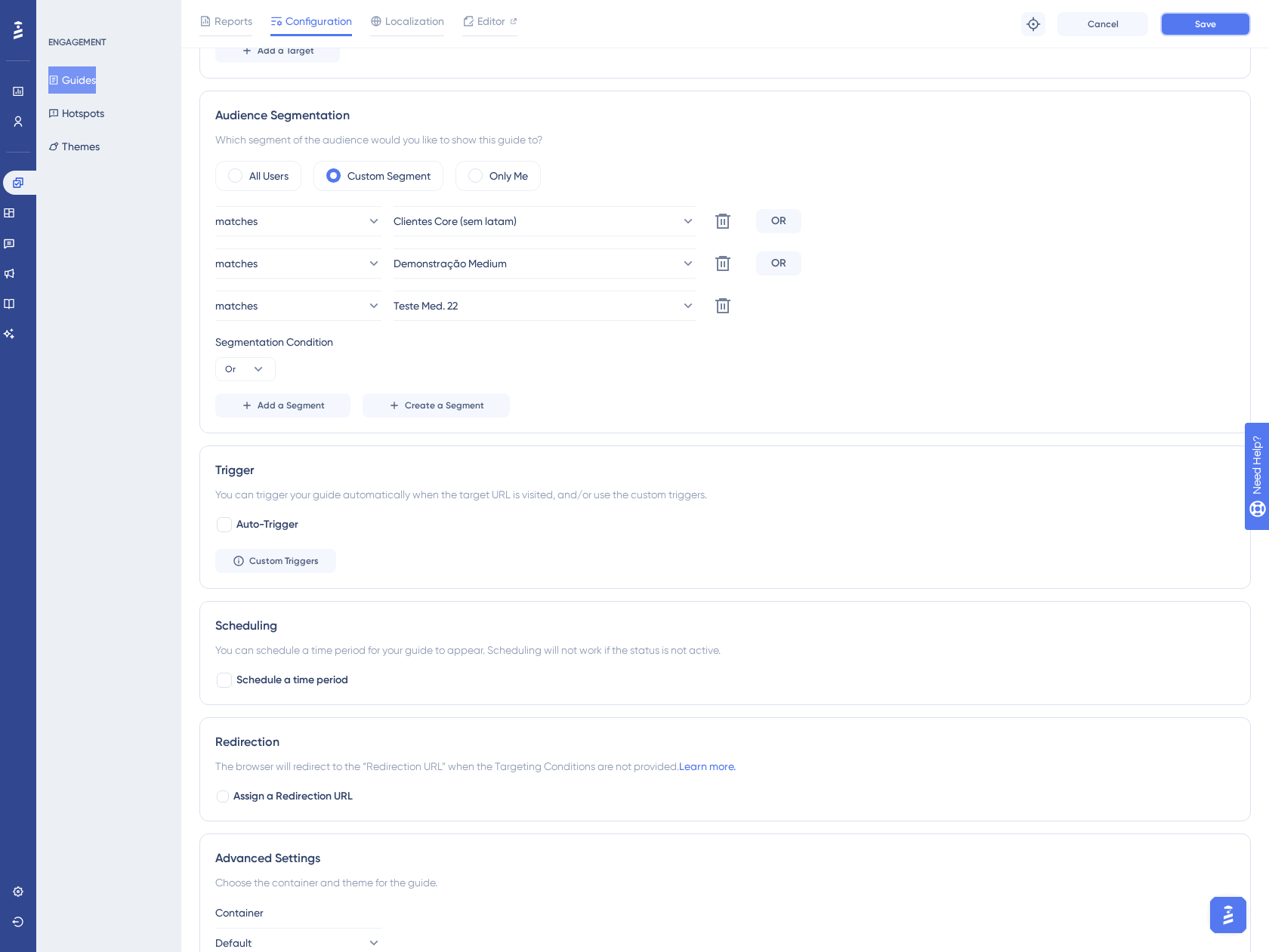
click at [1200, 28] on span "Save" at bounding box center [1205, 24] width 21 height 12
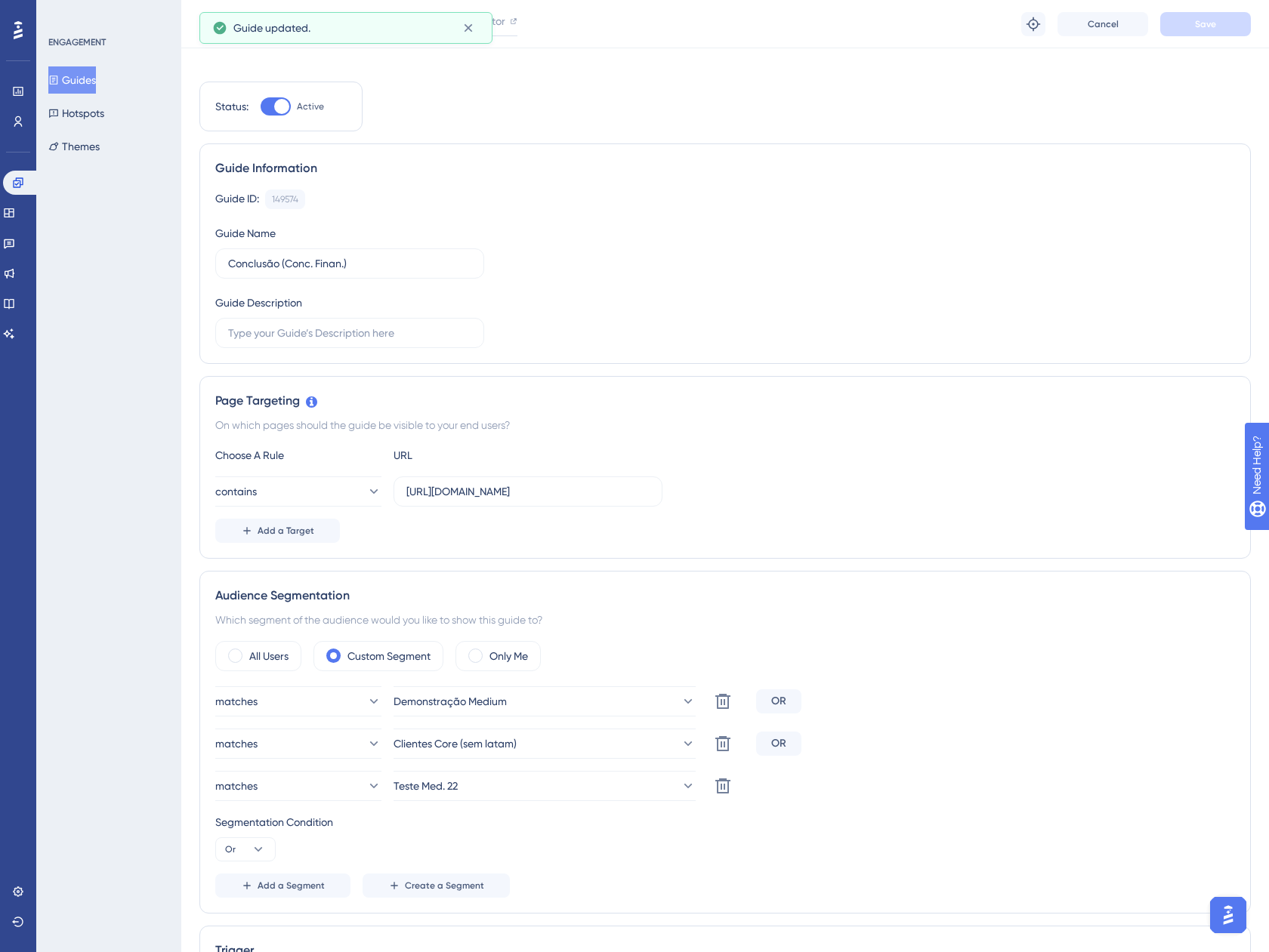
scroll to position [0, 0]
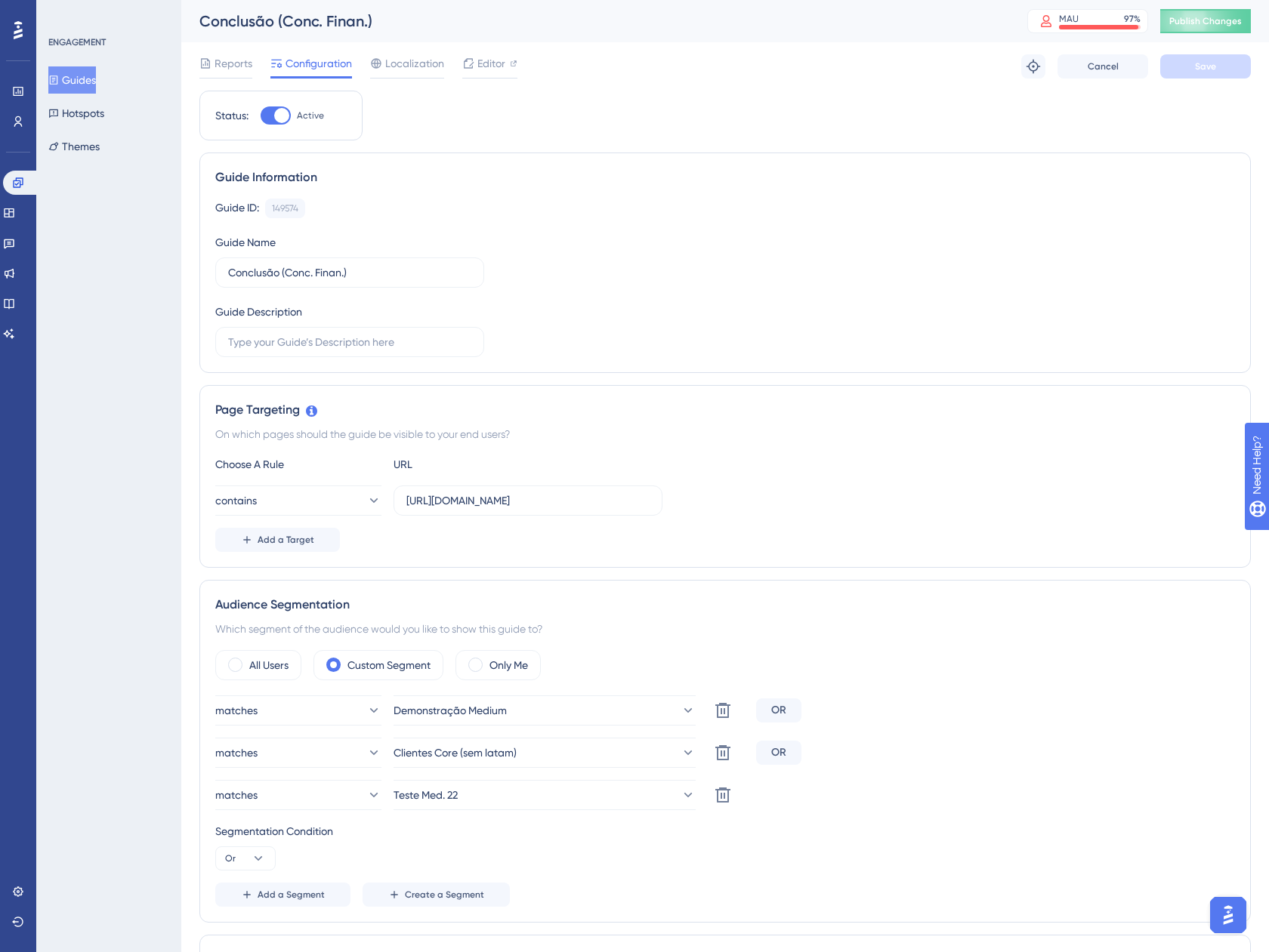
click at [76, 85] on button "Guides" at bounding box center [71, 80] width 47 height 27
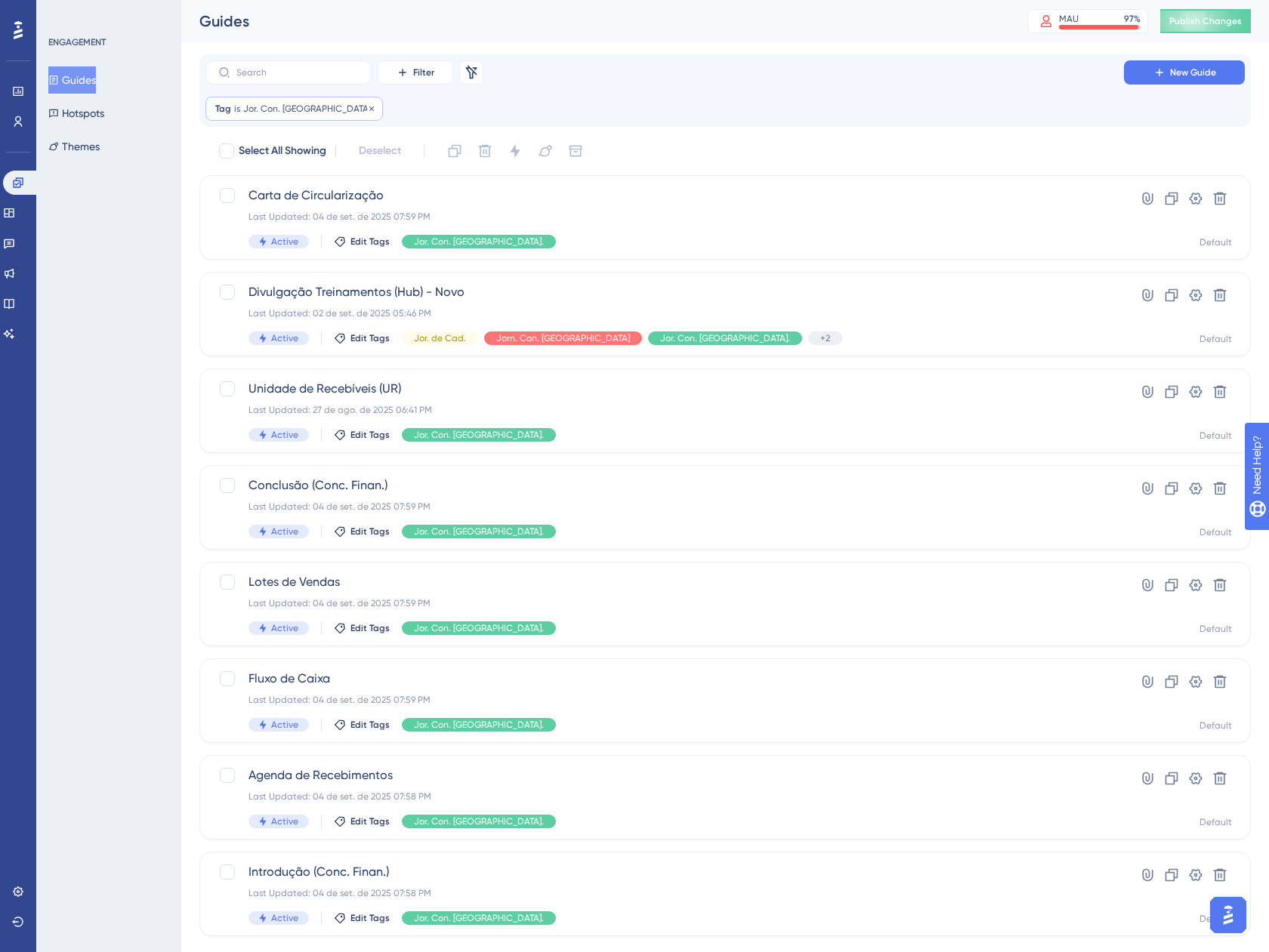
click at [264, 105] on span "Jor. Con. [GEOGRAPHIC_DATA]." at bounding box center [307, 109] width 130 height 12
click at [273, 175] on span "Jor. Con. [GEOGRAPHIC_DATA]." at bounding box center [290, 181] width 143 height 18
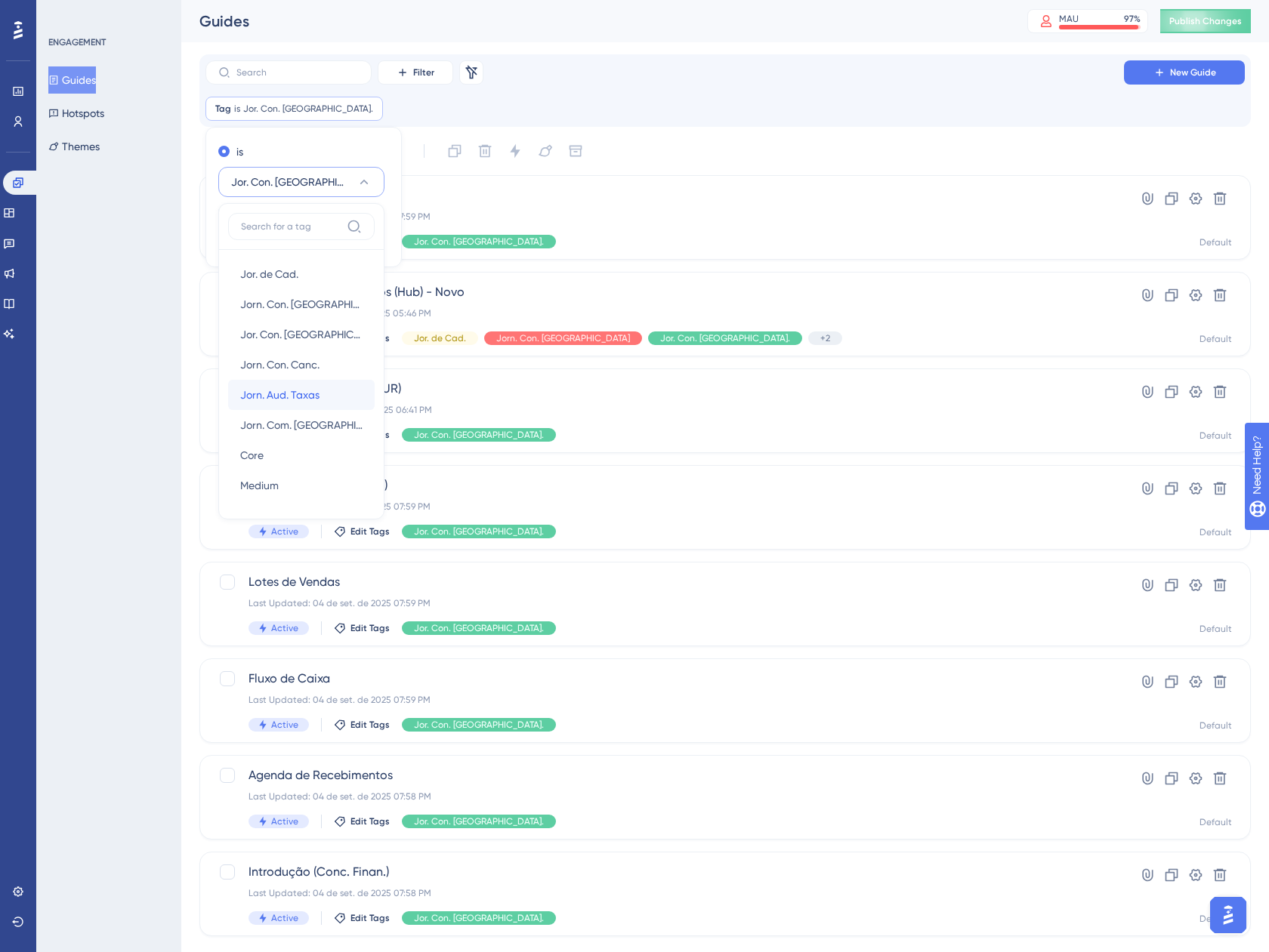
click at [277, 392] on span "Jorn. Aud. Taxas" at bounding box center [280, 394] width 79 height 18
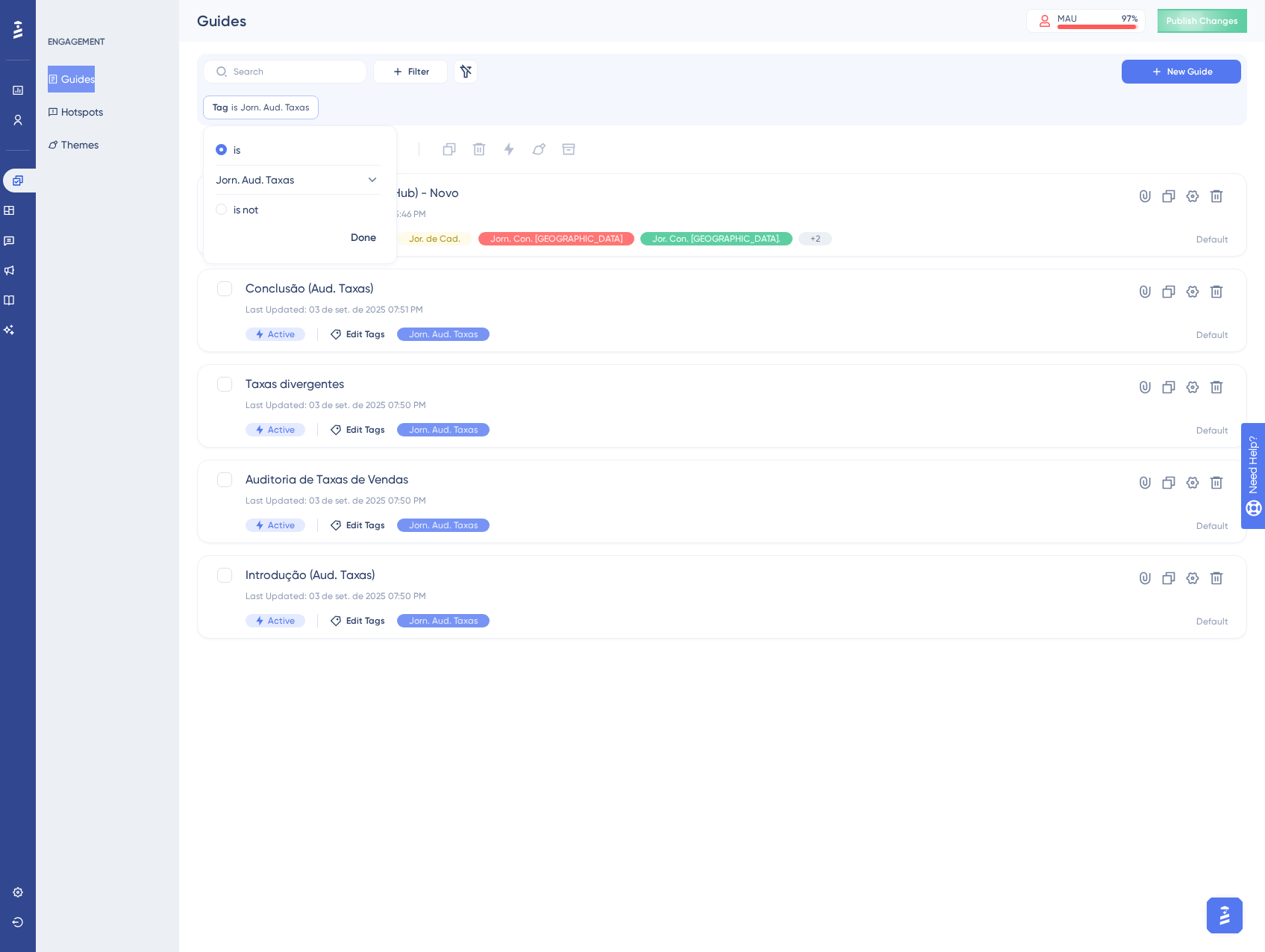
click at [496, 0] on html "Performance Users Engagement Widgets Feedback Product Updates Knowledge Base AI…" at bounding box center [632, 0] width 1265 height 0
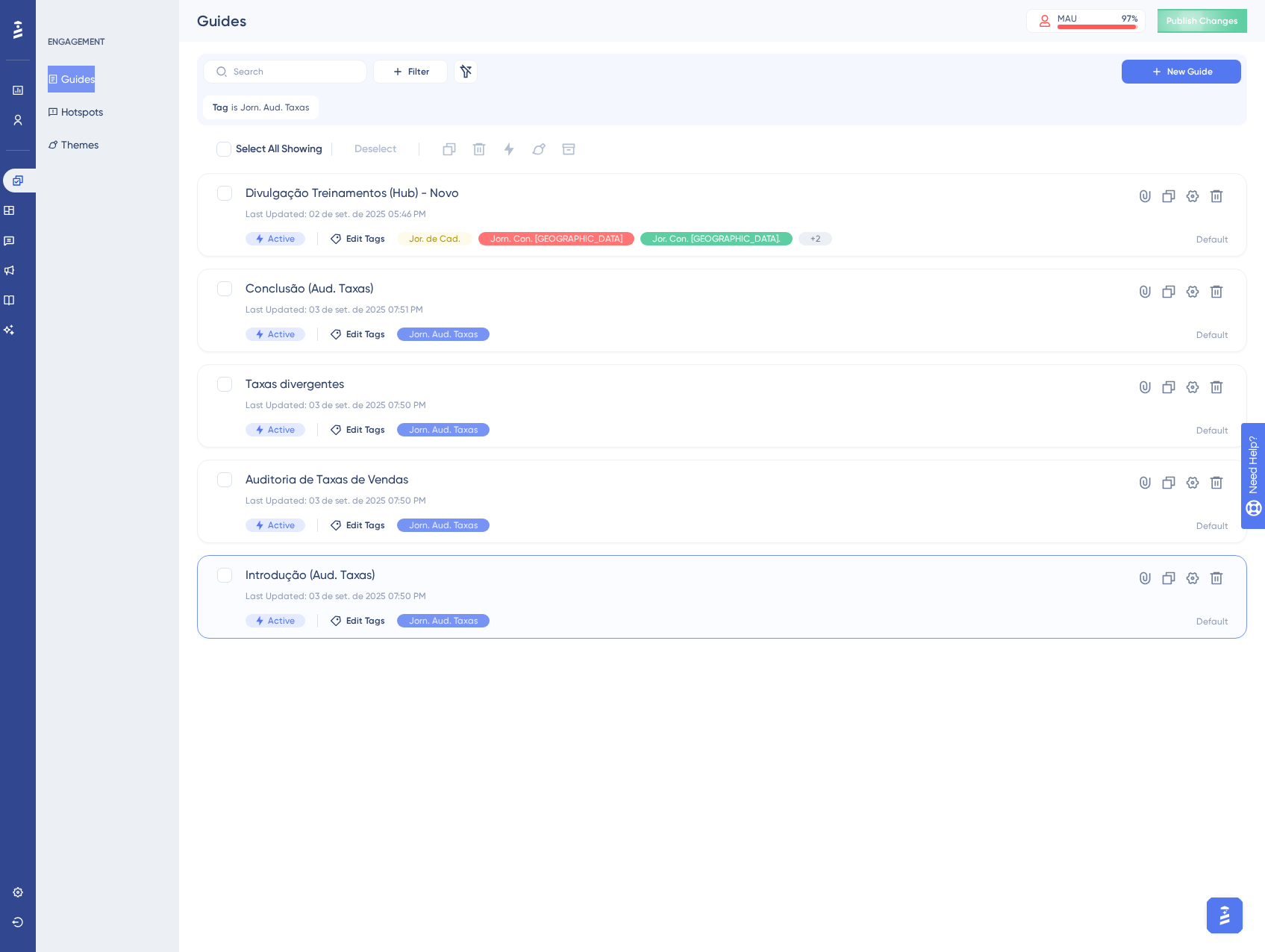
click at [583, 632] on div "Introdução (Aud. Taxas) Last Updated: 03 de set. de 2025 07:50 PM Active Edit T…" at bounding box center [721, 596] width 1050 height 84
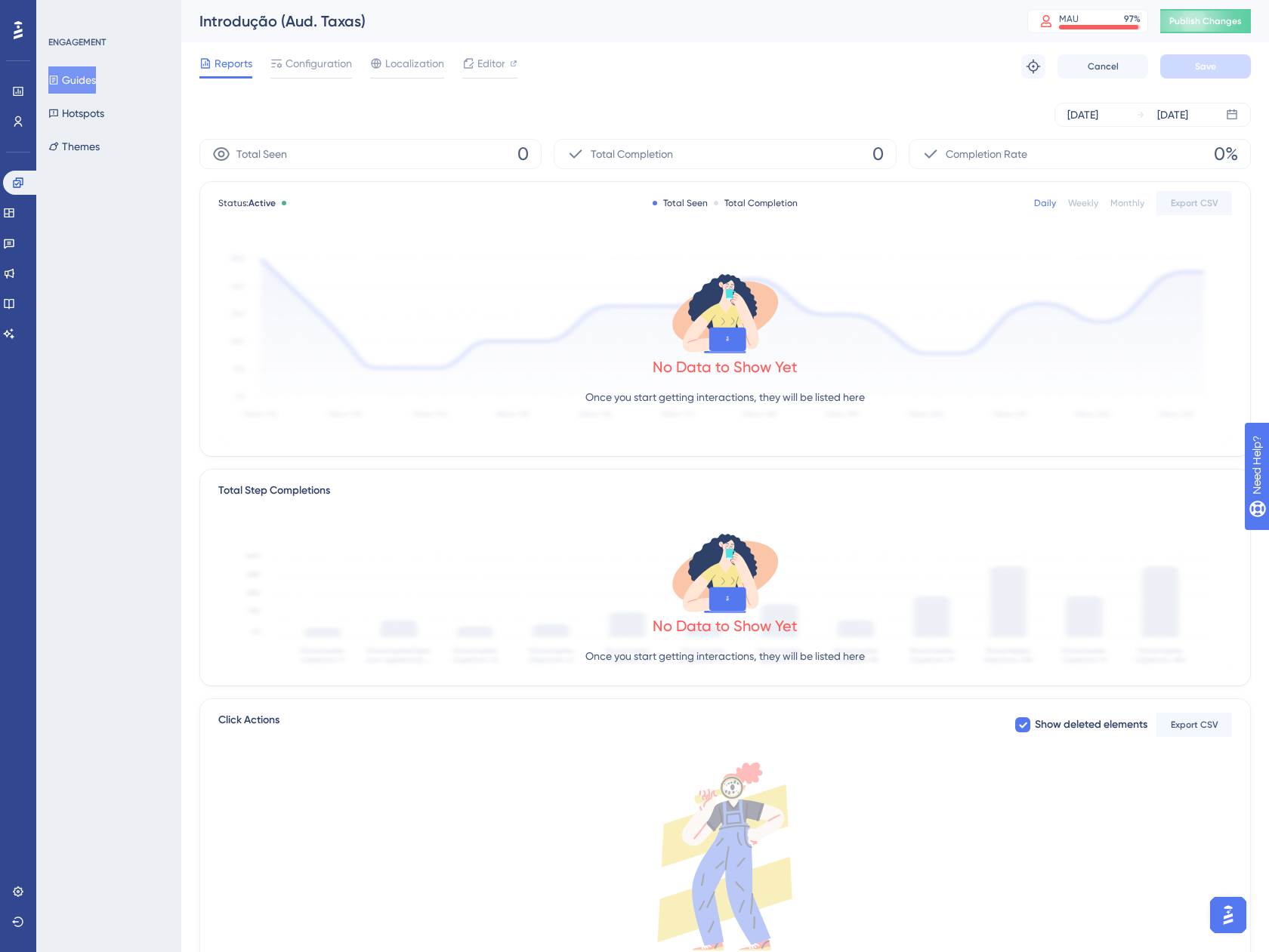
click at [92, 74] on button "Guides" at bounding box center [71, 80] width 47 height 27
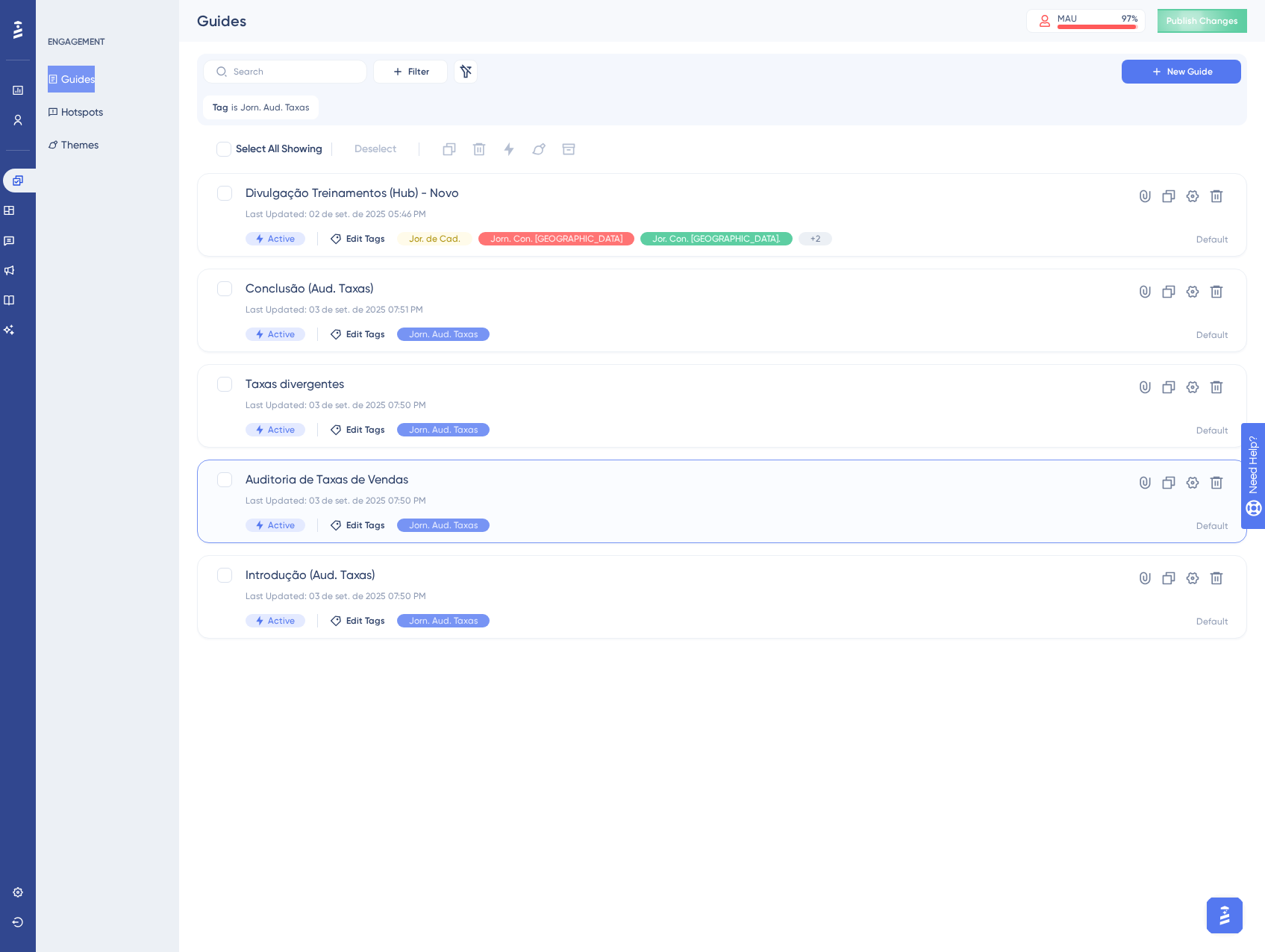
click at [607, 490] on div "Auditoria de Taxas de Vendas Last Updated: 03 de set. de 2025 07:50 PM Active E…" at bounding box center [662, 501] width 833 height 61
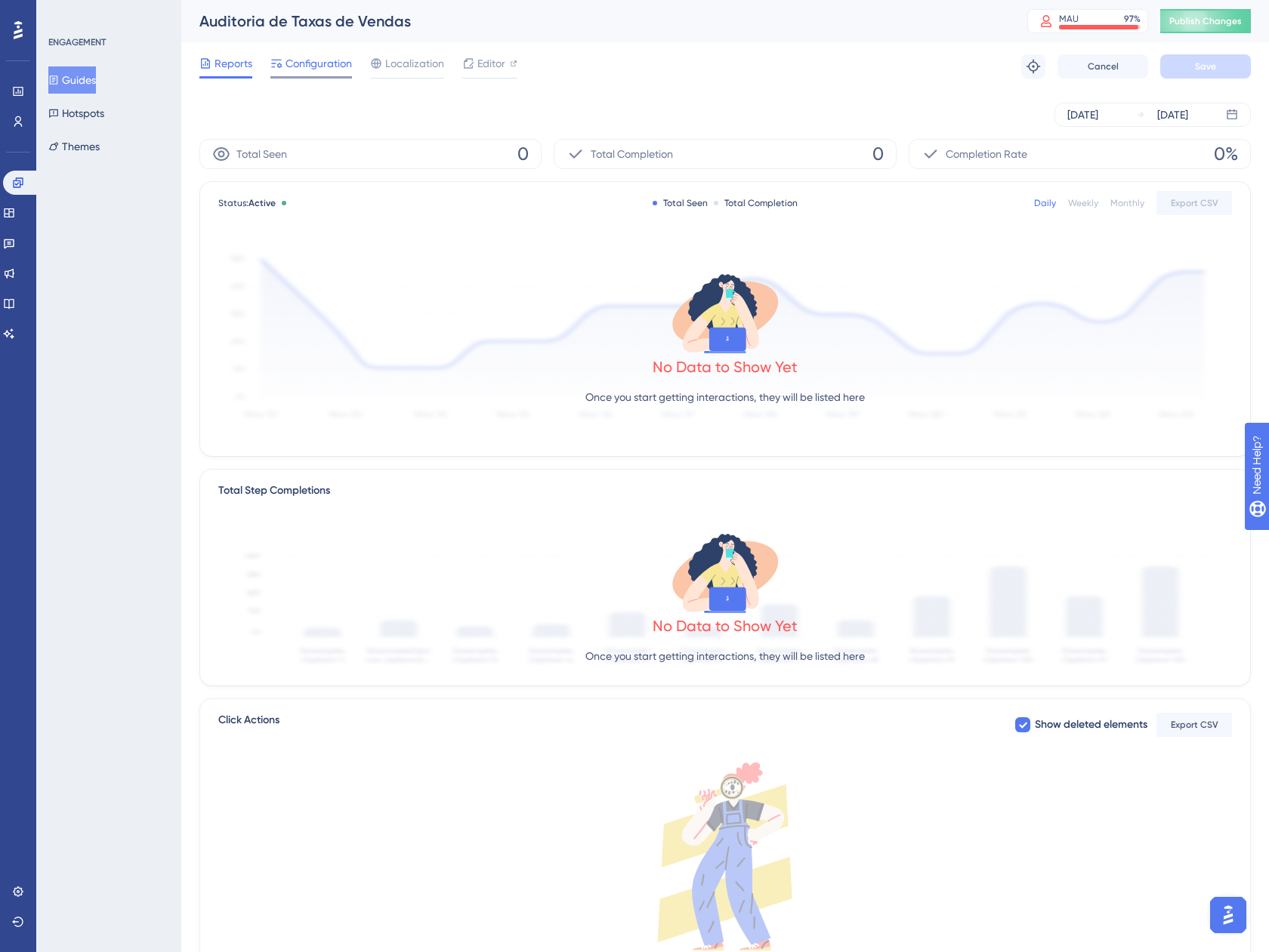
click at [312, 70] on span "Configuration" at bounding box center [318, 63] width 66 height 18
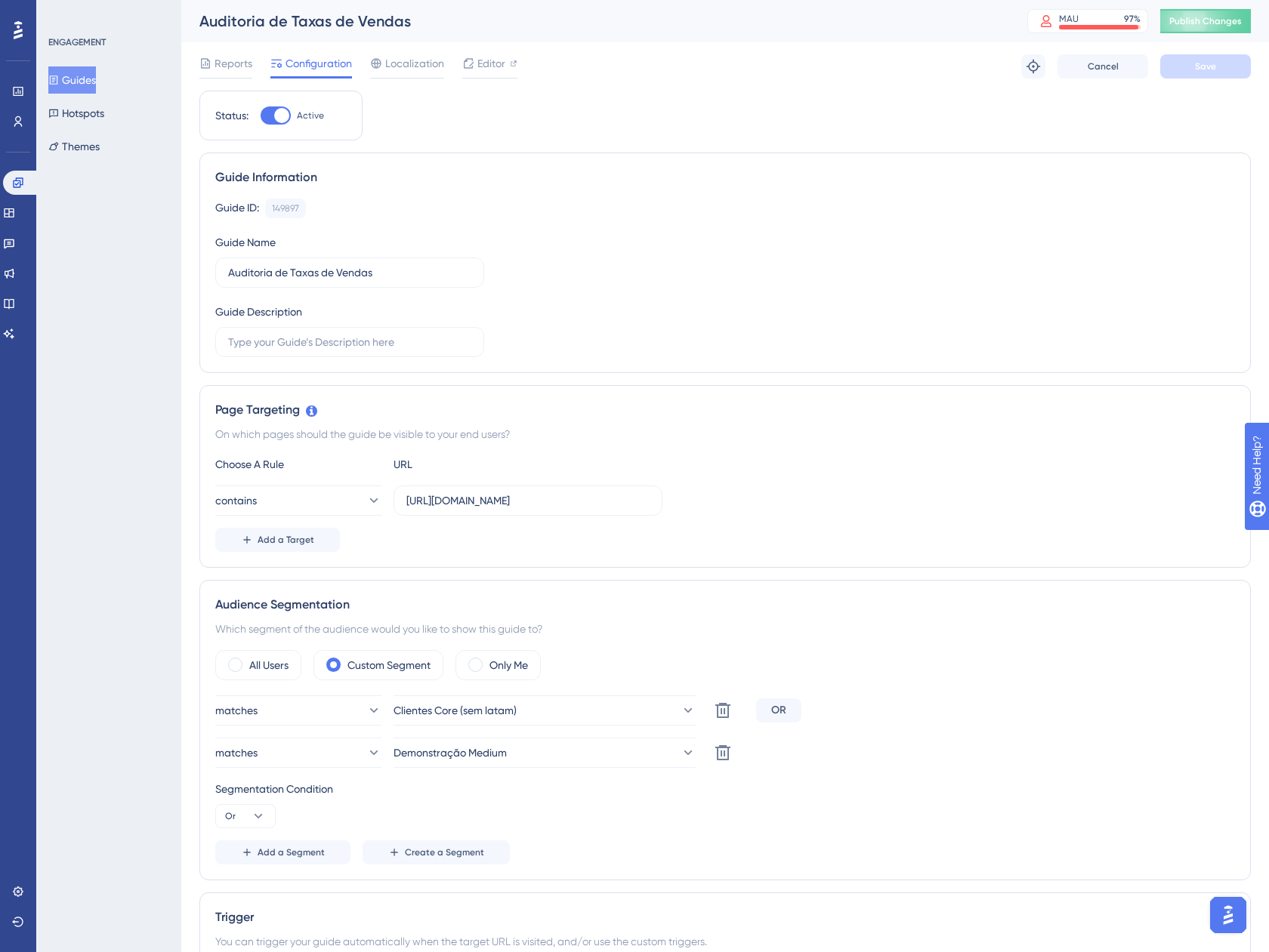
click at [96, 85] on button "Guides" at bounding box center [71, 80] width 47 height 27
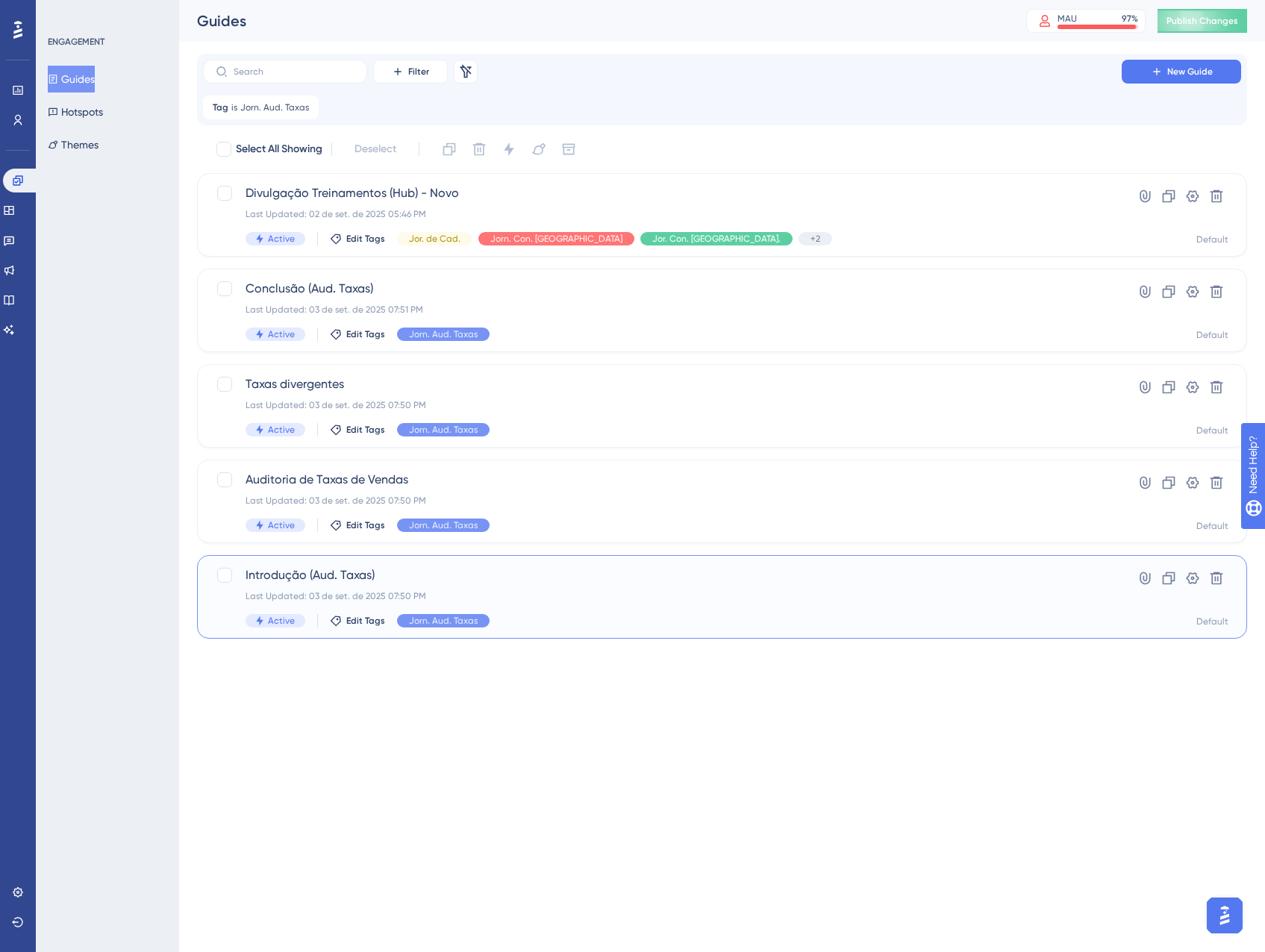
click at [619, 582] on span "Introdução (Aud. Taxas)" at bounding box center [662, 575] width 833 height 18
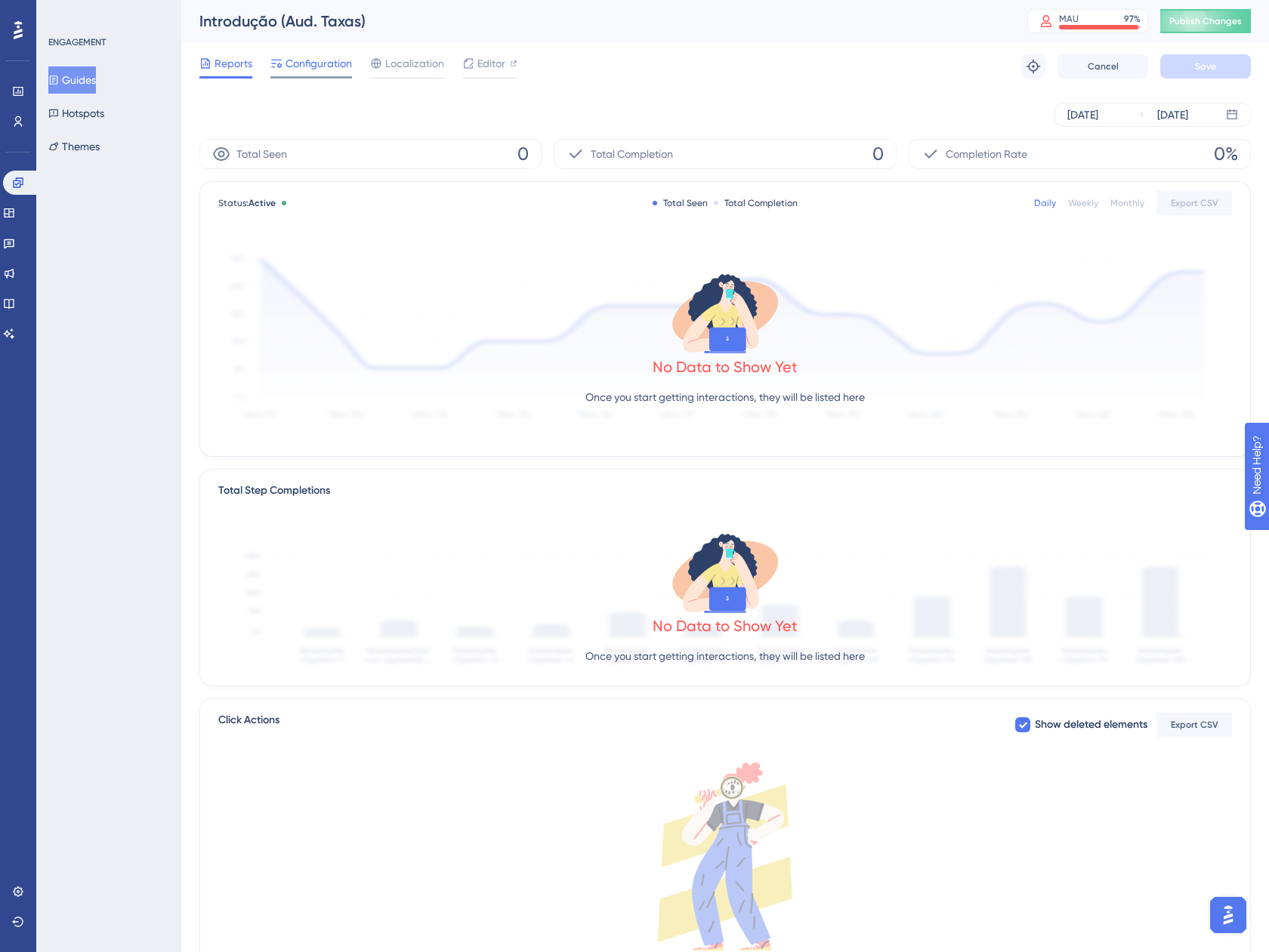
click at [310, 65] on span "Configuration" at bounding box center [318, 63] width 66 height 18
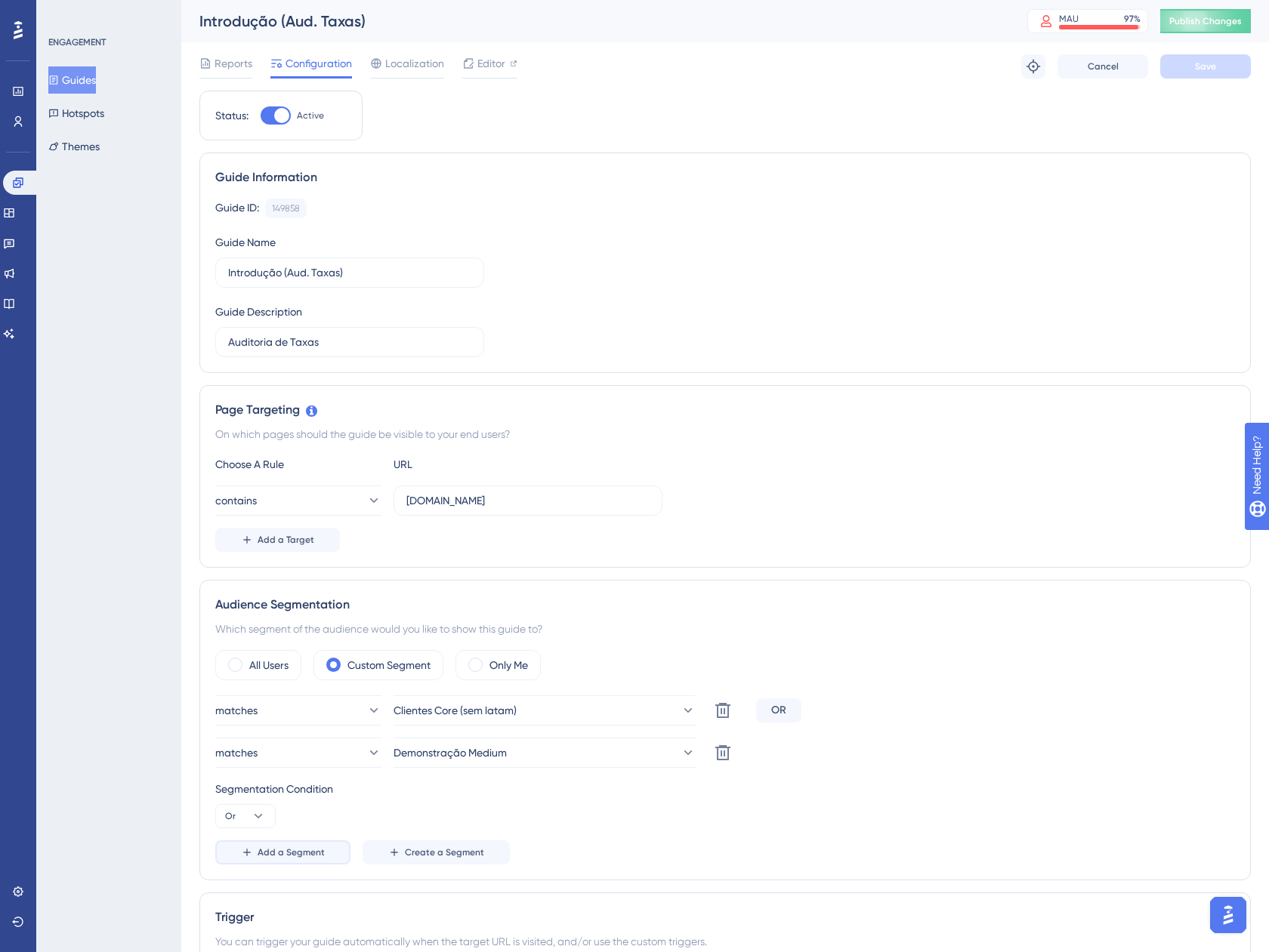
click at [323, 852] on button "Add a Segment" at bounding box center [282, 852] width 135 height 24
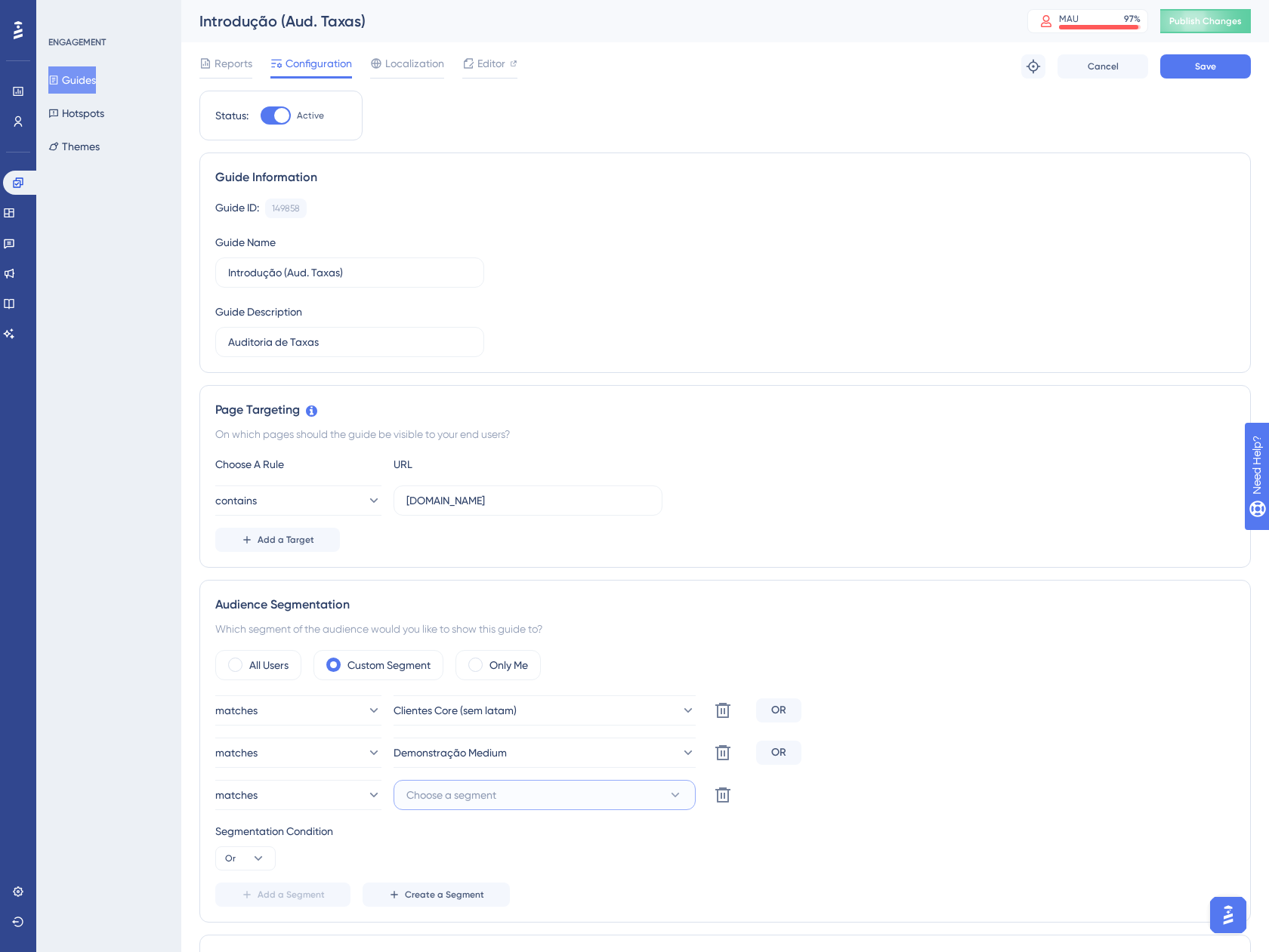
click at [468, 808] on button "Choose a segment" at bounding box center [544, 795] width 302 height 30
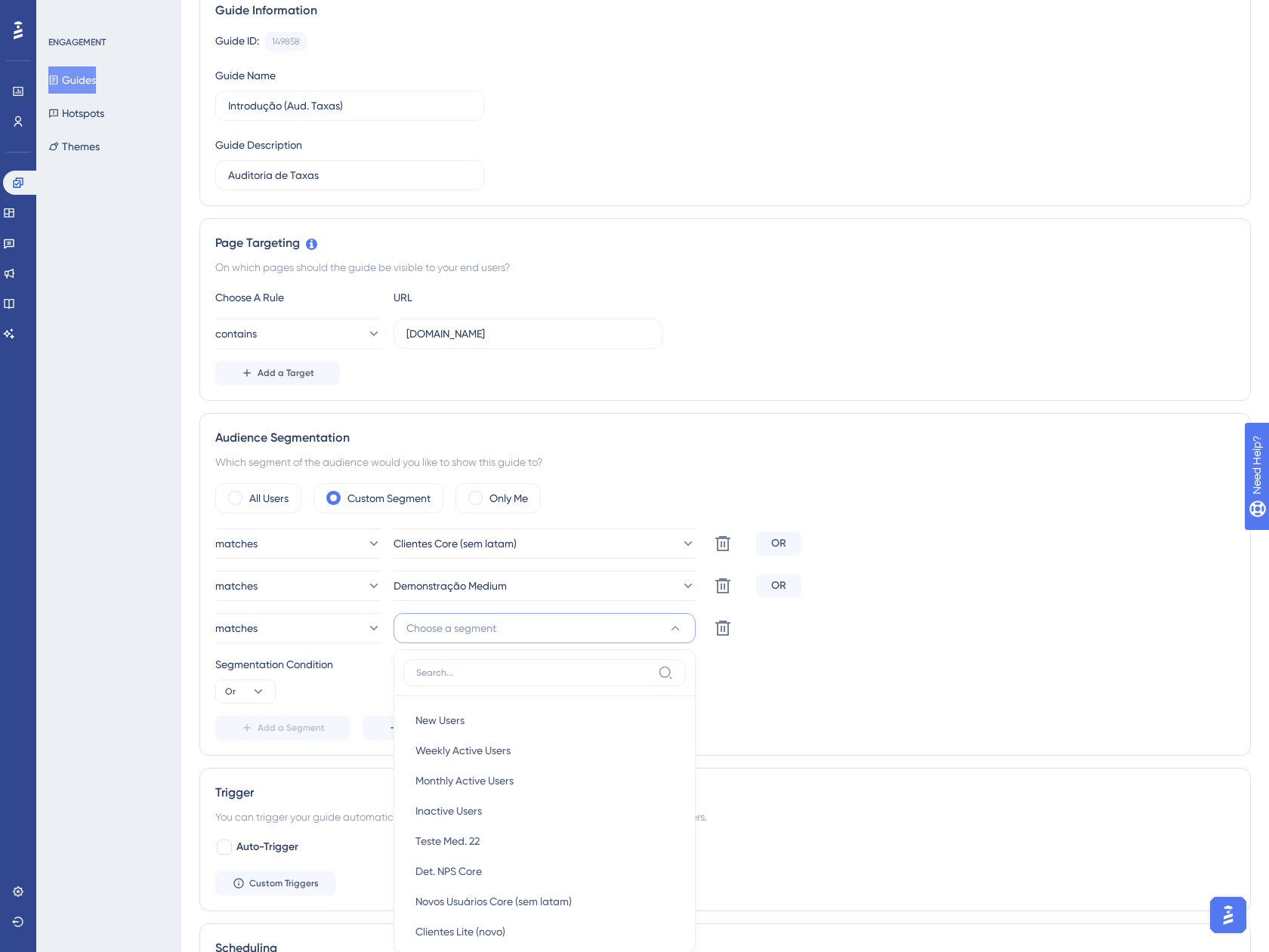
scroll to position [495, 0]
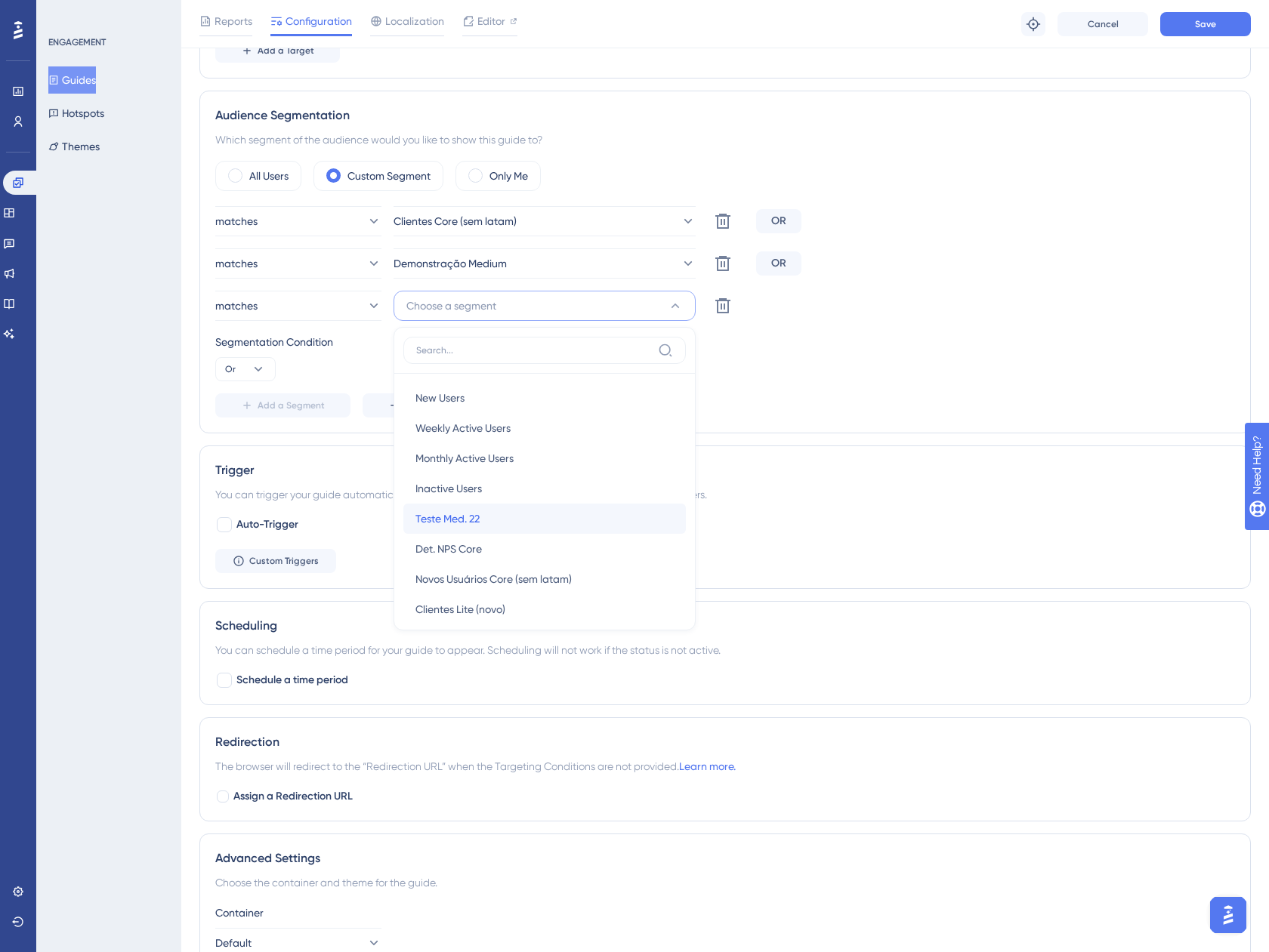
click at [536, 512] on div "Teste Med. 22 Teste Med. 22" at bounding box center [544, 518] width 258 height 30
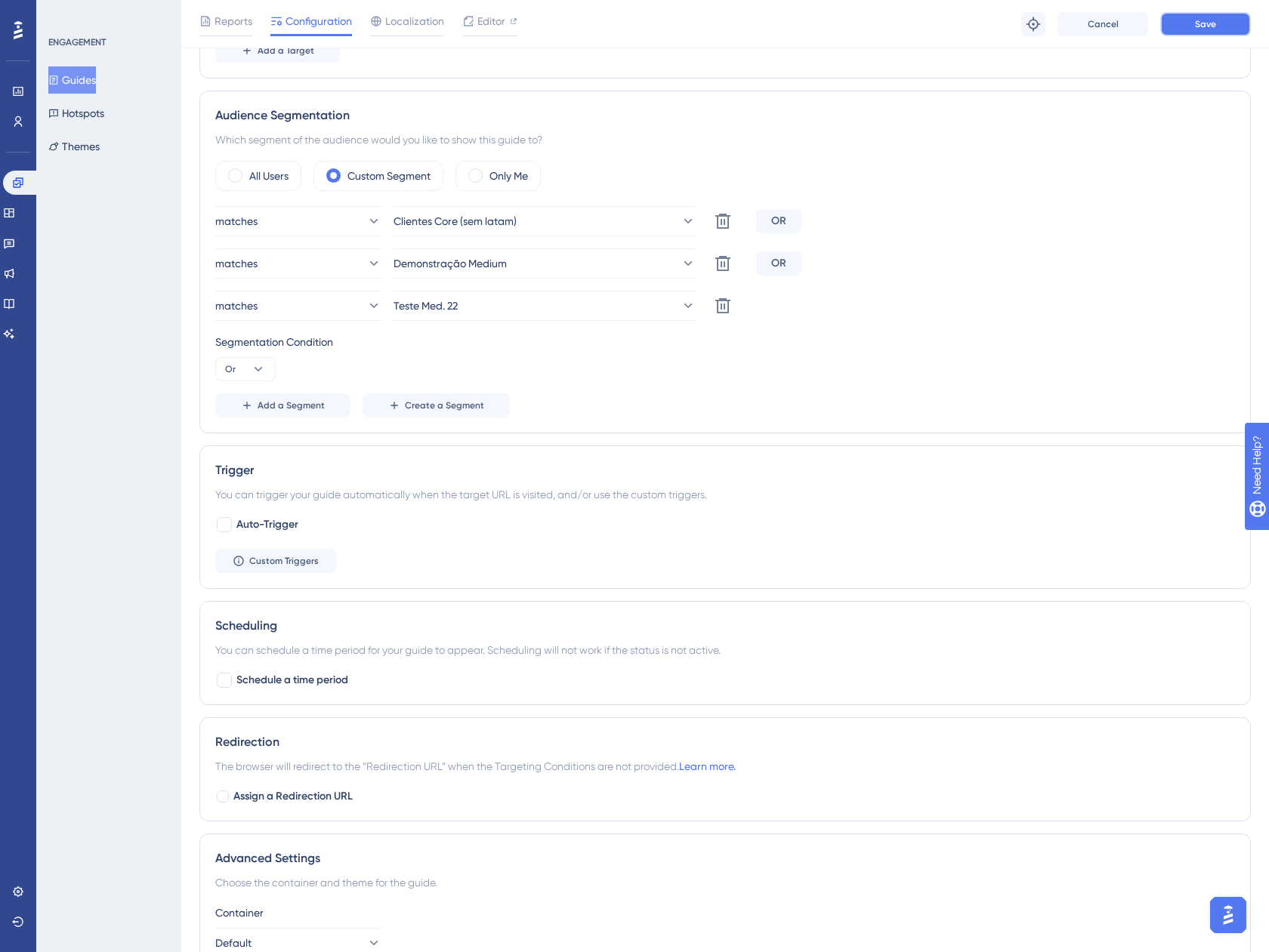
click at [1192, 23] on button "Save" at bounding box center [1205, 24] width 91 height 24
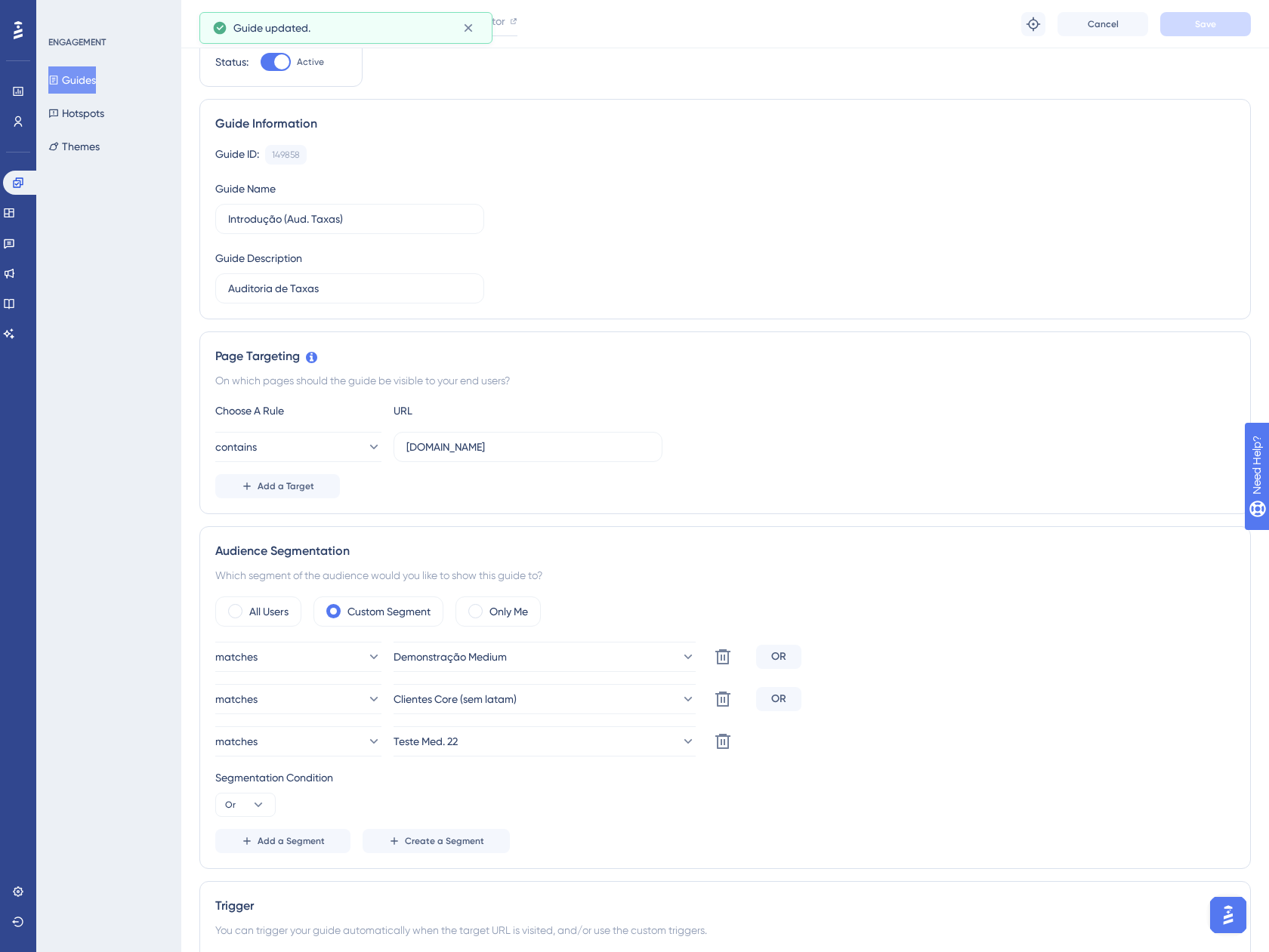
scroll to position [0, 0]
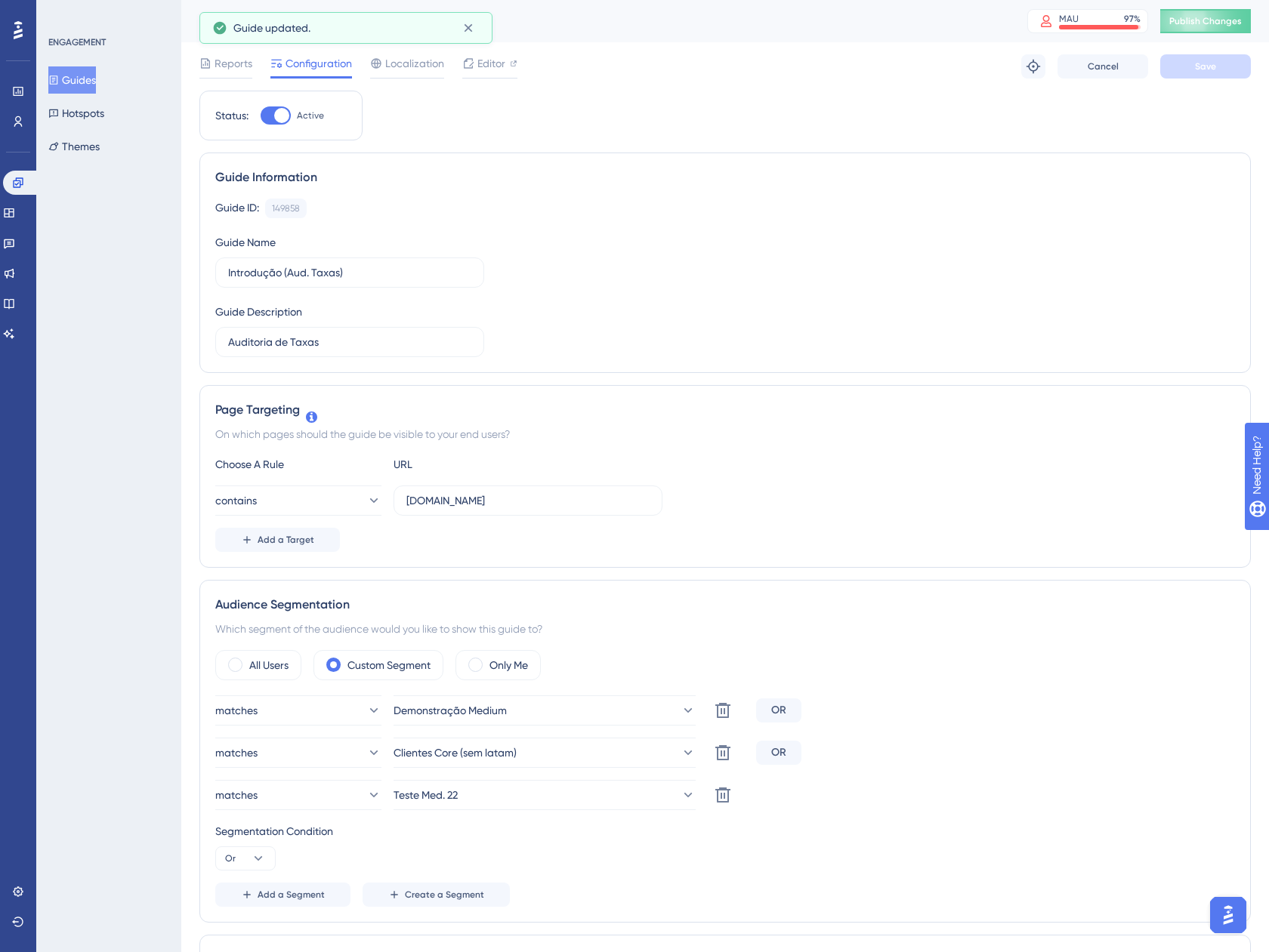
click at [90, 76] on button "Guides" at bounding box center [71, 80] width 47 height 27
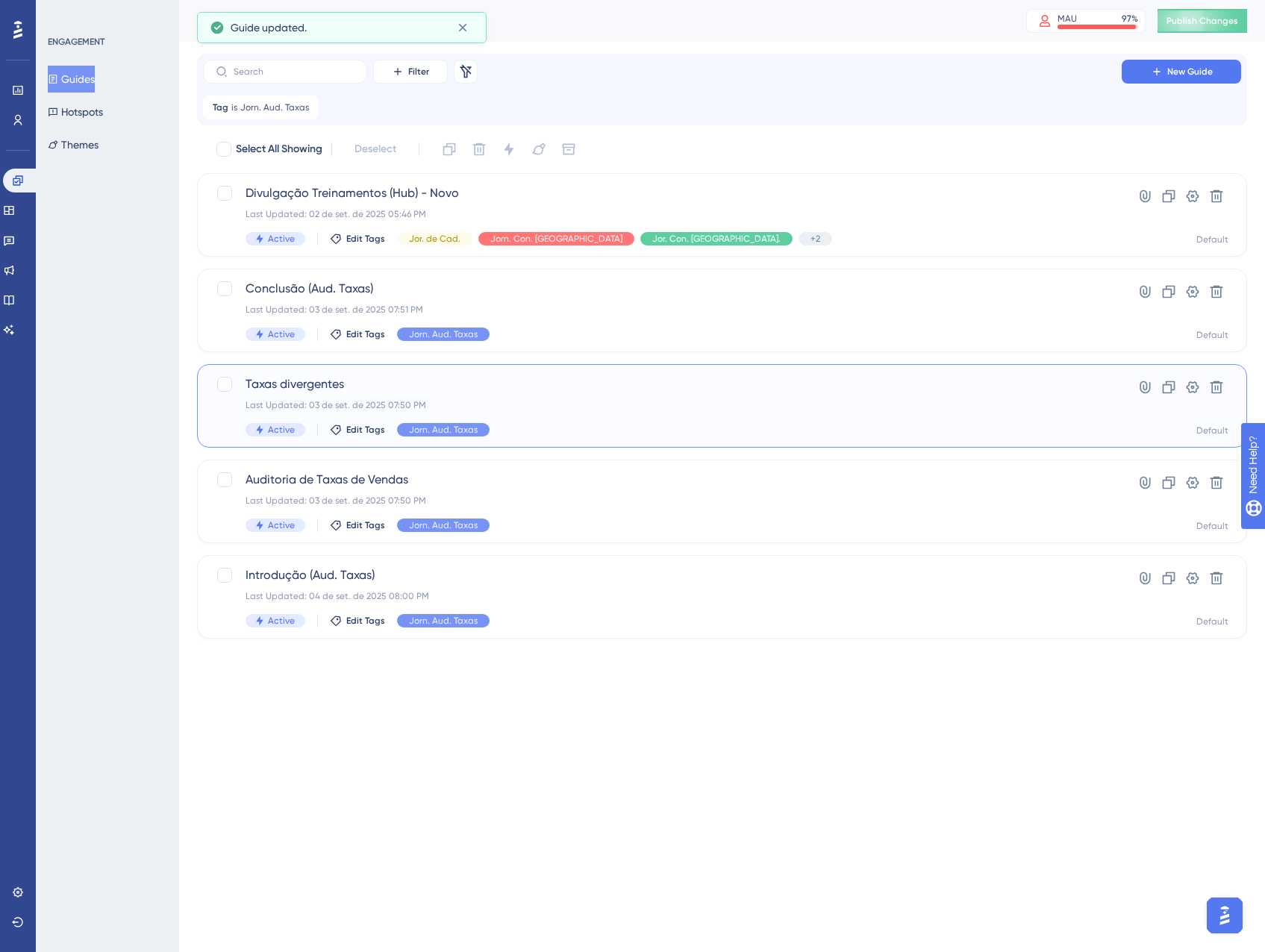
click at [691, 417] on div "Taxas divergentes Last Updated: 03 de set. de 2025 07:50 PM Active Edit Tags Jo…" at bounding box center [662, 406] width 833 height 61
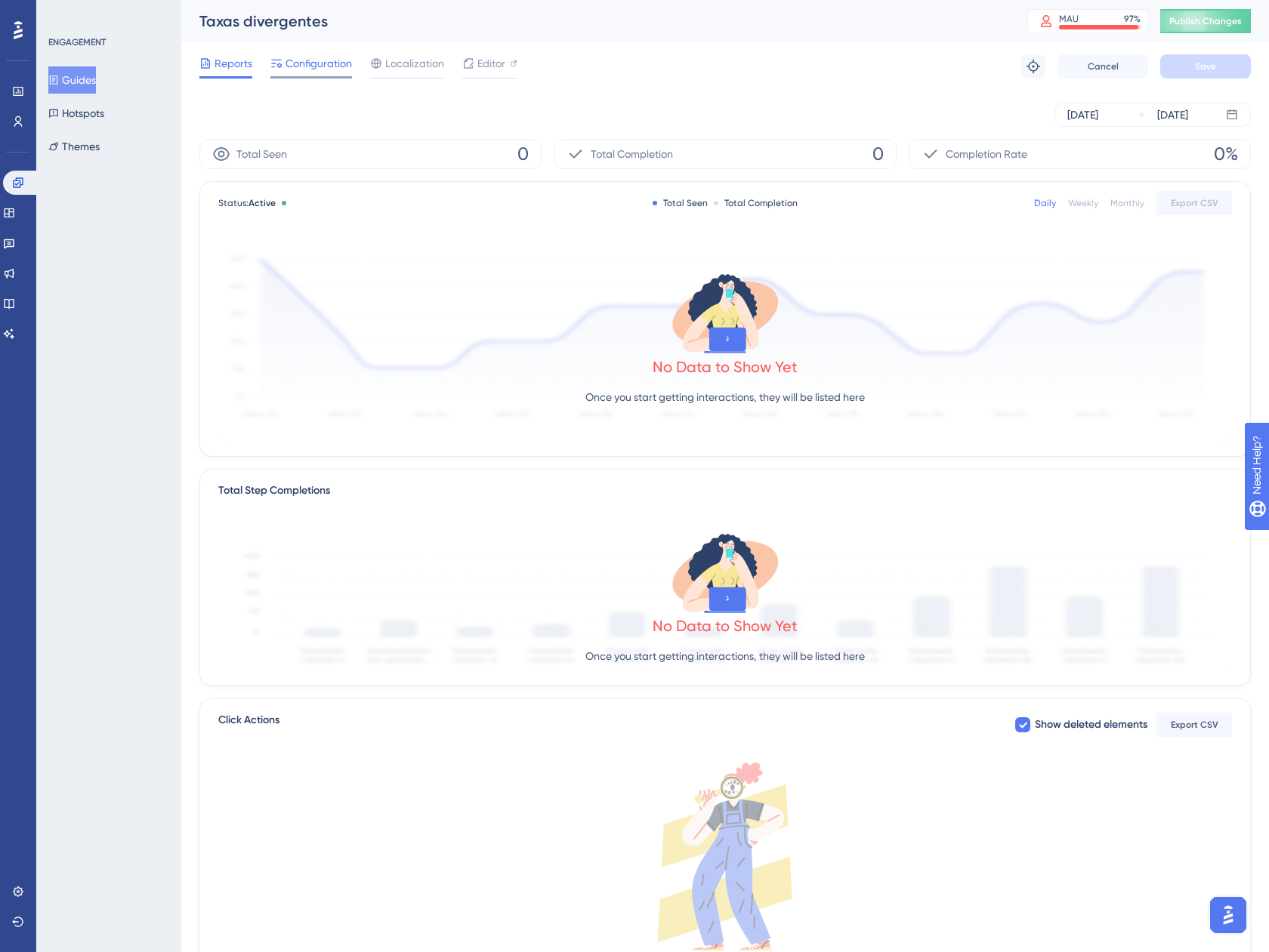
click at [304, 62] on span "Configuration" at bounding box center [318, 63] width 66 height 18
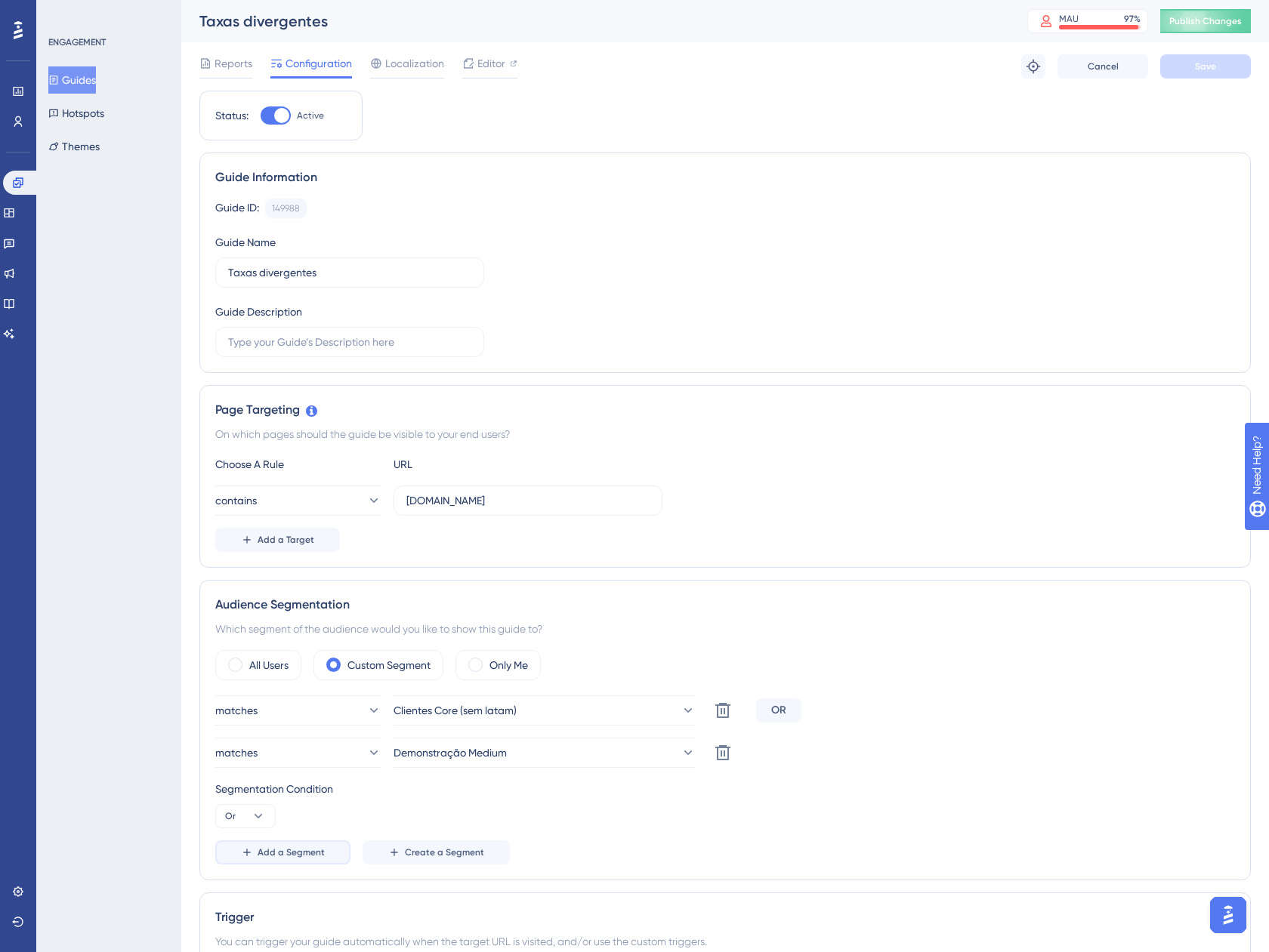
click at [279, 854] on span "Add a Segment" at bounding box center [291, 852] width 67 height 12
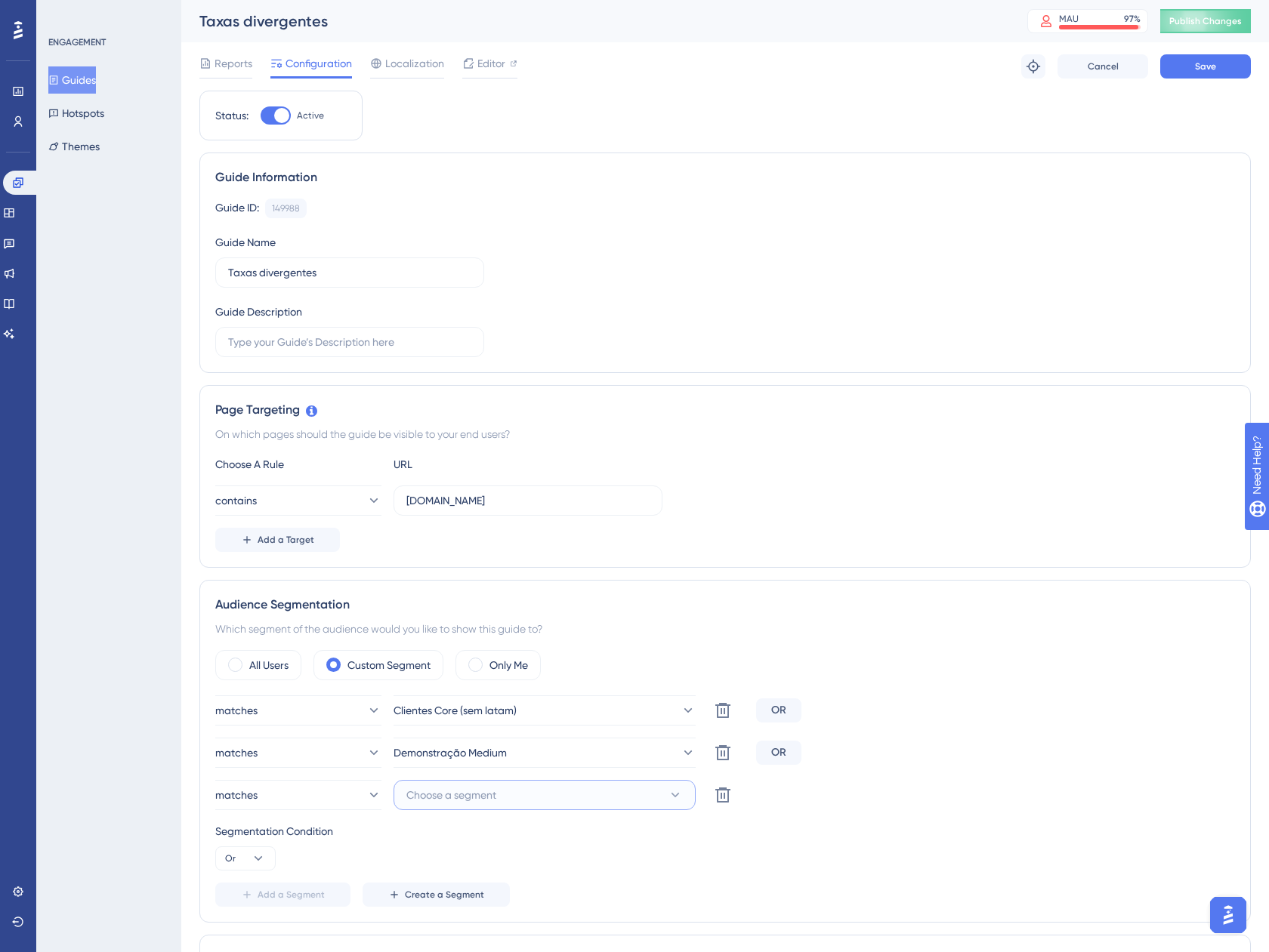
click at [494, 789] on span "Choose a segment" at bounding box center [451, 795] width 90 height 18
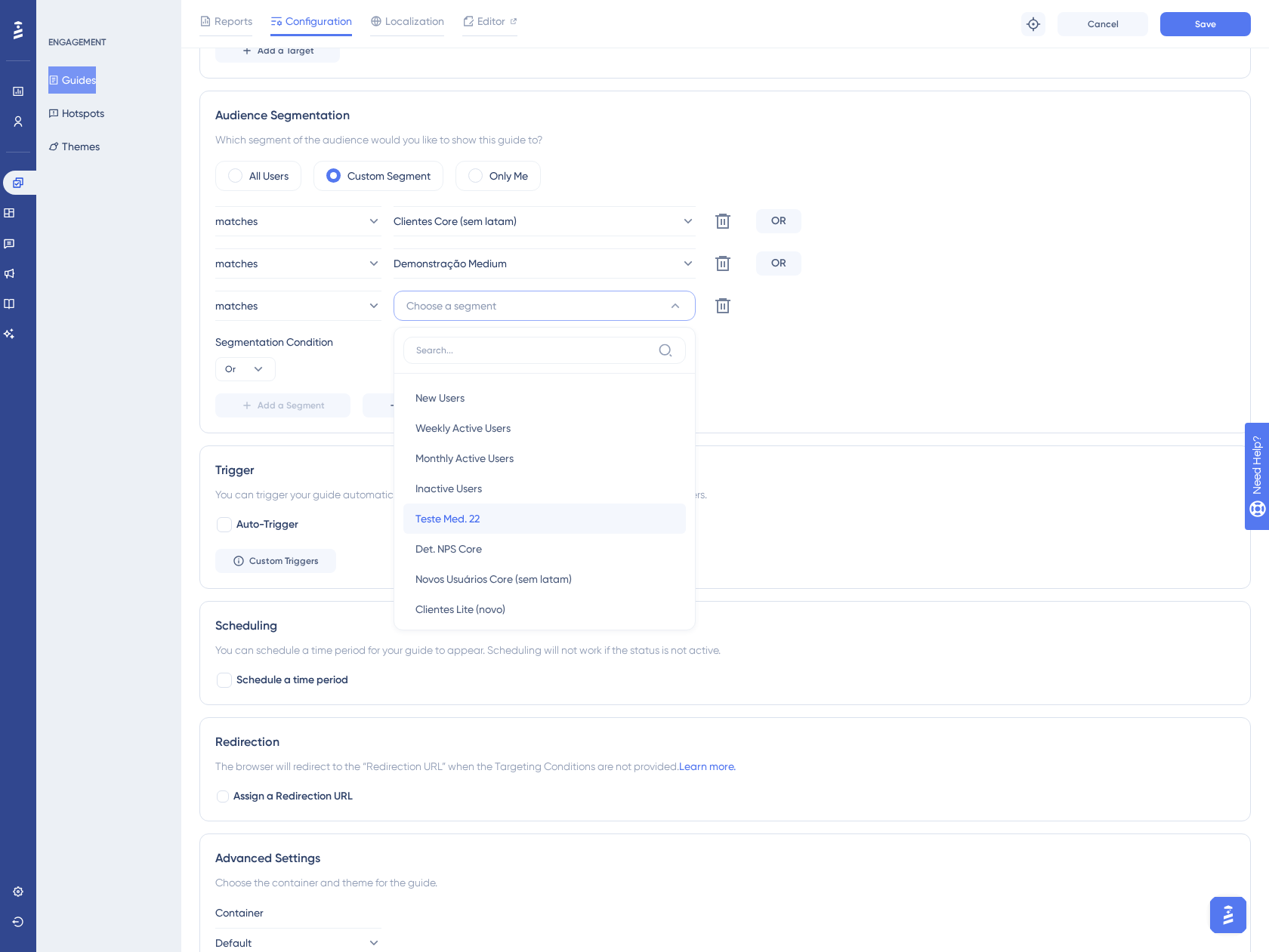
click at [531, 528] on div "Teste Med. 22 Teste Med. 22" at bounding box center [544, 518] width 258 height 30
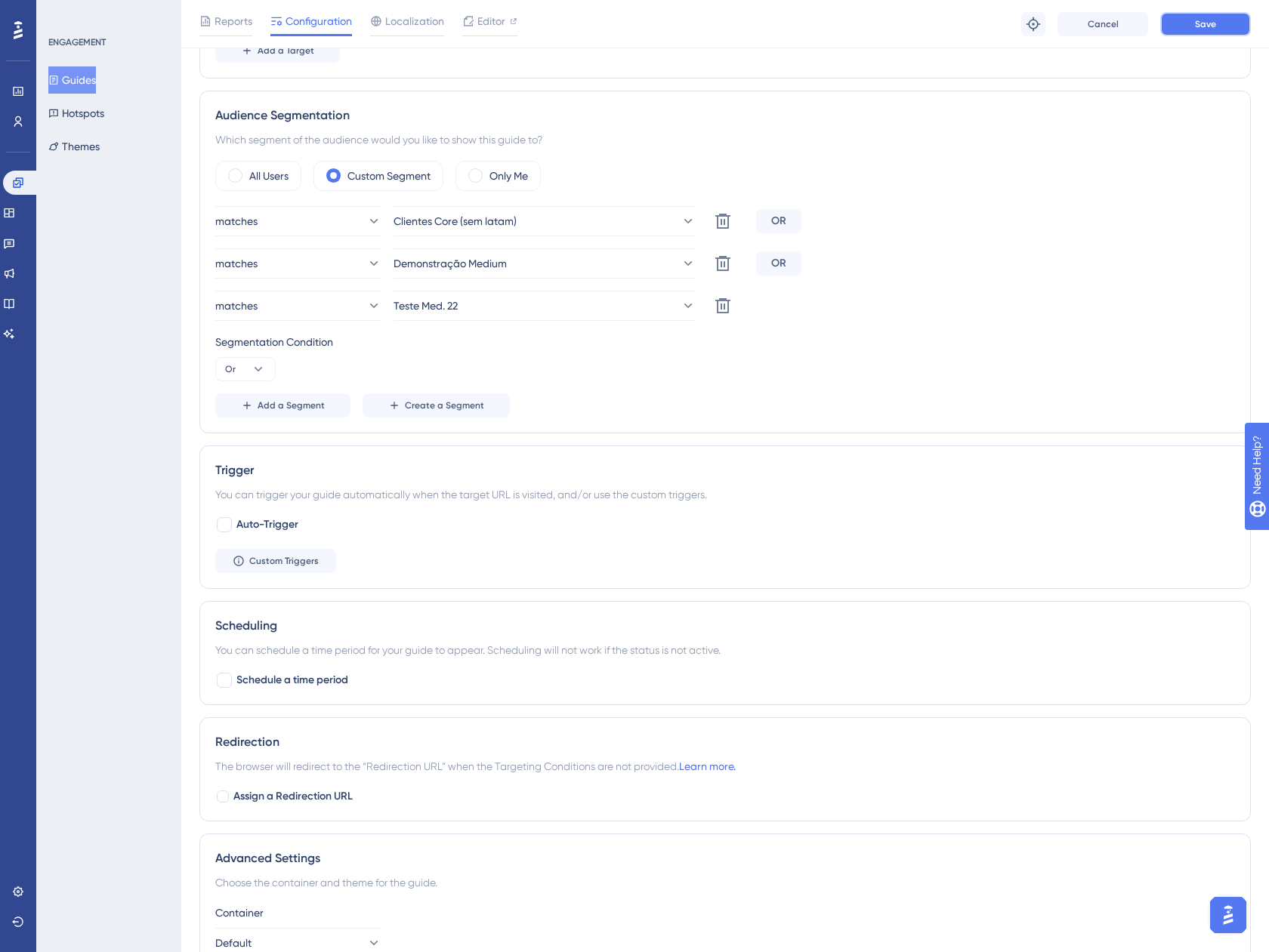
click at [1181, 20] on button "Save" at bounding box center [1205, 24] width 91 height 24
click at [75, 78] on button "Guides" at bounding box center [71, 80] width 47 height 27
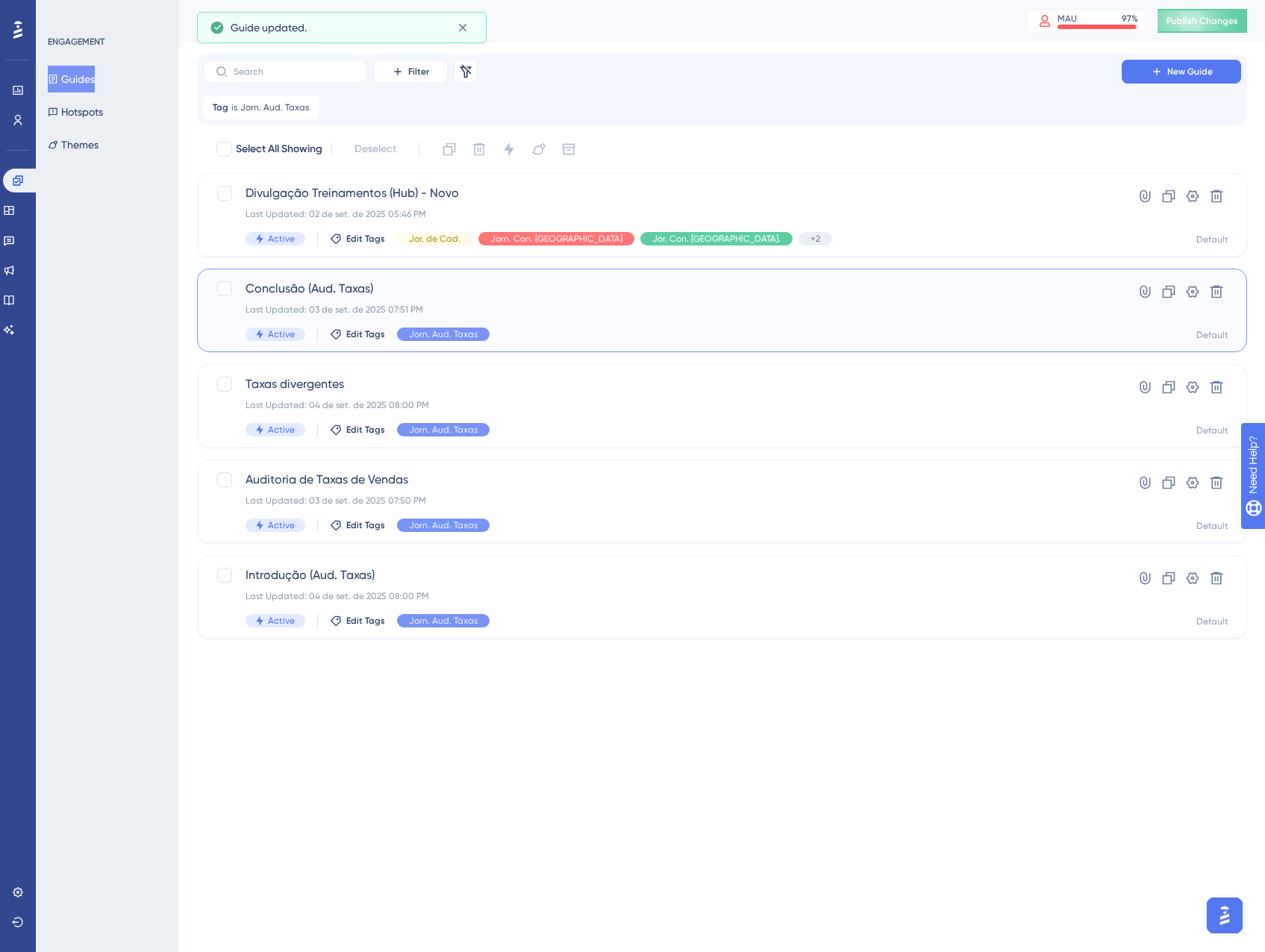
click at [607, 320] on div "Conclusão (Aud. Taxas) Last Updated: 03 de set. de 2025 07:51 PM Active Edit Ta…" at bounding box center [662, 311] width 833 height 61
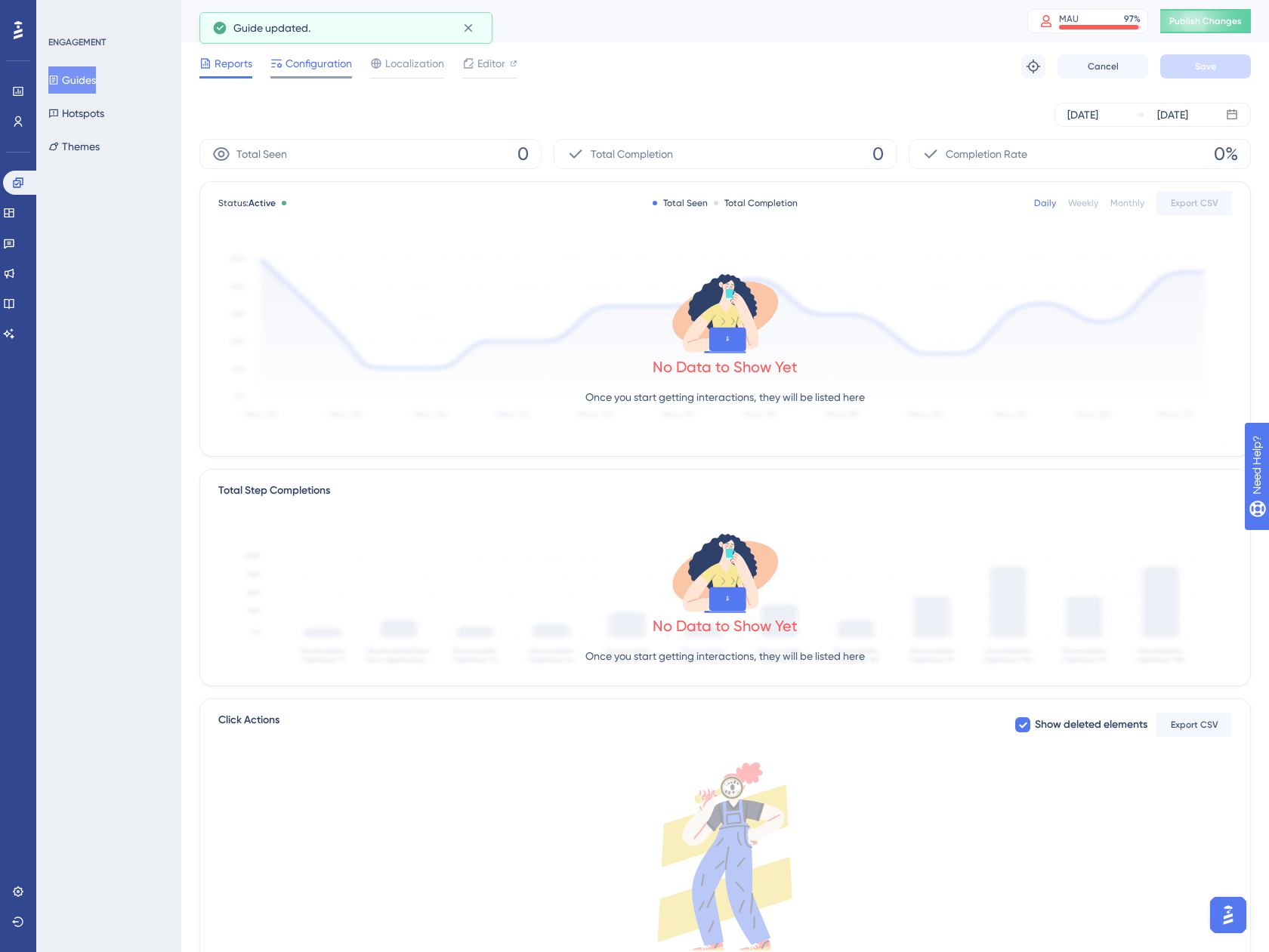
click at [310, 63] on span "Configuration" at bounding box center [318, 63] width 66 height 18
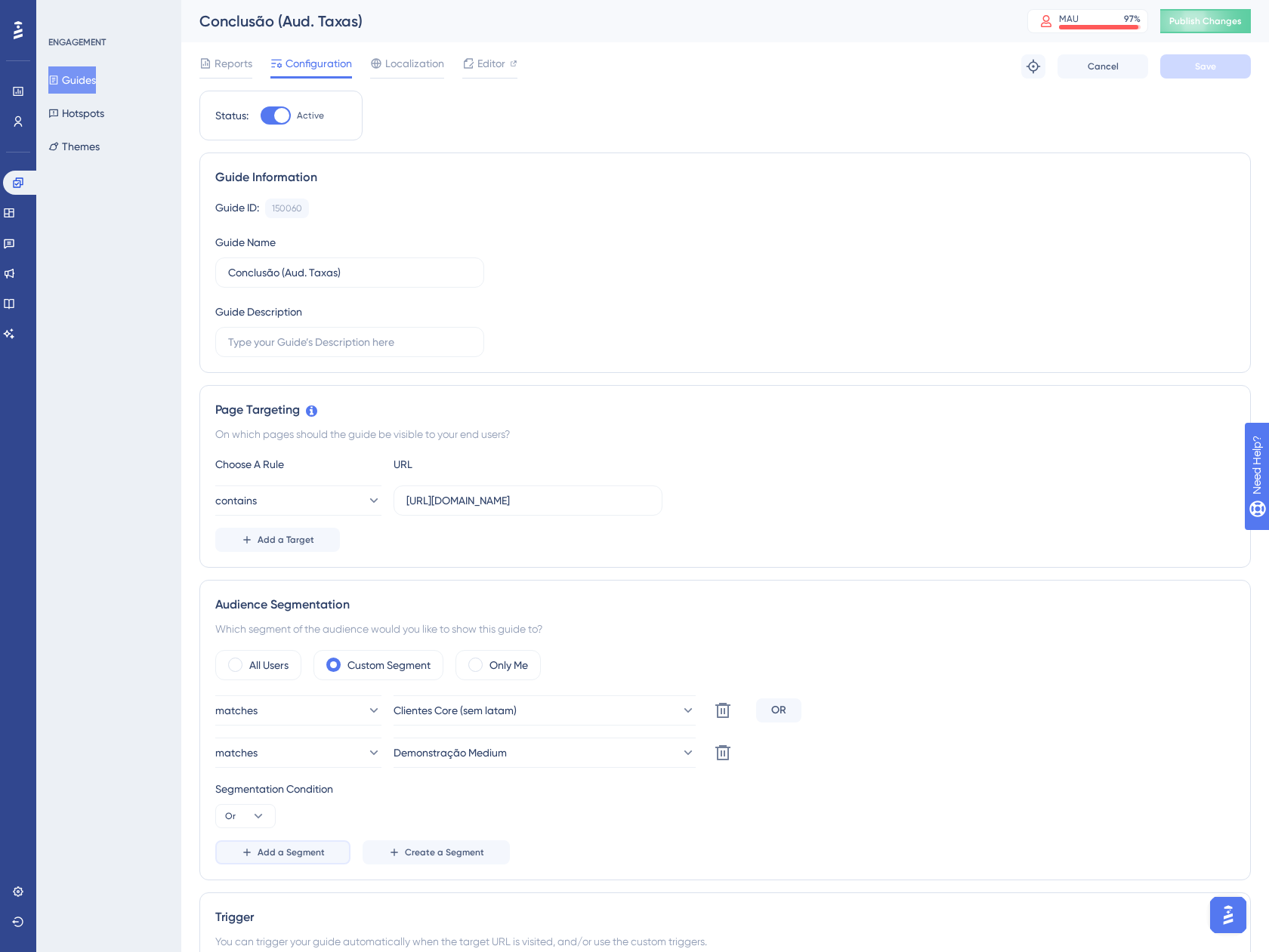
click at [275, 855] on span "Add a Segment" at bounding box center [291, 852] width 67 height 12
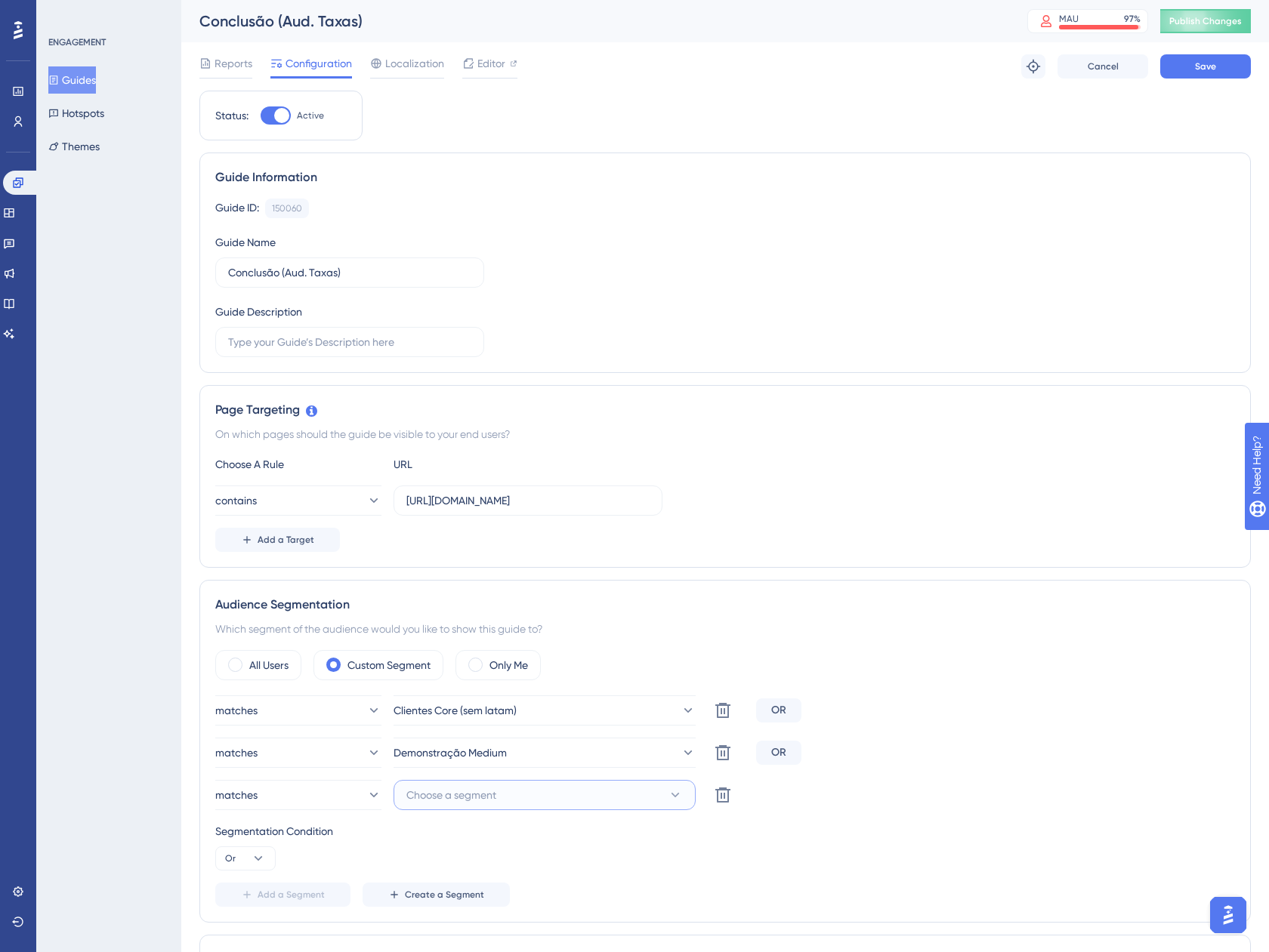
click at [505, 792] on button "Choose a segment" at bounding box center [544, 795] width 302 height 30
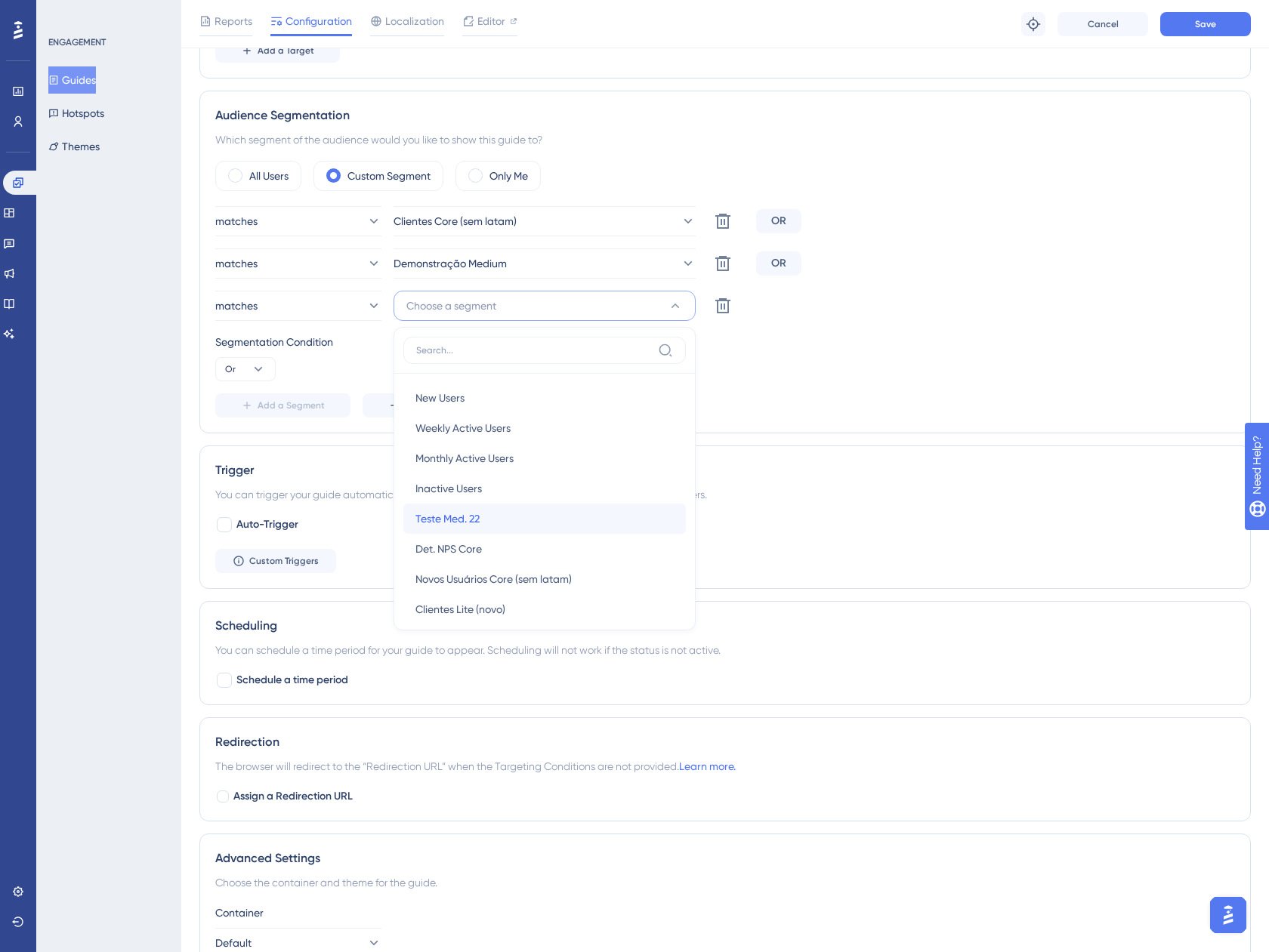
click at [526, 512] on div "Teste Med. 22 Teste Med. 22" at bounding box center [544, 518] width 258 height 30
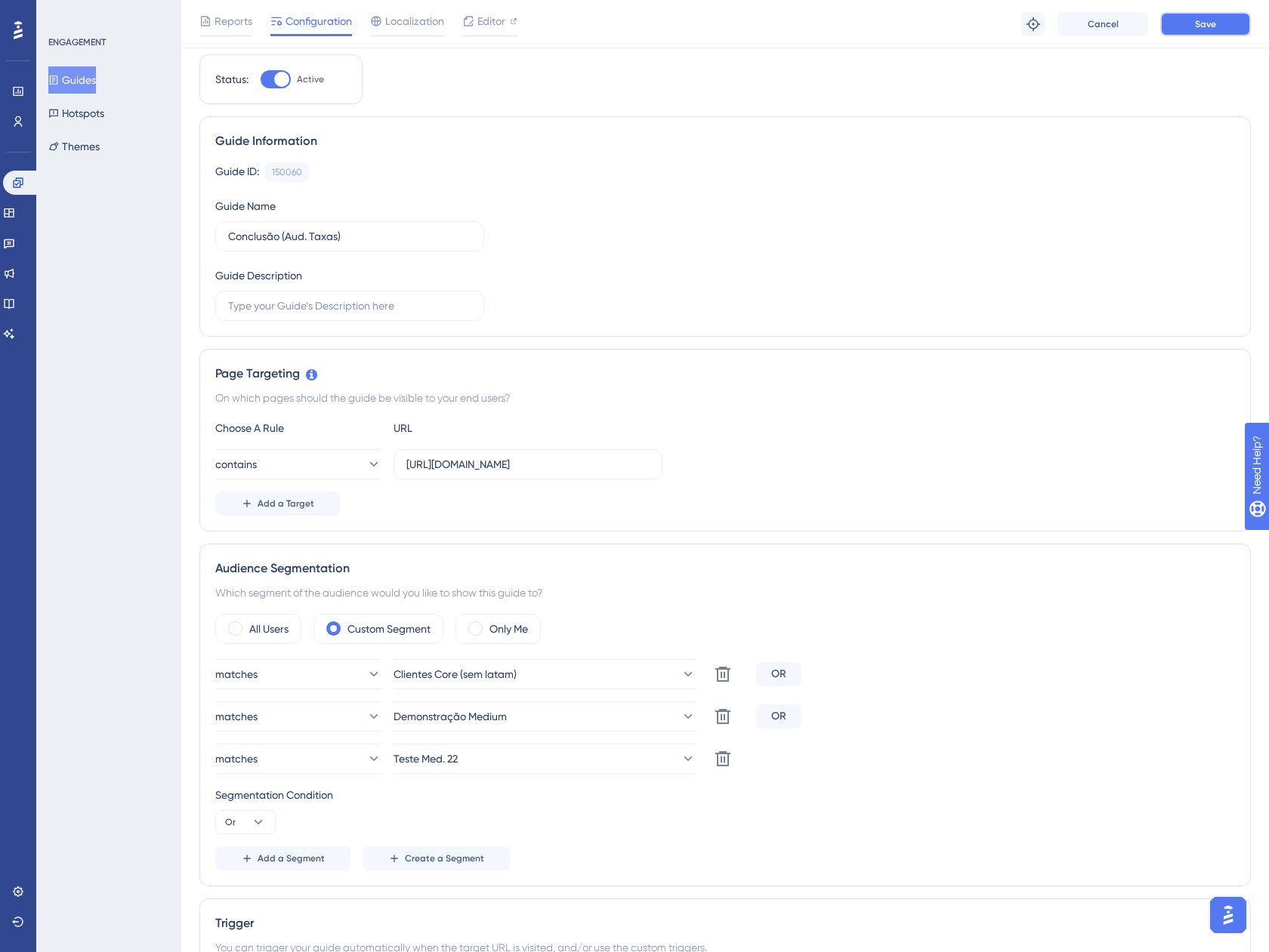
scroll to position [15, 0]
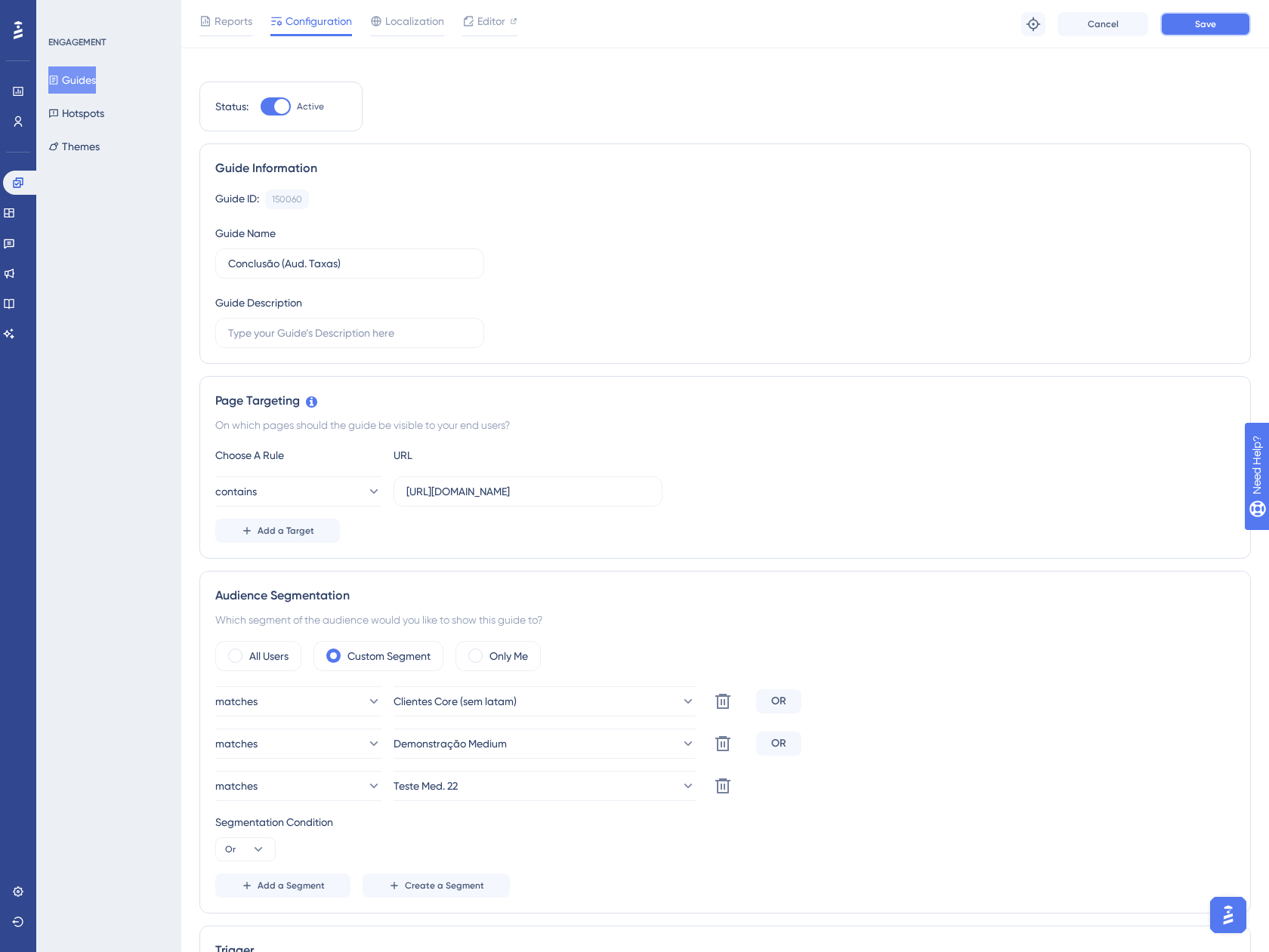
click at [1207, 25] on div "Conclusão (Aud. Taxas) MAU 97 % Click to see add-on and upgrade options Publish…" at bounding box center [725, 5] width 1051 height 42
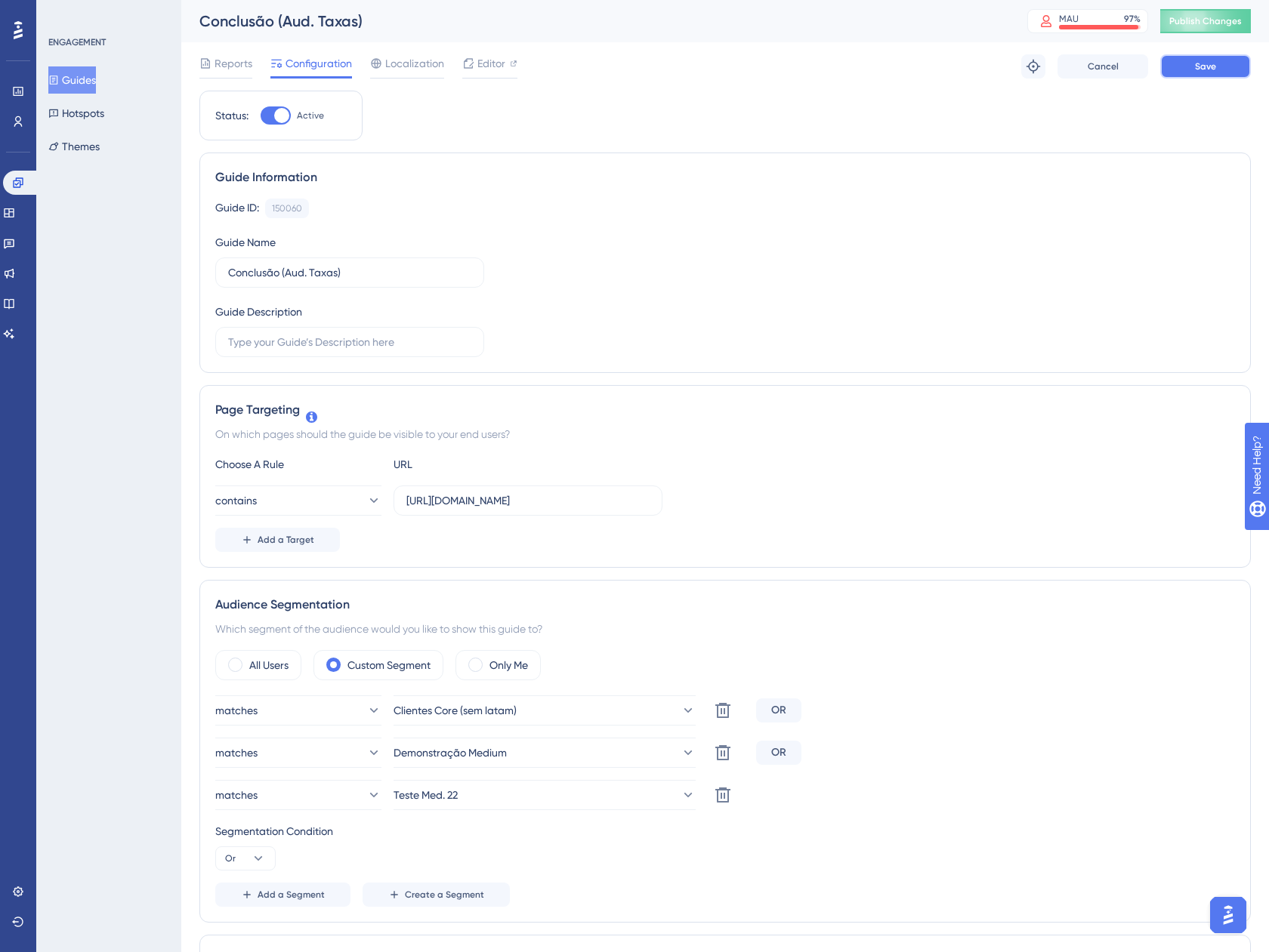
click at [1214, 61] on span "Save" at bounding box center [1205, 66] width 21 height 12
click at [1211, 26] on span "Publish Changes" at bounding box center [1205, 21] width 72 height 12
click at [460, 28] on div "Conclusão (Aud. Taxas)" at bounding box center [594, 21] width 790 height 21
click at [76, 86] on button "Guides" at bounding box center [71, 80] width 47 height 27
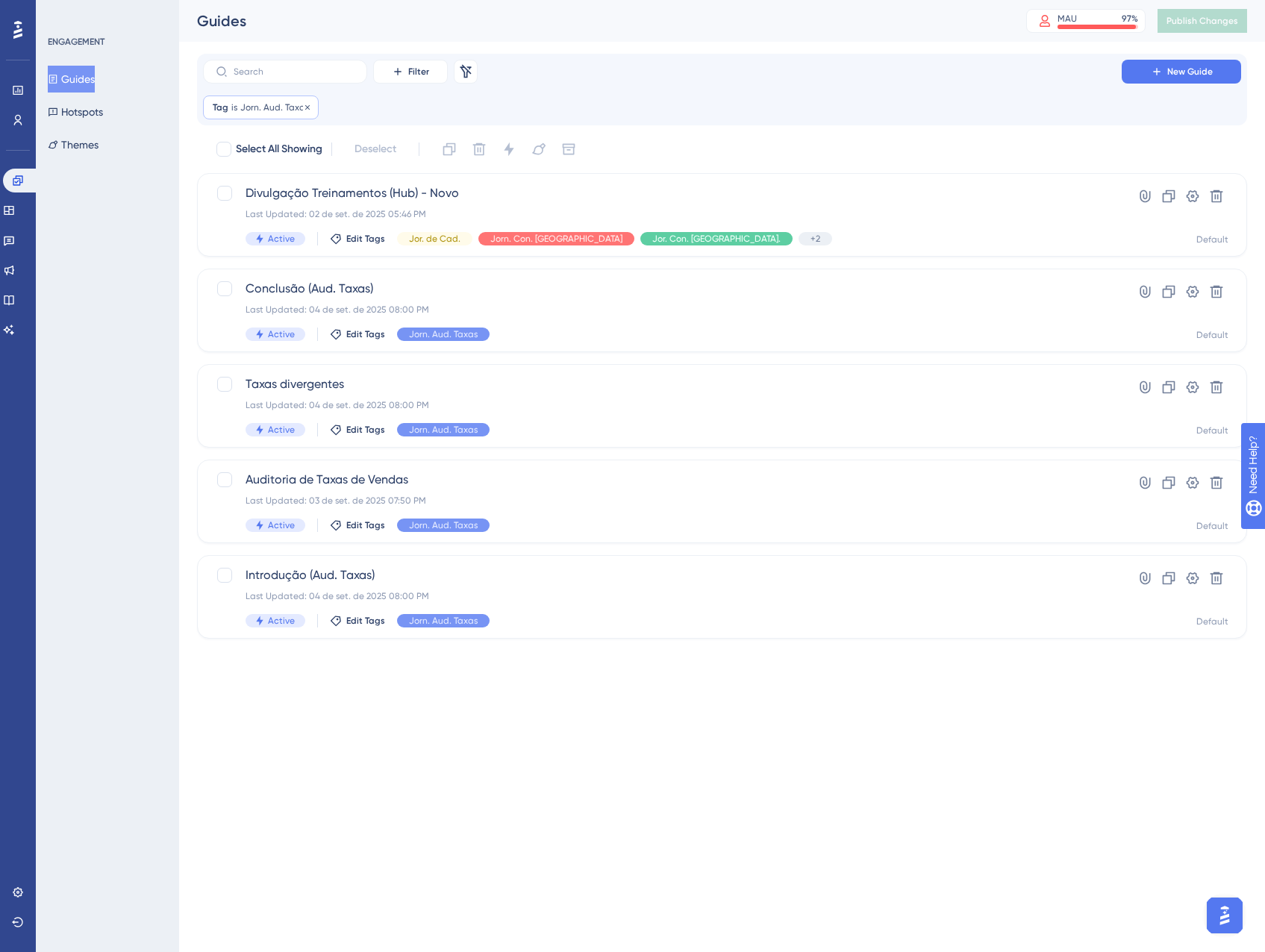
click at [298, 102] on span "Jorn. Aud. Taxas" at bounding box center [274, 108] width 69 height 12
click at [262, 181] on span "Jorn. Aud. Taxas" at bounding box center [255, 179] width 78 height 18
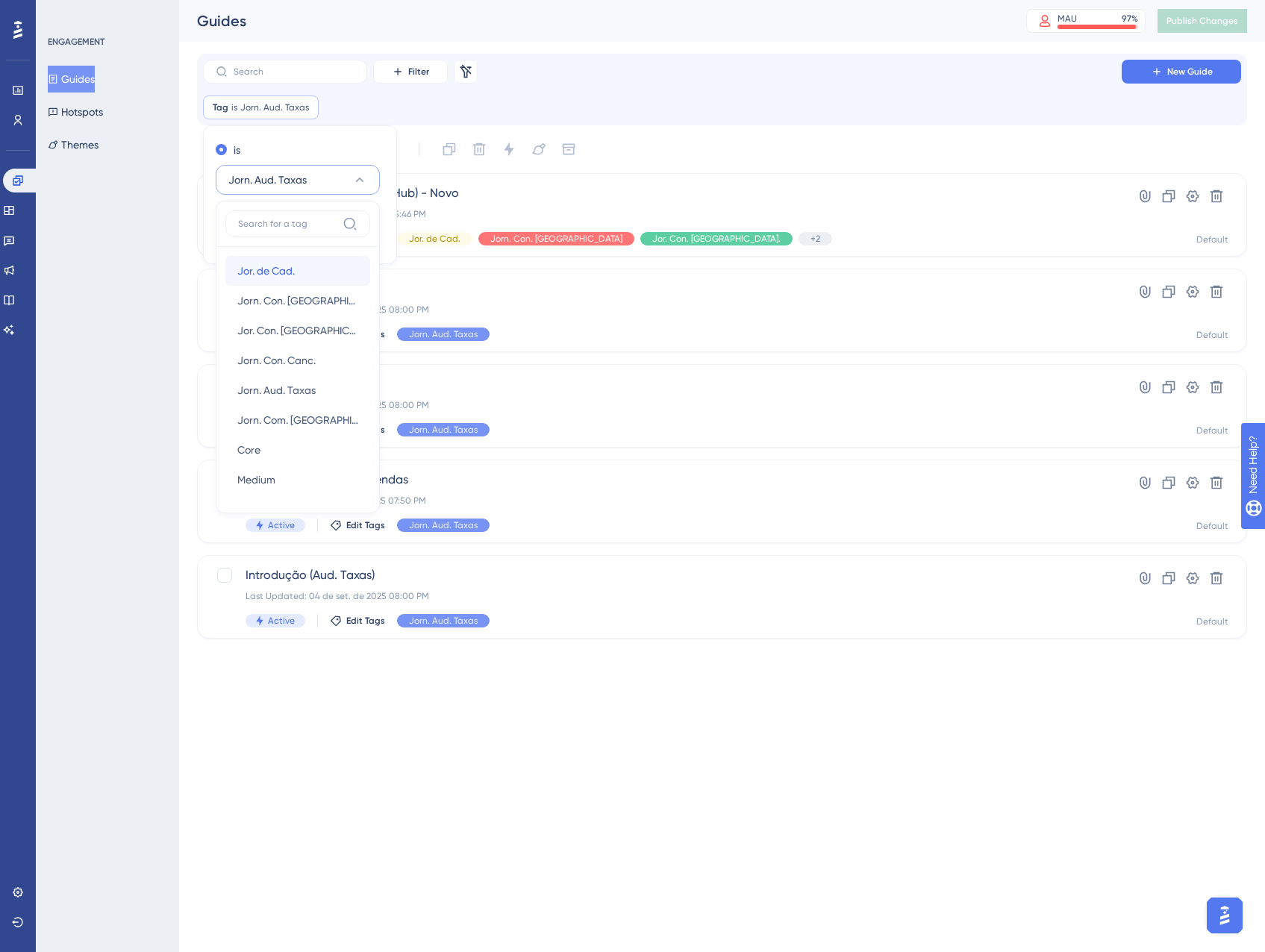
click at [275, 279] on span "Jor. de Cad." at bounding box center [266, 271] width 58 height 18
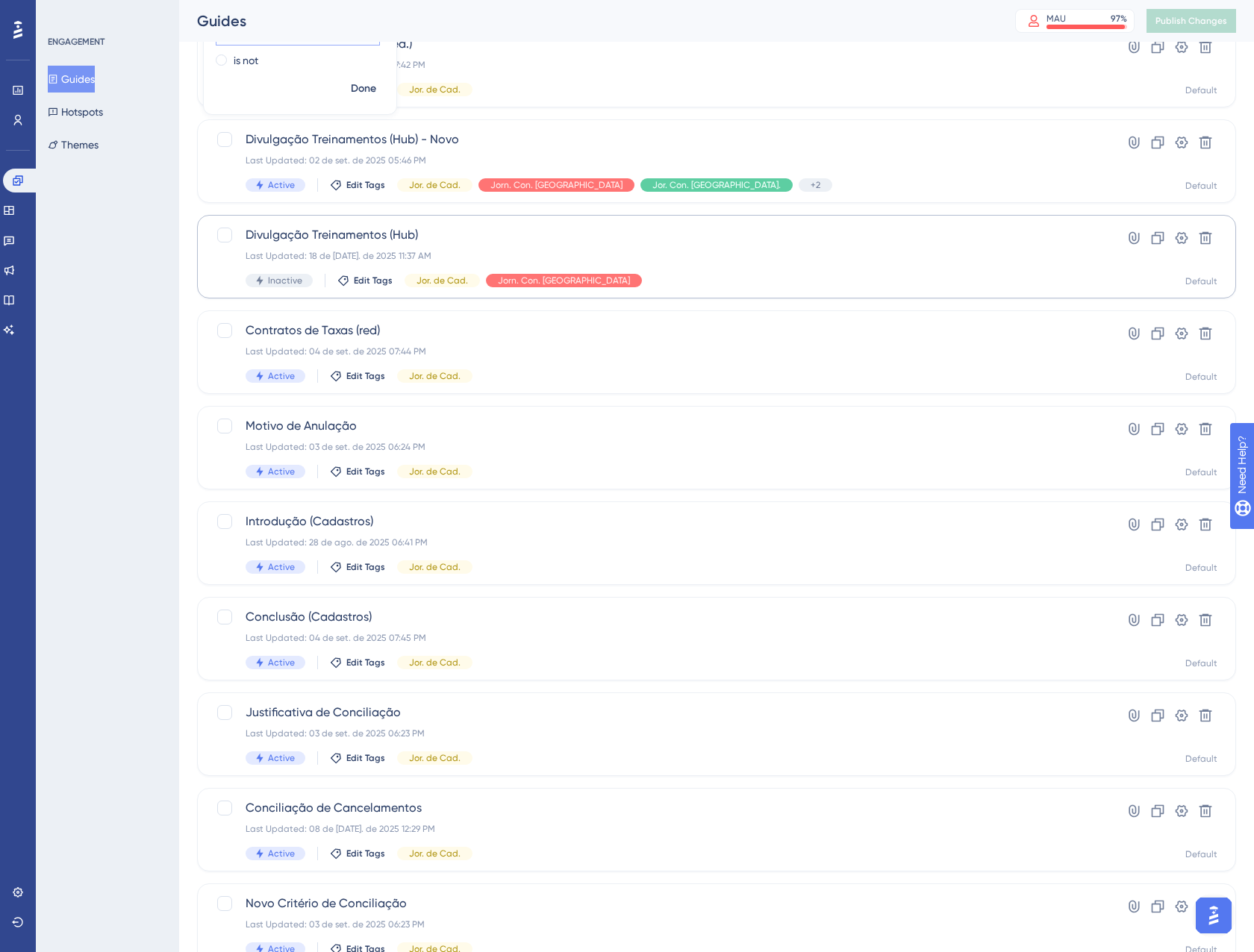
scroll to position [242, 0]
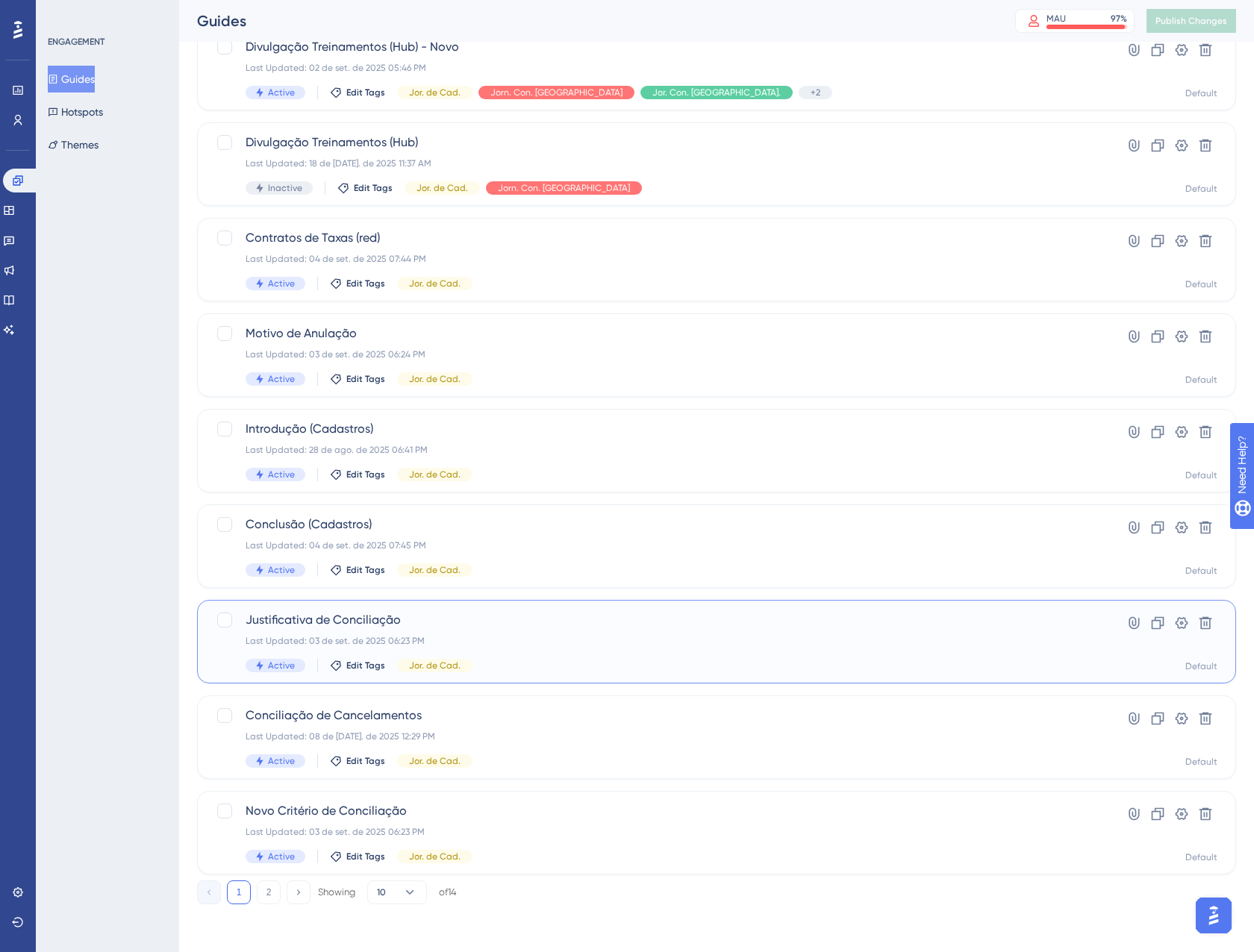
click at [524, 636] on div "Last Updated: 03 de set. de 2025 06:23 PM" at bounding box center [656, 641] width 822 height 12
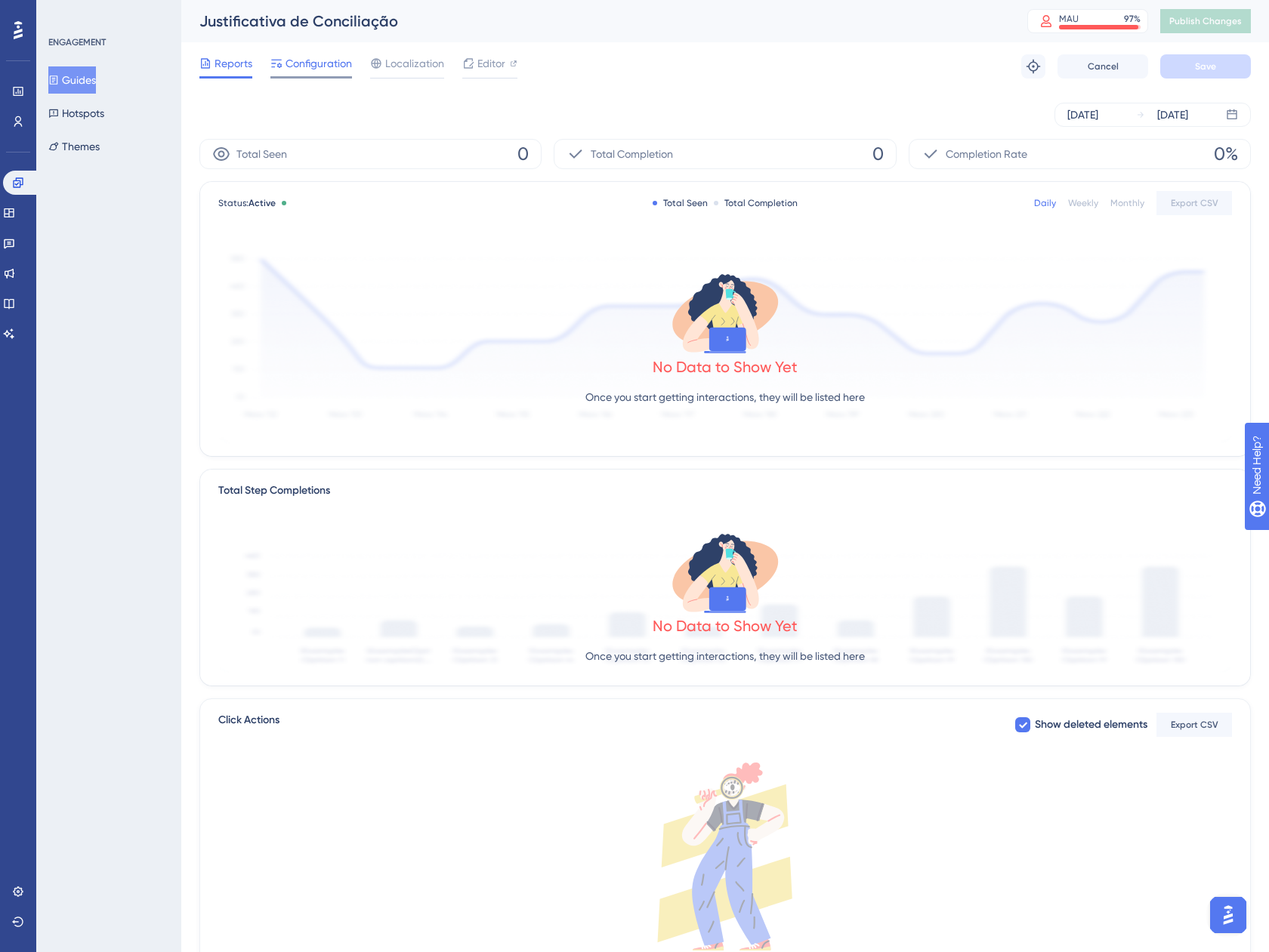
click at [321, 60] on span "Configuration" at bounding box center [318, 63] width 66 height 18
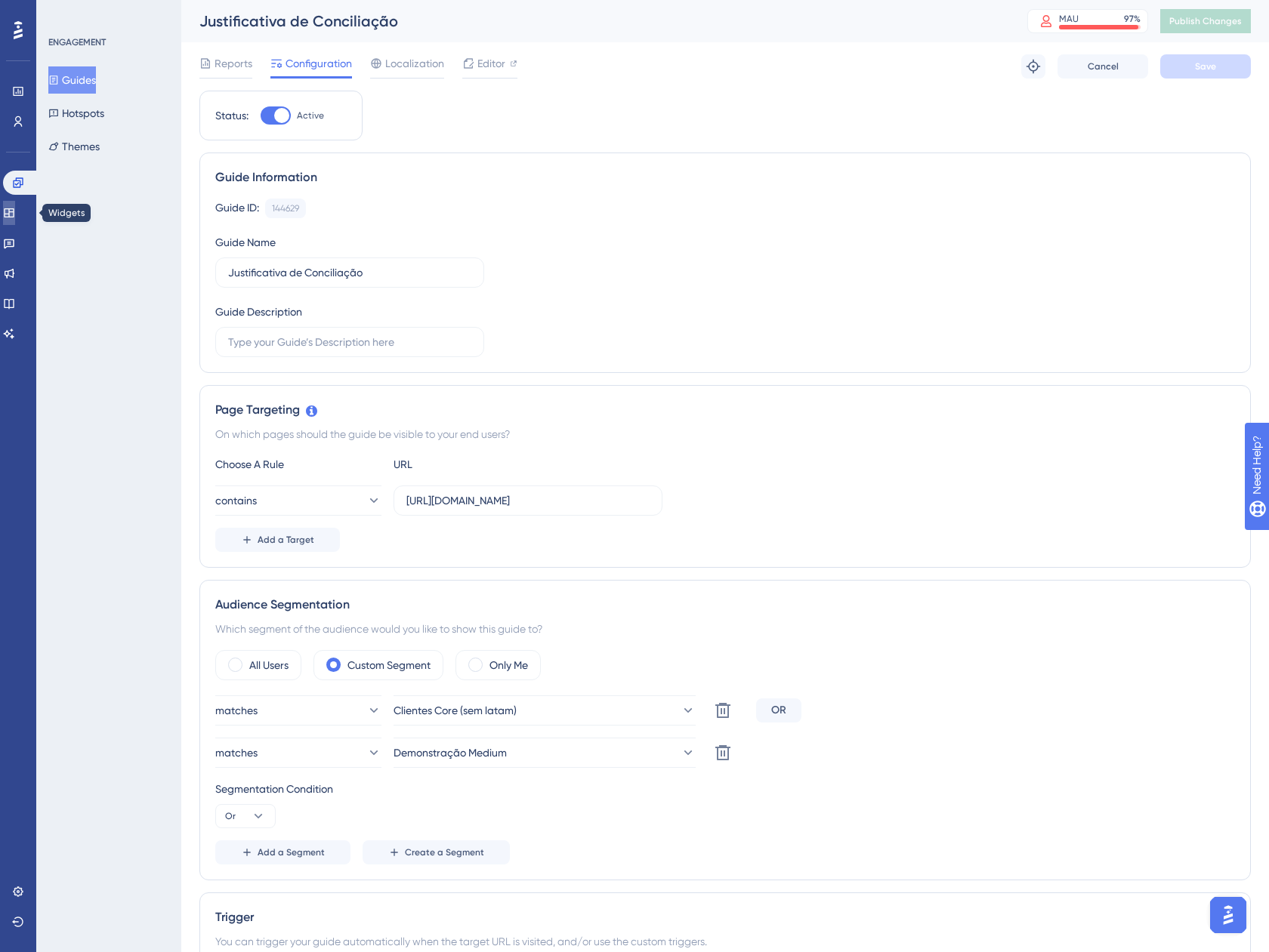
click at [15, 201] on link at bounding box center [9, 213] width 12 height 24
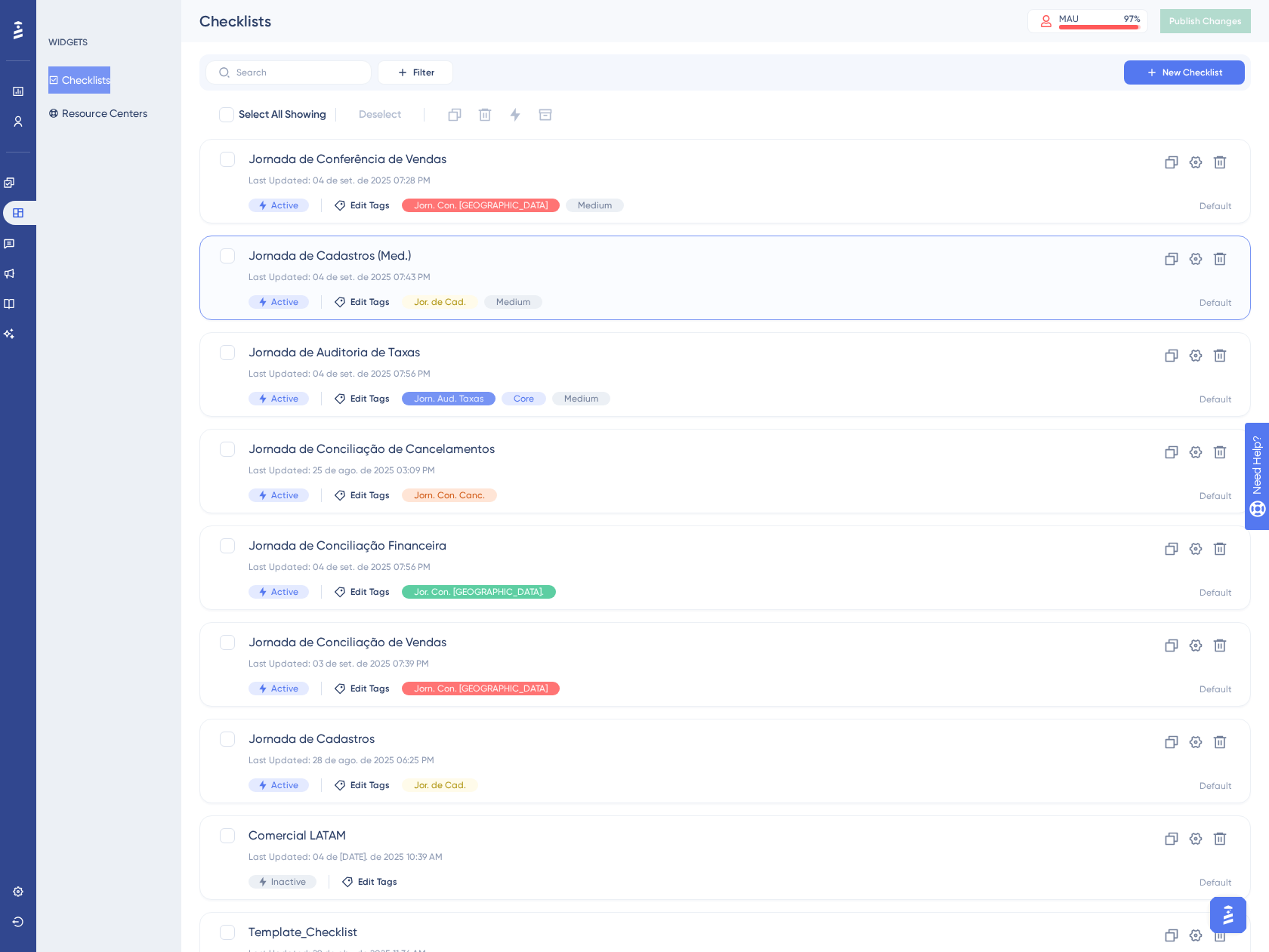
click at [700, 271] on div "Last Updated: 04 de set. de 2025 07:43 PM" at bounding box center [664, 277] width 832 height 12
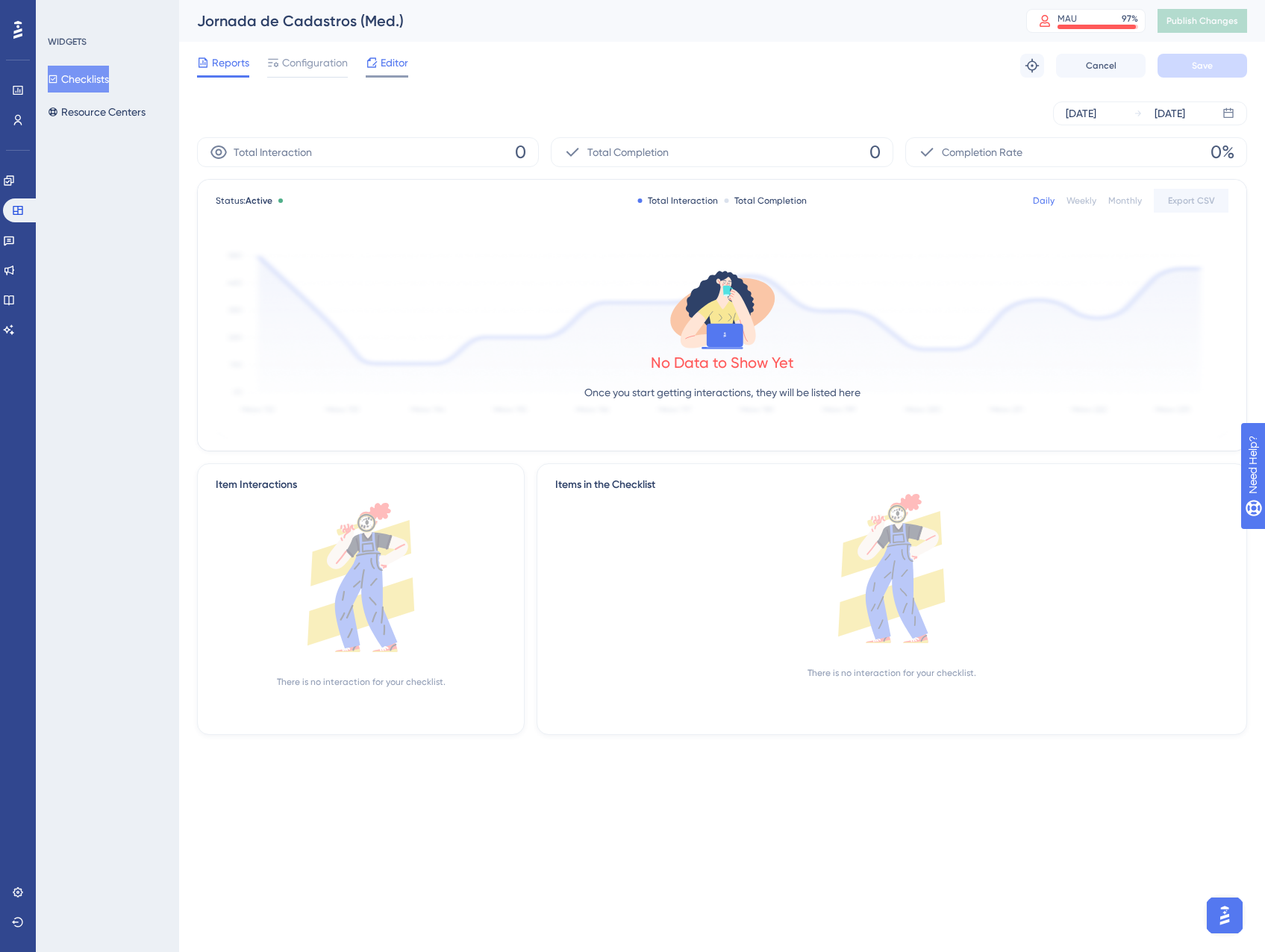
click at [374, 71] on div at bounding box center [372, 62] width 12 height 18
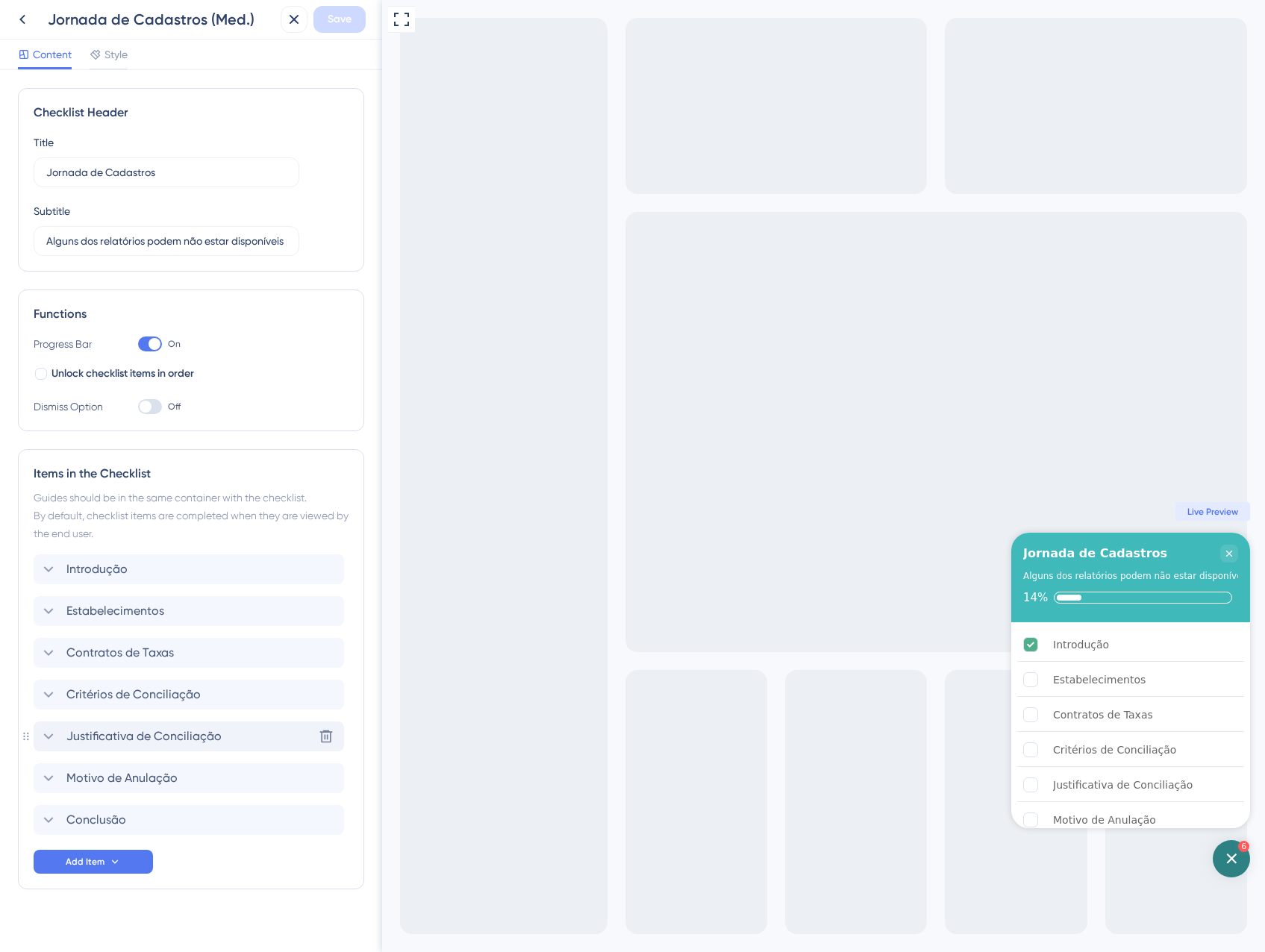
click at [143, 746] on div "Justificativa de Conciliação Delete" at bounding box center [189, 736] width 311 height 30
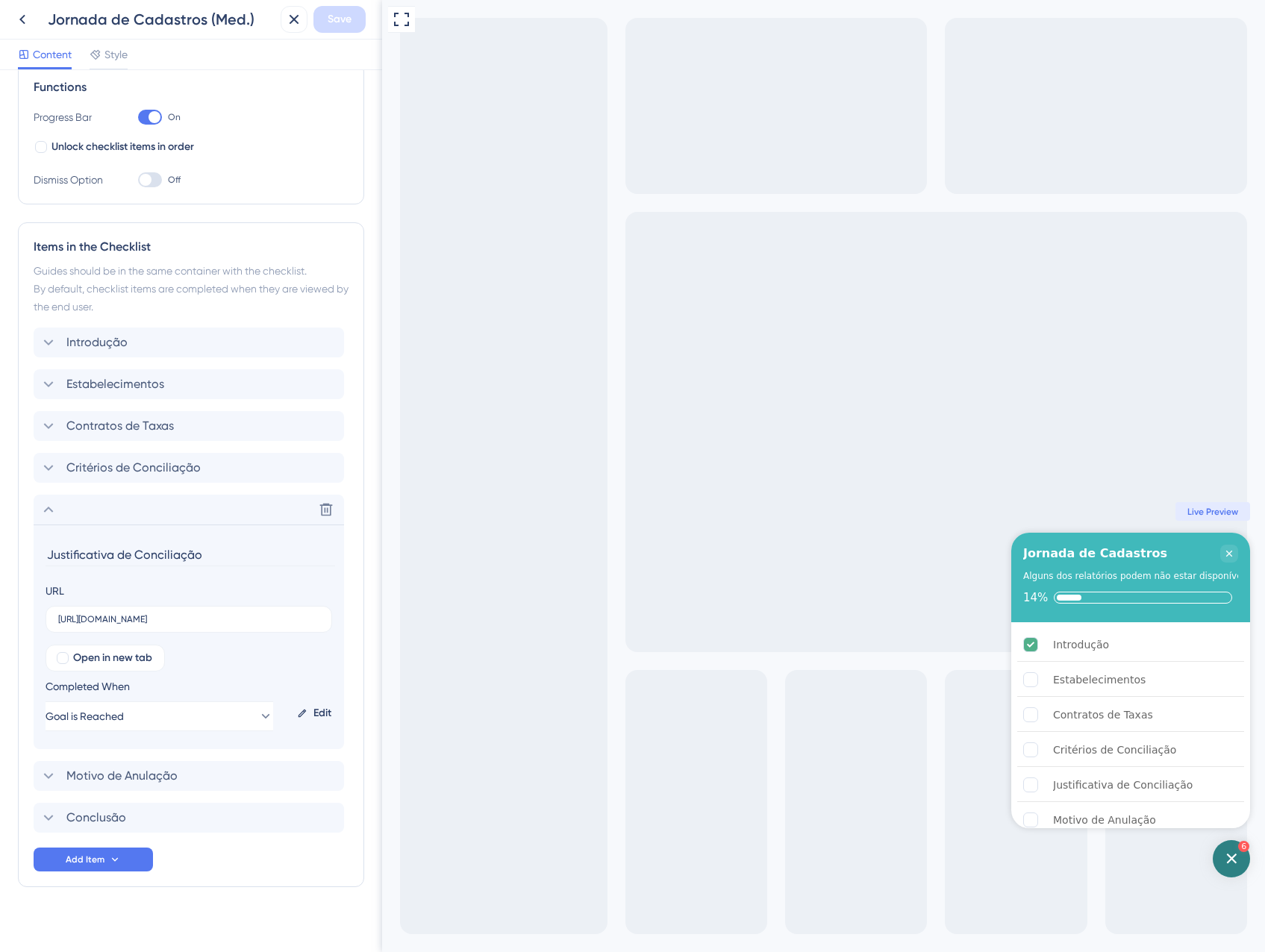
scroll to position [239, 0]
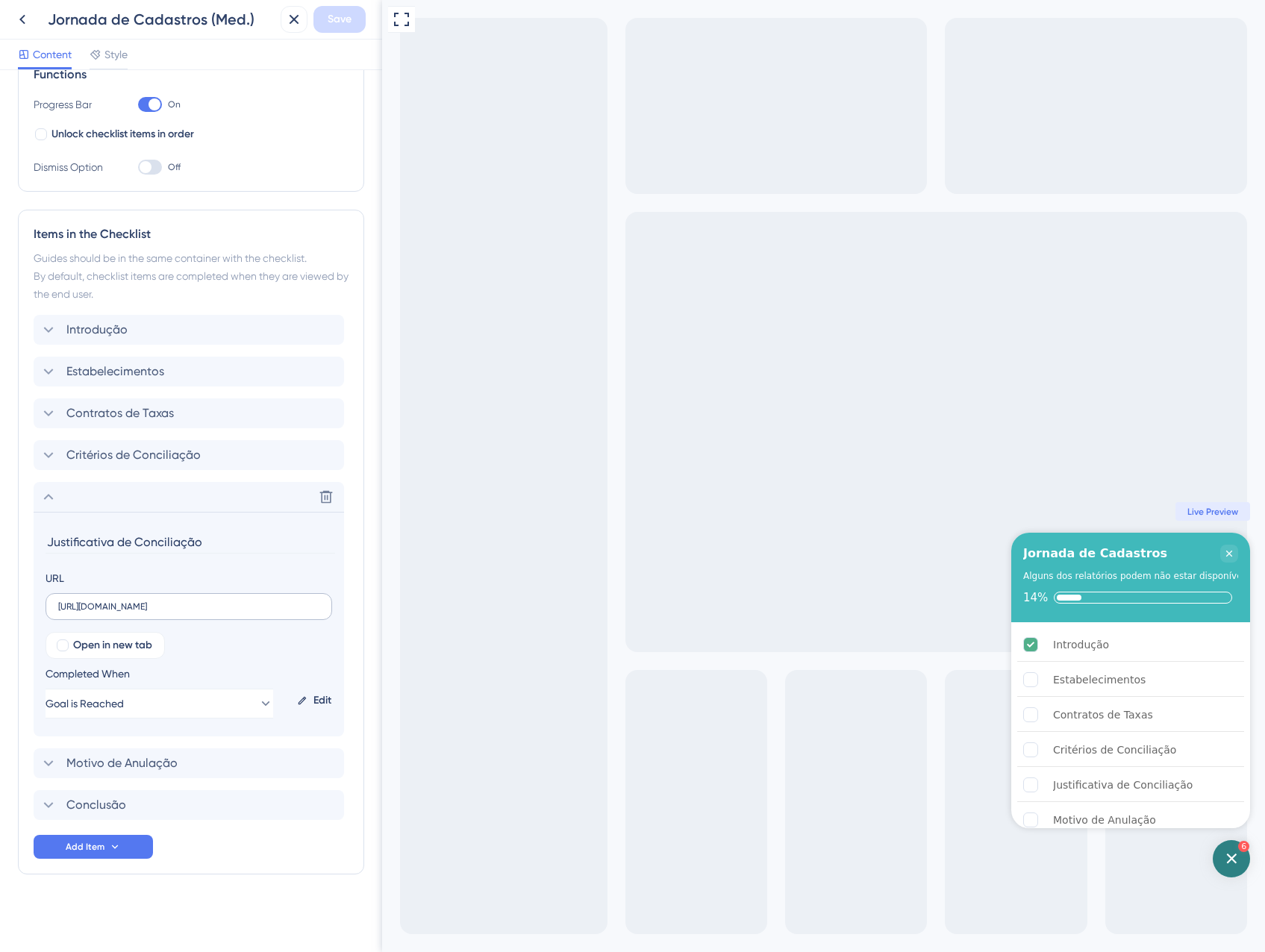
drag, startPoint x: 166, startPoint y: 600, endPoint x: 263, endPoint y: 608, distance: 97.3
click at [263, 608] on label "[URL][DOMAIN_NAME]" at bounding box center [189, 607] width 287 height 27
click at [263, 608] on input "[URL][DOMAIN_NAME]" at bounding box center [189, 607] width 261 height 10
click at [299, 20] on icon at bounding box center [294, 19] width 18 height 18
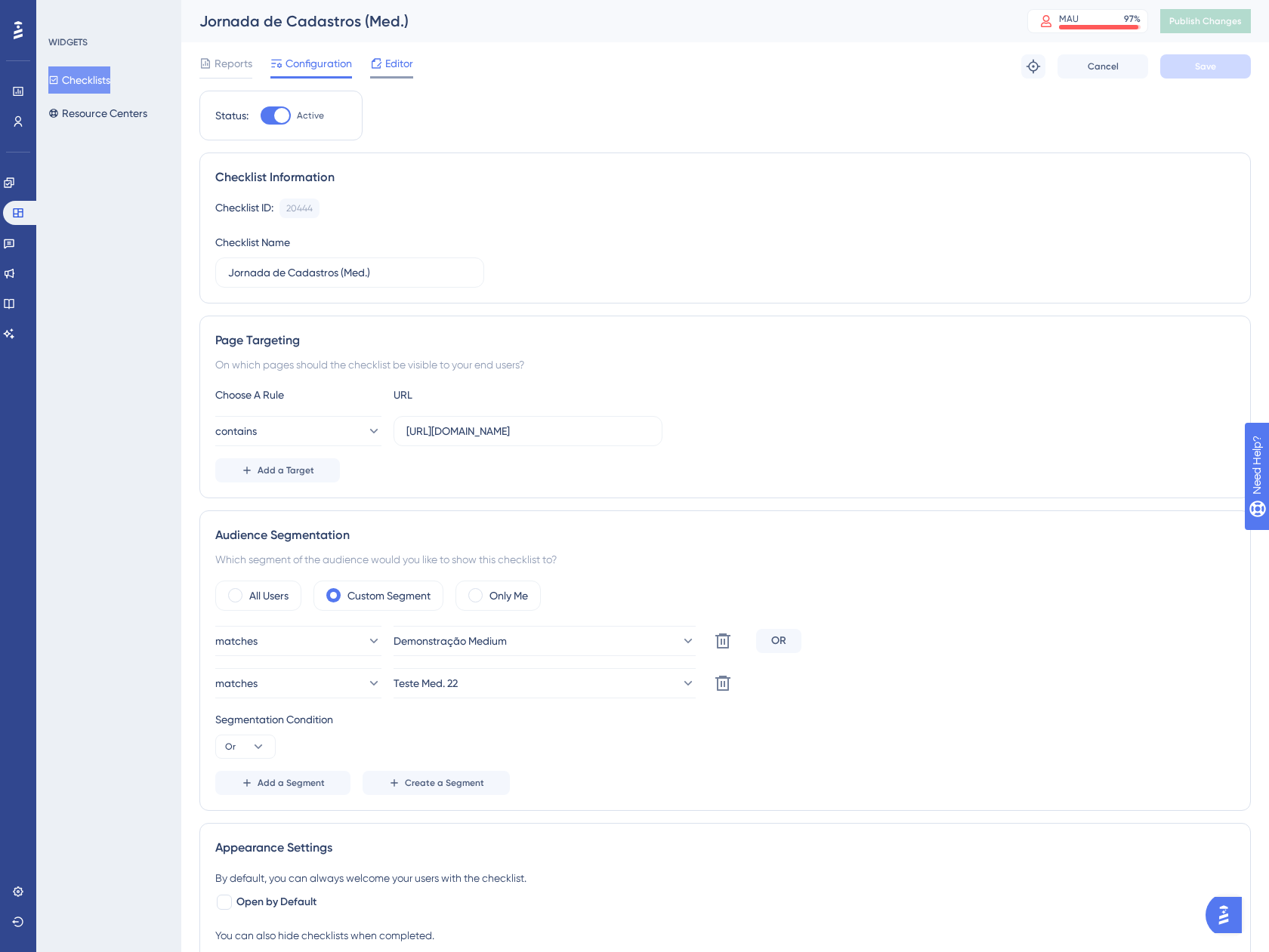
click at [386, 55] on span "Editor" at bounding box center [399, 63] width 28 height 18
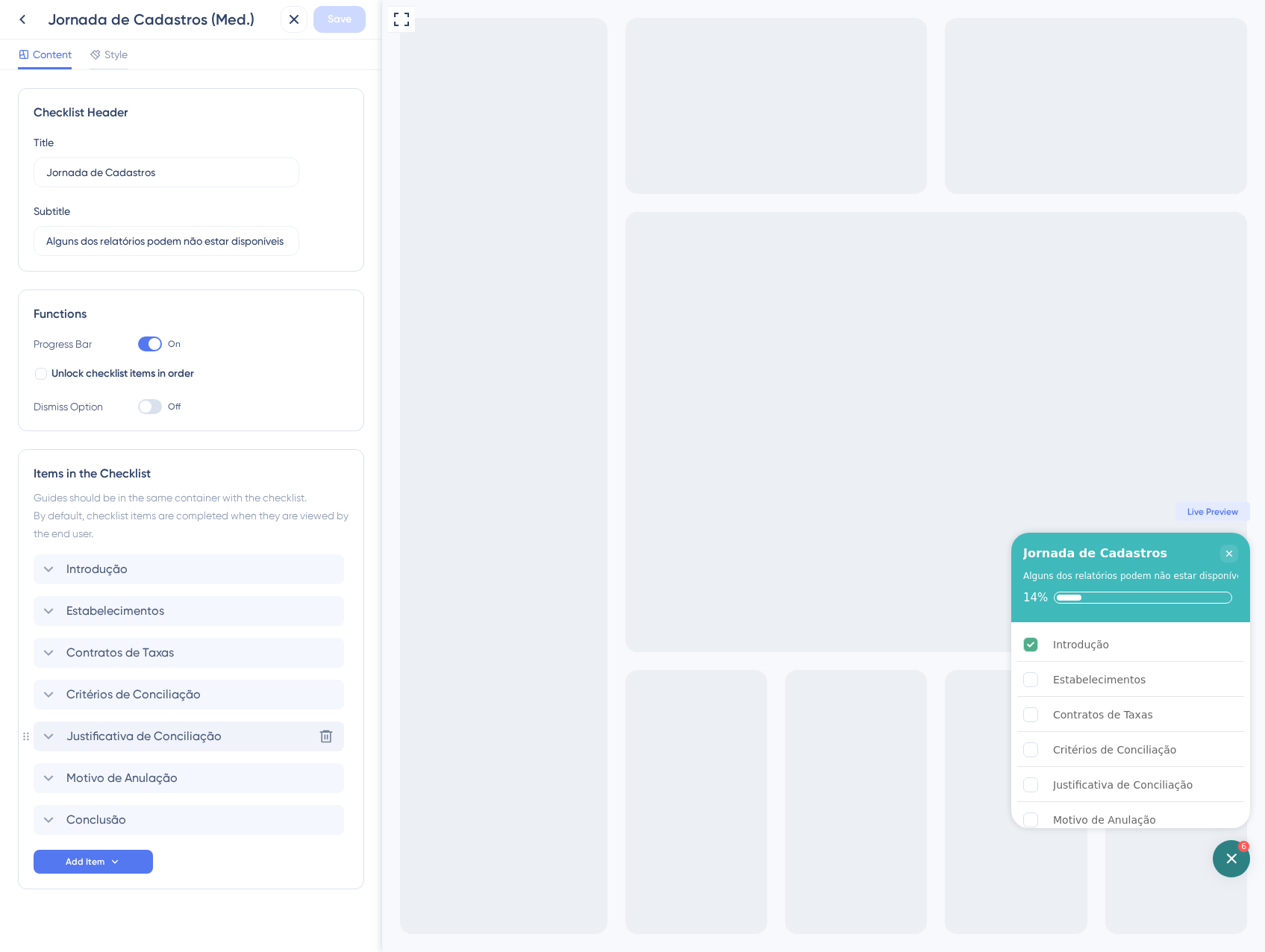
click at [142, 743] on span "Justificativa de Conciliação" at bounding box center [143, 736] width 155 height 18
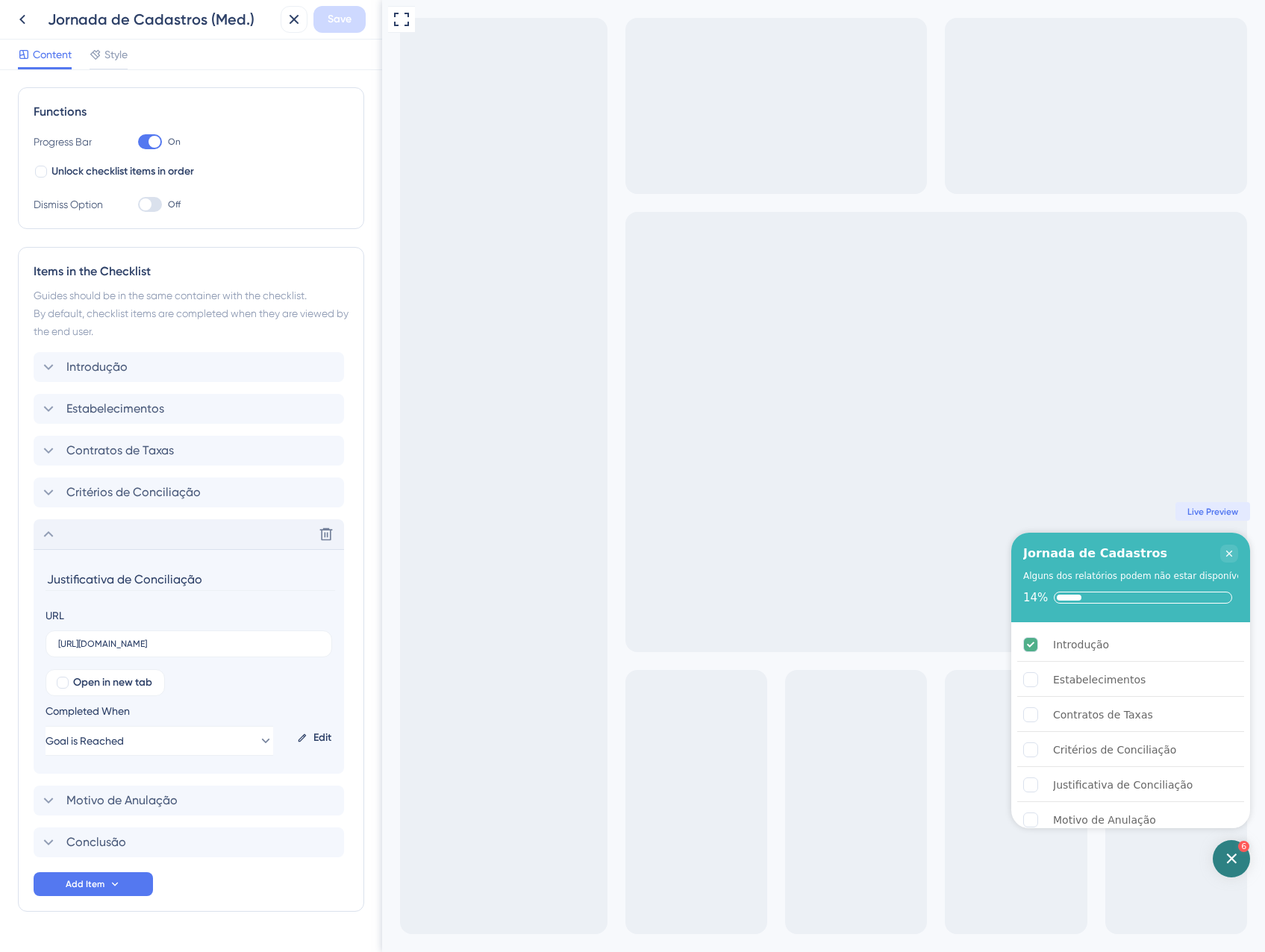
scroll to position [239, 0]
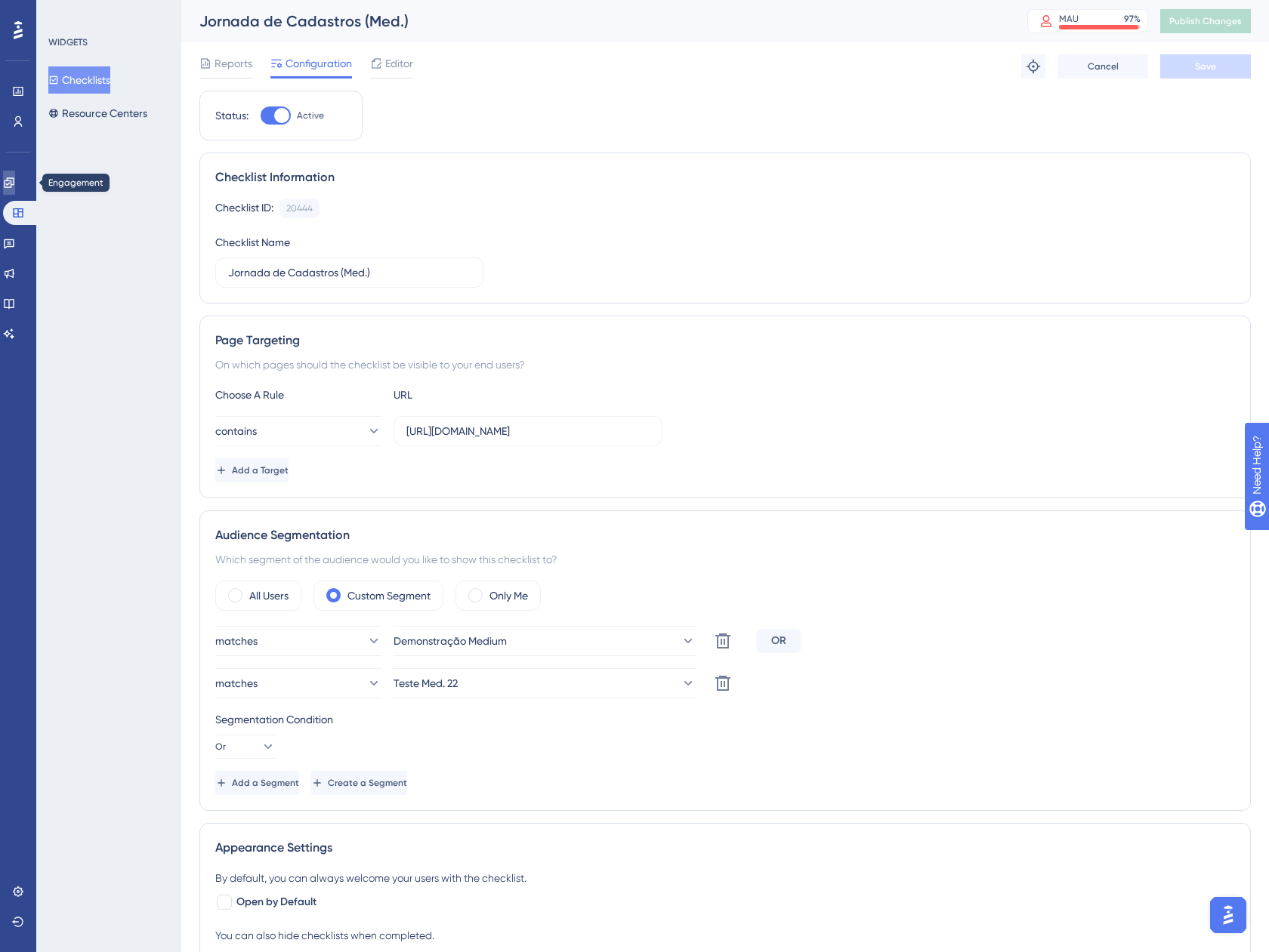
click at [13, 185] on icon at bounding box center [9, 183] width 12 height 12
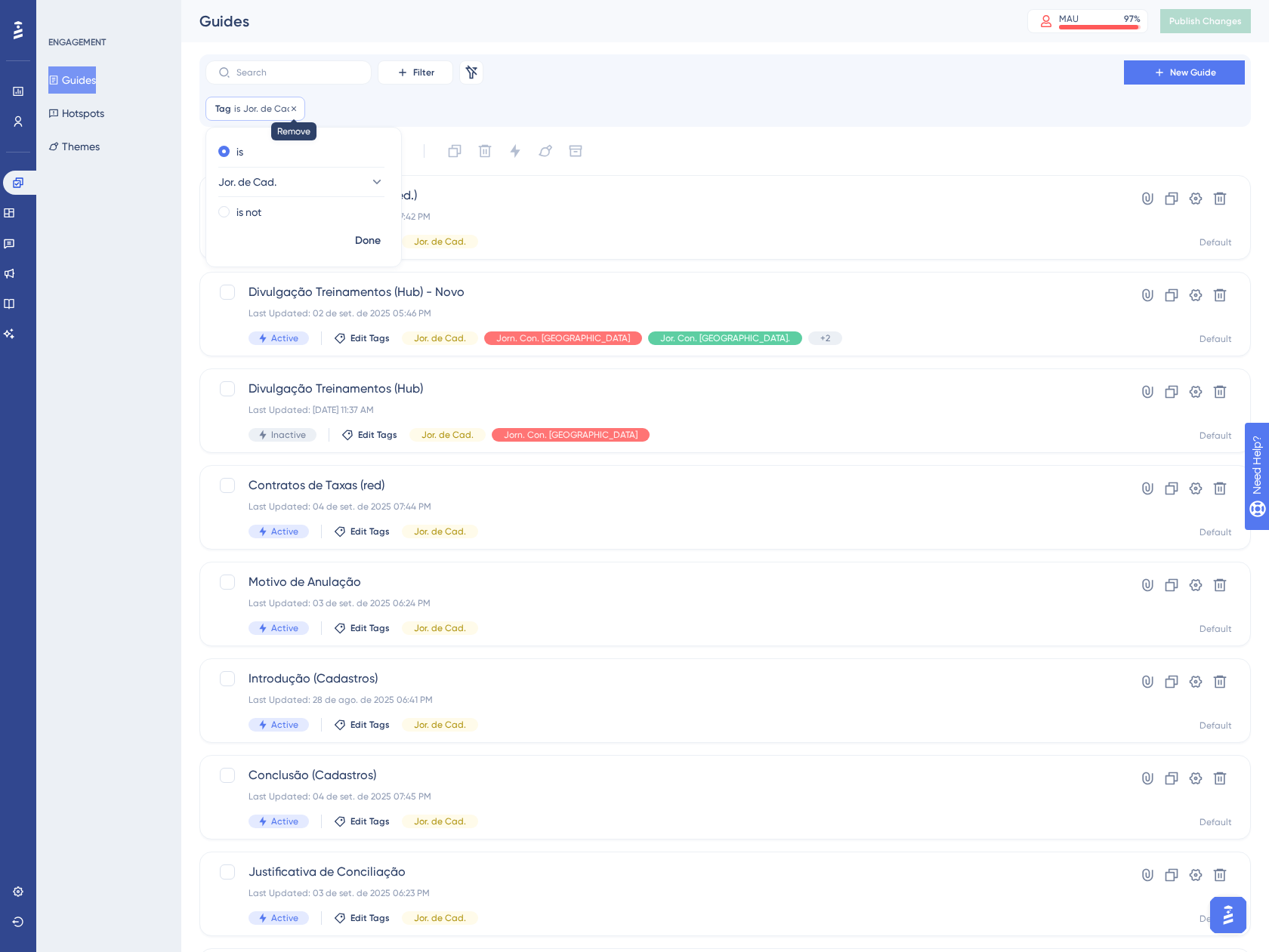
click at [291, 107] on icon at bounding box center [293, 107] width 4 height 4
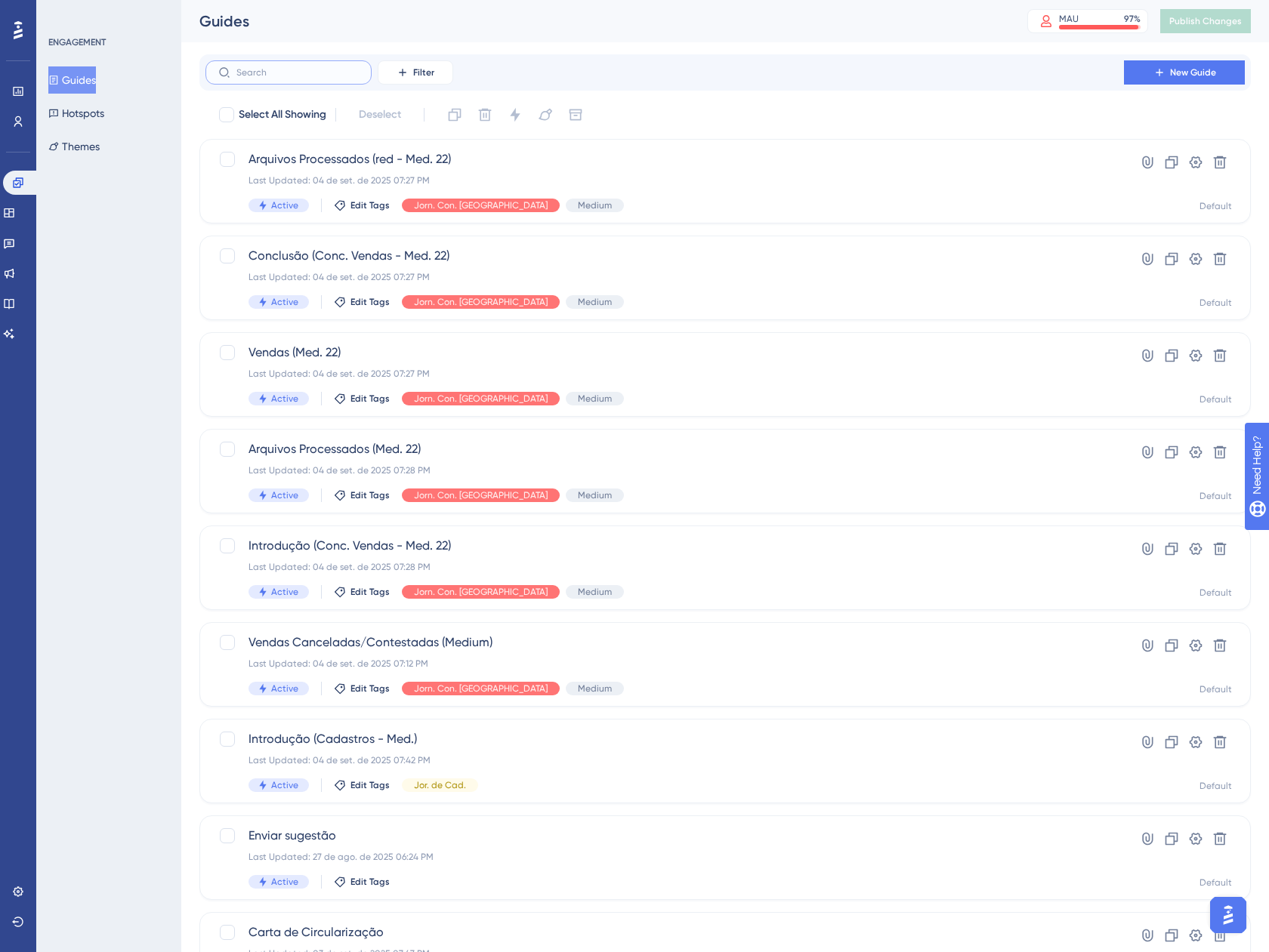
click at [291, 77] on input "text" at bounding box center [297, 72] width 122 height 10
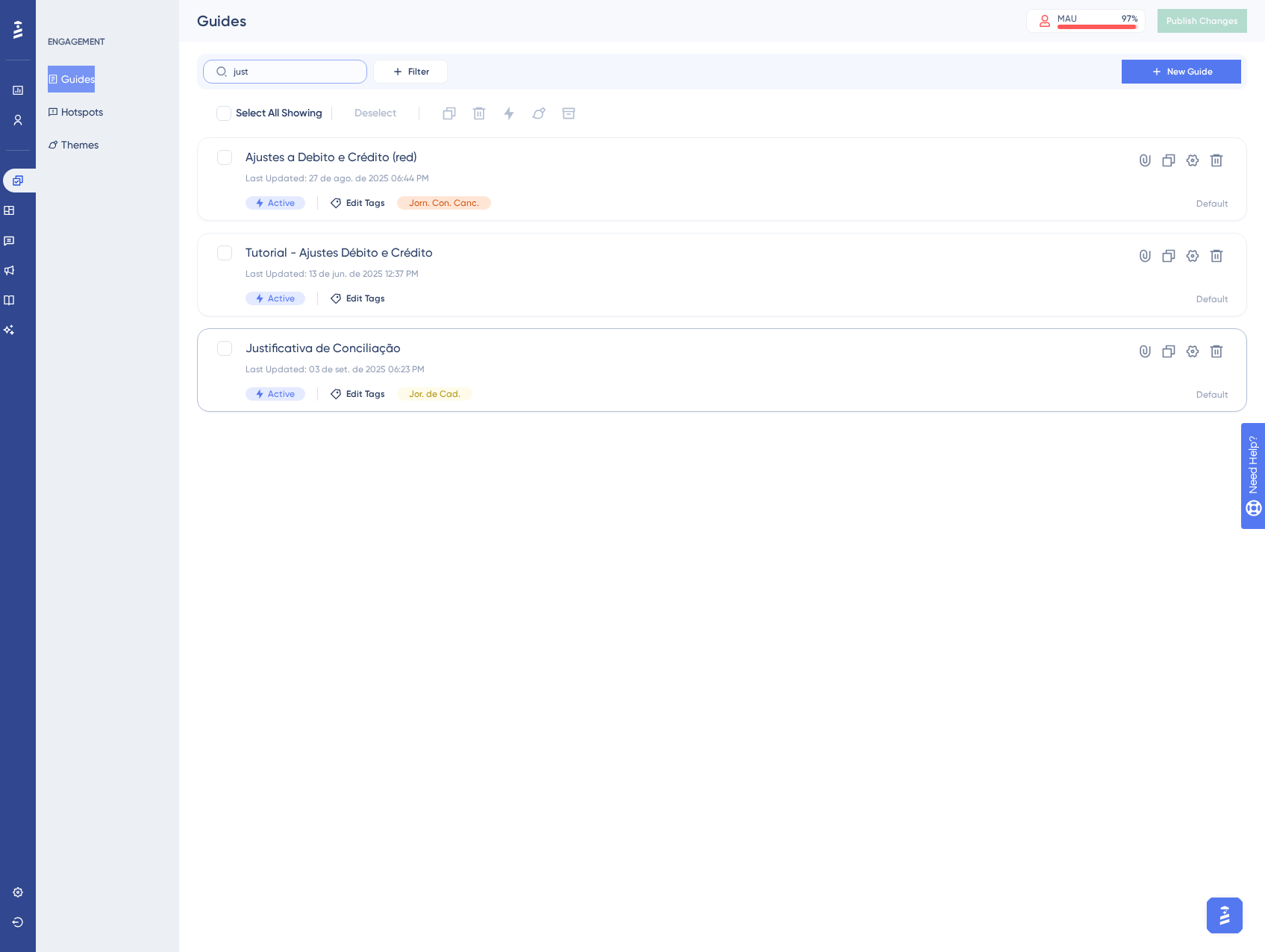
type input "just"
click at [537, 353] on span "Justificativa de Conciliação" at bounding box center [662, 348] width 833 height 18
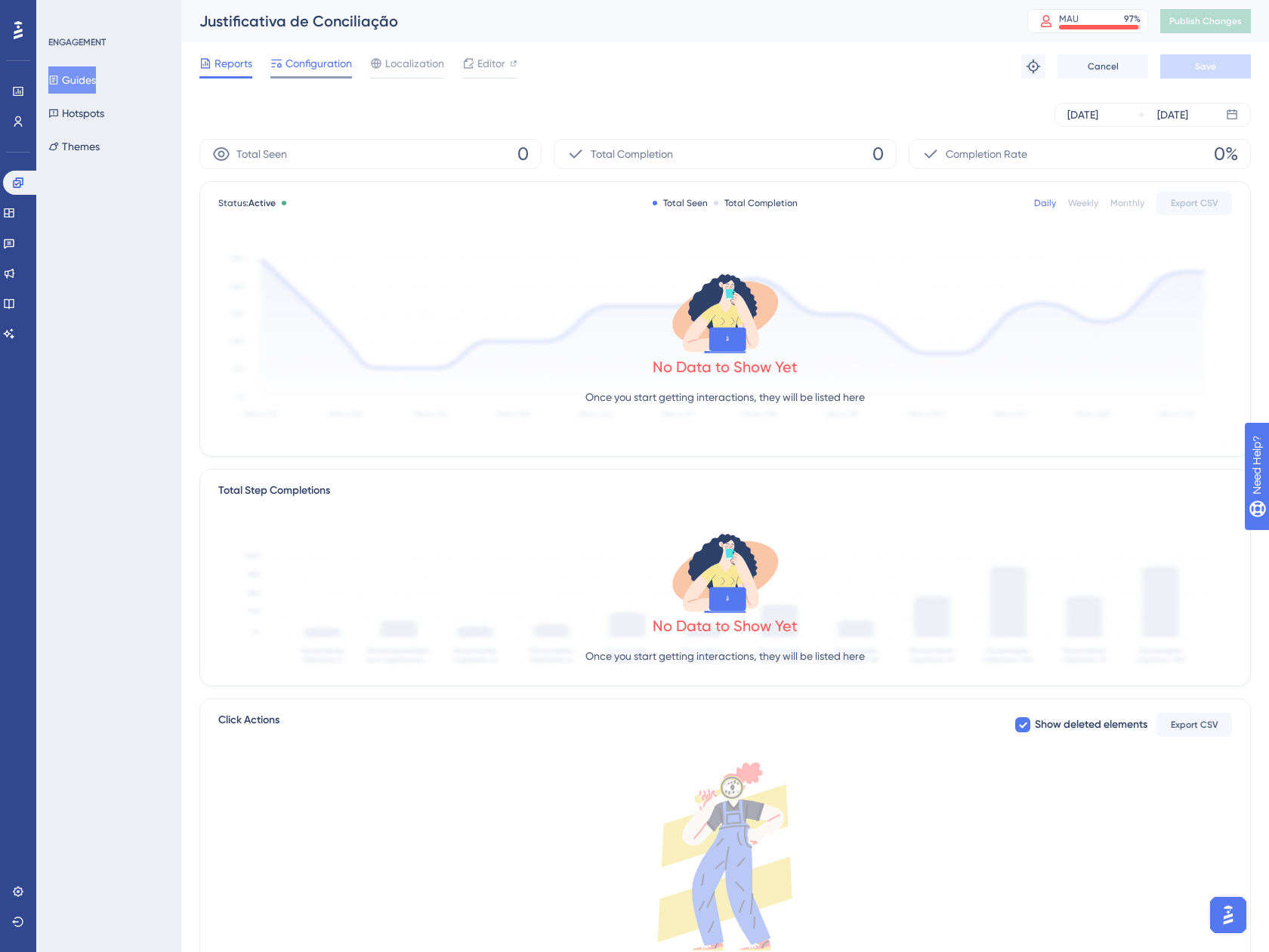
click at [311, 70] on span "Configuration" at bounding box center [318, 63] width 66 height 18
